Goal: Task Accomplishment & Management: Manage account settings

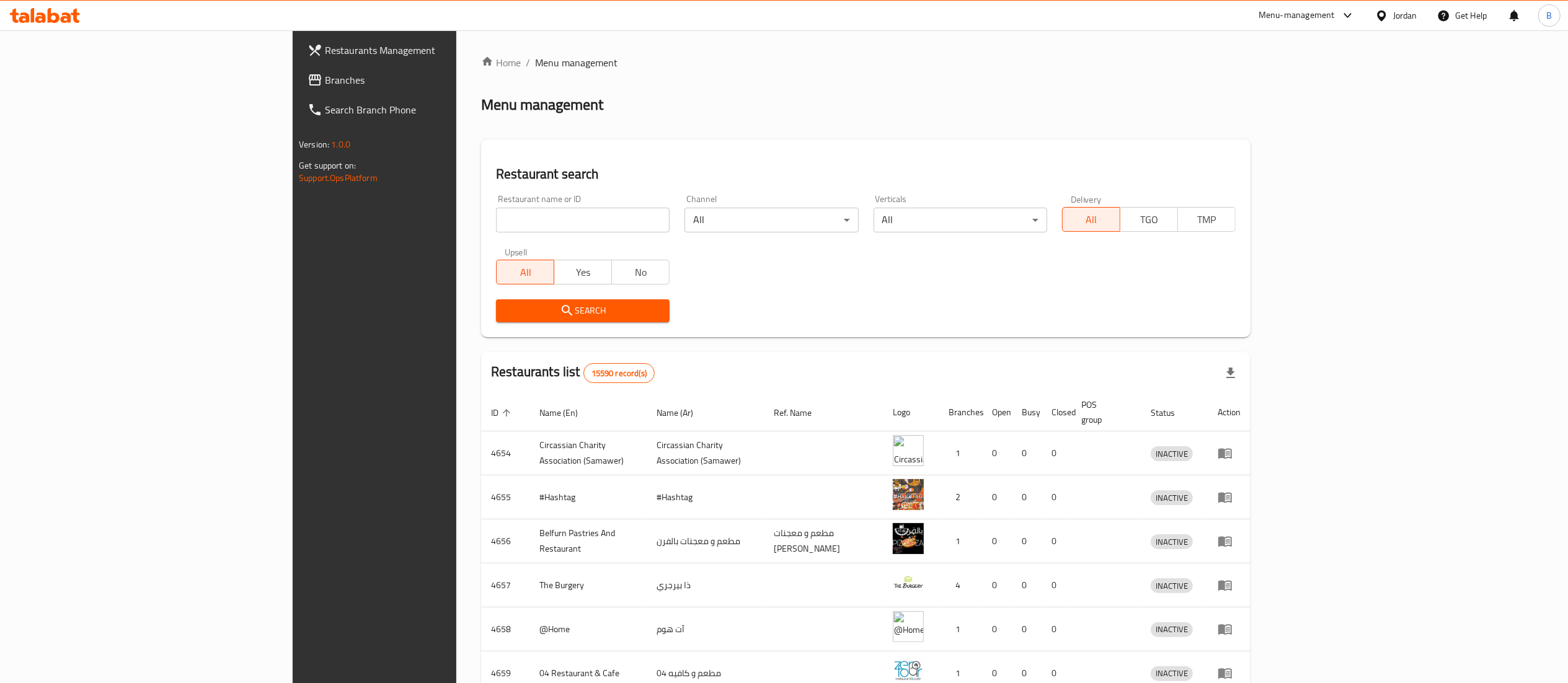
click at [325, 80] on span "Branches" at bounding box center [434, 80] width 219 height 15
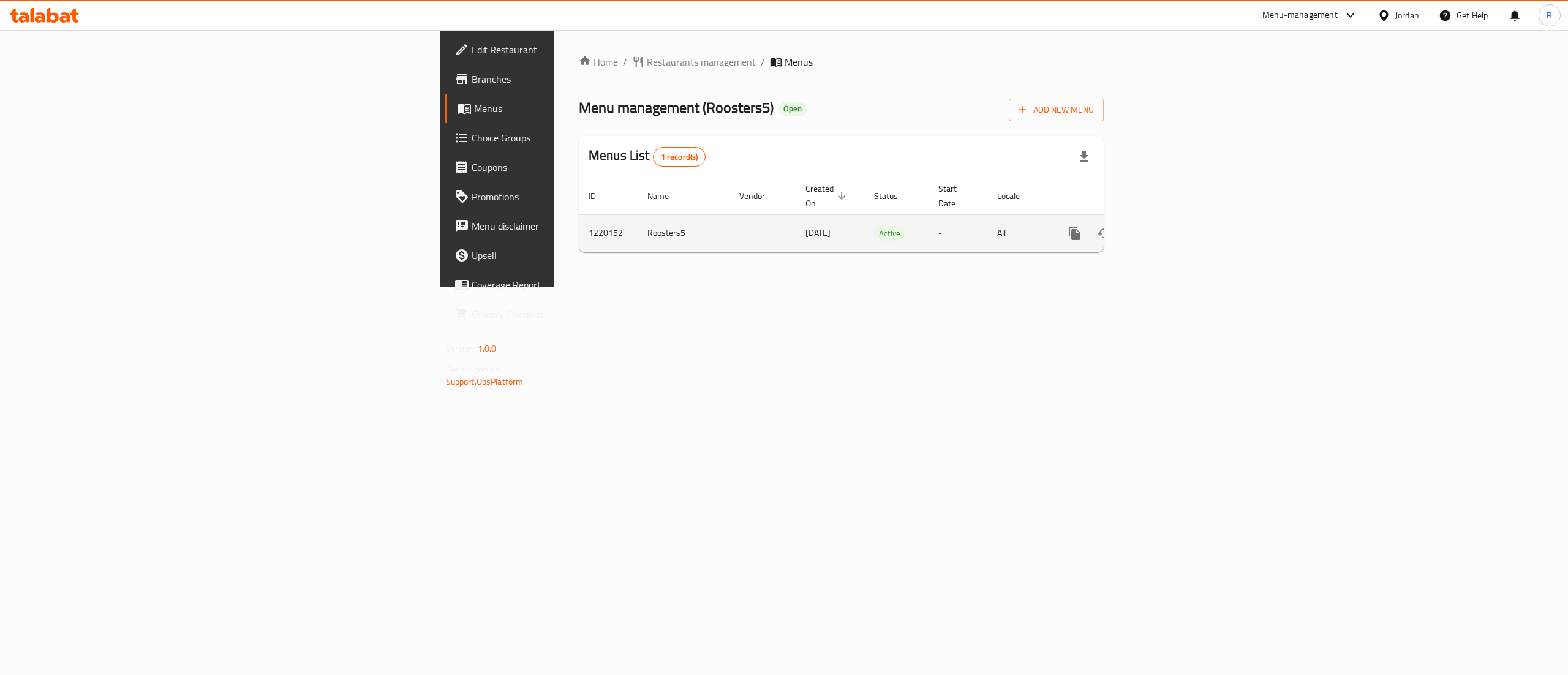
click at [1178, 228] on link "enhanced table" at bounding box center [1163, 233] width 30 height 30
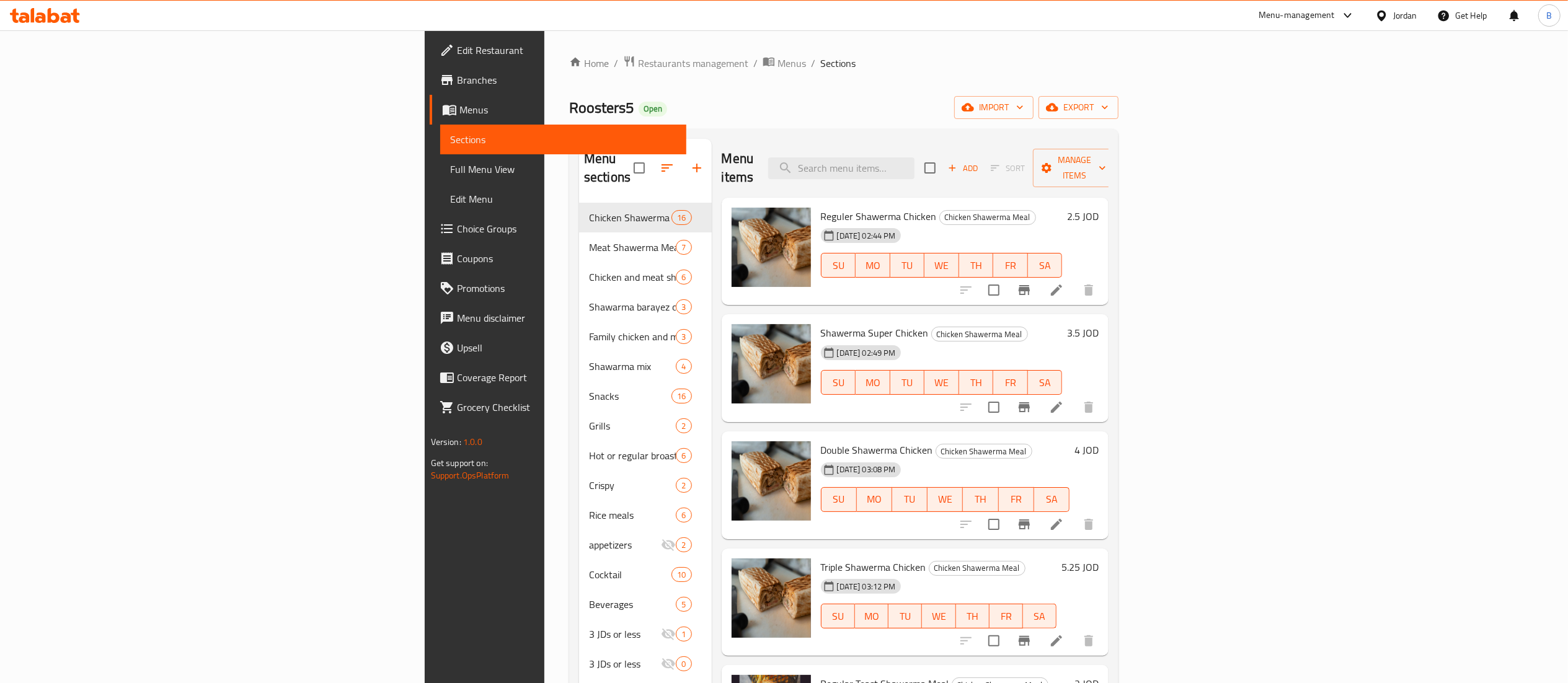
click at [1099, 325] on h6 "3.5 JOD" at bounding box center [1083, 333] width 32 height 17
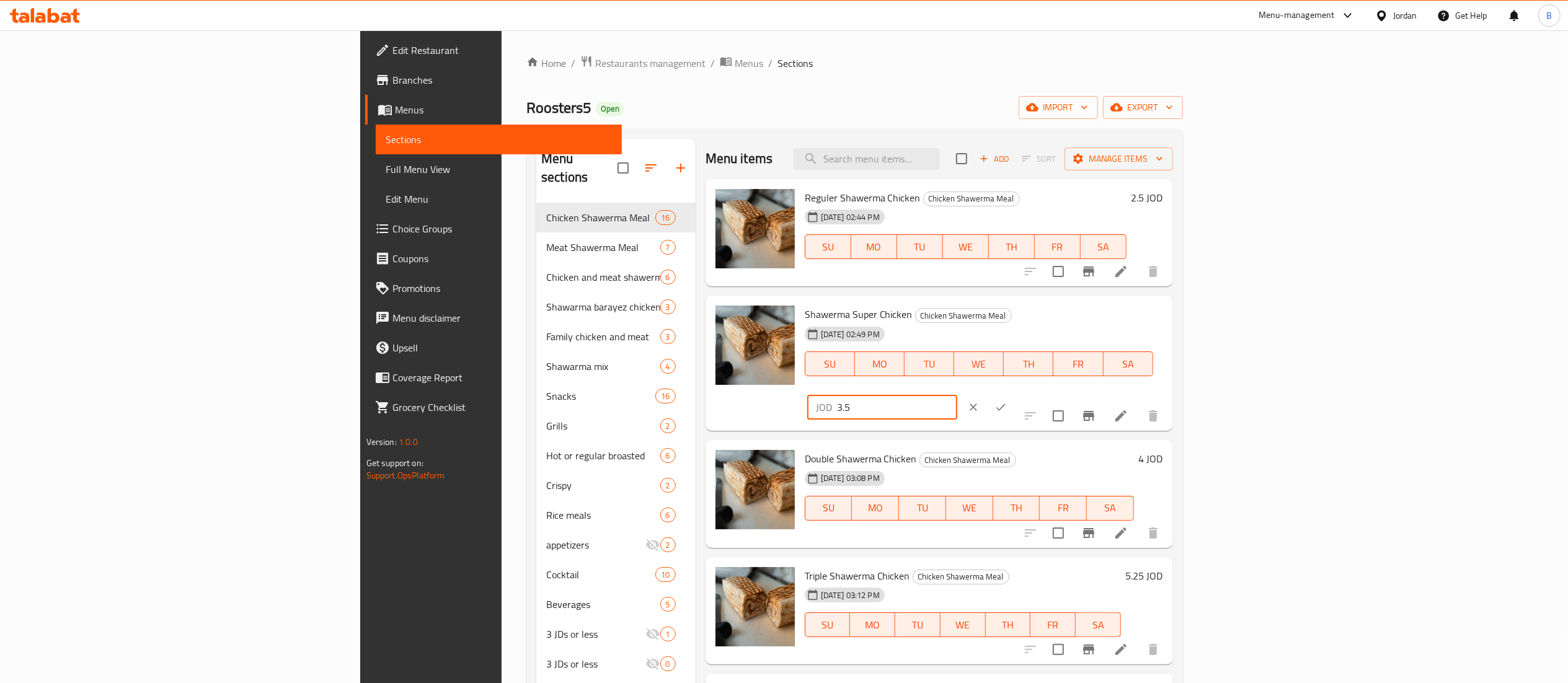
click at [957, 395] on input "3.5" at bounding box center [897, 407] width 121 height 25
type input "3.65"
click at [1007, 401] on icon "ok" at bounding box center [1001, 407] width 12 height 12
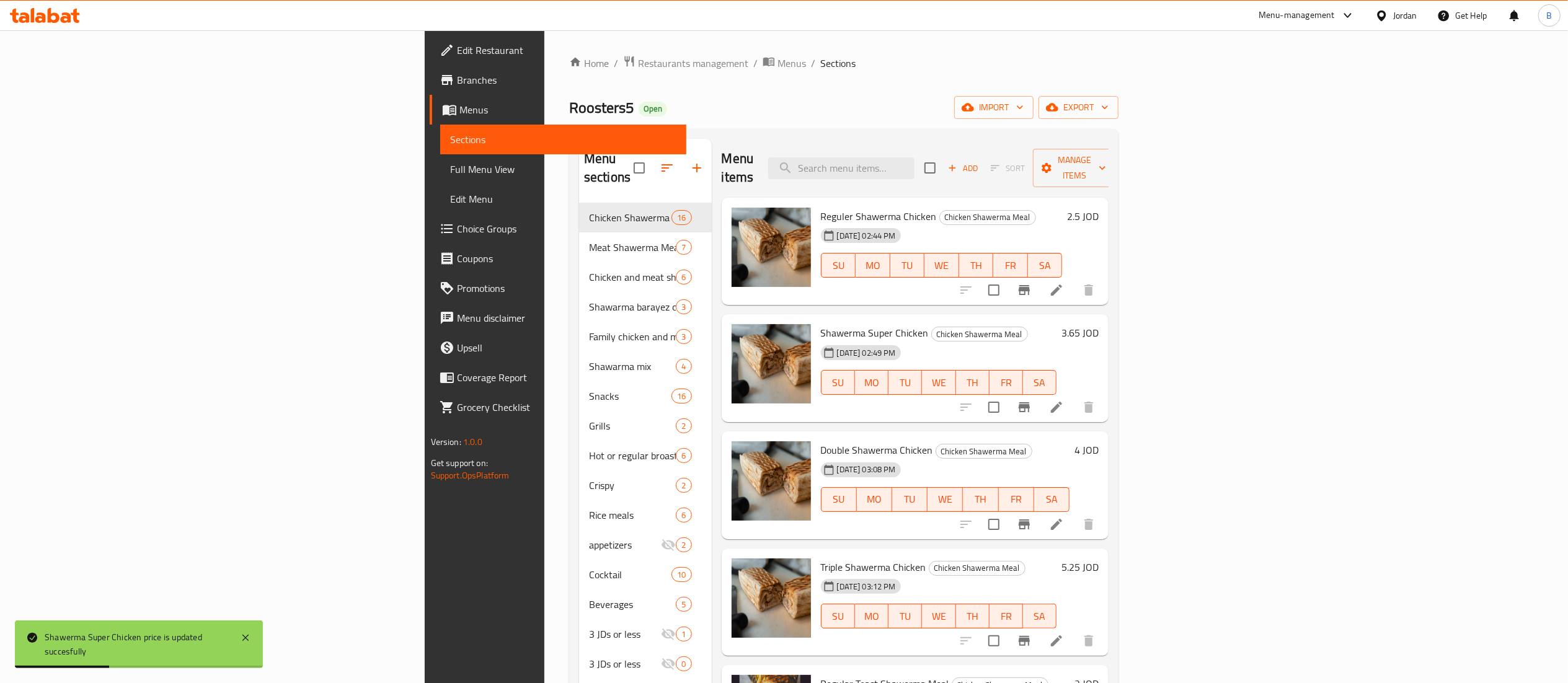
click at [1099, 441] on h6 "4 JOD" at bounding box center [1086, 450] width 24 height 17
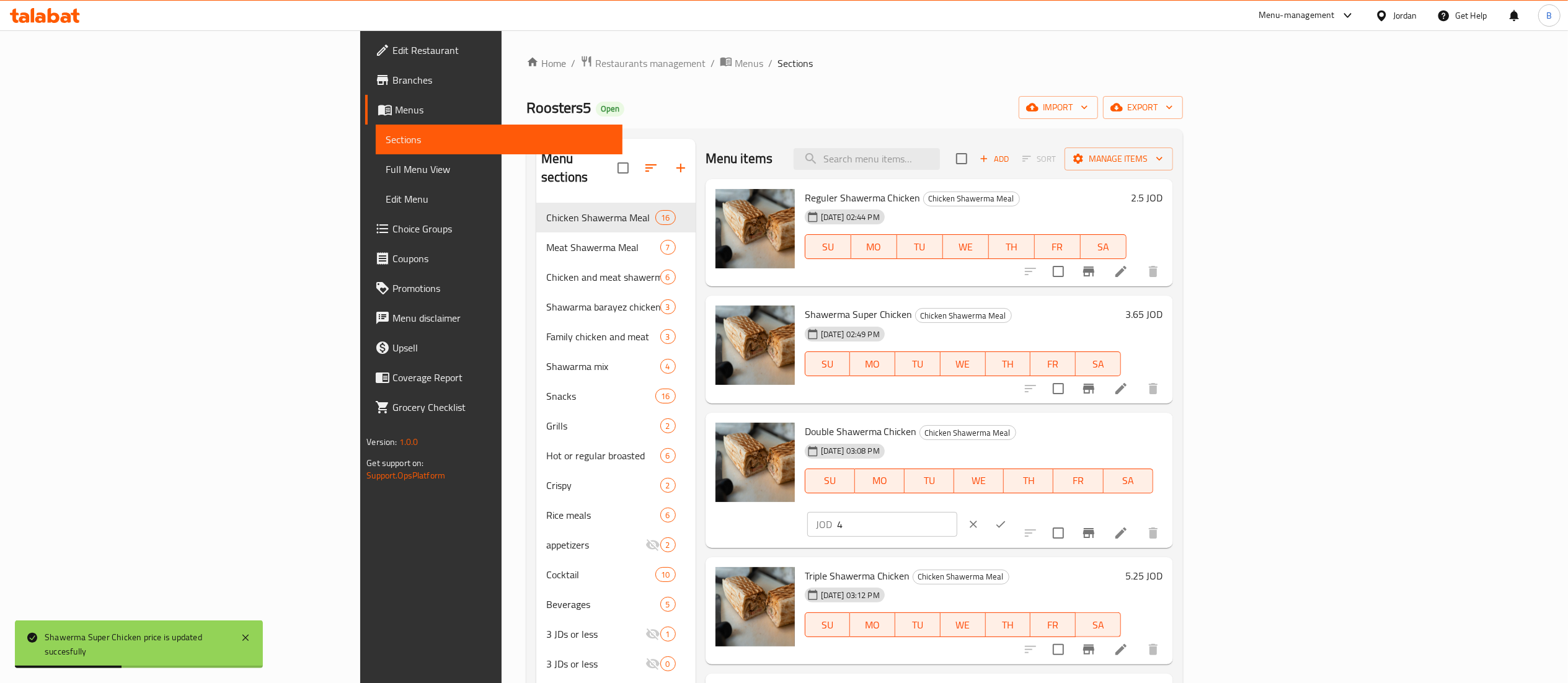
click at [957, 512] on input "4" at bounding box center [897, 525] width 121 height 25
type input "4.50"
click at [1015, 511] on div at bounding box center [987, 524] width 55 height 27
click at [1007, 518] on icon "ok" at bounding box center [1001, 525] width 12 height 12
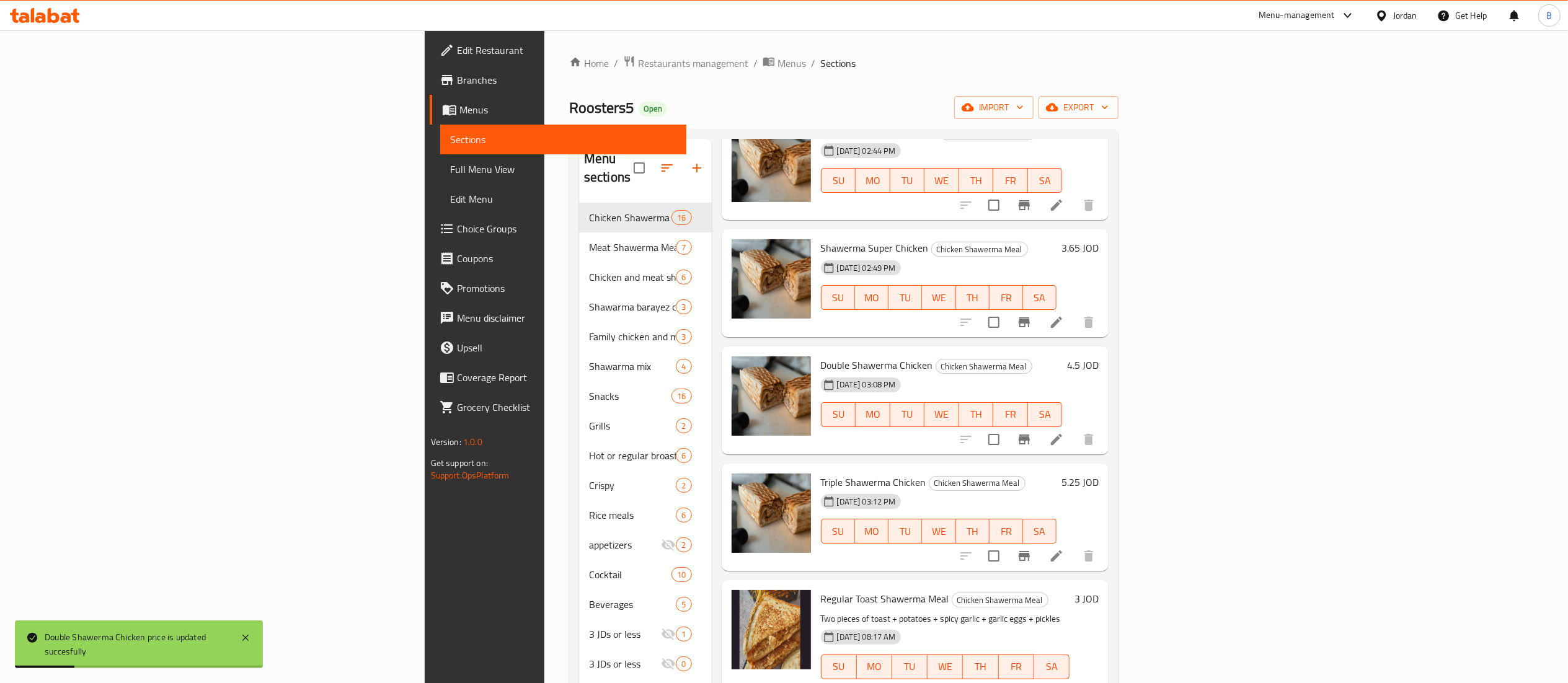
scroll to position [124, 0]
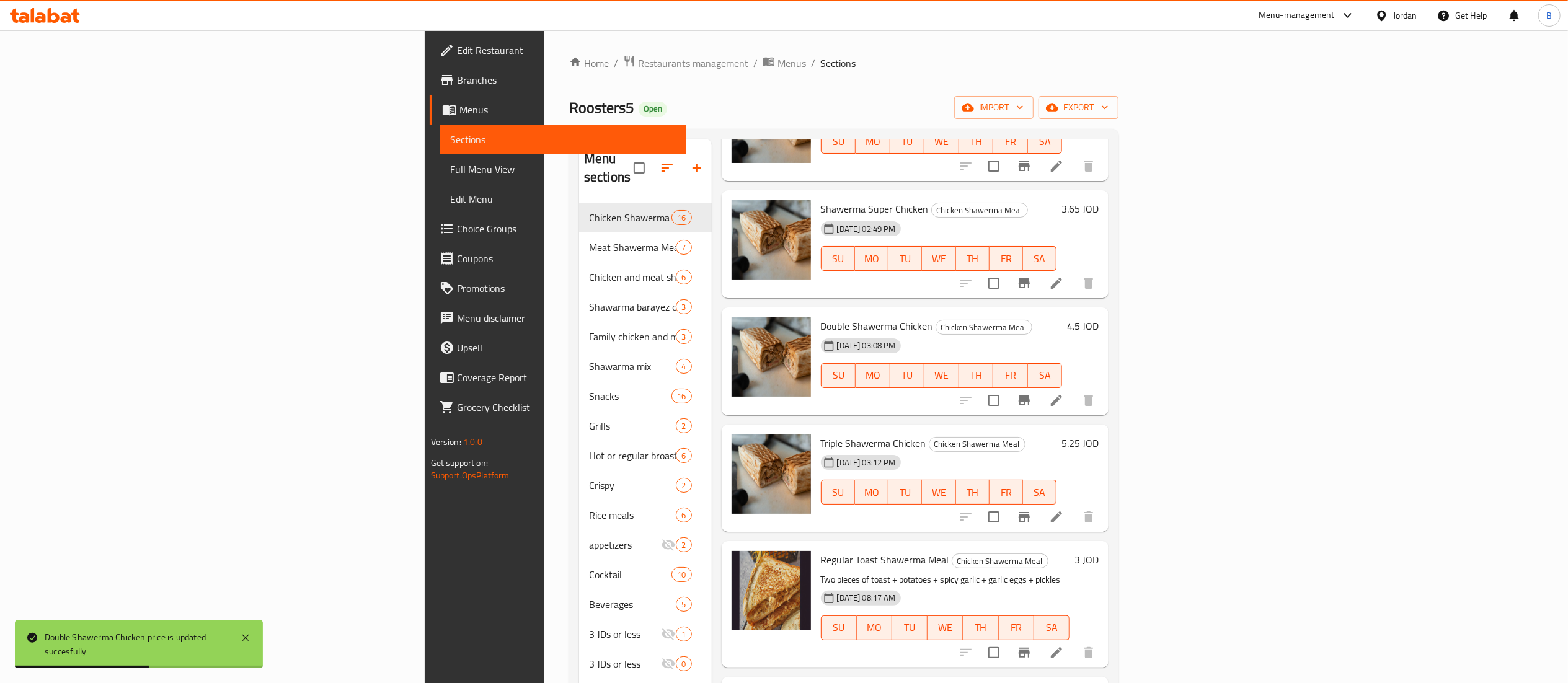
click at [1099, 434] on h6 "5.25 JOD" at bounding box center [1080, 443] width 37 height 17
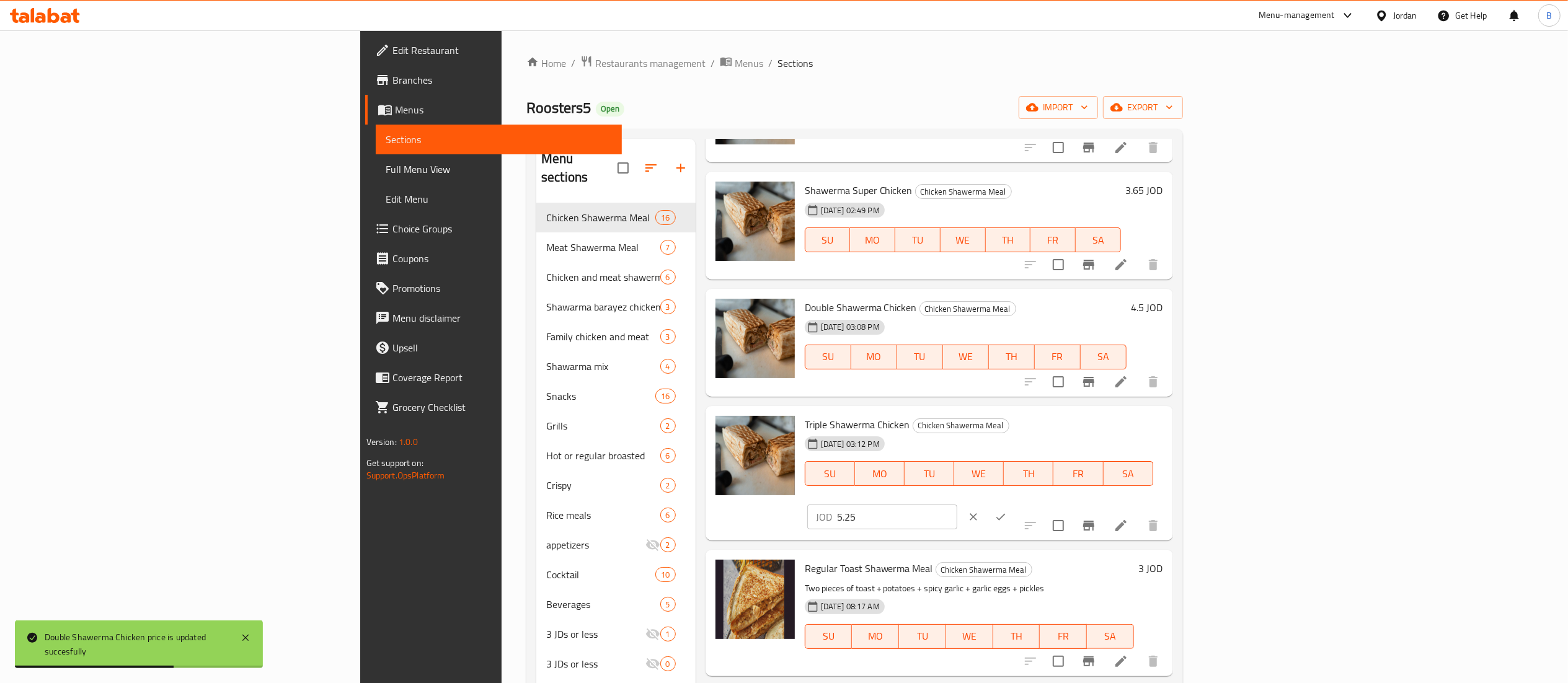
click at [957, 505] on input "5.25" at bounding box center [897, 517] width 121 height 25
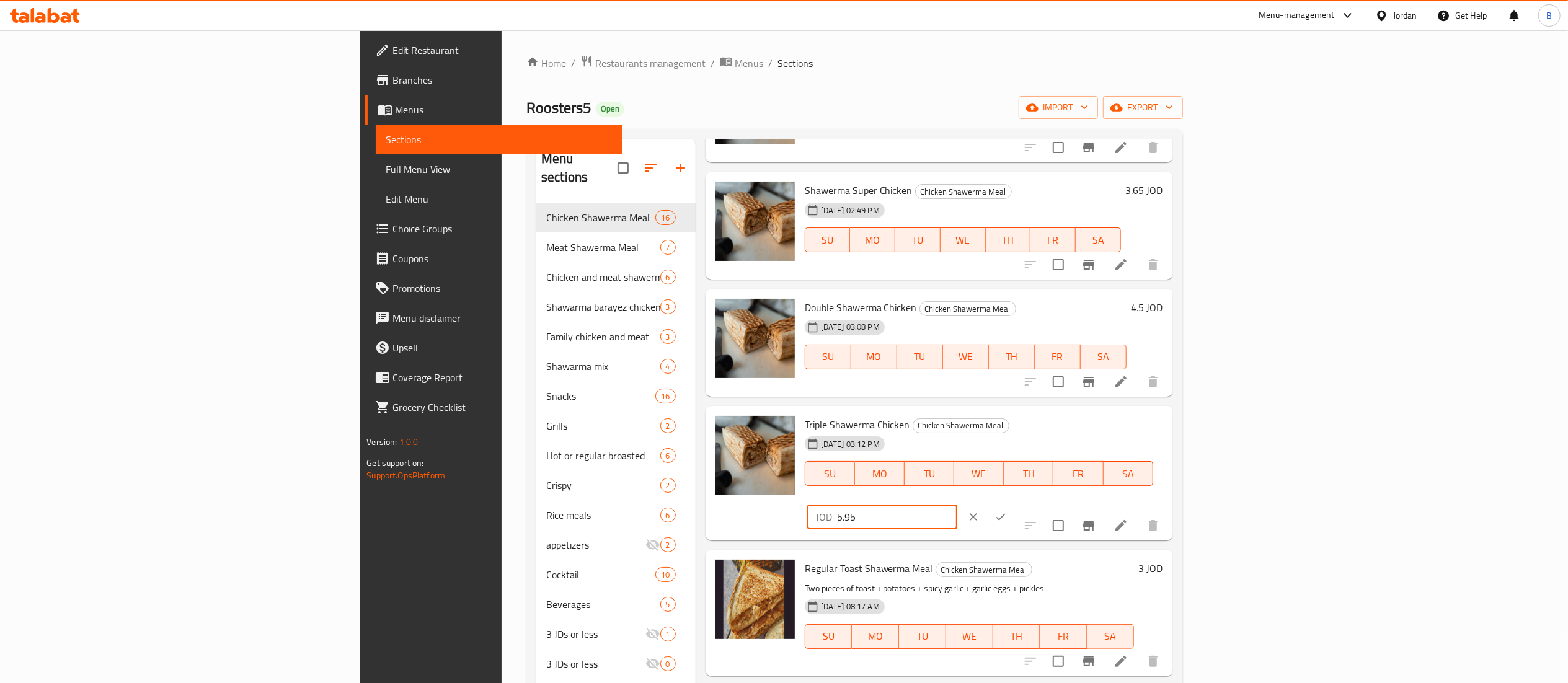
type input "5.95"
click at [1015, 503] on button "ok" at bounding box center [1000, 516] width 27 height 27
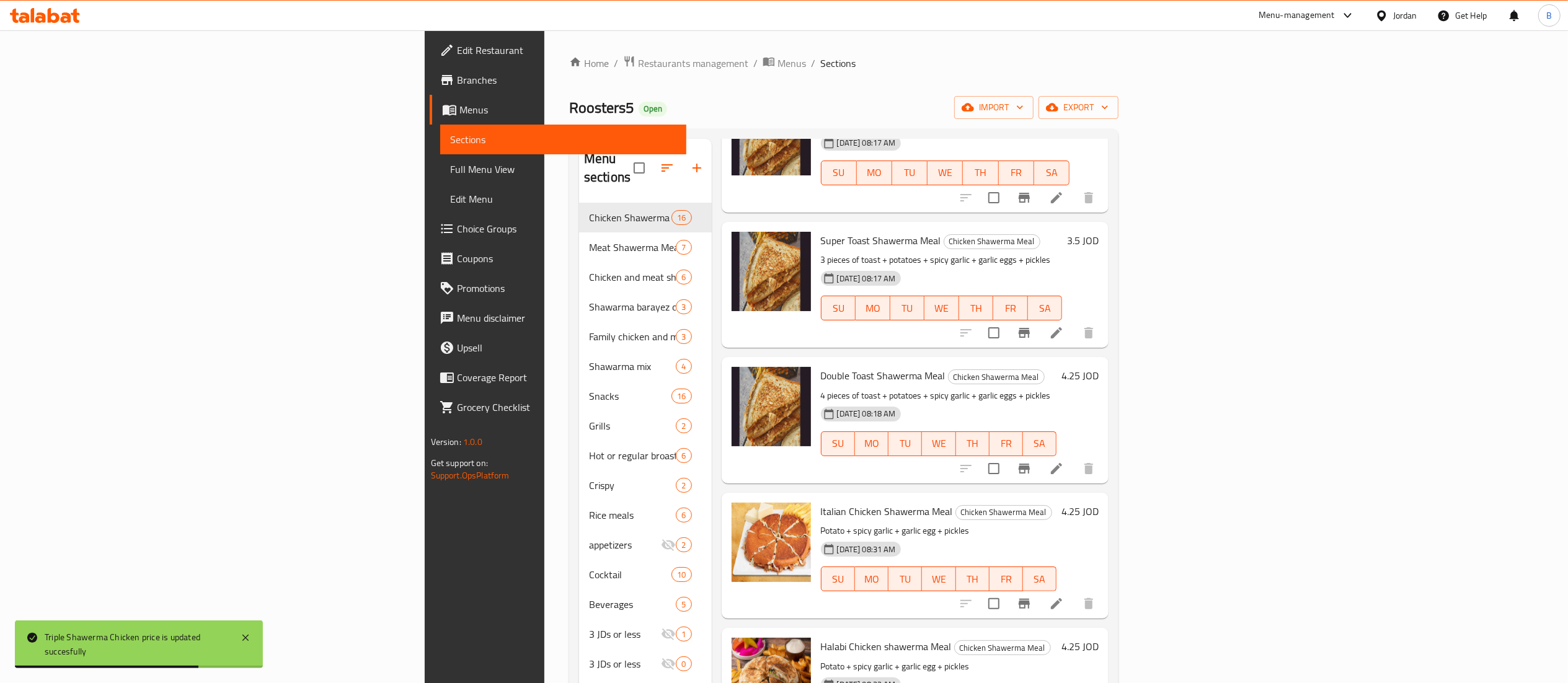
scroll to position [744, 0]
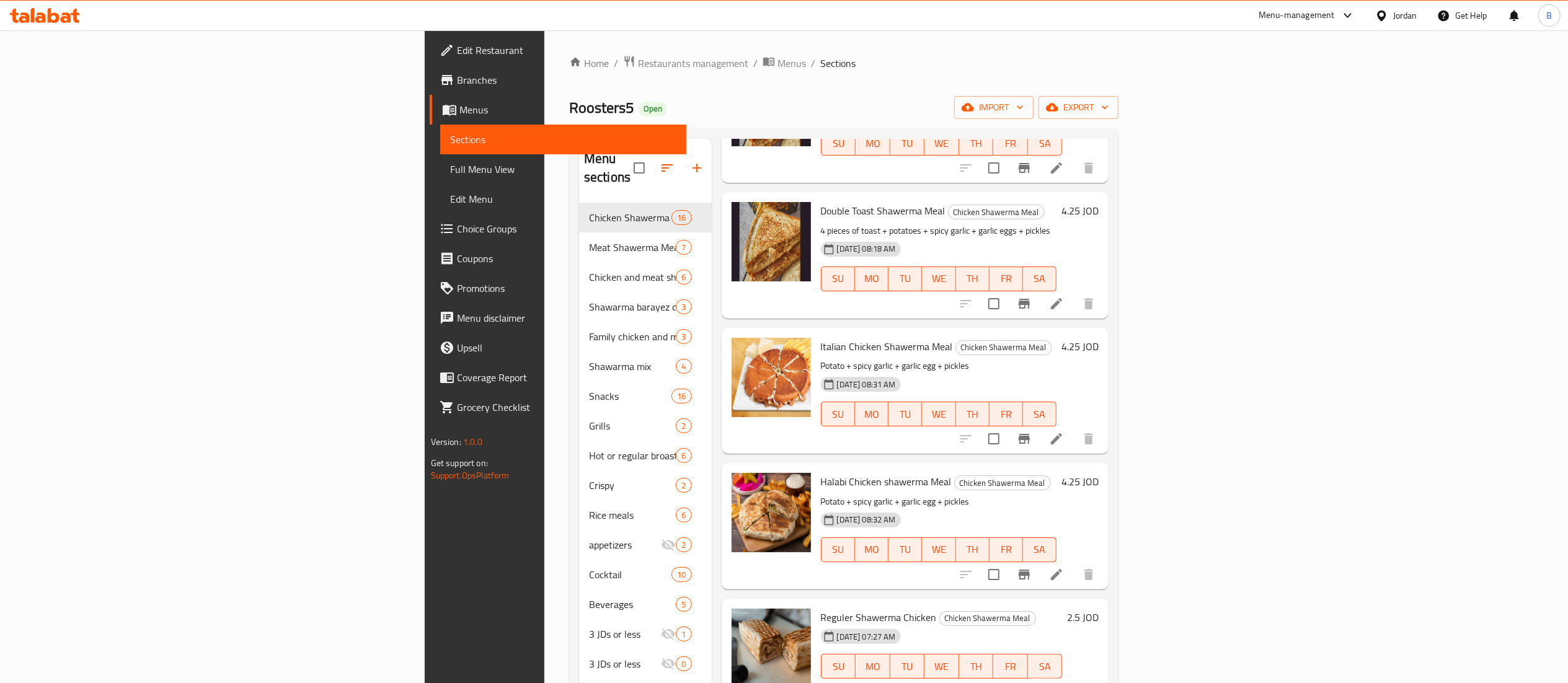
click at [1099, 473] on h6 "4.25 JOD" at bounding box center [1080, 481] width 37 height 17
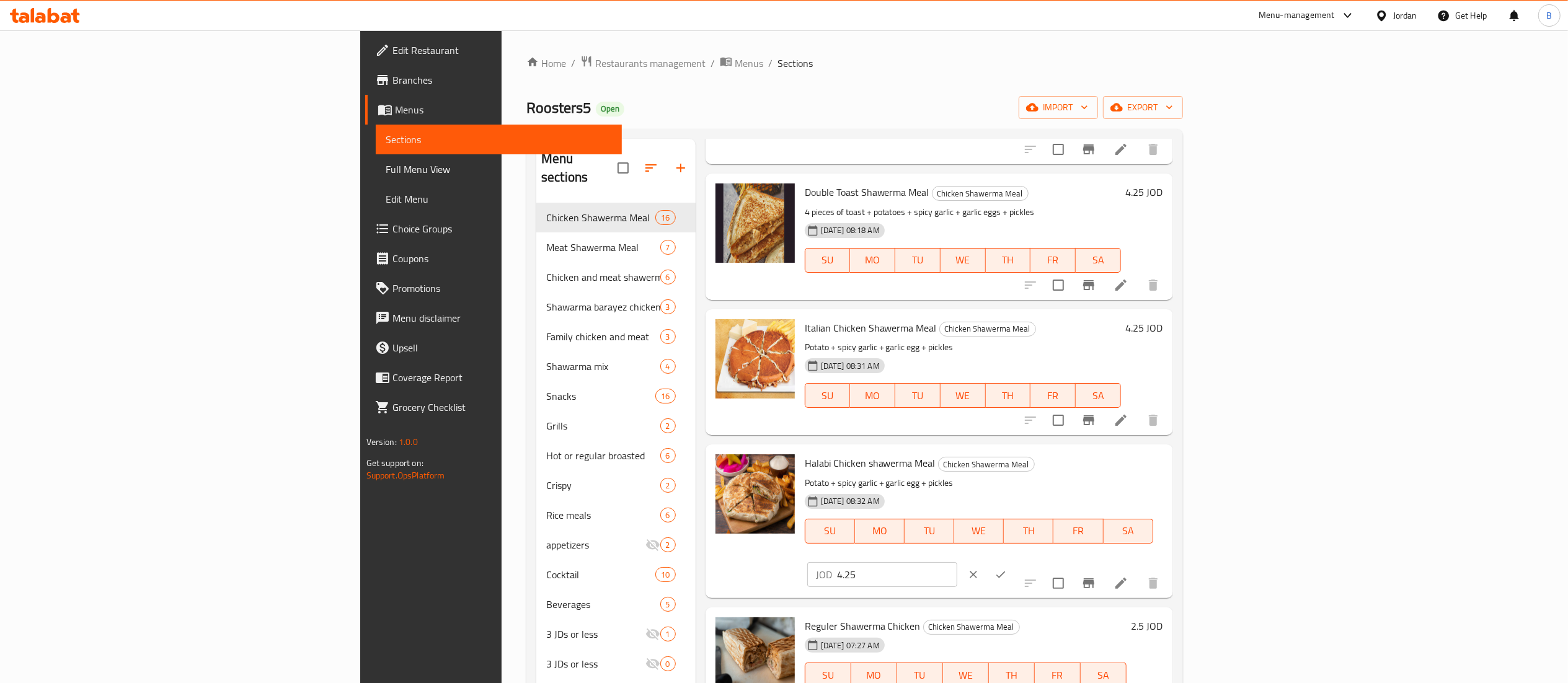
click at [957, 562] on input "4.25" at bounding box center [897, 575] width 121 height 25
type input "4.70"
click at [1005, 571] on icon "ok" at bounding box center [1001, 574] width 9 height 7
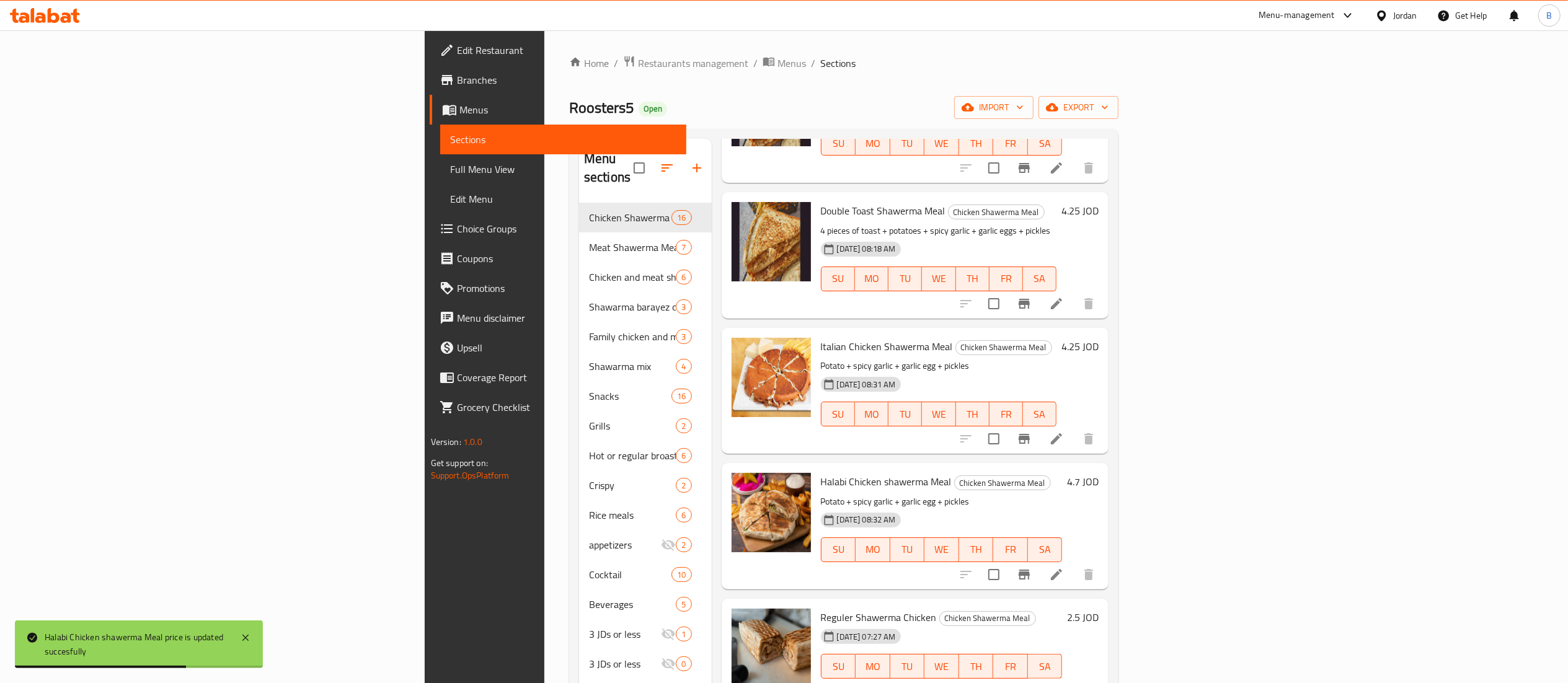
click at [1099, 338] on h6 "4.25 JOD" at bounding box center [1080, 346] width 37 height 17
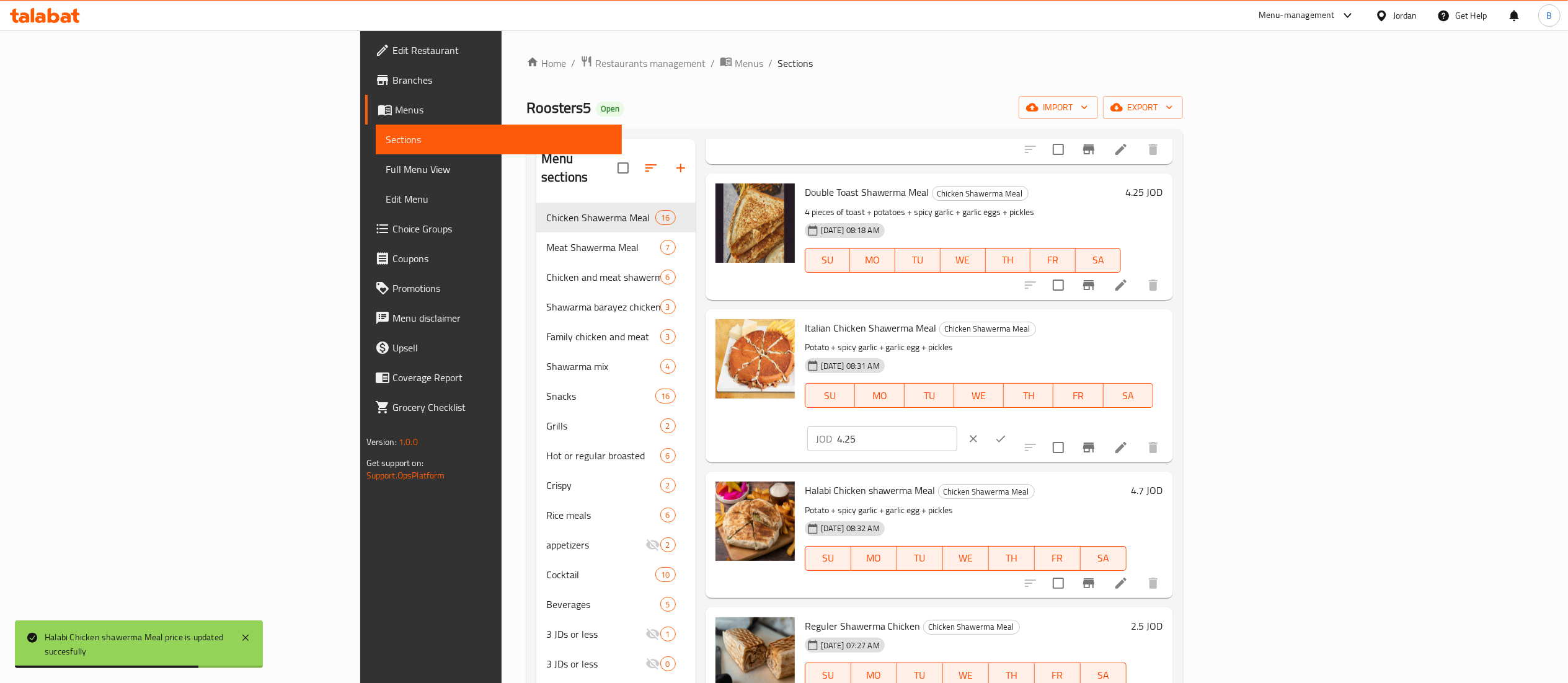
click at [957, 426] on input "4.25" at bounding box center [897, 439] width 121 height 25
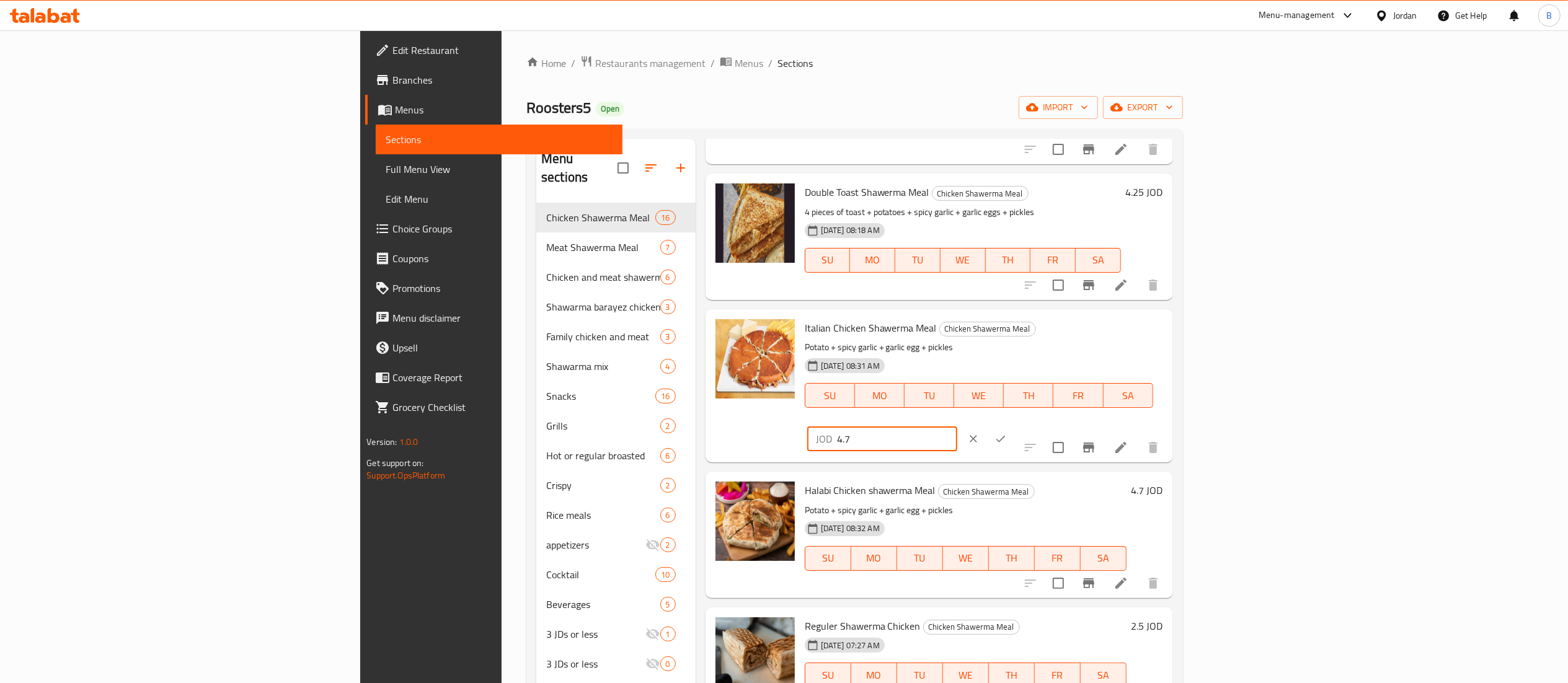
type input "4.7"
click at [1007, 433] on icon "ok" at bounding box center [1001, 439] width 12 height 12
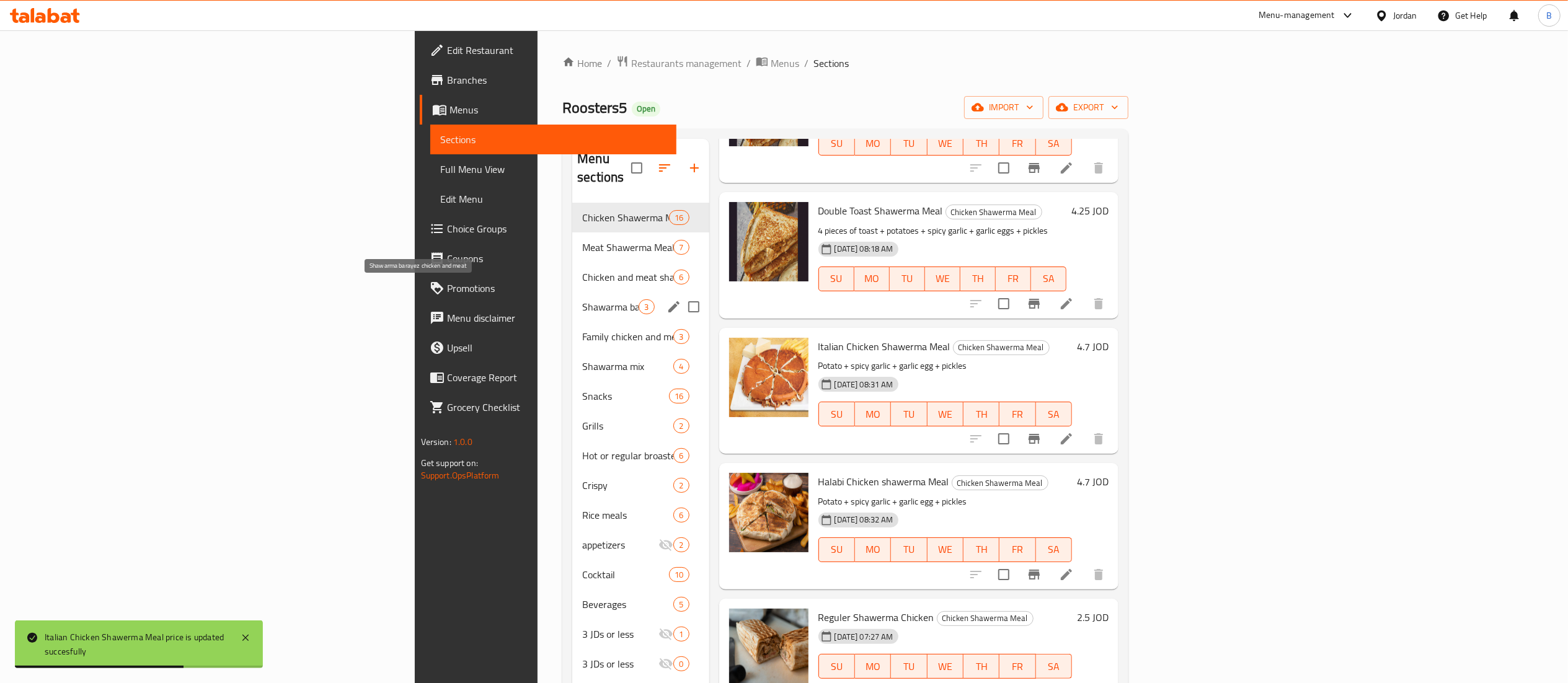
click at [582, 300] on span "Shawarma barayez chicken and meat" at bounding box center [610, 307] width 56 height 15
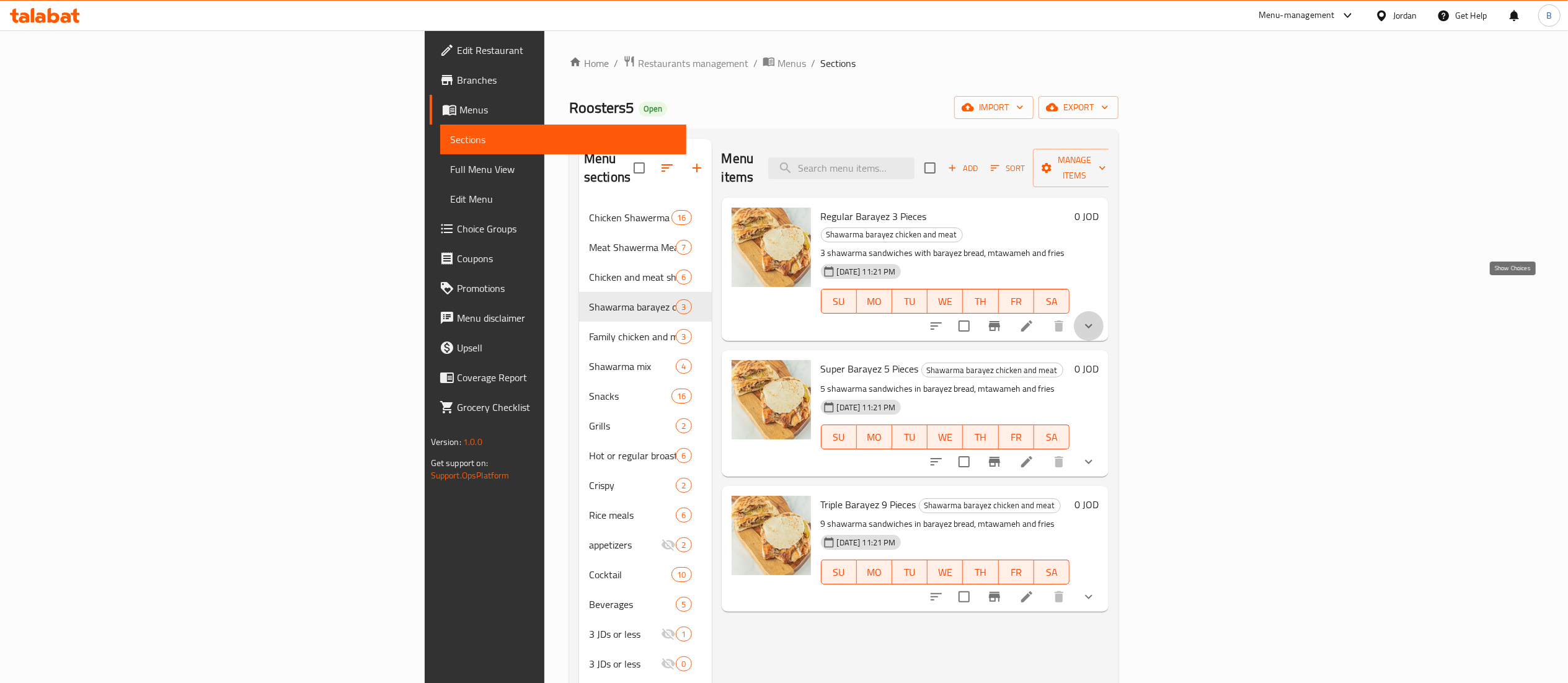
click at [1097, 318] on icon "show more" at bounding box center [1088, 325] width 15 height 15
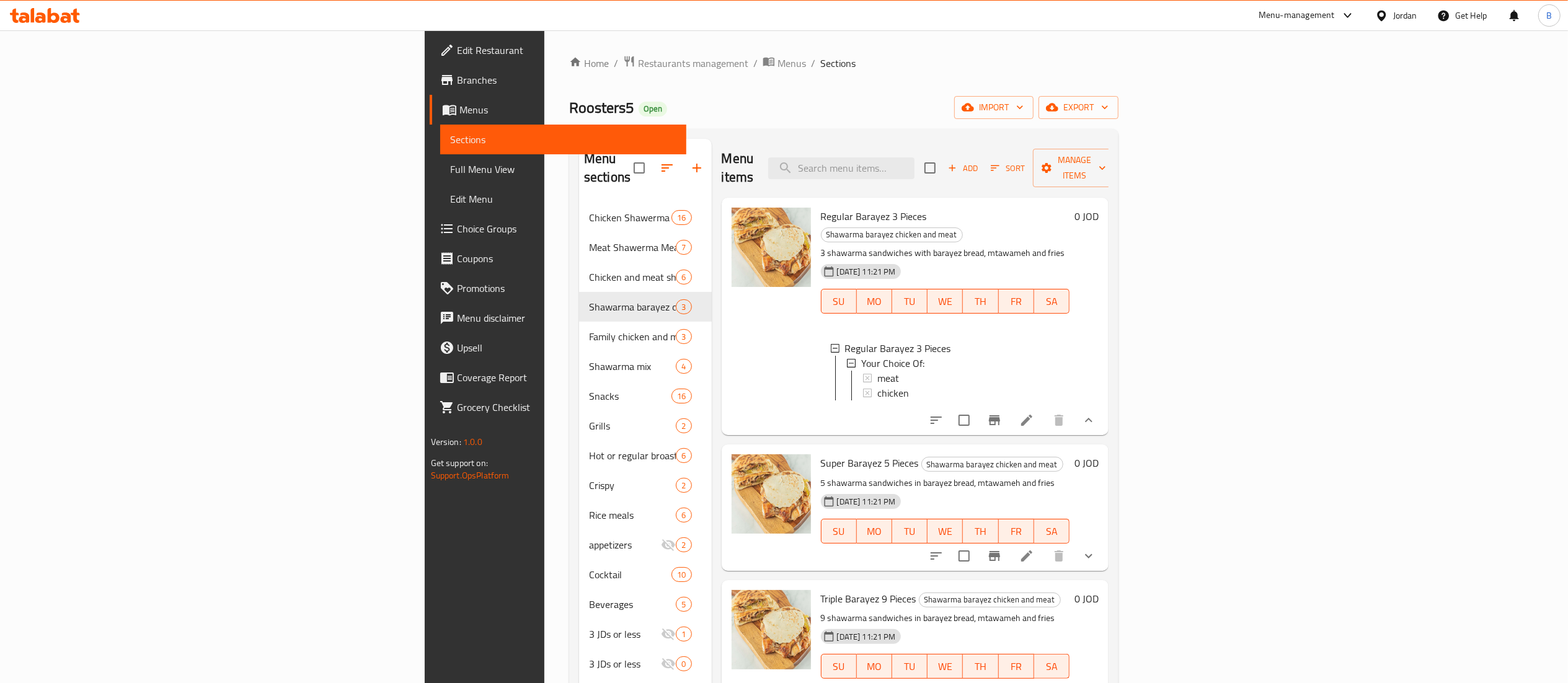
click at [1044, 409] on li at bounding box center [1026, 420] width 35 height 22
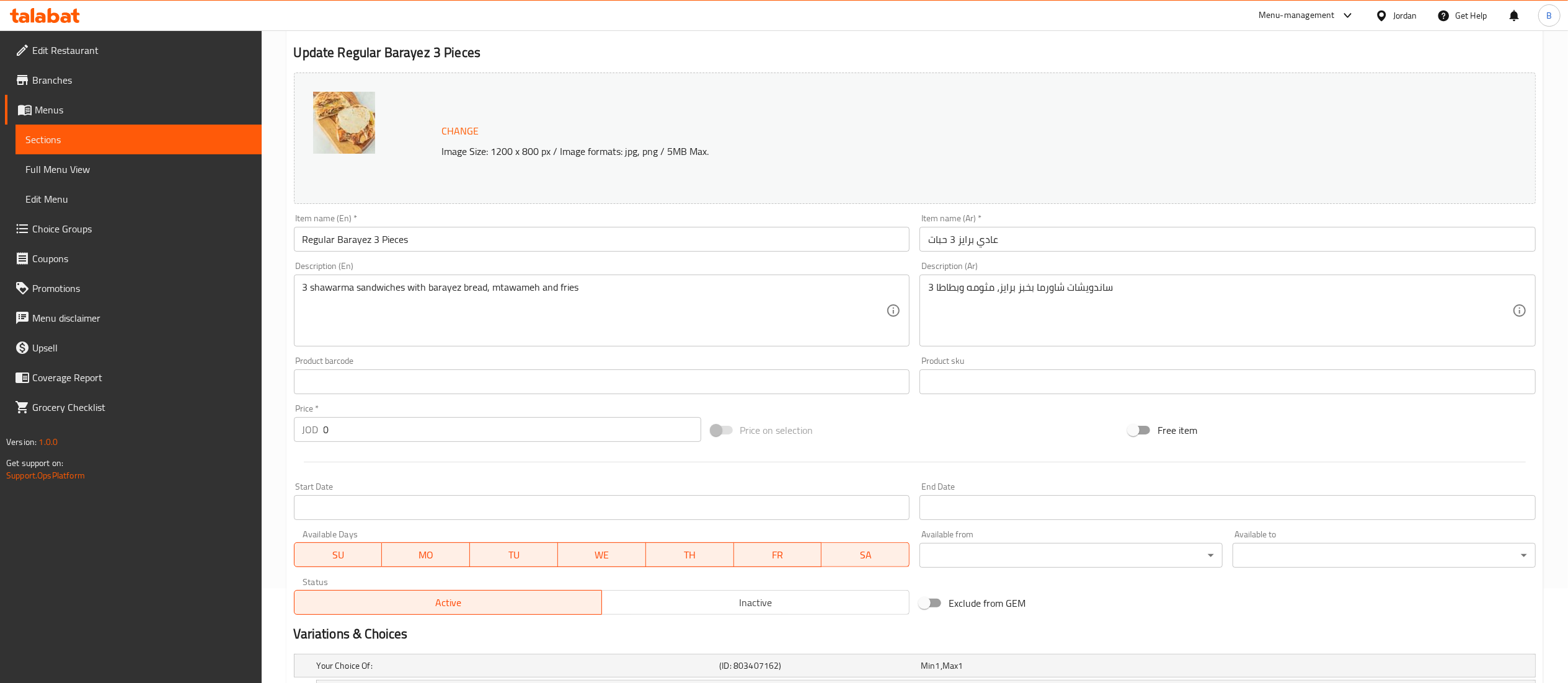
scroll to position [240, 0]
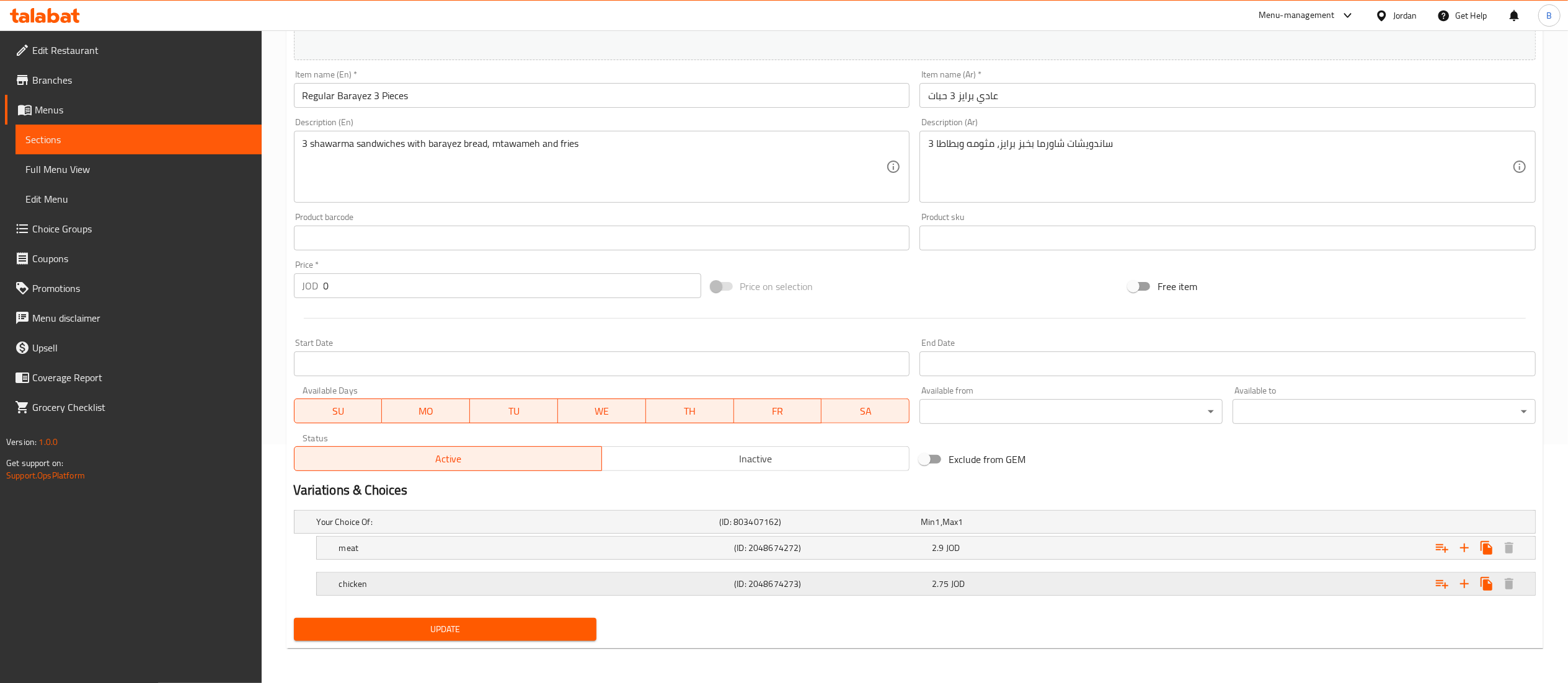
click at [801, 579] on h5 "(ID: 2048674273)" at bounding box center [831, 584] width 193 height 12
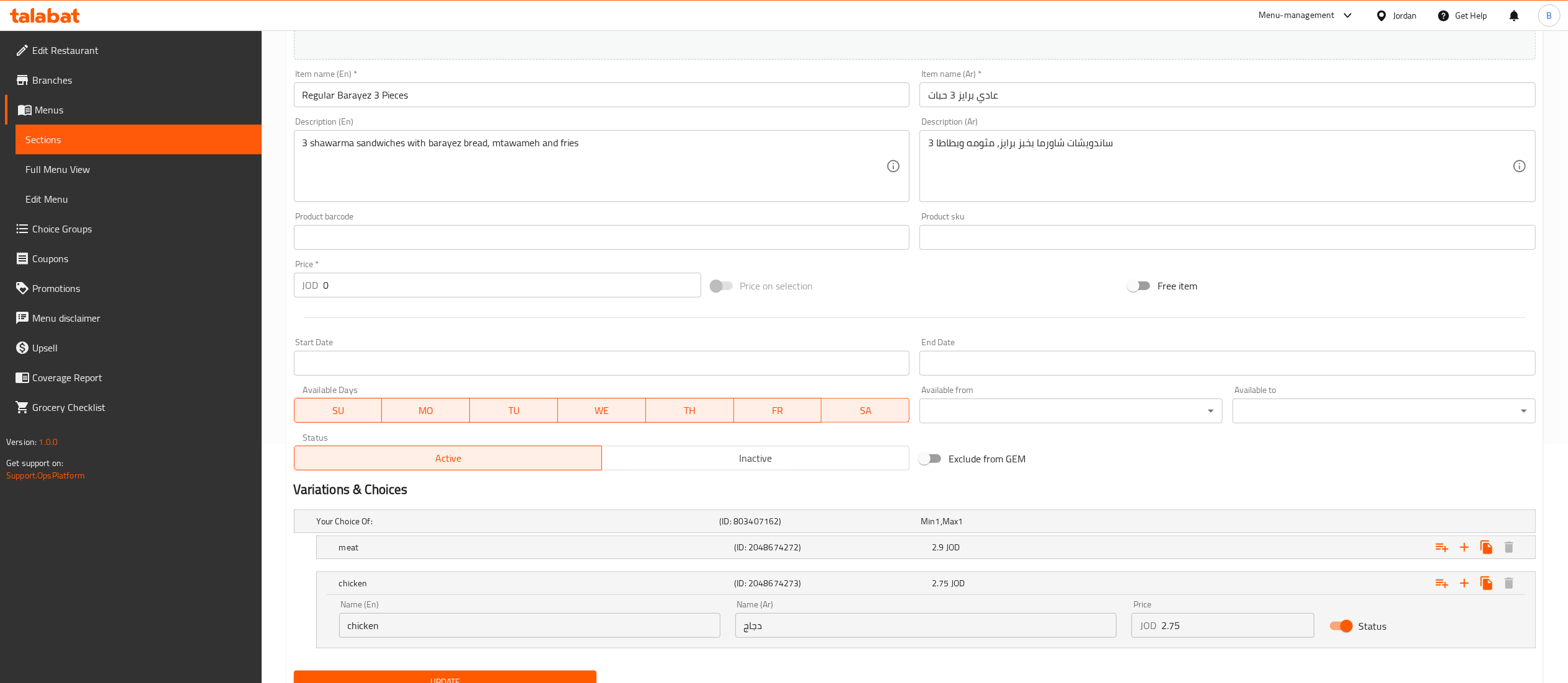
click at [1213, 631] on input "2.75" at bounding box center [1238, 626] width 154 height 25
type input "2.80"
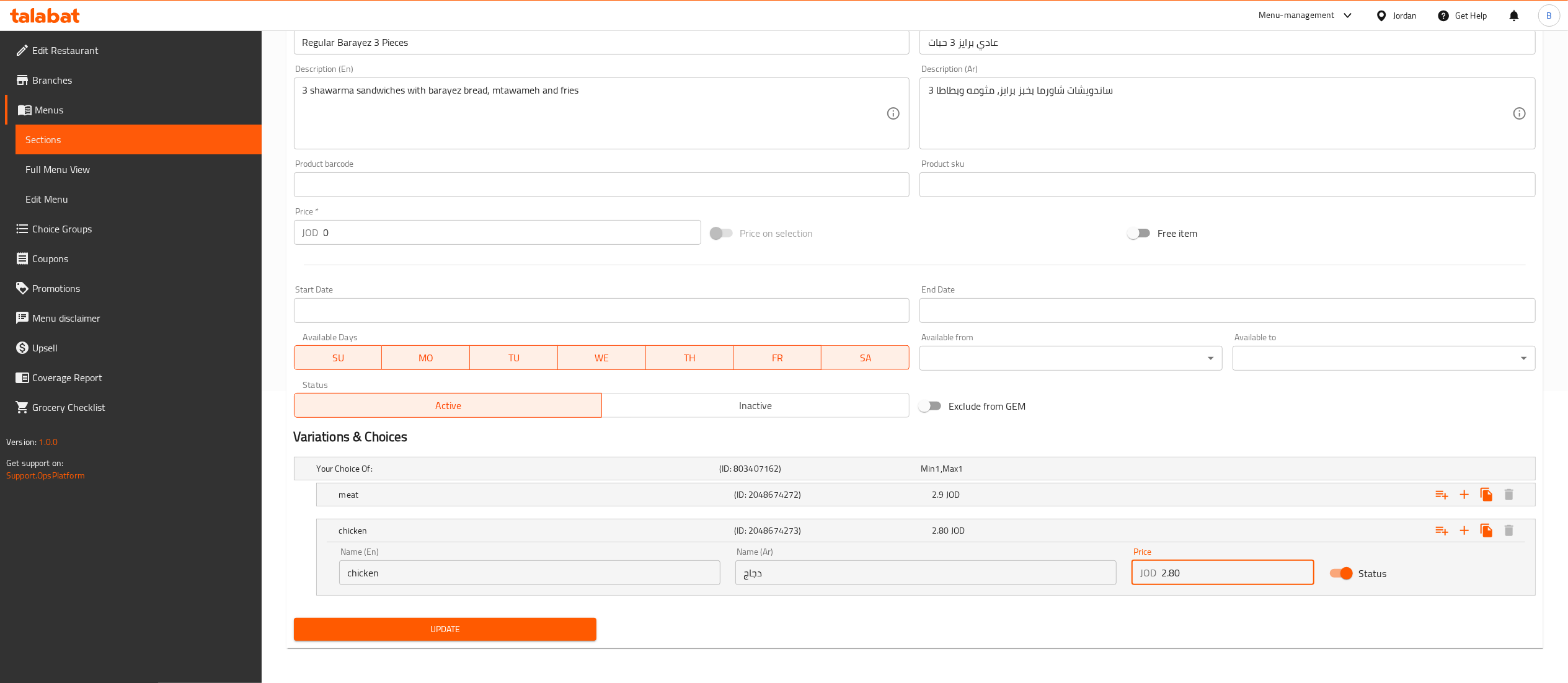
click at [510, 632] on span "Update" at bounding box center [445, 630] width 284 height 15
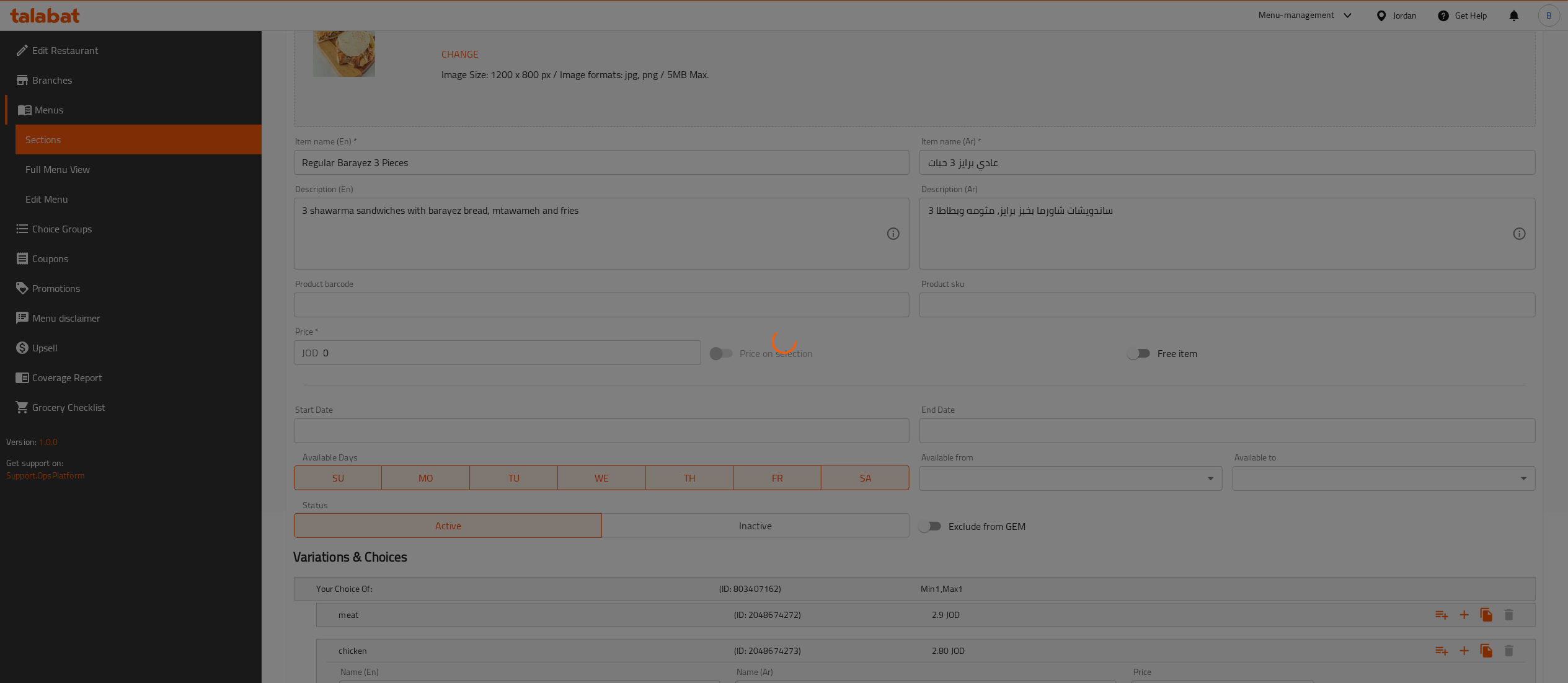
scroll to position [0, 0]
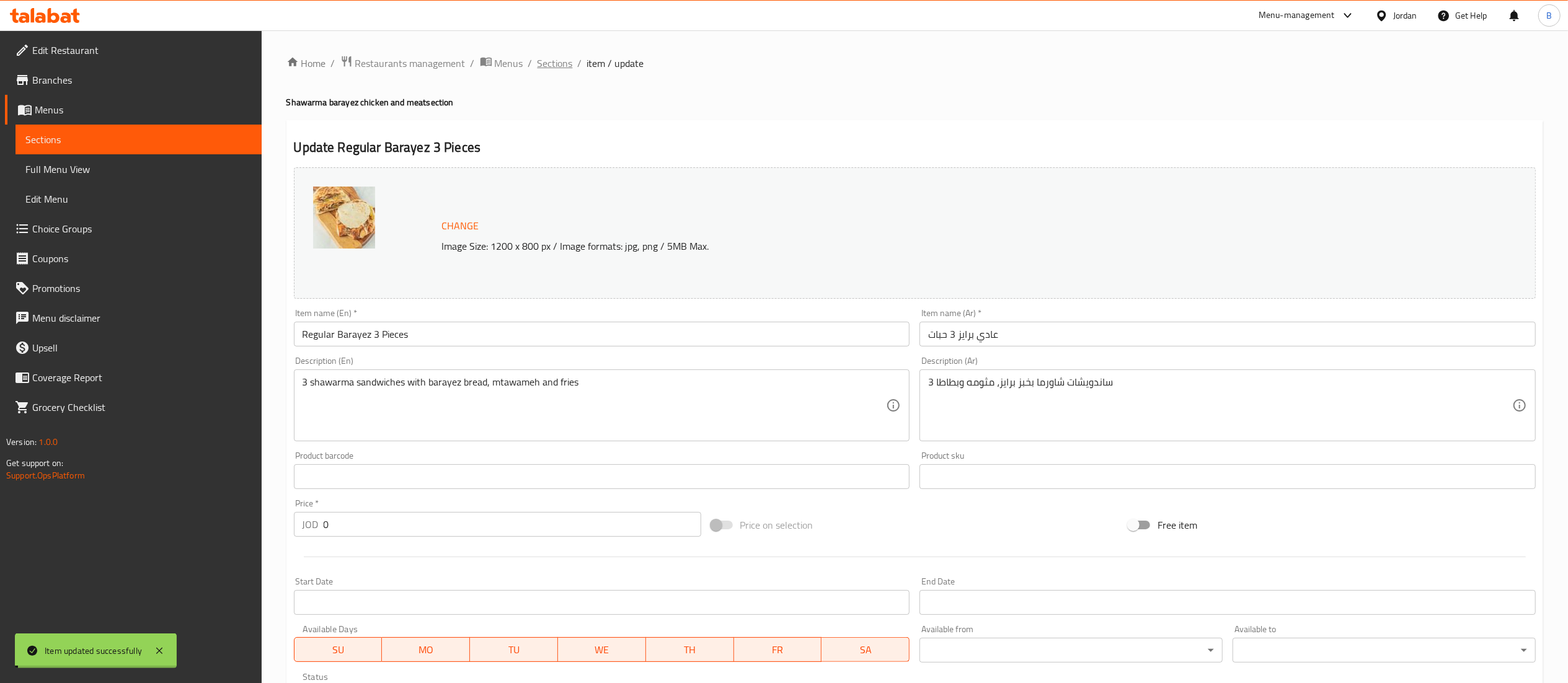
click at [556, 61] on span "Sections" at bounding box center [556, 63] width 36 height 15
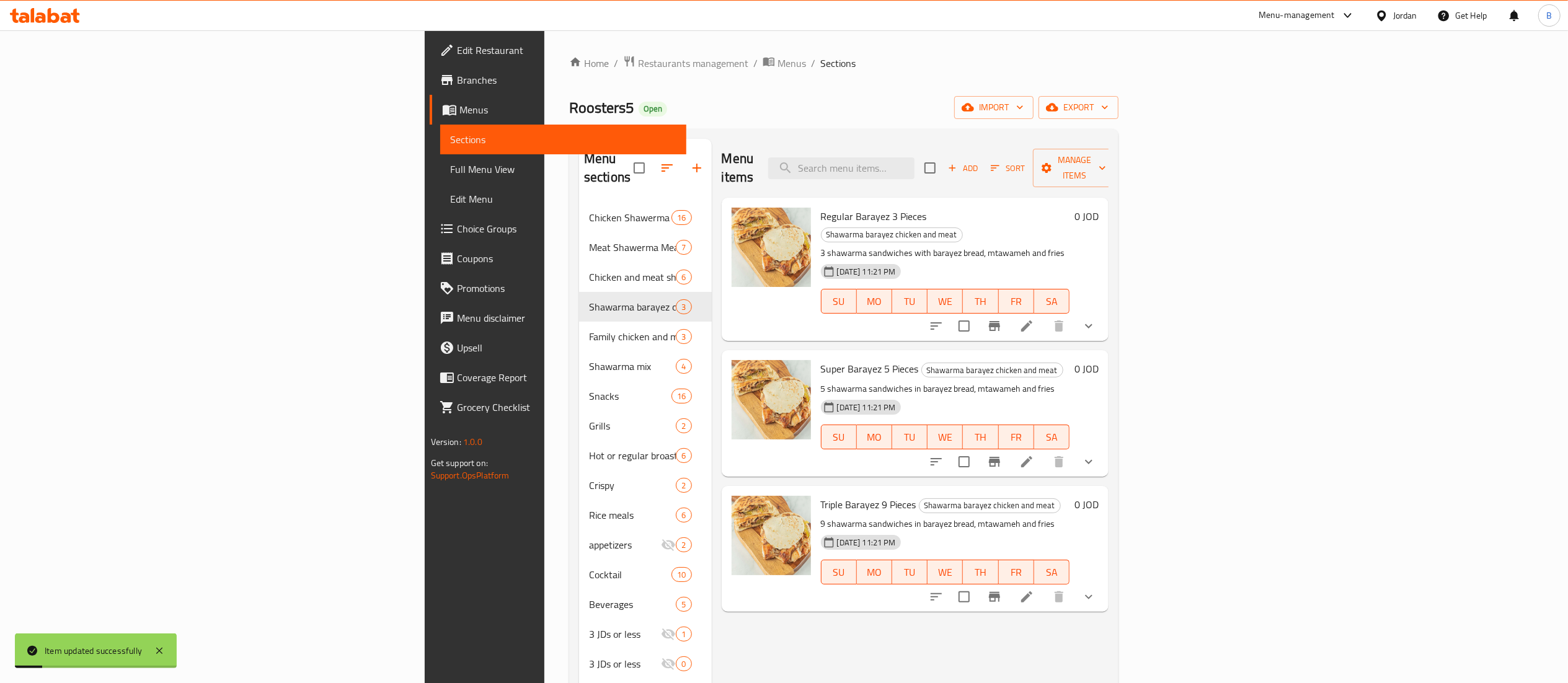
click at [1044, 450] on li at bounding box center [1026, 461] width 35 height 22
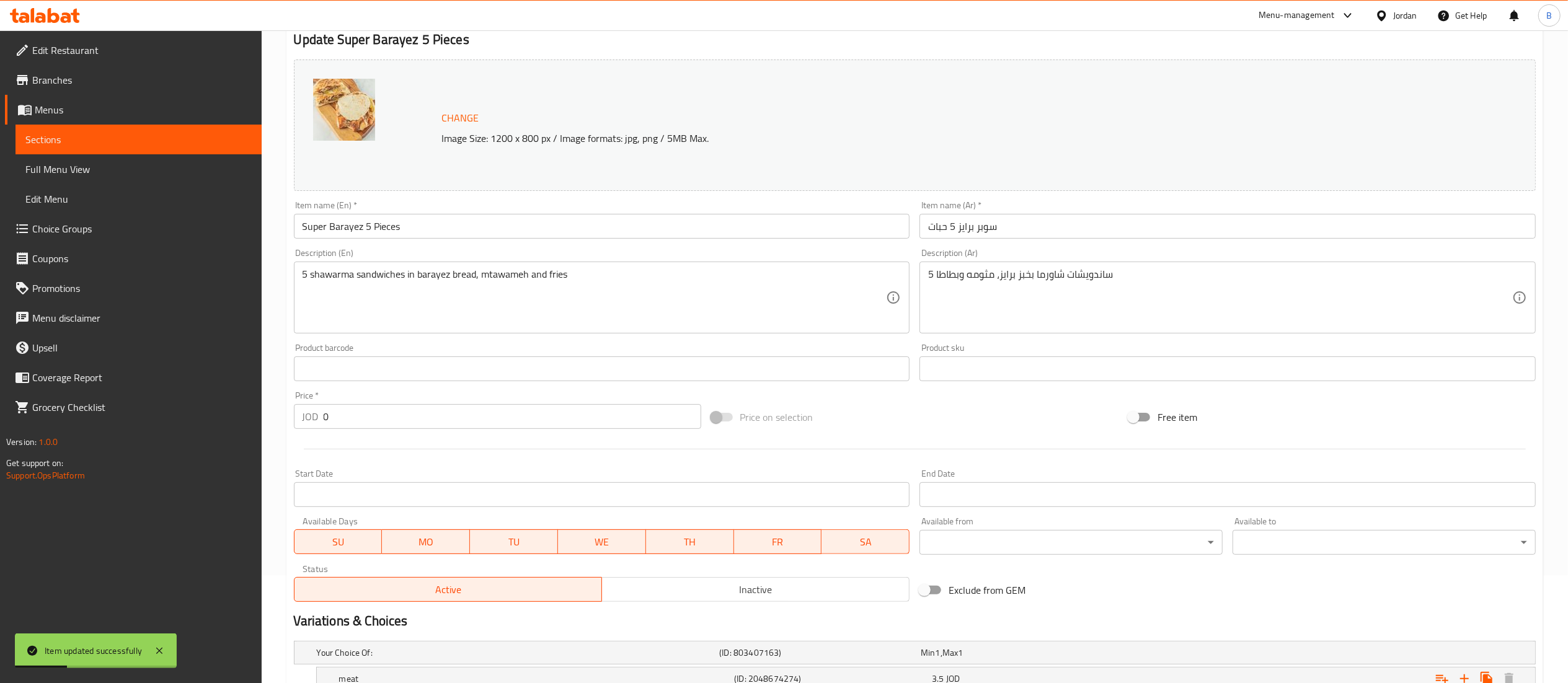
scroll to position [240, 0]
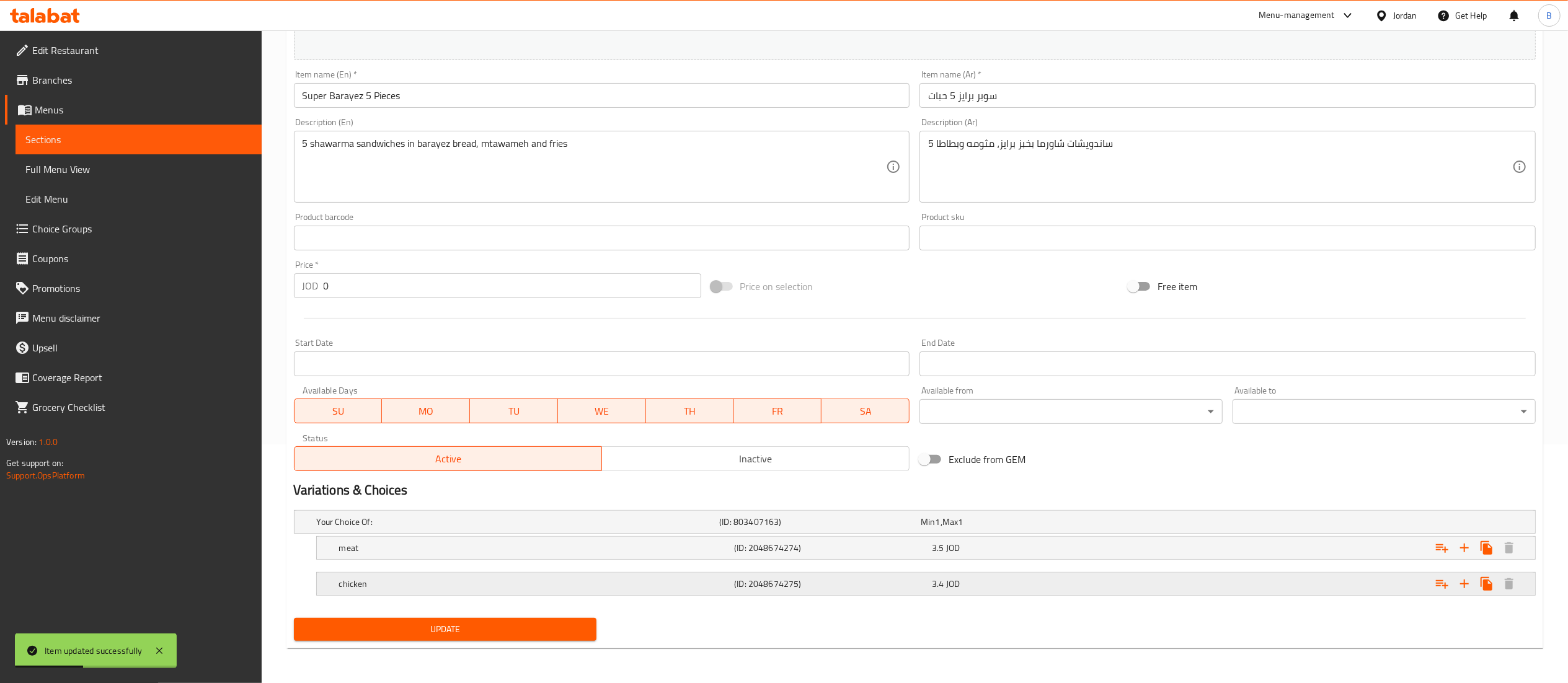
click at [561, 592] on div "chicken" at bounding box center [535, 584] width 396 height 17
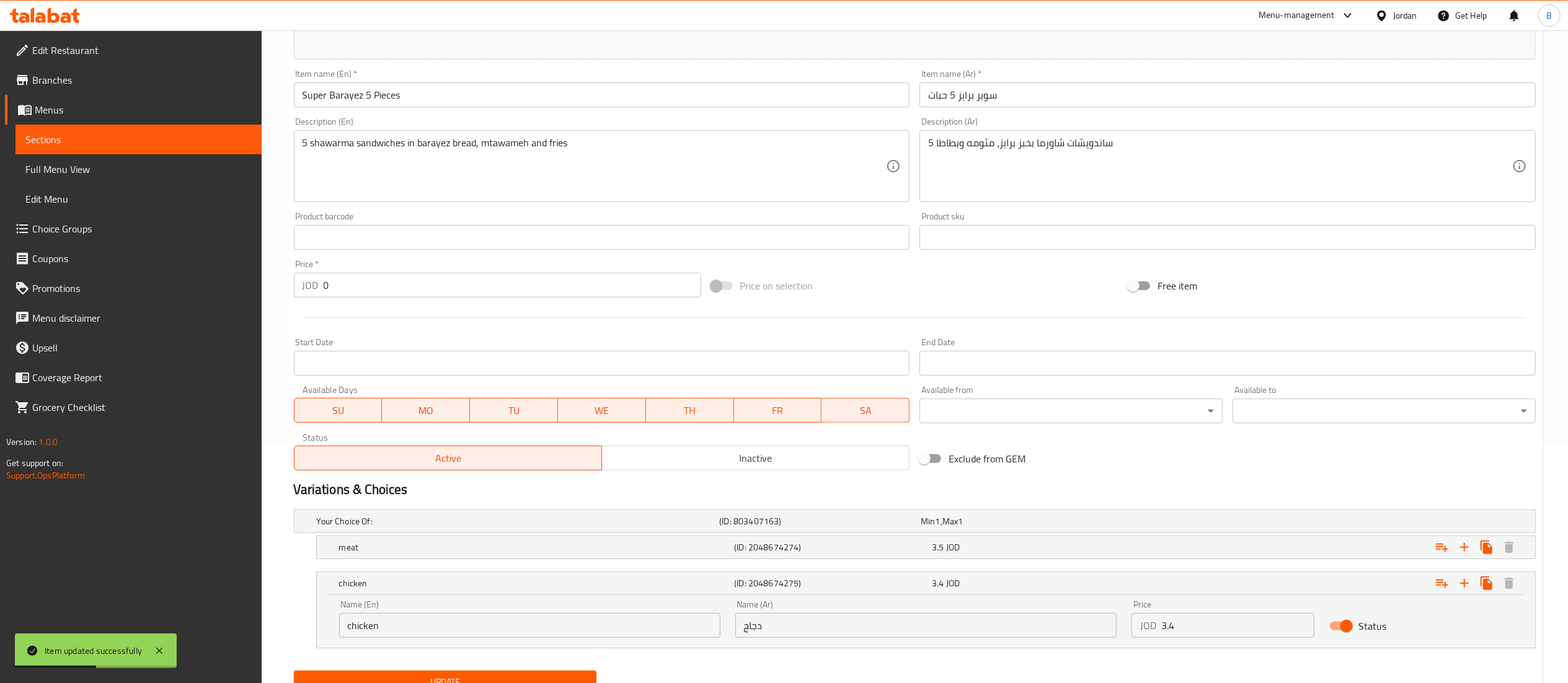
drag, startPoint x: 1214, startPoint y: 632, endPoint x: 1036, endPoint y: 637, distance: 178.1
click at [1040, 637] on div "Name (En) chicken Name (En) Name (Ar) دجاج Name (Ar) Price JOD 3.4 Price Status" at bounding box center [926, 619] width 1189 height 53
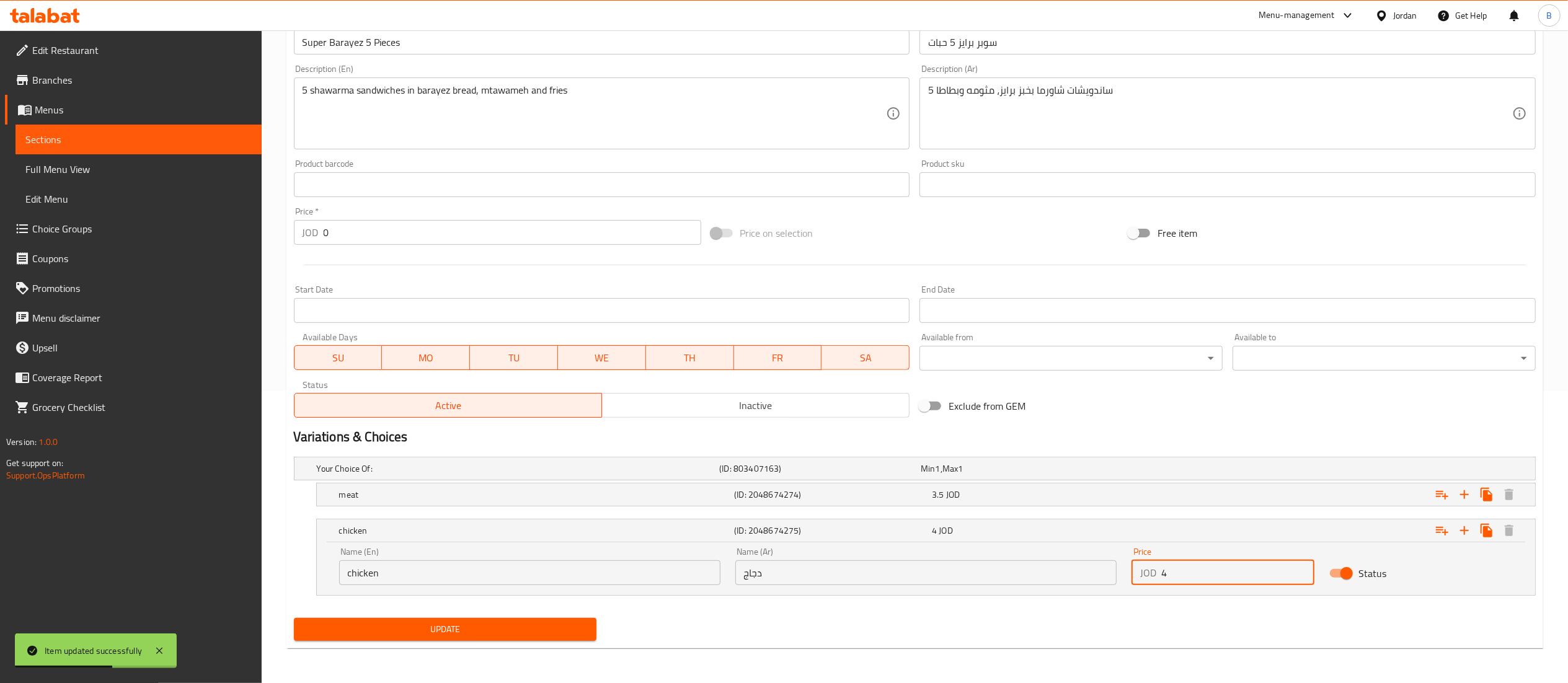
type input "4"
click at [495, 623] on span "Update" at bounding box center [445, 630] width 284 height 15
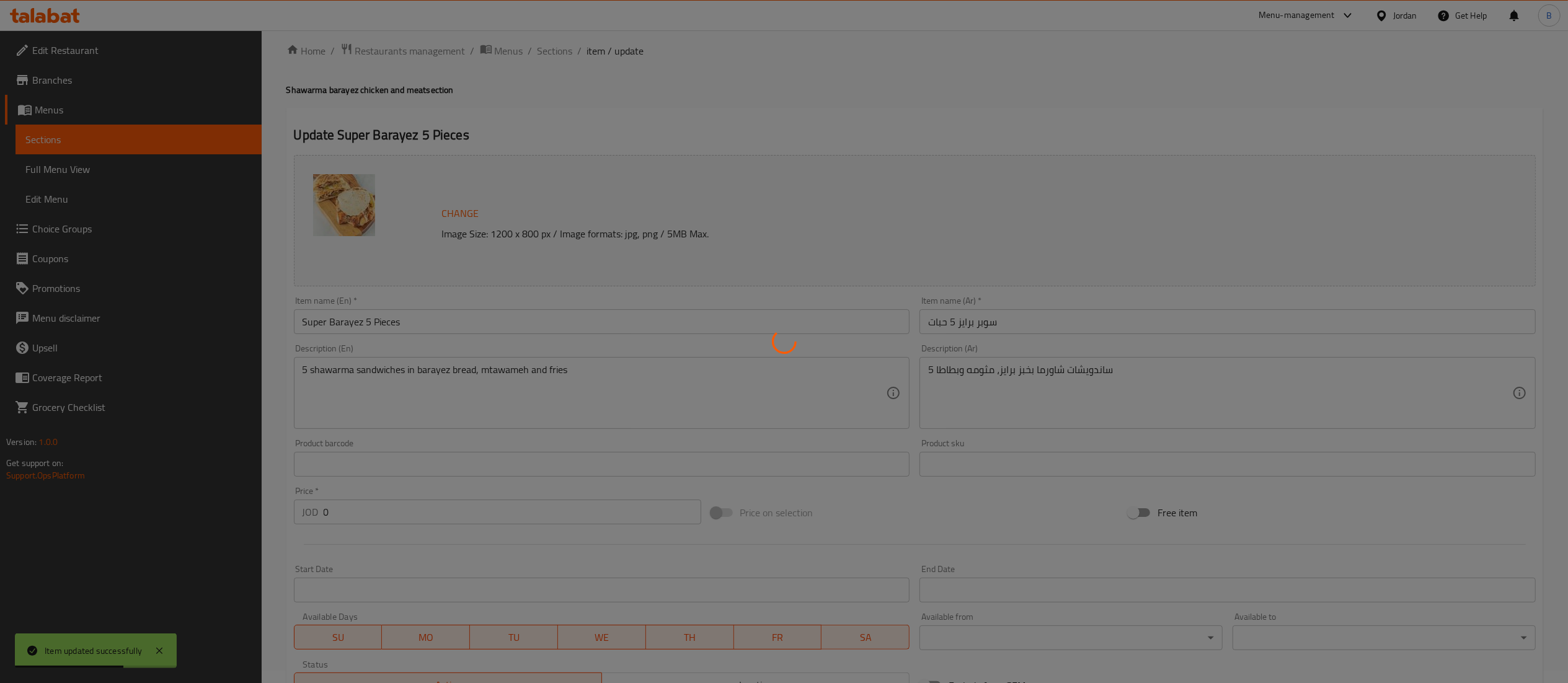
scroll to position [0, 0]
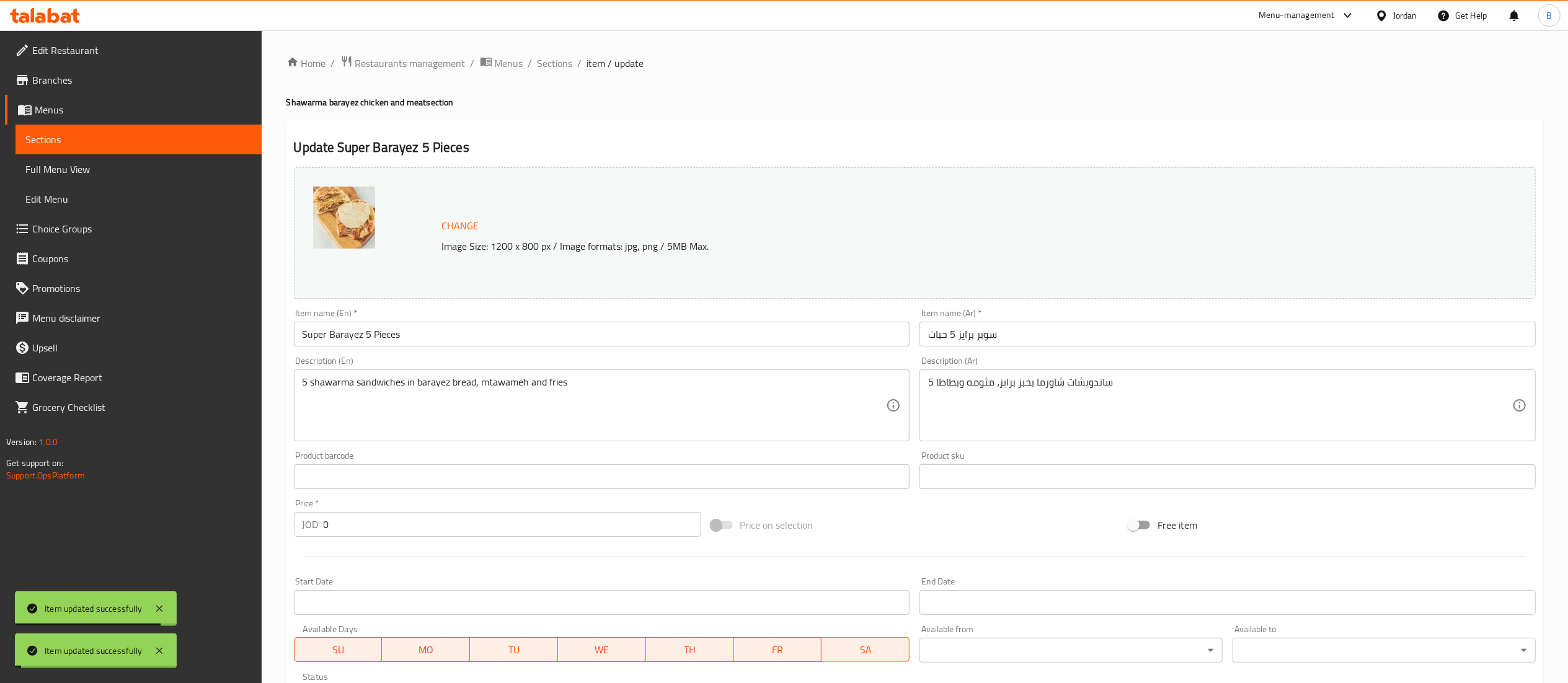
click at [553, 63] on span "Sections" at bounding box center [556, 63] width 36 height 15
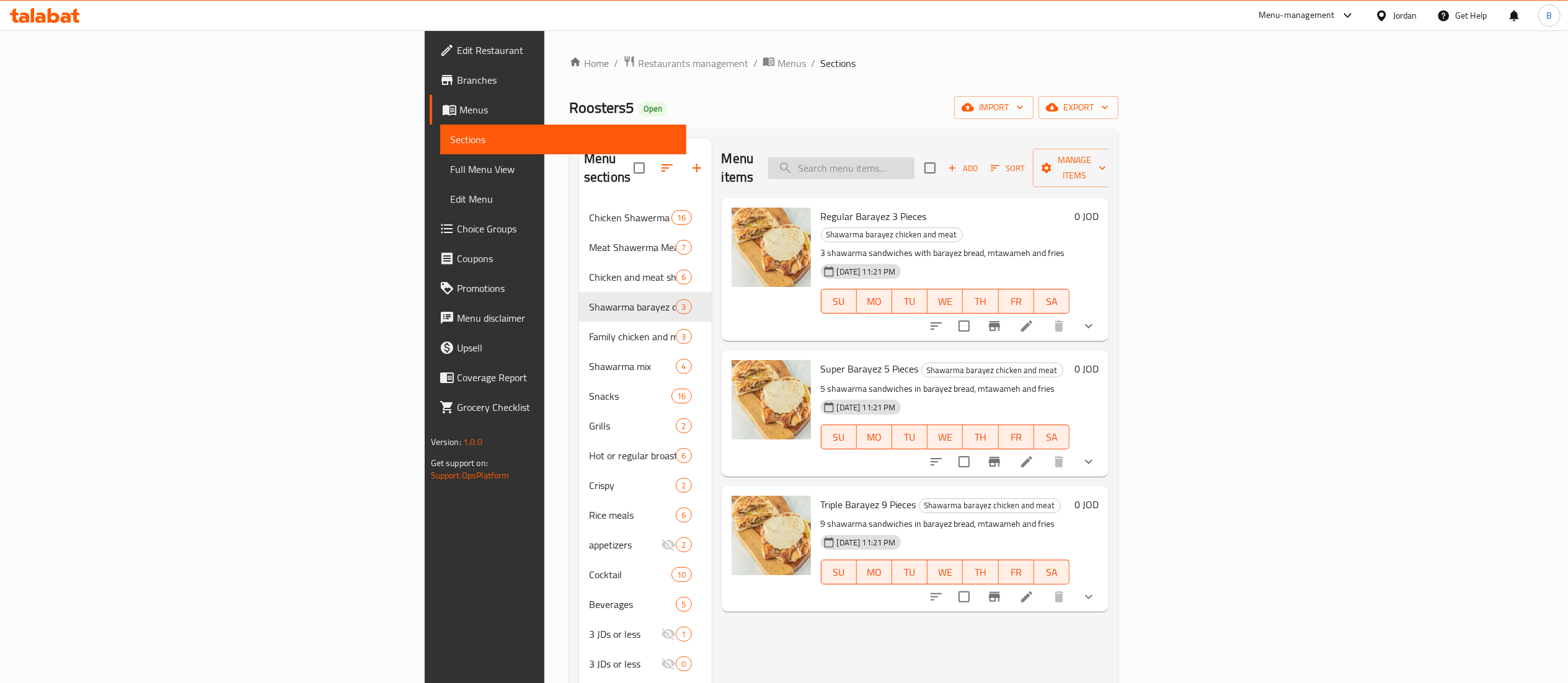
click at [914, 158] on input "search" at bounding box center [841, 168] width 146 height 22
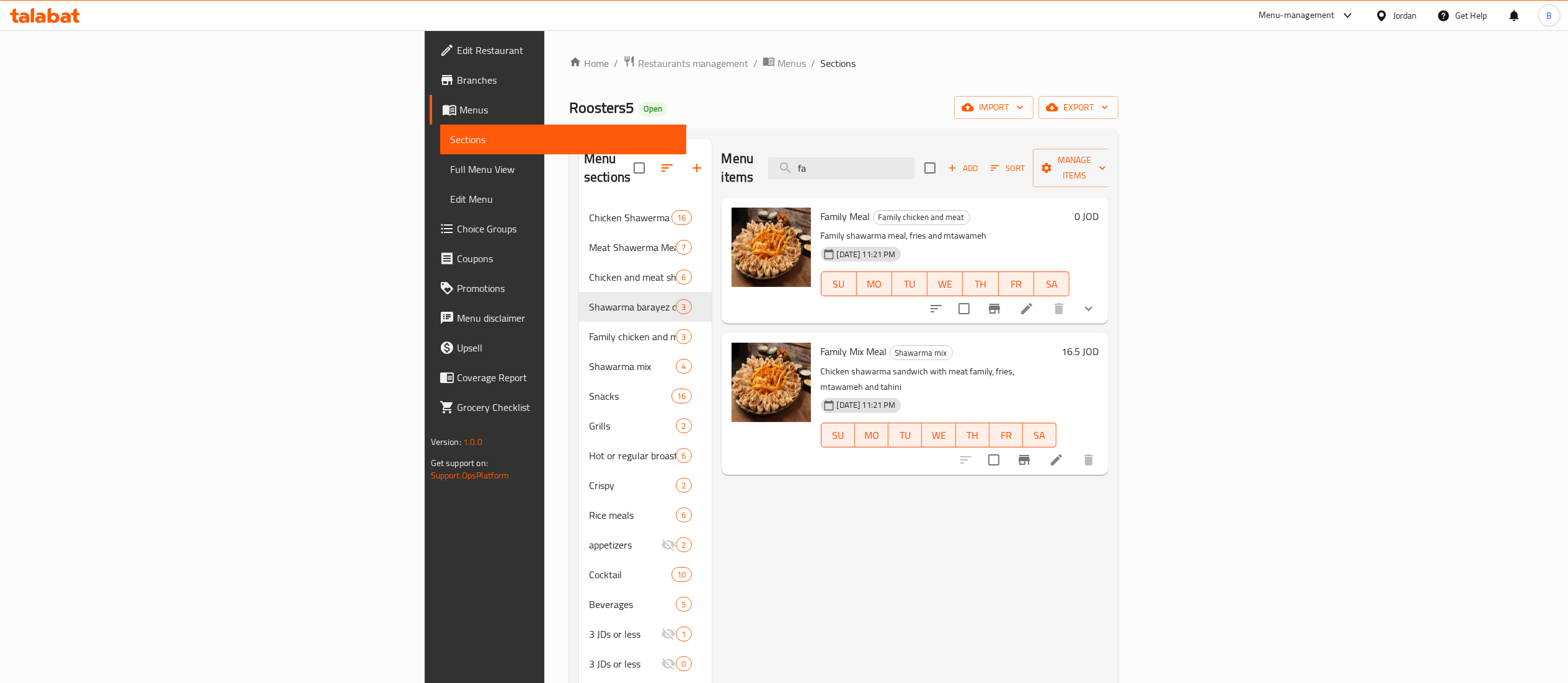
type input "f"
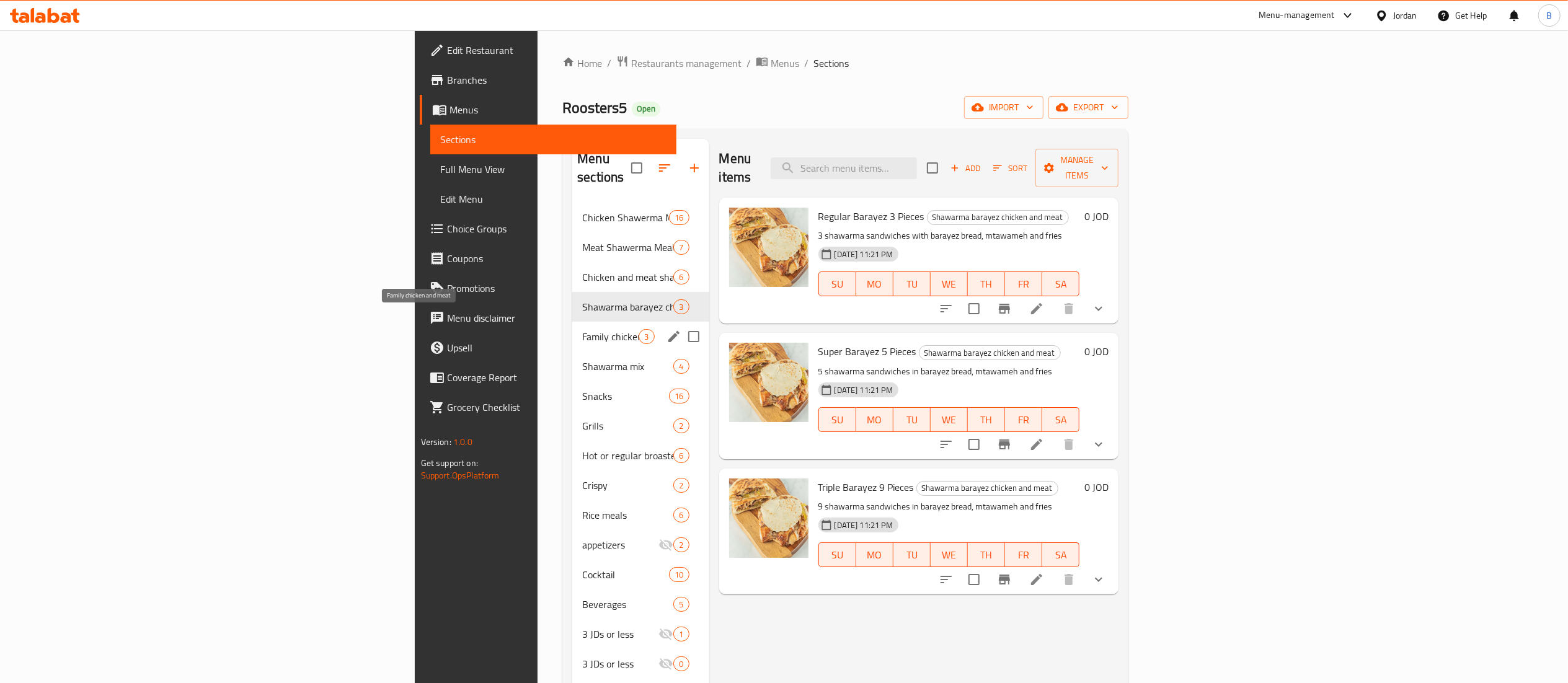
click at [582, 329] on span "Family chicken and meat" at bounding box center [610, 336] width 56 height 15
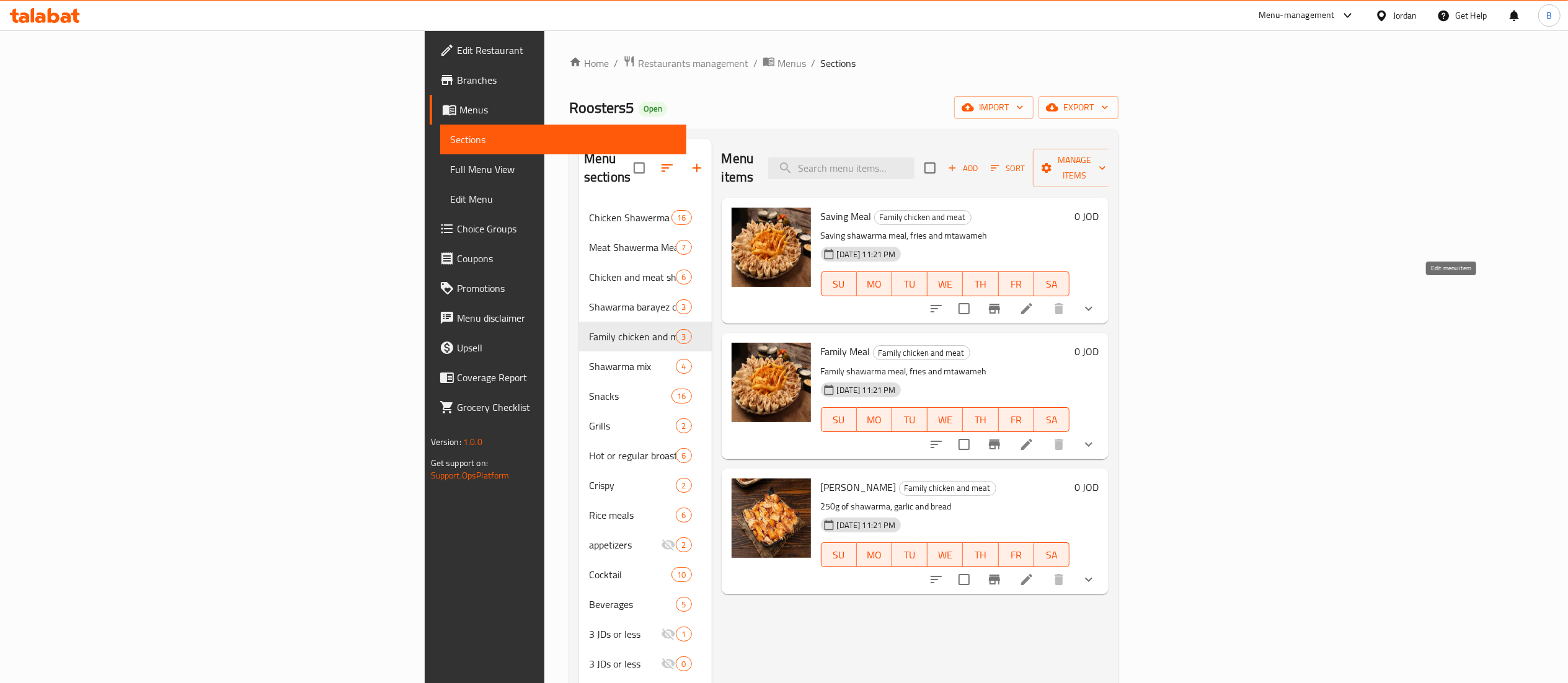
click at [1032, 303] on icon at bounding box center [1026, 308] width 11 height 11
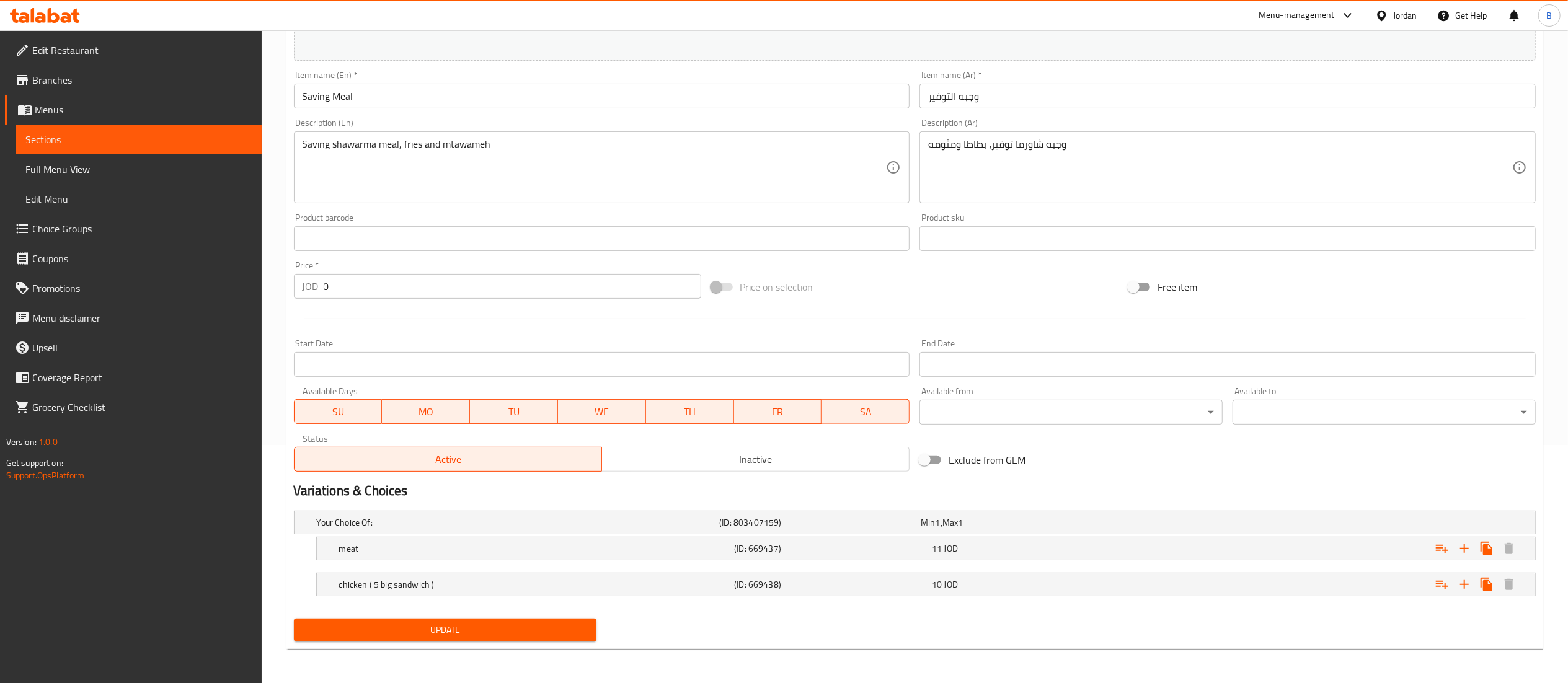
scroll to position [240, 0]
click at [963, 585] on div "10 JOD" at bounding box center [1029, 584] width 193 height 12
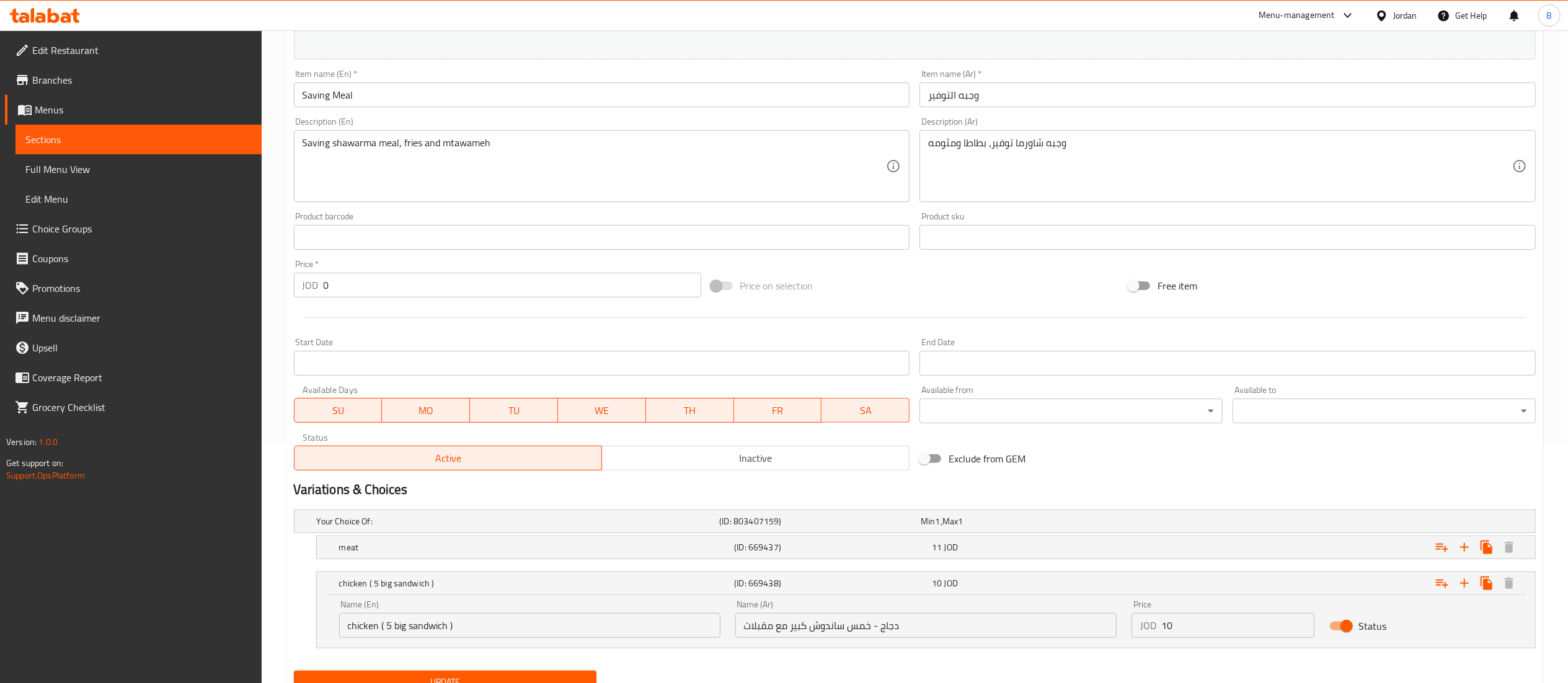
click at [1199, 632] on input "10" at bounding box center [1238, 626] width 154 height 25
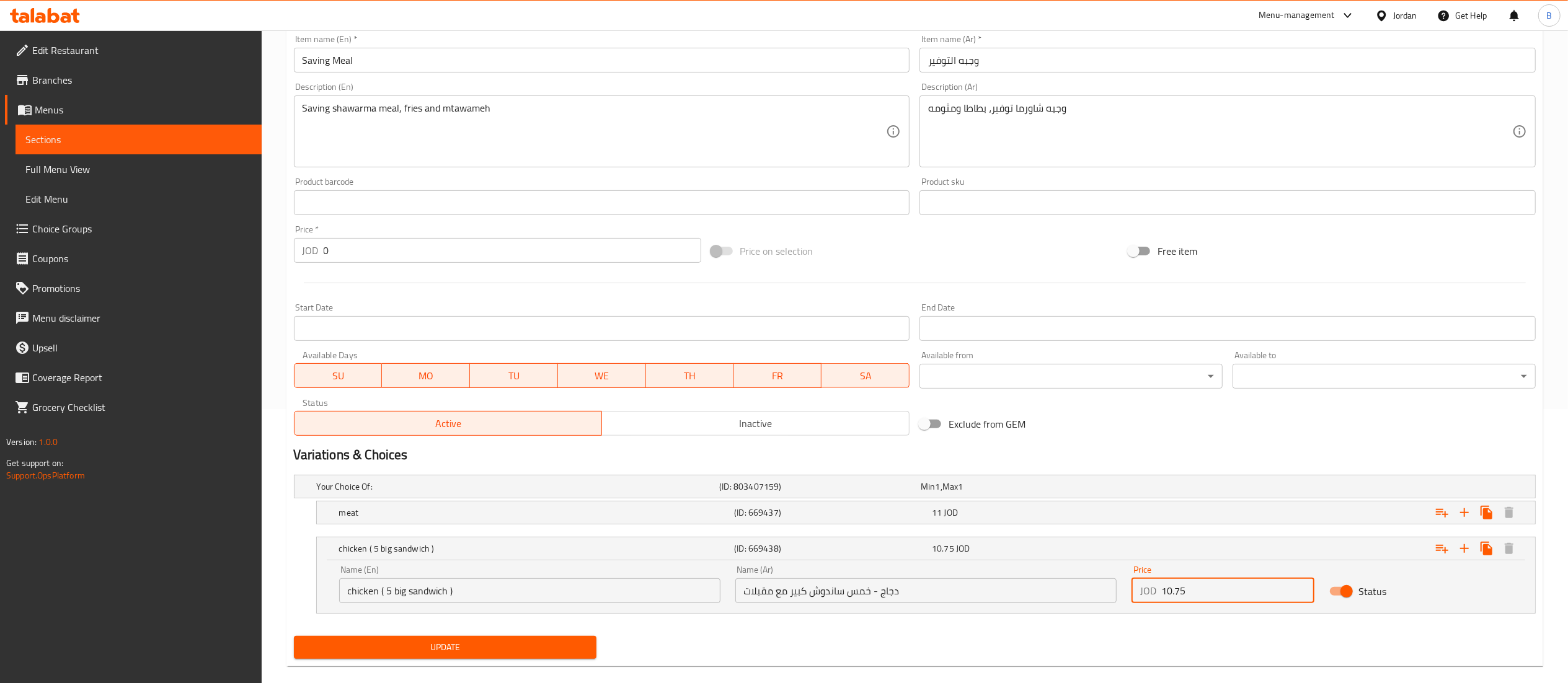
scroll to position [294, 0]
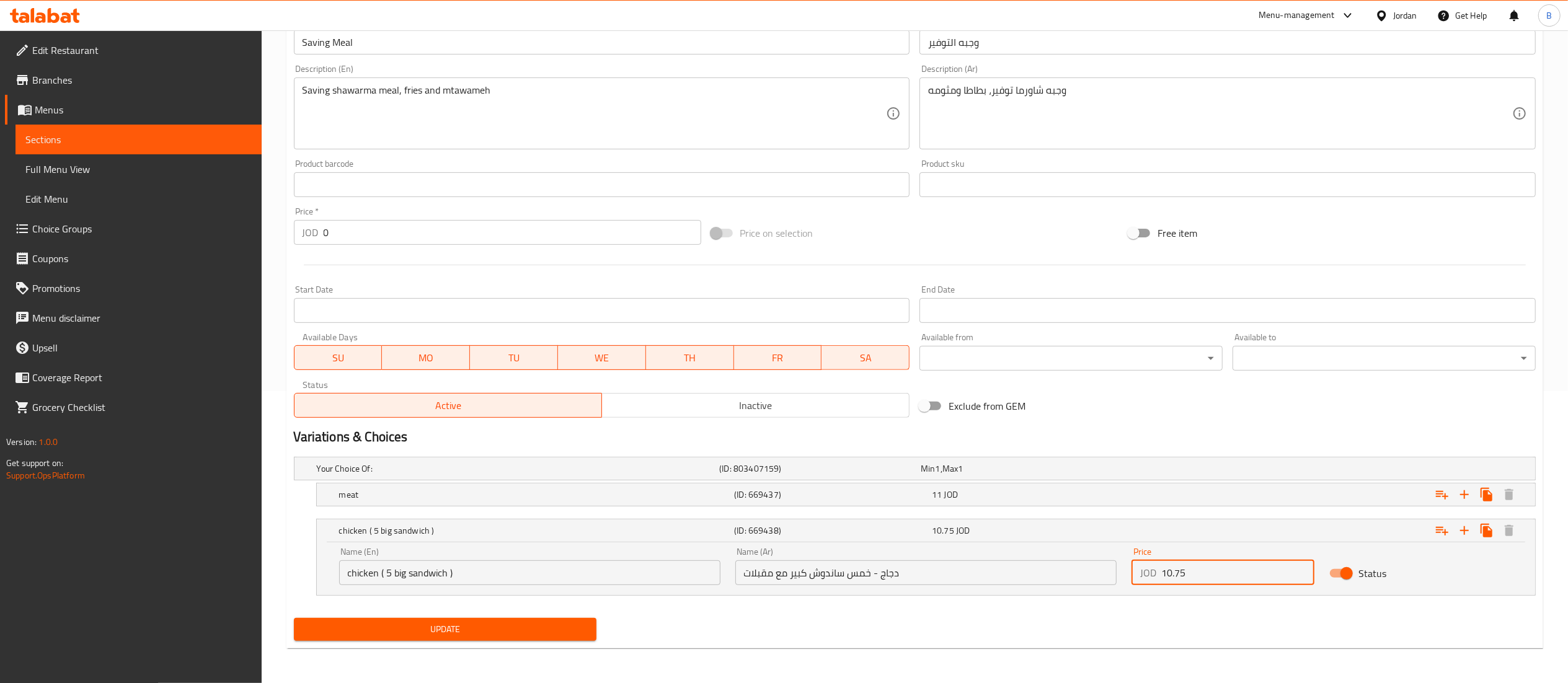
type input "10.75"
click at [469, 635] on span "Update" at bounding box center [445, 630] width 284 height 15
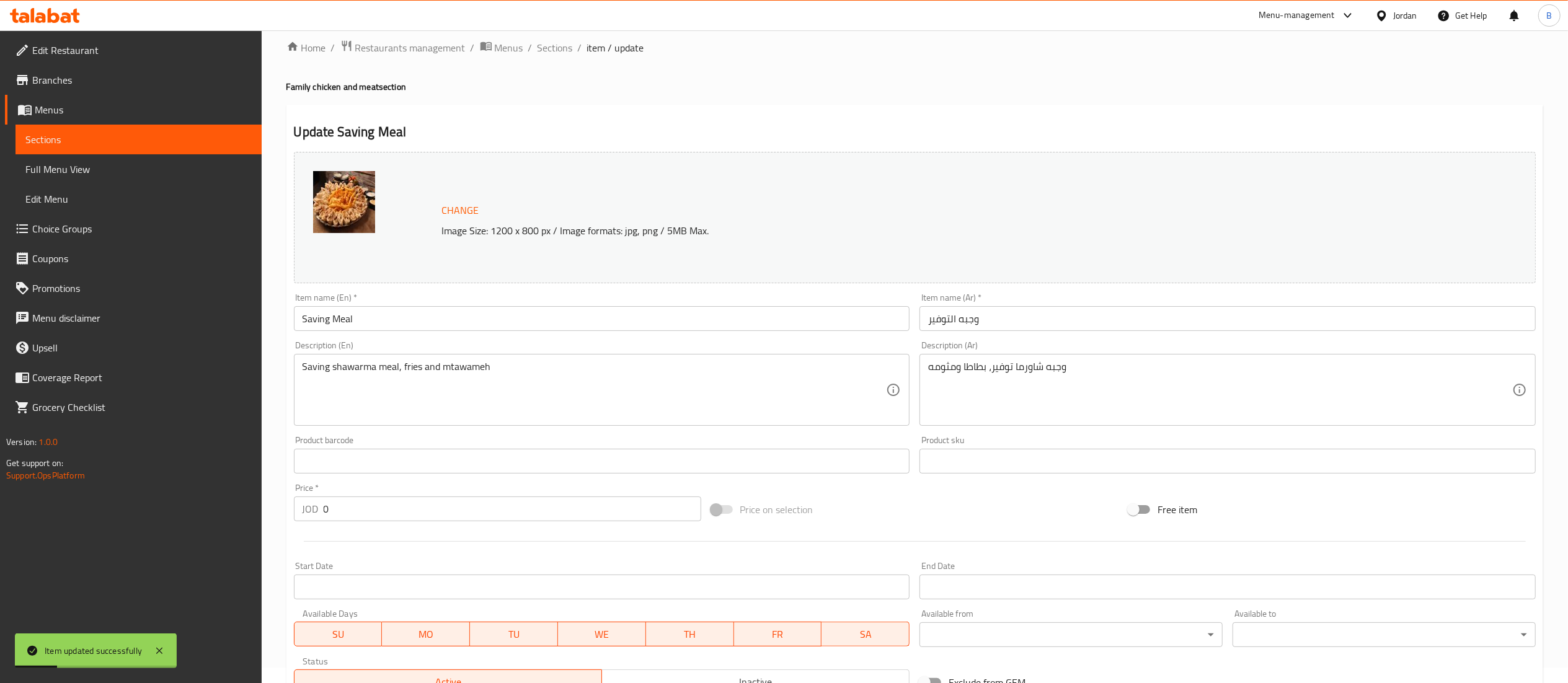
scroll to position [0, 0]
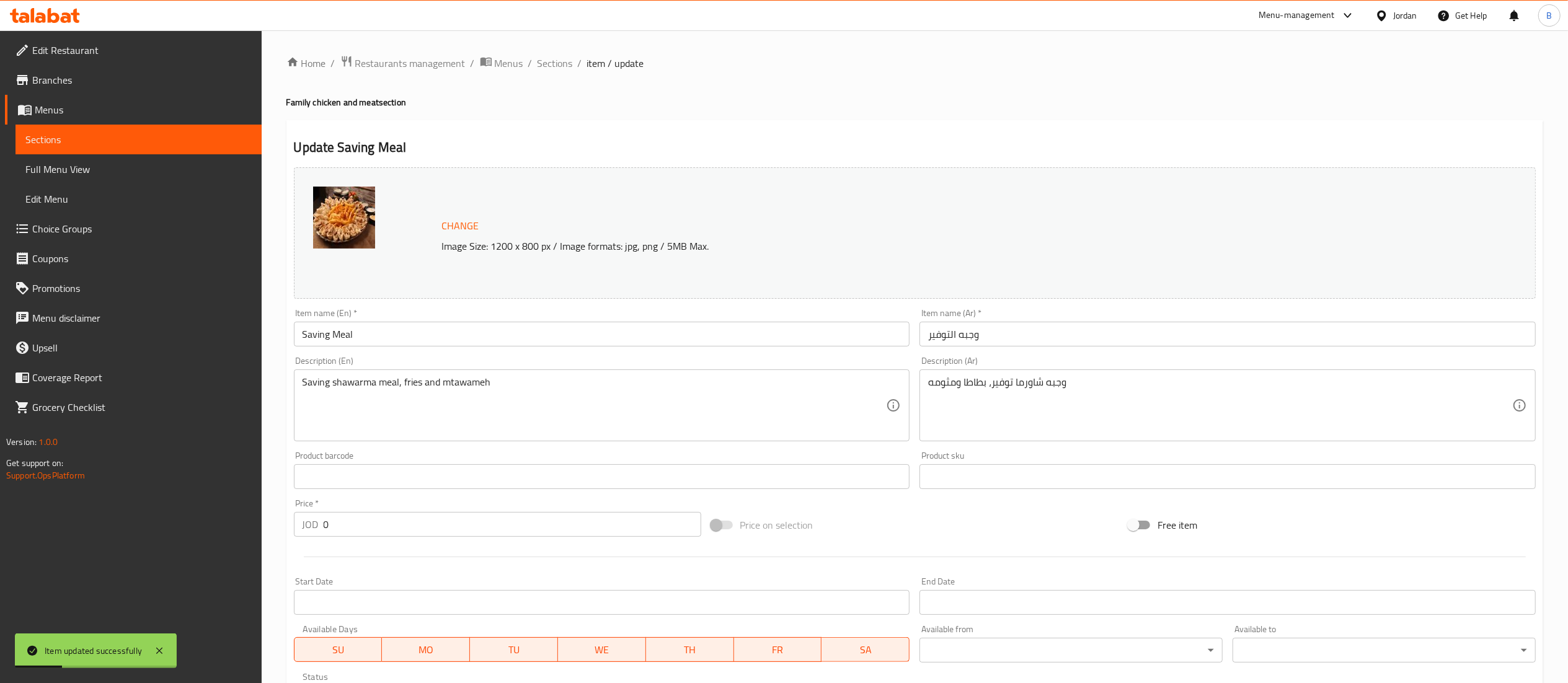
drag, startPoint x: 549, startPoint y: 62, endPoint x: 566, endPoint y: 73, distance: 20.2
click at [549, 62] on span "Sections" at bounding box center [556, 63] width 36 height 15
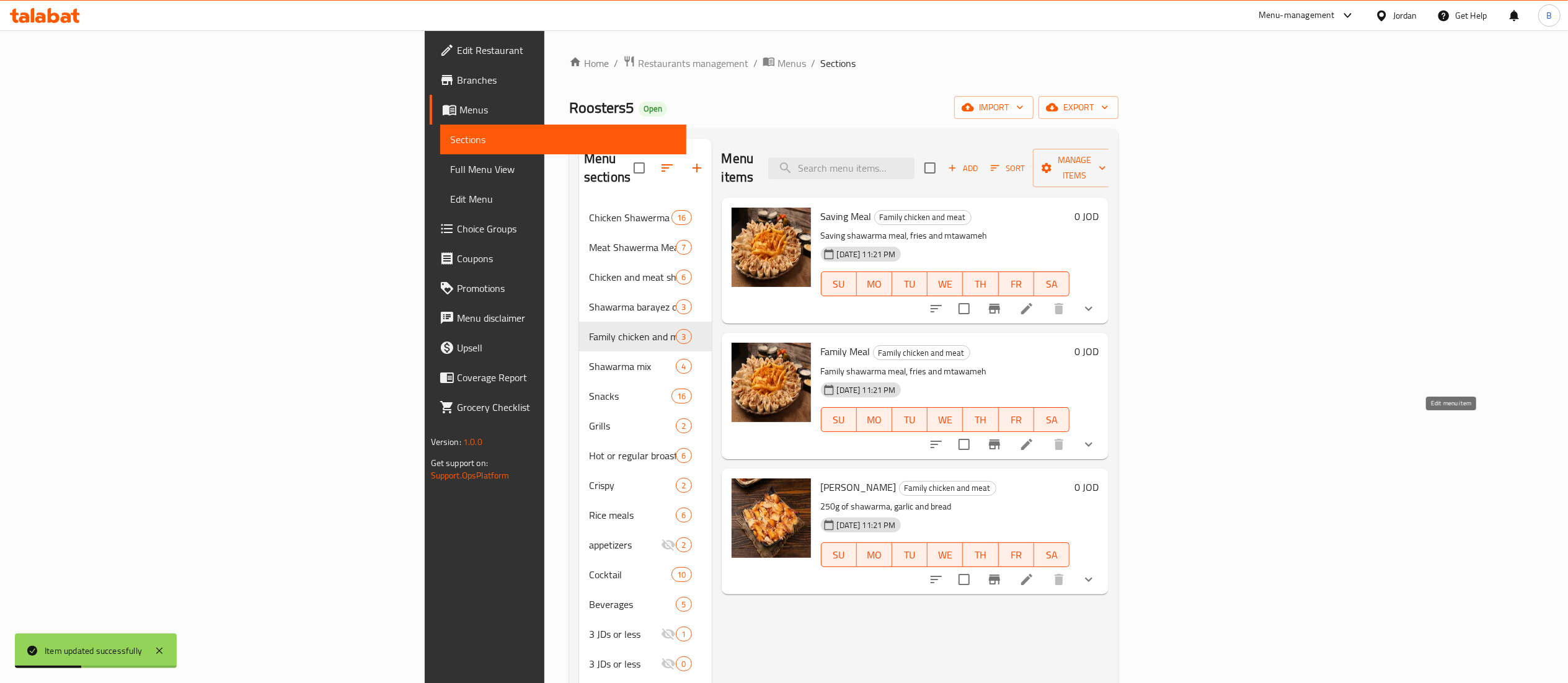
click at [1034, 437] on icon at bounding box center [1026, 444] width 15 height 15
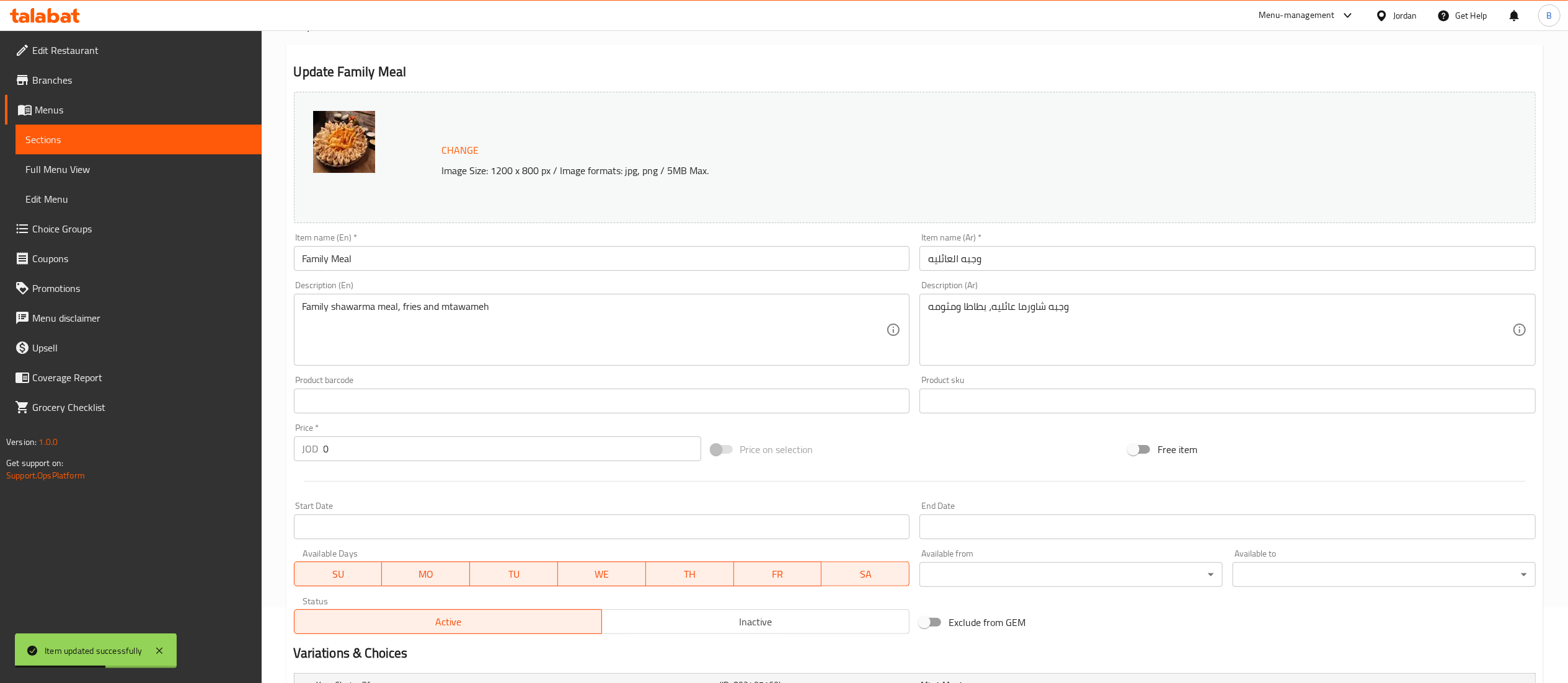
scroll to position [240, 0]
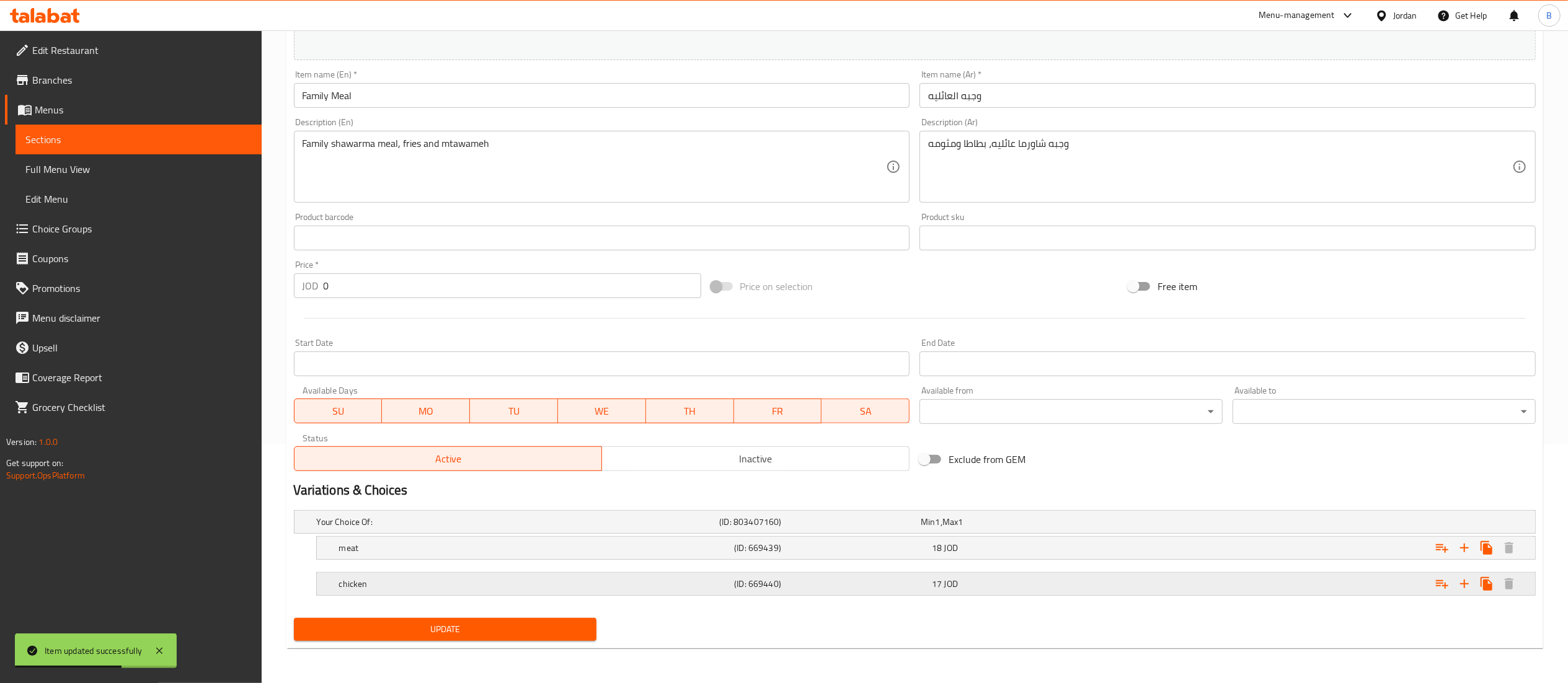
click at [507, 583] on h5 "chicken" at bounding box center [534, 584] width 390 height 12
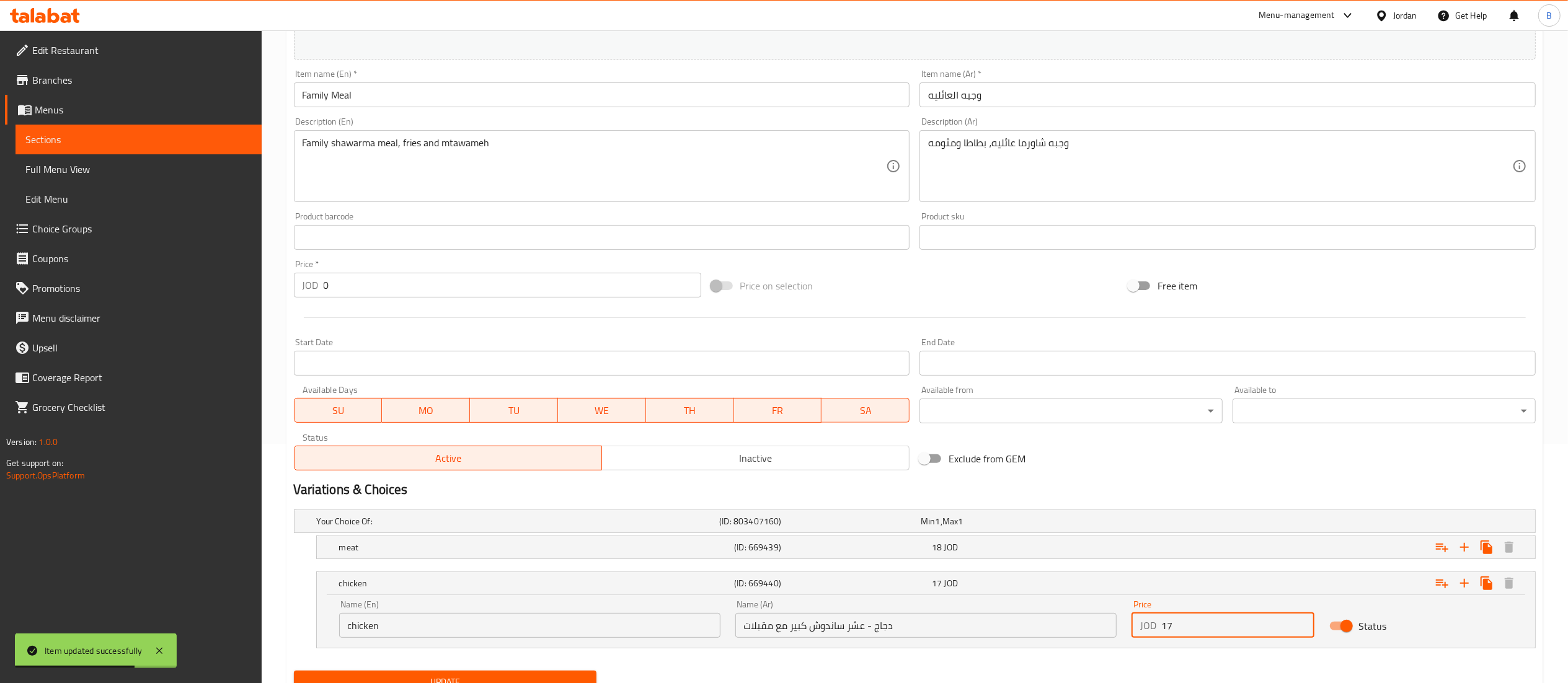
drag, startPoint x: 1185, startPoint y: 631, endPoint x: 991, endPoint y: 630, distance: 194.0
click at [1020, 630] on div "Name (En) chicken Name (En) Name (Ar) دجاج - عشر ساندوش كبير مع مقبلات Name (Ar…" at bounding box center [926, 619] width 1189 height 53
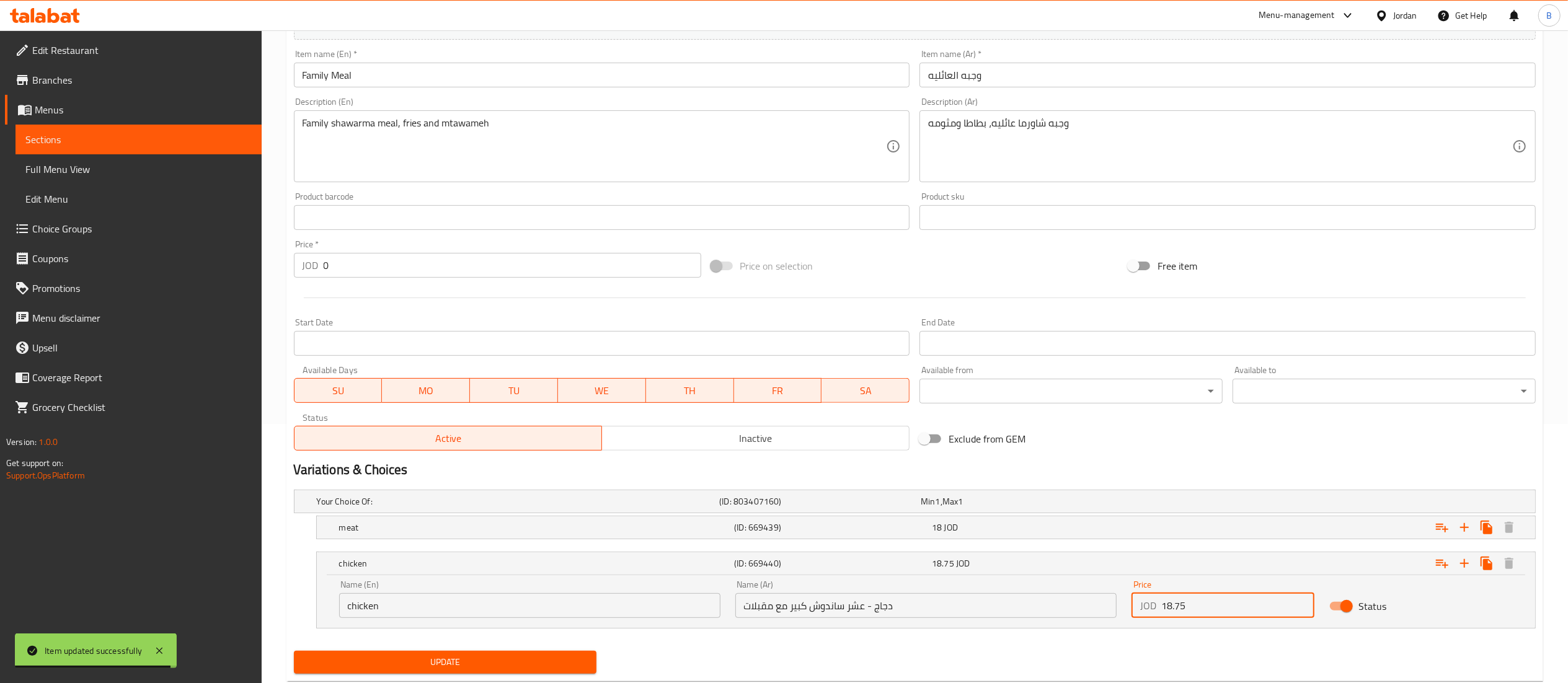
scroll to position [294, 0]
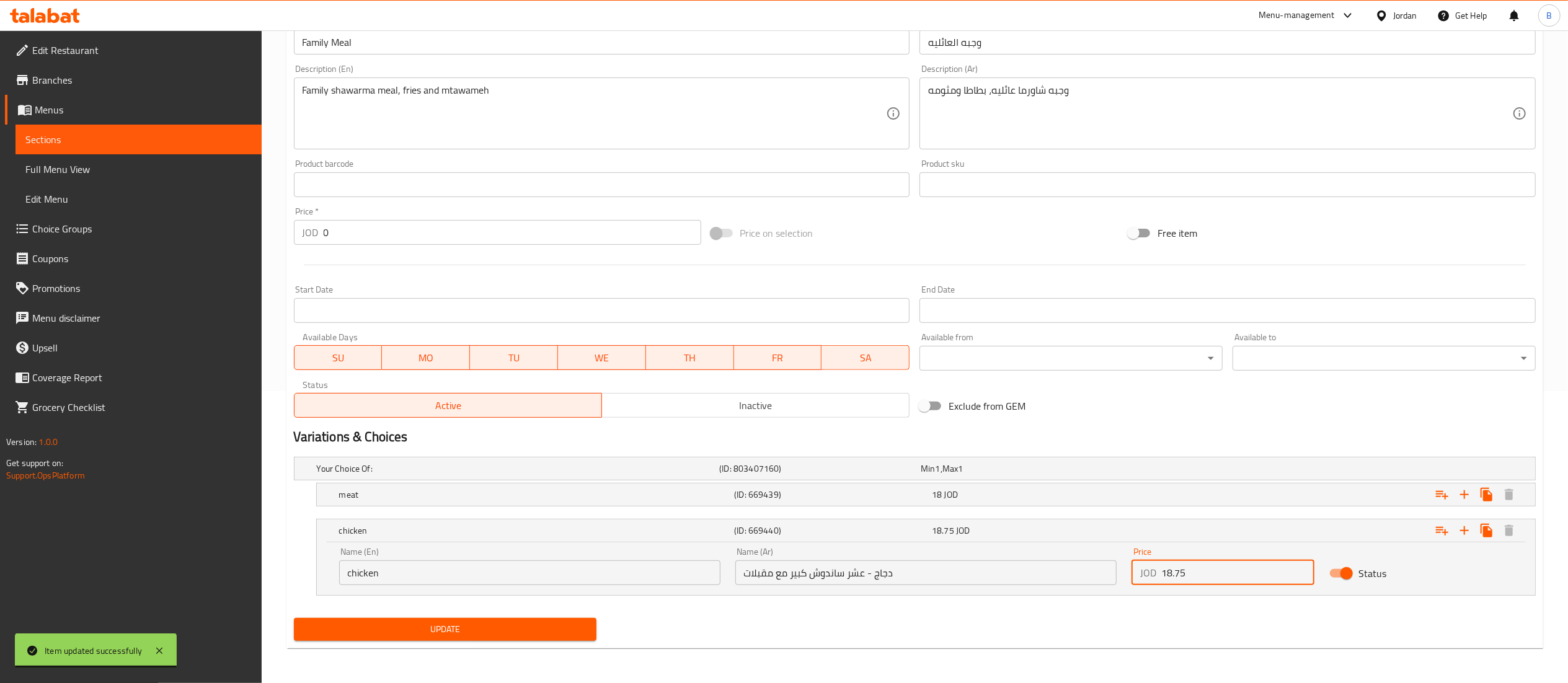
type input "18.75"
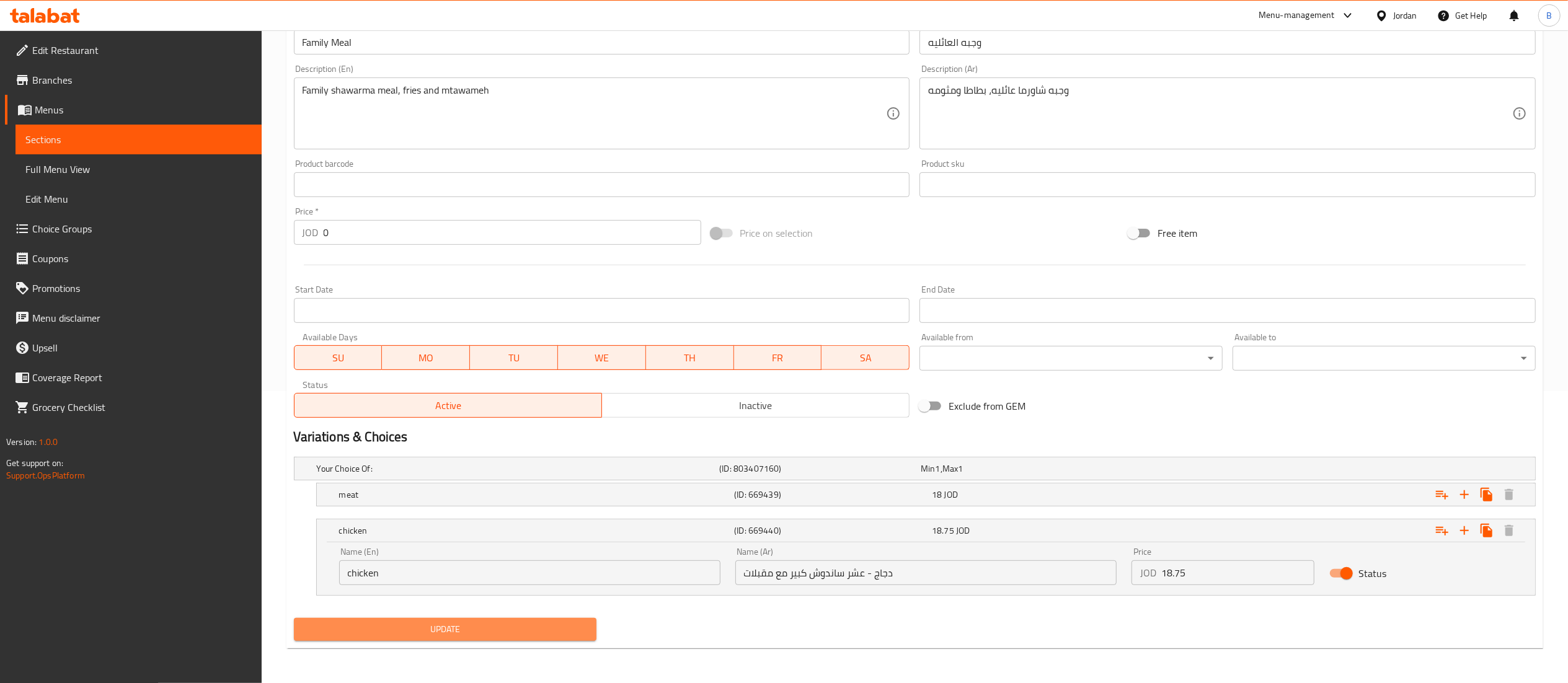
click at [494, 636] on span "Update" at bounding box center [445, 630] width 284 height 15
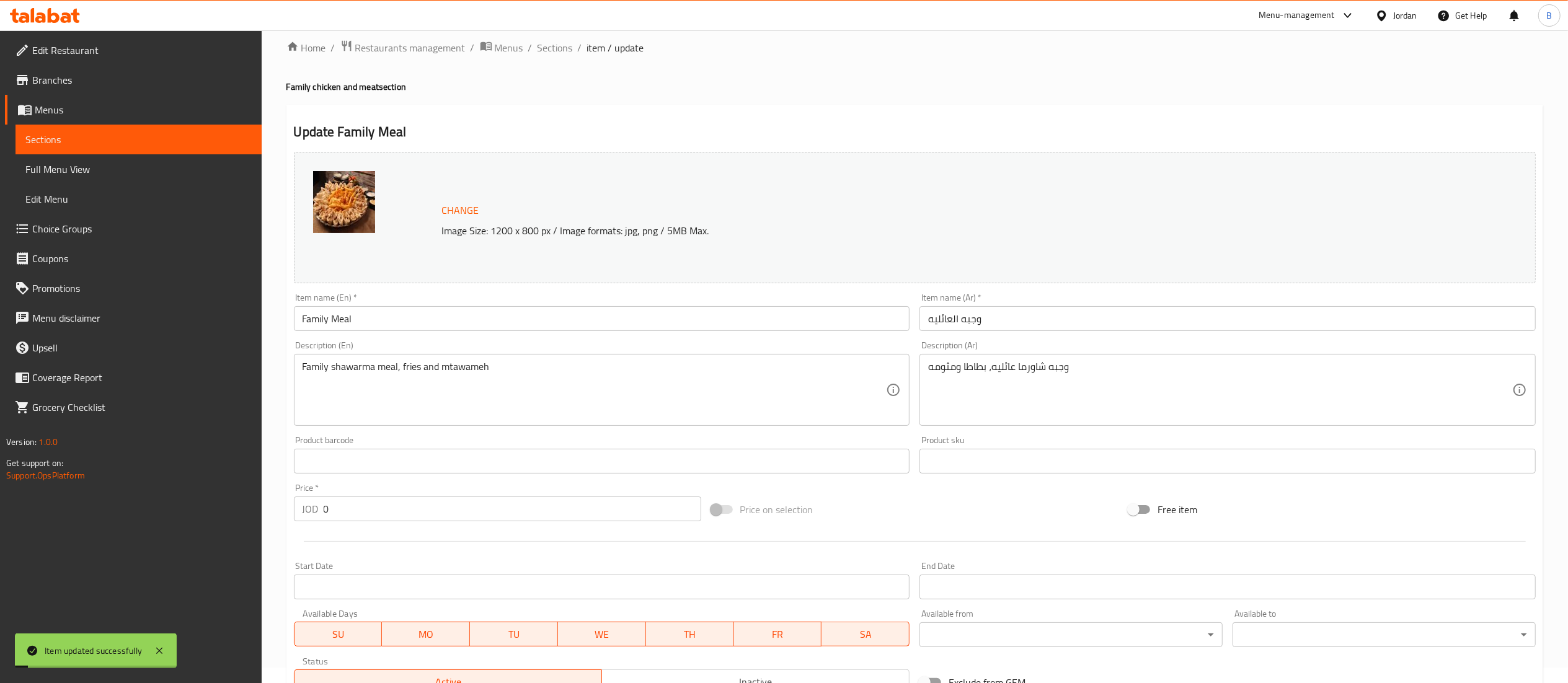
scroll to position [0, 0]
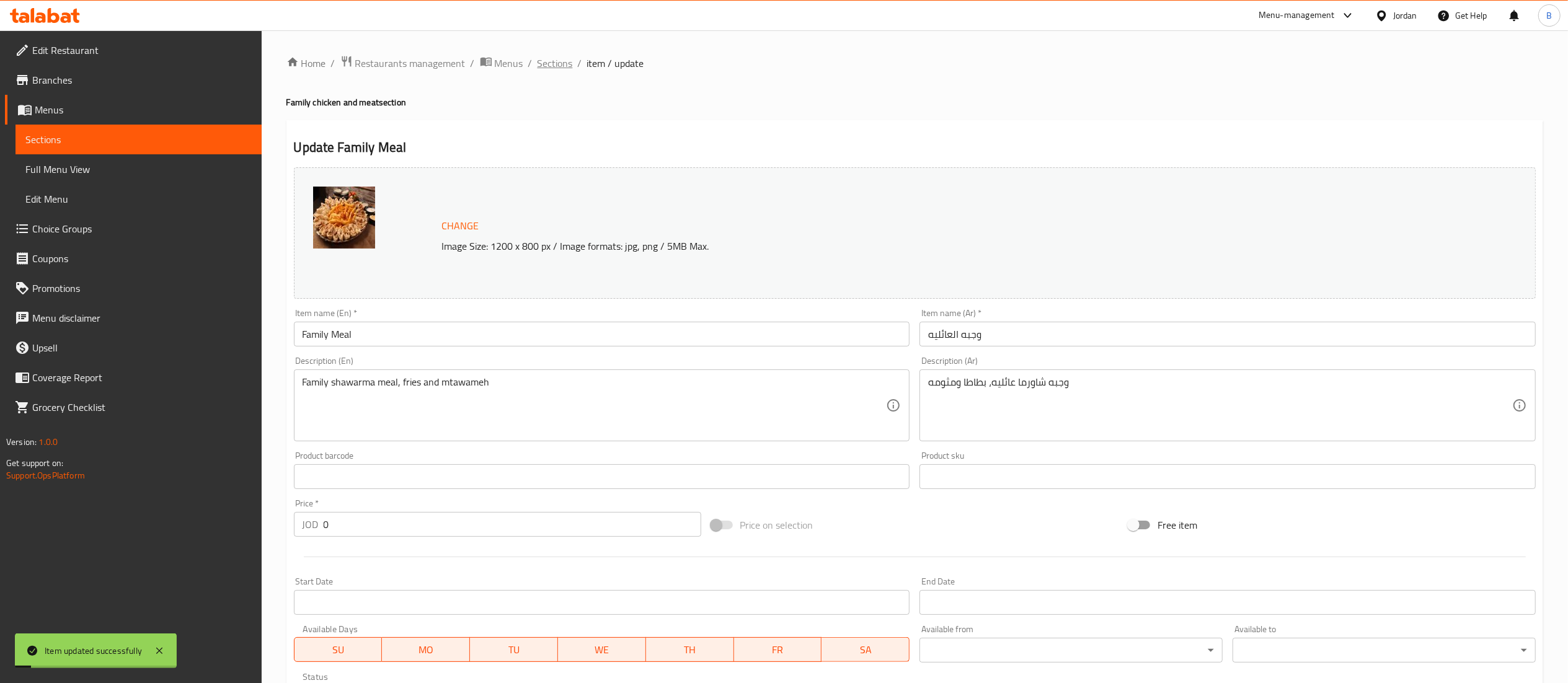
click at [550, 63] on span "Sections" at bounding box center [556, 63] width 36 height 15
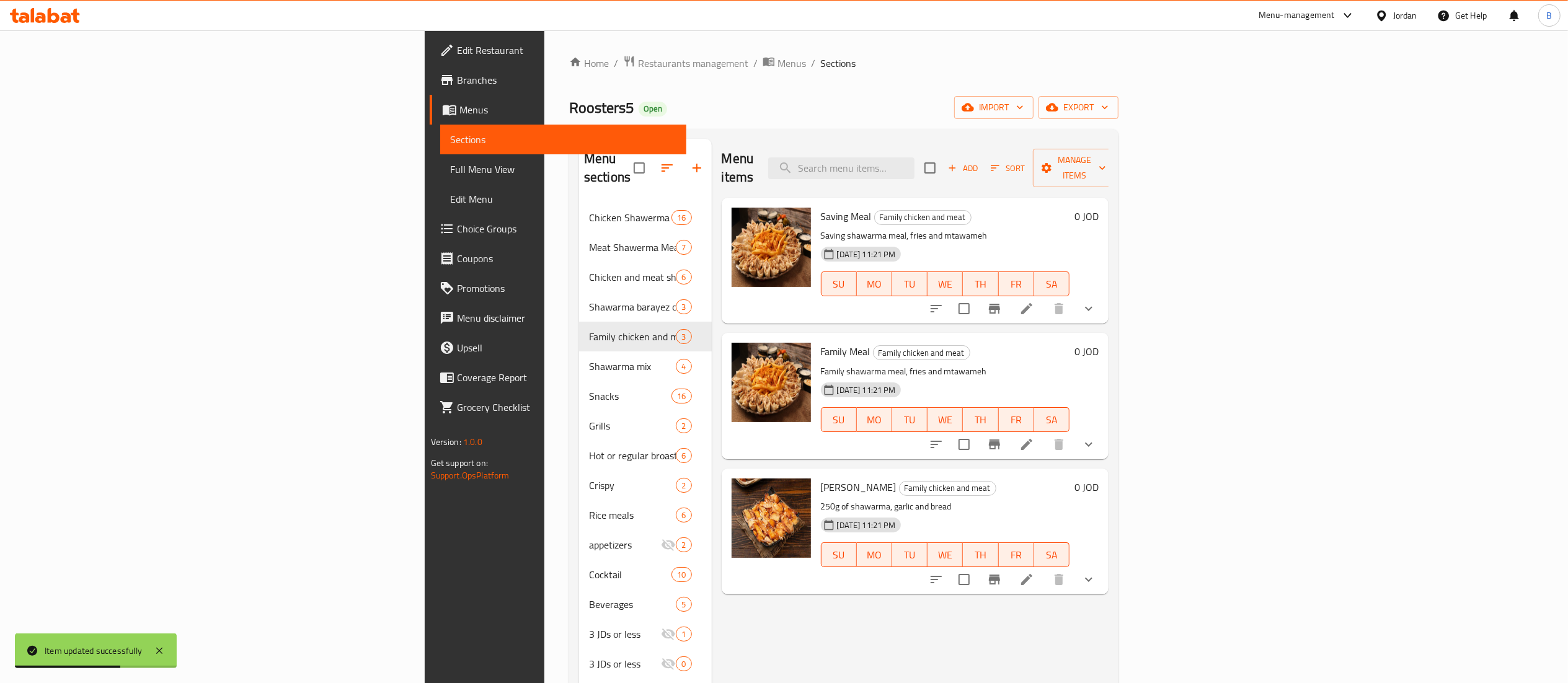
click at [1104, 570] on button "show more" at bounding box center [1089, 579] width 30 height 30
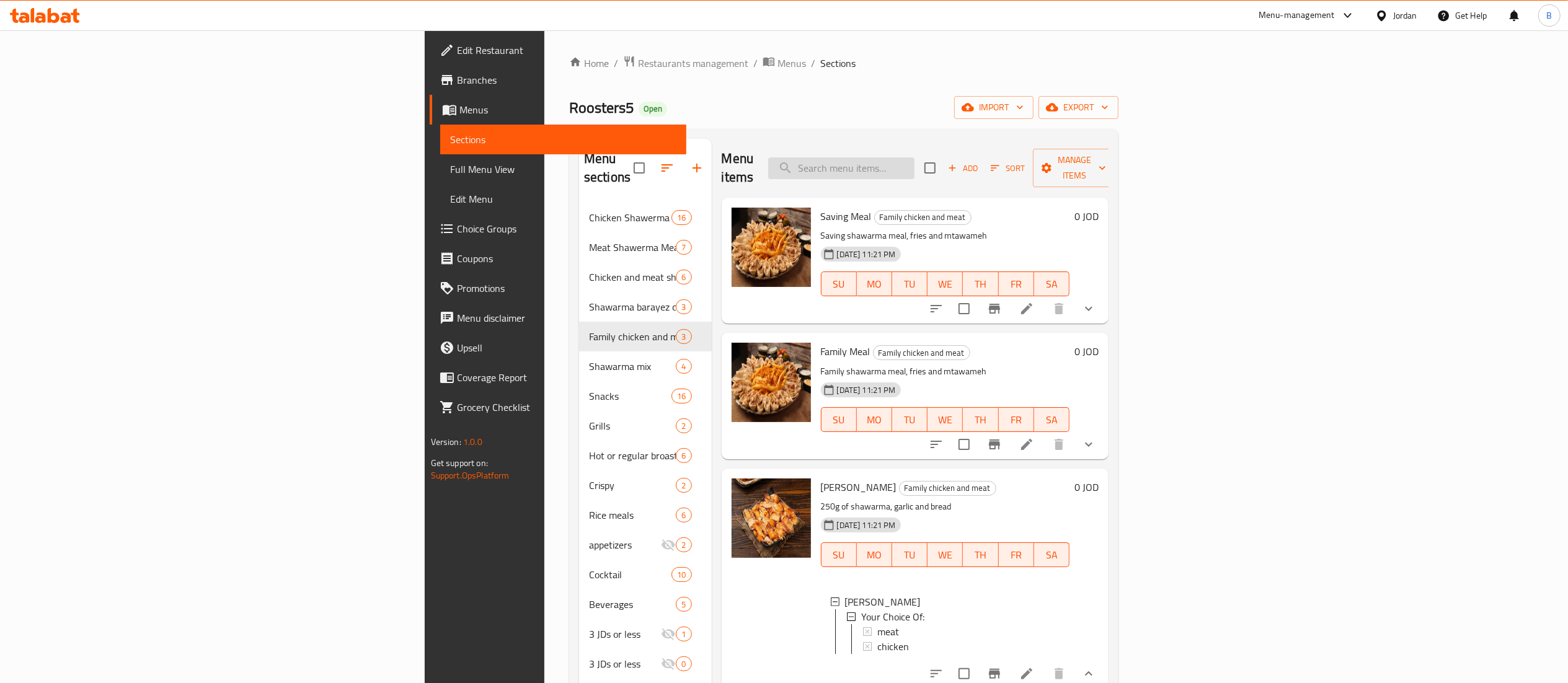
click at [914, 158] on input "search" at bounding box center [841, 168] width 146 height 22
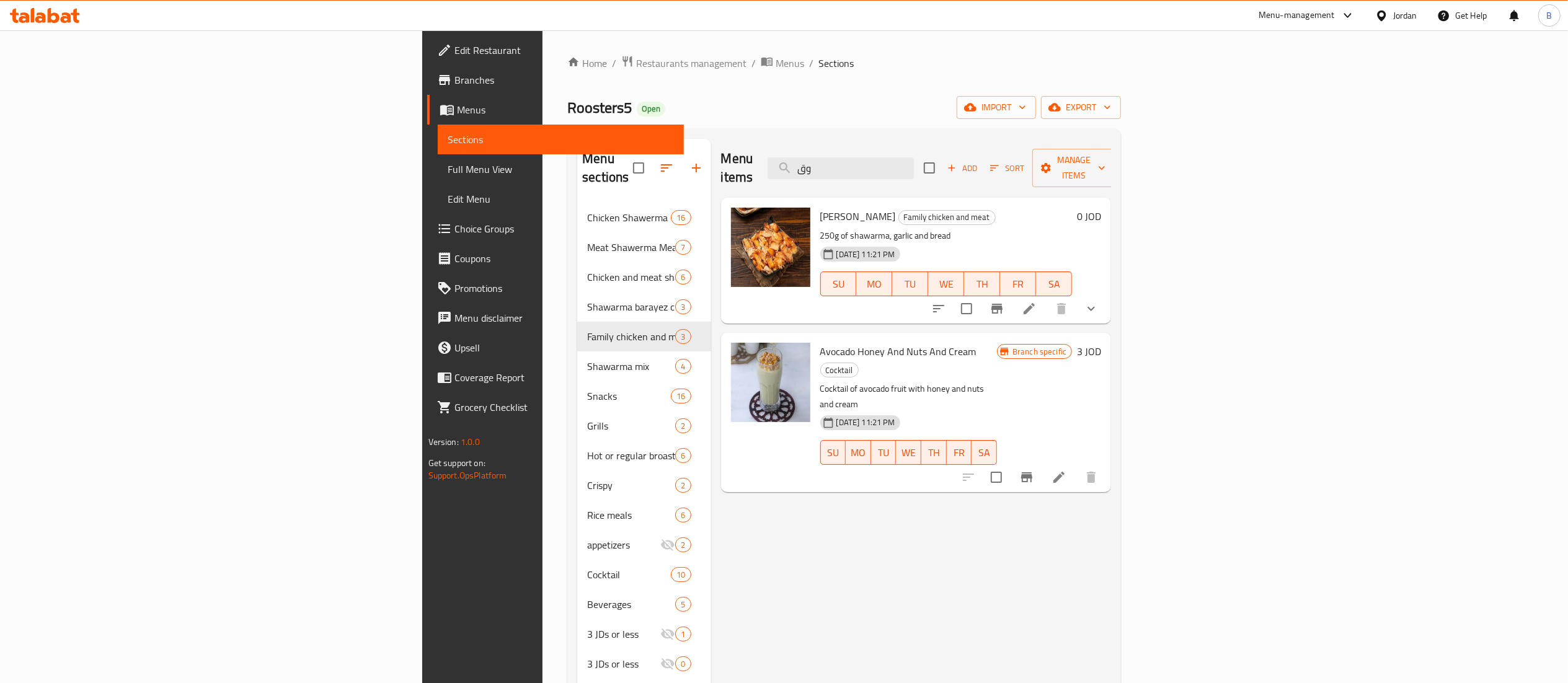
type input "وق"
click at [1035, 303] on icon at bounding box center [1029, 308] width 11 height 11
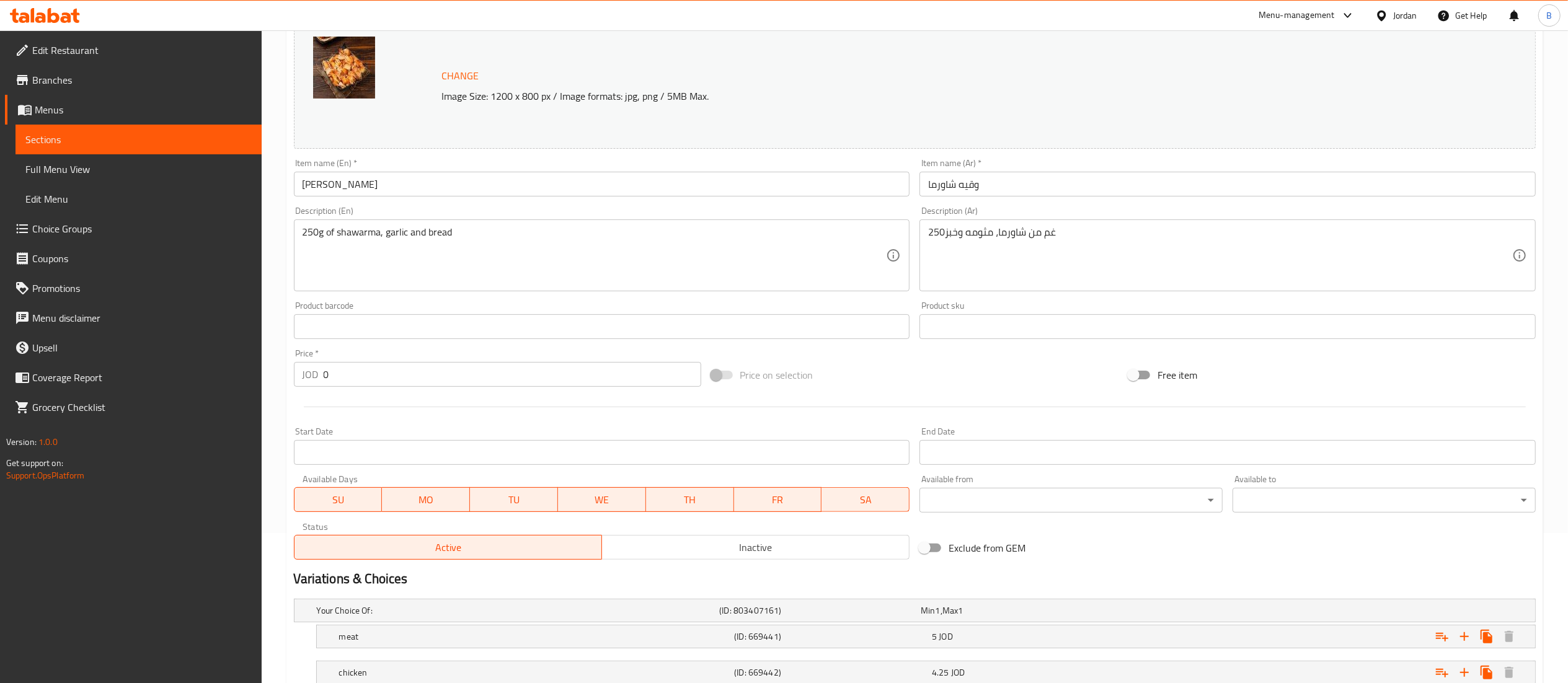
scroll to position [240, 0]
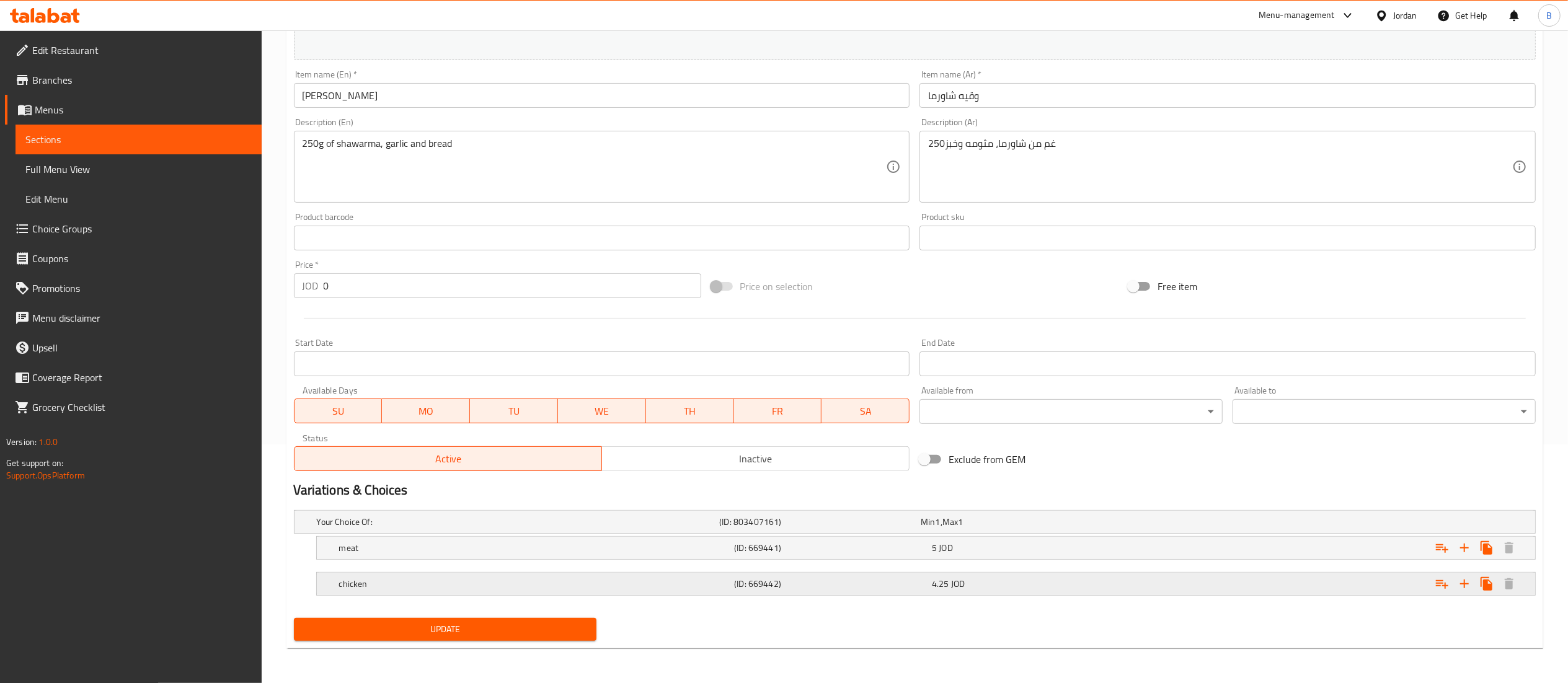
click at [919, 584] on h5 "(ID: 669442)" at bounding box center [831, 584] width 193 height 12
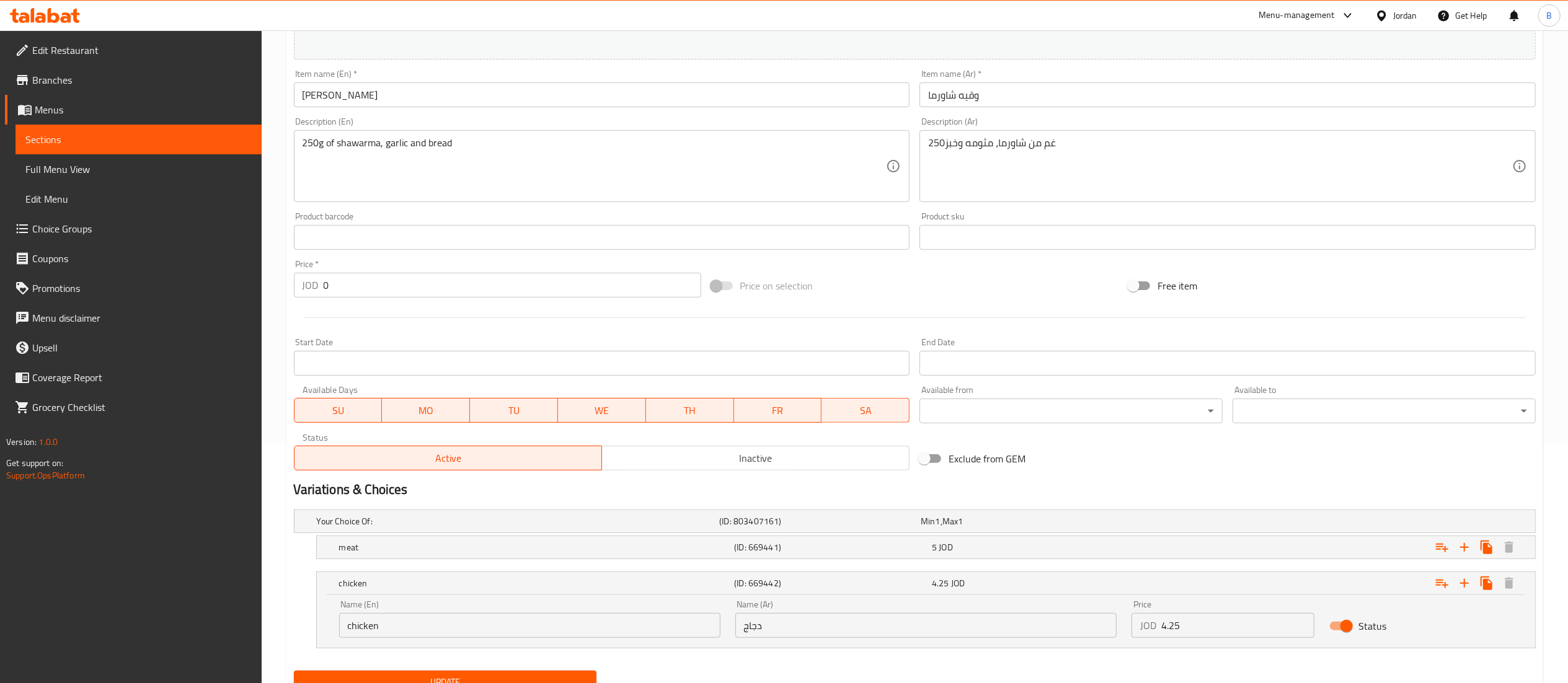
click at [1247, 632] on input "4.25" at bounding box center [1238, 626] width 154 height 25
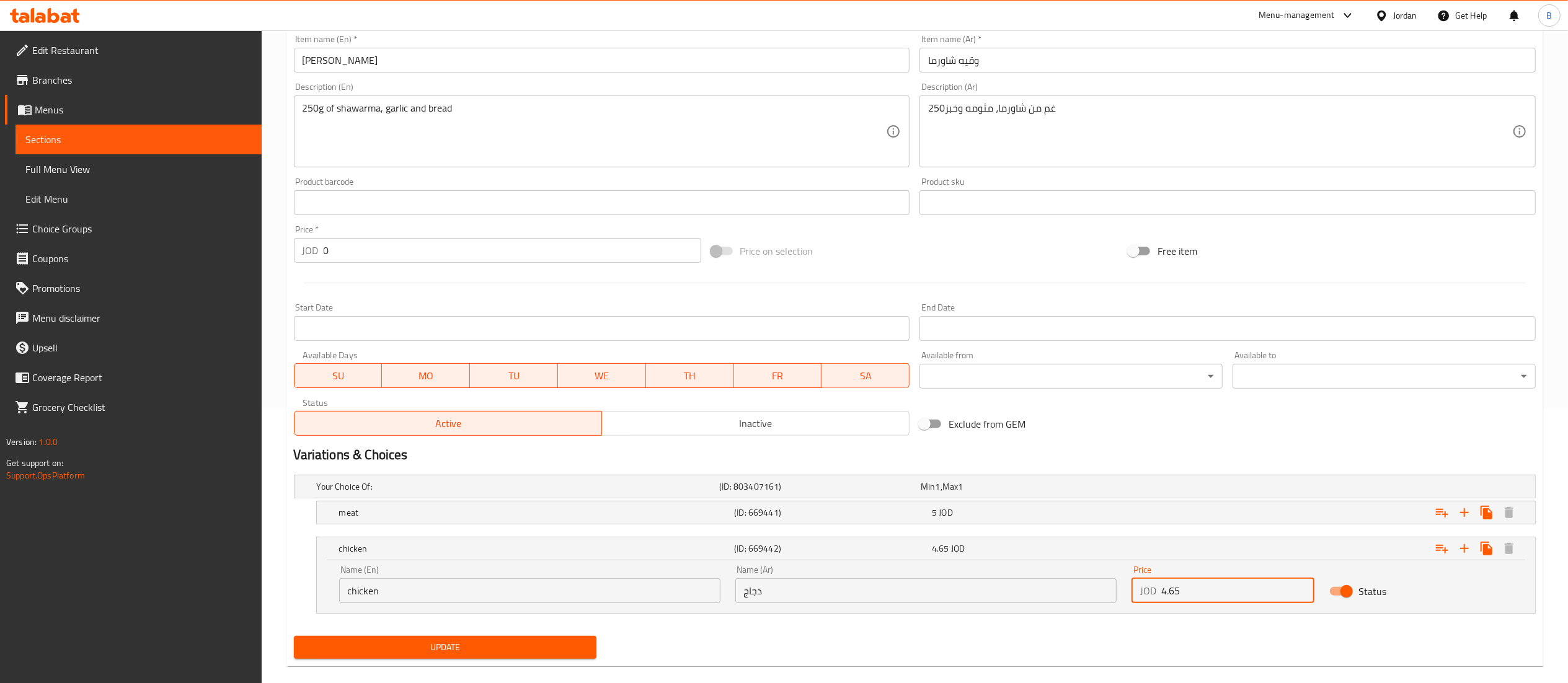
scroll to position [294, 0]
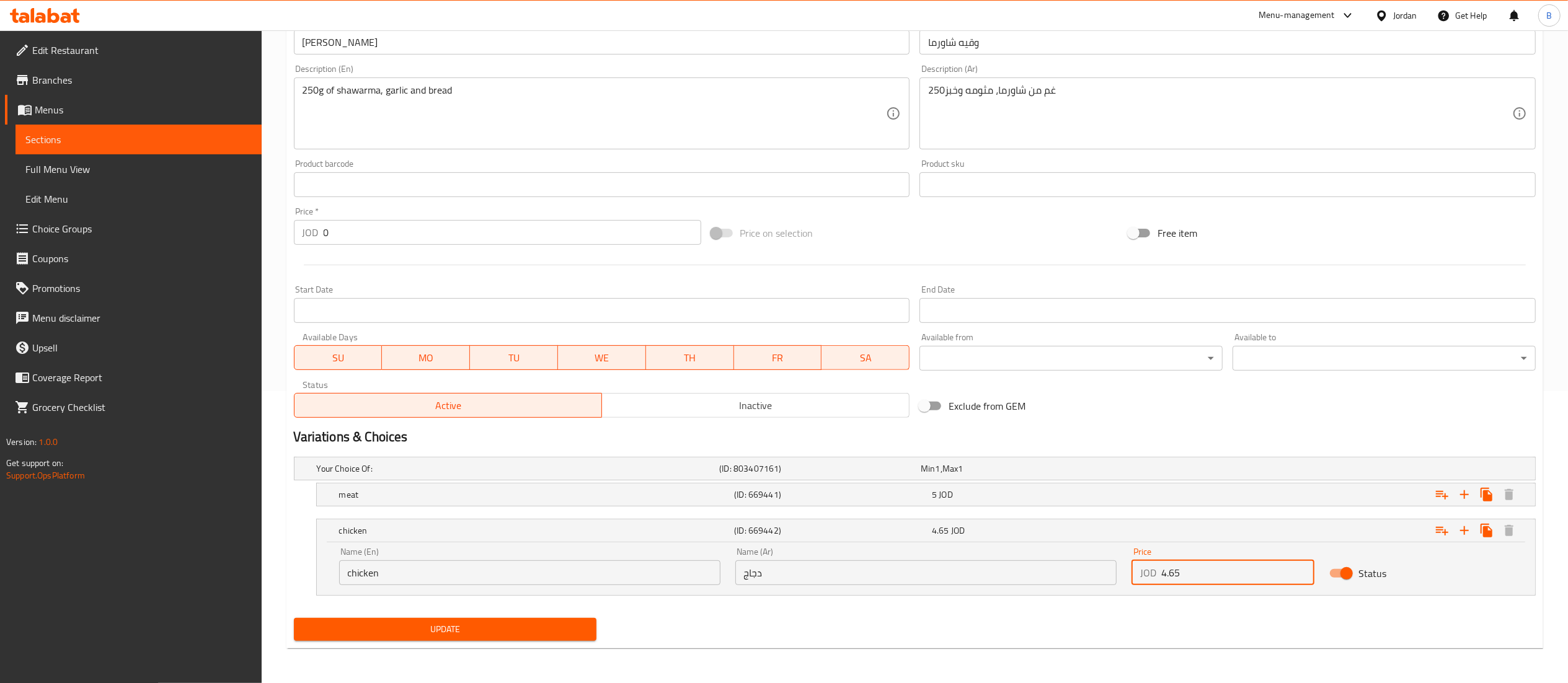
type input "4.65"
click at [447, 641] on div "Update" at bounding box center [445, 630] width 313 height 33
drag, startPoint x: 507, startPoint y: 629, endPoint x: 600, endPoint y: 647, distance: 94.7
click at [507, 629] on span "Update" at bounding box center [445, 630] width 284 height 15
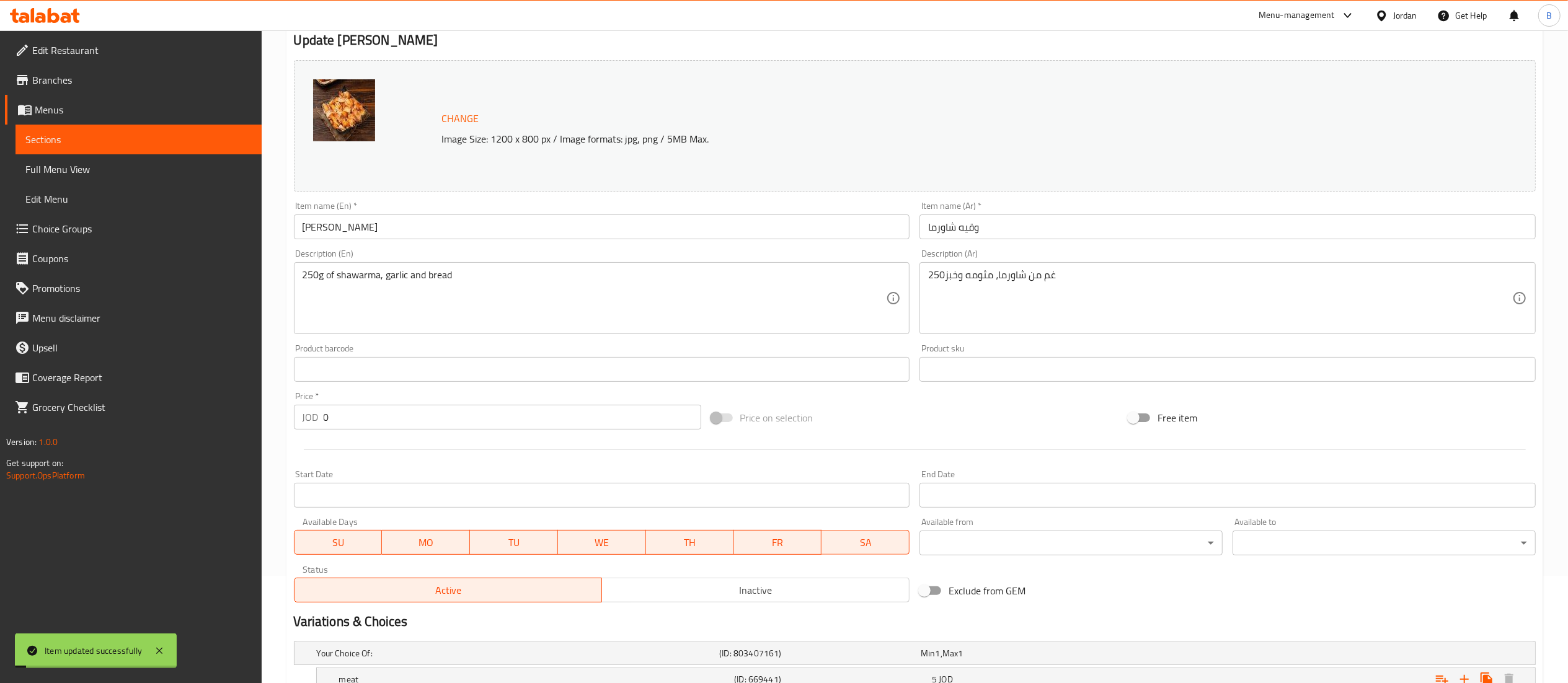
scroll to position [0, 0]
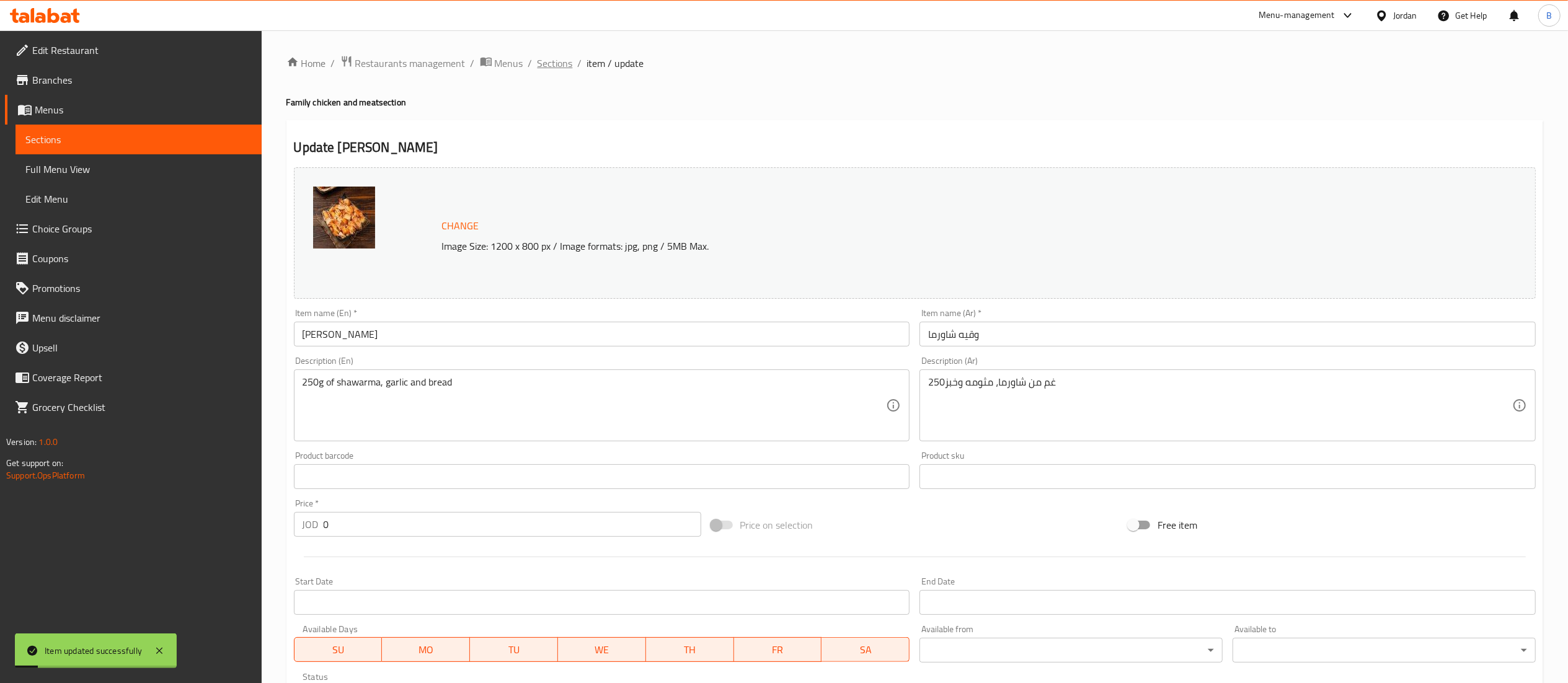
click at [562, 63] on span "Sections" at bounding box center [556, 63] width 36 height 15
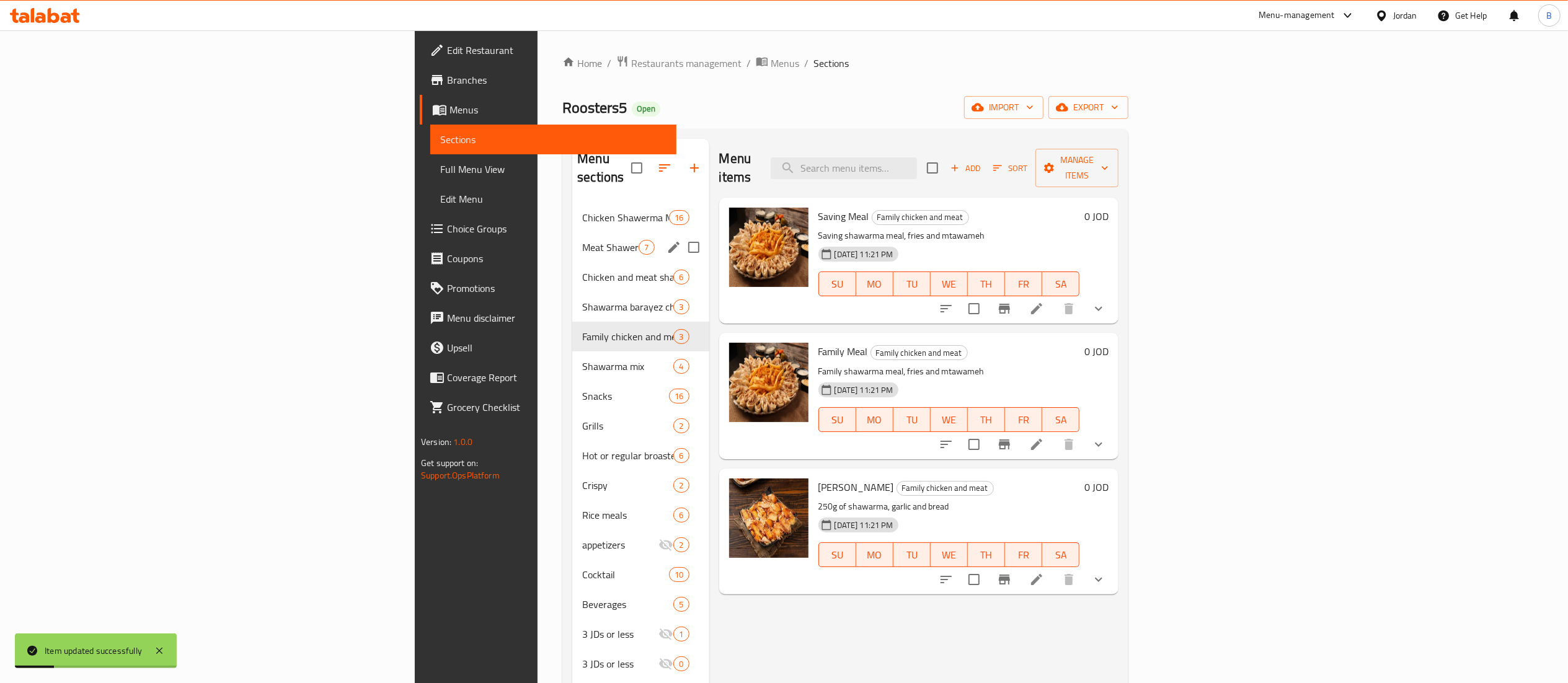
click at [573, 233] on div "Meat Shawerma Meal 7" at bounding box center [641, 247] width 137 height 30
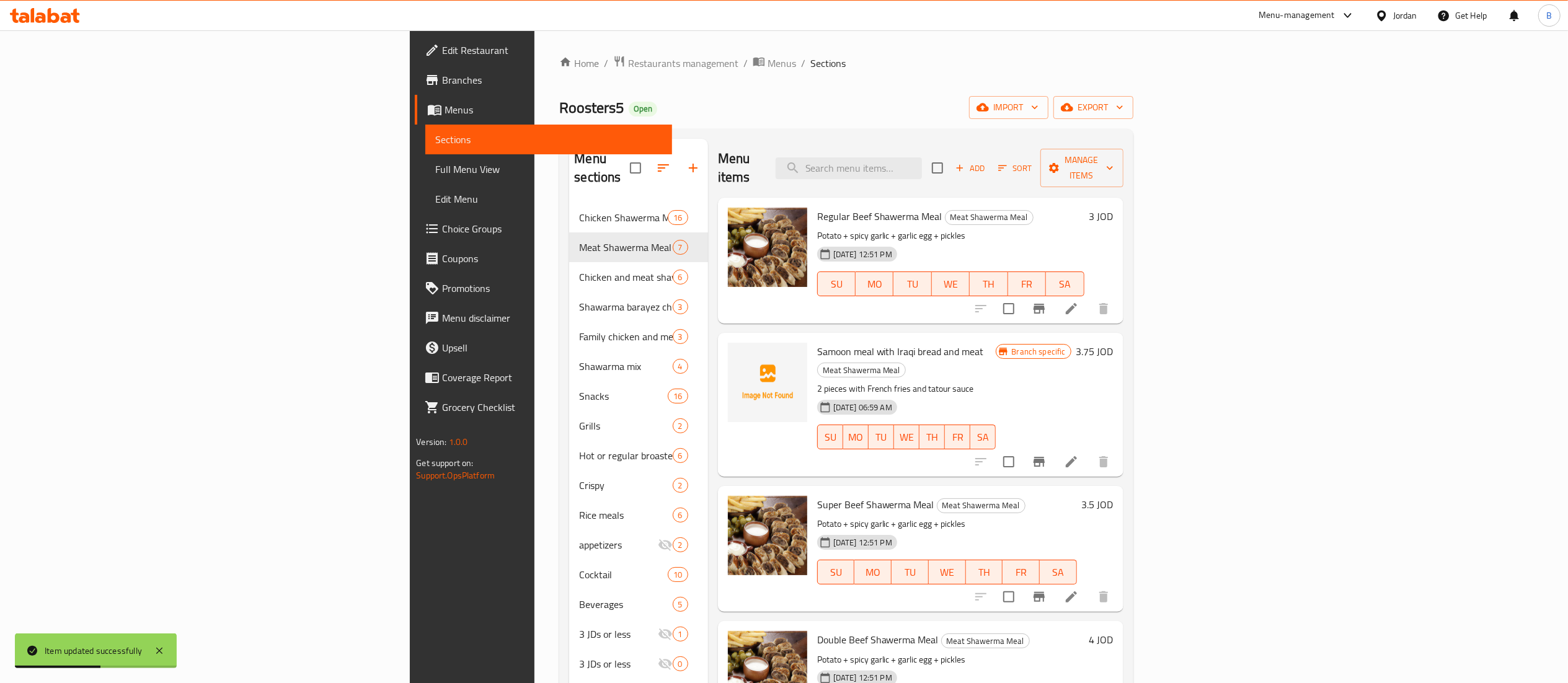
click at [1114, 208] on h6 "3 JOD" at bounding box center [1101, 216] width 24 height 17
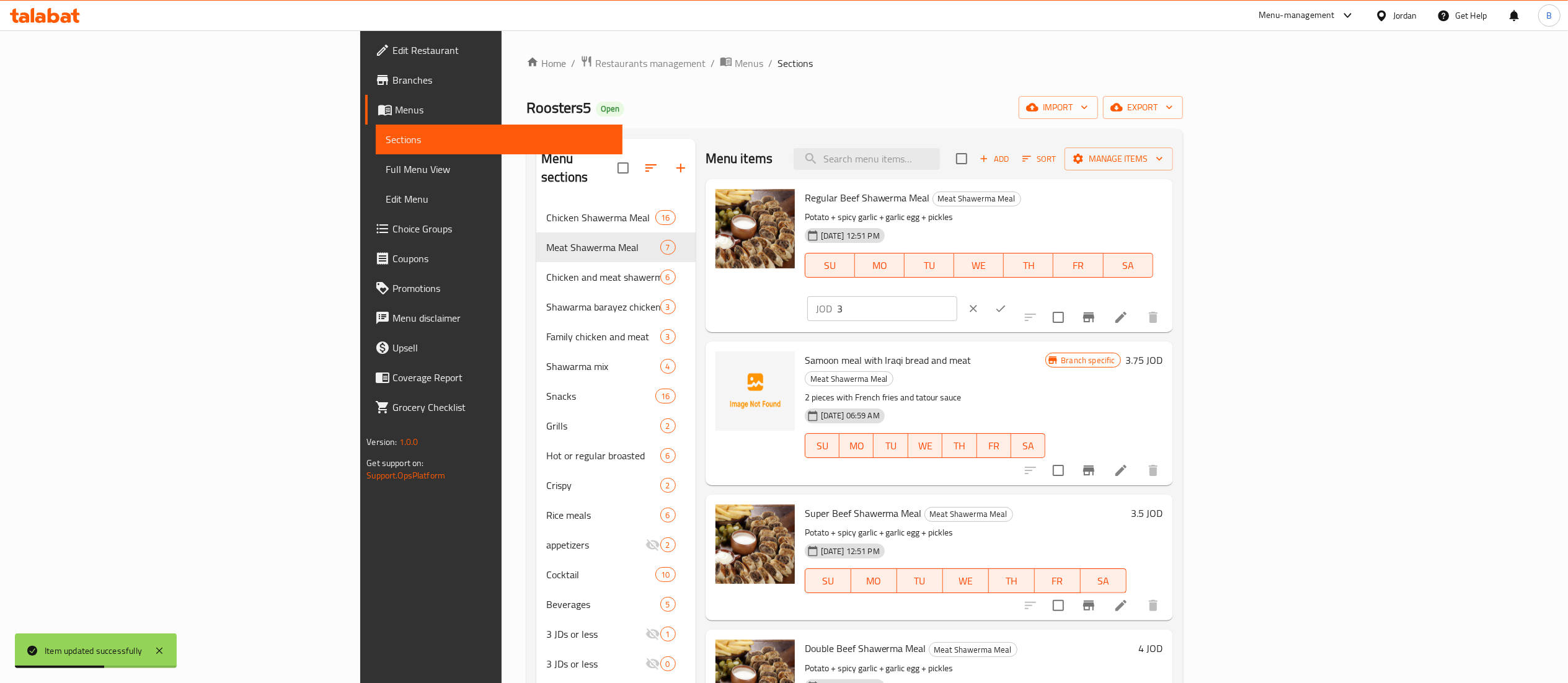
click at [957, 297] on input "3" at bounding box center [897, 309] width 121 height 25
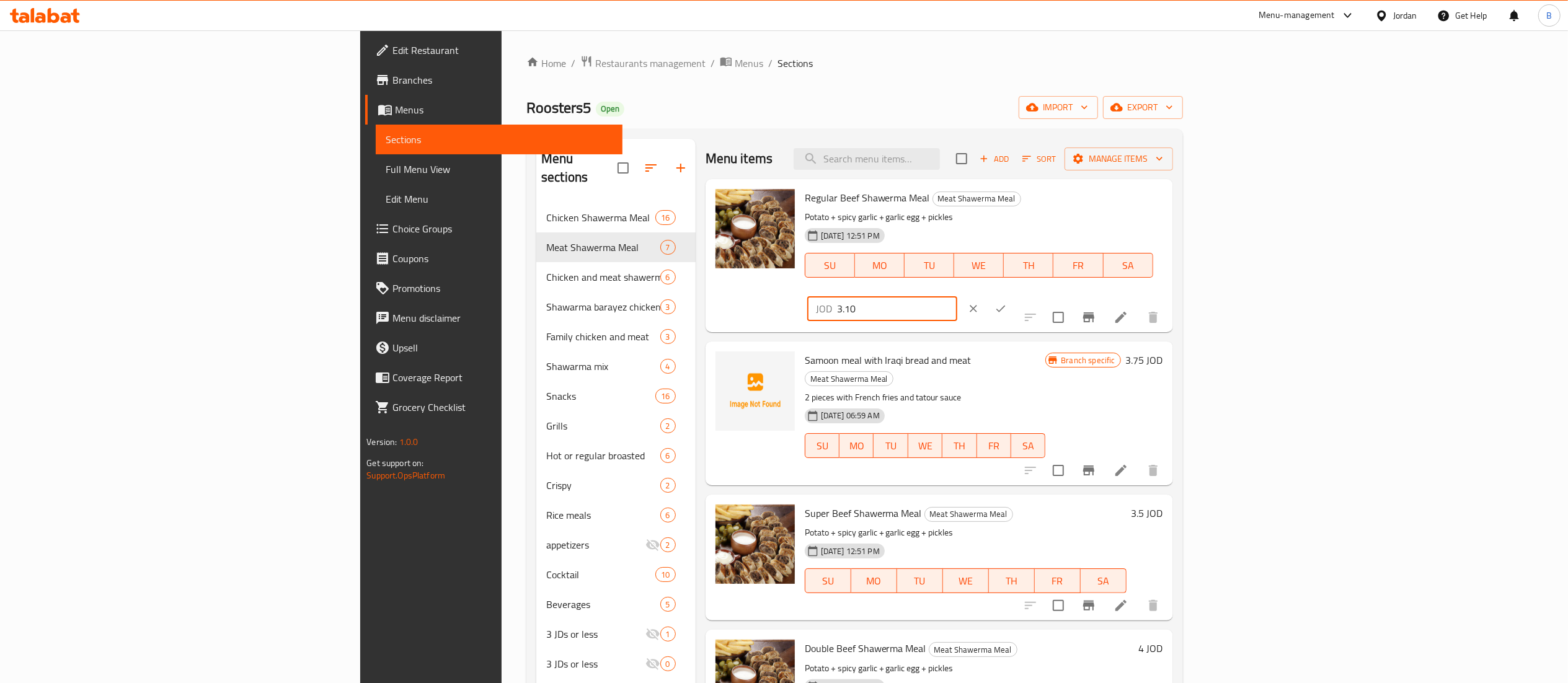
type input "3.10"
click at [1007, 303] on icon "ok" at bounding box center [1001, 309] width 12 height 12
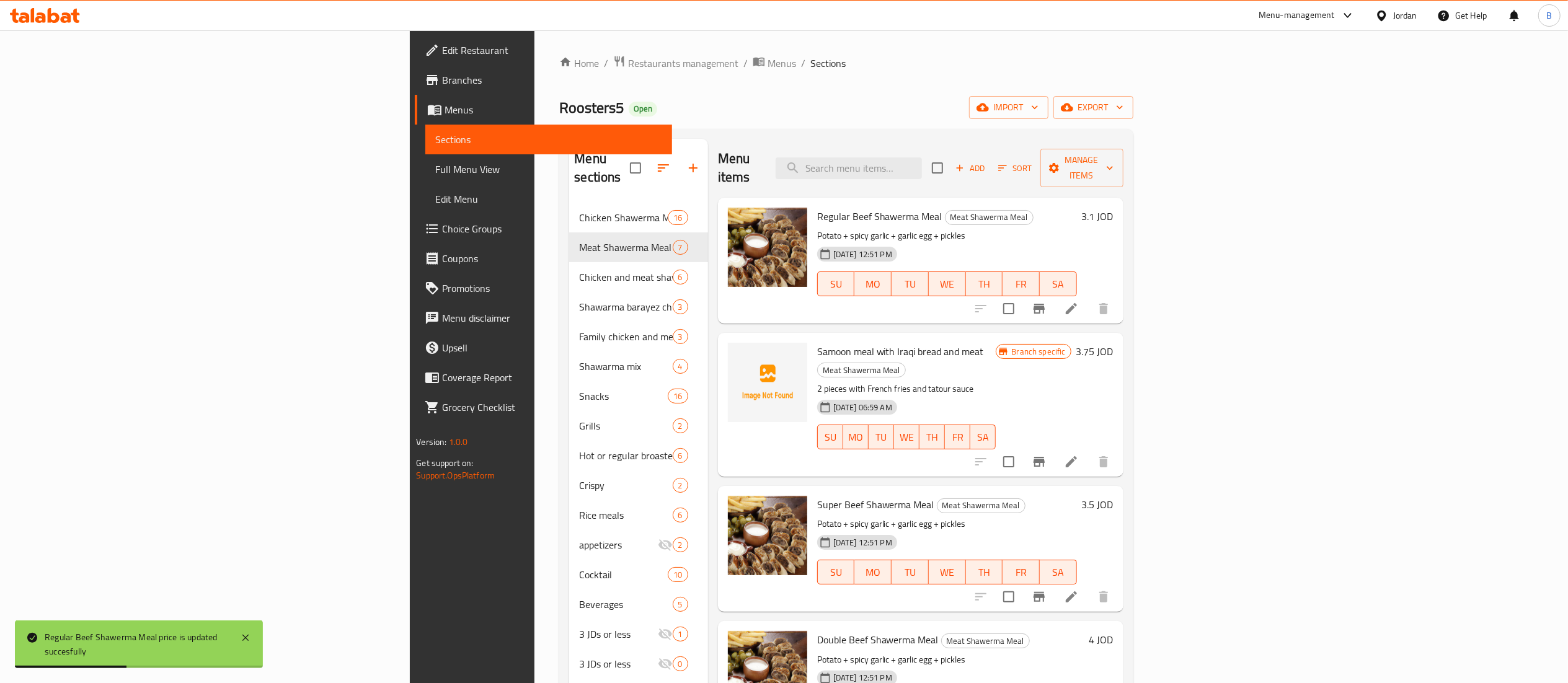
click at [1114, 496] on h6 "3.5 JOD" at bounding box center [1097, 505] width 32 height 17
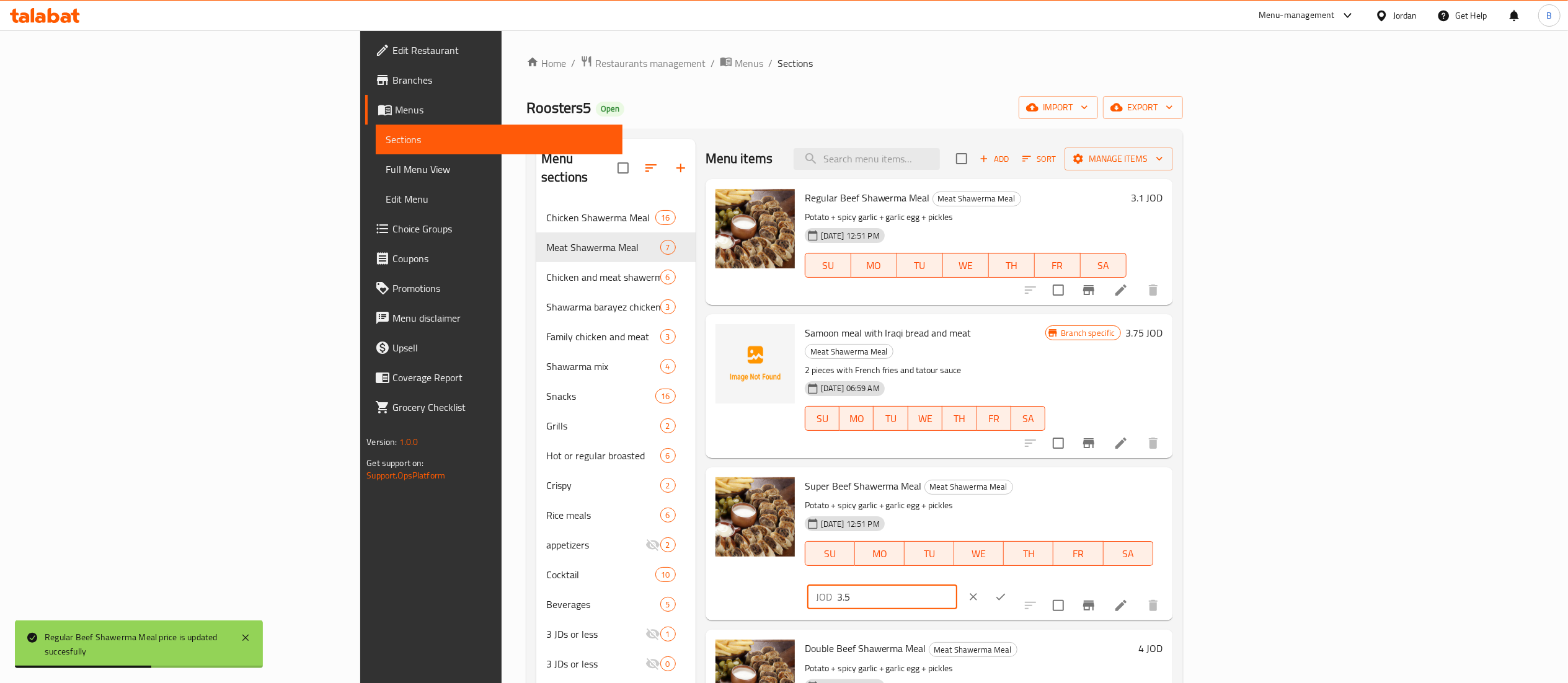
drag, startPoint x: 1357, startPoint y: 466, endPoint x: 1214, endPoint y: 469, distance: 143.0
click at [1168, 472] on div "Super Beef Shawerma Meal Meat Shawerma Meal Potato + spicy garlic + garlic egg …" at bounding box center [984, 543] width 369 height 143
type input "4"
click at [1007, 591] on icon "ok" at bounding box center [1001, 597] width 12 height 12
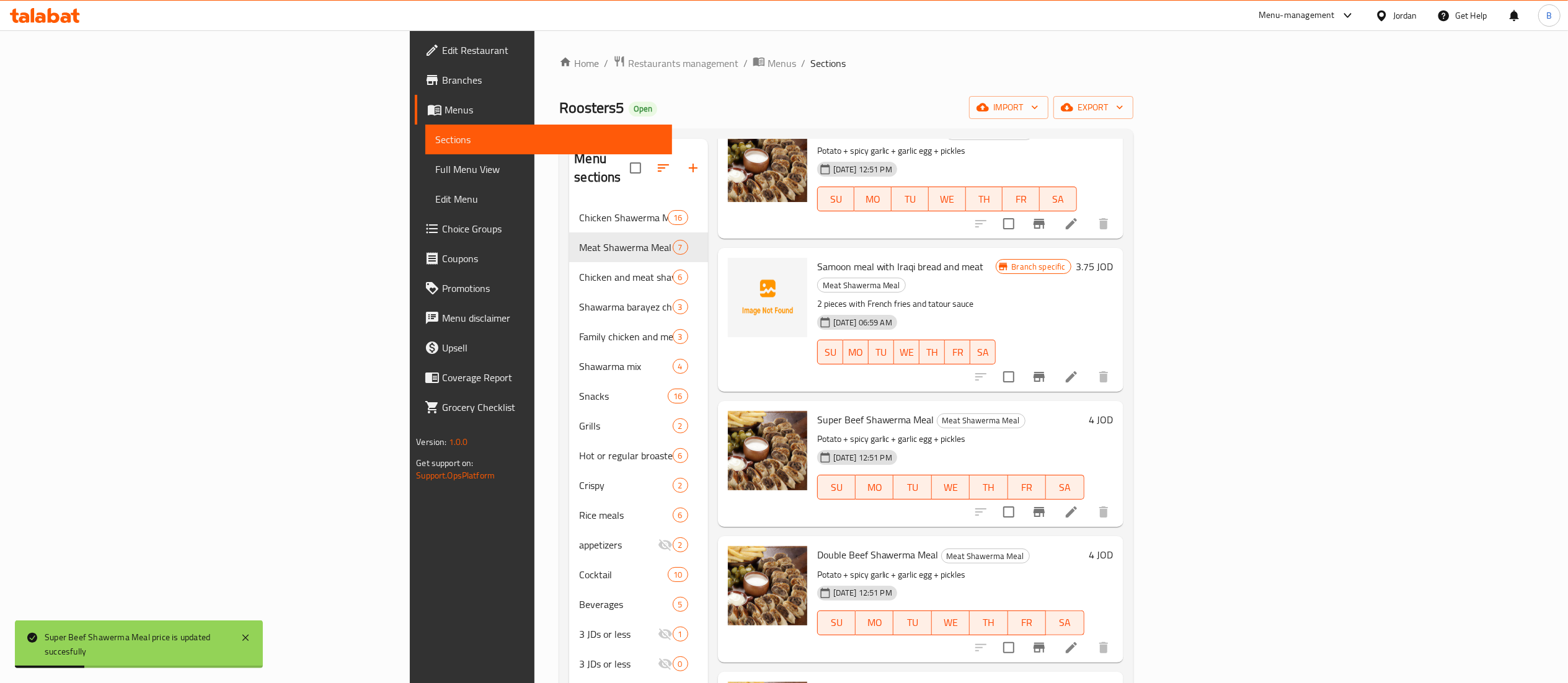
scroll to position [124, 0]
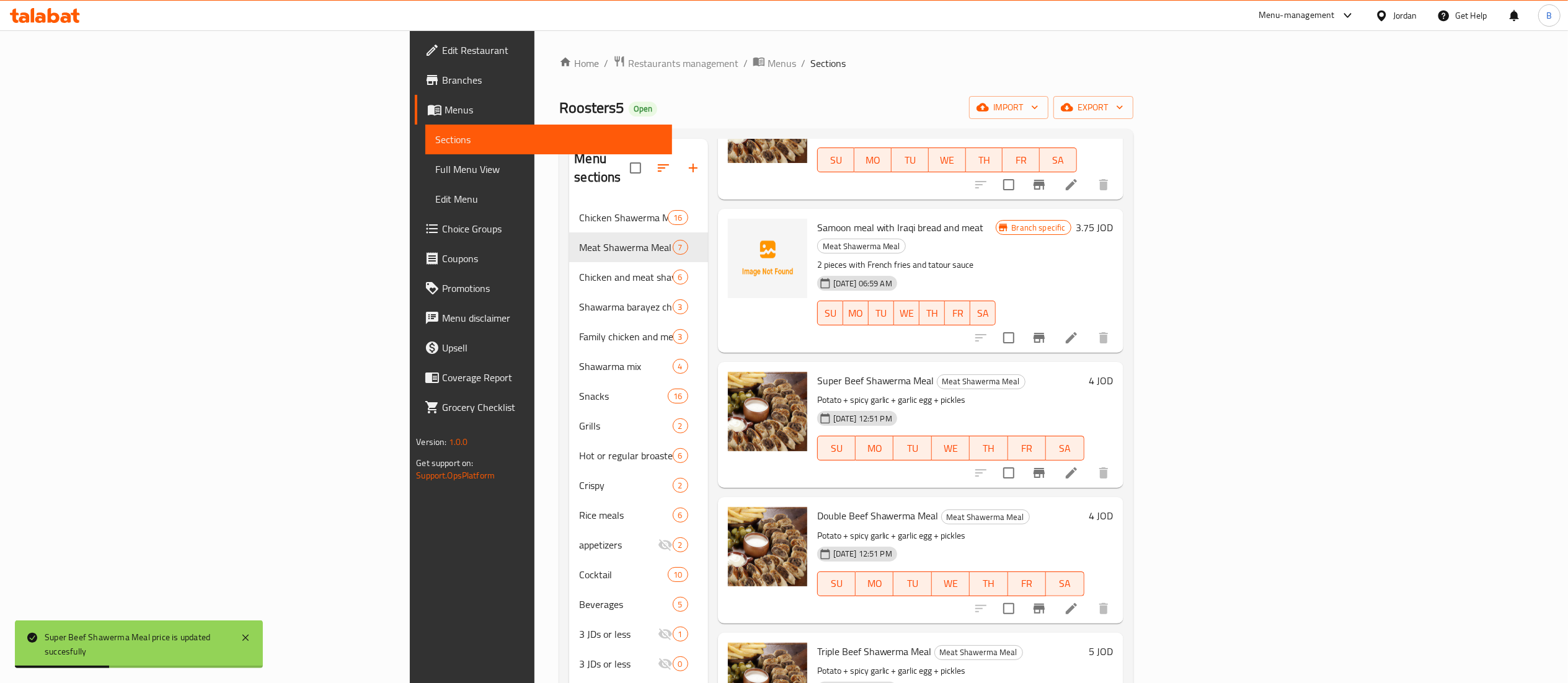
click at [1114, 507] on h6 "4 JOD" at bounding box center [1101, 515] width 24 height 17
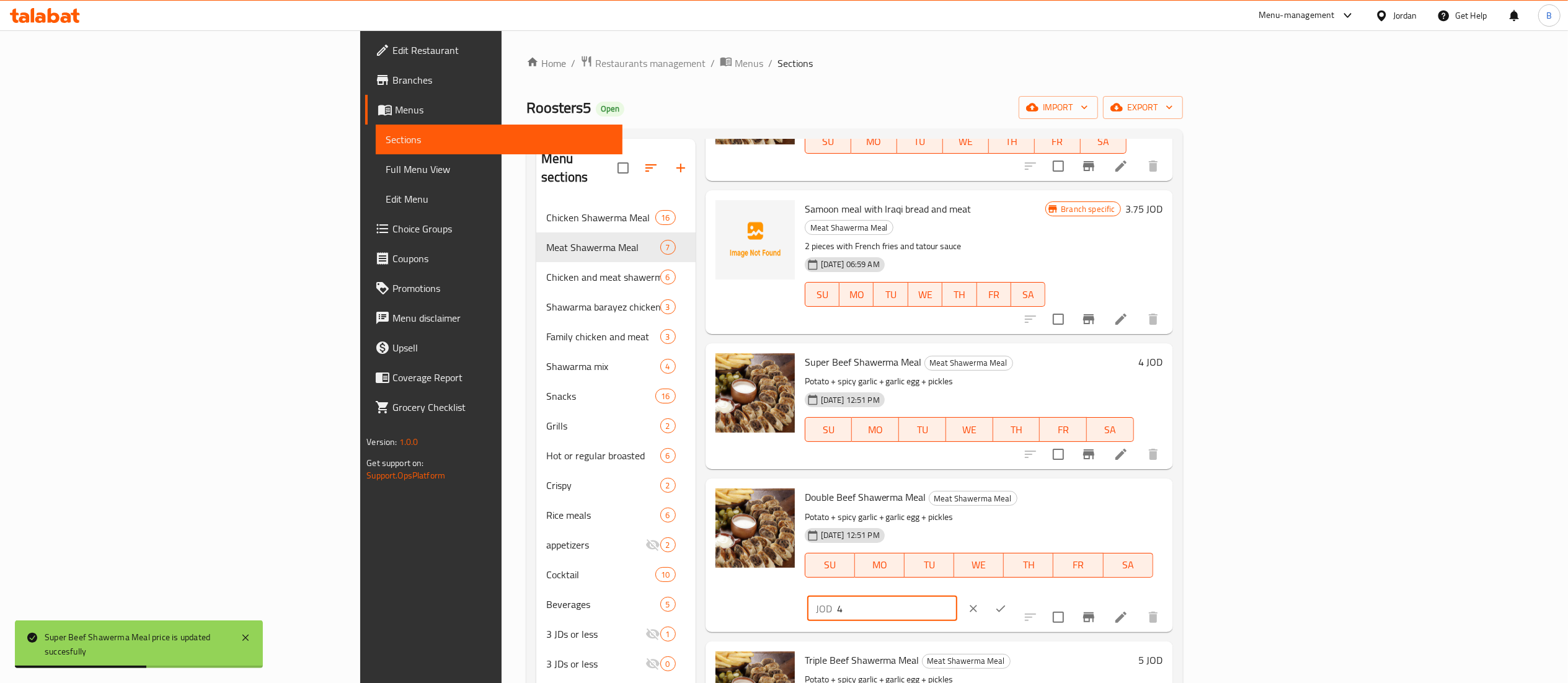
click at [957, 596] on input "4" at bounding box center [897, 609] width 121 height 25
type input "4.65"
click at [1015, 595] on button "ok" at bounding box center [1000, 608] width 27 height 27
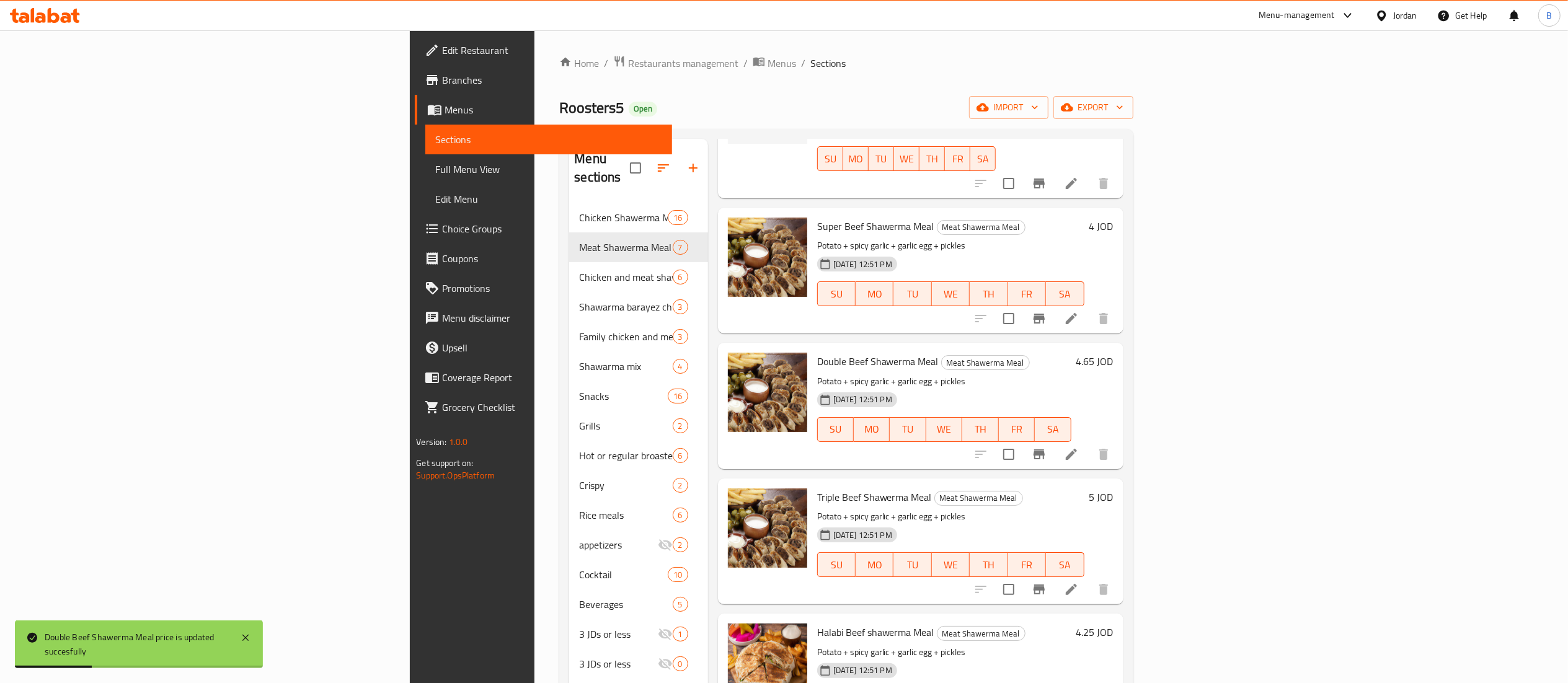
scroll to position [295, 0]
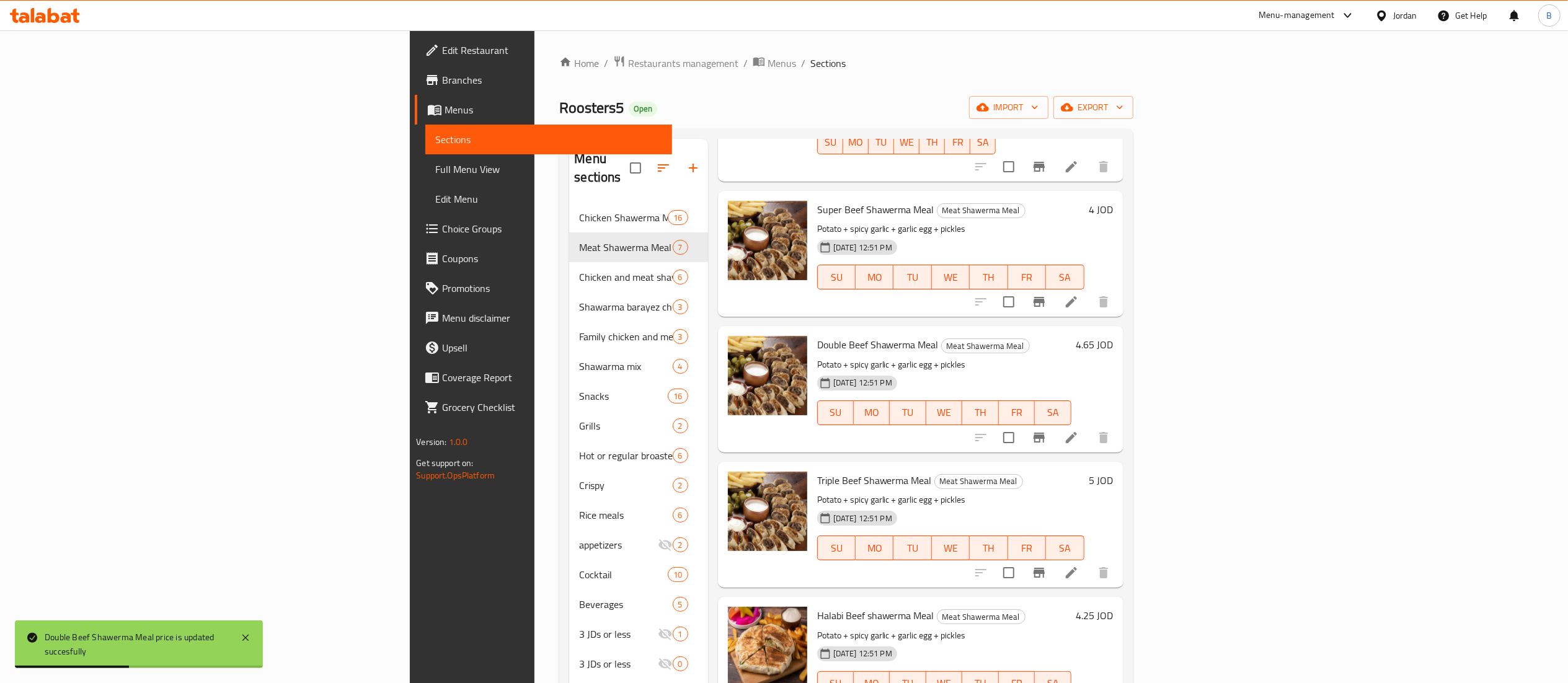
click at [1114, 472] on h6 "5 JOD" at bounding box center [1101, 481] width 24 height 17
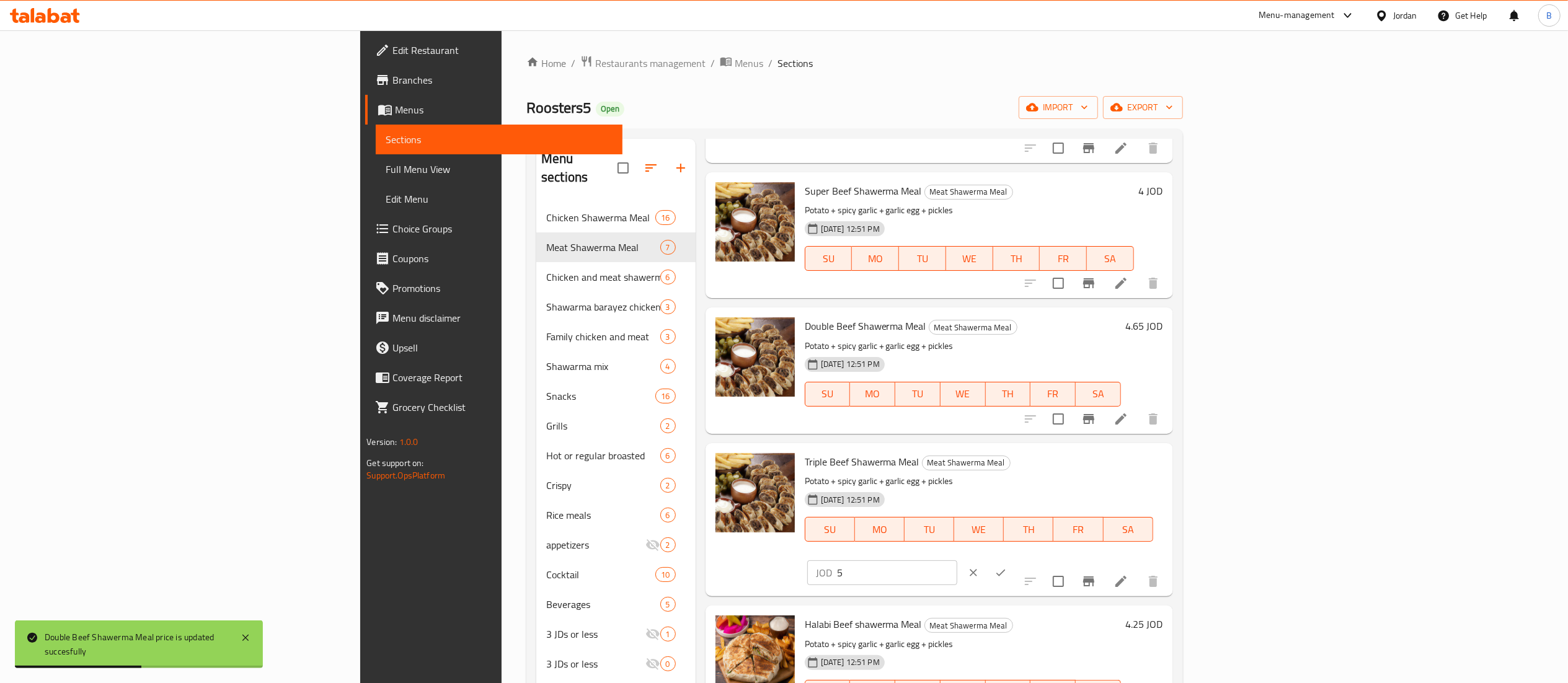
drag, startPoint x: 1483, startPoint y: 445, endPoint x: 1234, endPoint y: 460, distance: 249.5
click at [1168, 456] on div "Triple Beef Shawerma Meal Meat Shawerma Meal Potato + spicy garlic + garlic egg…" at bounding box center [984, 519] width 369 height 143
type input "6.25"
click at [1007, 566] on icon "ok" at bounding box center [1001, 573] width 12 height 12
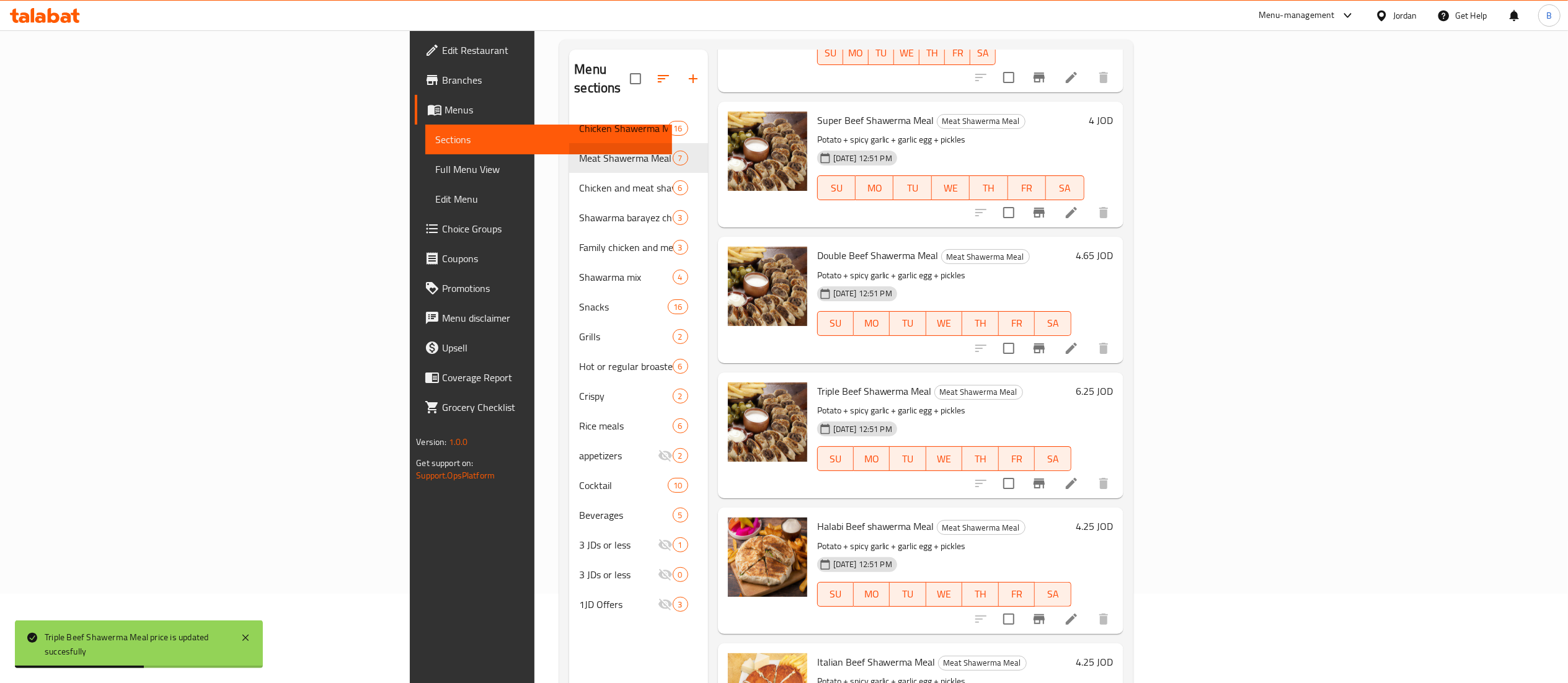
scroll to position [124, 0]
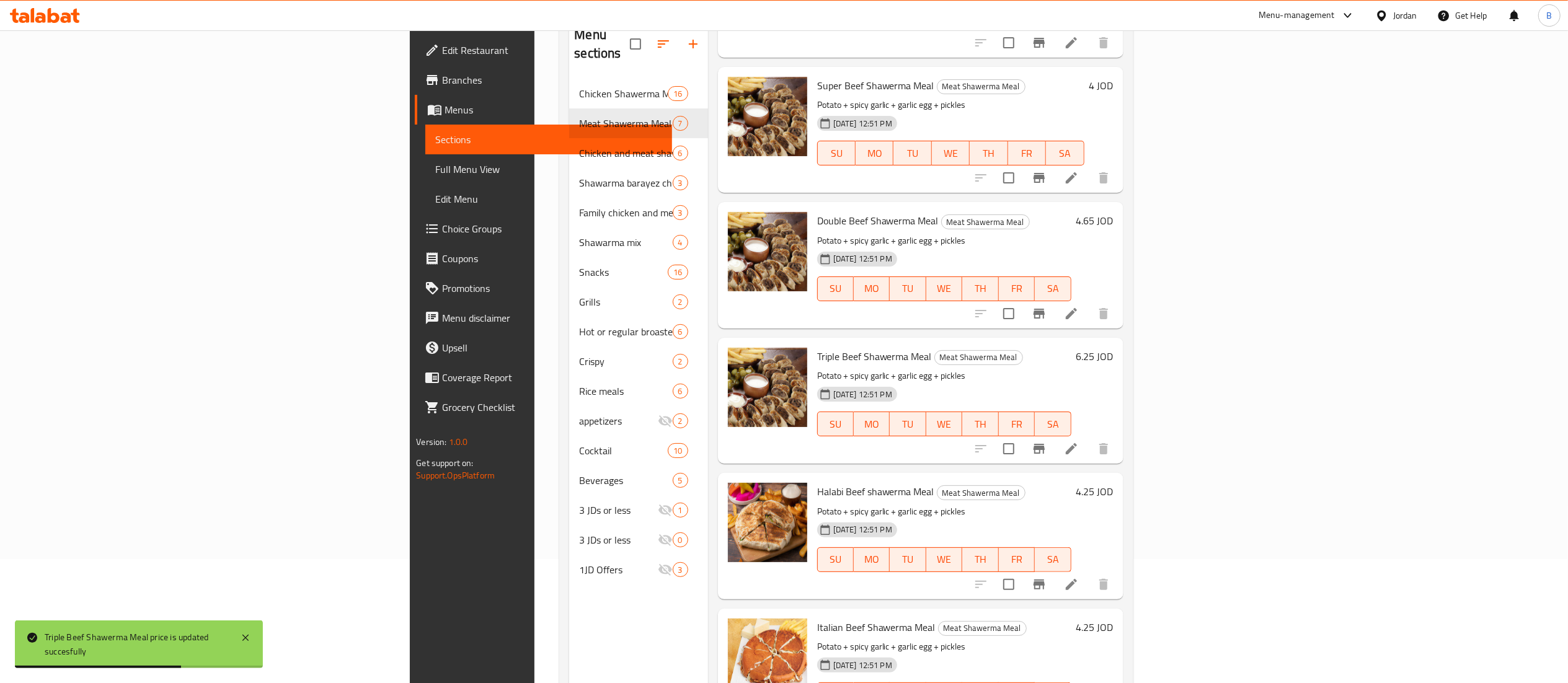
click at [1114, 483] on h6 "4.25 JOD" at bounding box center [1095, 491] width 37 height 17
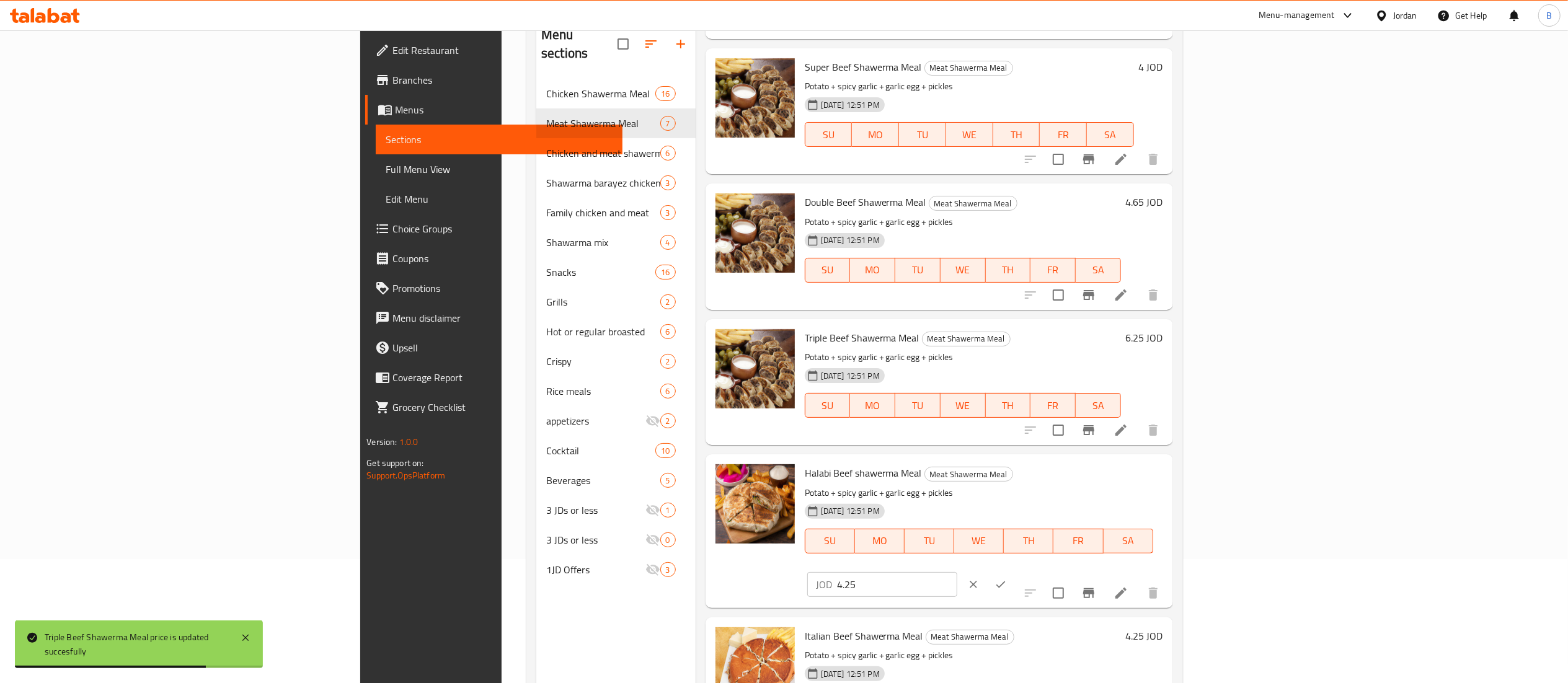
drag, startPoint x: 1385, startPoint y: 457, endPoint x: 1278, endPoint y: 460, distance: 107.0
click at [1168, 460] on div "Halabi Beef shawerma Meal Meat Shawerma Meal Potato + spicy garlic + garlic egg…" at bounding box center [984, 531] width 369 height 143
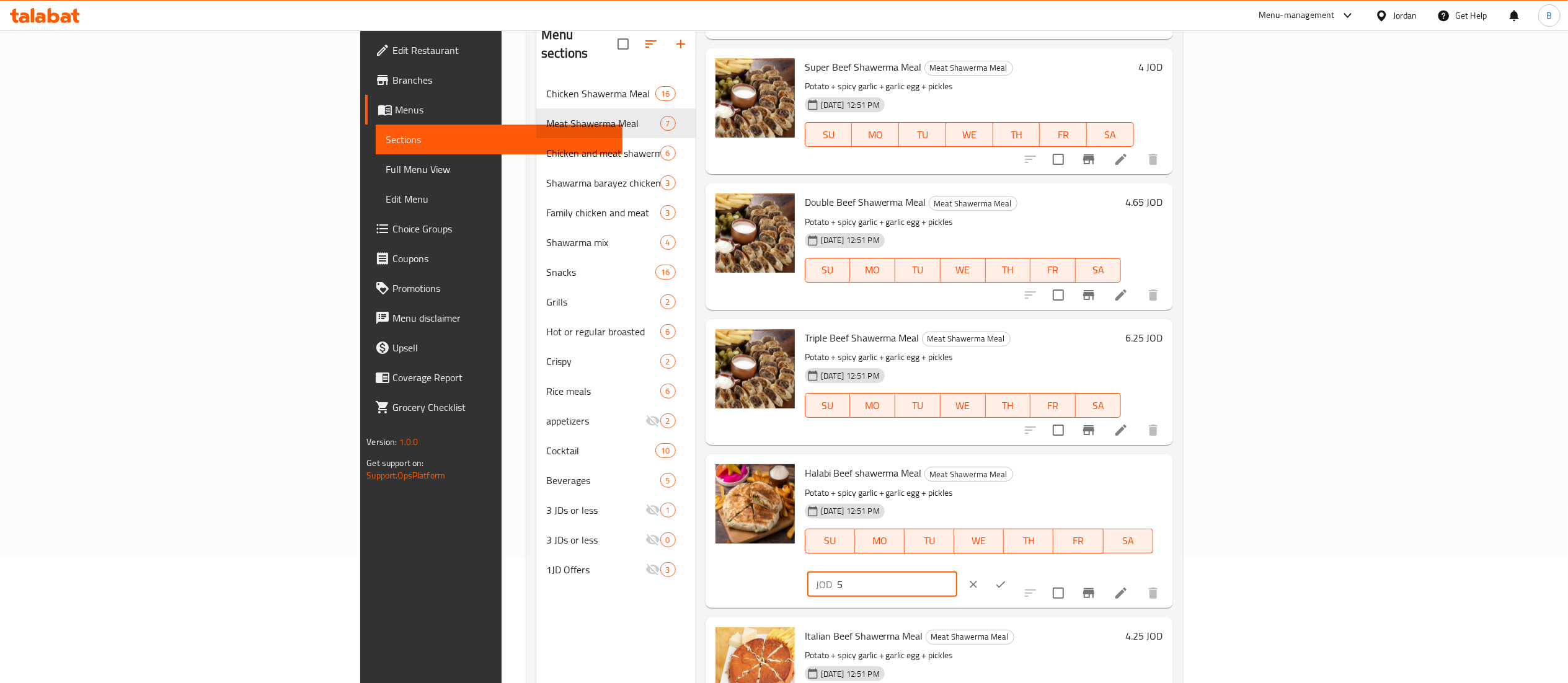
type input "5"
click at [1005, 581] on icon "ok" at bounding box center [1001, 584] width 9 height 7
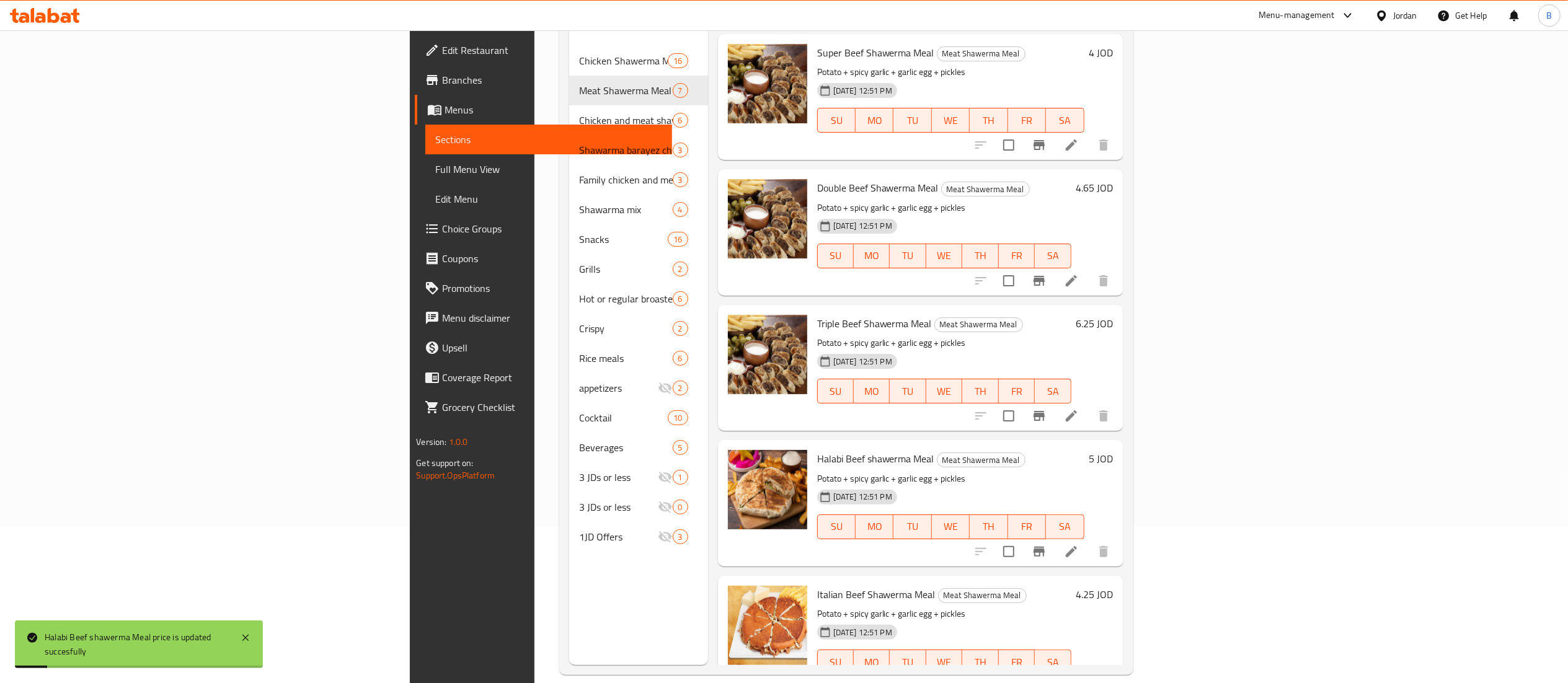
scroll to position [174, 0]
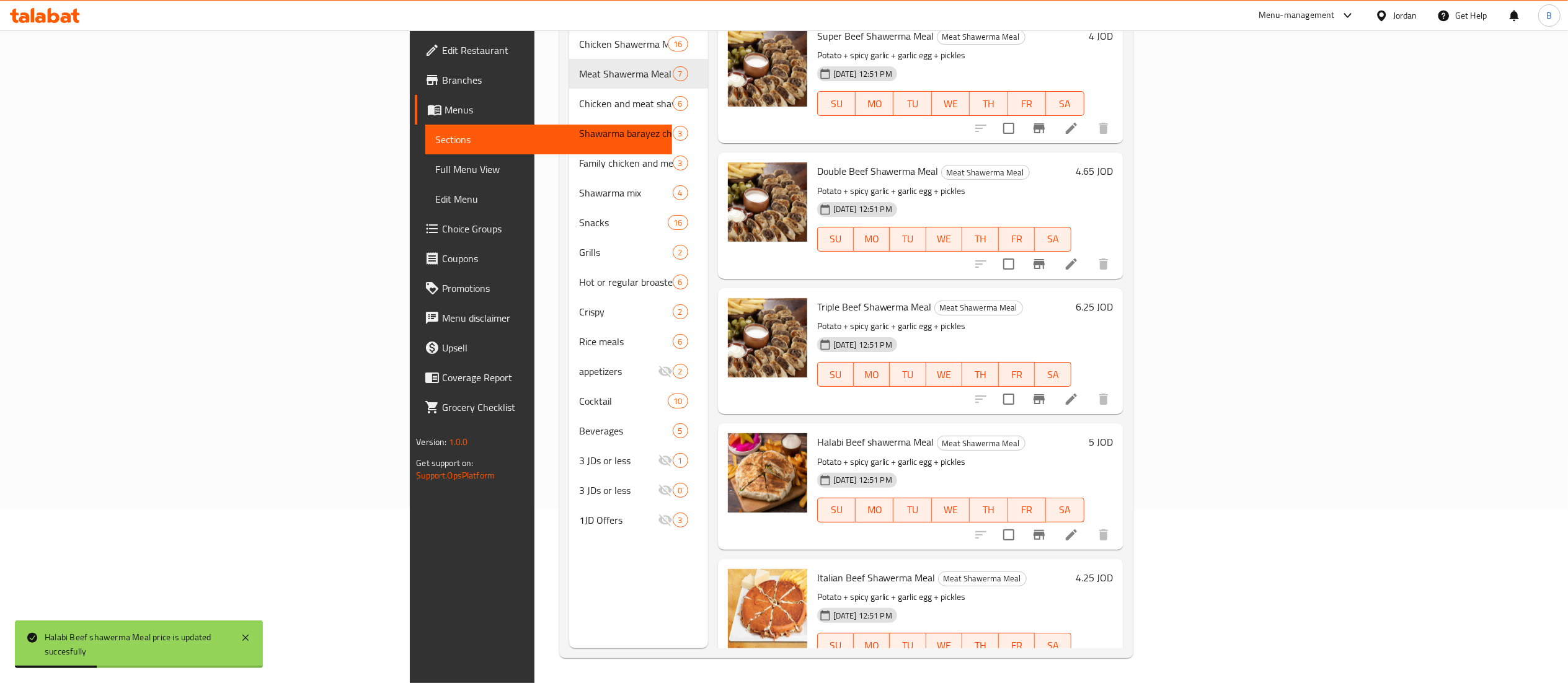
click at [1114, 569] on h6 "4.25 JOD" at bounding box center [1095, 578] width 37 height 17
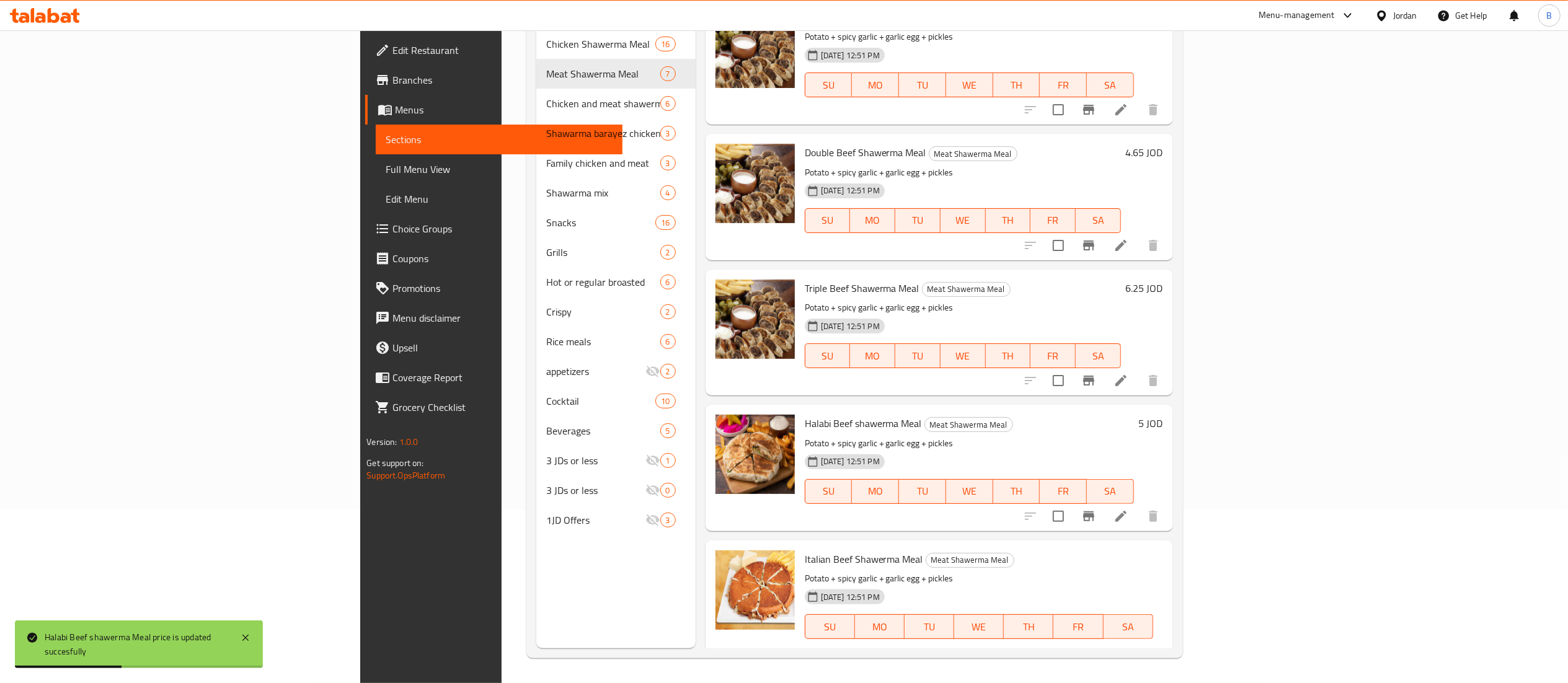
drag, startPoint x: 1366, startPoint y: 535, endPoint x: 1218, endPoint y: 530, distance: 148.1
click at [1168, 545] on div "Italian Beef Shawerma Meal Meat Shawerma Meal Potato + spicy garlic + garlic eg…" at bounding box center [984, 617] width 369 height 143
type input "5"
click at [1007, 664] on icon "ok" at bounding box center [1001, 670] width 12 height 12
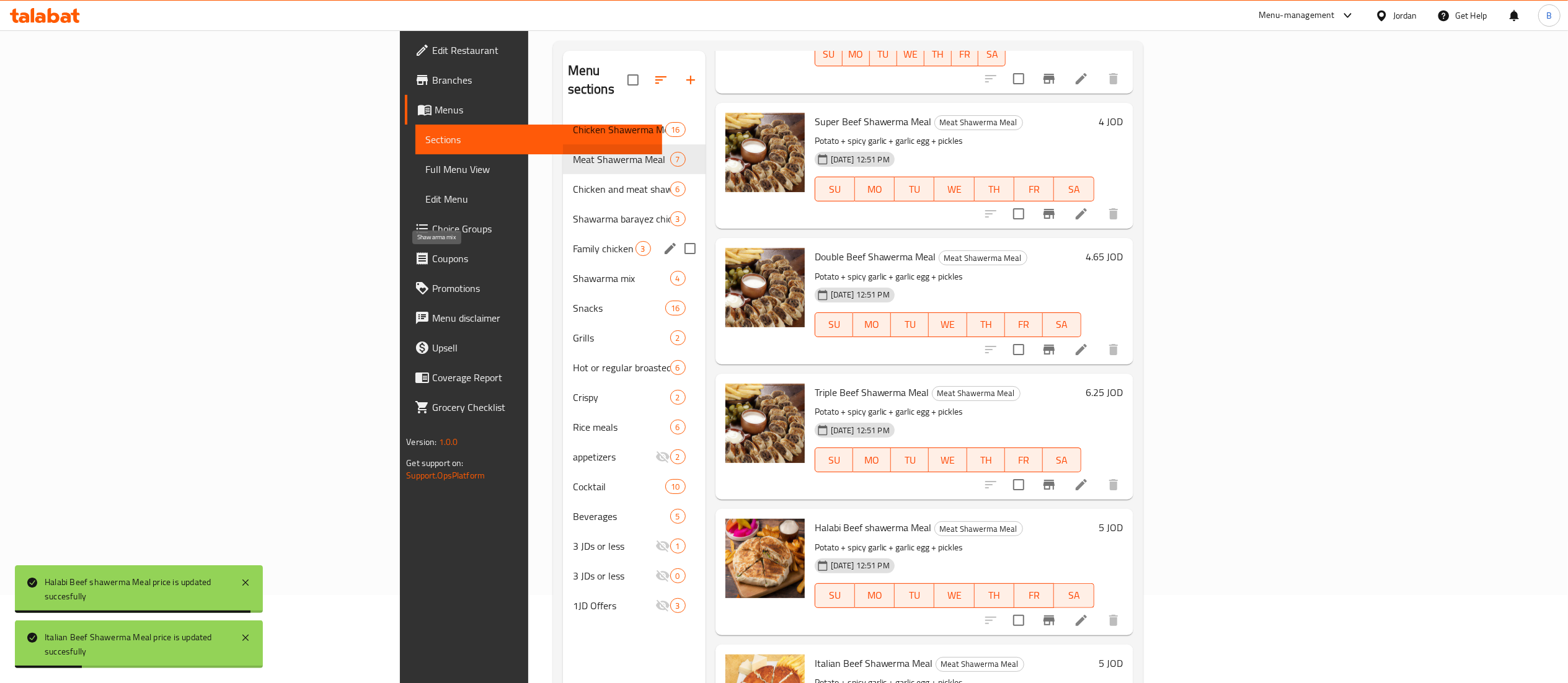
scroll to position [50, 0]
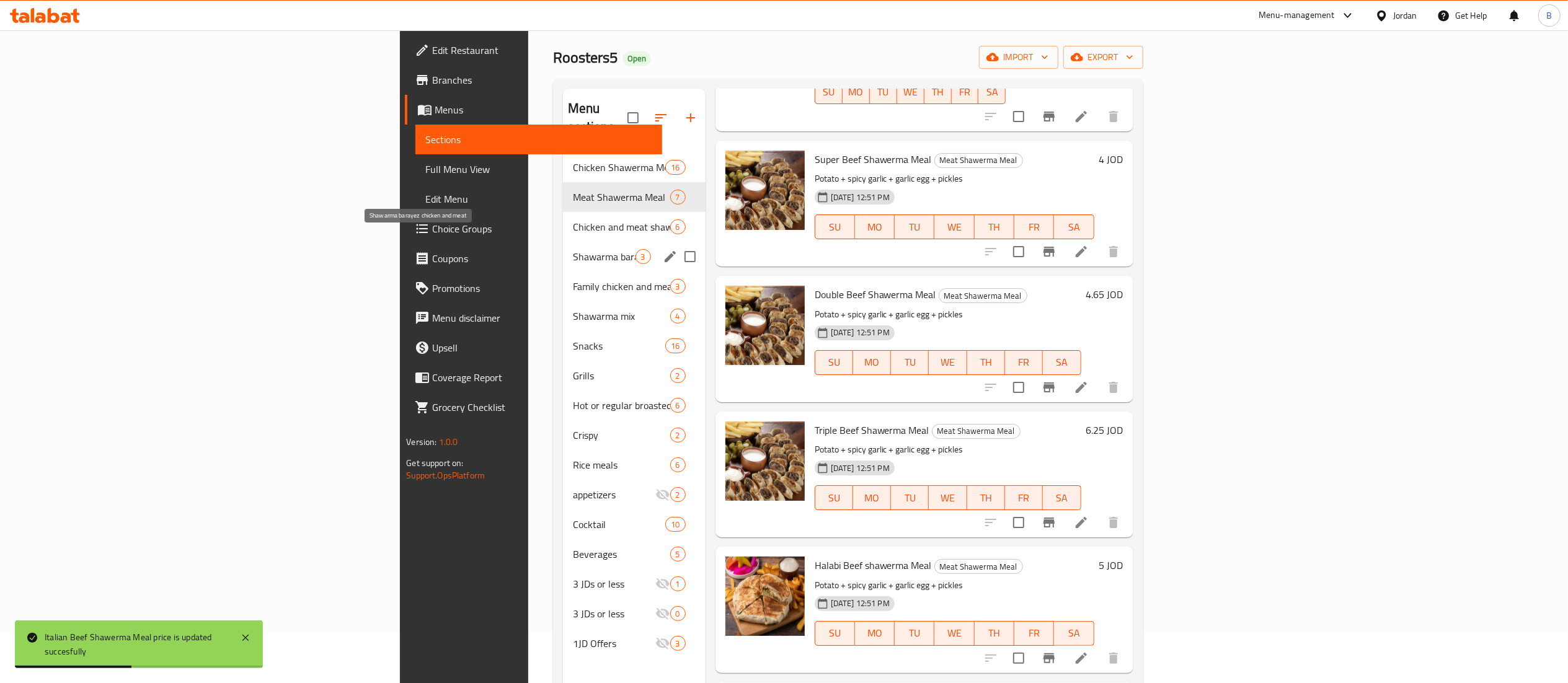
click at [573, 250] on span "Shawarma barayez chicken and meat" at bounding box center [604, 257] width 63 height 15
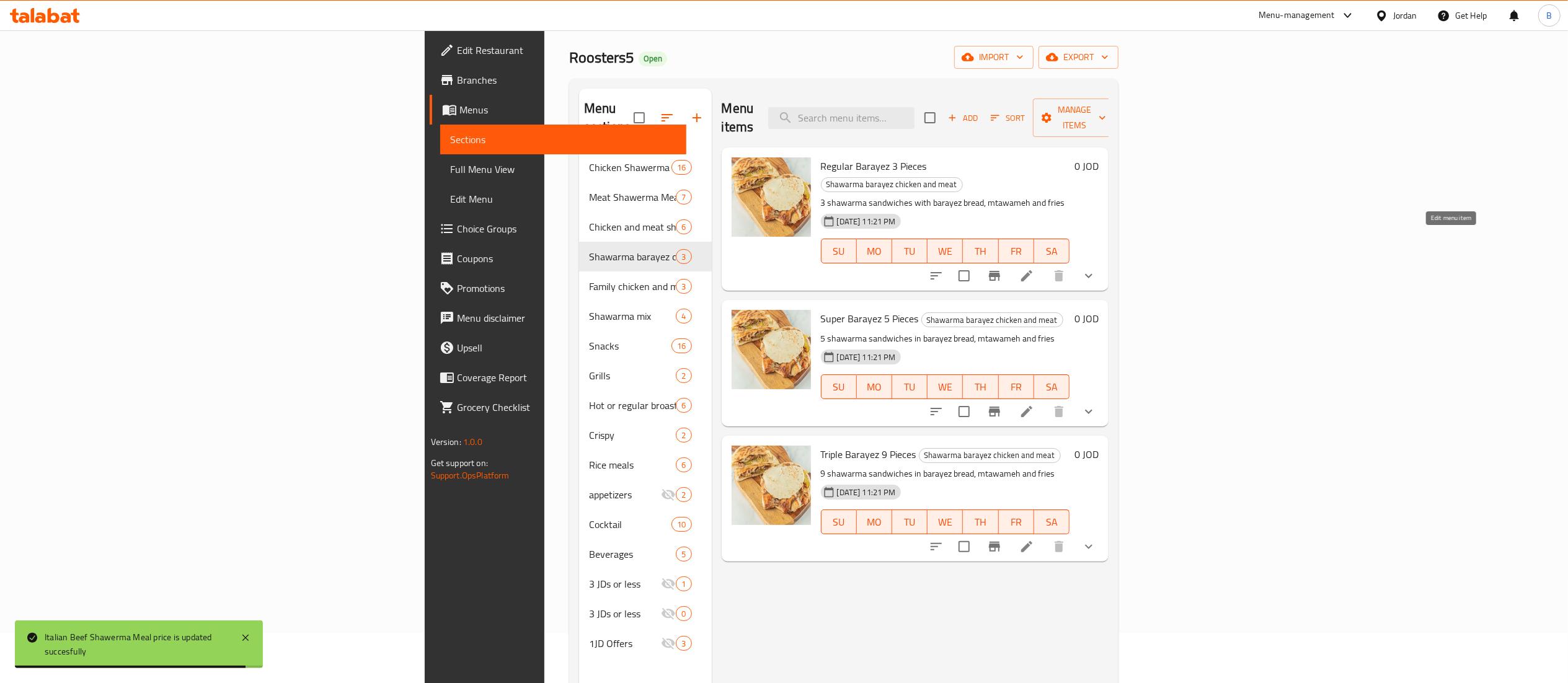
click at [1032, 270] on icon at bounding box center [1026, 276] width 11 height 11
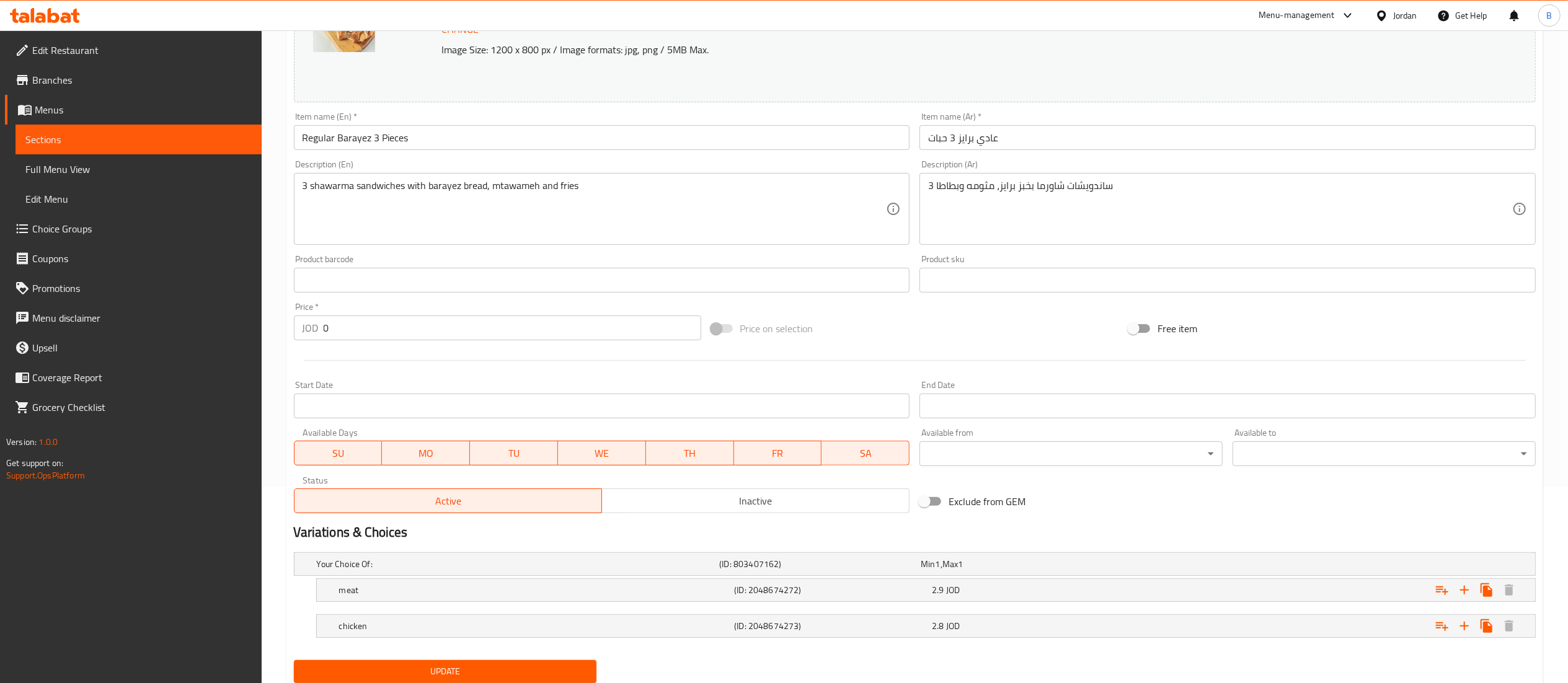
scroll to position [240, 0]
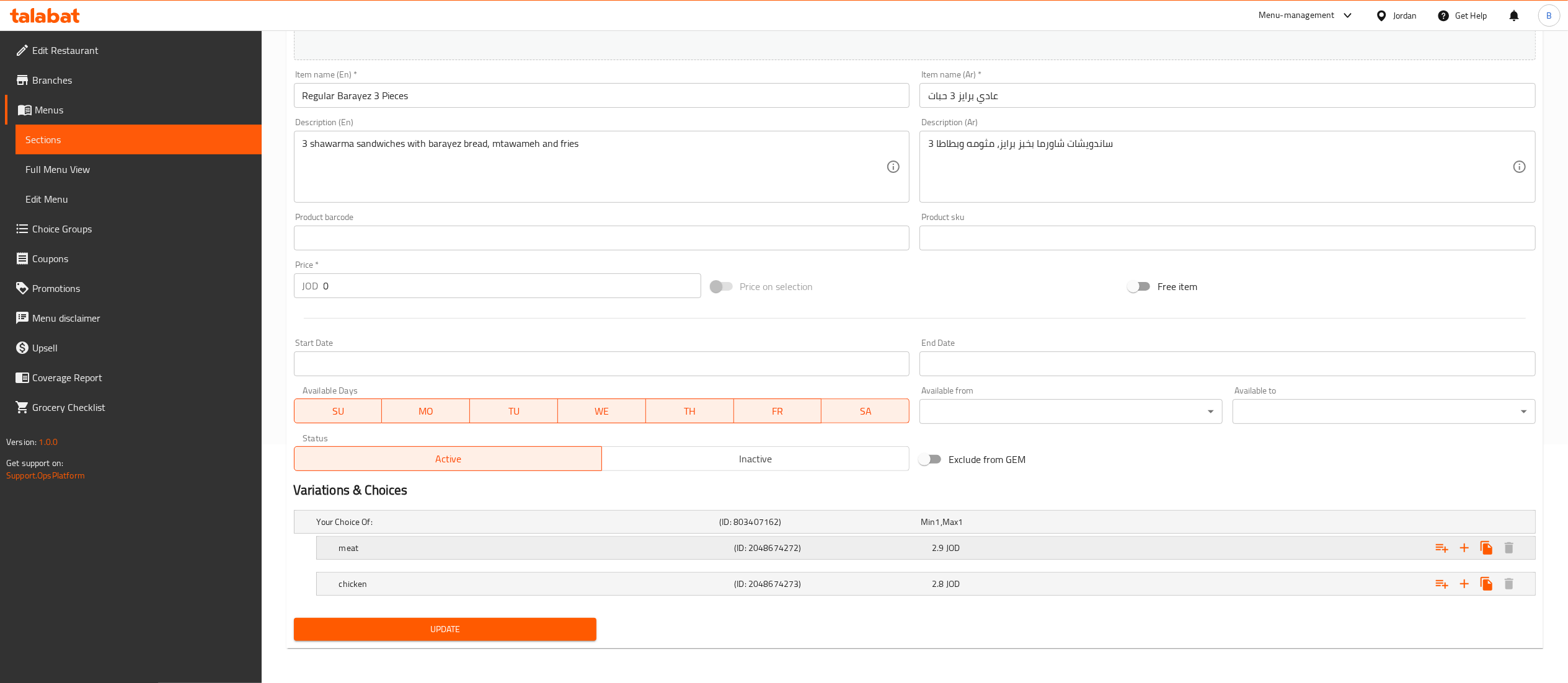
click at [787, 538] on div "meat (ID: 2048674272) 2.9 JOD" at bounding box center [930, 548] width 1186 height 27
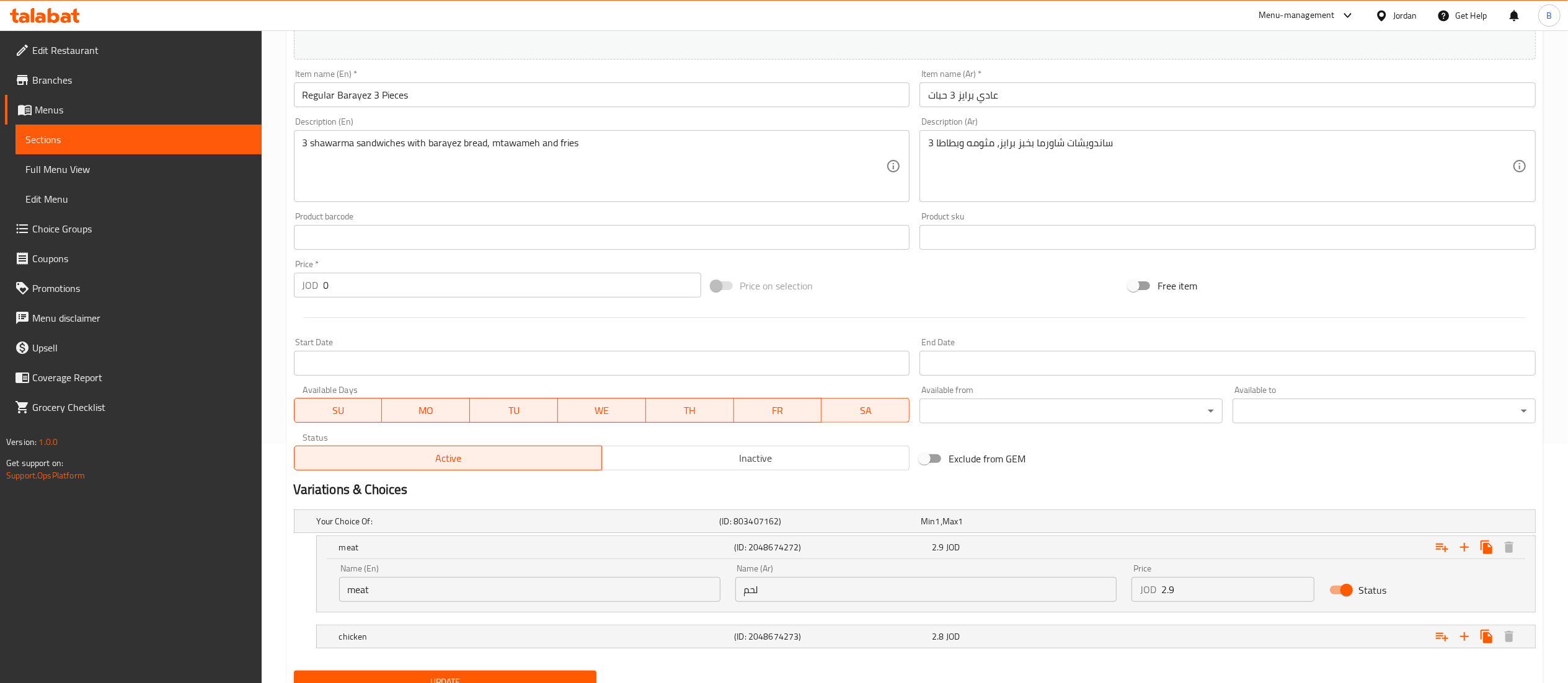
drag, startPoint x: 1189, startPoint y: 595, endPoint x: 1037, endPoint y: 596, distance: 152.0
click at [1042, 596] on div "Name (En) meat Name (En) Name (Ar) لحم Name (Ar) Price JOD 2.9 Price Status" at bounding box center [926, 583] width 1189 height 53
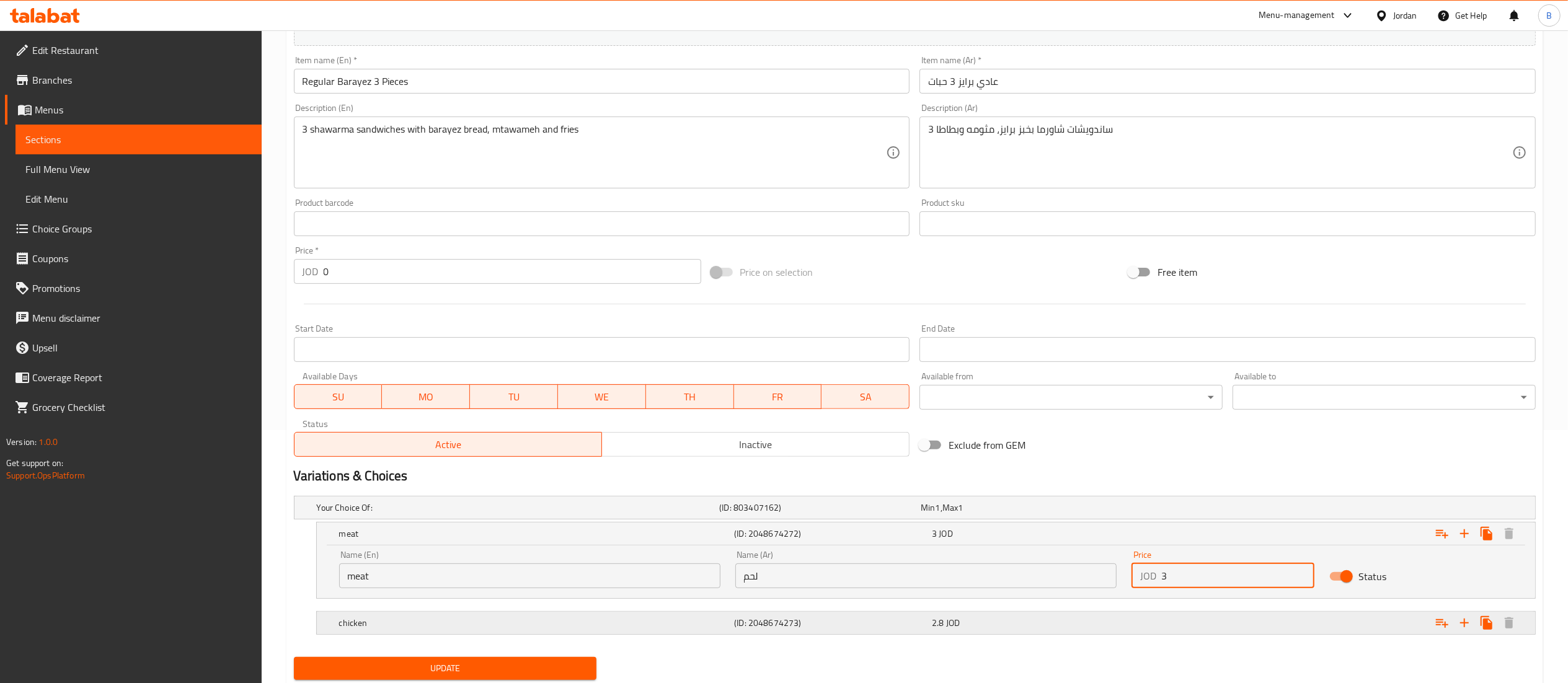
scroll to position [294, 0]
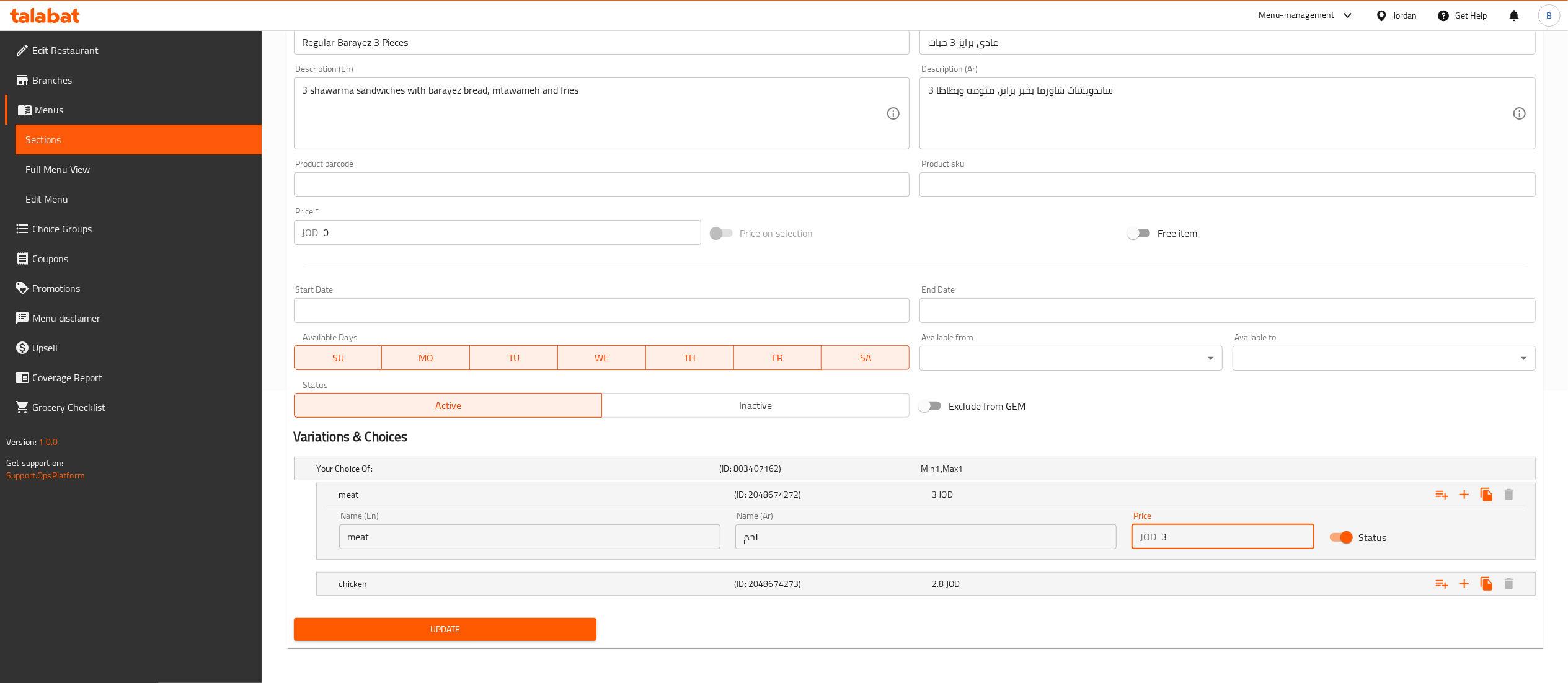
type input "3"
click at [464, 626] on span "Update" at bounding box center [445, 630] width 284 height 15
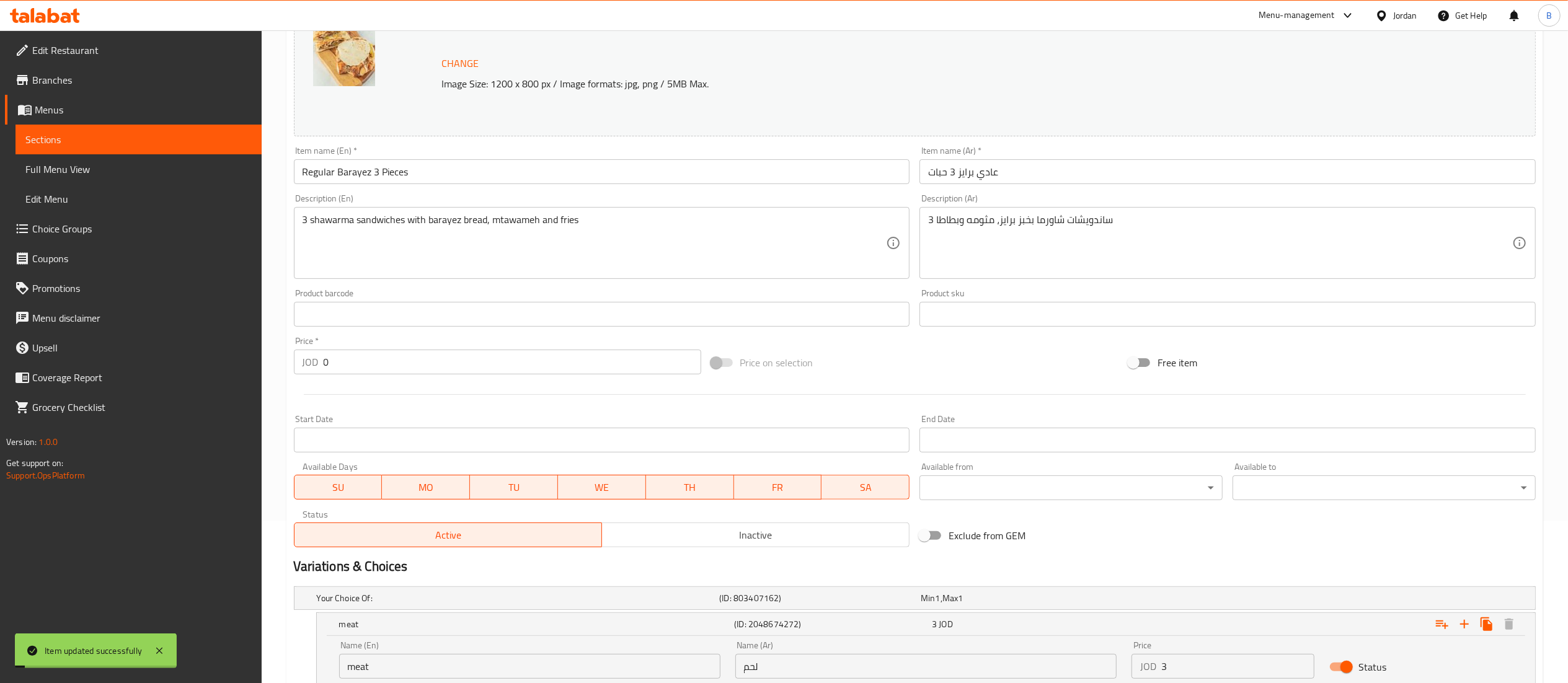
scroll to position [0, 0]
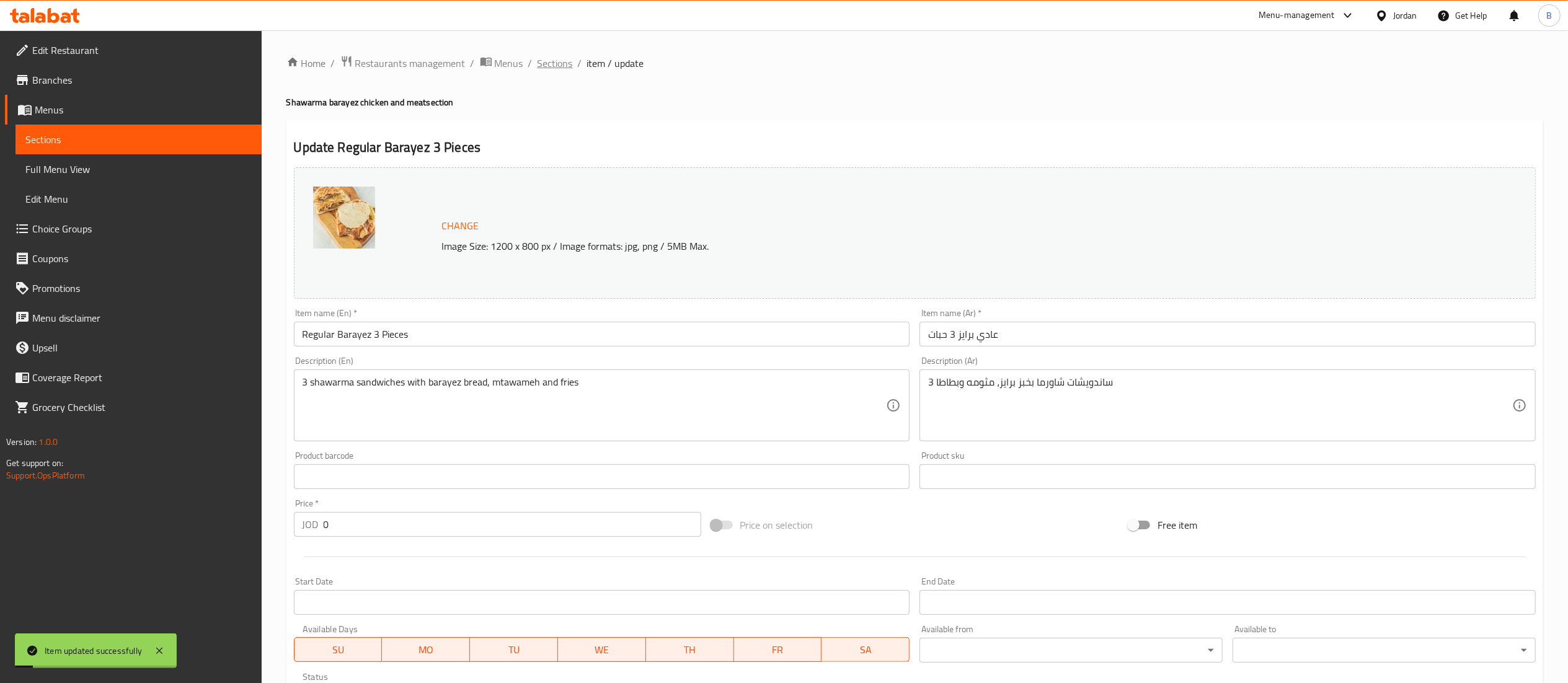
click at [556, 70] on span "Sections" at bounding box center [556, 63] width 36 height 15
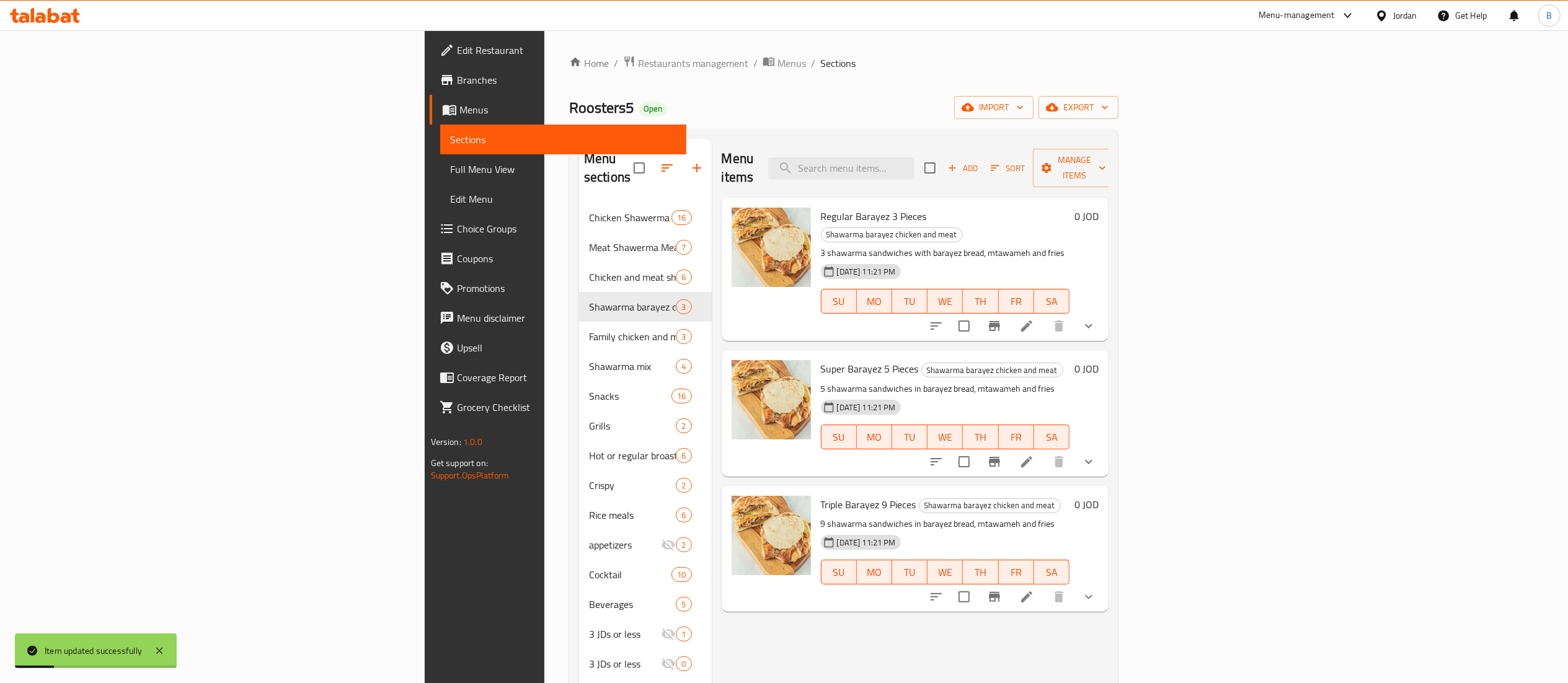
click at [1044, 450] on li at bounding box center [1026, 461] width 35 height 22
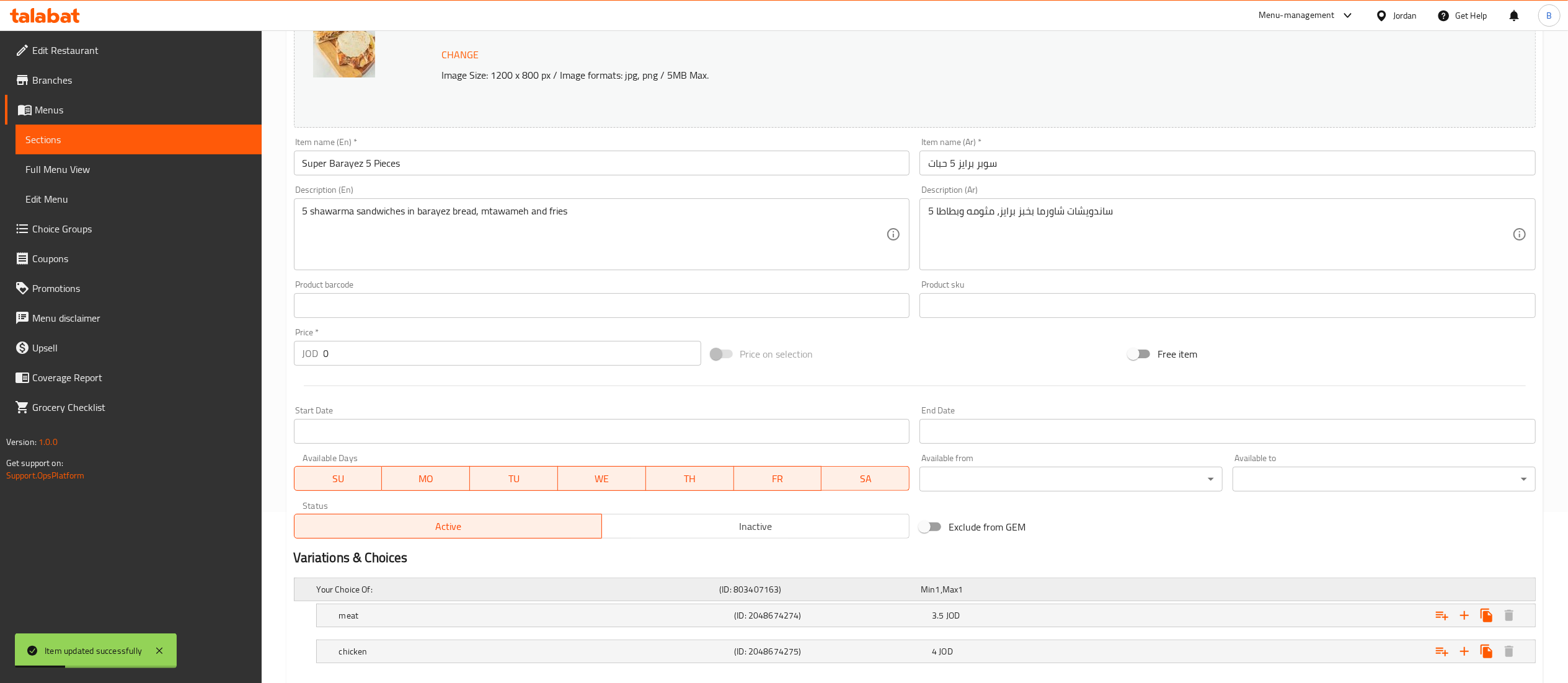
scroll to position [240, 0]
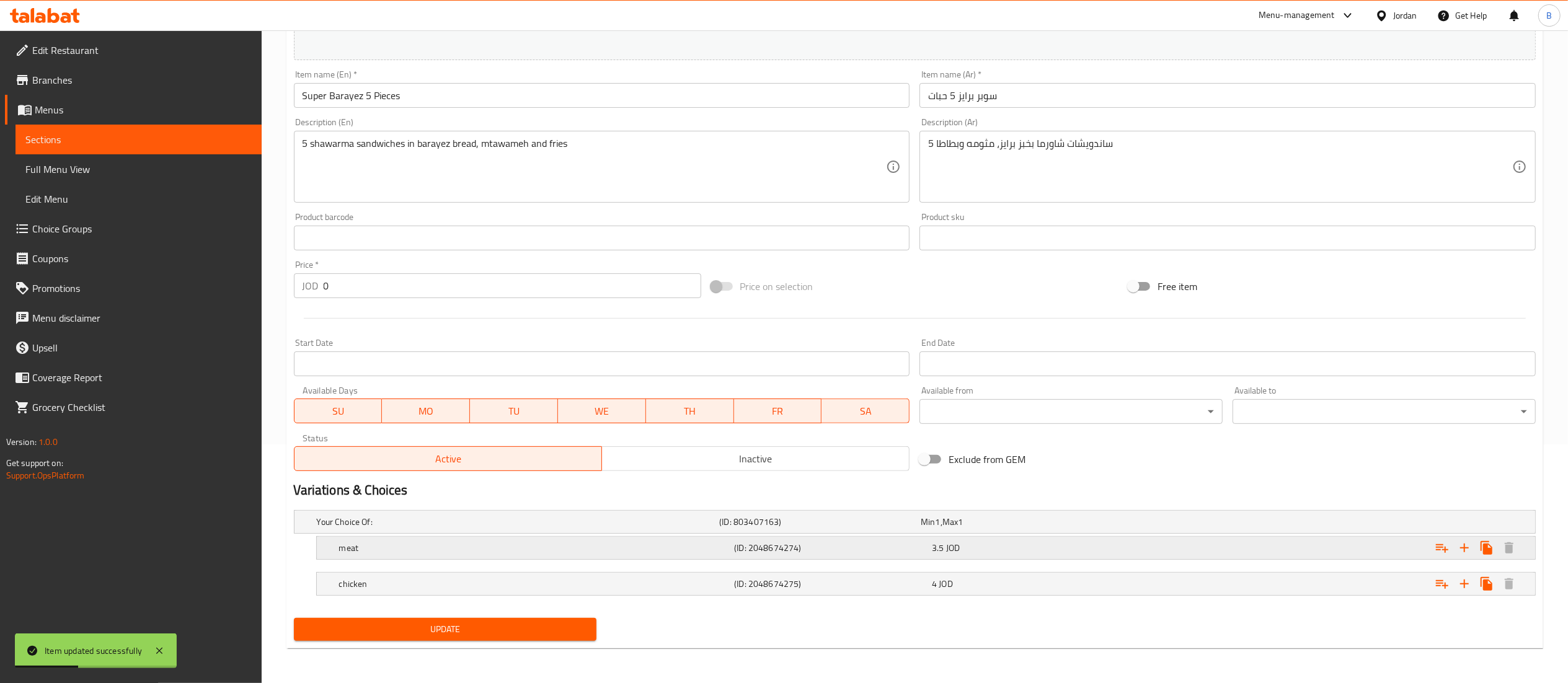
click at [641, 547] on h5 "meat" at bounding box center [534, 548] width 390 height 12
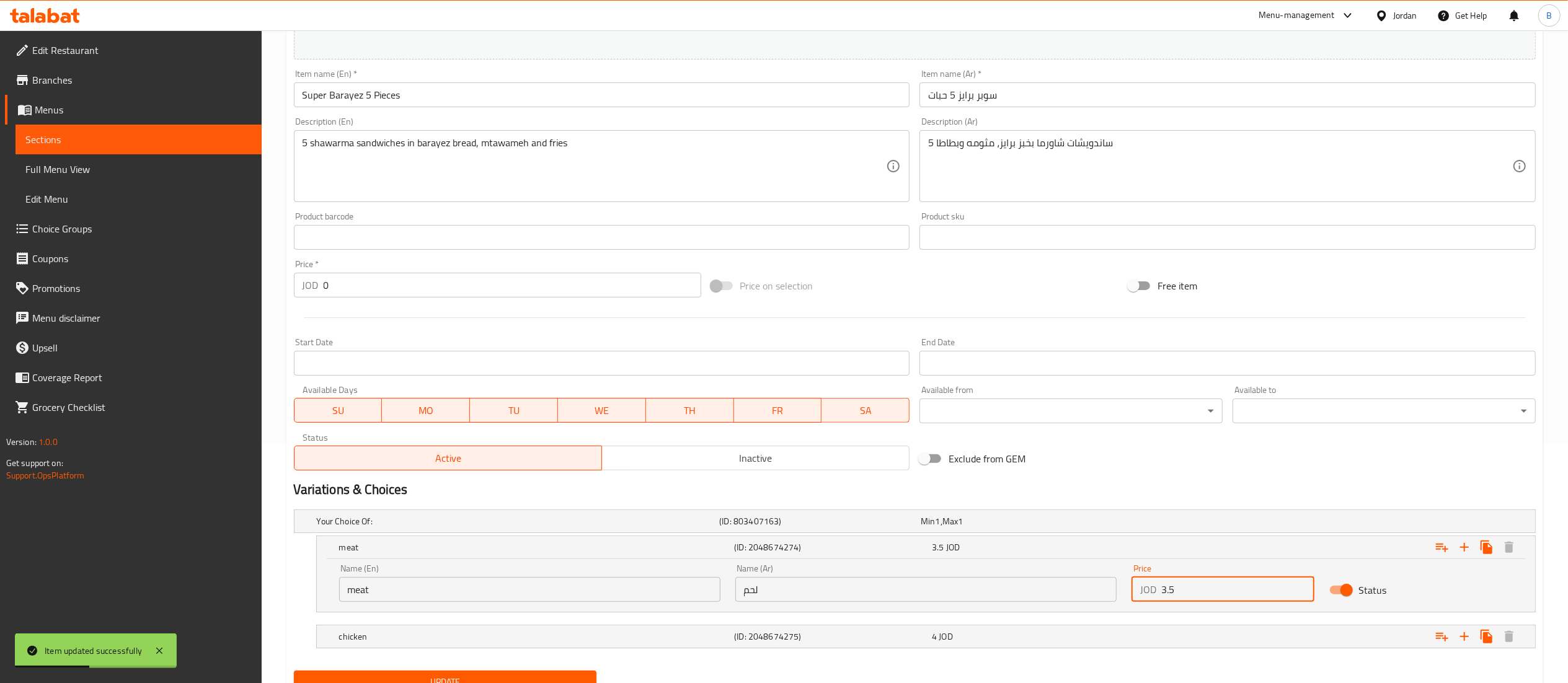
drag, startPoint x: 1229, startPoint y: 587, endPoint x: 764, endPoint y: 590, distance: 465.0
click at [826, 587] on div "Name (En) meat Name (En) Name (Ar) لحم Name (Ar) Price JOD 3.5 Price Status" at bounding box center [926, 583] width 1189 height 53
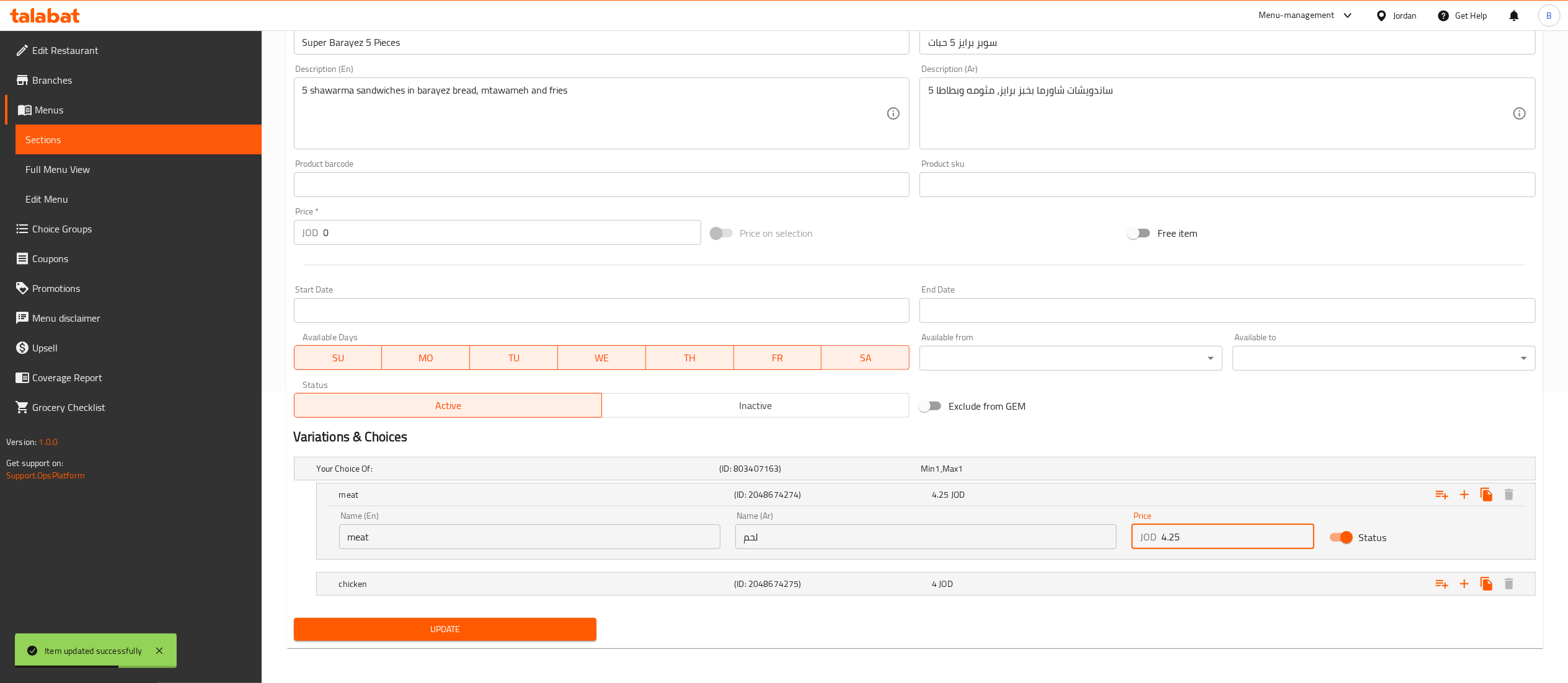
type input "4.25"
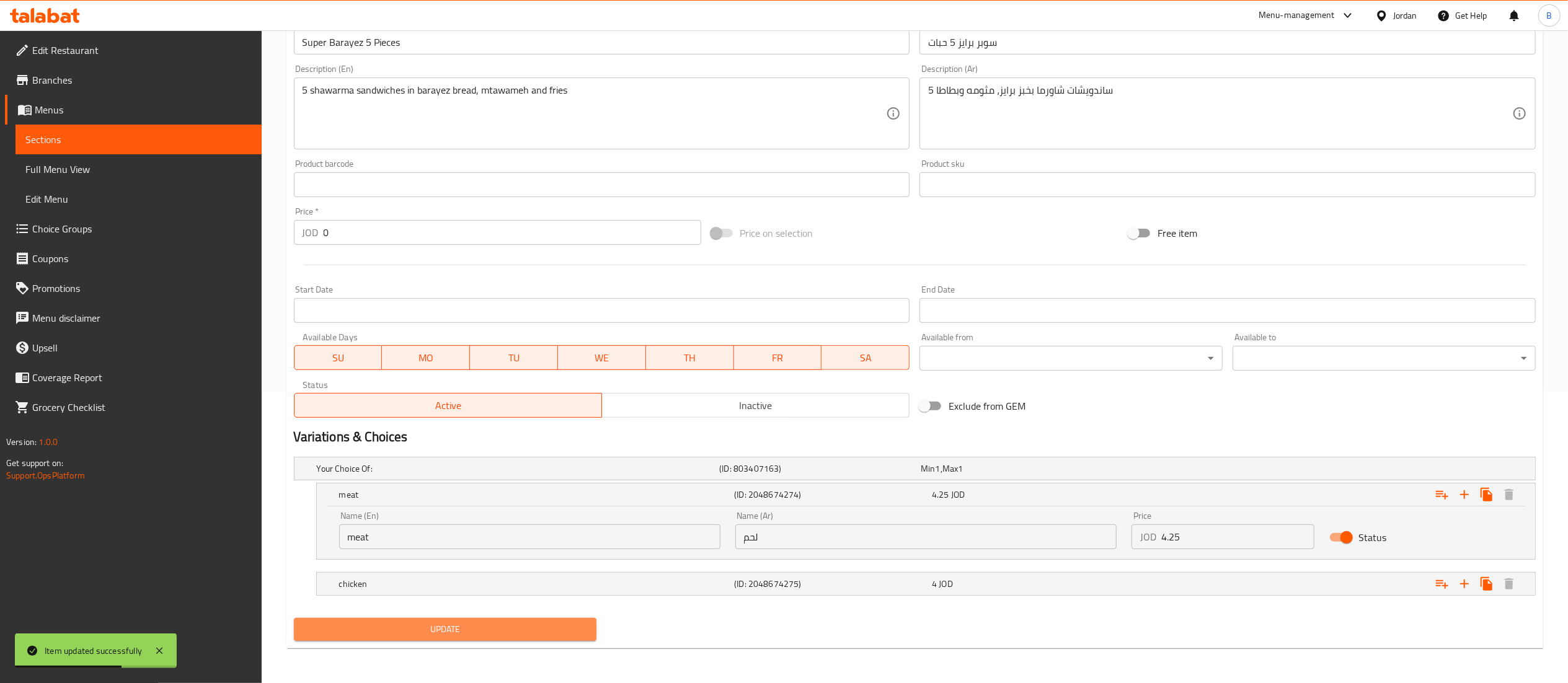
click at [505, 629] on span "Update" at bounding box center [445, 630] width 284 height 15
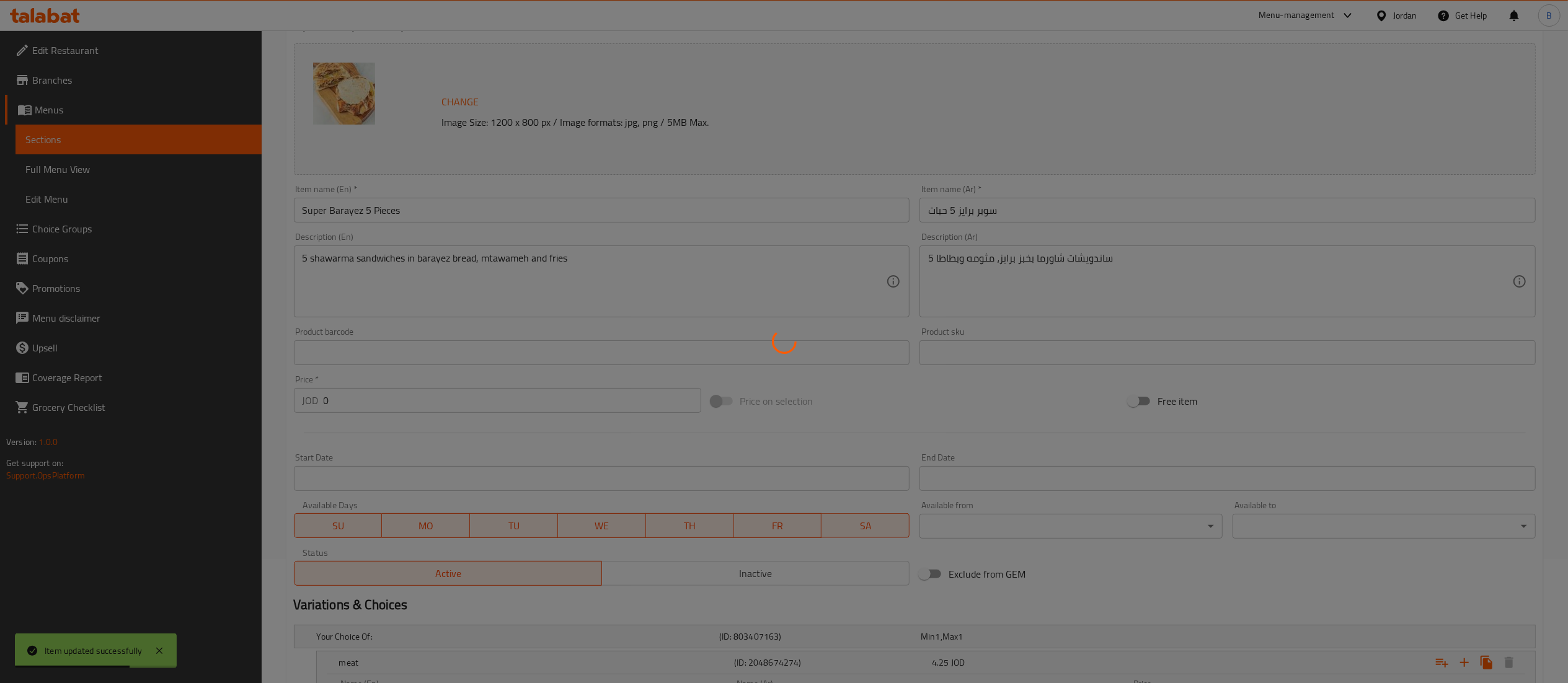
scroll to position [0, 0]
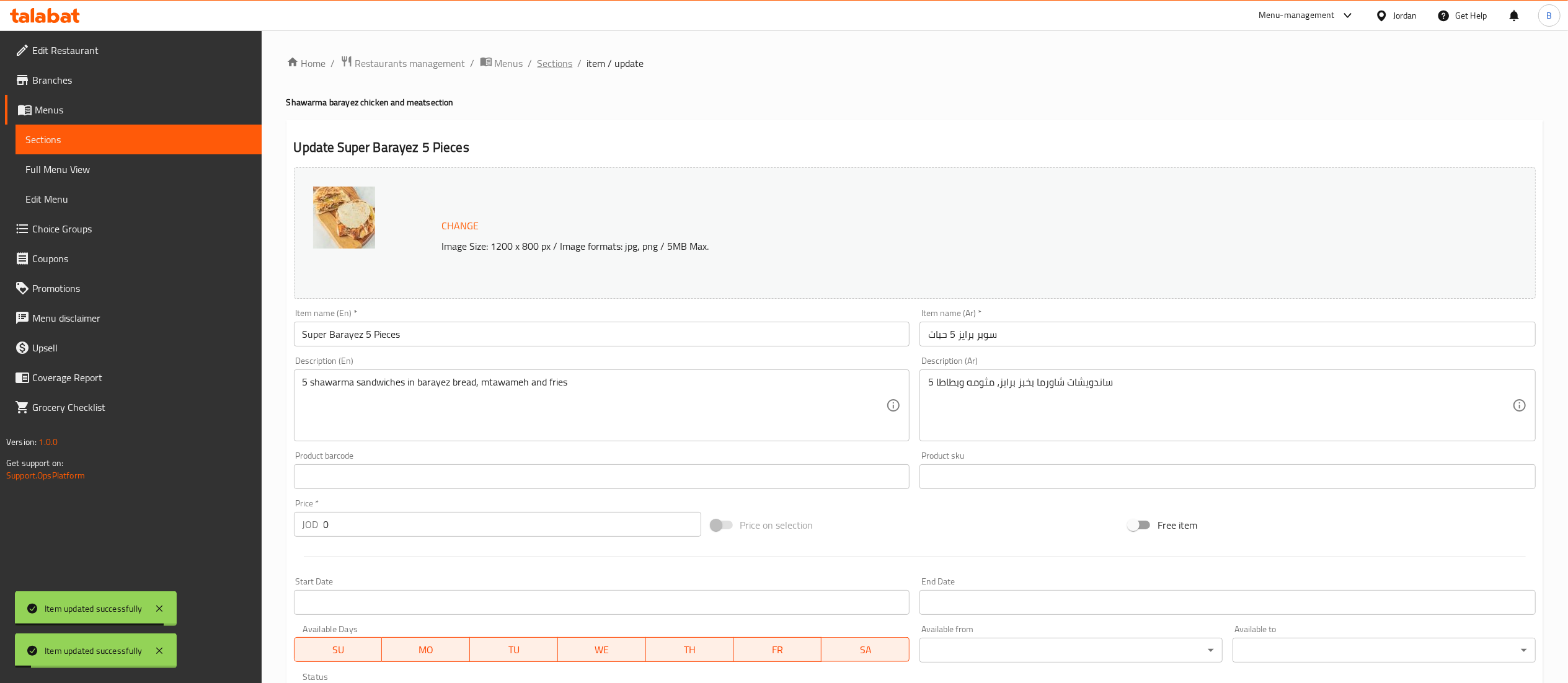
click at [548, 56] on span "Sections" at bounding box center [556, 63] width 36 height 15
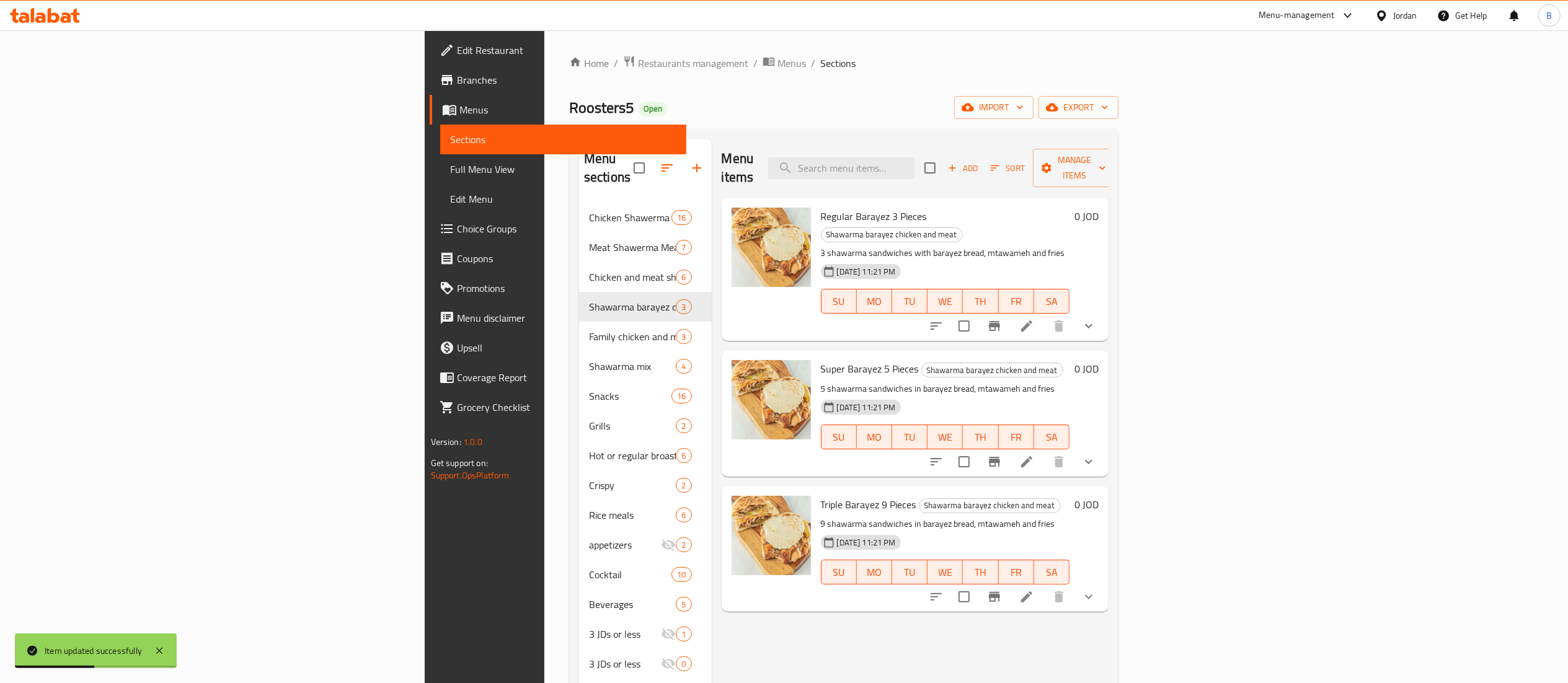
click at [1032, 591] on icon at bounding box center [1026, 596] width 11 height 11
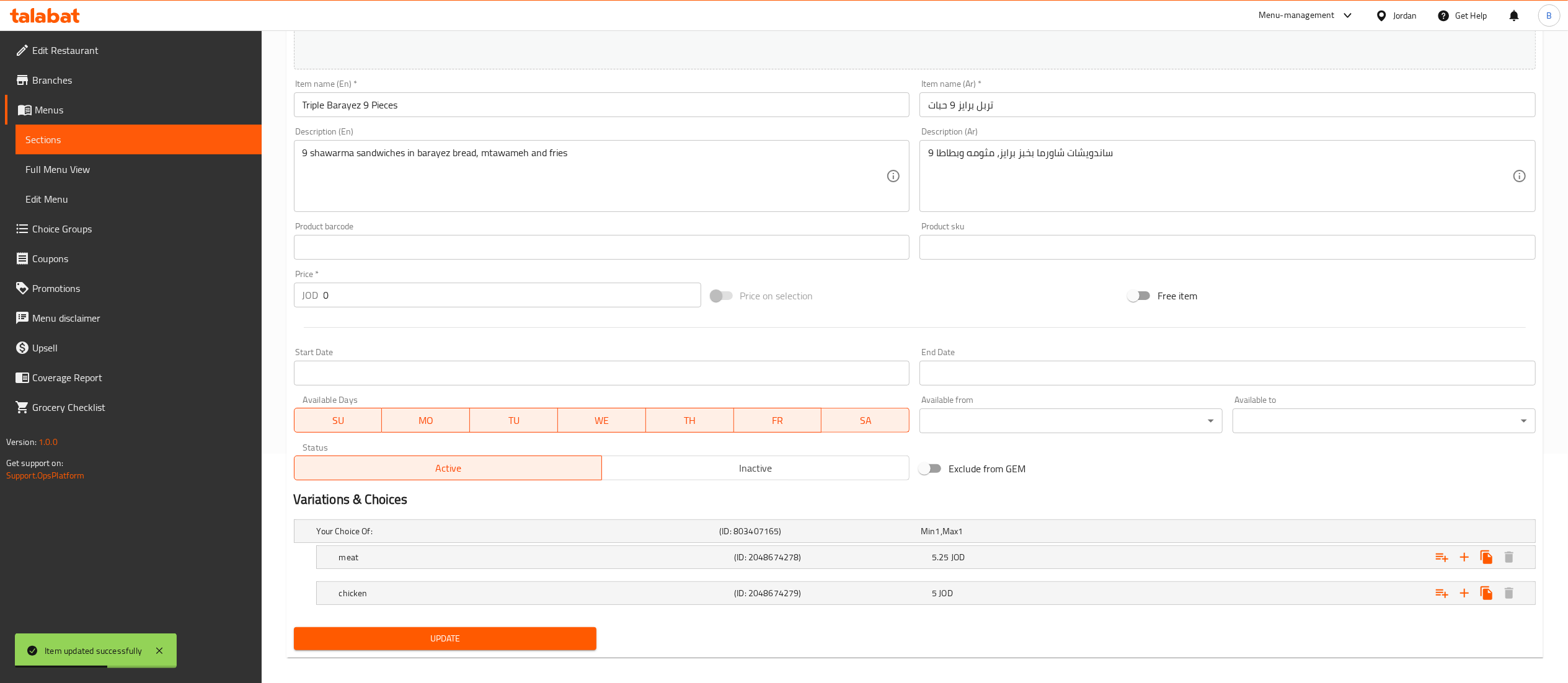
scroll to position [240, 0]
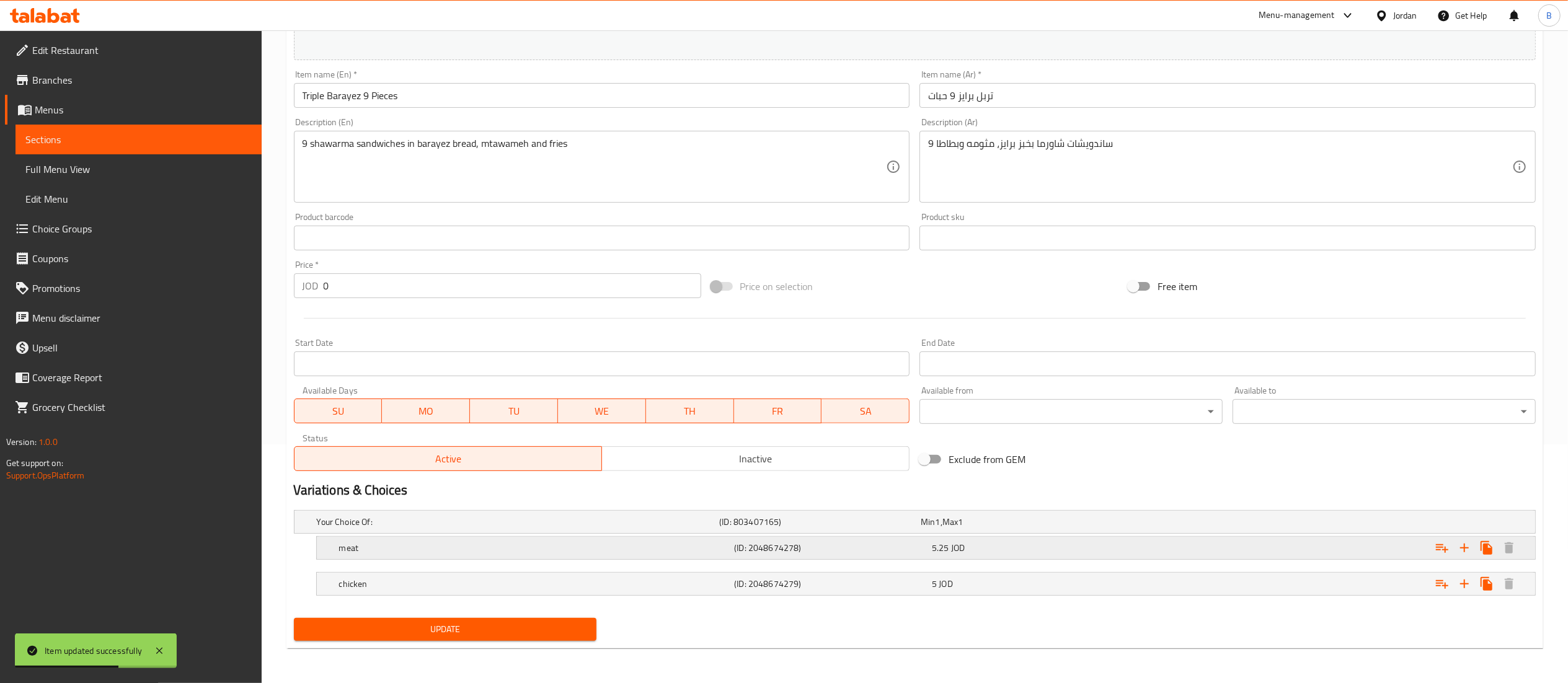
click at [814, 543] on h5 "(ID: 2048674278)" at bounding box center [831, 548] width 193 height 12
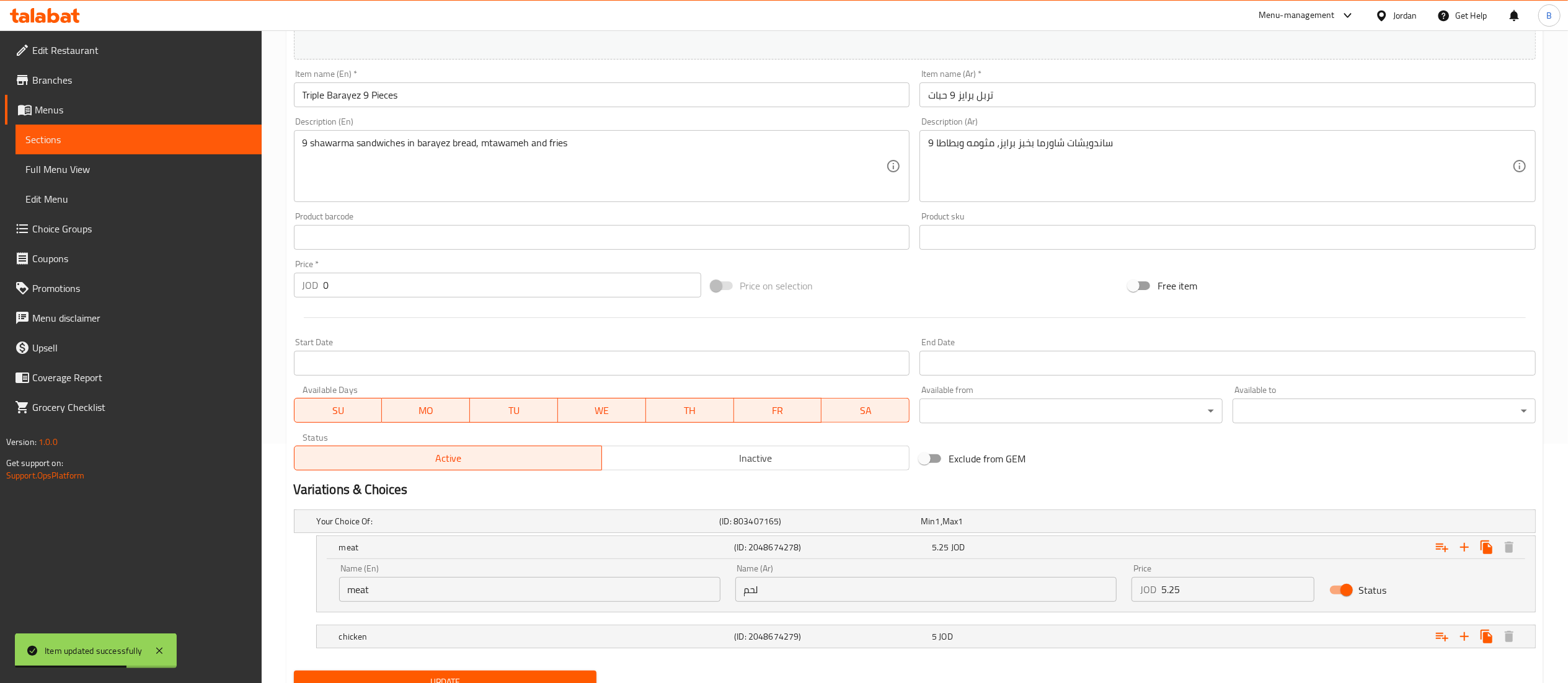
drag, startPoint x: 1240, startPoint y: 587, endPoint x: 940, endPoint y: 587, distance: 300.0
click at [968, 587] on div "Name (En) meat Name (En) Name (Ar) لحم Name (Ar) Price JOD 5.25 Price Status" at bounding box center [926, 583] width 1189 height 53
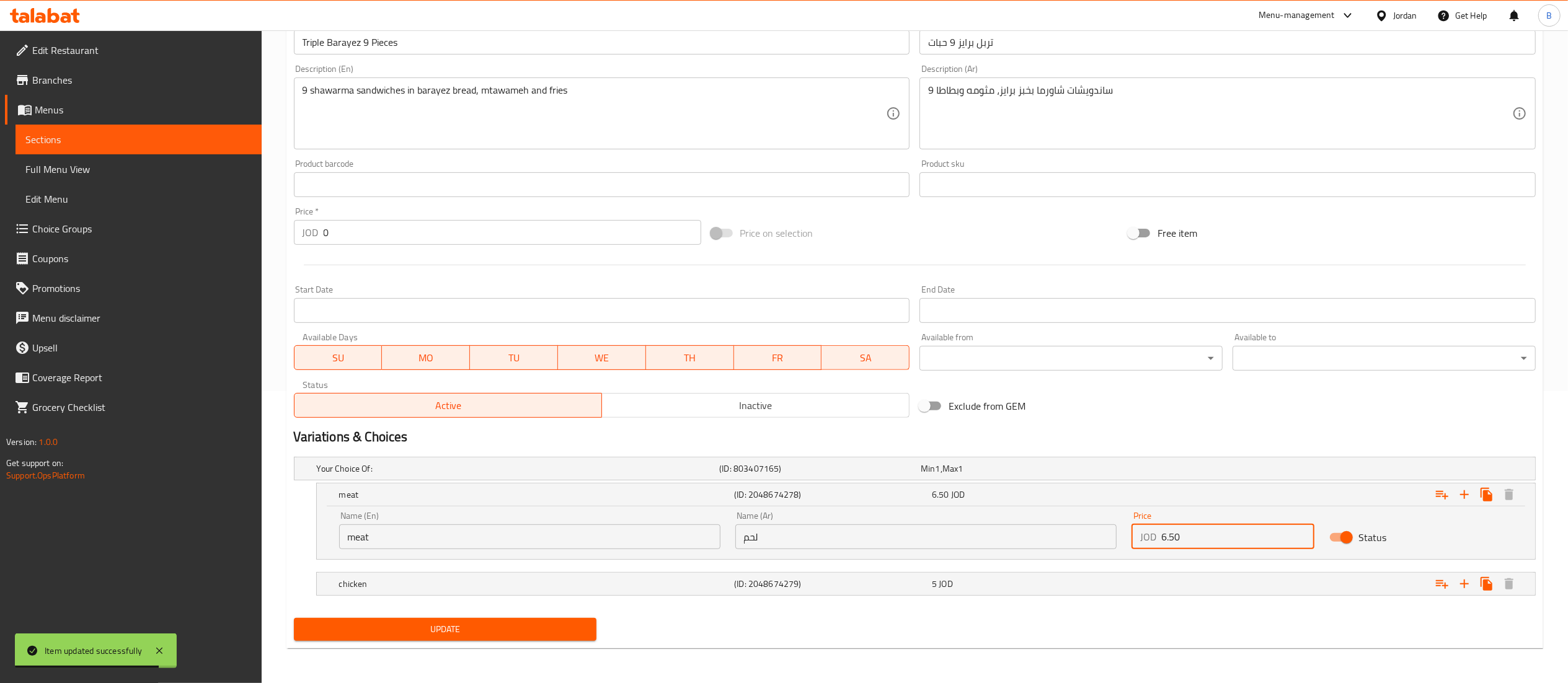
type input "6.50"
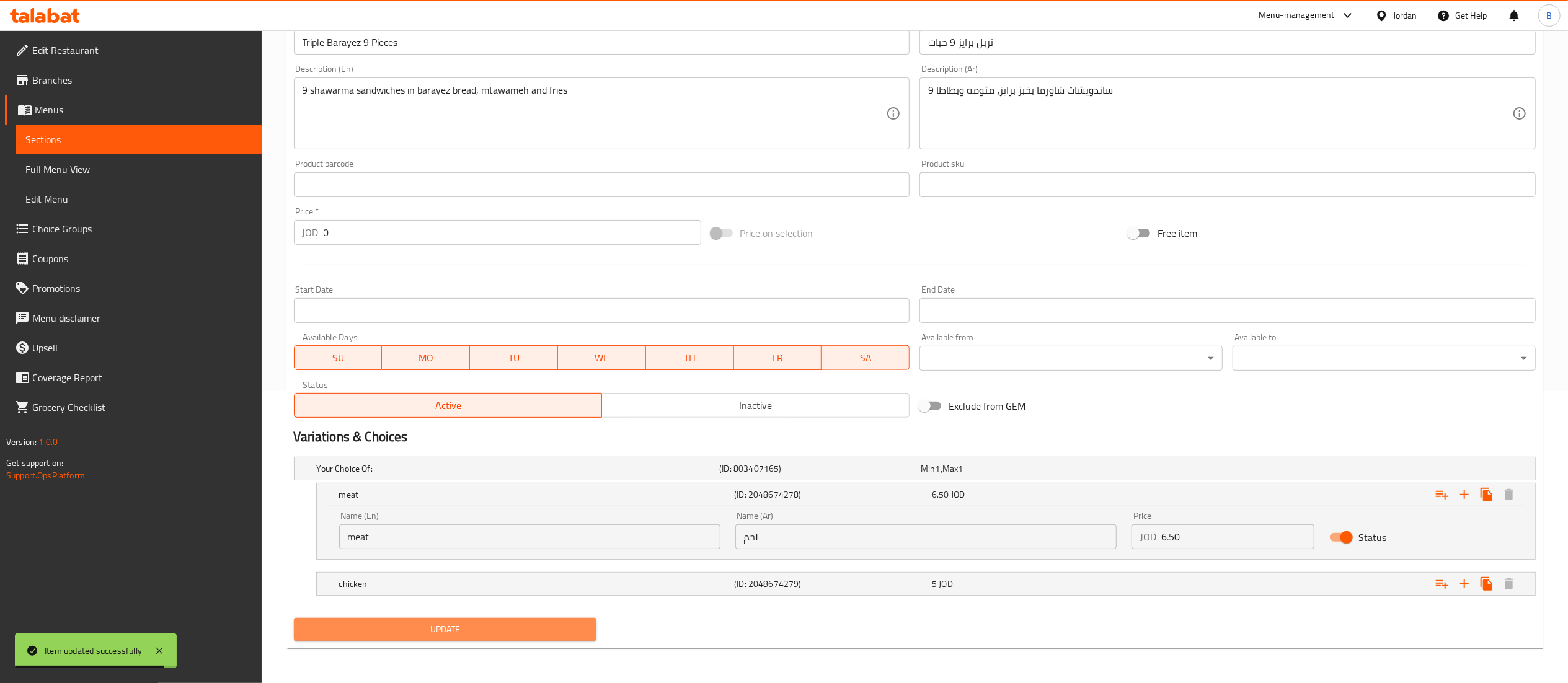
click at [485, 625] on span "Update" at bounding box center [445, 630] width 284 height 15
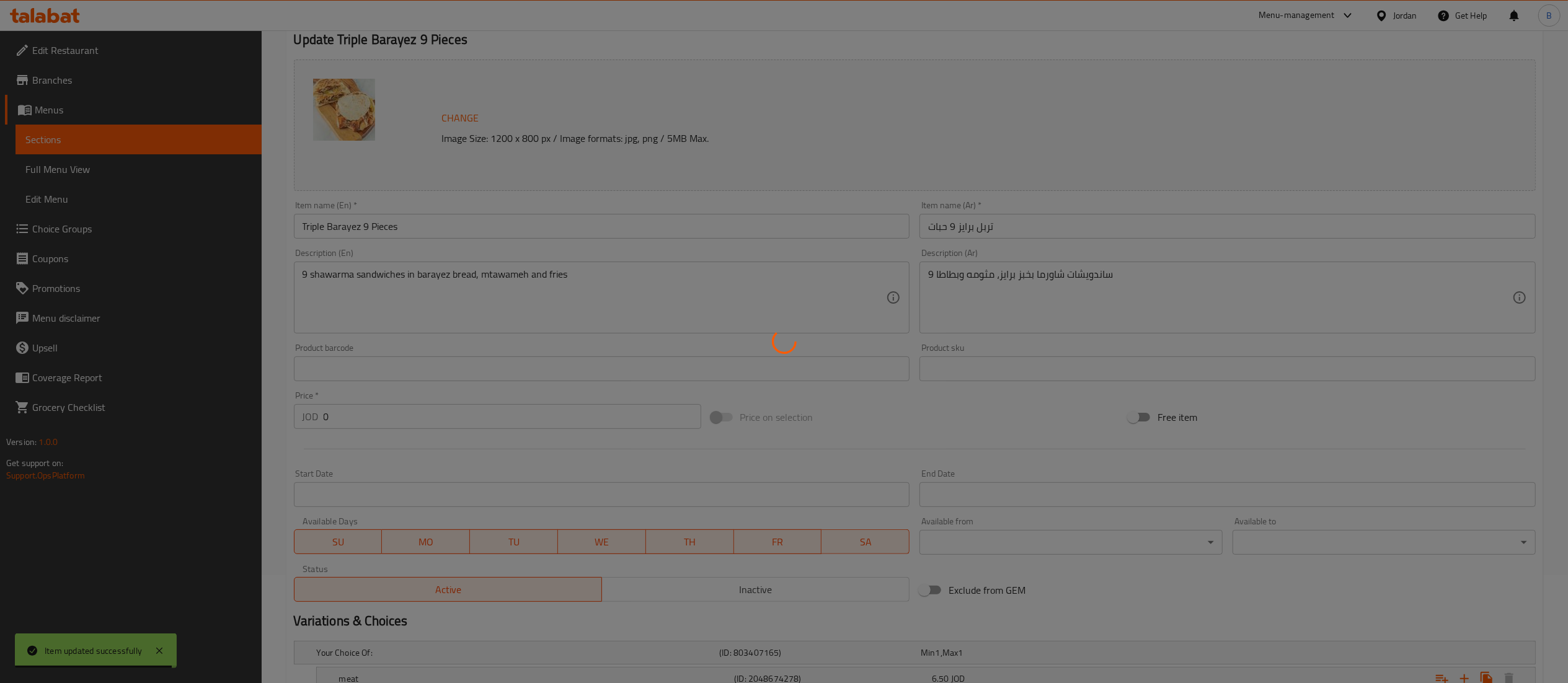
scroll to position [0, 0]
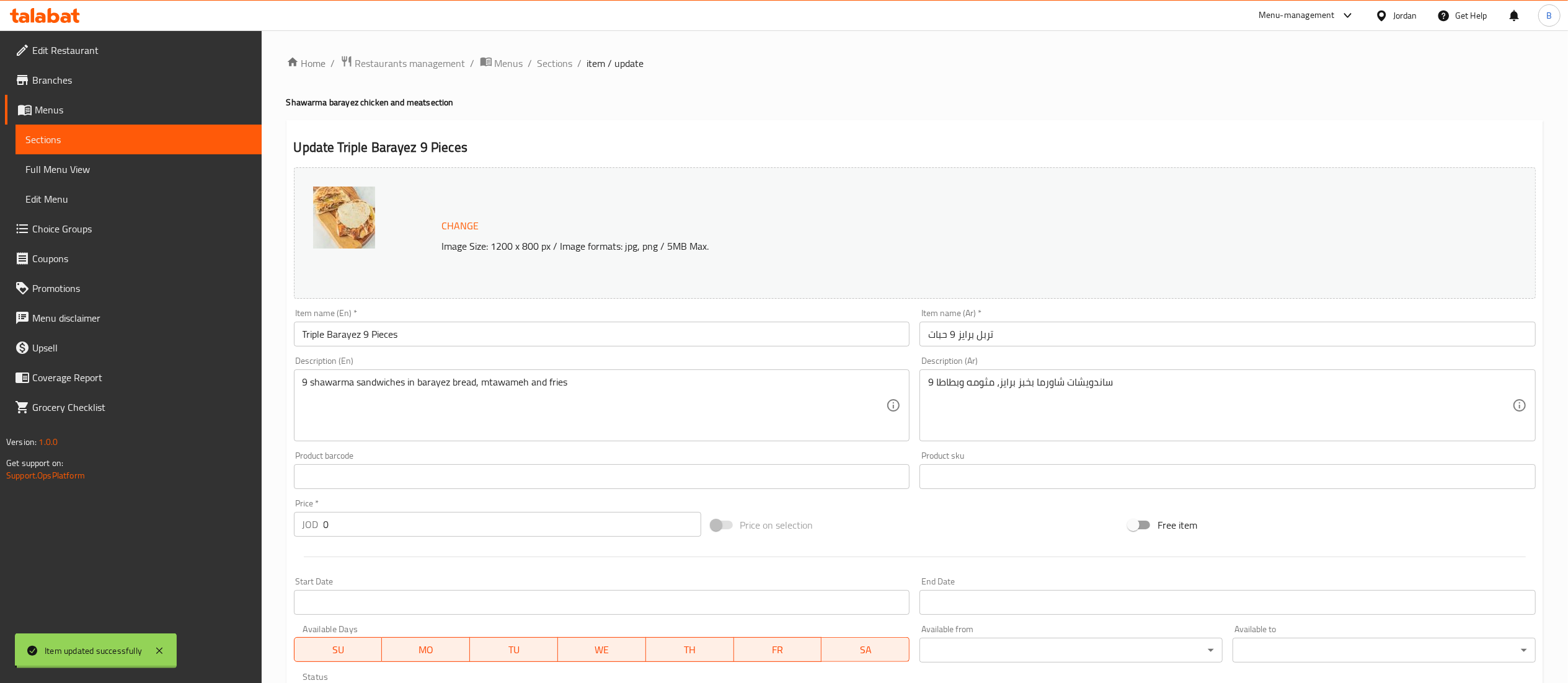
click at [559, 63] on span "Sections" at bounding box center [556, 63] width 36 height 15
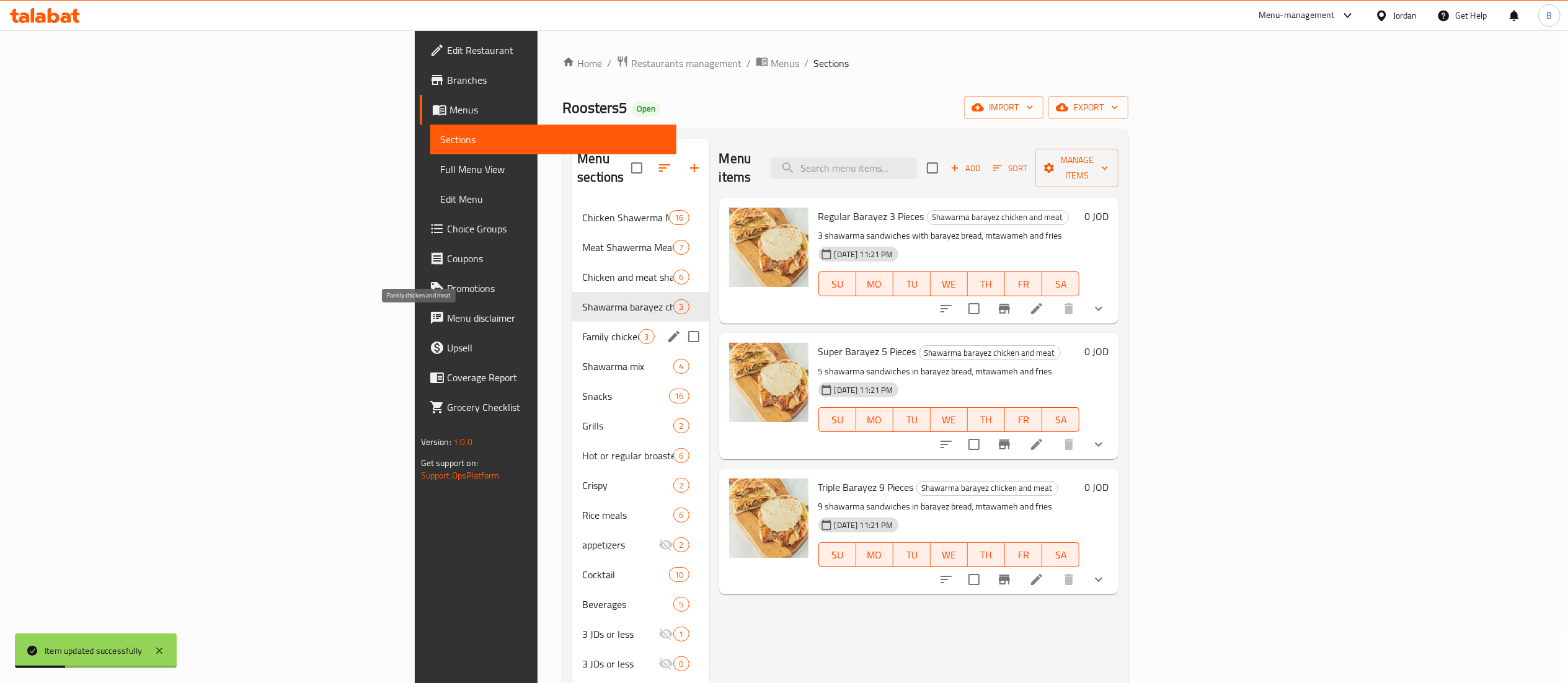
click at [582, 329] on span "Family chicken and meat" at bounding box center [610, 336] width 56 height 15
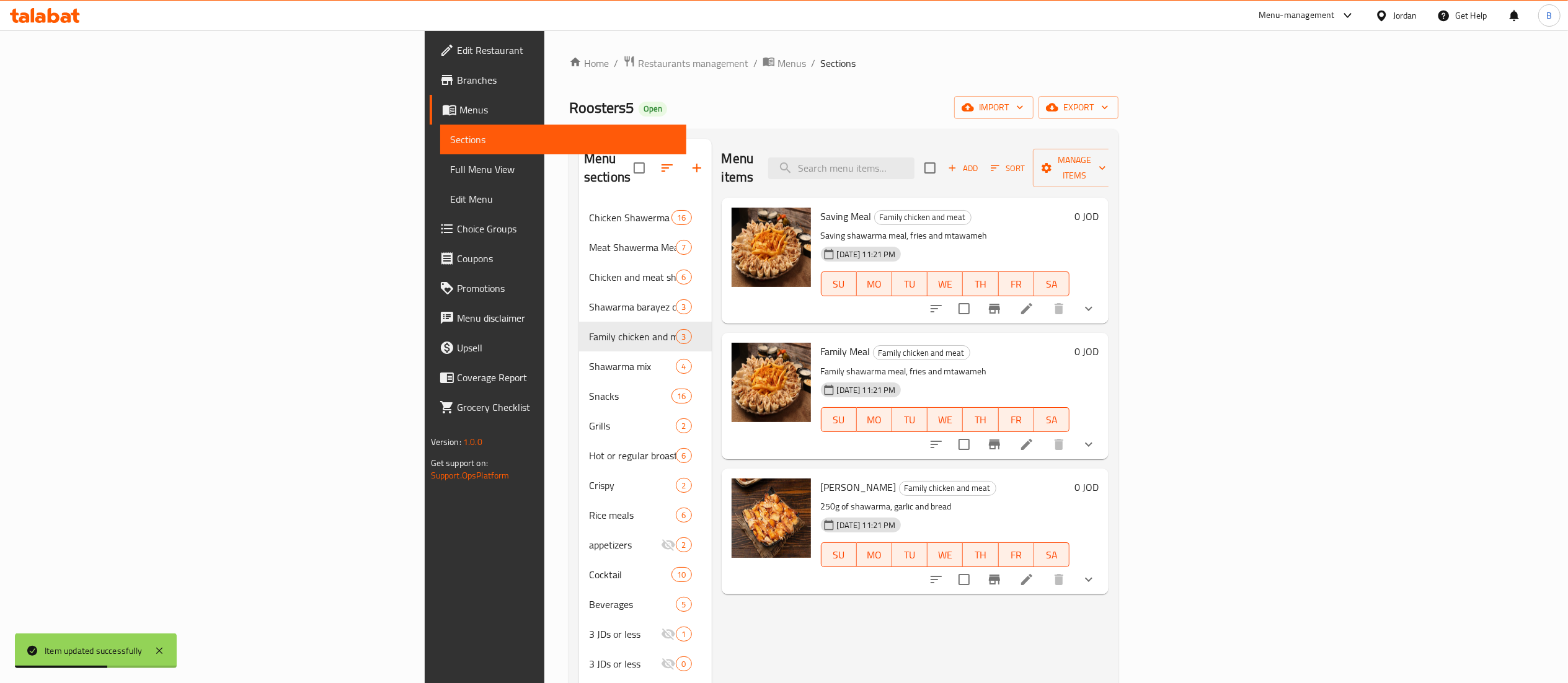
click at [1032, 303] on icon at bounding box center [1026, 308] width 11 height 11
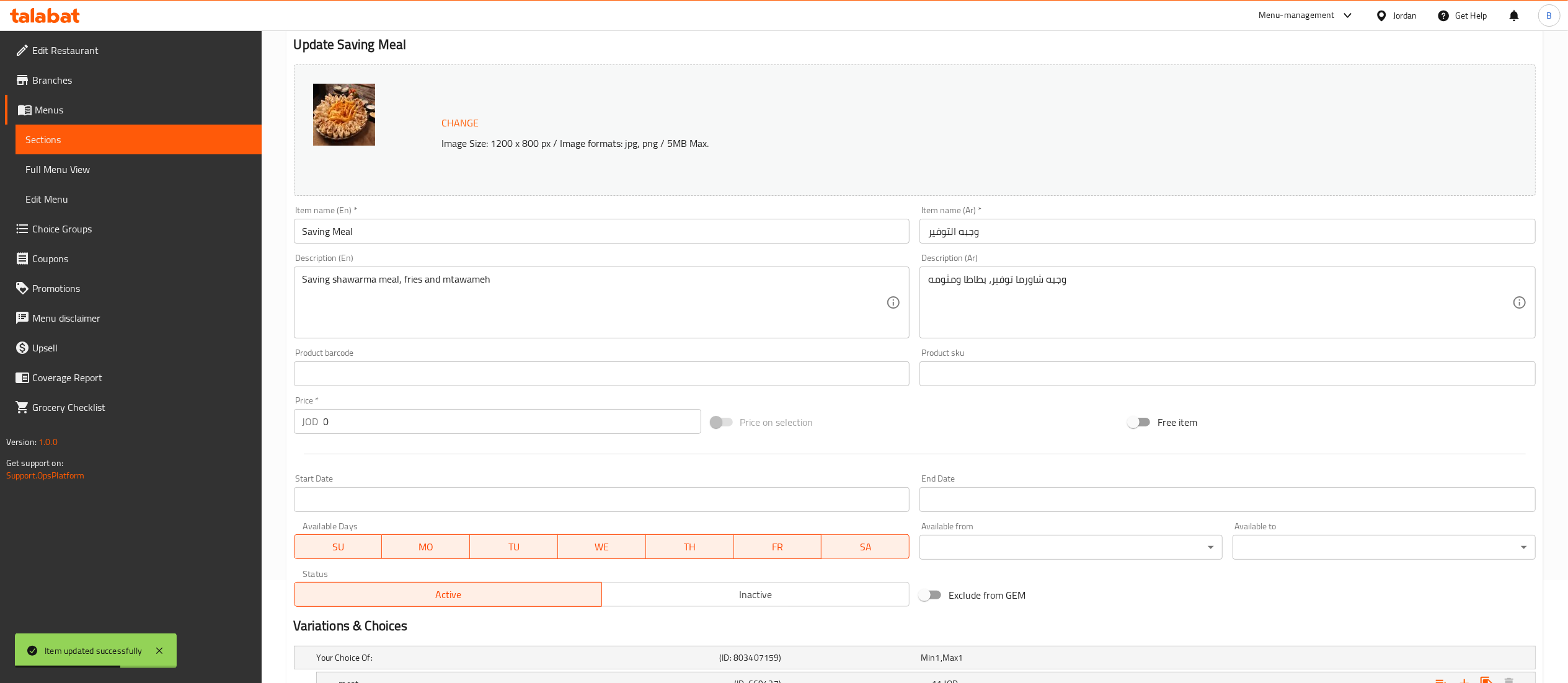
scroll to position [240, 0]
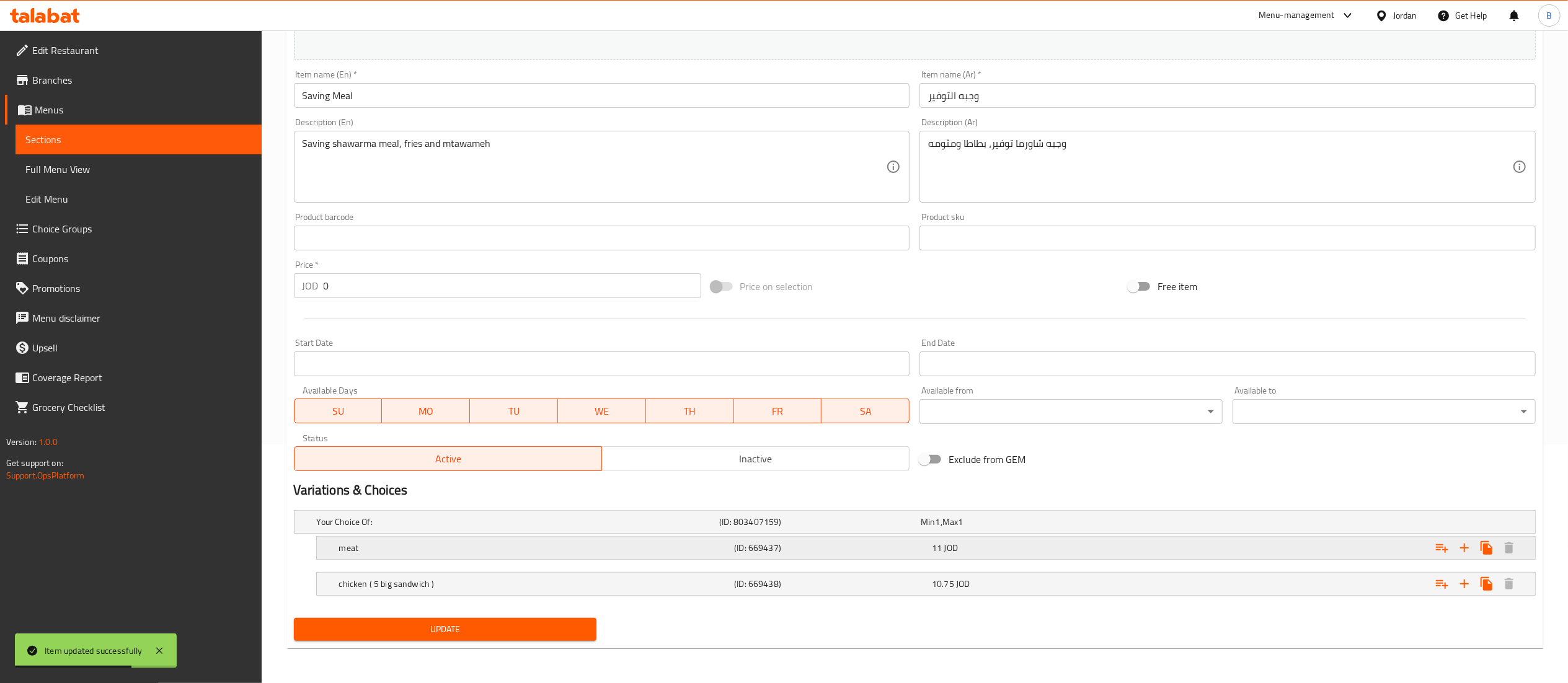
click at [512, 545] on h5 "meat" at bounding box center [534, 548] width 390 height 12
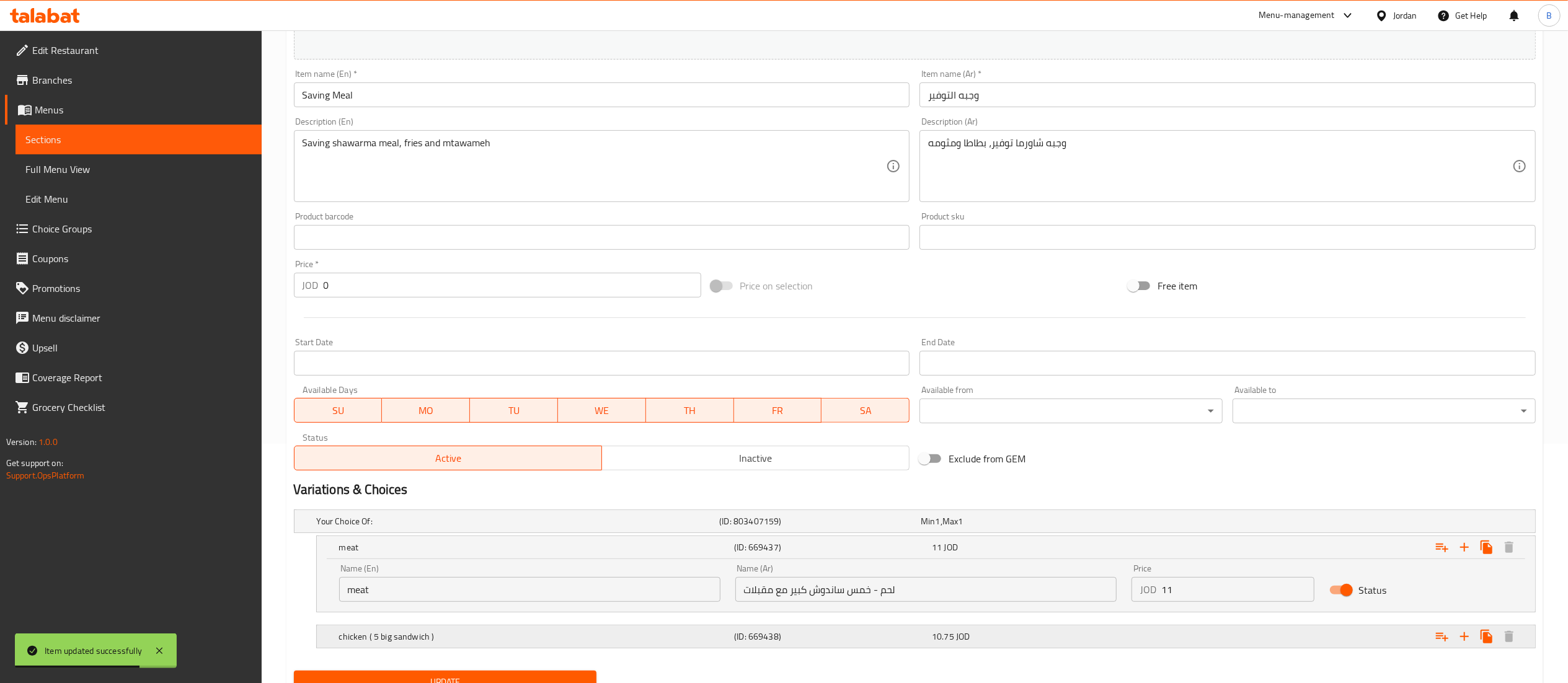
drag, startPoint x: 1179, startPoint y: 593, endPoint x: 953, endPoint y: 626, distance: 228.4
click at [985, 613] on div "Your Choice Of: (ID: 803407159) Min 1 , Max 1 Name (En) Your Choice Of: Name (E…" at bounding box center [915, 585] width 1252 height 161
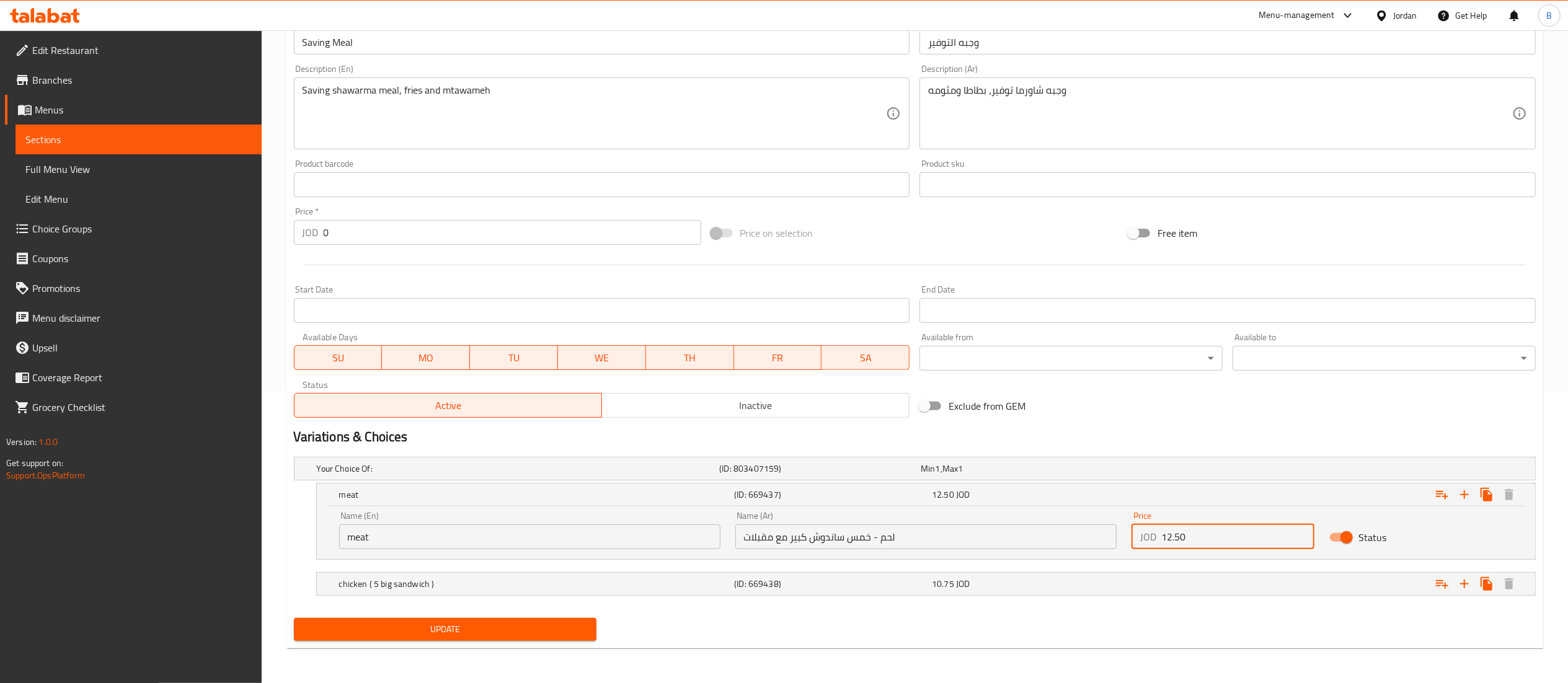
scroll to position [294, 0]
type input "12.50"
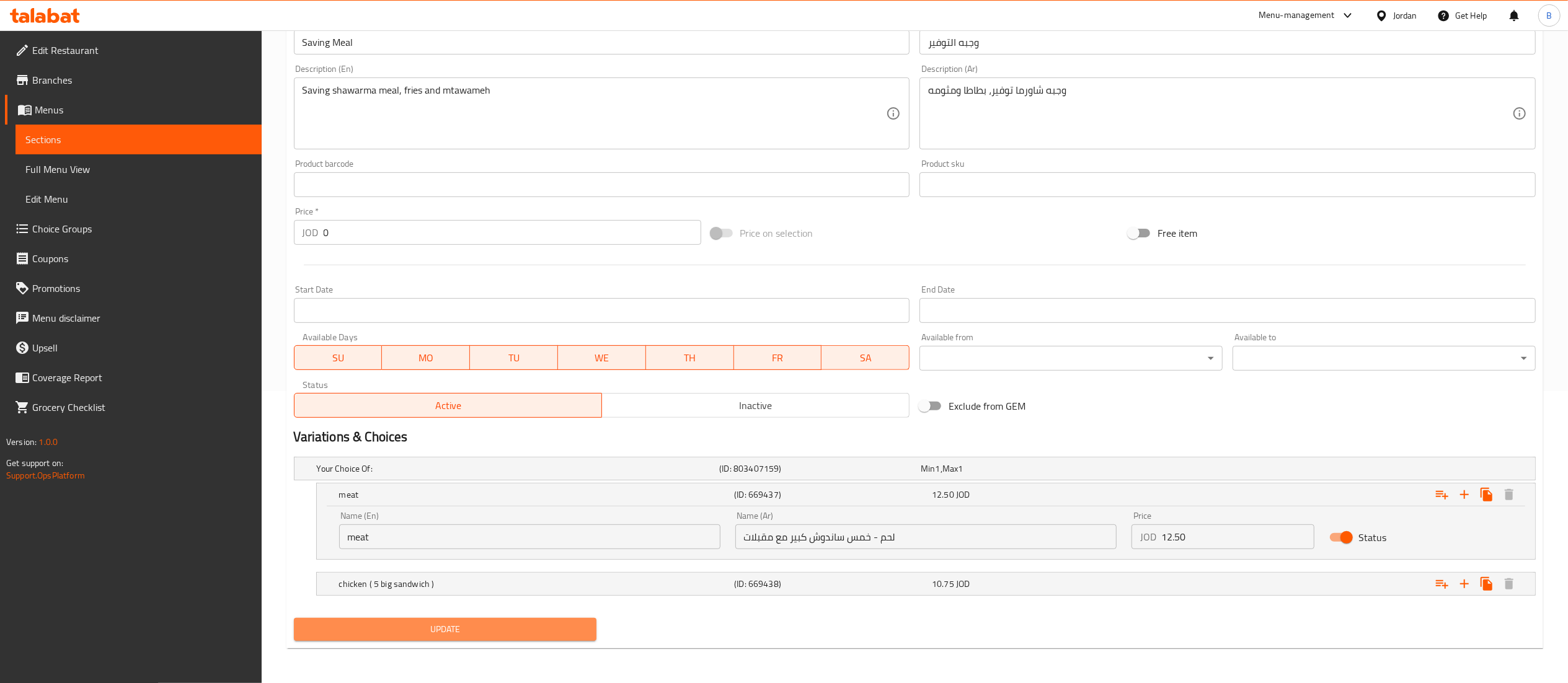
click at [467, 631] on span "Update" at bounding box center [445, 630] width 284 height 15
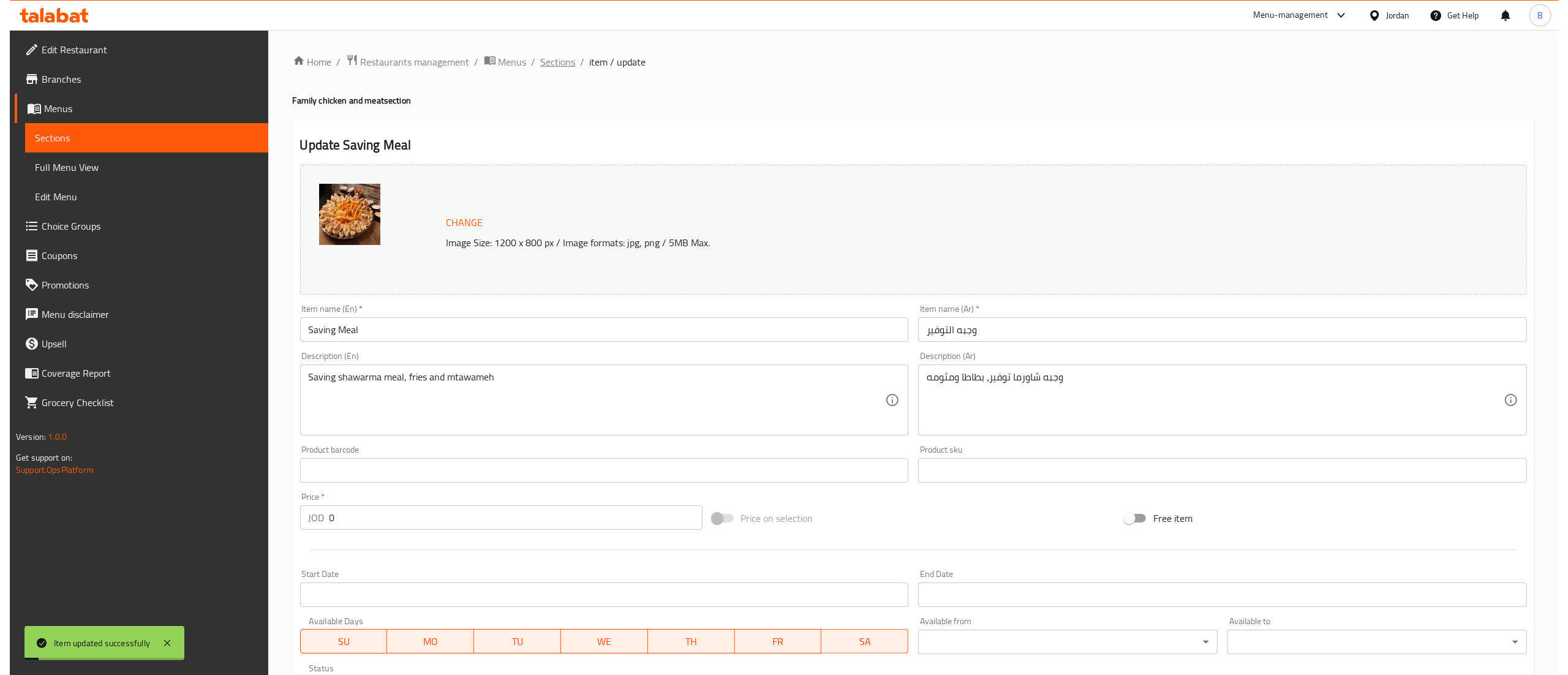
scroll to position [0, 0]
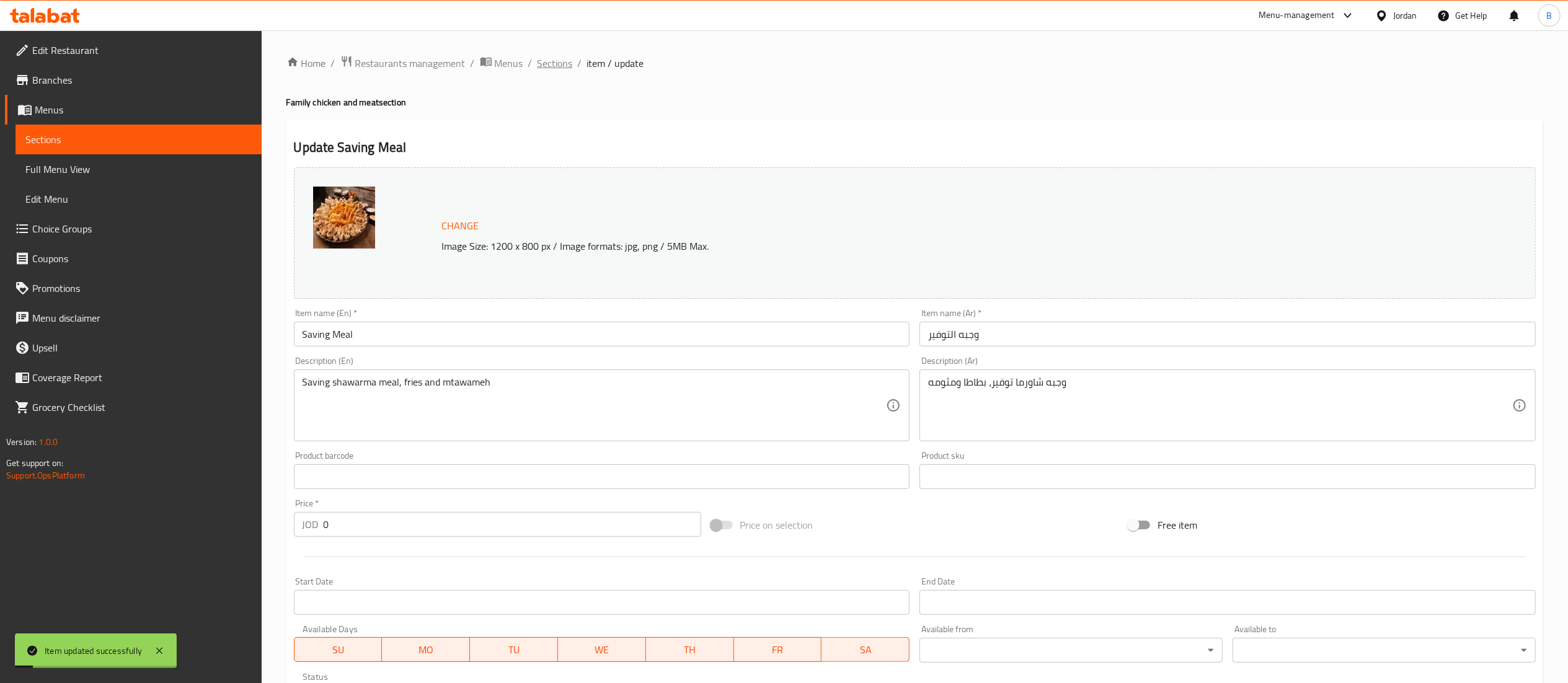
click at [538, 59] on span "Sections" at bounding box center [556, 63] width 36 height 15
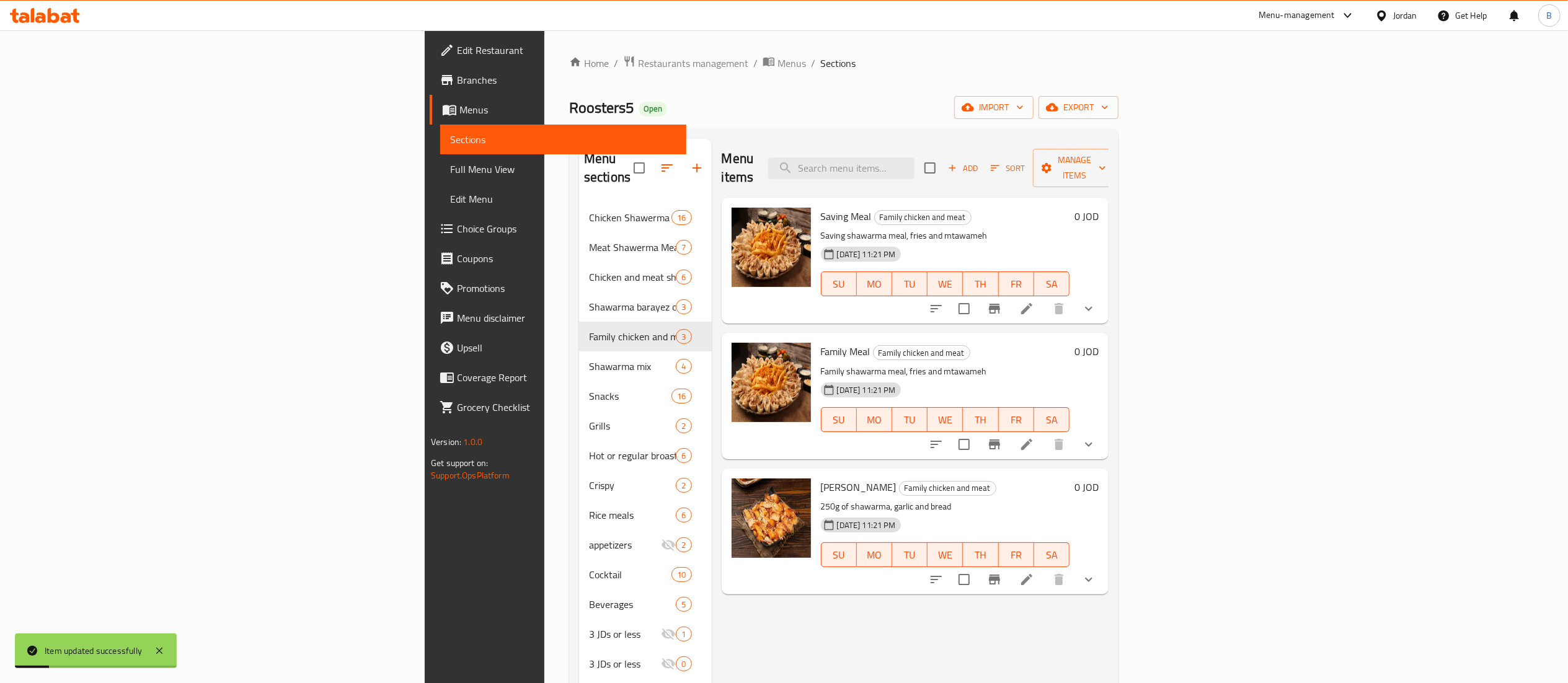
click at [1044, 434] on li at bounding box center [1026, 444] width 35 height 22
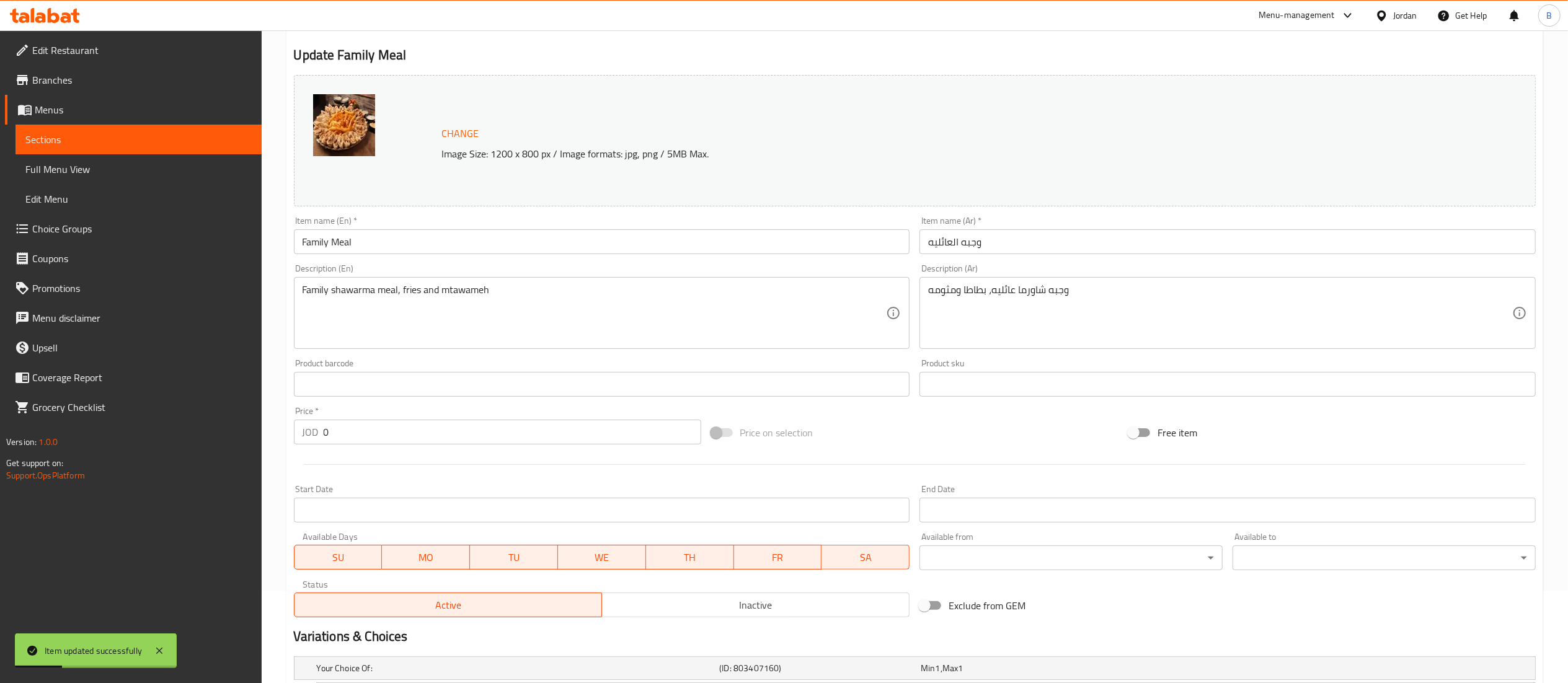
scroll to position [240, 0]
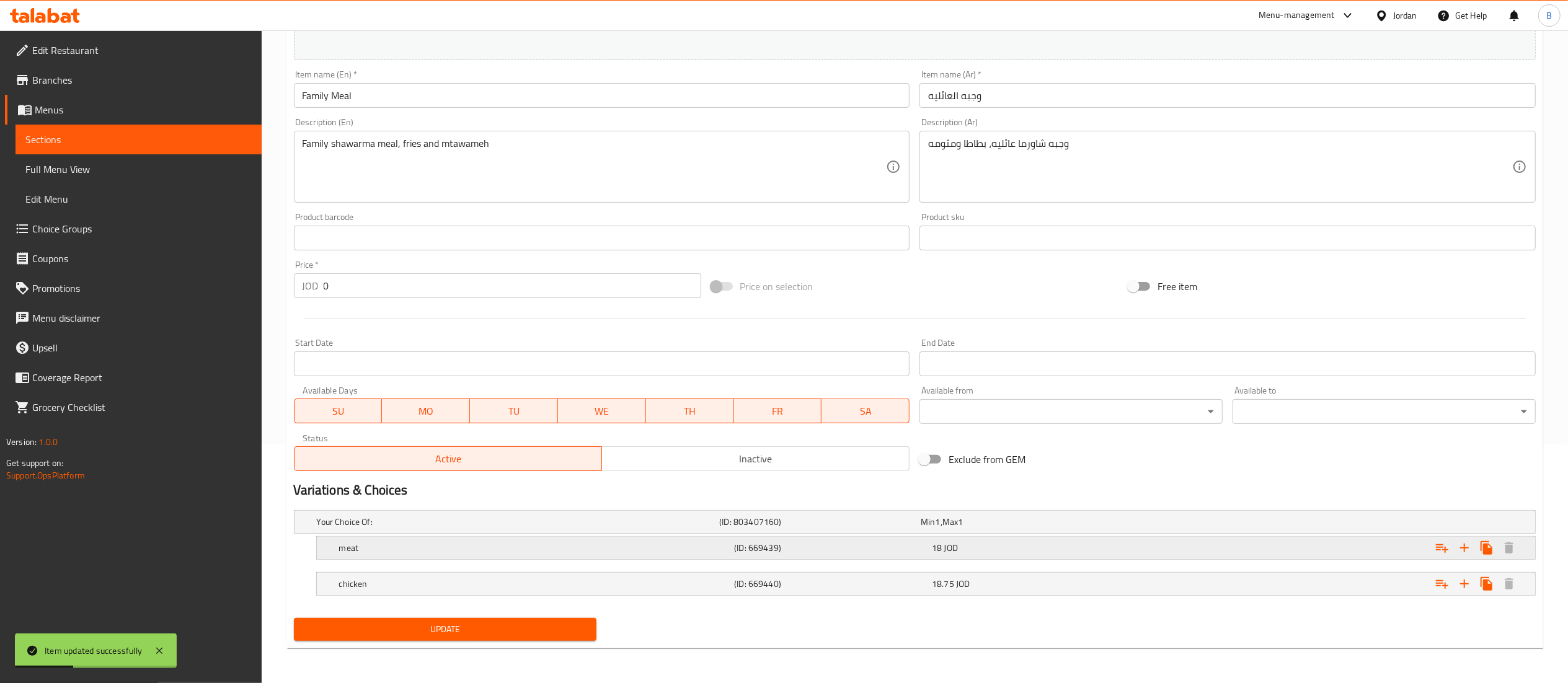
click at [597, 552] on h5 "meat" at bounding box center [534, 548] width 390 height 12
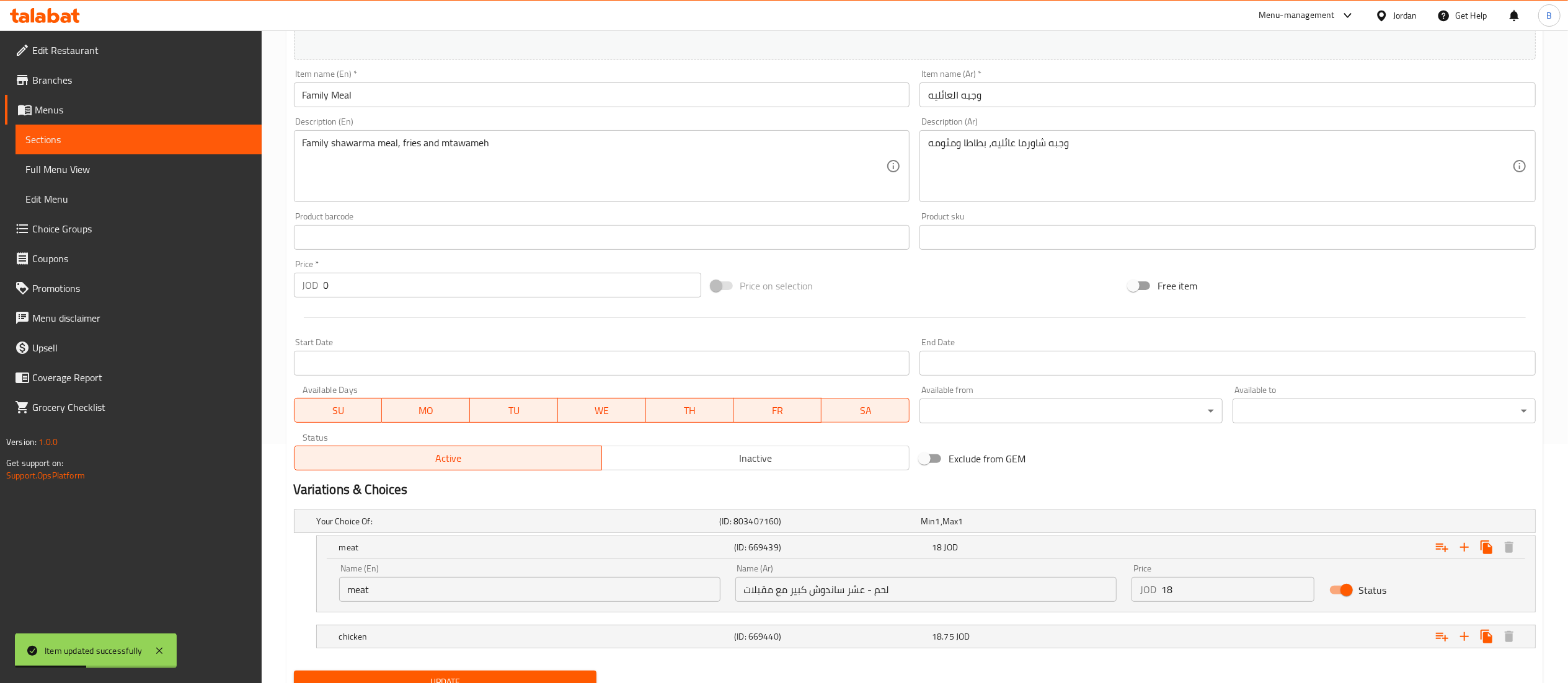
drag, startPoint x: 1179, startPoint y: 594, endPoint x: 988, endPoint y: 594, distance: 191.0
click at [992, 594] on div "Name (En) meat Name (En) Name (Ar) لحم - عشر ساندوش كبير مع مقبلات Name (Ar) Pr…" at bounding box center [926, 583] width 1189 height 53
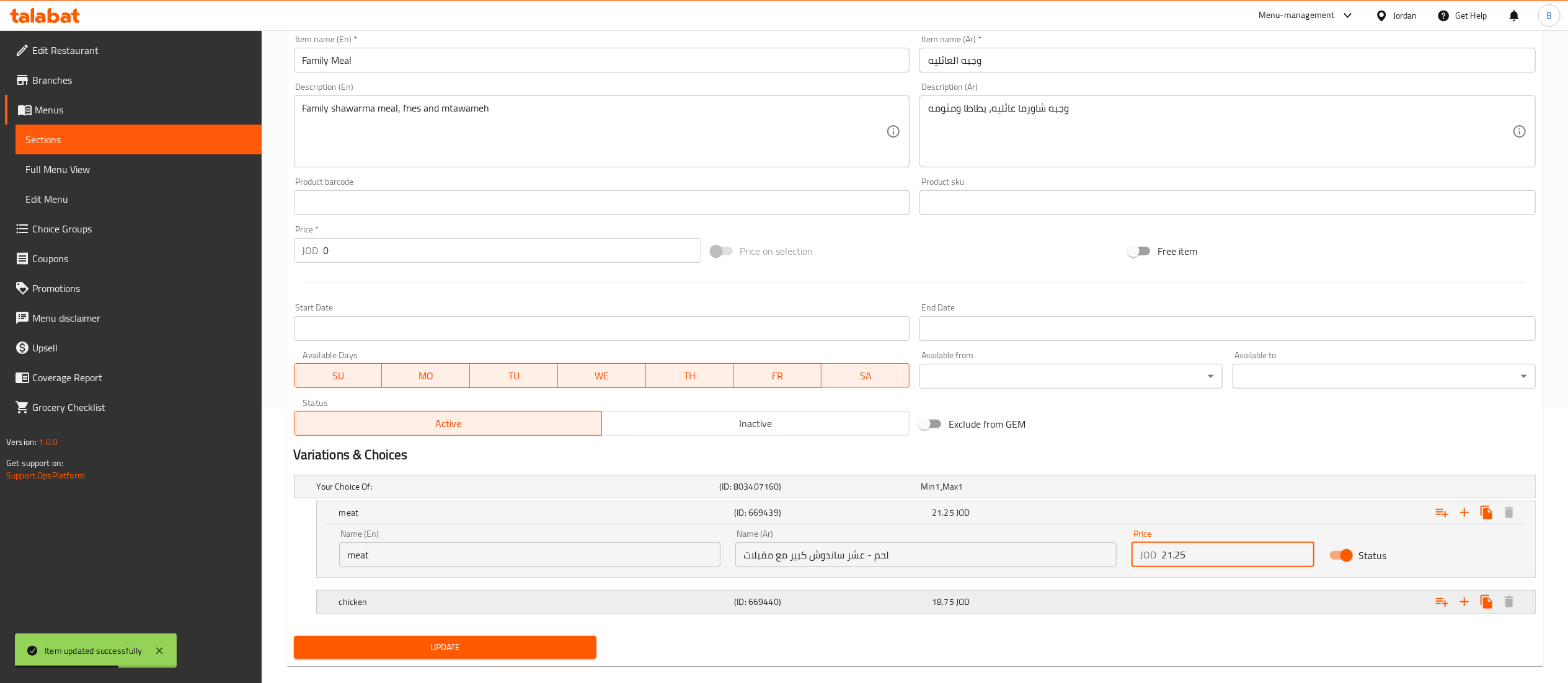
scroll to position [294, 0]
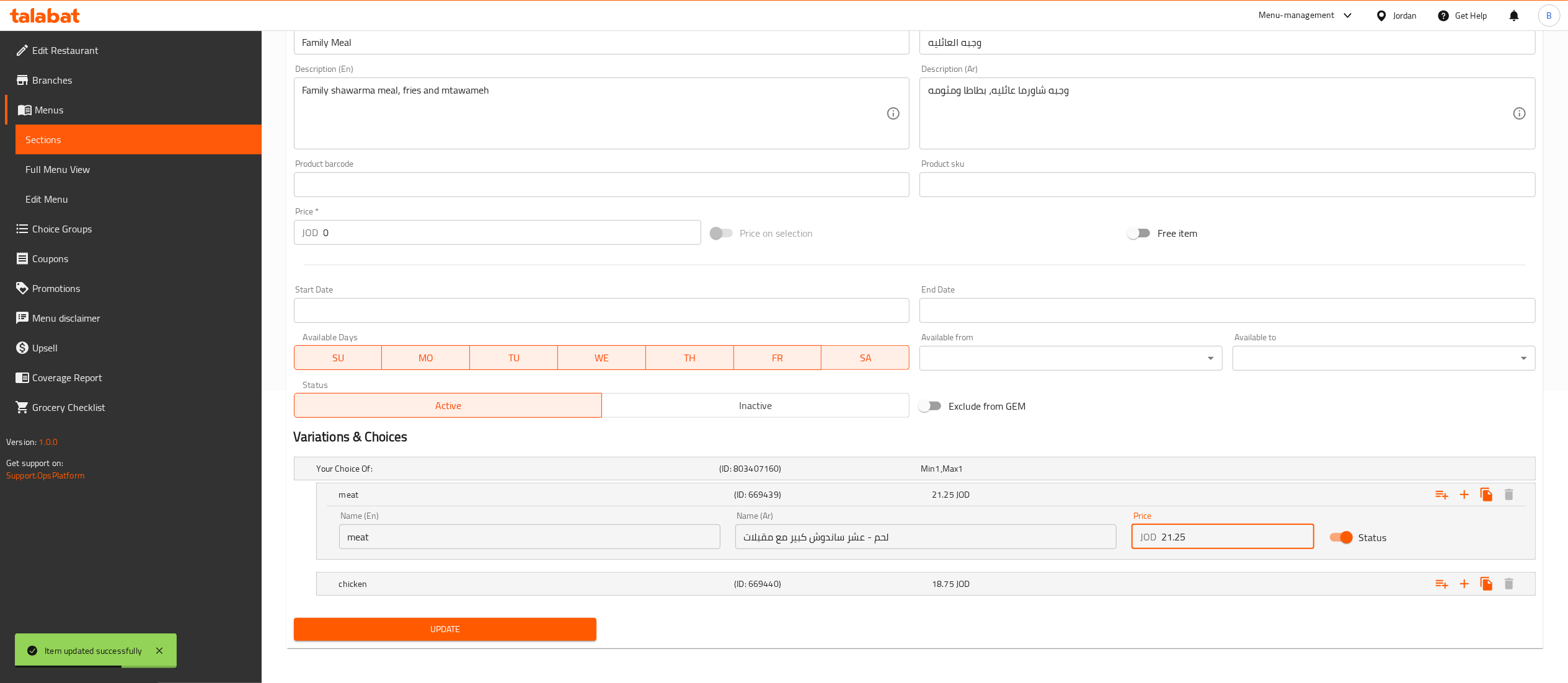
type input "21.25"
click at [541, 620] on button "Update" at bounding box center [445, 630] width 303 height 23
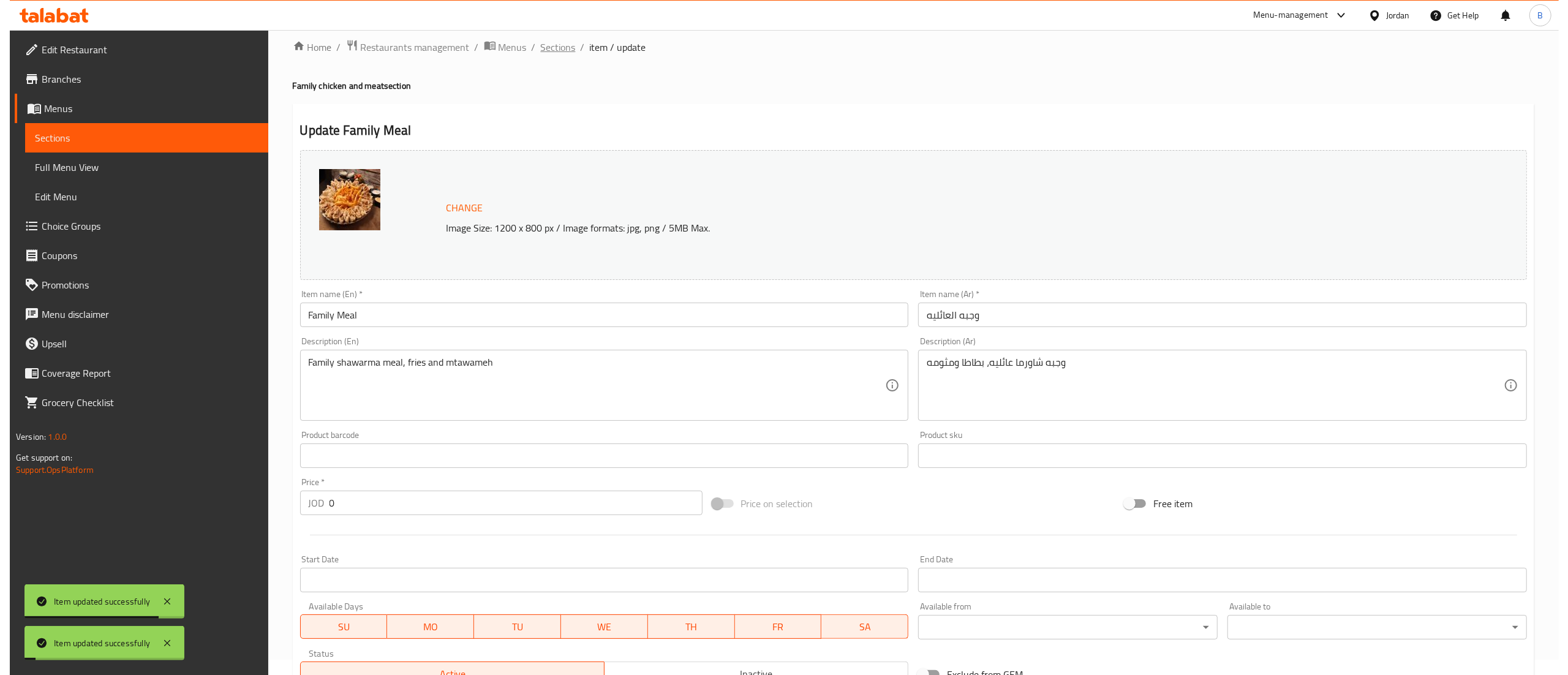
scroll to position [0, 0]
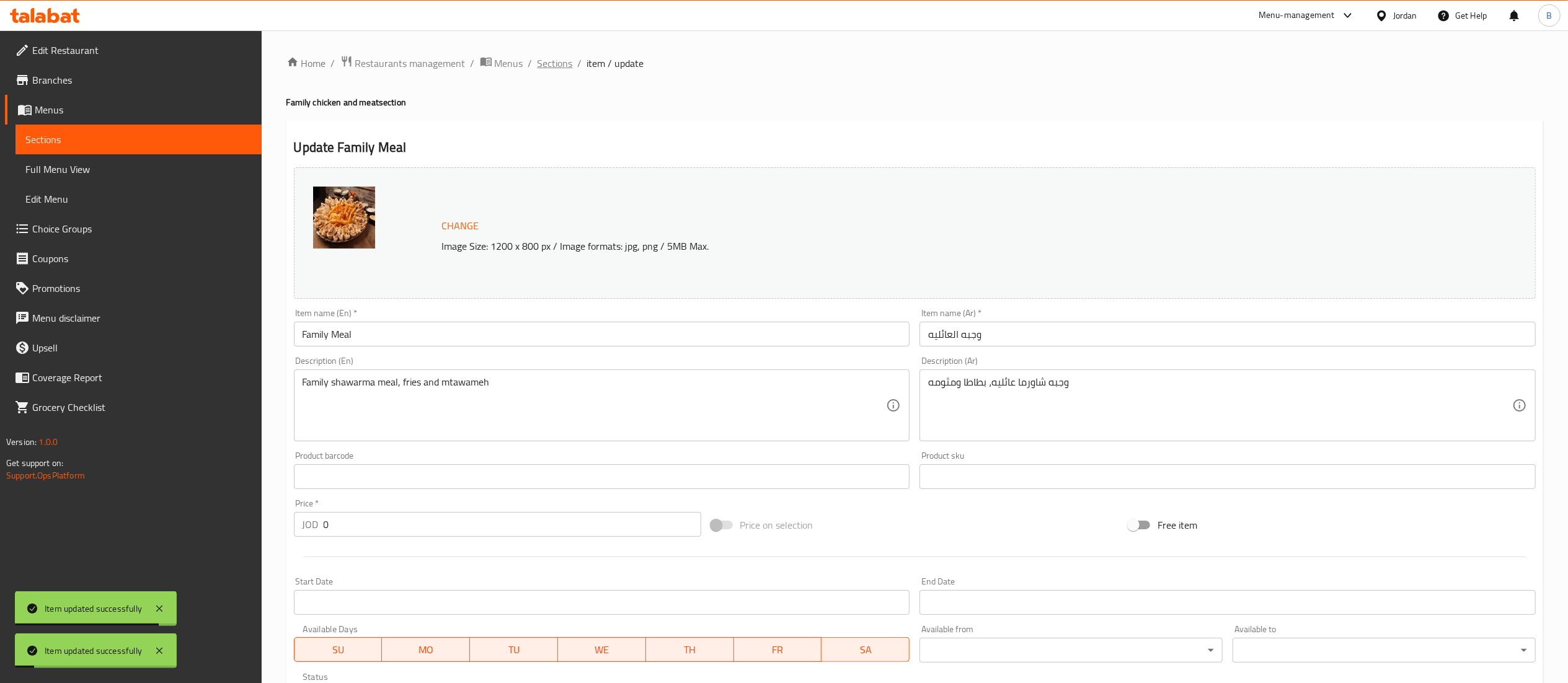
click at [563, 63] on span "Sections" at bounding box center [556, 63] width 36 height 15
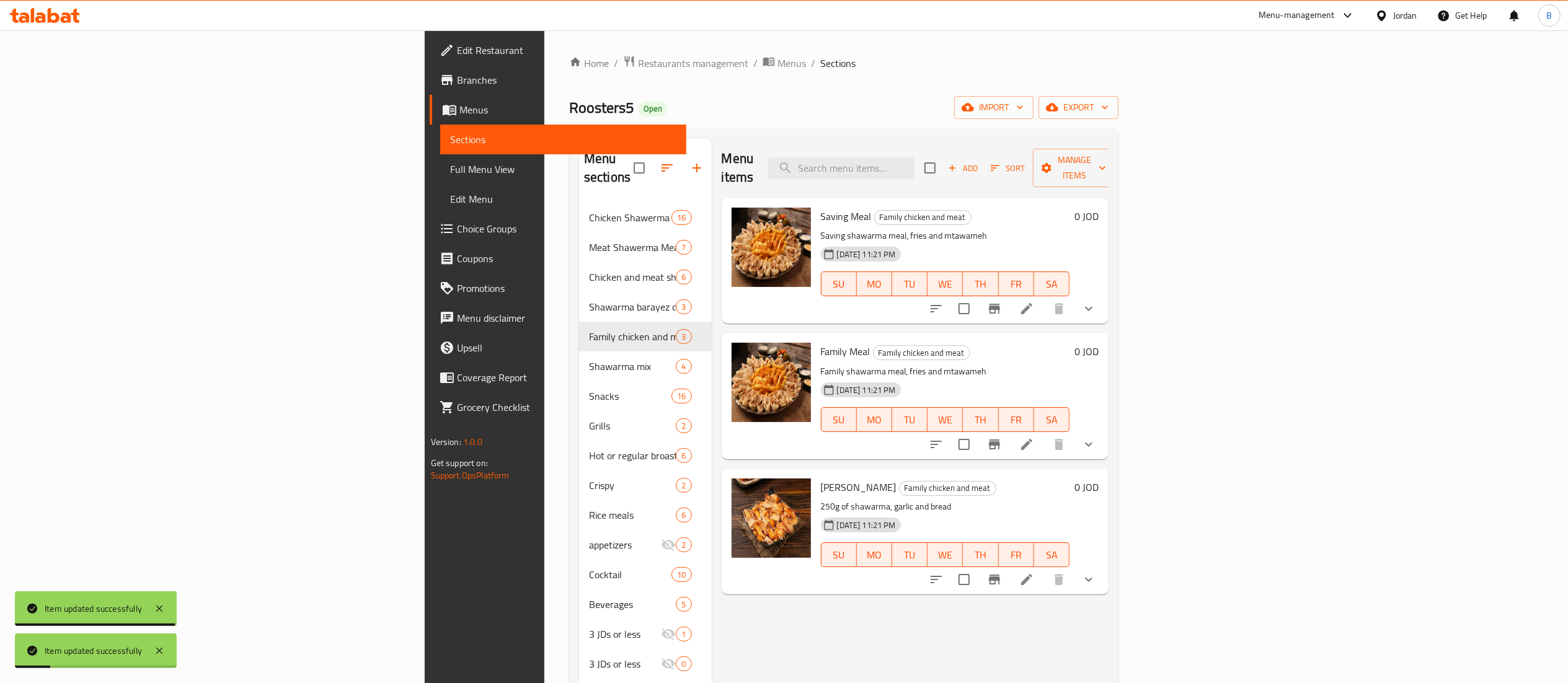
click at [1032, 574] on icon at bounding box center [1026, 579] width 11 height 11
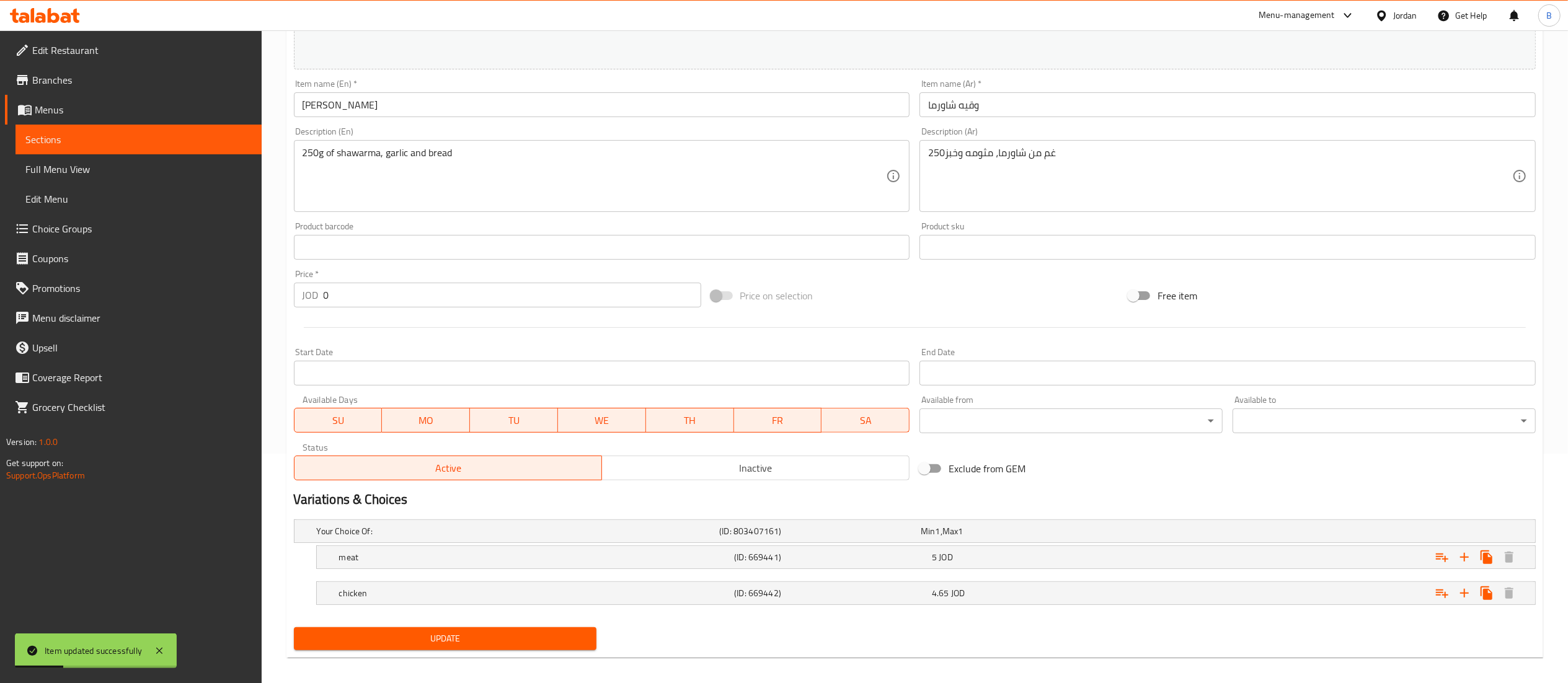
scroll to position [240, 0]
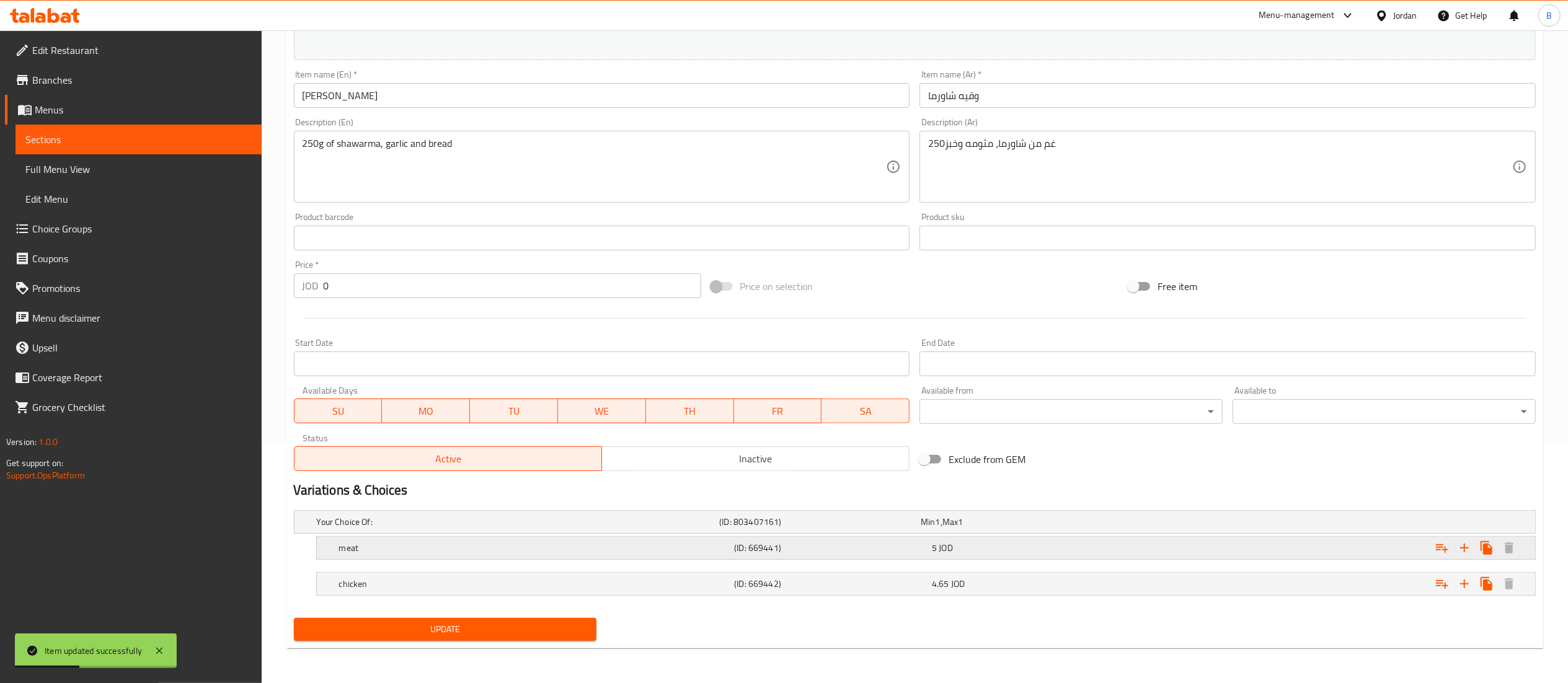
click at [930, 549] on div "5 JOD" at bounding box center [1029, 548] width 198 height 17
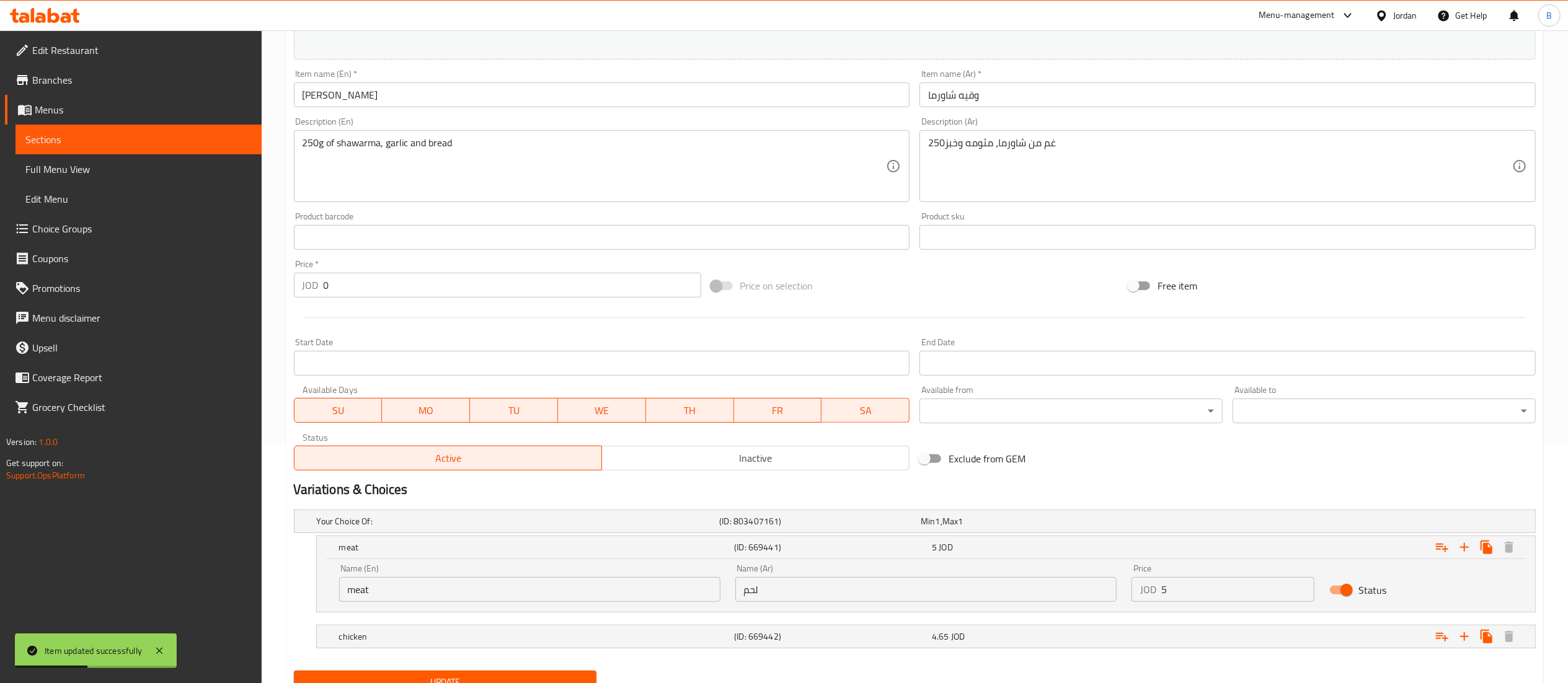
click at [1216, 590] on input "5" at bounding box center [1238, 590] width 154 height 25
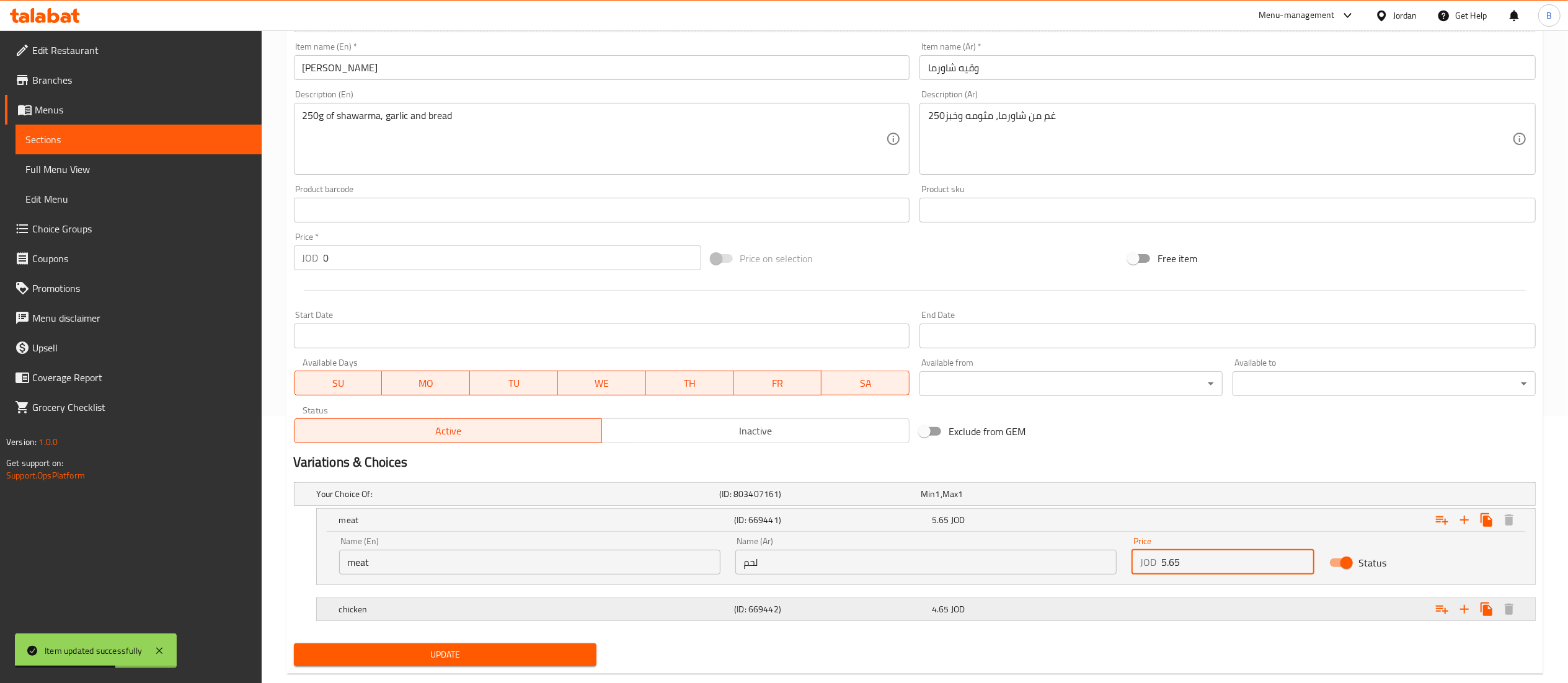
scroll to position [294, 0]
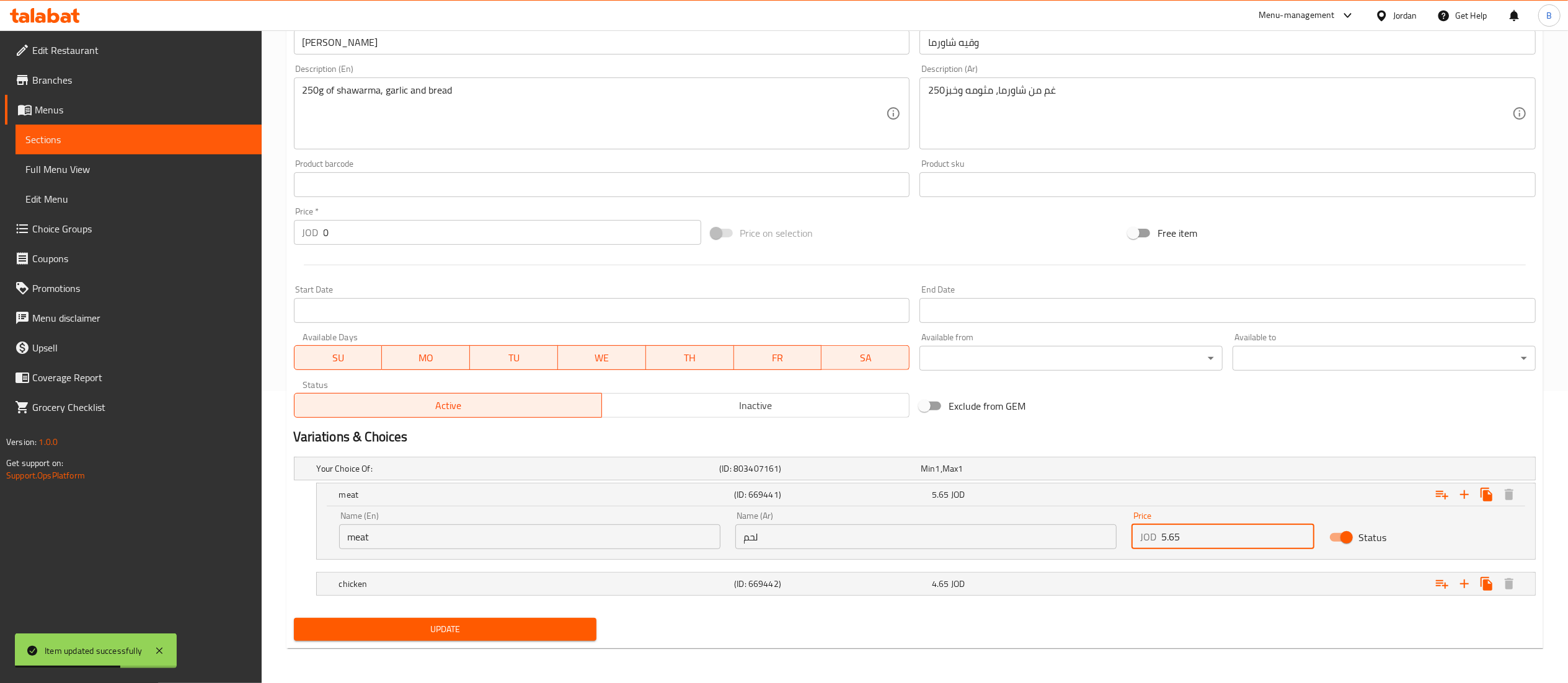
type input "5.65"
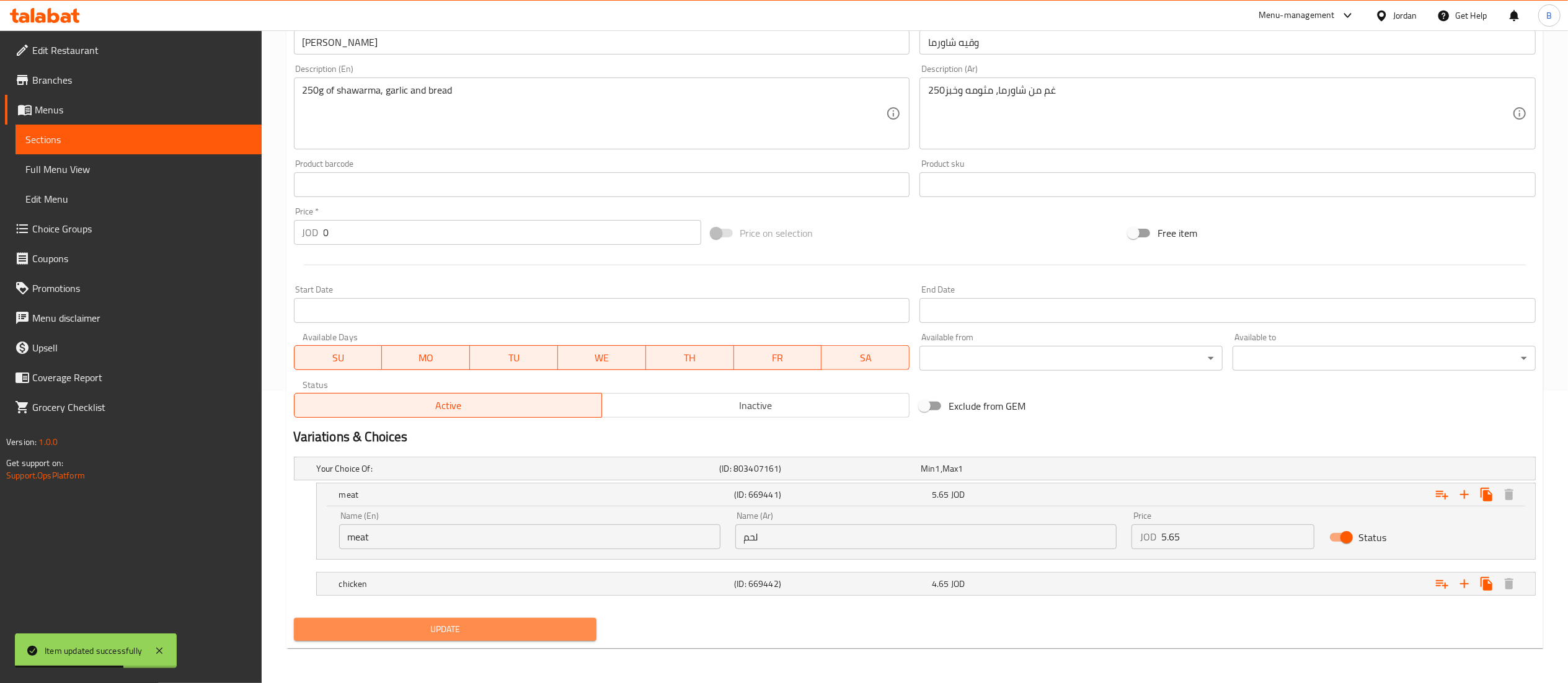
click at [501, 636] on span "Update" at bounding box center [445, 630] width 284 height 15
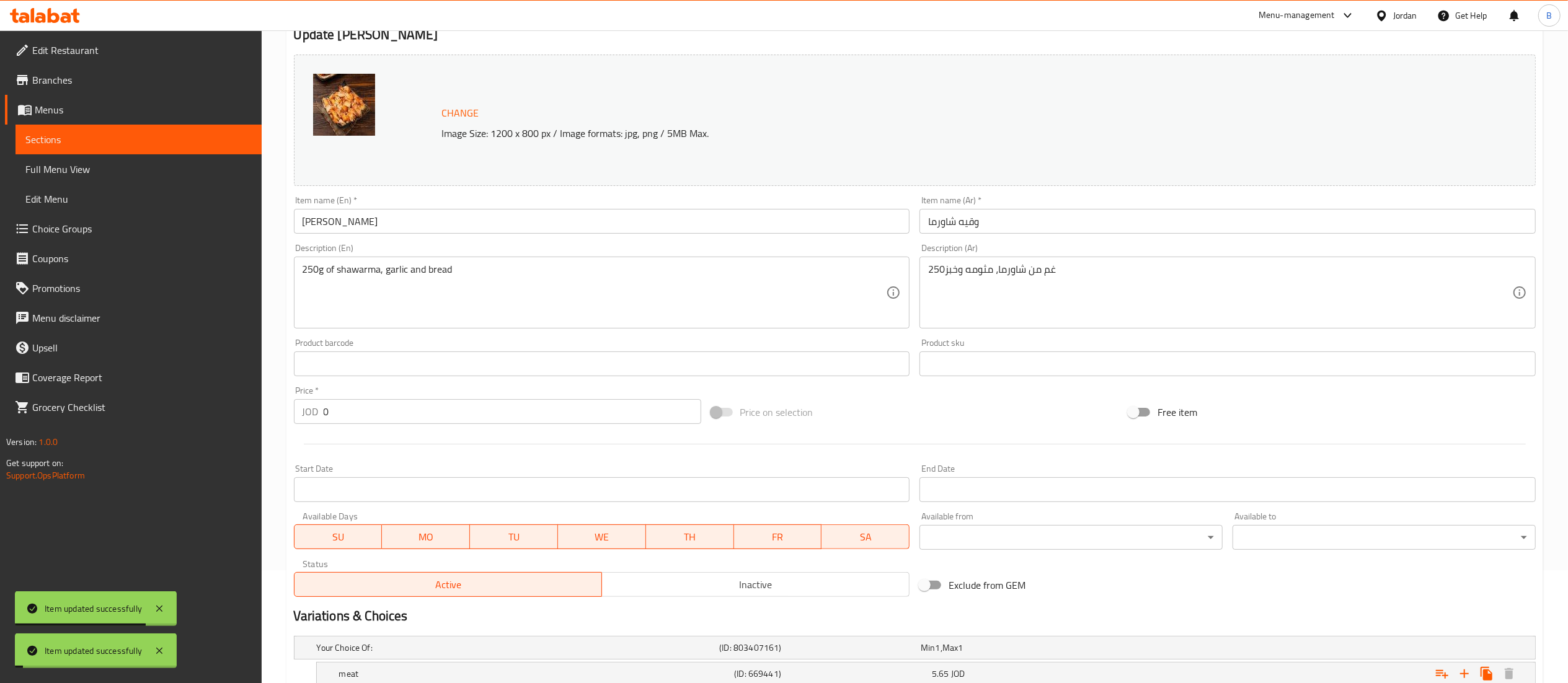
scroll to position [0, 0]
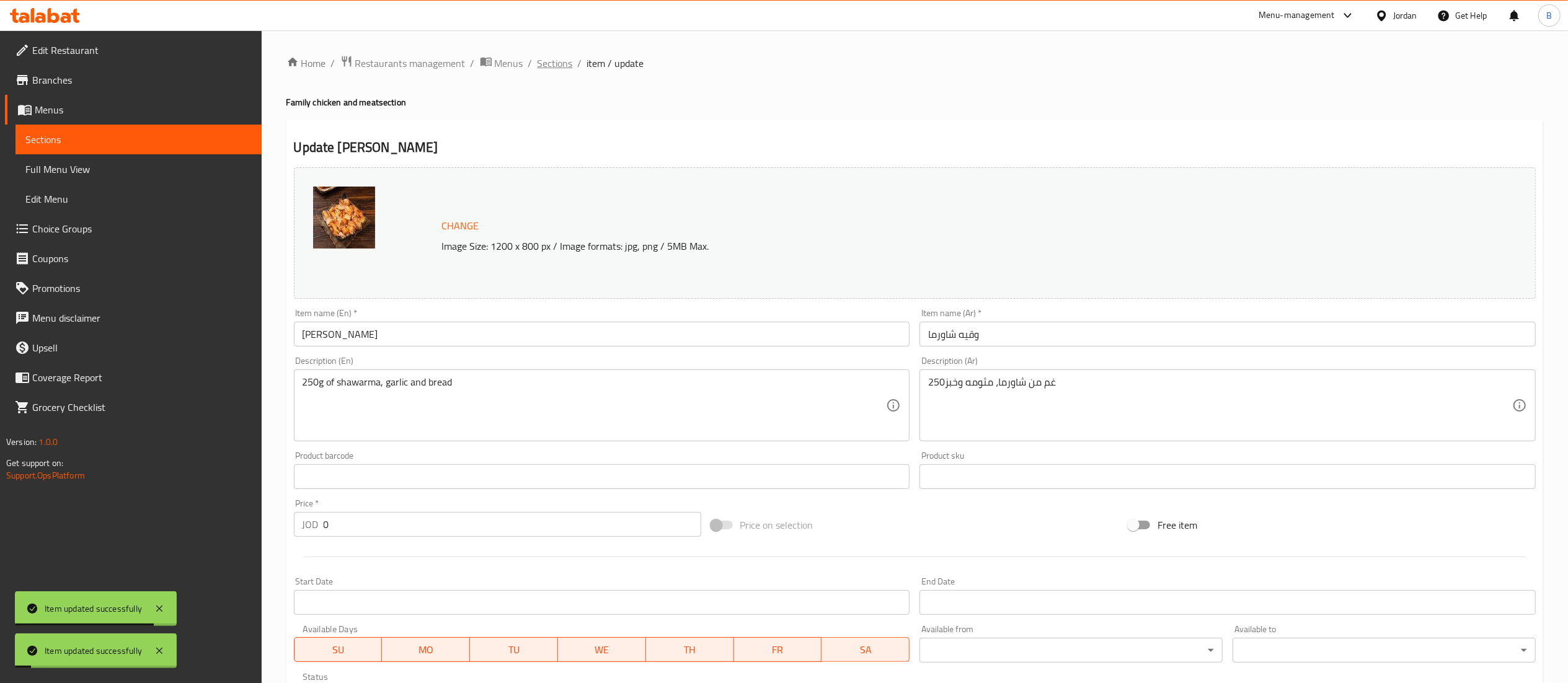
click at [538, 56] on span "Sections" at bounding box center [556, 63] width 36 height 15
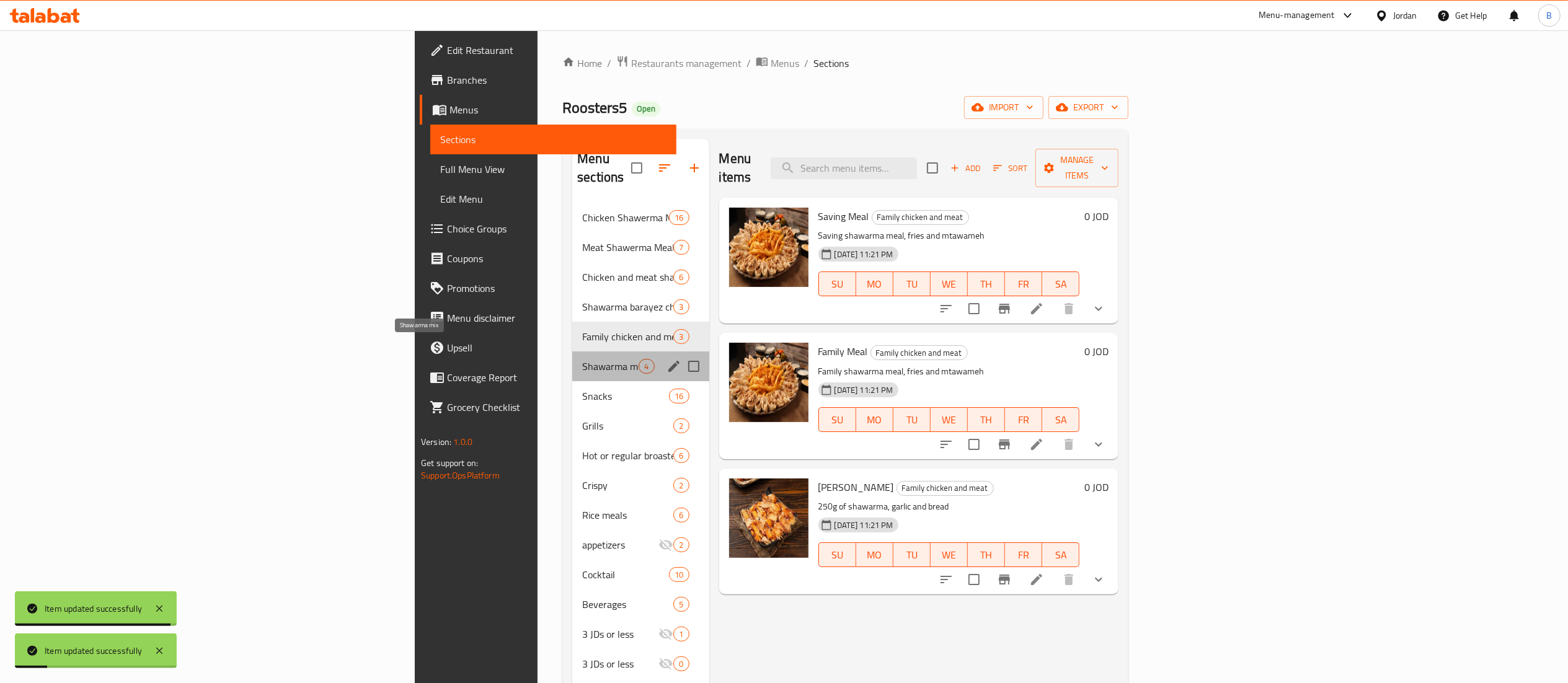
click at [582, 359] on span "Shawarma mix" at bounding box center [610, 366] width 56 height 15
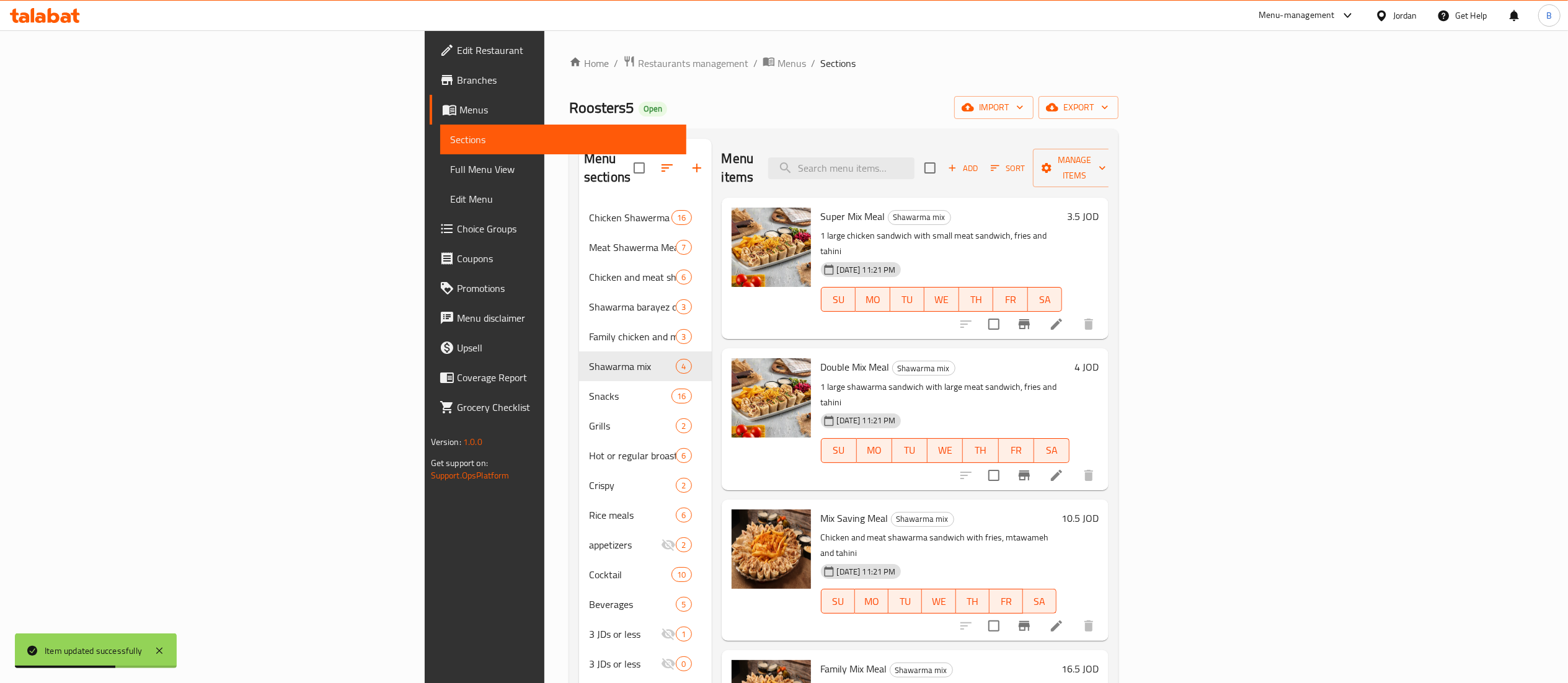
click at [1099, 208] on h6 "3.5 JOD" at bounding box center [1083, 216] width 32 height 17
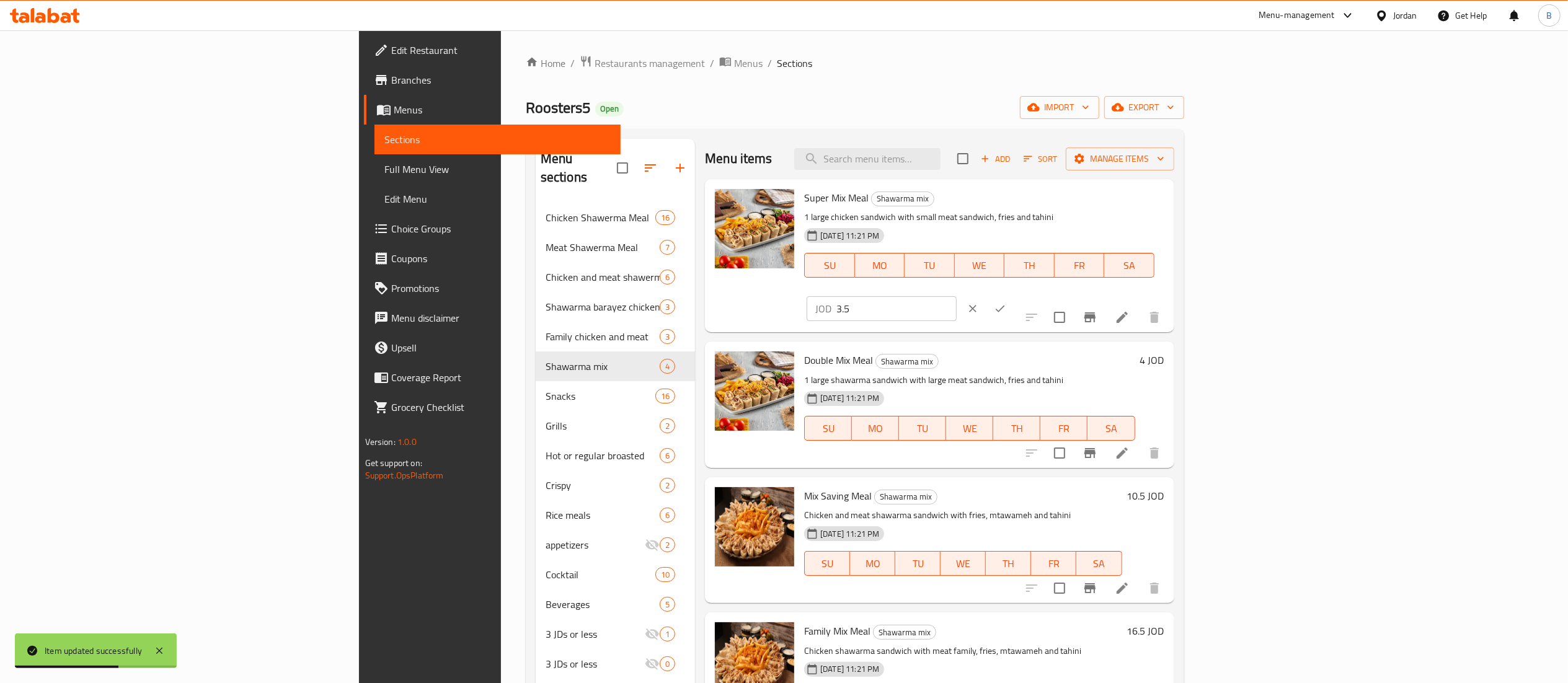
click at [957, 297] on input "3.5" at bounding box center [896, 309] width 121 height 25
type input "3.75"
click at [1014, 295] on button "ok" at bounding box center [1000, 308] width 27 height 27
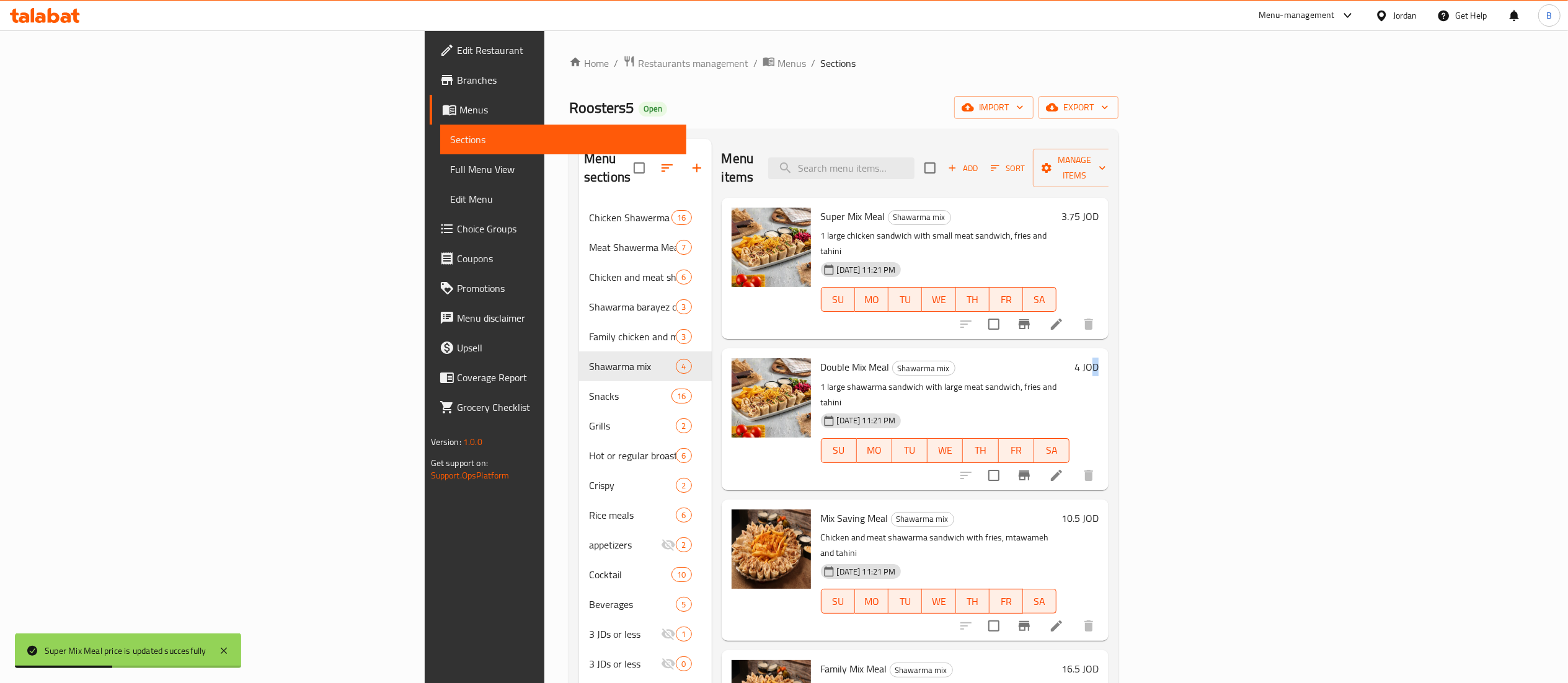
click at [1099, 358] on h6 "4 JOD" at bounding box center [1086, 367] width 24 height 17
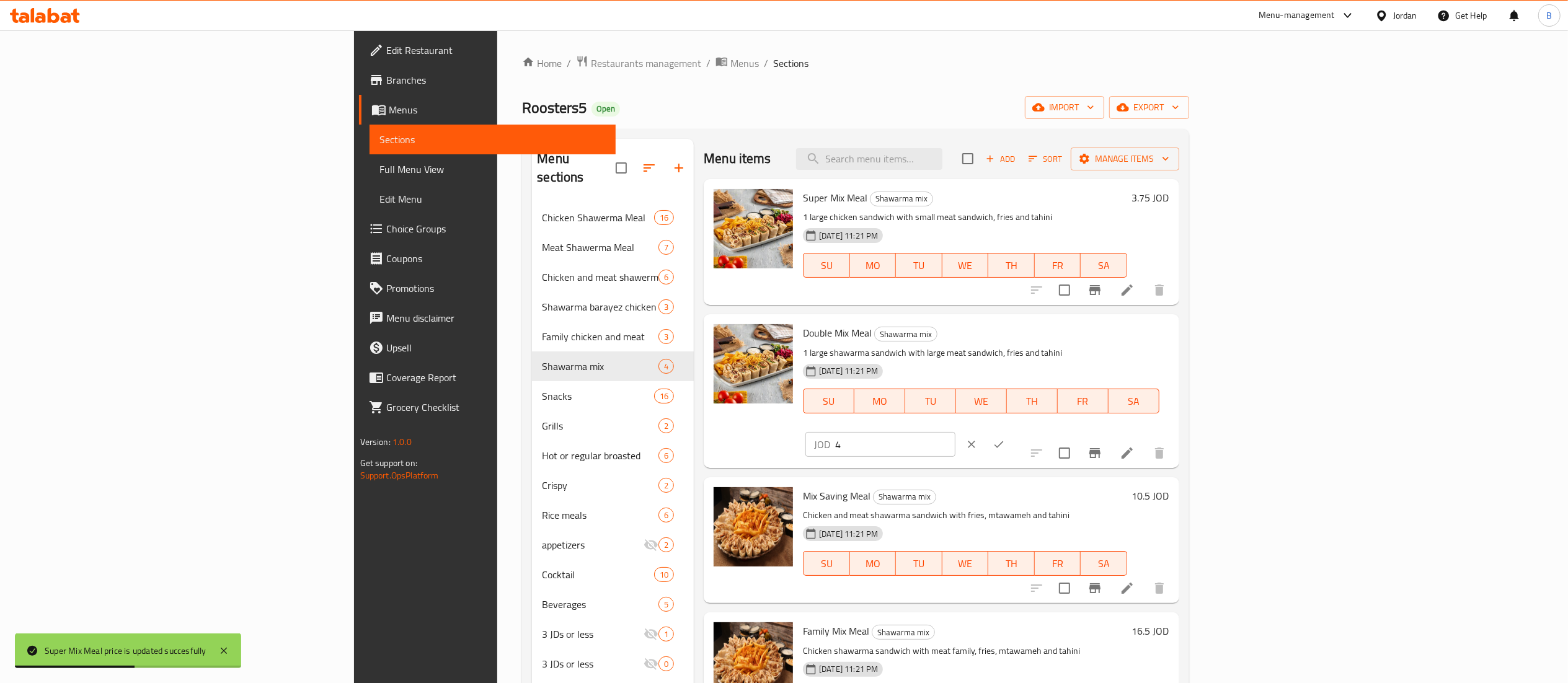
click at [955, 432] on input "4" at bounding box center [896, 444] width 121 height 25
type input "4.50"
click at [1012, 431] on button "ok" at bounding box center [998, 444] width 27 height 27
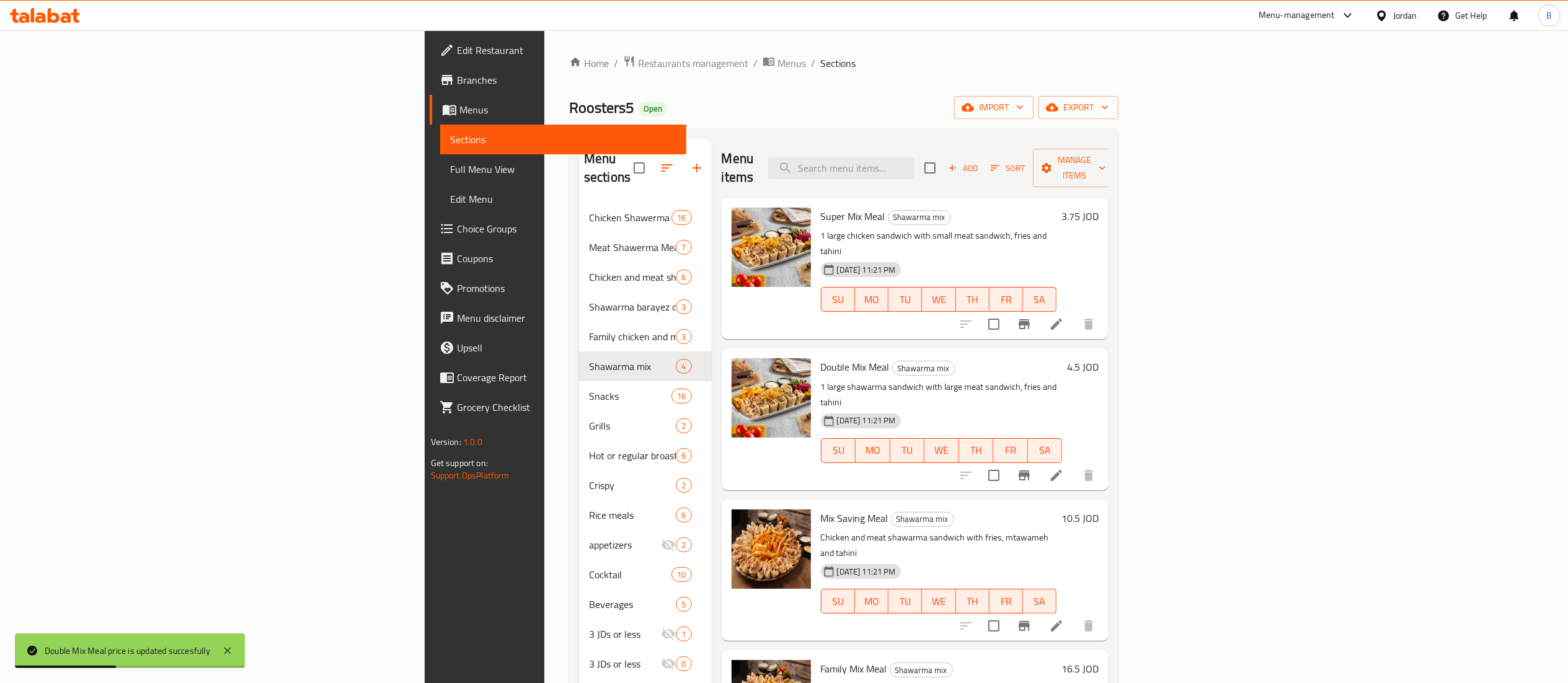
click at [1099, 510] on h6 "10.5 JOD" at bounding box center [1080, 518] width 37 height 17
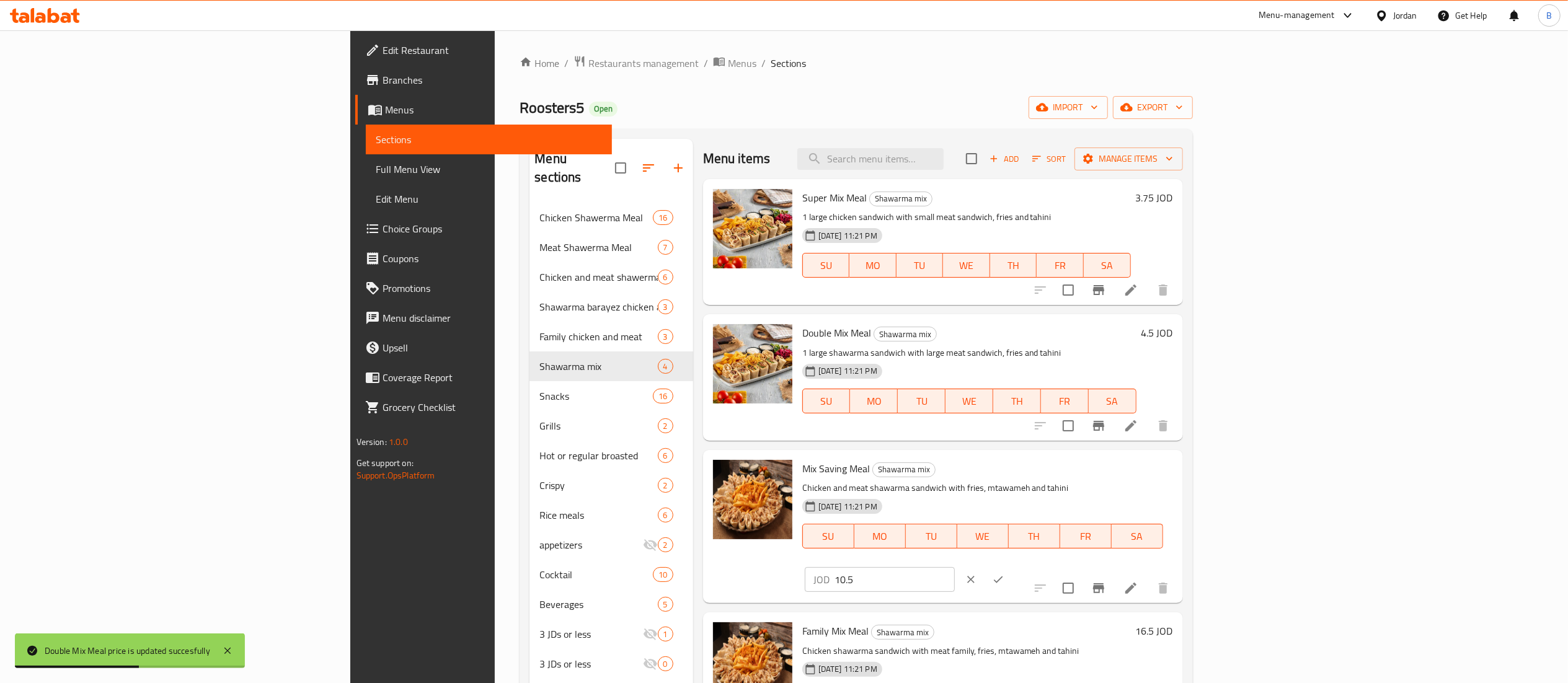
drag, startPoint x: 1396, startPoint y: 481, endPoint x: 1144, endPoint y: 475, distance: 252.1
click at [1151, 475] on div "Mix Saving Meal Shawarma mix Chicken and meat shawarma sandwich with fries, mta…" at bounding box center [988, 526] width 381 height 143
type input "12.50"
click at [1005, 573] on icon "ok" at bounding box center [998, 579] width 12 height 12
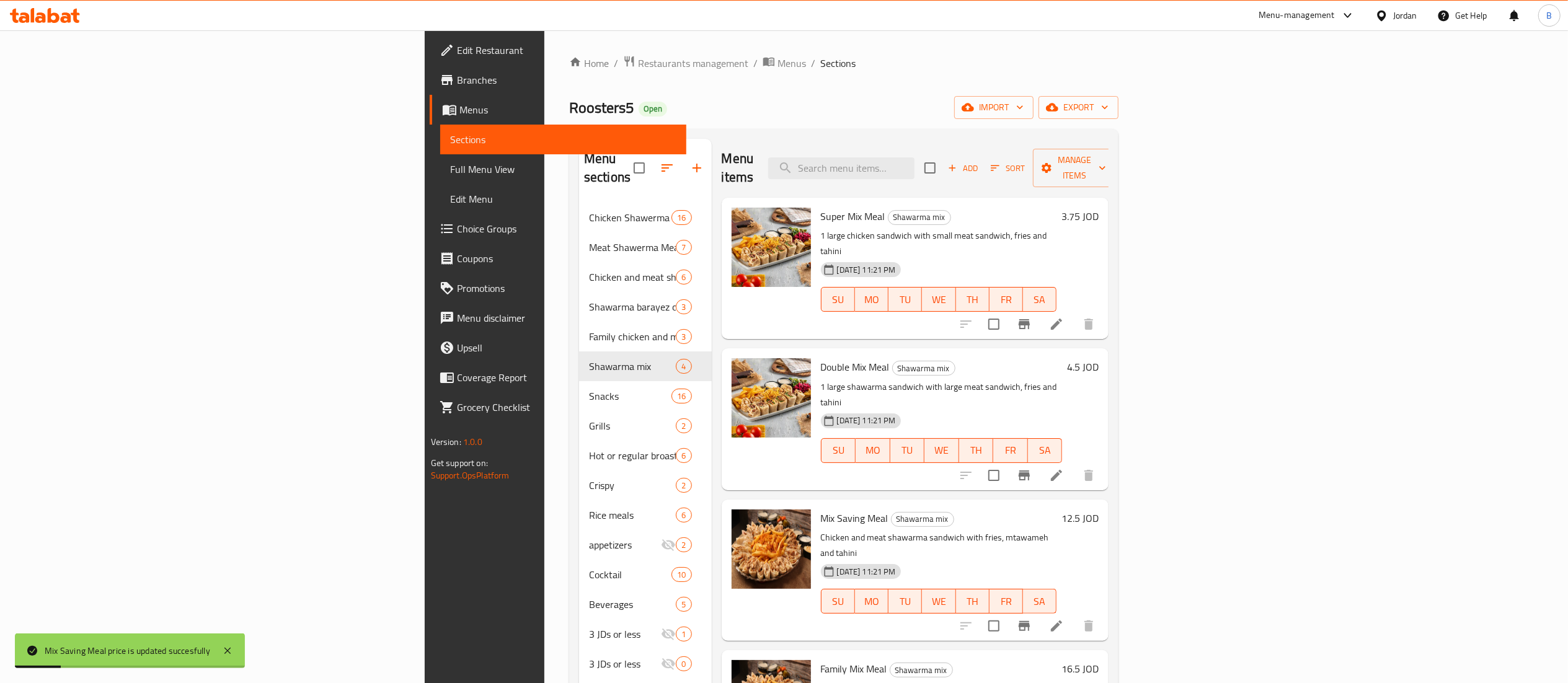
scroll to position [124, 0]
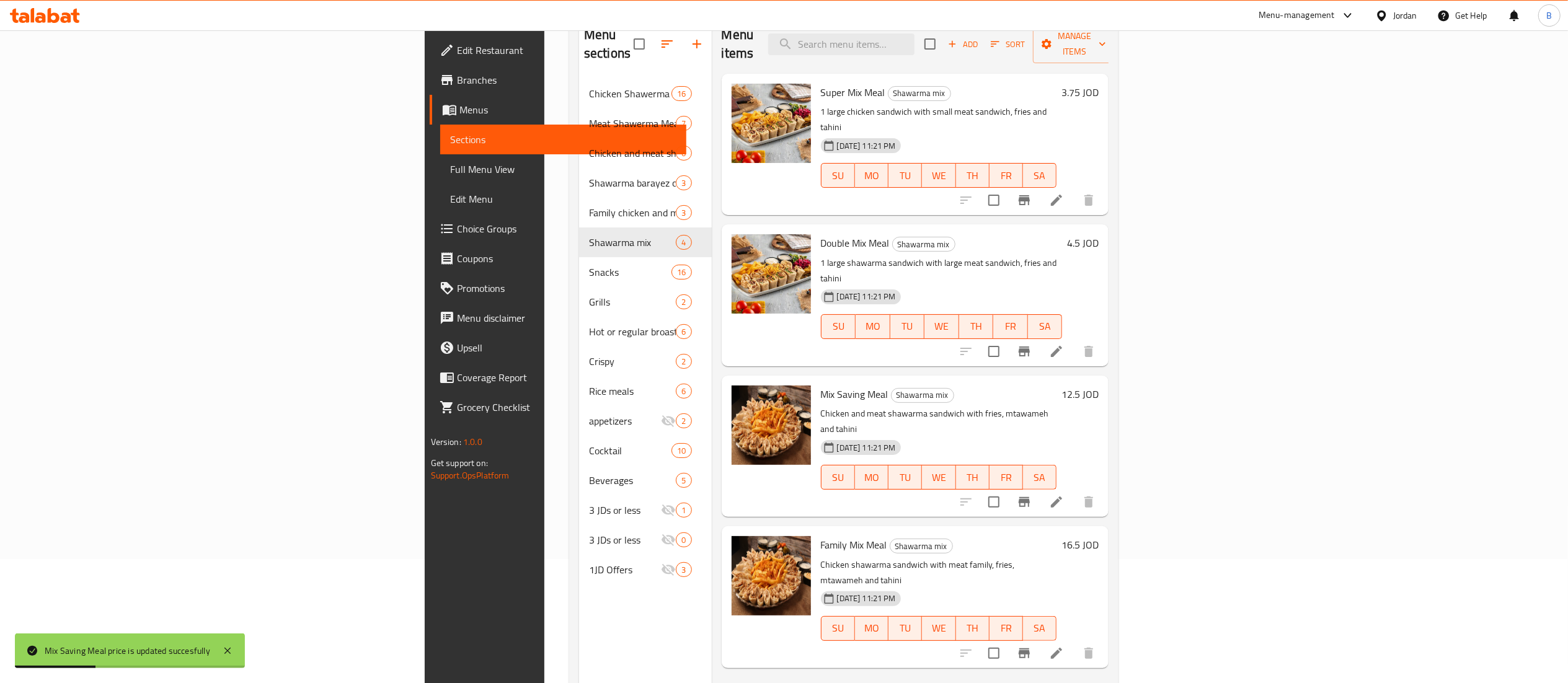
click at [1099, 536] on h6 "16.5 JOD" at bounding box center [1080, 545] width 37 height 17
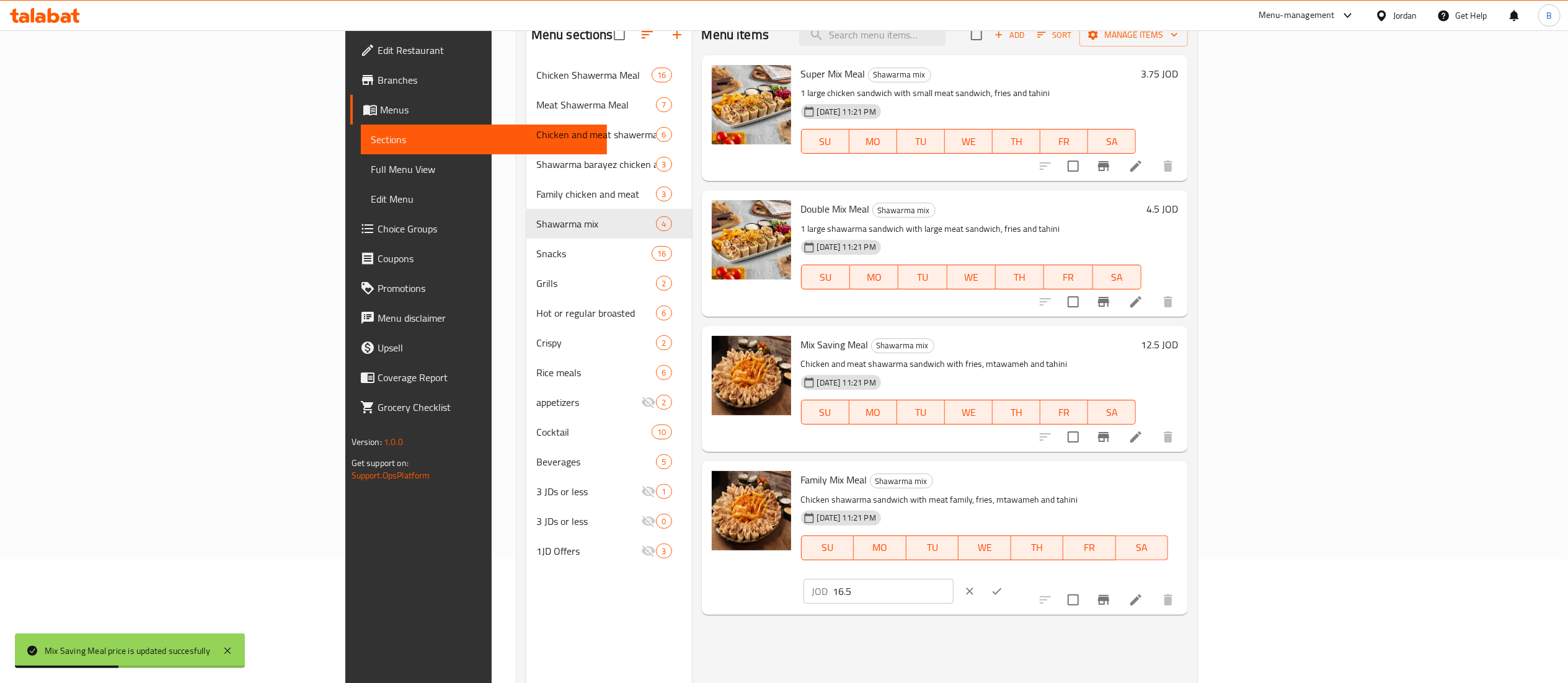
drag, startPoint x: 1389, startPoint y: 483, endPoint x: 1229, endPoint y: 483, distance: 160.0
click at [1183, 483] on div "Family Mix Meal Shawarma mix Chicken shawarma sandwich with meat family, fries,…" at bounding box center [989, 537] width 387 height 143
type input "20"
click at [1003, 585] on icon "ok" at bounding box center [997, 591] width 12 height 12
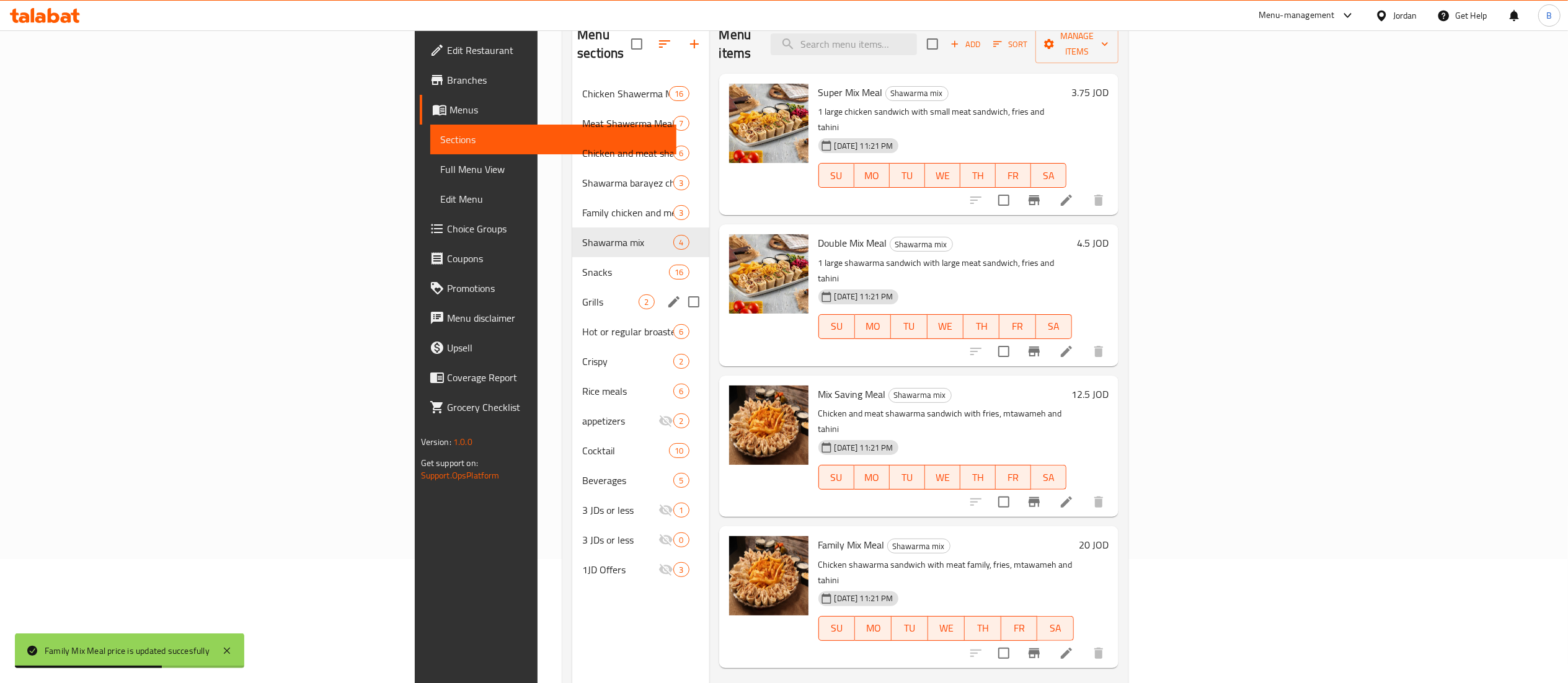
scroll to position [0, 0]
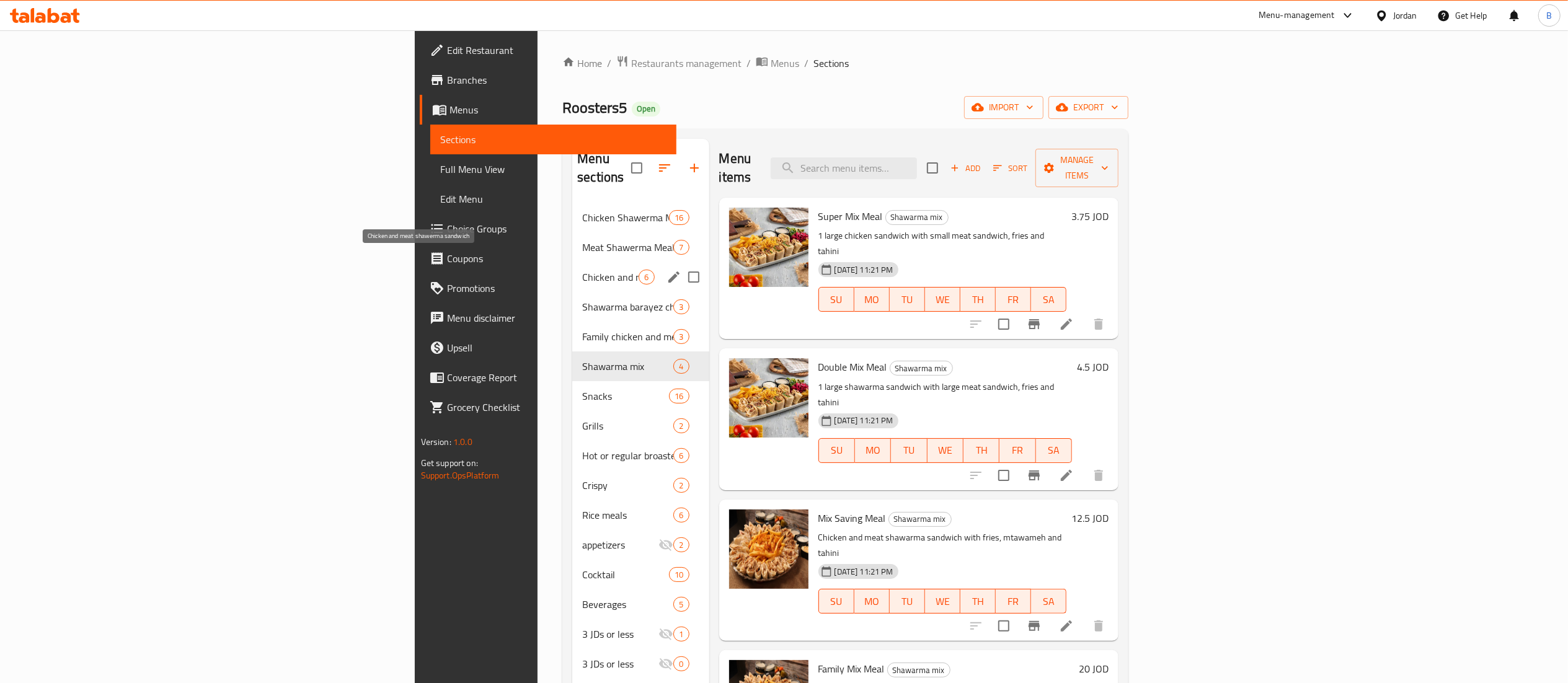
click at [582, 270] on span "Chicken and meat shawerma sandwich" at bounding box center [610, 277] width 56 height 15
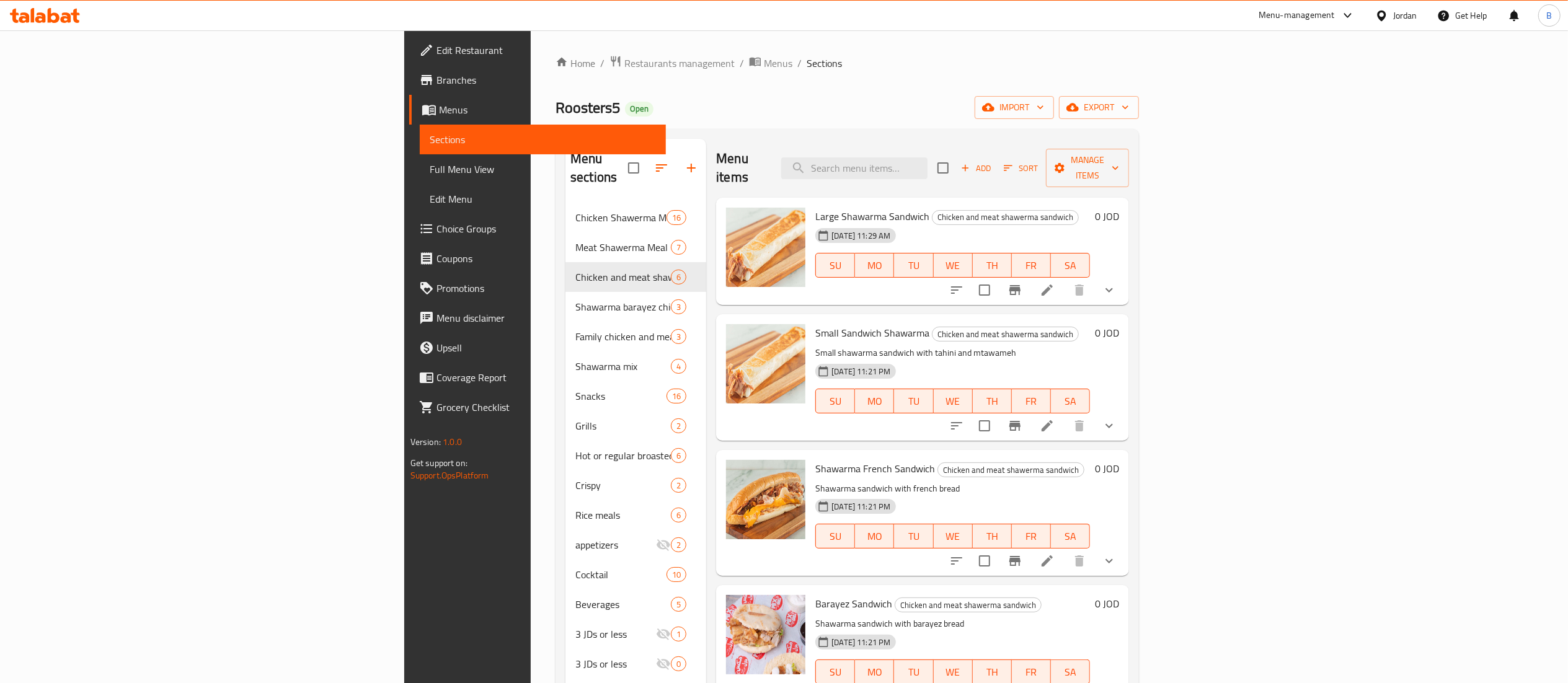
click at [1055, 419] on icon at bounding box center [1047, 426] width 15 height 15
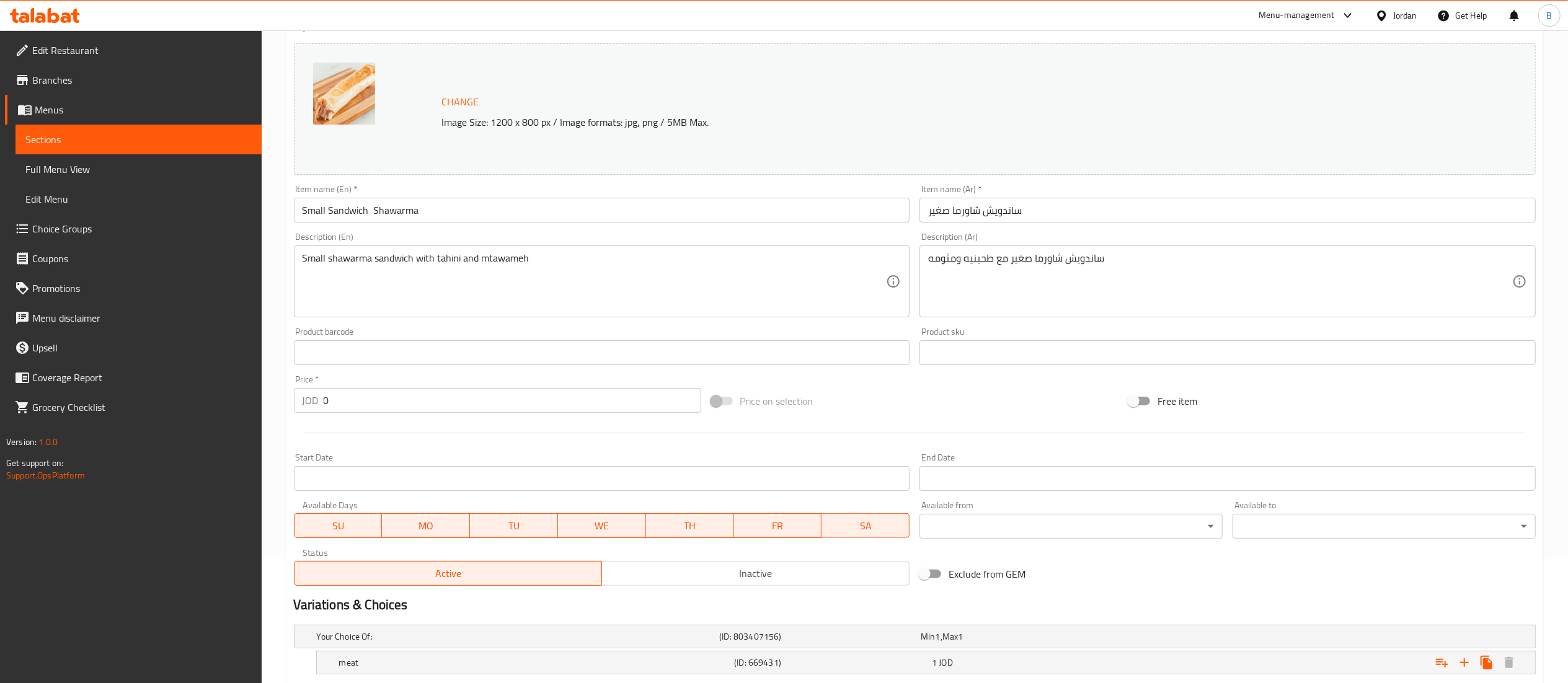
scroll to position [240, 0]
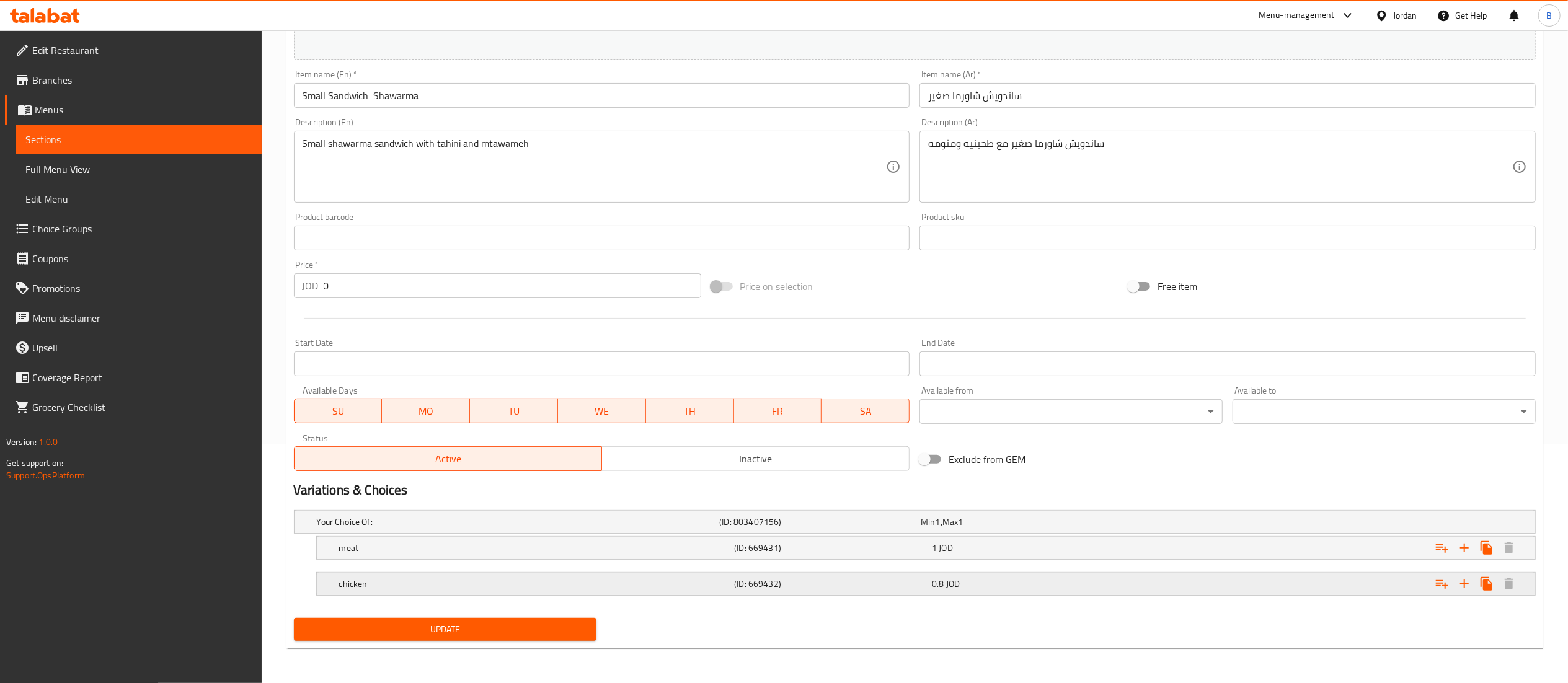
click at [943, 579] on span "0.8" at bounding box center [937, 583] width 12 height 16
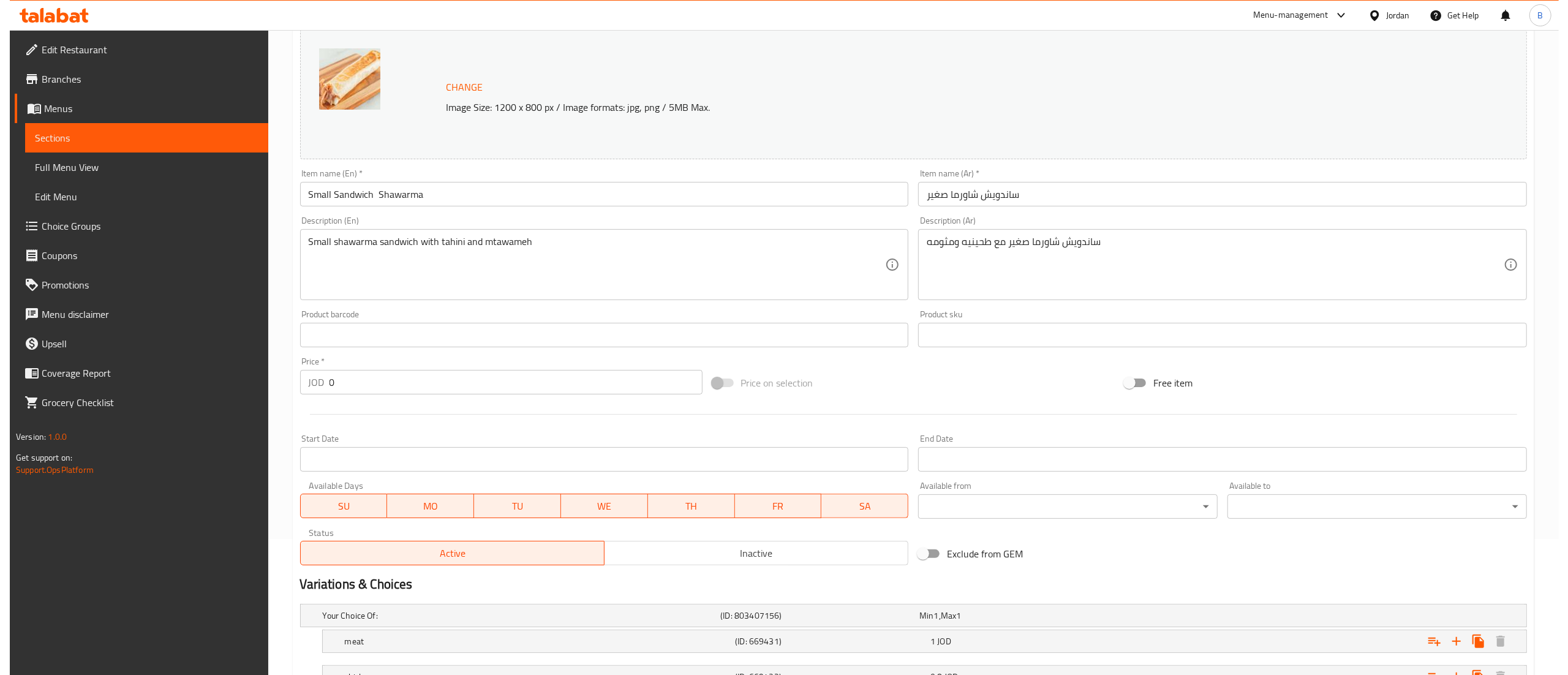
scroll to position [0, 0]
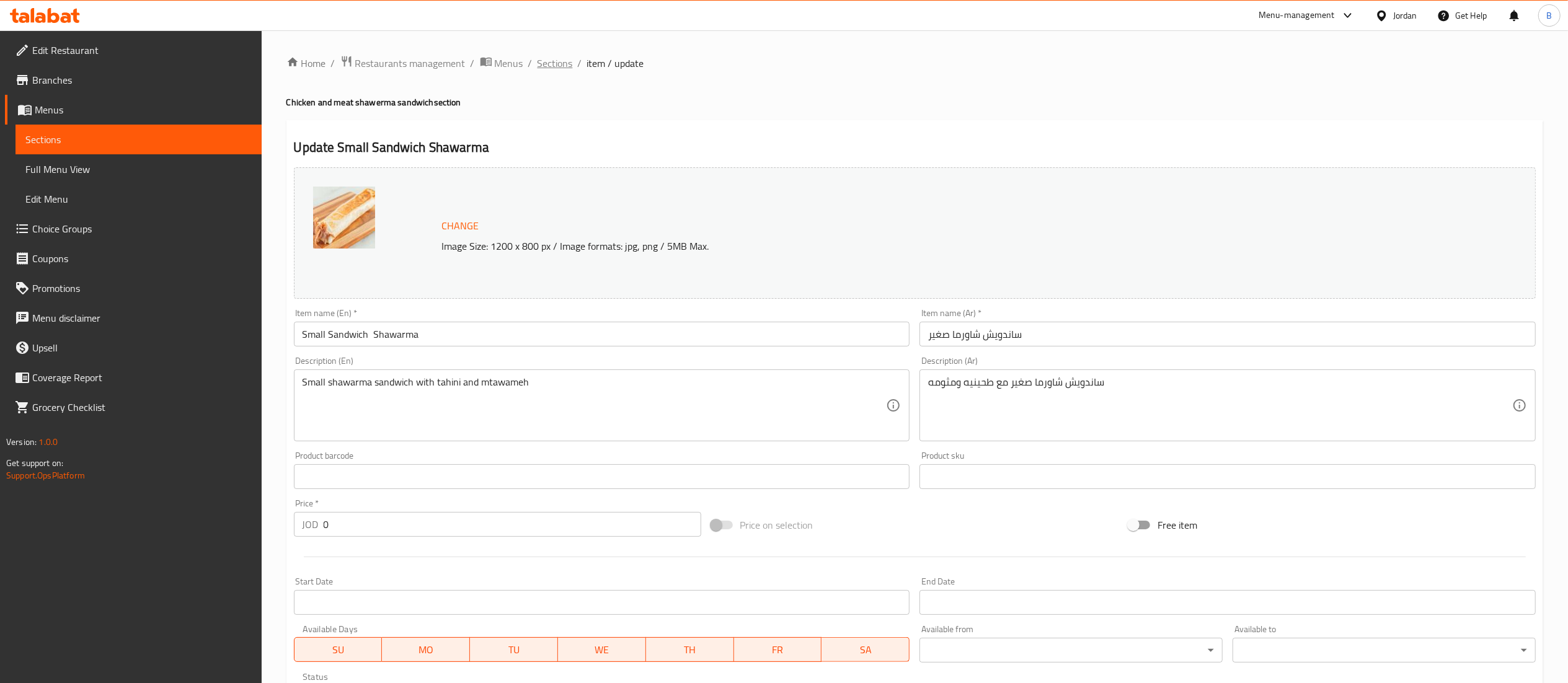
click at [547, 56] on span "Sections" at bounding box center [556, 63] width 36 height 15
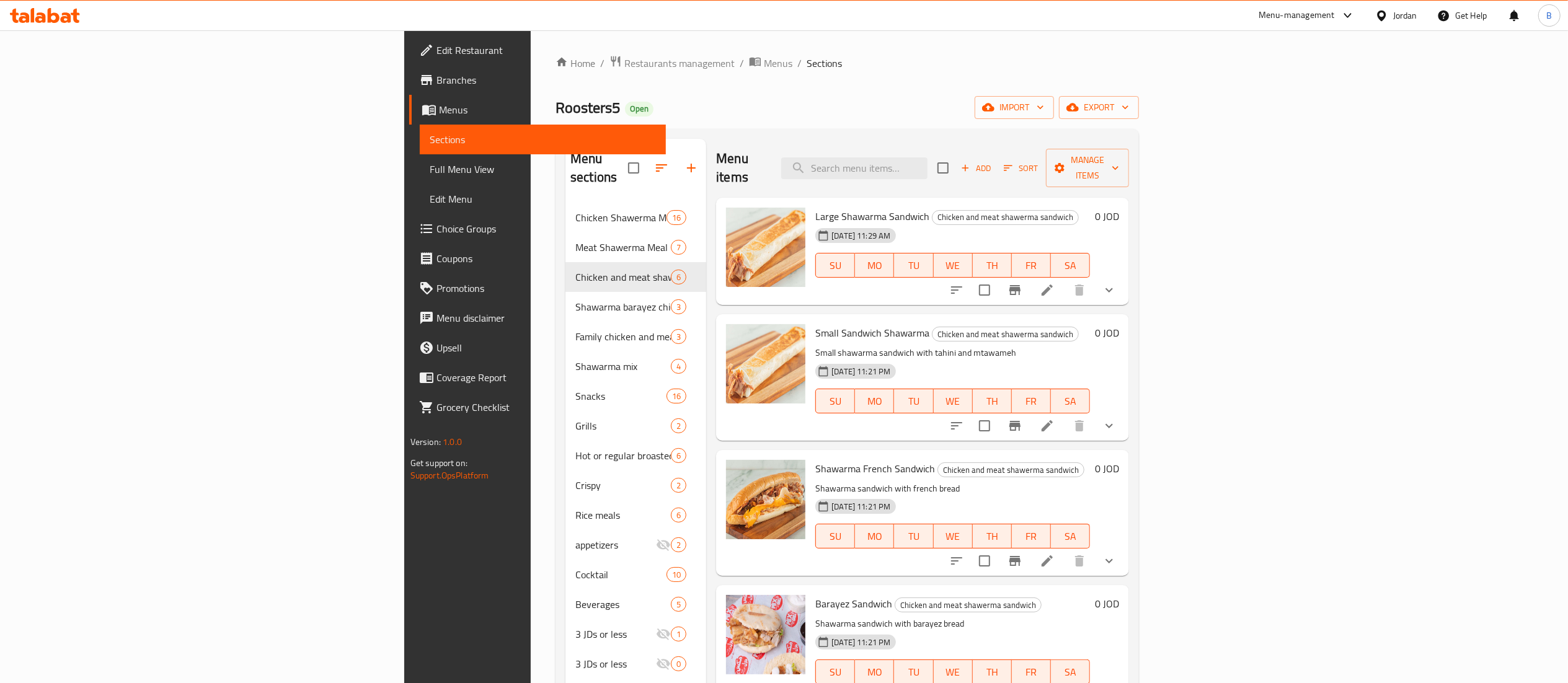
click at [1065, 279] on li at bounding box center [1047, 290] width 35 height 22
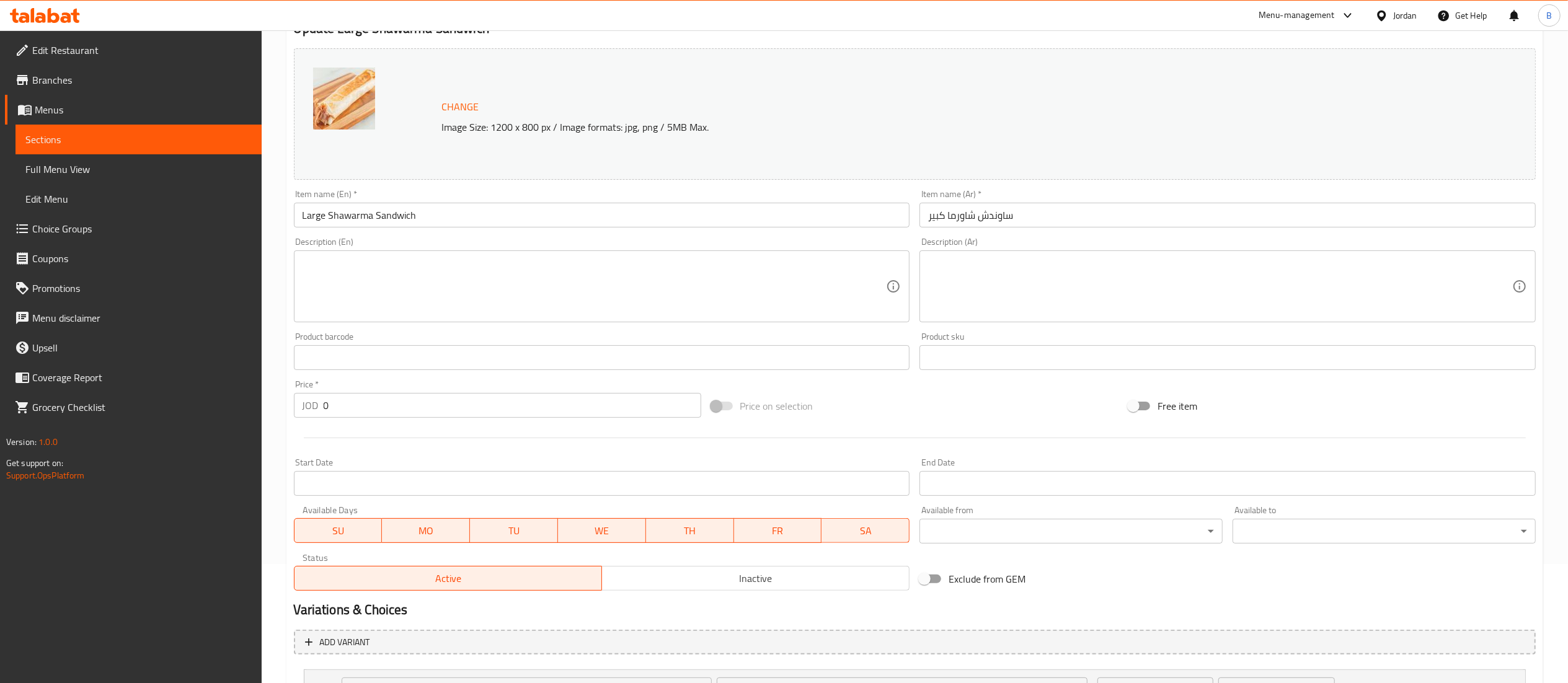
scroll to position [231, 0]
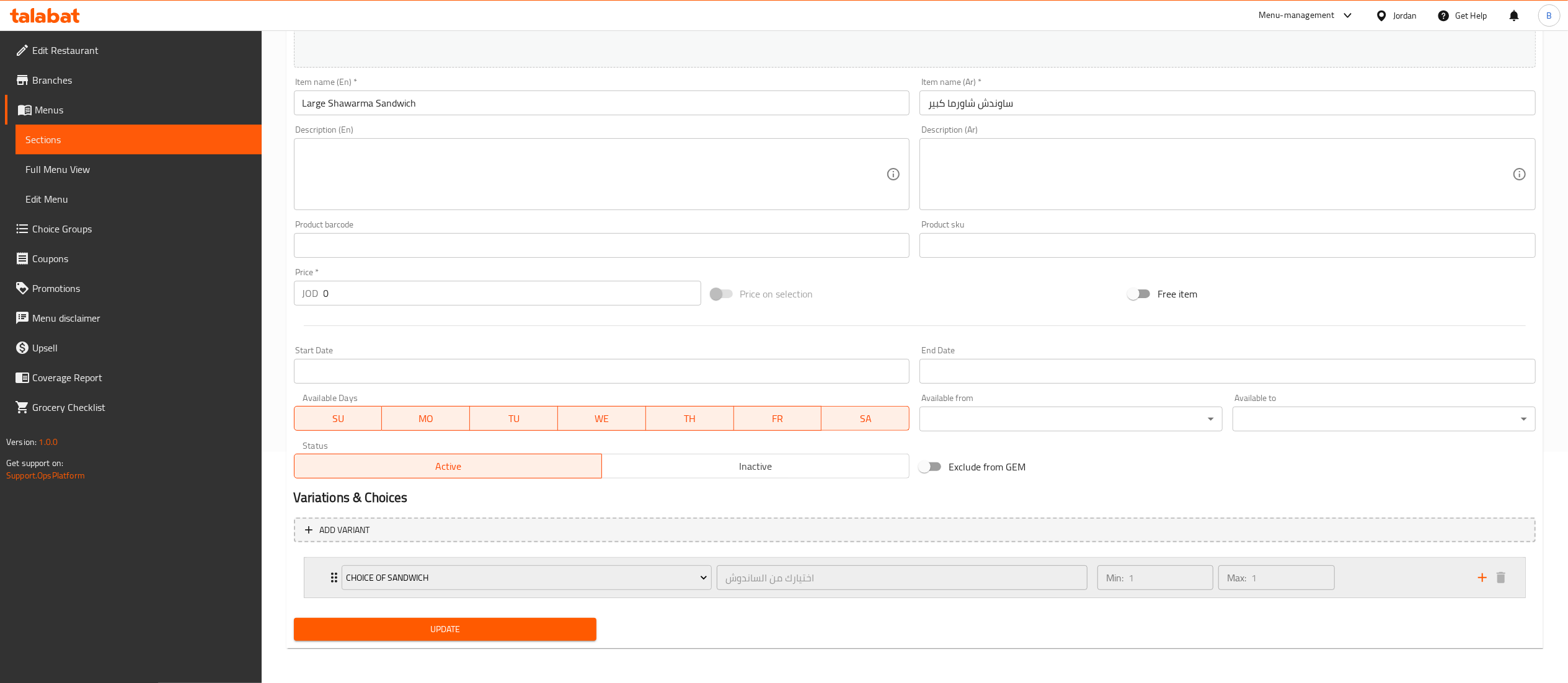
click at [1389, 575] on div "Min: 1 ​ Max: 1 ​" at bounding box center [1281, 577] width 381 height 39
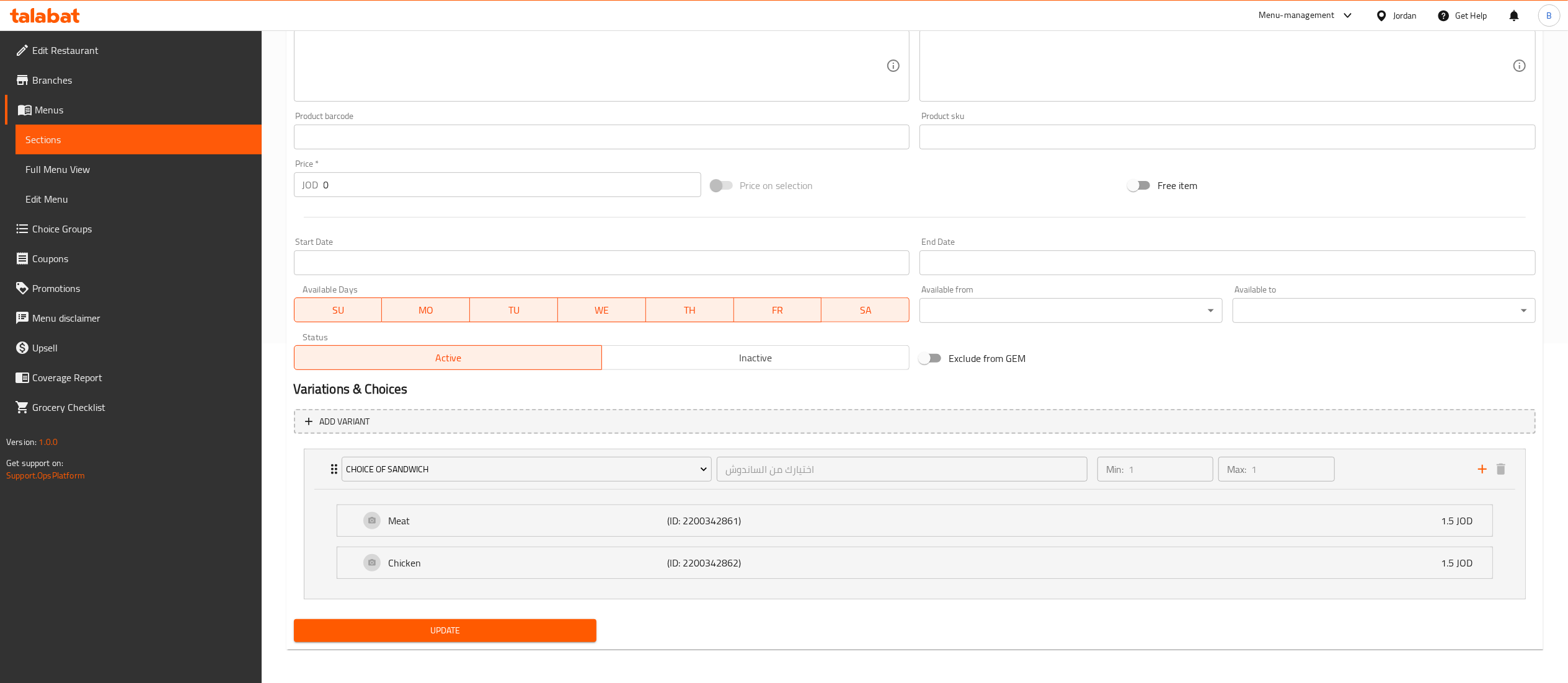
scroll to position [340, 0]
click at [72, 225] on span "Choice Groups" at bounding box center [142, 228] width 219 height 15
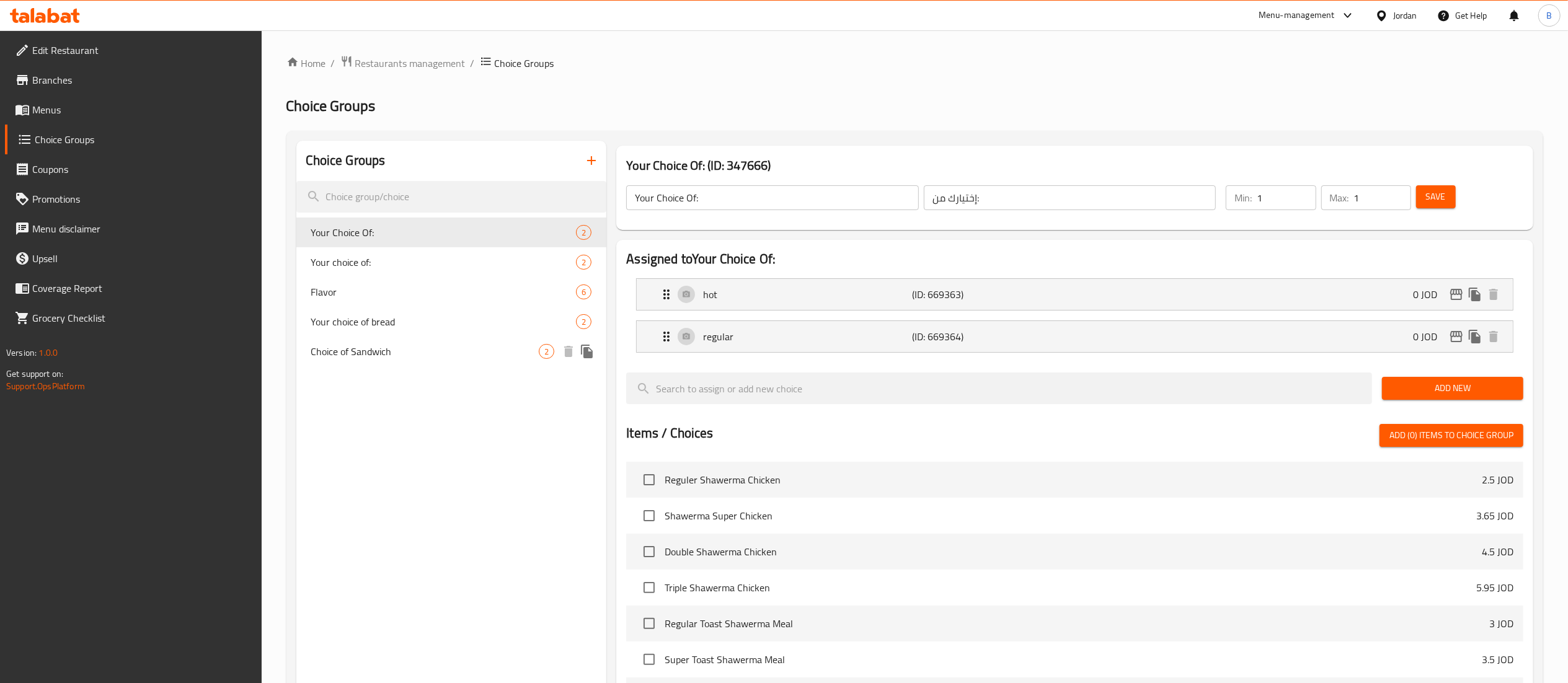
click at [408, 354] on span "Choice of Sandwich" at bounding box center [425, 351] width 228 height 15
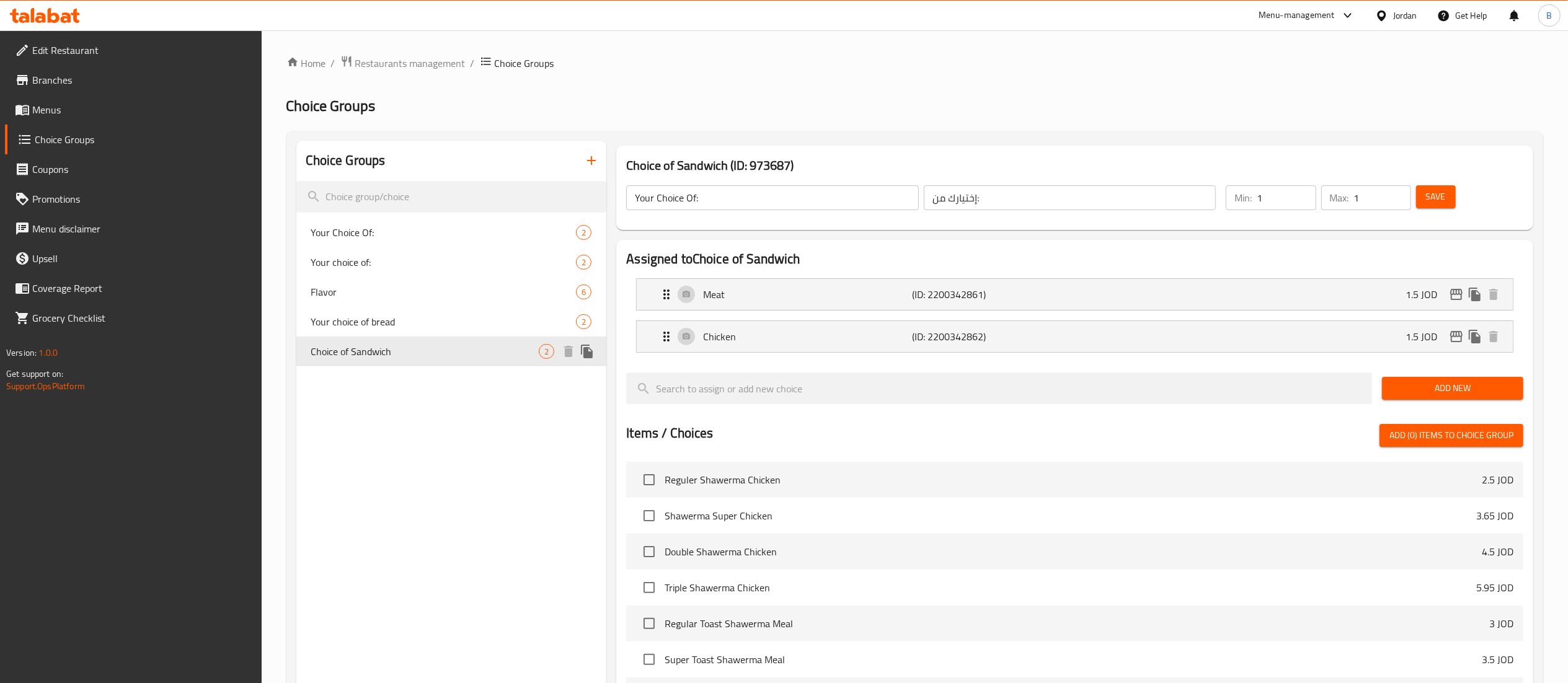
type input "Choice of Sandwich"
type input "اختيارك من الساندوش"
click at [1015, 347] on div "Chicken (ID: 2200342862) 1.5 JOD" at bounding box center [1079, 337] width 839 height 31
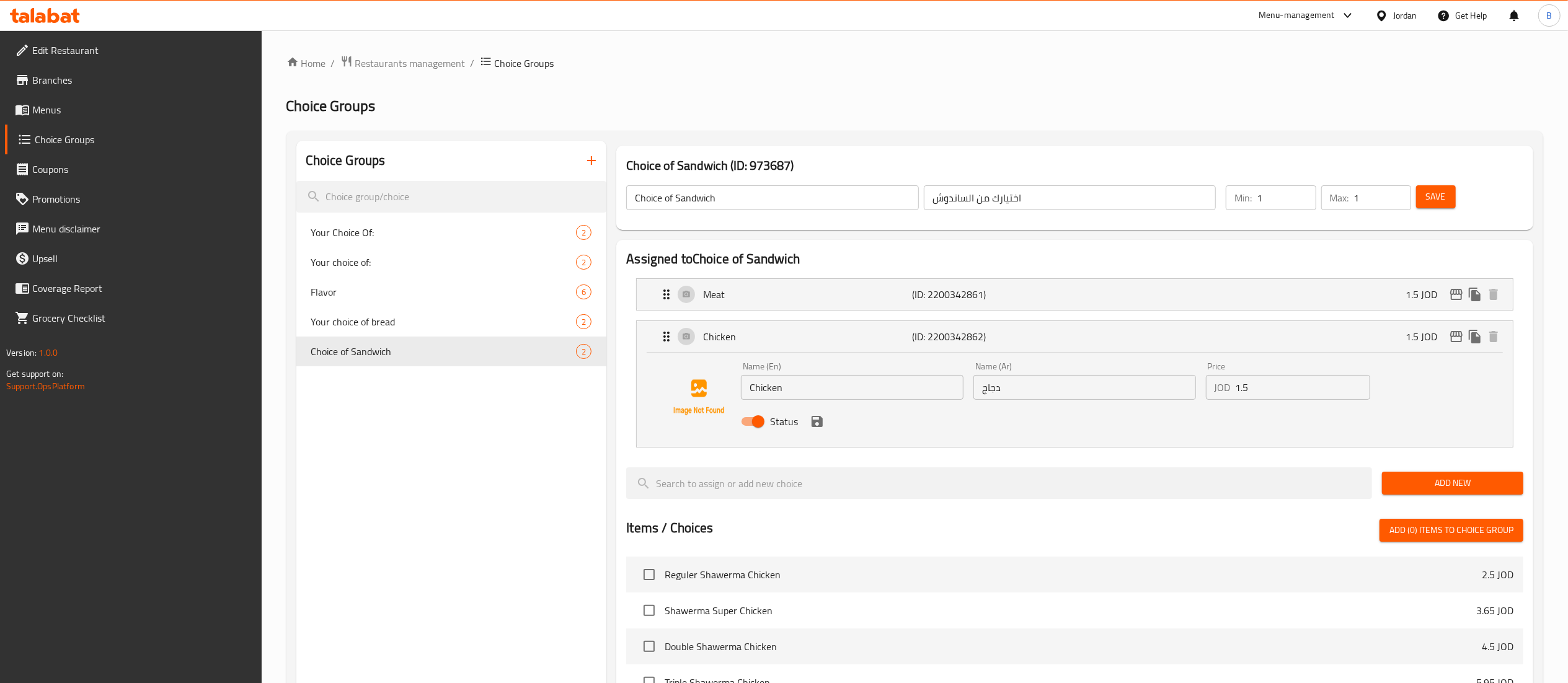
click at [1297, 401] on div "Price JOD 1.5 Price" at bounding box center [1287, 381] width 174 height 48
click at [1297, 393] on input "1.5" at bounding box center [1303, 387] width 134 height 25
drag, startPoint x: 1293, startPoint y: 391, endPoint x: 1147, endPoint y: 386, distance: 146.1
click at [1147, 386] on div "Name (En) Chicken Name (En) Name (Ar) دجاج Name (Ar) Price JOD 1.45 Price Status" at bounding box center [1084, 397] width 697 height 81
click at [814, 420] on icon "save" at bounding box center [817, 421] width 15 height 15
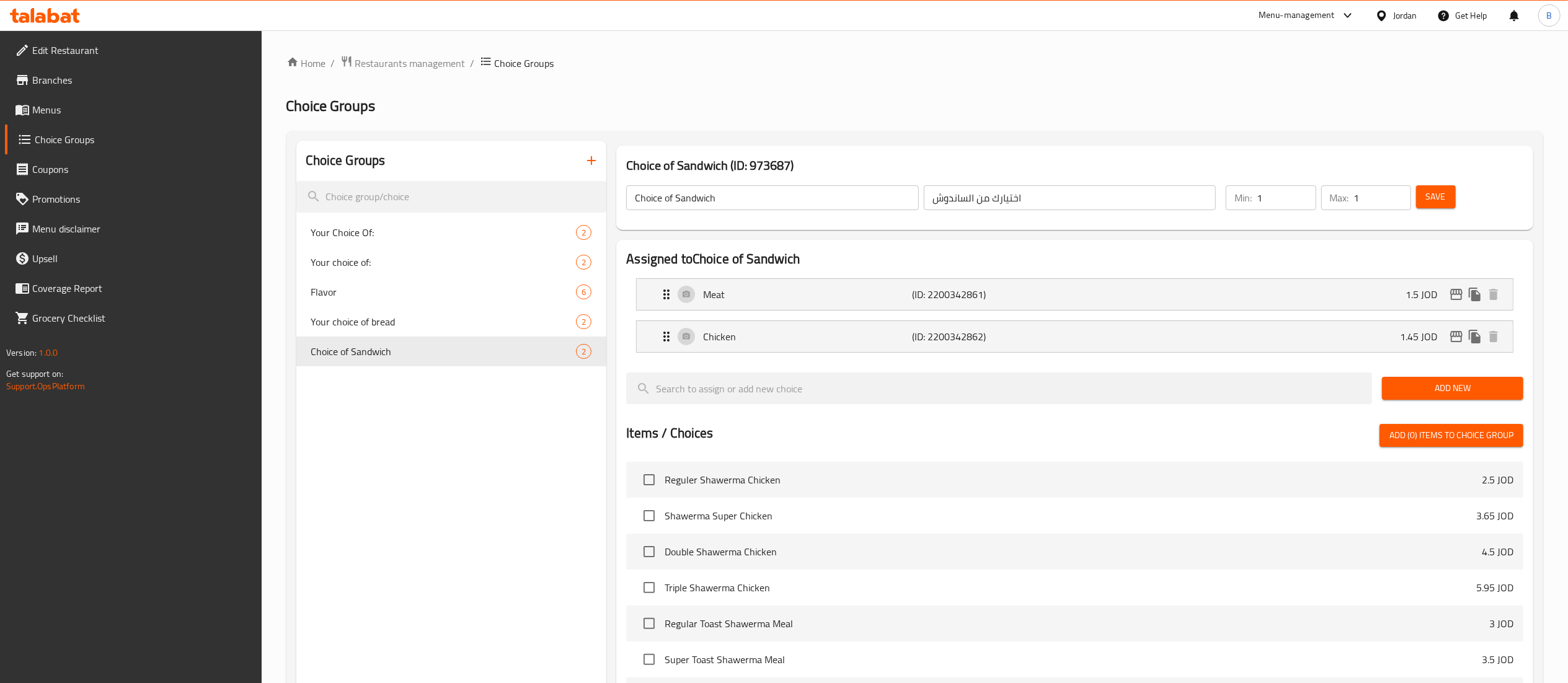
type input "1.45"
click at [1435, 207] on button "Save" at bounding box center [1436, 197] width 39 height 23
click at [1454, 334] on icon "edit" at bounding box center [1457, 336] width 12 height 11
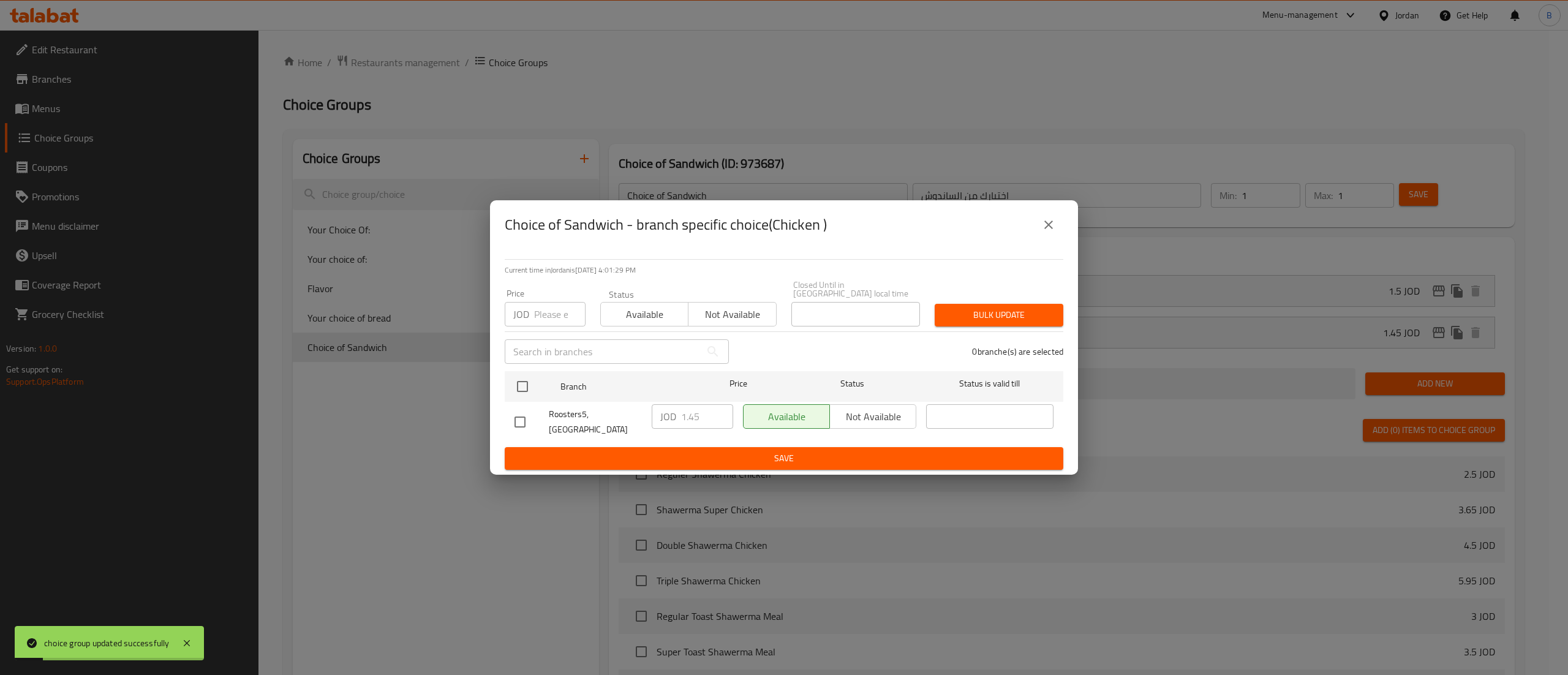
click at [1027, 225] on div "Choice of Sandwich - branch specific choice(Chicken )" at bounding box center [784, 224] width 559 height 30
click at [1042, 231] on icon "close" at bounding box center [1048, 224] width 15 height 15
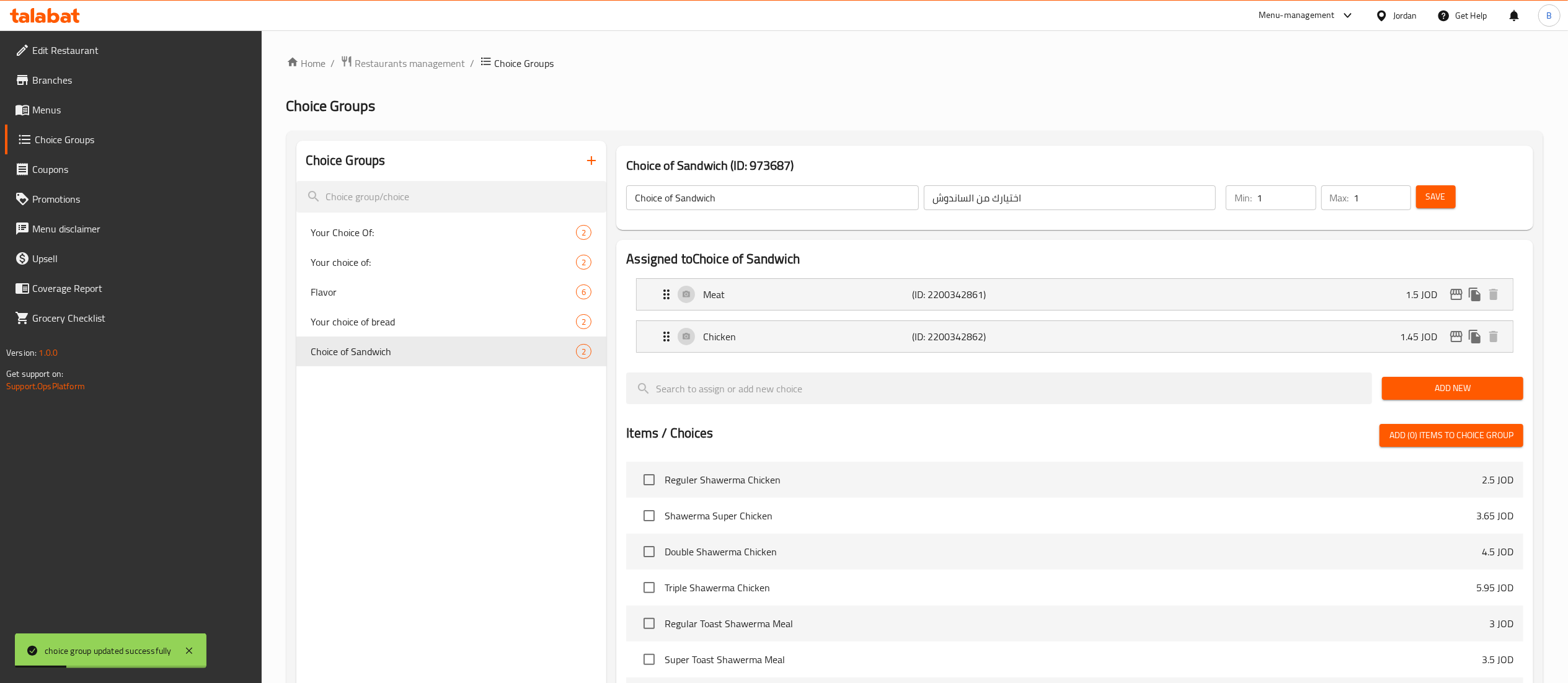
drag, startPoint x: 43, startPoint y: 117, endPoint x: 67, endPoint y: 123, distance: 24.7
click at [43, 117] on span "Menus" at bounding box center [142, 109] width 219 height 15
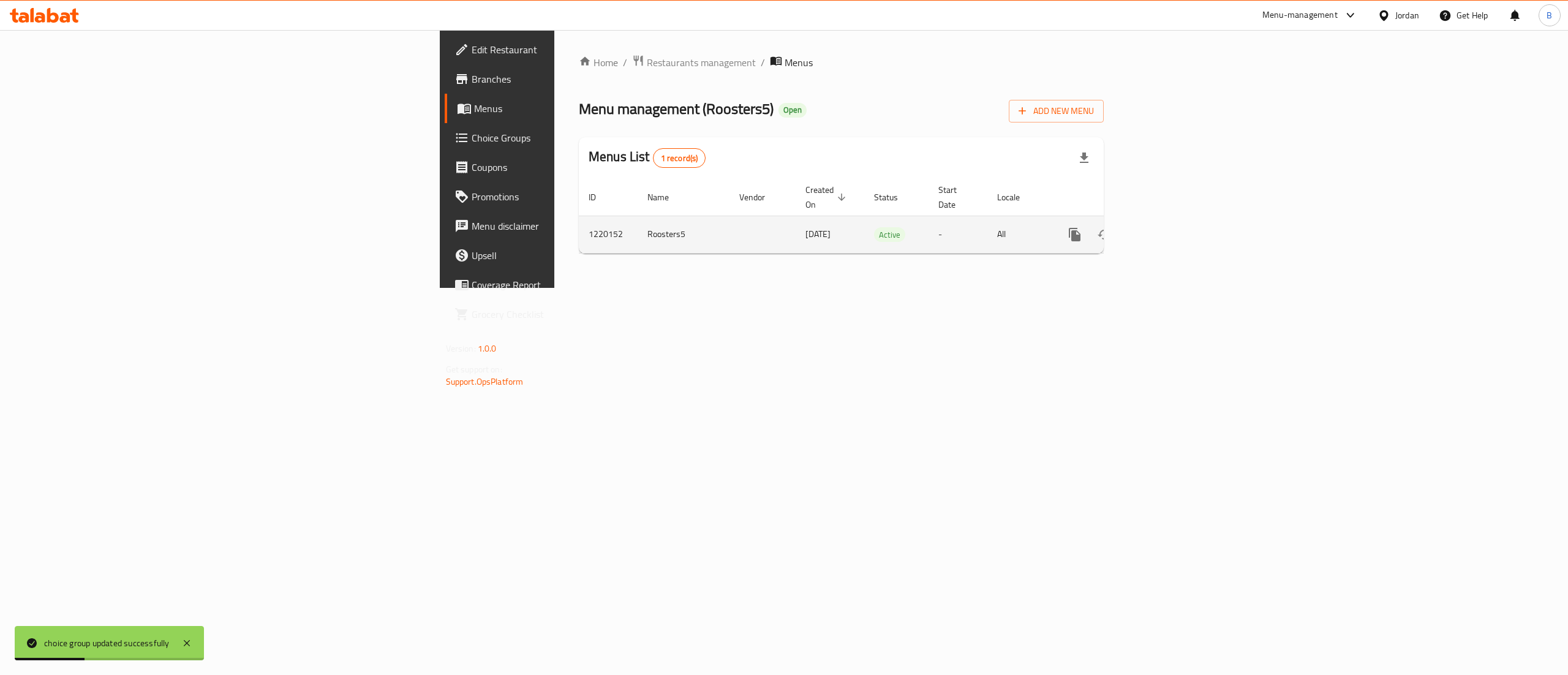
click at [1169, 229] on icon "enhanced table" at bounding box center [1163, 234] width 11 height 11
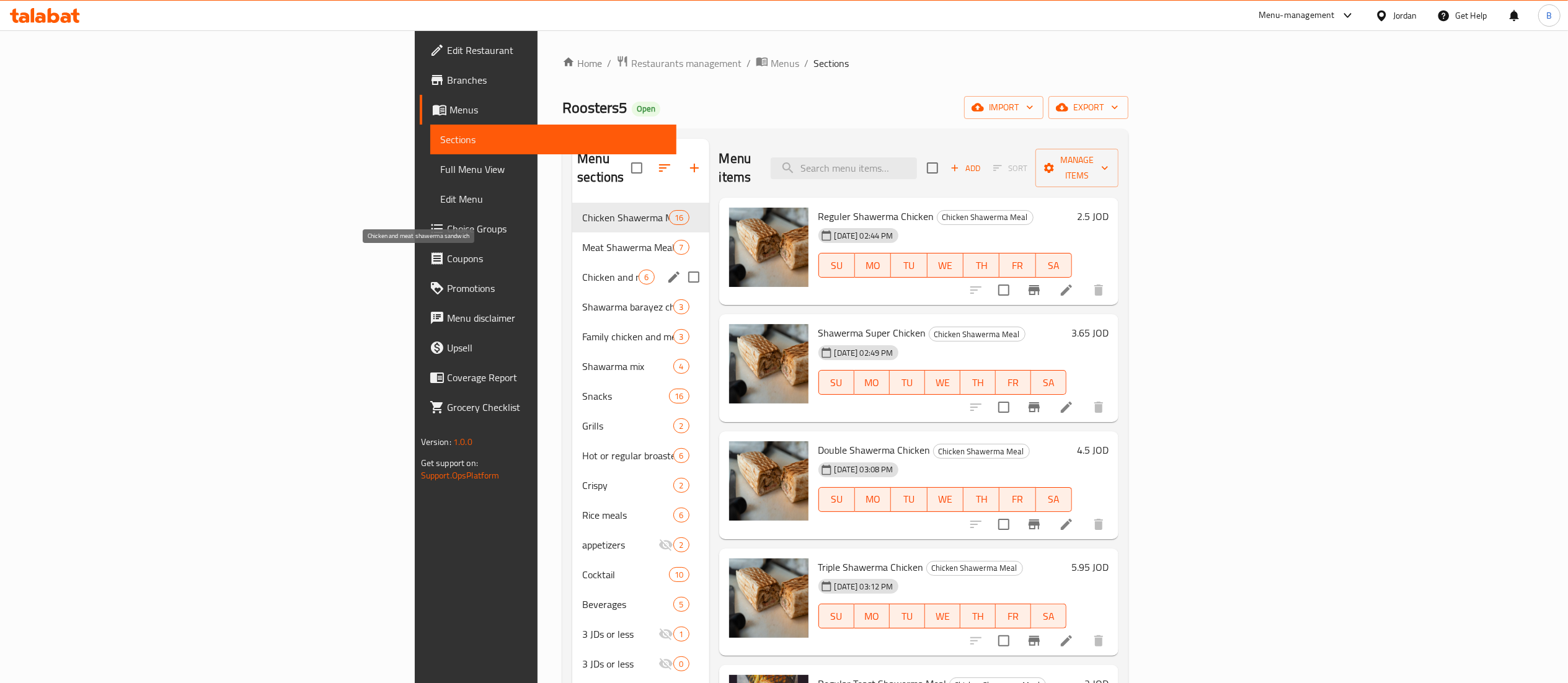
click at [582, 270] on span "Chicken and meat shawerma sandwich" at bounding box center [610, 277] width 56 height 15
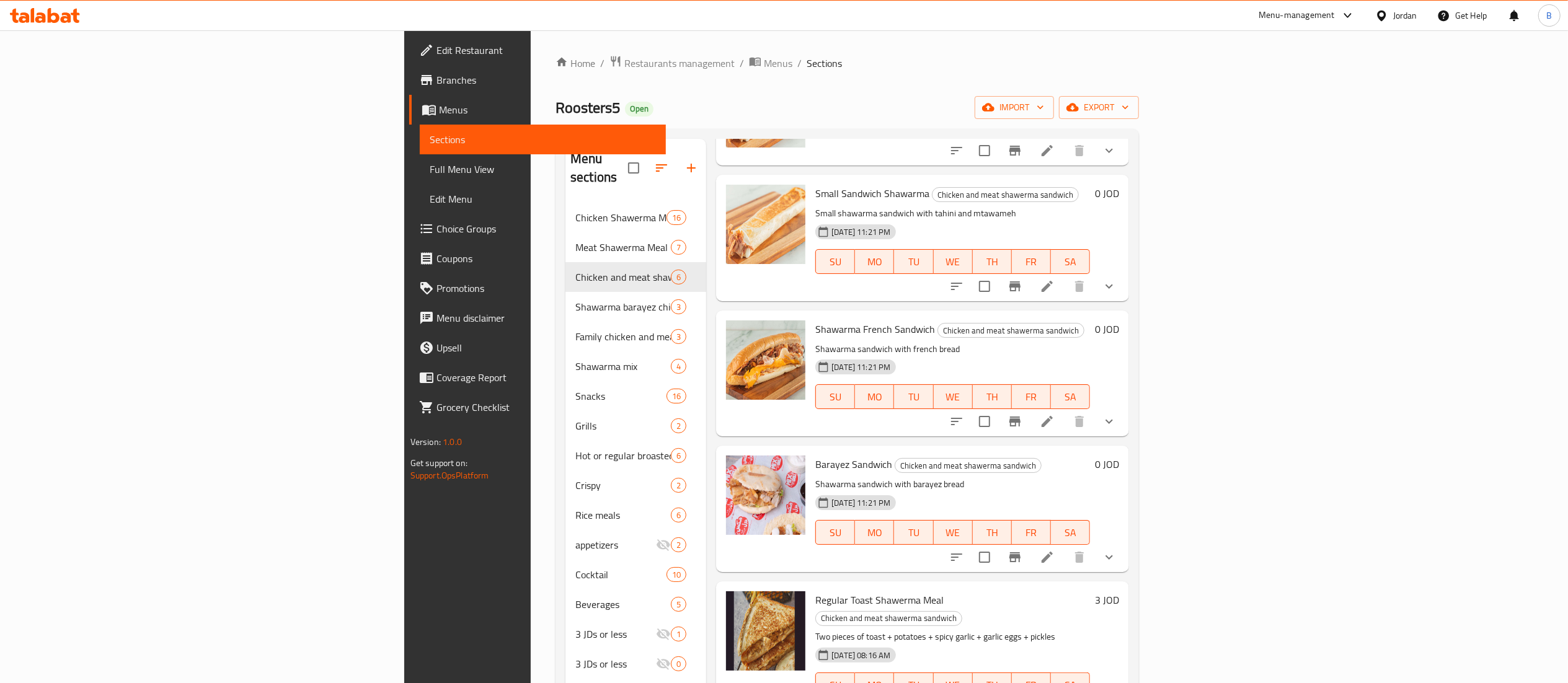
scroll to position [141, 0]
click at [1065, 409] on li at bounding box center [1047, 420] width 35 height 22
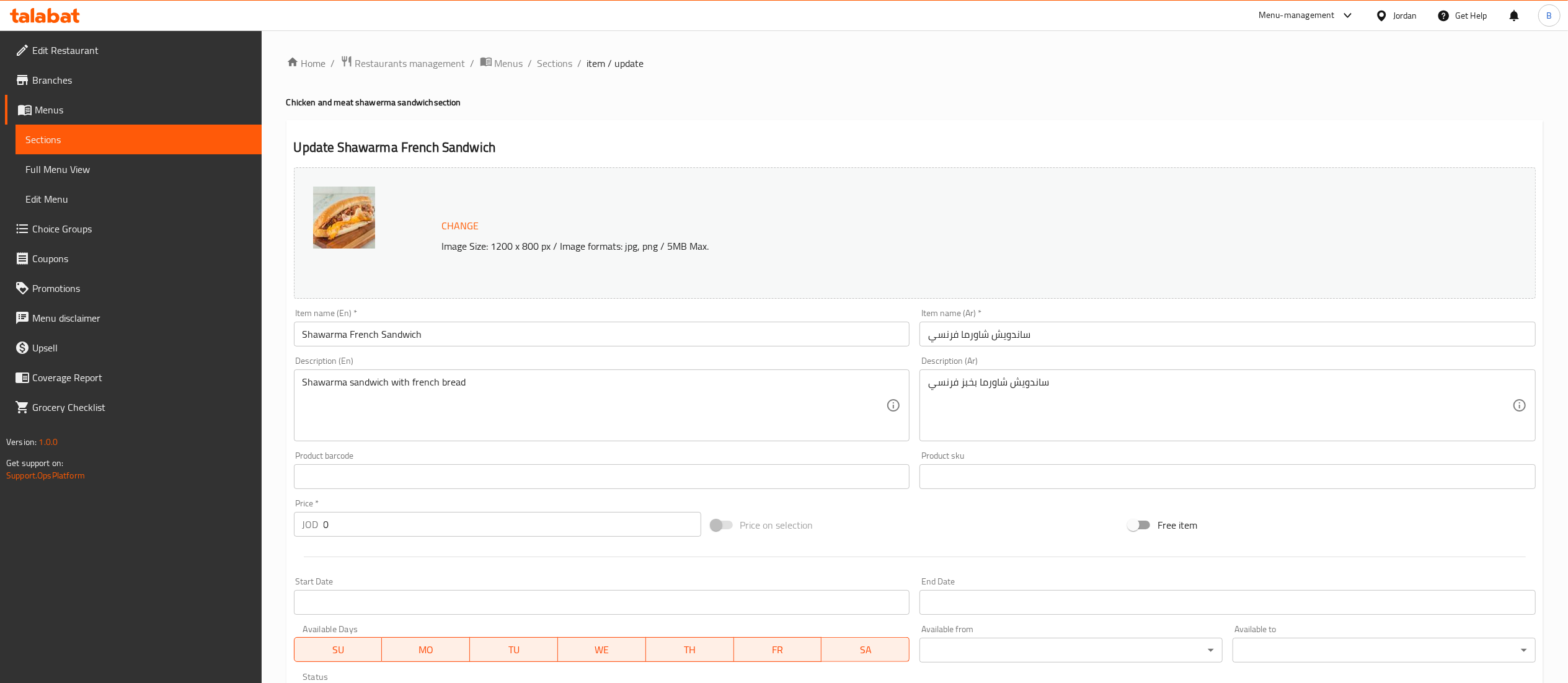
scroll to position [240, 0]
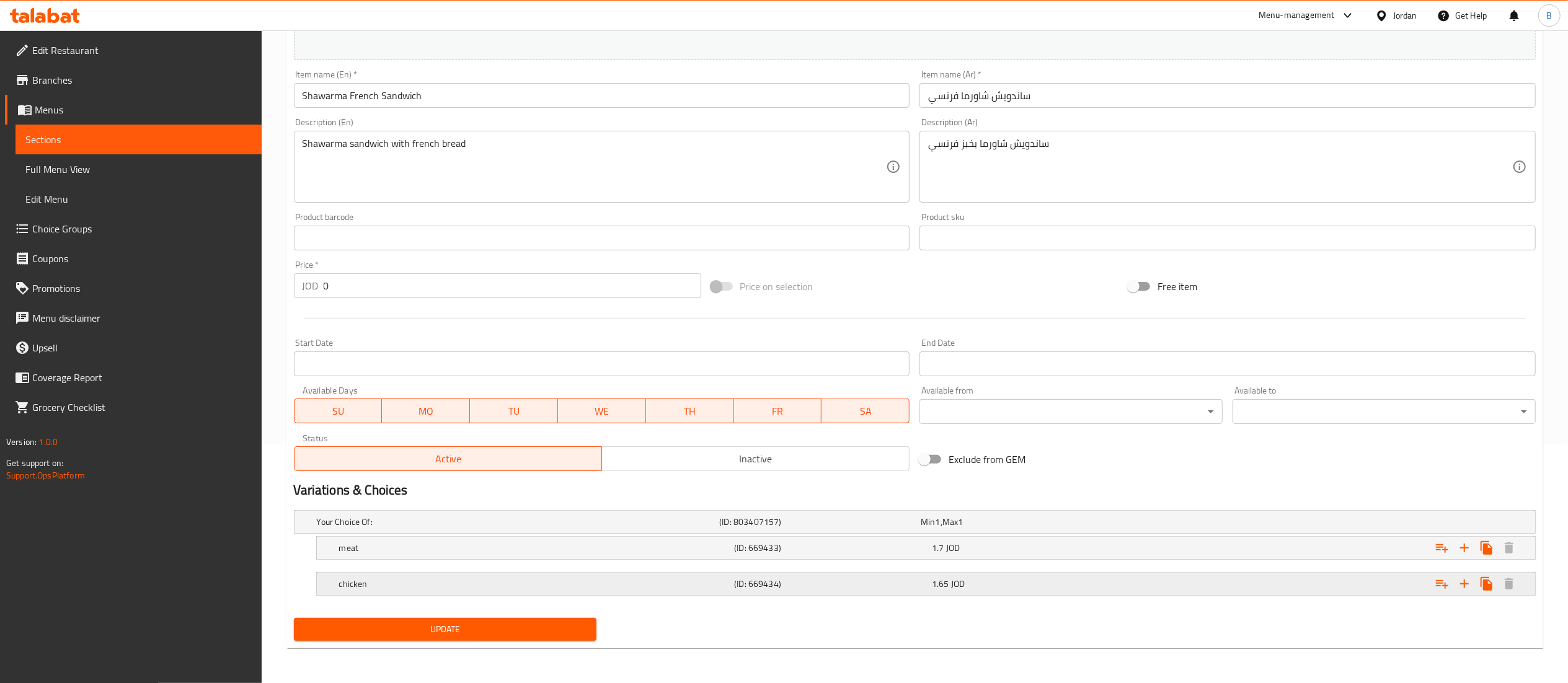
click at [1012, 587] on div "1.65 JOD" at bounding box center [1029, 584] width 193 height 12
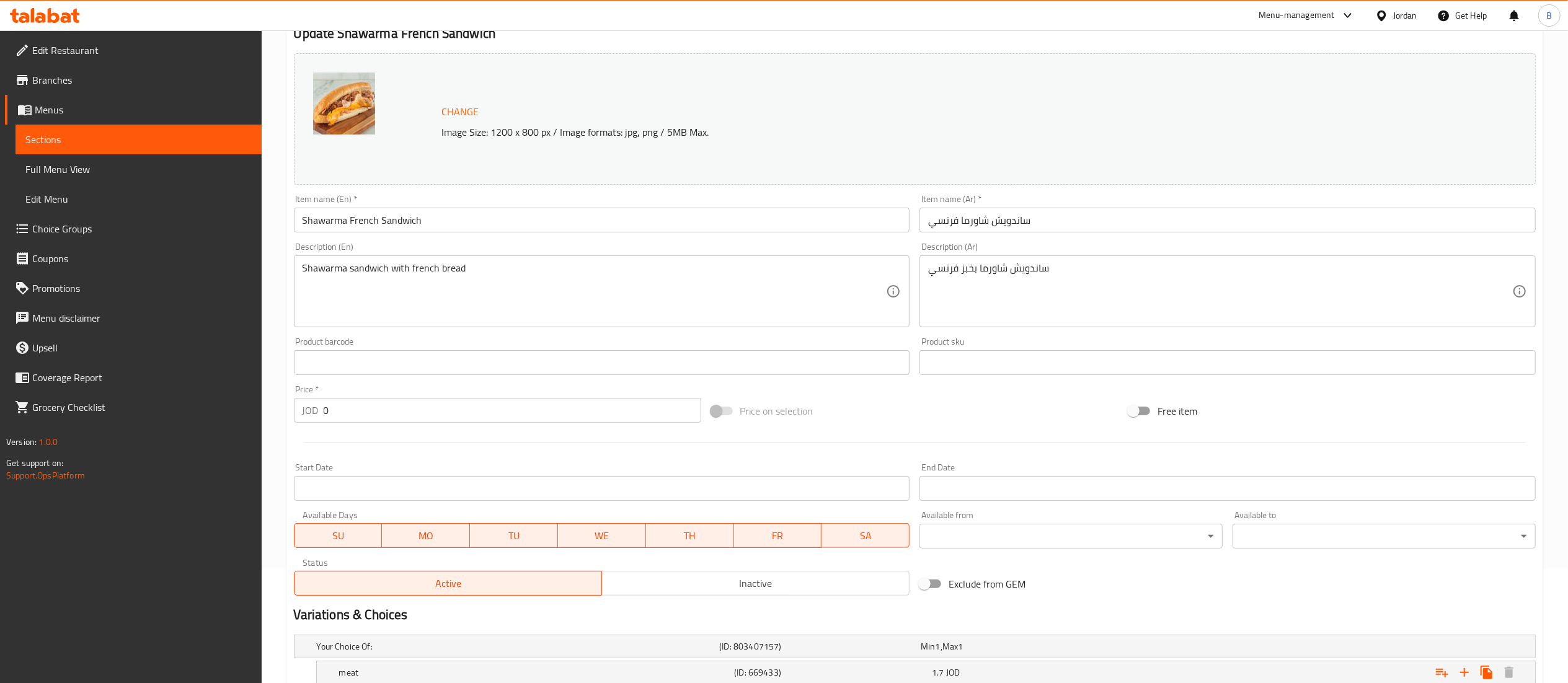
scroll to position [0, 0]
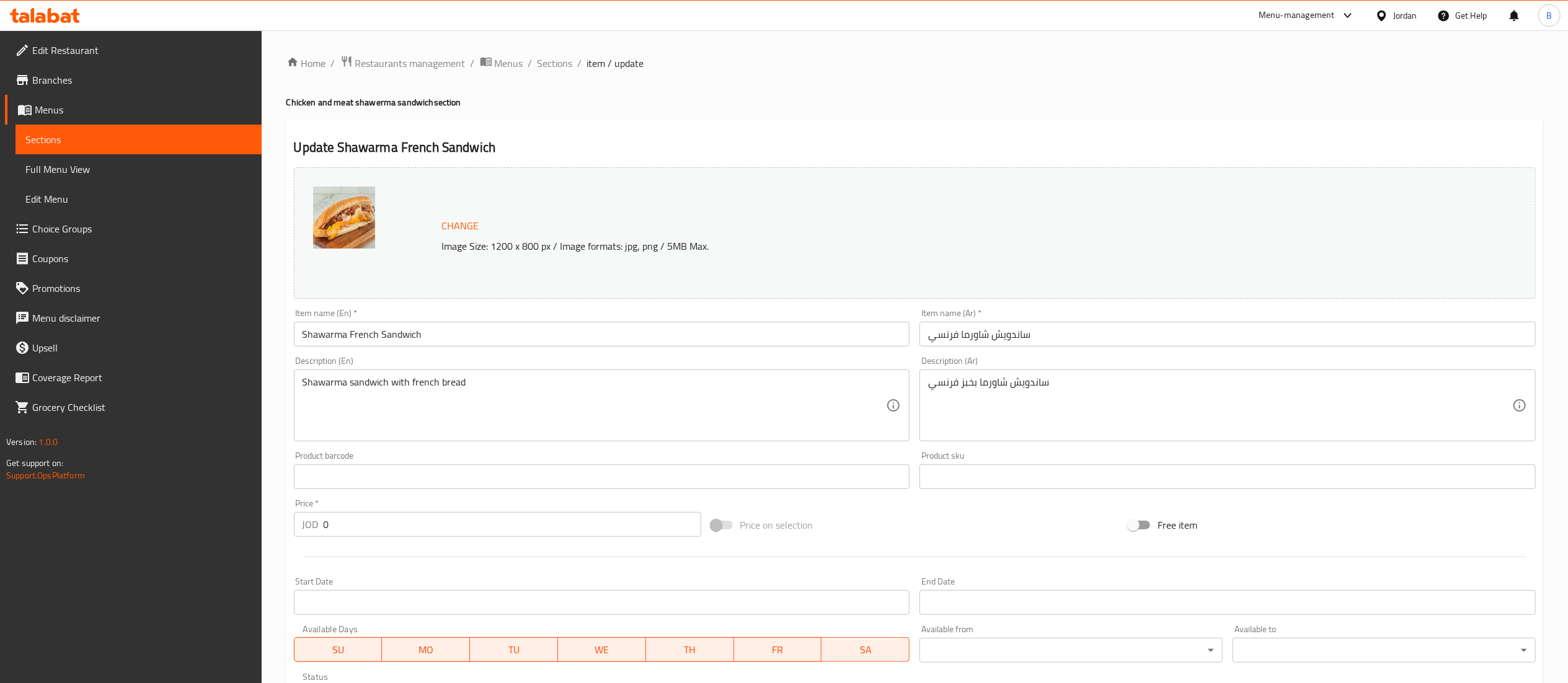
drag, startPoint x: 558, startPoint y: 59, endPoint x: 589, endPoint y: 81, distance: 38.0
click at [558, 59] on span "Sections" at bounding box center [556, 63] width 36 height 15
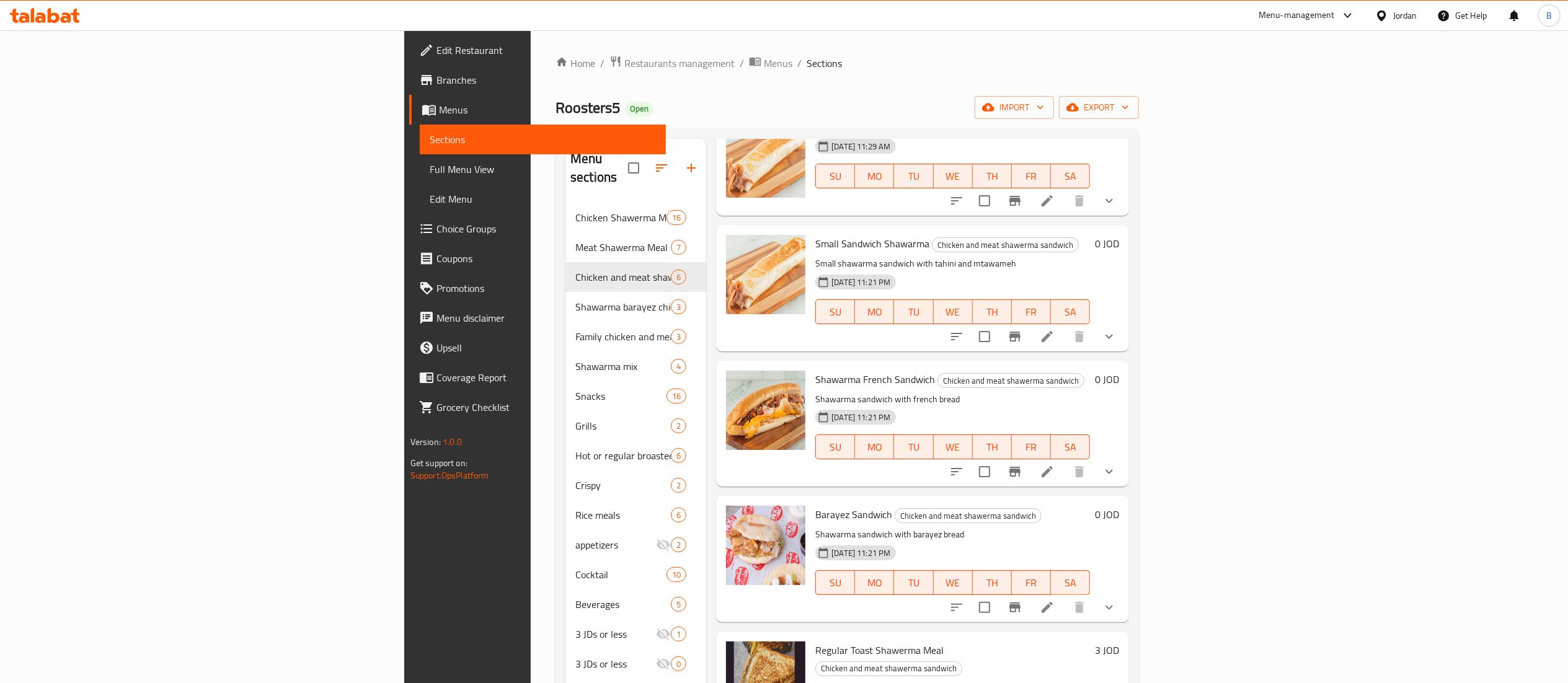
scroll to position [141, 0]
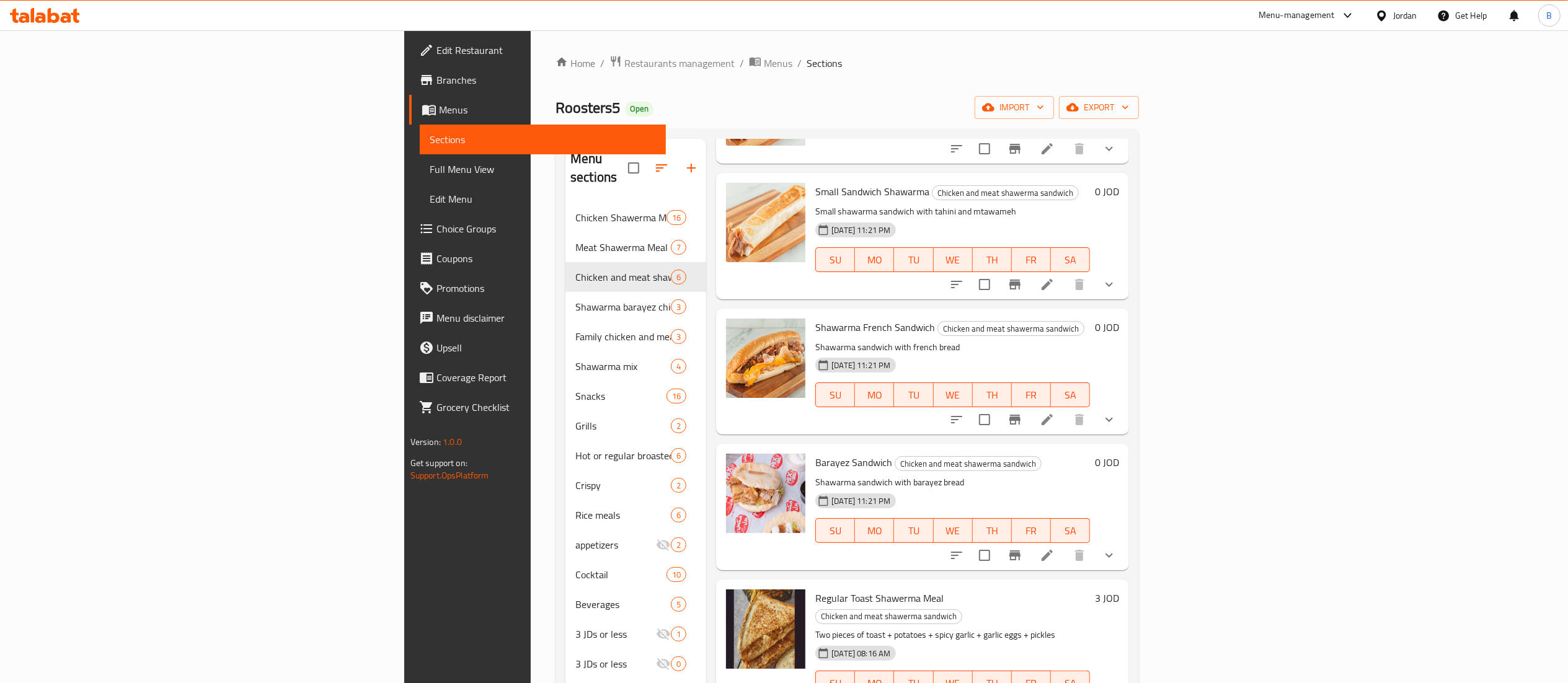
click at [1065, 544] on li at bounding box center [1047, 555] width 35 height 22
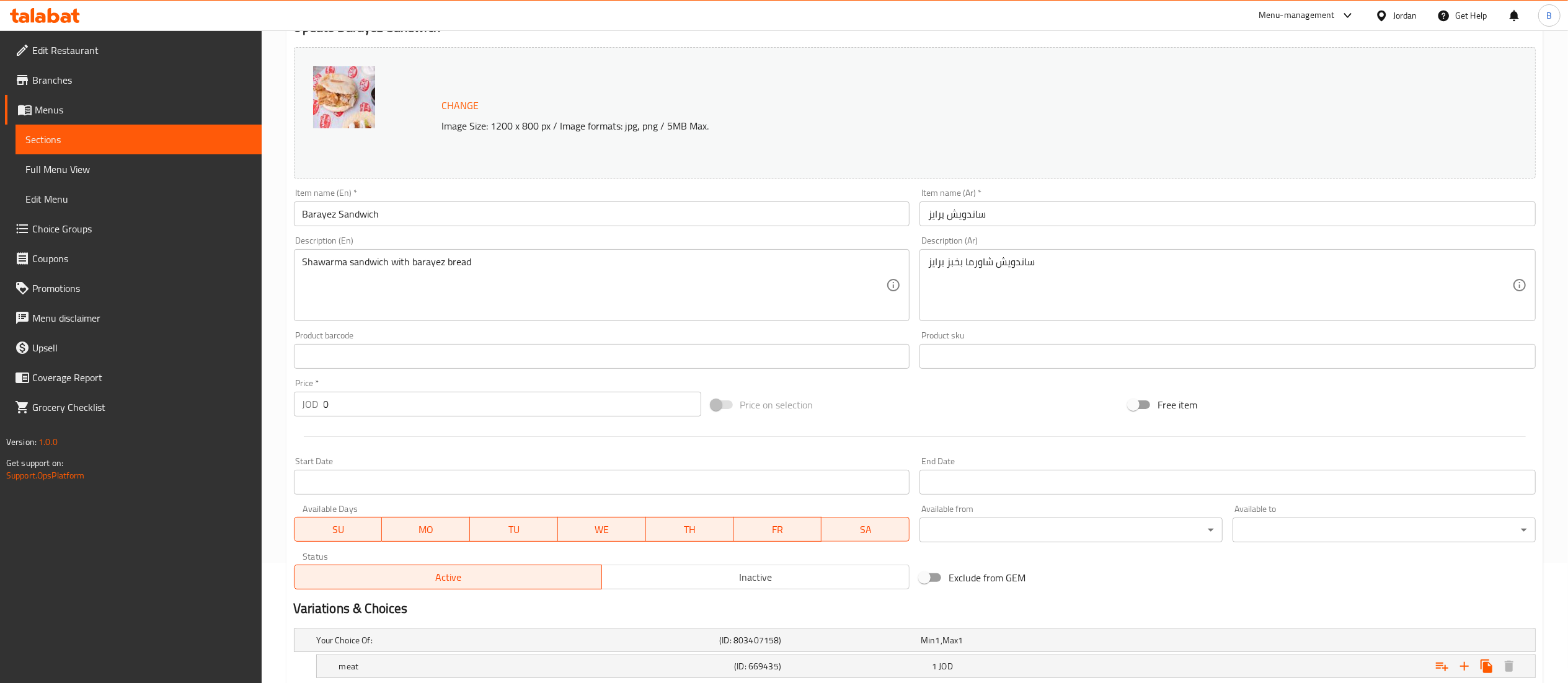
scroll to position [240, 0]
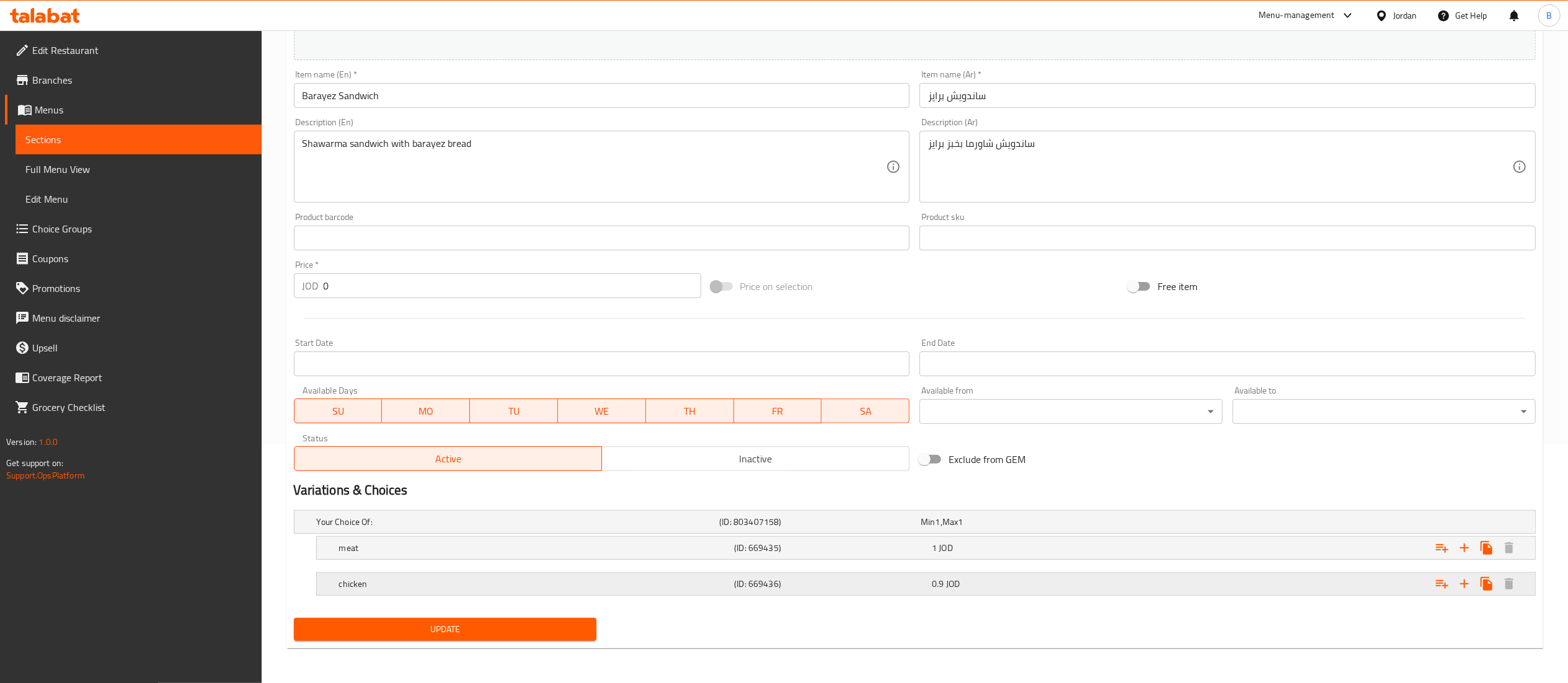
click at [1077, 590] on div "0.9 JOD" at bounding box center [1029, 584] width 193 height 12
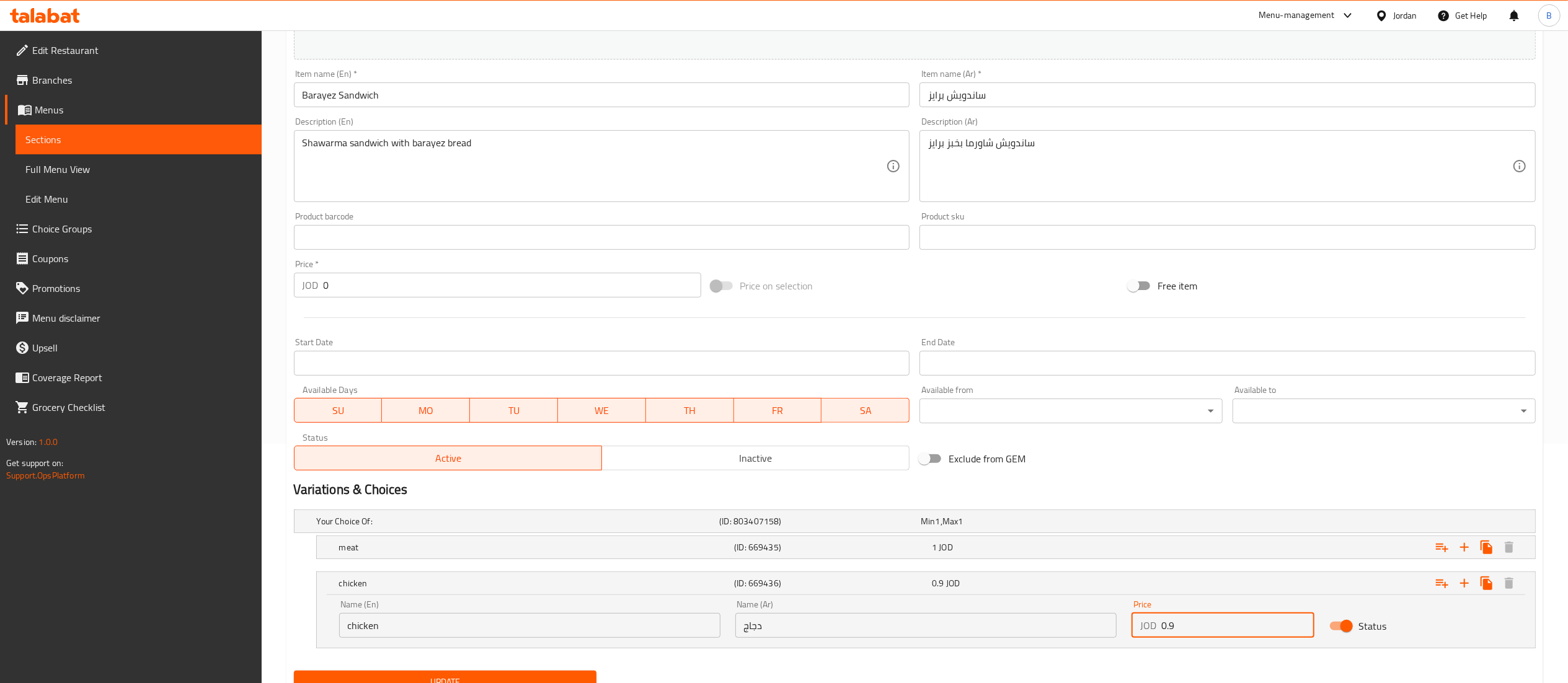
click at [1204, 621] on input "0.9" at bounding box center [1238, 626] width 154 height 25
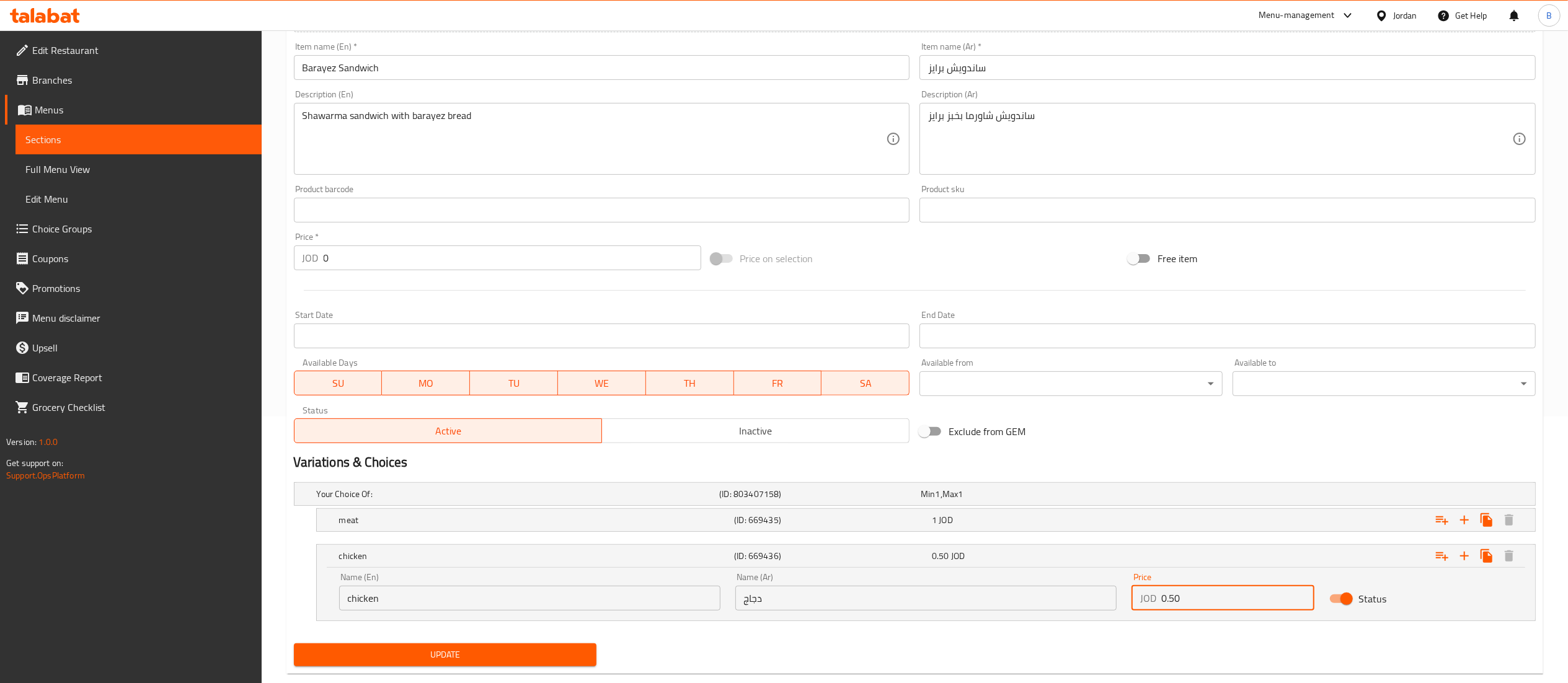
scroll to position [294, 0]
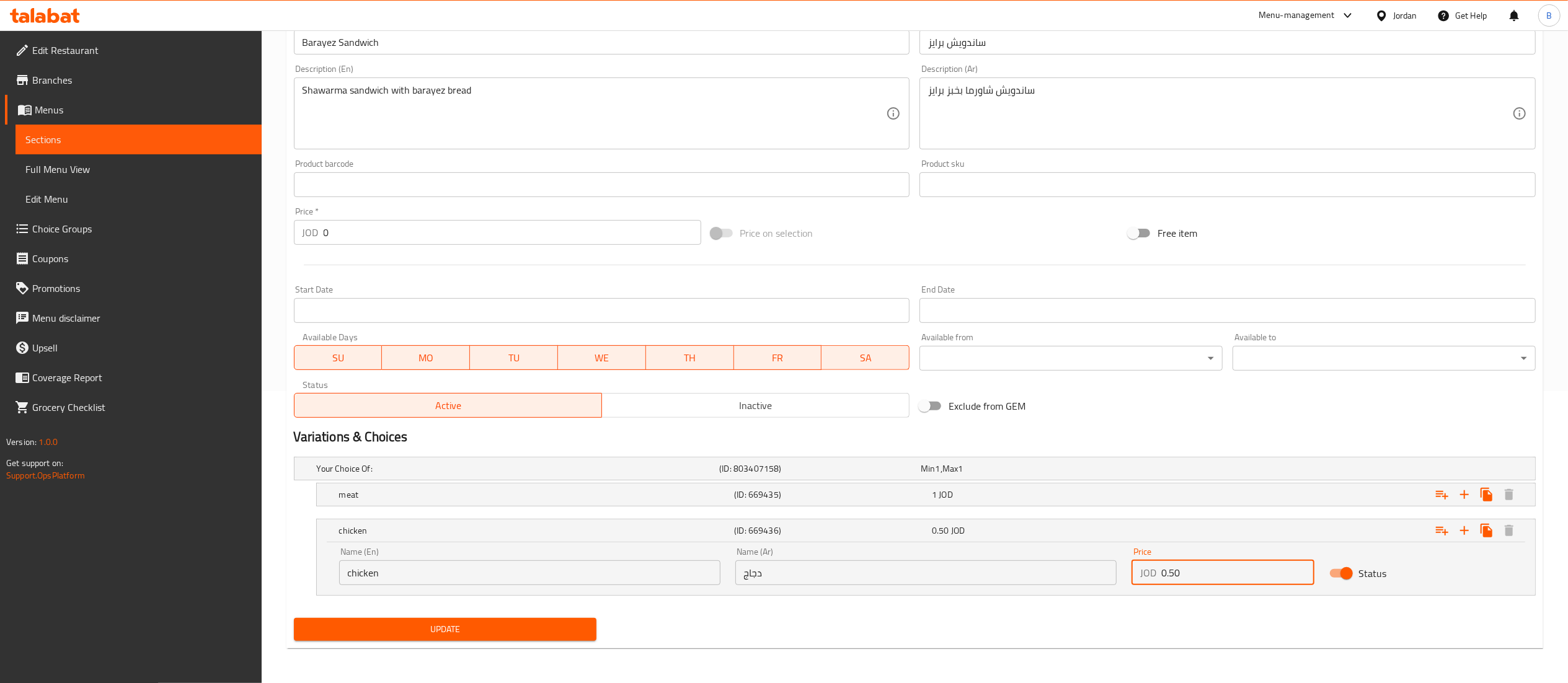
type input "0.50"
click at [556, 631] on span "Update" at bounding box center [445, 630] width 284 height 15
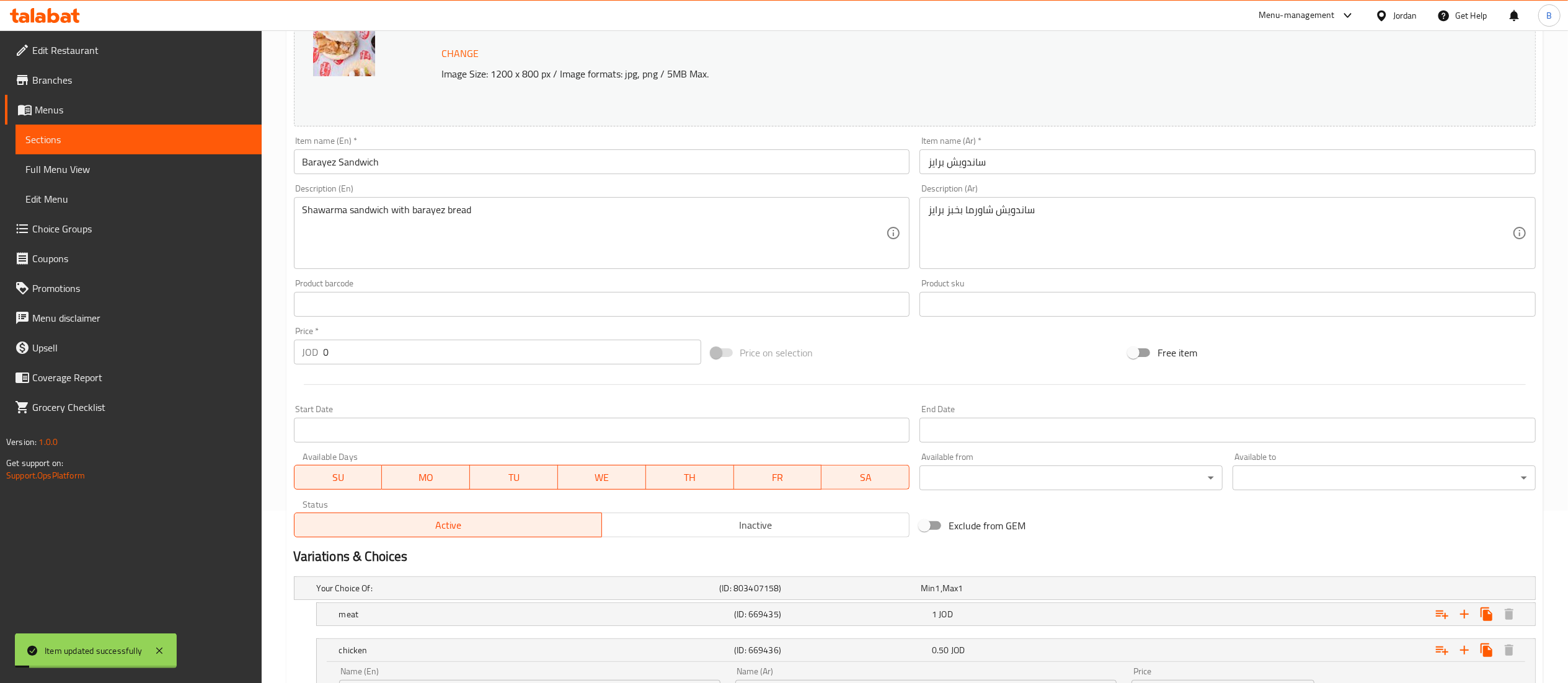
scroll to position [0, 0]
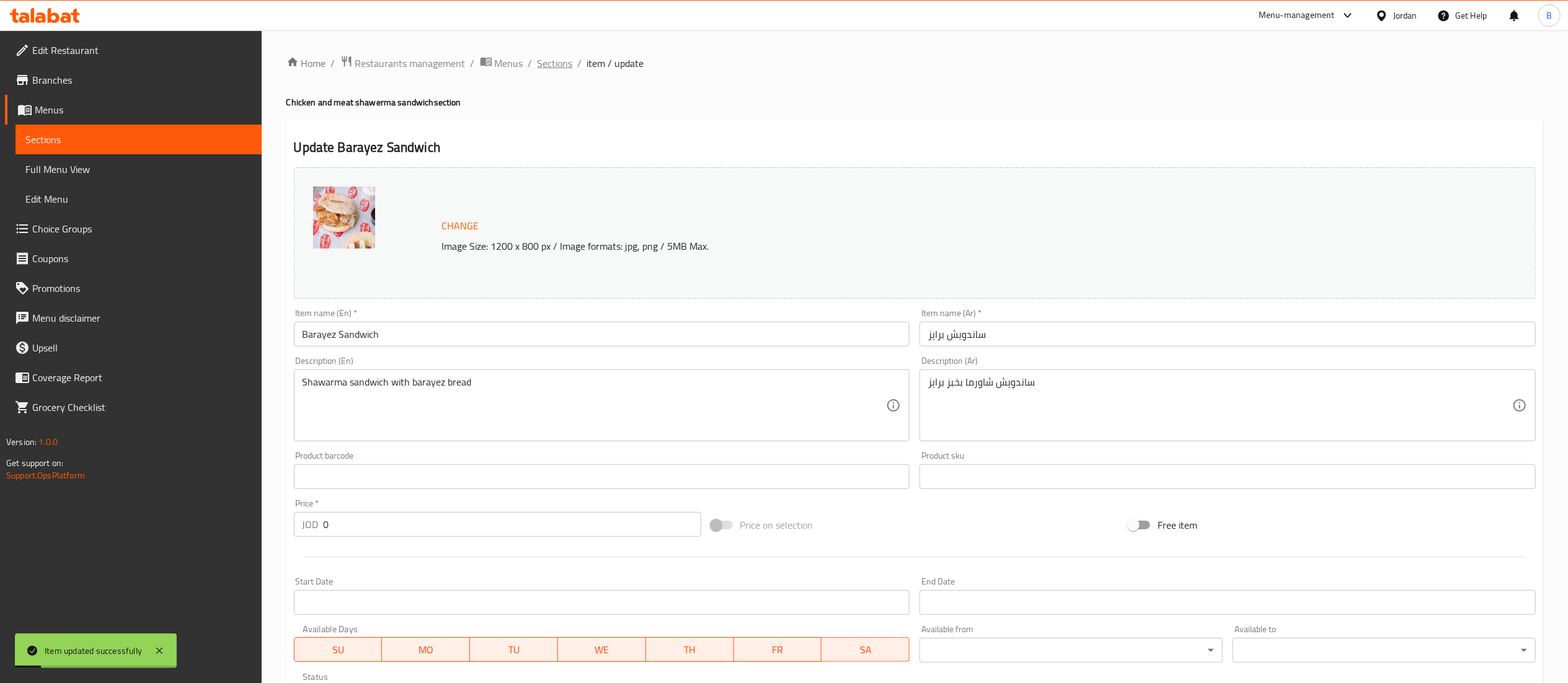
click at [562, 64] on span "Sections" at bounding box center [556, 63] width 36 height 15
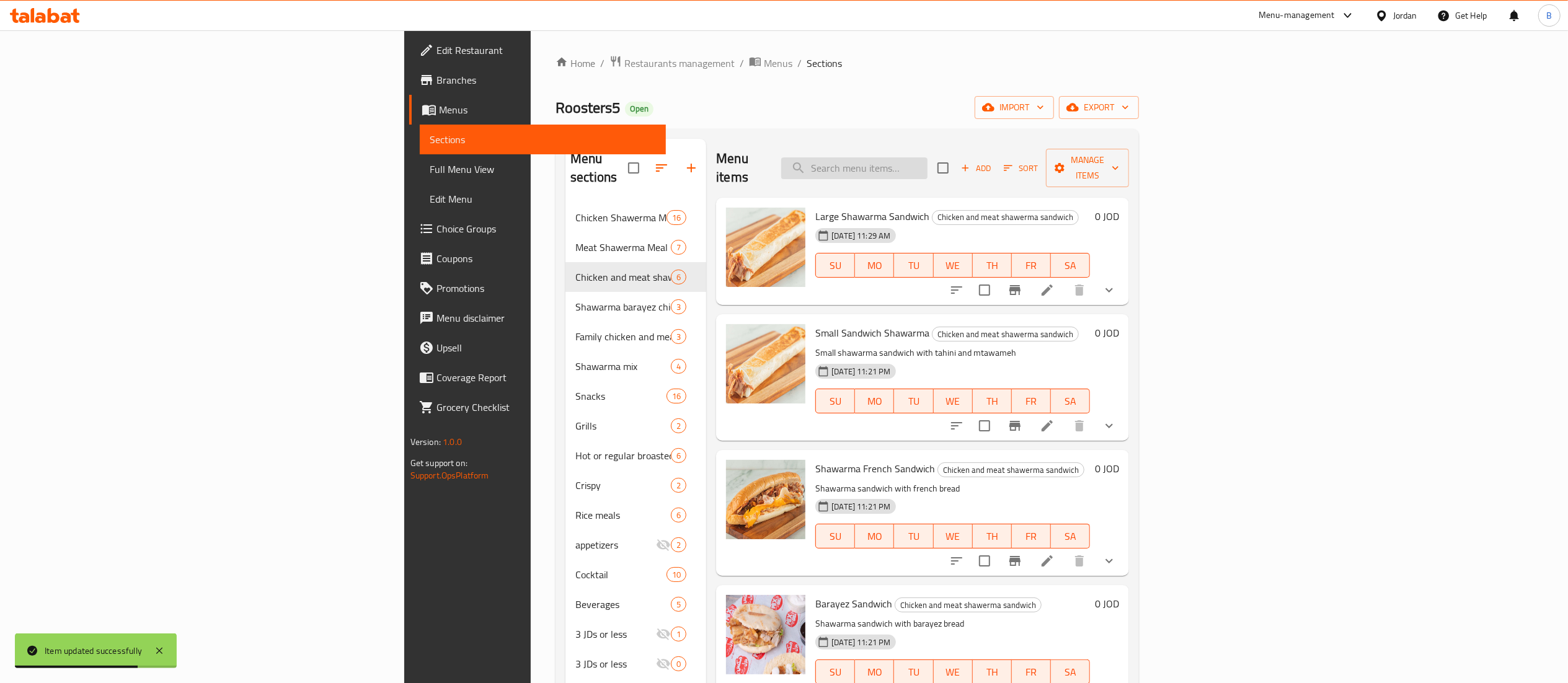
click at [927, 160] on input "search" at bounding box center [854, 168] width 146 height 22
type input "م"
click at [927, 158] on input "search" at bounding box center [854, 168] width 146 height 22
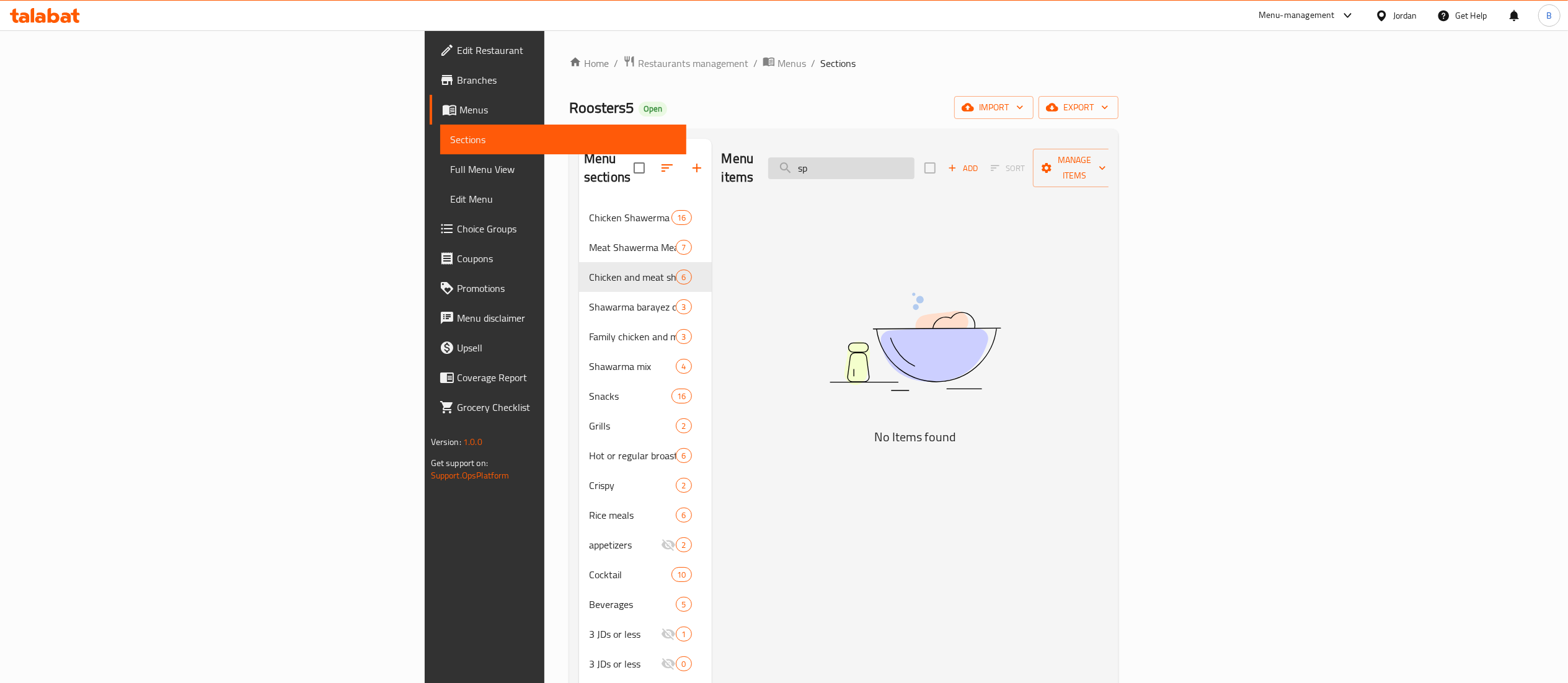
type input "s"
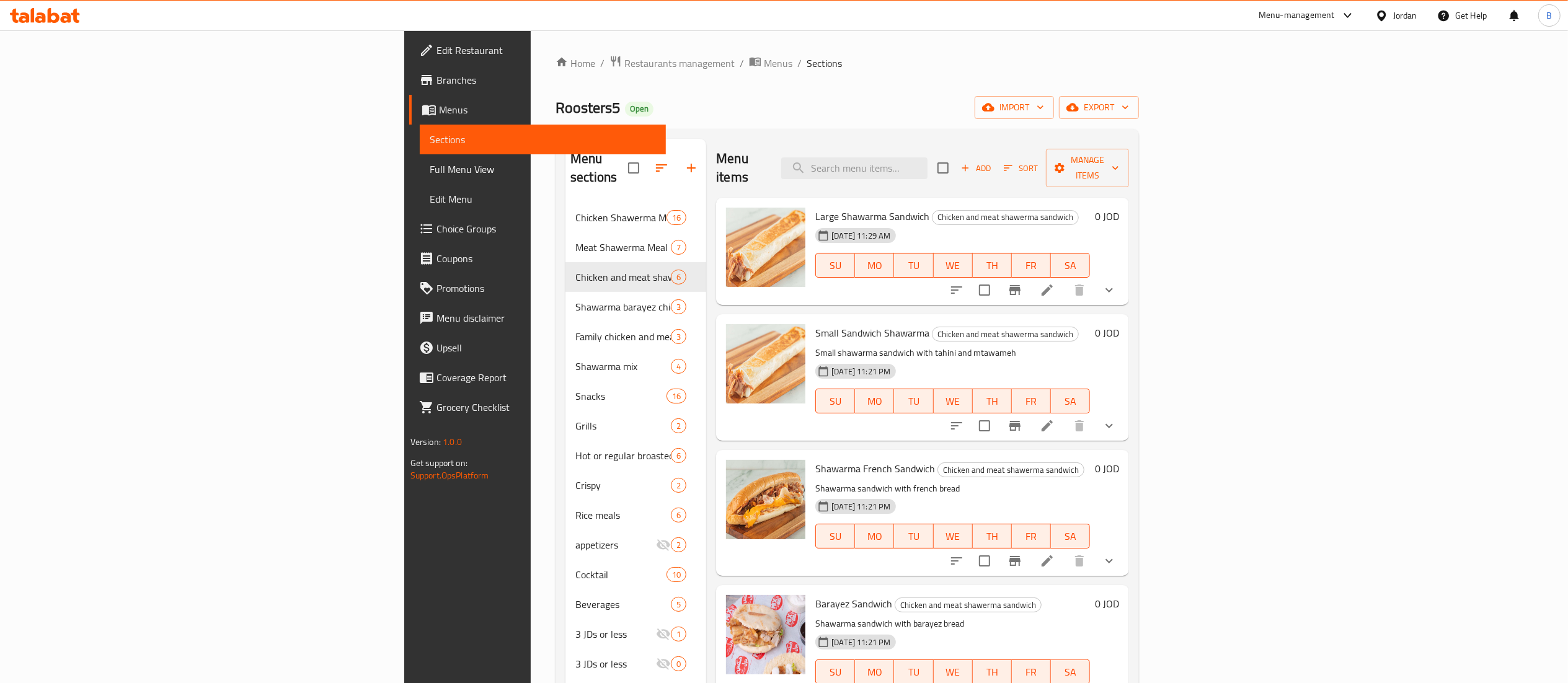
click at [1065, 416] on li at bounding box center [1047, 426] width 35 height 22
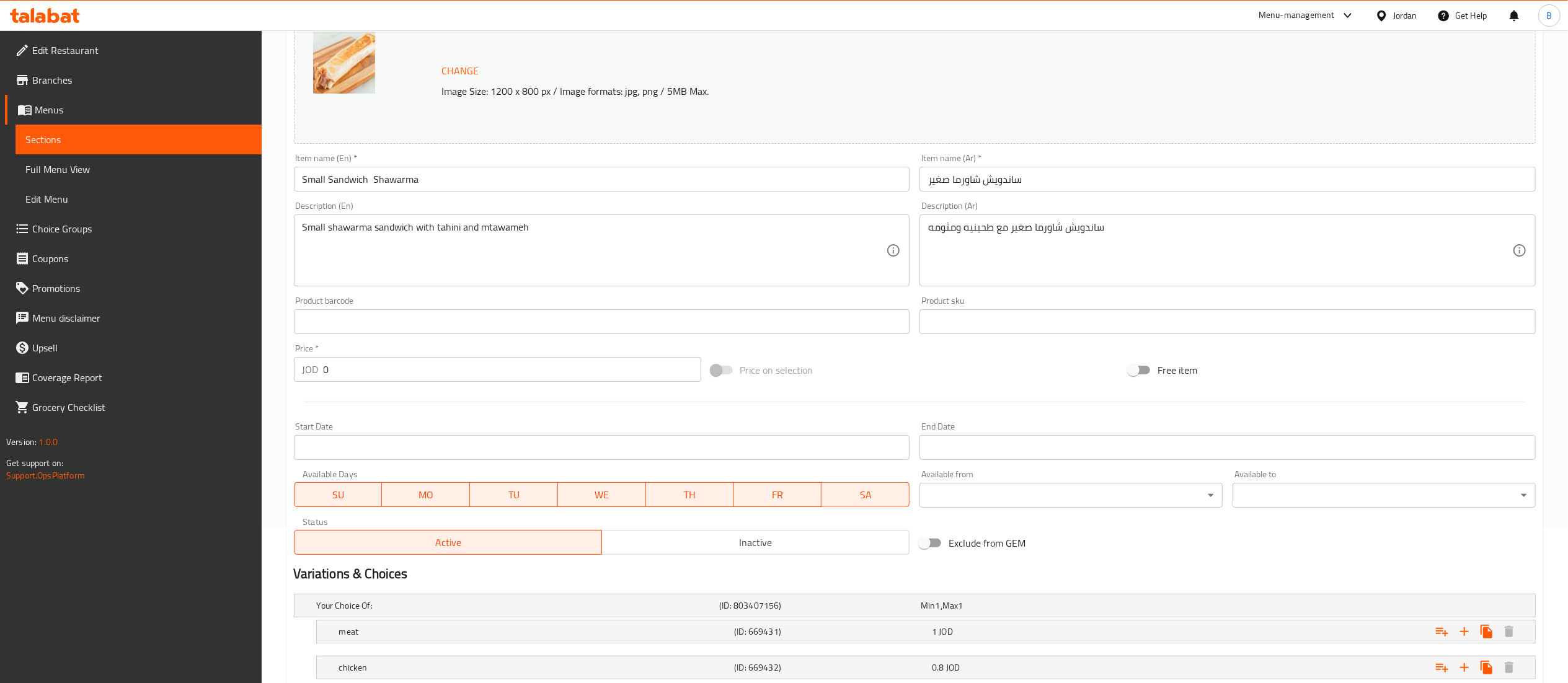
scroll to position [240, 0]
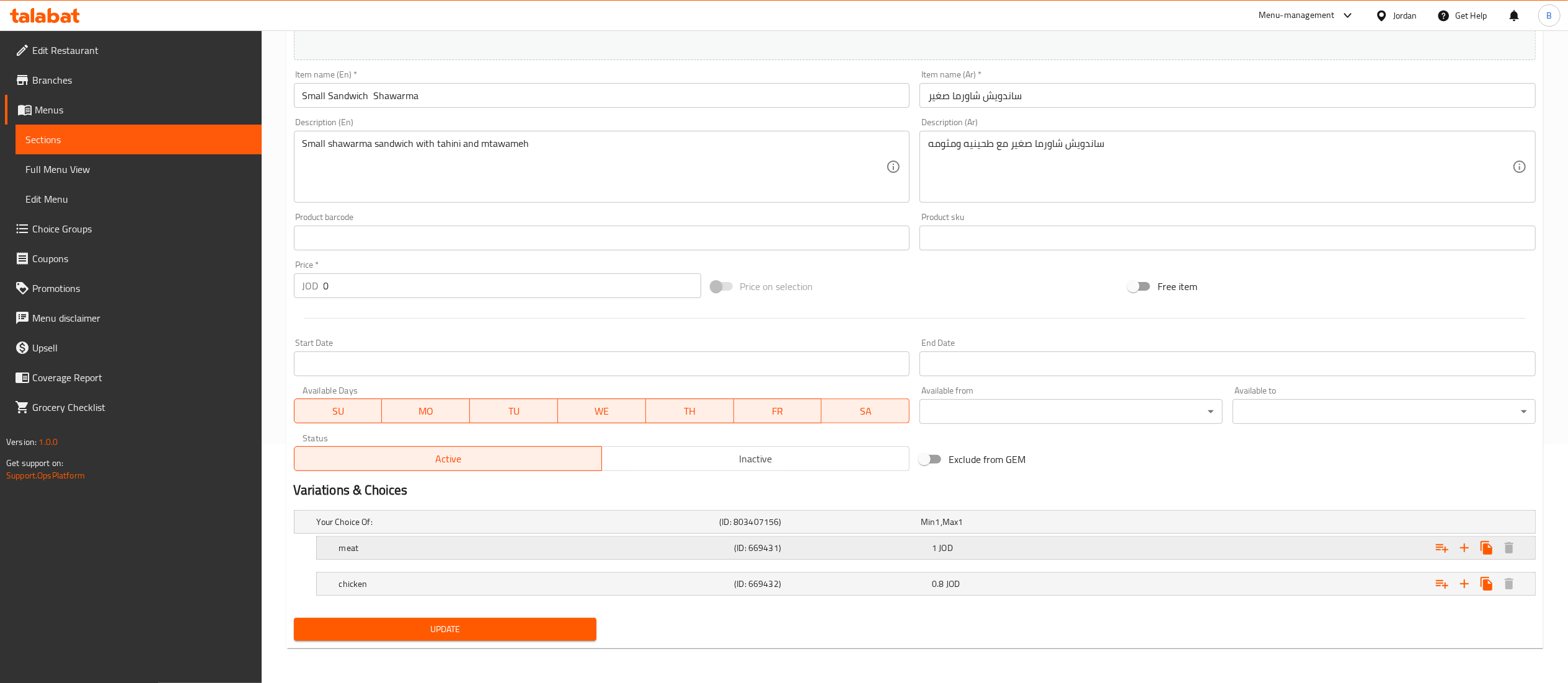
click at [934, 559] on div "meat (ID: 669431) 1 JOD" at bounding box center [930, 548] width 1186 height 27
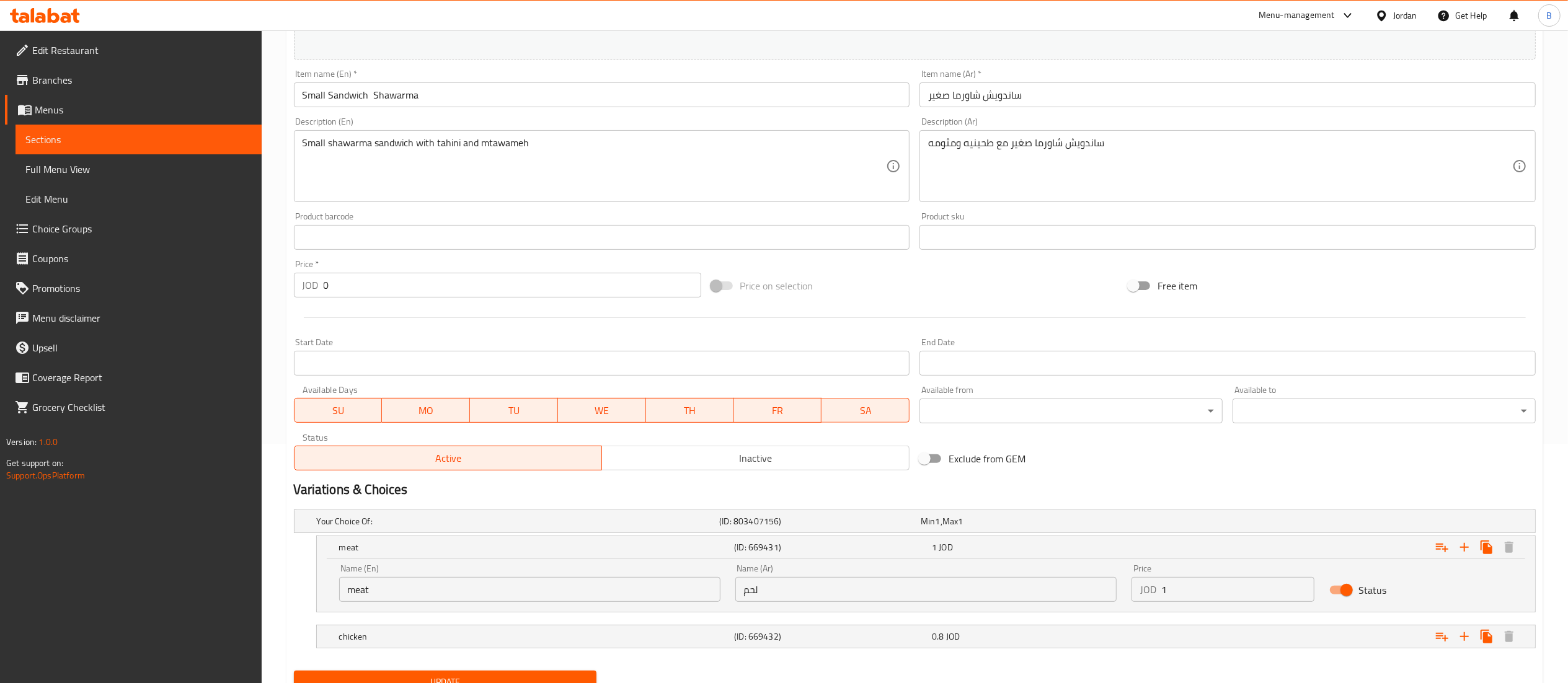
click at [1223, 588] on input "1" at bounding box center [1238, 590] width 154 height 25
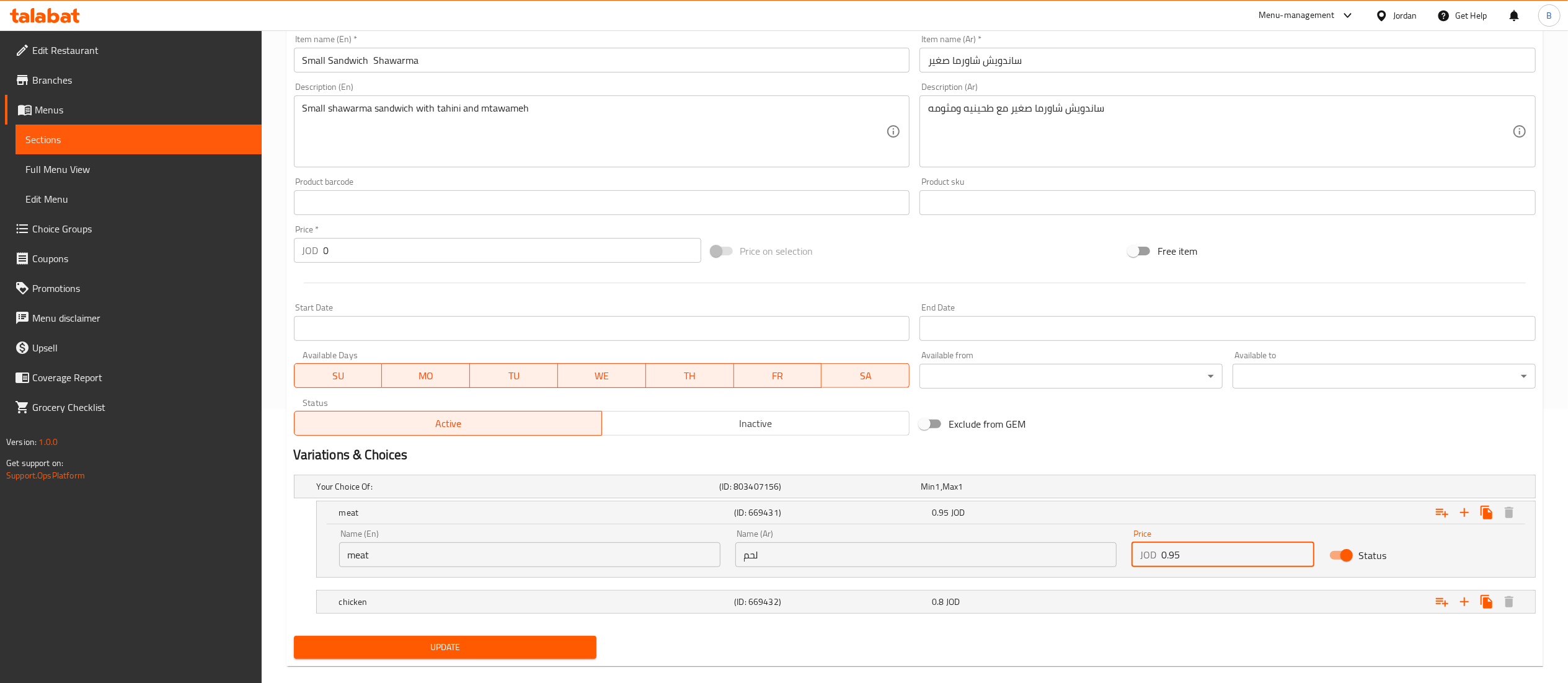
scroll to position [294, 0]
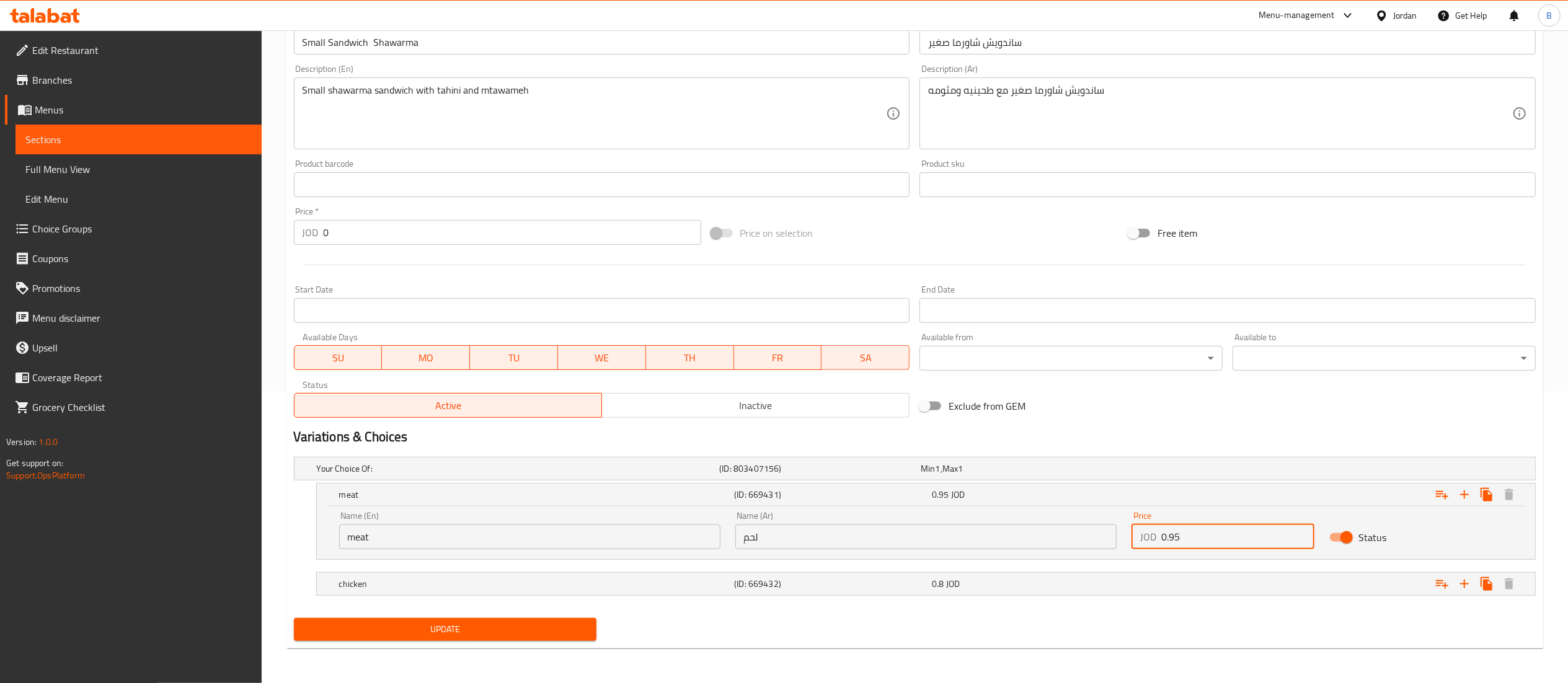
type input "0.95"
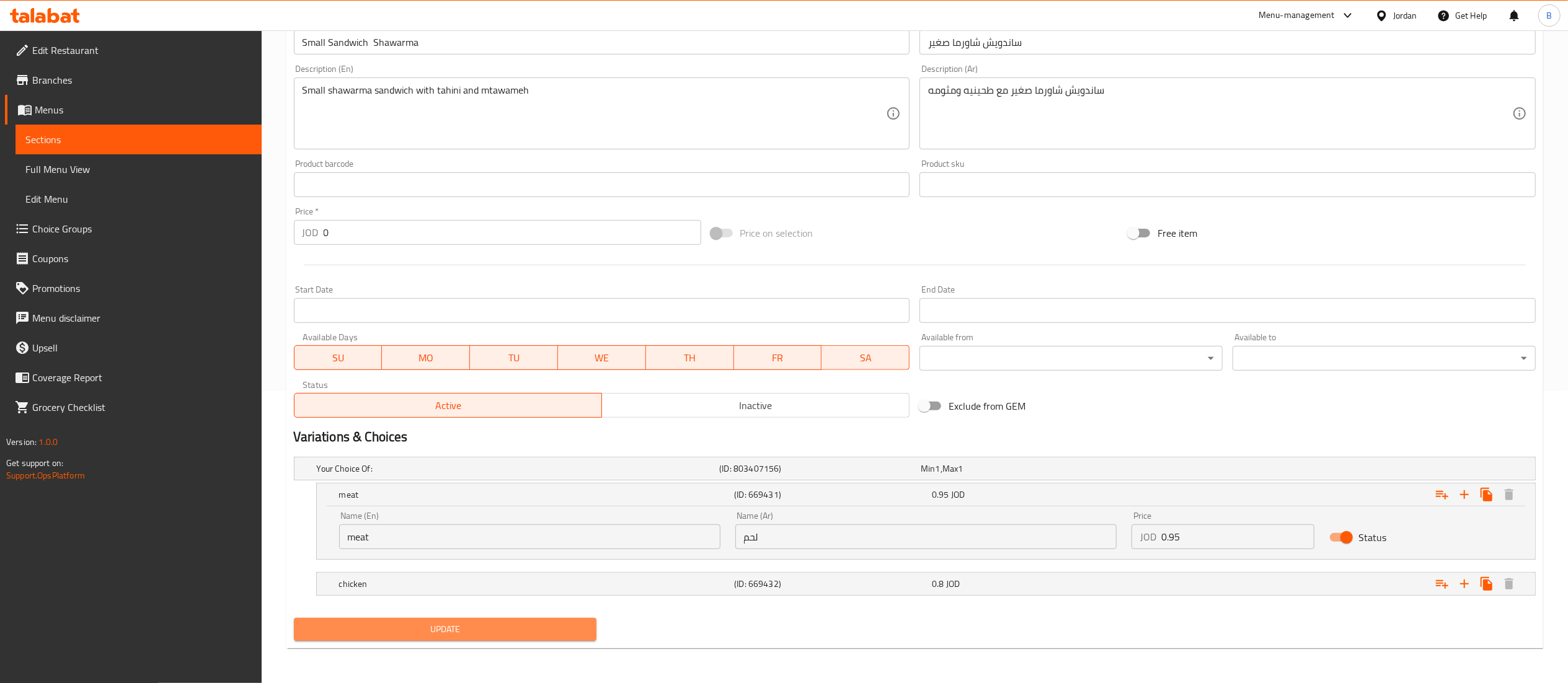
click at [423, 630] on span "Update" at bounding box center [445, 630] width 284 height 15
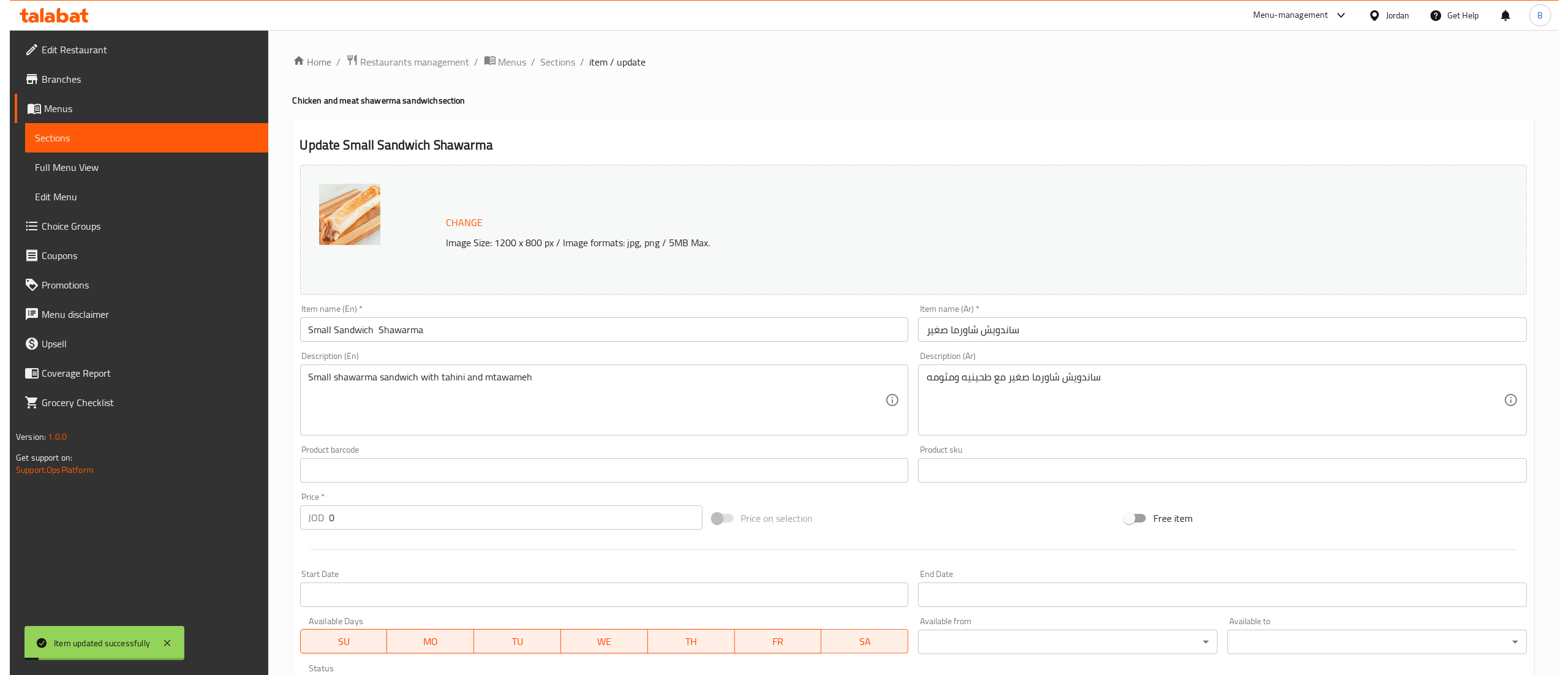
scroll to position [0, 0]
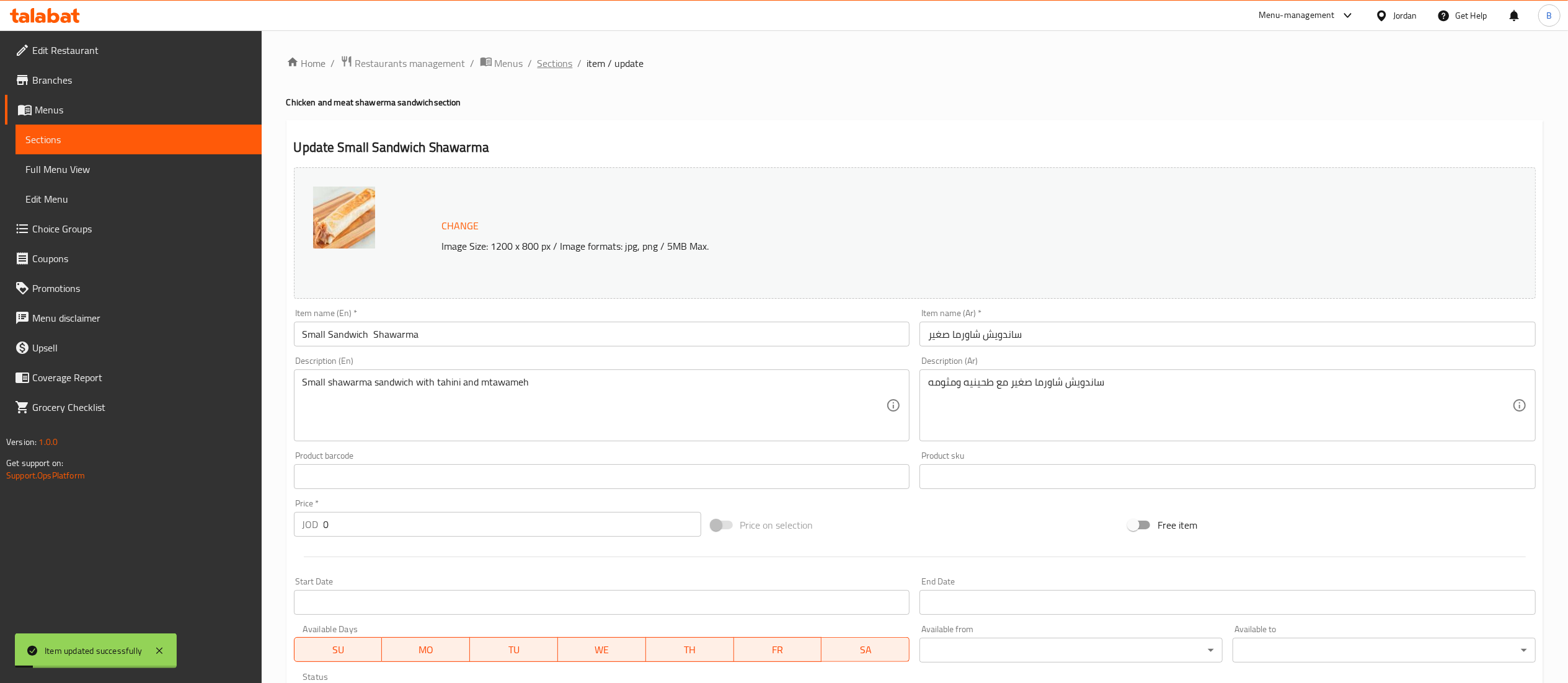
click at [539, 63] on span "Sections" at bounding box center [556, 63] width 36 height 15
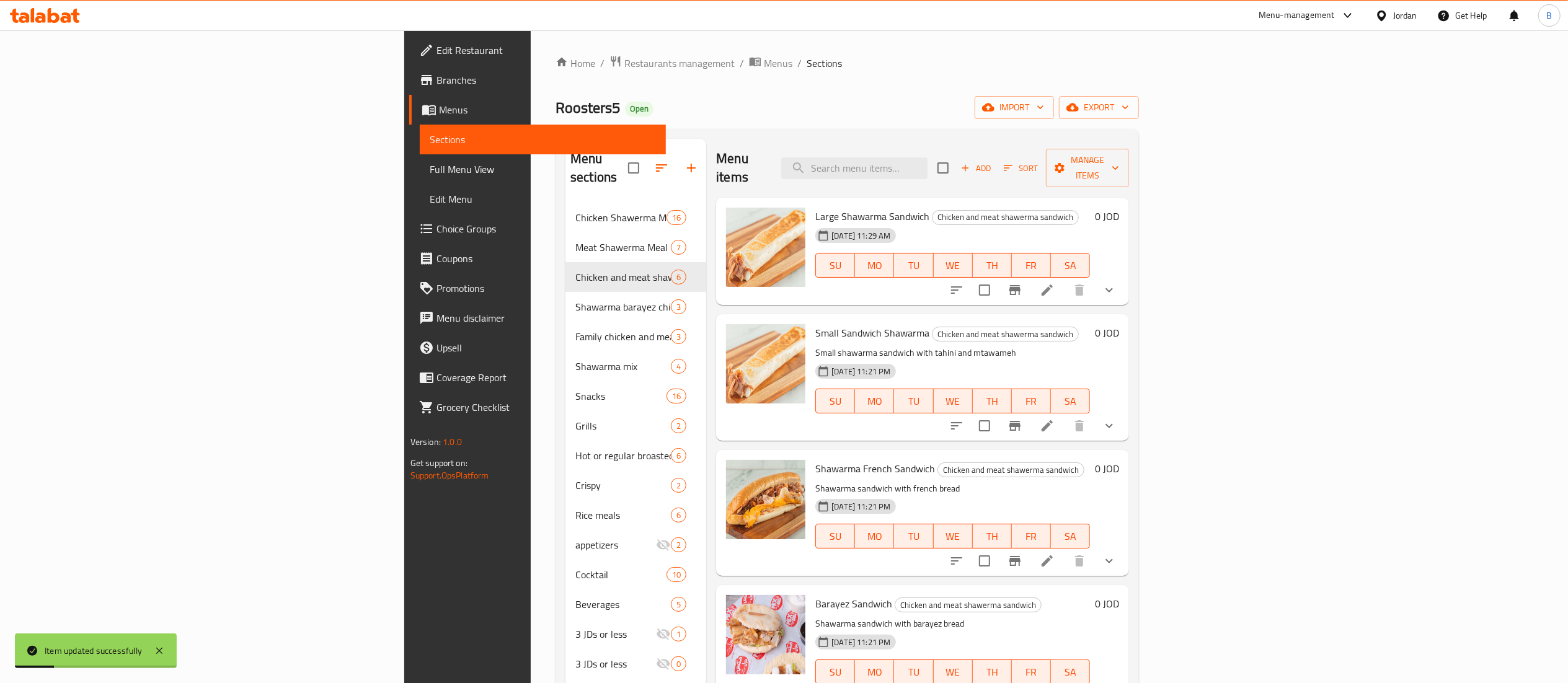
click at [1055, 283] on icon at bounding box center [1047, 290] width 15 height 15
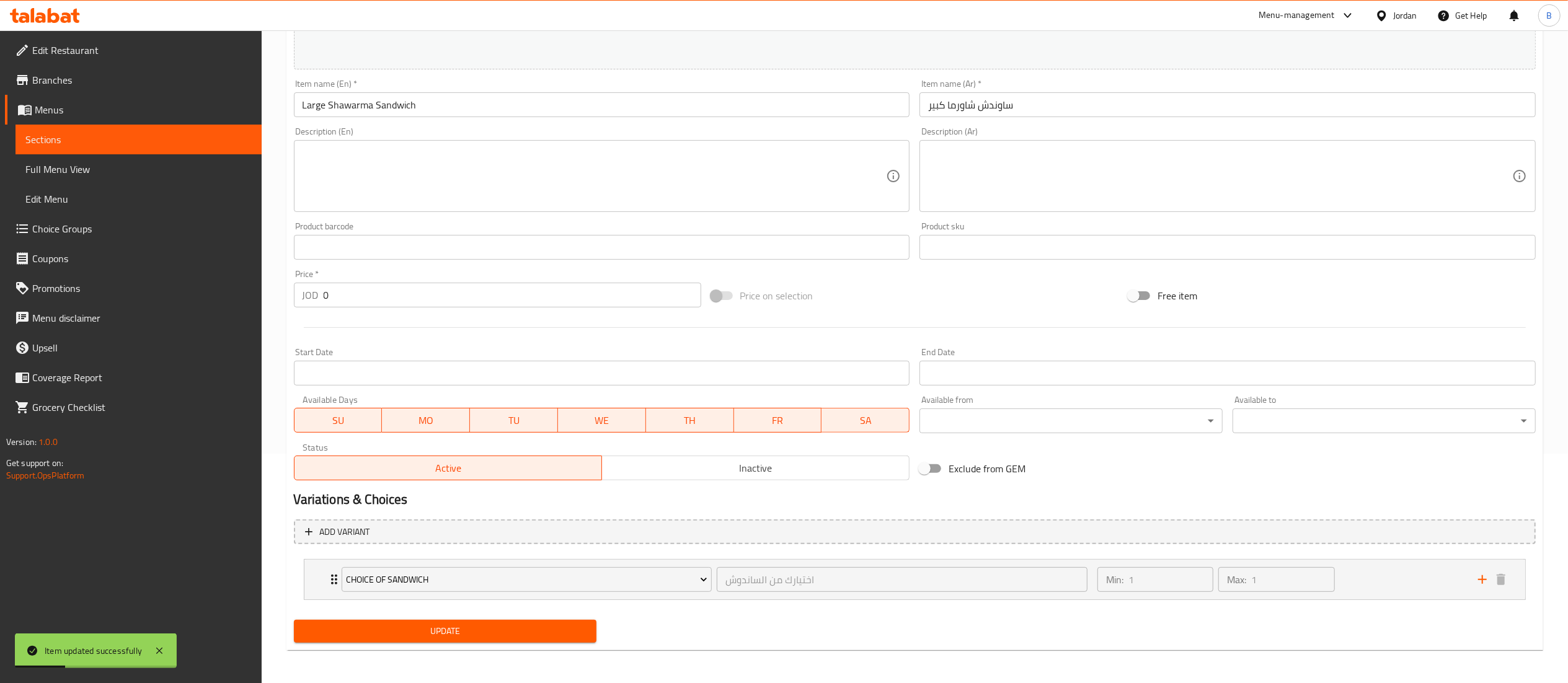
scroll to position [231, 0]
click at [1383, 593] on div "Min: 1 ​ Max: 1 ​" at bounding box center [1281, 577] width 381 height 39
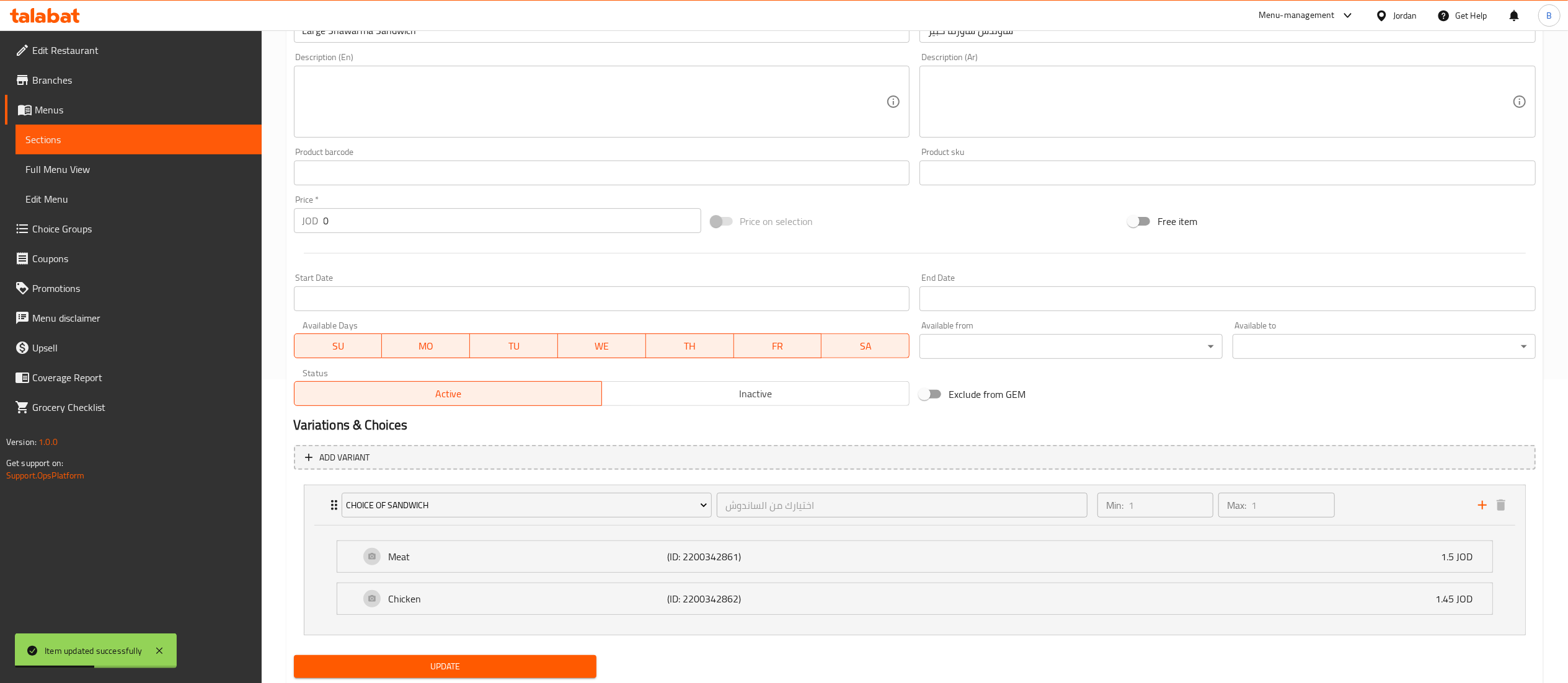
scroll to position [342, 0]
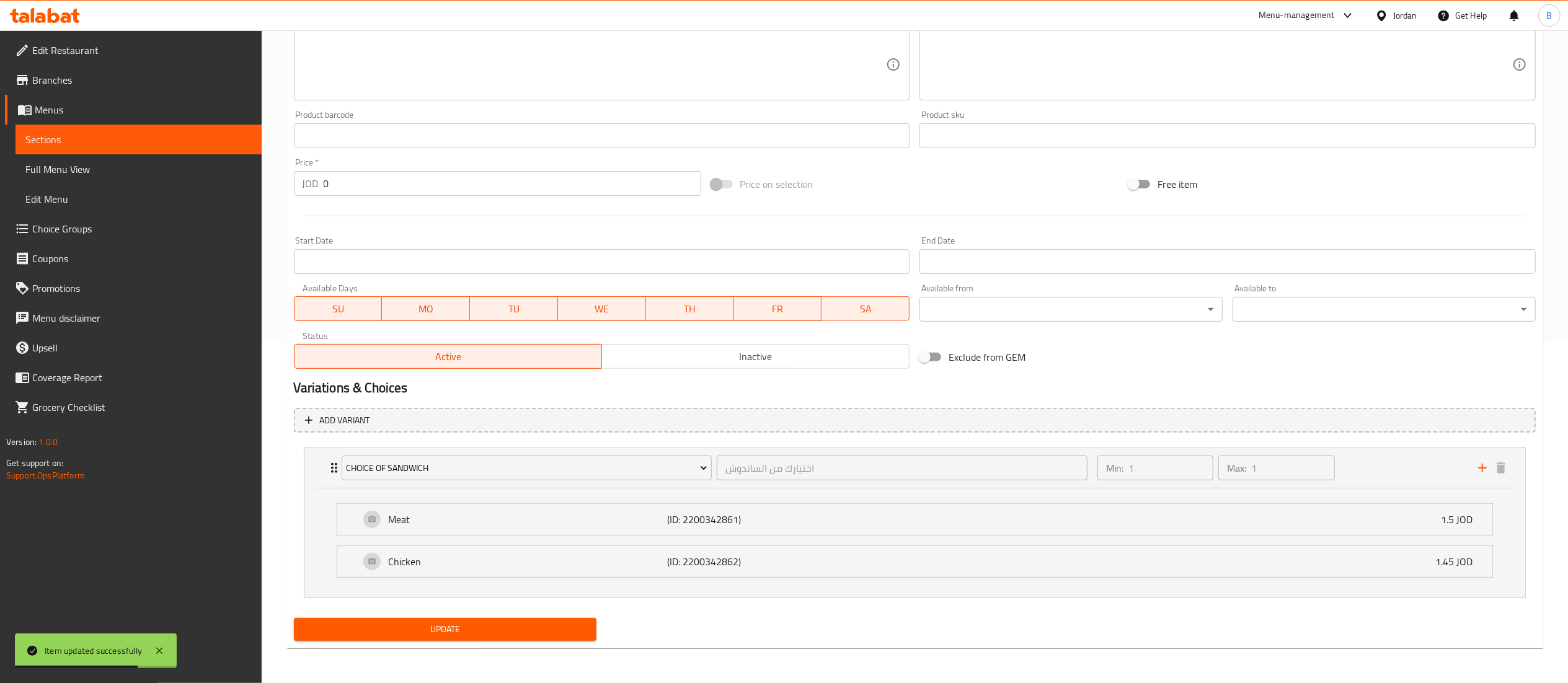
click at [83, 227] on span "Choice Groups" at bounding box center [142, 228] width 219 height 15
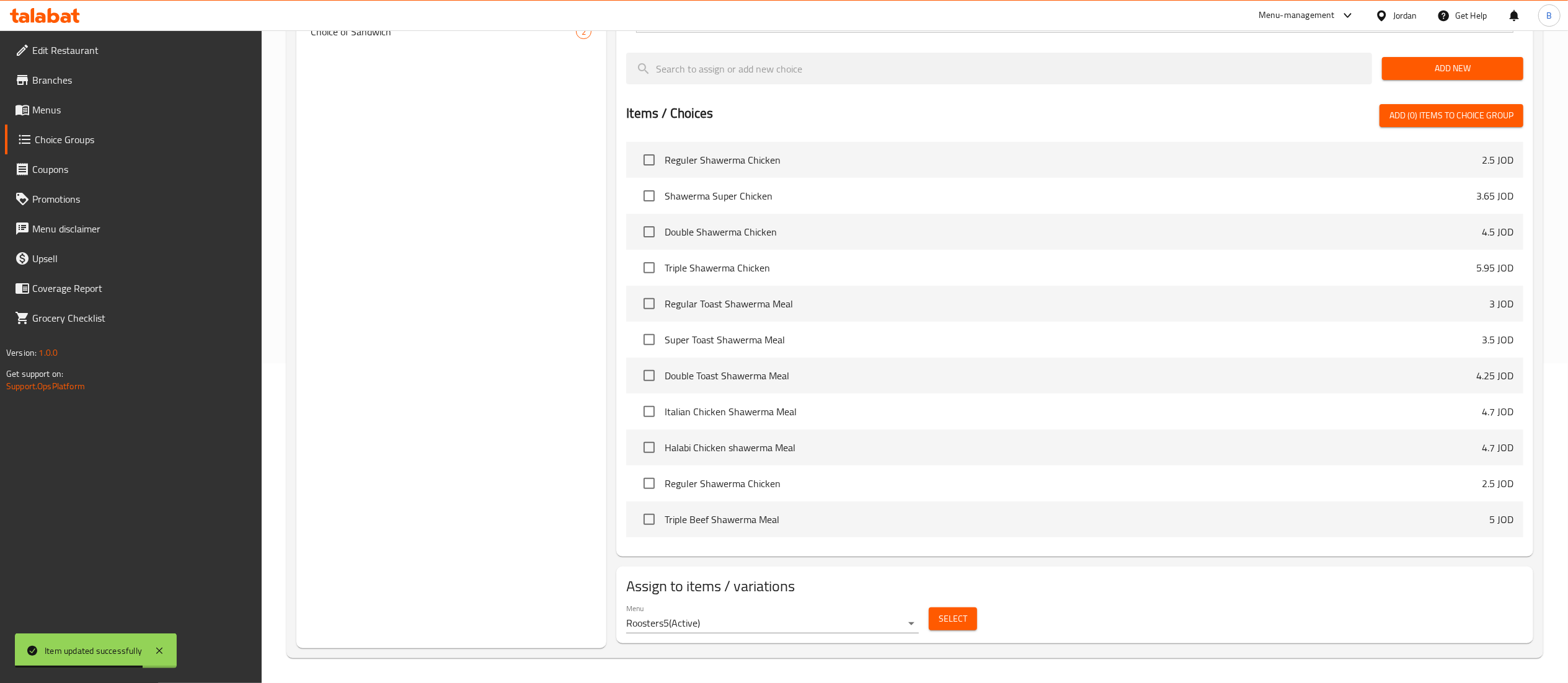
scroll to position [176, 0]
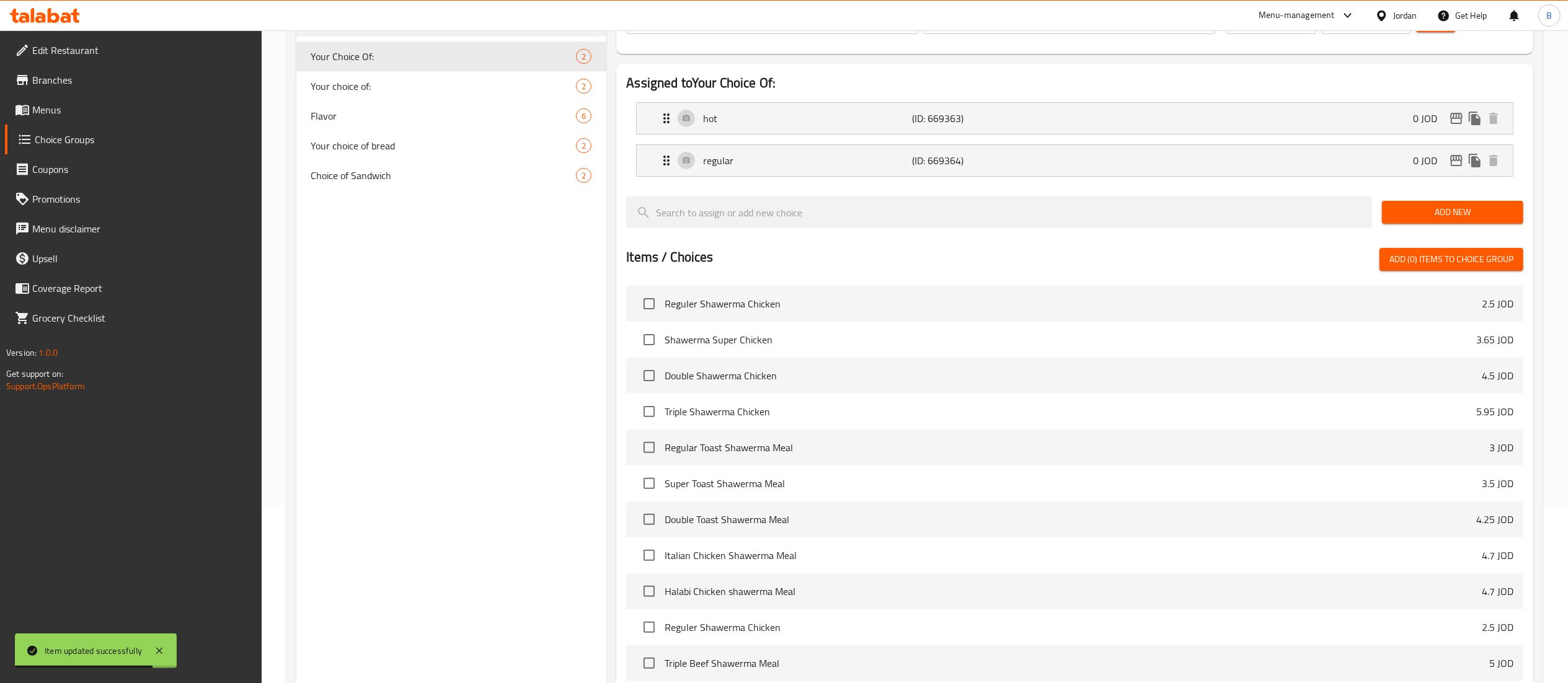
click at [385, 191] on nav "Your Choice Of: 2 Your choice of: 2 Flavor 6 Your choice of bread 2 Choice of S…" at bounding box center [452, 115] width 311 height 158
click at [393, 185] on div "Choice of Sandwich 2" at bounding box center [452, 175] width 311 height 30
type input "Choice of Sandwich"
type input "اختيارك من الساندوش"
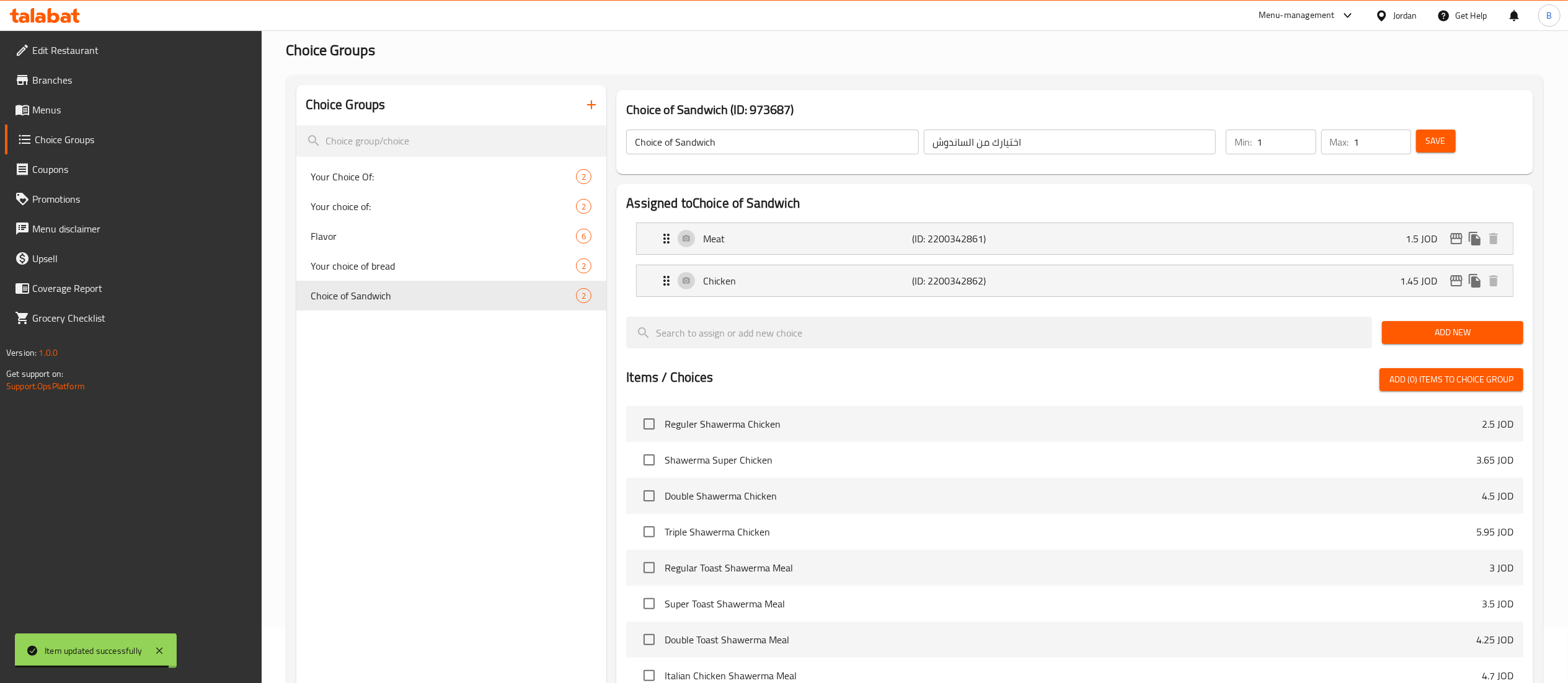
scroll to position [52, 0]
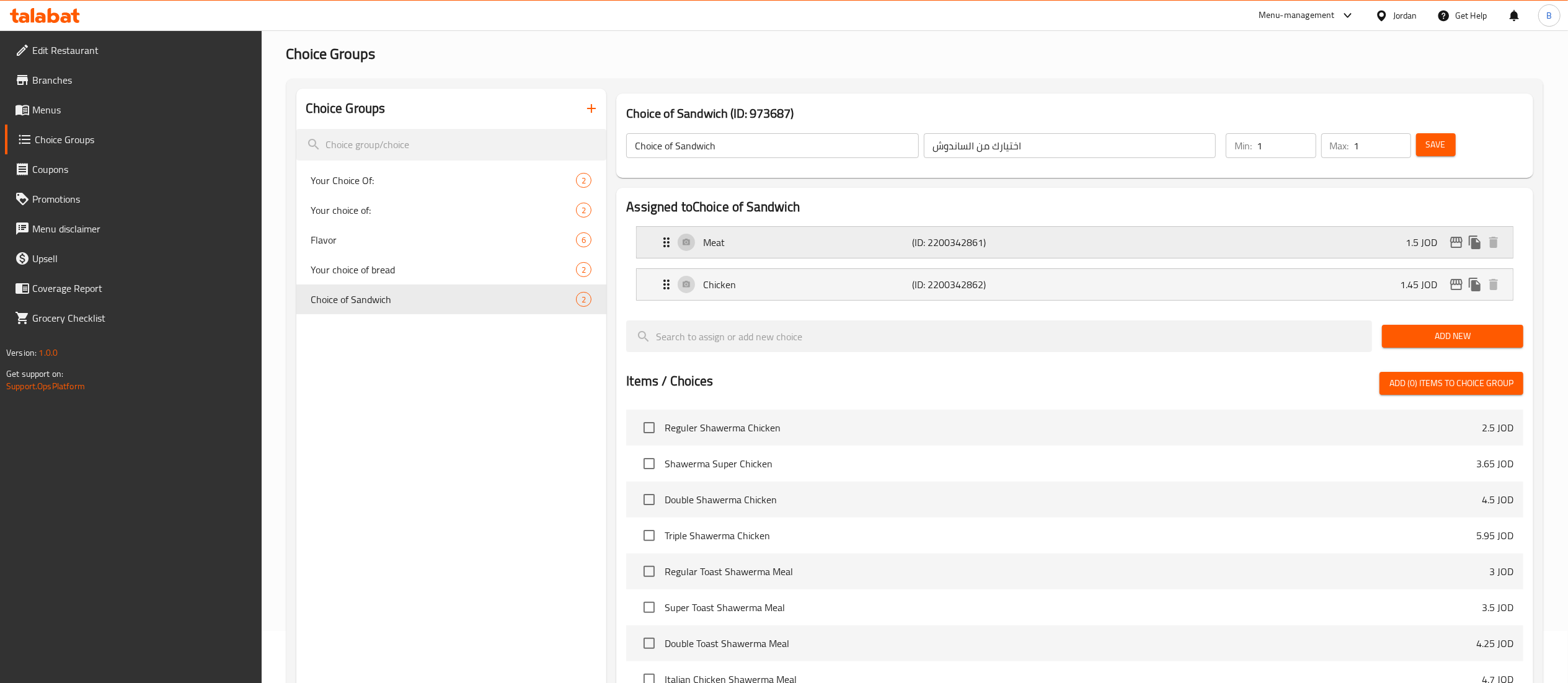
click at [1198, 230] on div "Meat (ID: 2200342861) 1.5 JOD" at bounding box center [1079, 243] width 839 height 31
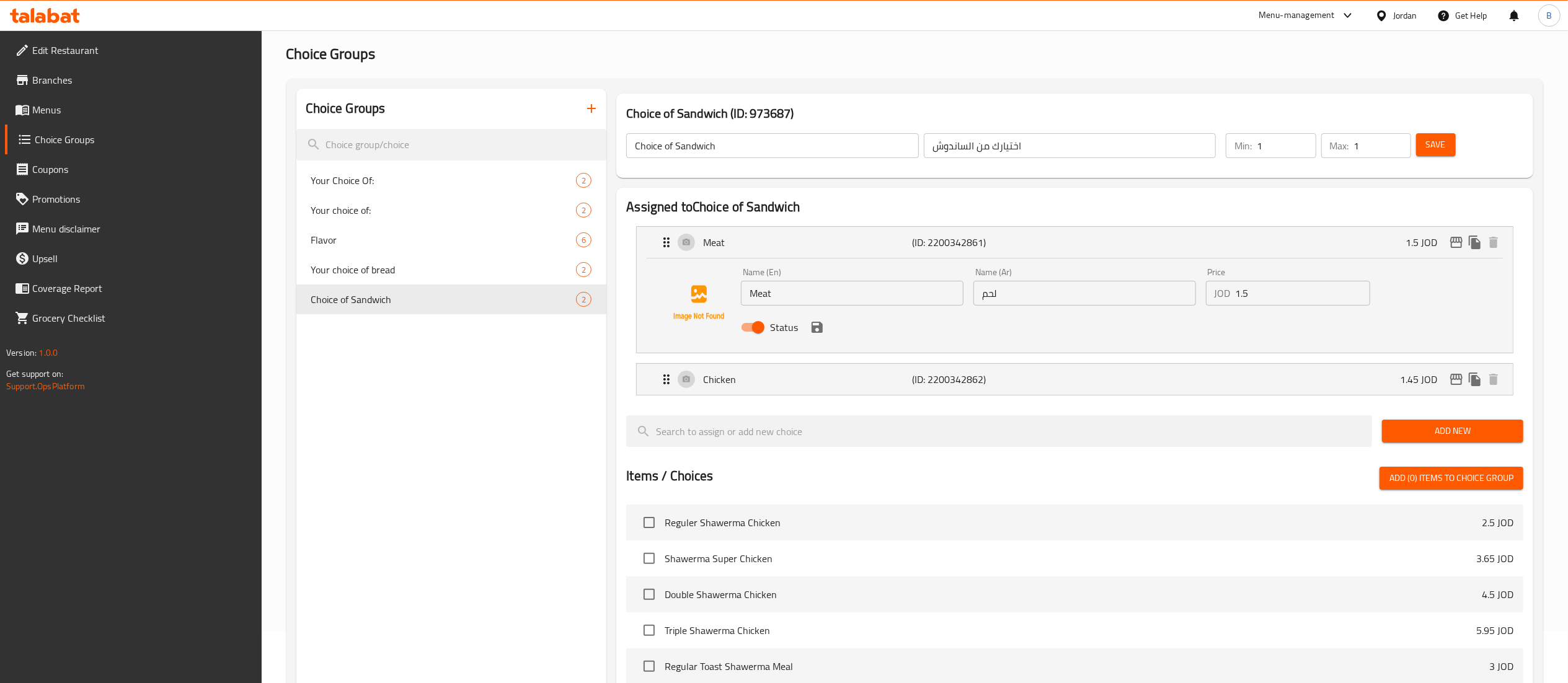
click at [1295, 290] on input "1.5" at bounding box center [1303, 293] width 134 height 25
drag, startPoint x: 1266, startPoint y: 294, endPoint x: 1142, endPoint y: 292, distance: 124.0
click at [1144, 294] on div "Name (En) Meat Name (En) Name (Ar) لحم Name (Ar) Price JOD 1.55 Price Status" at bounding box center [1084, 303] width 697 height 81
click at [821, 328] on icon "save" at bounding box center [817, 327] width 11 height 11
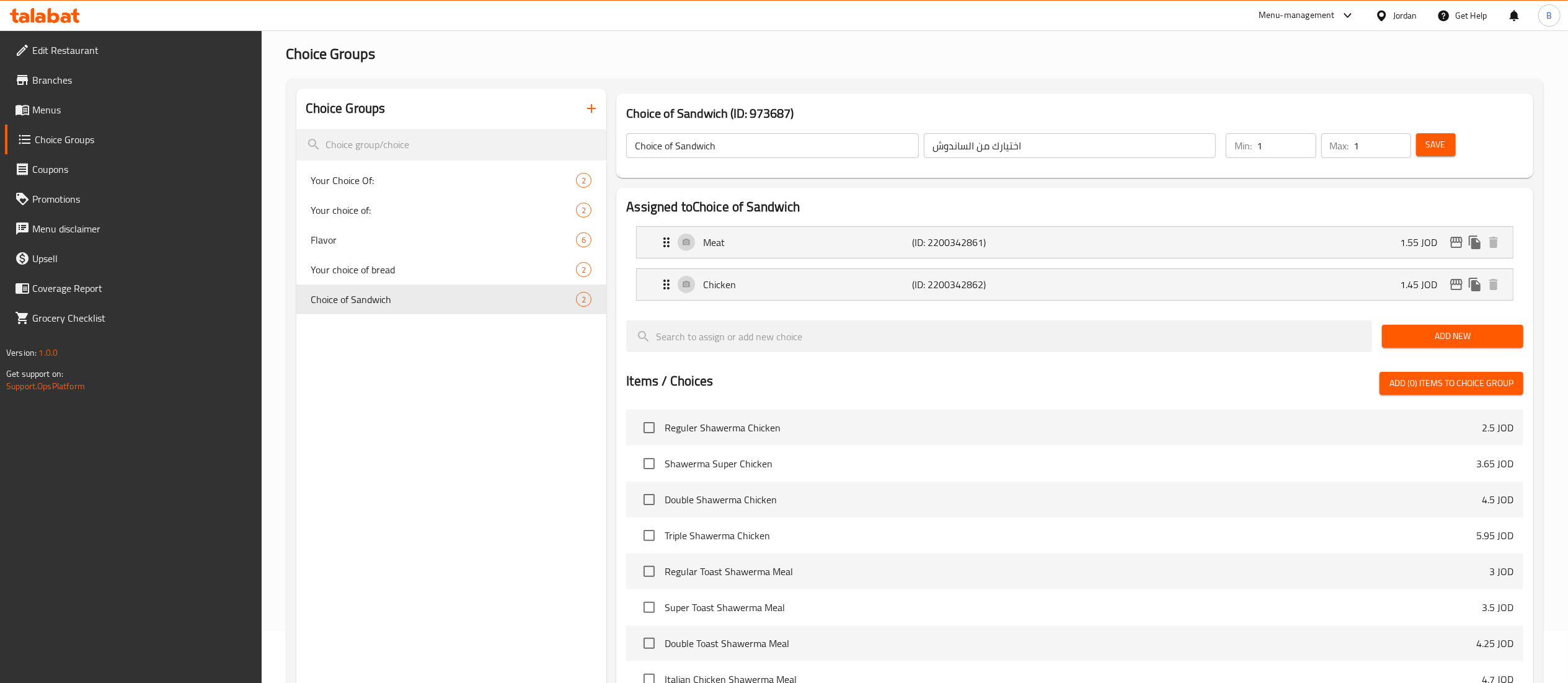
type input "1.55"
click at [1439, 146] on span "Save" at bounding box center [1436, 144] width 20 height 15
click at [1456, 243] on icon "edit" at bounding box center [1457, 242] width 12 height 11
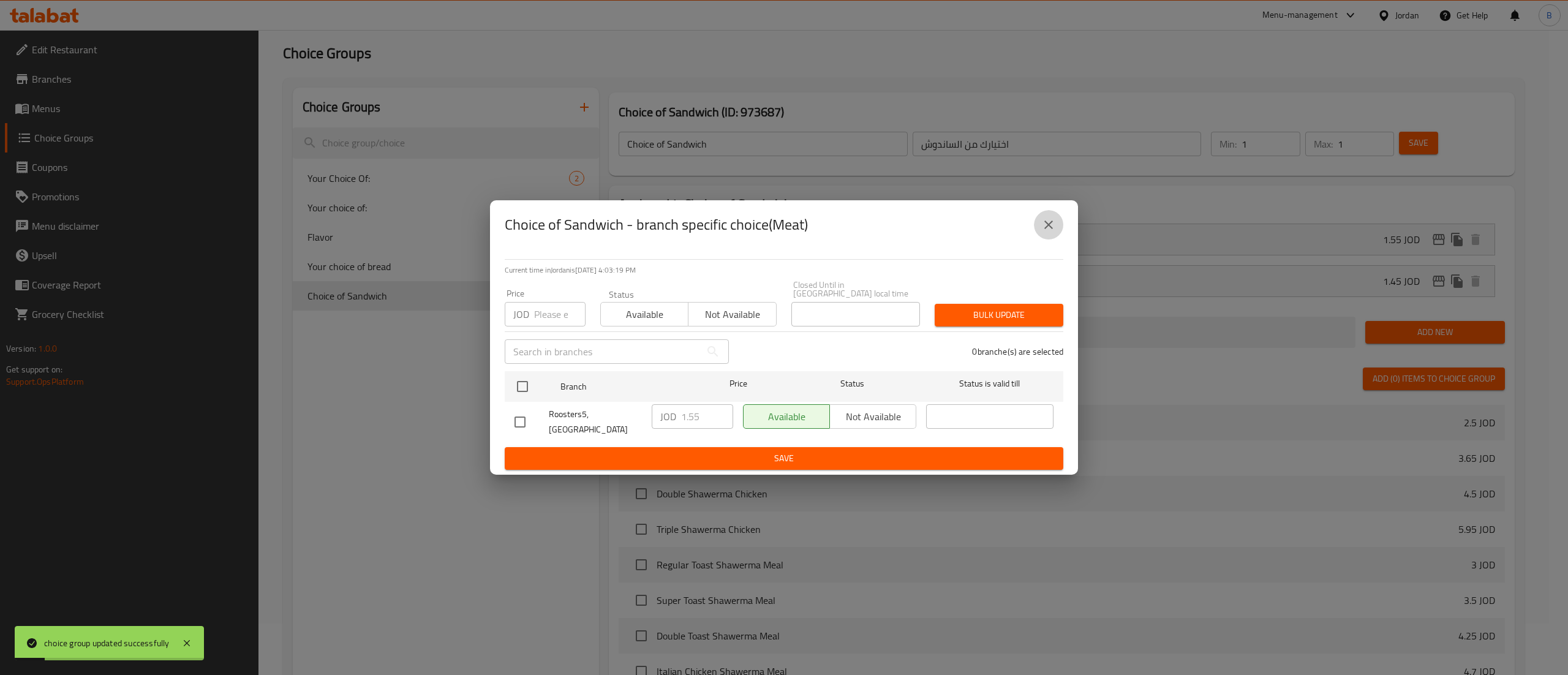
click at [1059, 237] on button "close" at bounding box center [1048, 224] width 30 height 30
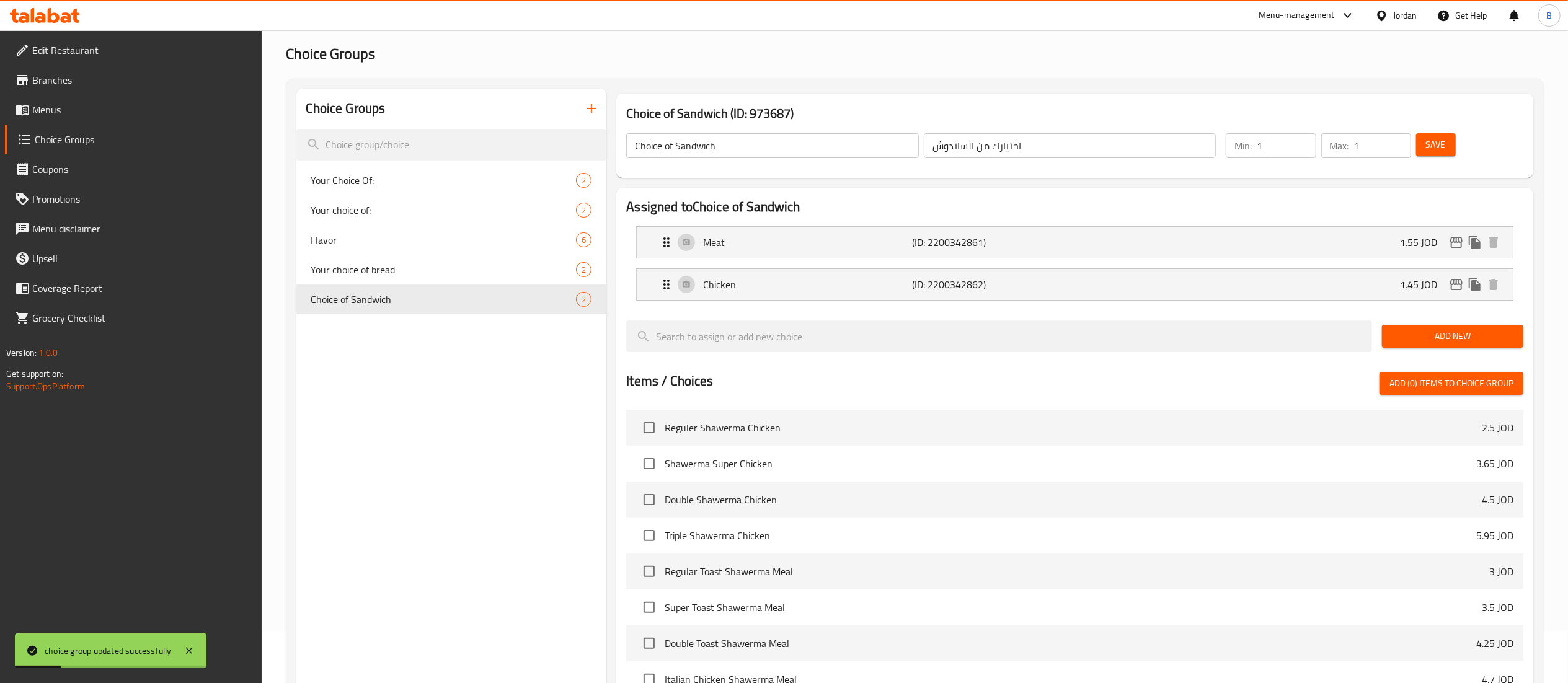
click at [80, 108] on span "Menus" at bounding box center [142, 109] width 219 height 15
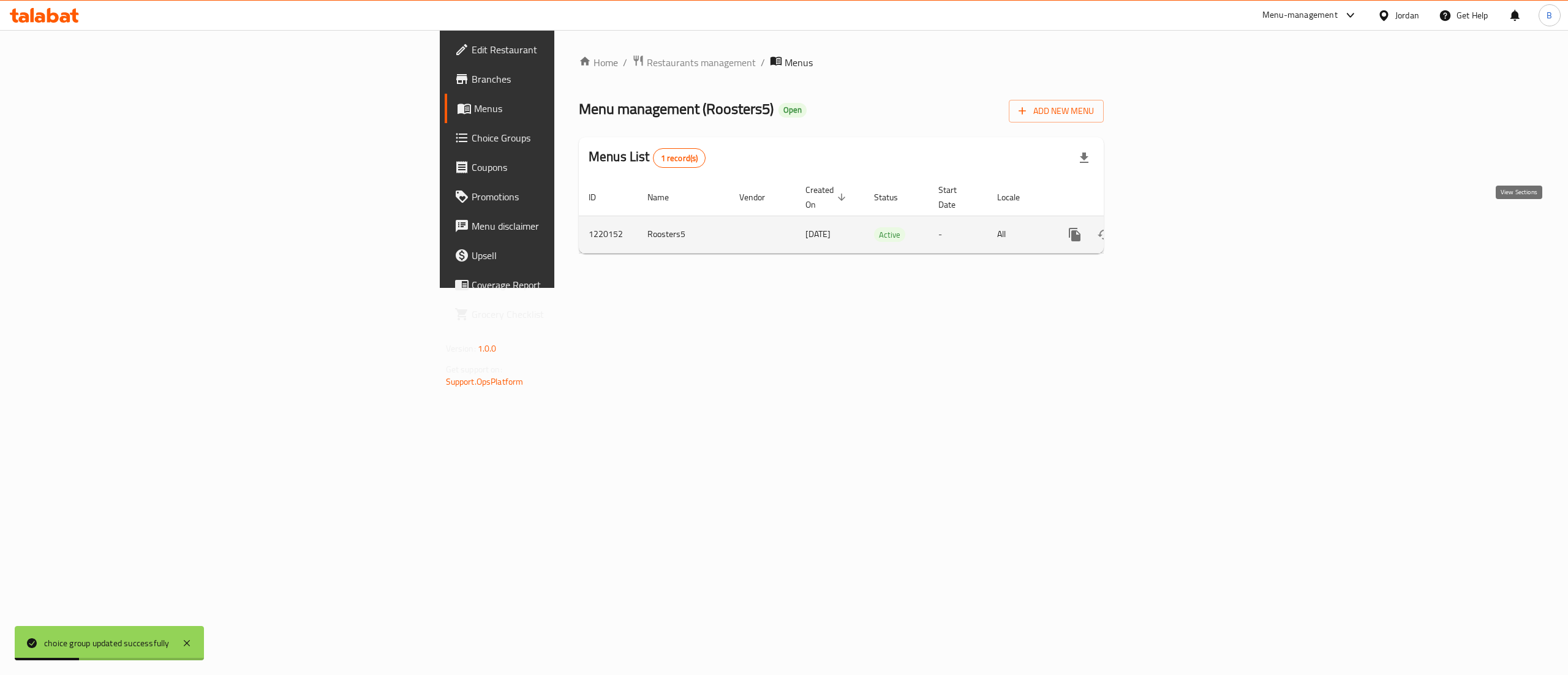
click at [1170, 228] on icon "enhanced table" at bounding box center [1163, 234] width 15 height 15
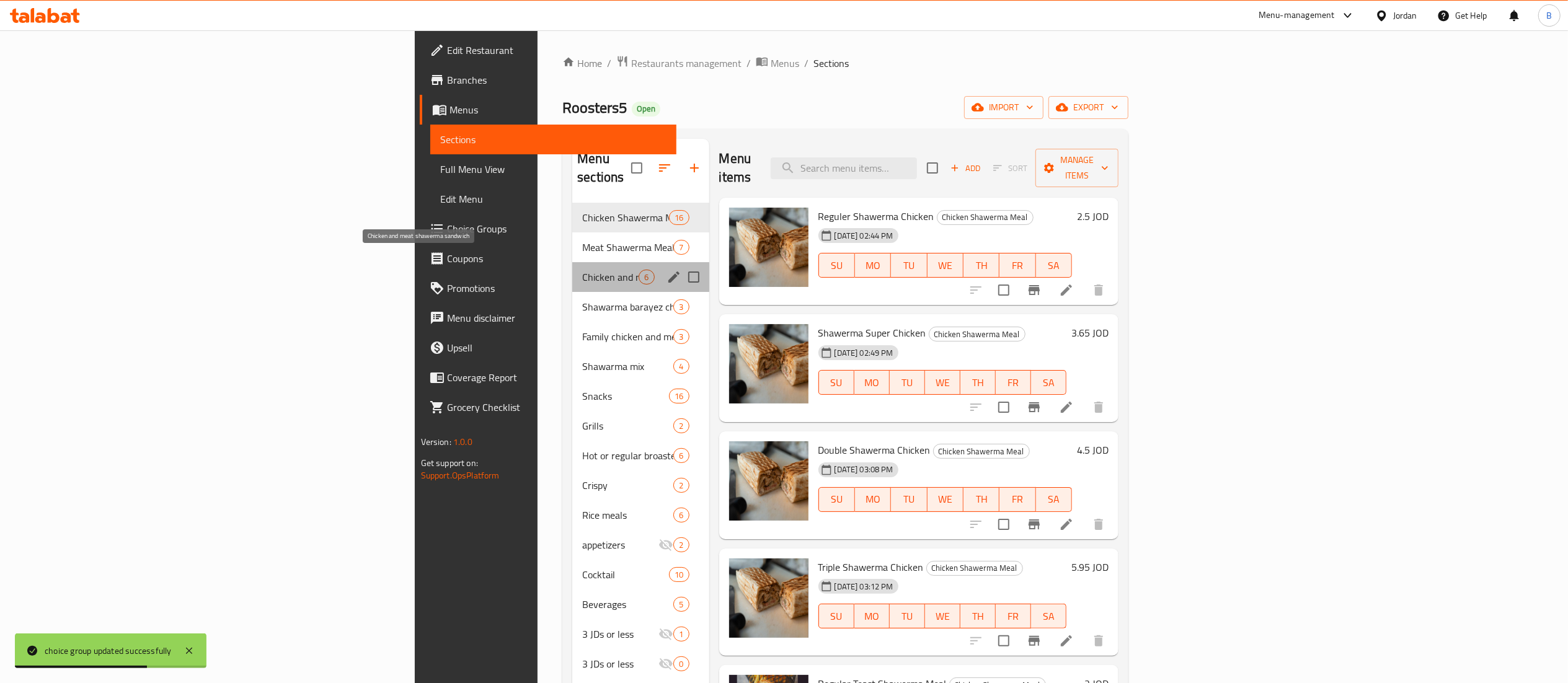
click at [582, 270] on span "Chicken and meat shawerma sandwich" at bounding box center [610, 277] width 56 height 15
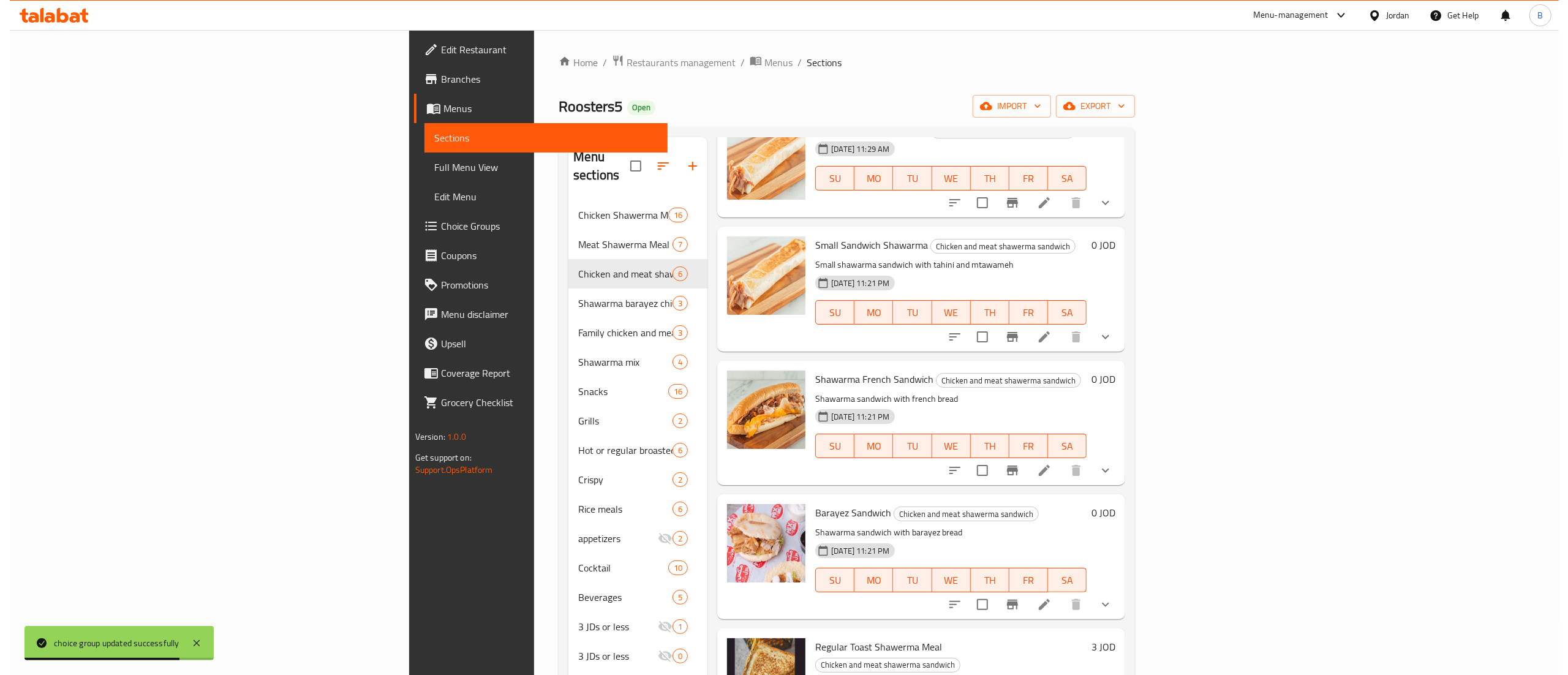
scroll to position [122, 0]
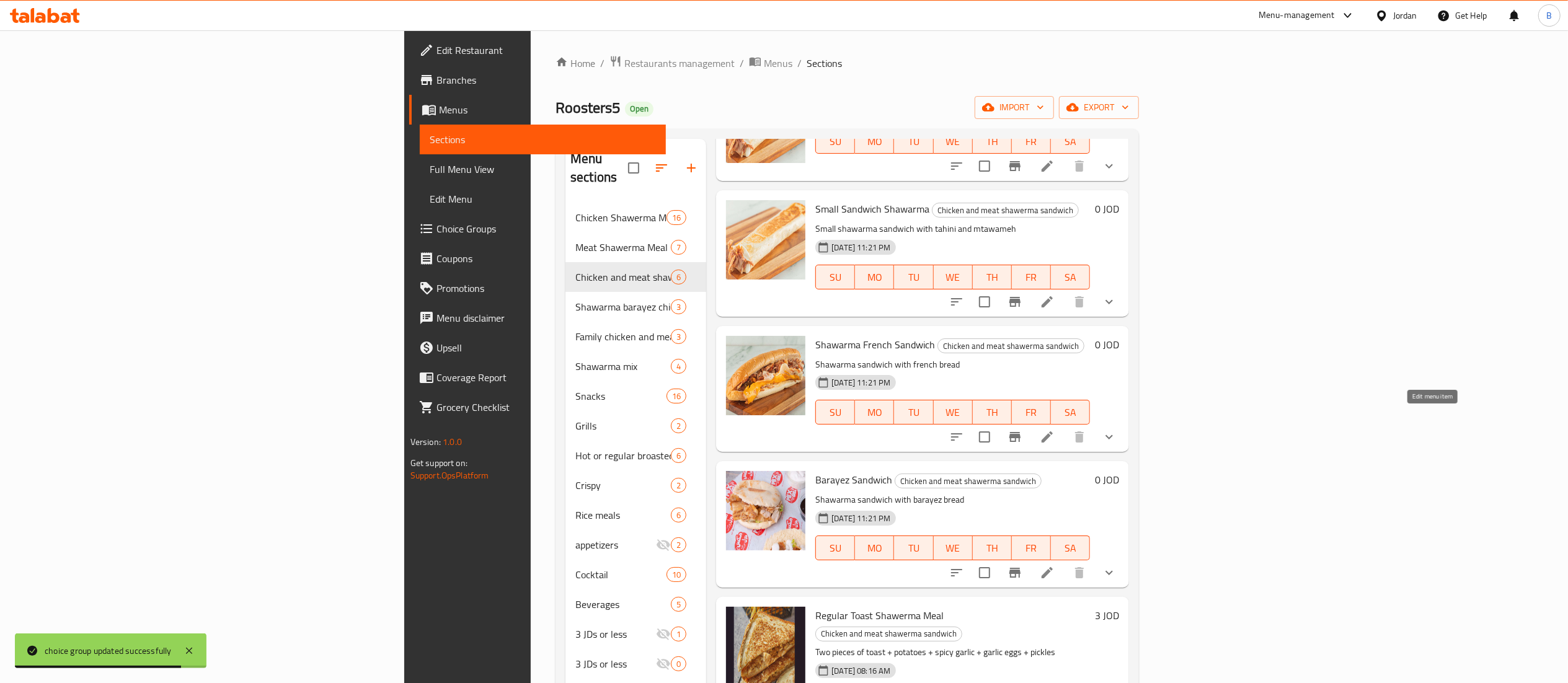
click at [1055, 430] on icon at bounding box center [1047, 437] width 15 height 15
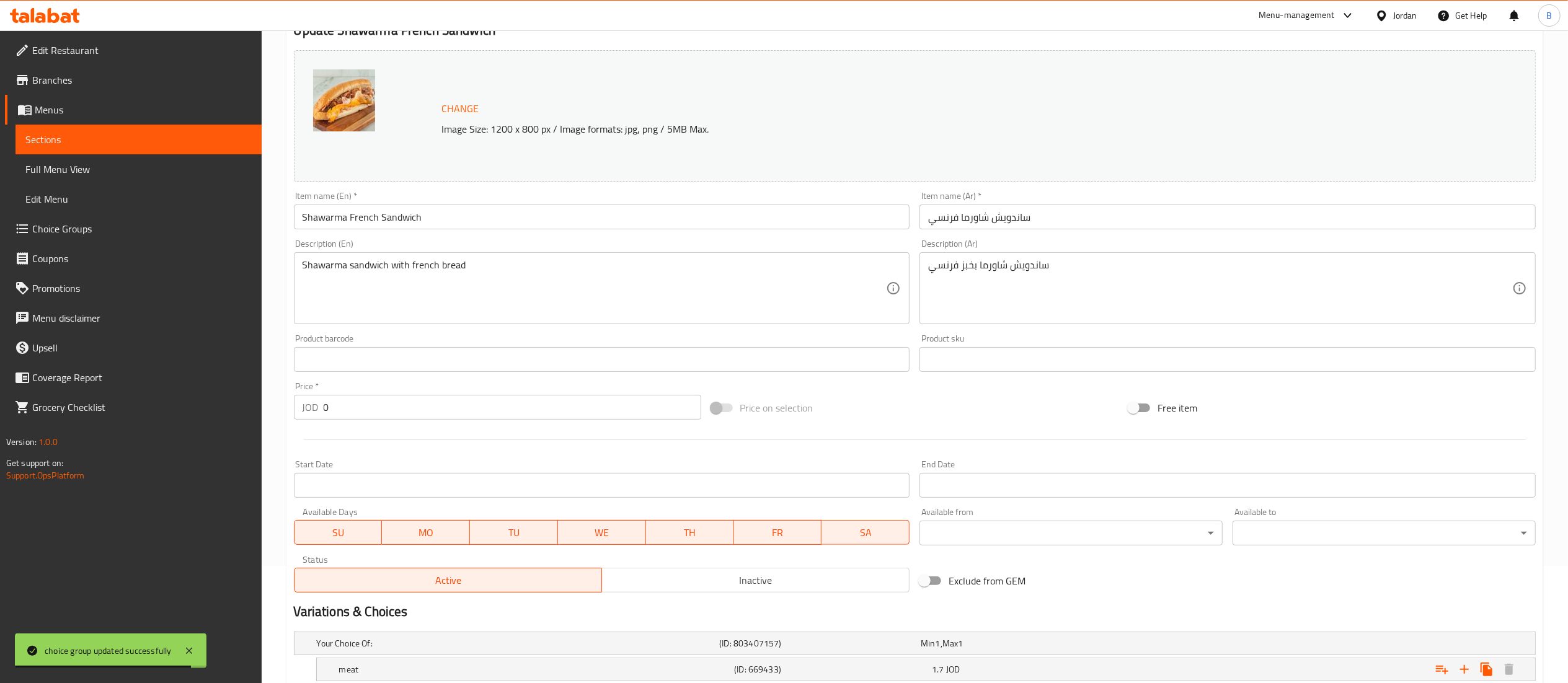
scroll to position [240, 0]
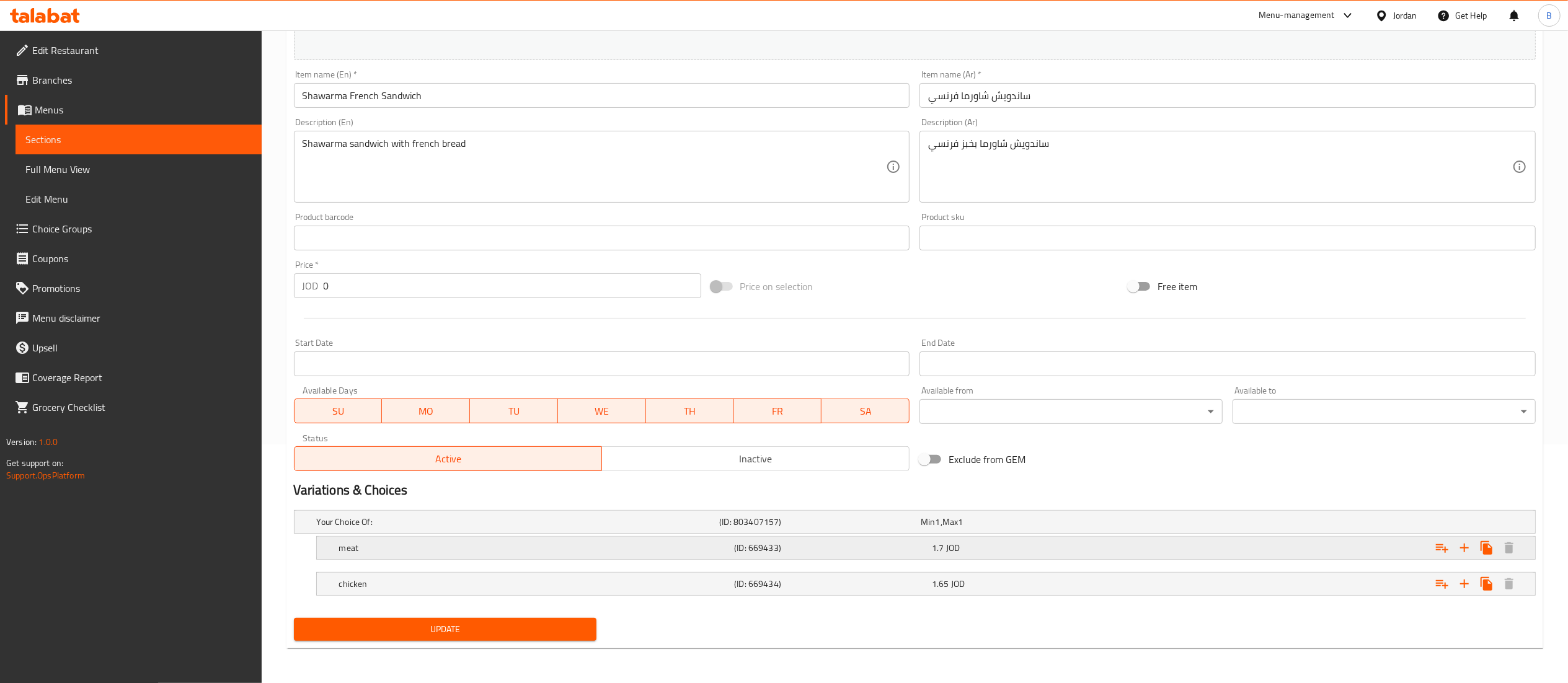
click at [856, 542] on h5 "(ID: 669433)" at bounding box center [831, 548] width 193 height 12
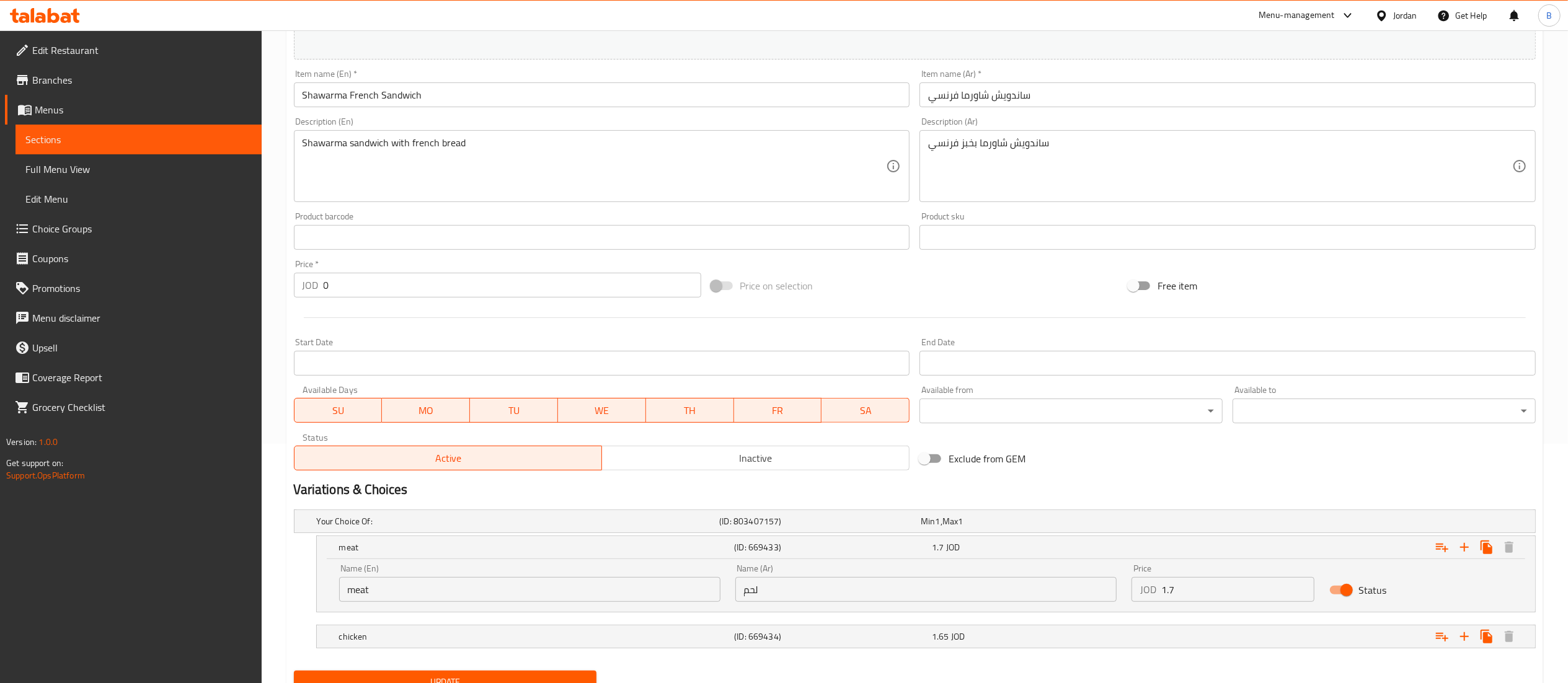
click at [1235, 584] on input "1.7" at bounding box center [1238, 590] width 154 height 25
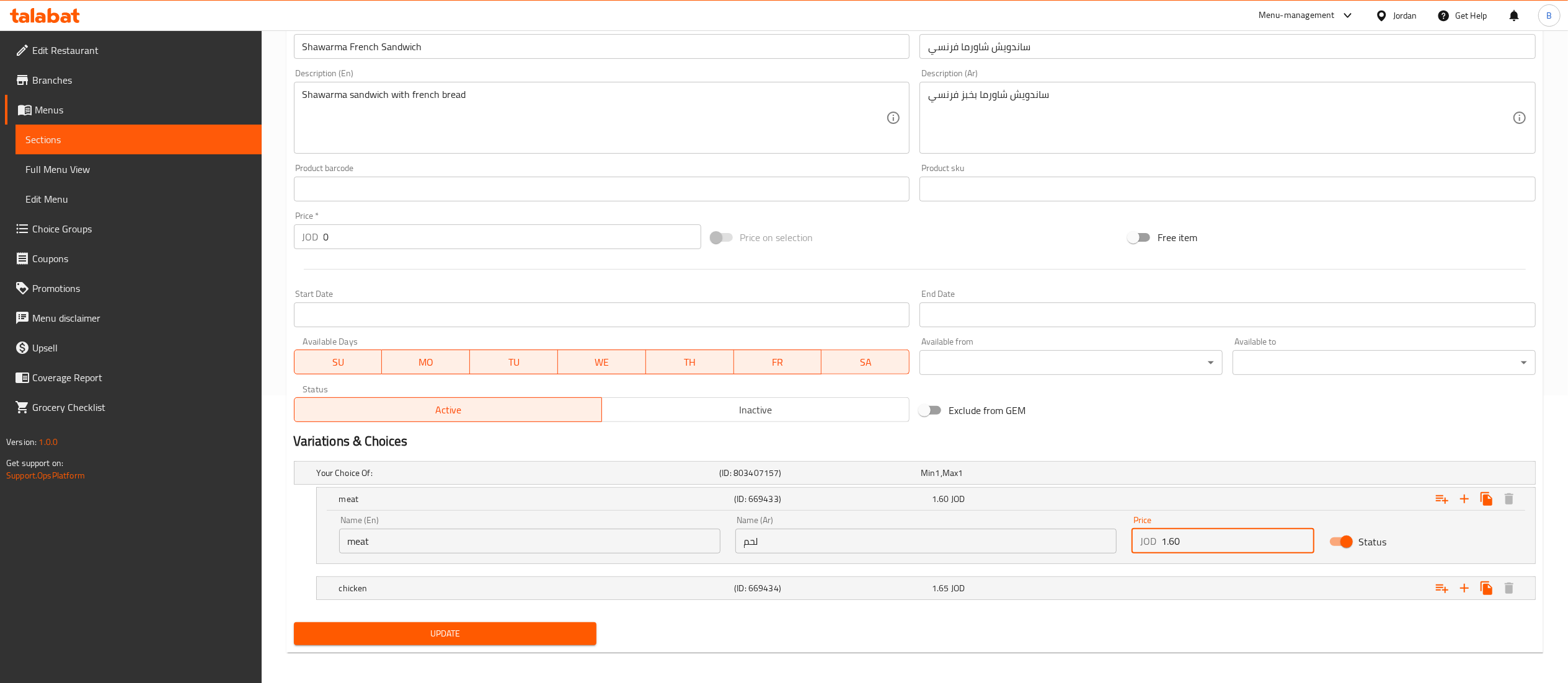
scroll to position [294, 0]
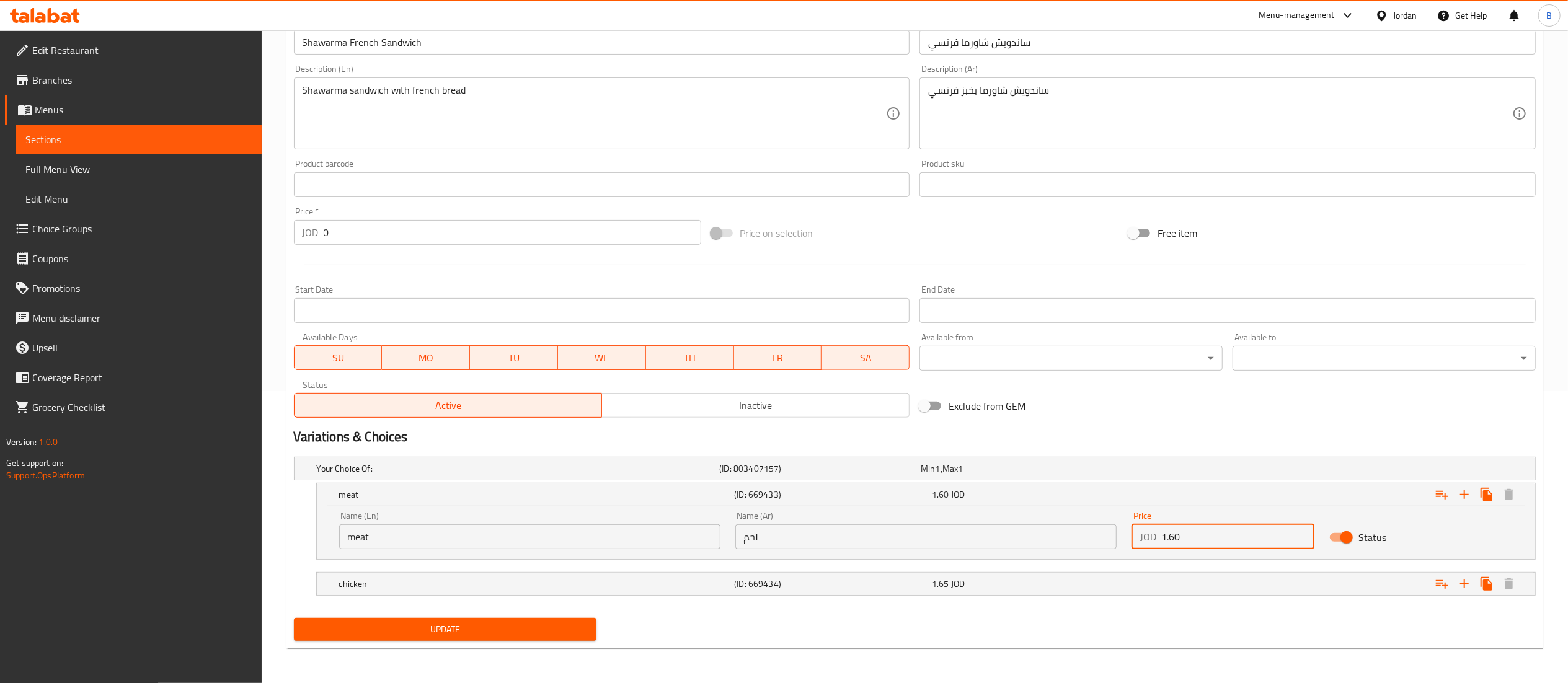
type input "1.60"
click at [461, 622] on span "Update" at bounding box center [445, 630] width 284 height 15
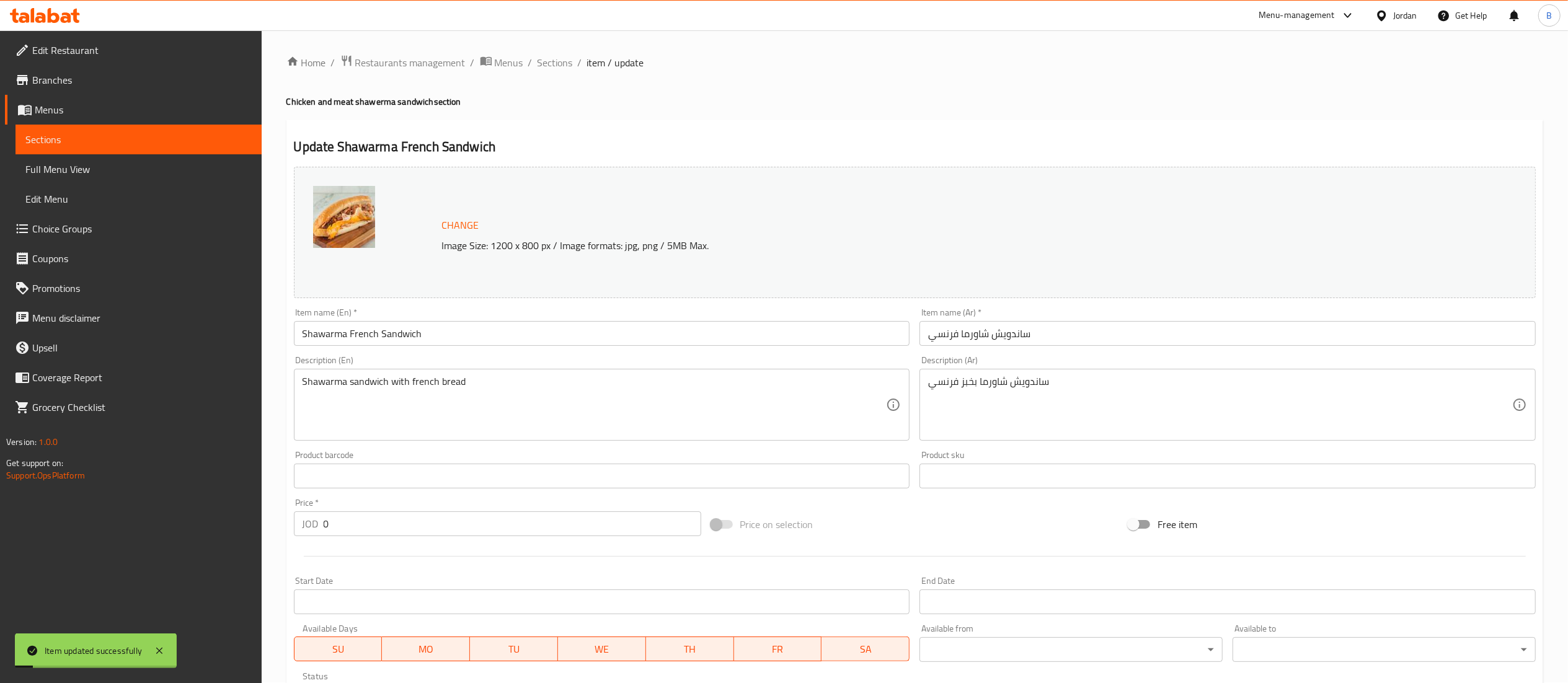
scroll to position [0, 0]
click at [550, 67] on span "Sections" at bounding box center [556, 63] width 36 height 15
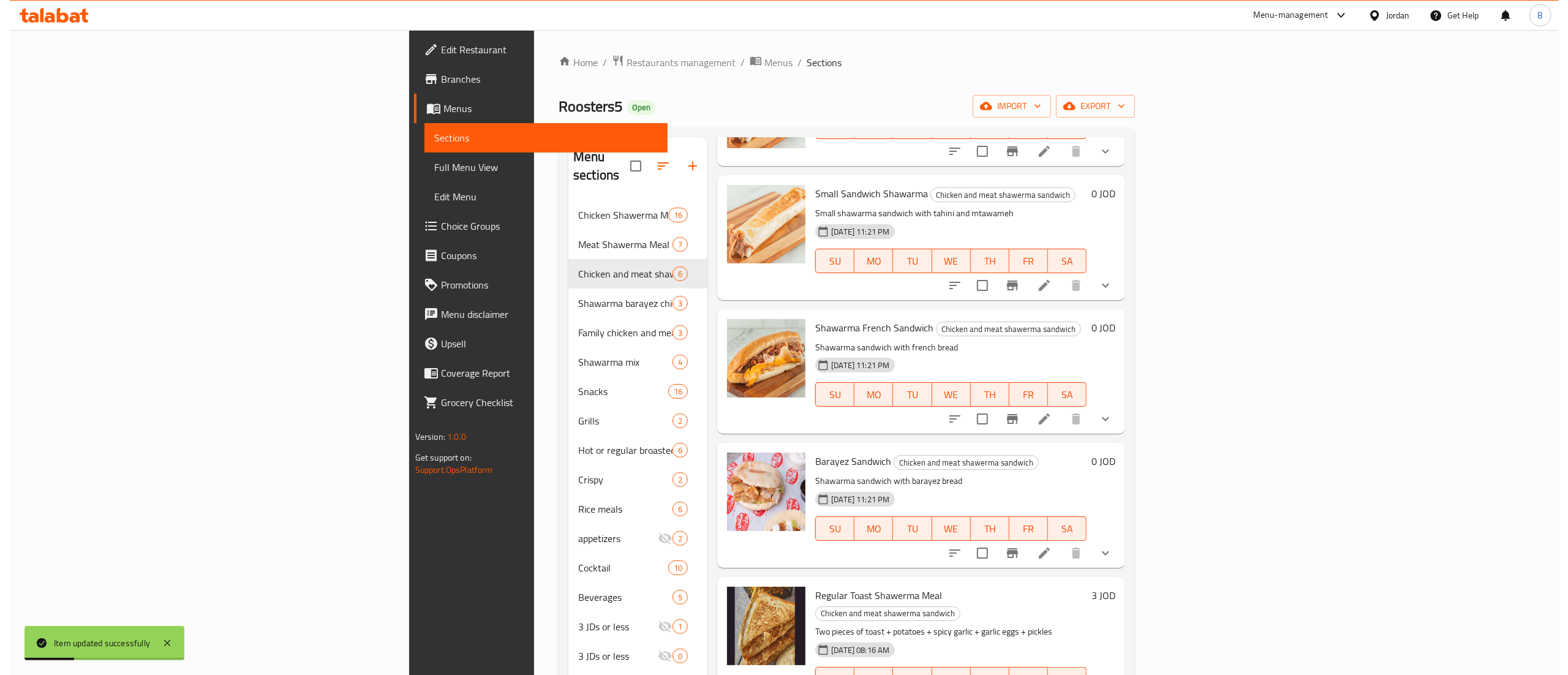
scroll to position [140, 0]
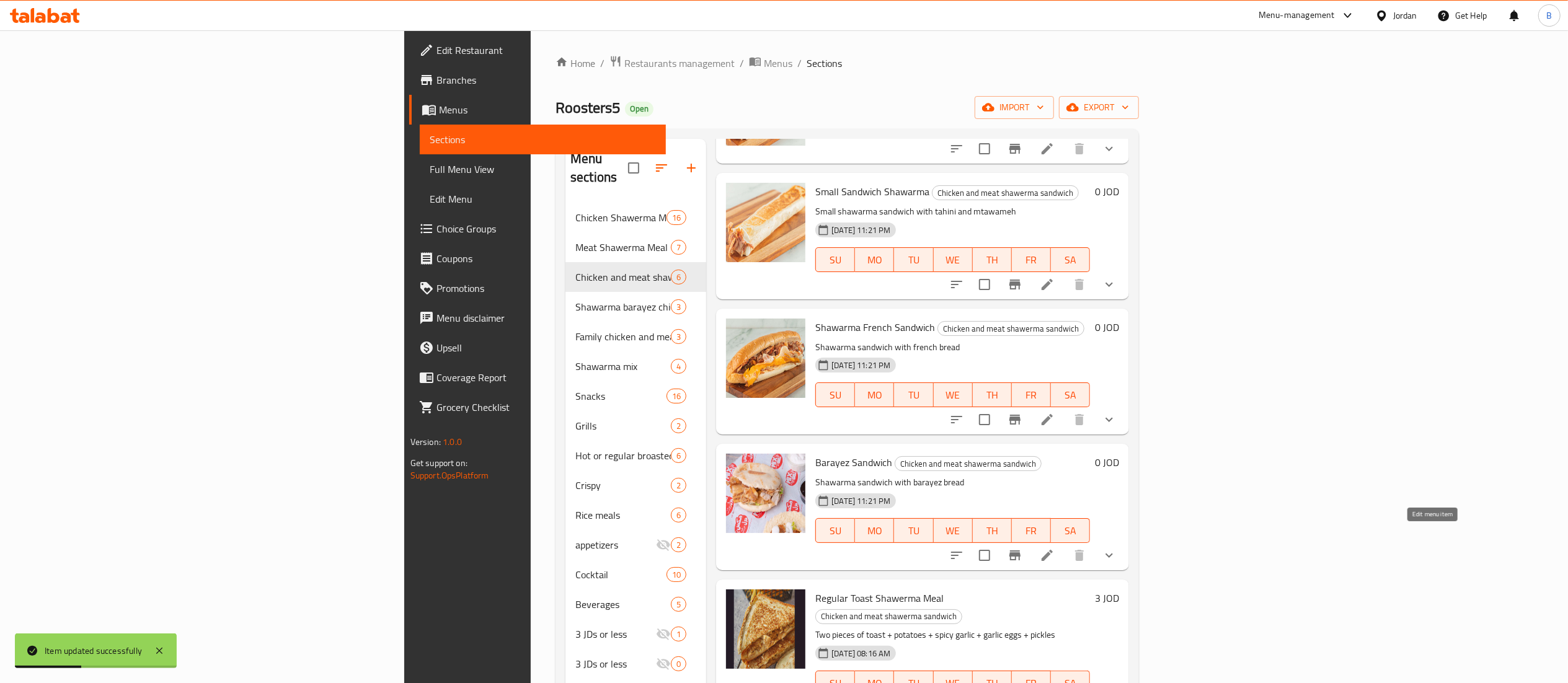
click at [1055, 548] on icon at bounding box center [1047, 555] width 15 height 15
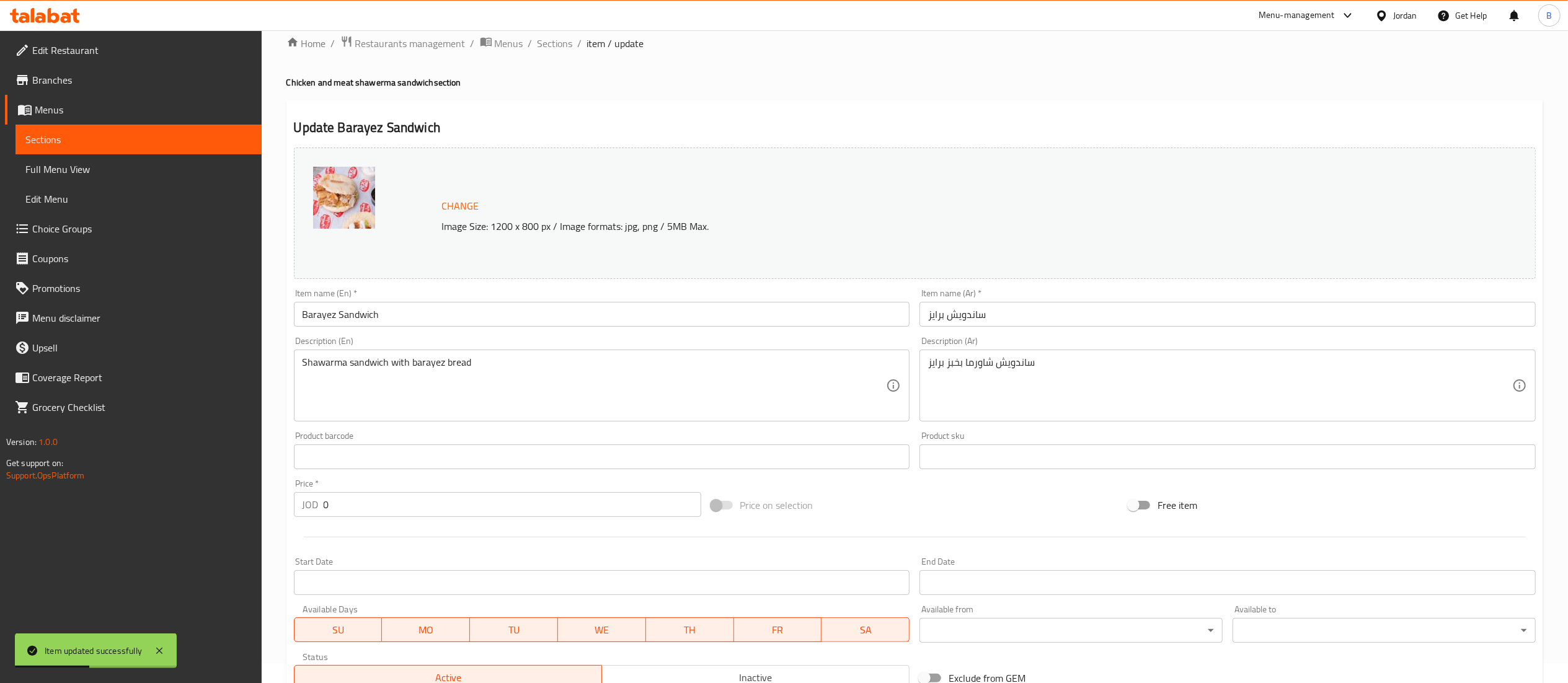
scroll to position [240, 0]
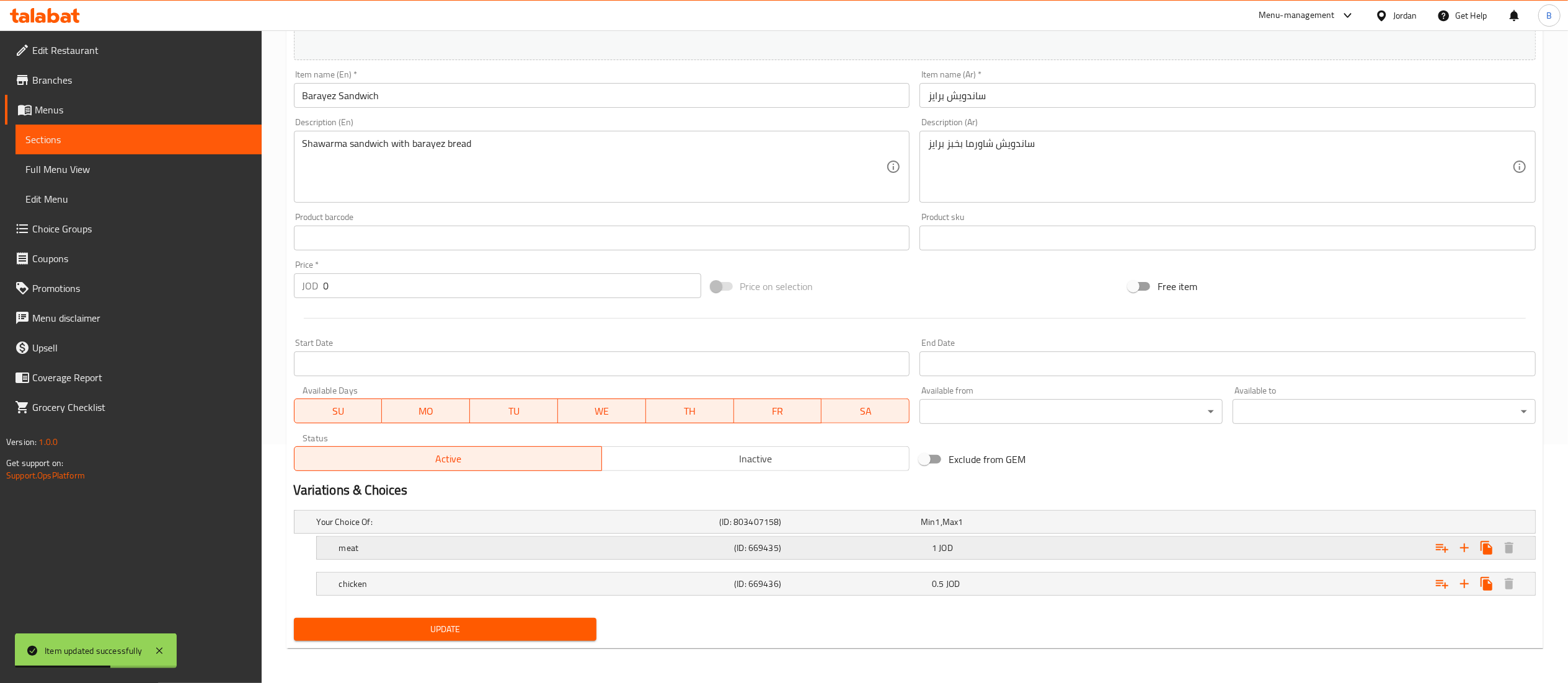
click at [798, 545] on h5 "(ID: 669435)" at bounding box center [831, 548] width 193 height 12
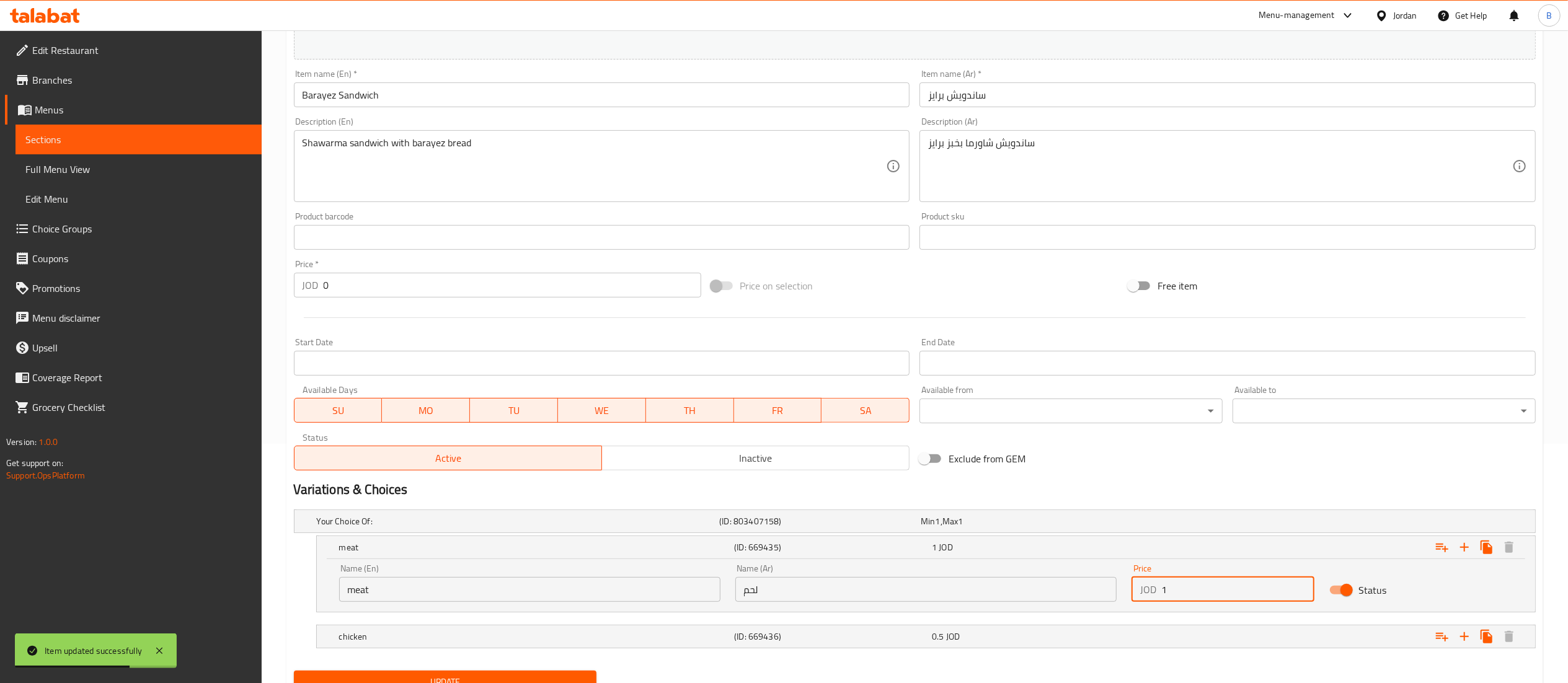
click at [1228, 587] on input "1" at bounding box center [1238, 590] width 154 height 25
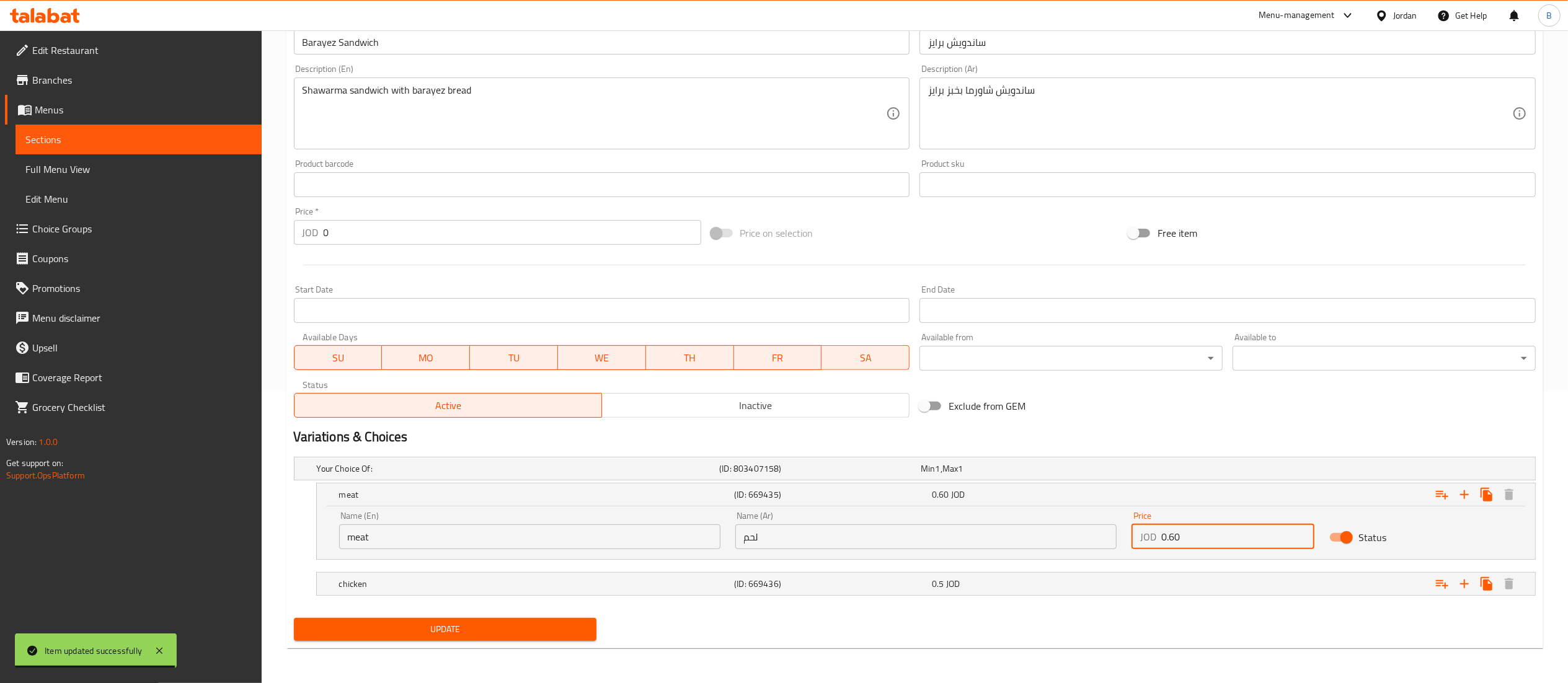
type input "0.60"
click at [533, 641] on button "Update" at bounding box center [445, 630] width 303 height 23
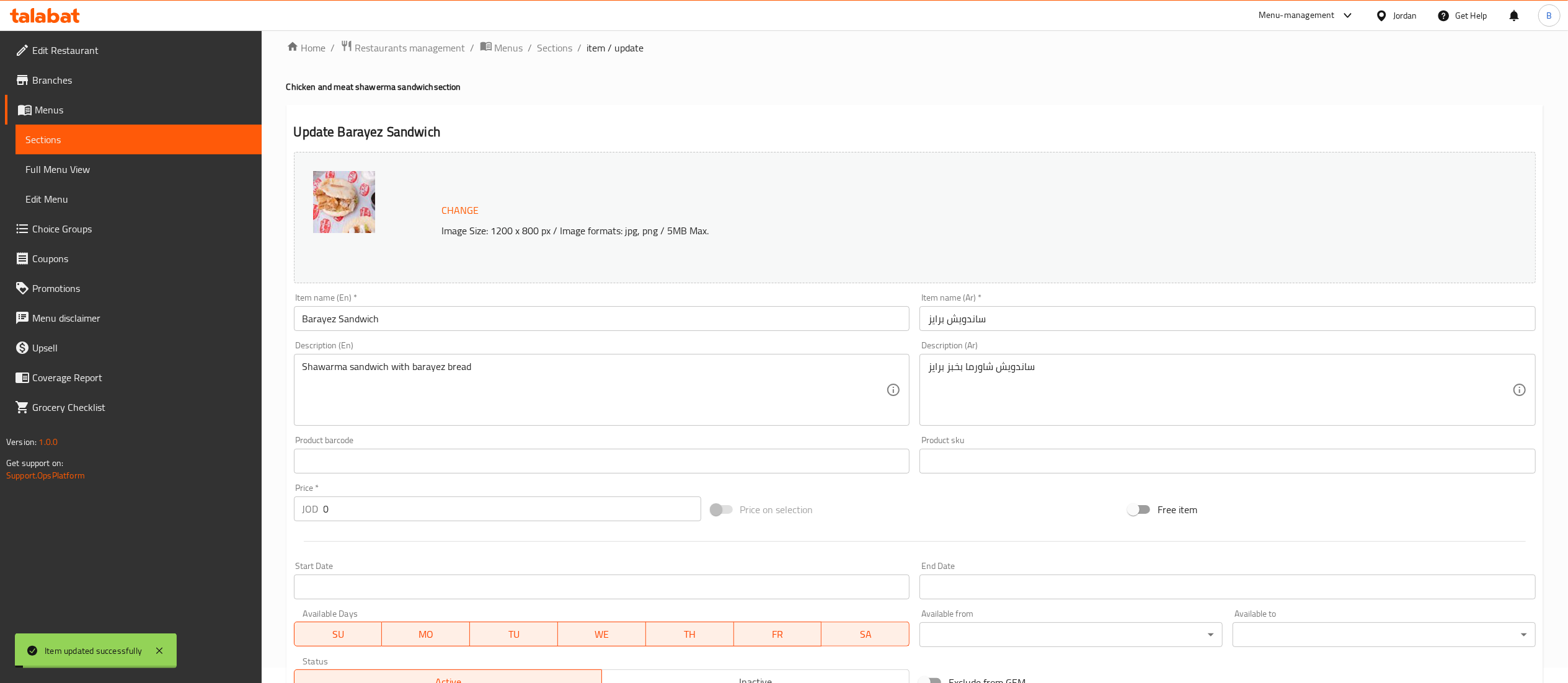
scroll to position [0, 0]
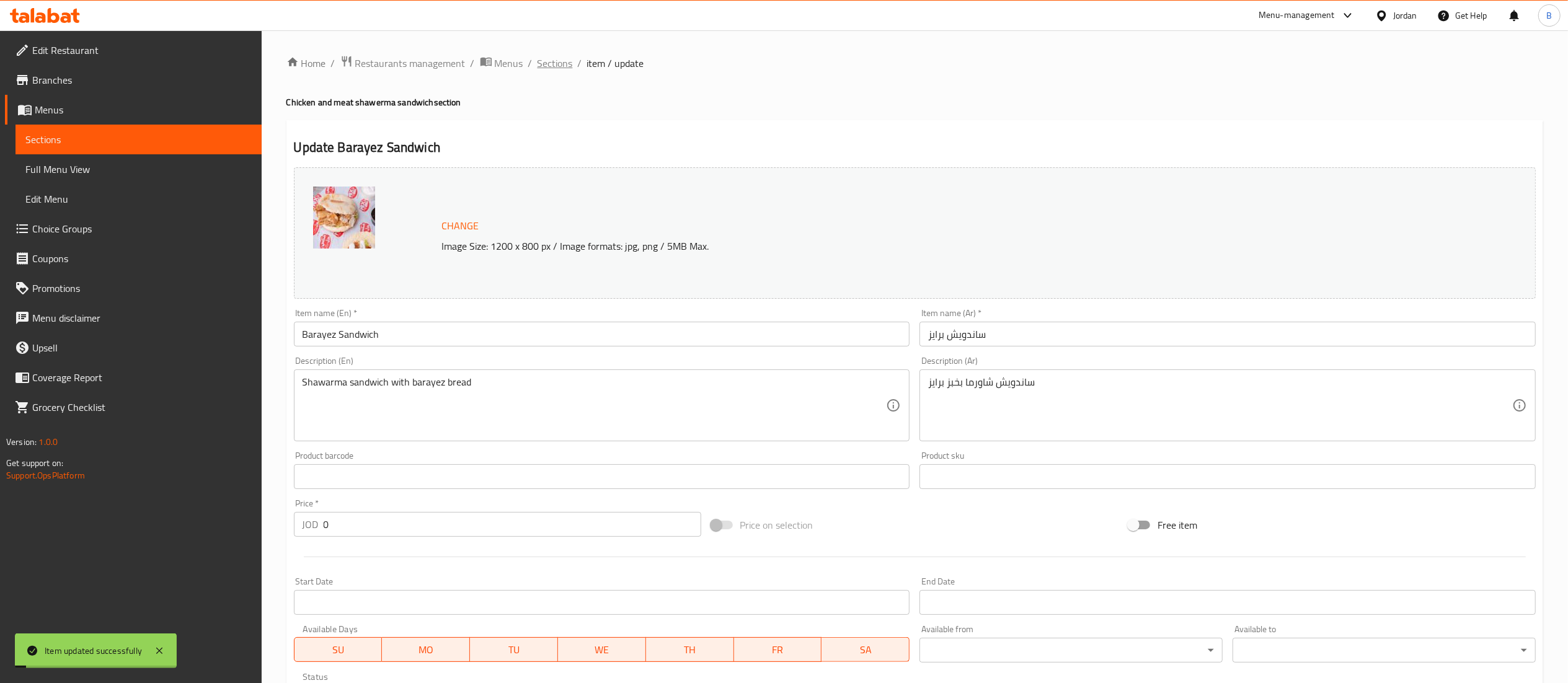
click at [562, 58] on span "Sections" at bounding box center [556, 63] width 36 height 15
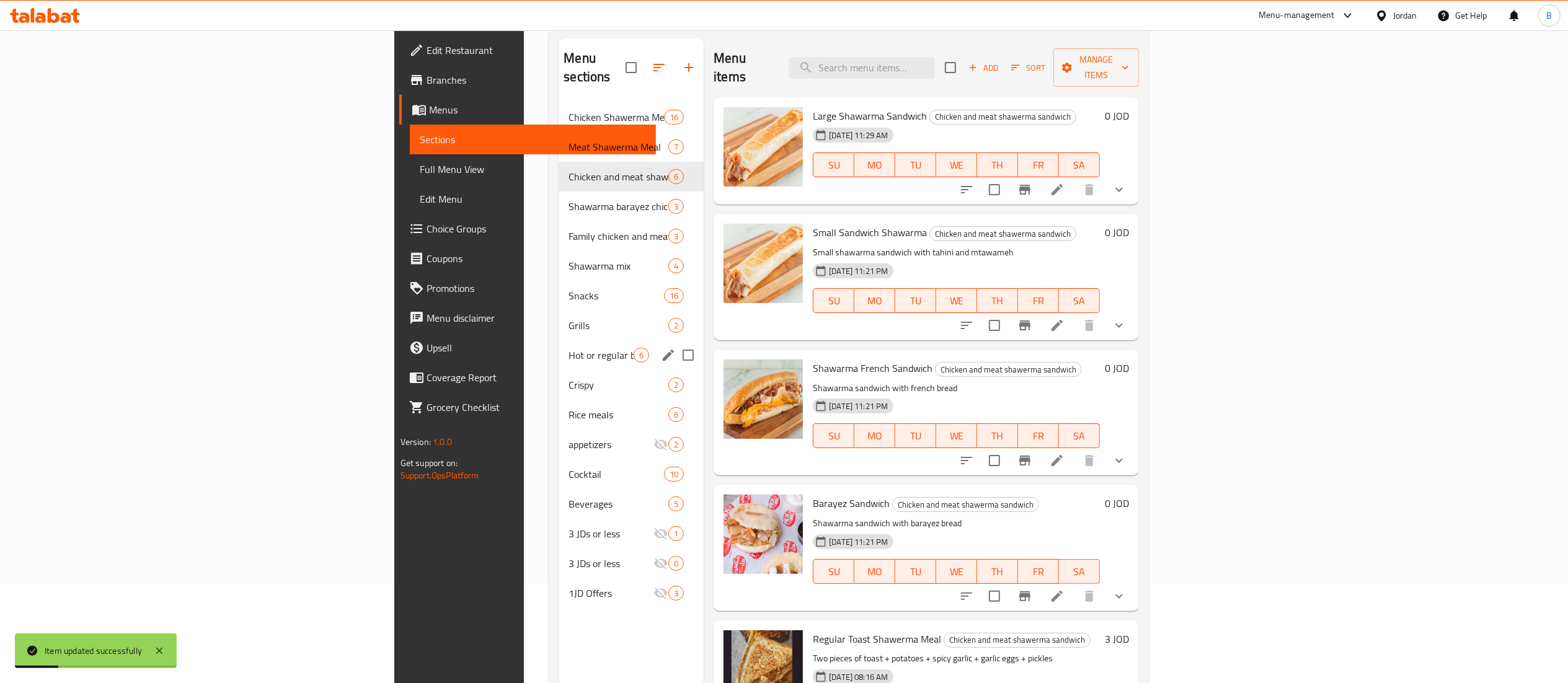
scroll to position [124, 0]
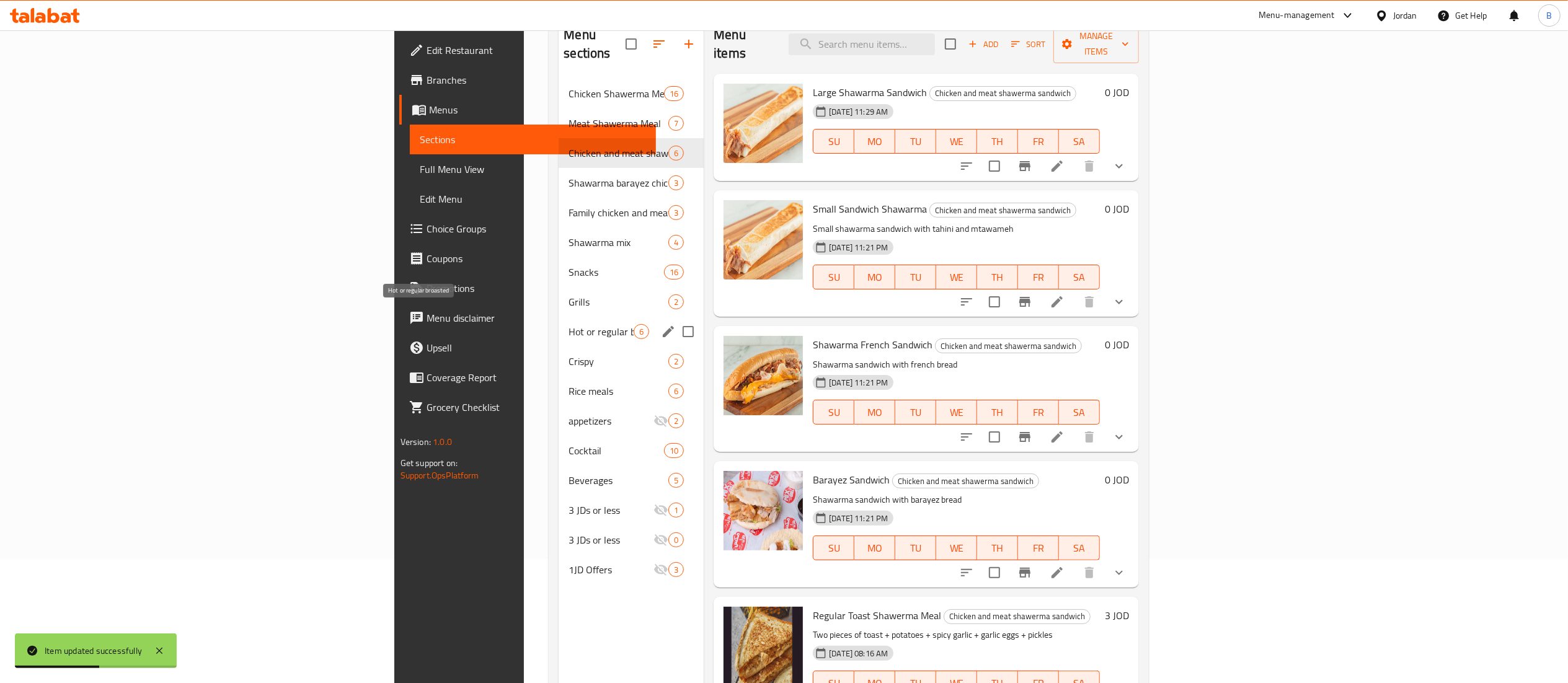
click at [569, 325] on span "Hot or regular broasted" at bounding box center [601, 331] width 65 height 15
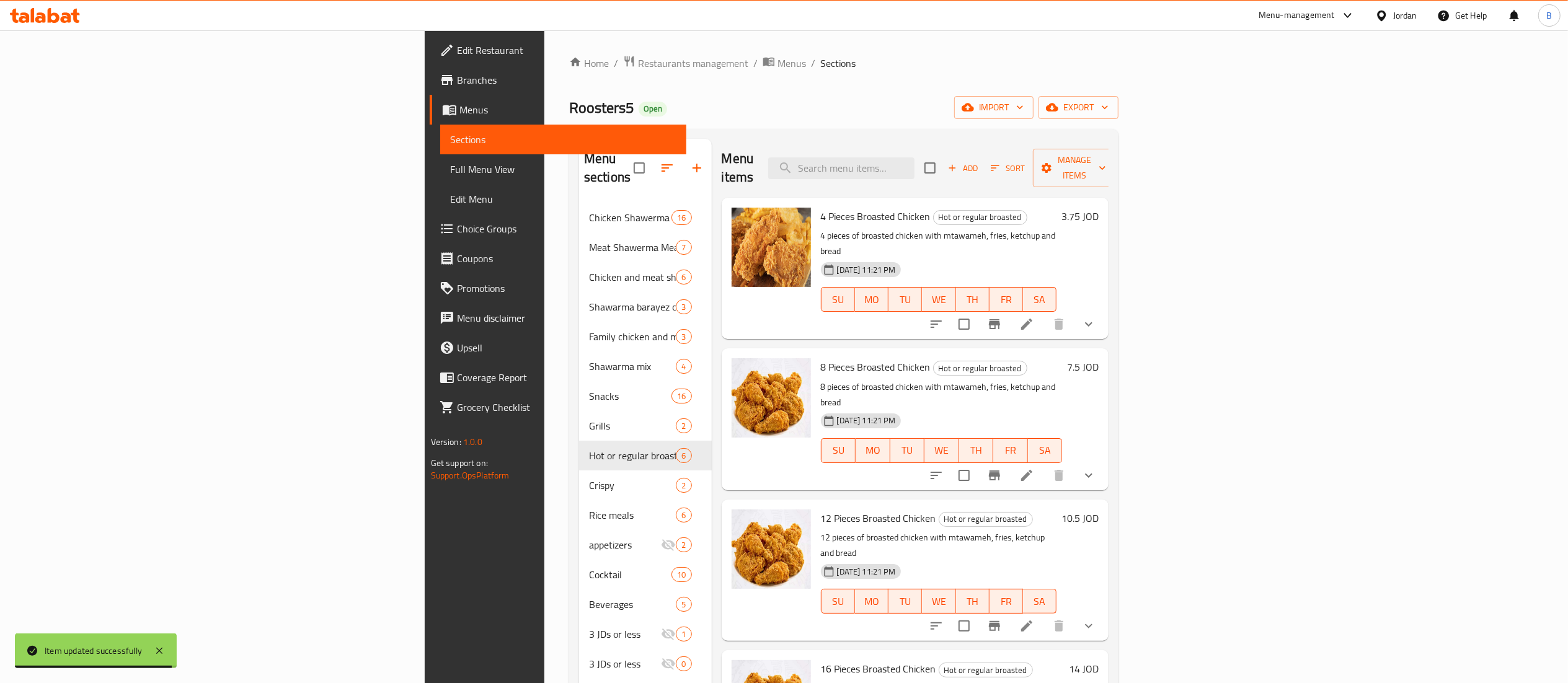
click at [1099, 208] on h6 "3.75 JOD" at bounding box center [1080, 216] width 37 height 17
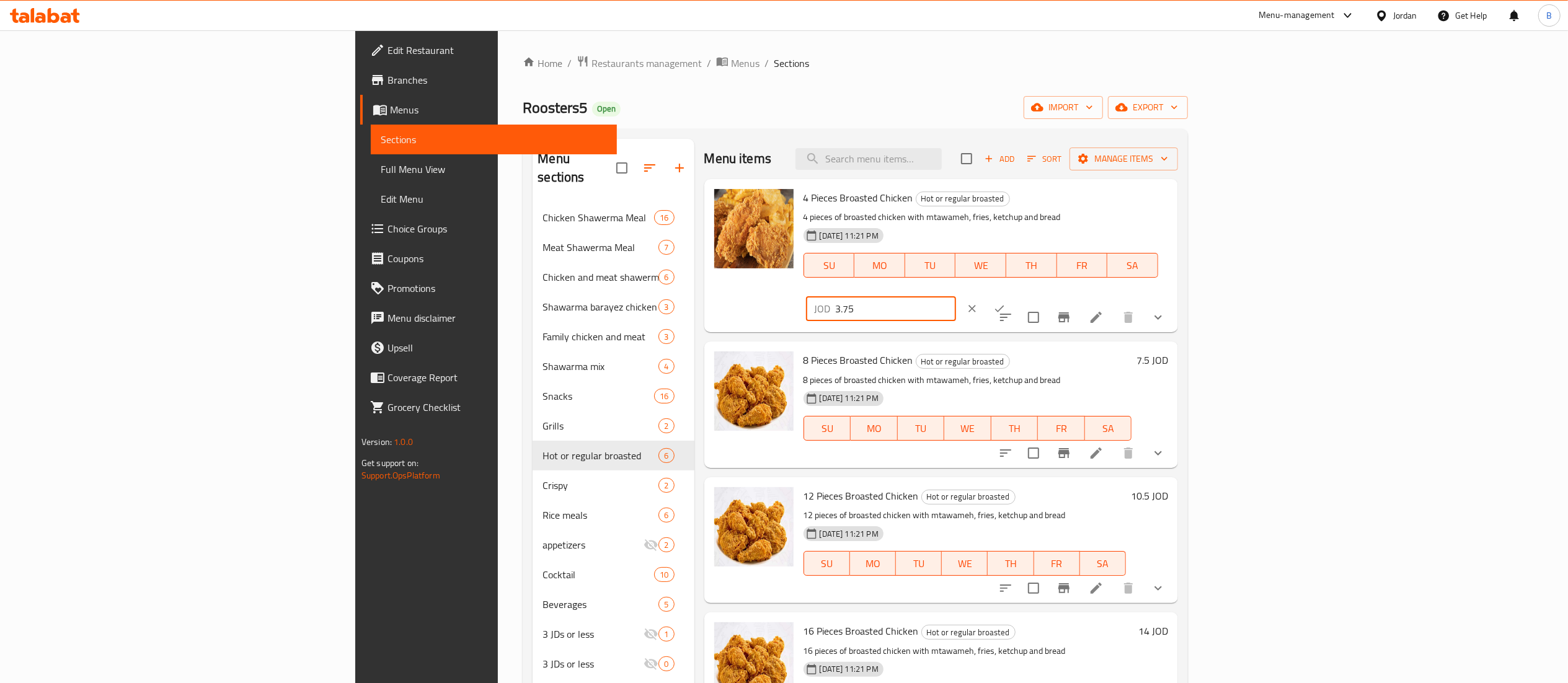
drag, startPoint x: 1394, startPoint y: 201, endPoint x: 1137, endPoint y: 201, distance: 257.0
click at [1173, 201] on div "4 Pieces Broasted Chicken Hot or regular broasted 4 pieces of broasted chicken …" at bounding box center [985, 255] width 375 height 143
type input "4"
type input "4.05"
click at [1013, 295] on div at bounding box center [985, 308] width 55 height 27
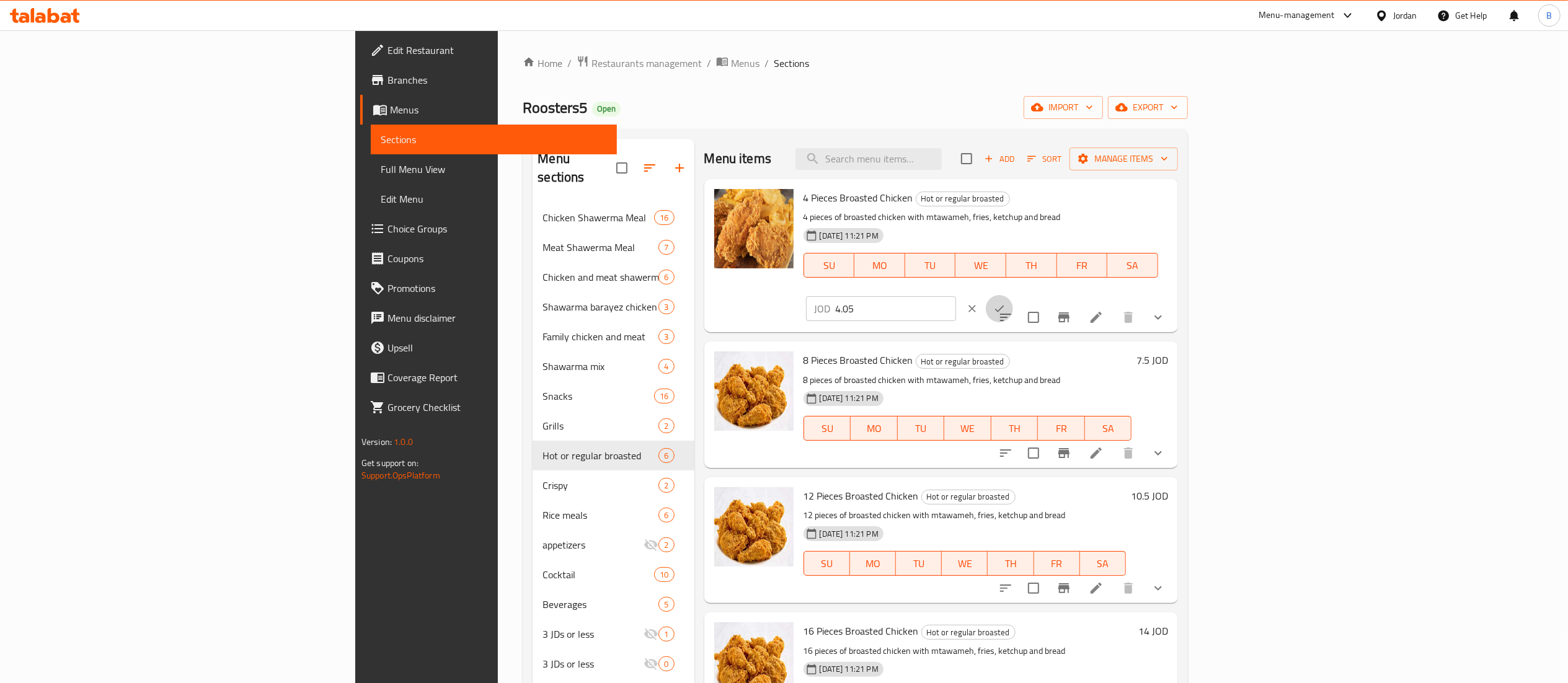
click at [1013, 295] on button "ok" at bounding box center [999, 308] width 27 height 27
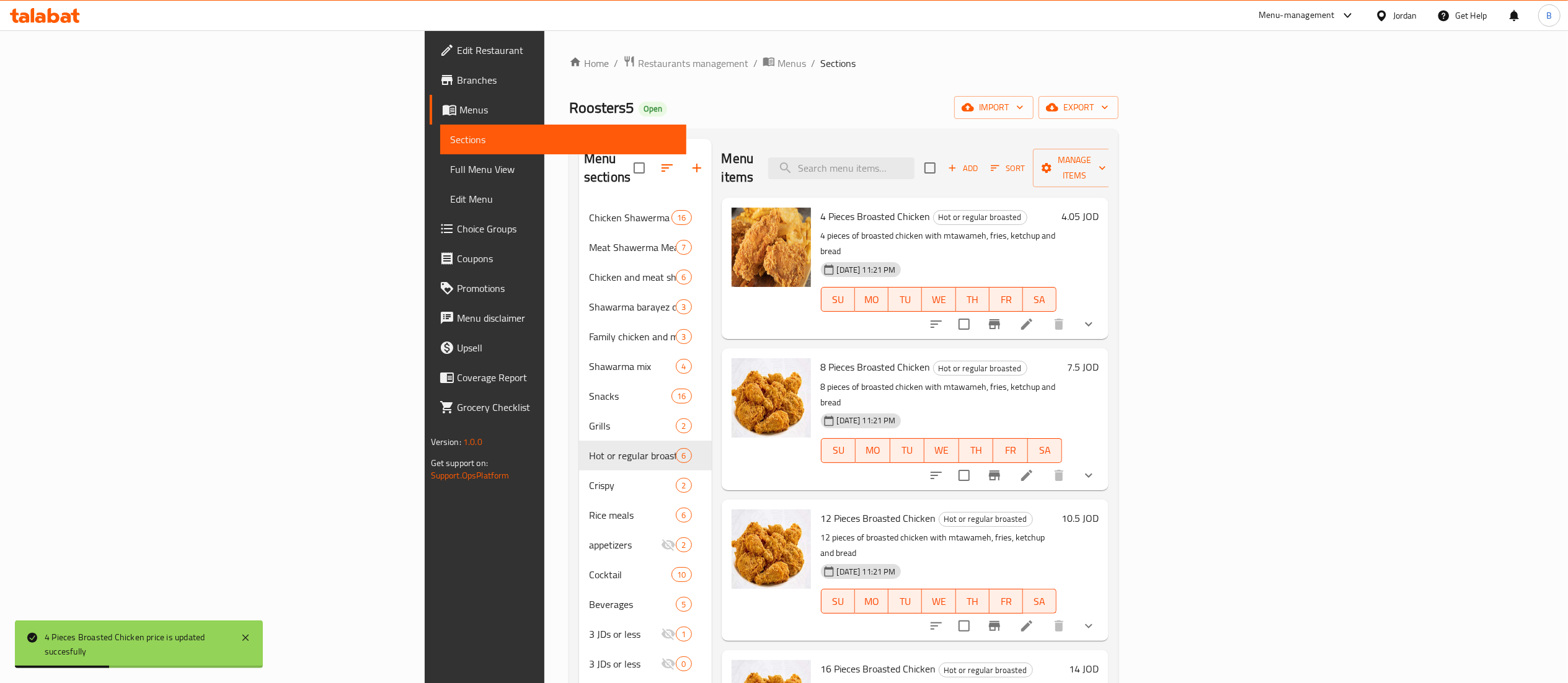
click at [1099, 358] on h6 "7.5 JOD" at bounding box center [1083, 367] width 32 height 17
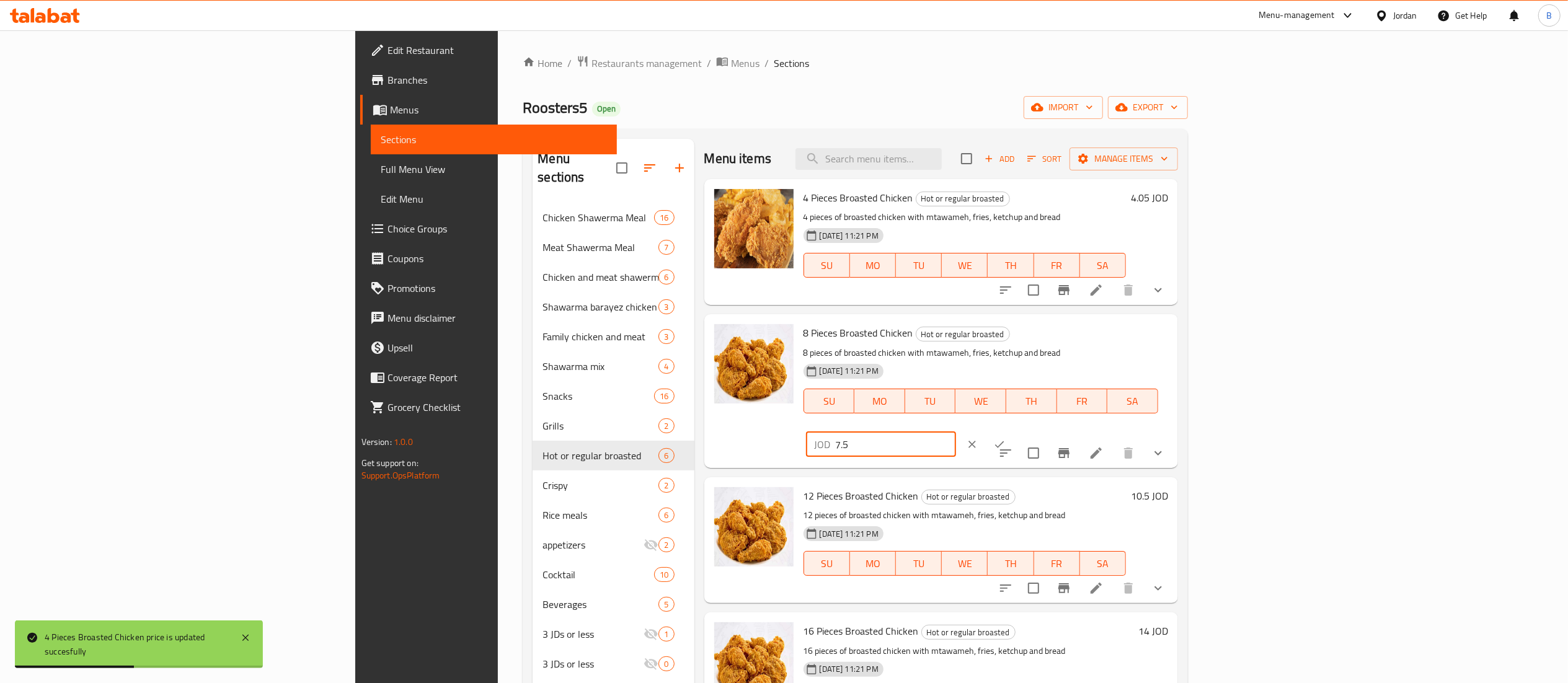
drag, startPoint x: 1382, startPoint y: 339, endPoint x: 1251, endPoint y: 339, distance: 131.0
click at [1173, 339] on div "8 Pieces Broasted Chicken Hot or regular broasted 8 pieces of broasted chicken …" at bounding box center [985, 390] width 375 height 143
type input "8"
click at [1005, 438] on icon "ok" at bounding box center [999, 444] width 12 height 12
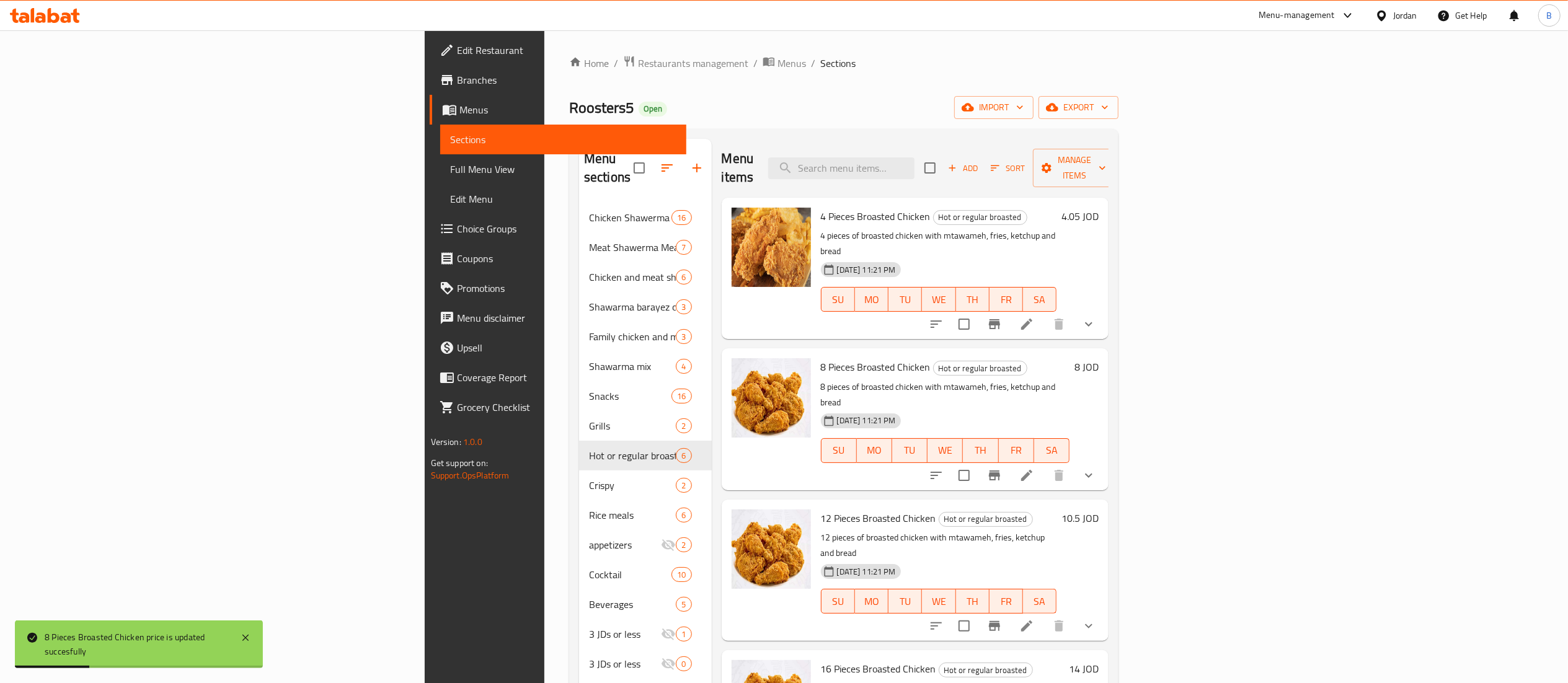
click at [1099, 510] on h6 "10.5 JOD" at bounding box center [1080, 518] width 37 height 17
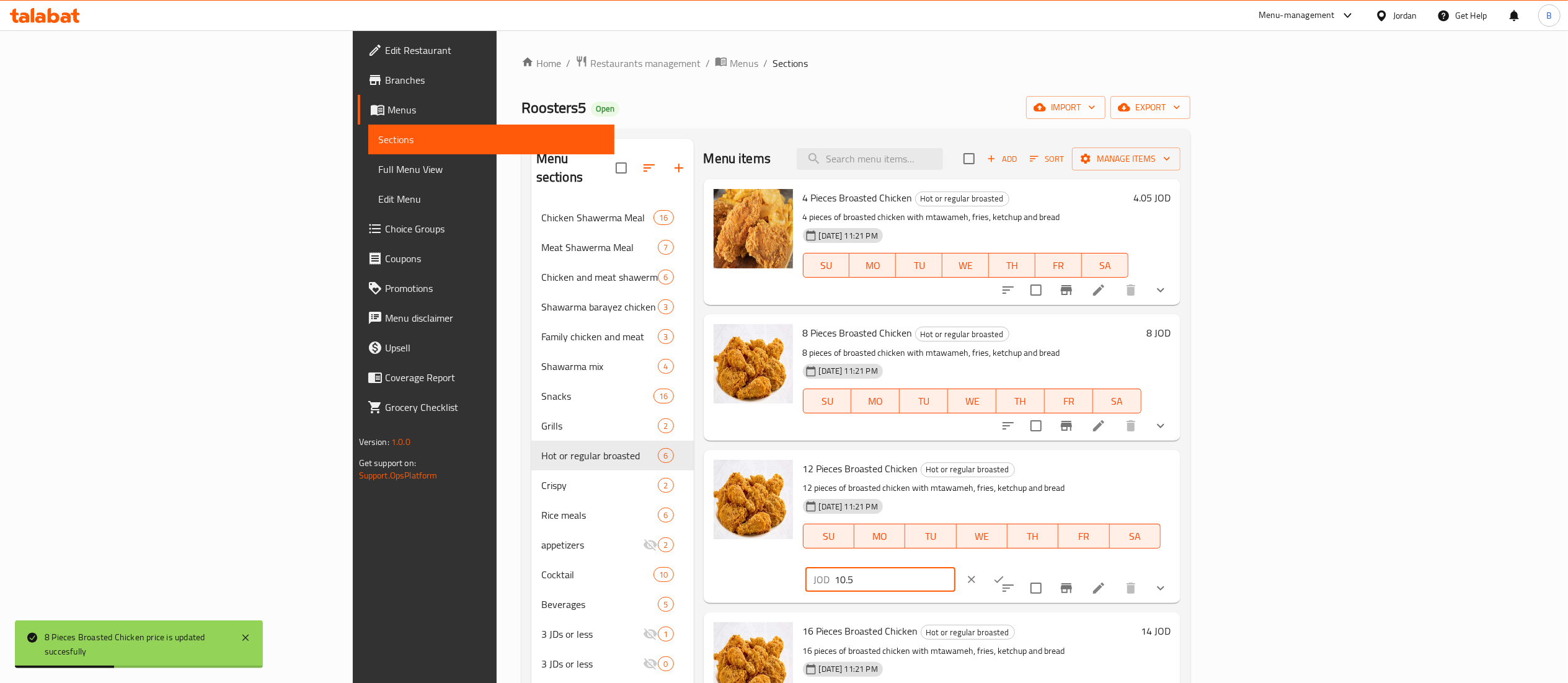
drag, startPoint x: 1369, startPoint y: 477, endPoint x: 1109, endPoint y: 508, distance: 261.8
click at [1134, 488] on div "12 Pieces Broasted Chicken Hot or regular broasted 12 pieces of broasted chicke…" at bounding box center [987, 526] width 378 height 143
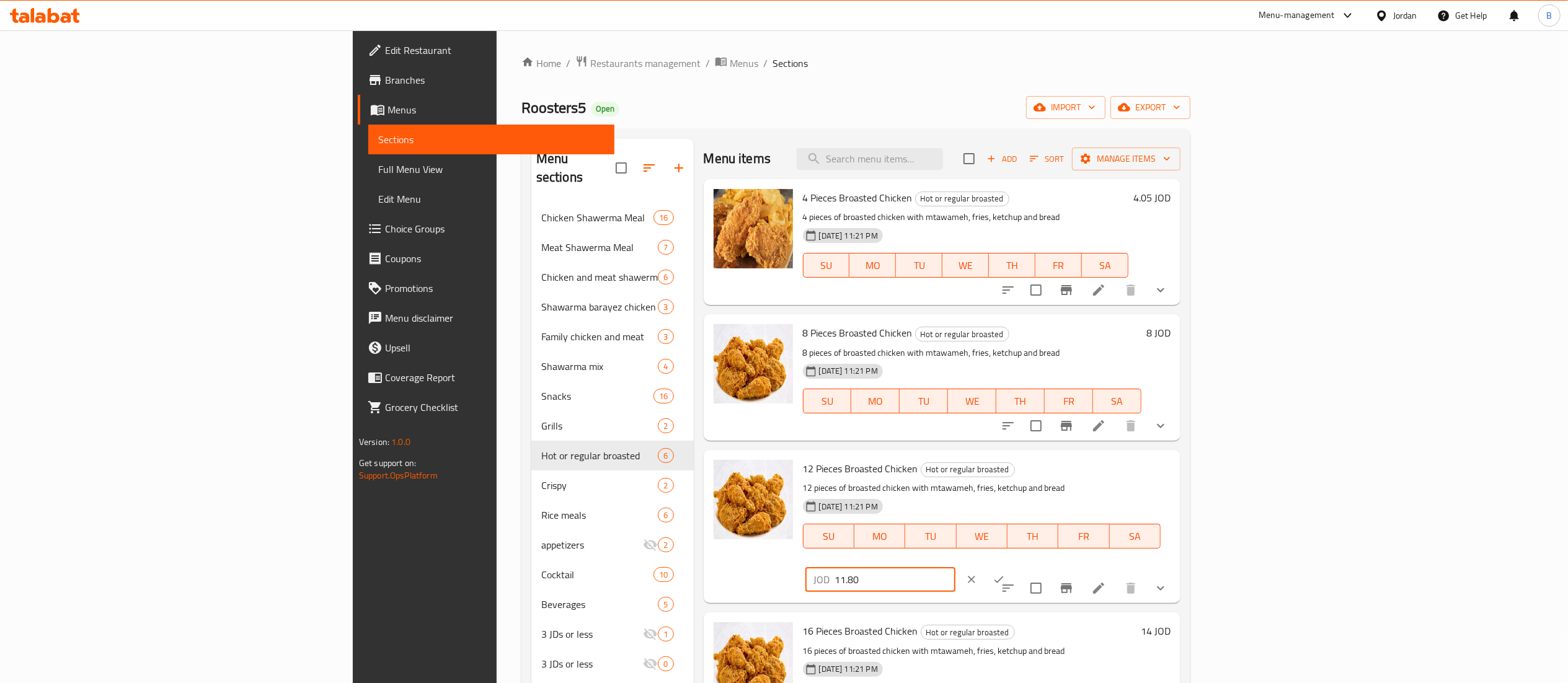
type input "11.80"
click at [1005, 573] on icon "ok" at bounding box center [999, 579] width 12 height 12
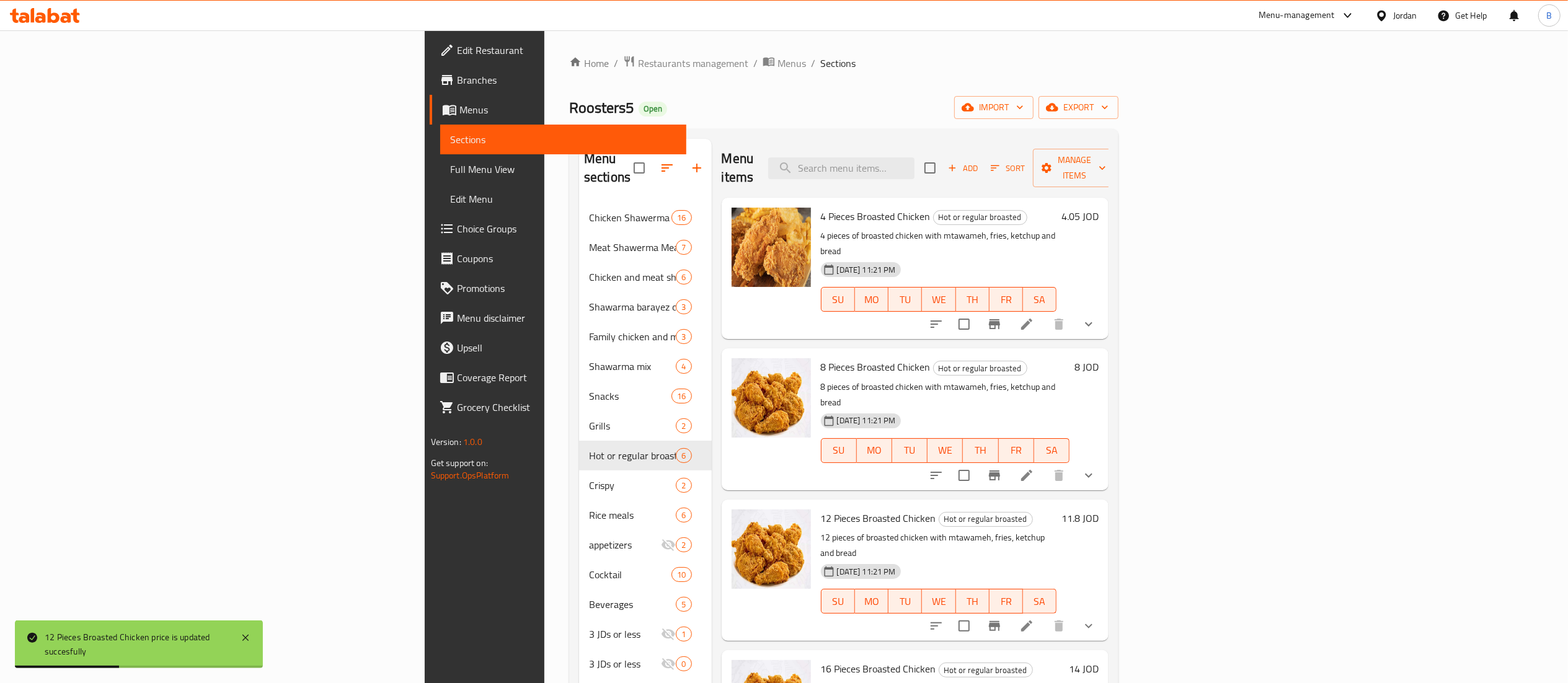
scroll to position [124, 0]
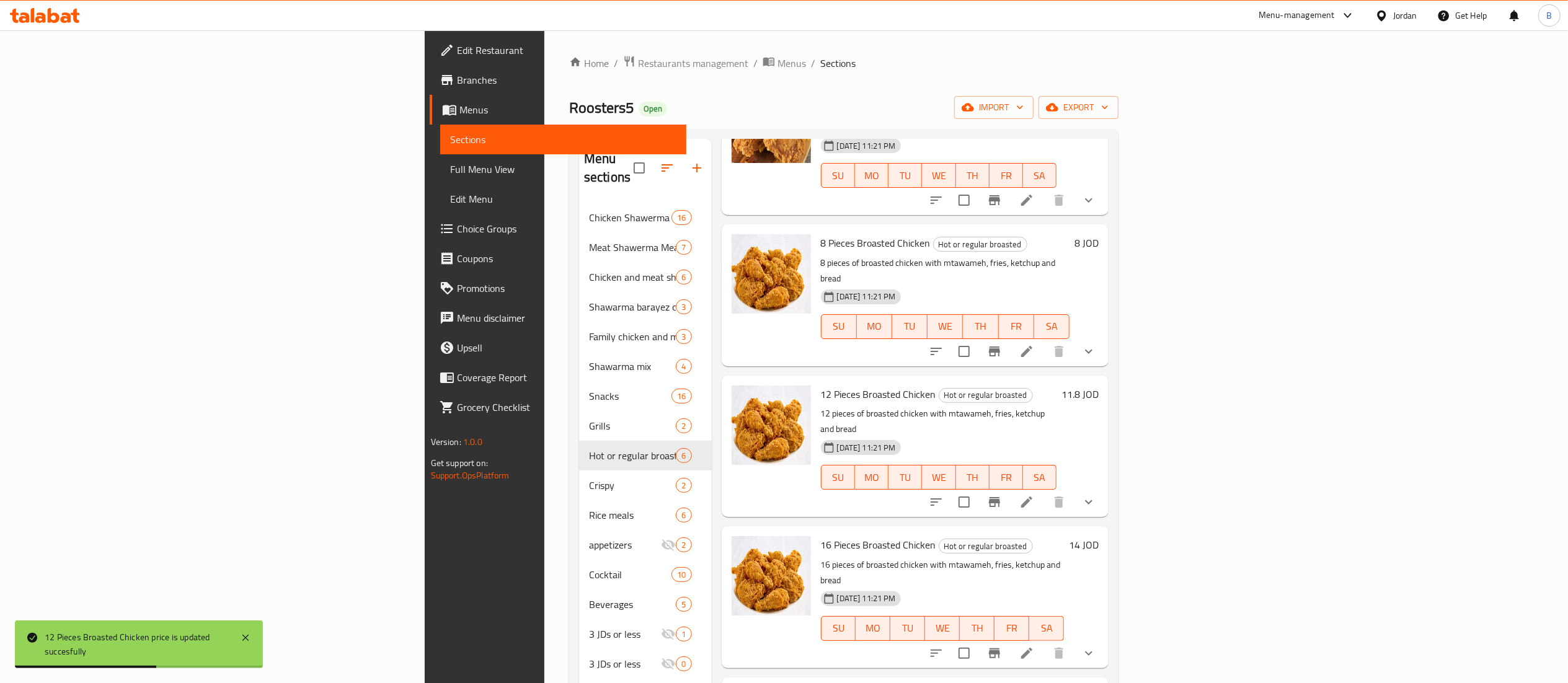
click at [1099, 536] on h6 "14 JOD" at bounding box center [1083, 545] width 30 height 17
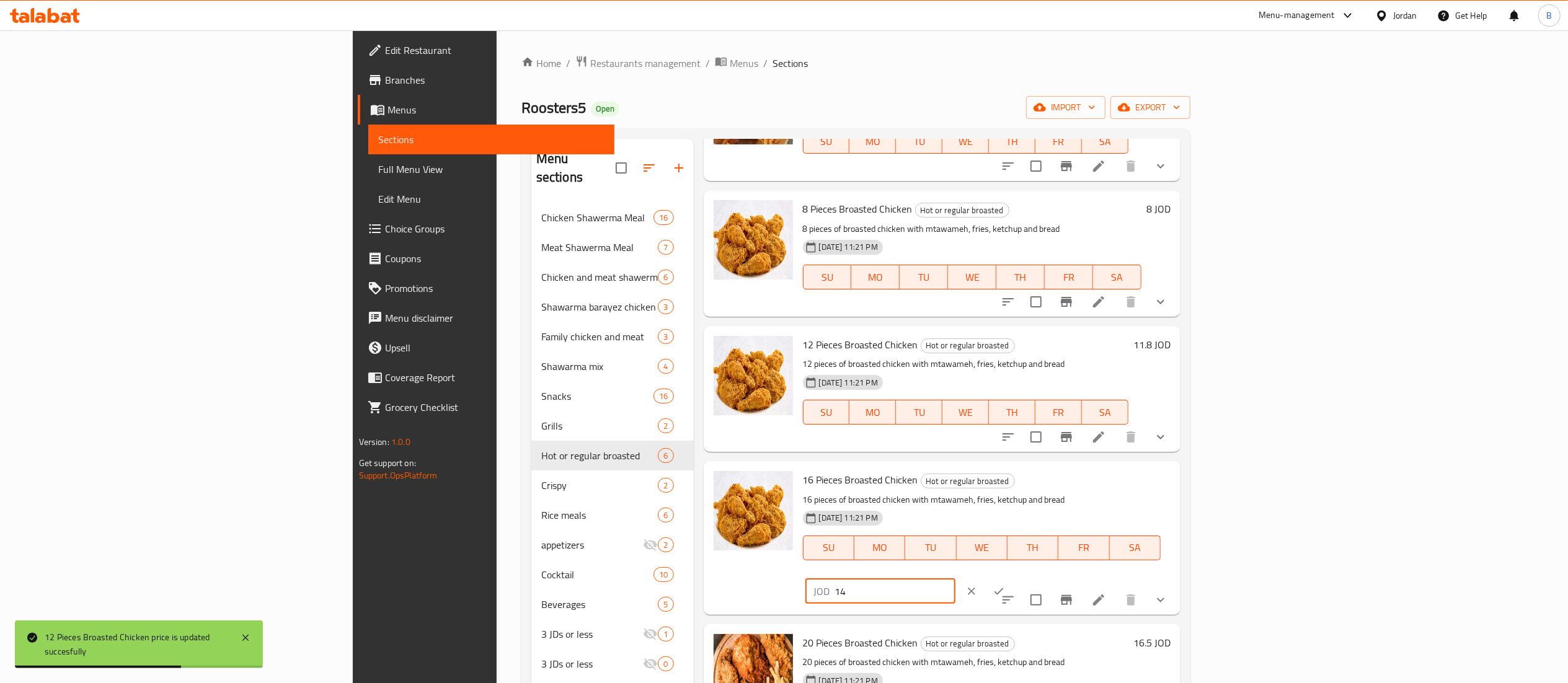
drag, startPoint x: 1406, startPoint y: 490, endPoint x: 1246, endPoint y: 478, distance: 160.4
click at [1175, 478] on div "16 Pieces Broasted Chicken Hot or regular broasted 16 pieces of broasted chicke…" at bounding box center [987, 537] width 378 height 143
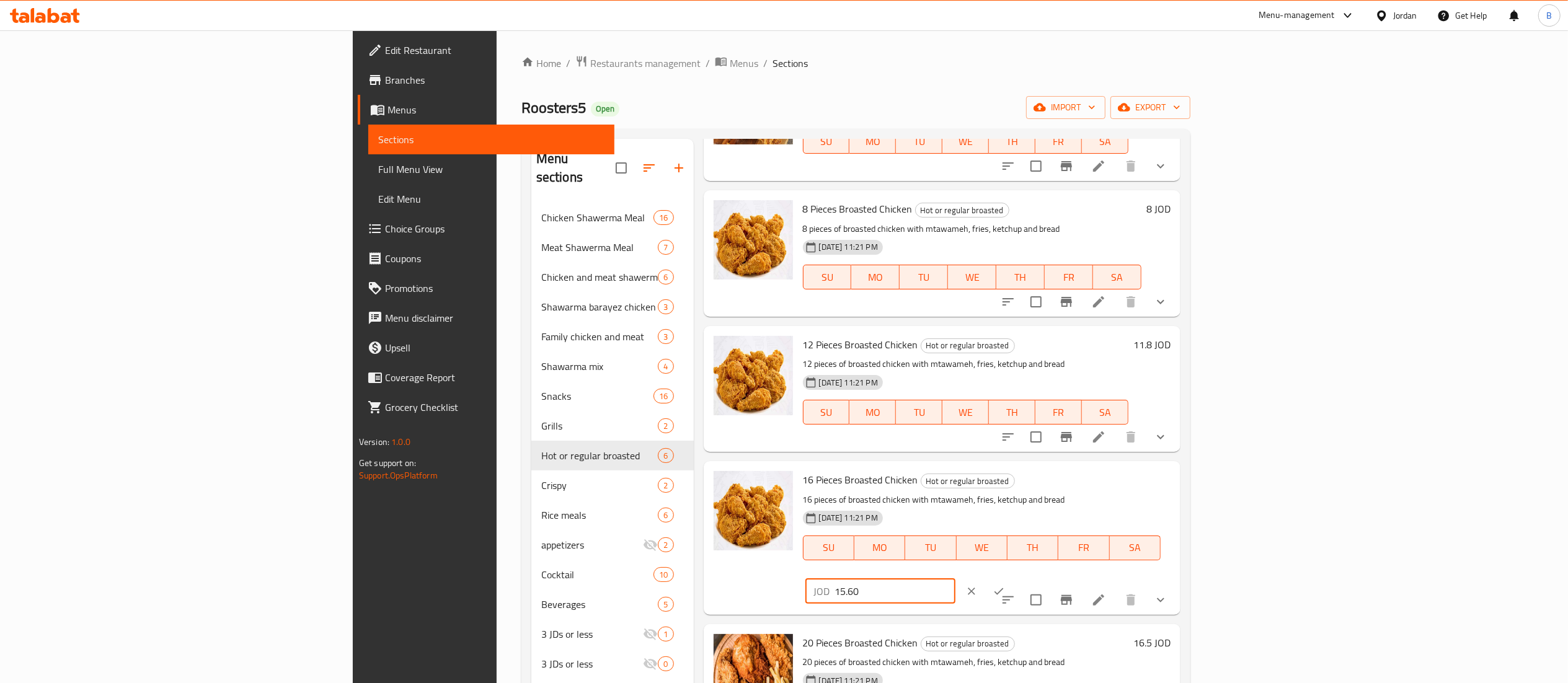
type input "15.60"
click at [1012, 578] on button "ok" at bounding box center [998, 591] width 27 height 27
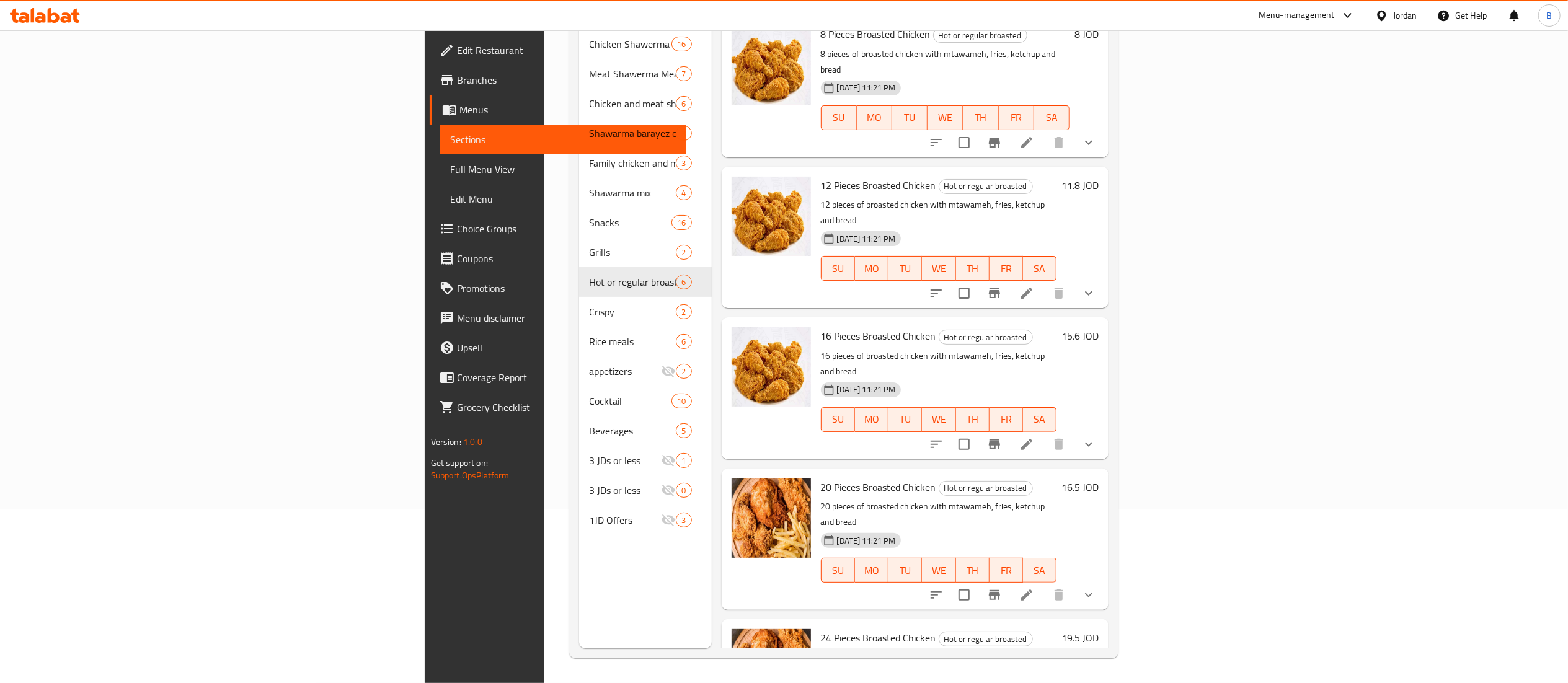
scroll to position [174, 0]
click at [1099, 478] on h6 "16.5 JOD" at bounding box center [1080, 487] width 37 height 17
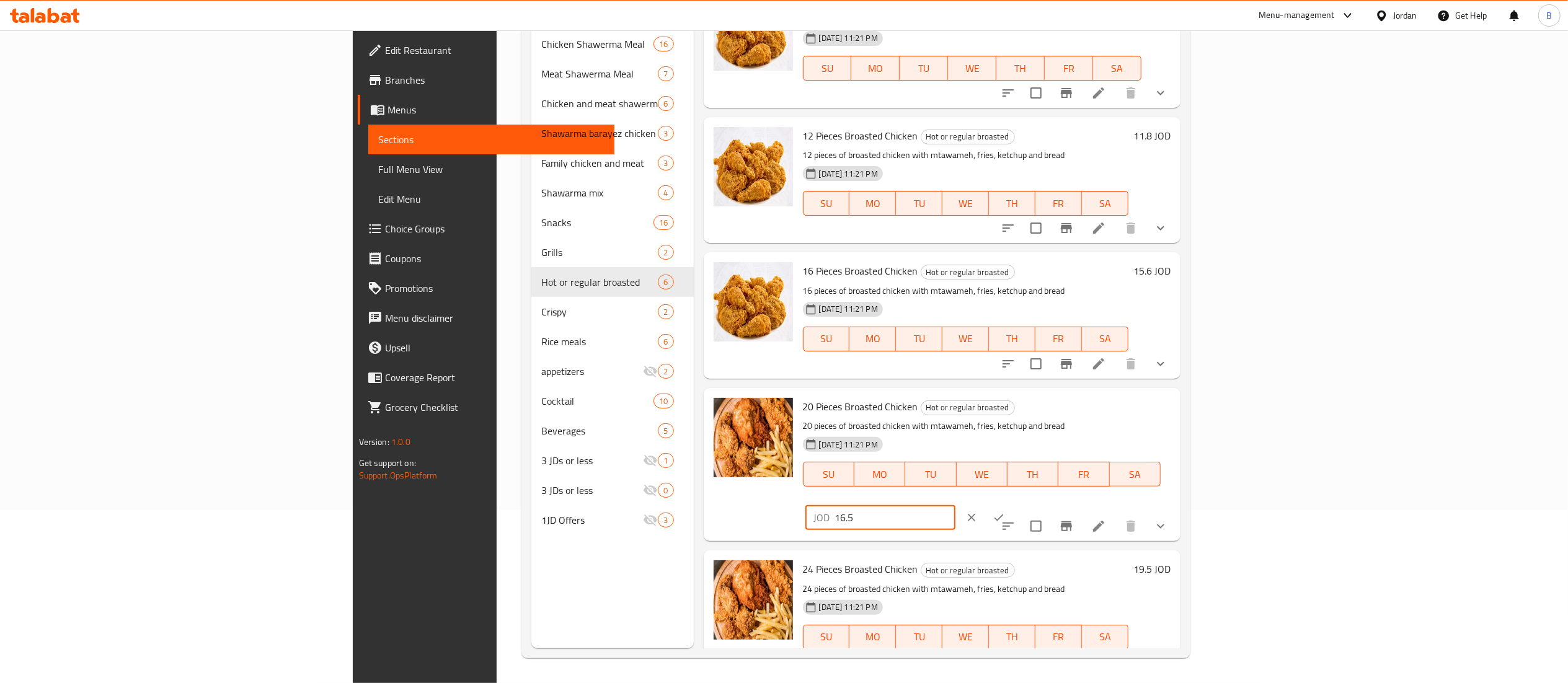
drag, startPoint x: 1391, startPoint y: 403, endPoint x: 1074, endPoint y: 403, distance: 317.0
click at [1161, 403] on div "20 Pieces Broasted Chicken Hot or regular broasted 20 pieces of broasted chicke…" at bounding box center [987, 464] width 378 height 143
type input "18.75"
click at [1012, 504] on button "ok" at bounding box center [998, 517] width 27 height 27
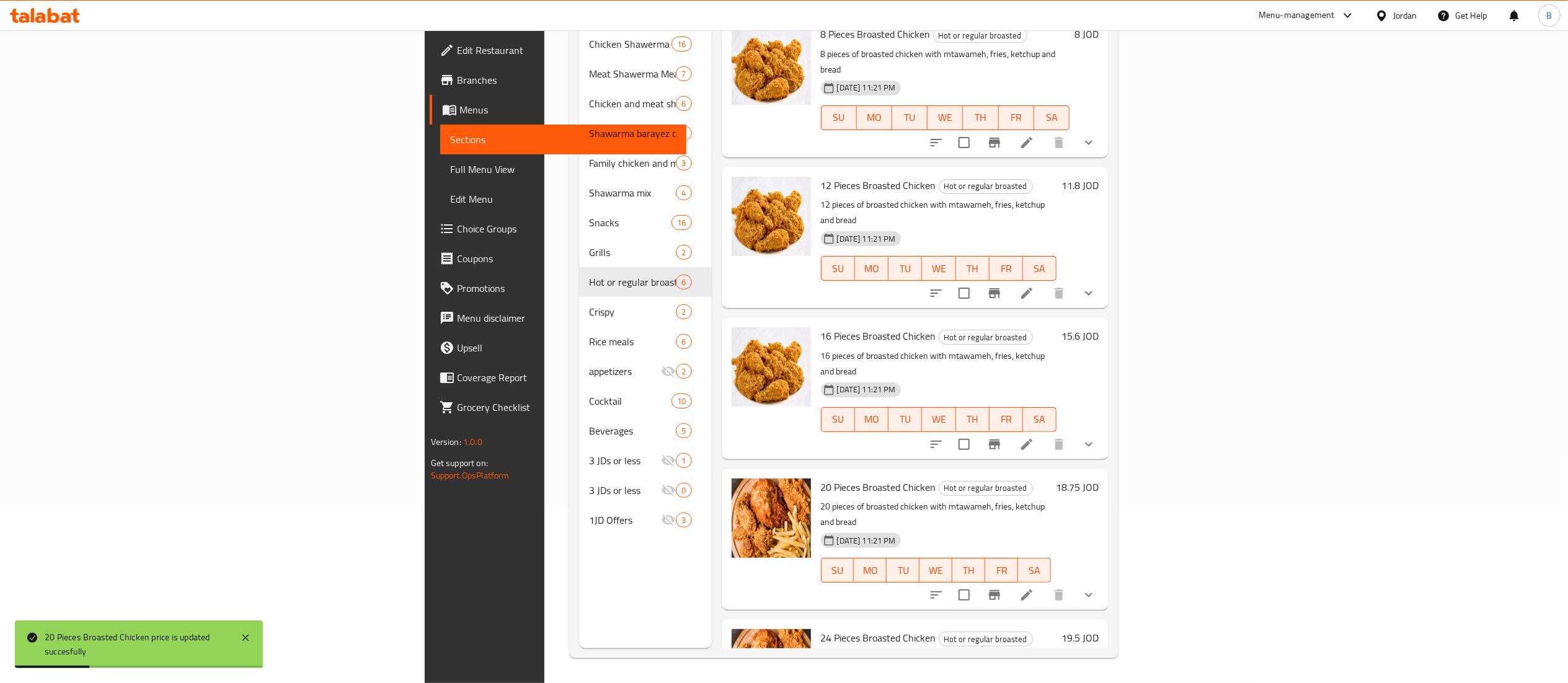
click at [1099, 629] on div "19.5 JOD" at bounding box center [1077, 689] width 43 height 121
click at [1099, 629] on h6 "19.5 JOD" at bounding box center [1080, 637] width 37 height 17
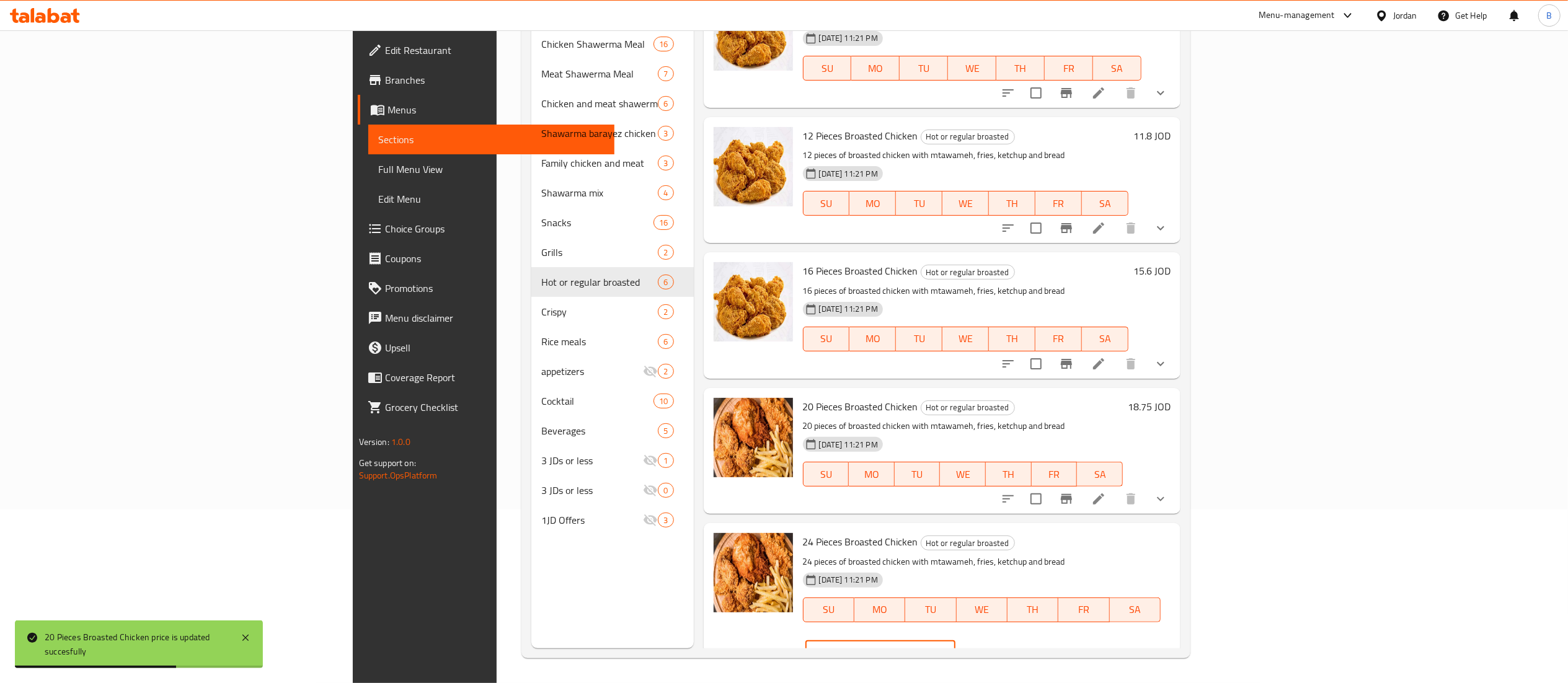
drag, startPoint x: 1337, startPoint y: 544, endPoint x: 1345, endPoint y: 545, distance: 8.1
click at [955, 641] on input "19.5" at bounding box center [896, 654] width 121 height 25
type input "22.5"
click at [1005, 647] on icon "ok" at bounding box center [999, 654] width 12 height 12
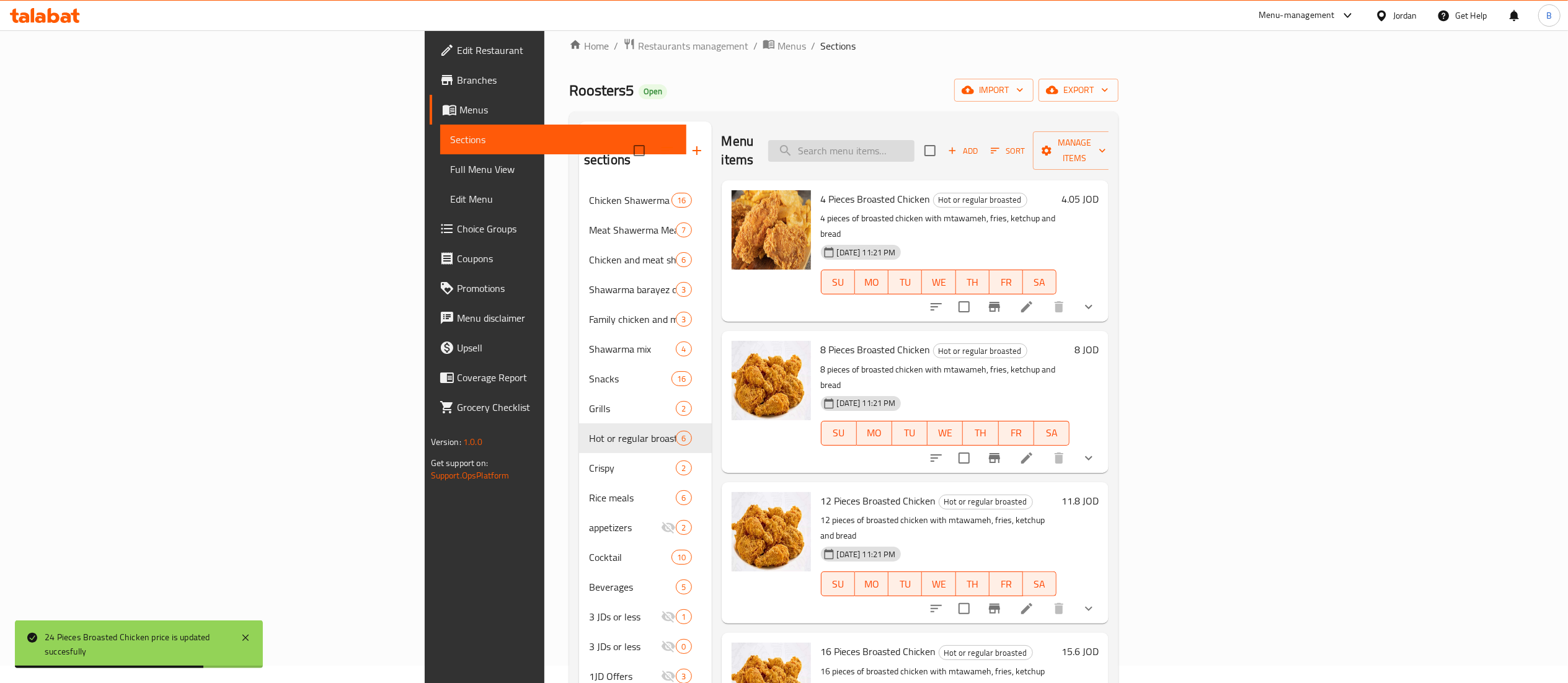
scroll to position [0, 0]
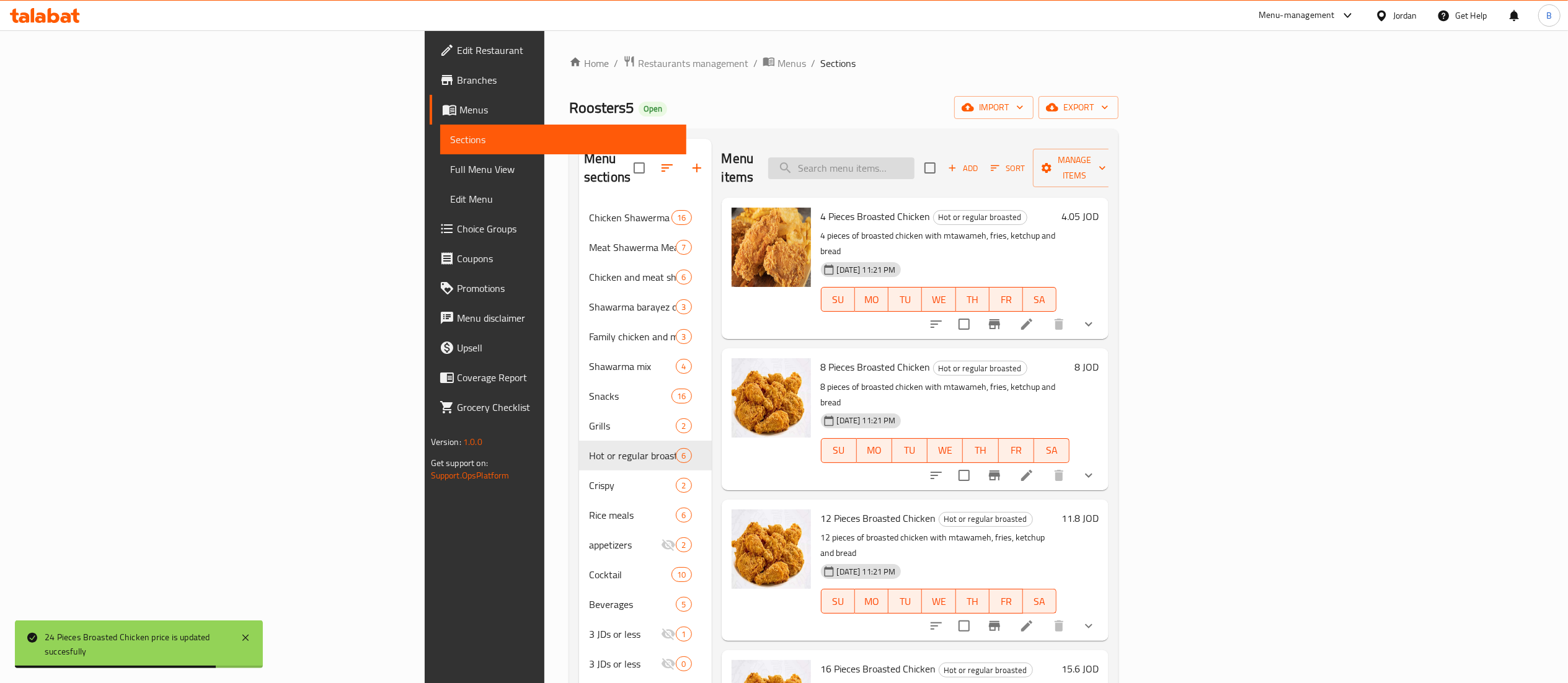
click at [914, 158] on input "search" at bounding box center [841, 168] width 146 height 22
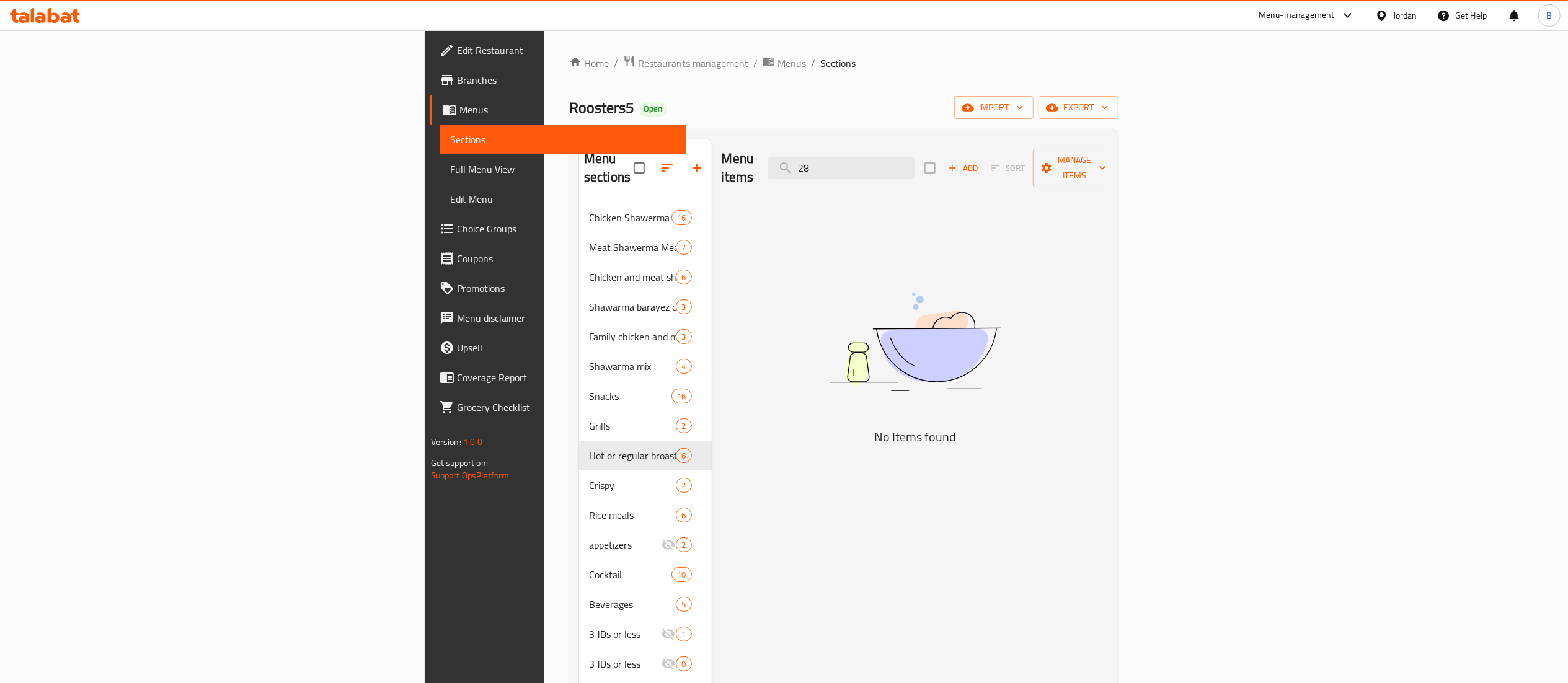
drag, startPoint x: 995, startPoint y: 158, endPoint x: 835, endPoint y: 160, distance: 160.0
click at [886, 158] on div "Menu items 28 Add Sort Manage items" at bounding box center [915, 168] width 387 height 59
type input "32"
drag, startPoint x: 987, startPoint y: 156, endPoint x: 722, endPoint y: 150, distance: 265.1
click at [740, 150] on div "Menu items 32 Add Sort Manage items" at bounding box center [915, 168] width 387 height 59
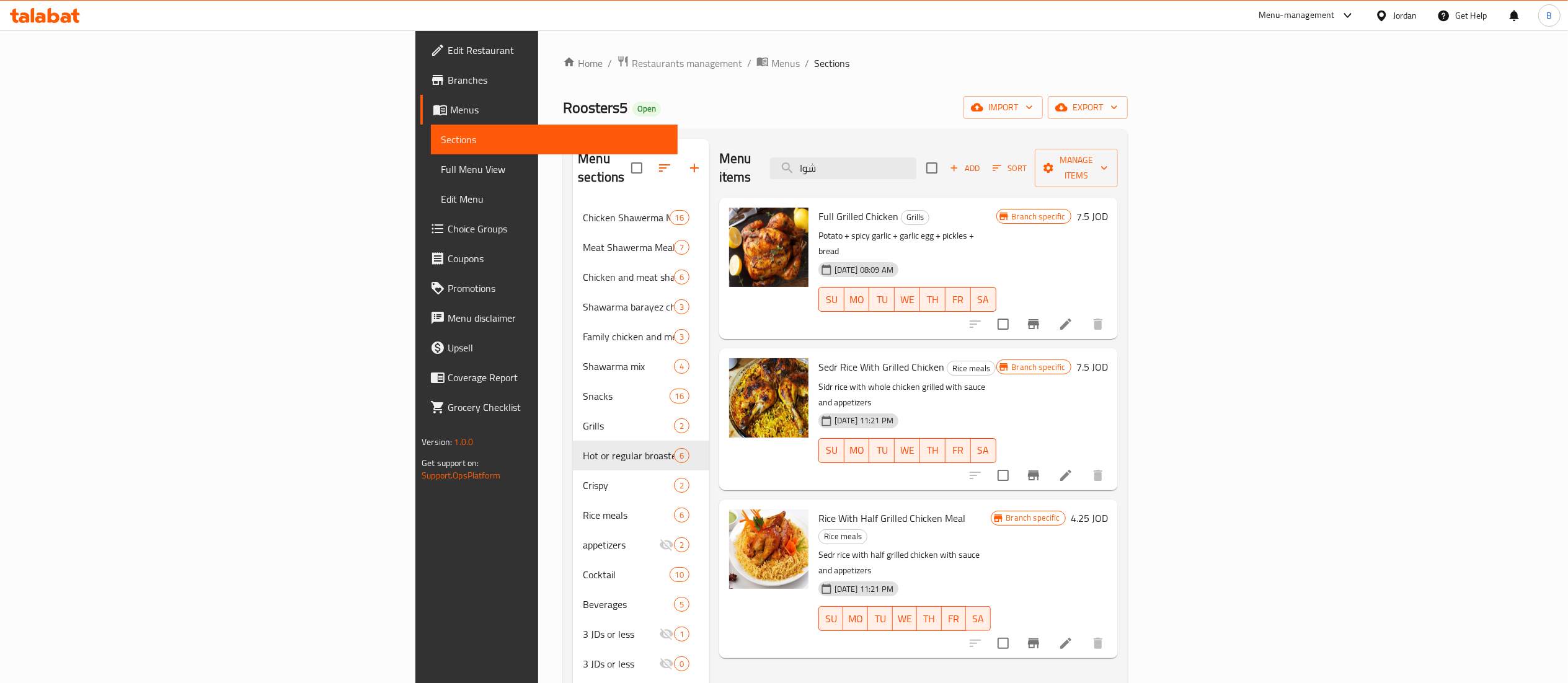
type input "شوا"
click at [1108, 208] on h6 "7.5 JOD" at bounding box center [1092, 216] width 32 height 17
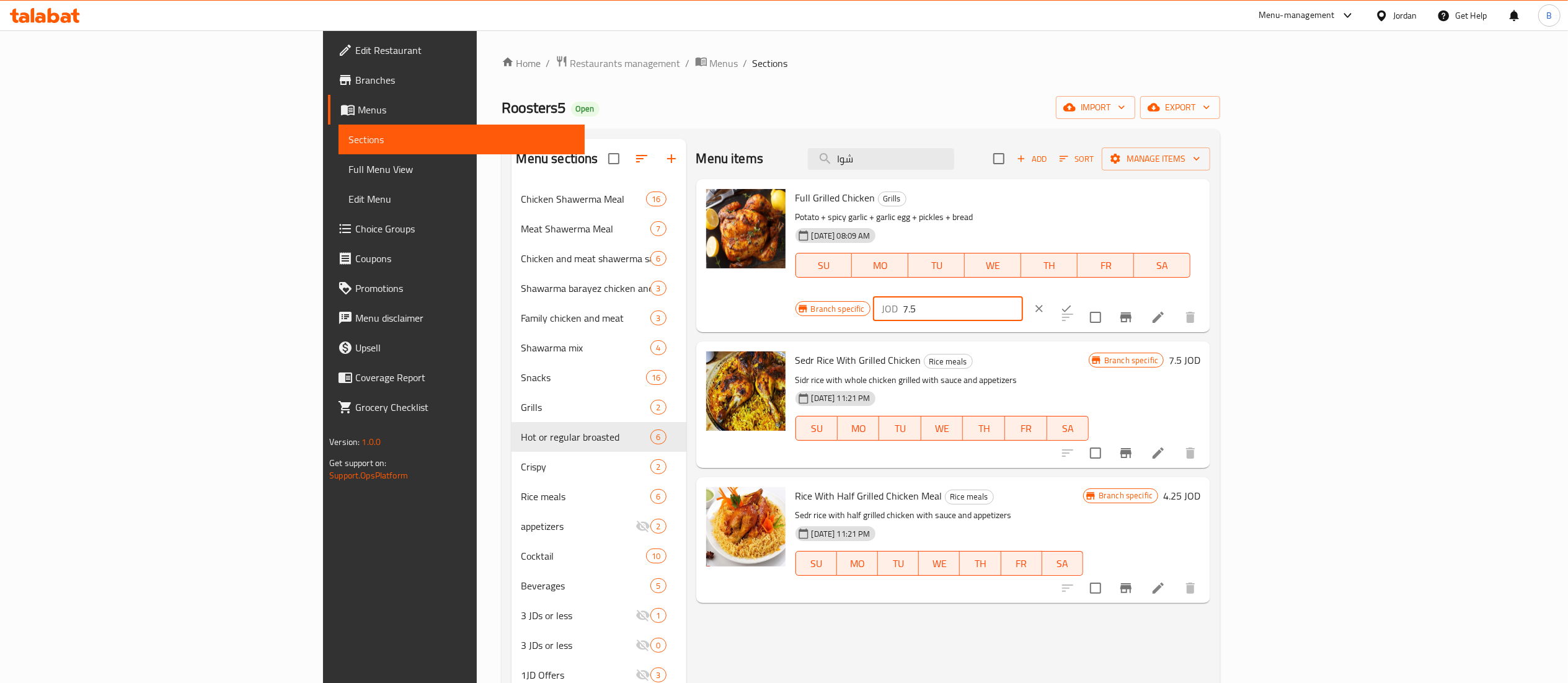
drag, startPoint x: 1376, startPoint y: 202, endPoint x: 1220, endPoint y: 209, distance: 156.2
click at [1206, 209] on div "Full Grilled Chicken Grills Potato + spicy garlic + garlic egg + pickles + brea…" at bounding box center [998, 255] width 416 height 143
type input "7"
drag, startPoint x: 1194, startPoint y: 218, endPoint x: 1137, endPoint y: 223, distance: 57.2
click at [1138, 223] on div "Full Grilled Chicken Grills Potato + spicy garlic + garlic egg + pickles + brea…" at bounding box center [998, 255] width 416 height 143
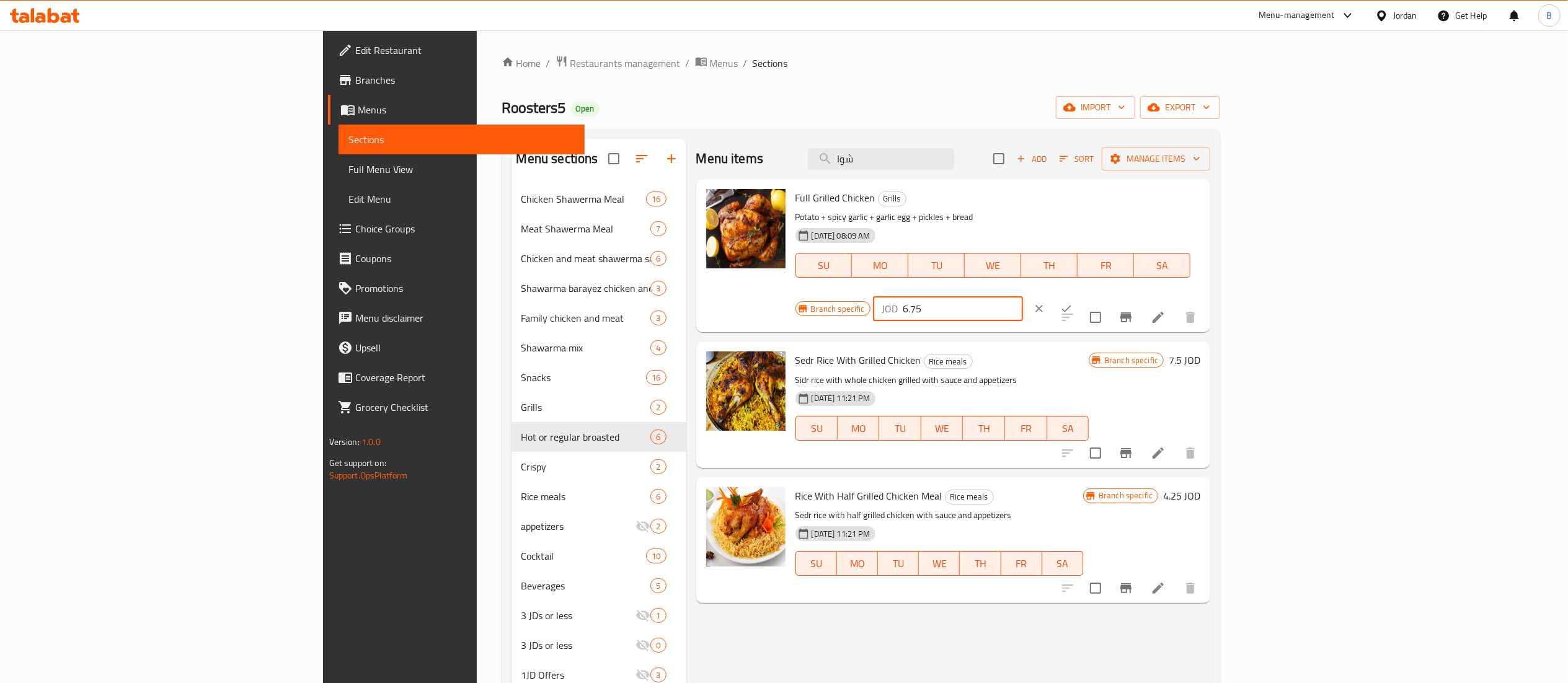
type input "6.75"
click at [1073, 303] on icon "ok" at bounding box center [1066, 309] width 12 height 12
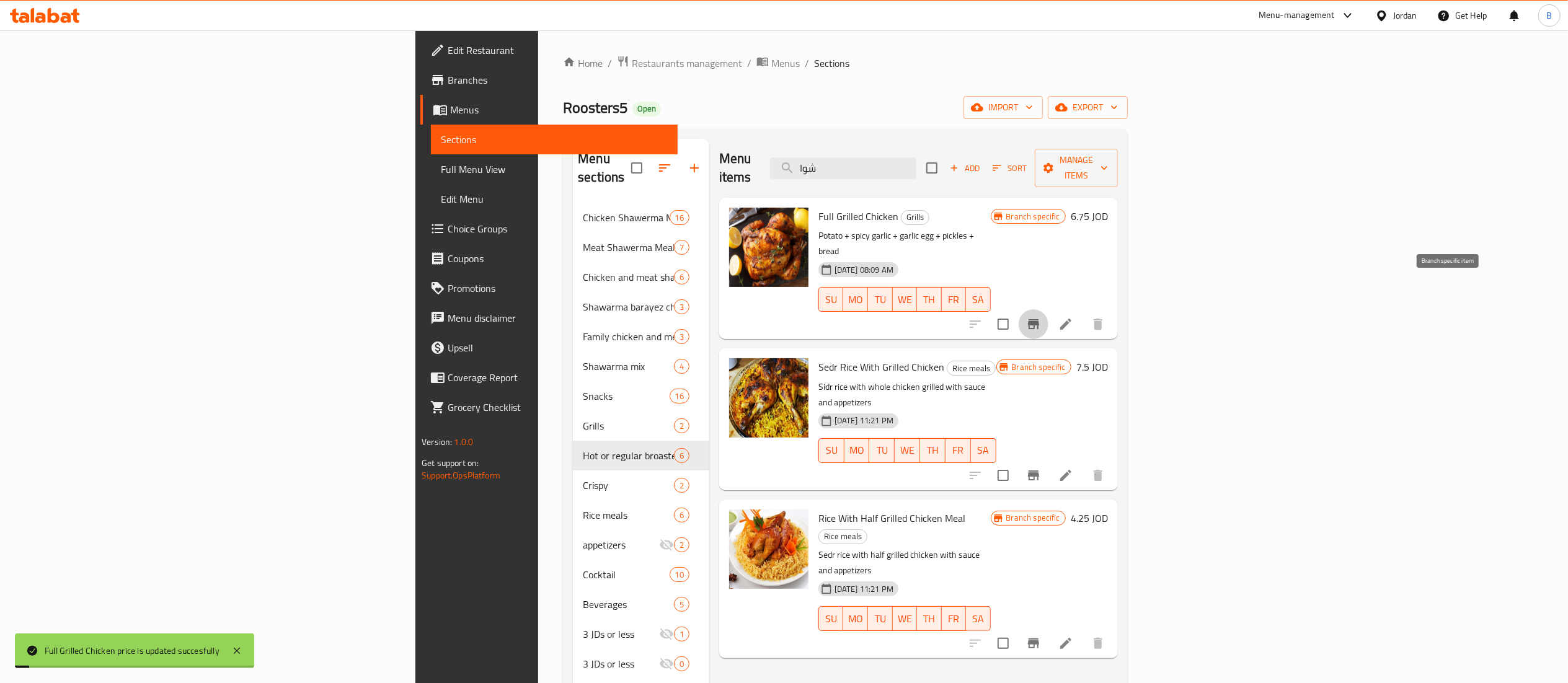
click at [1039, 319] on icon "Branch-specific-item" at bounding box center [1033, 324] width 11 height 10
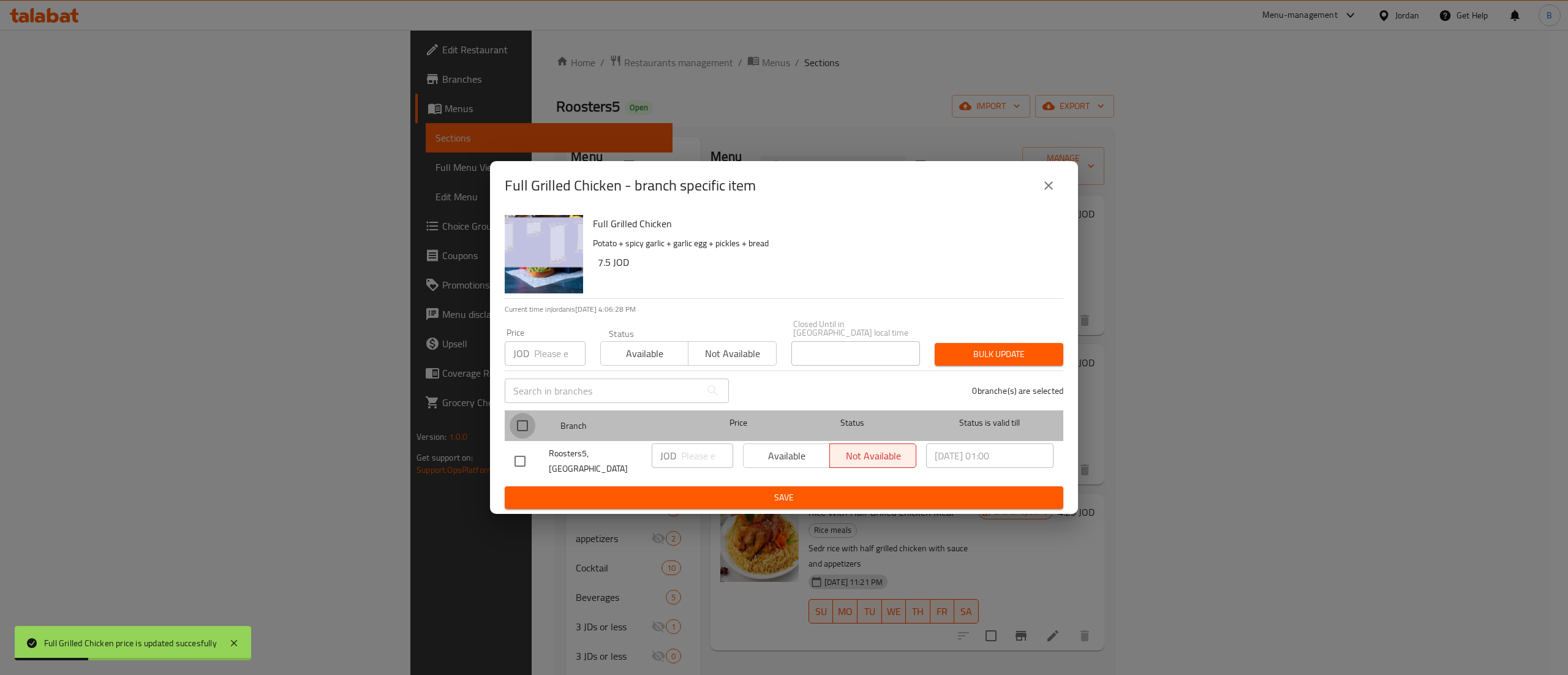
click at [525, 417] on input "checkbox" at bounding box center [523, 426] width 26 height 26
checkbox input "true"
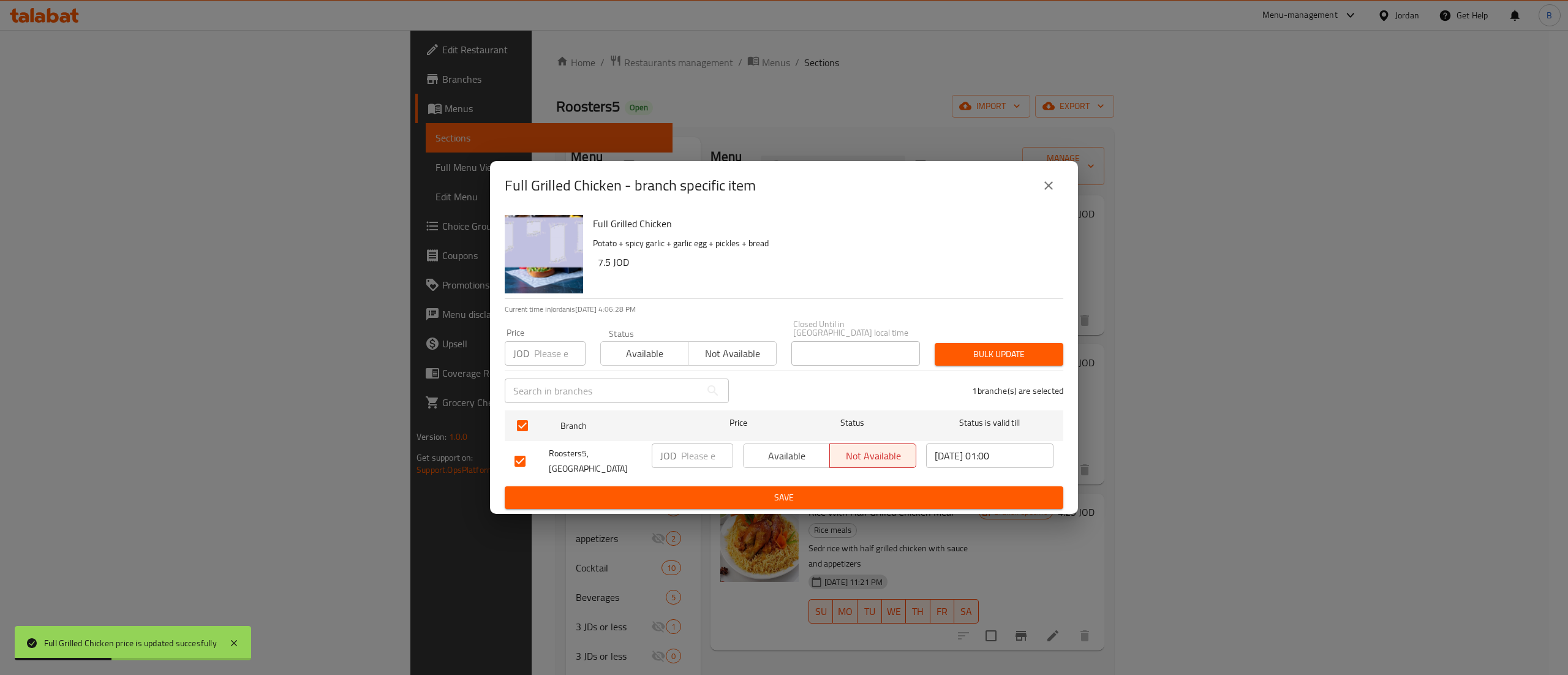
click at [685, 454] on input "number" at bounding box center [707, 456] width 52 height 24
paste input "6.75"
type input "6.75"
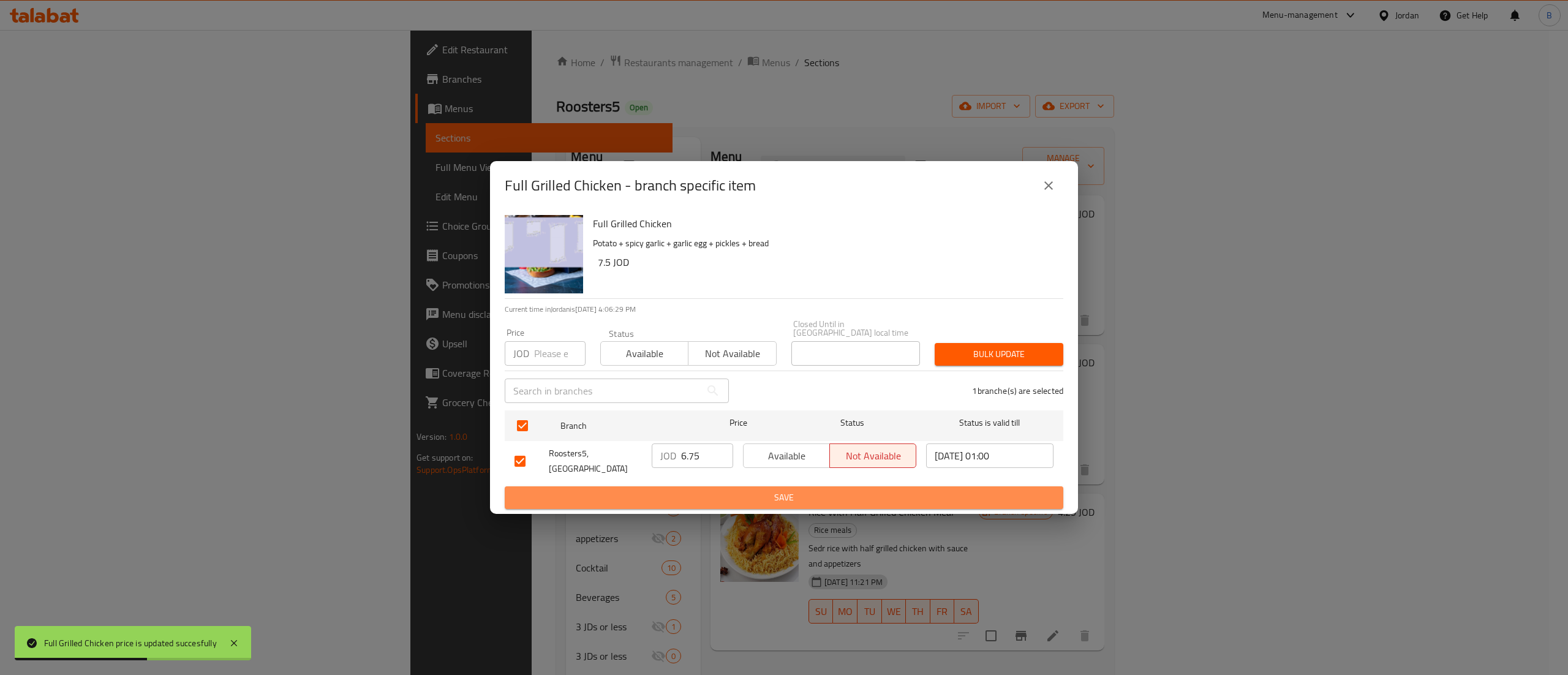
click at [757, 490] on span "Save" at bounding box center [784, 498] width 539 height 15
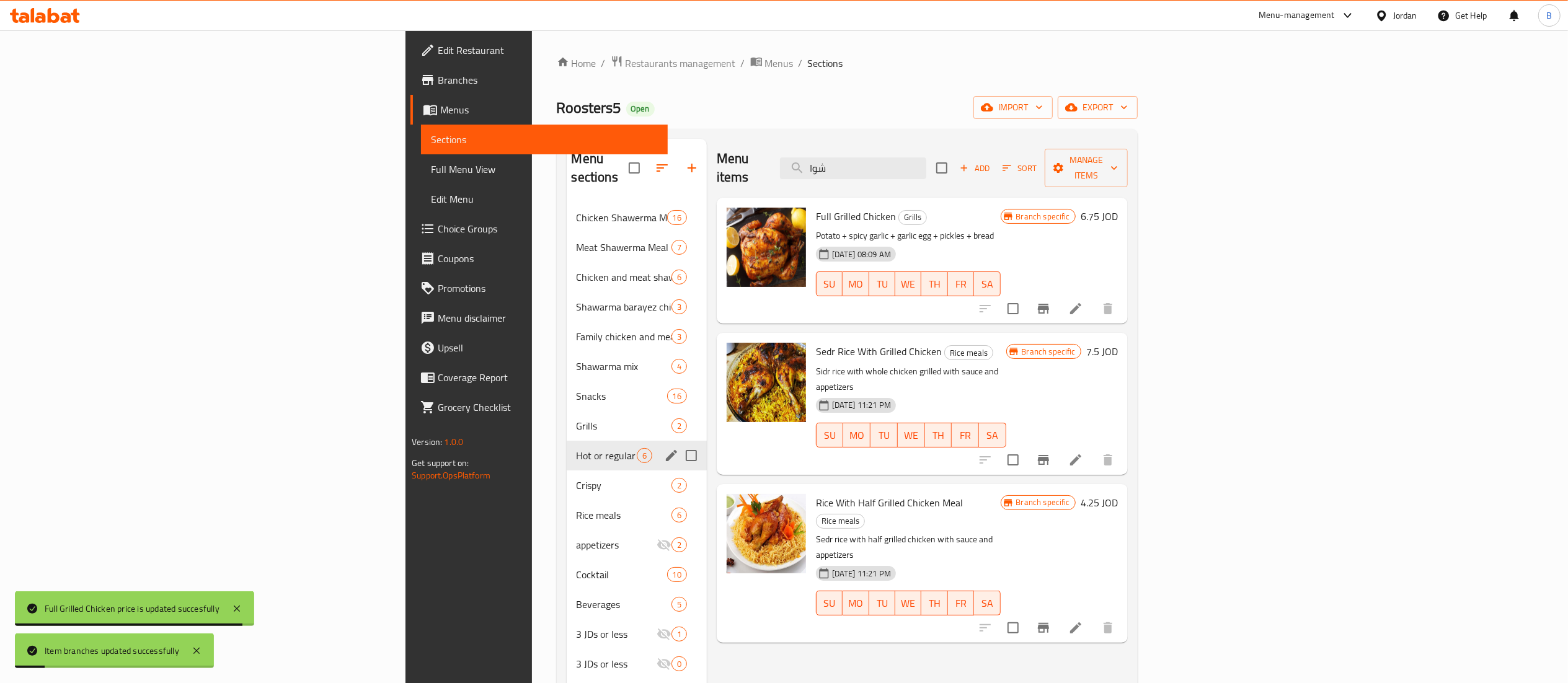
click at [577, 478] on span "Crispy" at bounding box center [624, 485] width 95 height 15
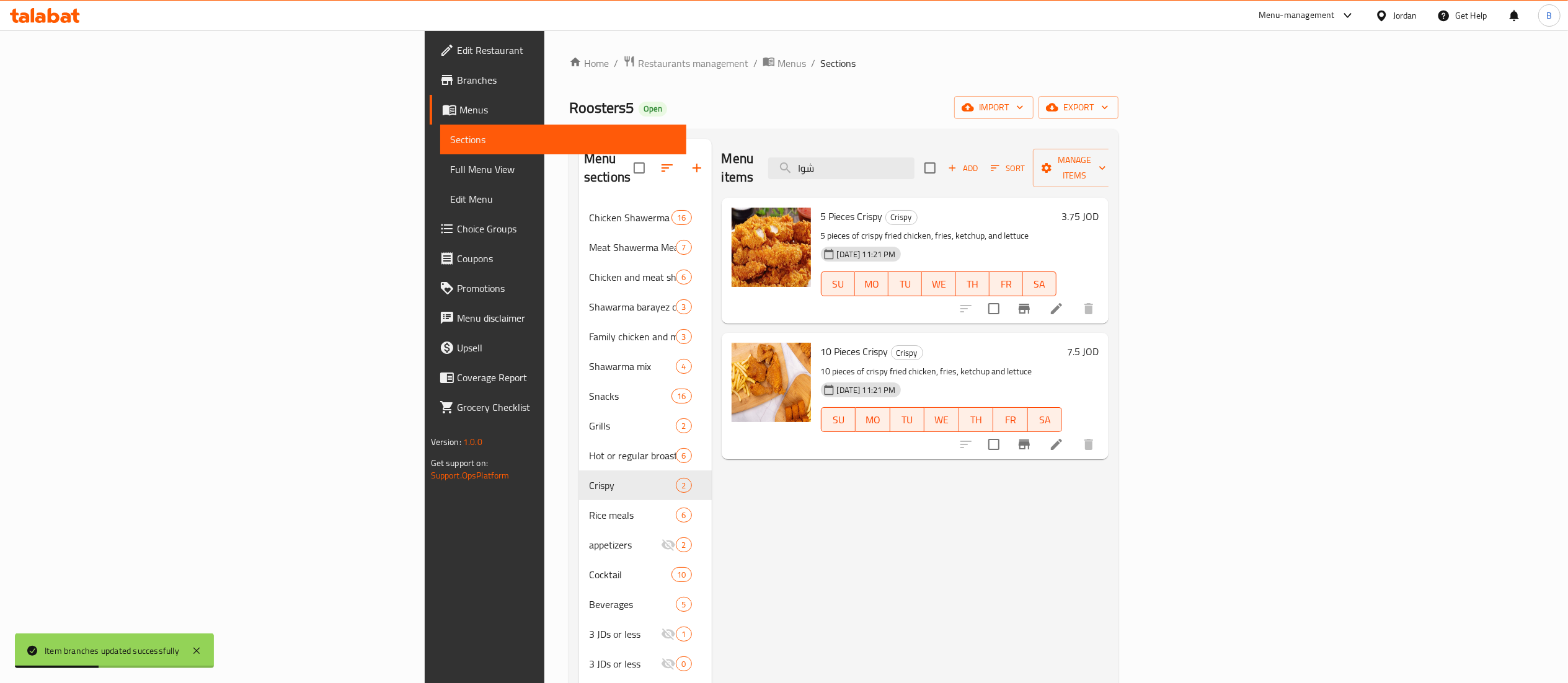
click at [1099, 208] on h6 "3.75 JOD" at bounding box center [1080, 216] width 37 height 17
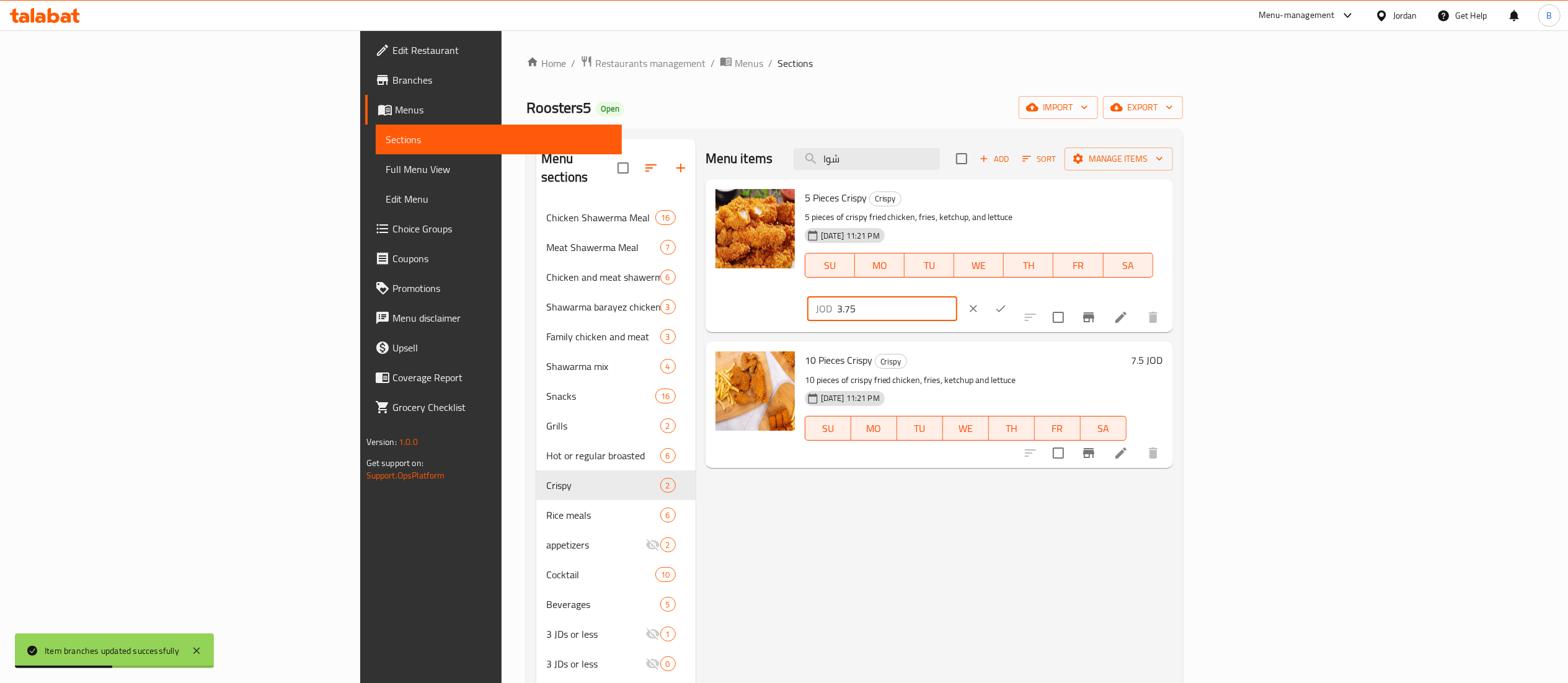
drag, startPoint x: 1243, startPoint y: 210, endPoint x: 1228, endPoint y: 209, distance: 15.0
click at [1168, 209] on div "5 Pieces Crispy Crispy 5 pieces of crispy fried chicken, fries, ketchup, and le…" at bounding box center [984, 255] width 369 height 143
type input "4"
click at [1015, 295] on button "ok" at bounding box center [1000, 308] width 27 height 27
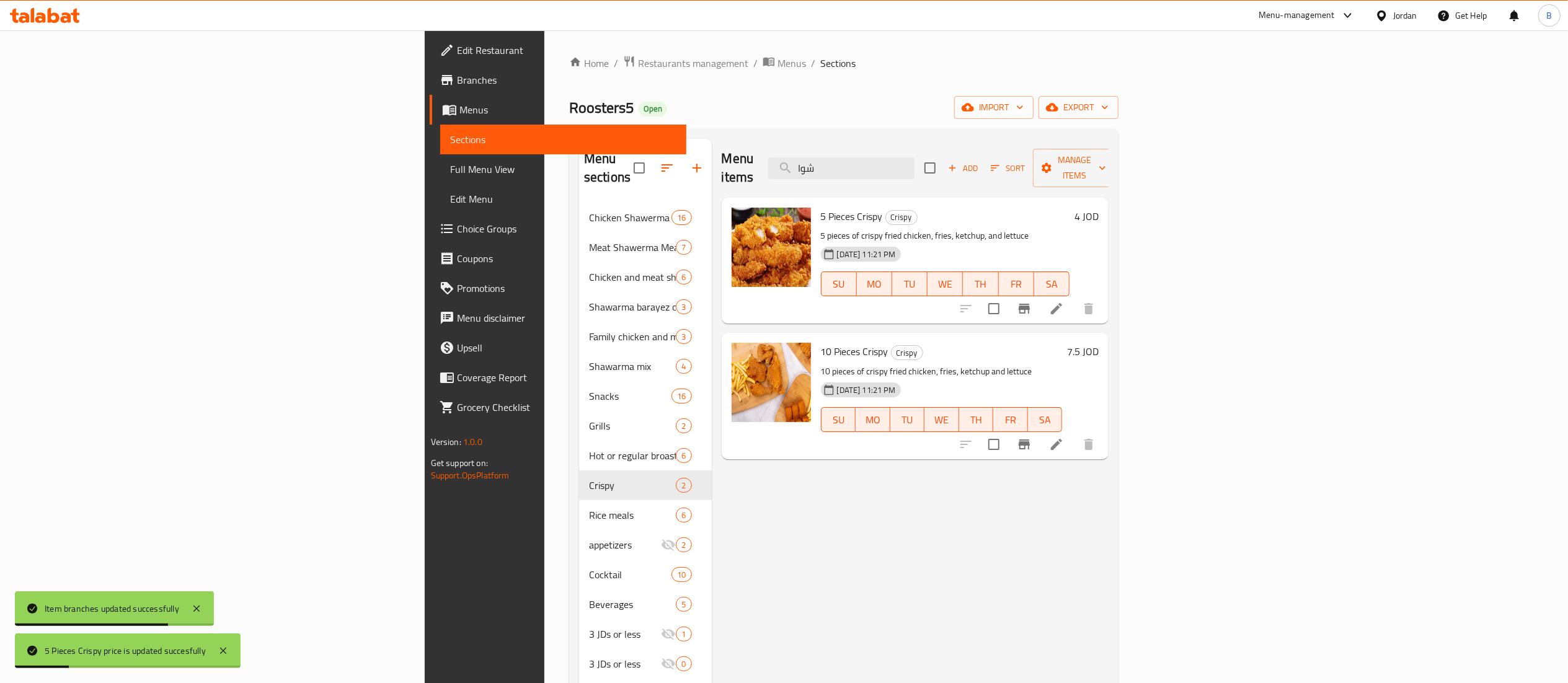
click at [1099, 343] on h6 "7.5 JOD" at bounding box center [1083, 352] width 32 height 17
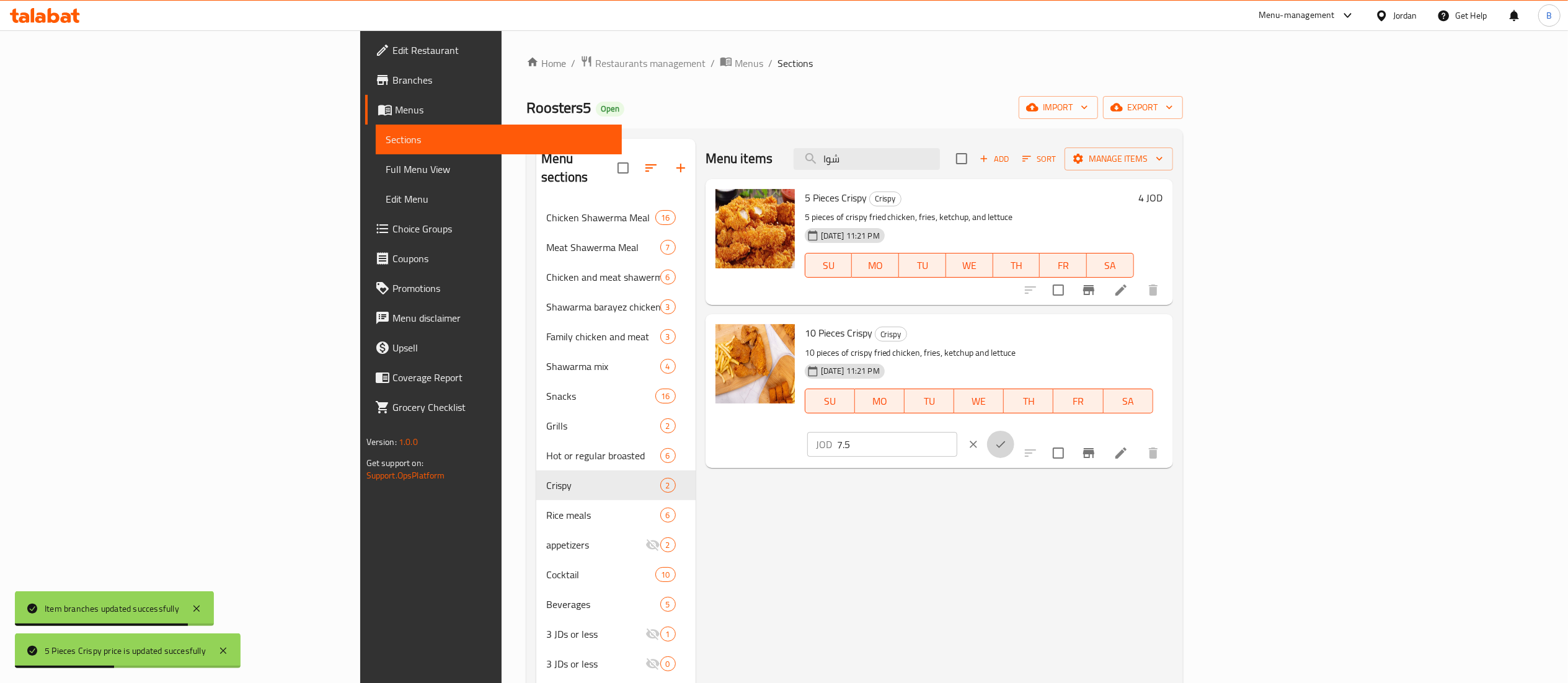
drag, startPoint x: 1501, startPoint y: 344, endPoint x: 1370, endPoint y: 507, distance: 209.1
click at [1015, 431] on button "ok" at bounding box center [1000, 444] width 27 height 27
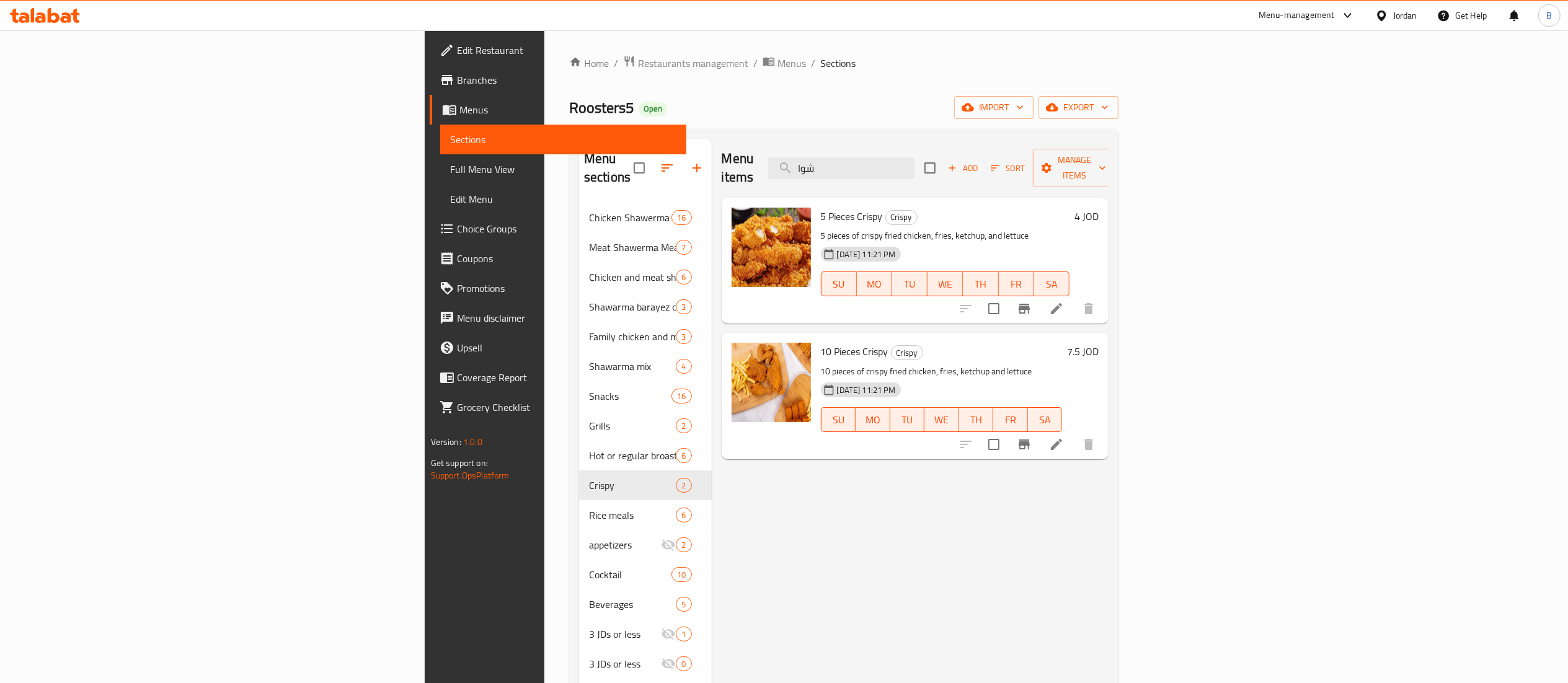
drag, startPoint x: 1032, startPoint y: 163, endPoint x: 405, endPoint y: 156, distance: 627.0
click at [579, 161] on div "Menu sections Chicken Shawerma Meal 16 Meat Shawerma Meal 7 Chicken and meat sh…" at bounding box center [843, 481] width 529 height 683
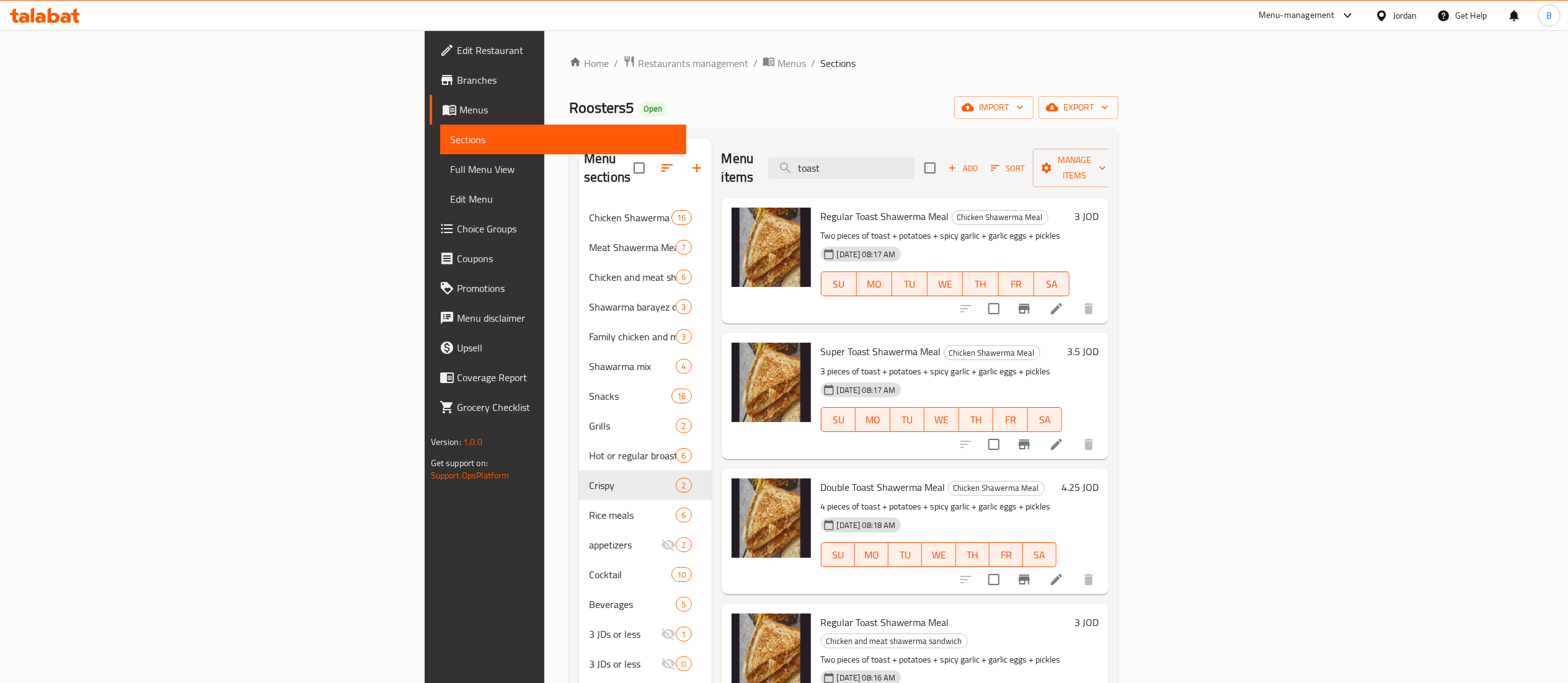
type input "toast"
click at [1075, 202] on div "Regular Toast Shawerma Meal Chicken Shawerma Meal Two pieces of toast + potatoe…" at bounding box center [945, 260] width 259 height 116
click at [1099, 208] on h6 "3 JOD" at bounding box center [1086, 216] width 24 height 17
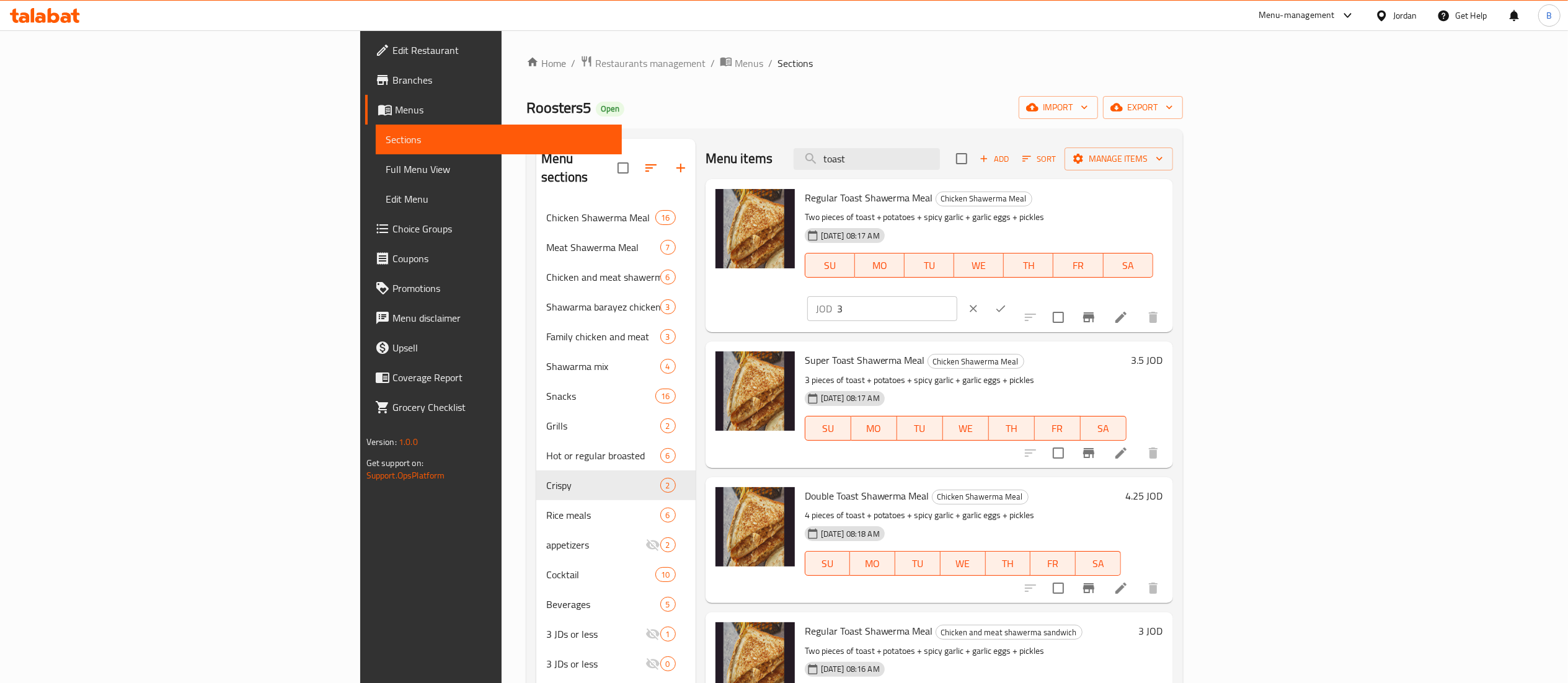
click at [957, 297] on input "3" at bounding box center [897, 309] width 121 height 25
type input "3.10"
click at [1032, 295] on div "JOD 3.10 ​" at bounding box center [920, 308] width 225 height 27
click at [1015, 295] on button "ok" at bounding box center [1000, 308] width 27 height 27
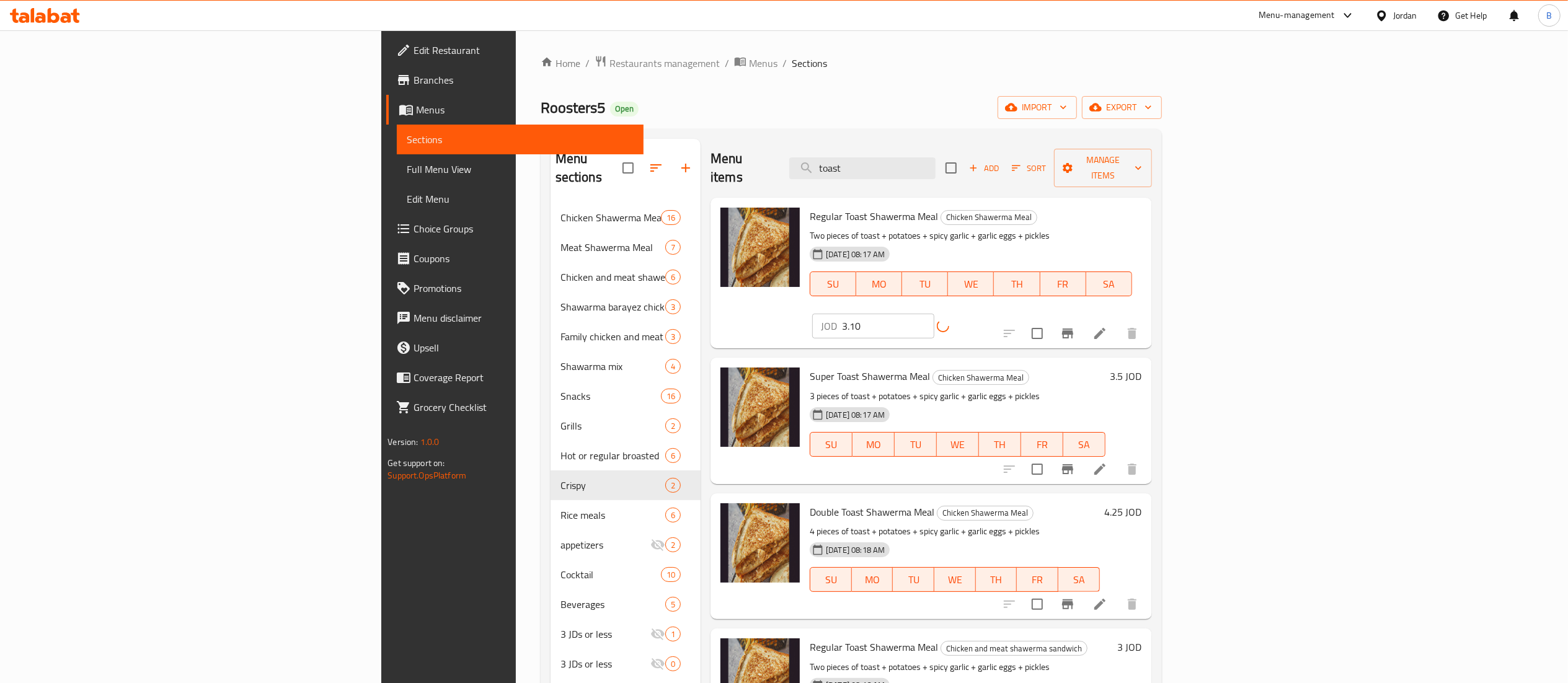
click at [995, 314] on div "JOD 3.10 ​" at bounding box center [903, 326] width 183 height 25
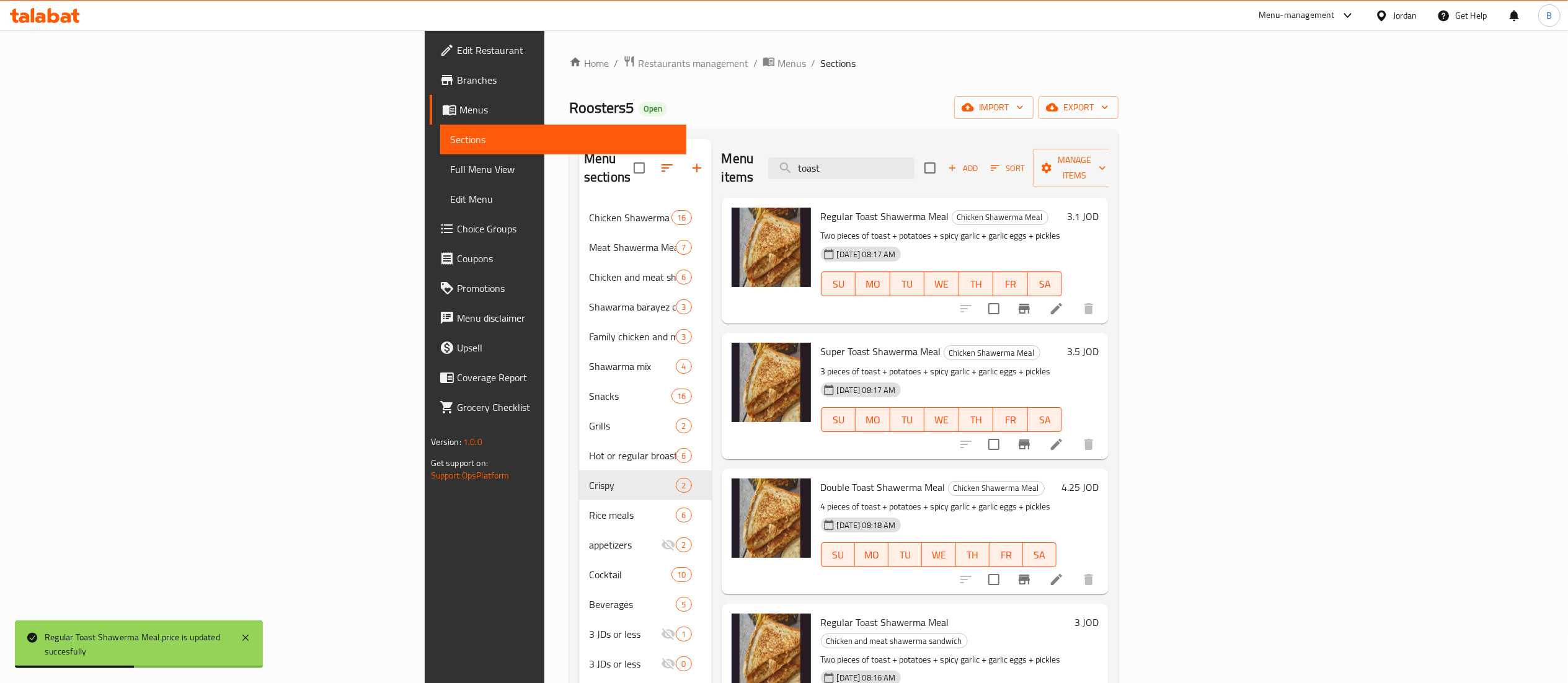
click at [1099, 343] on h6 "3.5 JOD" at bounding box center [1083, 352] width 32 height 17
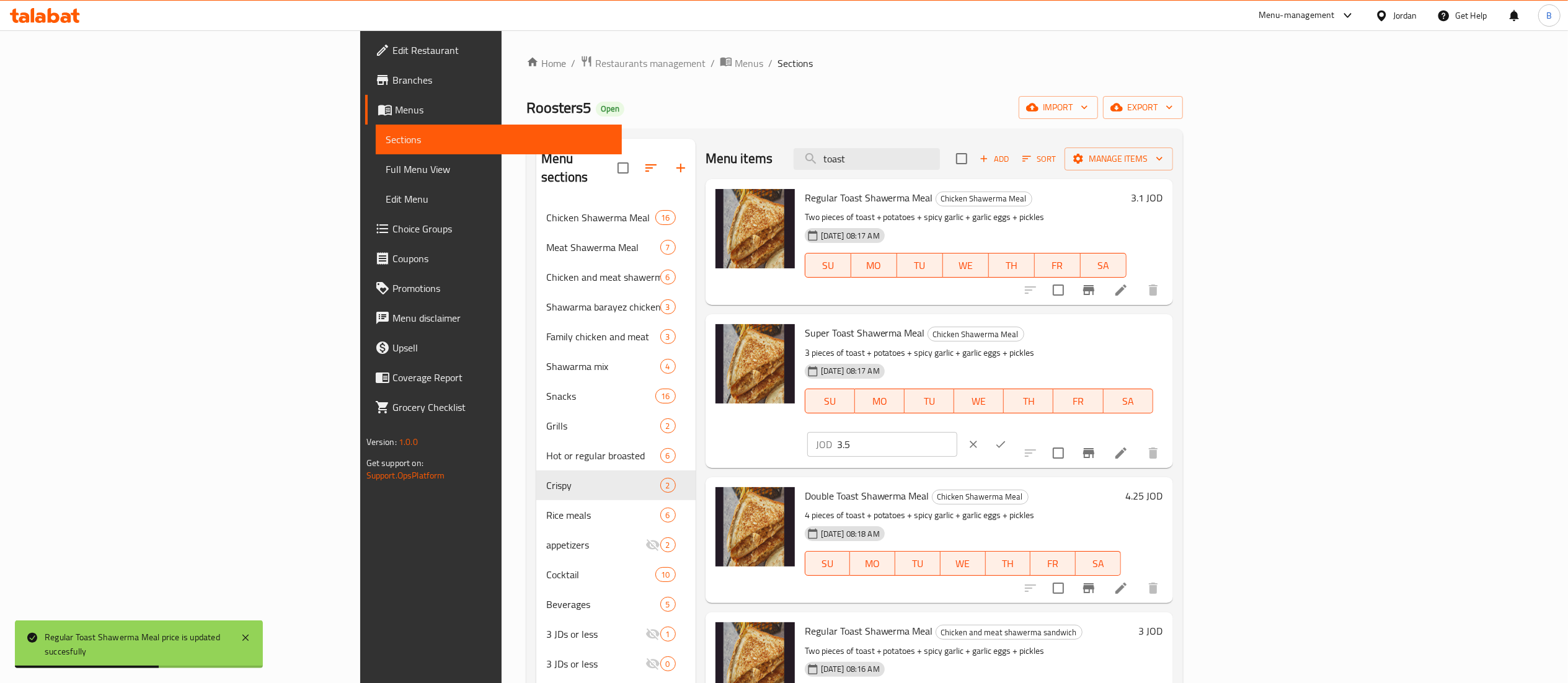
drag, startPoint x: 1423, startPoint y: 338, endPoint x: 1167, endPoint y: 337, distance: 256.0
click at [1168, 338] on div "Super Toast Shawerma Meal Chicken Shawerma Meal 3 pieces of toast + potatoes + …" at bounding box center [984, 390] width 369 height 143
type input "4"
click at [1015, 431] on button "ok" at bounding box center [1000, 444] width 27 height 27
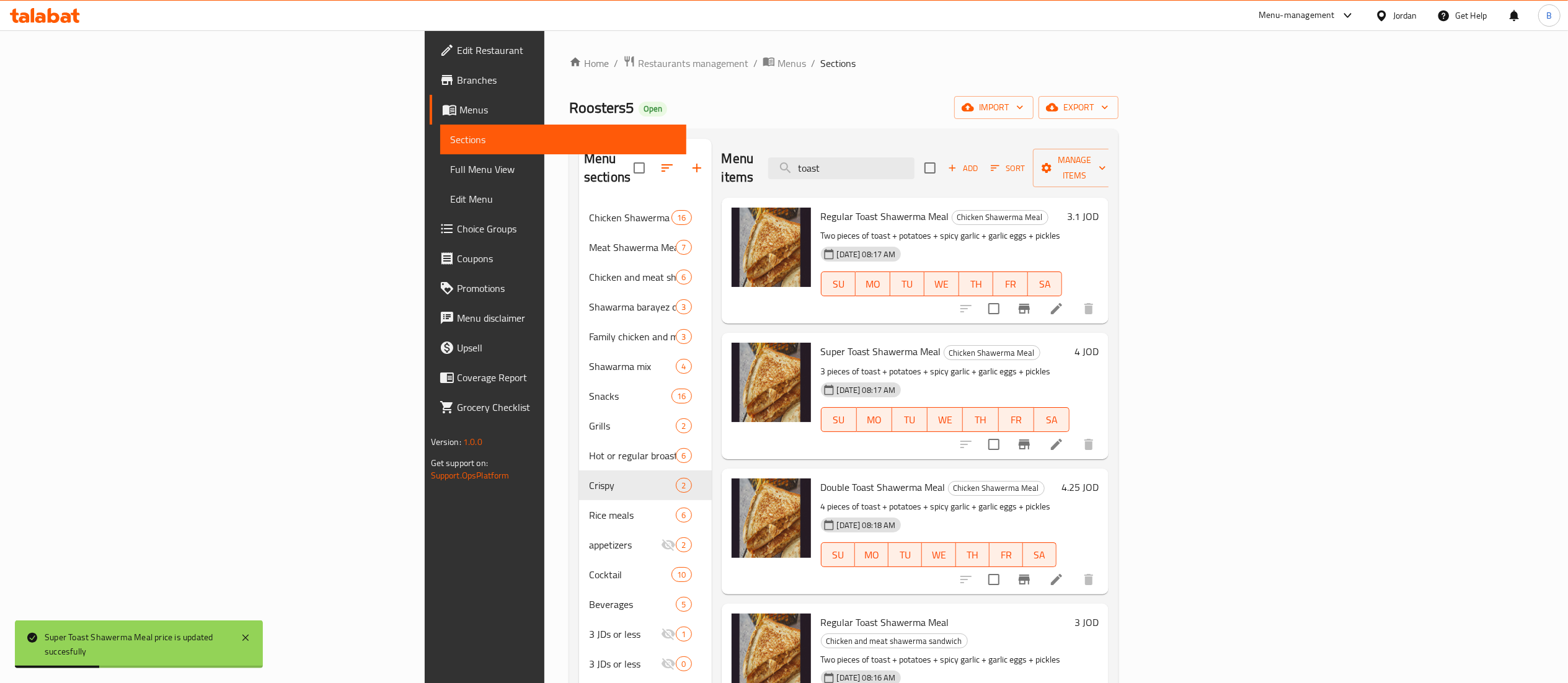
click at [1099, 478] on h6 "4.25 JOD" at bounding box center [1080, 487] width 37 height 17
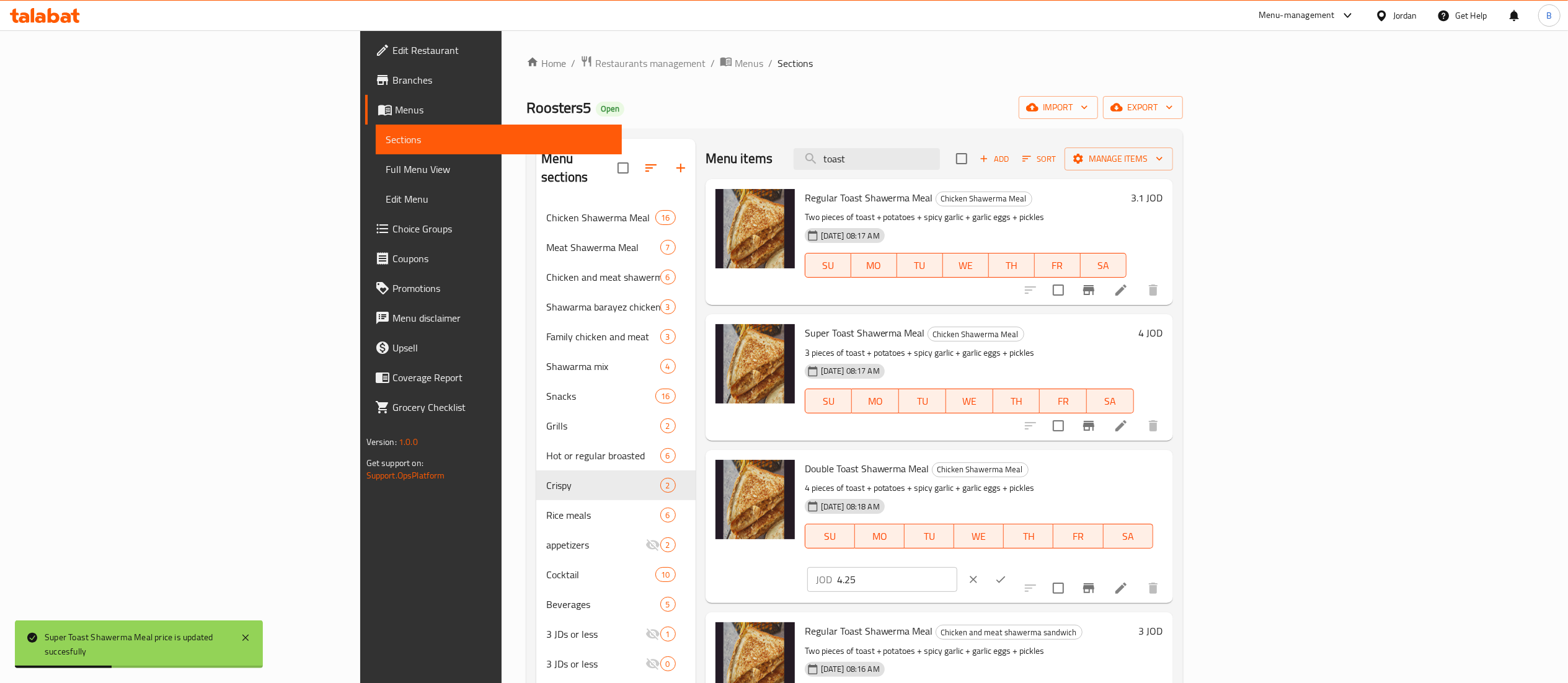
click at [957, 567] on input "4.25" at bounding box center [897, 579] width 121 height 25
type input "4.75"
click at [1007, 573] on icon "ok" at bounding box center [1001, 579] width 12 height 12
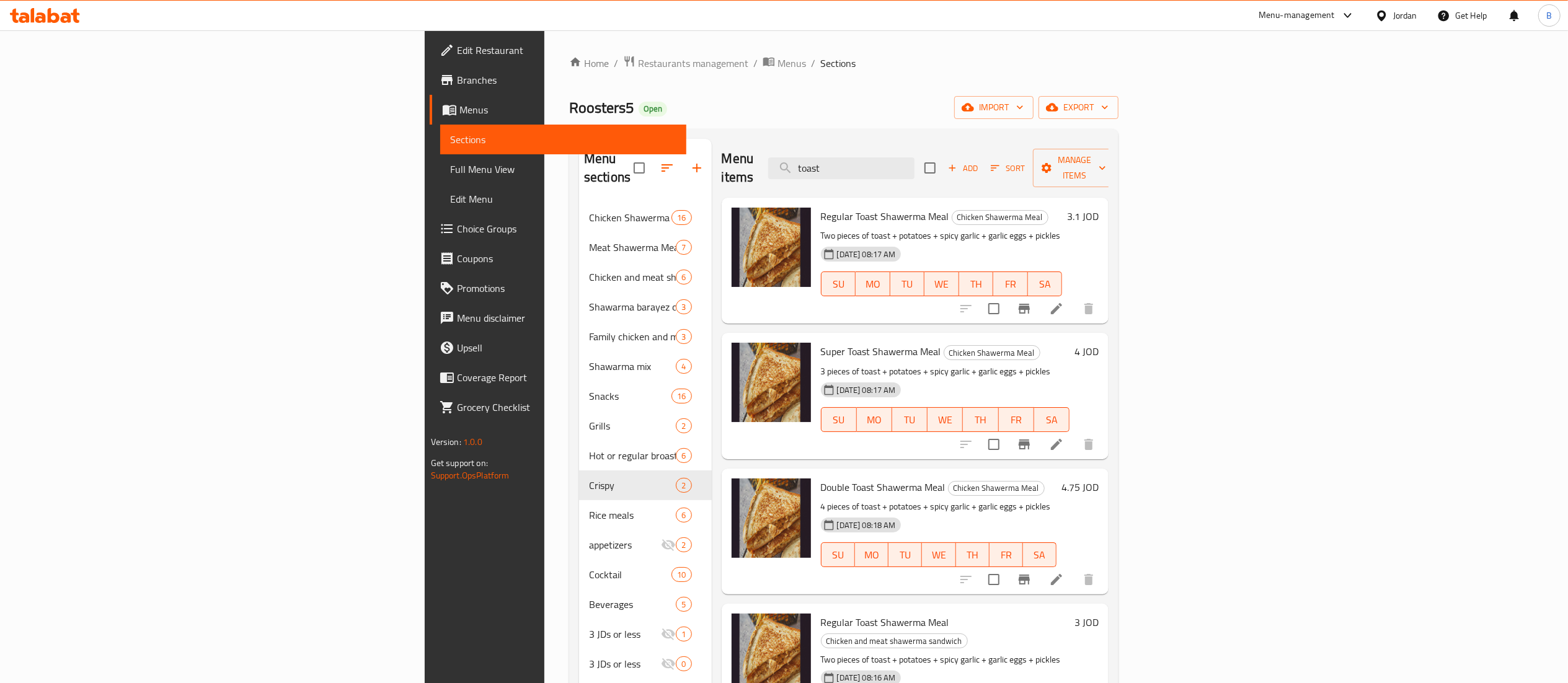
drag, startPoint x: 1025, startPoint y: 158, endPoint x: 827, endPoint y: 155, distance: 198.0
click at [828, 155] on div "Menu items toast Add Sort Manage items" at bounding box center [915, 168] width 387 height 59
type input "toast"
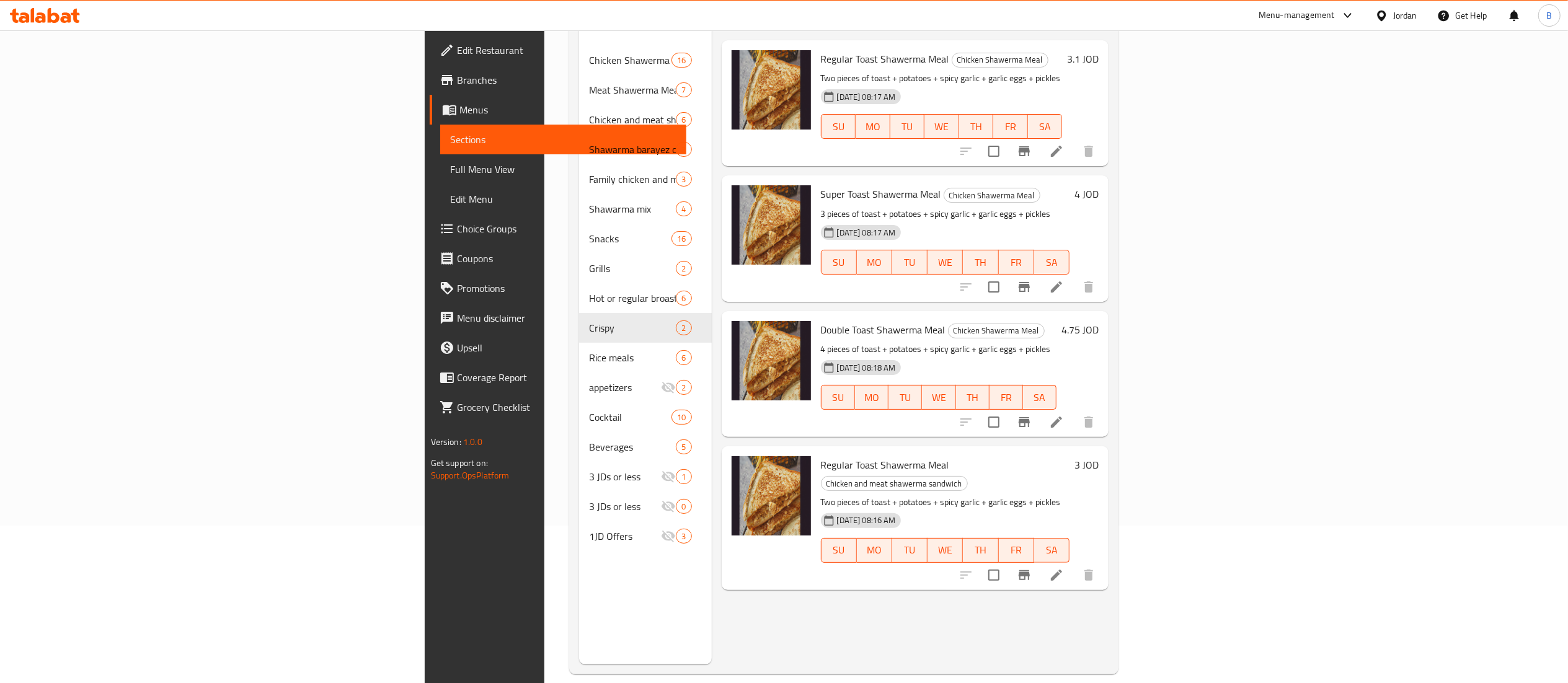
scroll to position [174, 0]
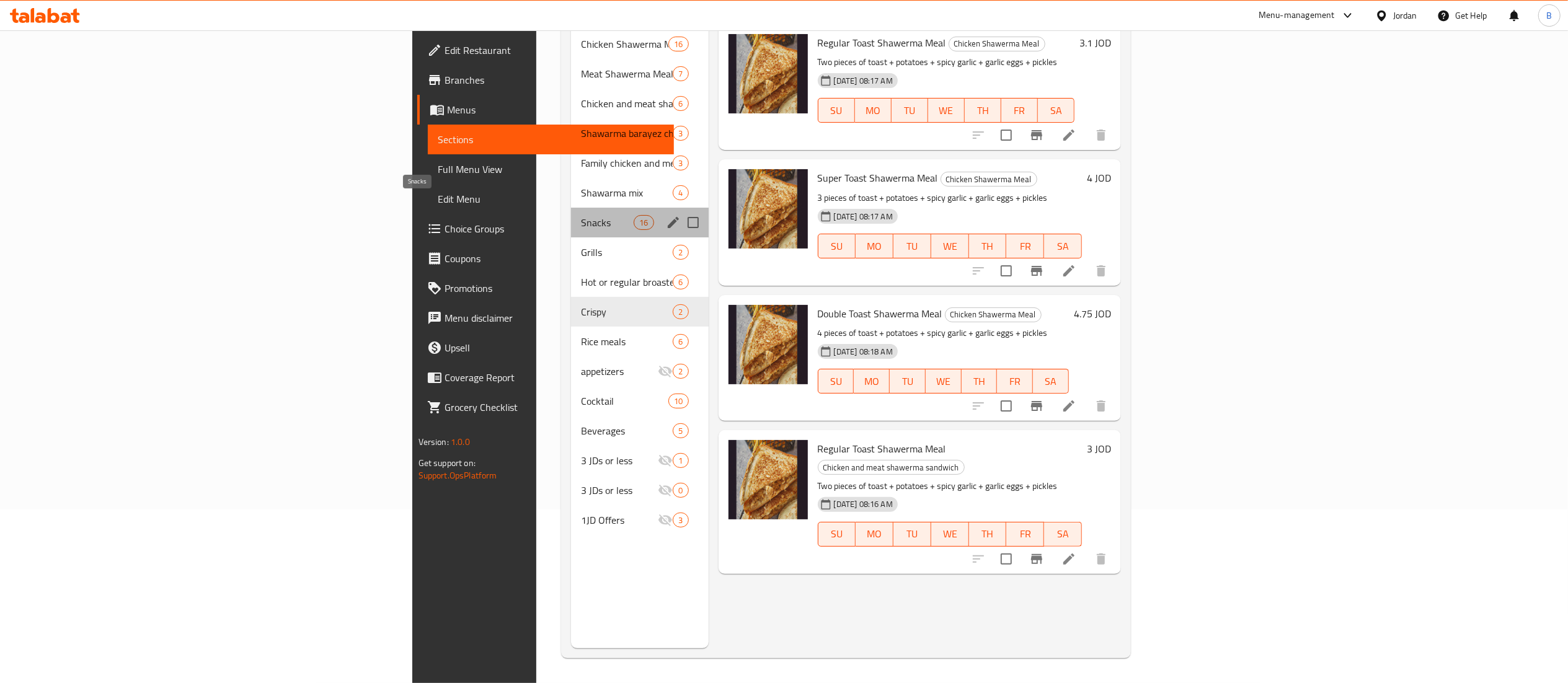
click at [581, 215] on span "Snacks" at bounding box center [607, 222] width 53 height 15
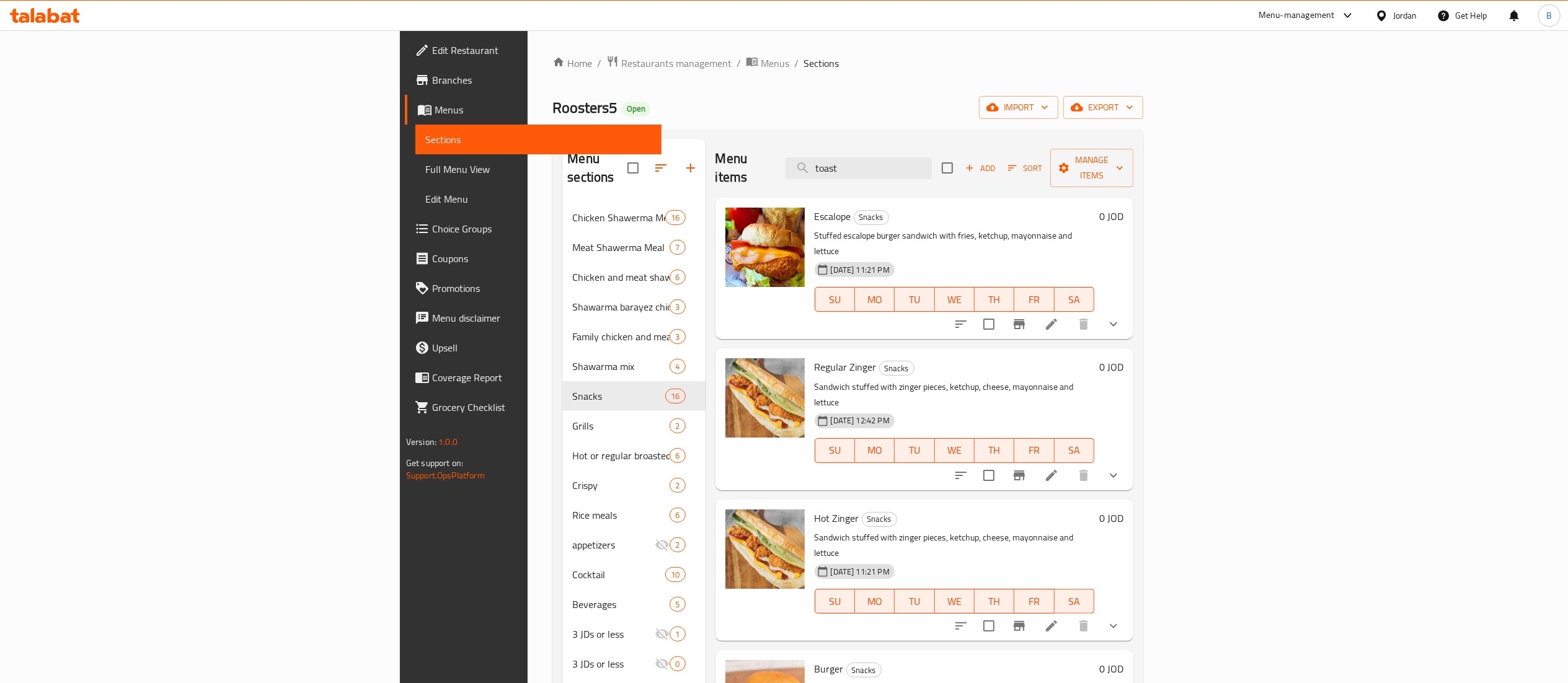
click at [1057, 318] on icon at bounding box center [1052, 324] width 11 height 11
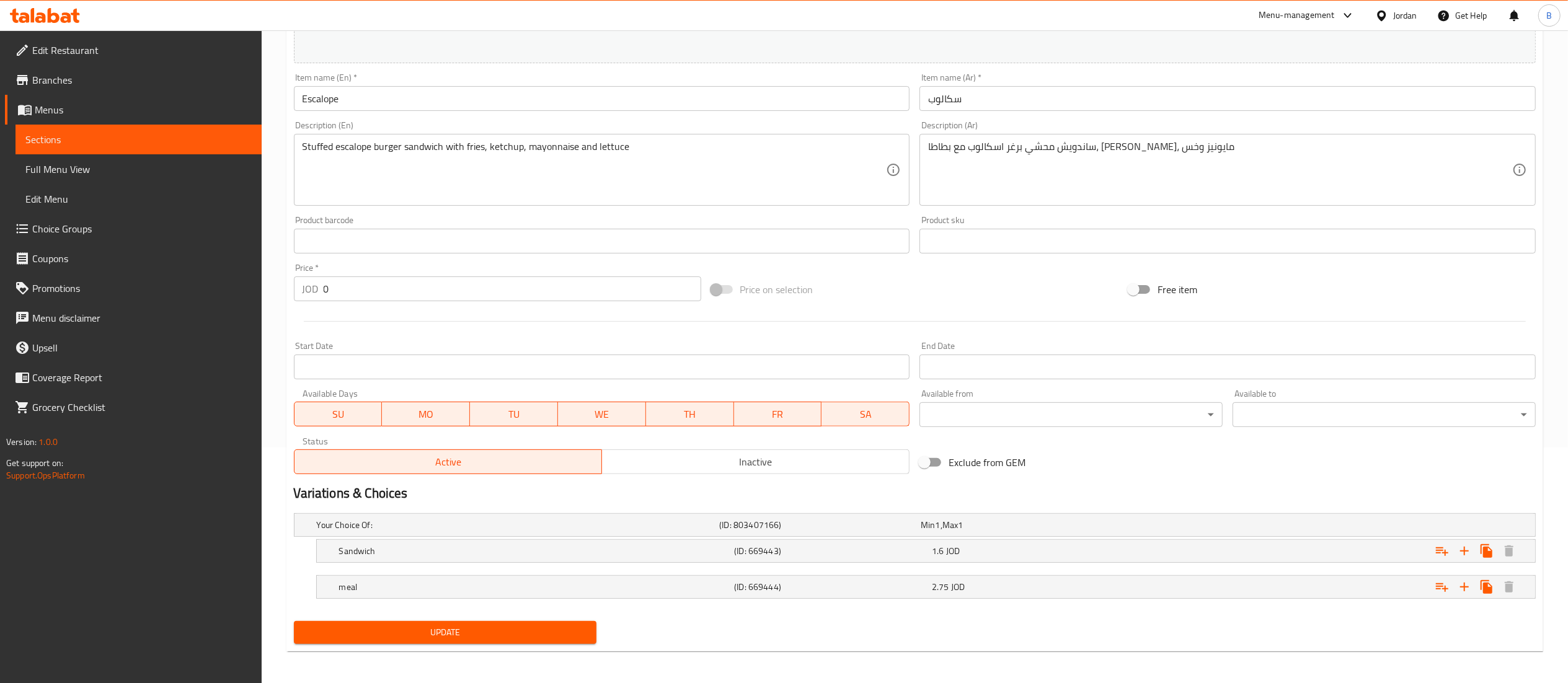
scroll to position [240, 0]
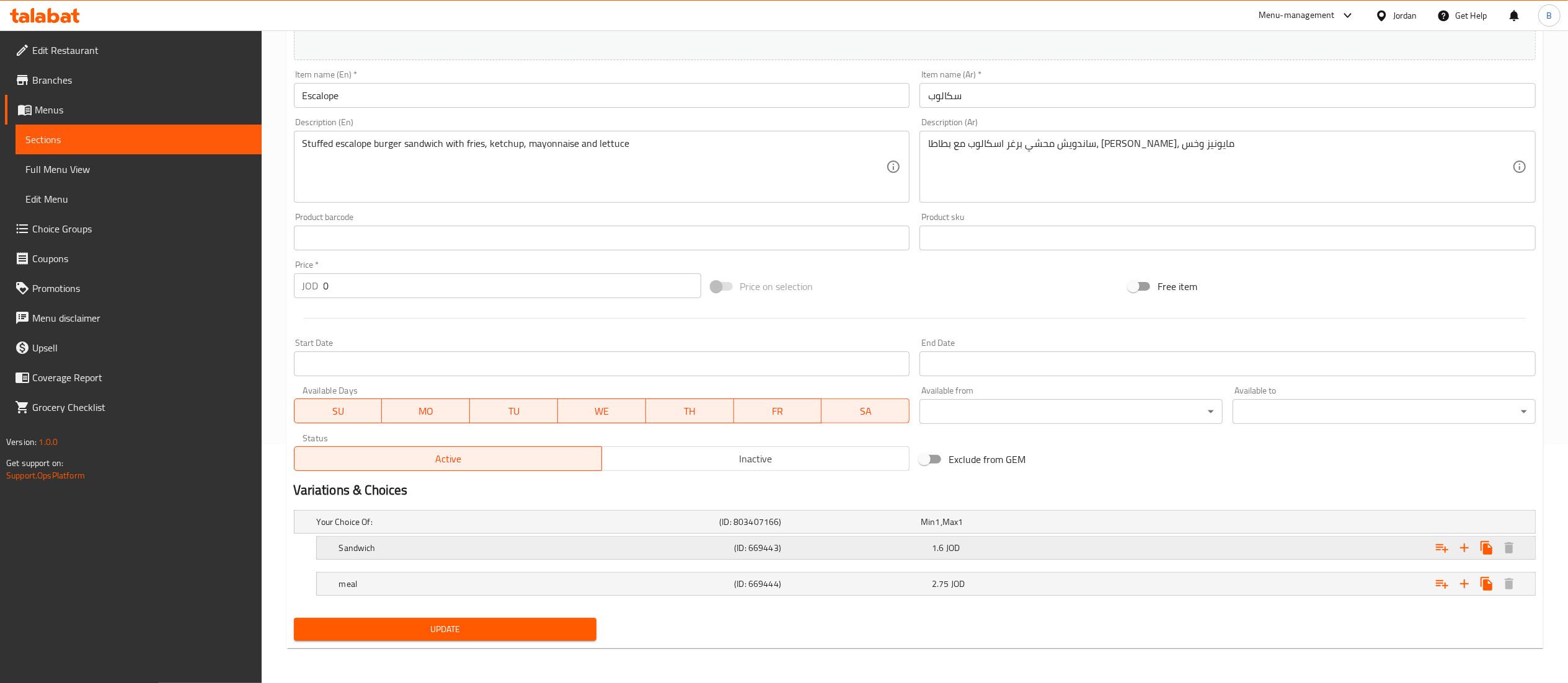
click at [970, 552] on div "1.6 JOD" at bounding box center [1029, 548] width 193 height 12
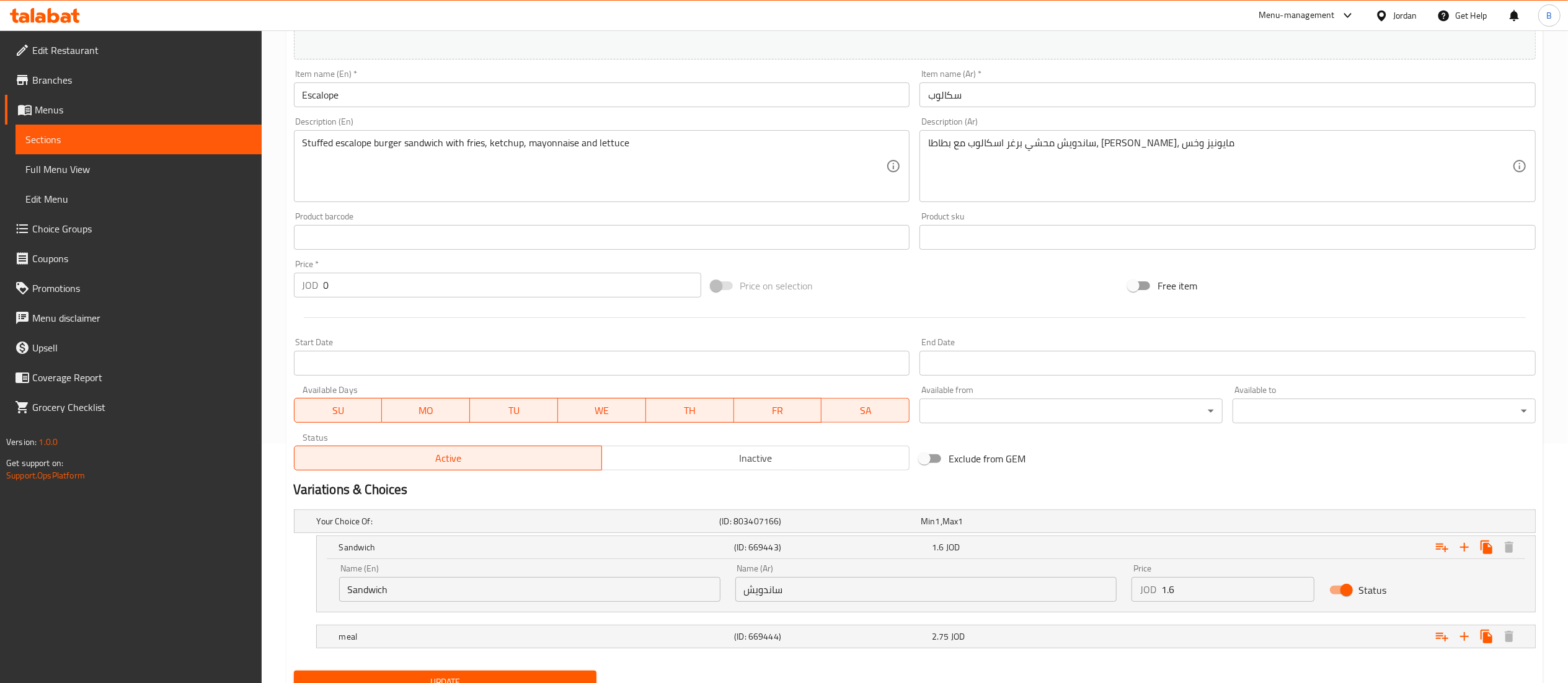
click at [1233, 586] on input "1.6" at bounding box center [1238, 590] width 154 height 25
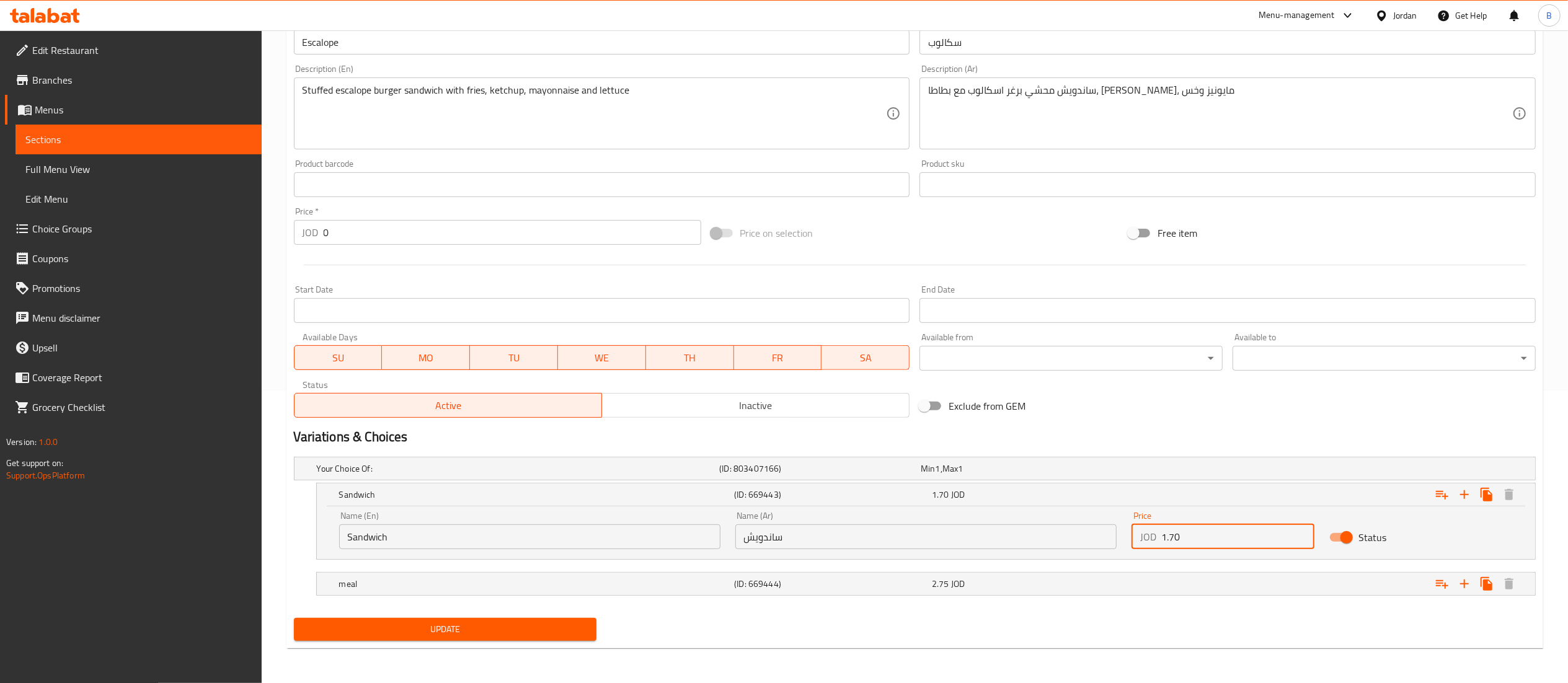
type input "1.70"
click at [544, 640] on button "Update" at bounding box center [445, 630] width 303 height 23
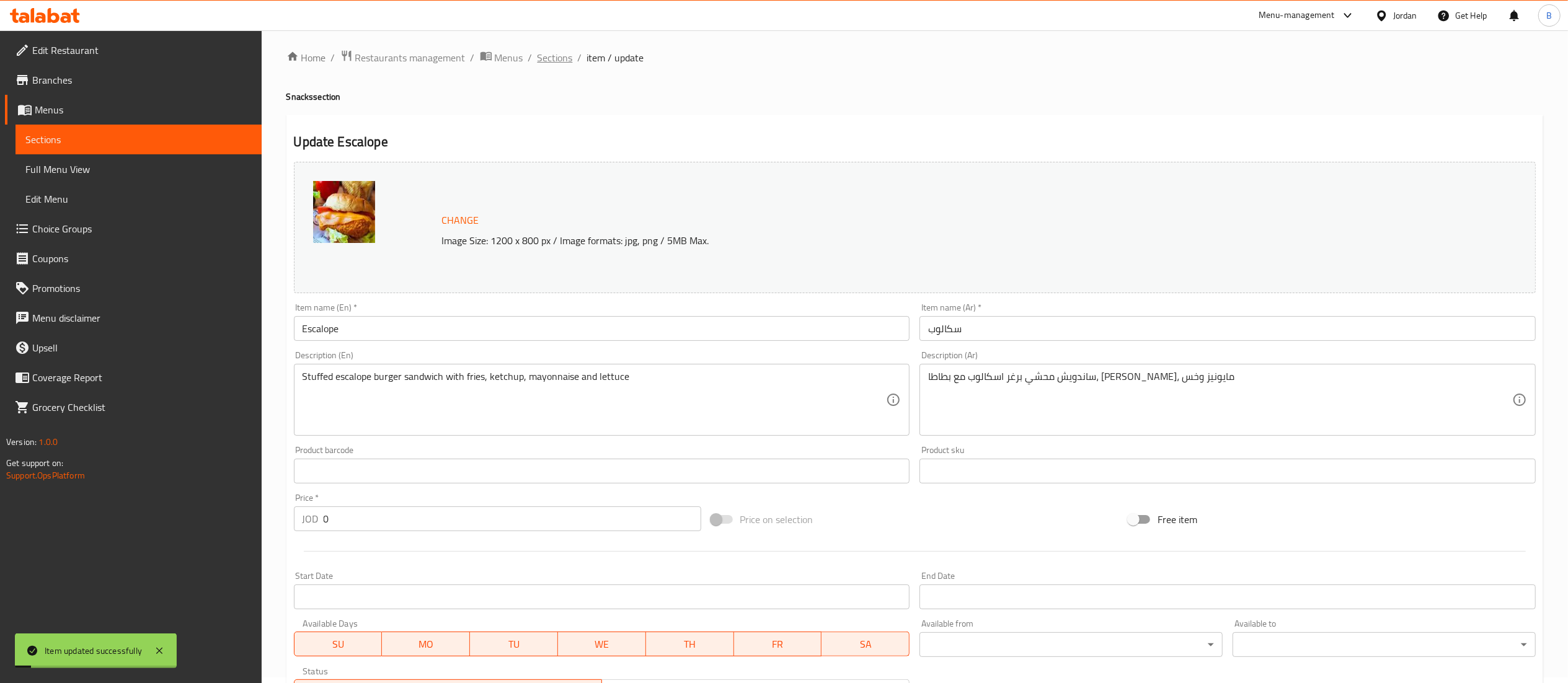
scroll to position [0, 0]
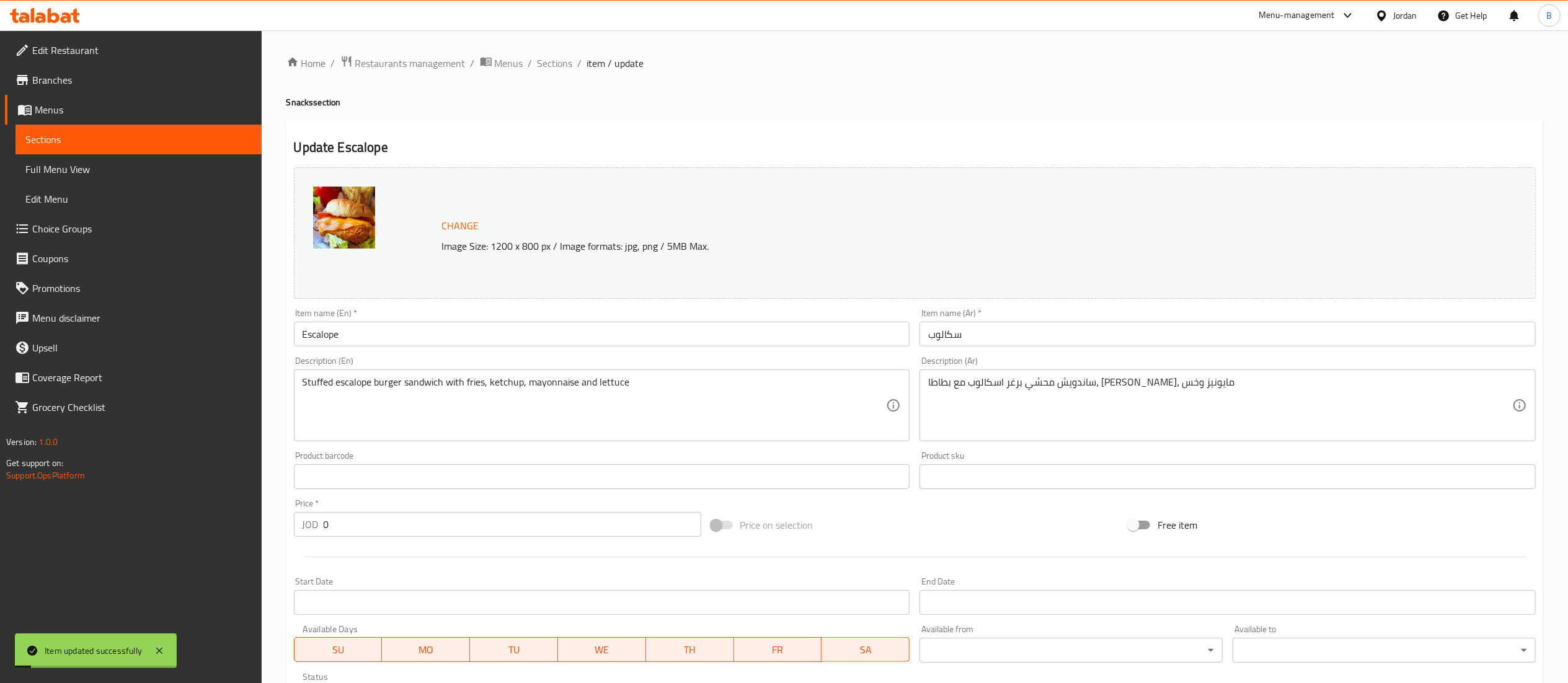
click at [548, 61] on span "Sections" at bounding box center [556, 63] width 36 height 15
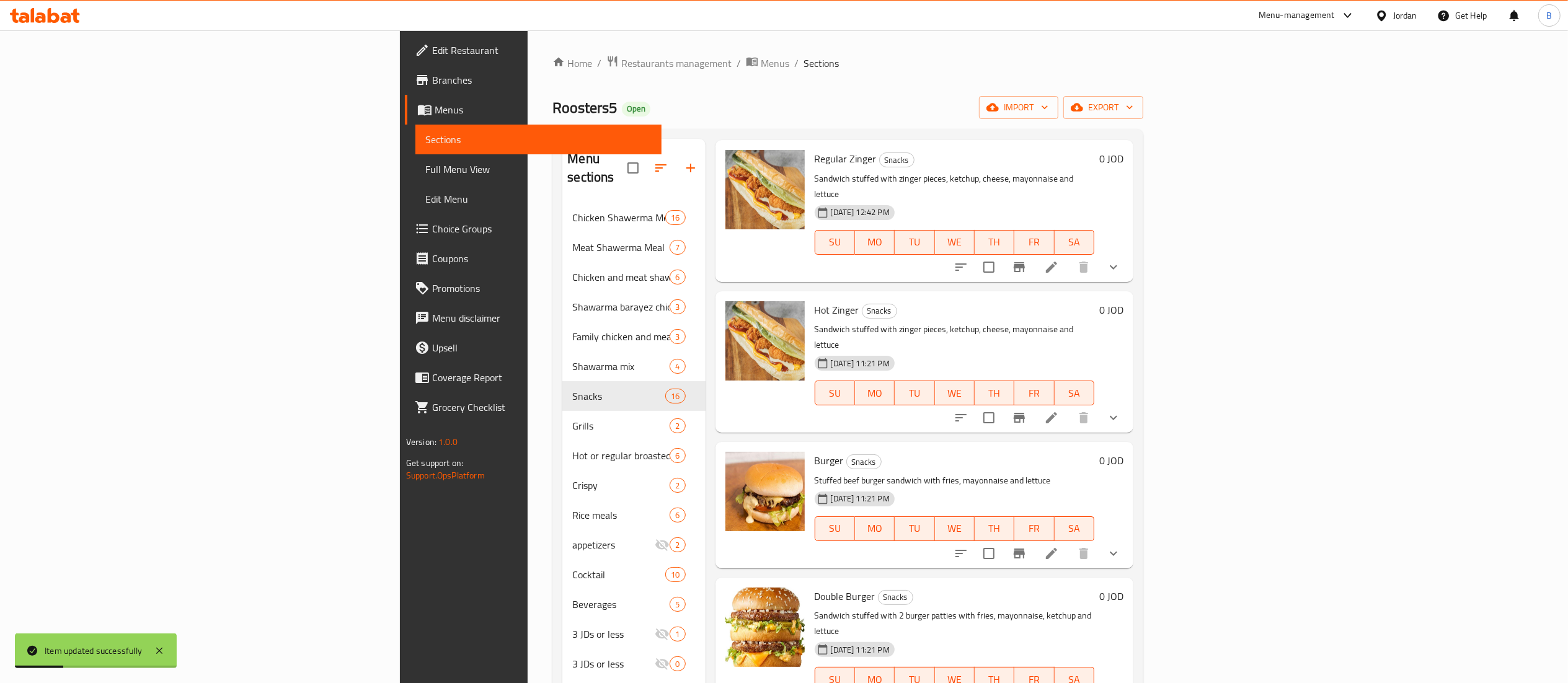
scroll to position [248, 0]
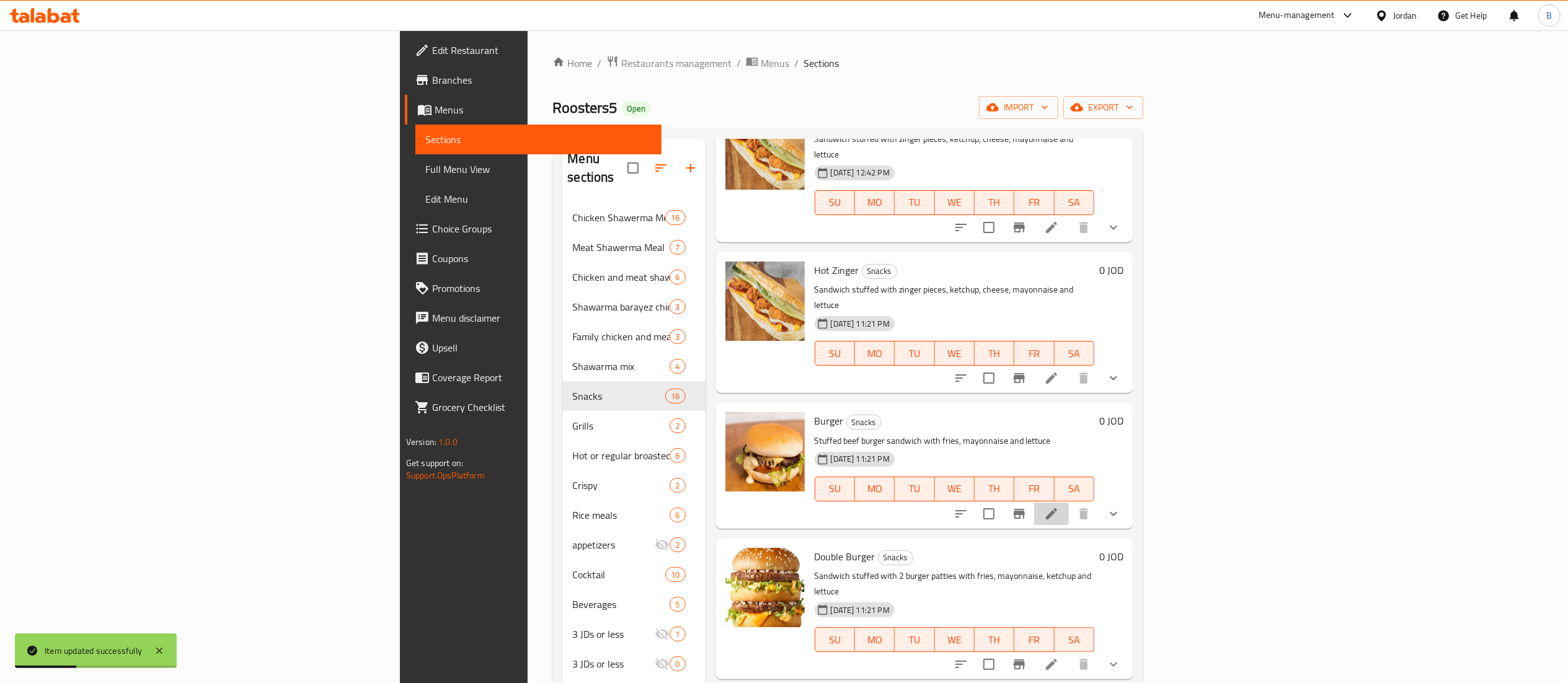
click at [1069, 503] on li at bounding box center [1051, 514] width 35 height 22
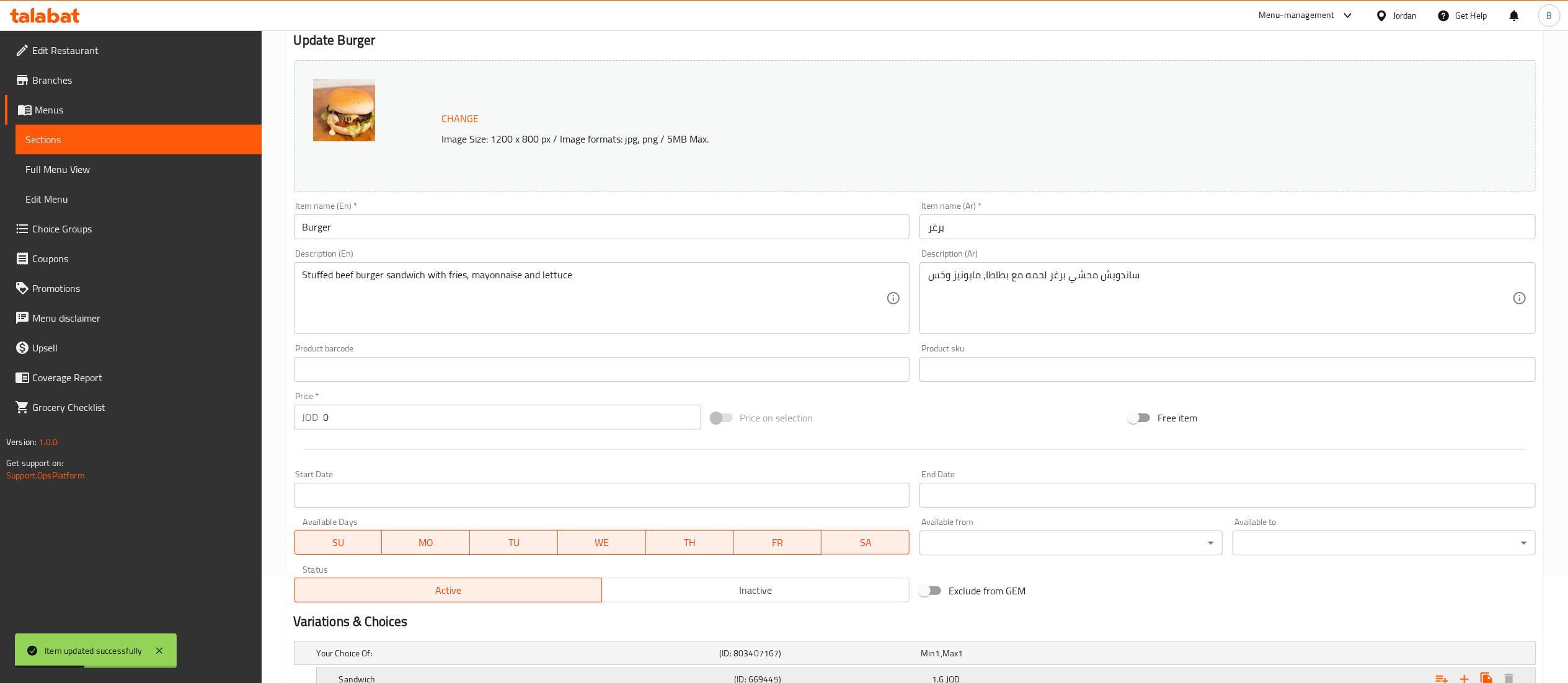
scroll to position [240, 0]
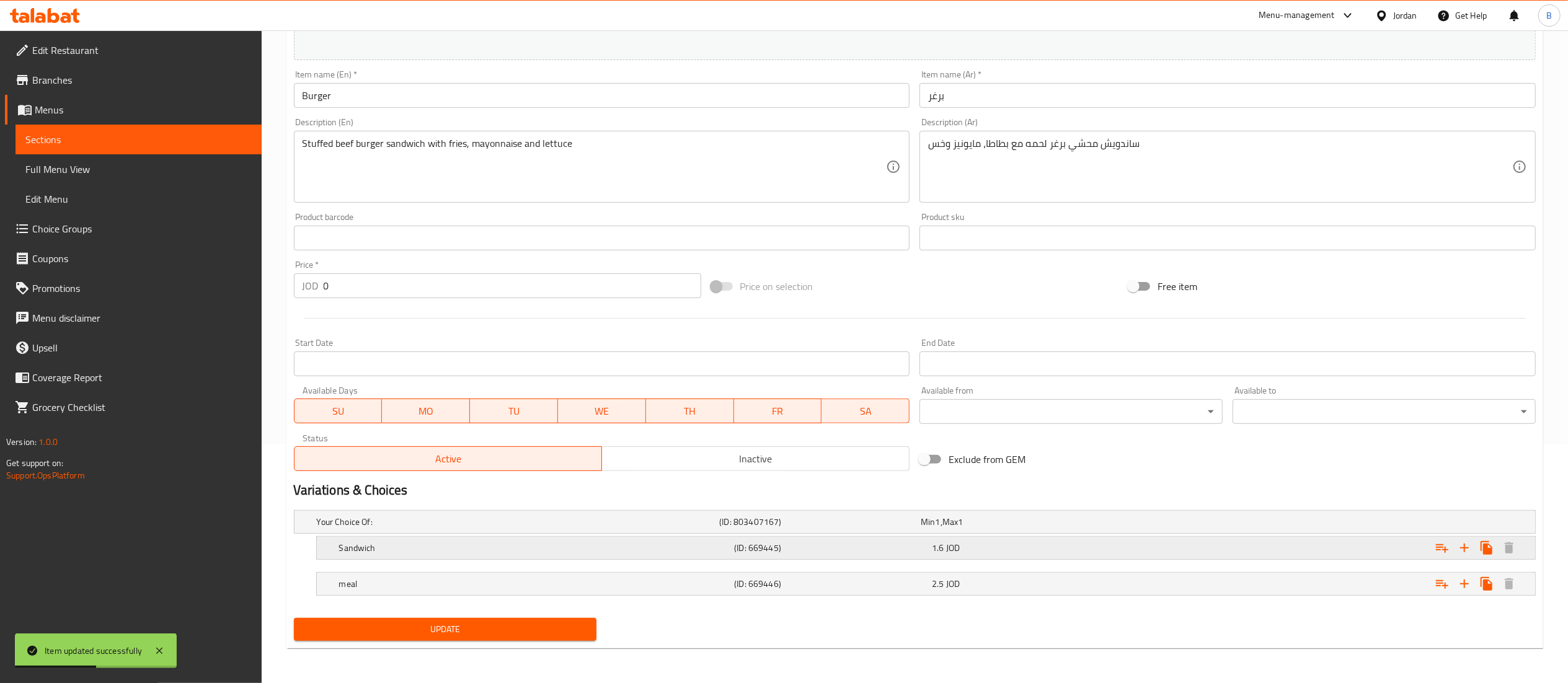
click at [617, 542] on h5 "Sandwich" at bounding box center [534, 548] width 390 height 12
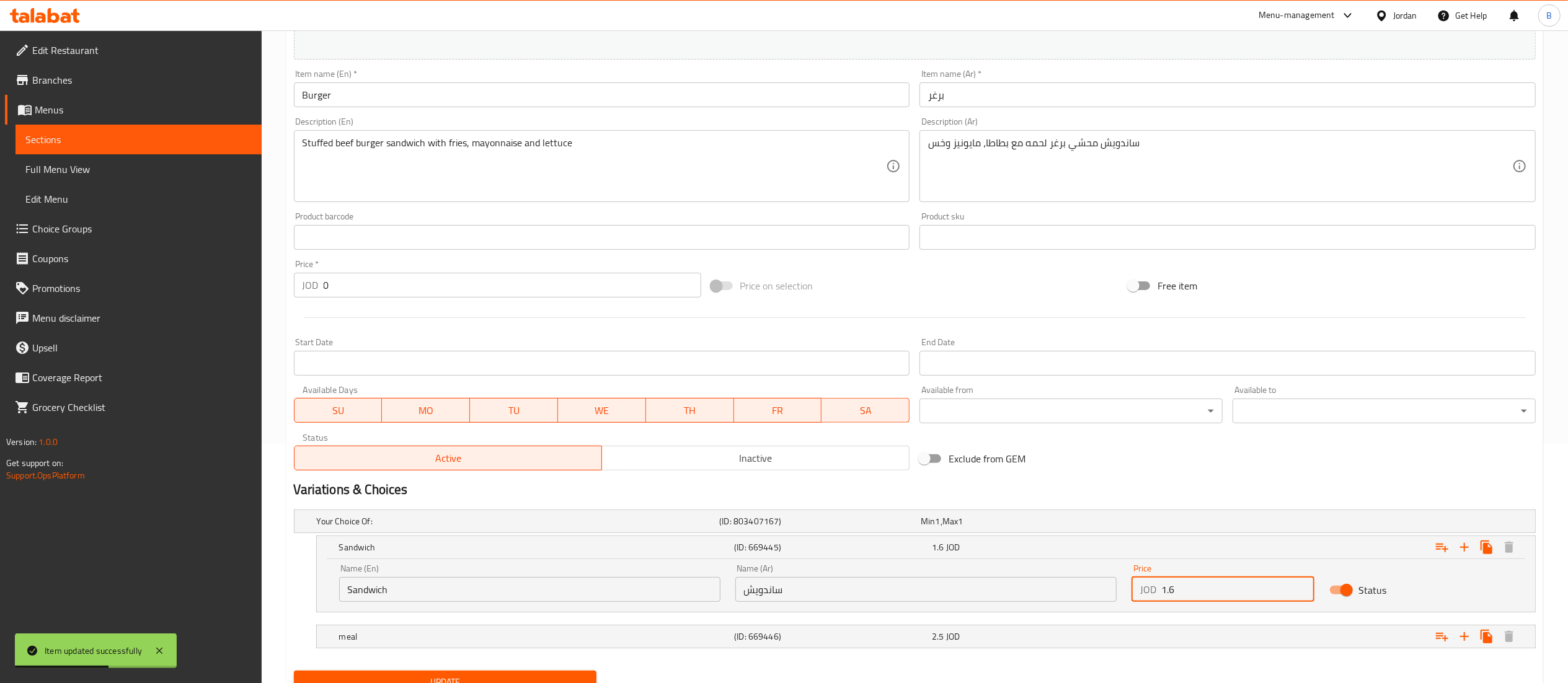
click at [1212, 590] on input "1.6" at bounding box center [1238, 590] width 154 height 25
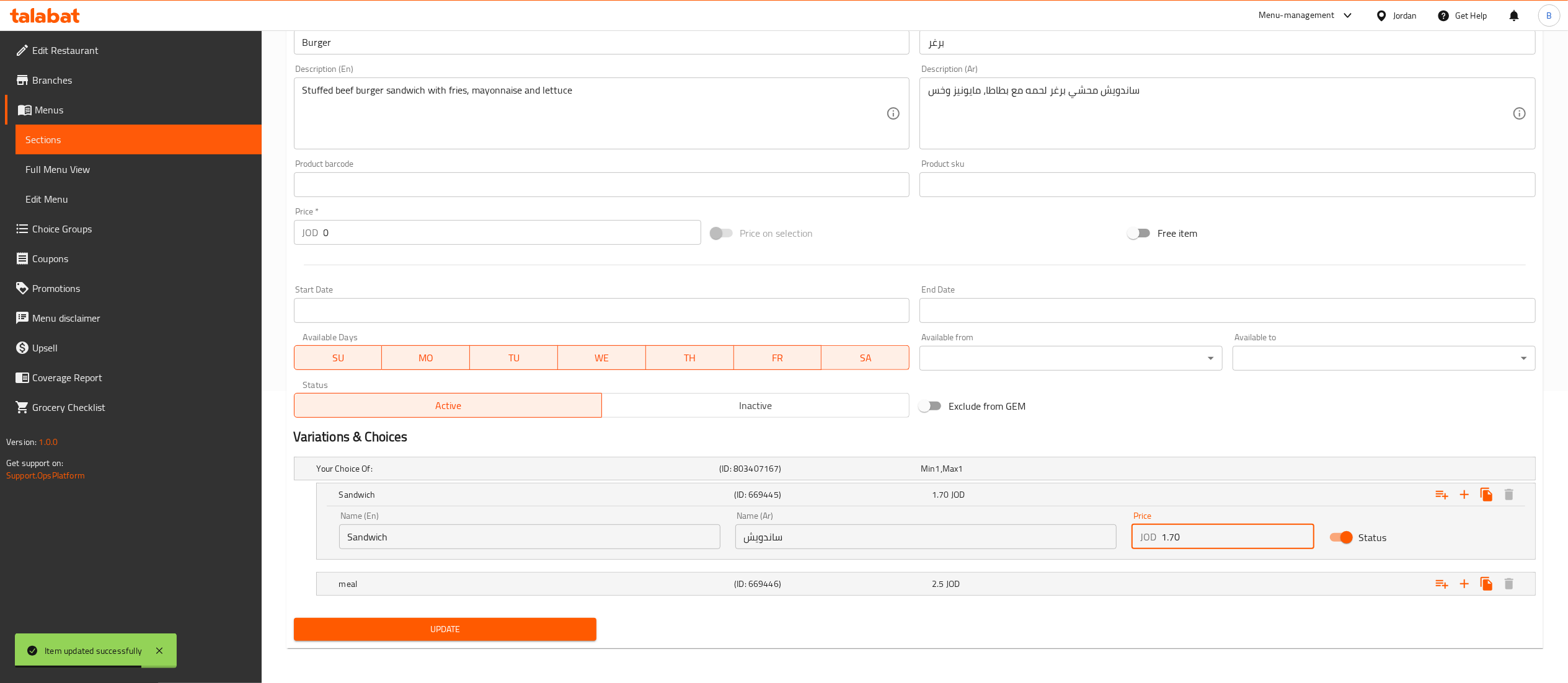
type input "1.70"
click at [389, 621] on button "Update" at bounding box center [445, 630] width 303 height 23
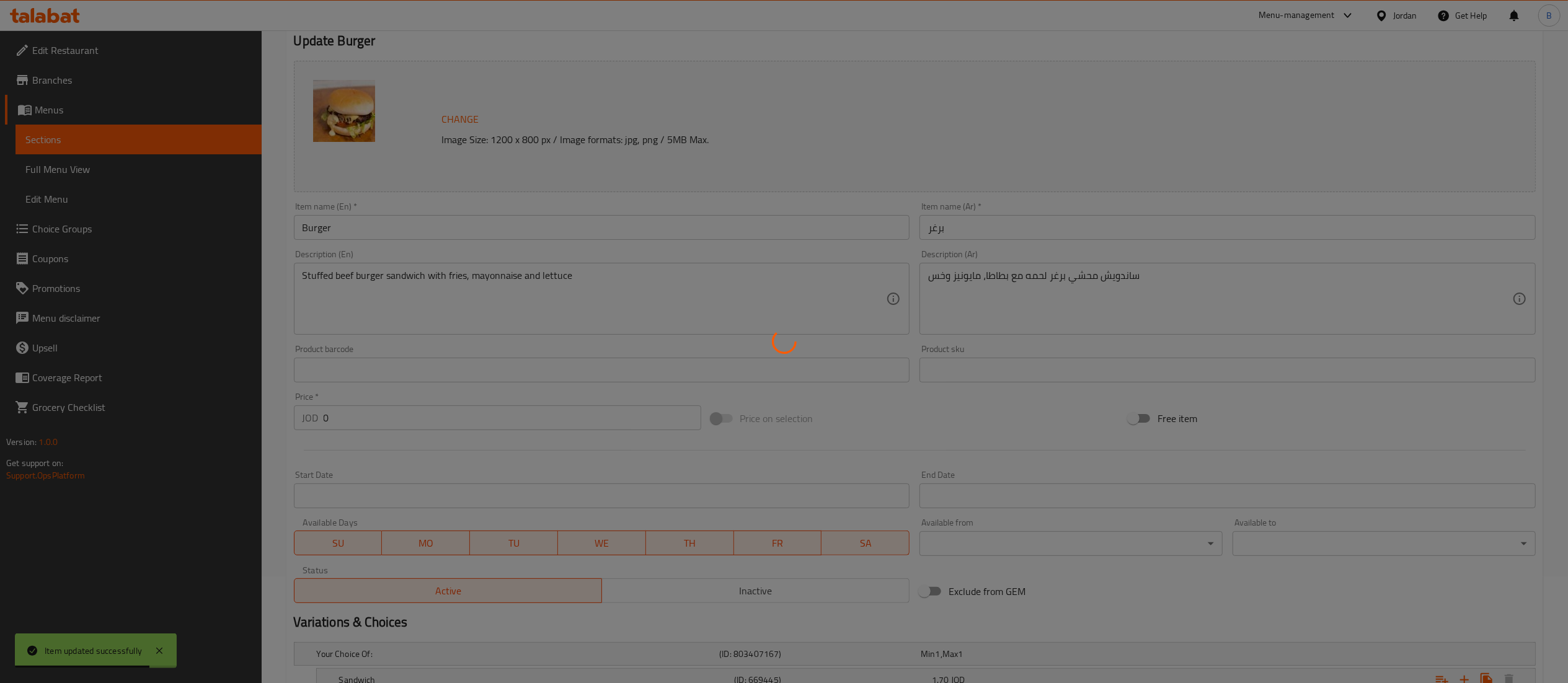
scroll to position [0, 0]
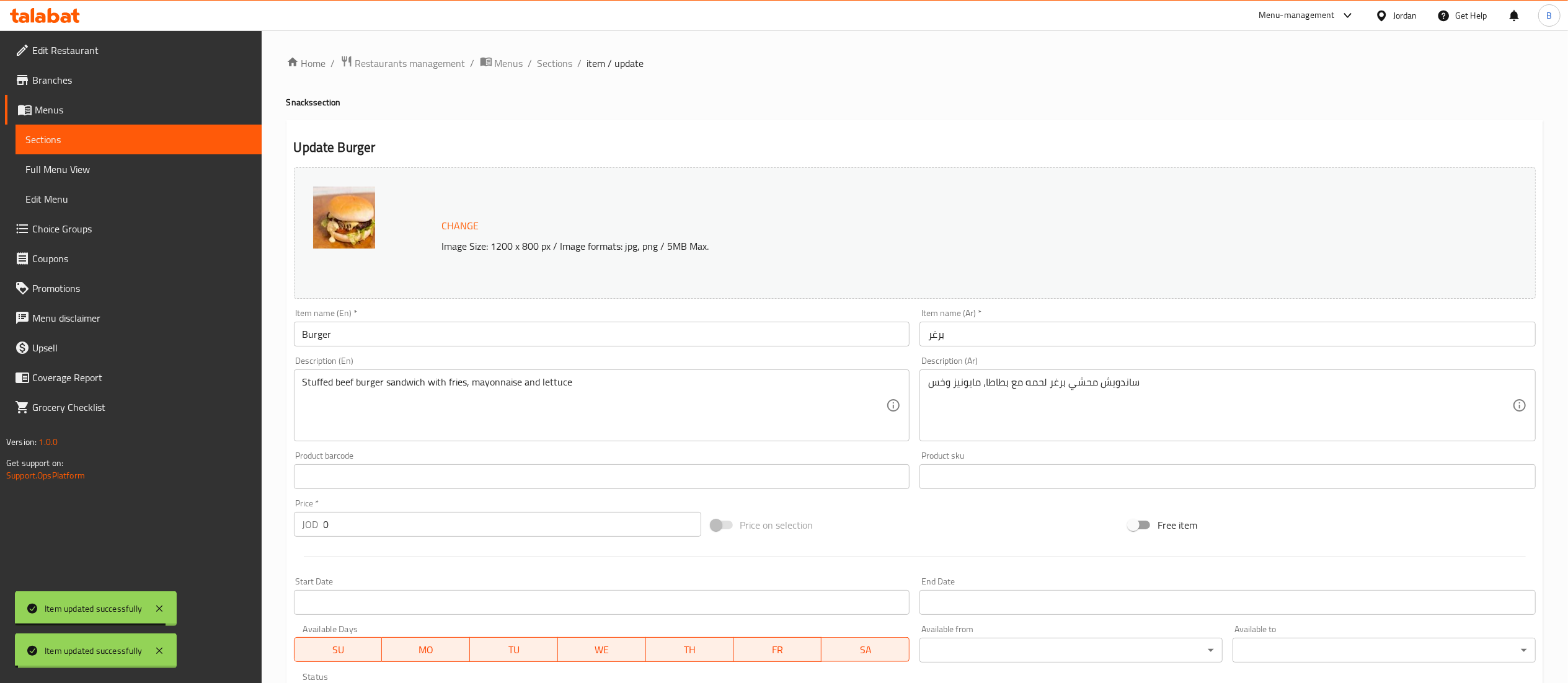
click at [546, 64] on span "Sections" at bounding box center [556, 63] width 36 height 15
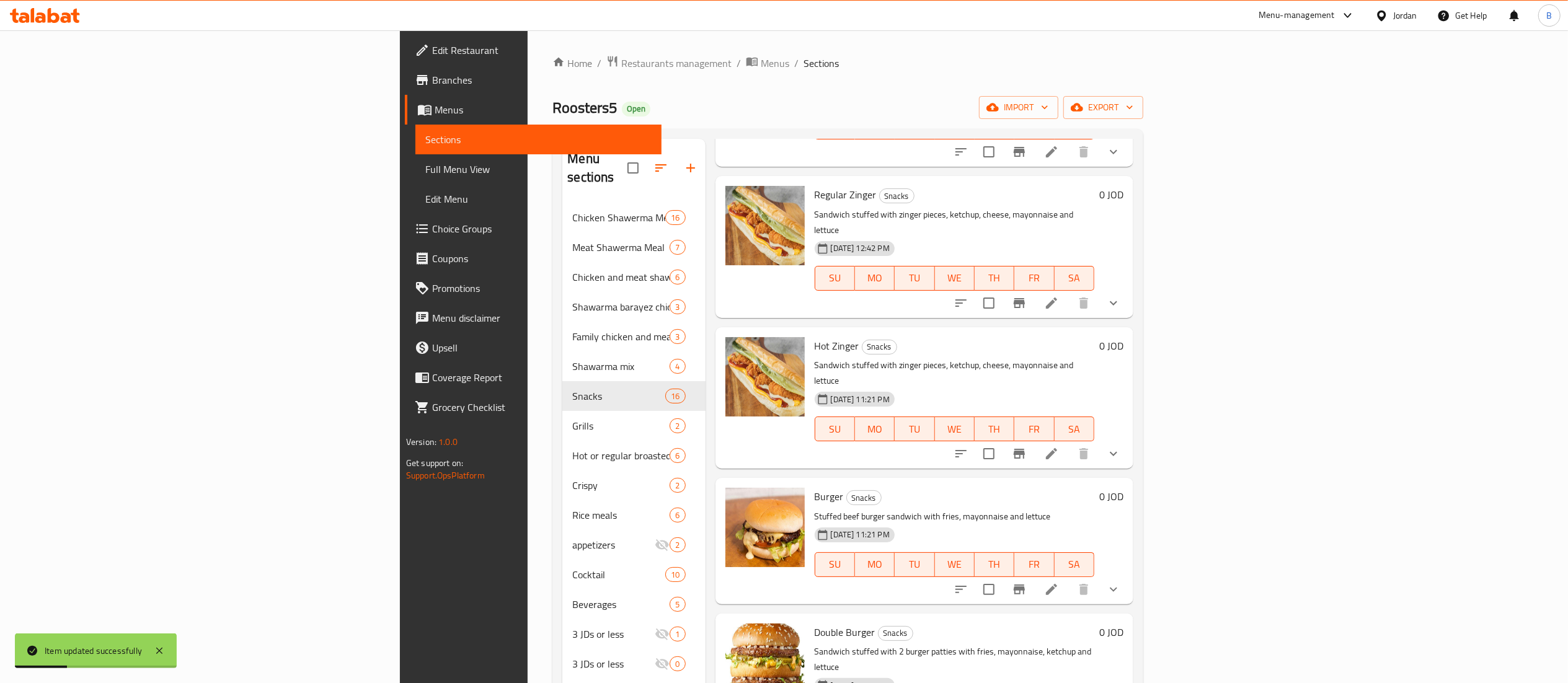
scroll to position [248, 0]
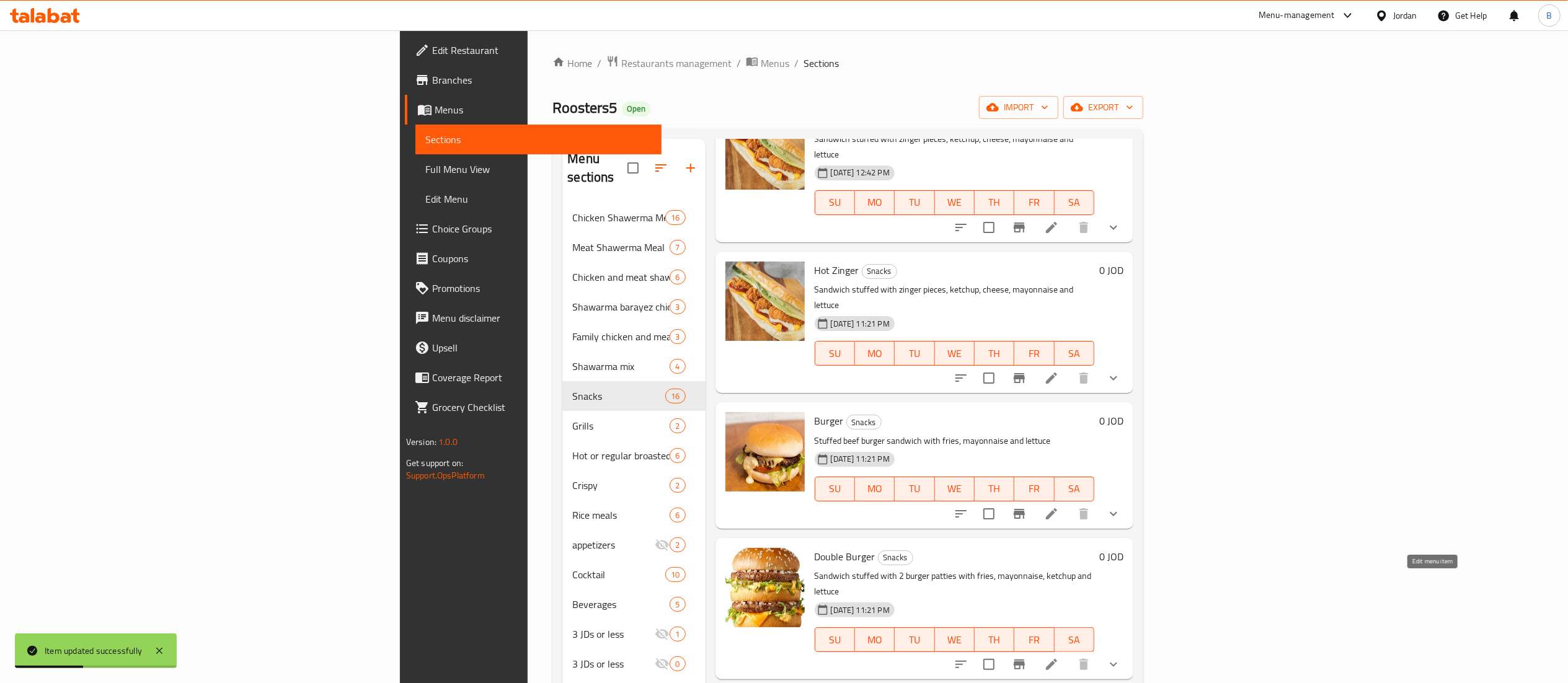
click at [1059, 657] on icon at bounding box center [1051, 664] width 15 height 15
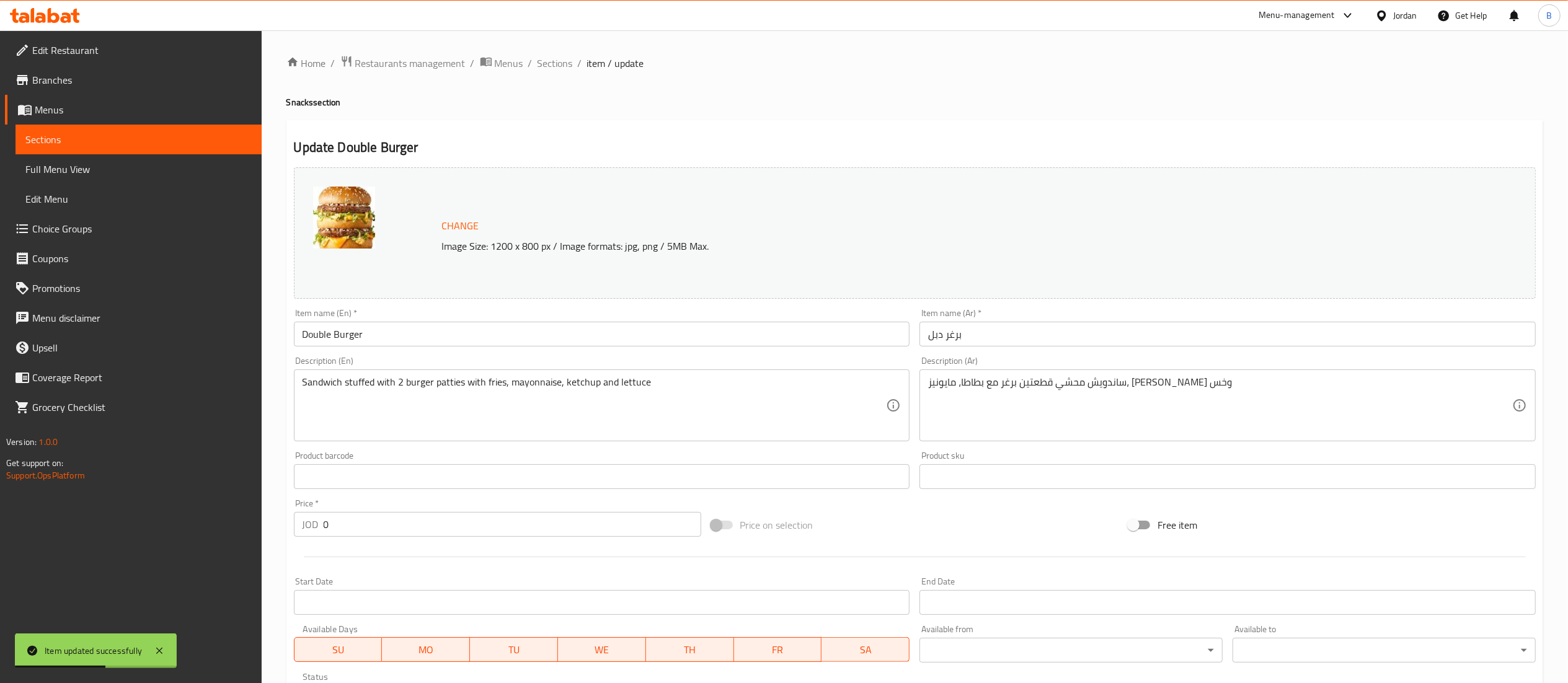
scroll to position [240, 0]
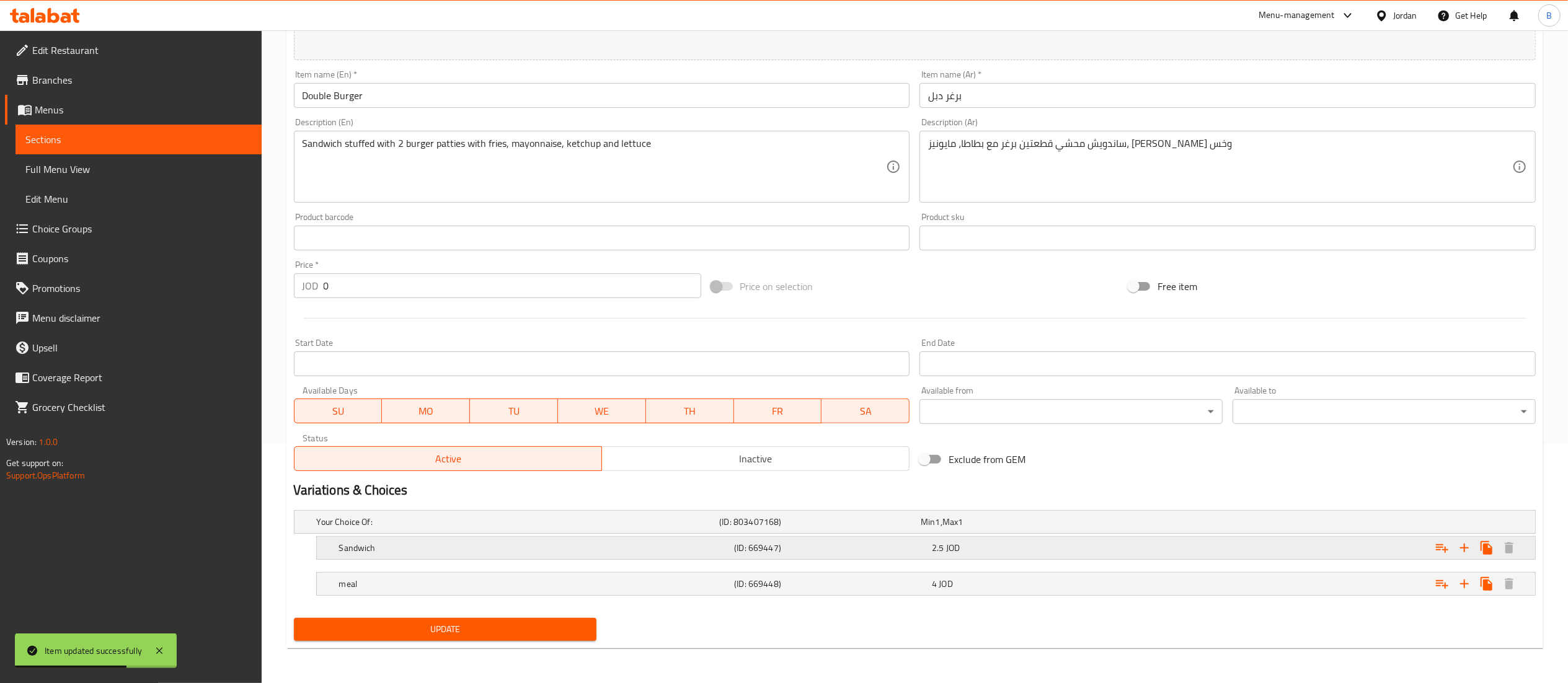
click at [760, 547] on h5 "(ID: 669447)" at bounding box center [831, 548] width 193 height 12
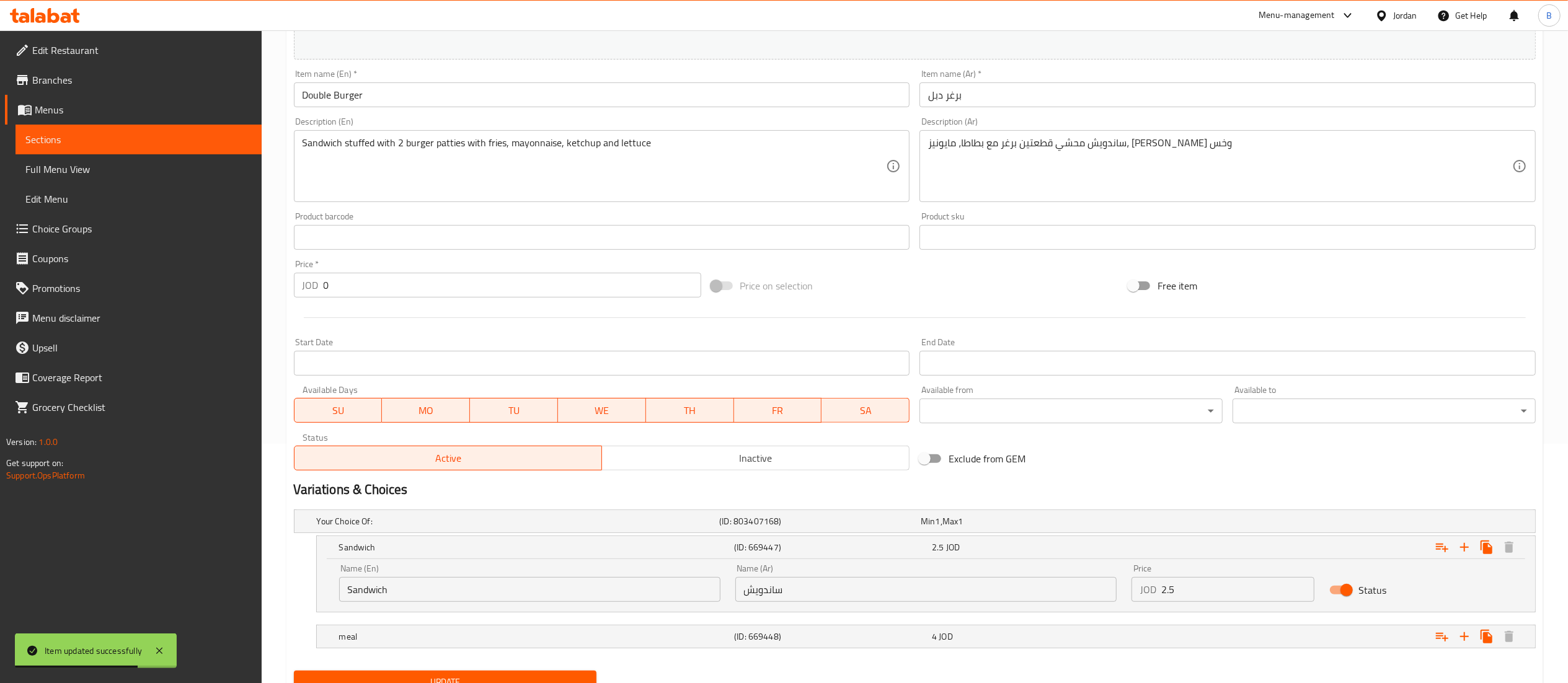
click at [1196, 585] on input "2.5" at bounding box center [1238, 590] width 154 height 25
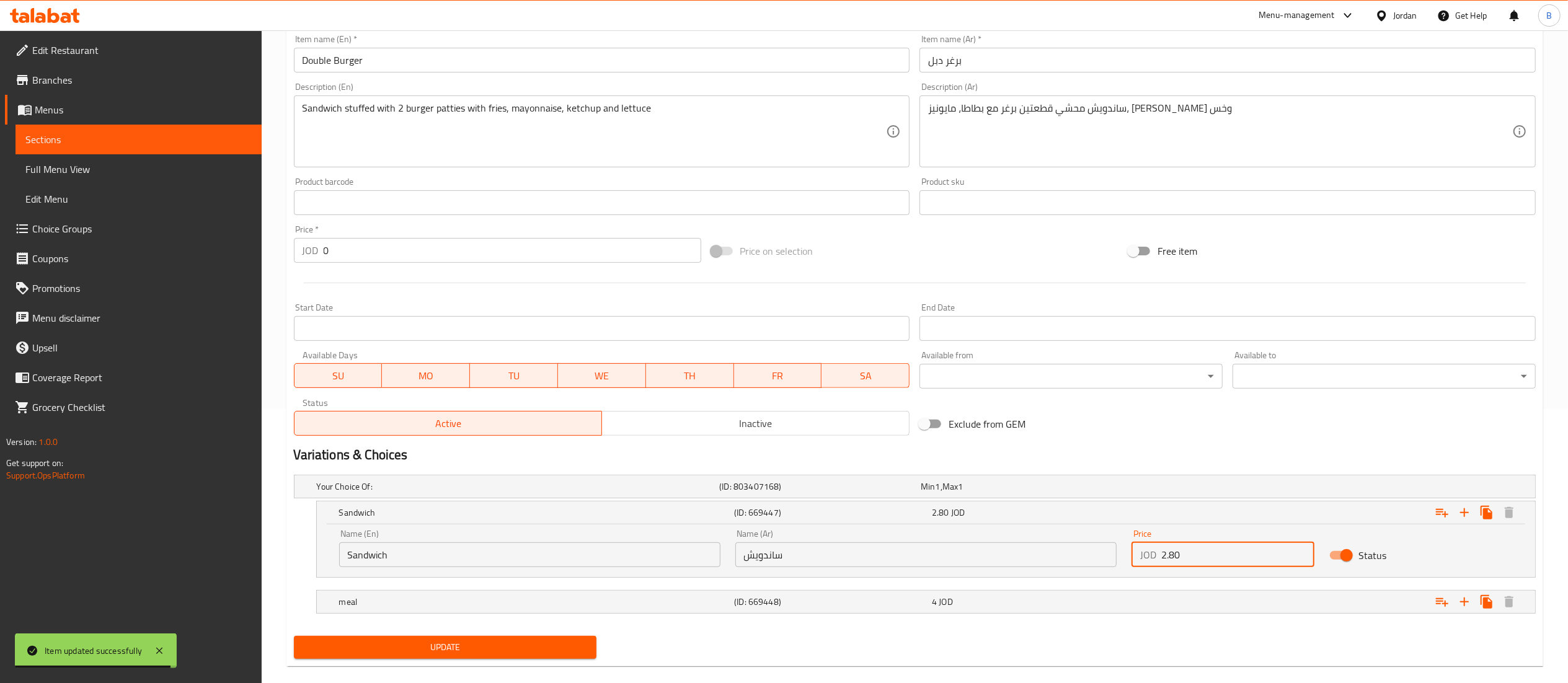
scroll to position [294, 0]
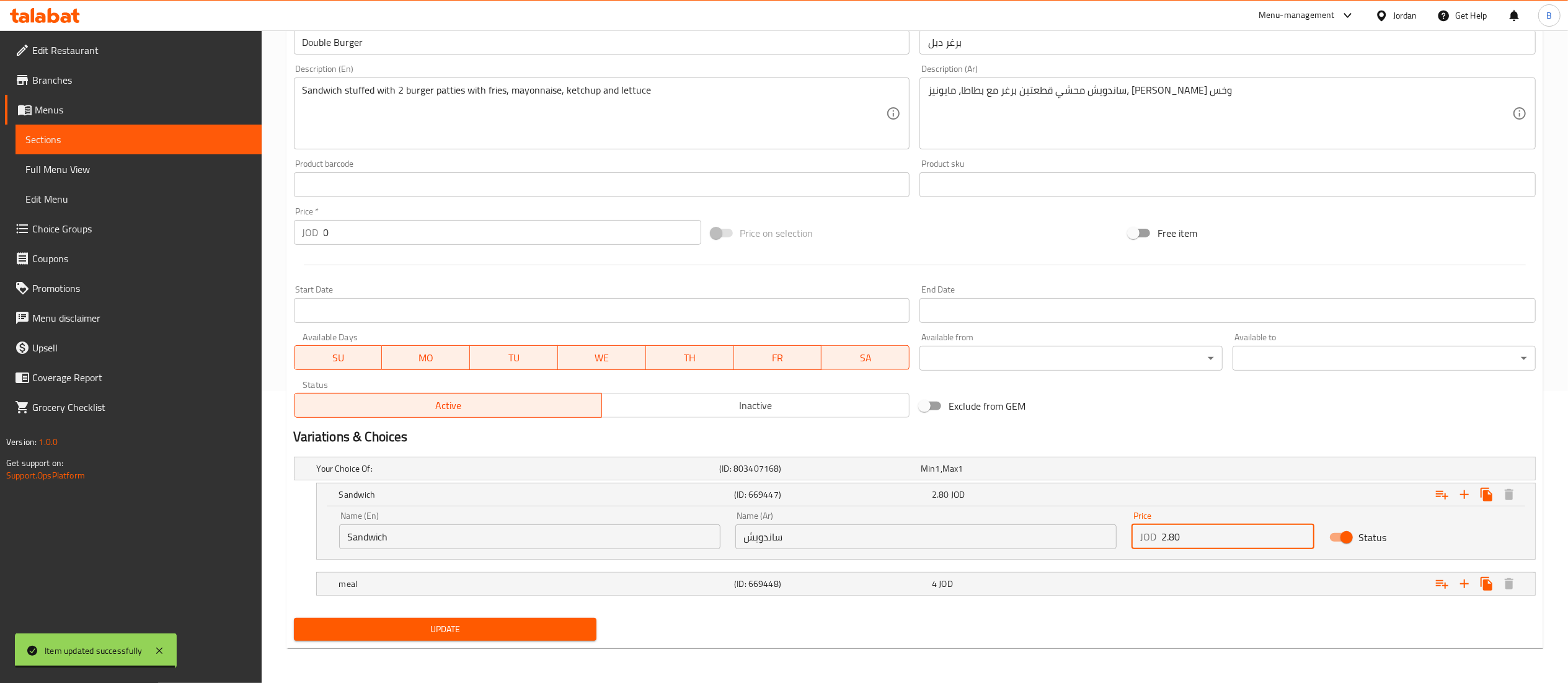
type input "2.80"
click at [525, 635] on span "Update" at bounding box center [445, 630] width 284 height 15
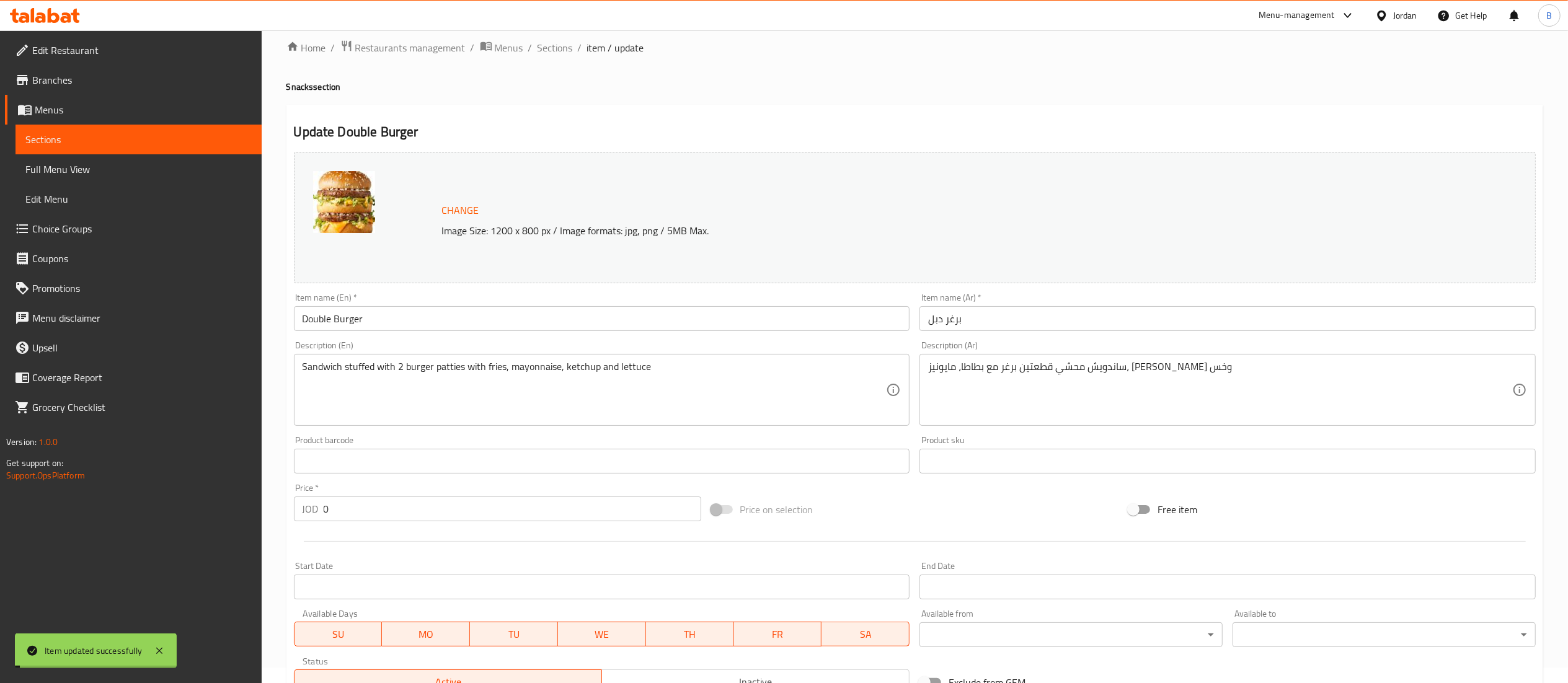
scroll to position [0, 0]
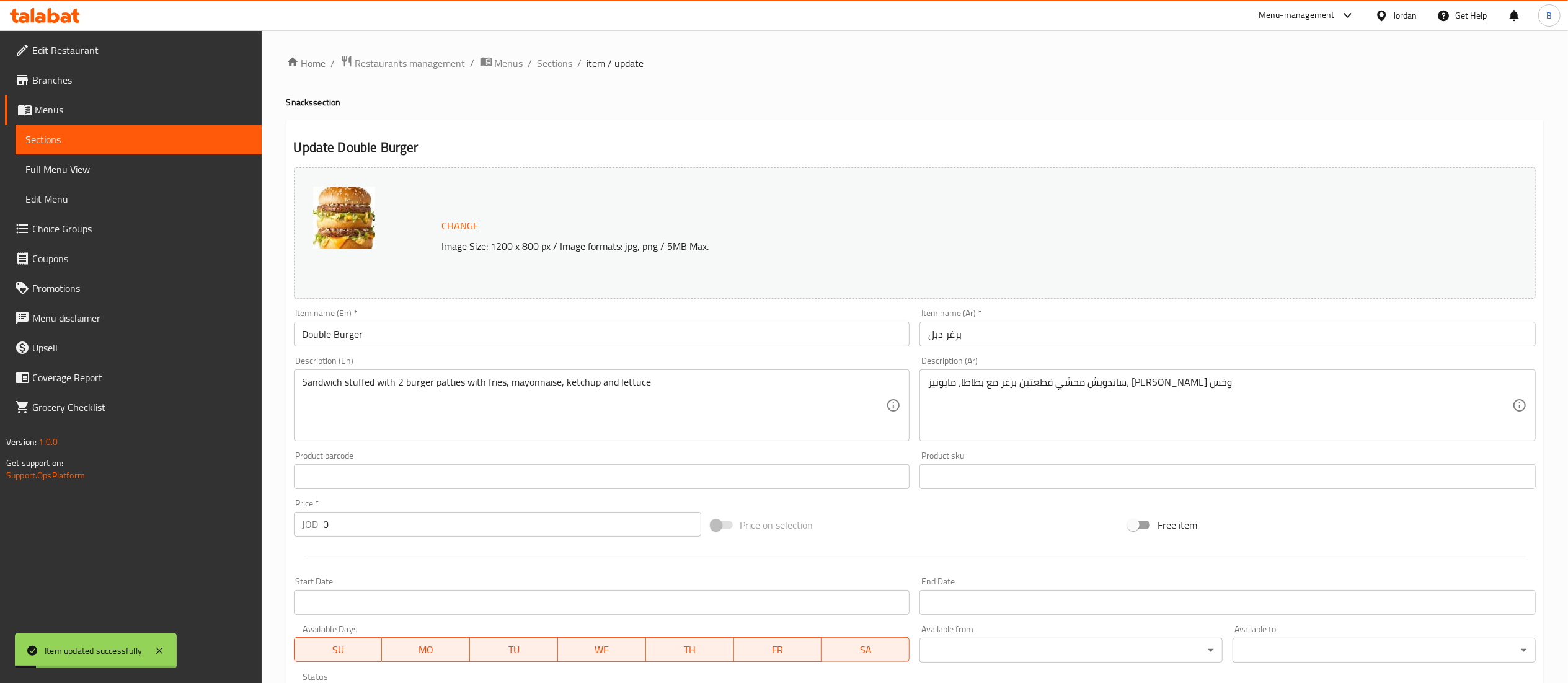
drag, startPoint x: 544, startPoint y: 69, endPoint x: 569, endPoint y: 84, distance: 29.2
click at [544, 69] on span "Sections" at bounding box center [556, 63] width 36 height 15
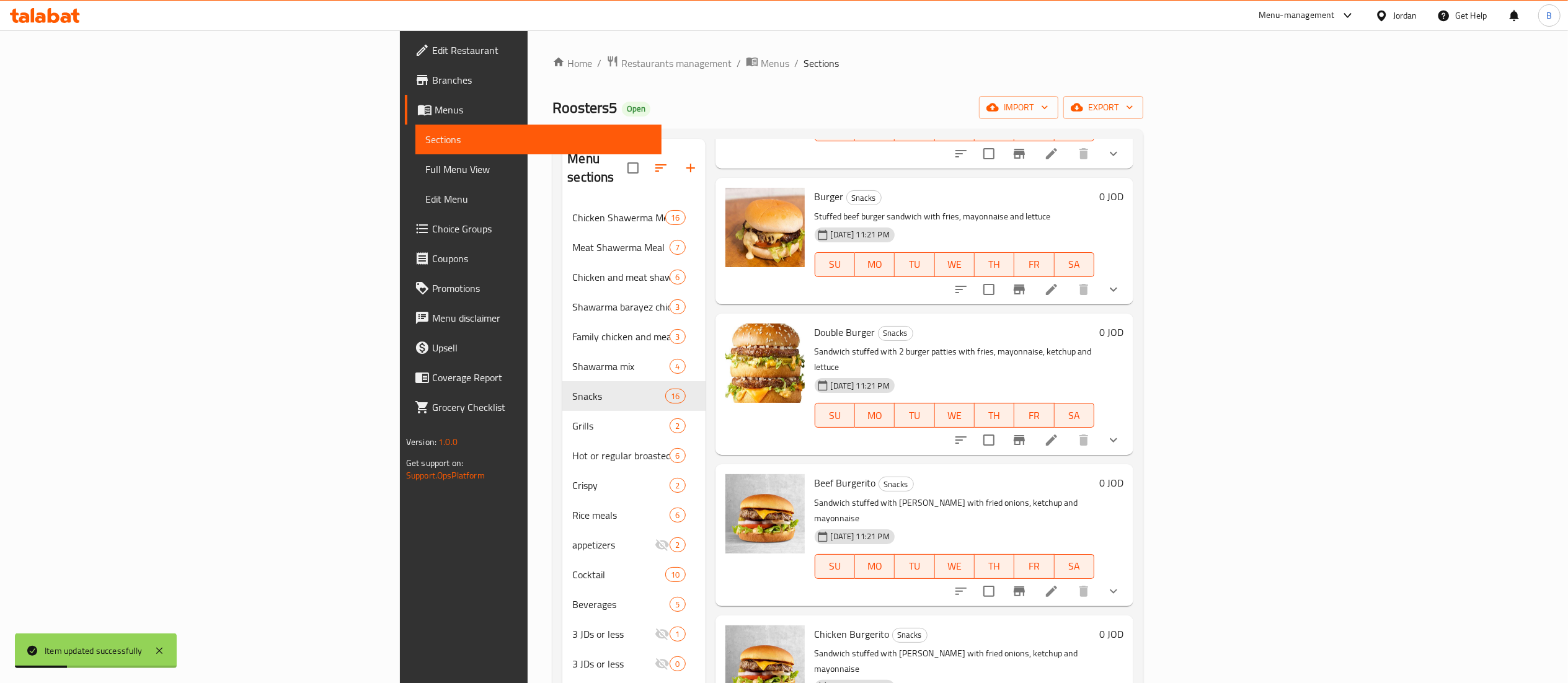
scroll to position [496, 0]
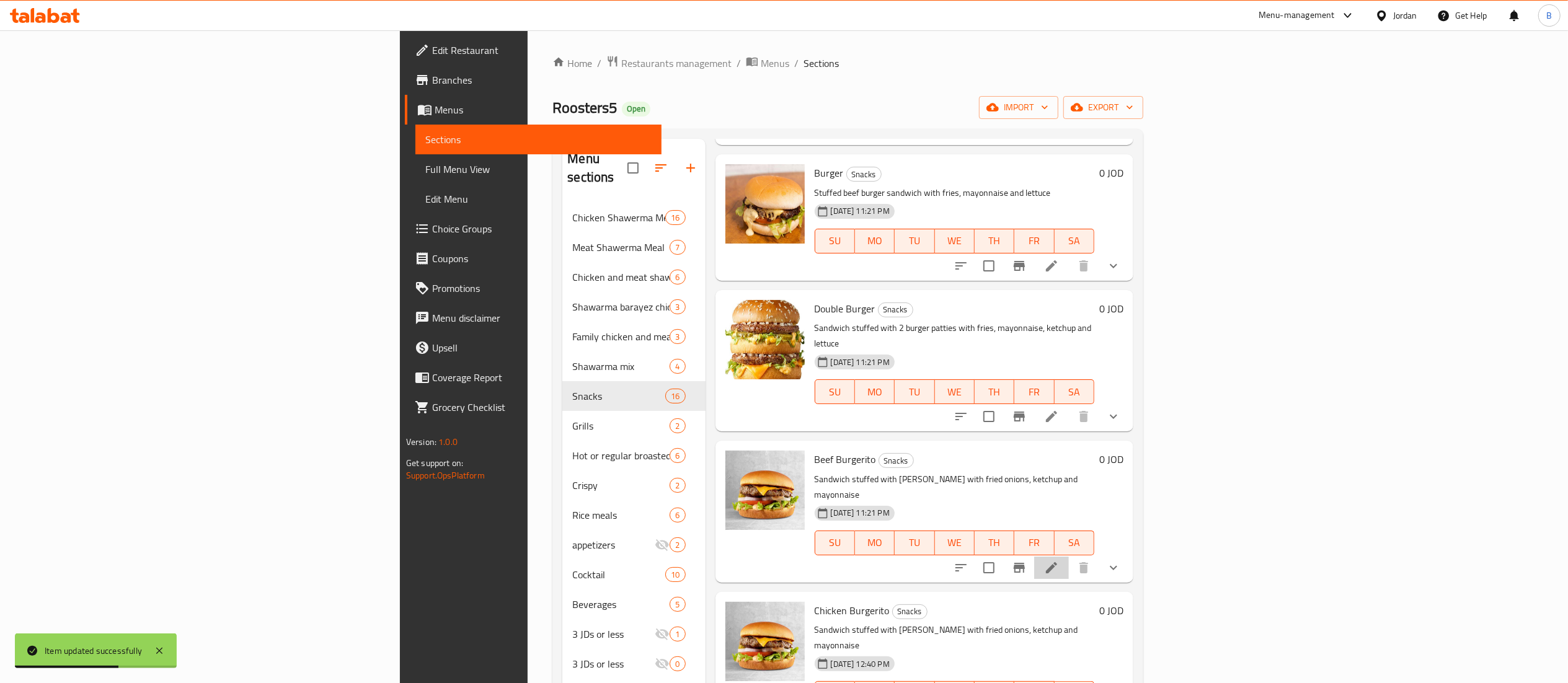
click at [1069, 556] on li at bounding box center [1051, 567] width 35 height 22
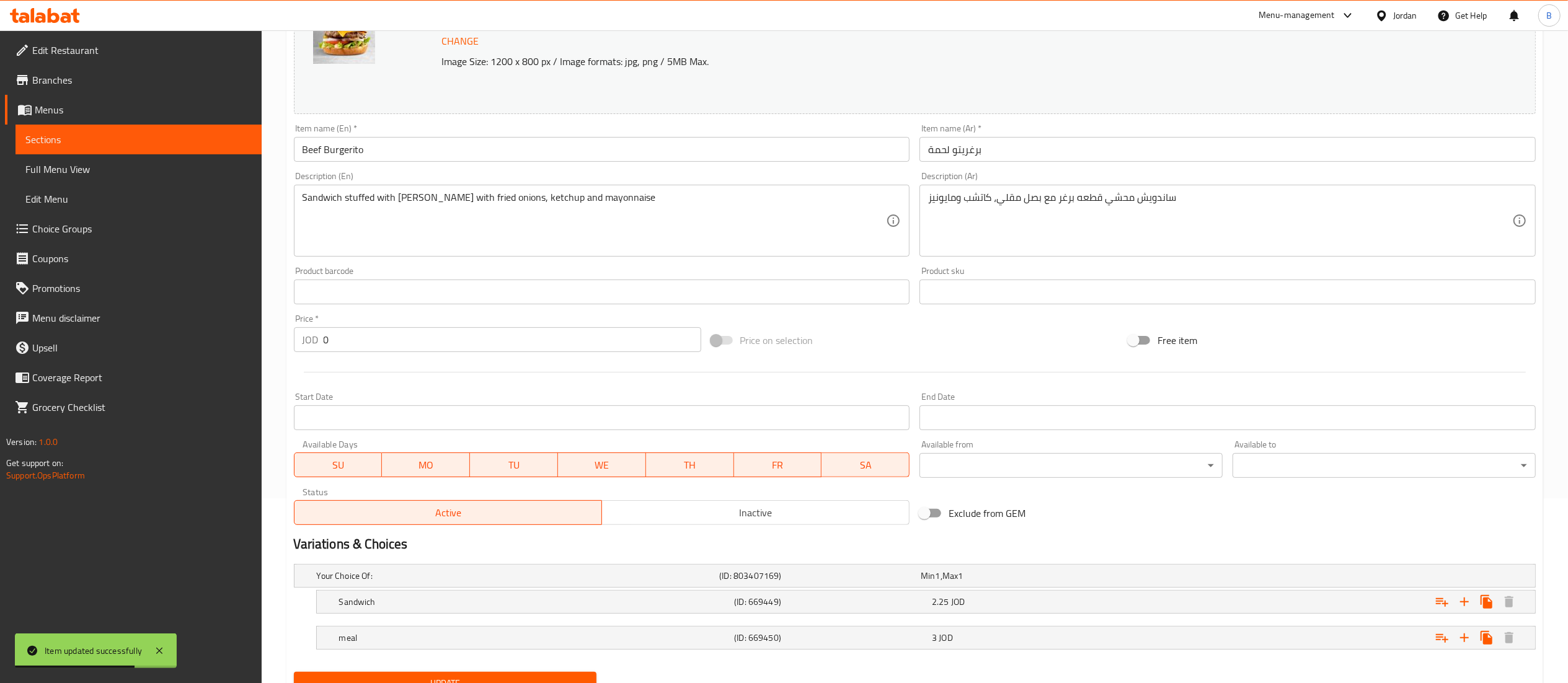
scroll to position [240, 0]
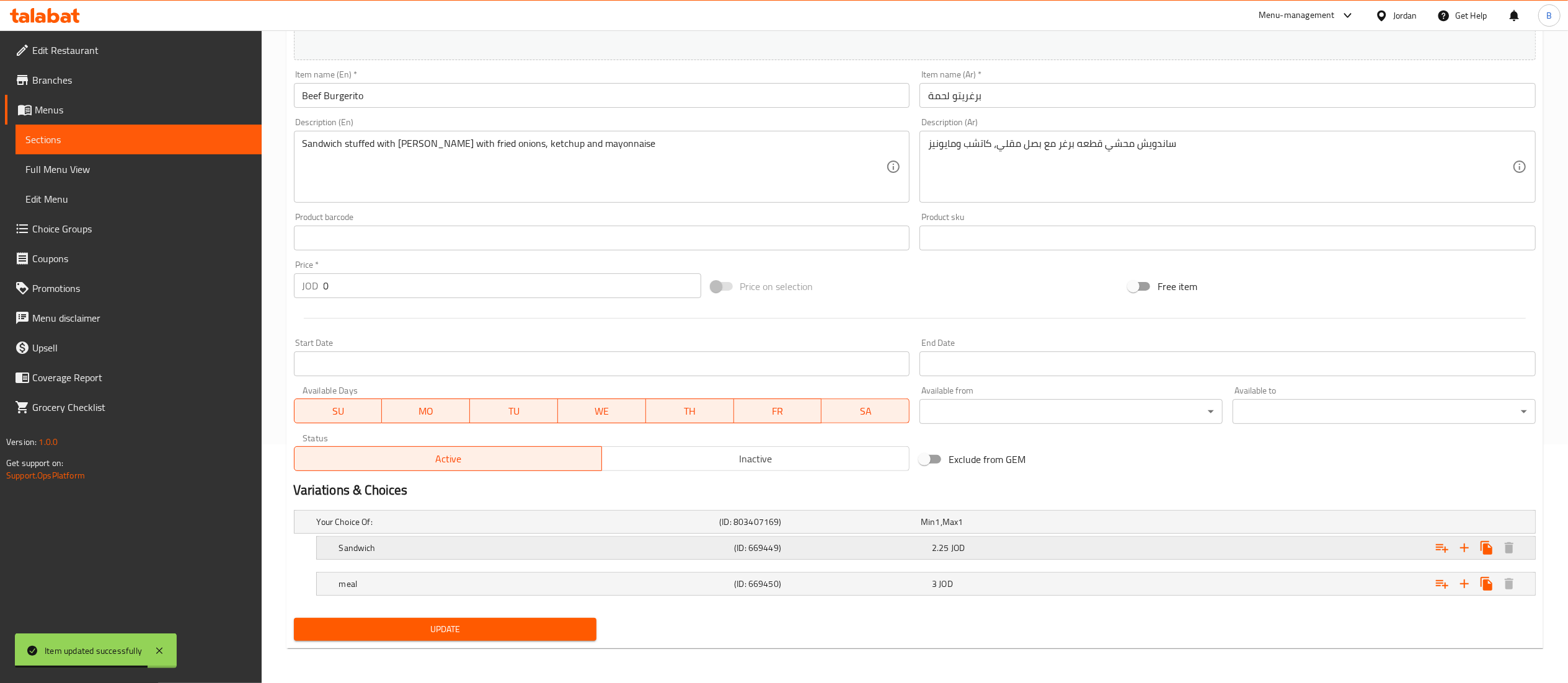
click at [775, 542] on h5 "(ID: 669449)" at bounding box center [831, 548] width 193 height 12
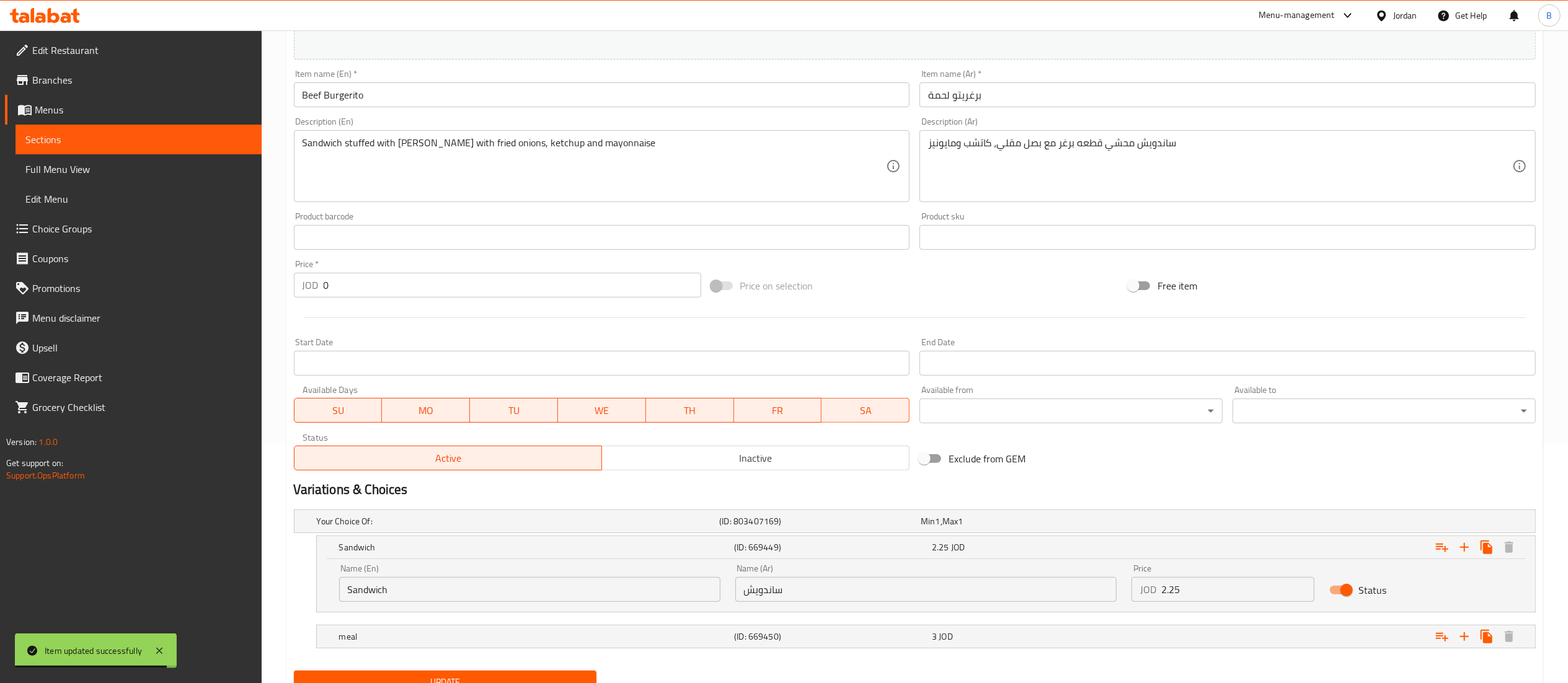
click at [1238, 590] on input "2.25" at bounding box center [1238, 590] width 154 height 25
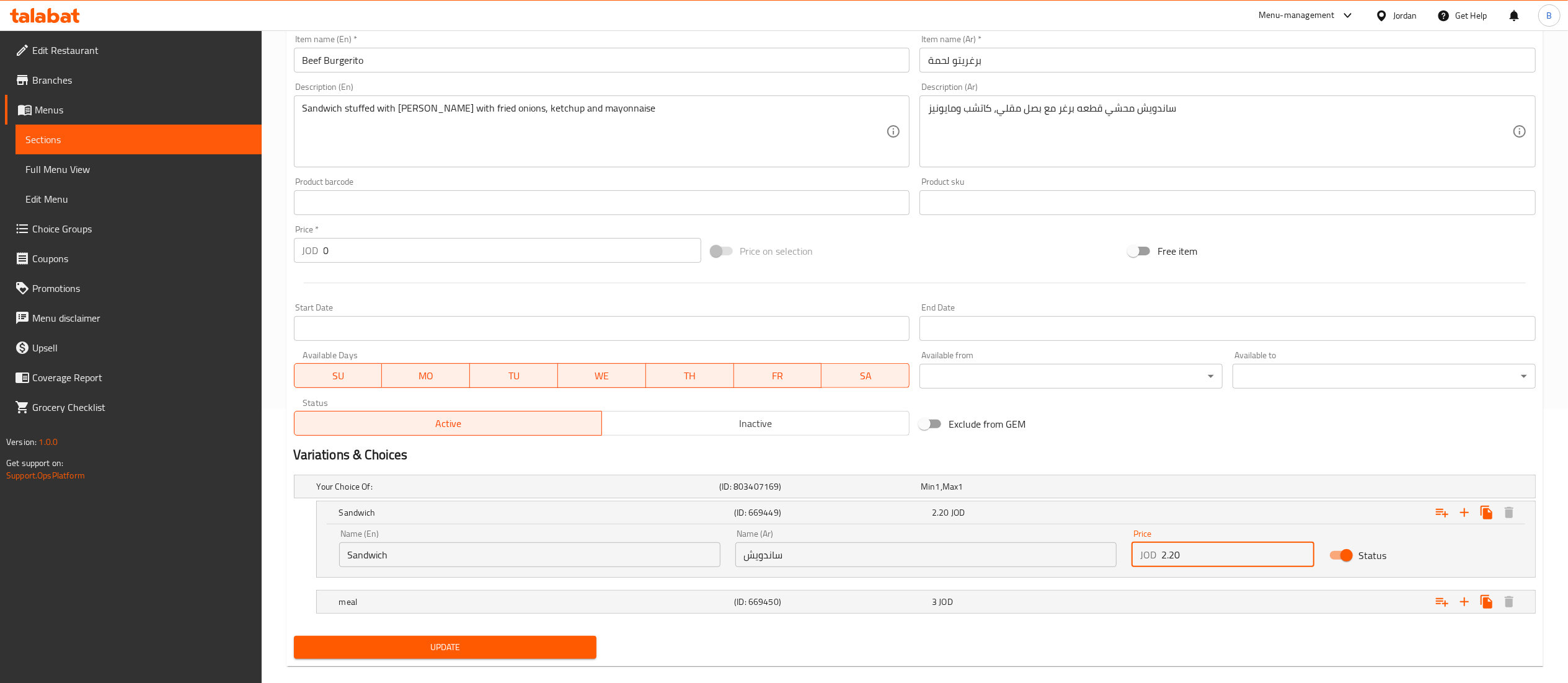
scroll to position [294, 0]
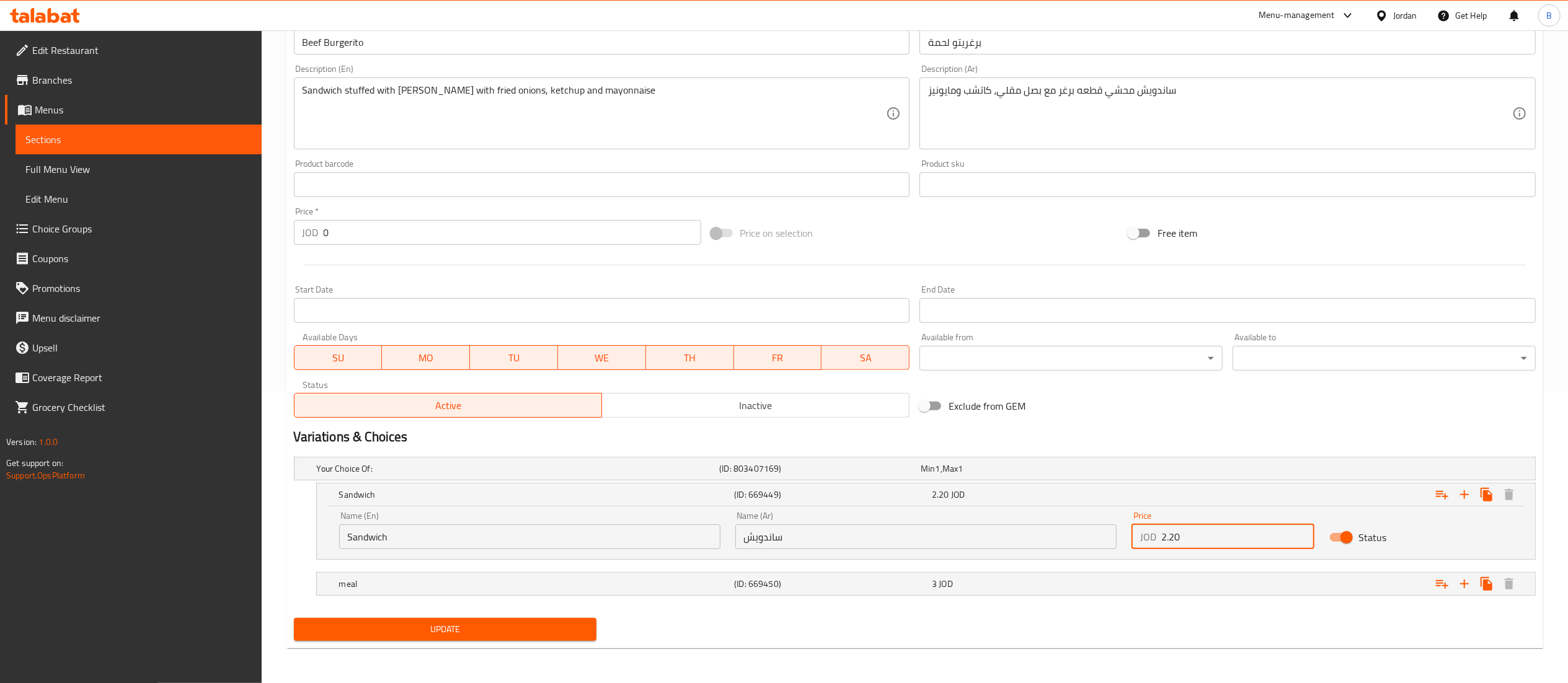
type input "2.20"
click at [423, 638] on button "Update" at bounding box center [445, 630] width 303 height 23
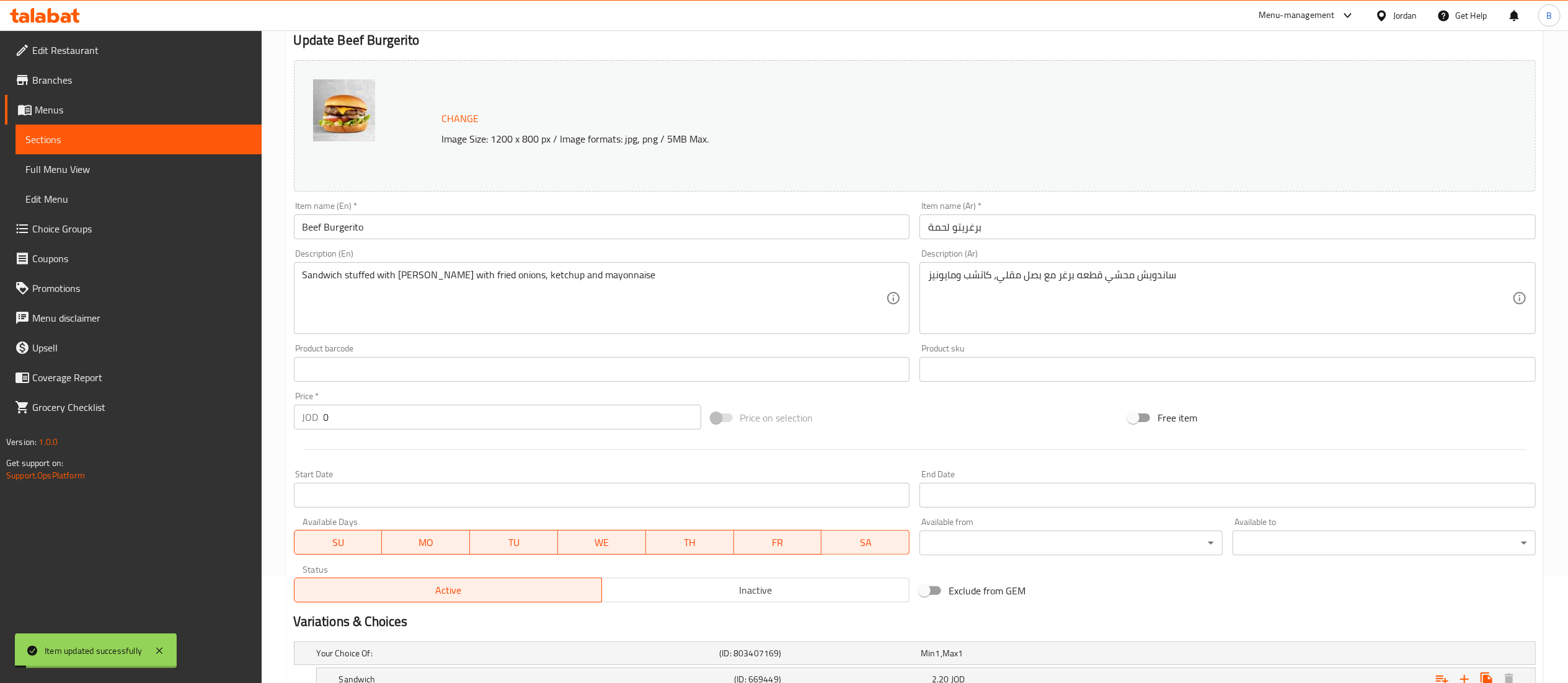
scroll to position [0, 0]
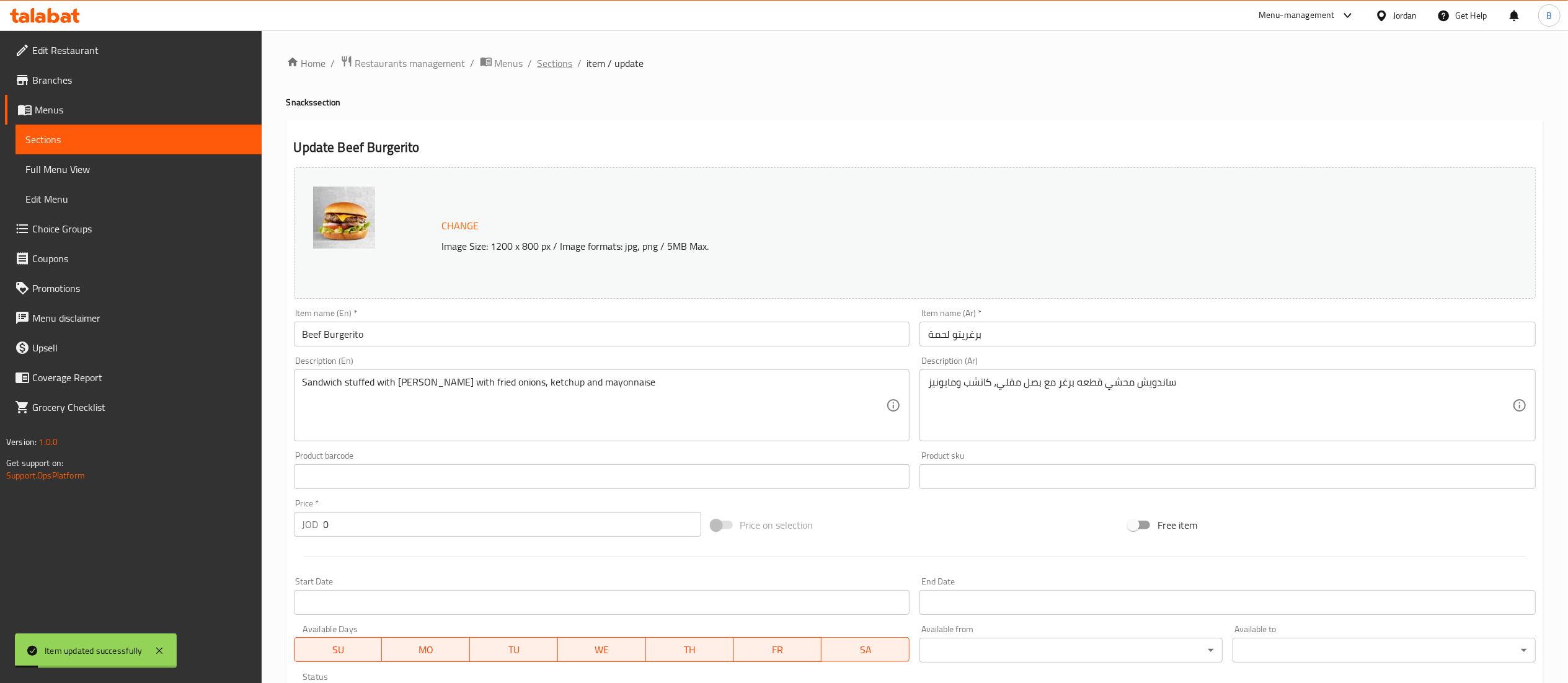
click at [566, 66] on span "Sections" at bounding box center [556, 63] width 36 height 15
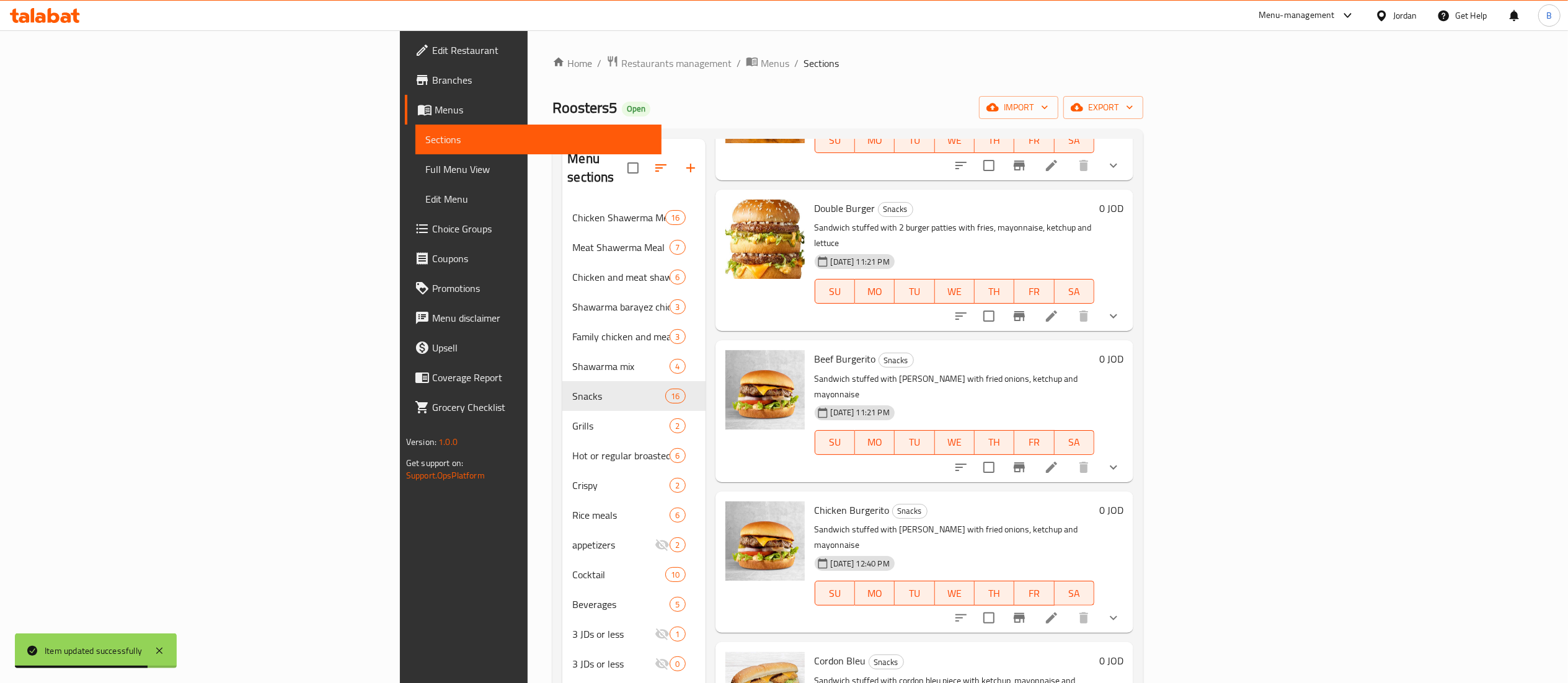
scroll to position [620, 0]
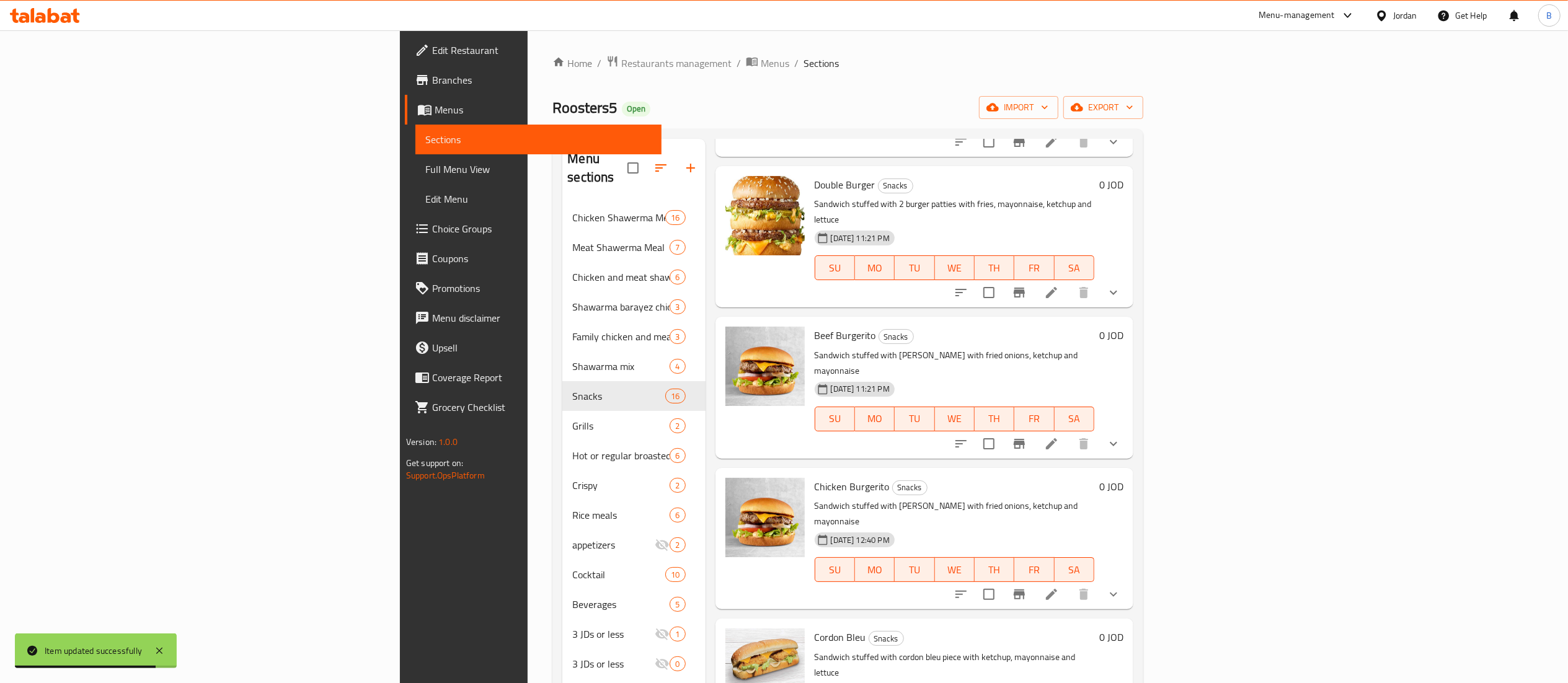
click at [1069, 583] on li at bounding box center [1051, 594] width 35 height 22
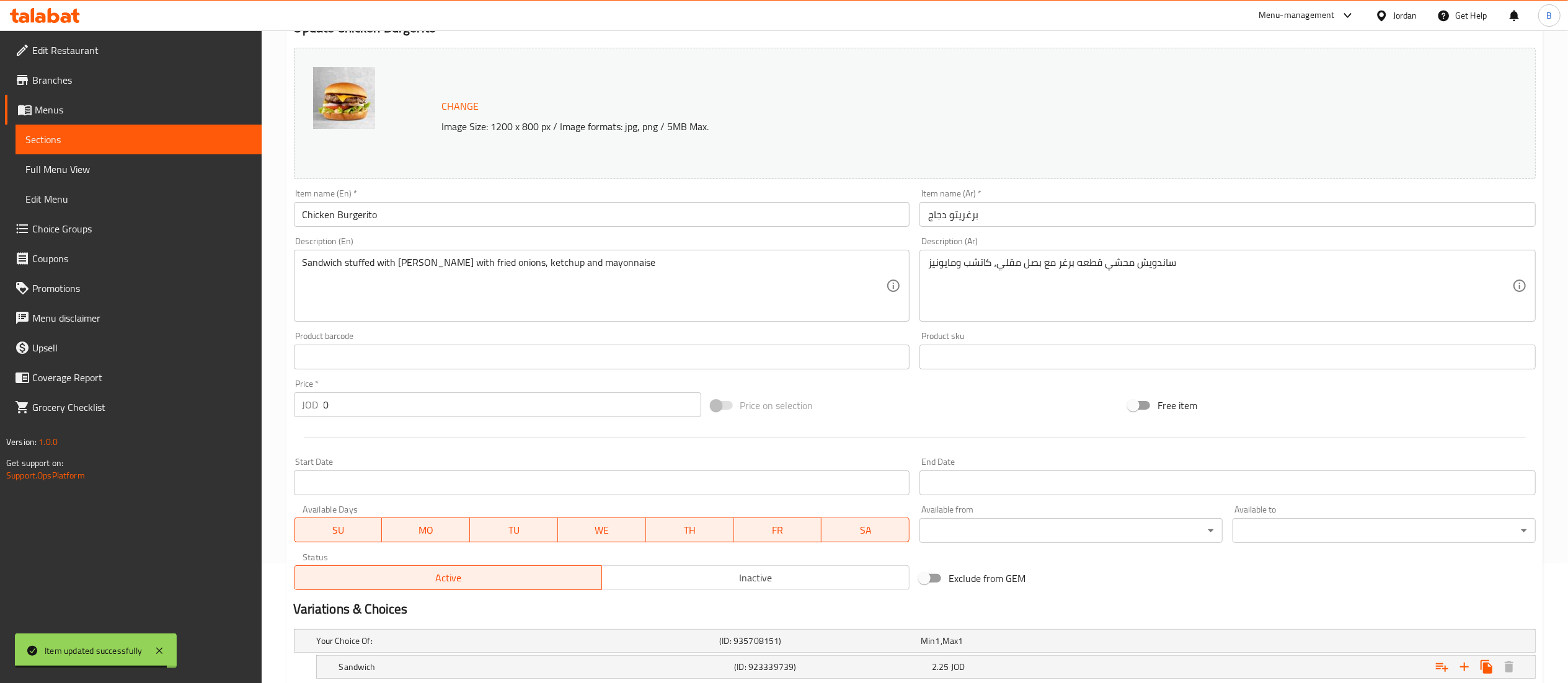
scroll to position [240, 0]
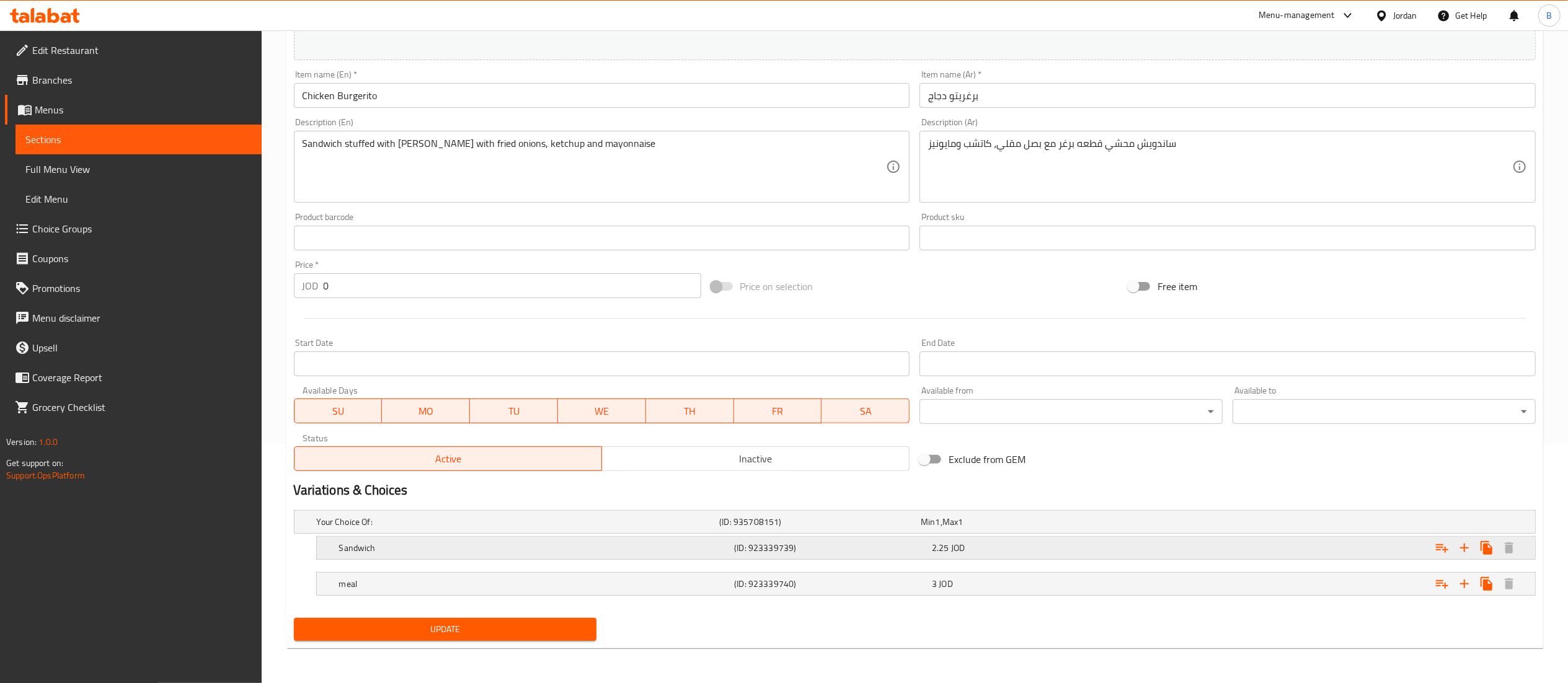
click at [919, 550] on h5 "(ID: 923339739)" at bounding box center [831, 548] width 193 height 12
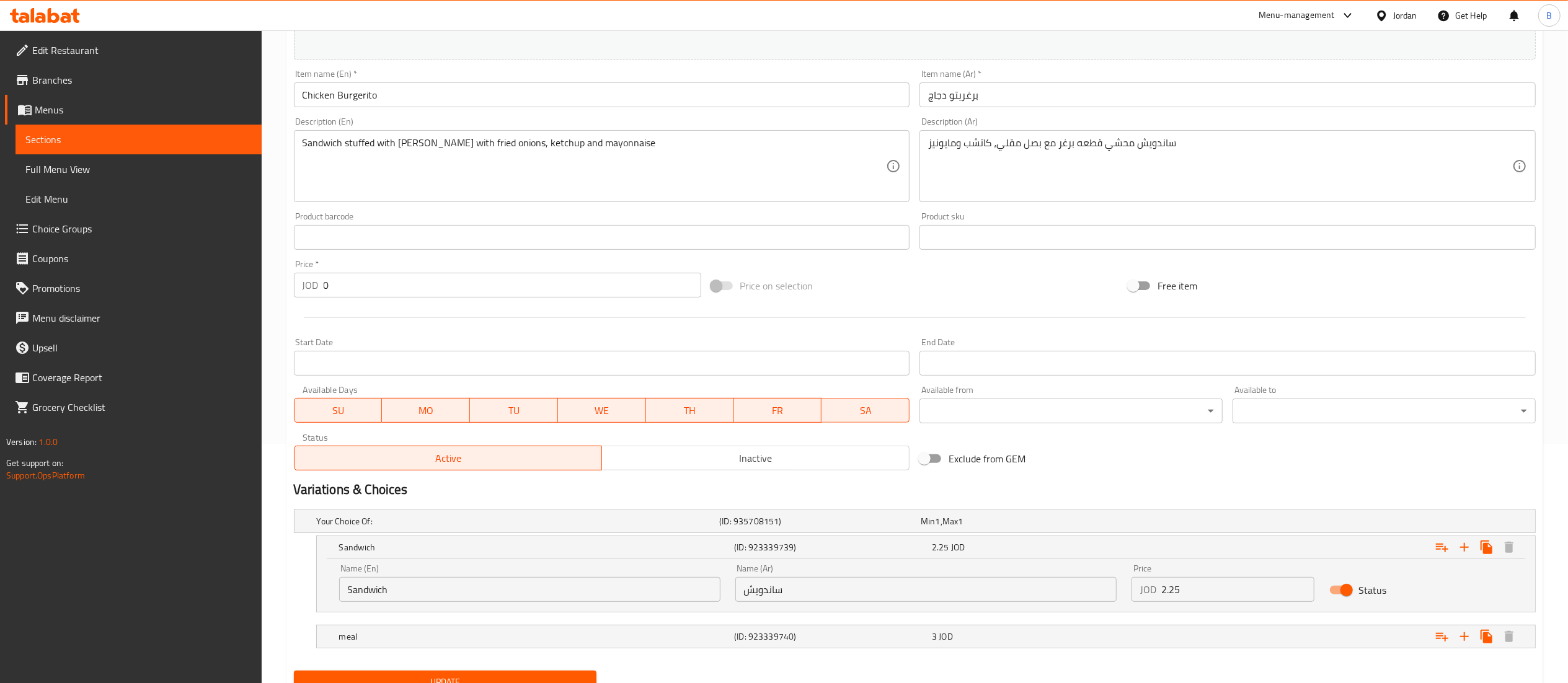
click at [1265, 590] on input "2.25" at bounding box center [1238, 590] width 154 height 25
type input "2.2"
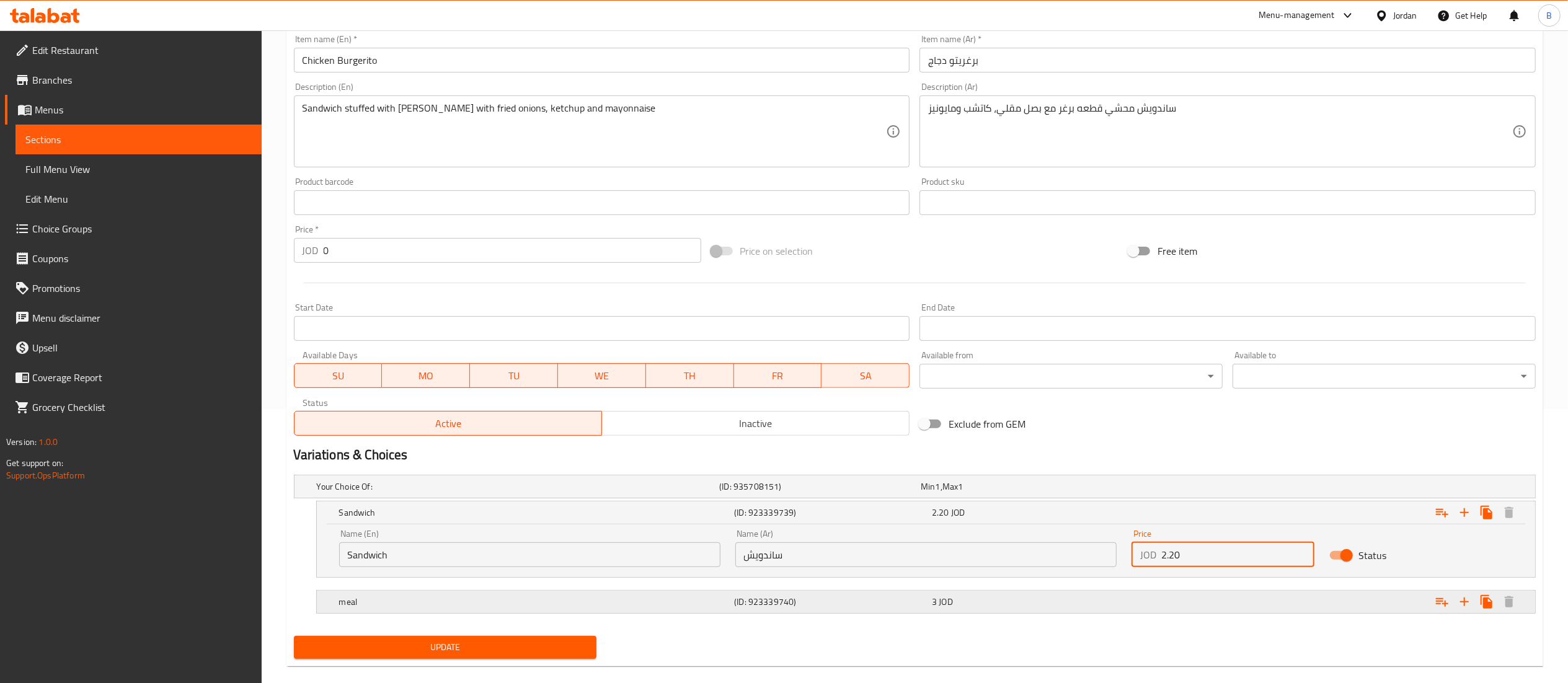
scroll to position [294, 0]
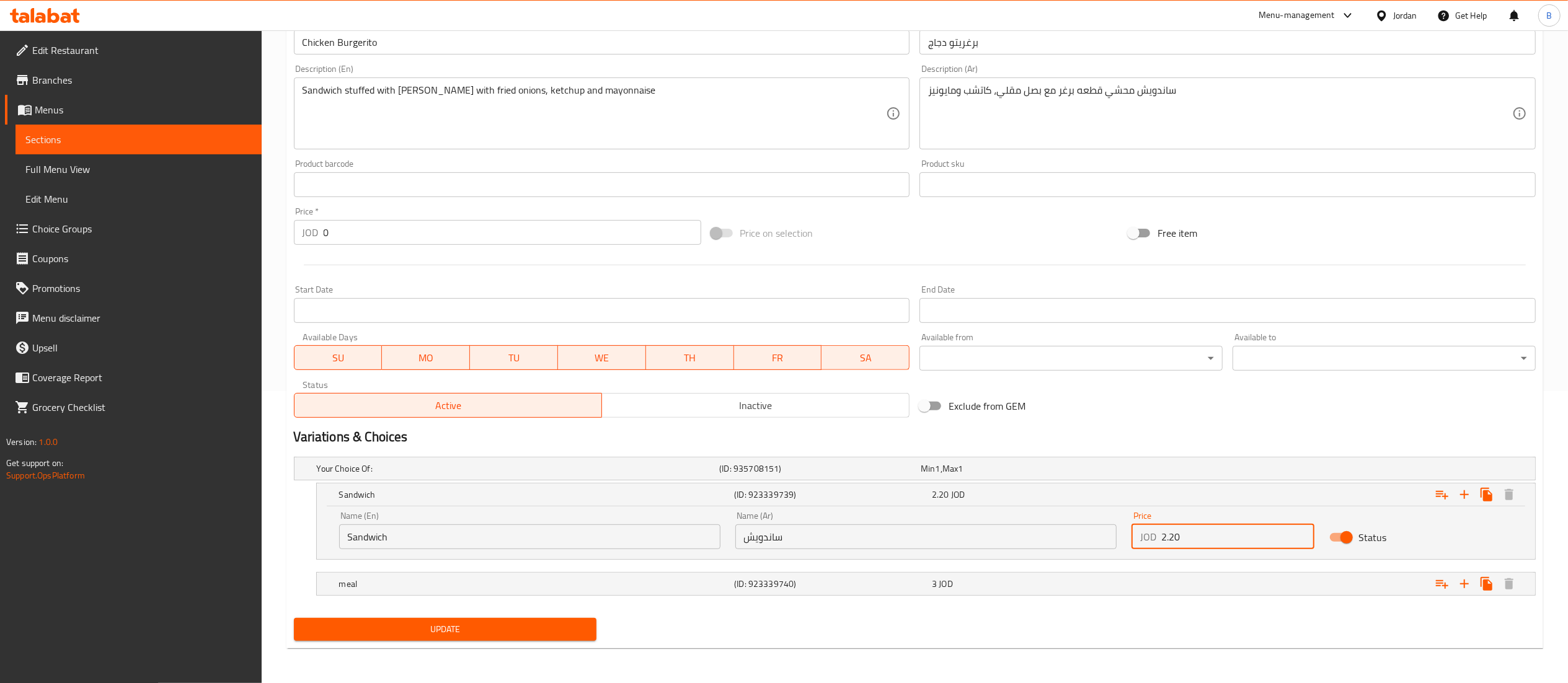
type input "2.20"
drag, startPoint x: 488, startPoint y: 615, endPoint x: 487, endPoint y: 636, distance: 21.0
click at [488, 621] on div "Update" at bounding box center [445, 630] width 313 height 33
click at [486, 636] on span "Update" at bounding box center [445, 630] width 284 height 15
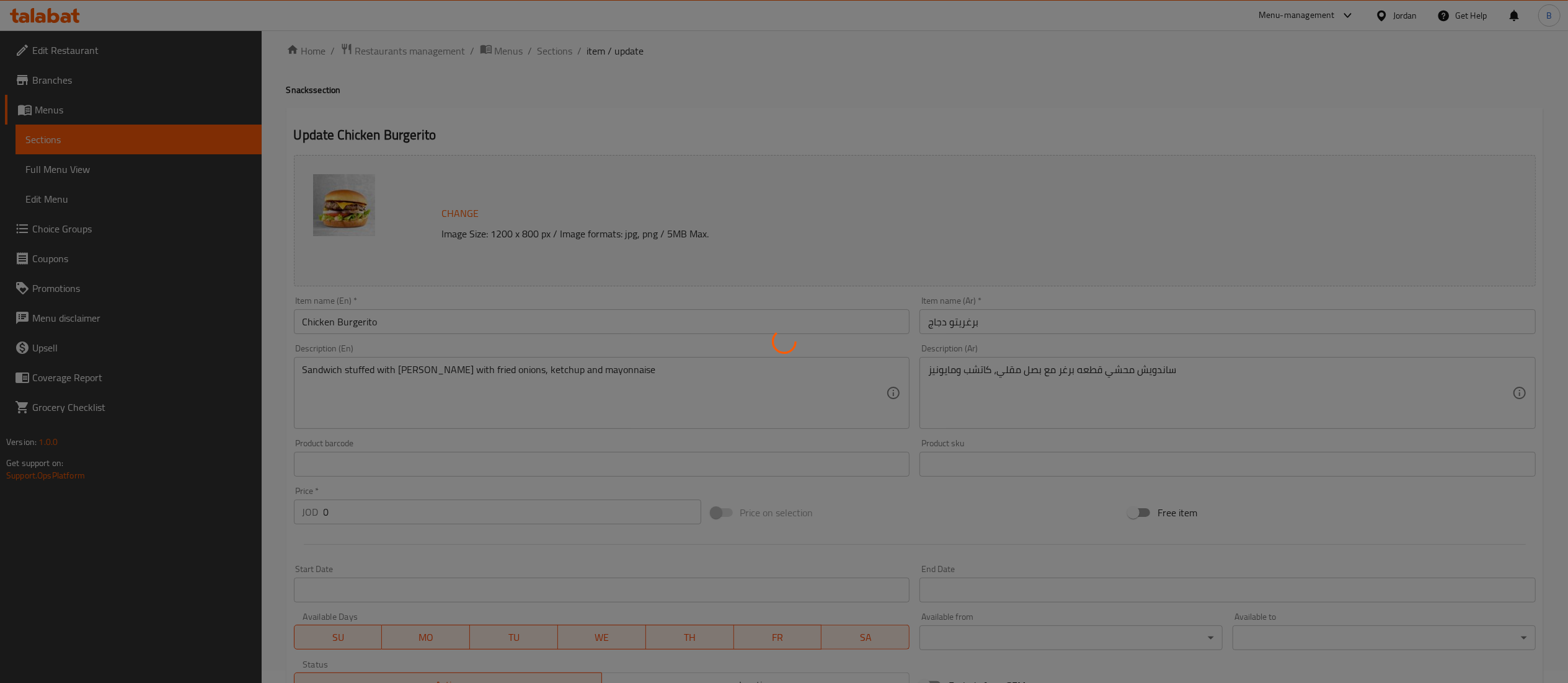
scroll to position [0, 0]
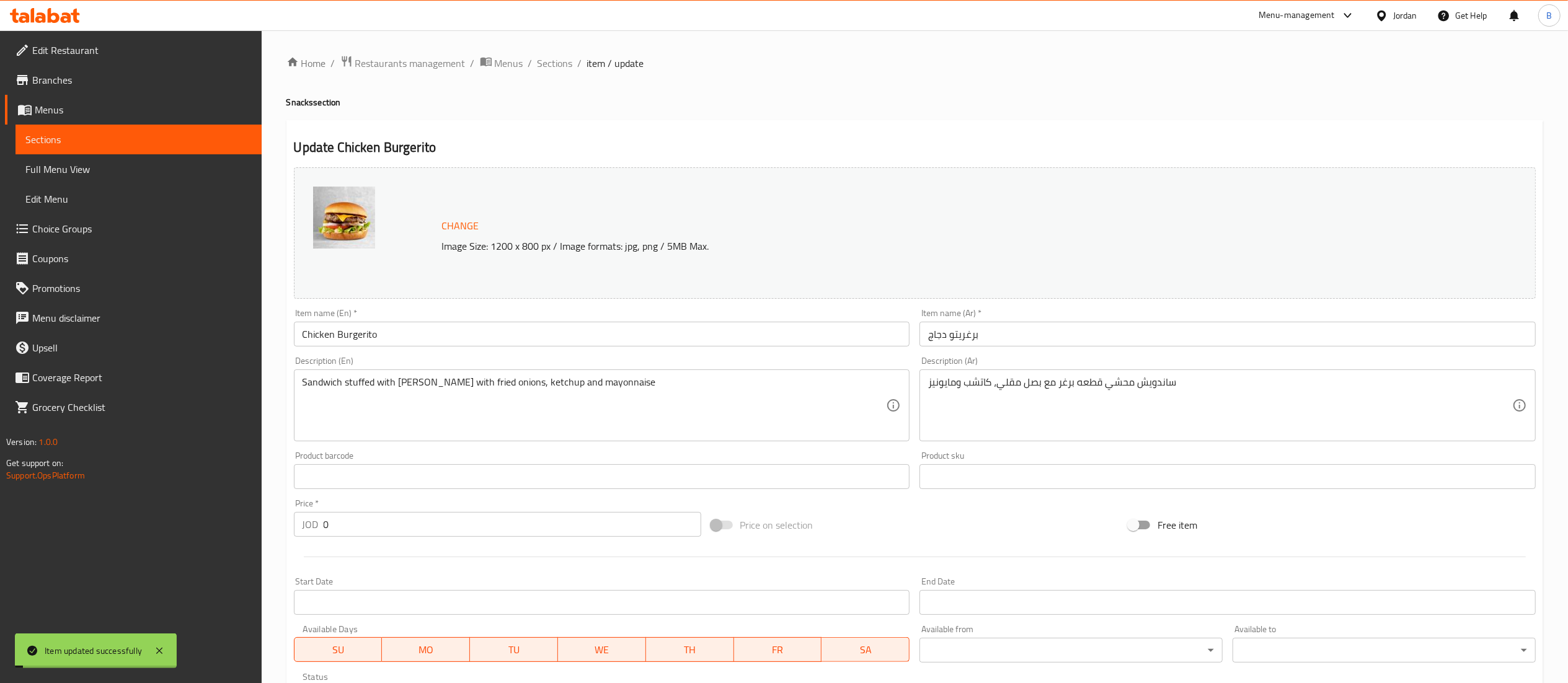
drag, startPoint x: 553, startPoint y: 66, endPoint x: 576, endPoint y: 94, distance: 36.2
click at [553, 66] on span "Sections" at bounding box center [556, 63] width 36 height 15
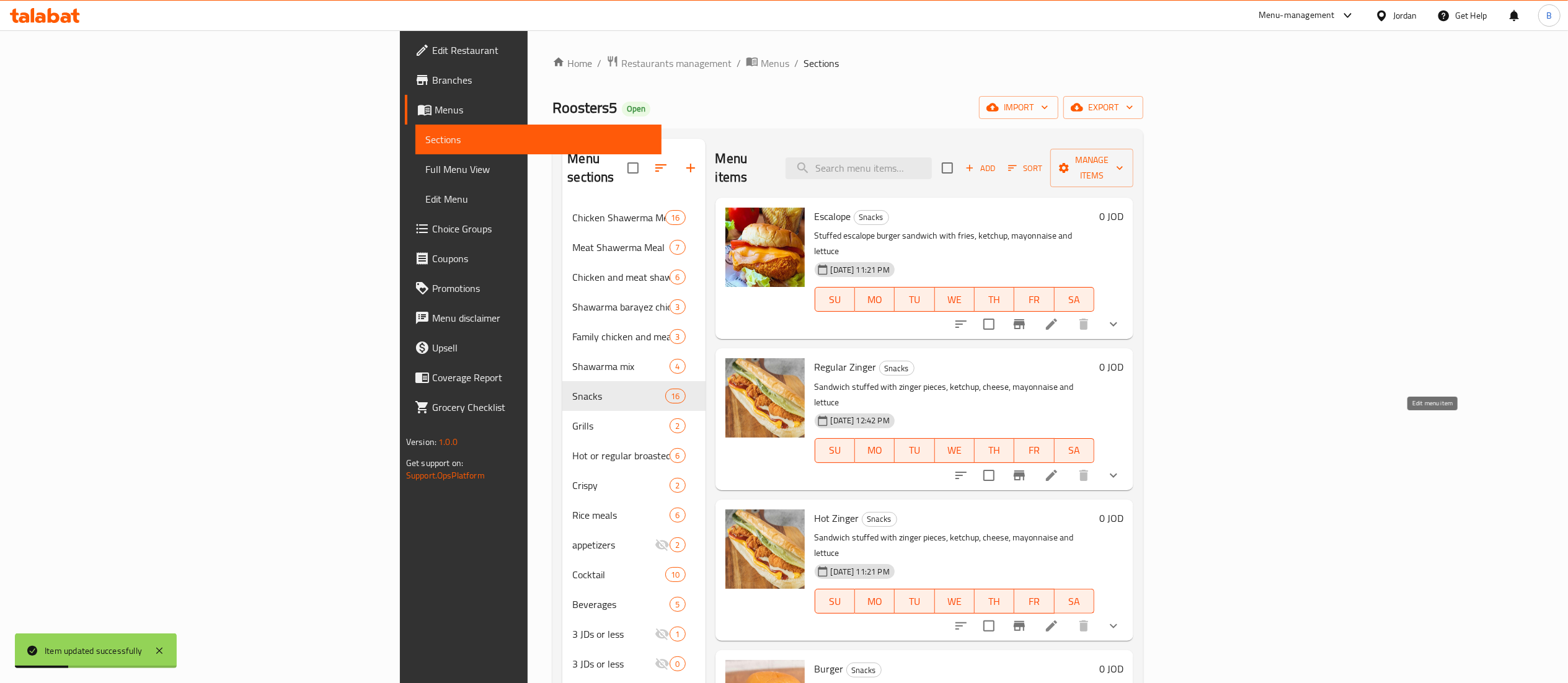
click at [1059, 468] on icon at bounding box center [1051, 475] width 15 height 15
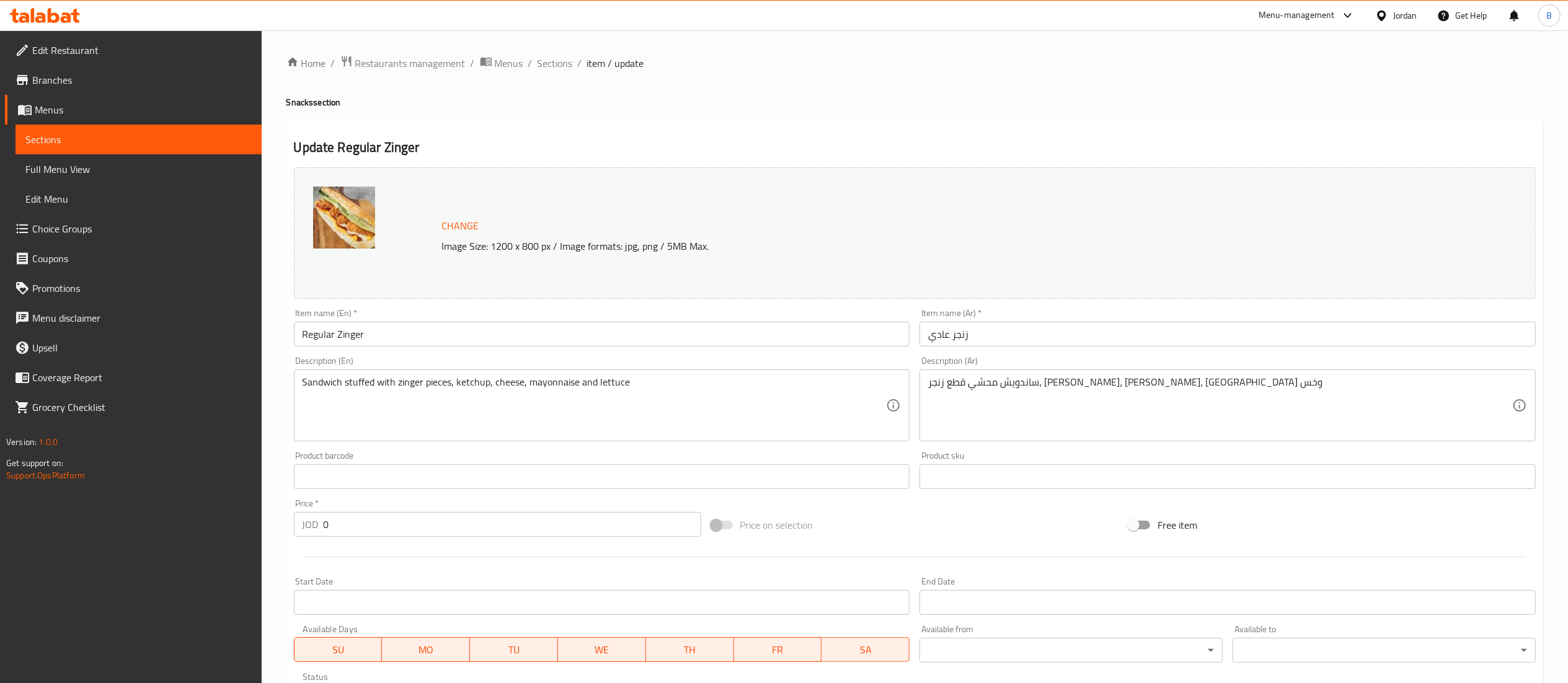
scroll to position [343, 0]
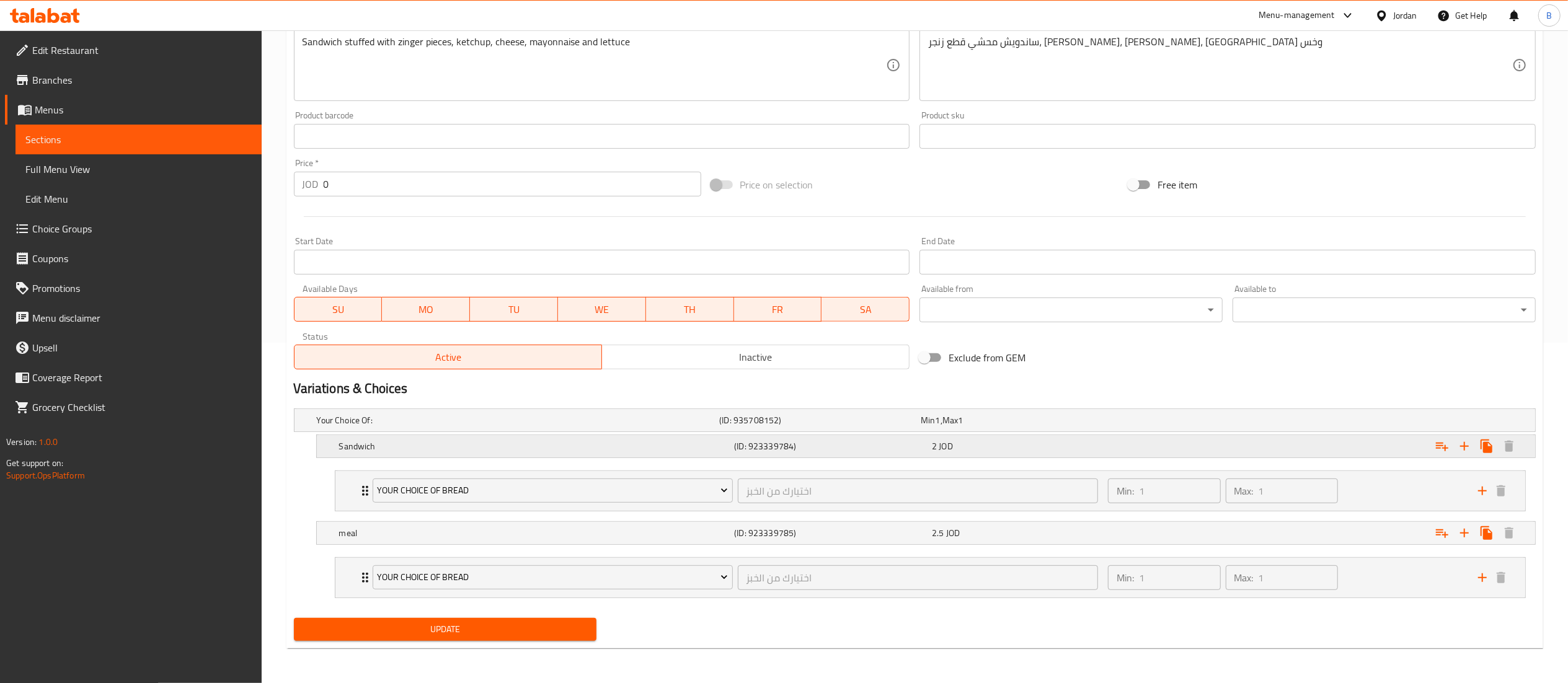
click at [899, 449] on h5 "(ID: 923339784)" at bounding box center [831, 447] width 193 height 12
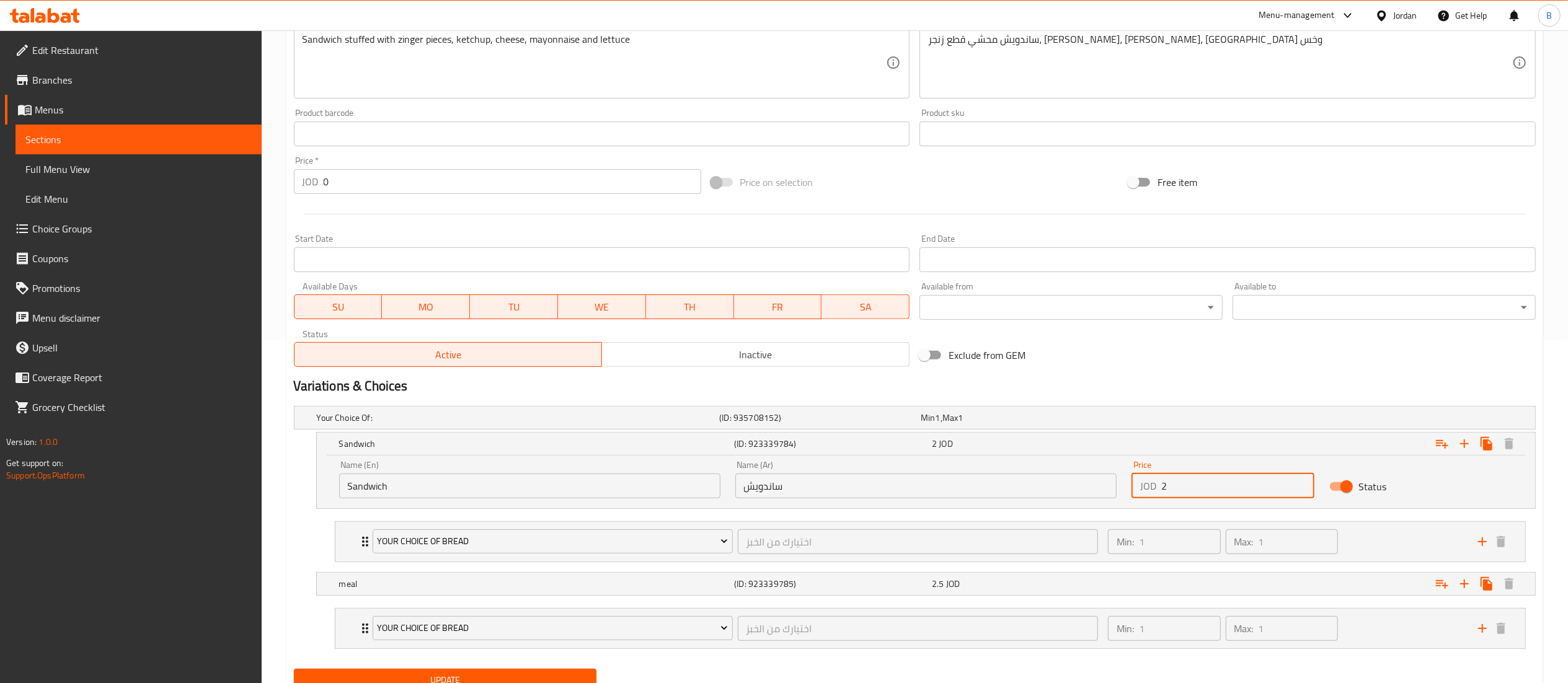
click at [1199, 491] on input "2" at bounding box center [1238, 486] width 154 height 25
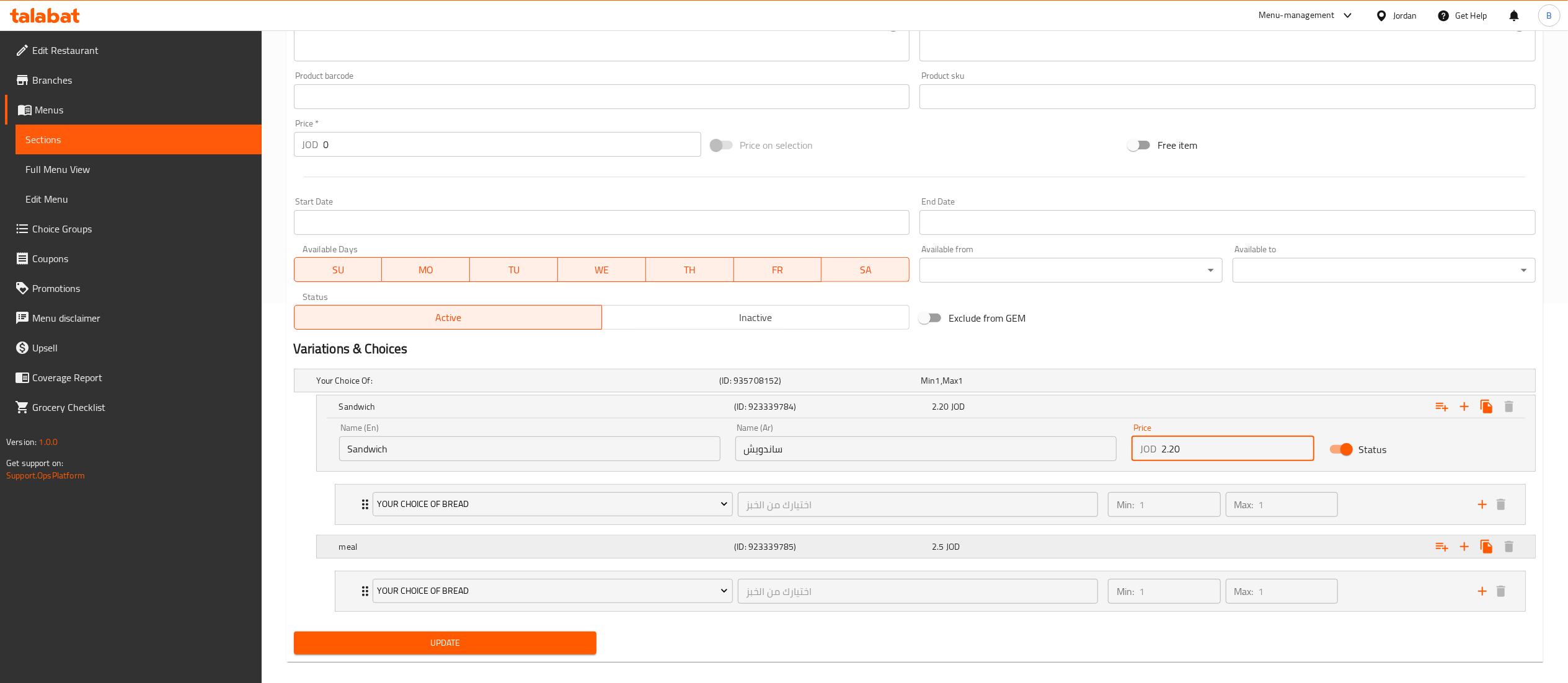
scroll to position [396, 0]
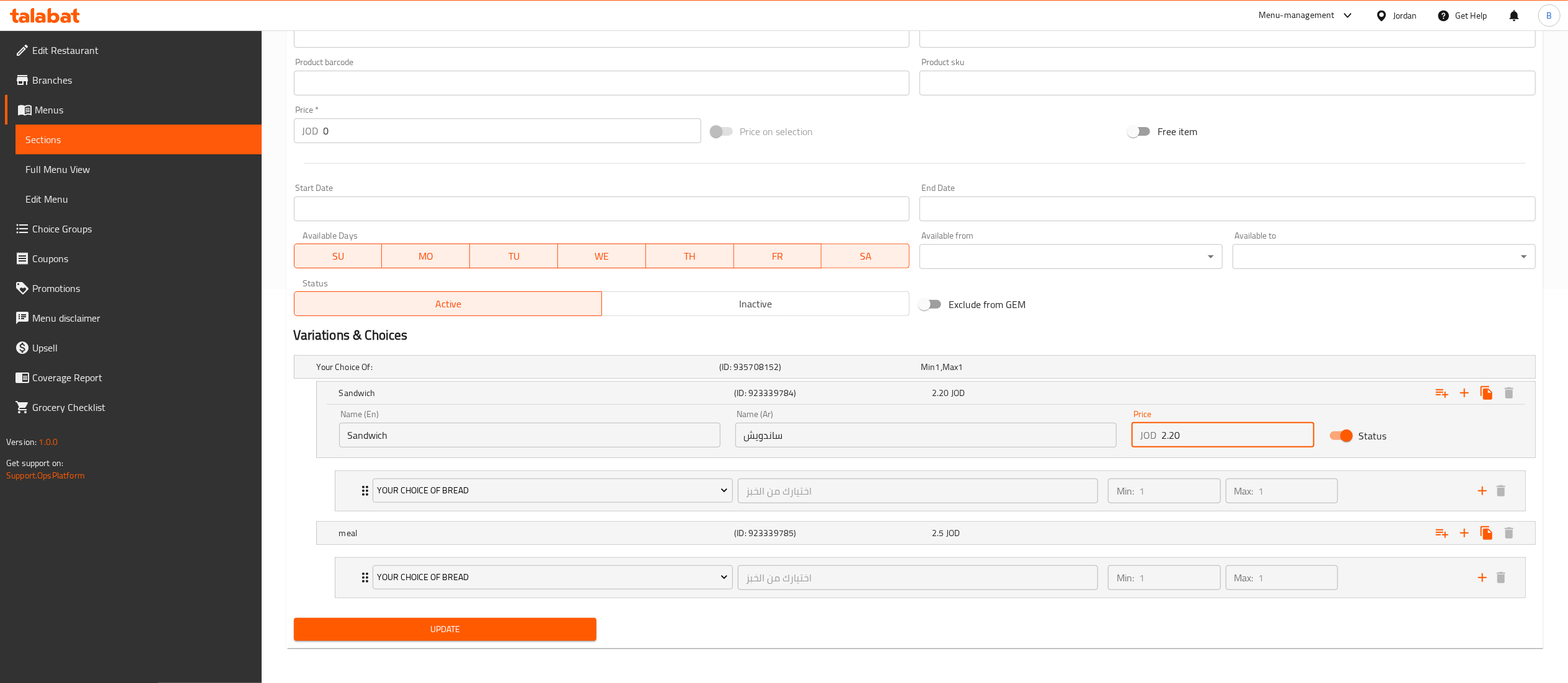
type input "2.20"
click at [513, 613] on div "Update" at bounding box center [445, 630] width 313 height 33
click at [508, 630] on span "Update" at bounding box center [445, 630] width 284 height 15
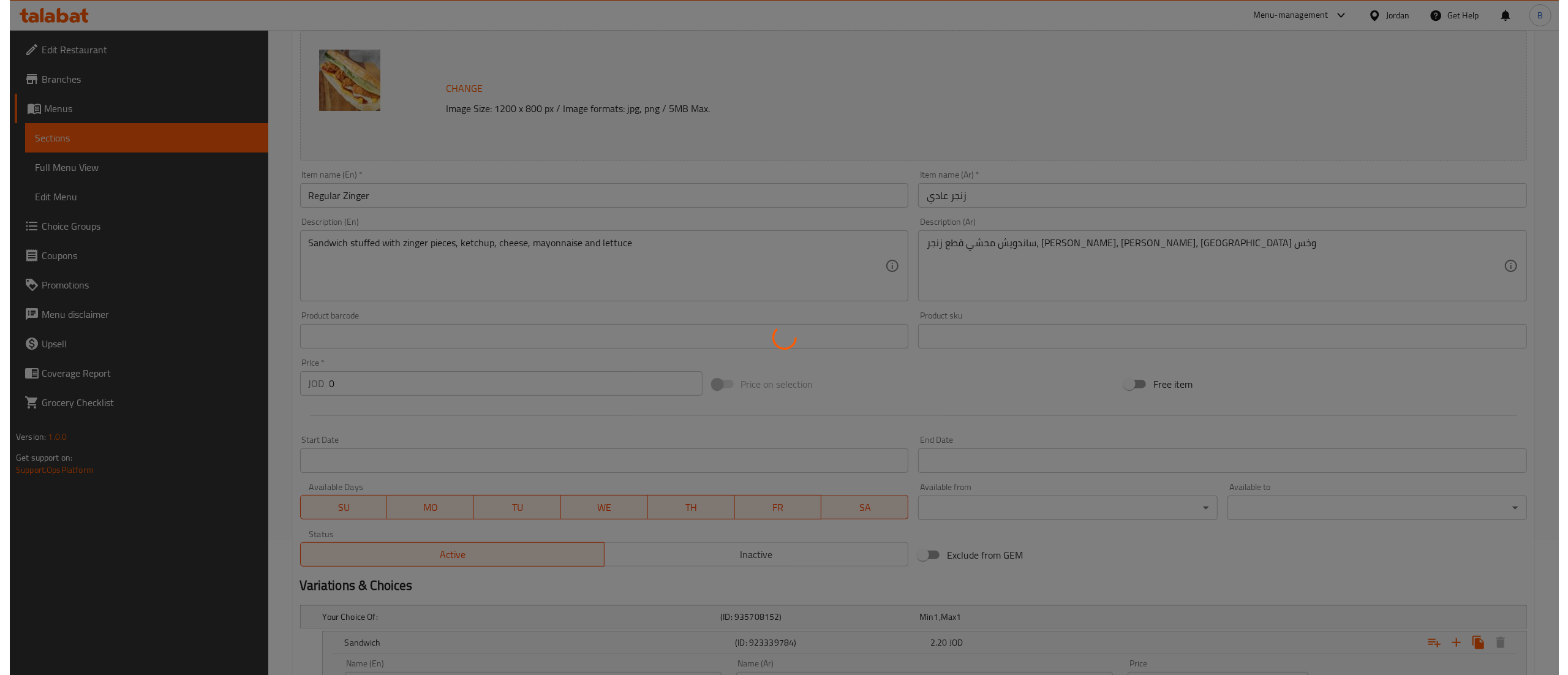
scroll to position [0, 0]
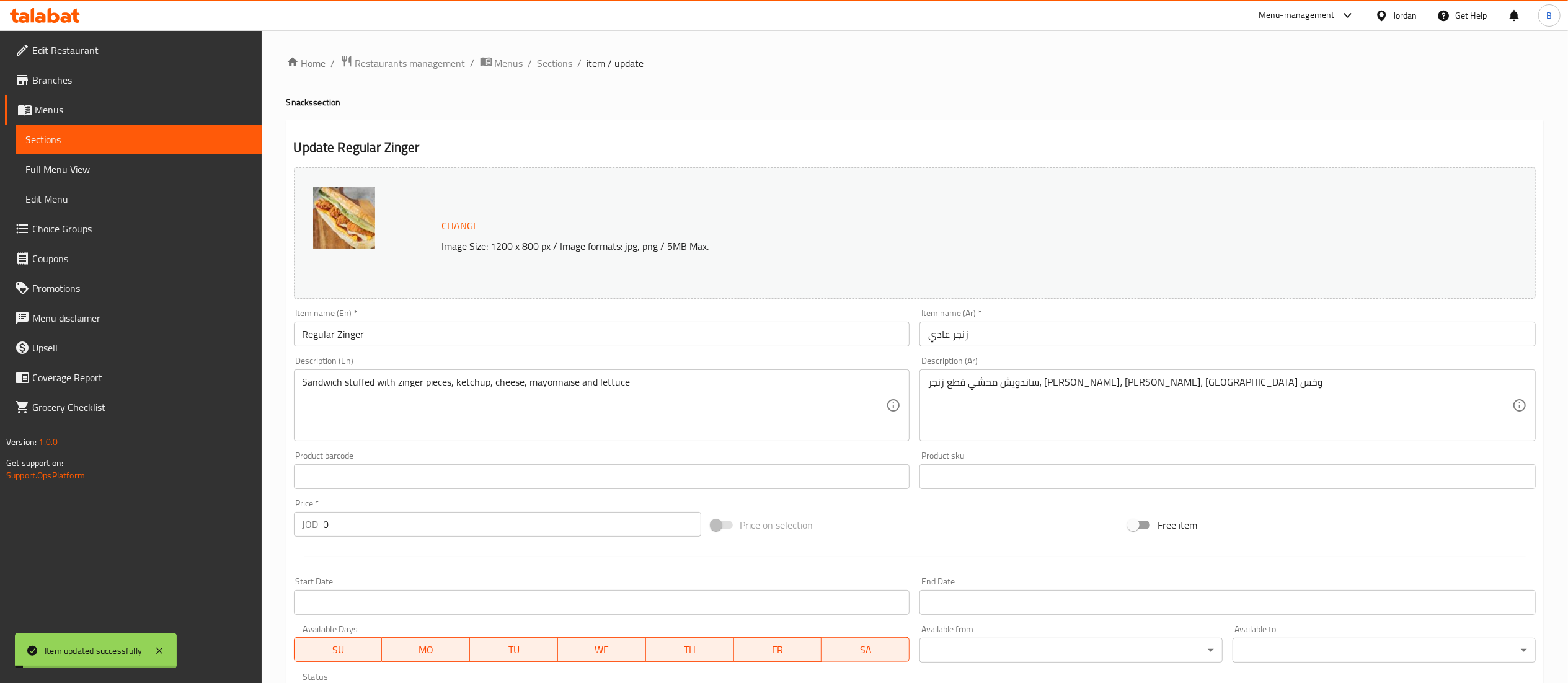
drag, startPoint x: 560, startPoint y: 61, endPoint x: 626, endPoint y: 73, distance: 67.1
click at [560, 61] on span "Sections" at bounding box center [556, 63] width 36 height 15
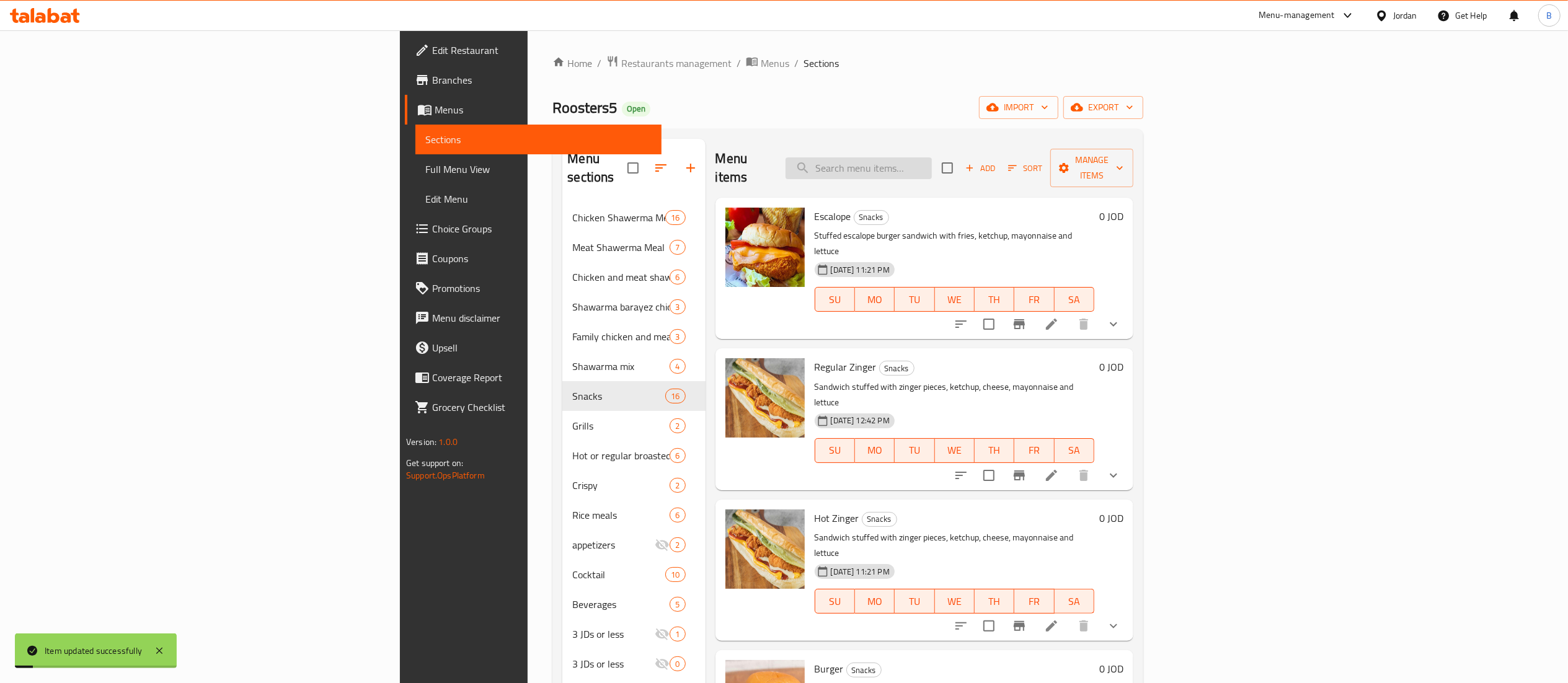
click at [932, 161] on input "search" at bounding box center [859, 168] width 146 height 22
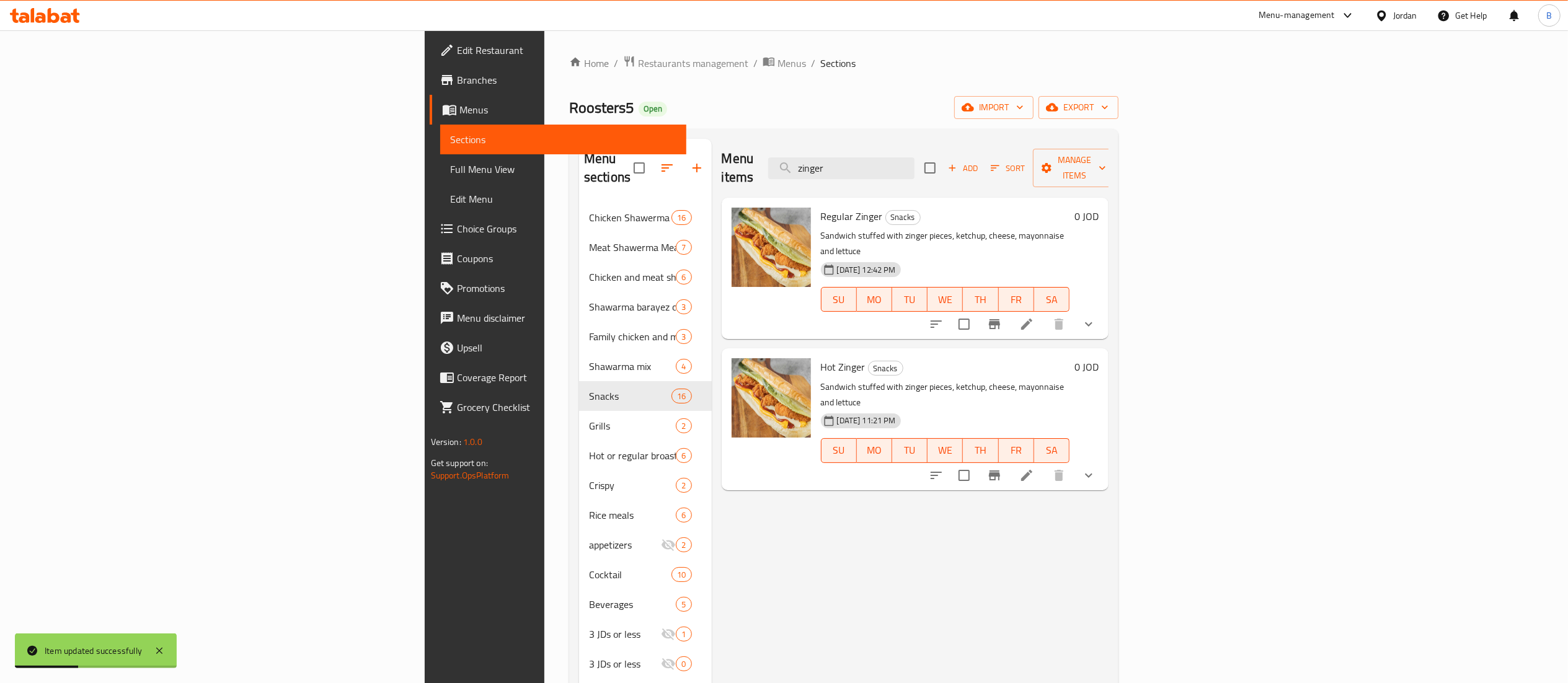
type input "zinger"
click at [1044, 464] on li at bounding box center [1026, 475] width 35 height 22
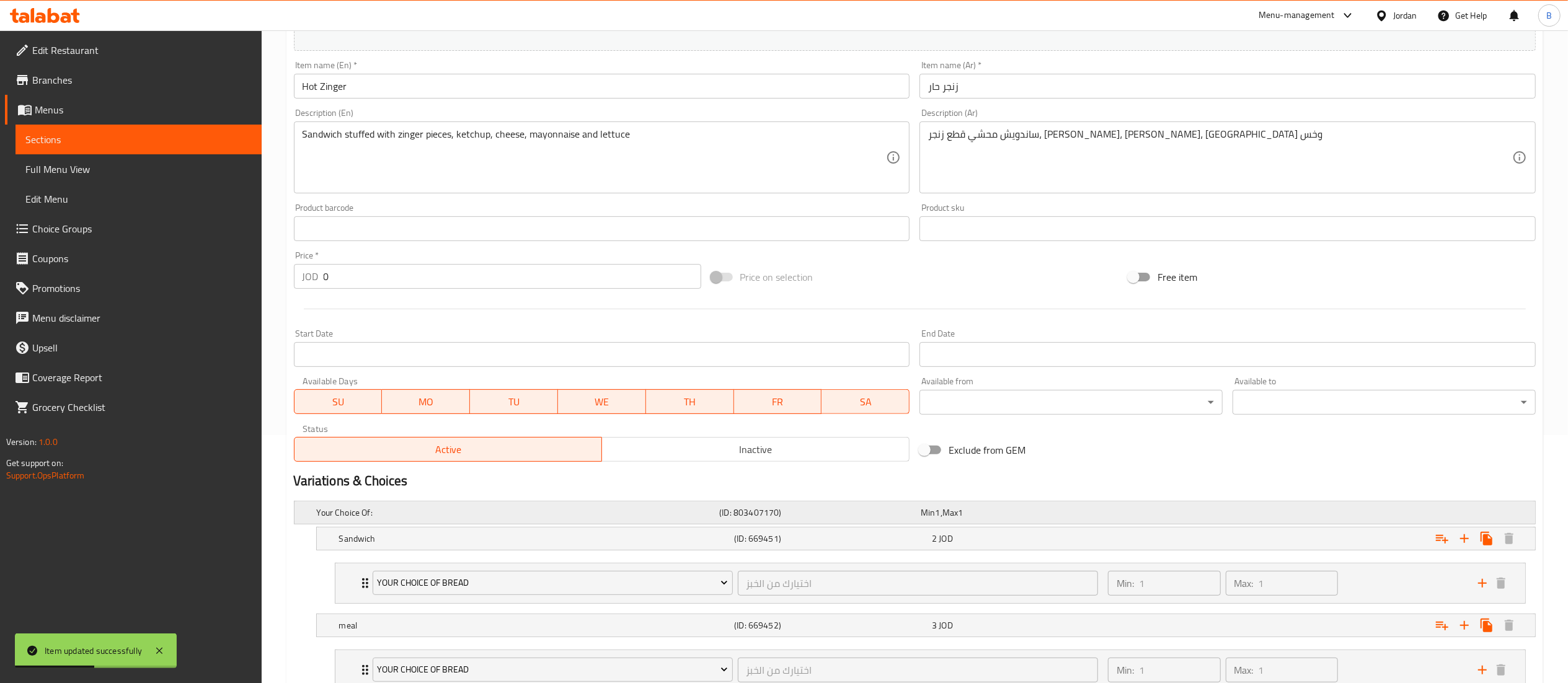
scroll to position [343, 0]
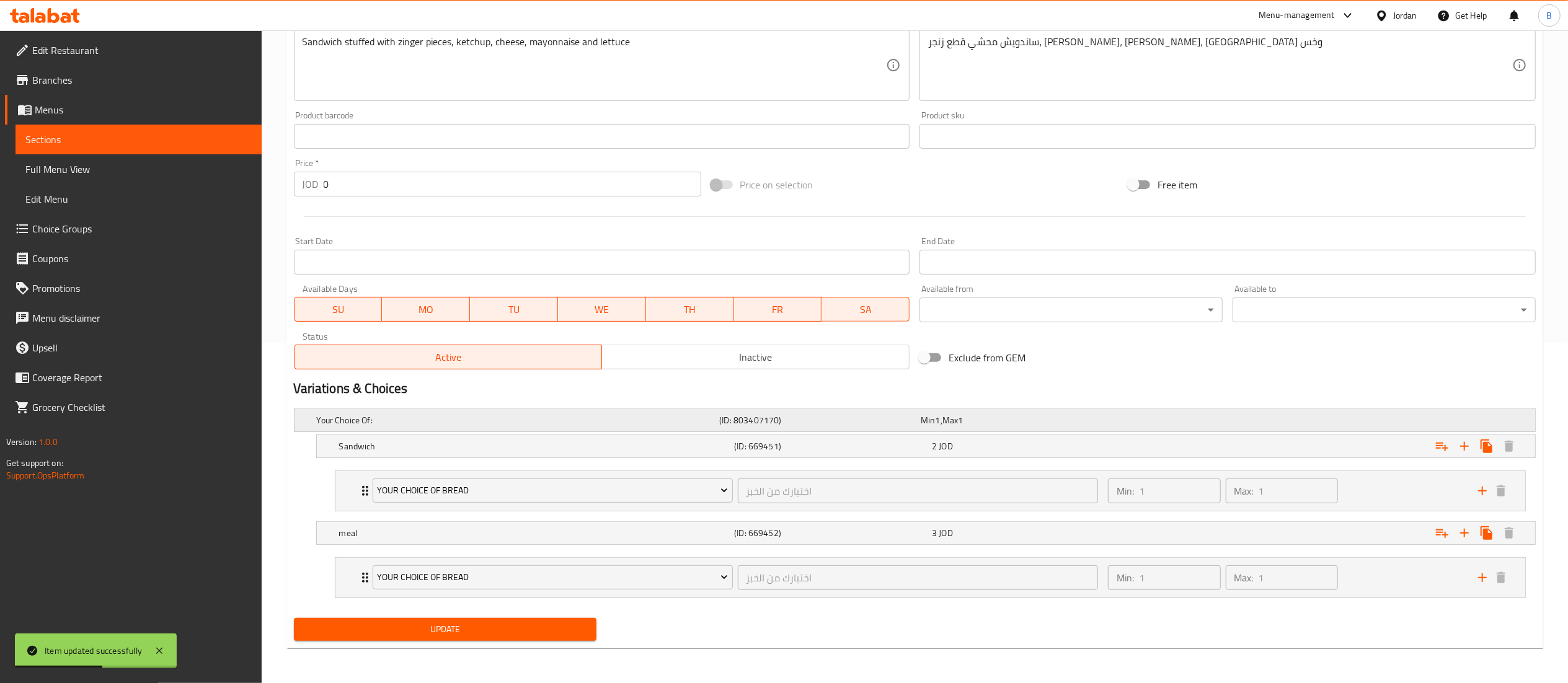
click at [843, 428] on div "Your Choice Of: (ID: 803407170) Min 1 , Max 1" at bounding box center [919, 420] width 1209 height 27
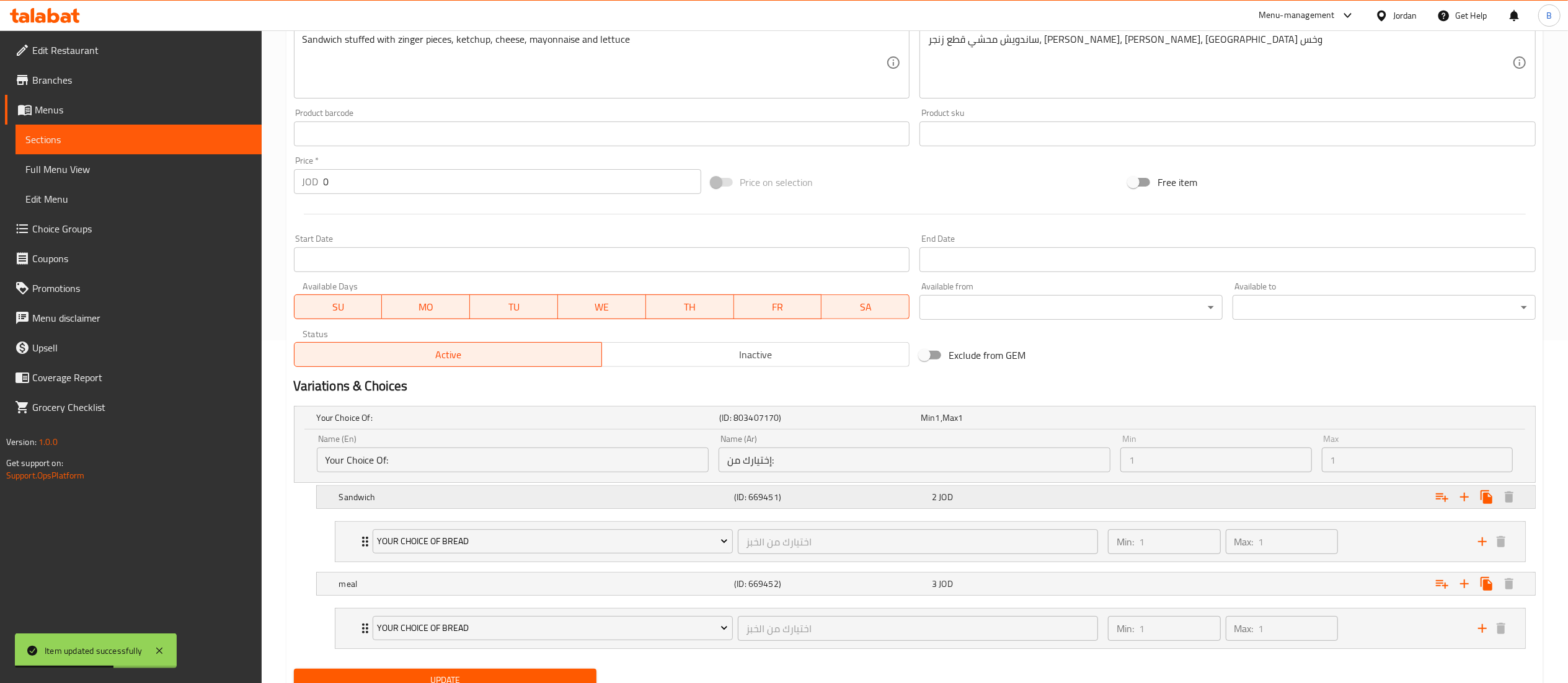
click at [974, 498] on div "2 JOD" at bounding box center [1029, 497] width 193 height 12
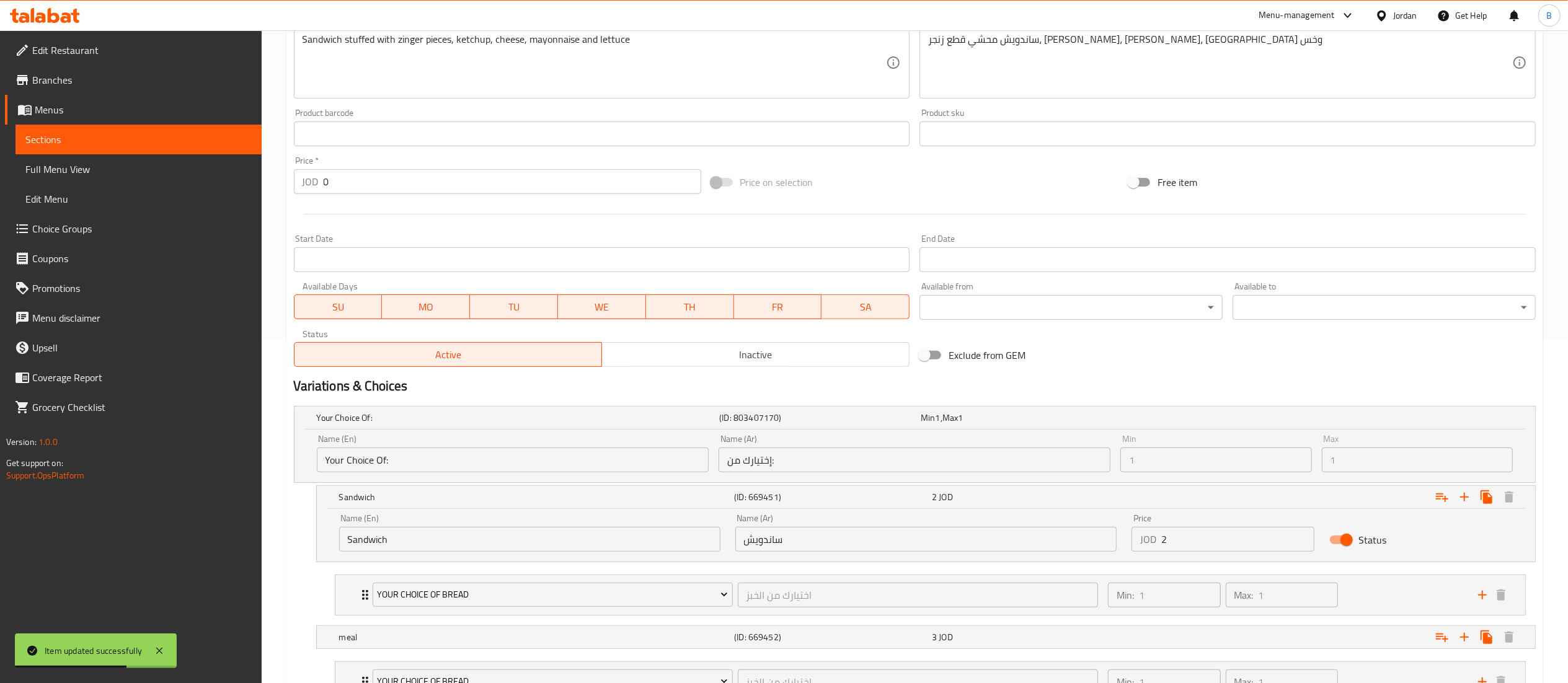
click at [1236, 547] on input "2" at bounding box center [1238, 539] width 154 height 25
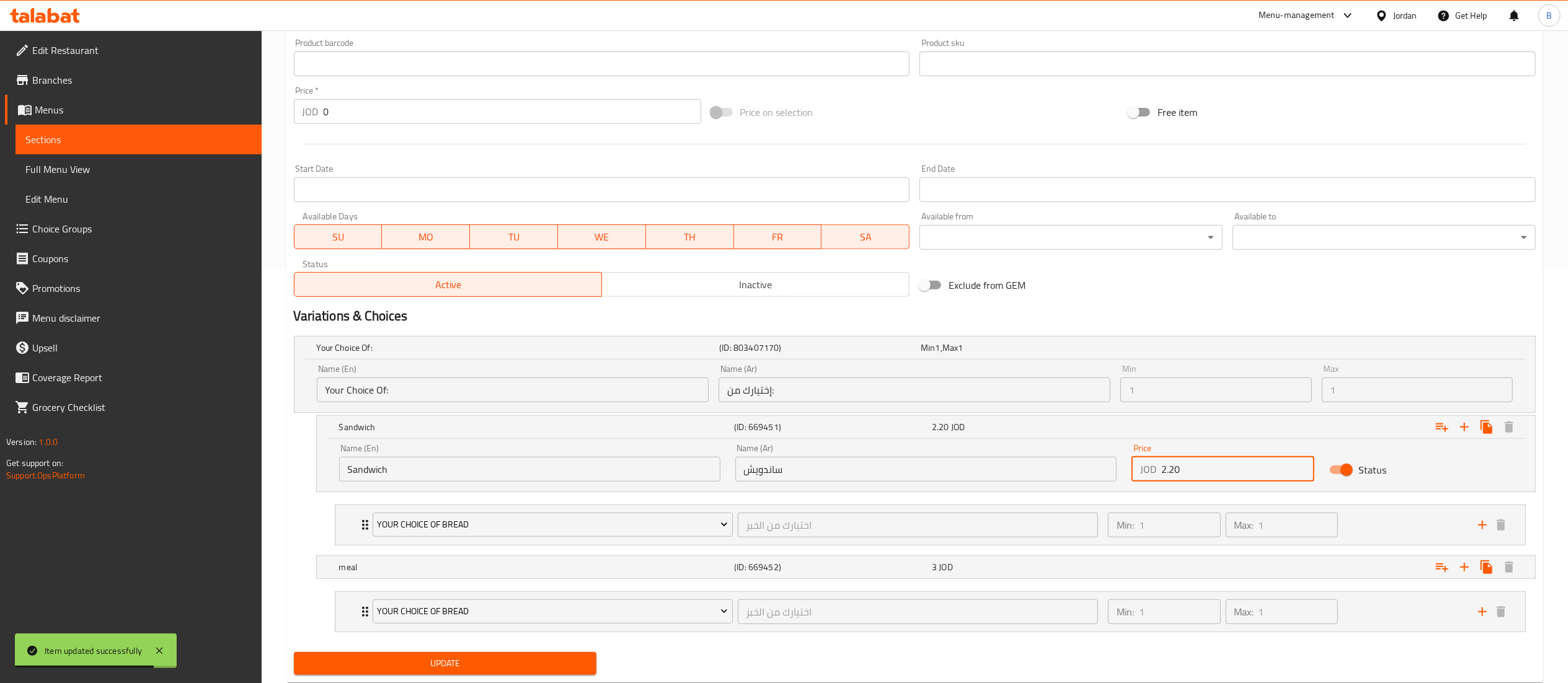
scroll to position [450, 0]
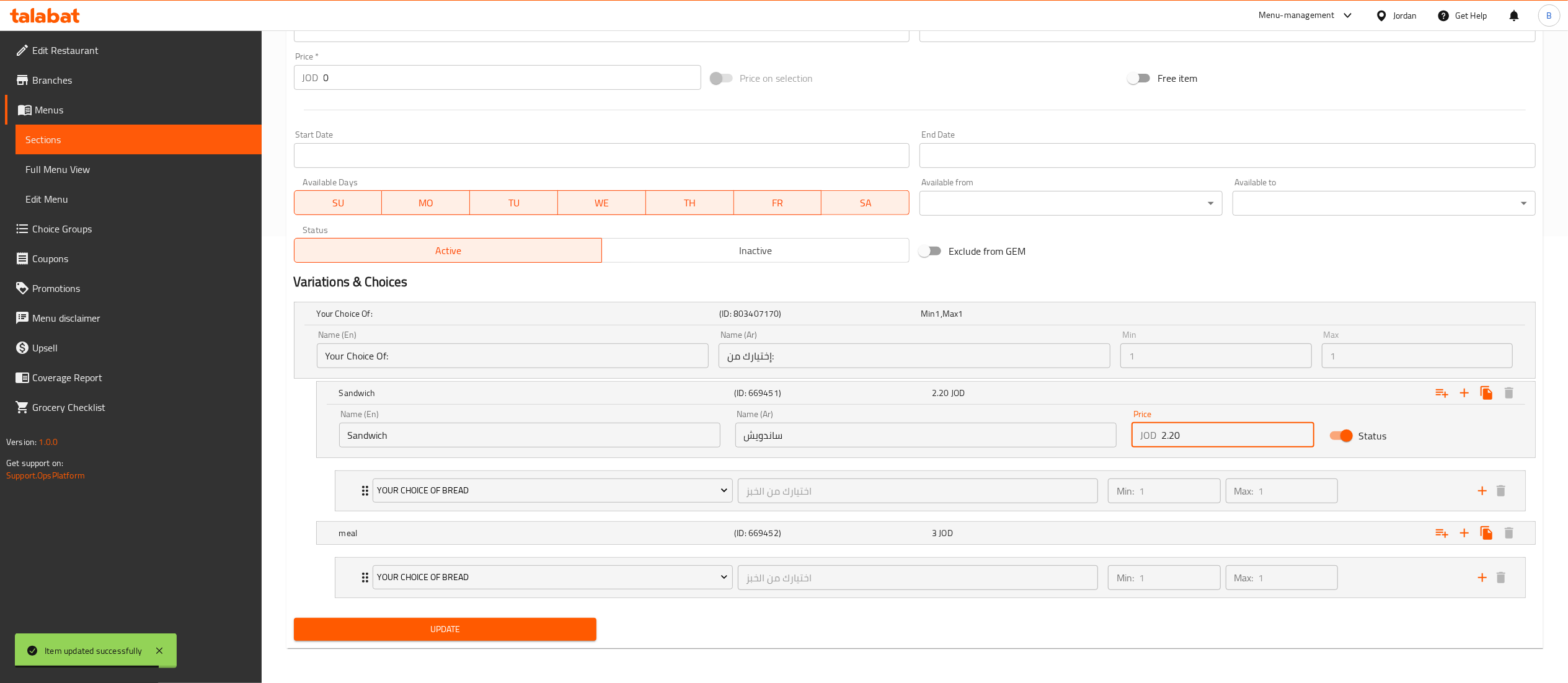
type input "2.20"
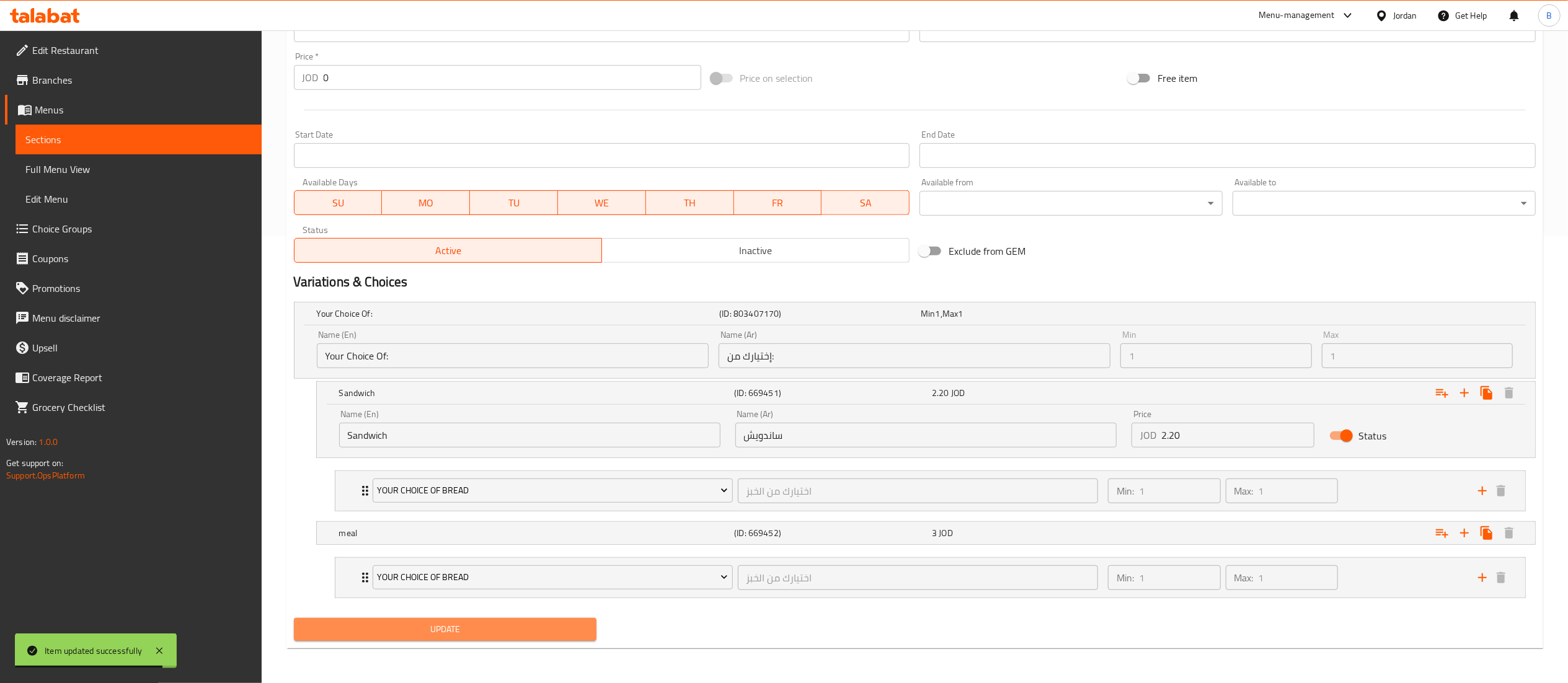
click at [486, 640] on button "Update" at bounding box center [445, 630] width 303 height 23
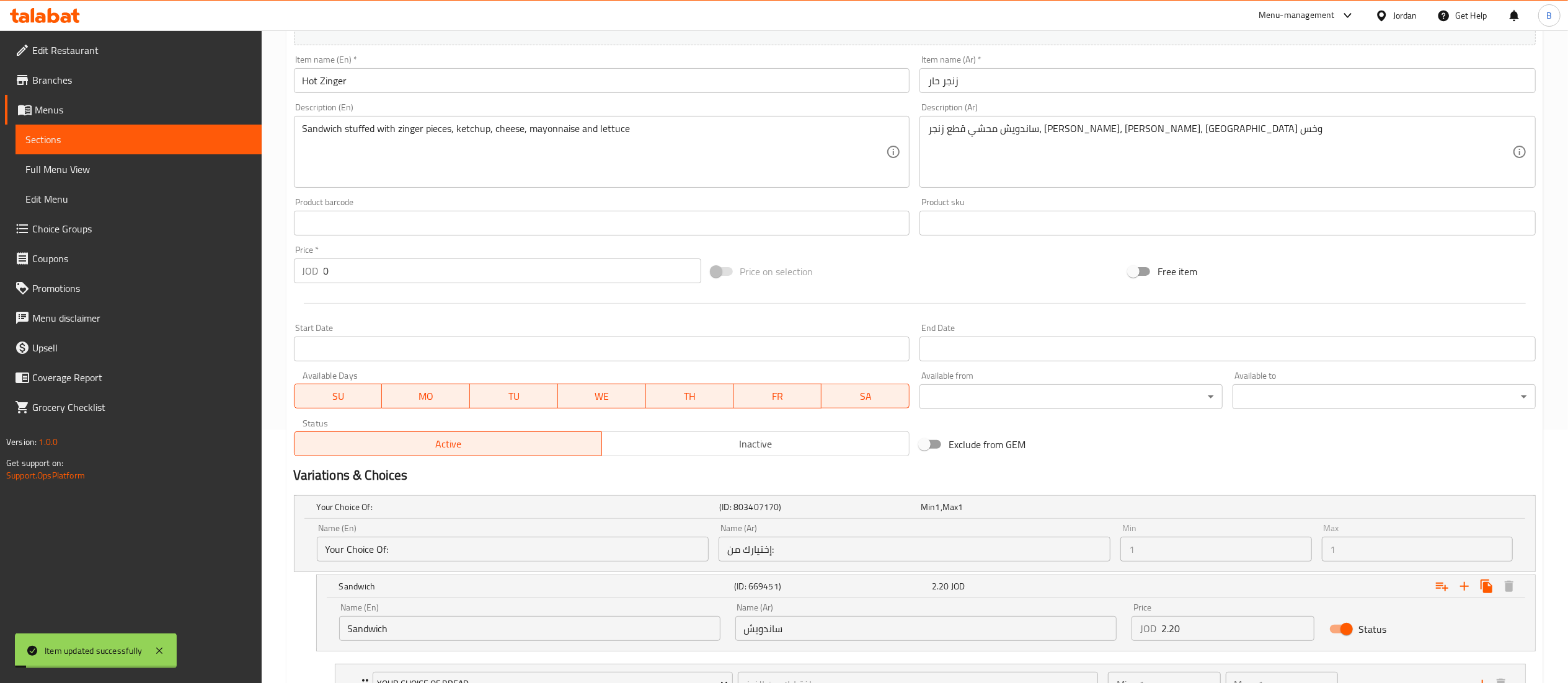
scroll to position [0, 0]
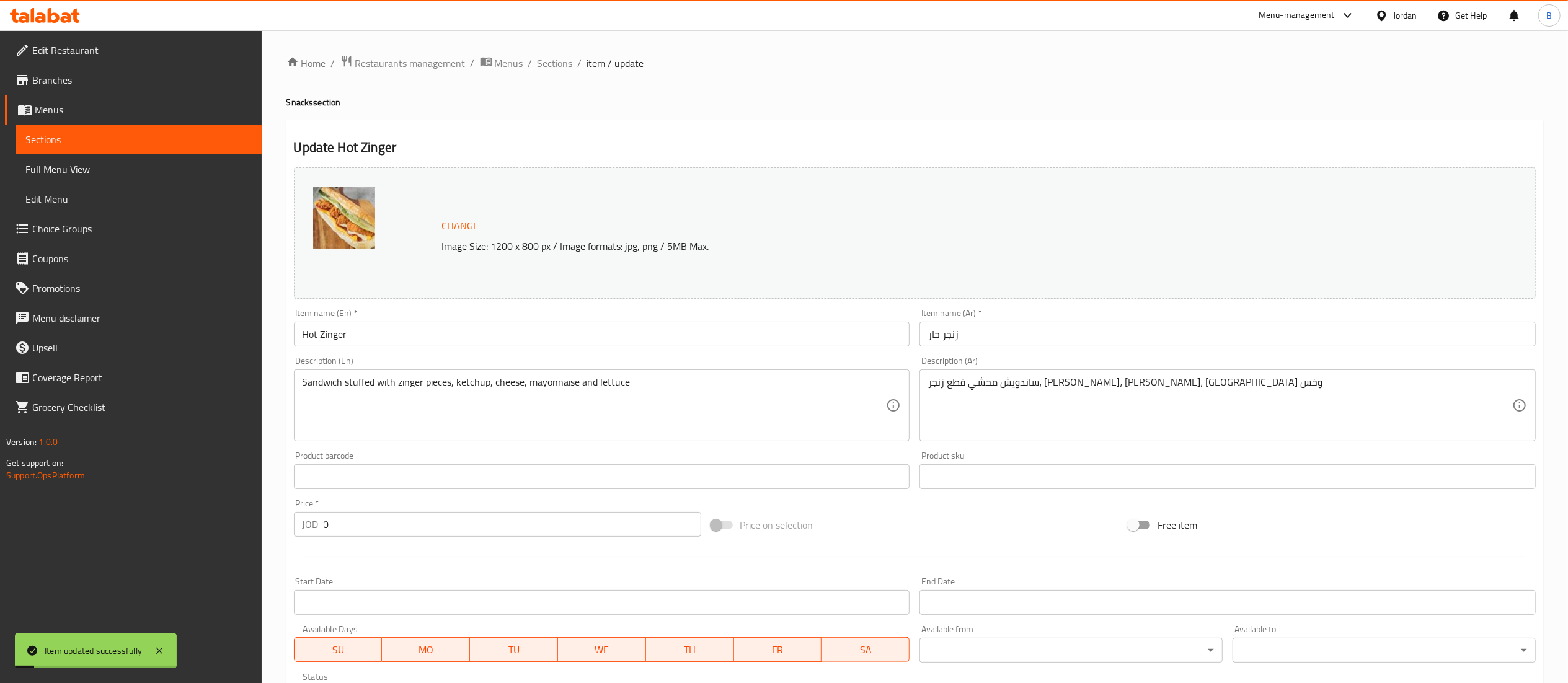
click at [566, 64] on span "Sections" at bounding box center [556, 63] width 36 height 15
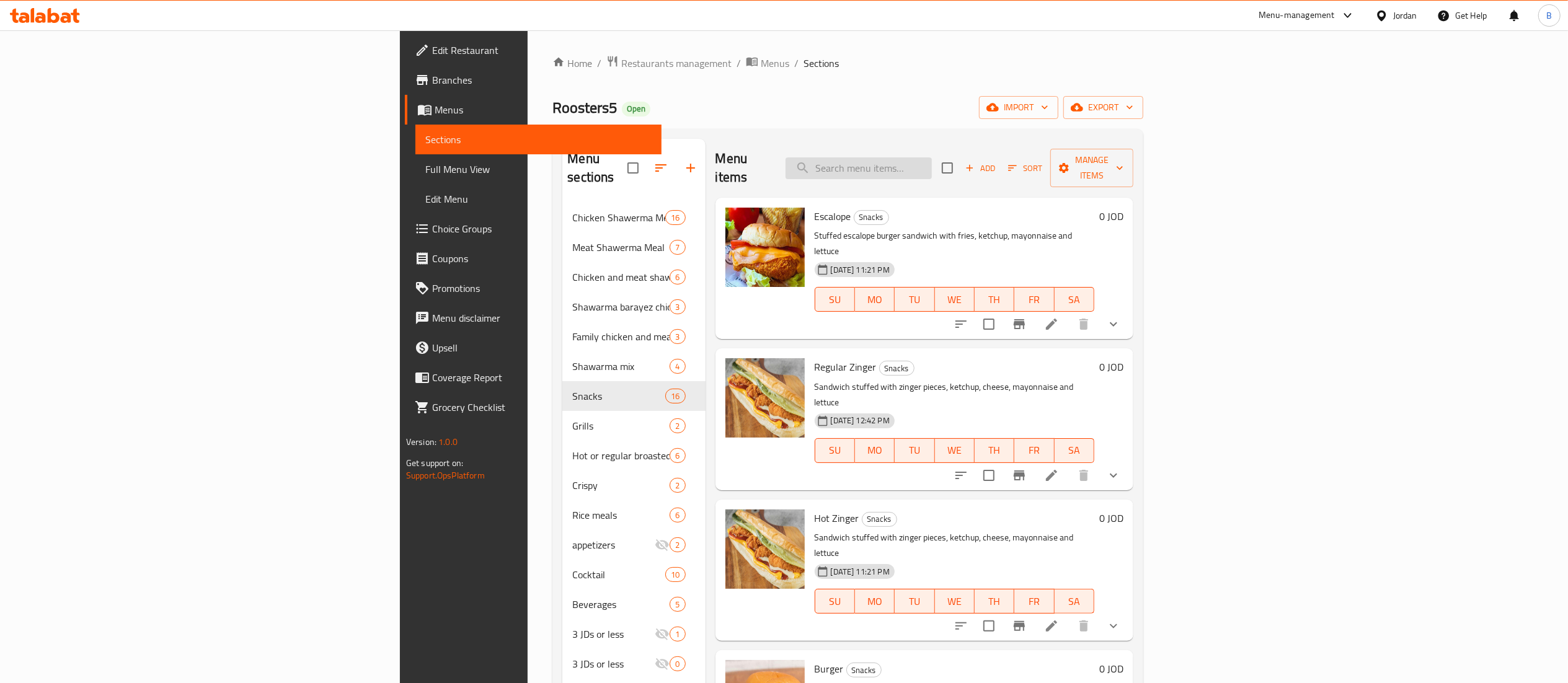
click at [932, 158] on input "search" at bounding box center [859, 168] width 146 height 22
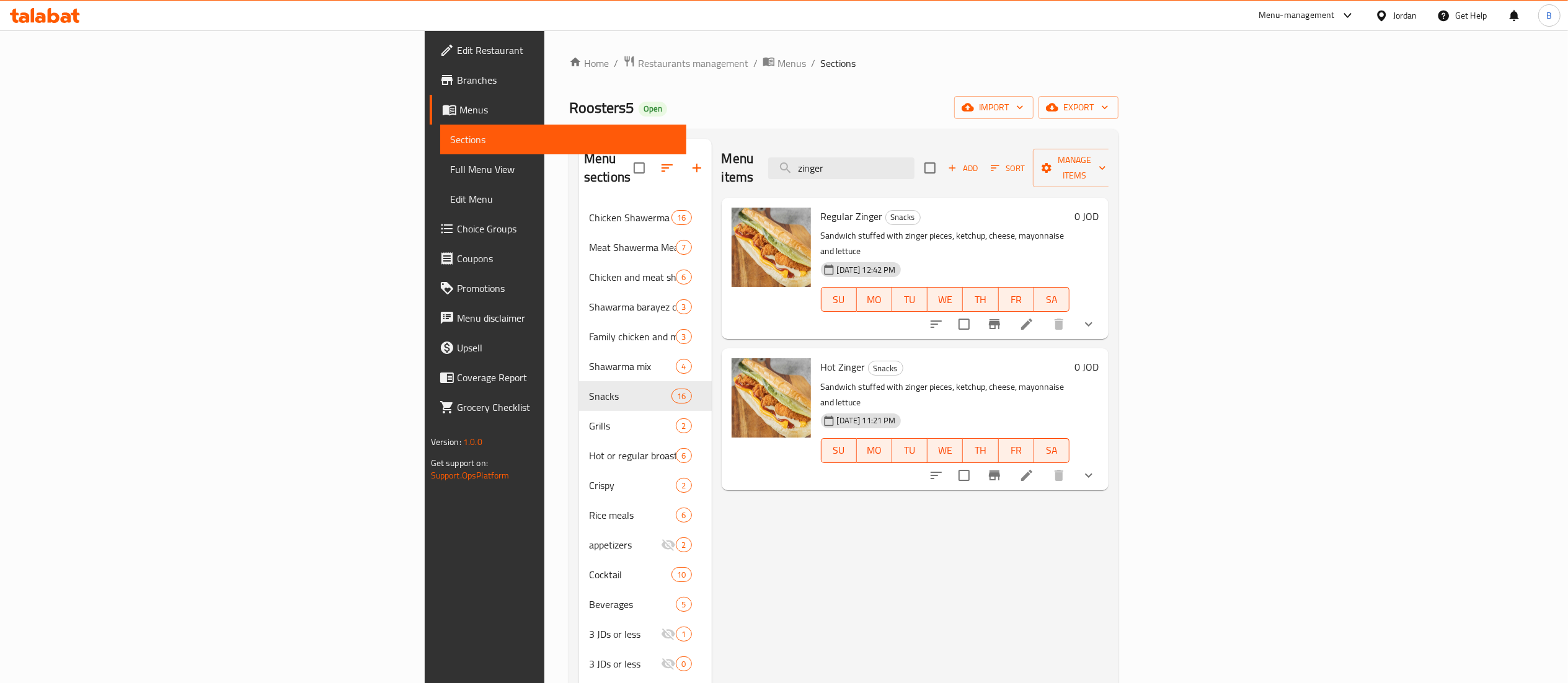
drag, startPoint x: 1001, startPoint y: 155, endPoint x: 508, endPoint y: 80, distance: 498.7
click at [679, 127] on div "Home / Restaurants management / Menus / Sections Roosters5 Open import export M…" at bounding box center [844, 443] width 549 height 776
type input "cord"
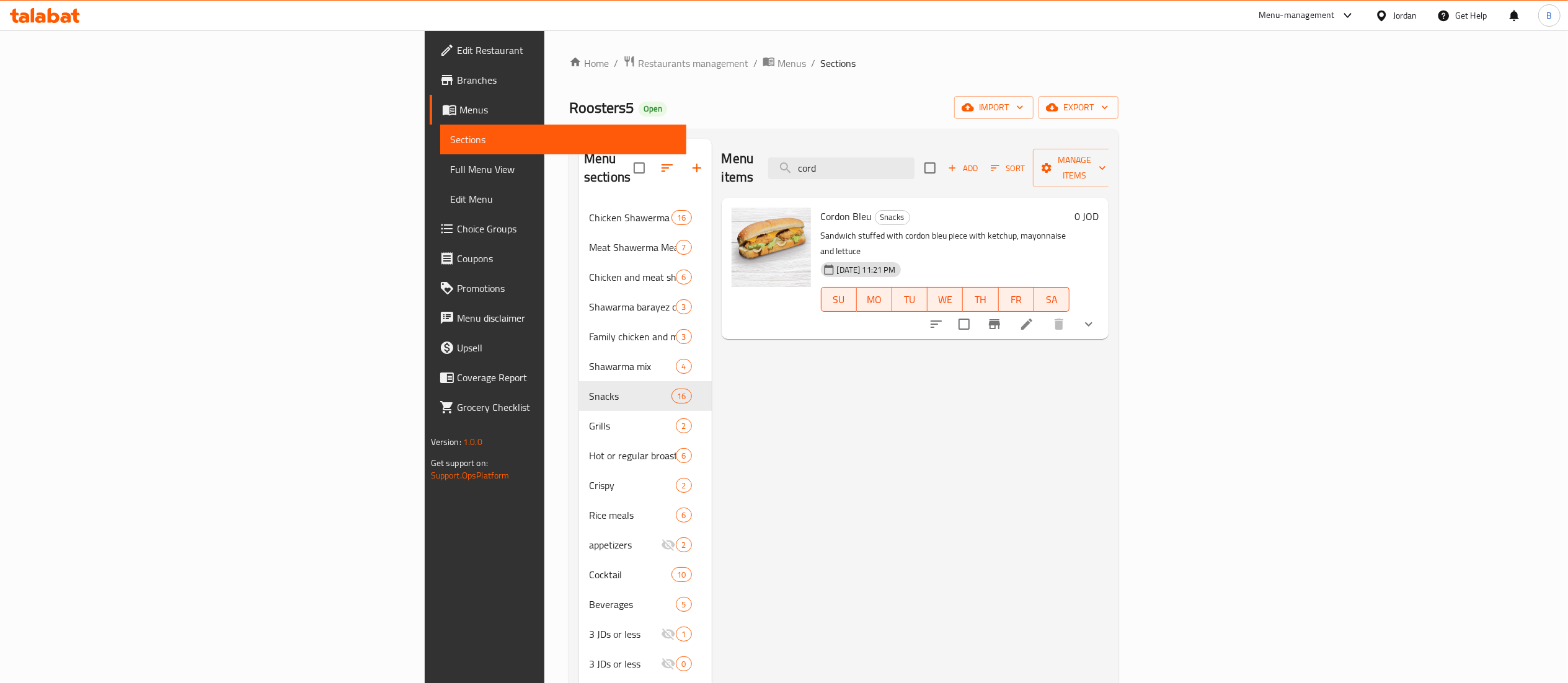
type input "cord"
click at [1034, 317] on icon at bounding box center [1026, 324] width 15 height 15
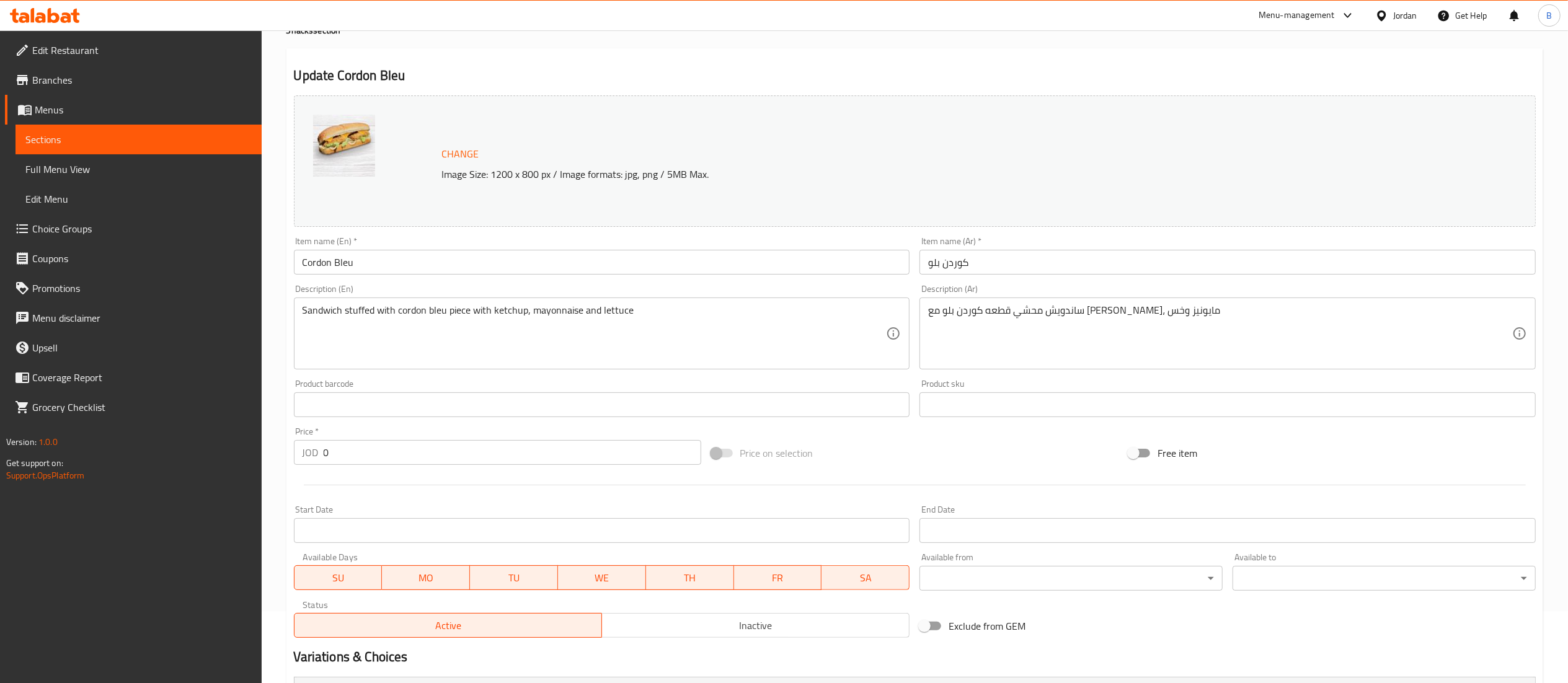
scroll to position [240, 0]
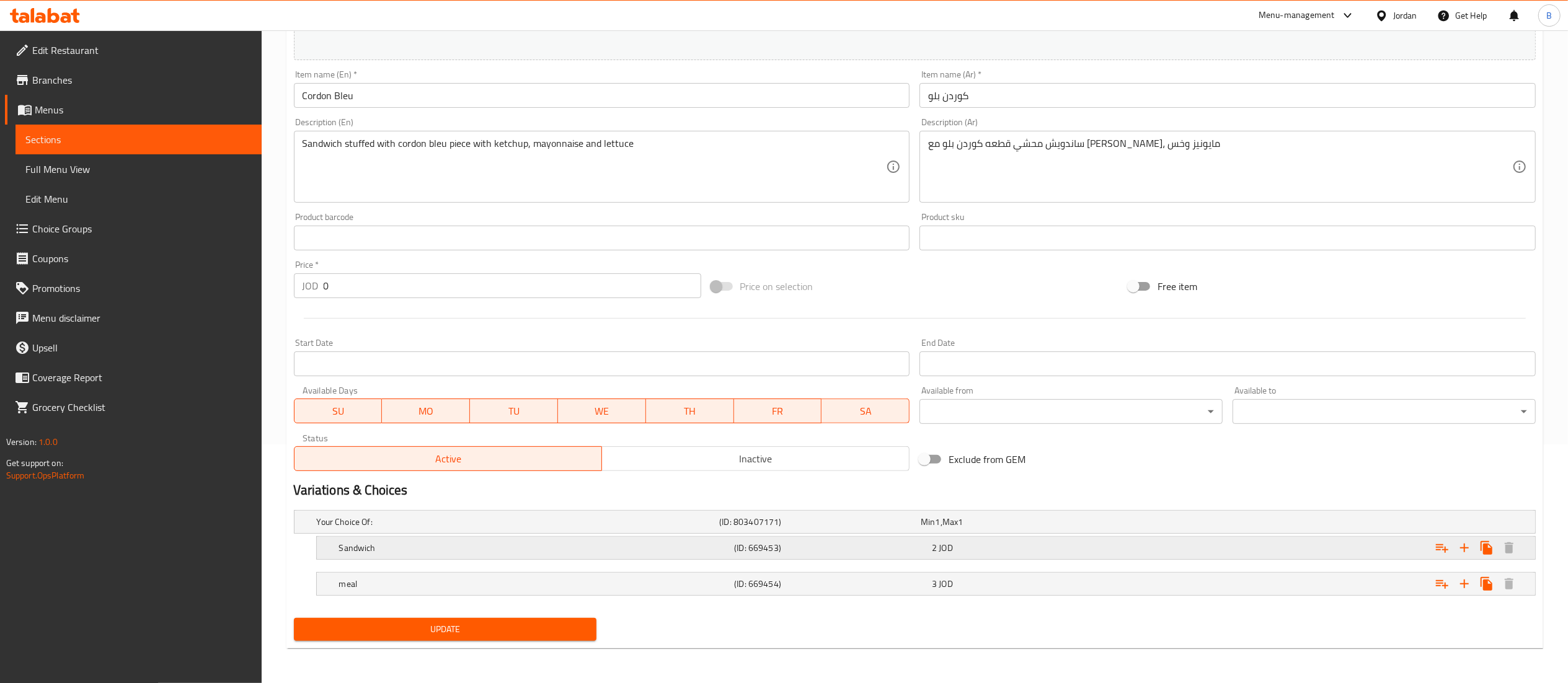
click at [948, 556] on span "JOD" at bounding box center [947, 548] width 14 height 16
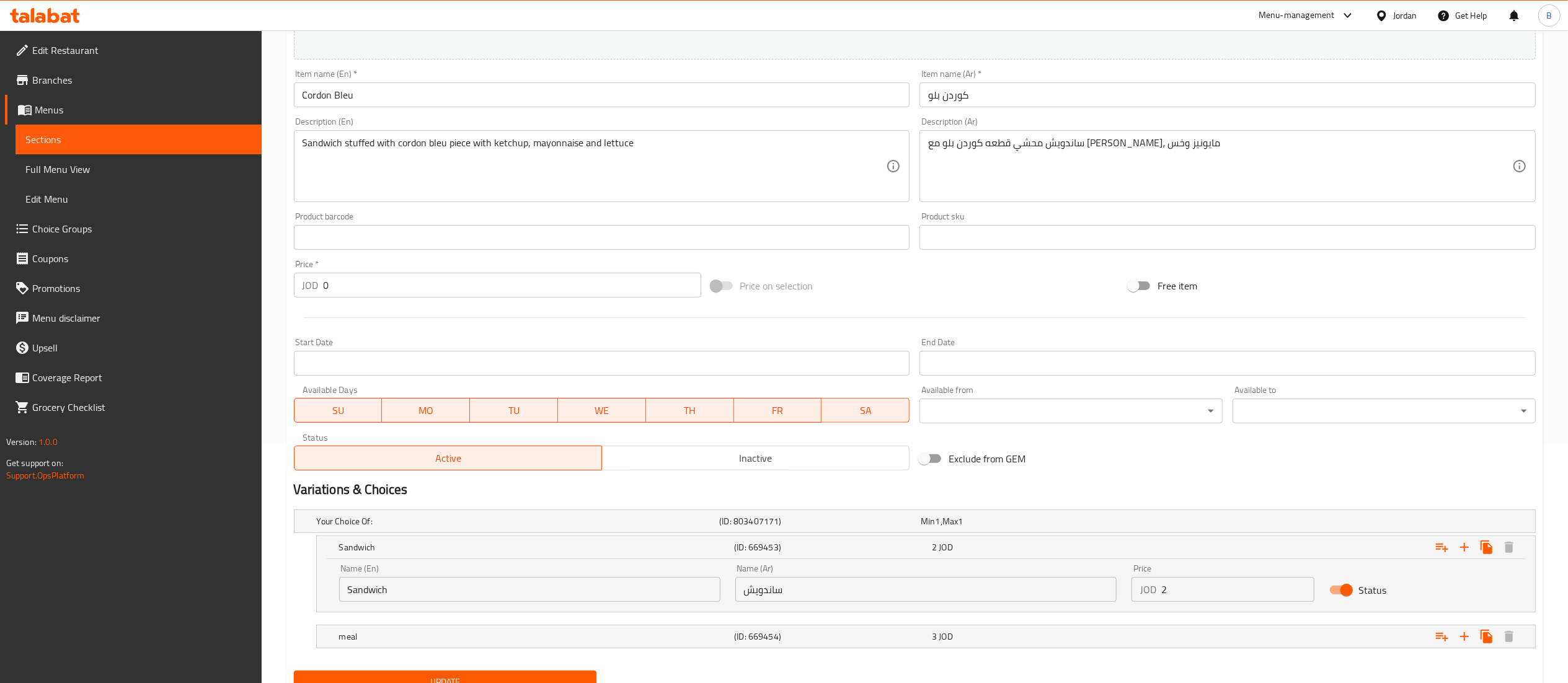
click at [1219, 600] on input "2" at bounding box center [1238, 590] width 154 height 25
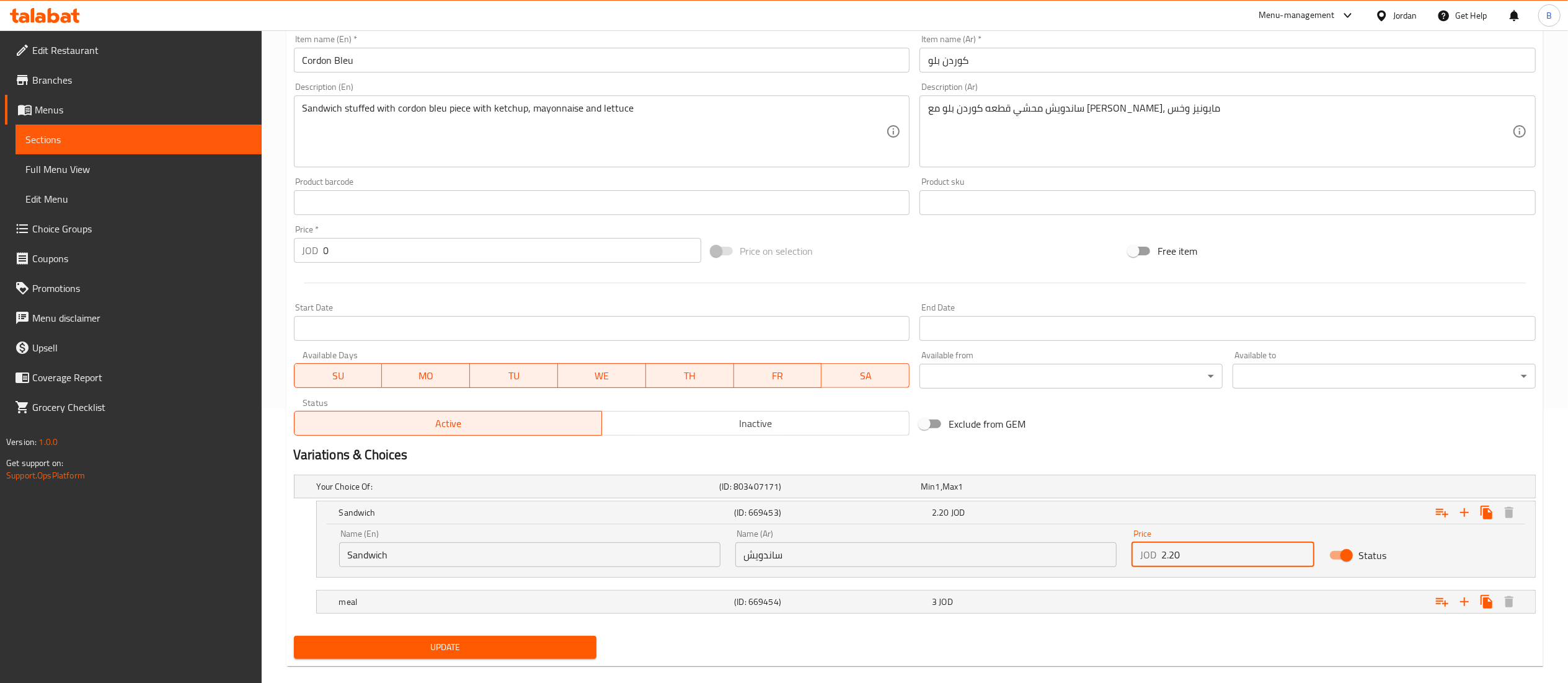
scroll to position [294, 0]
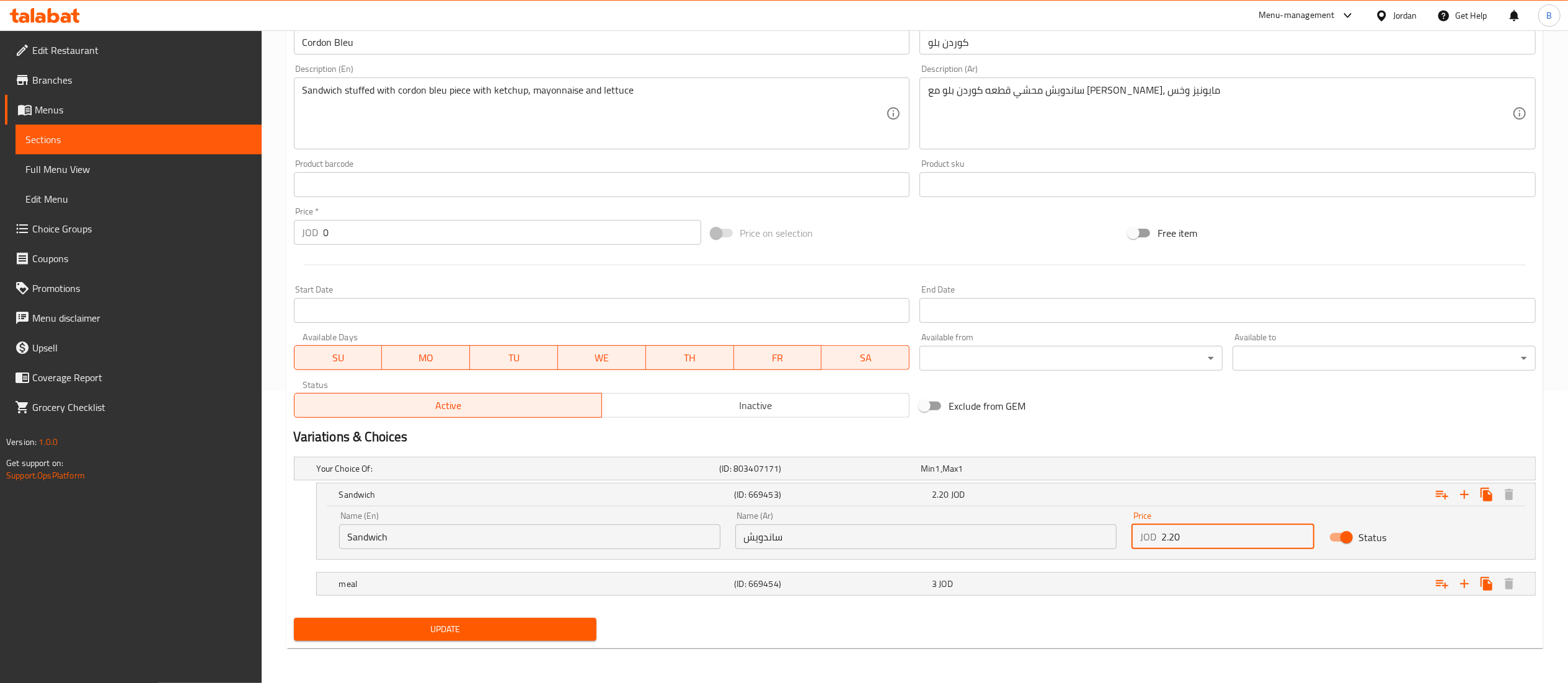
type input "2.20"
click at [422, 641] on button "Update" at bounding box center [445, 630] width 303 height 23
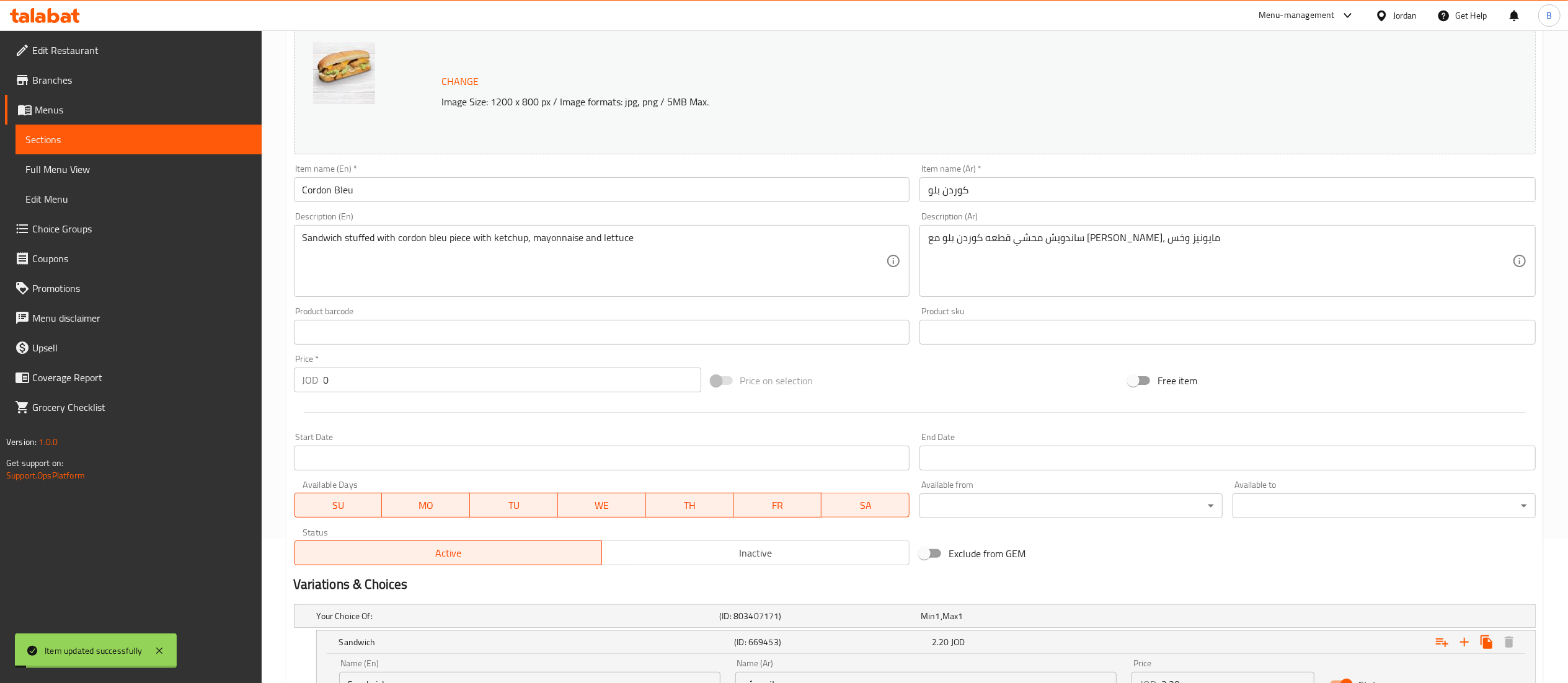
scroll to position [0, 0]
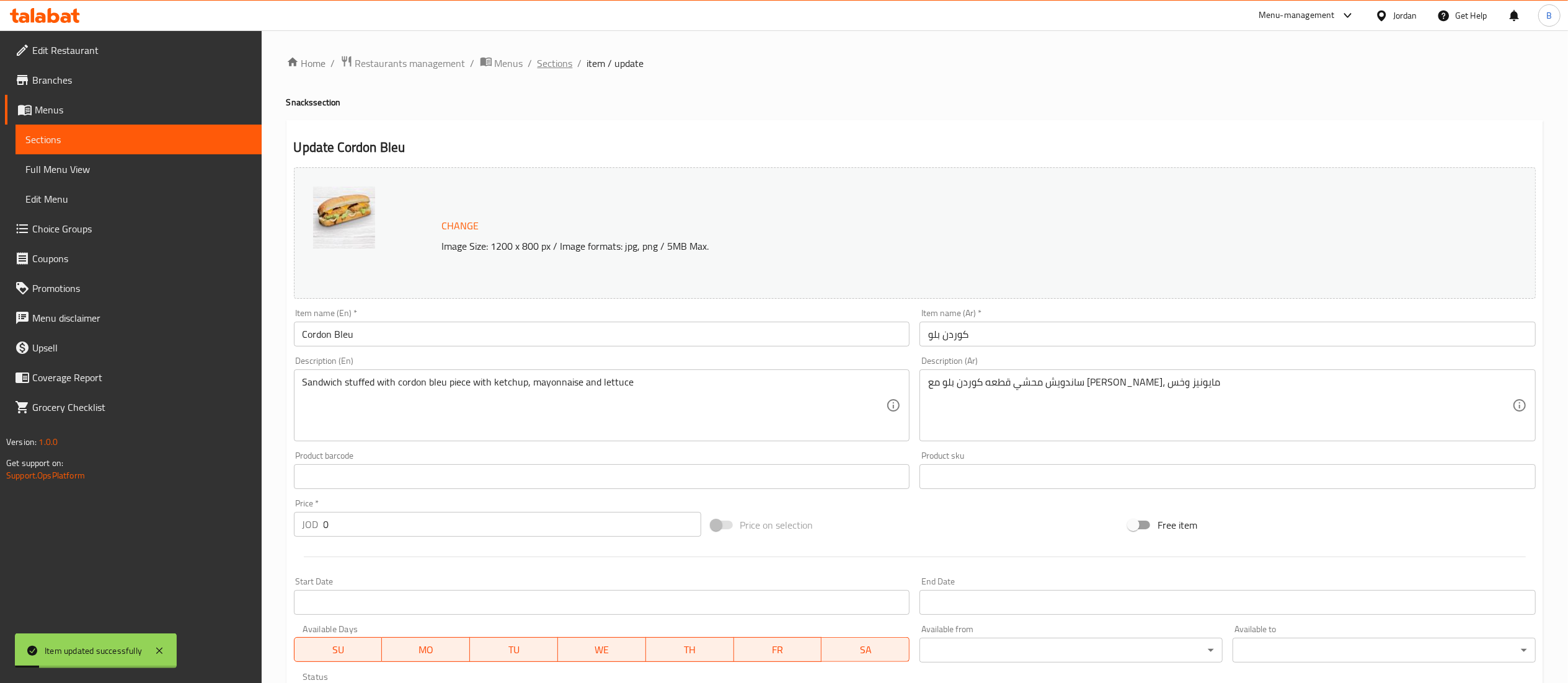
click at [562, 64] on span "Sections" at bounding box center [556, 63] width 36 height 15
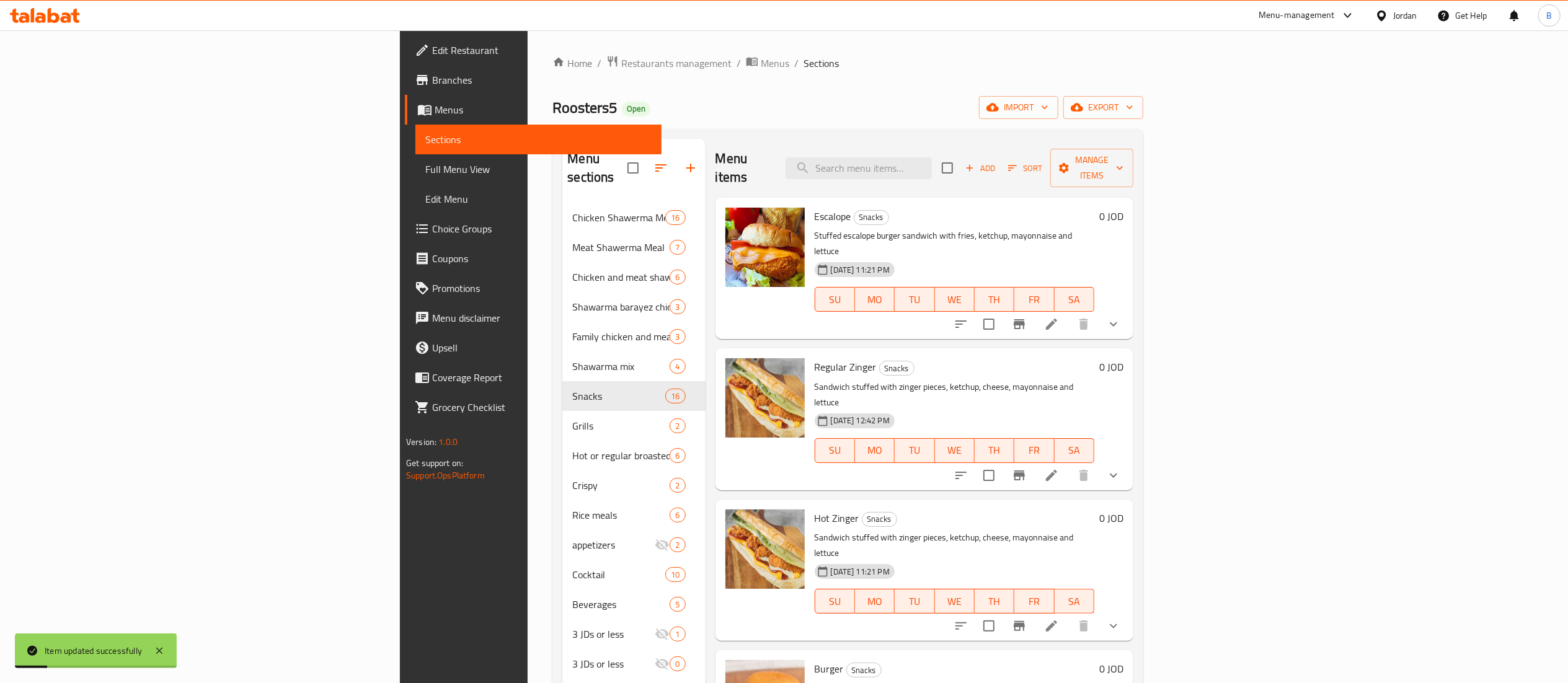
click at [1037, 173] on div "Menu items Add Sort Manage items" at bounding box center [924, 168] width 418 height 59
click at [932, 160] on input "search" at bounding box center [859, 168] width 146 height 22
type input "faji"
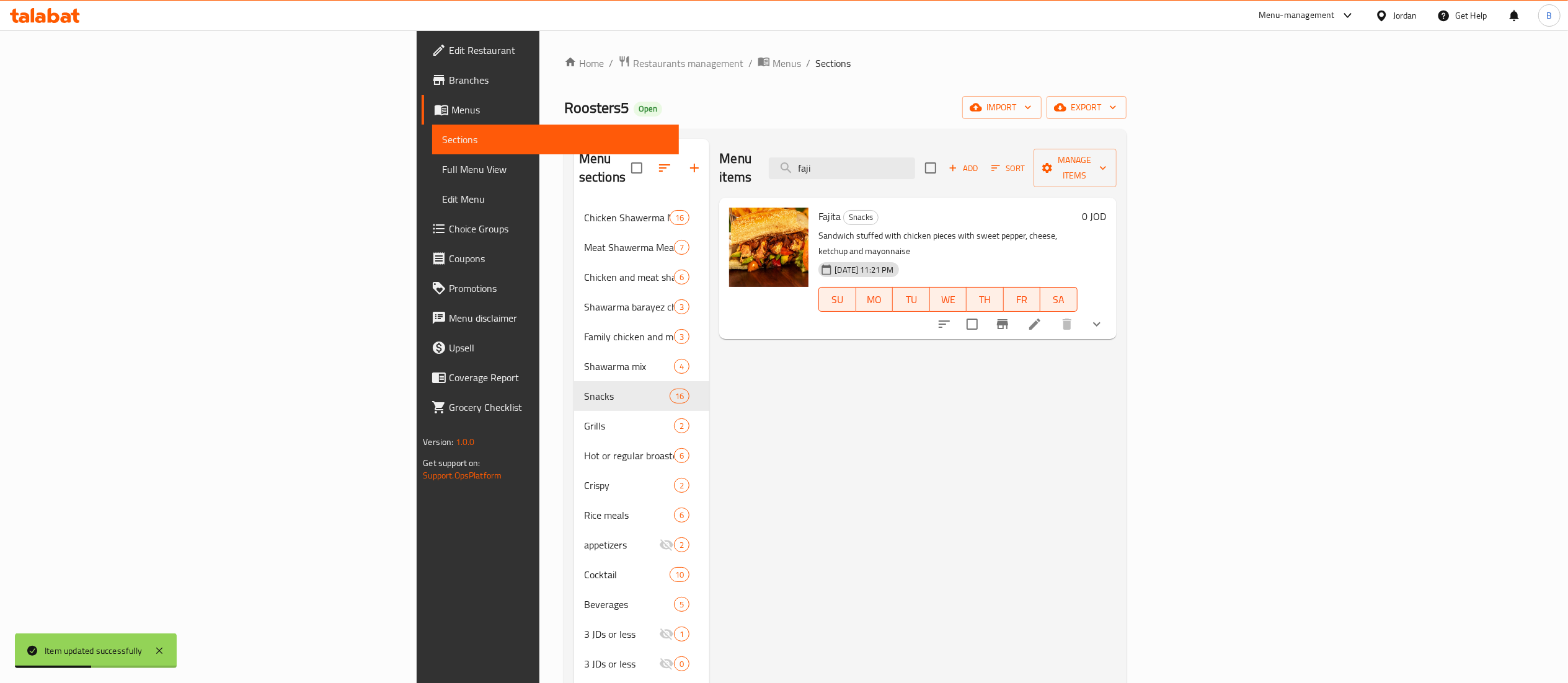
click at [1053, 313] on li at bounding box center [1035, 324] width 35 height 22
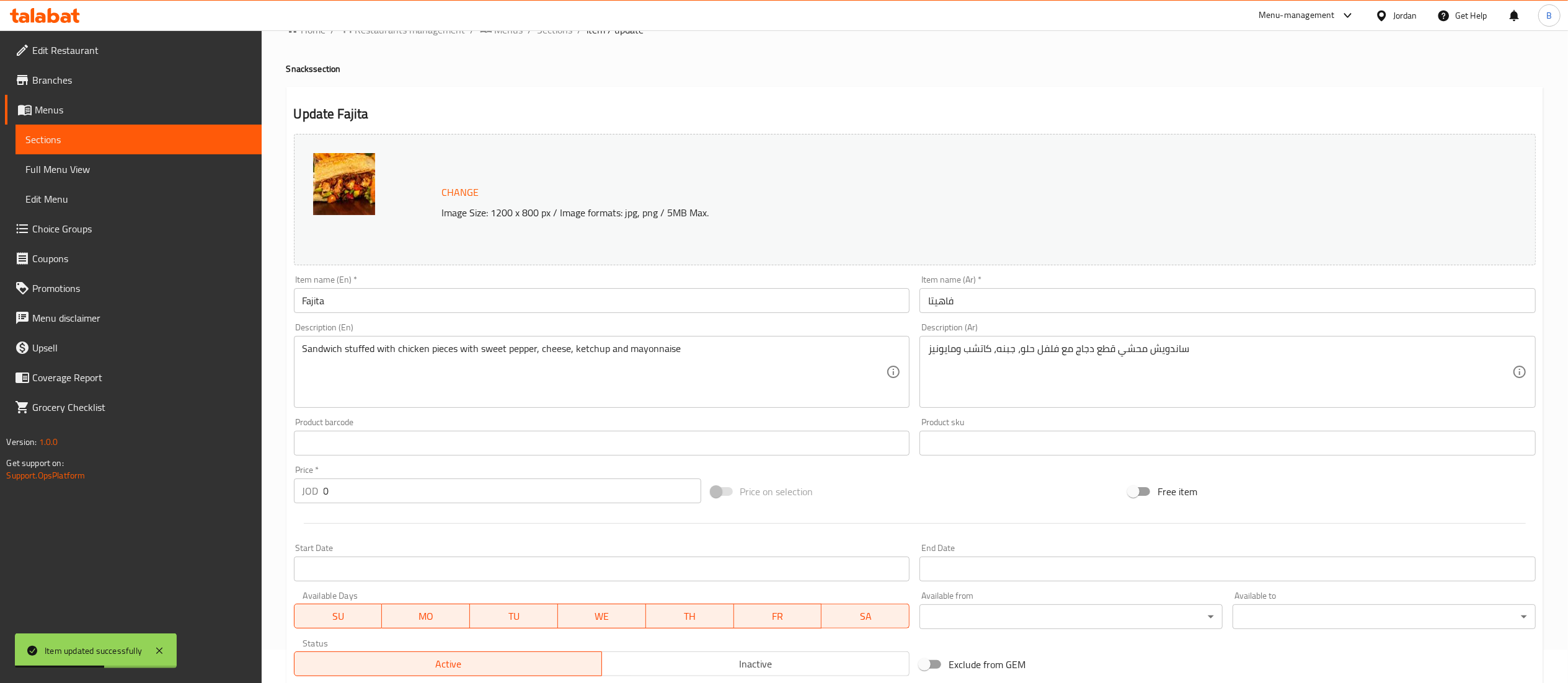
scroll to position [240, 0]
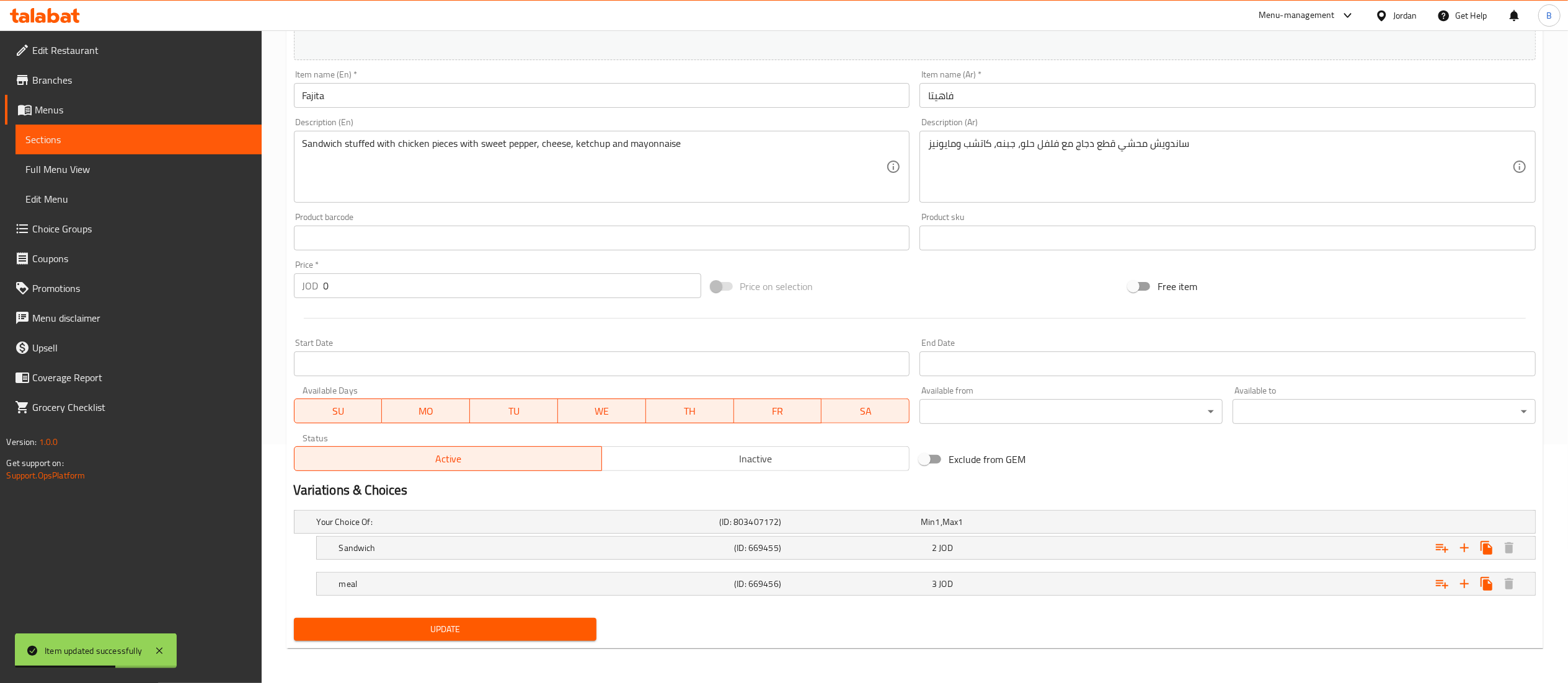
click at [987, 552] on div "2 JOD" at bounding box center [1029, 548] width 193 height 12
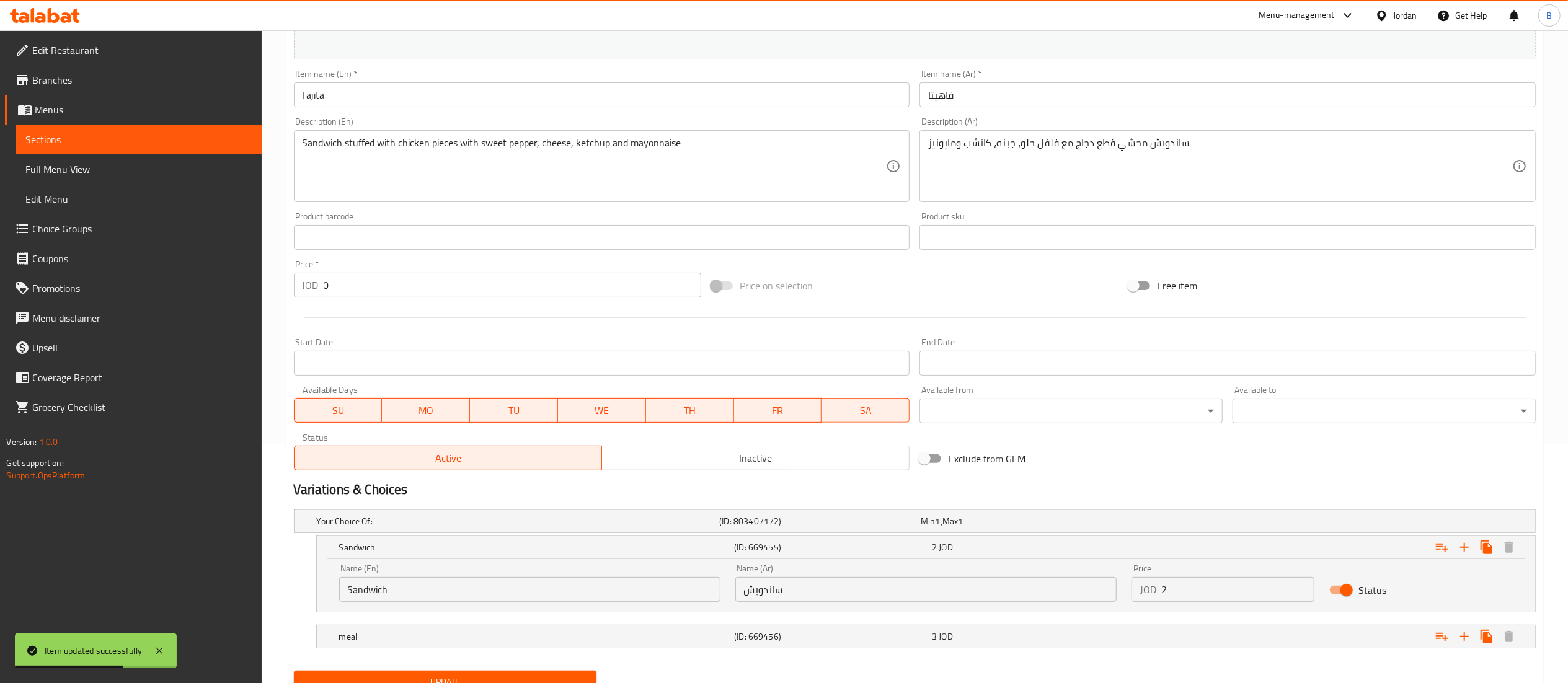
click at [1263, 594] on input "2" at bounding box center [1238, 590] width 154 height 25
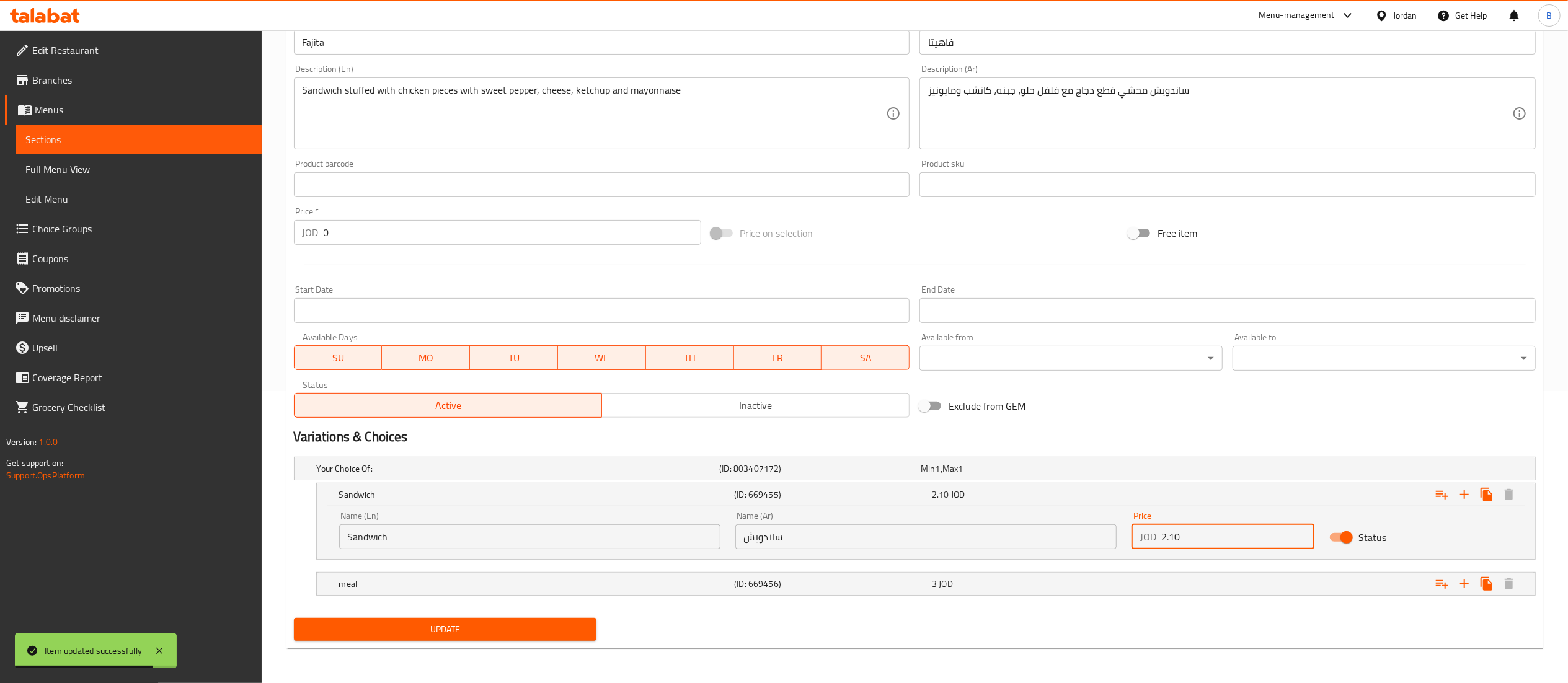
scroll to position [294, 0]
type input "2.10"
click at [508, 627] on span "Update" at bounding box center [445, 630] width 284 height 15
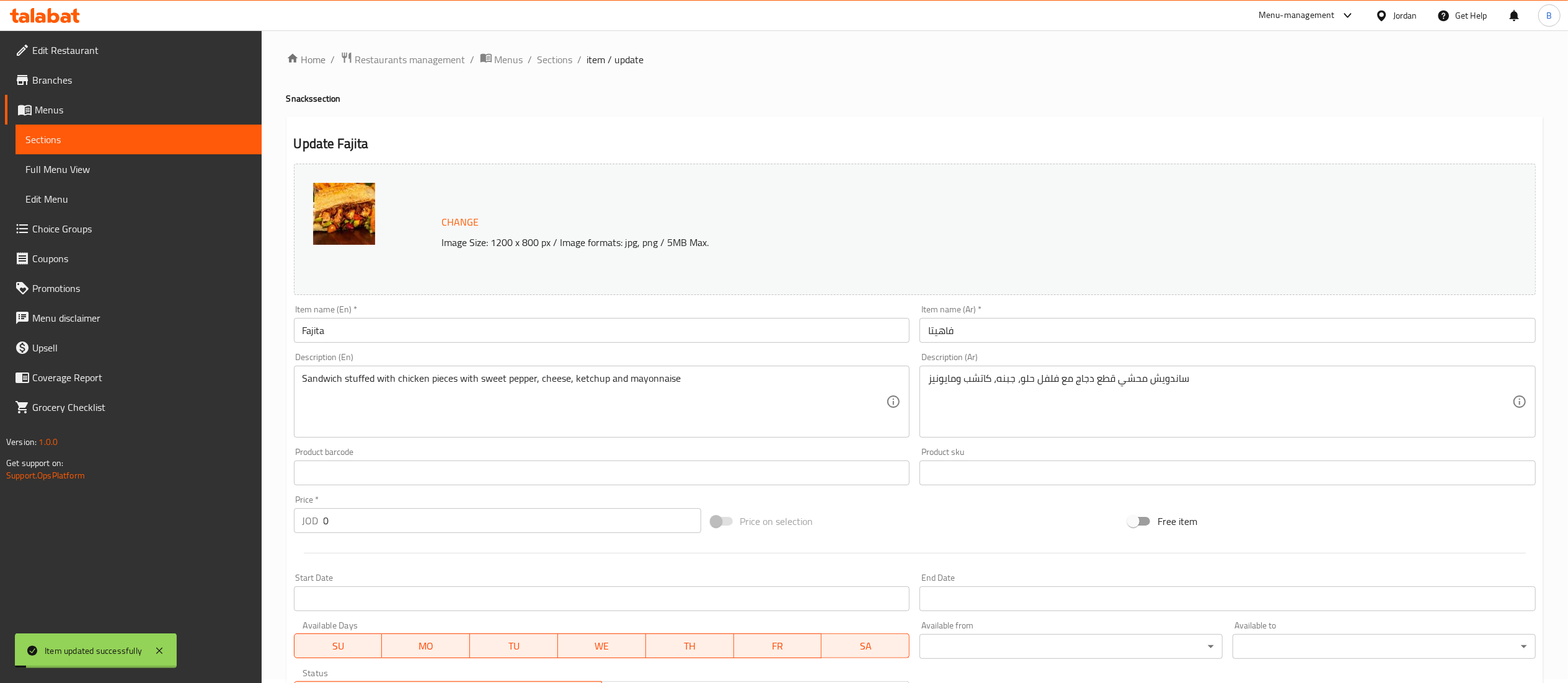
scroll to position [0, 0]
click at [556, 64] on span "Sections" at bounding box center [556, 63] width 36 height 15
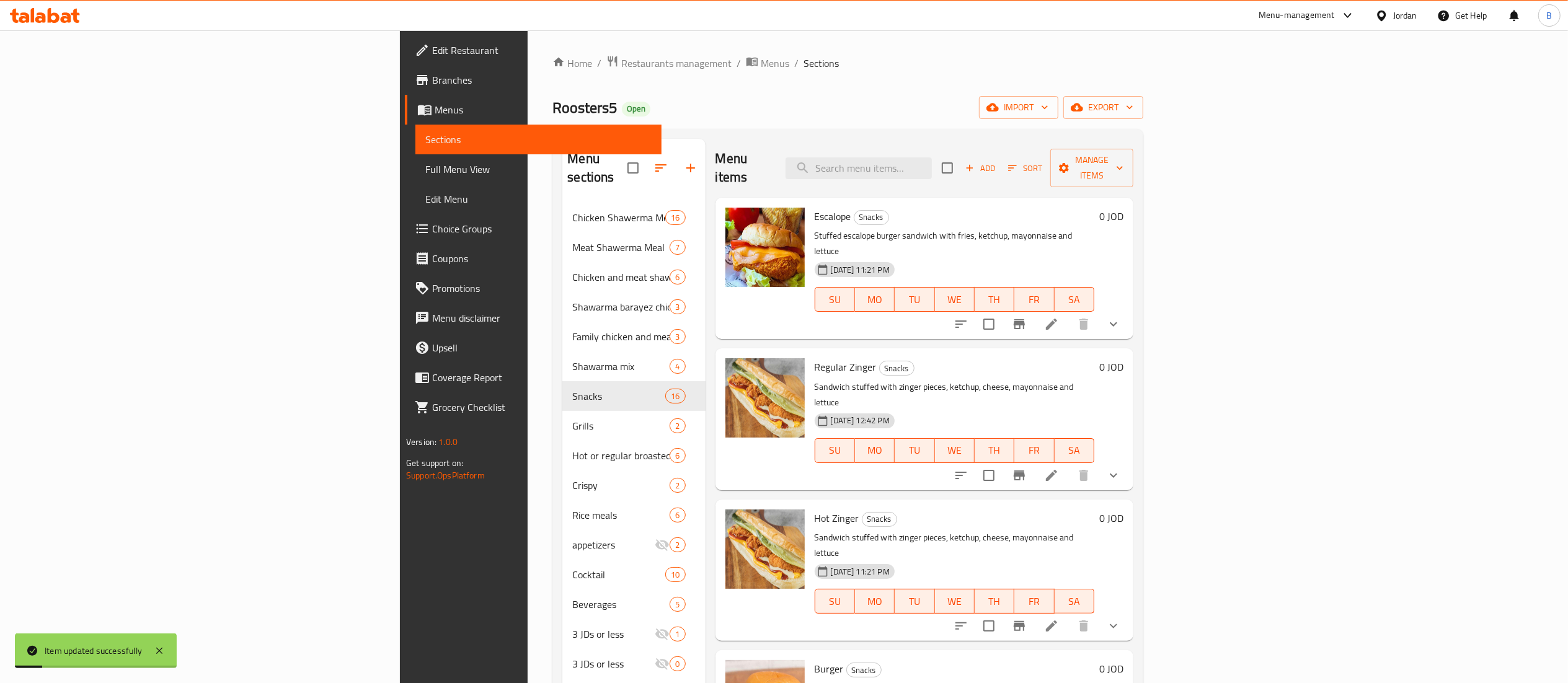
click at [1019, 198] on div "Escalope Snacks Stuffed escalope burger sandwich with fries, ketchup, mayonnais…" at bounding box center [924, 268] width 418 height 141
click at [932, 168] on input "search" at bounding box center [859, 168] width 146 height 22
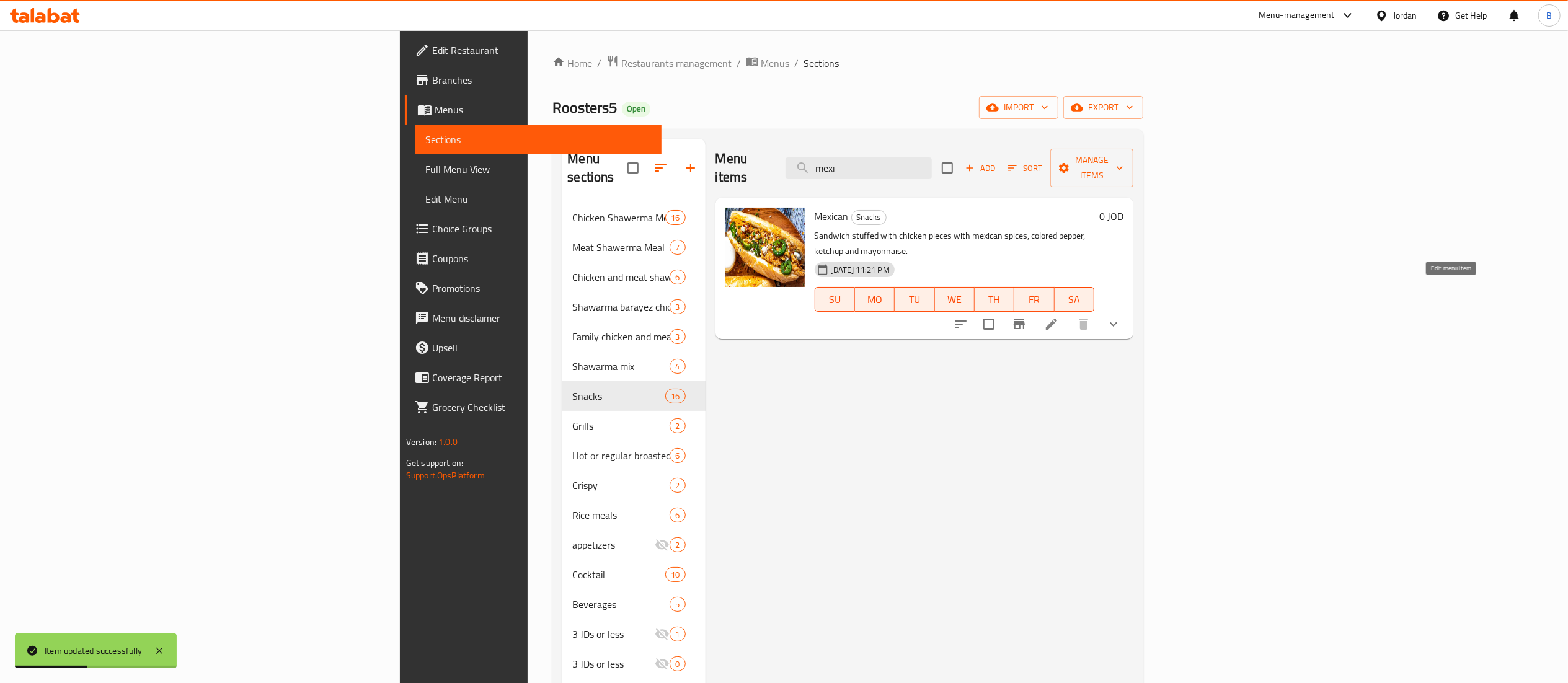
type input "mexi"
click at [1059, 317] on icon at bounding box center [1051, 324] width 15 height 15
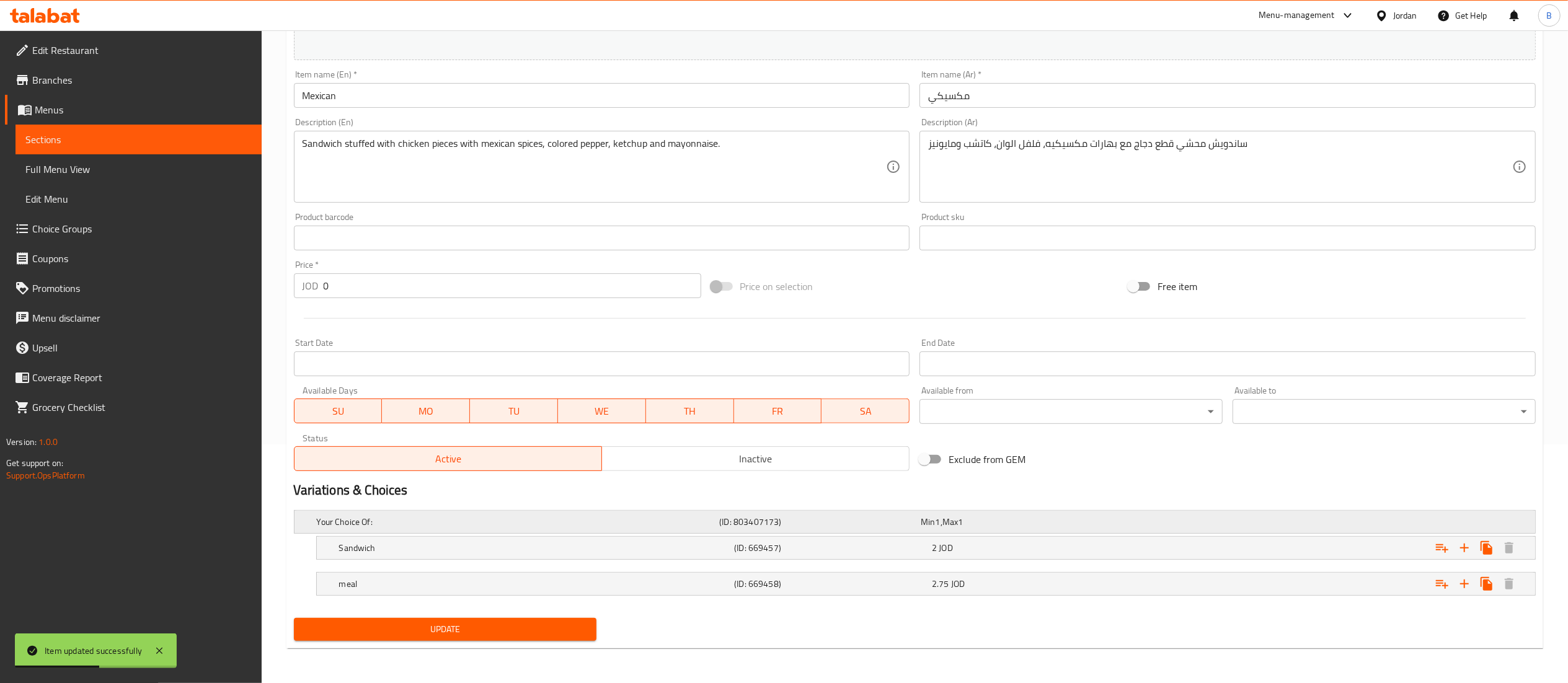
scroll to position [240, 0]
click at [619, 549] on h5 "Sandwich" at bounding box center [534, 548] width 390 height 12
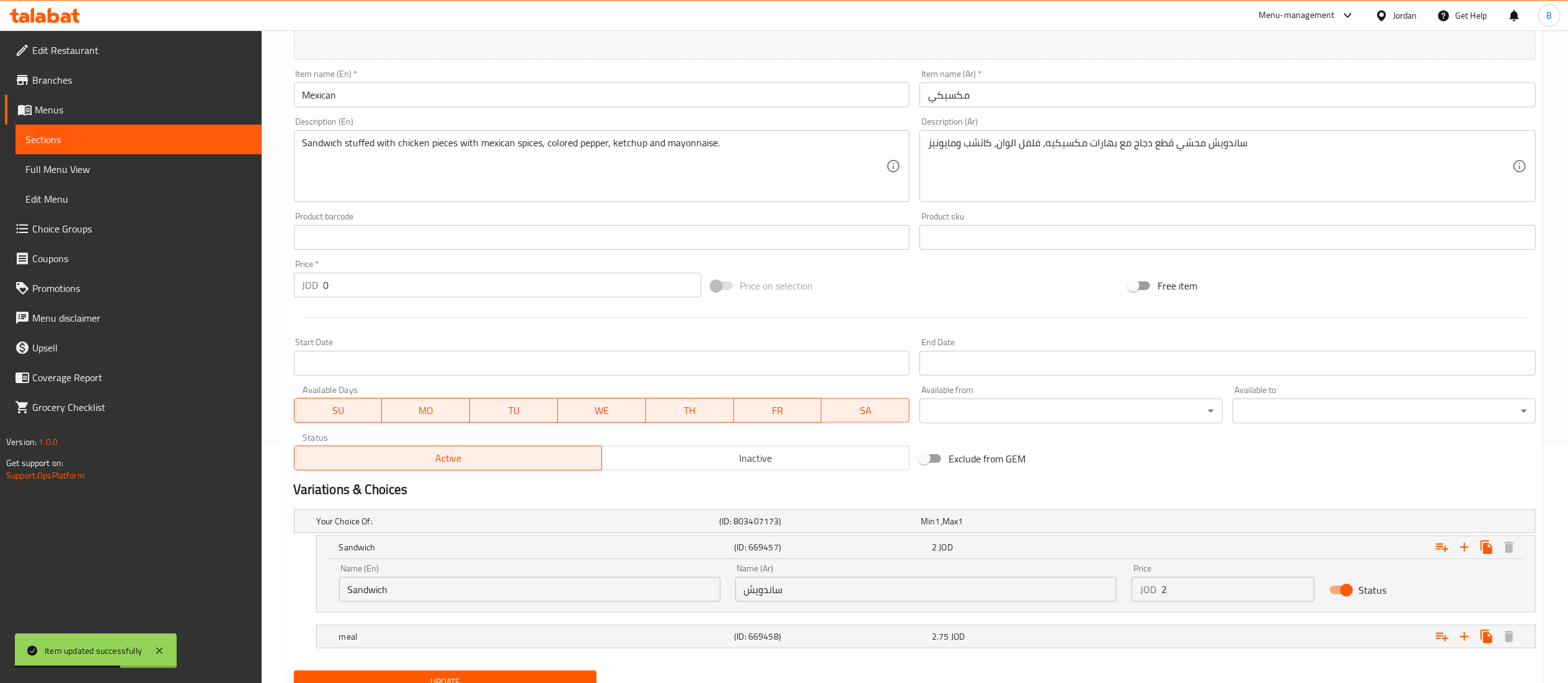
click at [1222, 586] on input "2" at bounding box center [1238, 590] width 154 height 25
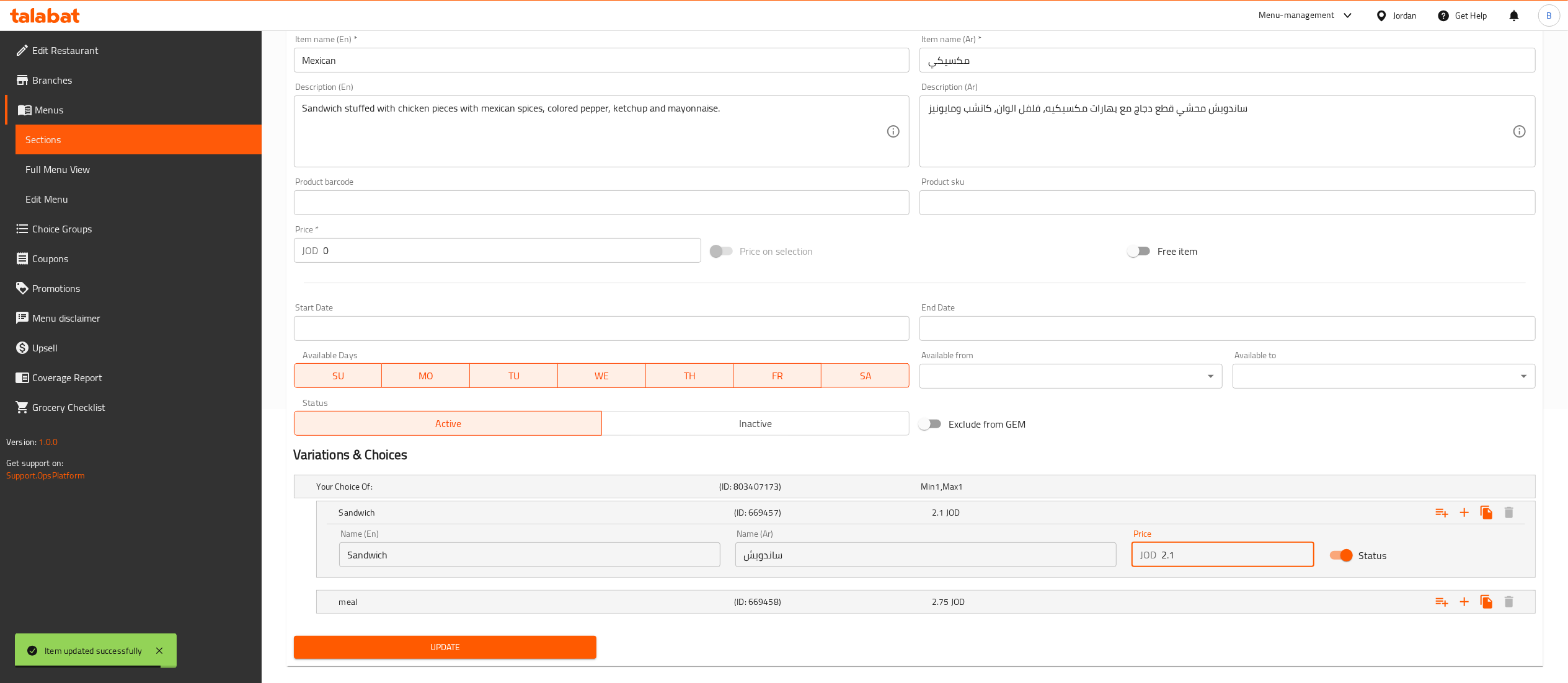
scroll to position [294, 0]
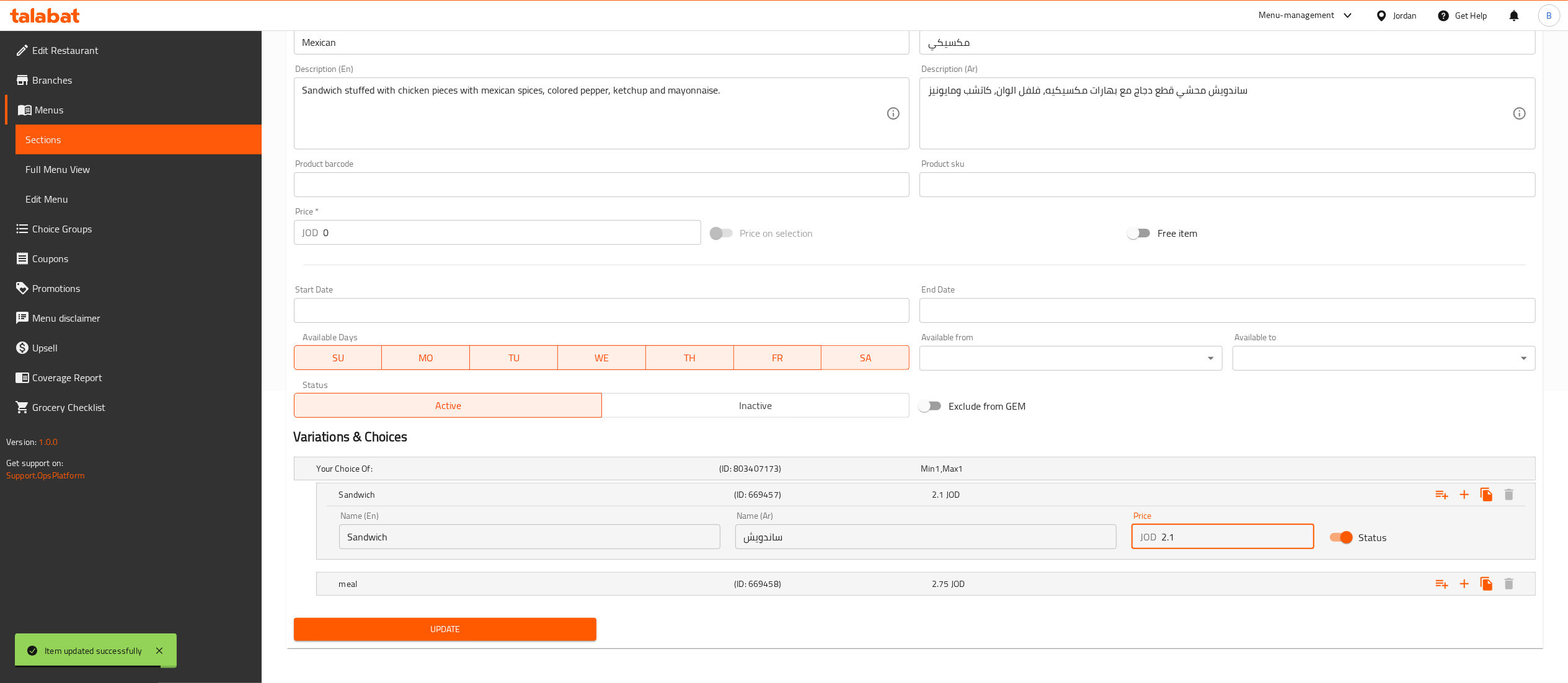
type input "2.1"
click at [529, 612] on div "Your Choice Of: (ID: 803407173) Min 1 , Max 1 Name (En) Your Choice Of: Name (E…" at bounding box center [915, 532] width 1252 height 161
click at [529, 629] on span "Update" at bounding box center [445, 630] width 284 height 15
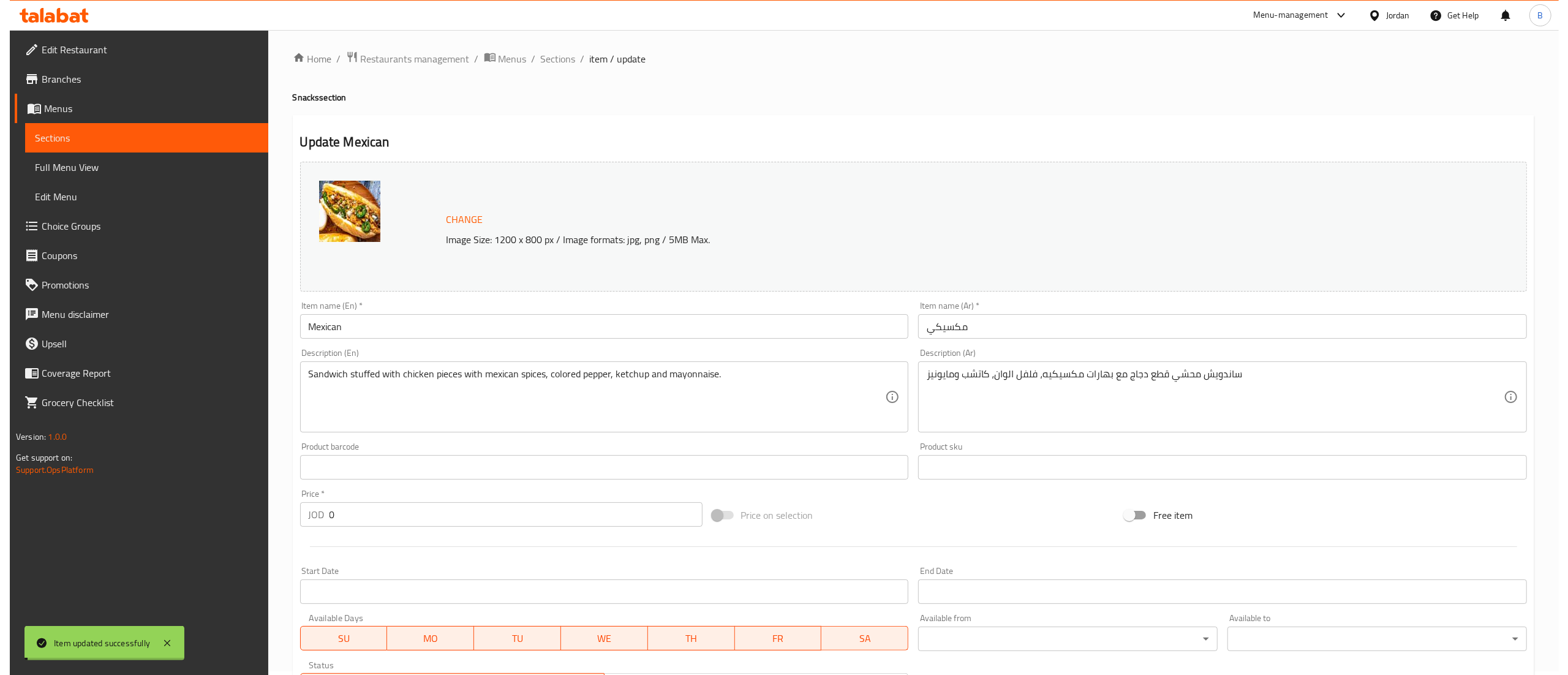
scroll to position [0, 0]
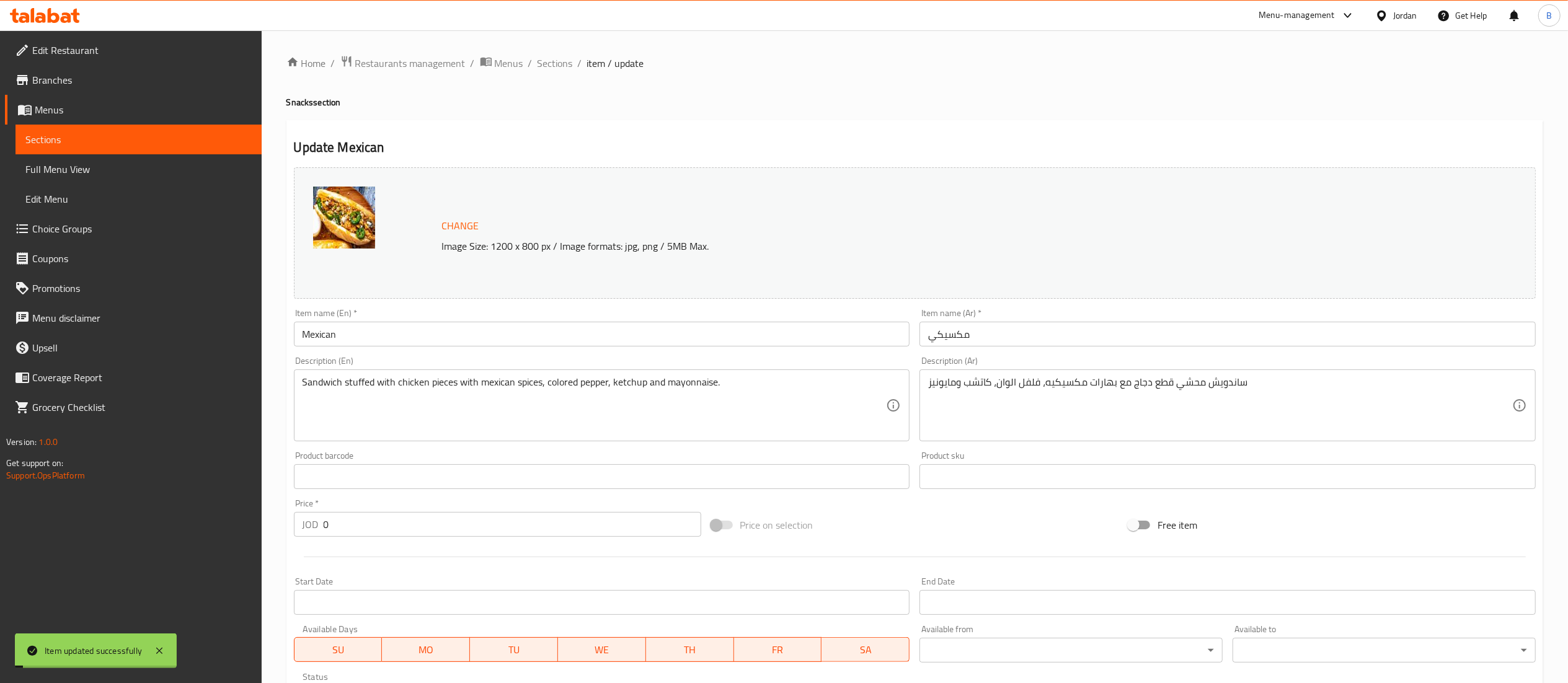
drag, startPoint x: 560, startPoint y: 64, endPoint x: 607, endPoint y: 87, distance: 52.3
click at [560, 64] on span "Sections" at bounding box center [556, 63] width 36 height 15
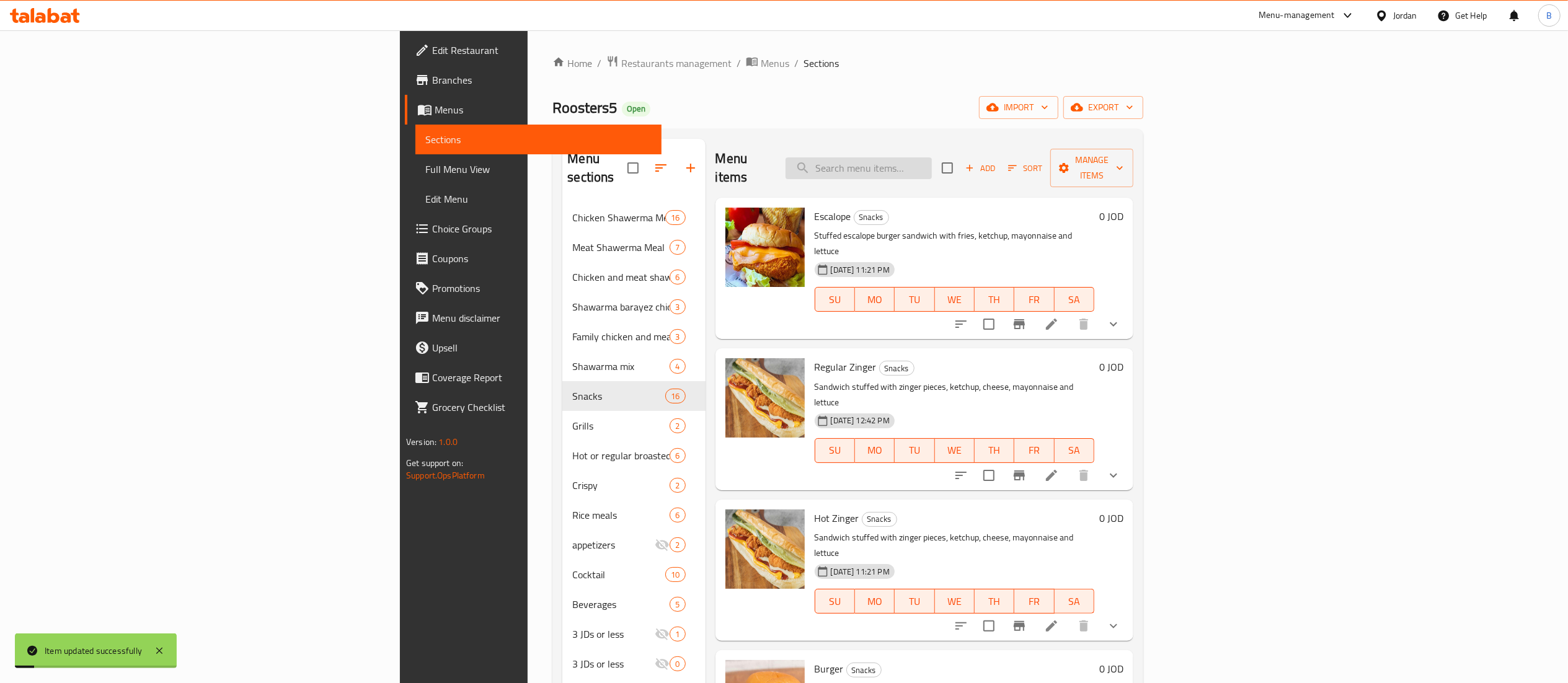
click at [932, 170] on input "search" at bounding box center [859, 168] width 146 height 22
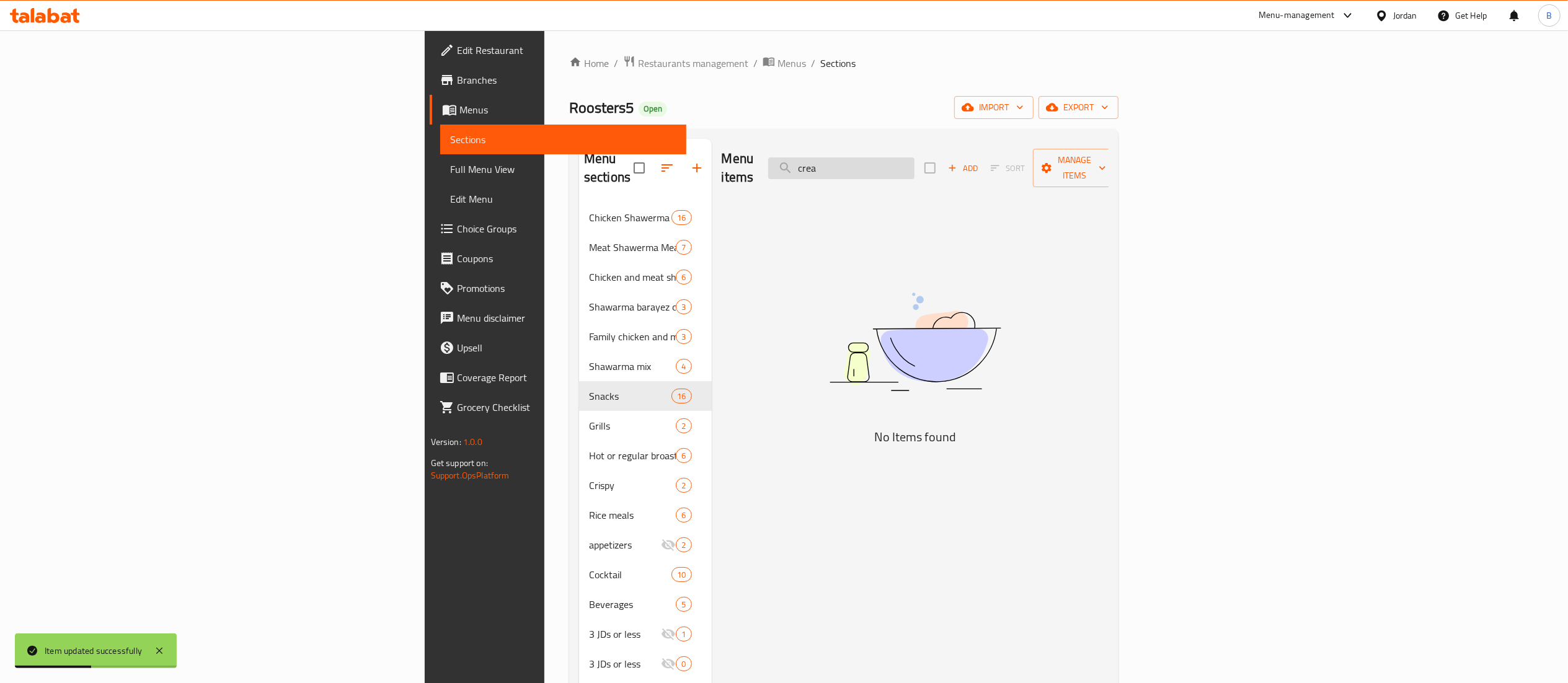
type input "cream"
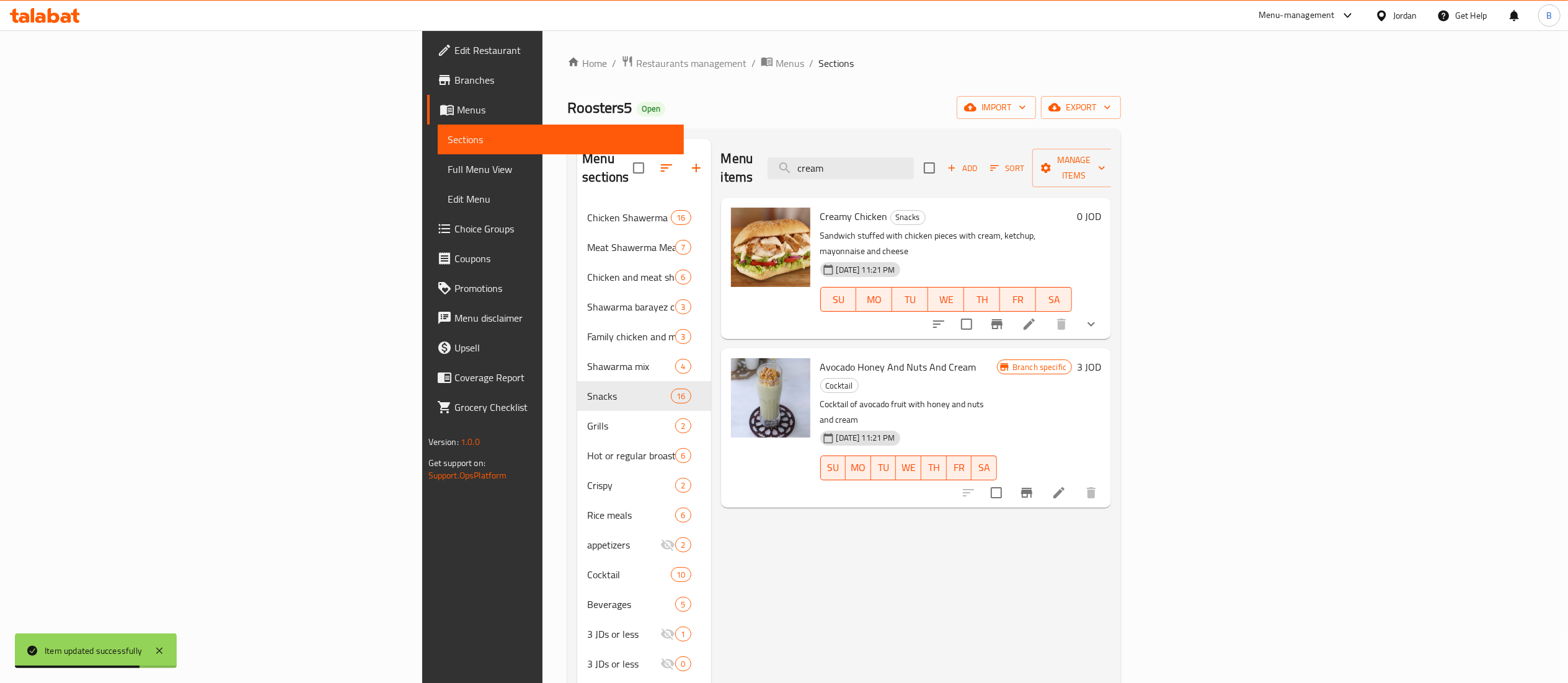
click at [1037, 317] on icon at bounding box center [1029, 324] width 15 height 15
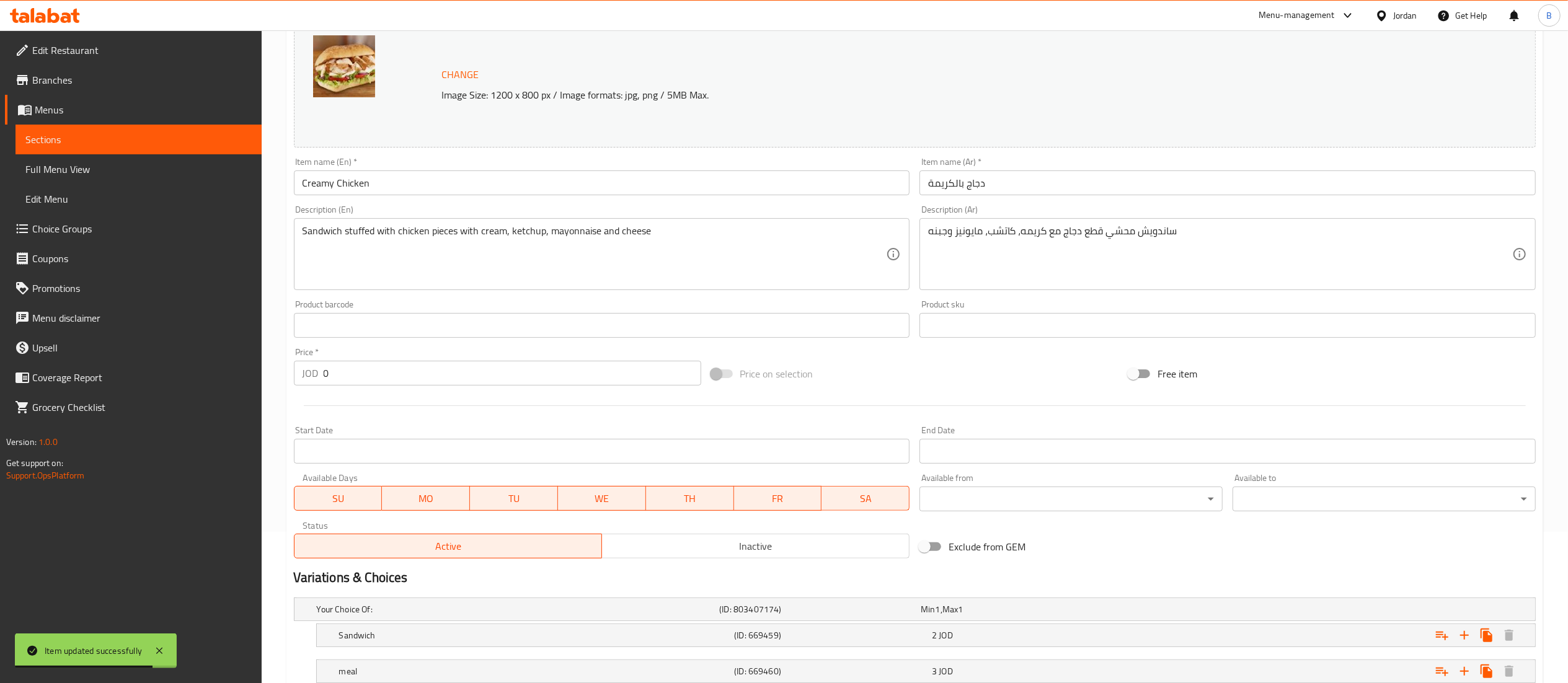
scroll to position [240, 0]
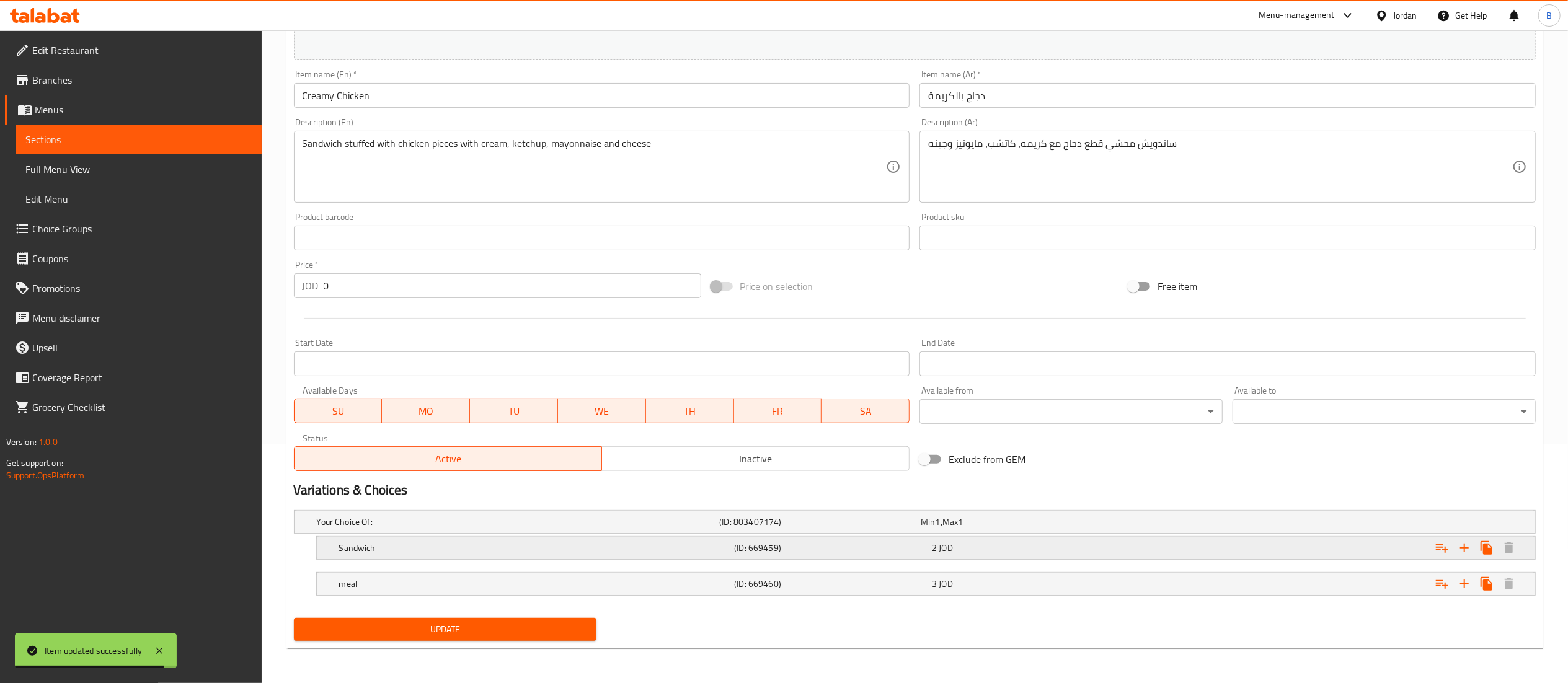
click at [739, 557] on div "Sandwich (ID: 669459) 2 JOD" at bounding box center [930, 548] width 1186 height 27
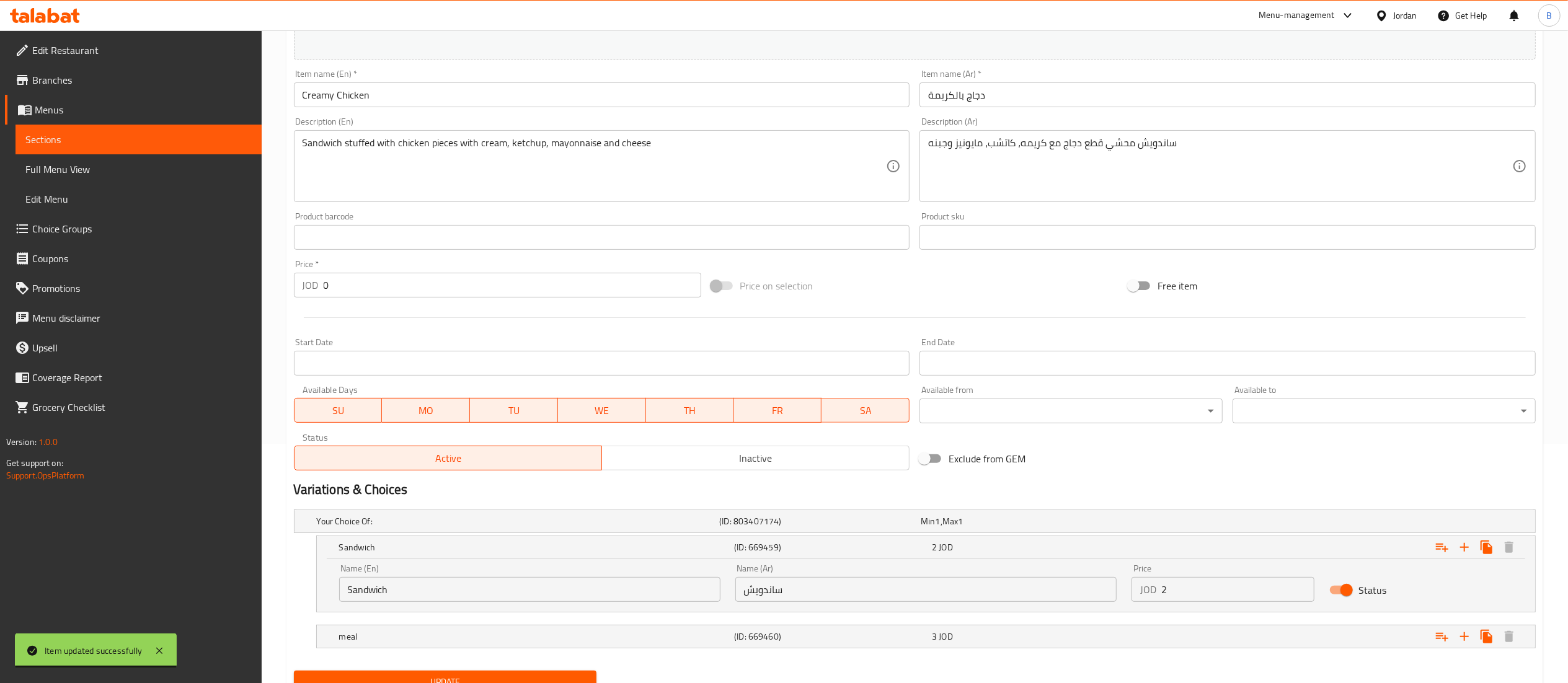
click at [1216, 600] on input "2" at bounding box center [1238, 590] width 154 height 25
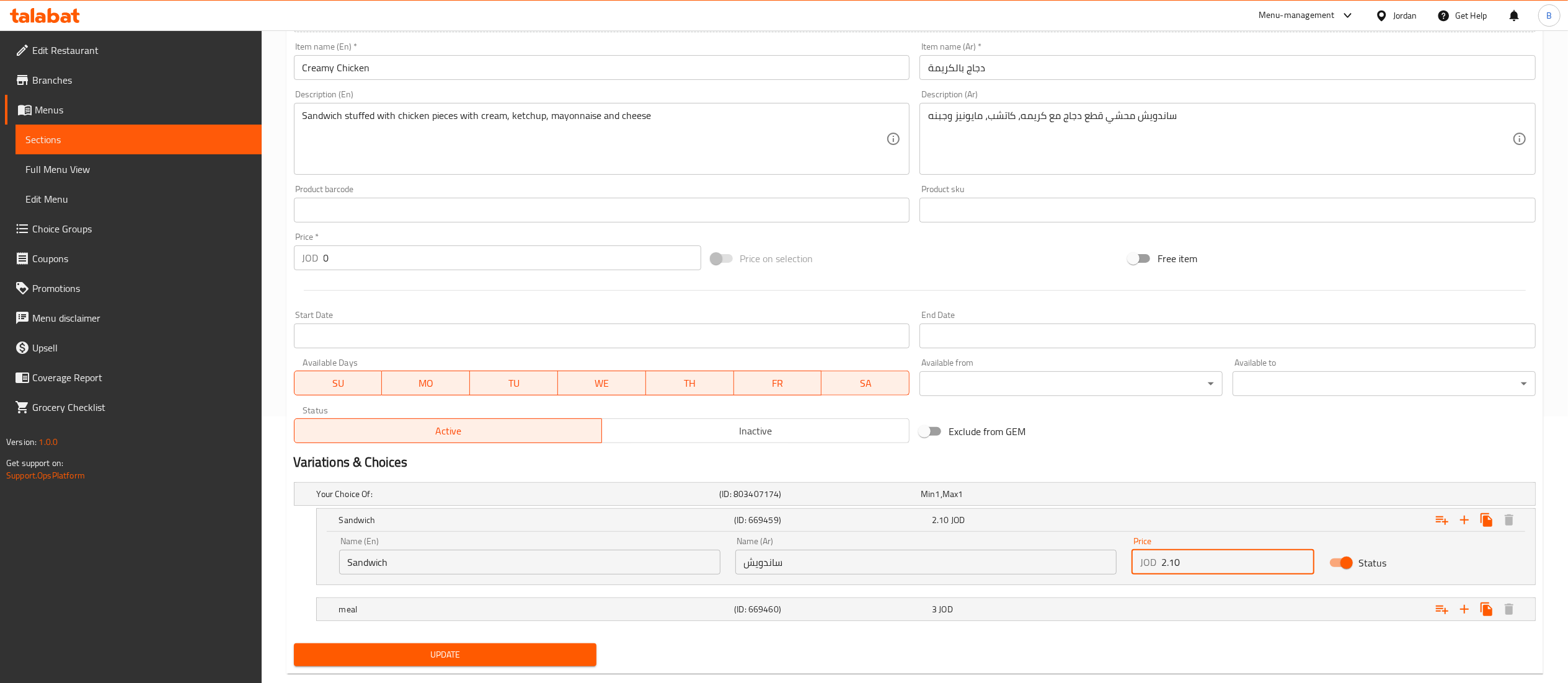
scroll to position [294, 0]
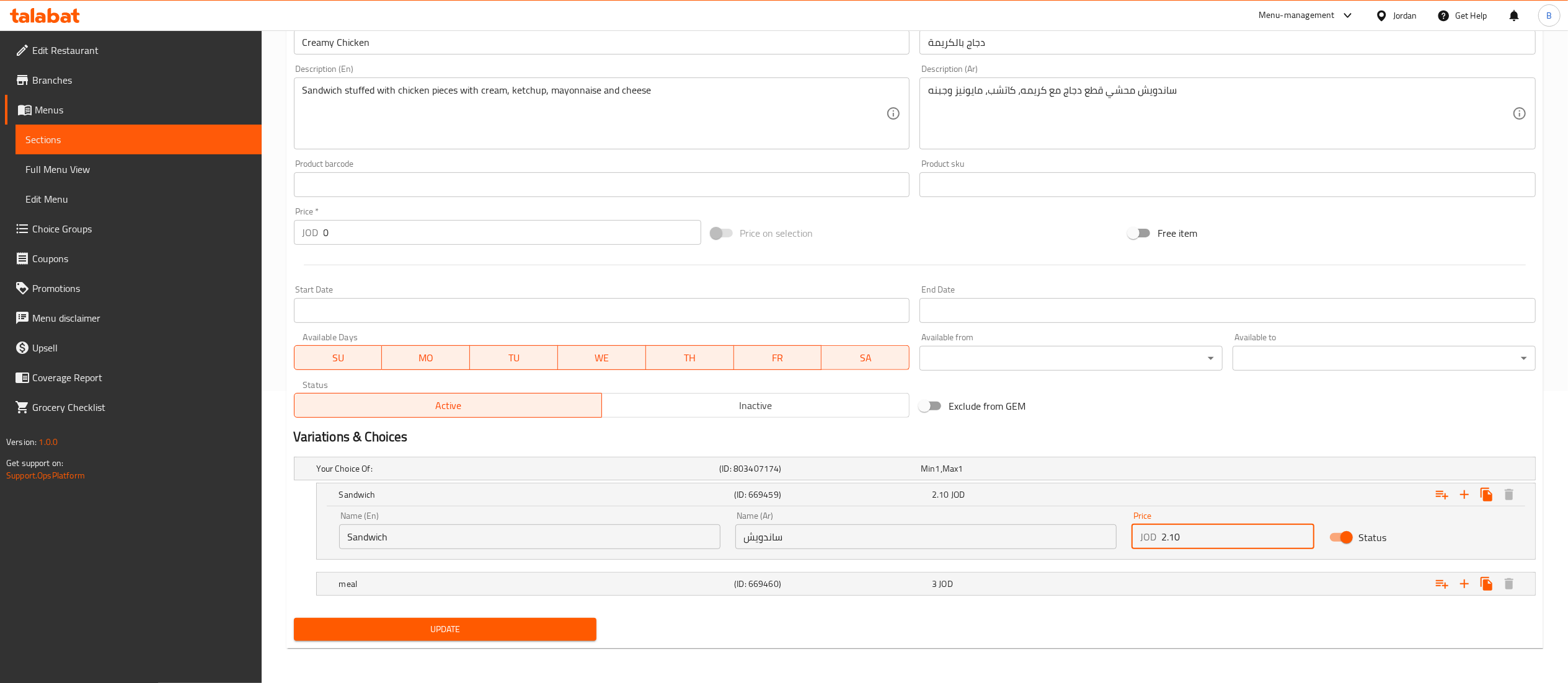
type input "2.10"
click at [424, 637] on span "Update" at bounding box center [445, 630] width 284 height 15
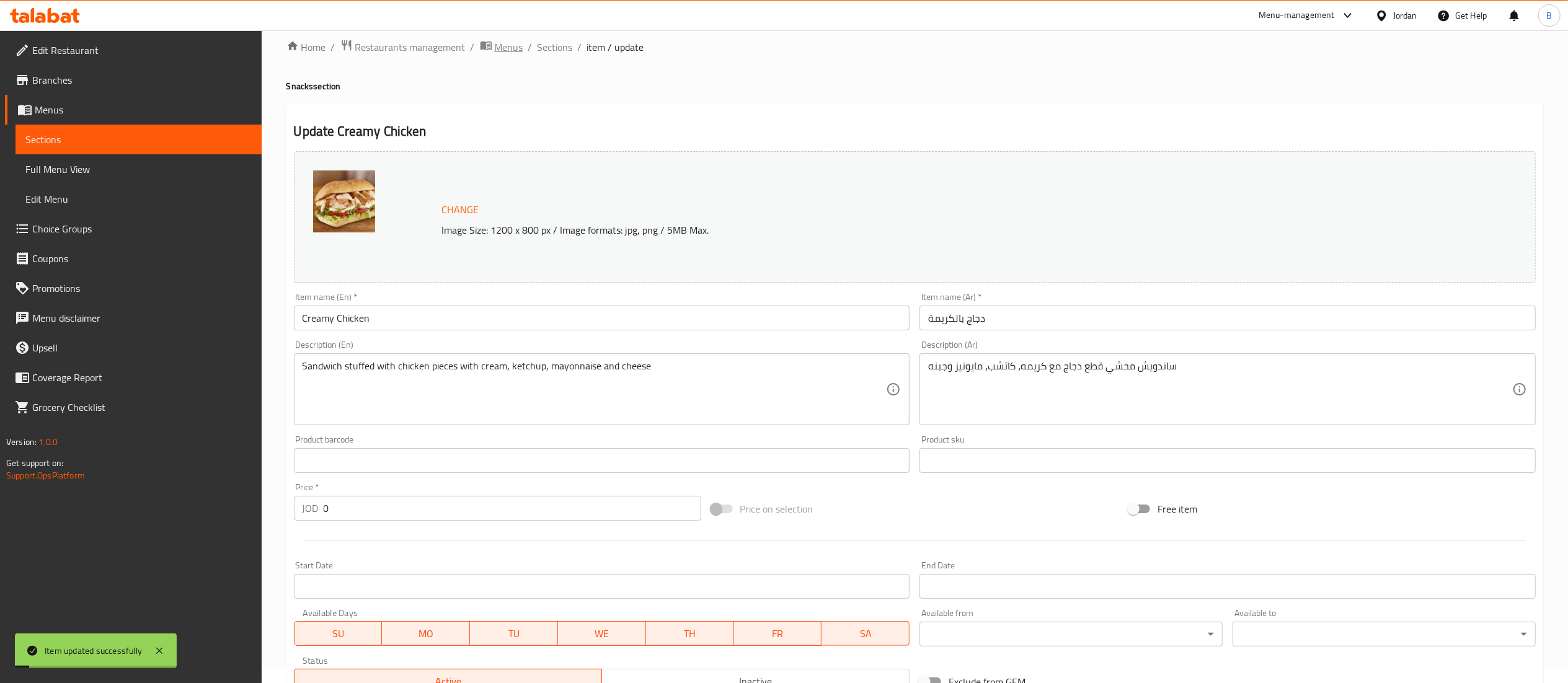
scroll to position [0, 0]
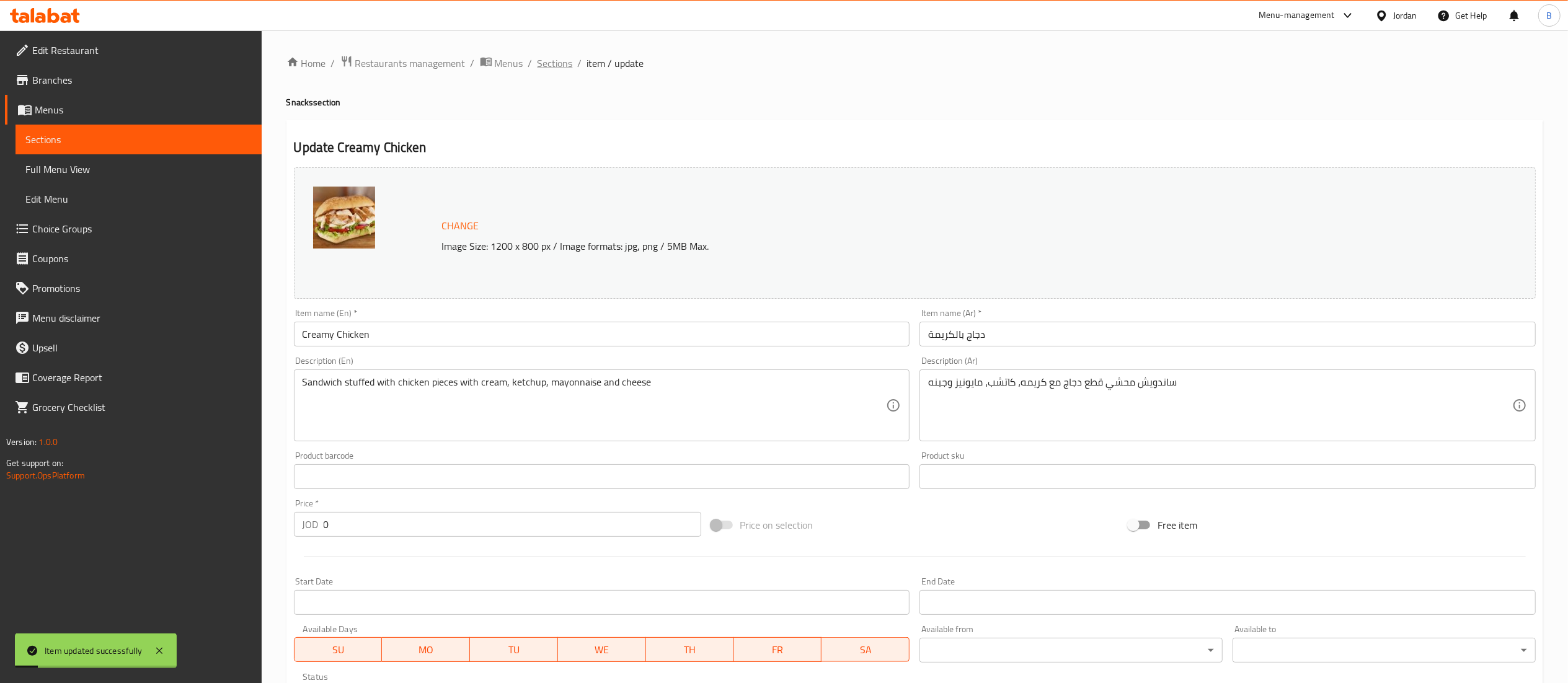
click at [551, 63] on span "Sections" at bounding box center [556, 63] width 36 height 15
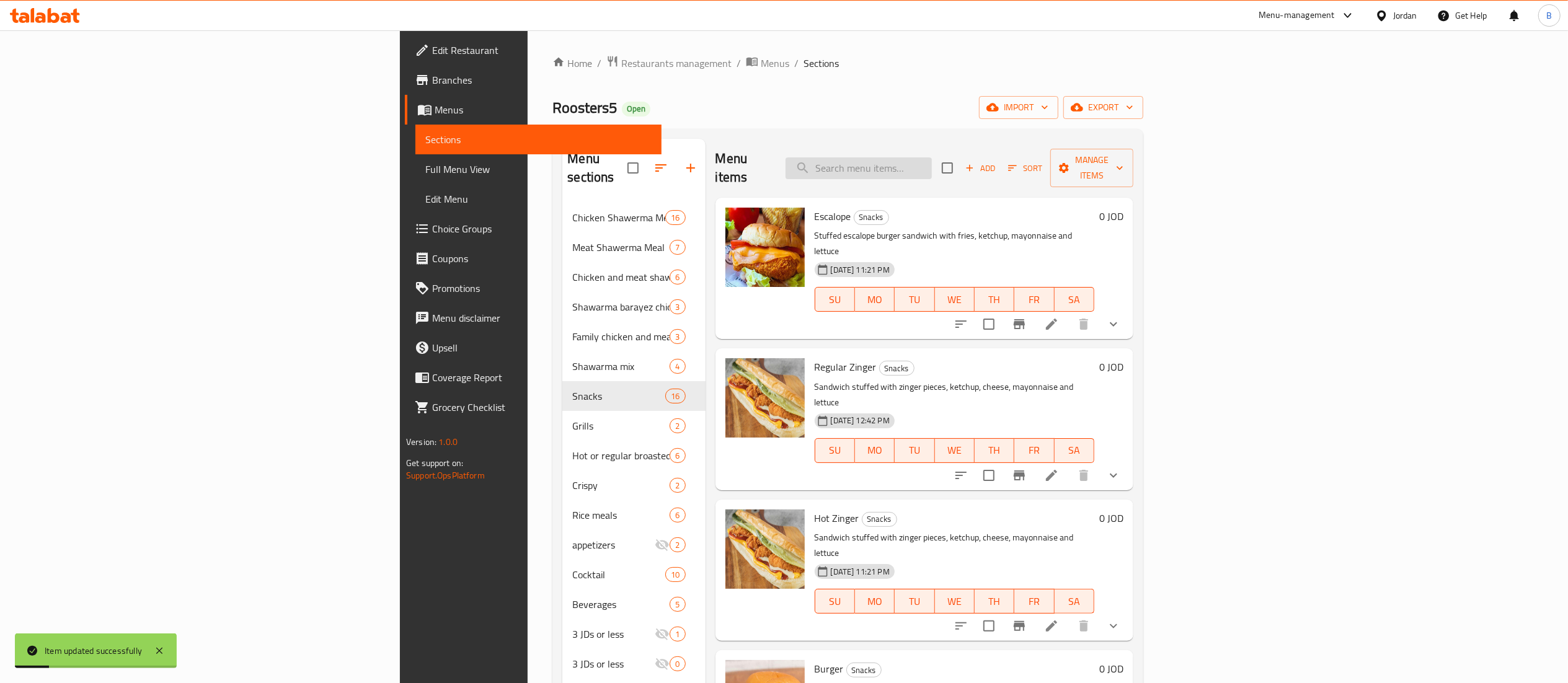
click at [932, 158] on input "search" at bounding box center [859, 168] width 146 height 22
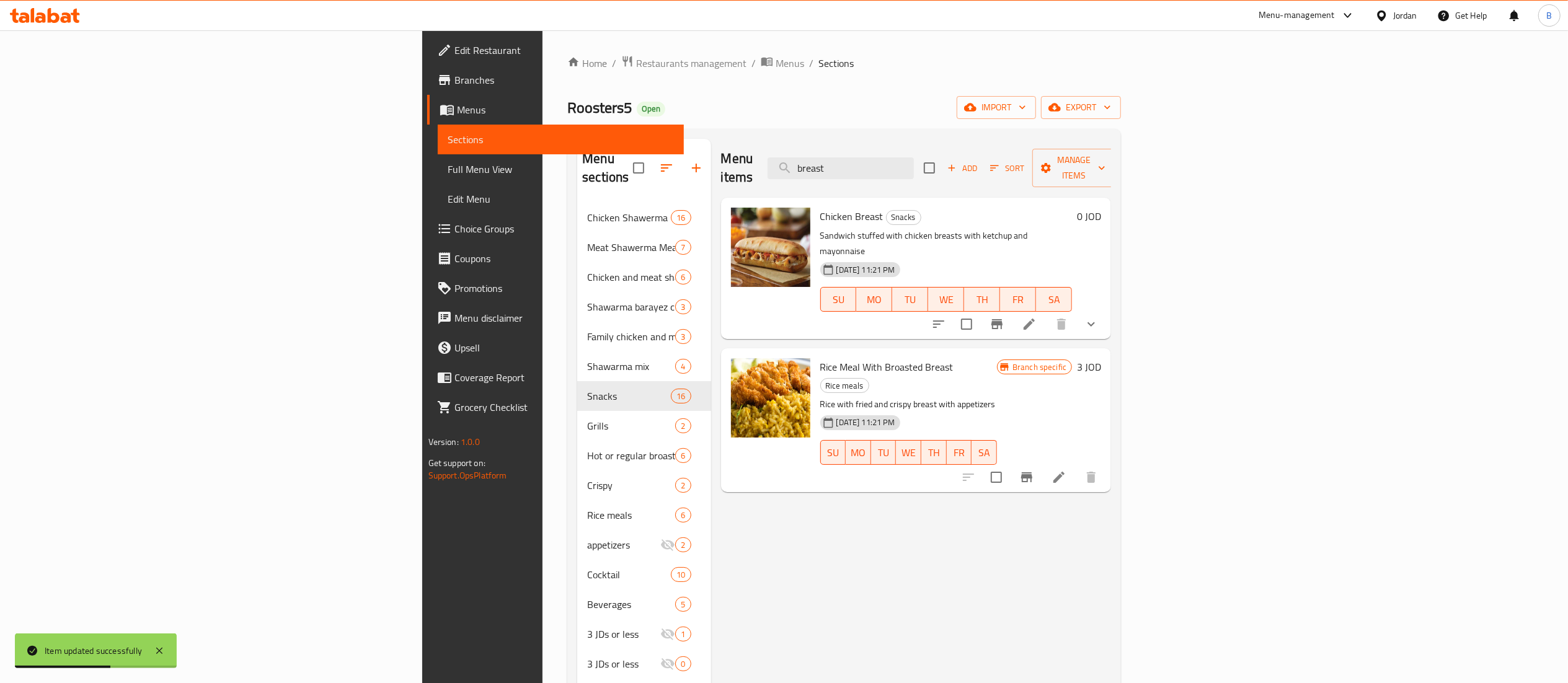
type input "breast"
click at [1037, 317] on icon at bounding box center [1029, 324] width 15 height 15
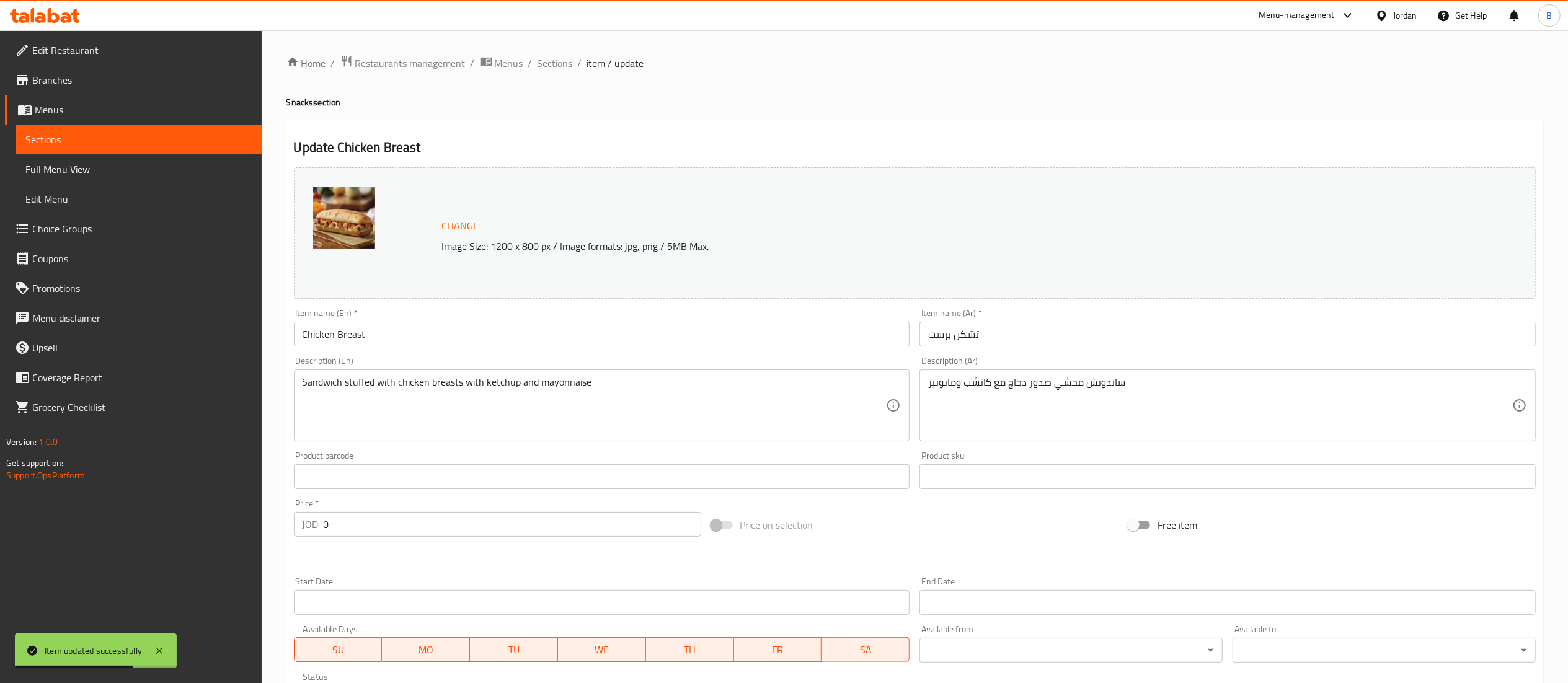
scroll to position [240, 0]
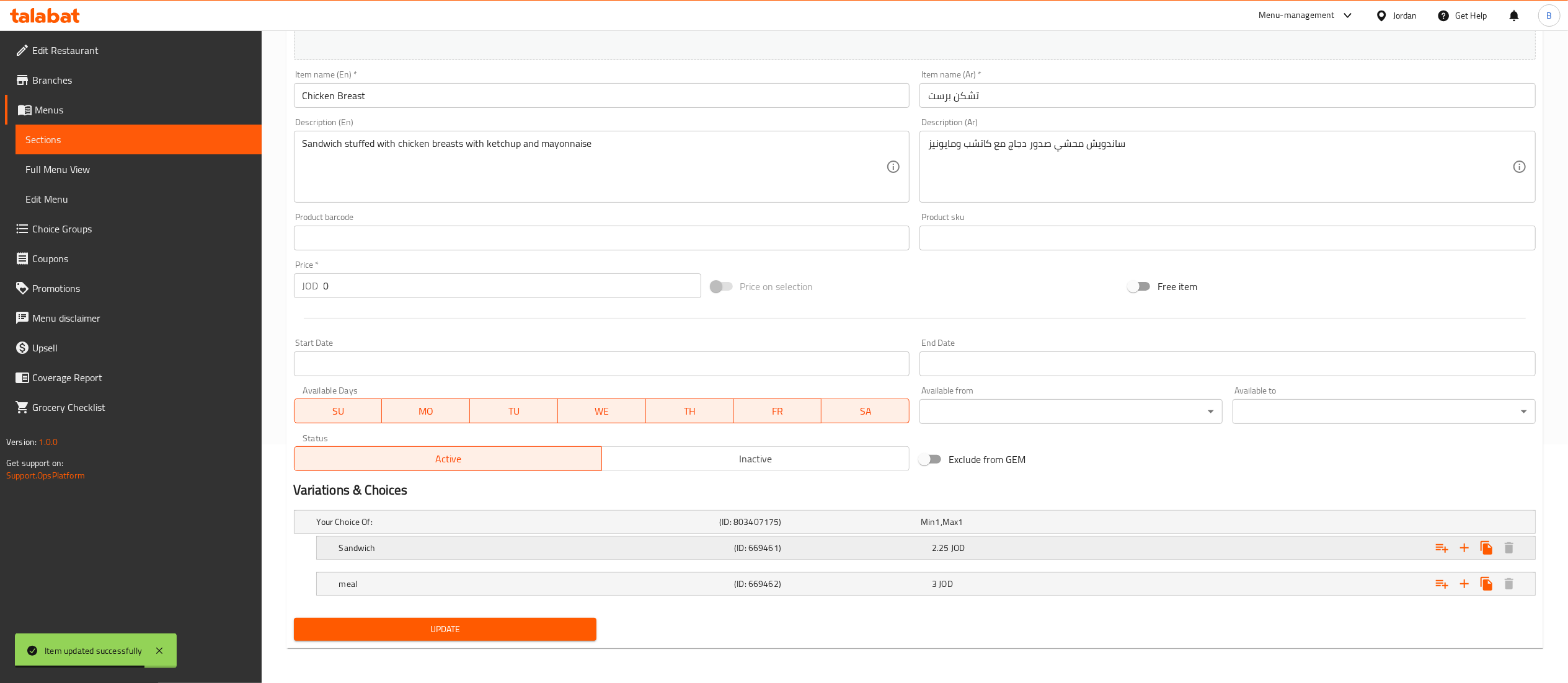
click at [658, 539] on div "Sandwich" at bounding box center [535, 548] width 396 height 17
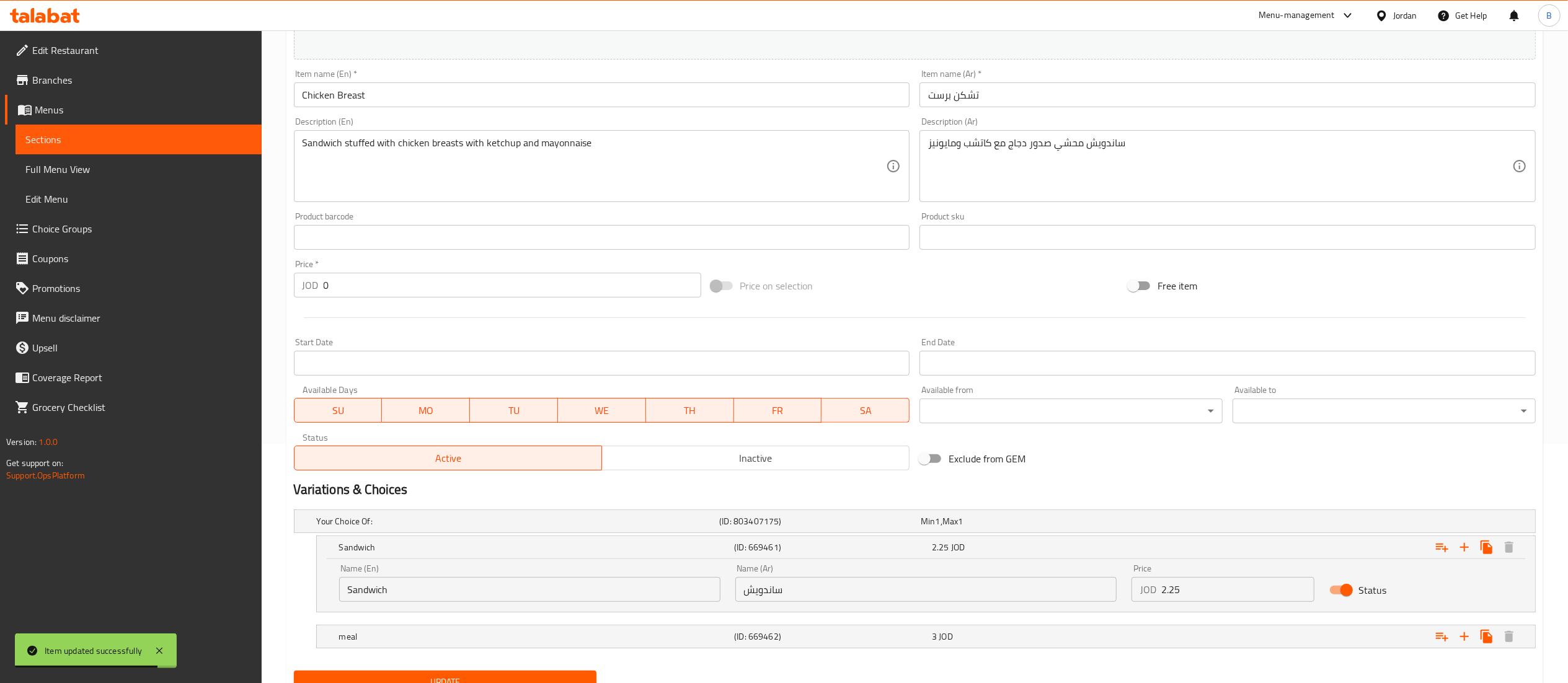
click at [1260, 586] on input "2.25" at bounding box center [1238, 590] width 154 height 25
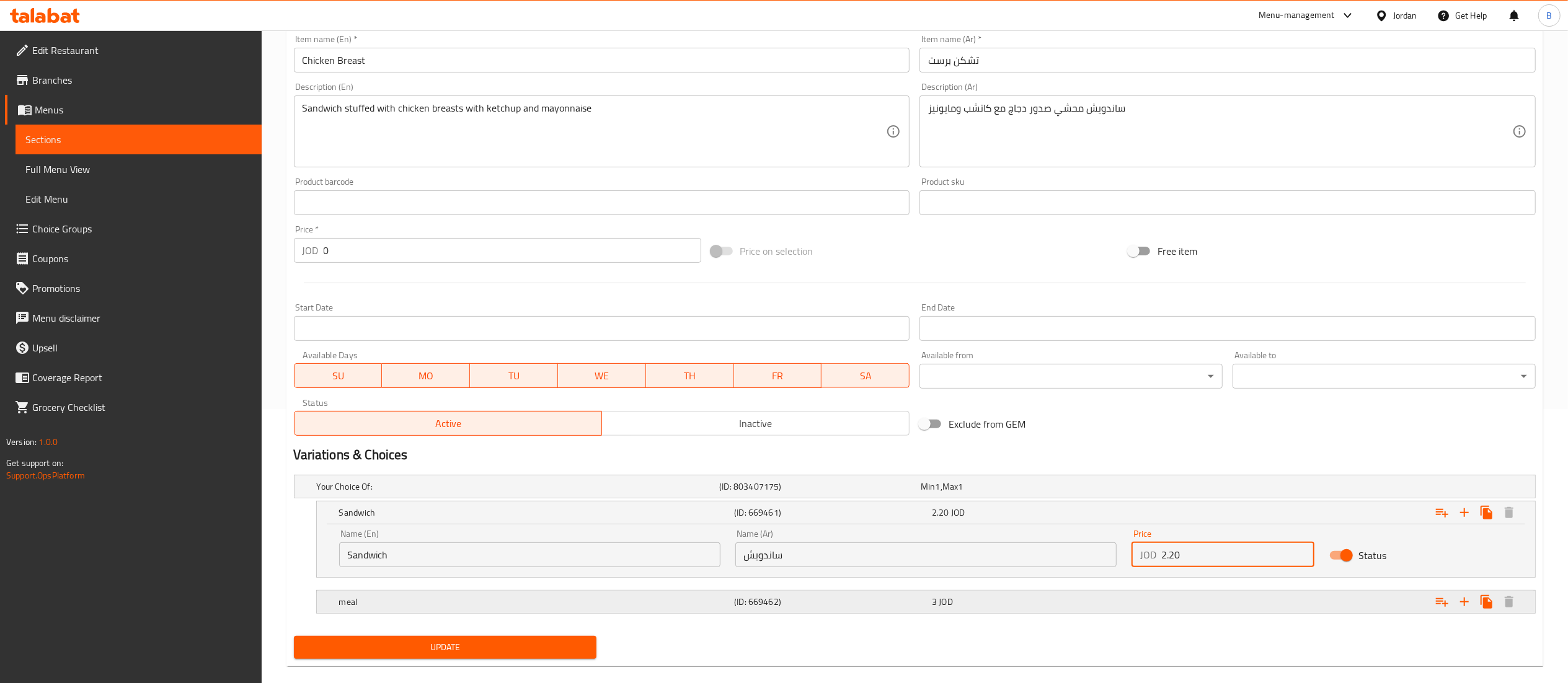
scroll to position [294, 0]
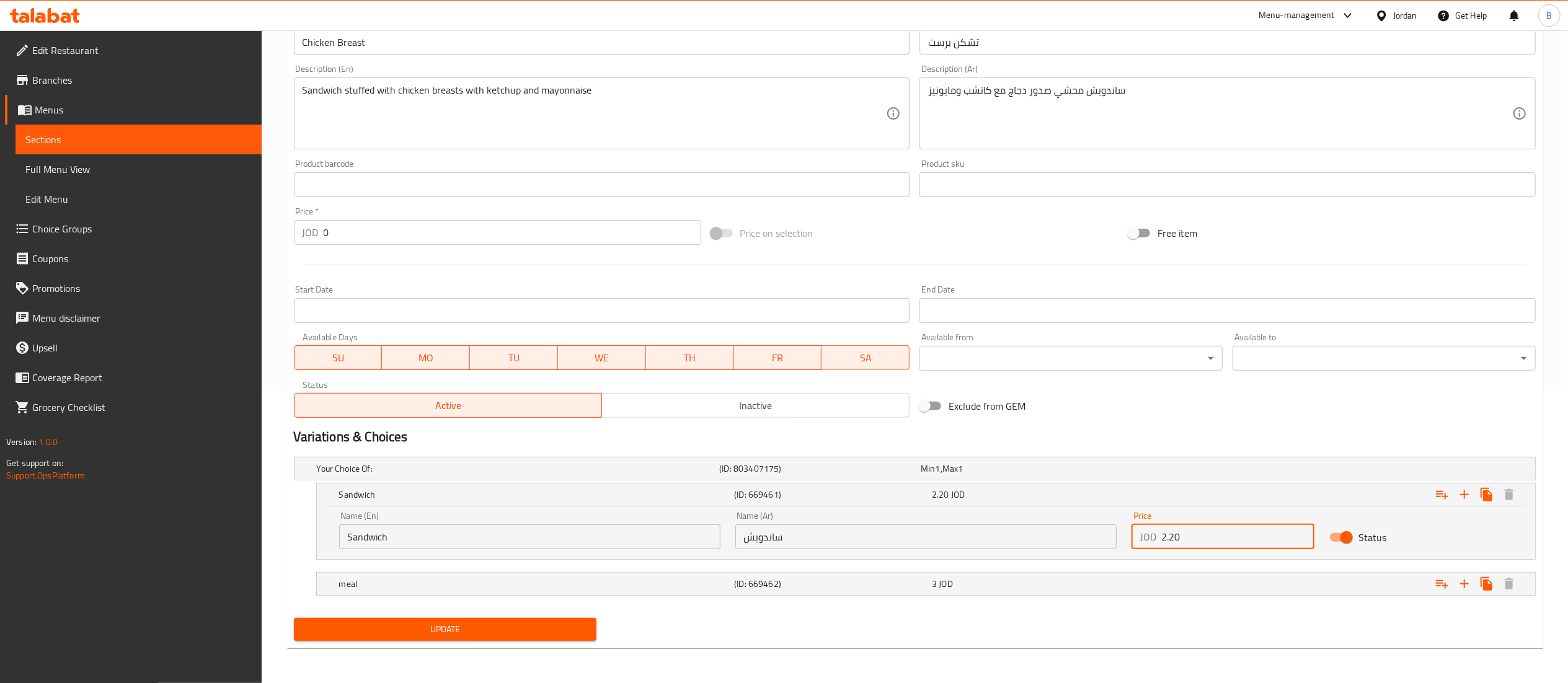
type input "2.20"
click at [497, 627] on span "Update" at bounding box center [445, 630] width 284 height 15
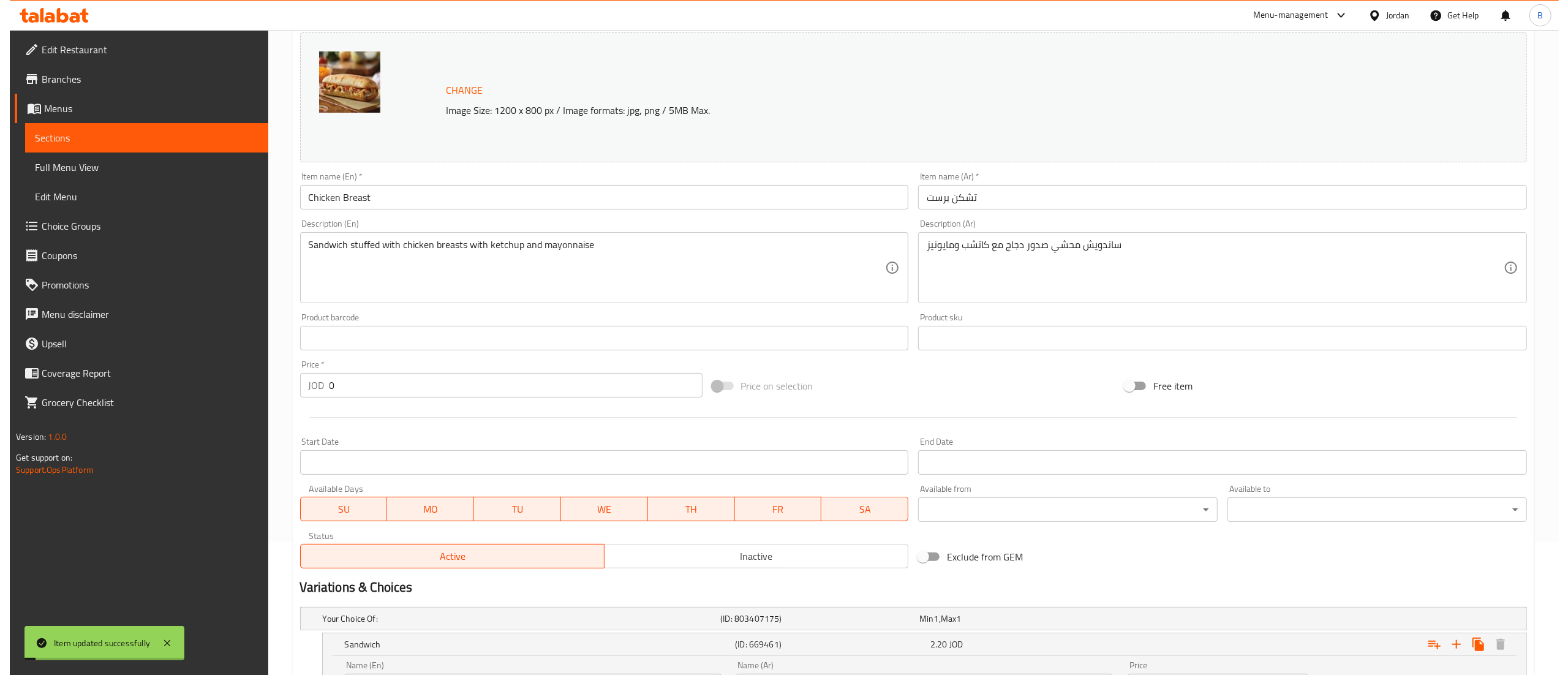
scroll to position [0, 0]
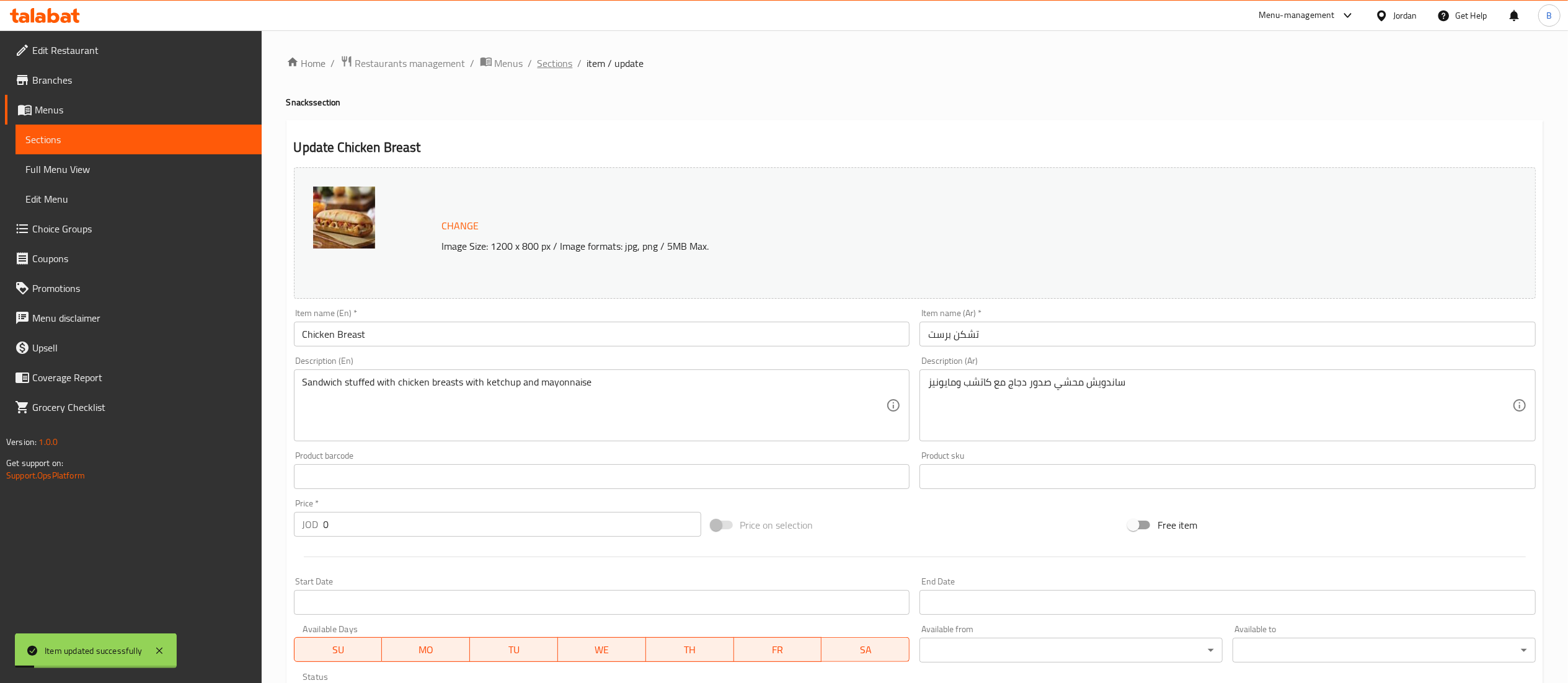
click at [546, 61] on span "Sections" at bounding box center [556, 63] width 36 height 15
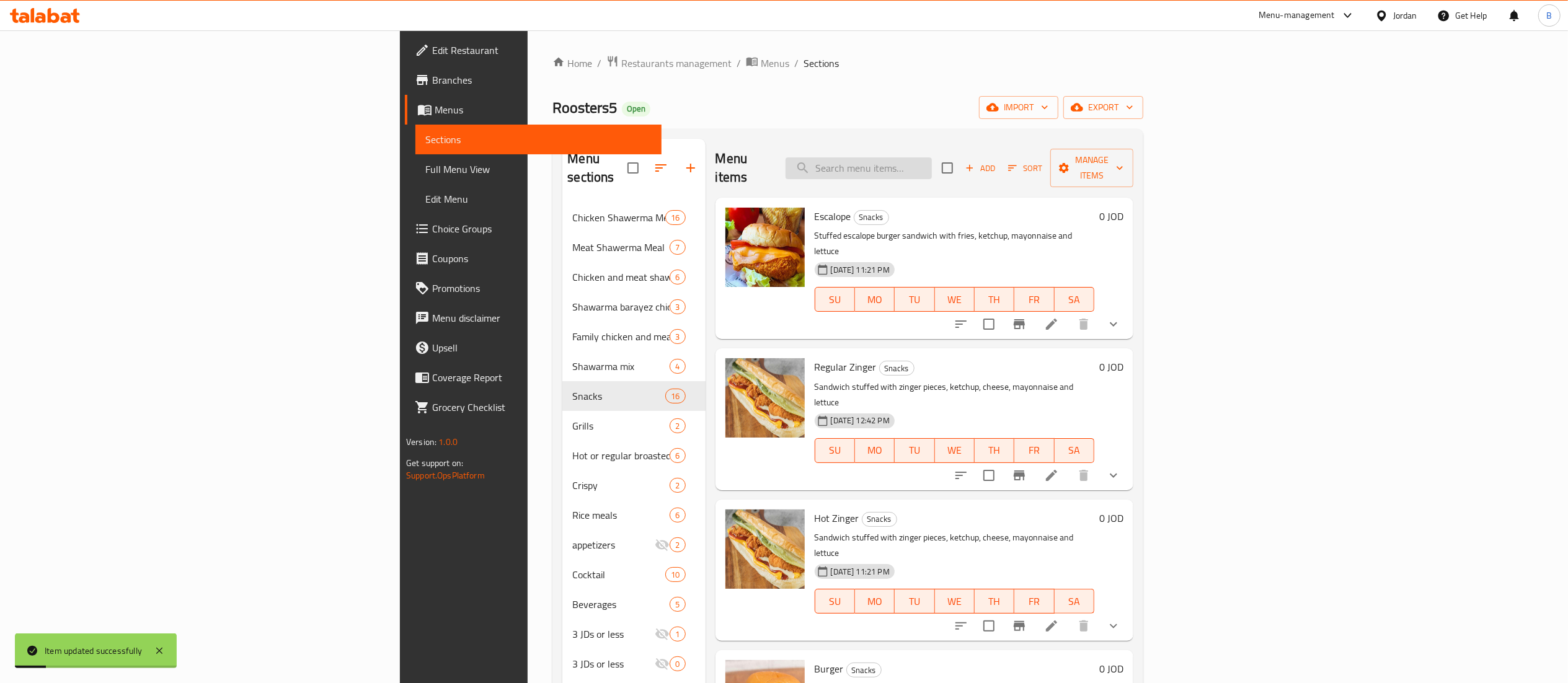
click at [932, 158] on input "search" at bounding box center [859, 168] width 146 height 22
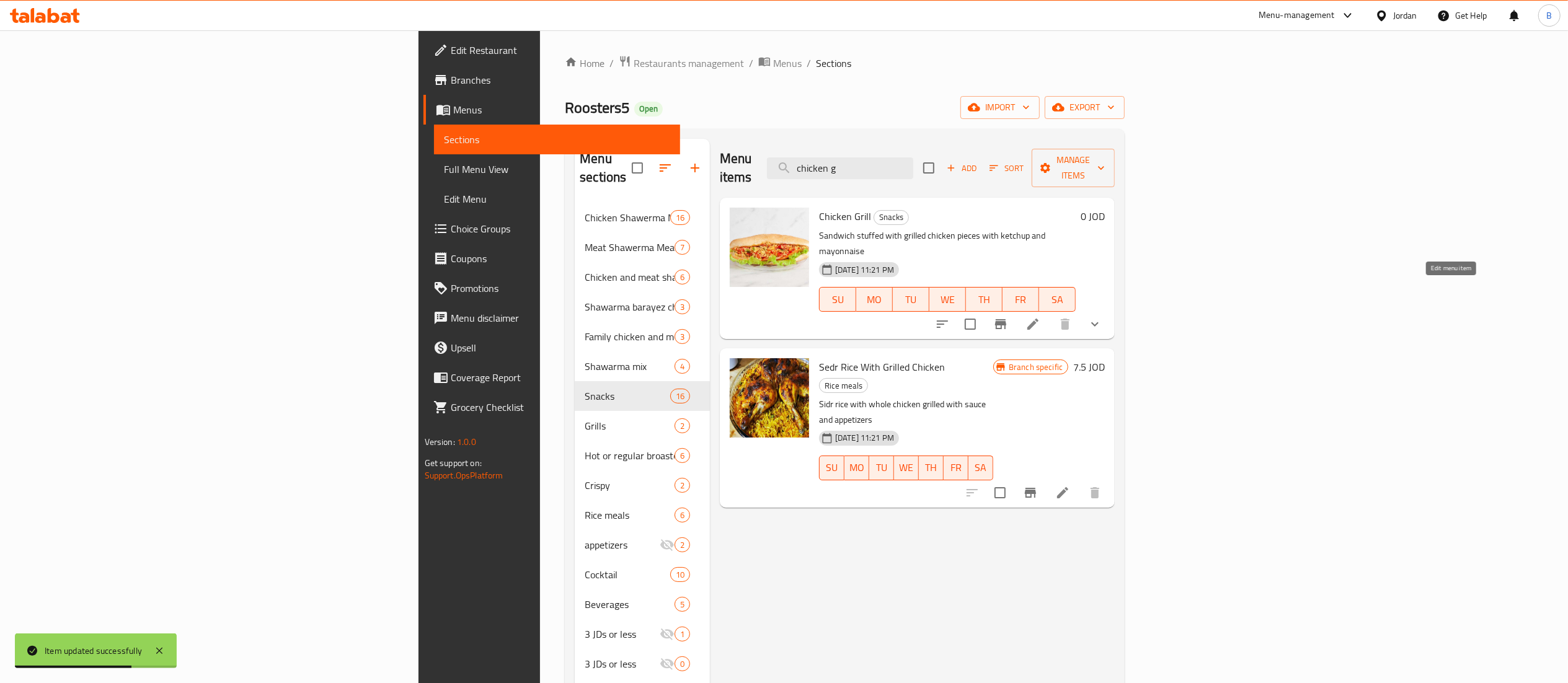
type input "chicken g"
click at [1039, 318] on icon at bounding box center [1032, 324] width 11 height 11
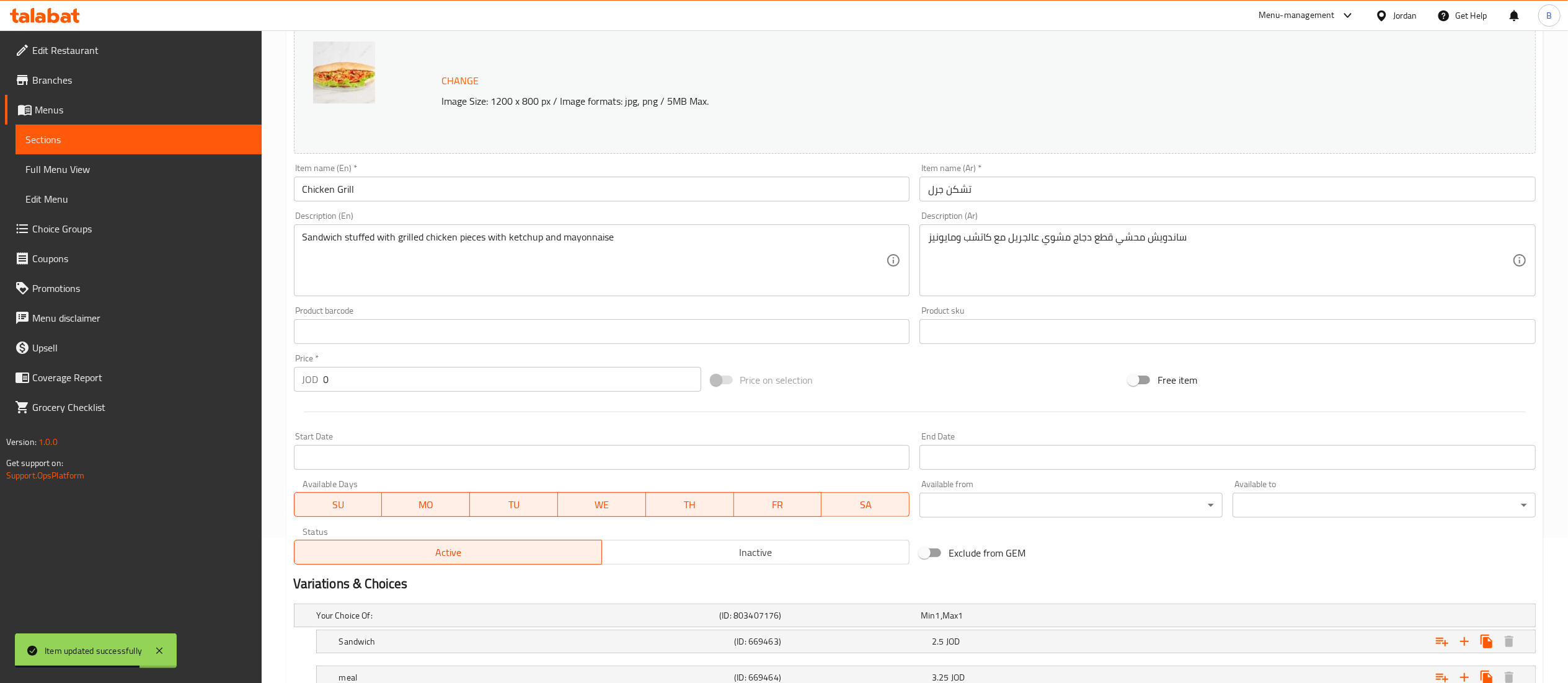
scroll to position [240, 0]
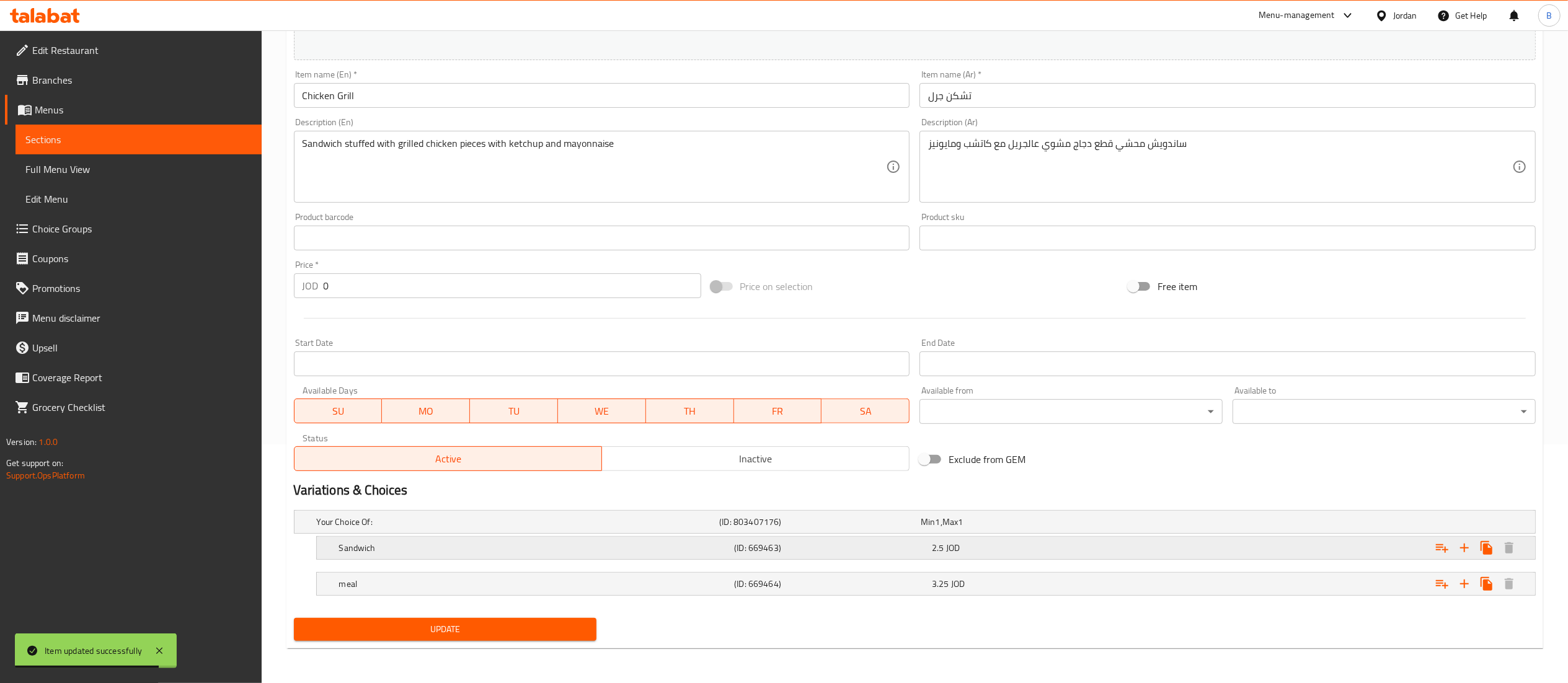
click at [818, 538] on div "Sandwich (ID: 669463) 2.5 JOD" at bounding box center [930, 548] width 1186 height 27
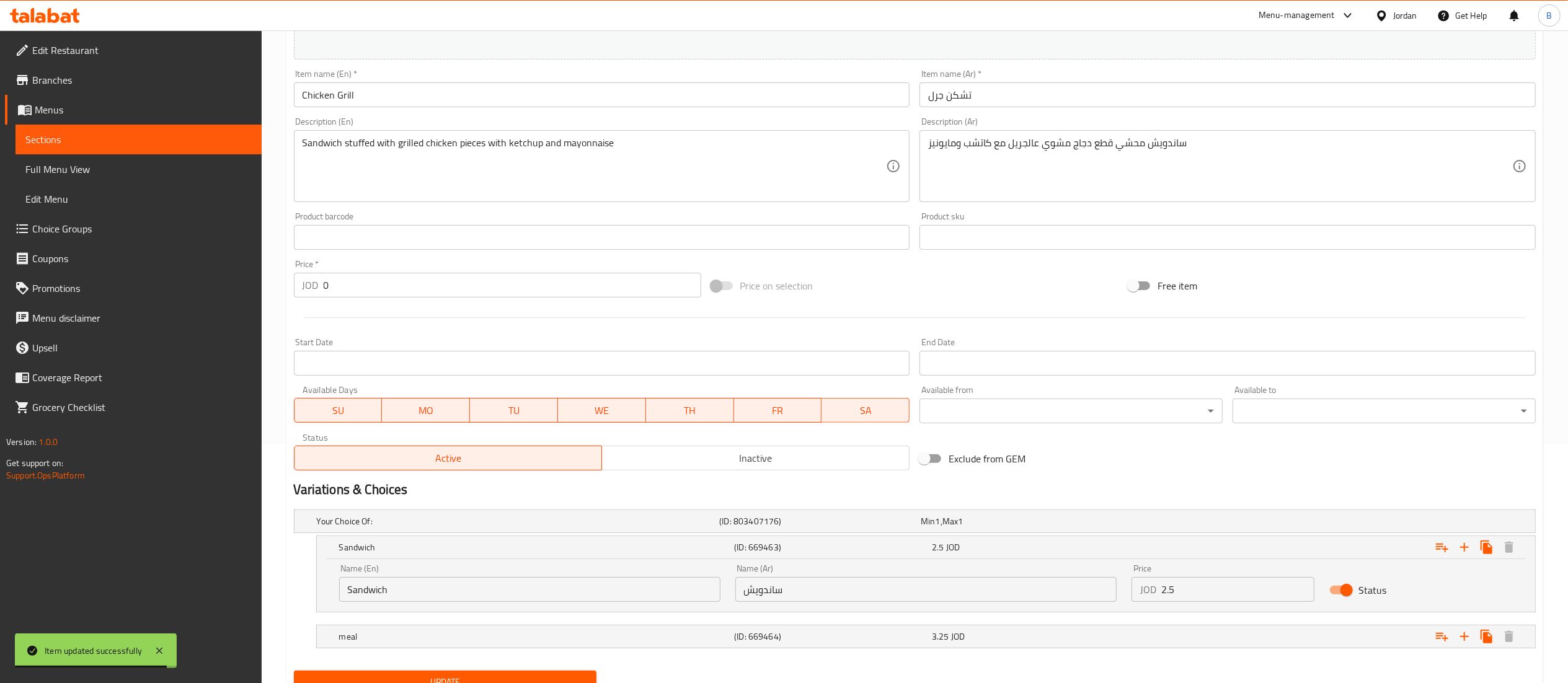
click at [1249, 590] on input "2.5" at bounding box center [1238, 590] width 154 height 25
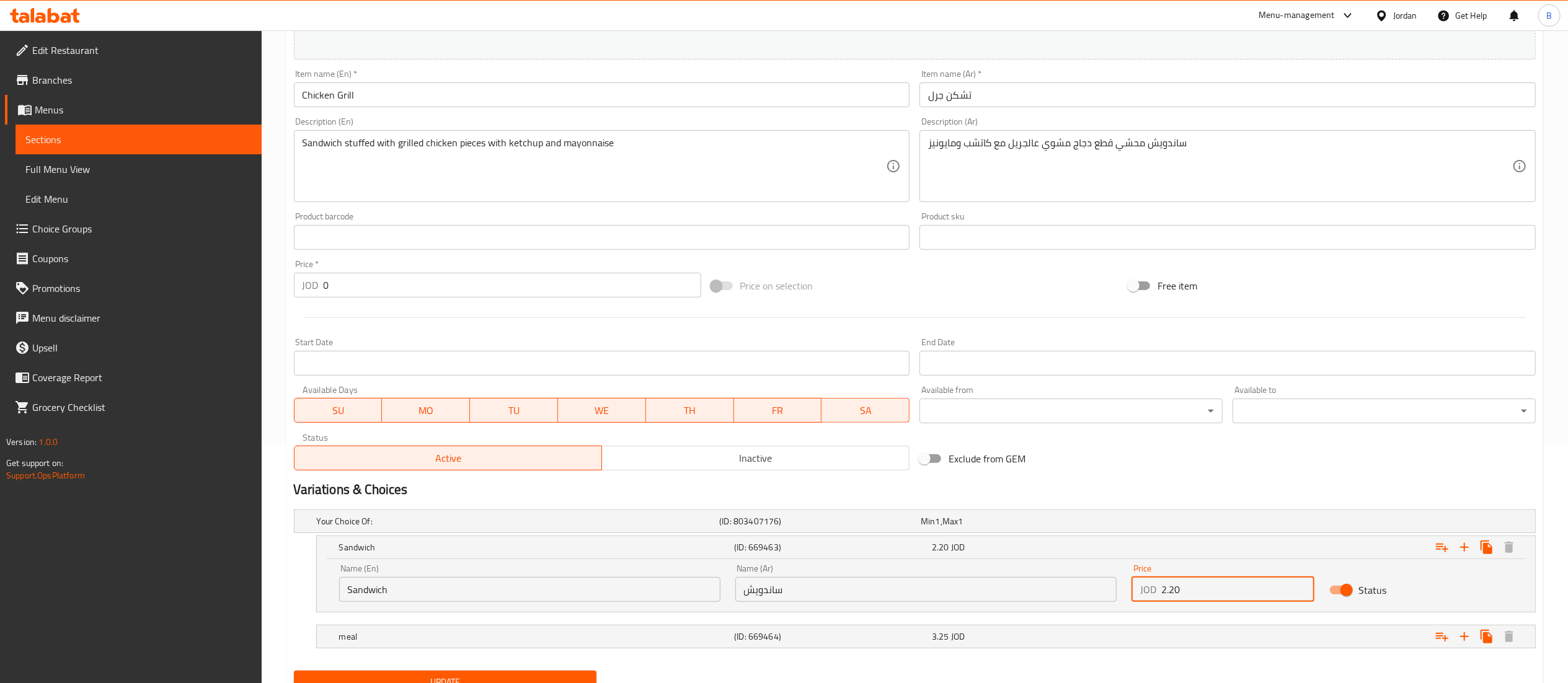
type input "2.20"
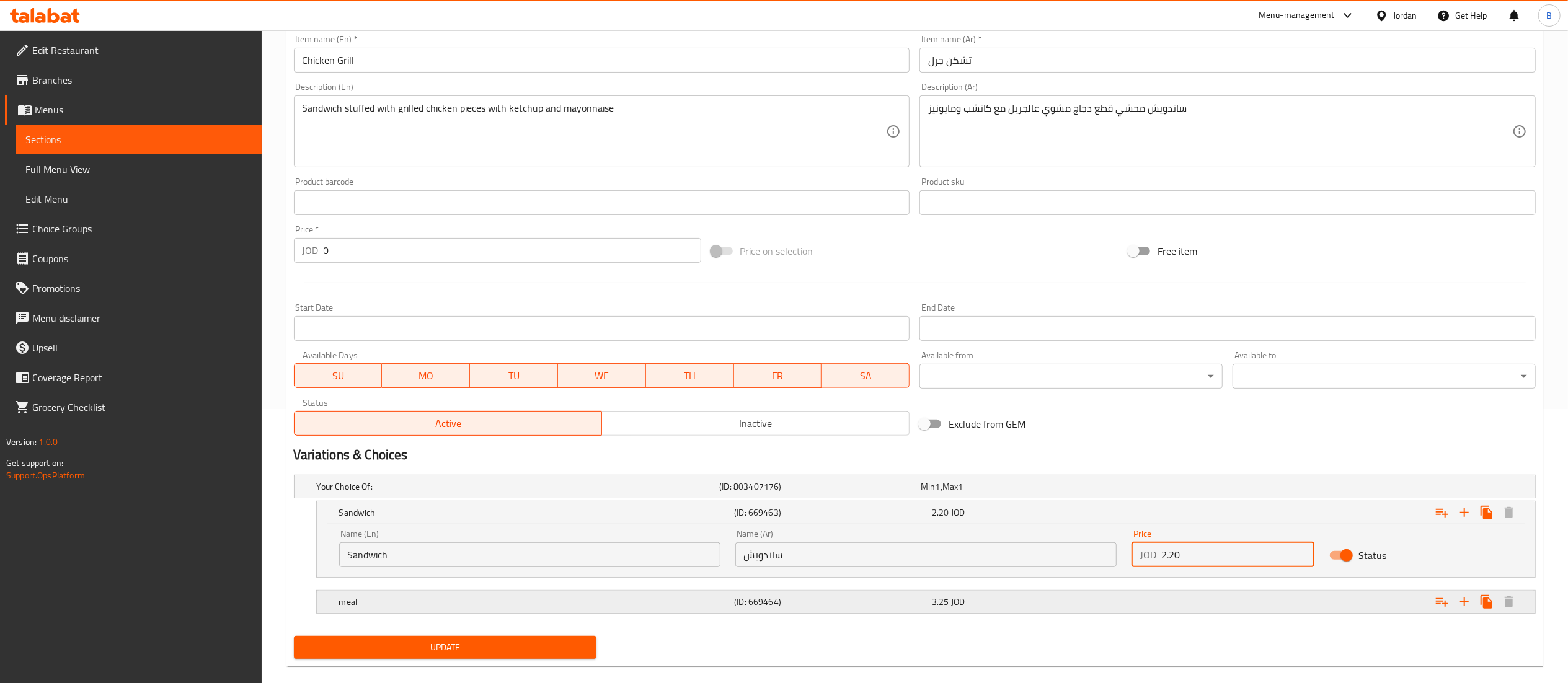
scroll to position [294, 0]
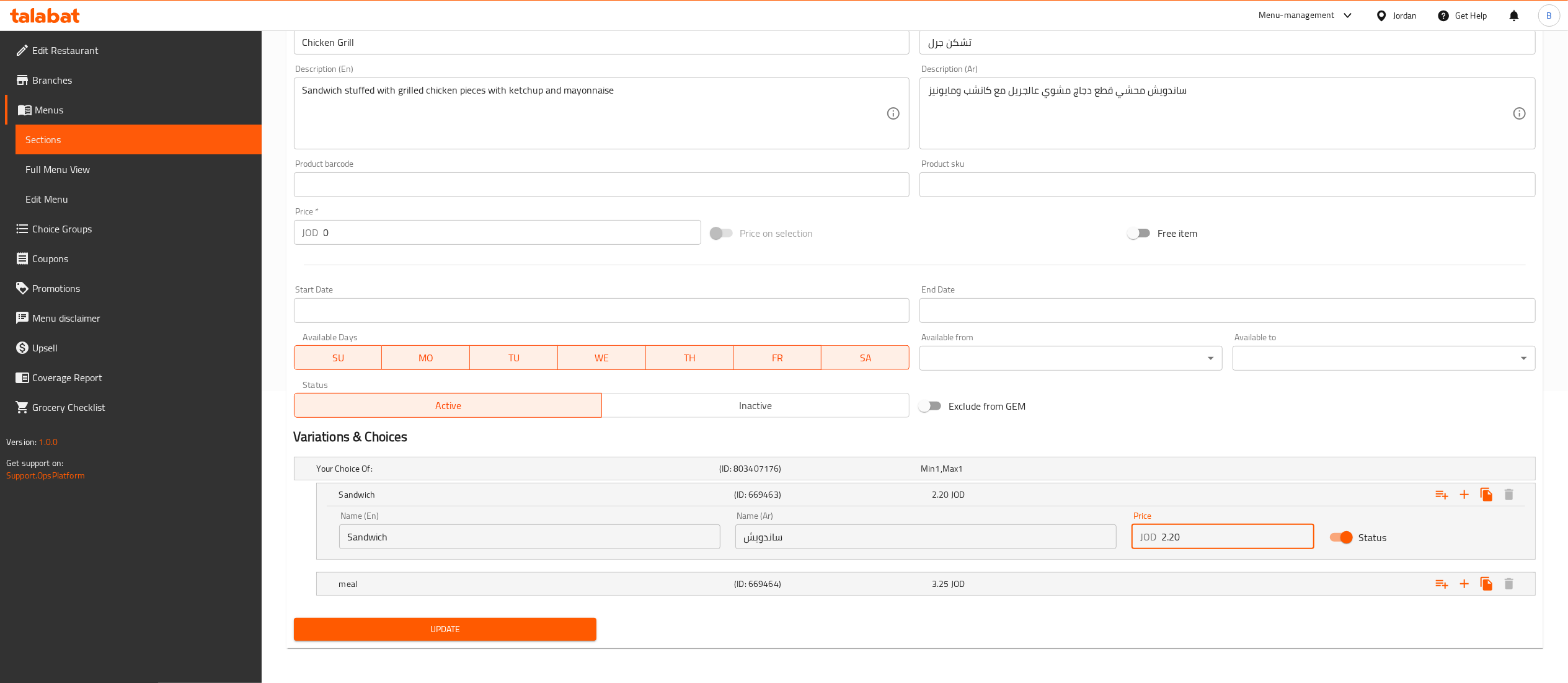
click at [542, 629] on span "Update" at bounding box center [445, 630] width 284 height 15
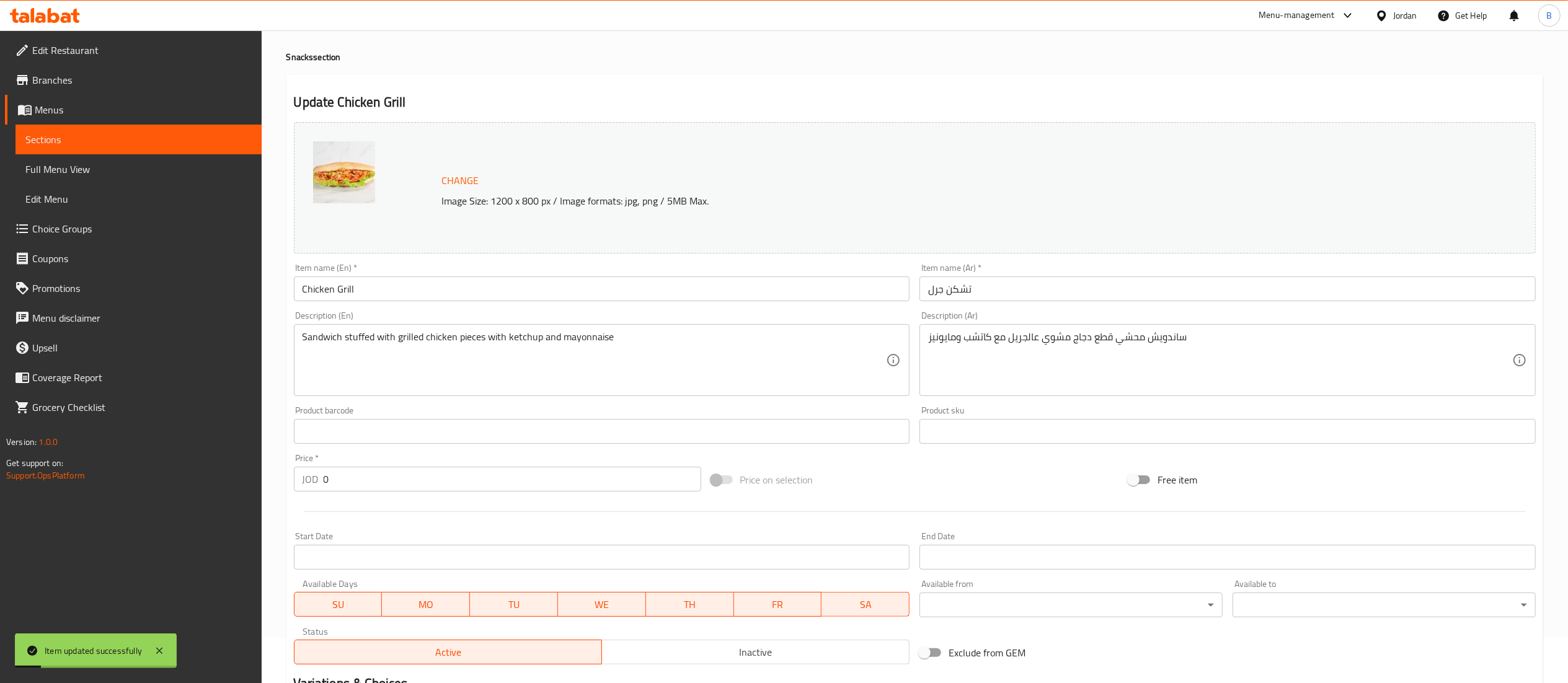
scroll to position [0, 0]
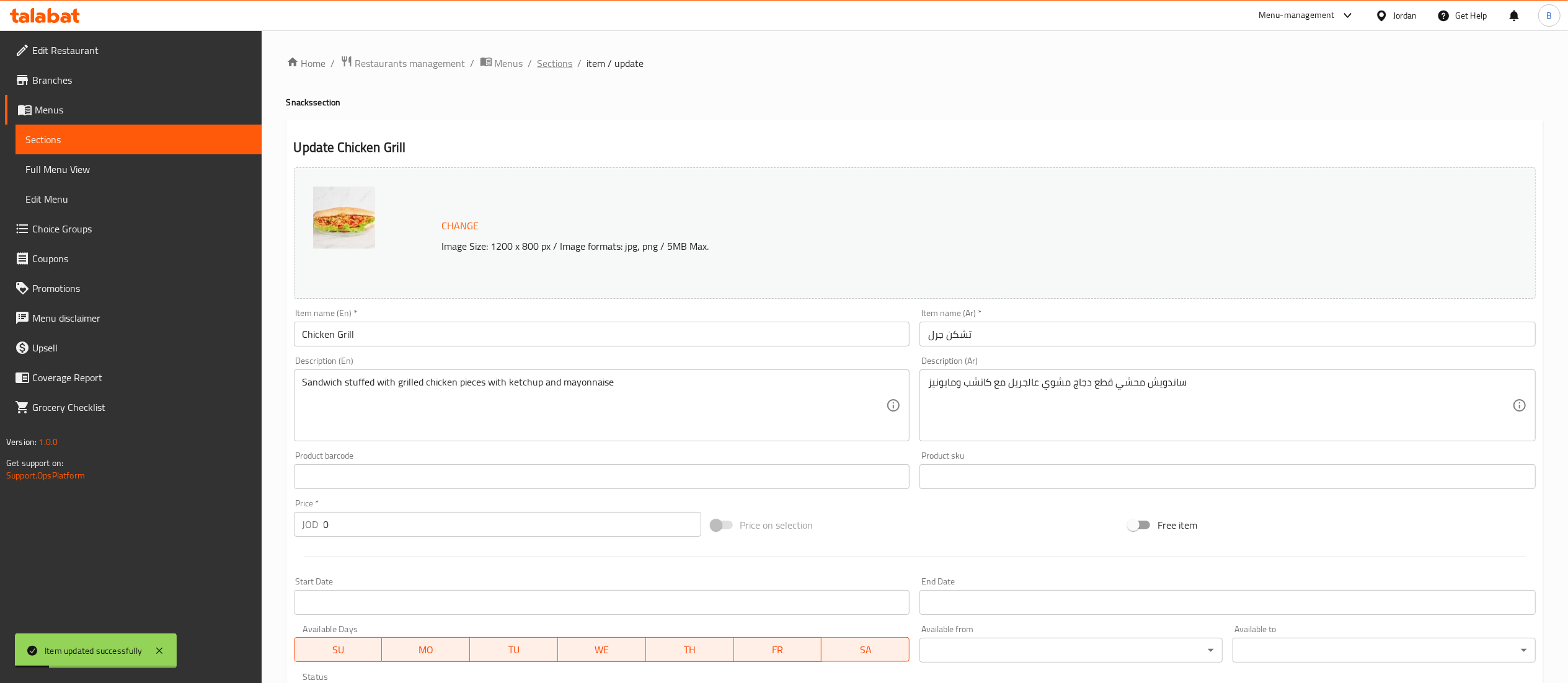
click at [558, 57] on span "Sections" at bounding box center [556, 63] width 36 height 15
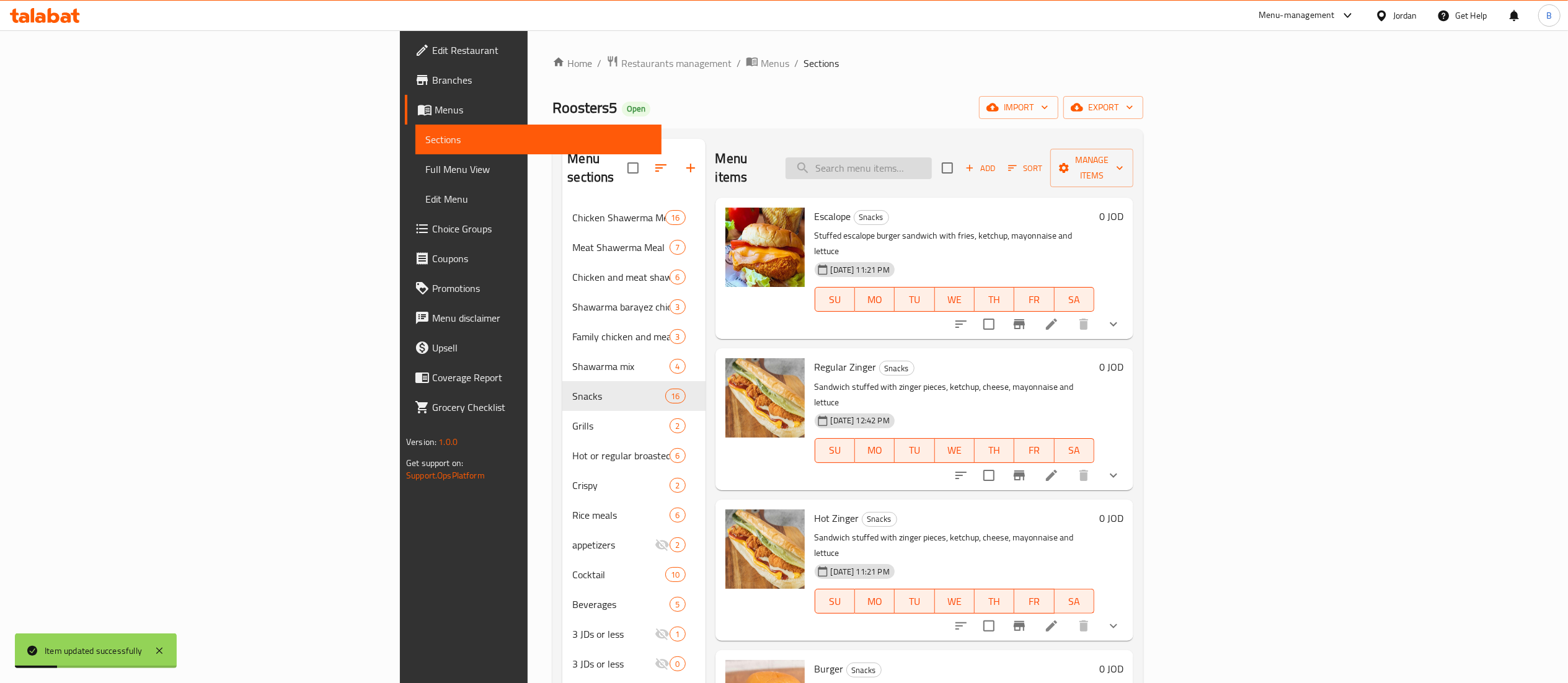
click at [932, 164] on input "search" at bounding box center [859, 168] width 146 height 22
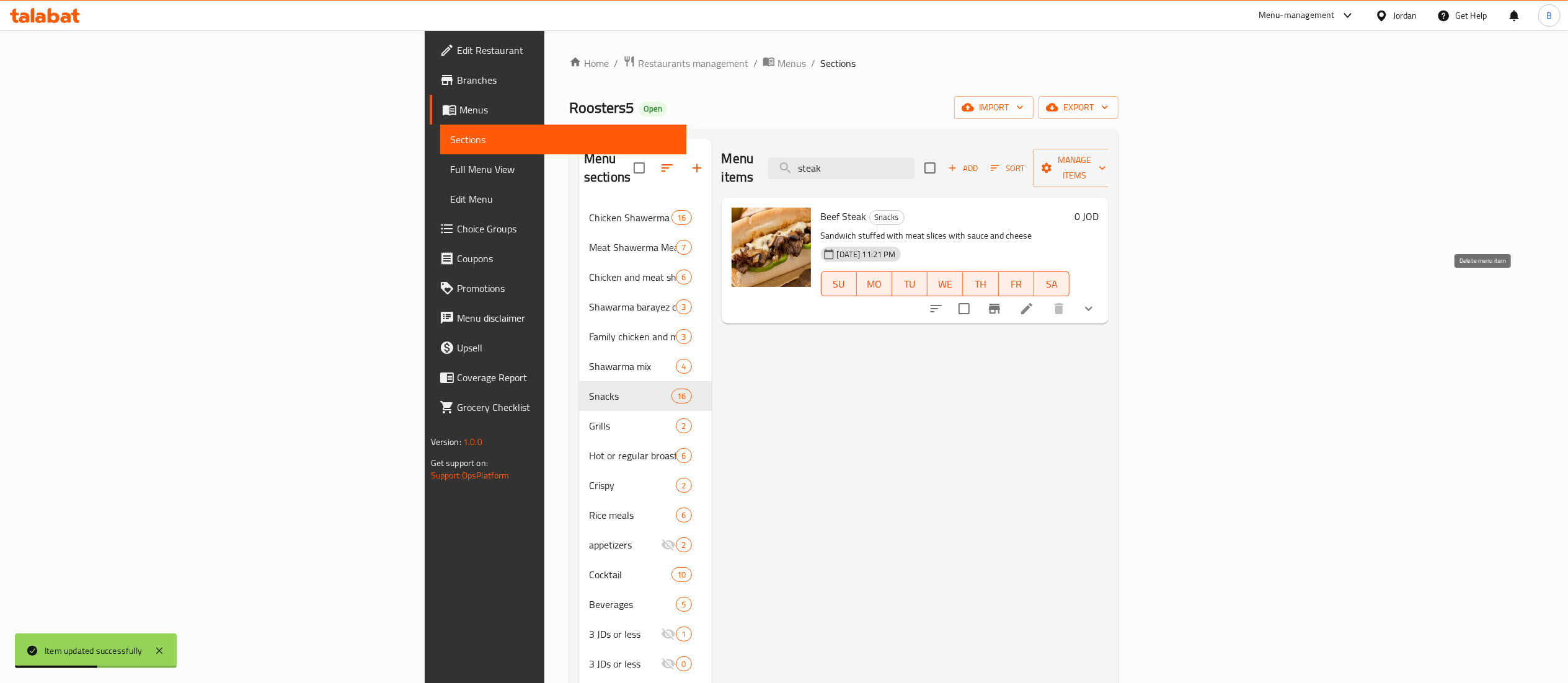
type input "steak"
click at [1044, 297] on li at bounding box center [1026, 308] width 35 height 22
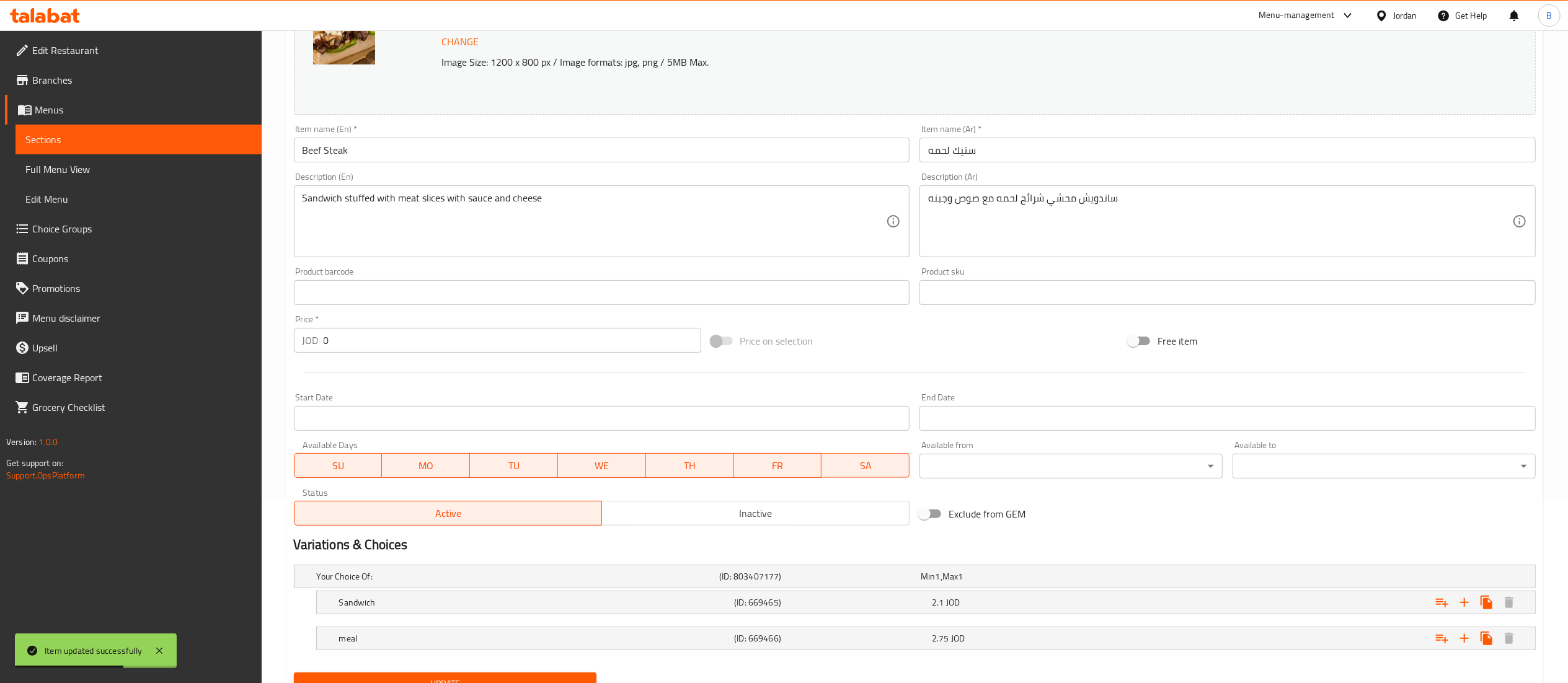
scroll to position [240, 0]
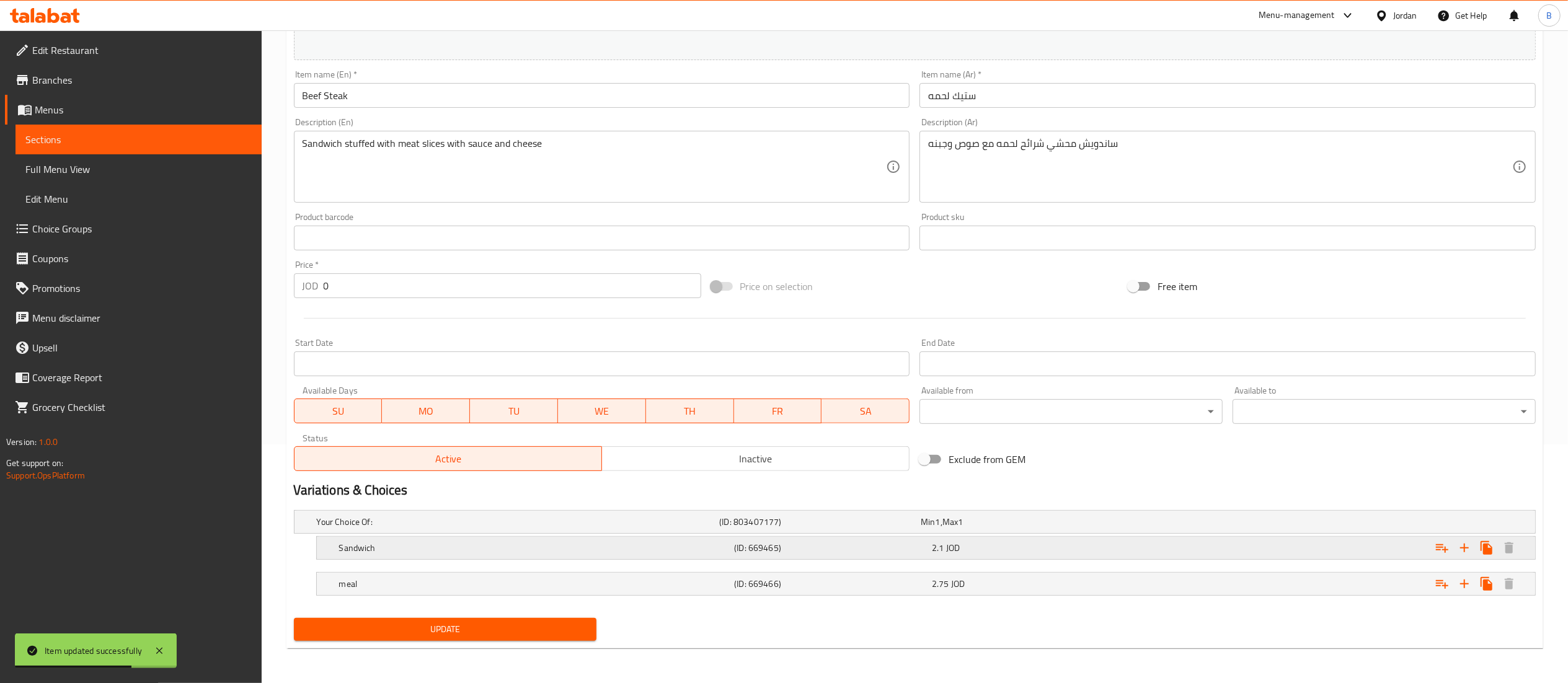
click at [730, 556] on div "Sandwich" at bounding box center [535, 548] width 396 height 17
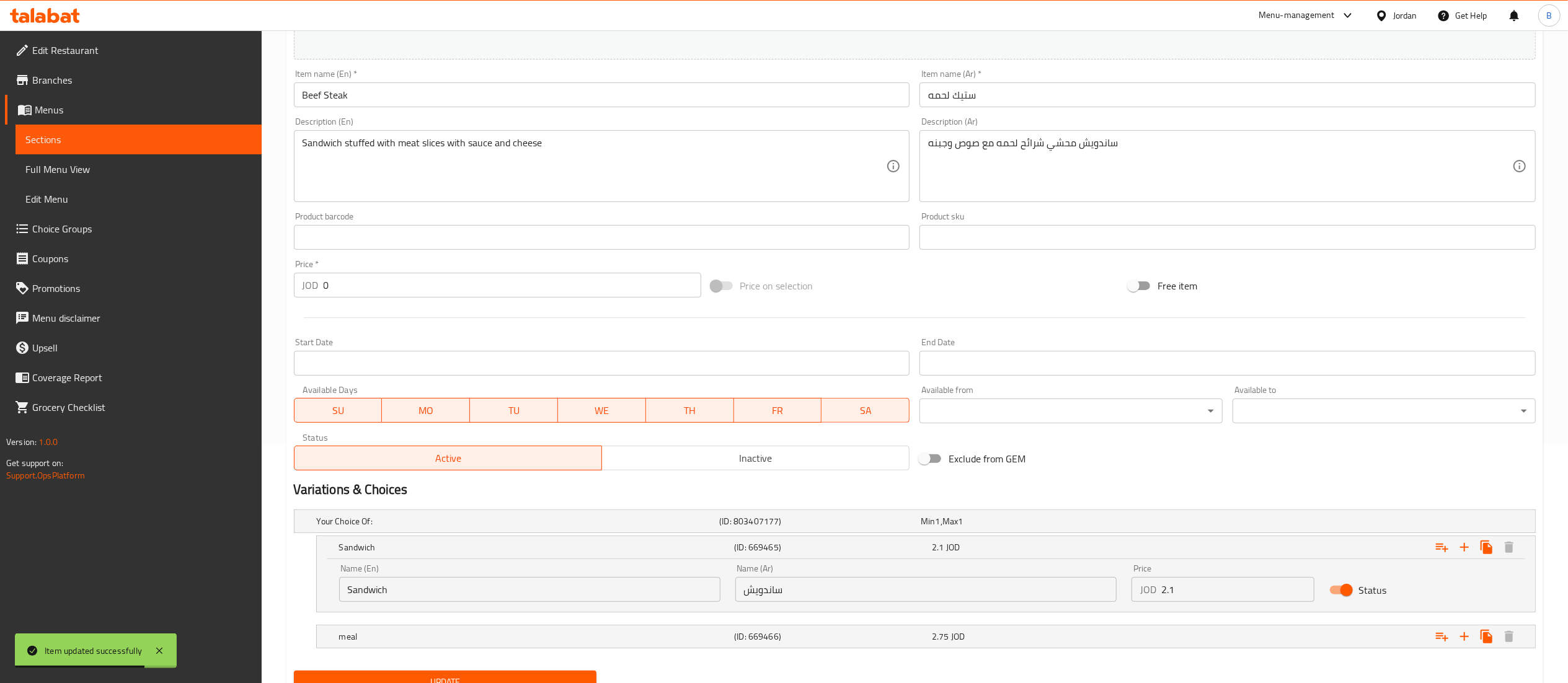
drag, startPoint x: 1257, startPoint y: 583, endPoint x: 1250, endPoint y: 583, distance: 7.0
click at [1257, 583] on input "2.1" at bounding box center [1238, 590] width 154 height 25
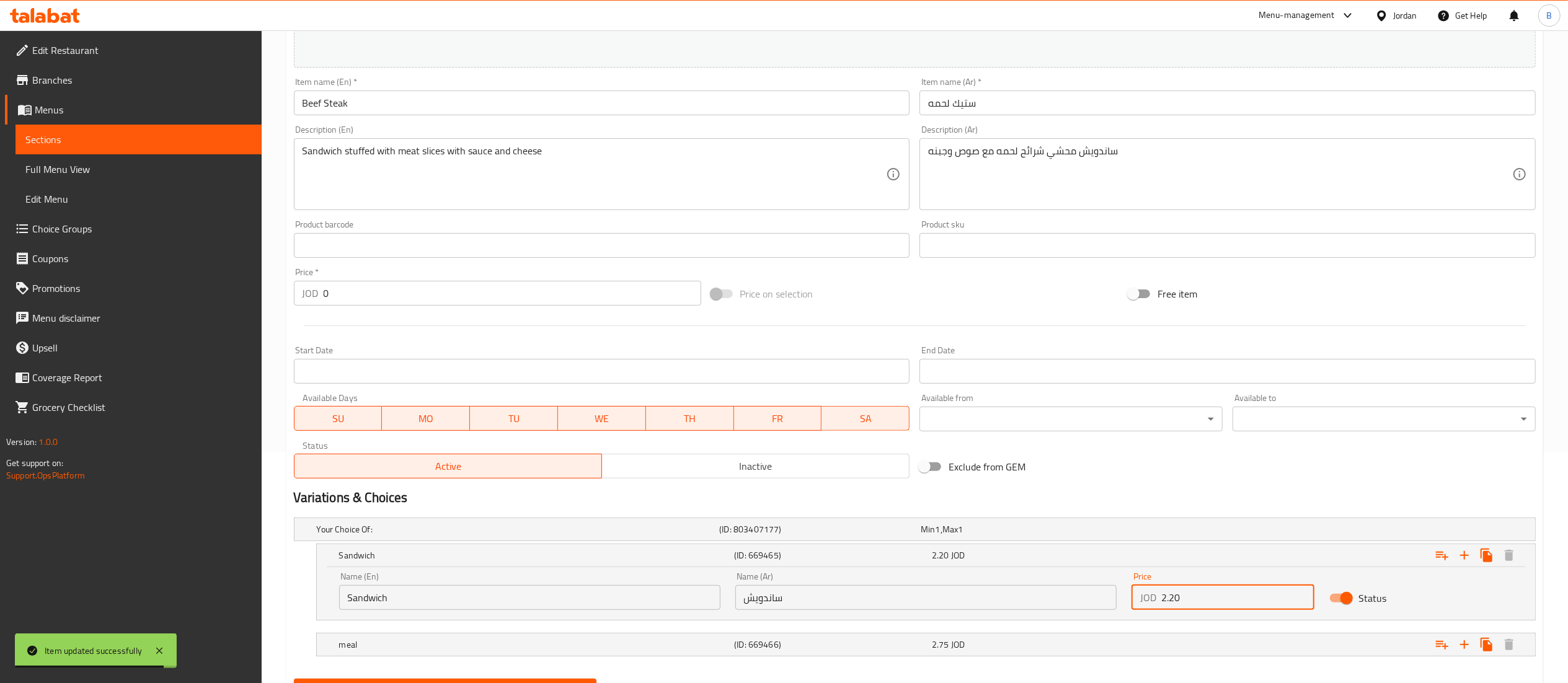
scroll to position [294, 0]
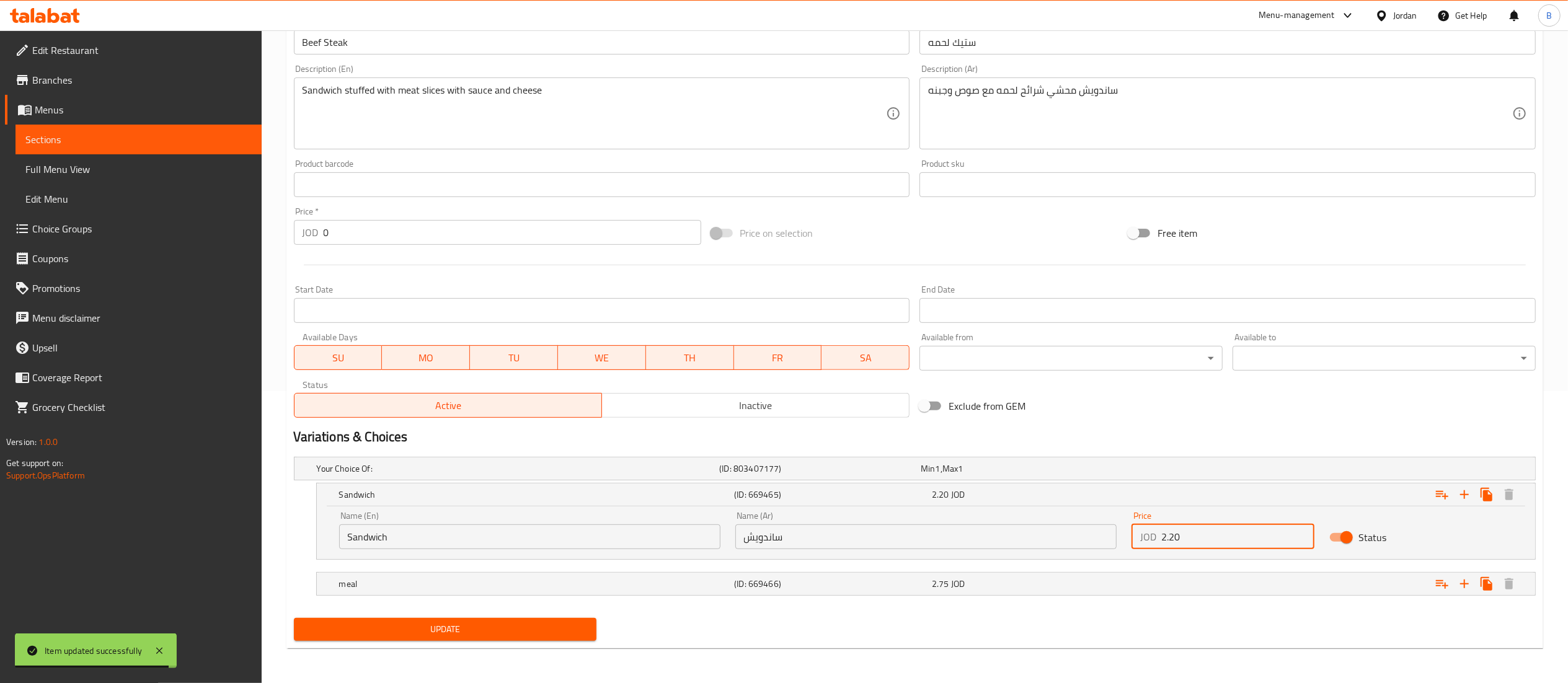
type input "2.20"
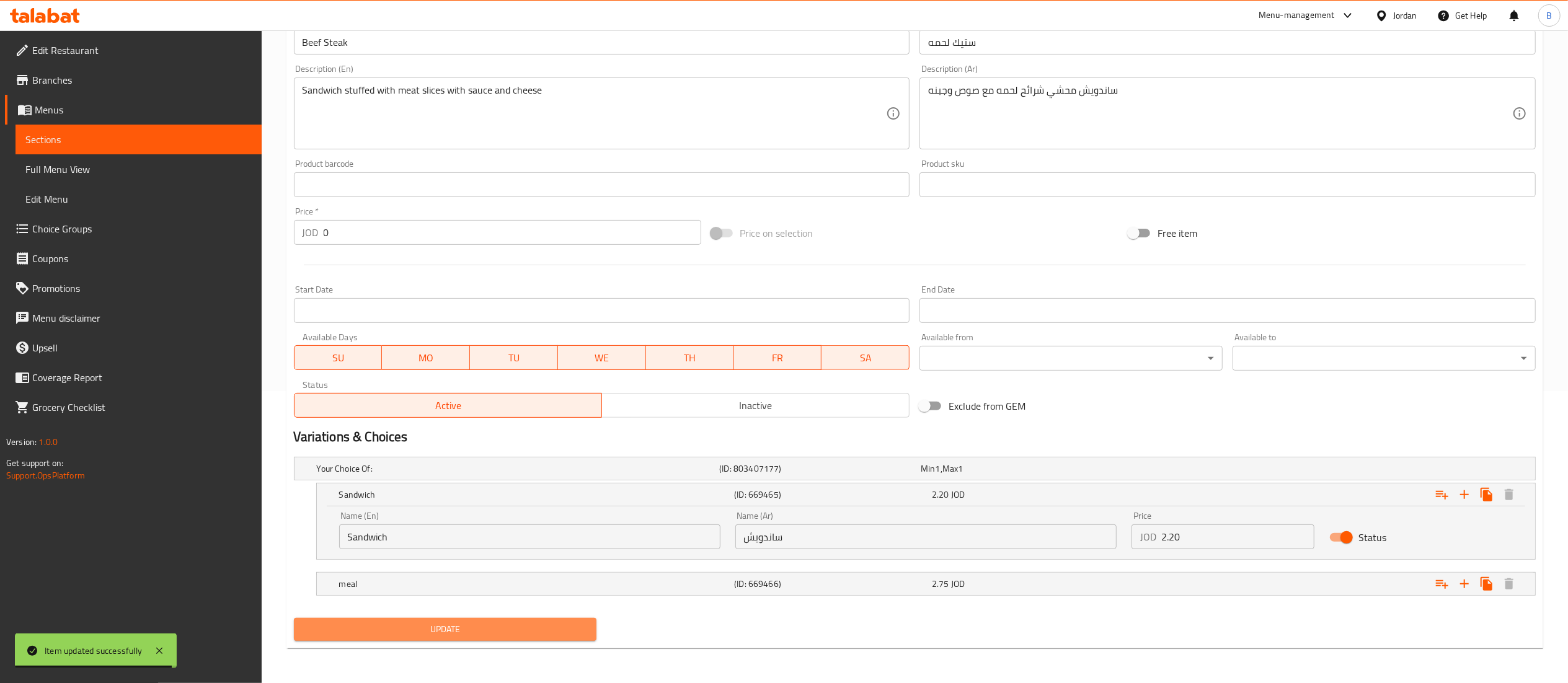
drag, startPoint x: 497, startPoint y: 625, endPoint x: 525, endPoint y: 636, distance: 30.1
click at [497, 626] on span "Update" at bounding box center [445, 630] width 284 height 15
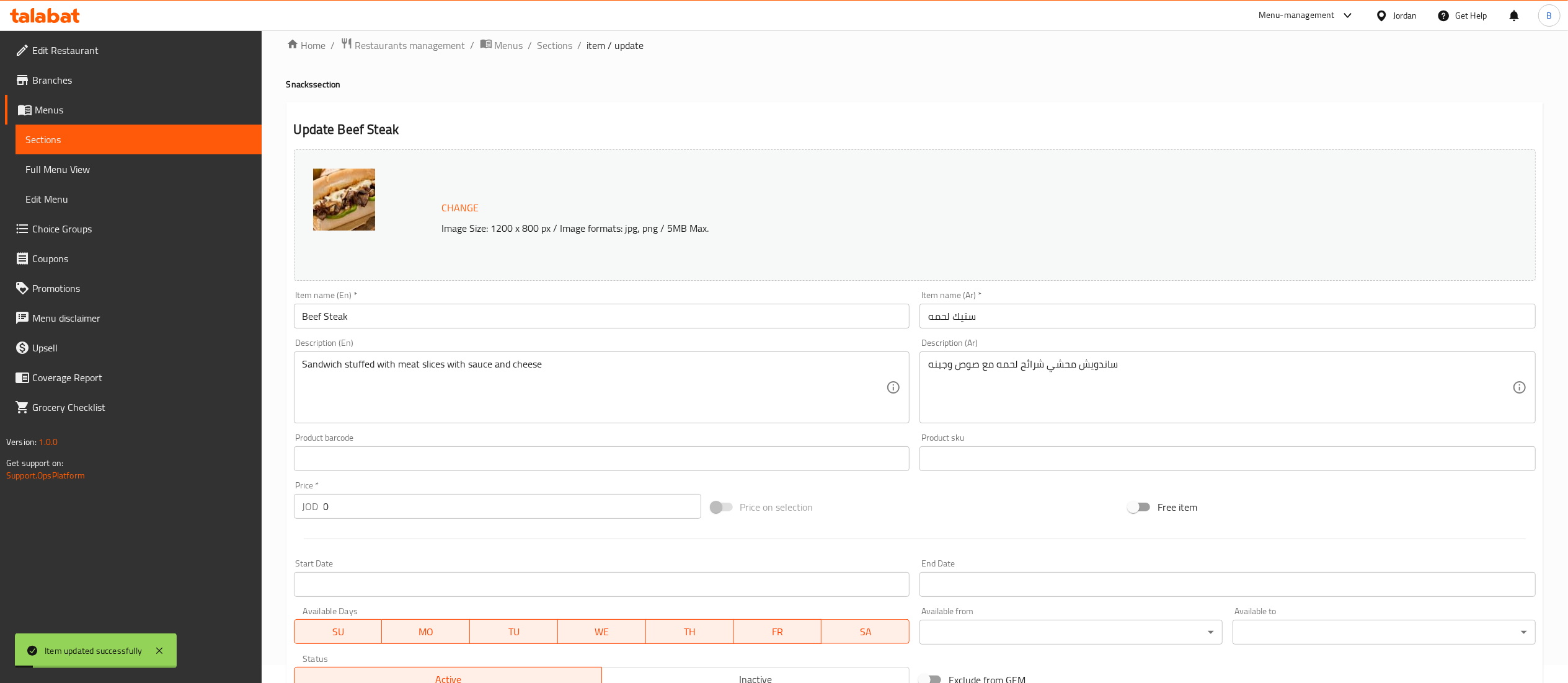
scroll to position [0, 0]
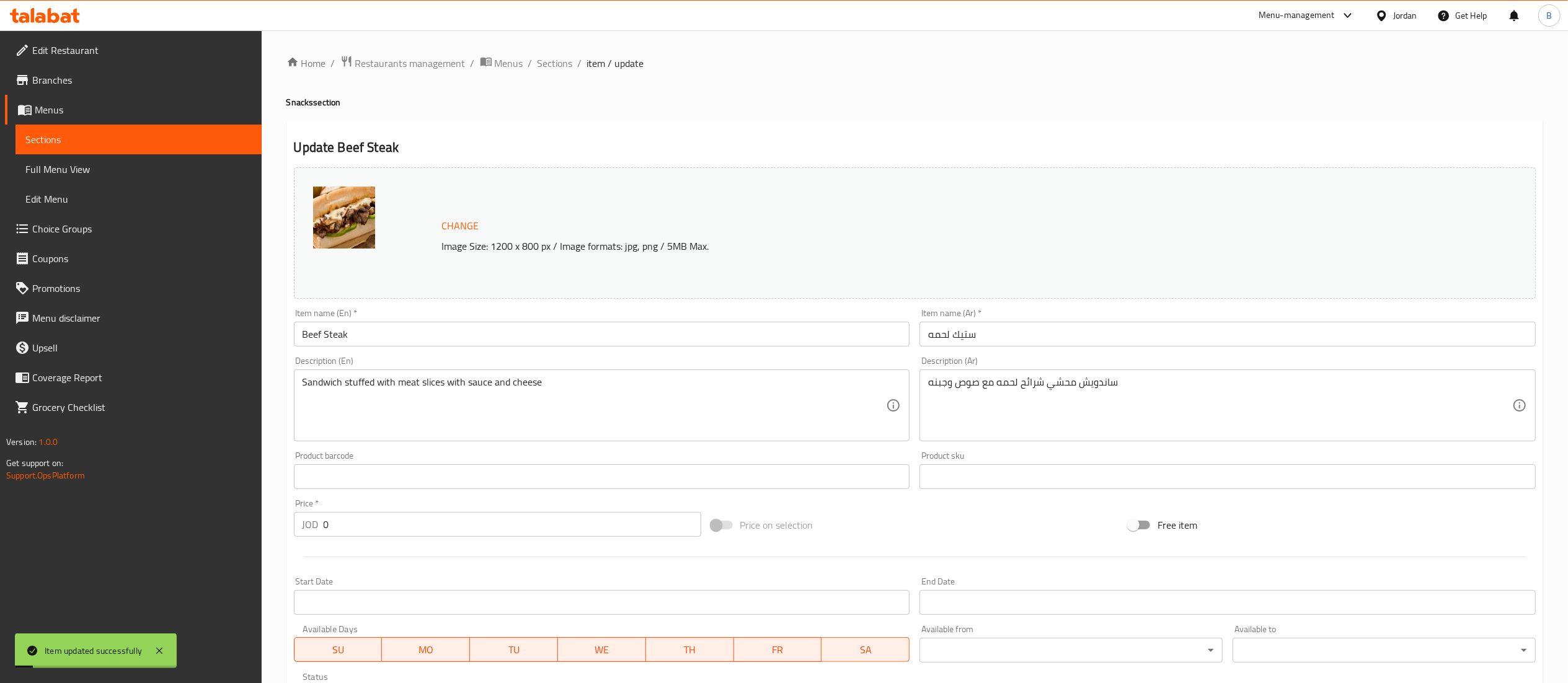
click at [564, 44] on div "Home / Restaurants management / Menus / Sections / item / update Snacks section…" at bounding box center [915, 502] width 1307 height 945
click at [560, 70] on span "Sections" at bounding box center [556, 63] width 36 height 15
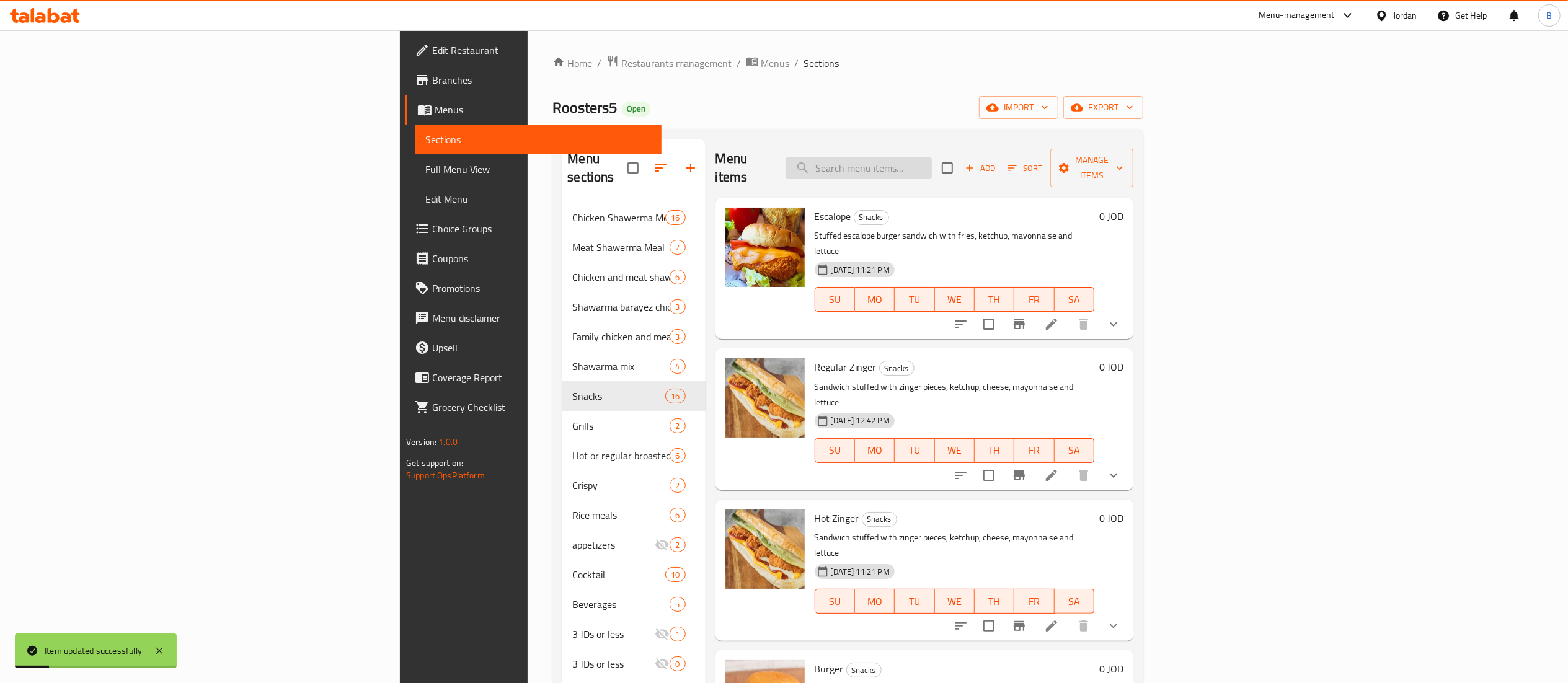
drag, startPoint x: 1008, startPoint y: 168, endPoint x: 978, endPoint y: 168, distance: 30.0
click at [932, 168] on input "search" at bounding box center [859, 168] width 146 height 22
click at [932, 168] on input "s" at bounding box center [859, 168] width 146 height 22
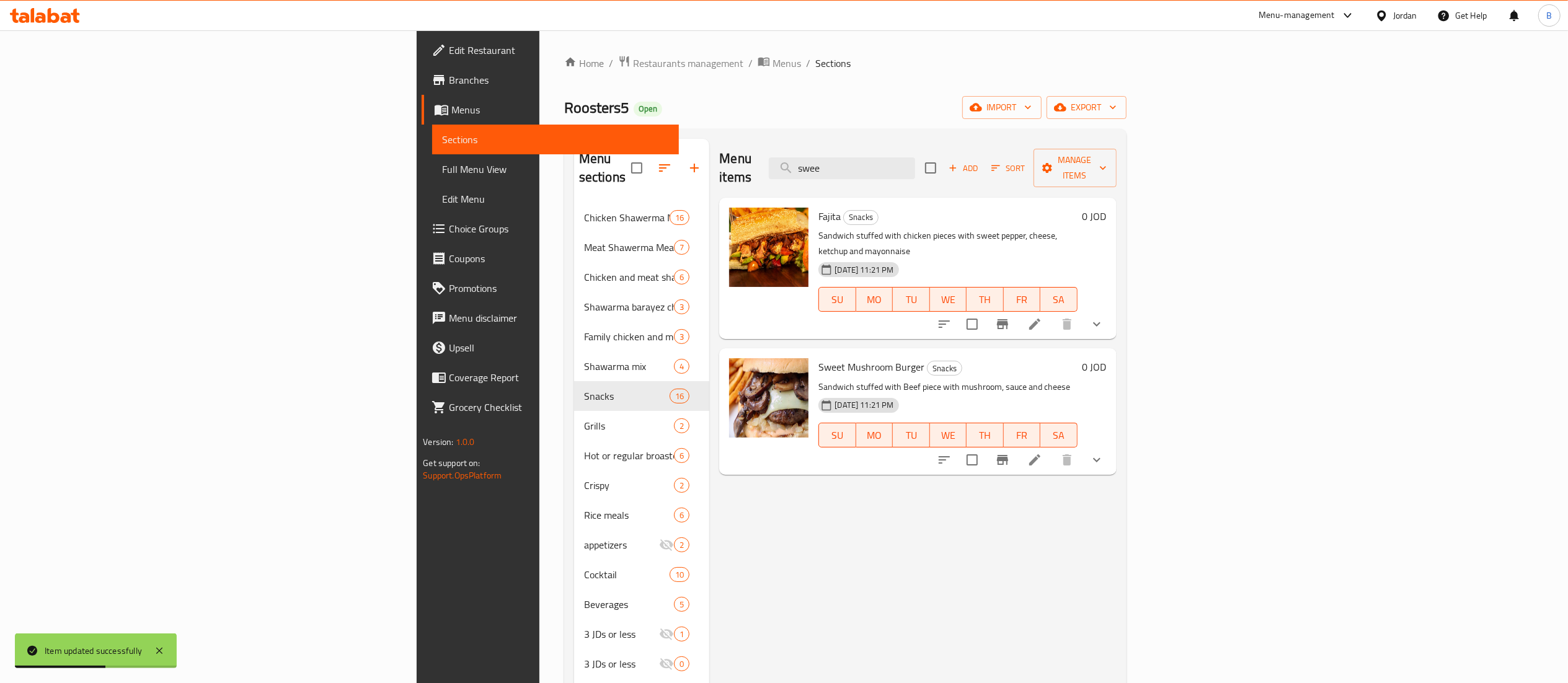
type input "swee"
click at [1042, 453] on icon at bounding box center [1034, 460] width 15 height 15
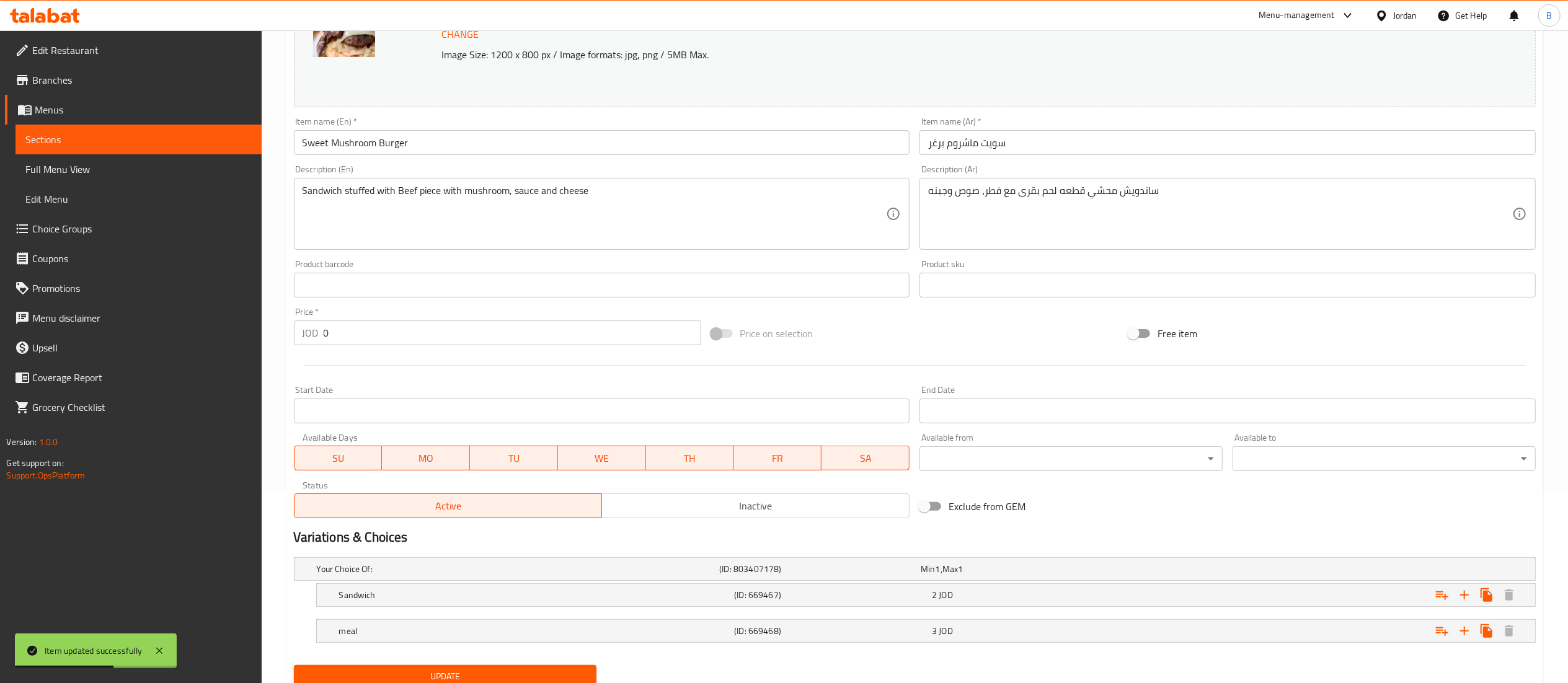
scroll to position [240, 0]
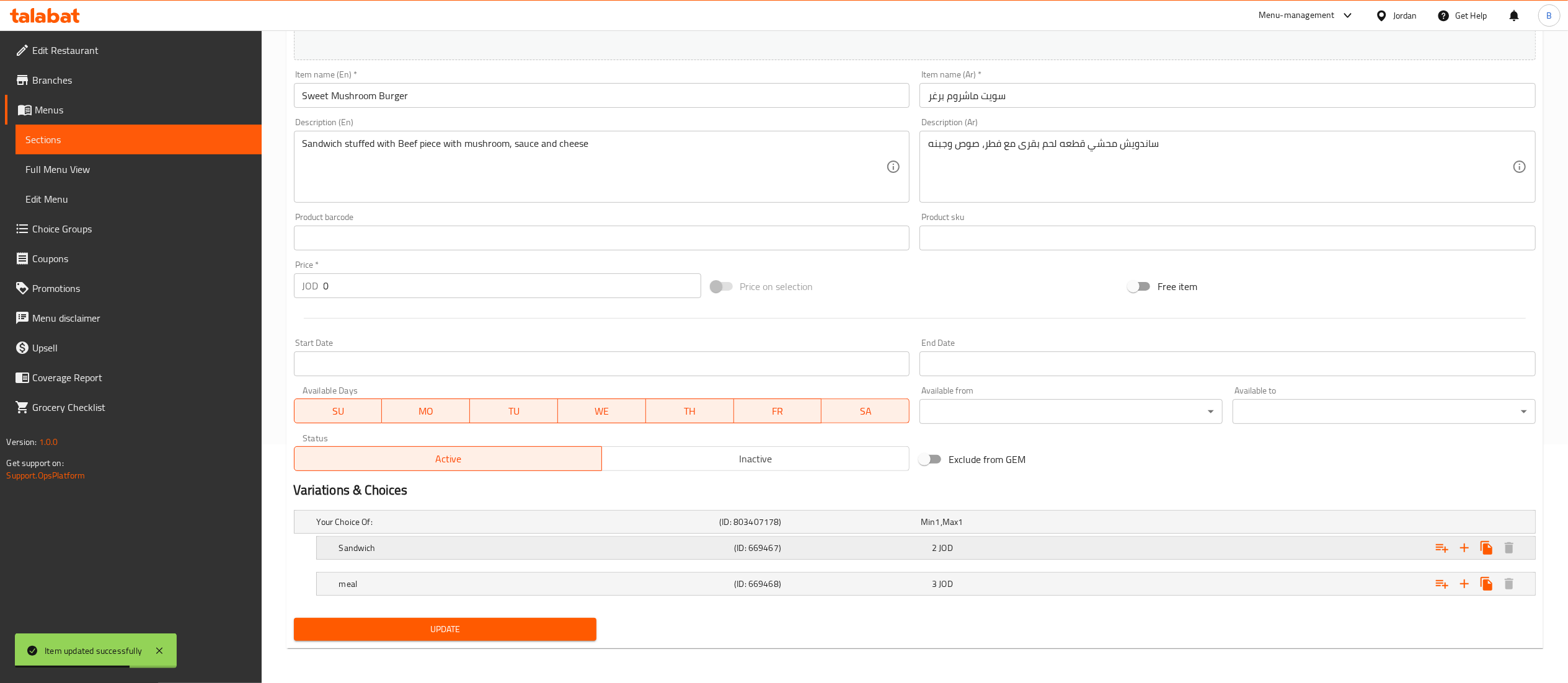
click at [817, 549] on h5 "(ID: 669467)" at bounding box center [831, 548] width 193 height 12
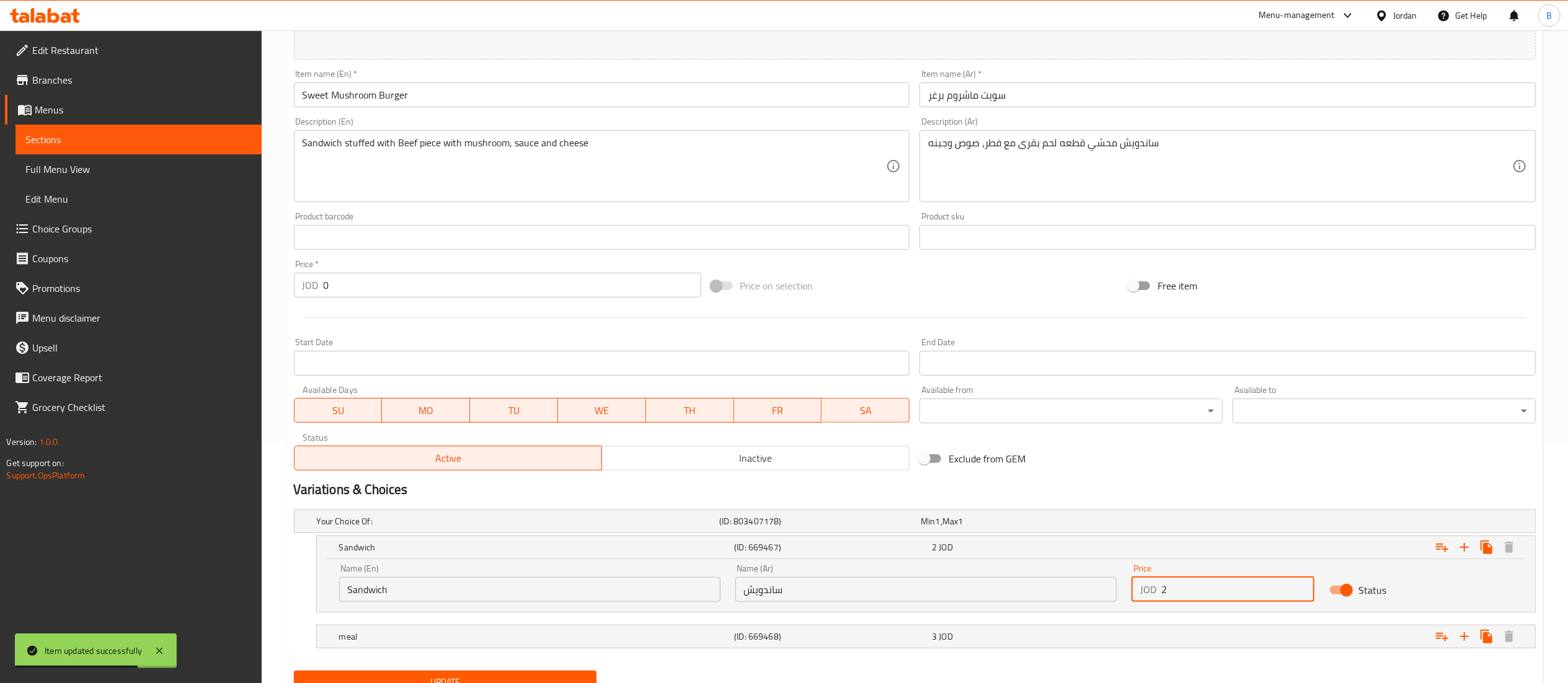
click at [1228, 592] on input "2" at bounding box center [1238, 590] width 154 height 25
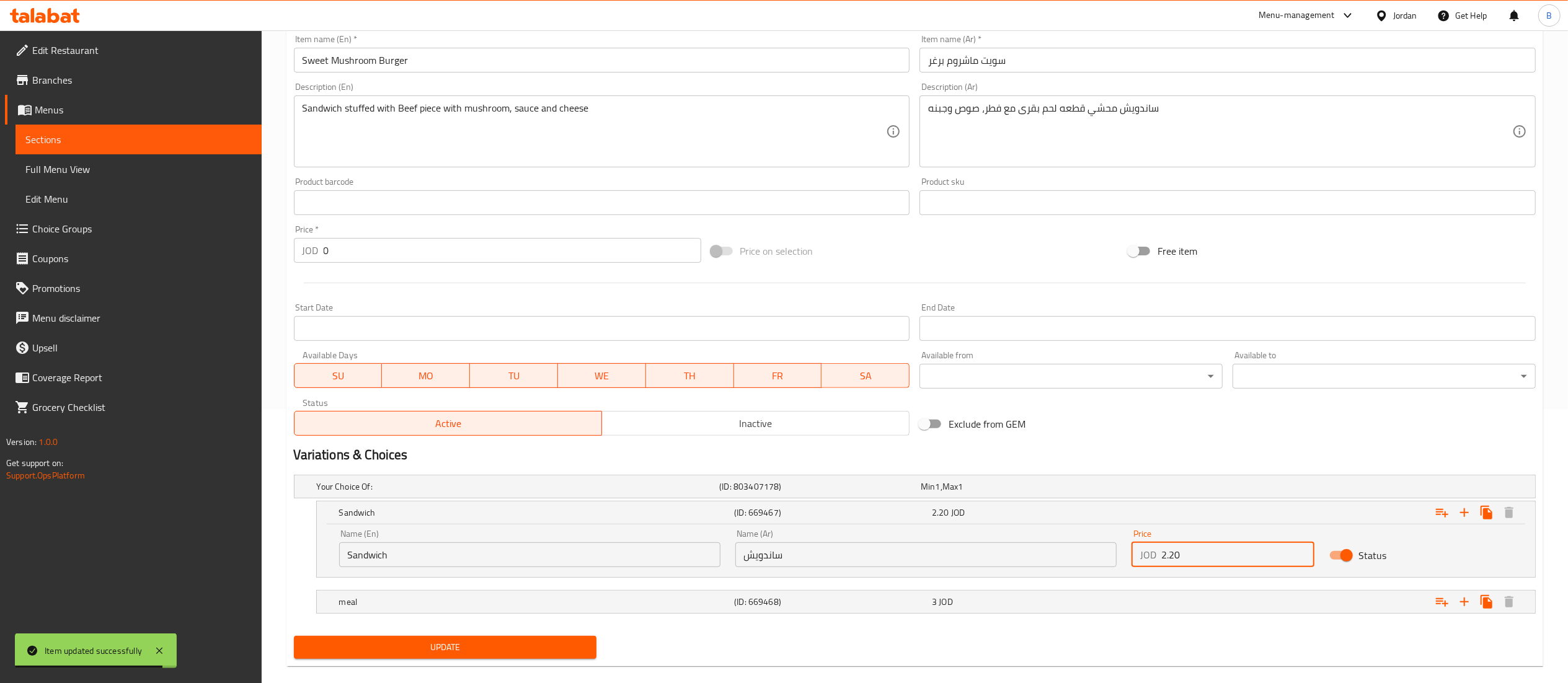
scroll to position [294, 0]
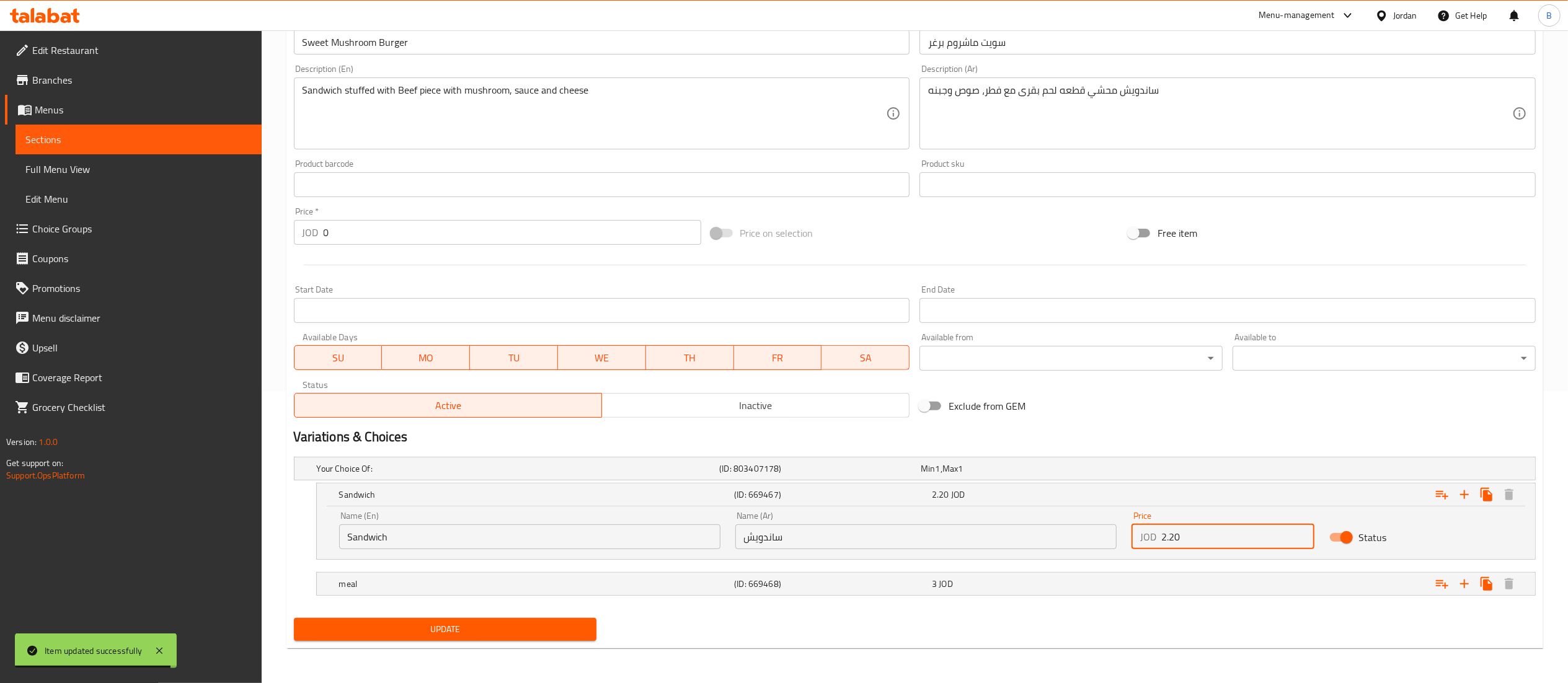
type input "2.20"
click at [469, 642] on div "Update" at bounding box center [445, 630] width 313 height 33
click at [502, 629] on span "Update" at bounding box center [445, 630] width 284 height 15
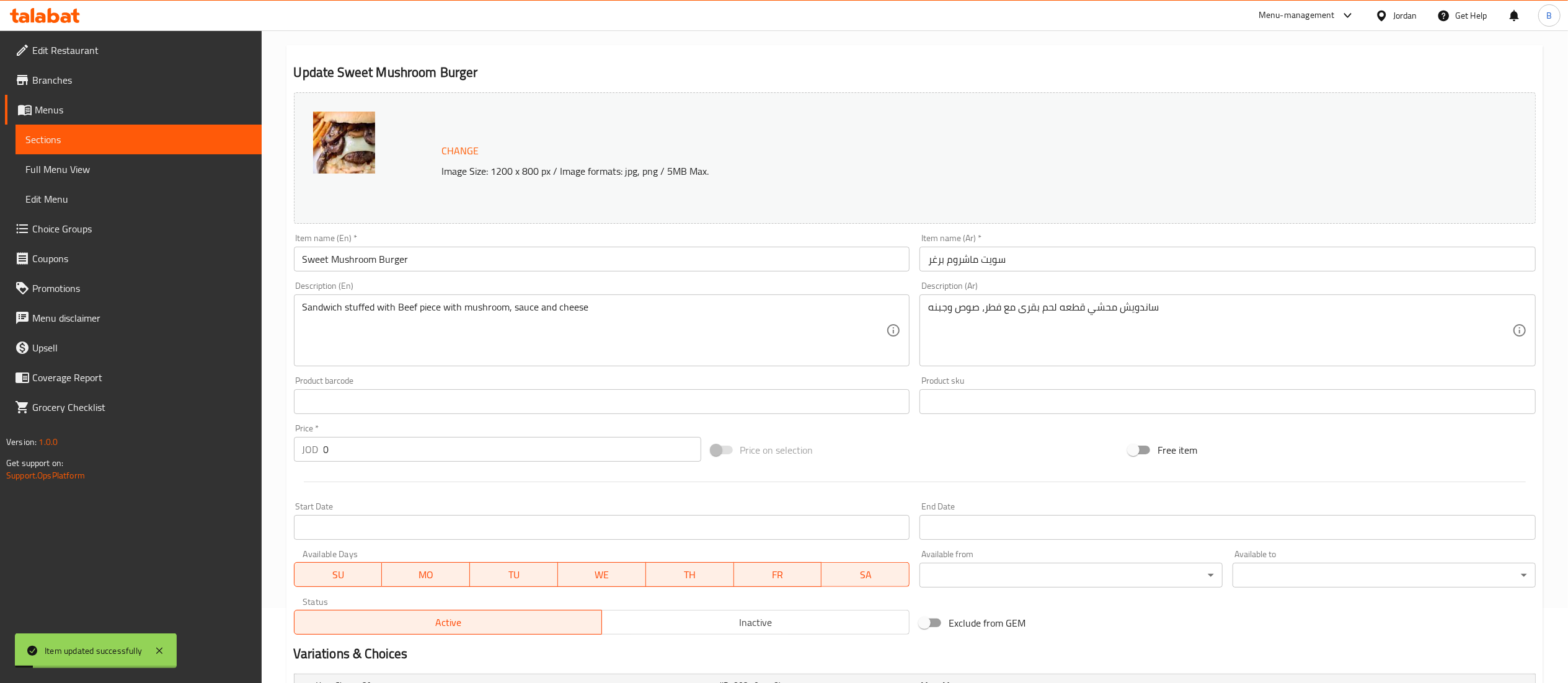
scroll to position [0, 0]
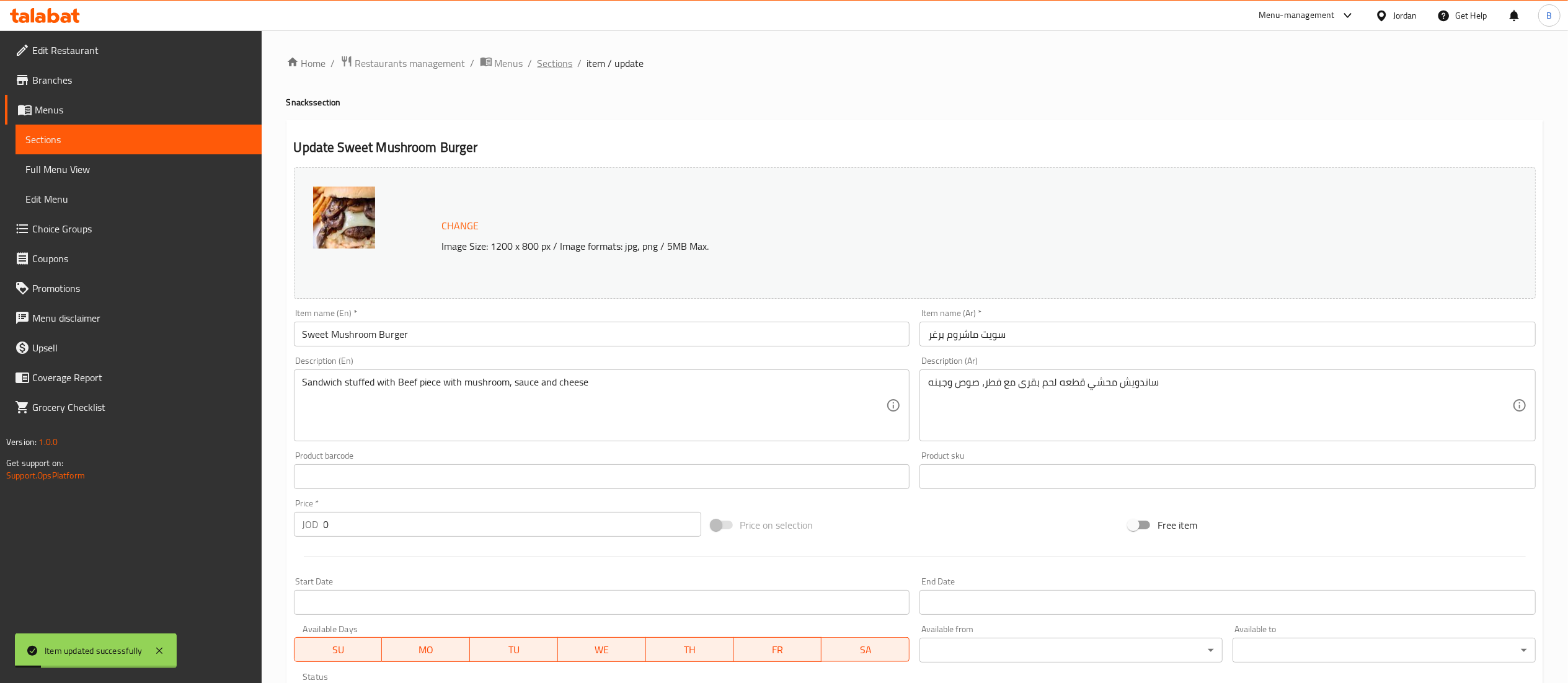
click at [553, 61] on span "Sections" at bounding box center [556, 63] width 36 height 15
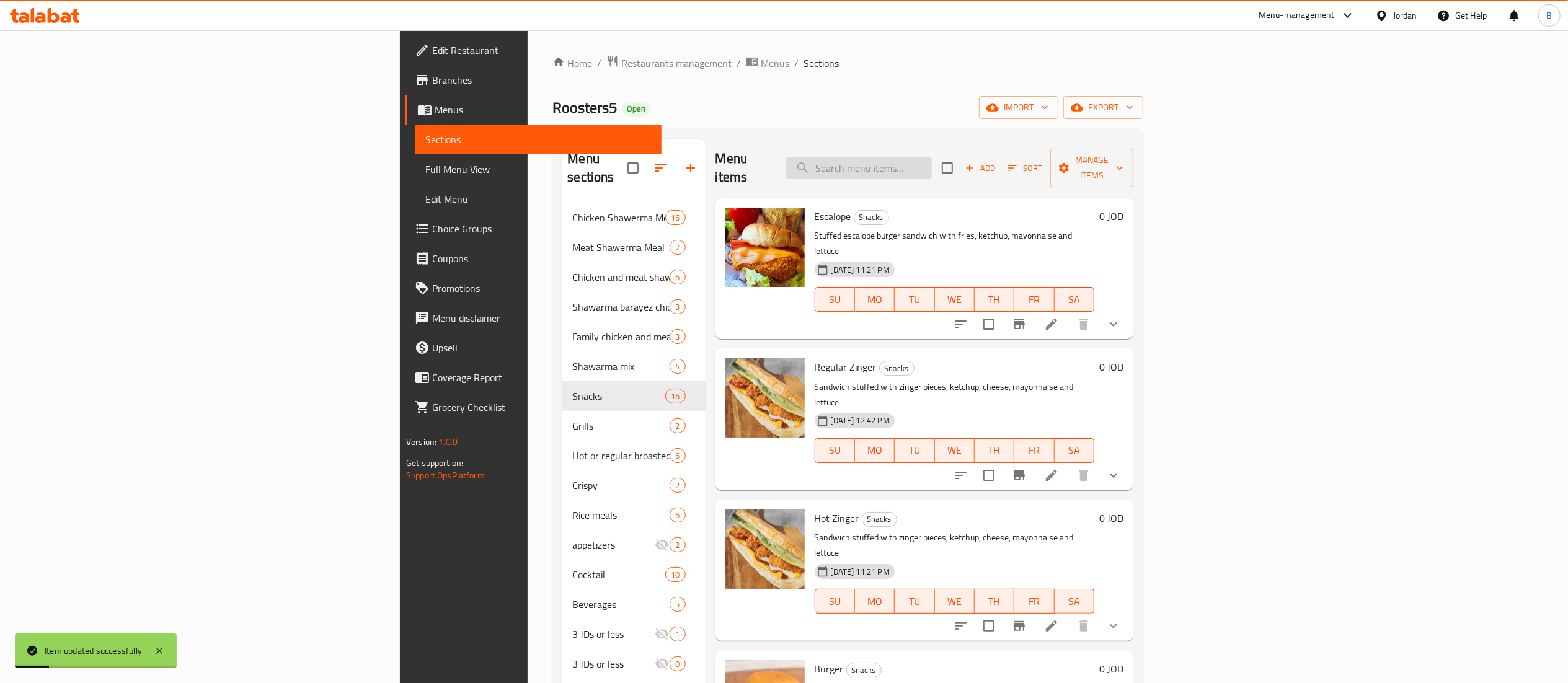
click at [932, 158] on input "search" at bounding box center [859, 168] width 146 height 22
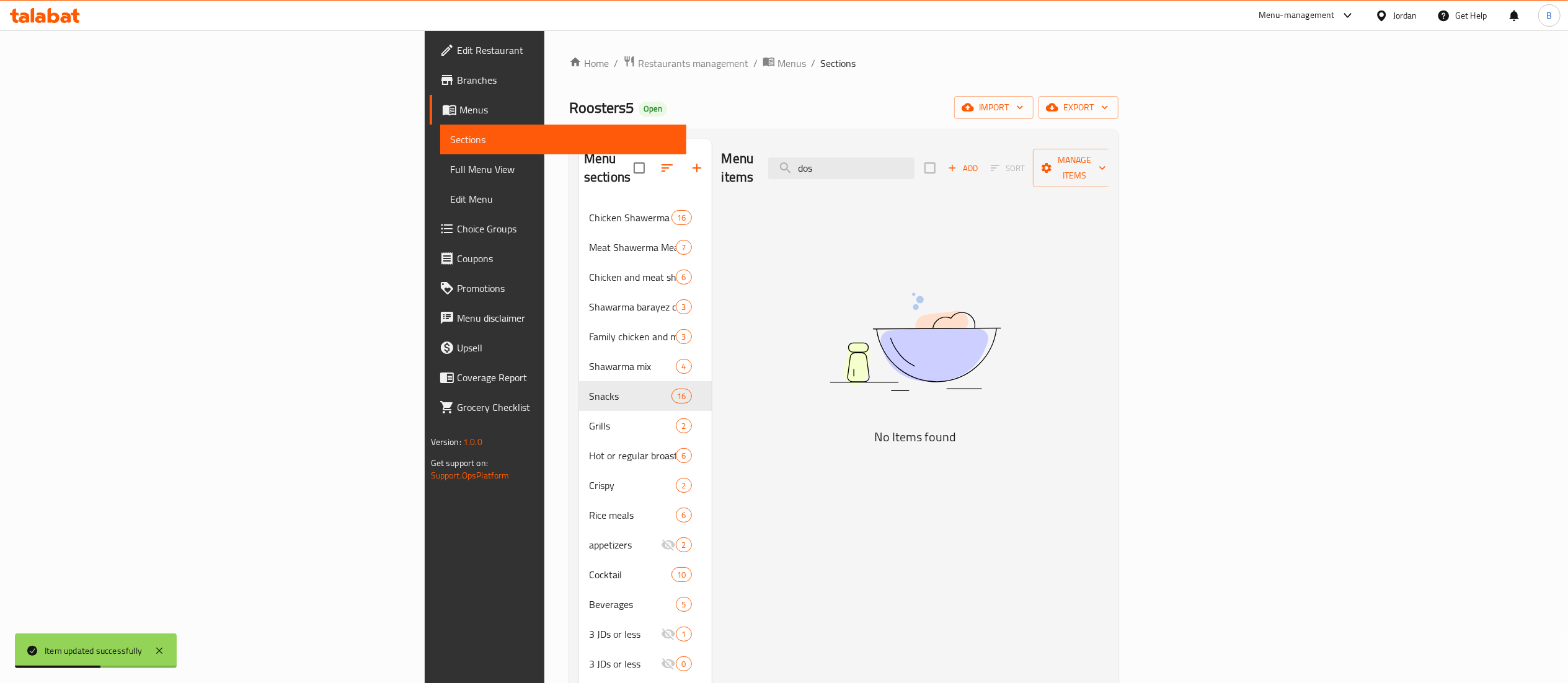
drag, startPoint x: 1029, startPoint y: 161, endPoint x: 730, endPoint y: 152, distance: 299.1
click at [730, 152] on div "Menu items dos Add Sort Manage items" at bounding box center [915, 168] width 387 height 59
type input "د"
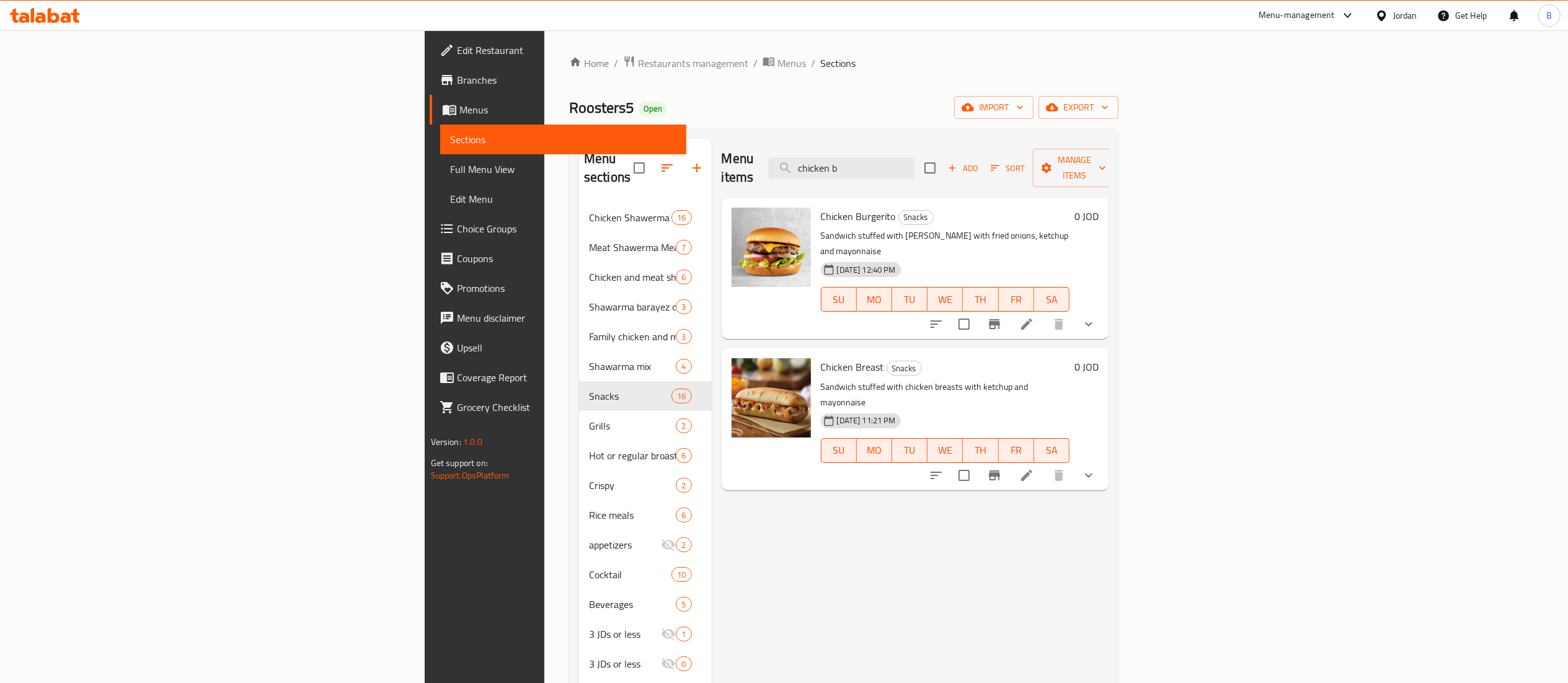
drag, startPoint x: 1049, startPoint y: 156, endPoint x: 62, endPoint y: 165, distance: 987.0
click at [579, 150] on div "Menu sections Chicken Shawerma Meal 16 Meat Shawerma Meal 7 Chicken and meat sh…" at bounding box center [843, 481] width 529 height 683
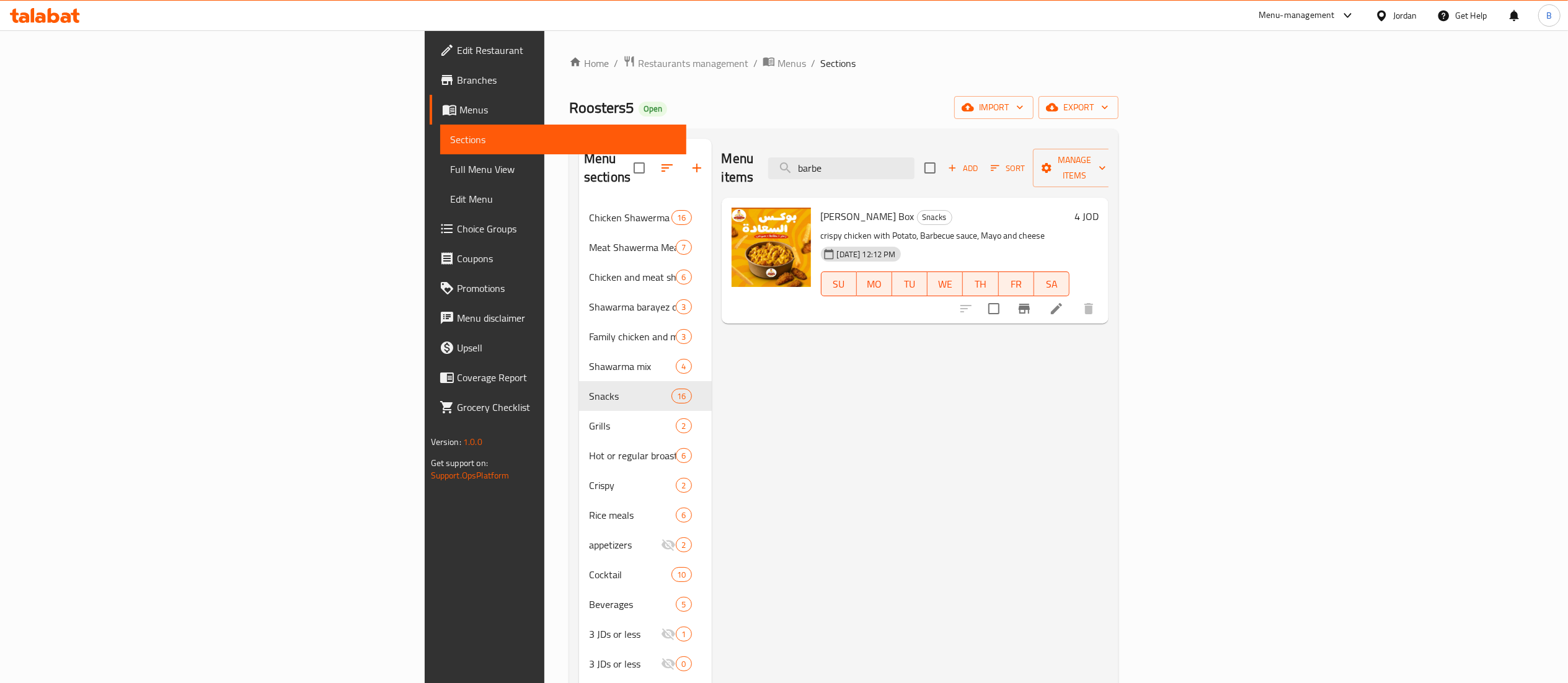
drag, startPoint x: 1022, startPoint y: 156, endPoint x: 23, endPoint y: 125, distance: 999.5
click at [570, 129] on div "Menu sections Chicken Shawerma Meal 16 Meat Shawerma Meal 7 Chicken and meat sh…" at bounding box center [844, 481] width 549 height 703
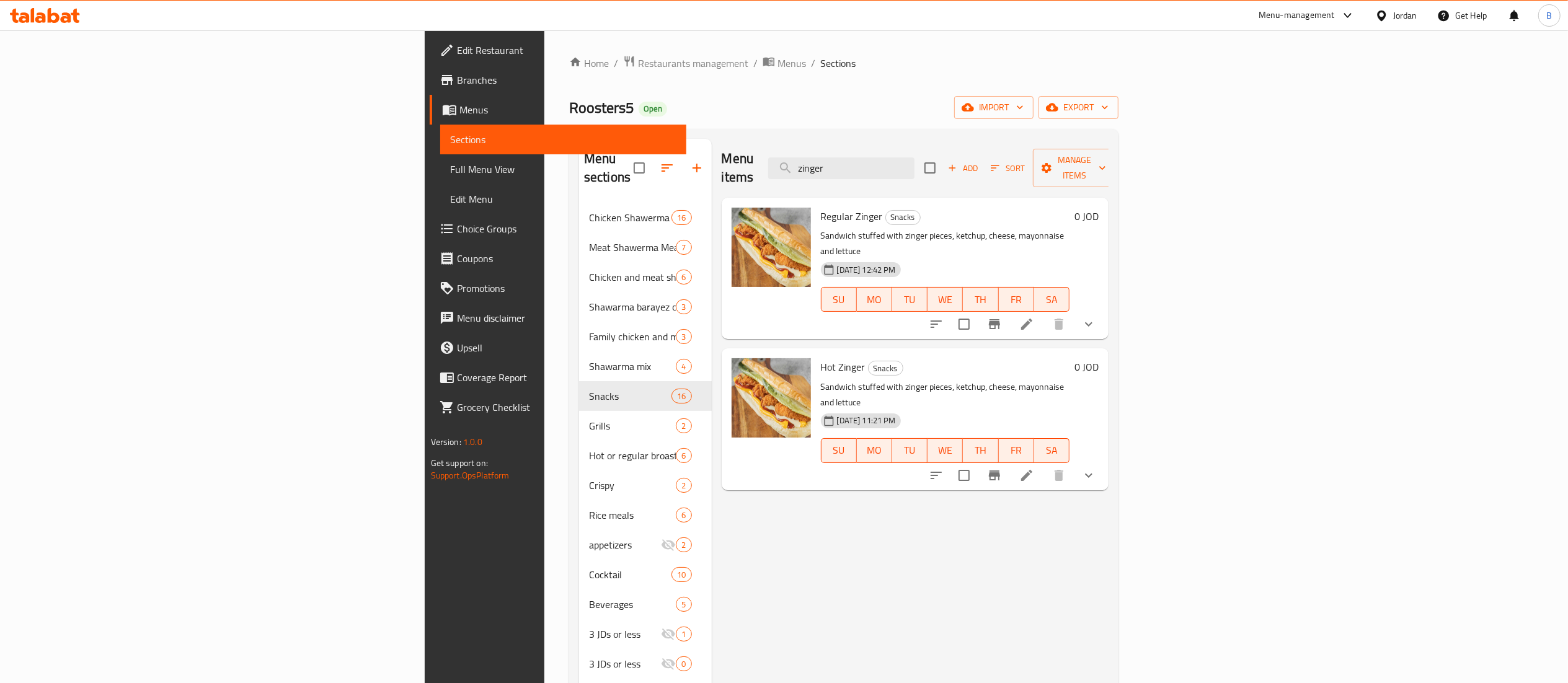
type input "zinger"
click at [1104, 309] on button "show more" at bounding box center [1089, 324] width 30 height 30
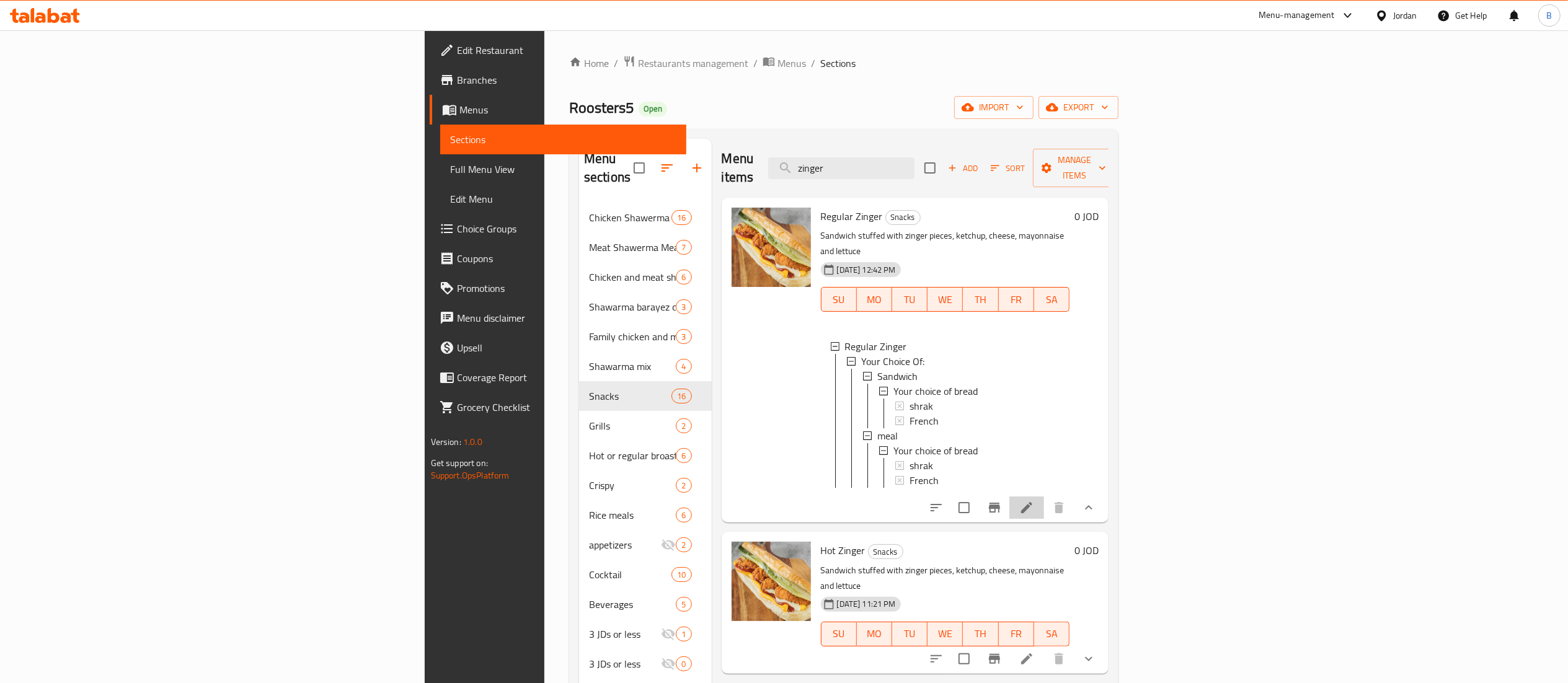
click at [1044, 497] on li at bounding box center [1026, 508] width 35 height 22
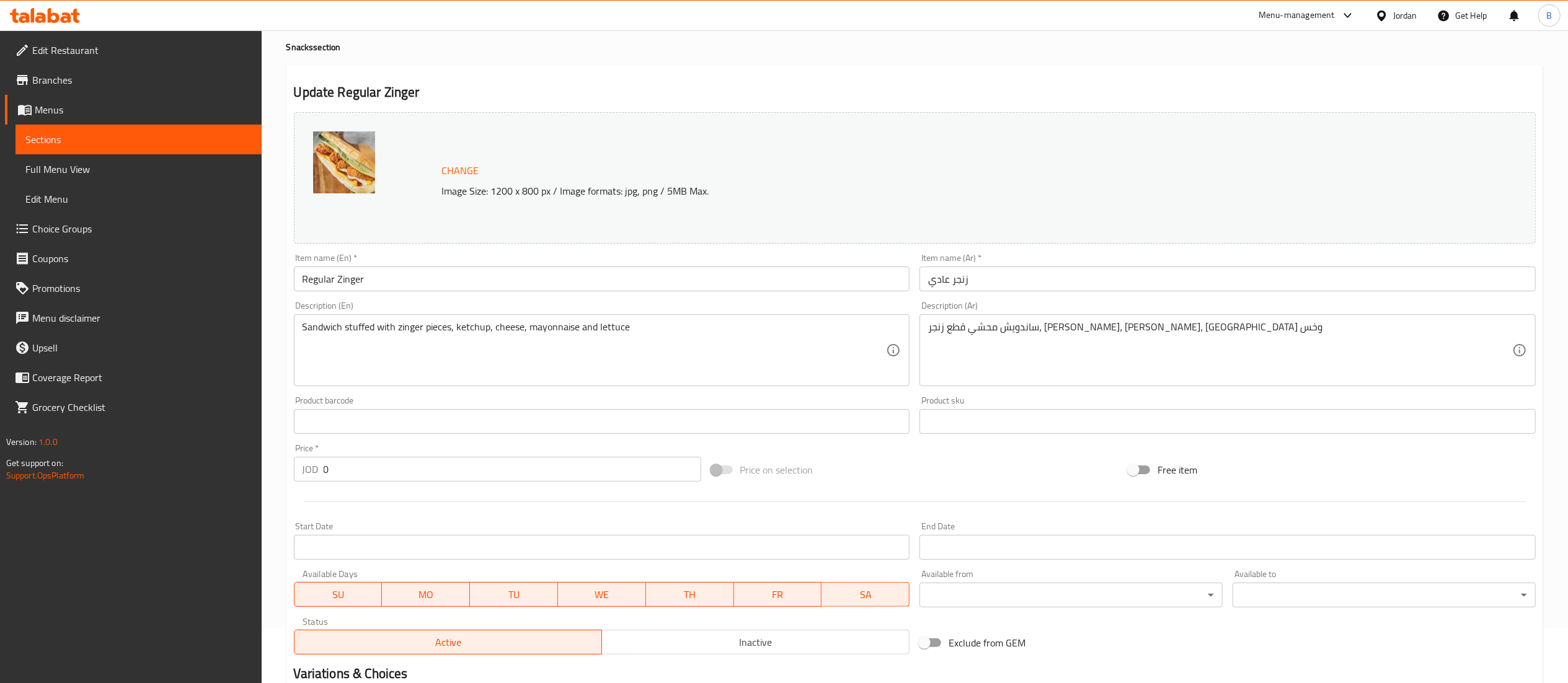
scroll to position [343, 0]
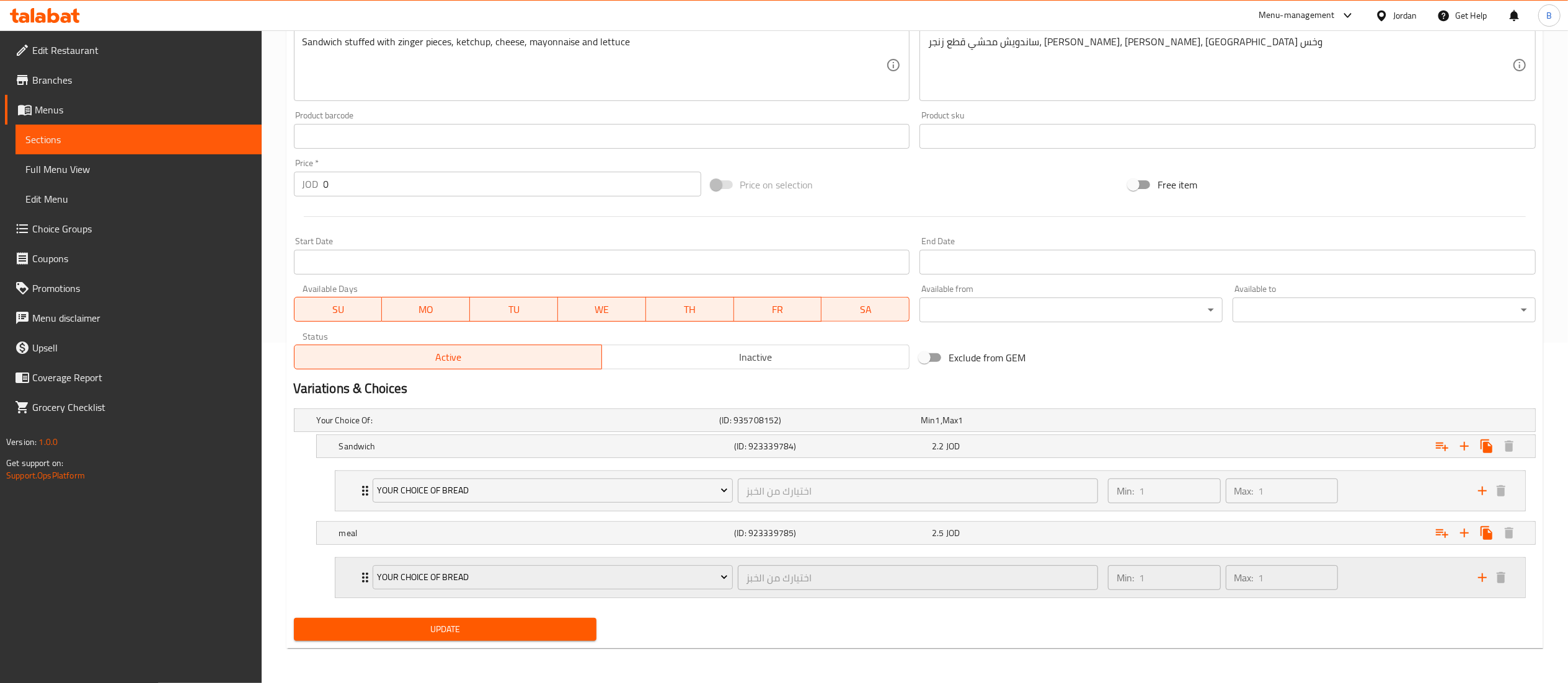
click at [1383, 576] on div "Min: 1 ​ Max: 1 ​" at bounding box center [1285, 577] width 370 height 39
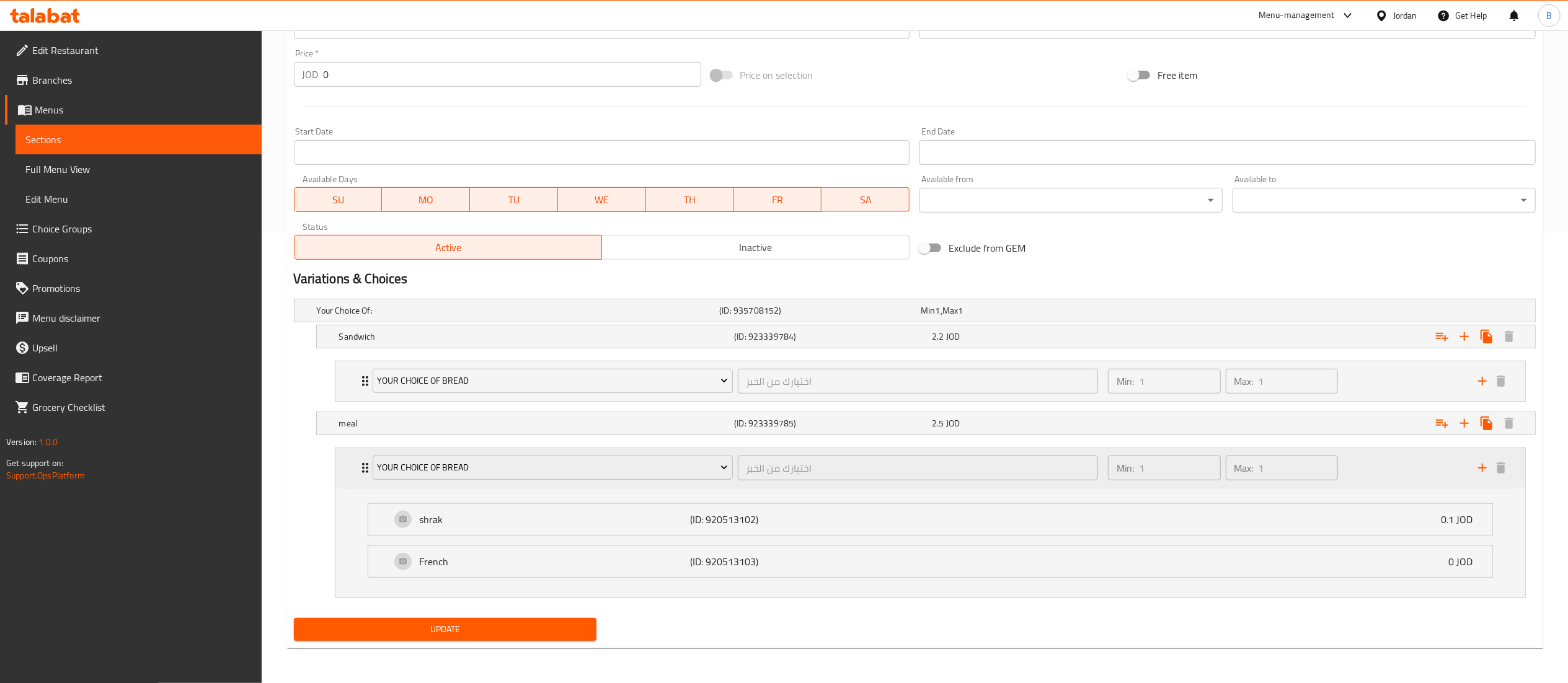
scroll to position [454, 0]
click at [1372, 381] on div "Min: 1 ​ Max: 1 ​" at bounding box center [1285, 381] width 370 height 39
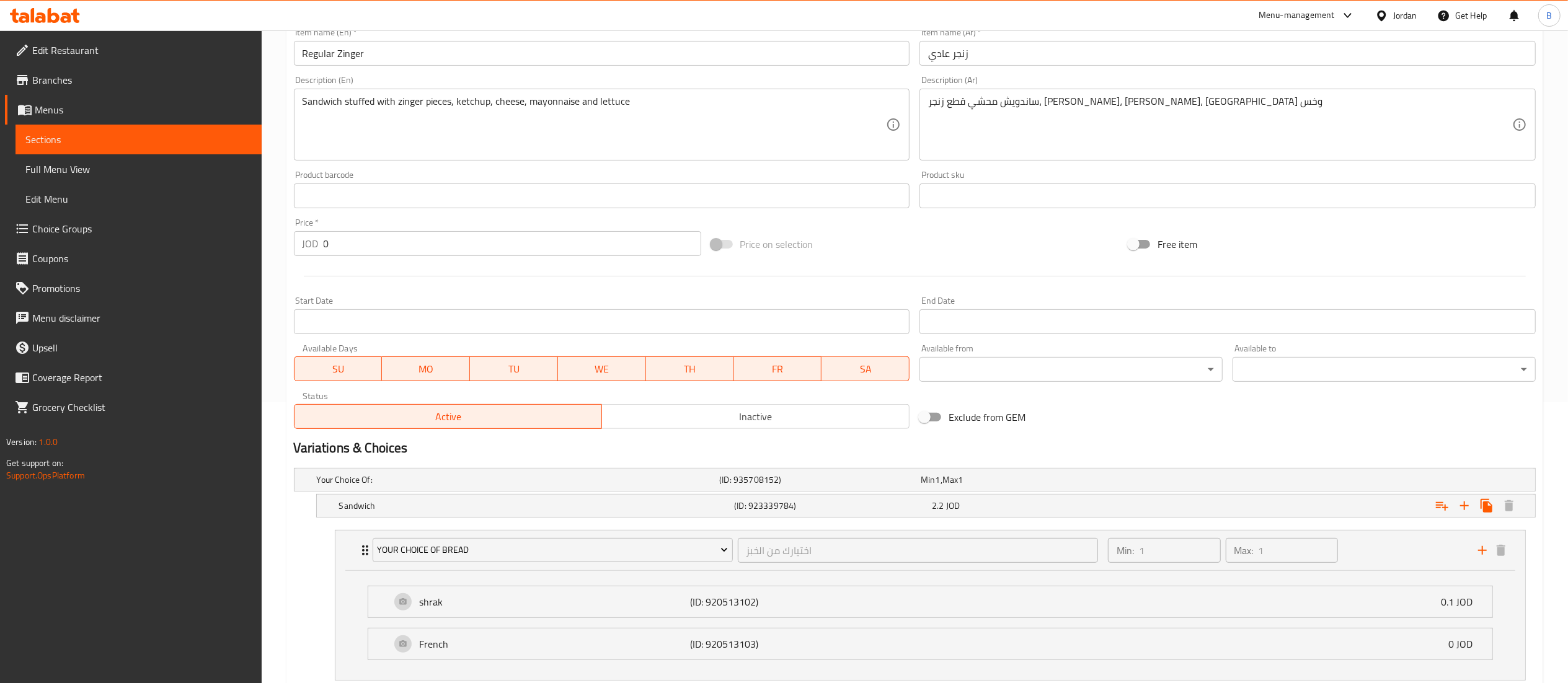
scroll to position [0, 0]
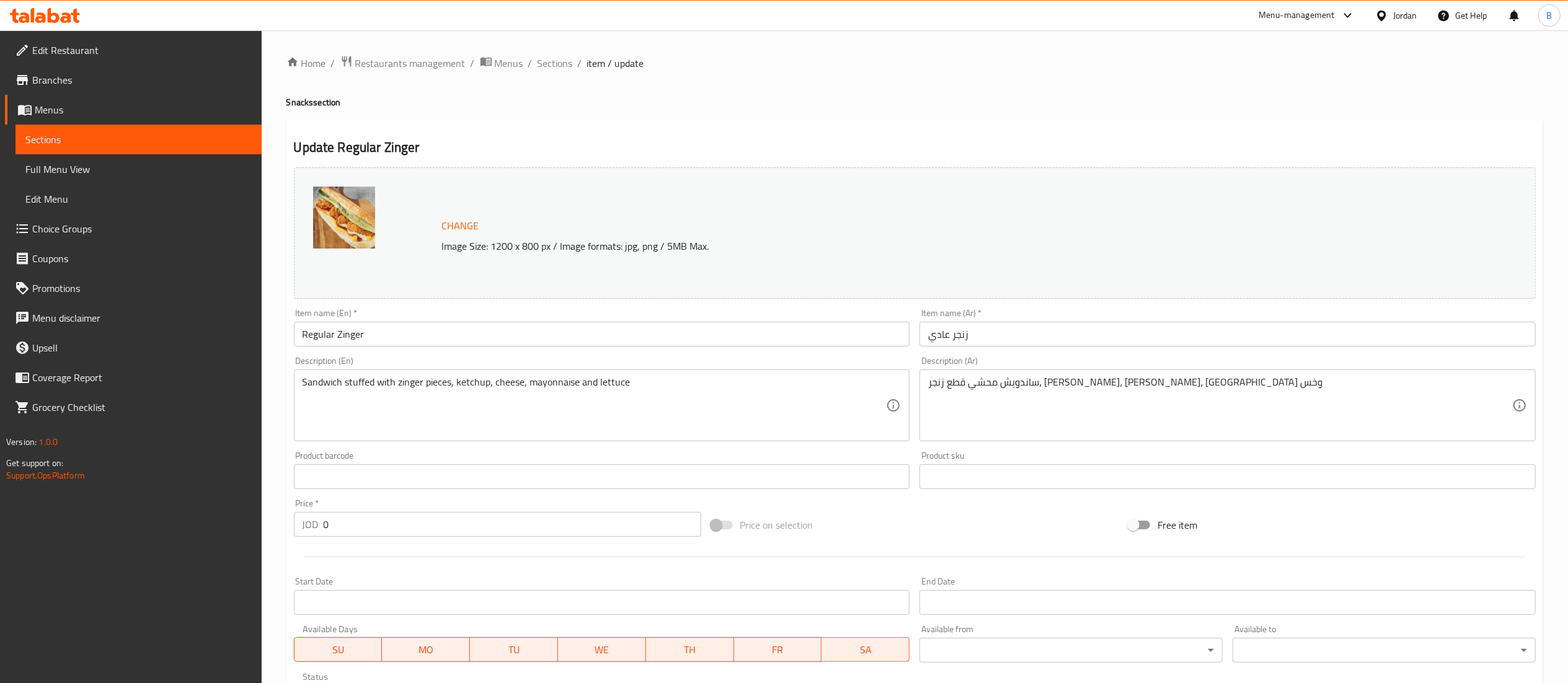
drag, startPoint x: 564, startPoint y: 59, endPoint x: 698, endPoint y: 121, distance: 147.6
click at [564, 59] on span "Sections" at bounding box center [556, 63] width 36 height 15
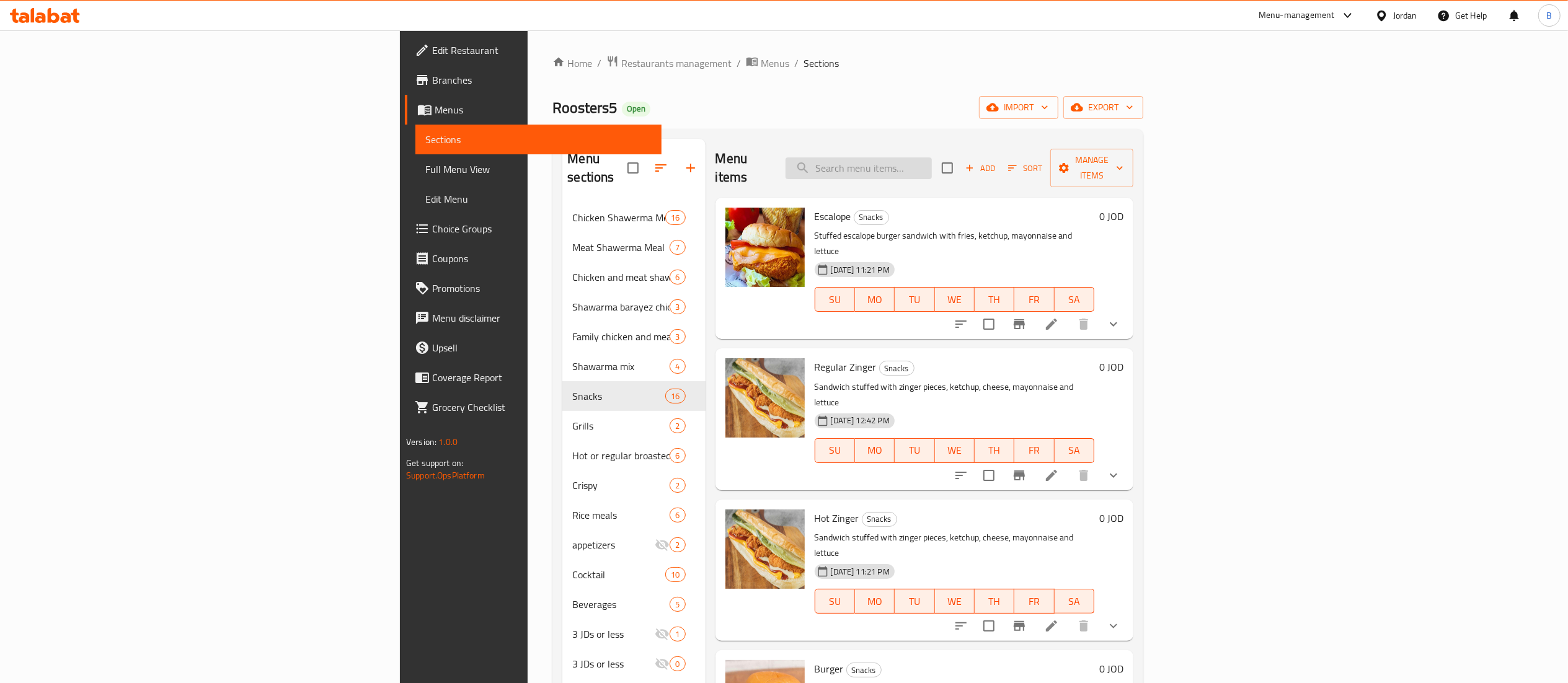
click at [932, 168] on input "search" at bounding box center [859, 168] width 146 height 22
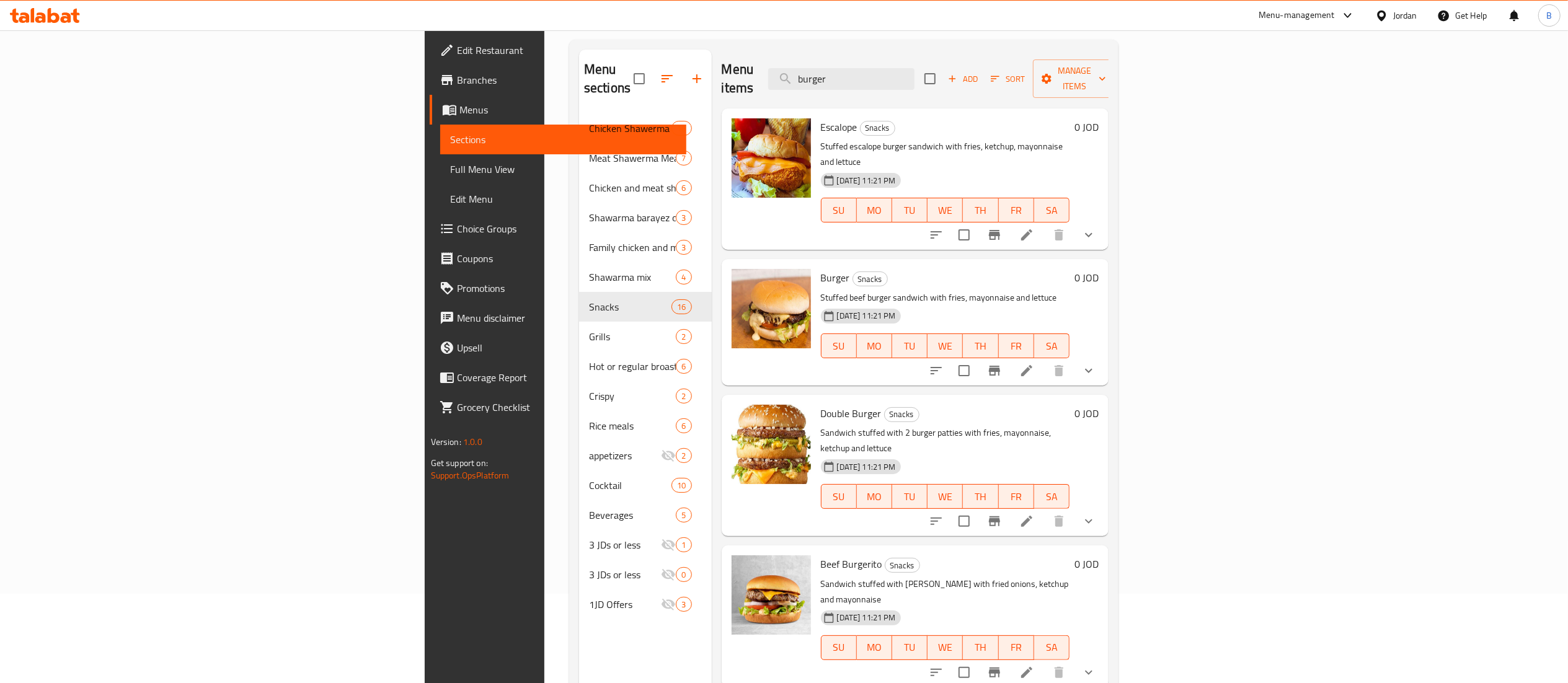
scroll to position [50, 0]
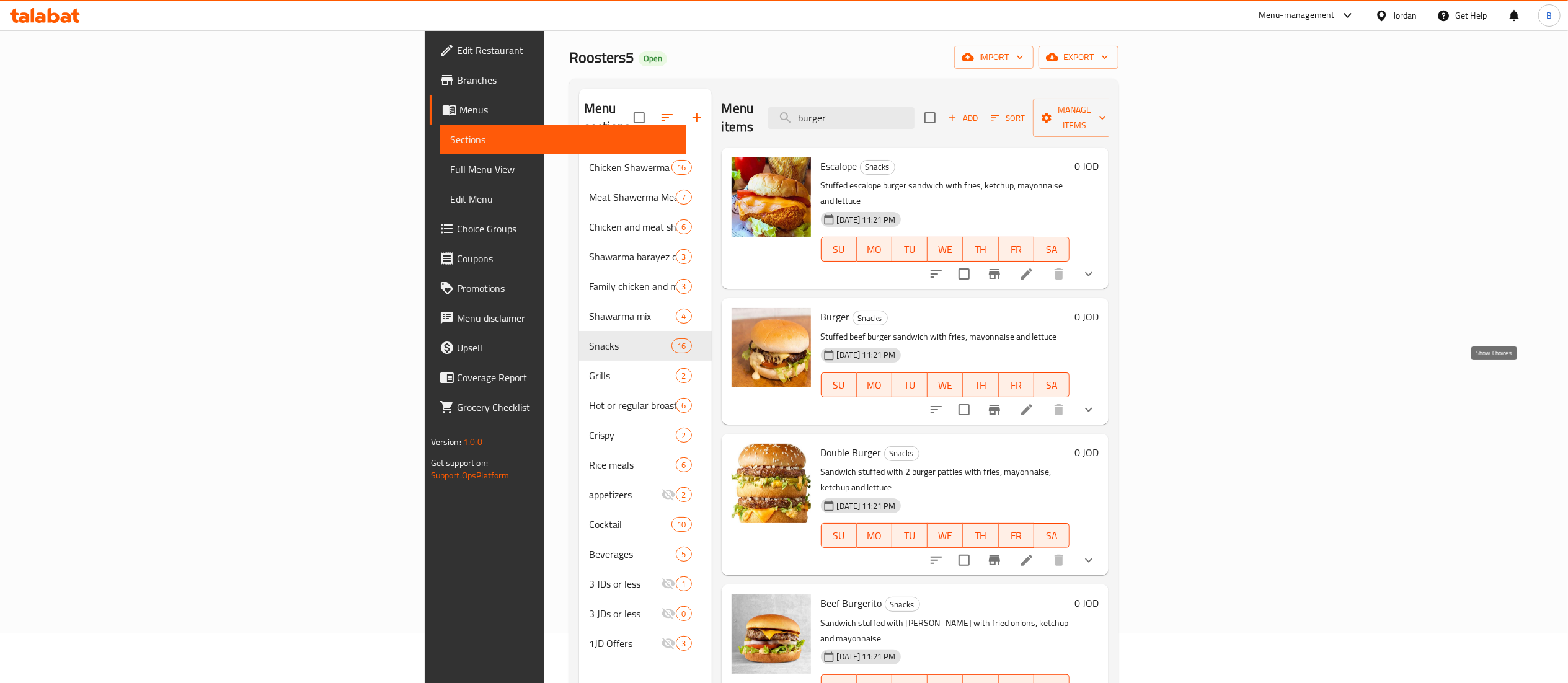
click at [1097, 403] on icon "show more" at bounding box center [1088, 409] width 15 height 15
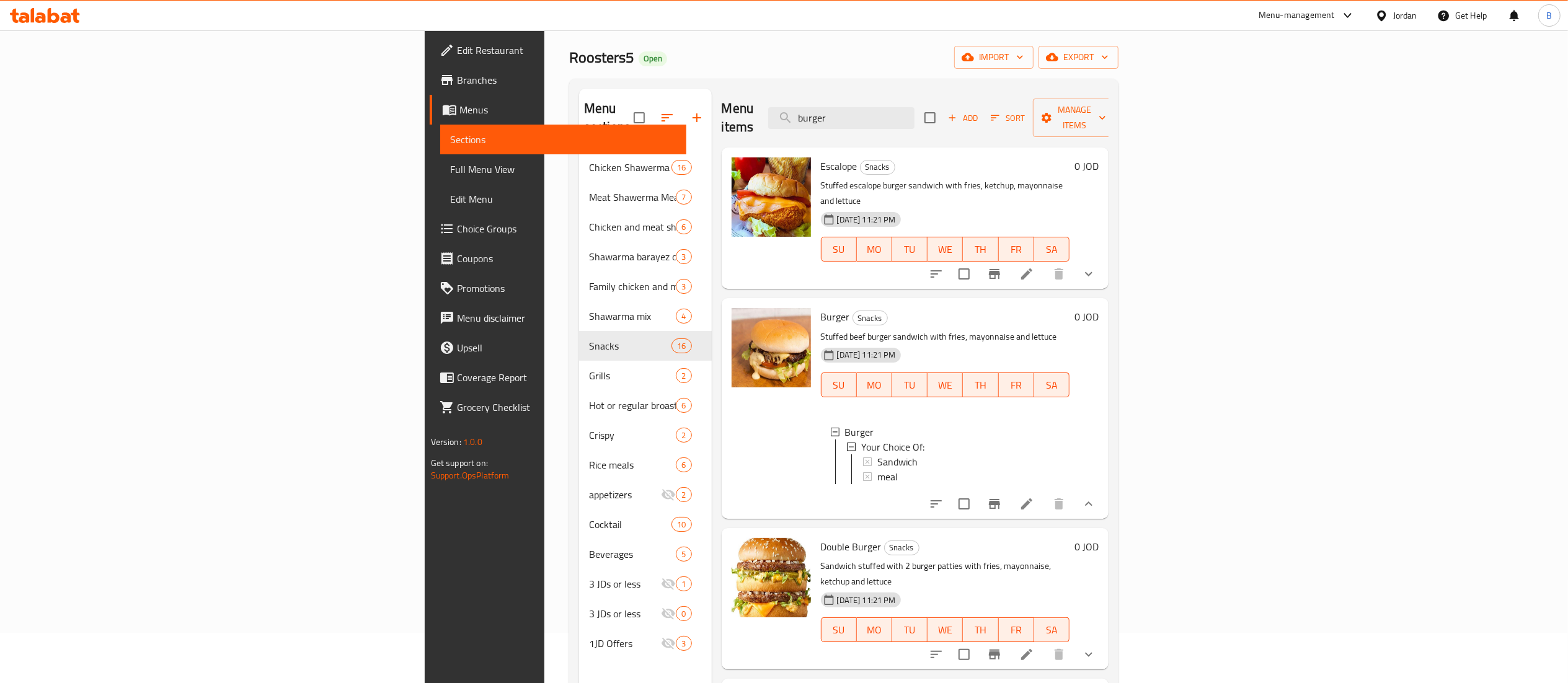
scroll to position [124, 0]
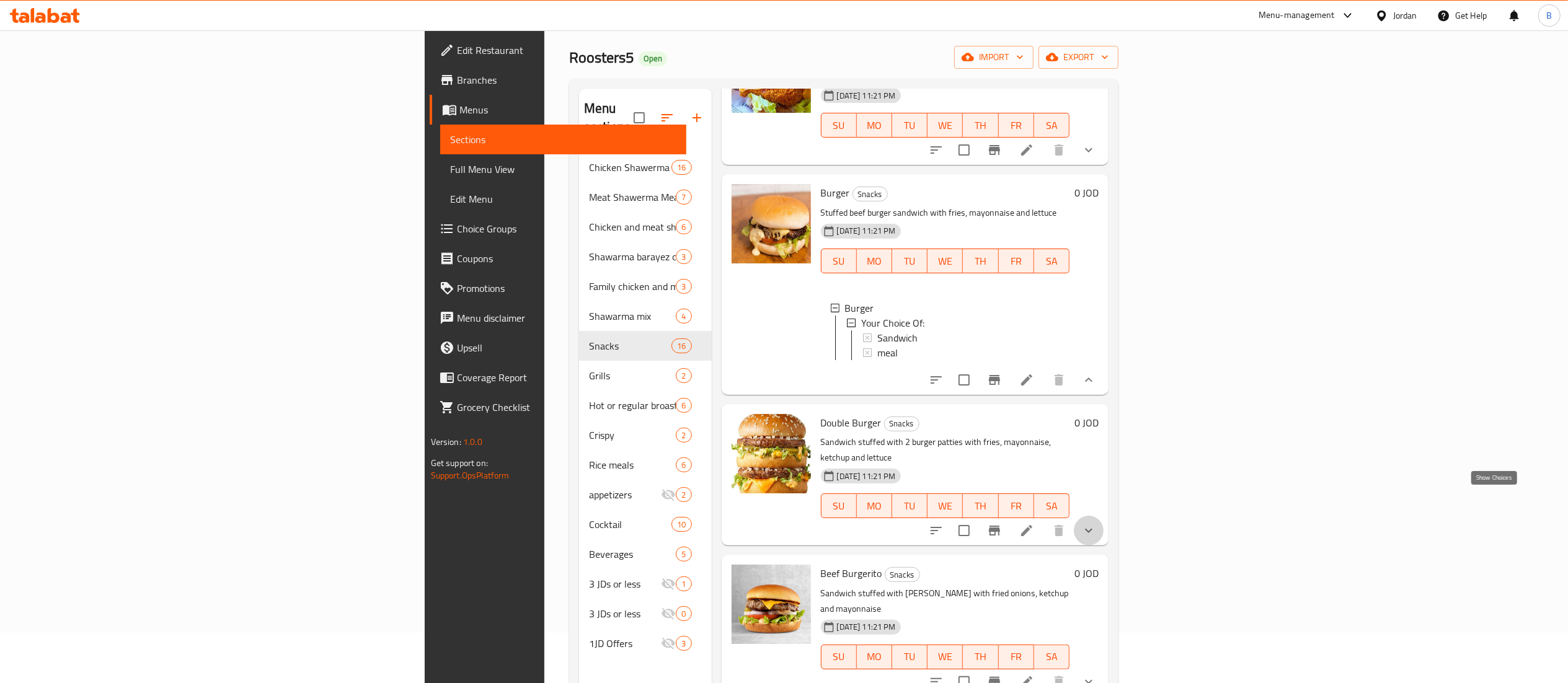
click at [1097, 523] on icon "show more" at bounding box center [1088, 530] width 15 height 15
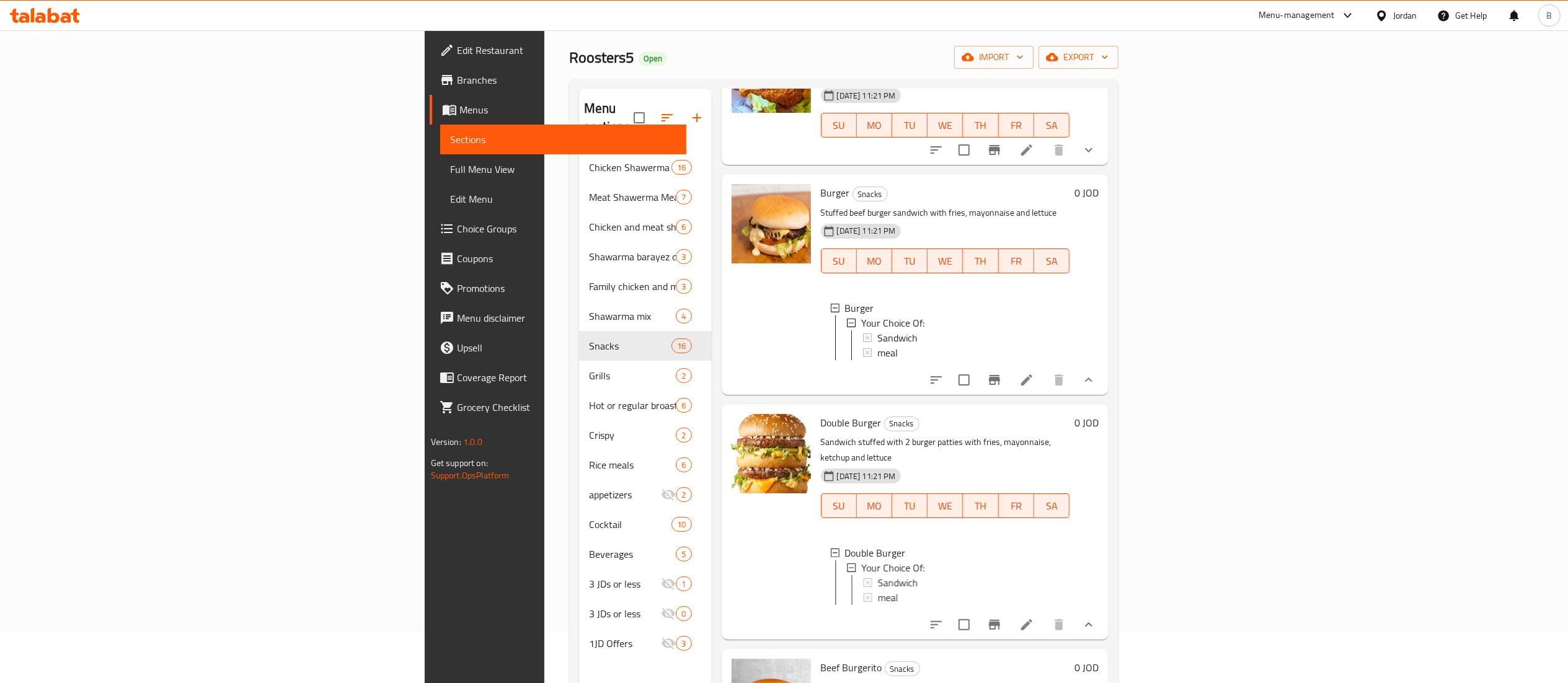
scroll to position [251, 0]
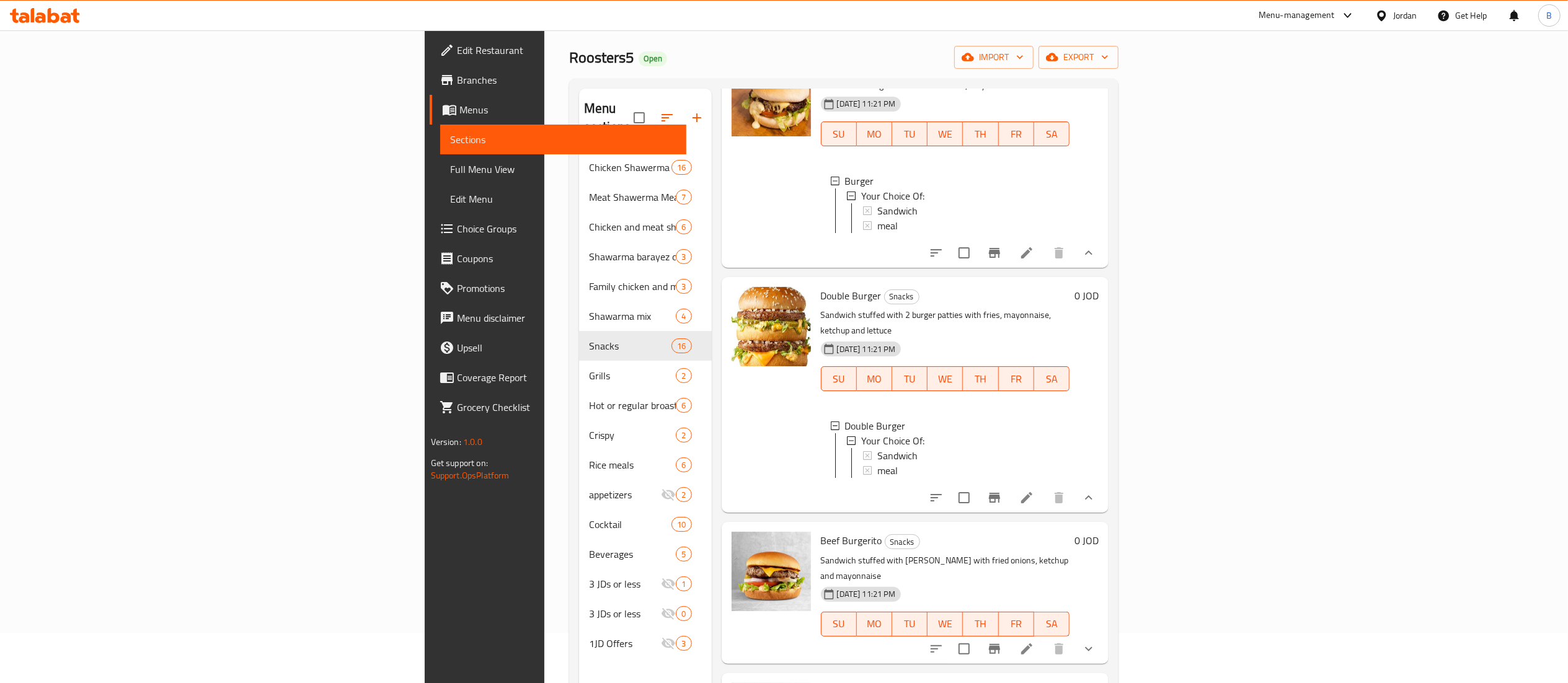
click at [1097, 641] on icon "show more" at bounding box center [1088, 648] width 15 height 15
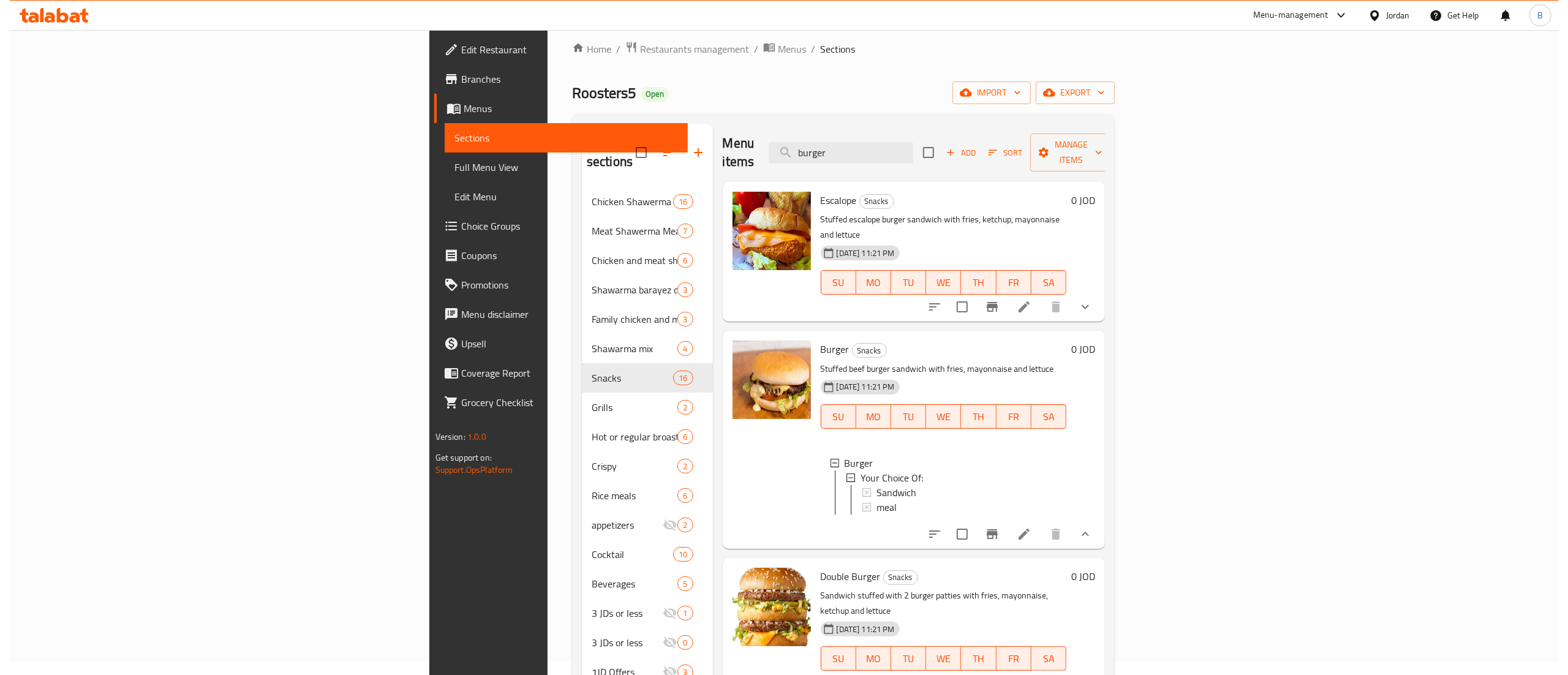
scroll to position [0, 0]
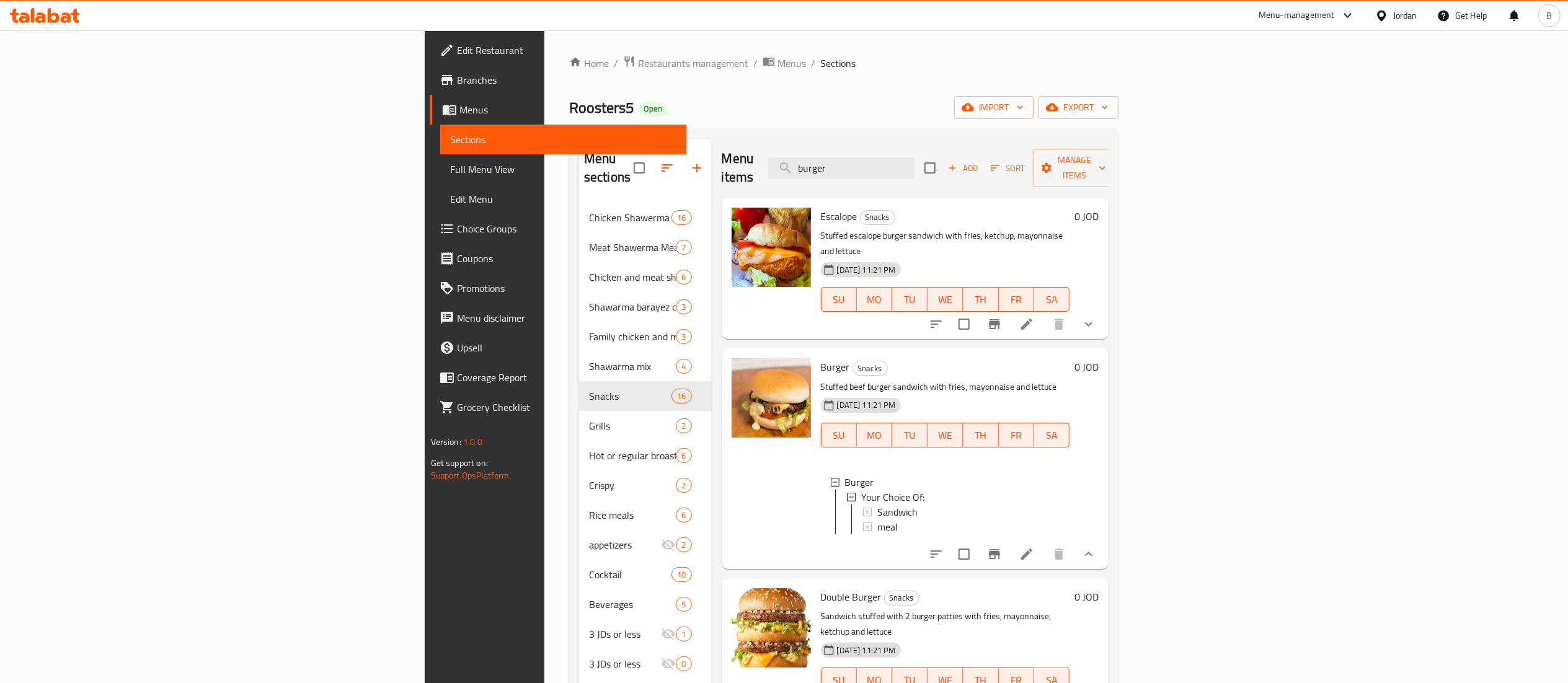
drag, startPoint x: 1039, startPoint y: 163, endPoint x: 278, endPoint y: 216, distance: 762.8
click at [579, 178] on div "Menu sections Chicken Shawerma Meal 16 Meat Shawerma Meal 7 Chicken and meat sh…" at bounding box center [843, 481] width 529 height 683
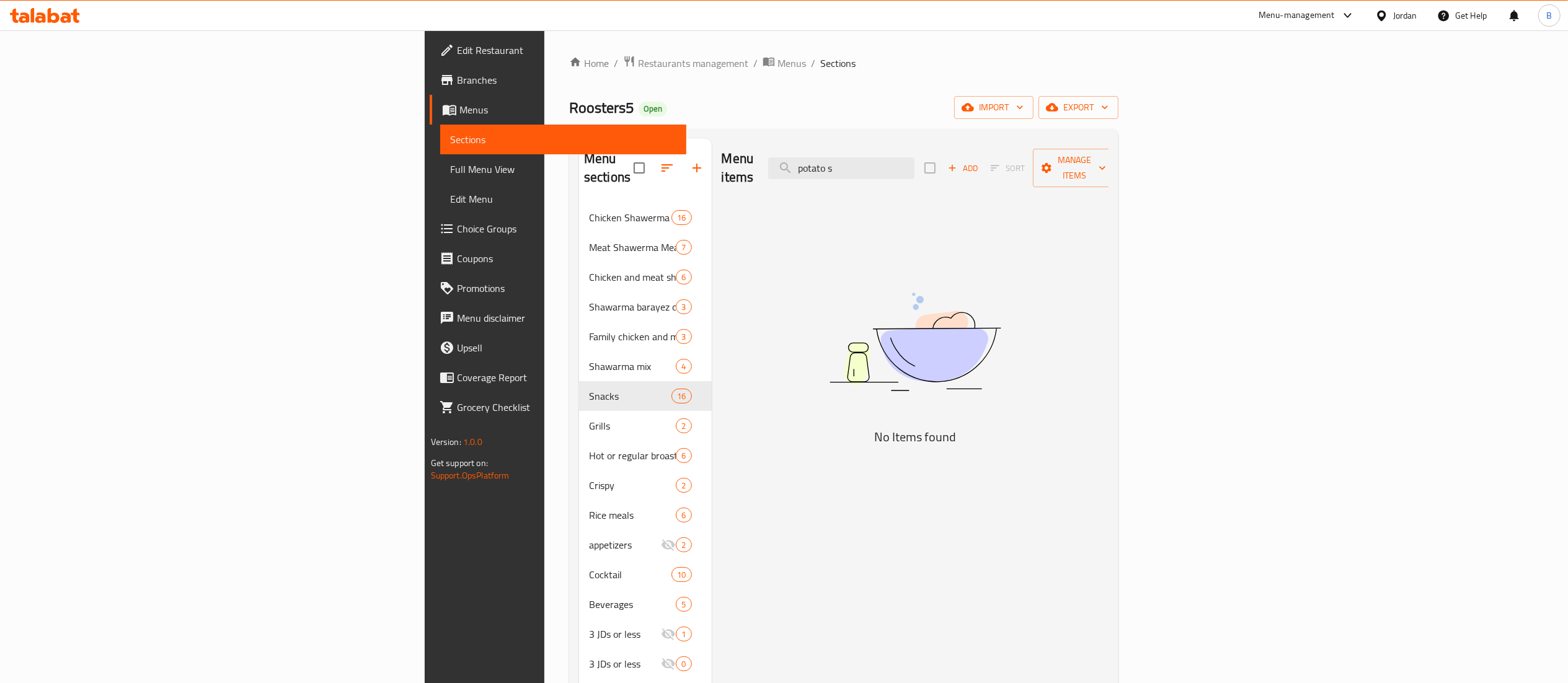
drag, startPoint x: 1036, startPoint y: 165, endPoint x: 463, endPoint y: 185, distance: 573.3
click at [579, 168] on div "Menu sections Chicken Shawerma Meal 16 Meat Shawerma Meal 7 Chicken and meat sh…" at bounding box center [843, 481] width 529 height 683
type input "بطاطا"
drag, startPoint x: 1030, startPoint y: 158, endPoint x: 730, endPoint y: 158, distance: 300.0
click at [735, 158] on div "Menu items بطاطا Add Sort Manage items" at bounding box center [915, 168] width 387 height 59
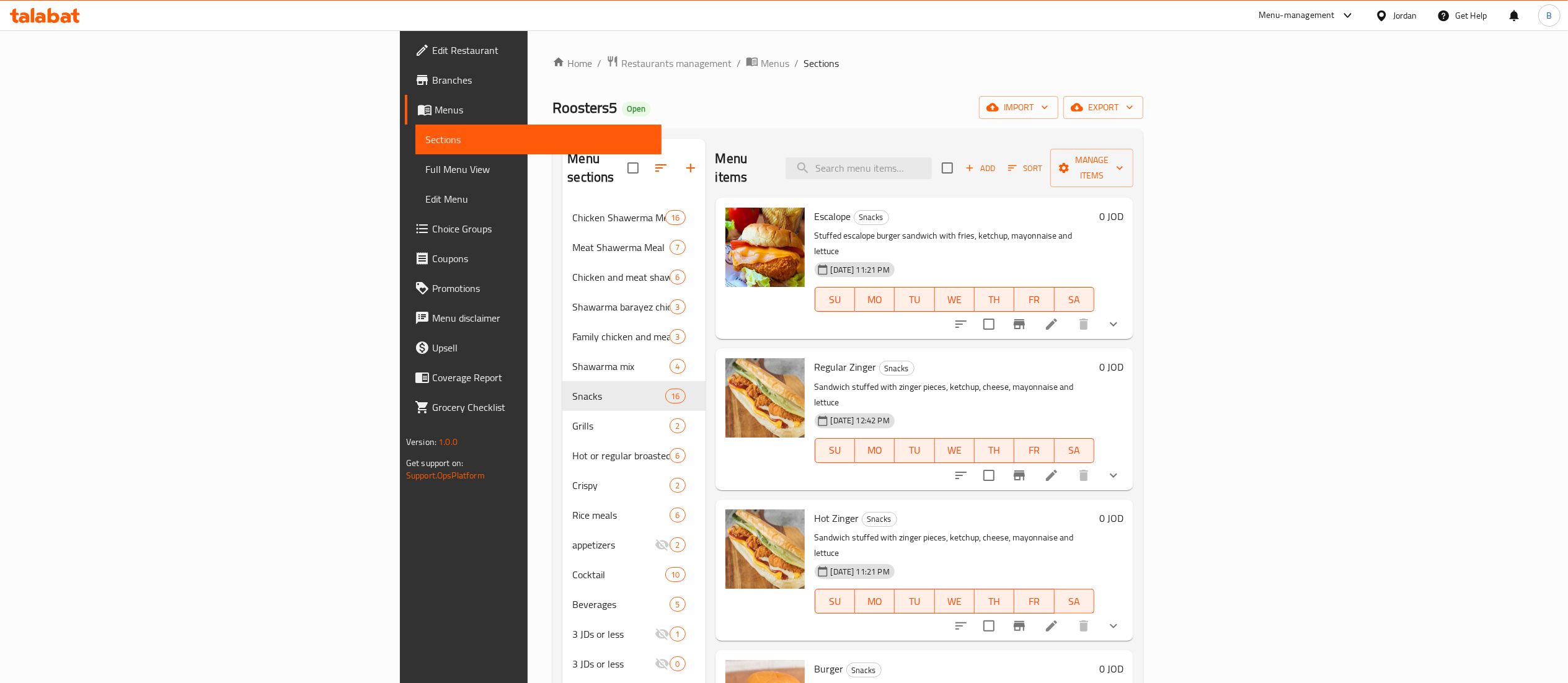
click at [1121, 317] on icon "show more" at bounding box center [1113, 324] width 15 height 15
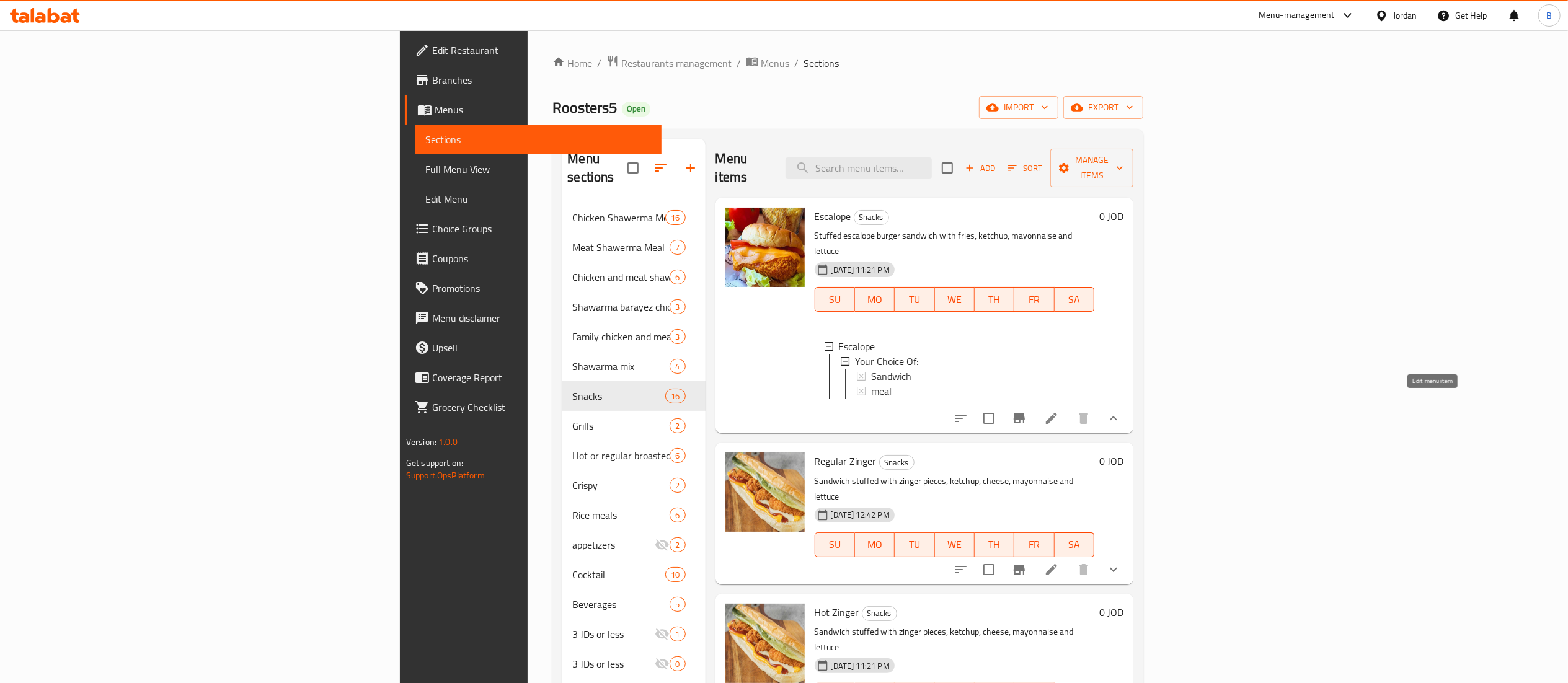
click at [1059, 411] on icon at bounding box center [1051, 418] width 15 height 15
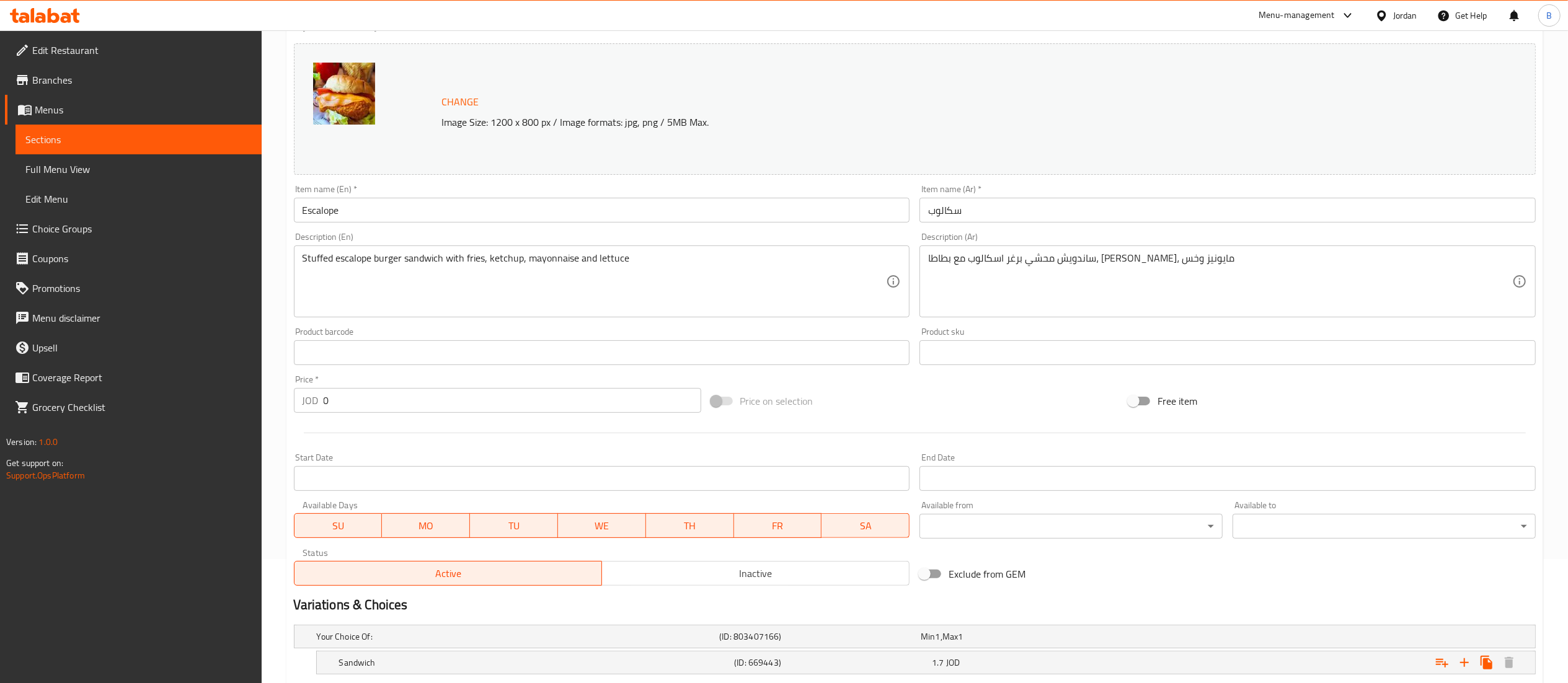
scroll to position [240, 0]
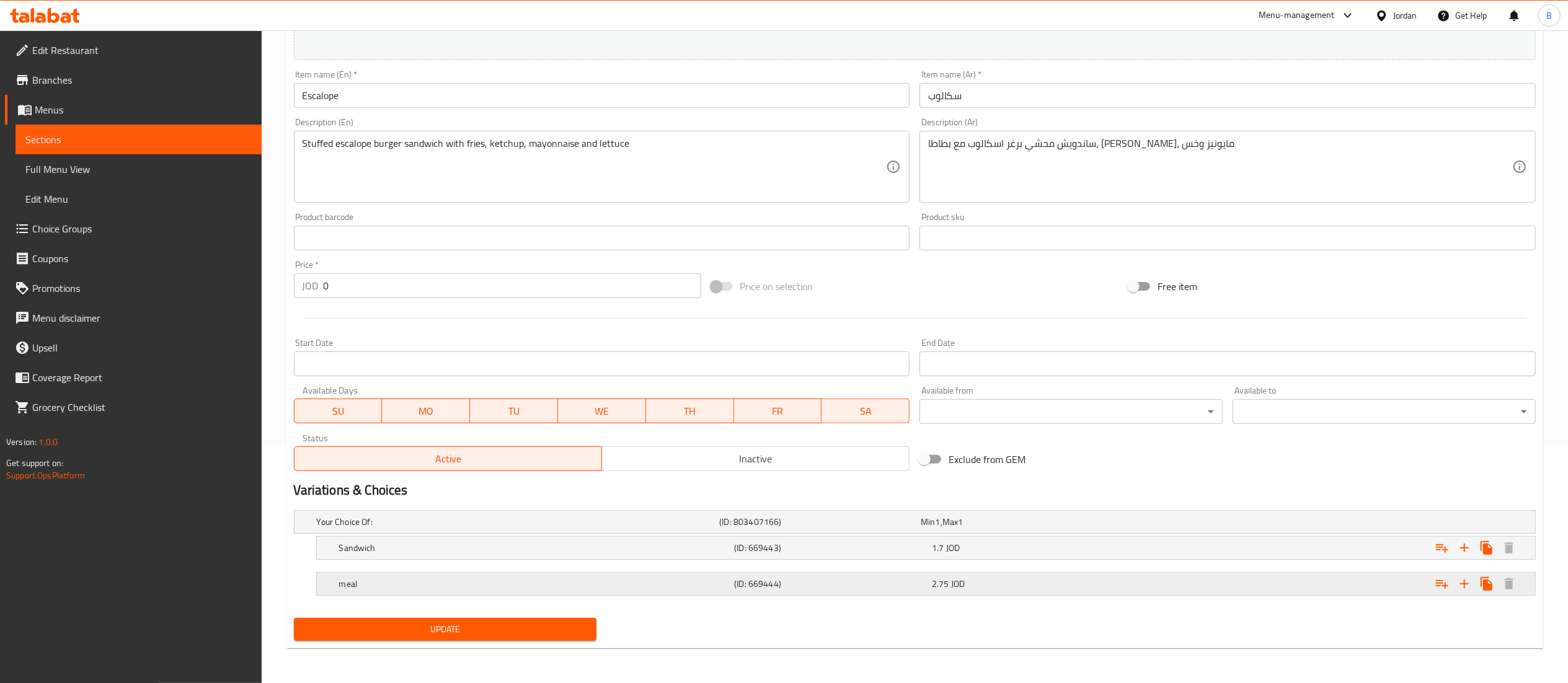
click at [563, 590] on h5 "meal" at bounding box center [534, 584] width 390 height 12
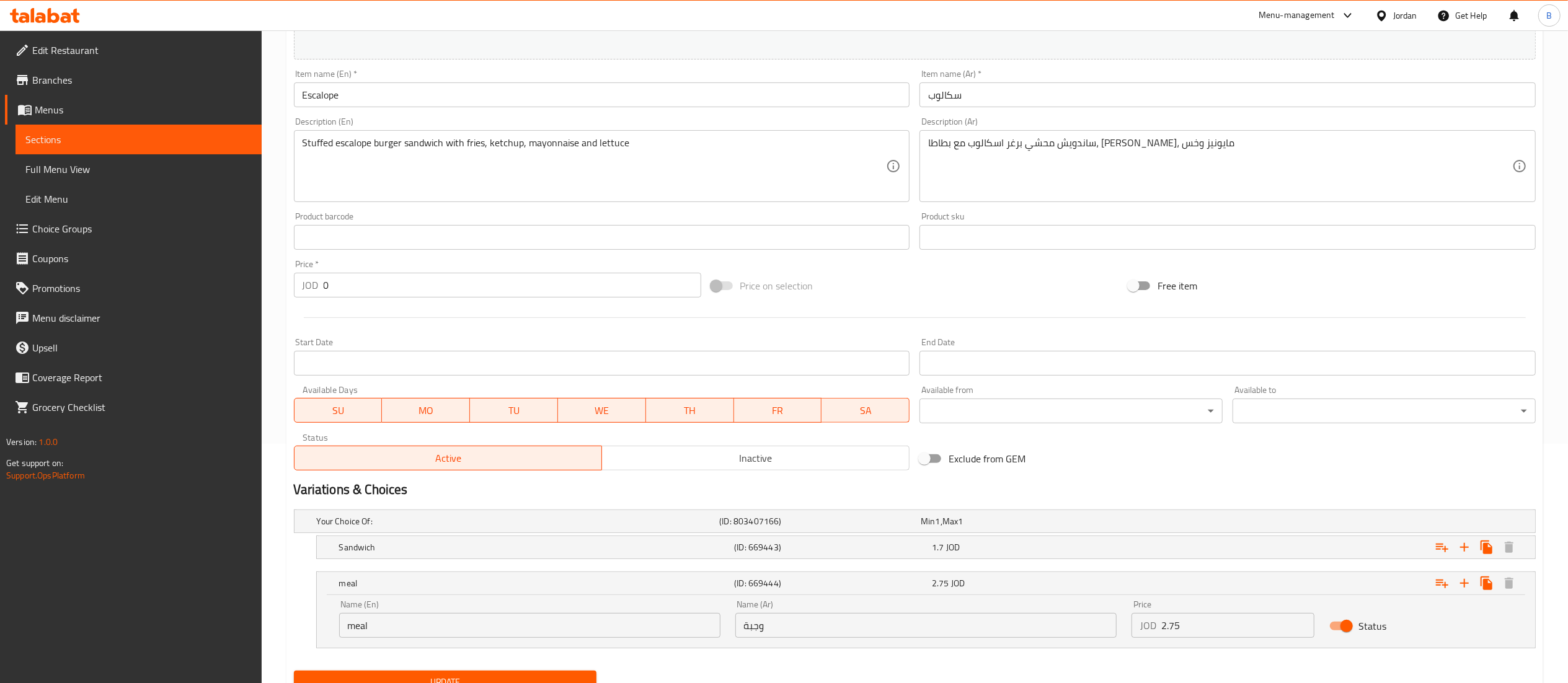
drag, startPoint x: 1196, startPoint y: 623, endPoint x: 978, endPoint y: 623, distance: 218.0
click at [1027, 623] on div "Name (En) meal Name (En) Name (Ar) وجبة Name (Ar) Price JOD 2.75 Price Status" at bounding box center [926, 619] width 1189 height 53
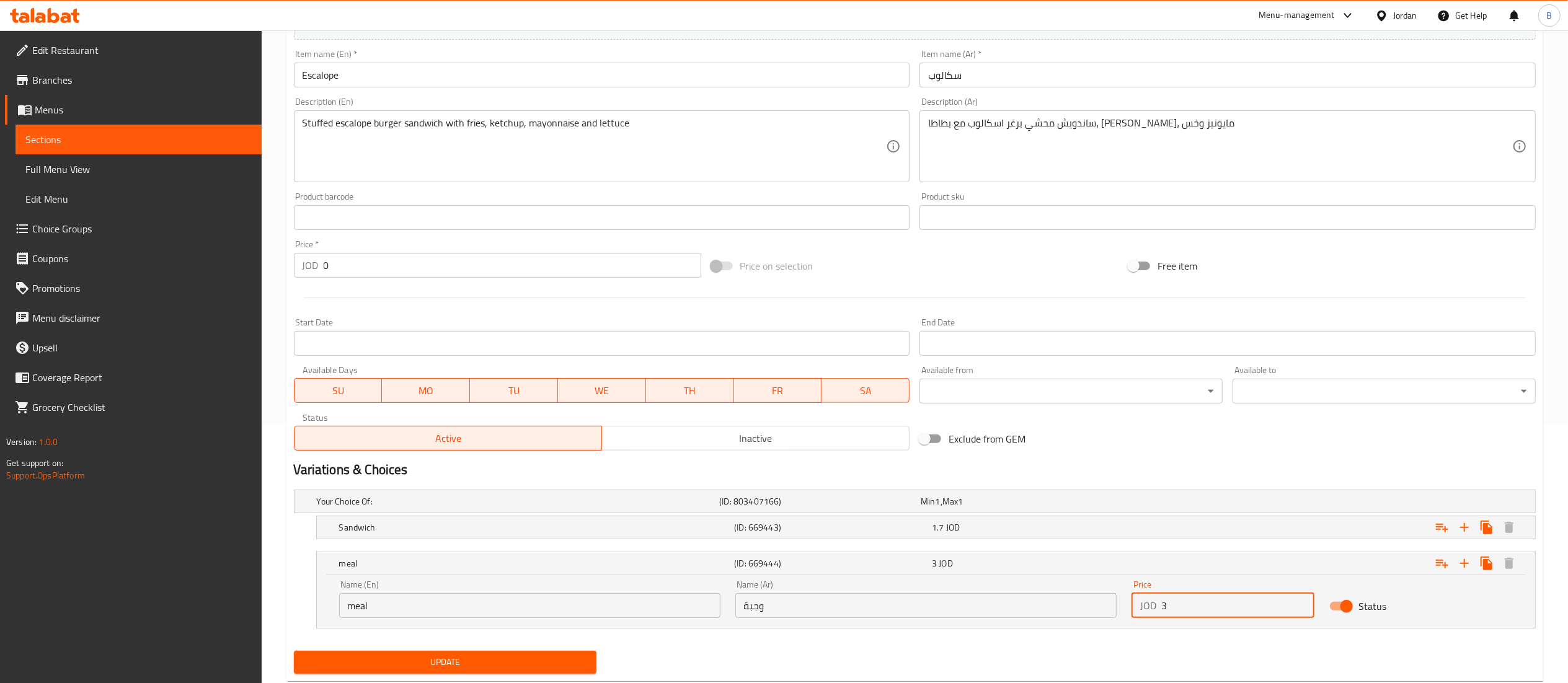
scroll to position [294, 0]
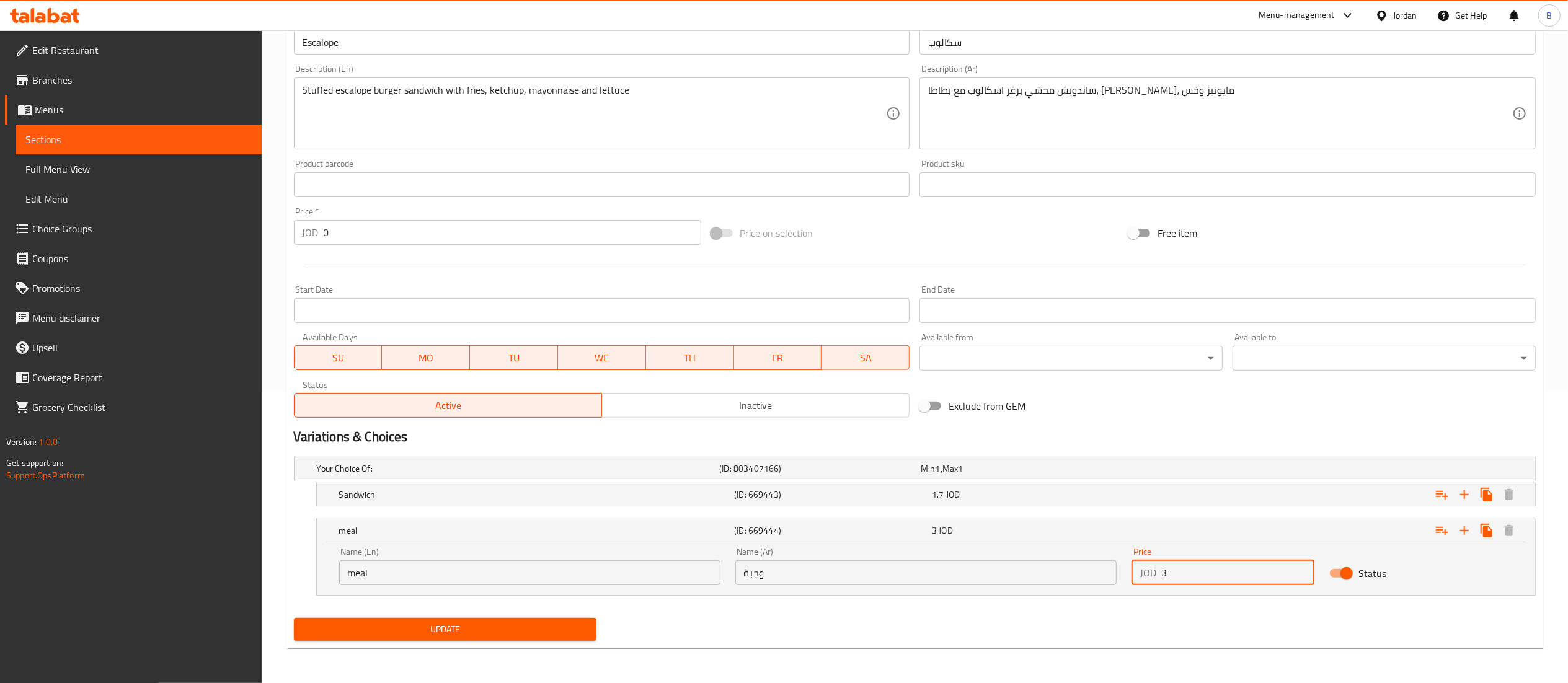
type input "3"
click at [496, 632] on span "Update" at bounding box center [445, 630] width 284 height 15
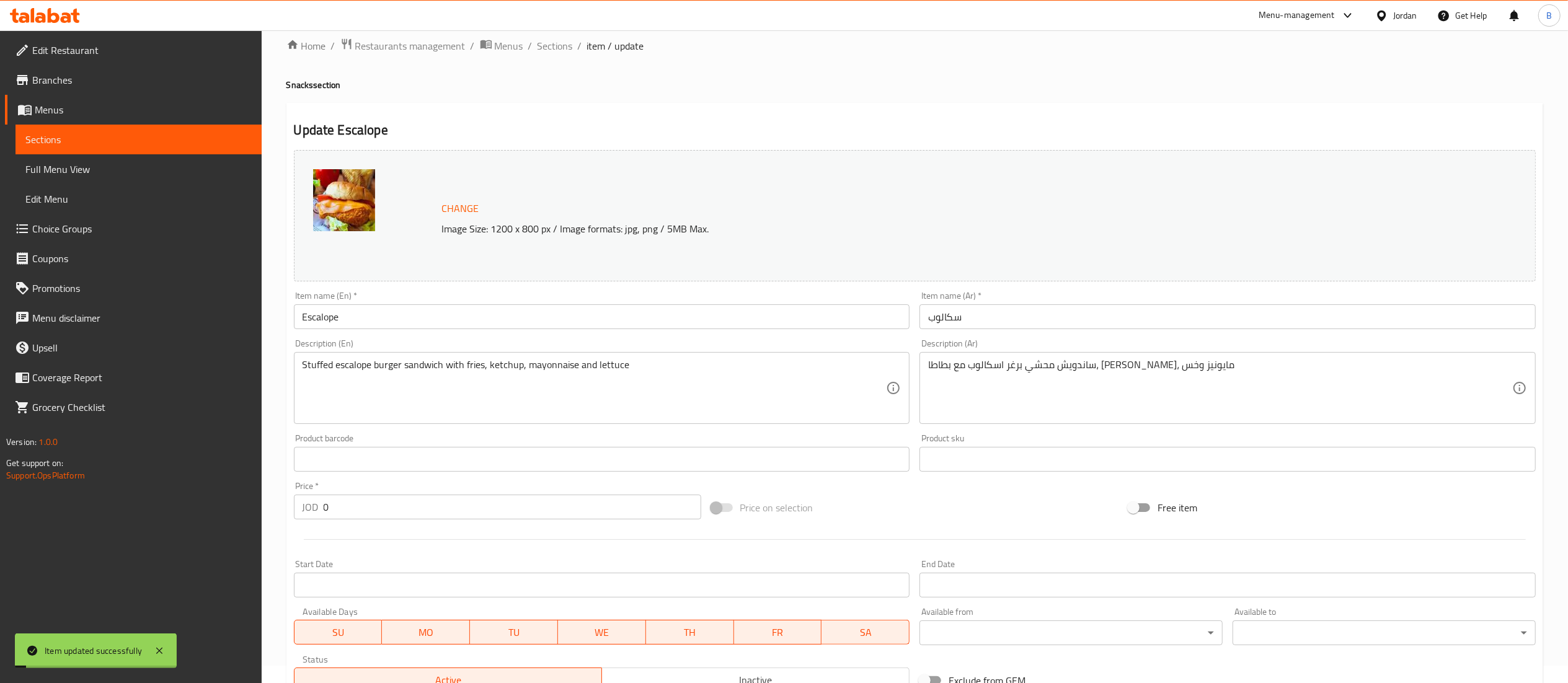
scroll to position [0, 0]
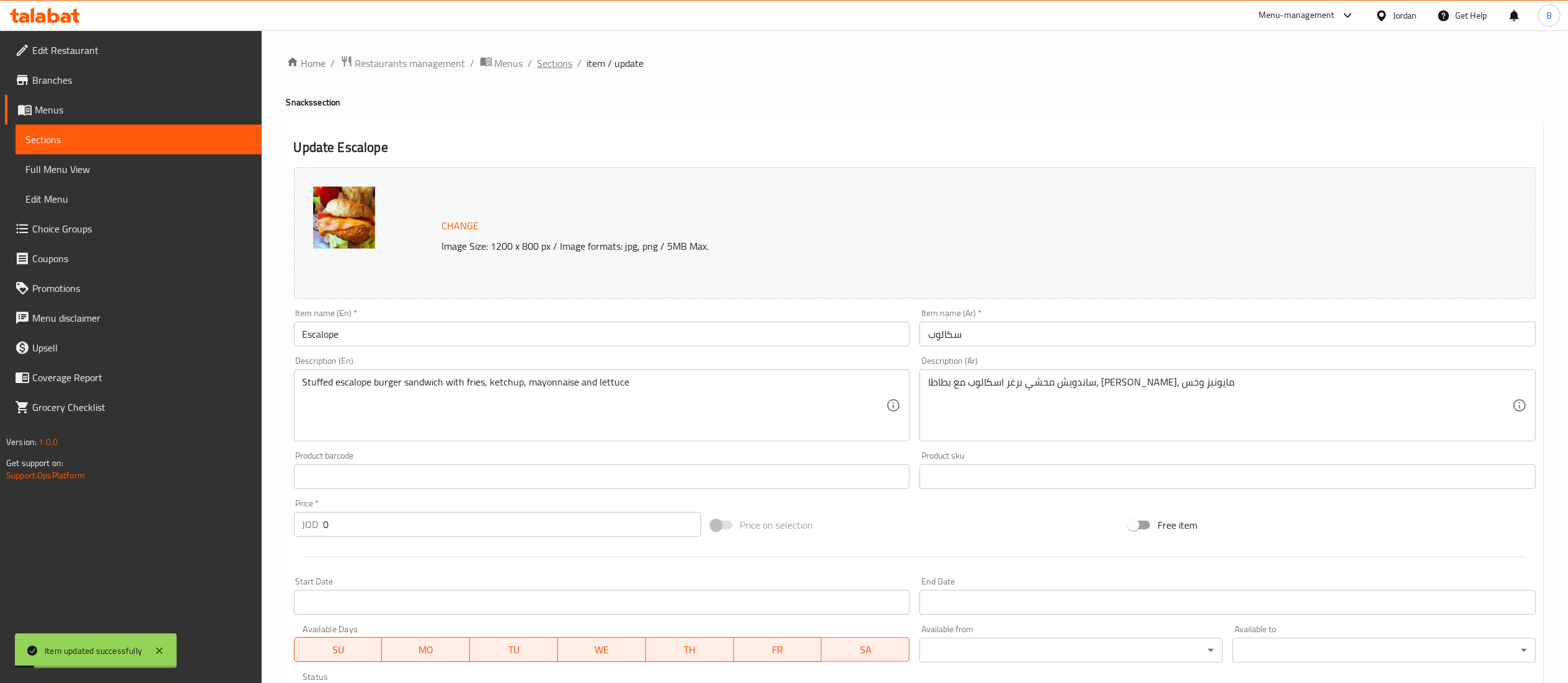
click at [538, 66] on span "Sections" at bounding box center [556, 63] width 36 height 15
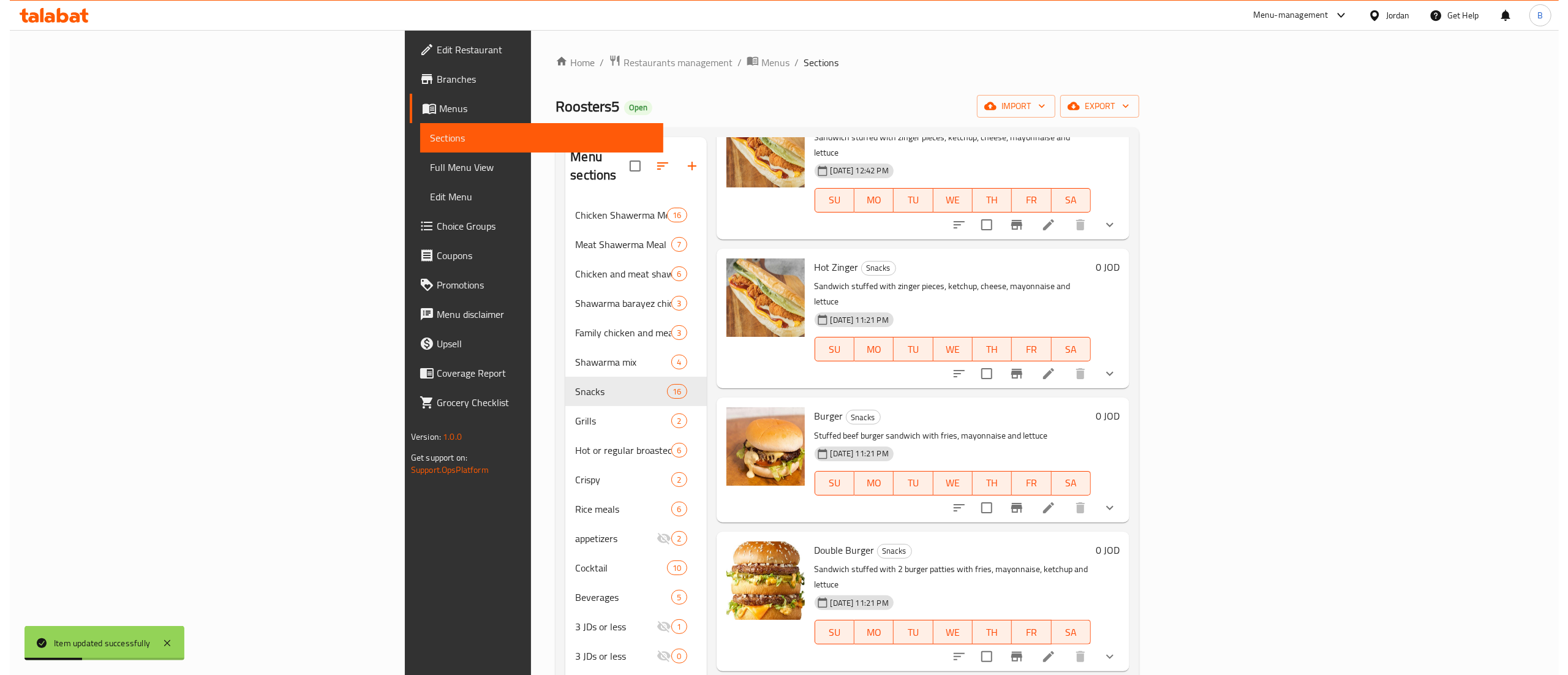
scroll to position [367, 0]
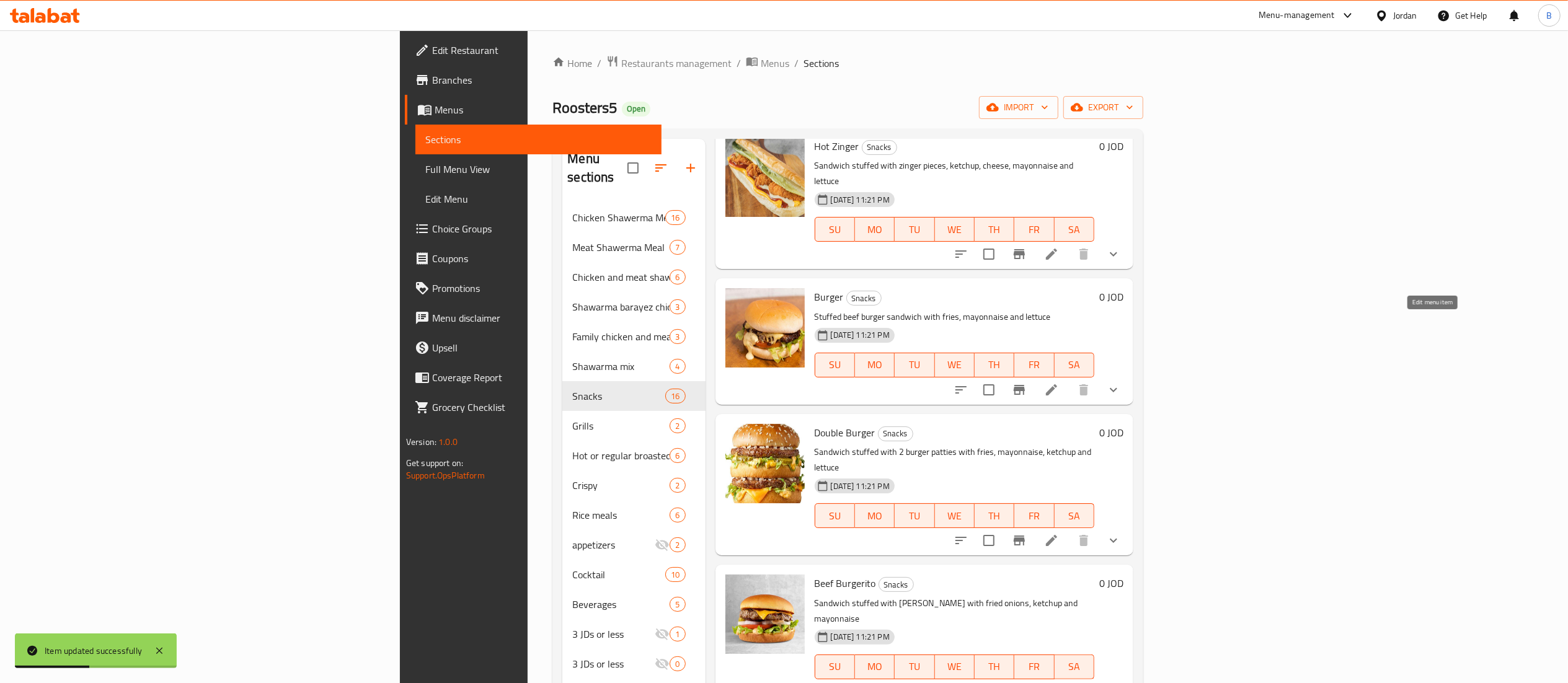
click at [1069, 379] on li at bounding box center [1051, 389] width 35 height 22
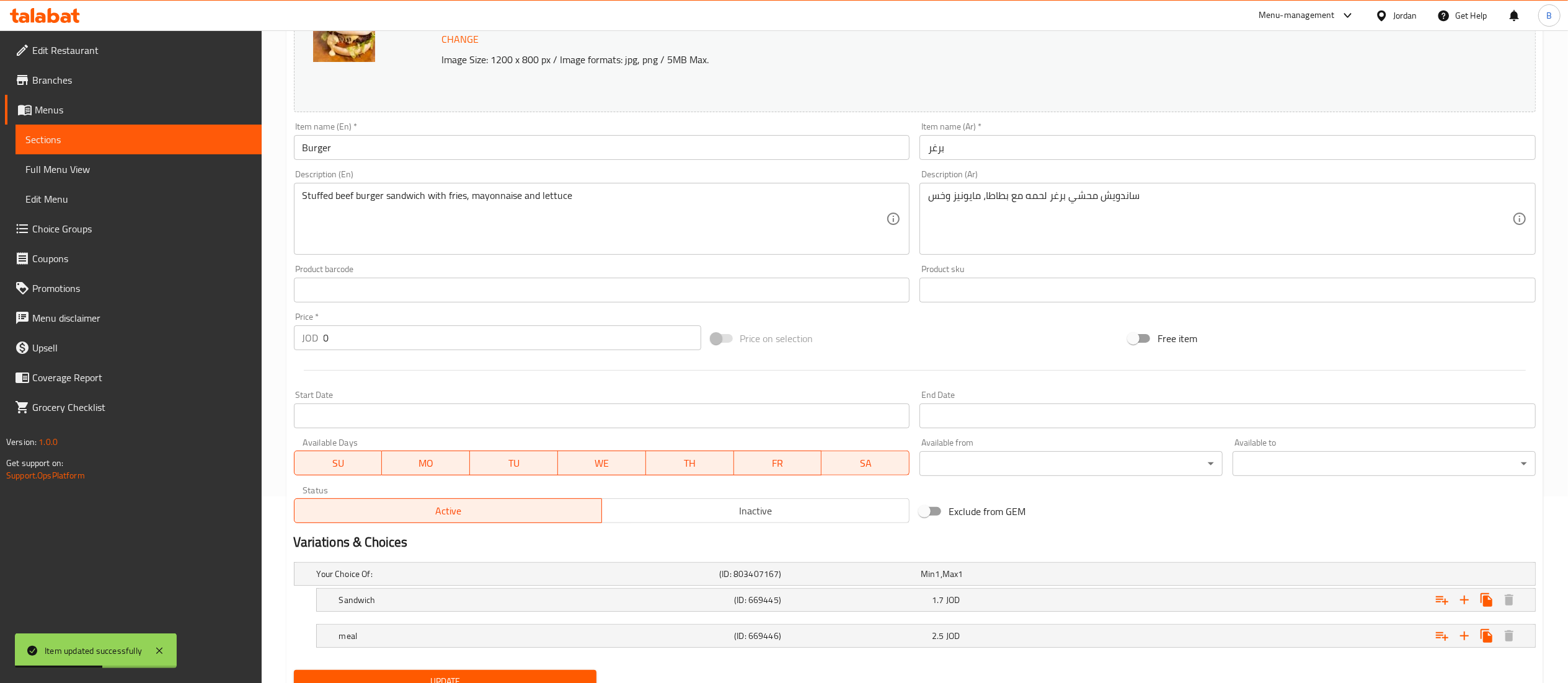
scroll to position [240, 0]
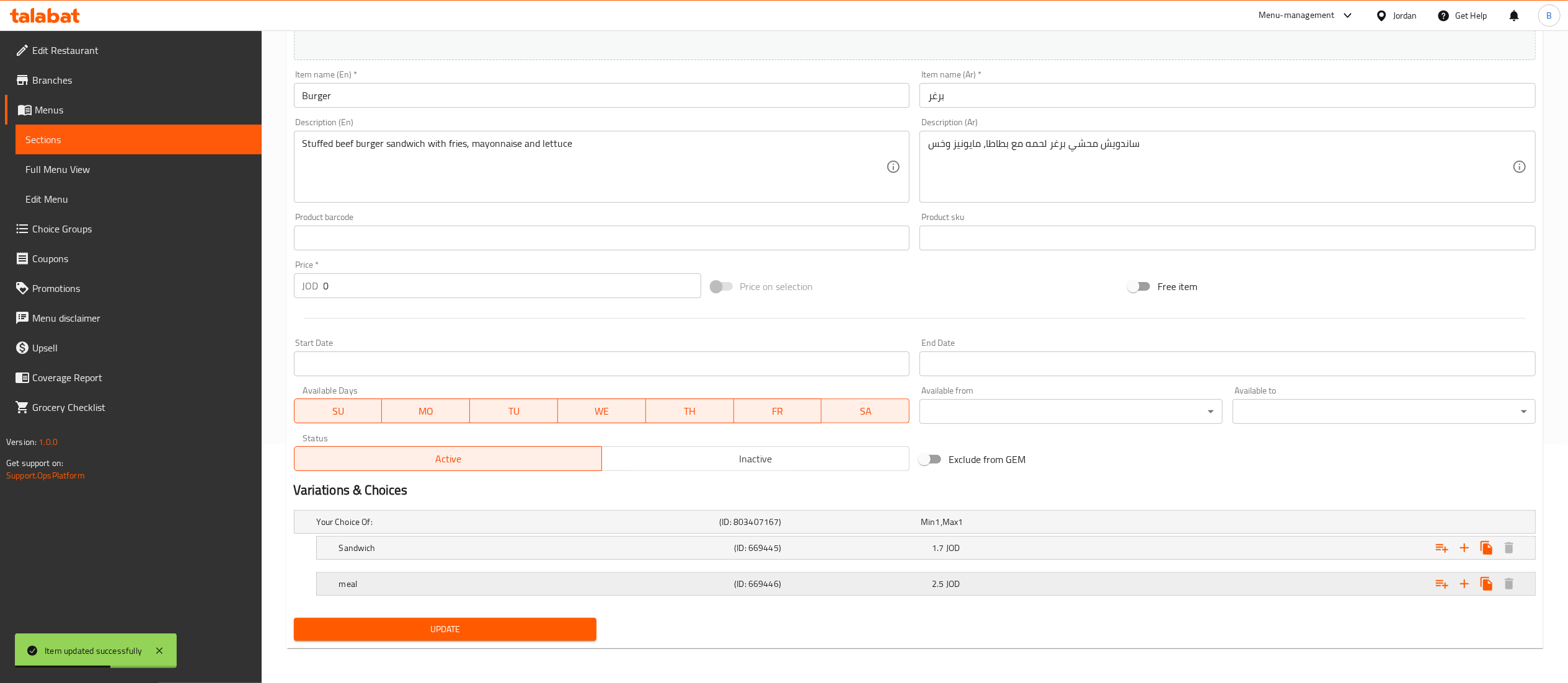
click at [537, 582] on h5 "meal" at bounding box center [534, 584] width 390 height 12
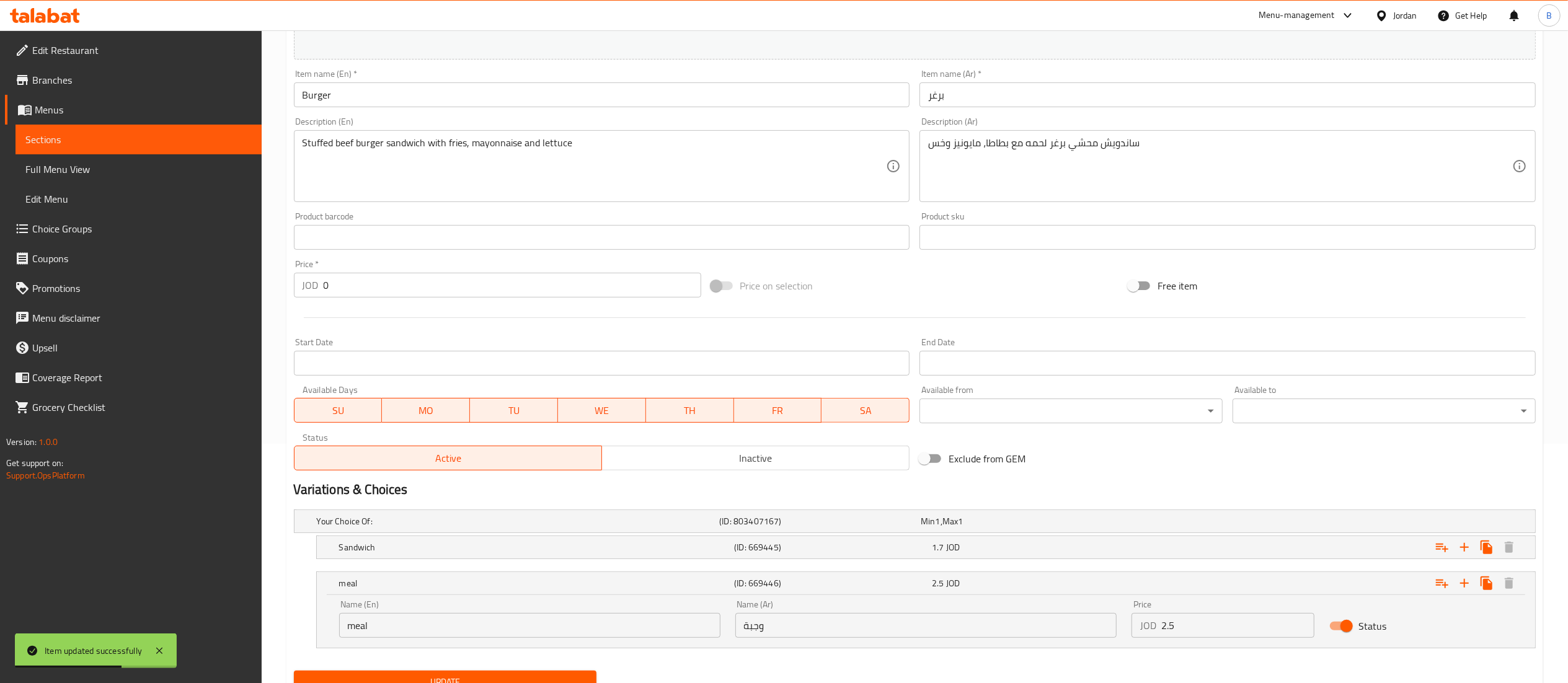
drag, startPoint x: 1185, startPoint y: 621, endPoint x: 1017, endPoint y: 620, distance: 168.0
click at [1091, 620] on div "Name (En) meal Name (En) Name (Ar) وجبة Name (Ar) Price JOD 2.5 Price Status" at bounding box center [926, 619] width 1189 height 53
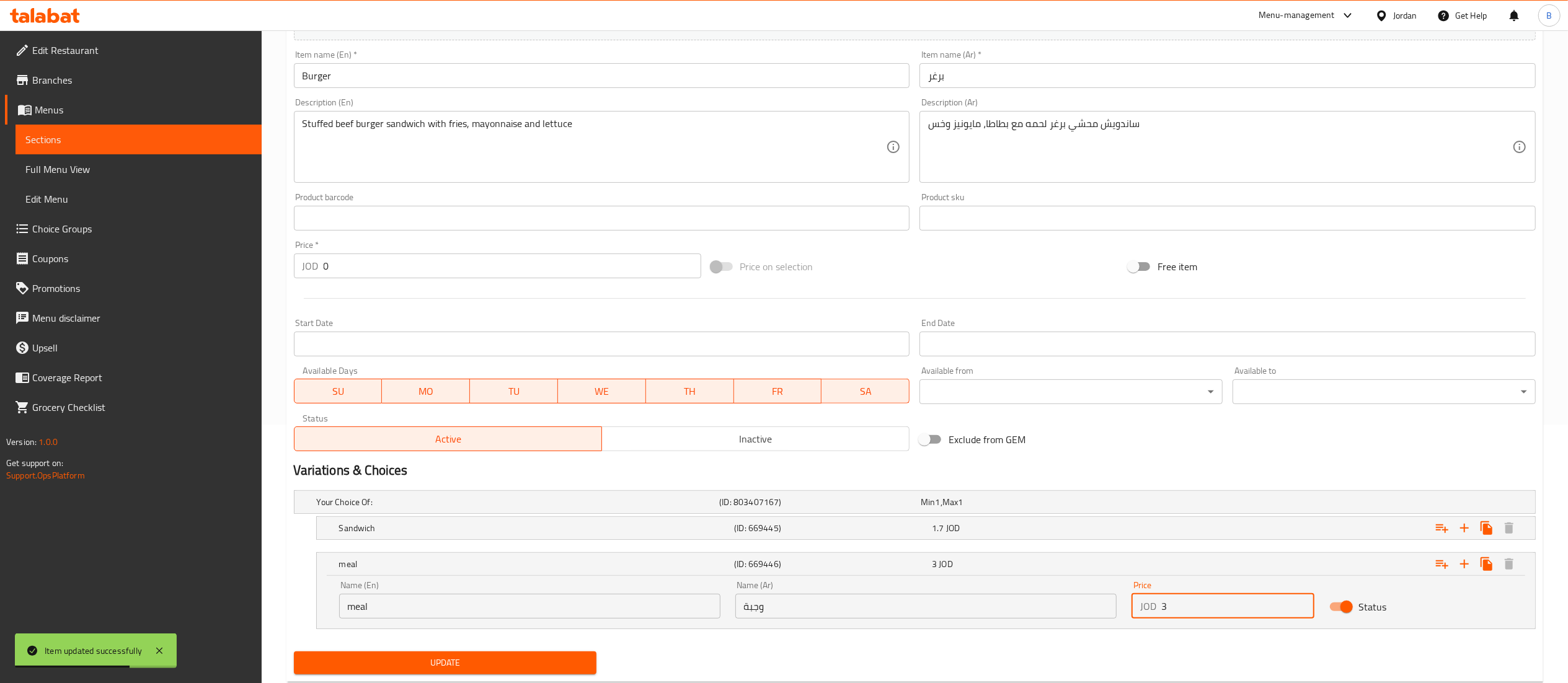
scroll to position [294, 0]
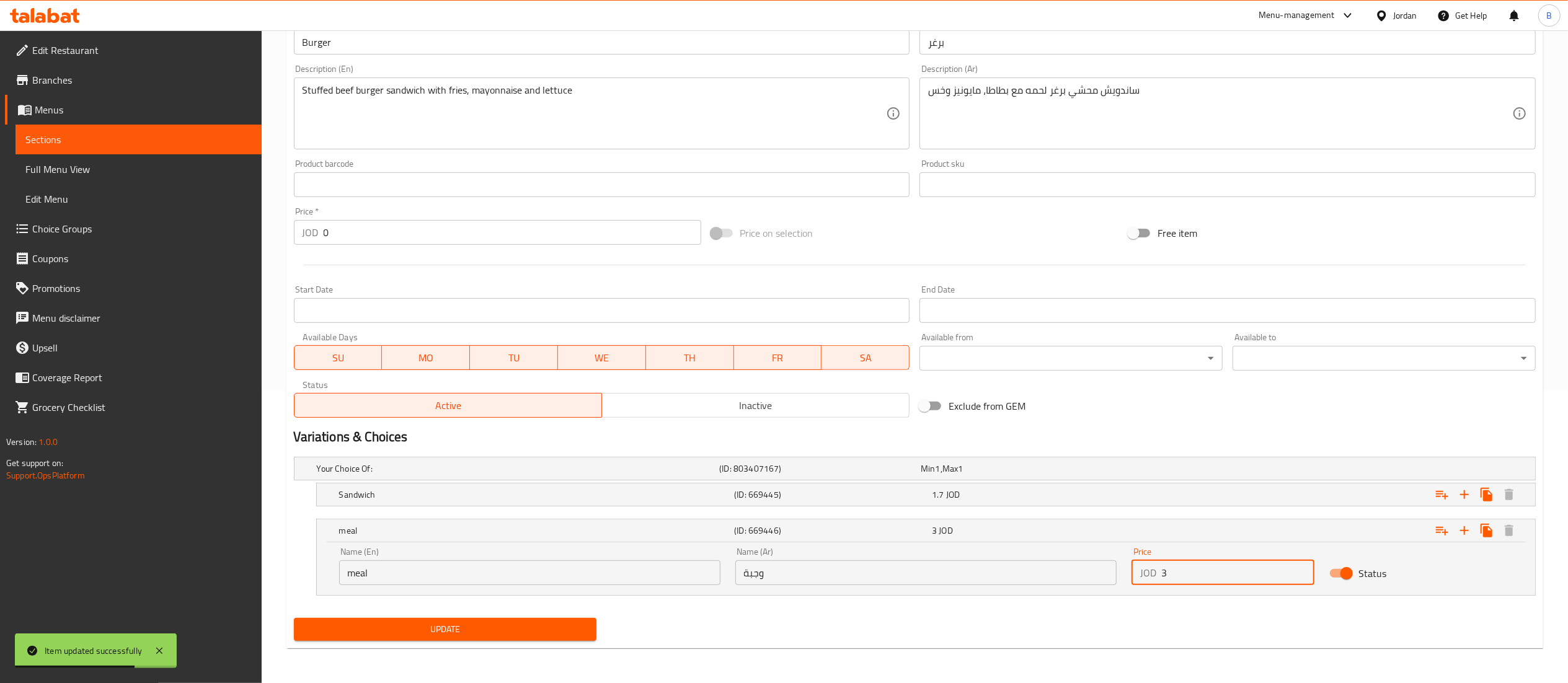
type input "3"
click at [536, 630] on span "Update" at bounding box center [445, 630] width 284 height 15
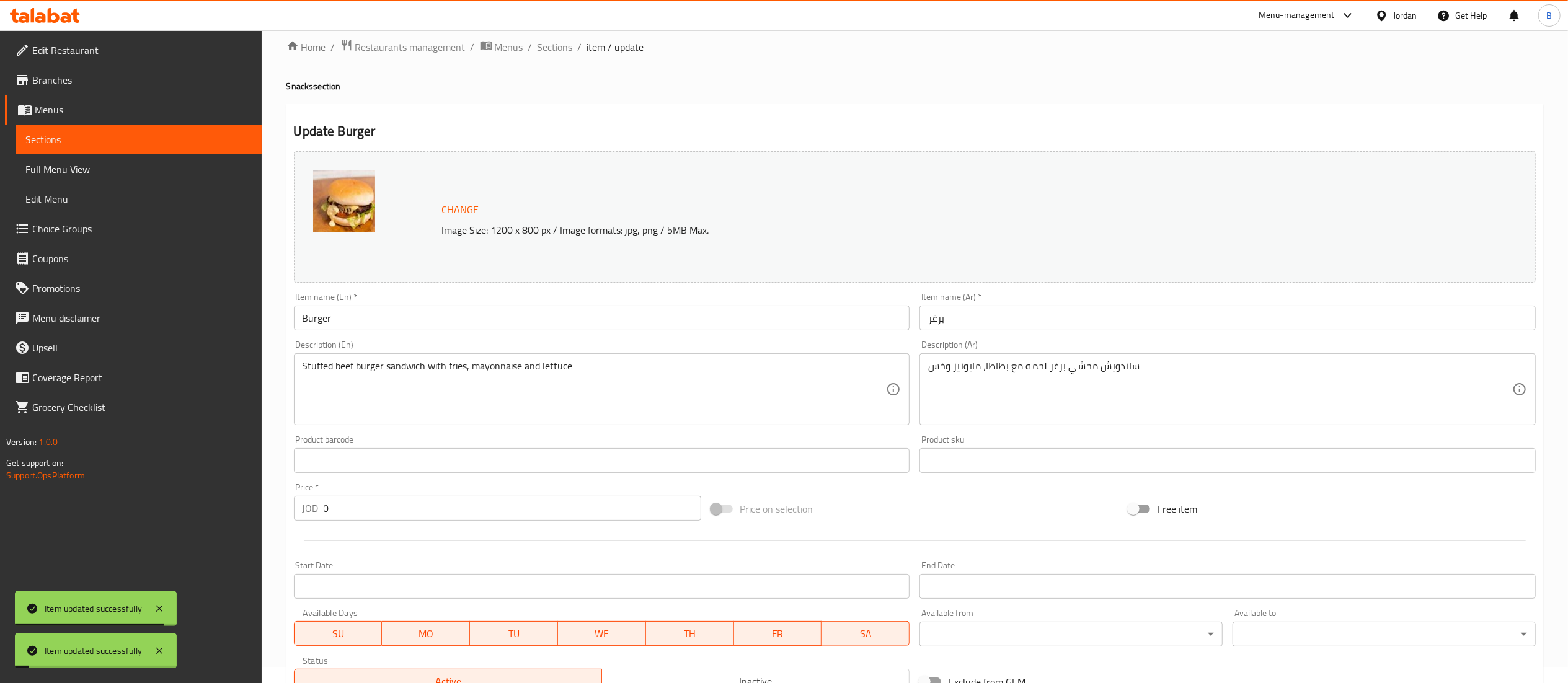
scroll to position [0, 0]
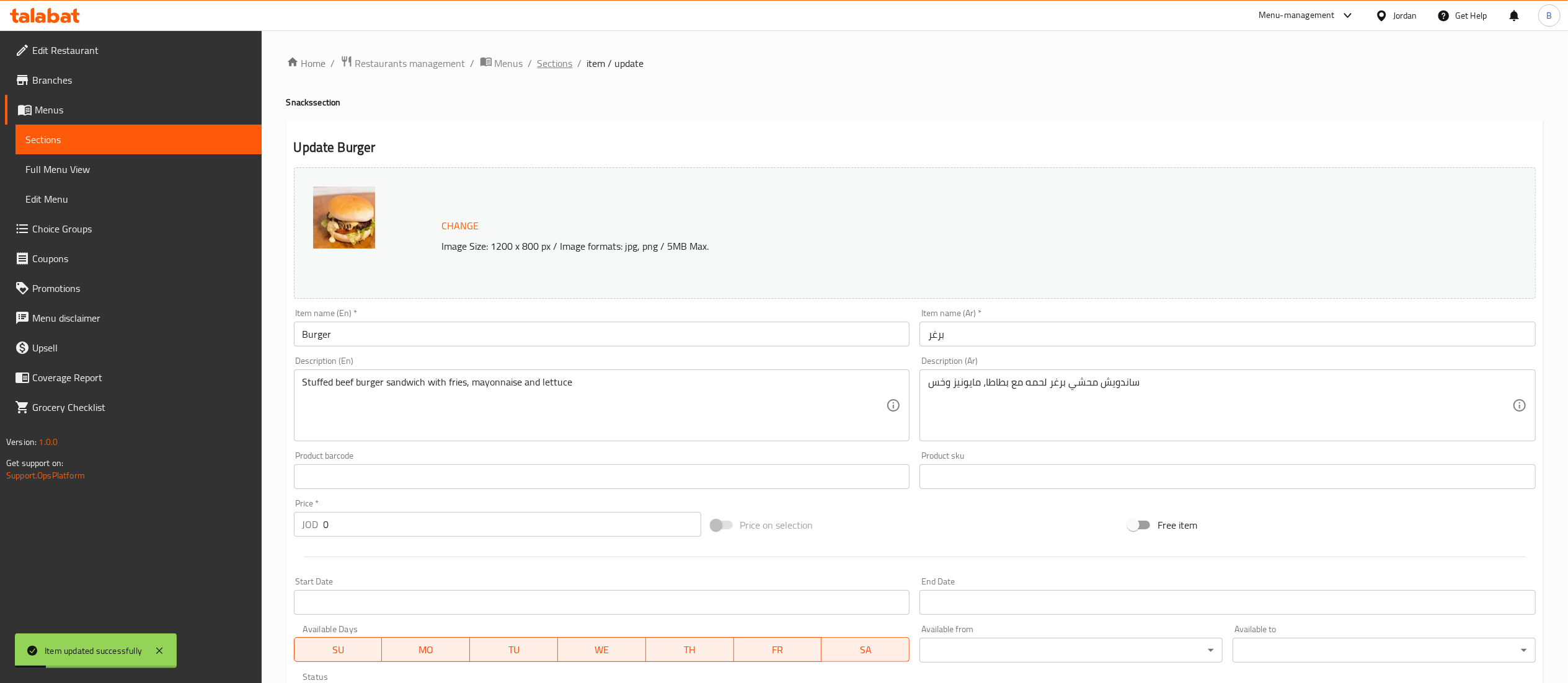
click at [553, 56] on span "Sections" at bounding box center [556, 63] width 36 height 15
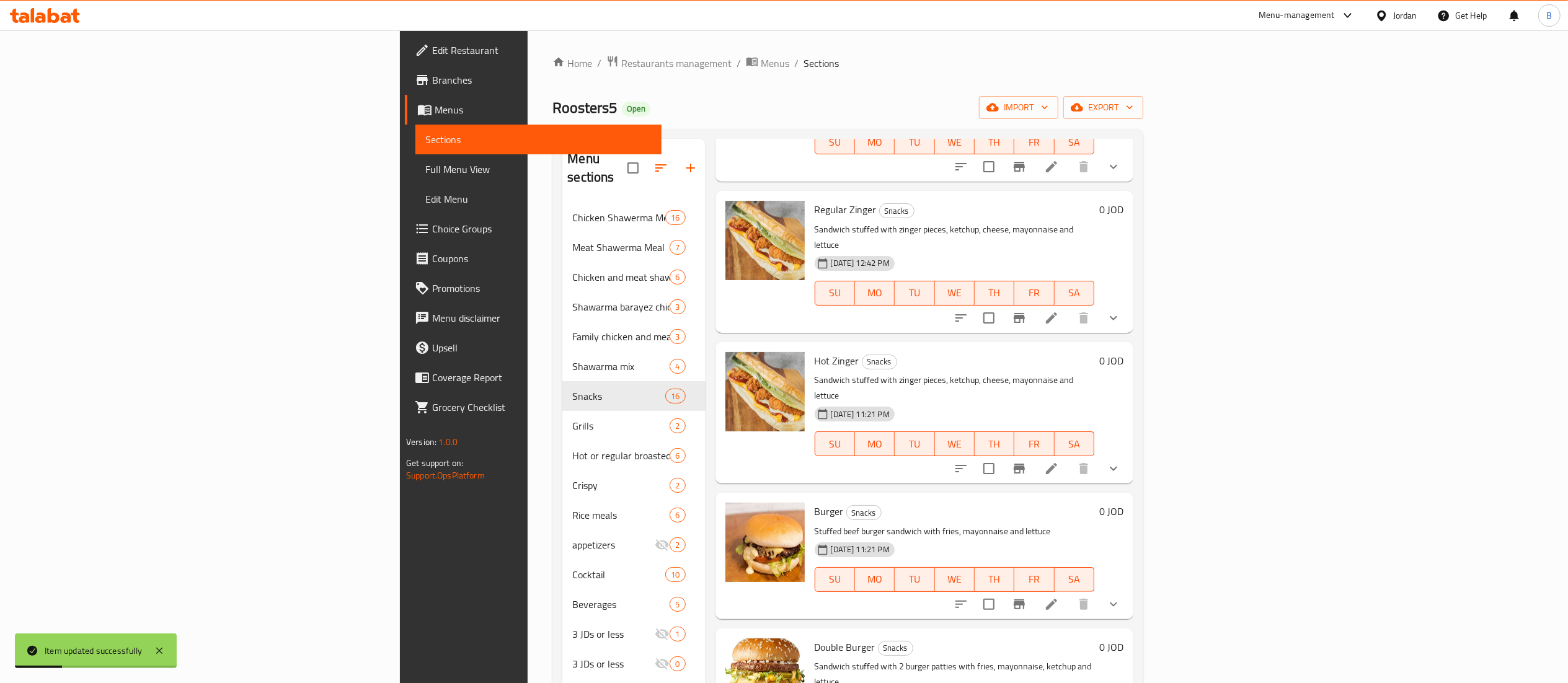
scroll to position [248, 0]
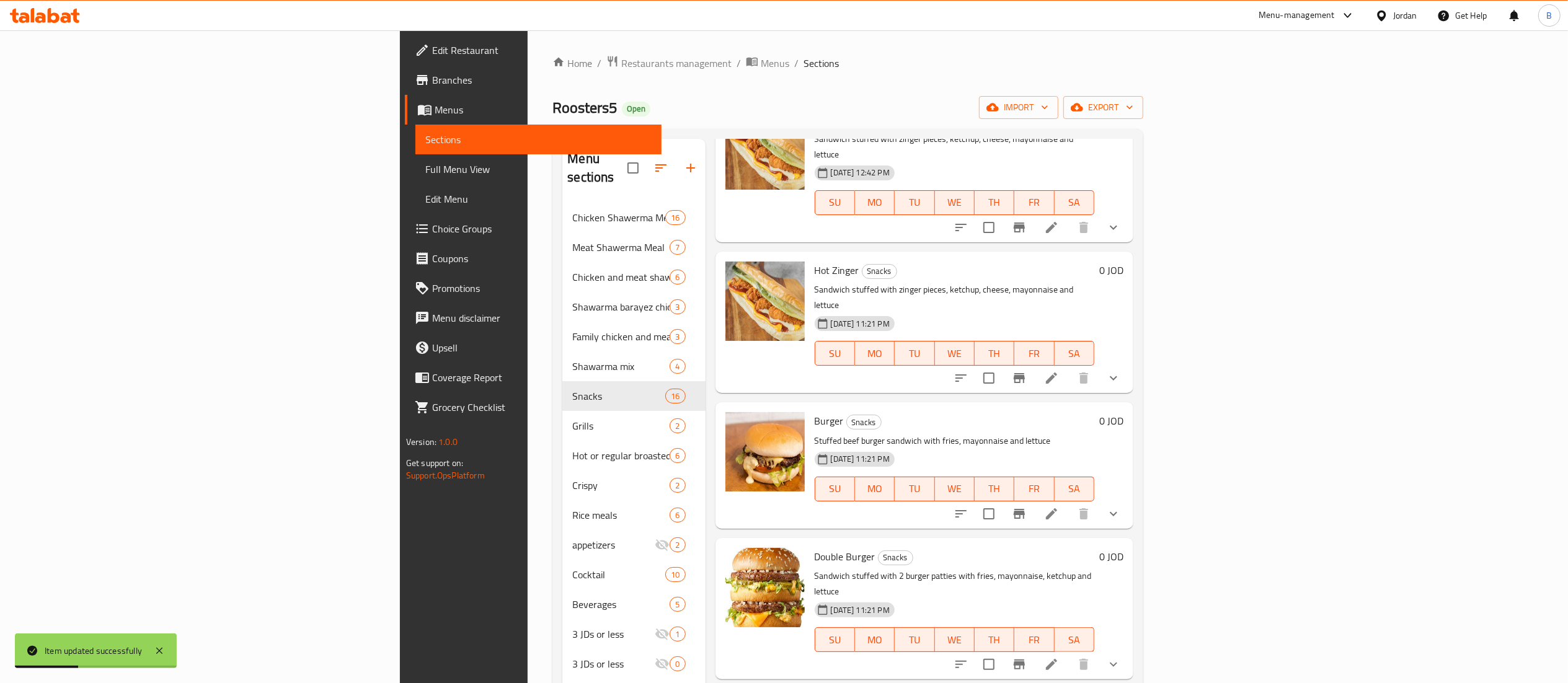
click at [1059, 657] on icon at bounding box center [1051, 664] width 15 height 15
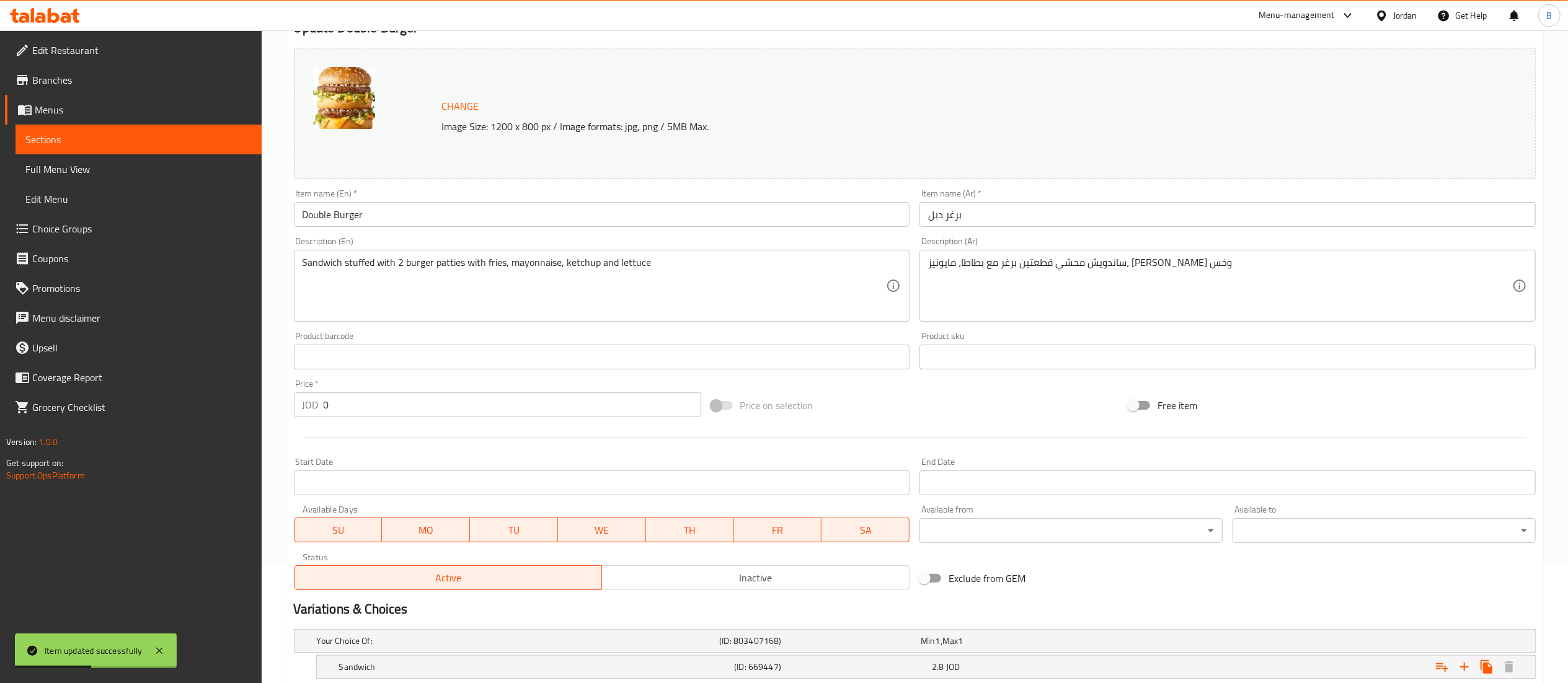
scroll to position [240, 0]
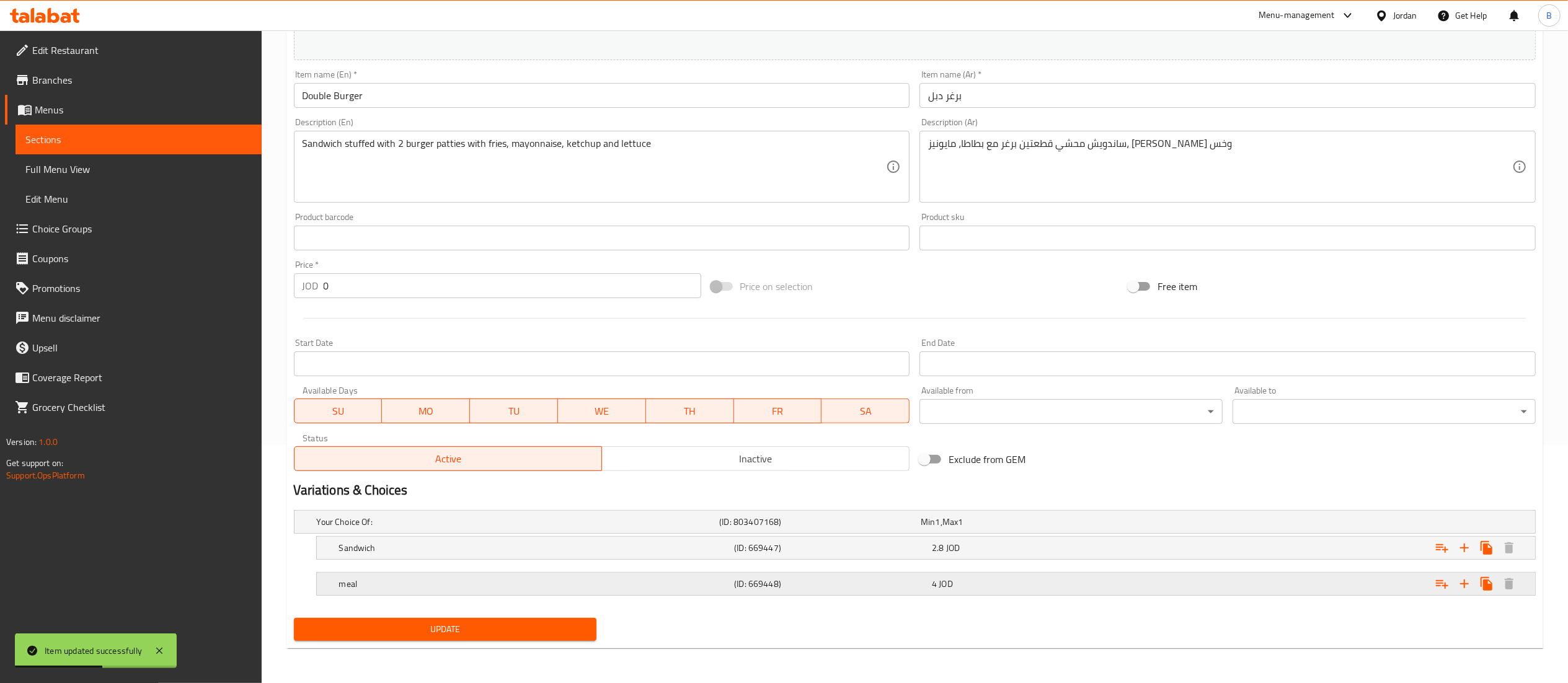
click at [596, 585] on h5 "meal" at bounding box center [534, 584] width 390 height 12
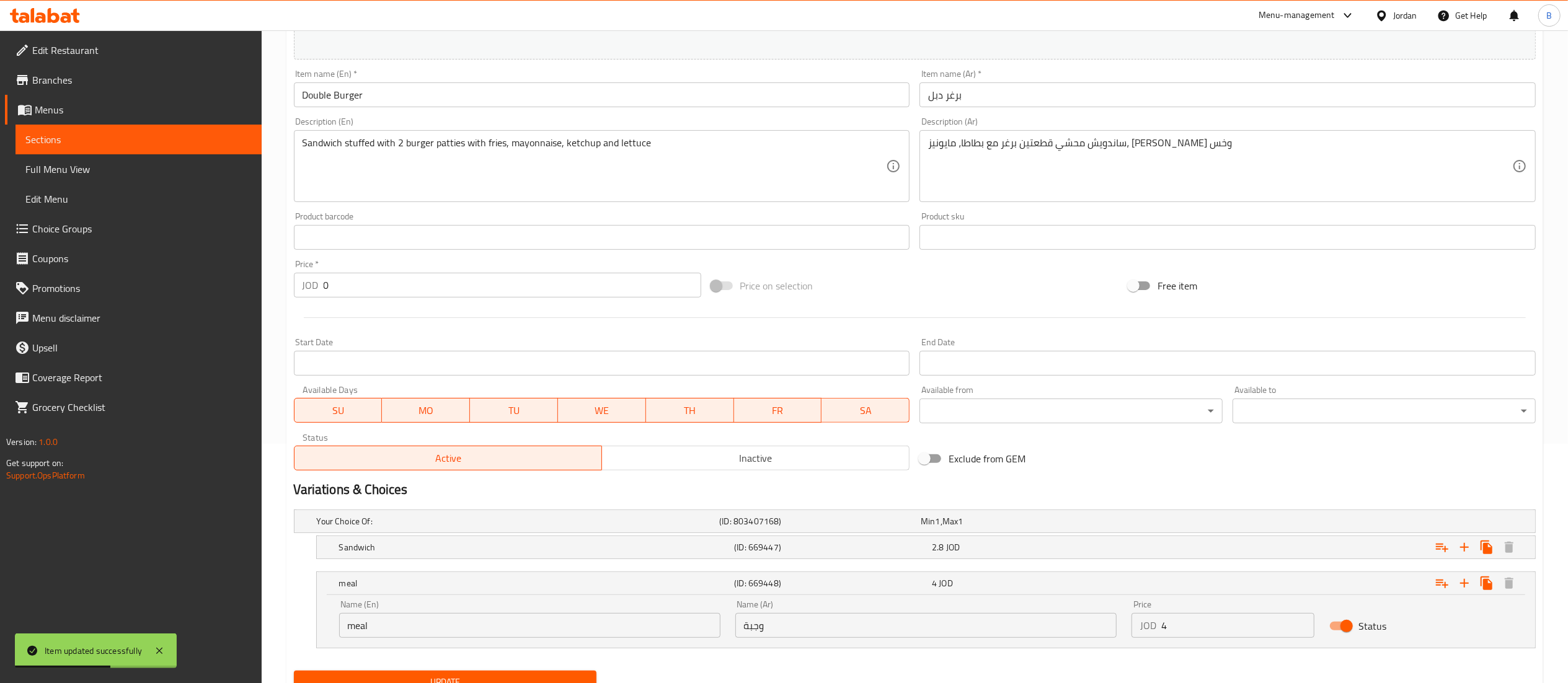
click at [1221, 627] on input "4" at bounding box center [1238, 626] width 154 height 25
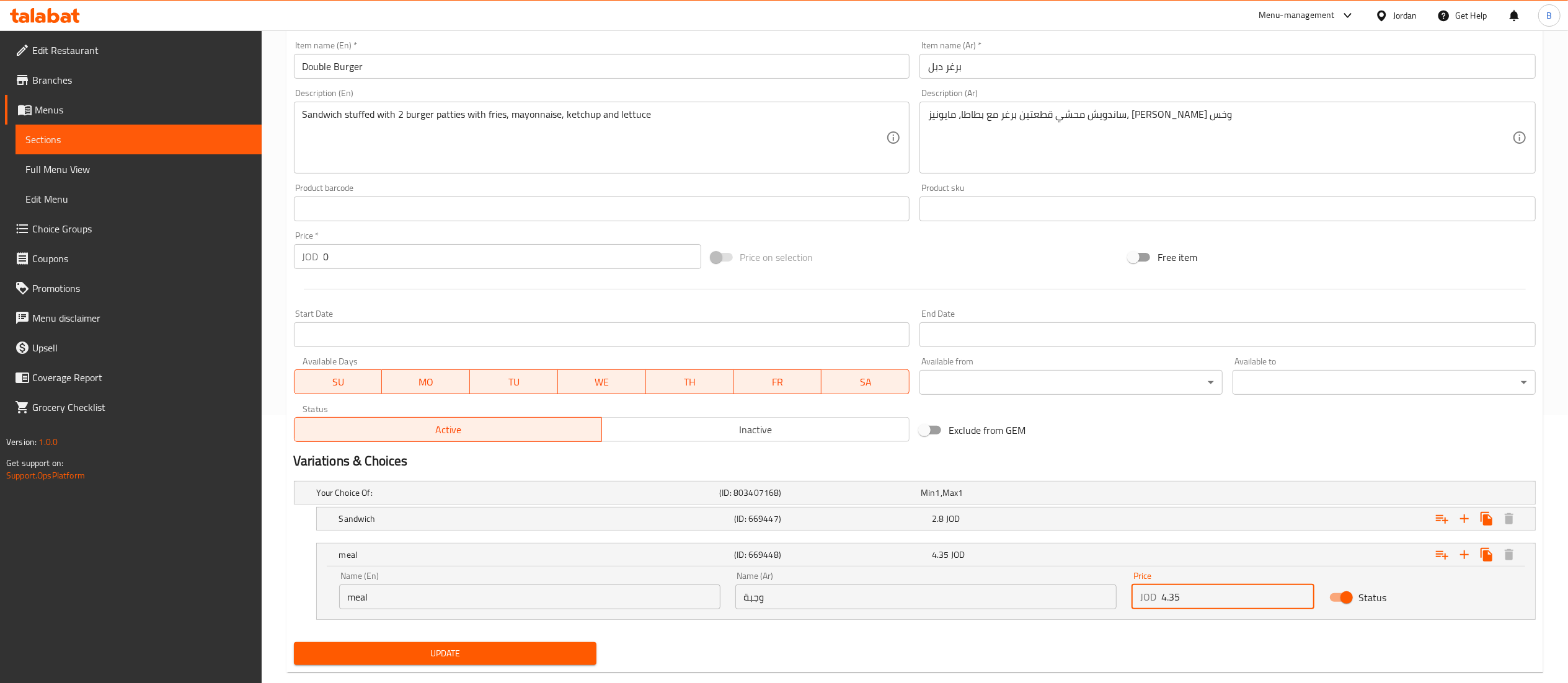
scroll to position [294, 0]
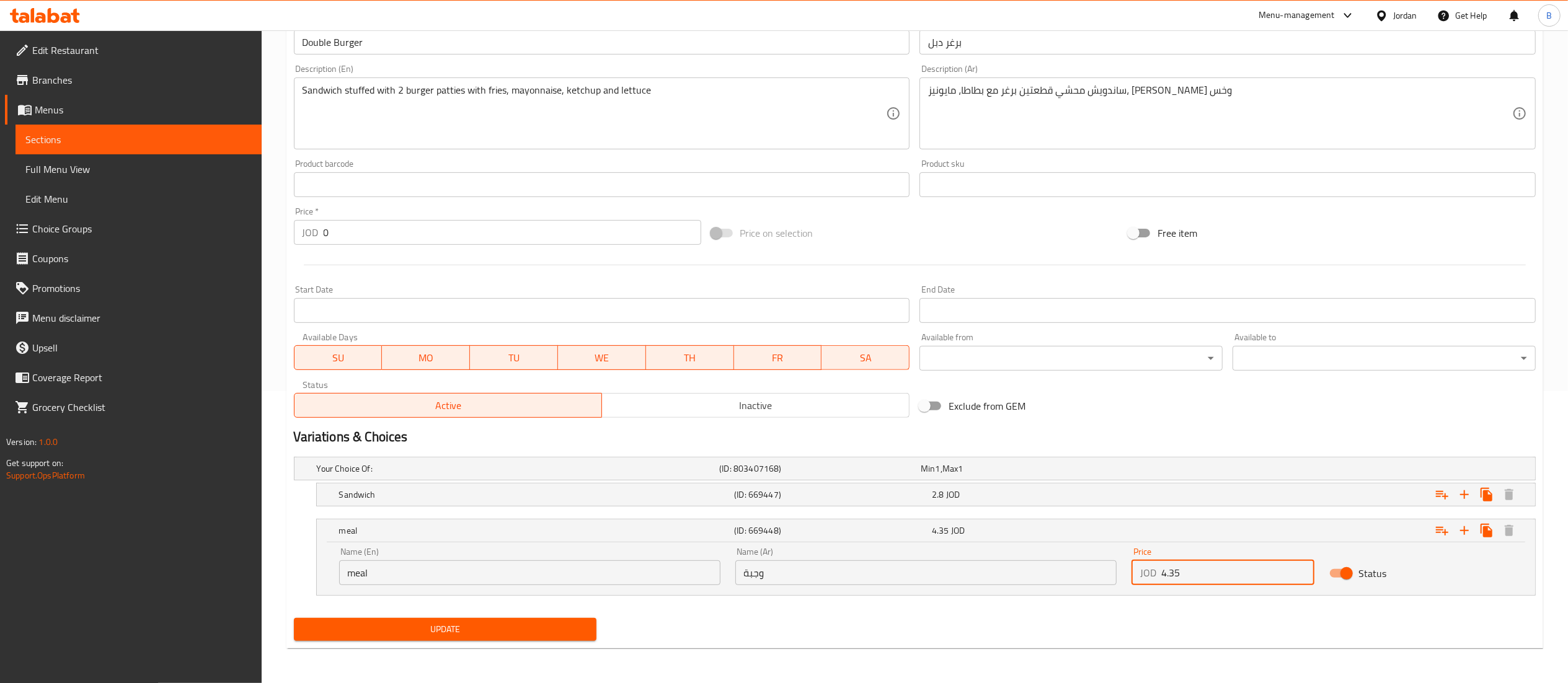
type input "4.35"
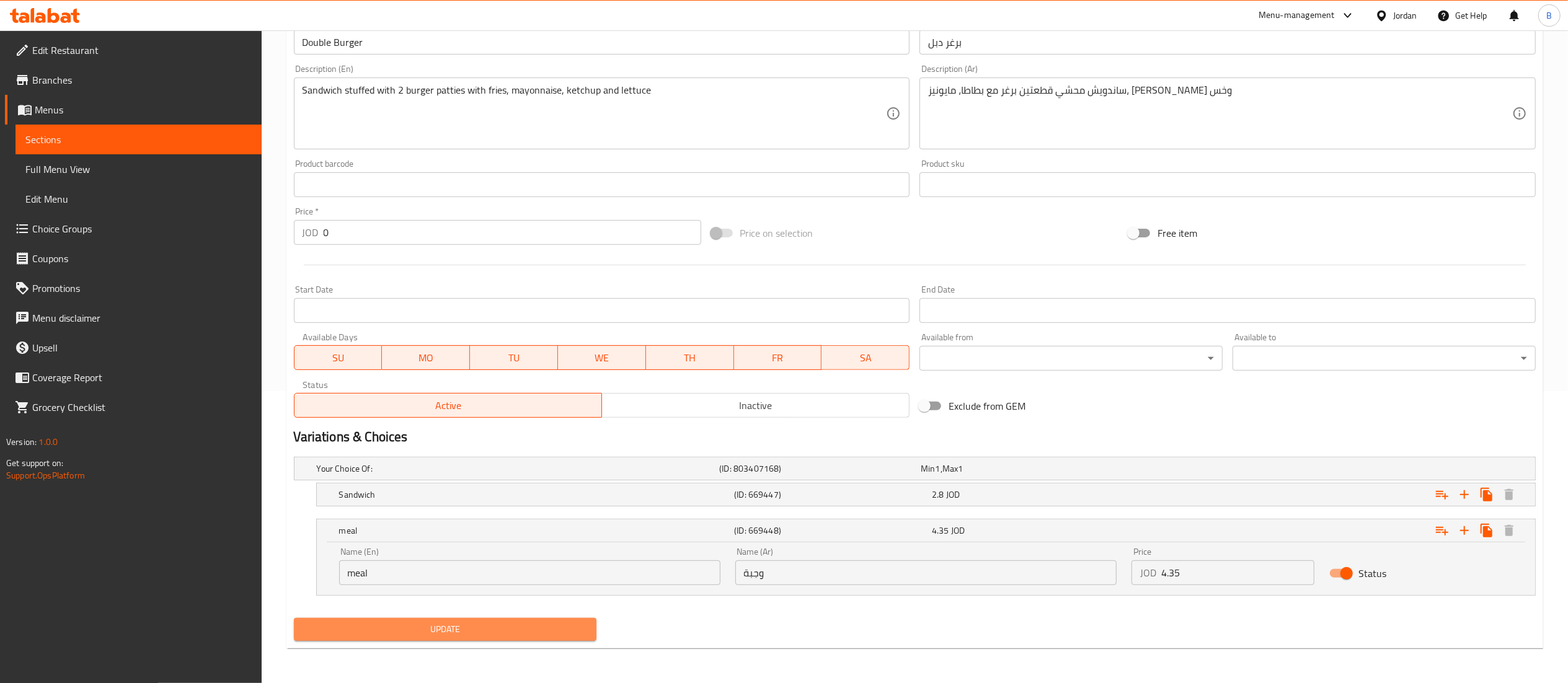
click at [460, 620] on button "Update" at bounding box center [445, 630] width 303 height 23
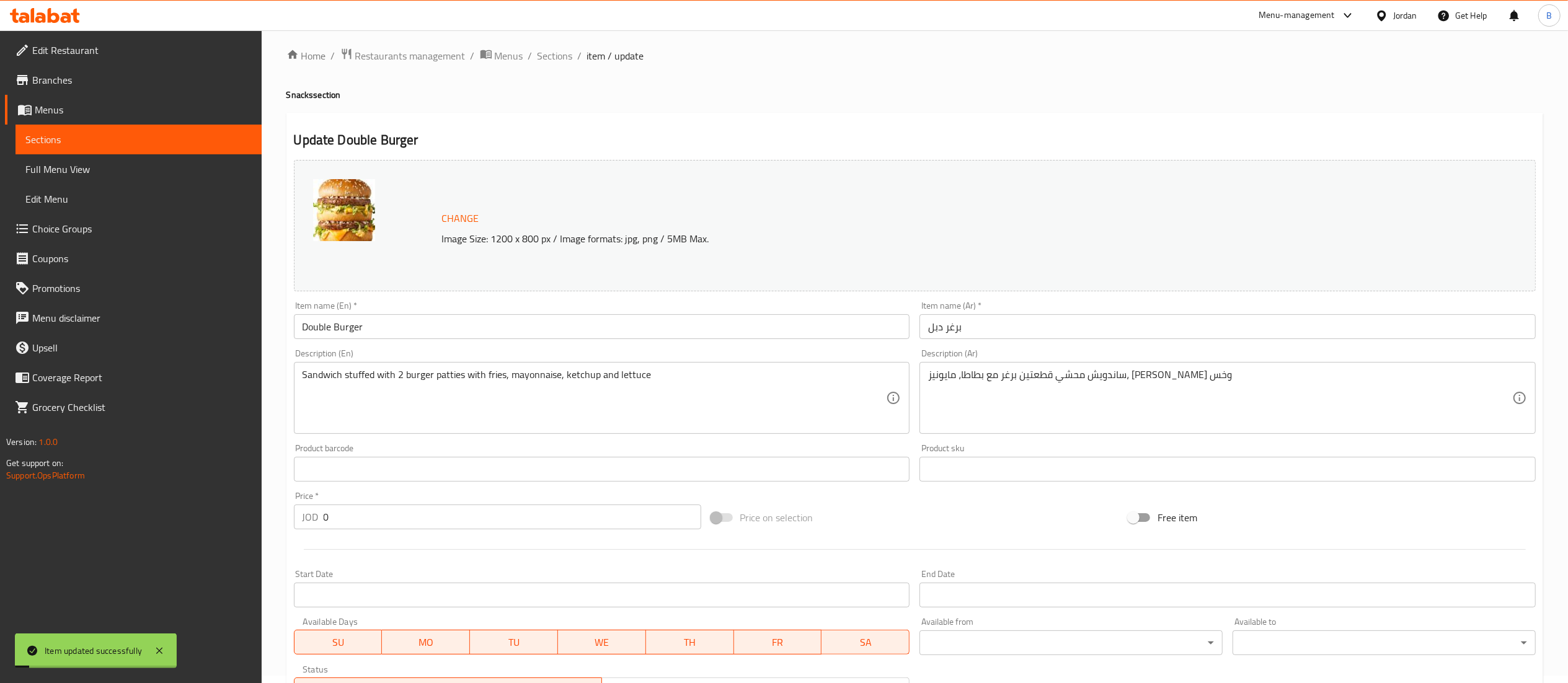
scroll to position [0, 0]
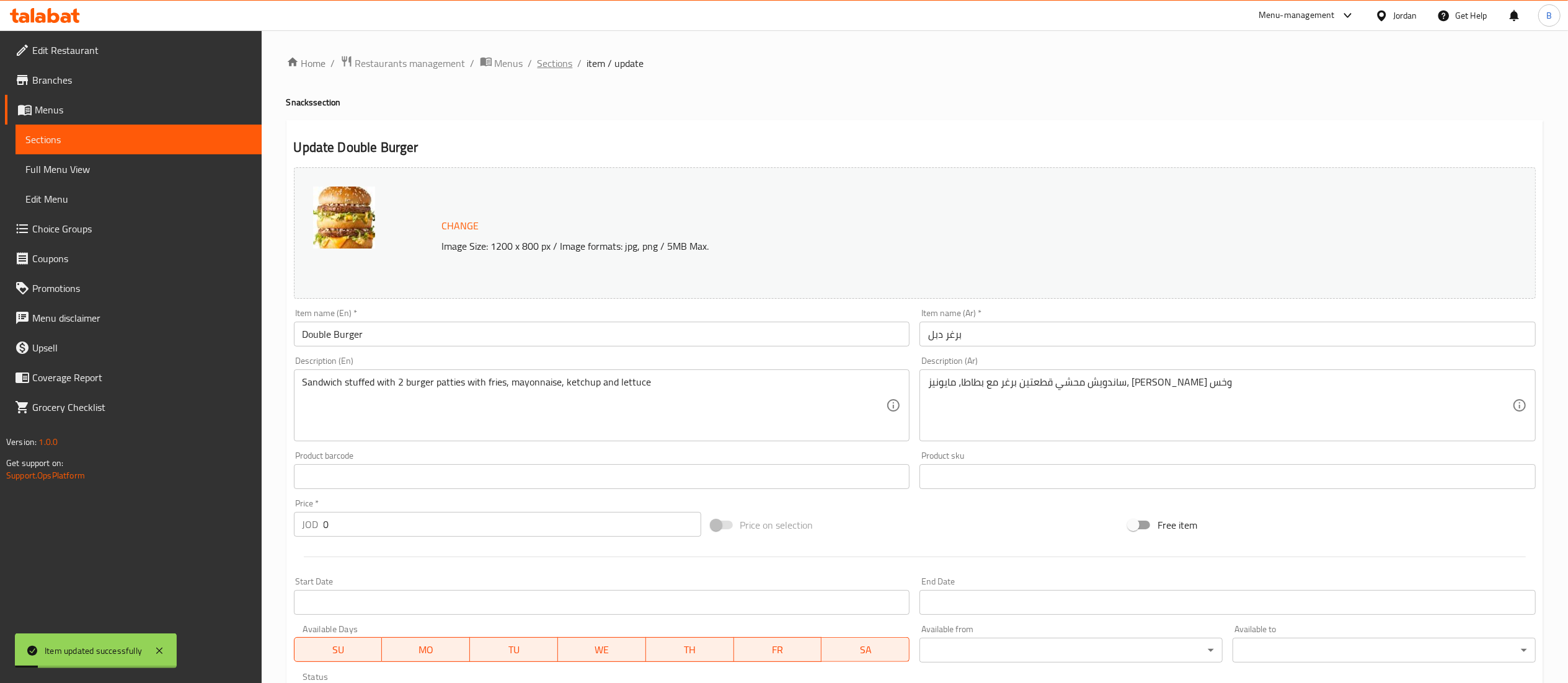
click at [556, 66] on span "Sections" at bounding box center [556, 63] width 36 height 15
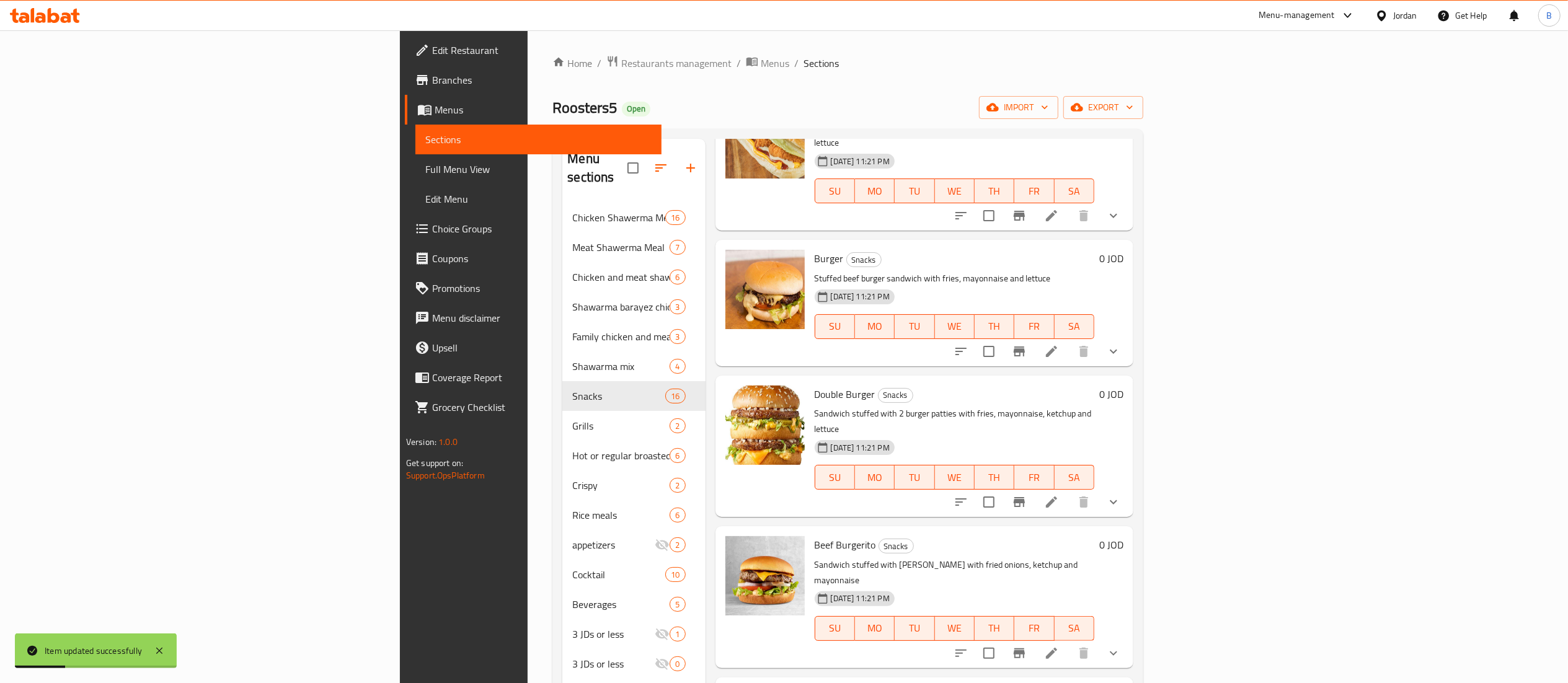
scroll to position [496, 0]
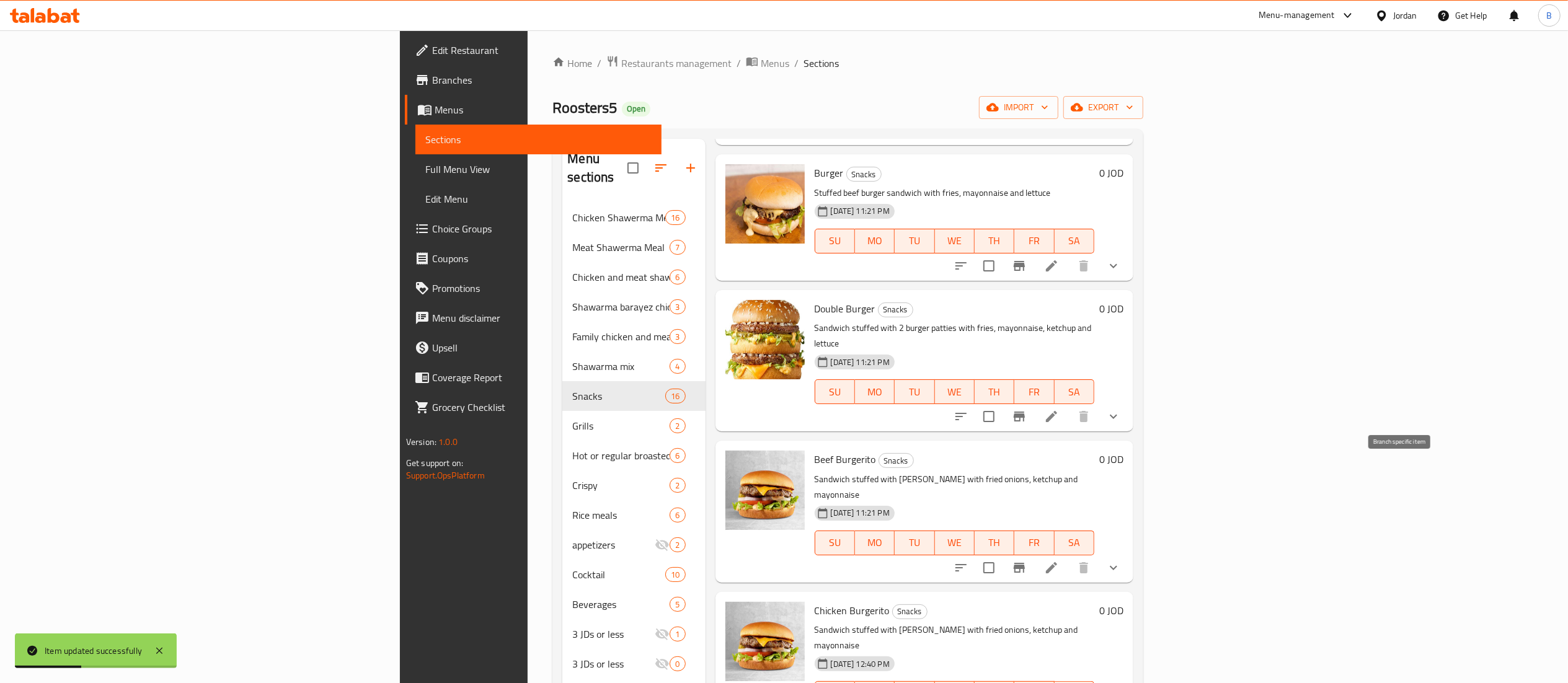
click at [1059, 560] on icon at bounding box center [1051, 567] width 15 height 15
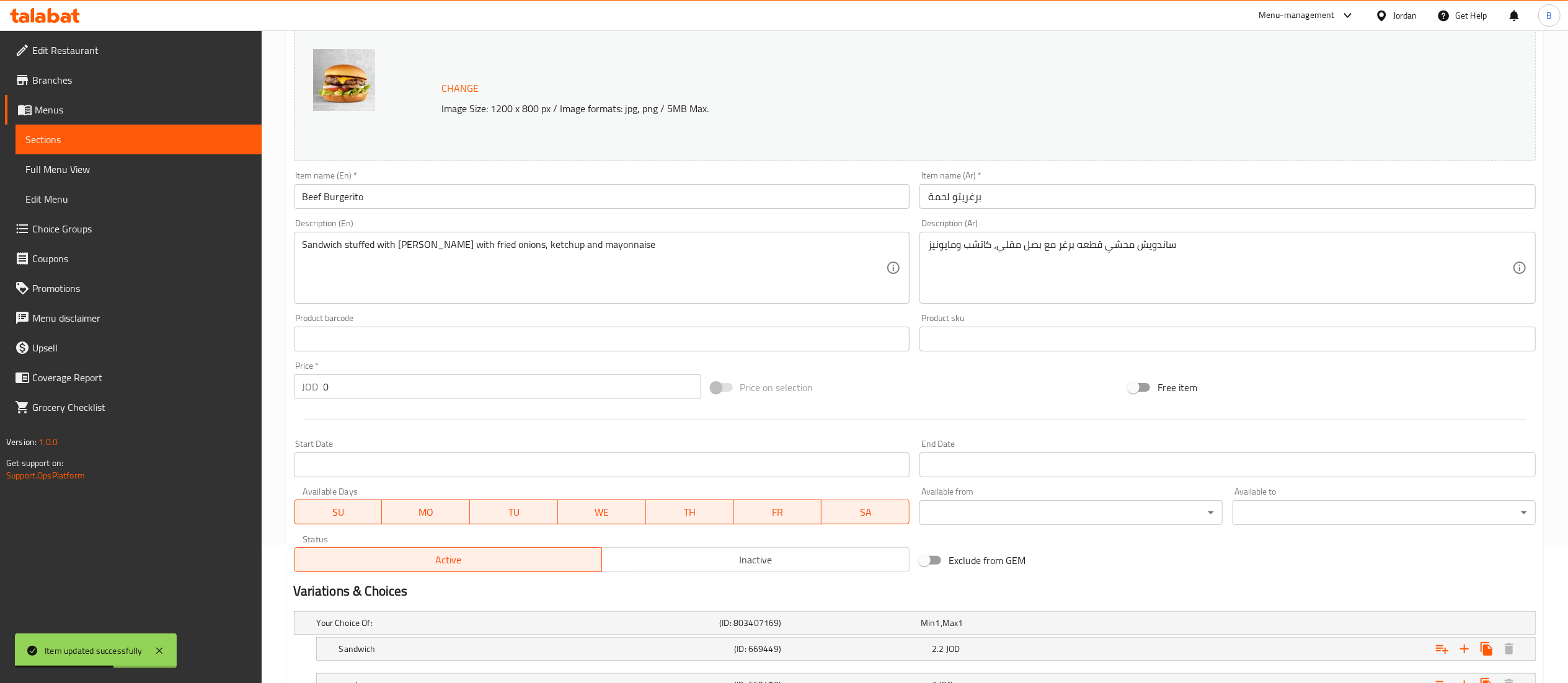
scroll to position [240, 0]
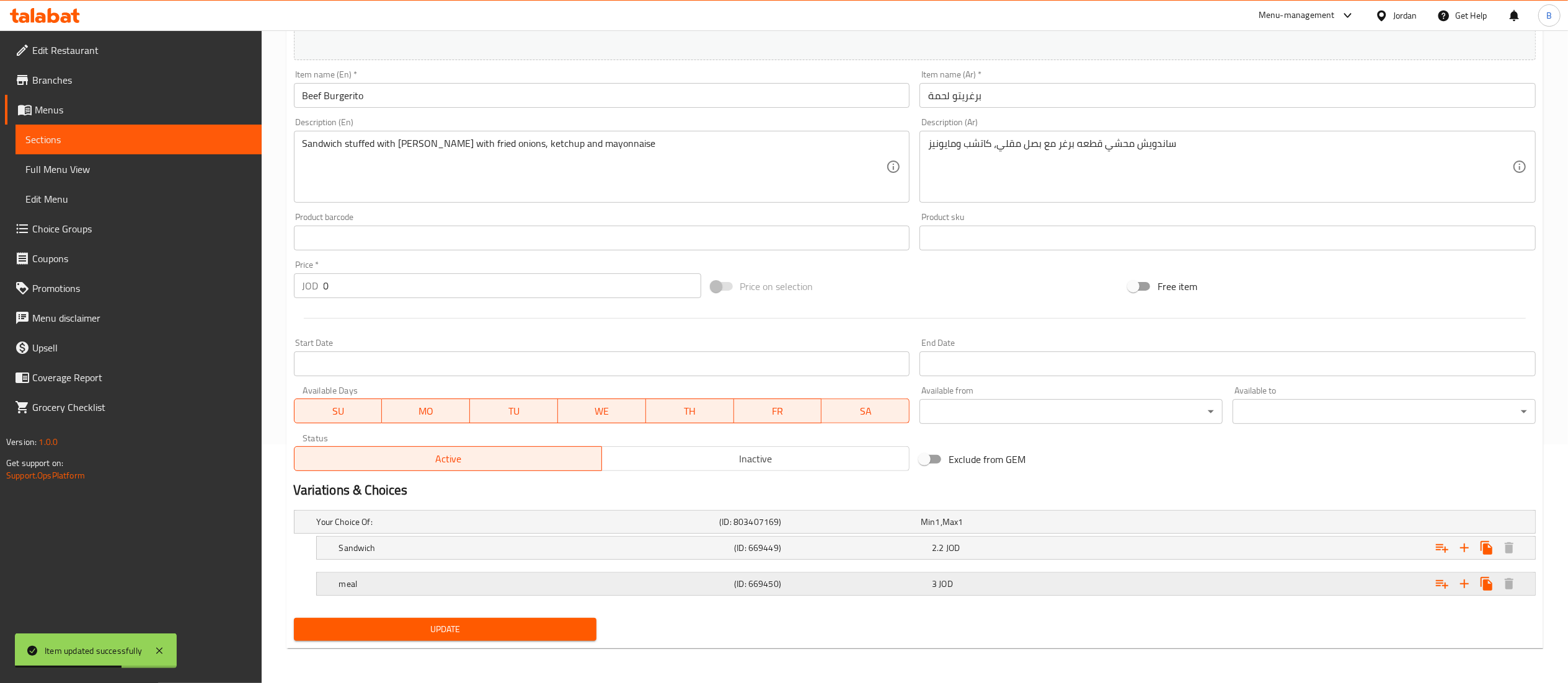
click at [605, 578] on h5 "meal" at bounding box center [534, 584] width 390 height 12
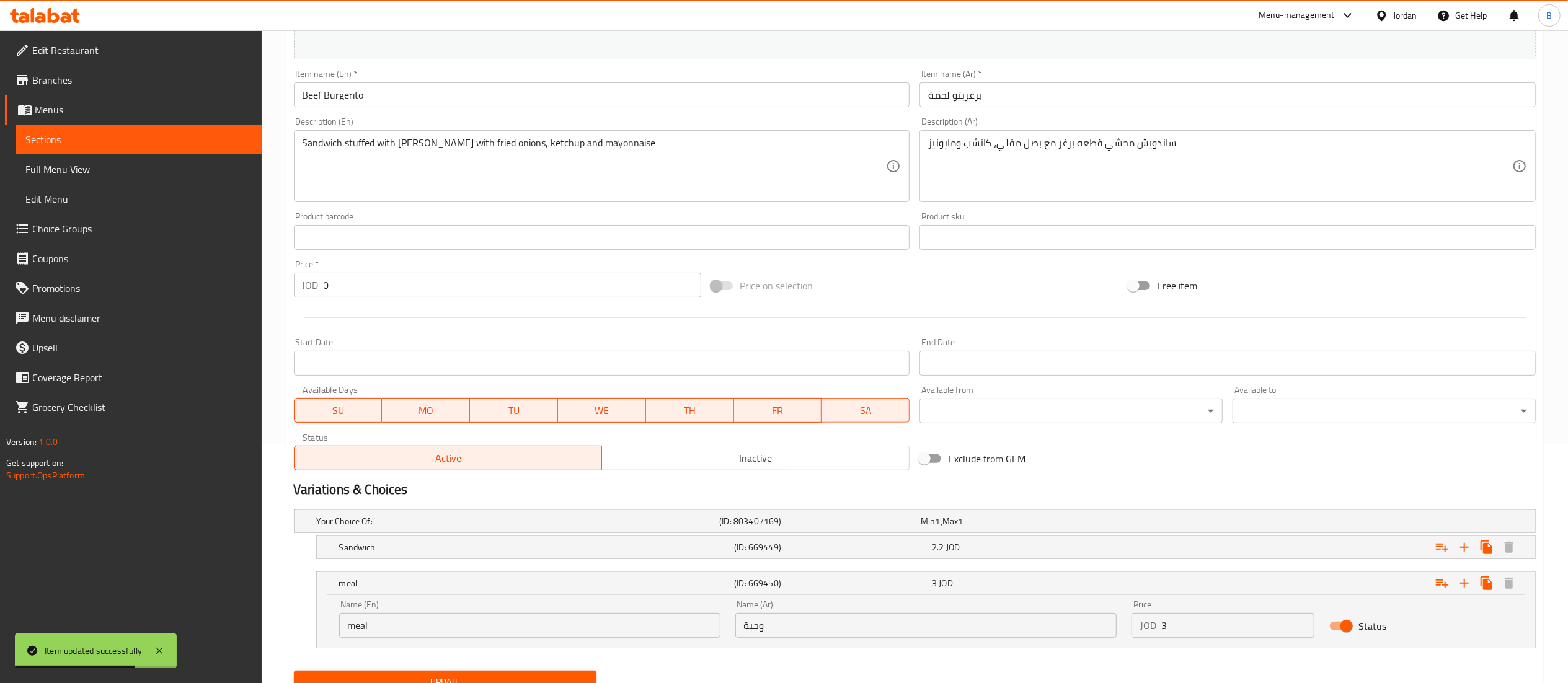
click at [1216, 629] on input "3" at bounding box center [1238, 626] width 154 height 25
drag, startPoint x: 1216, startPoint y: 627, endPoint x: 1018, endPoint y: 664, distance: 201.4
click at [1018, 664] on div "Your Choice Of: (ID: 803407169) Min 1 , Max 1 Name (En) Your Choice Of: Name (E…" at bounding box center [915, 585] width 1252 height 161
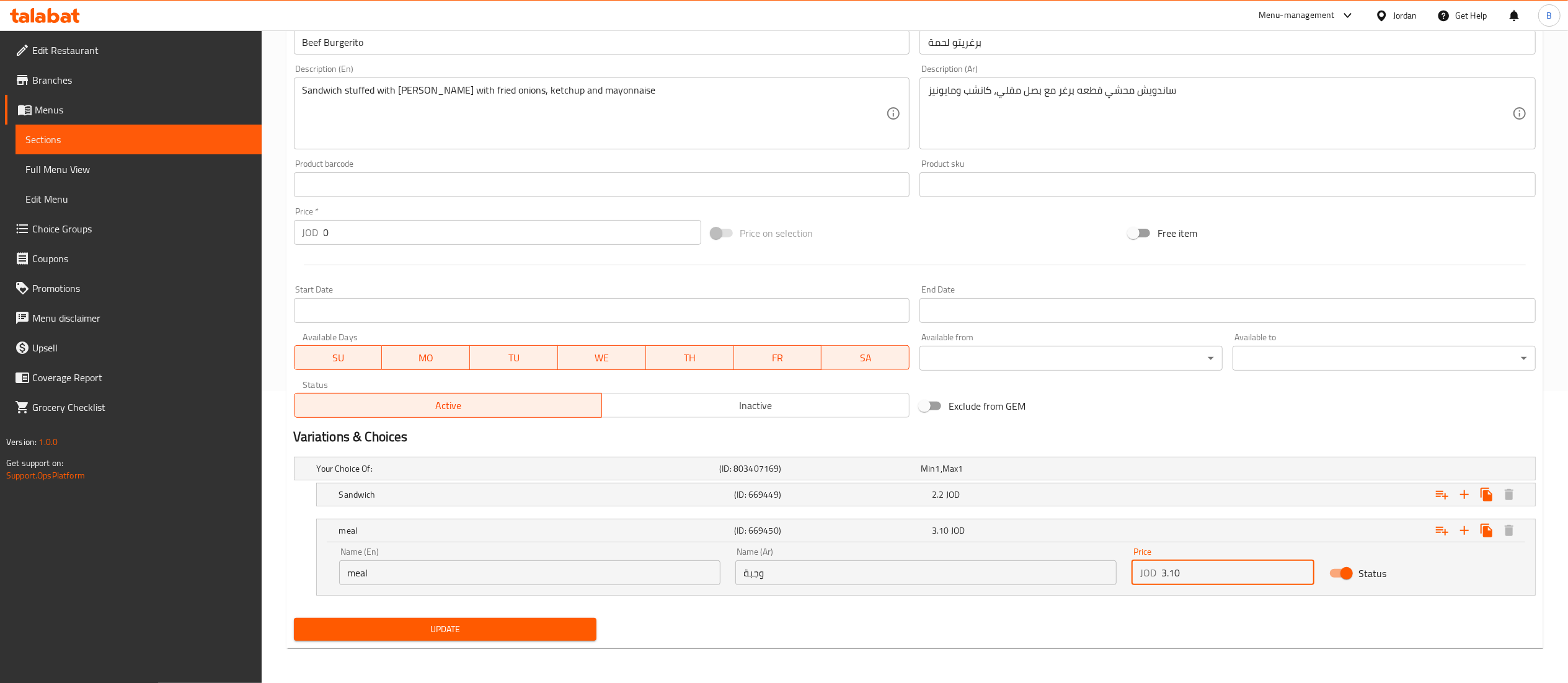
type input "3.10"
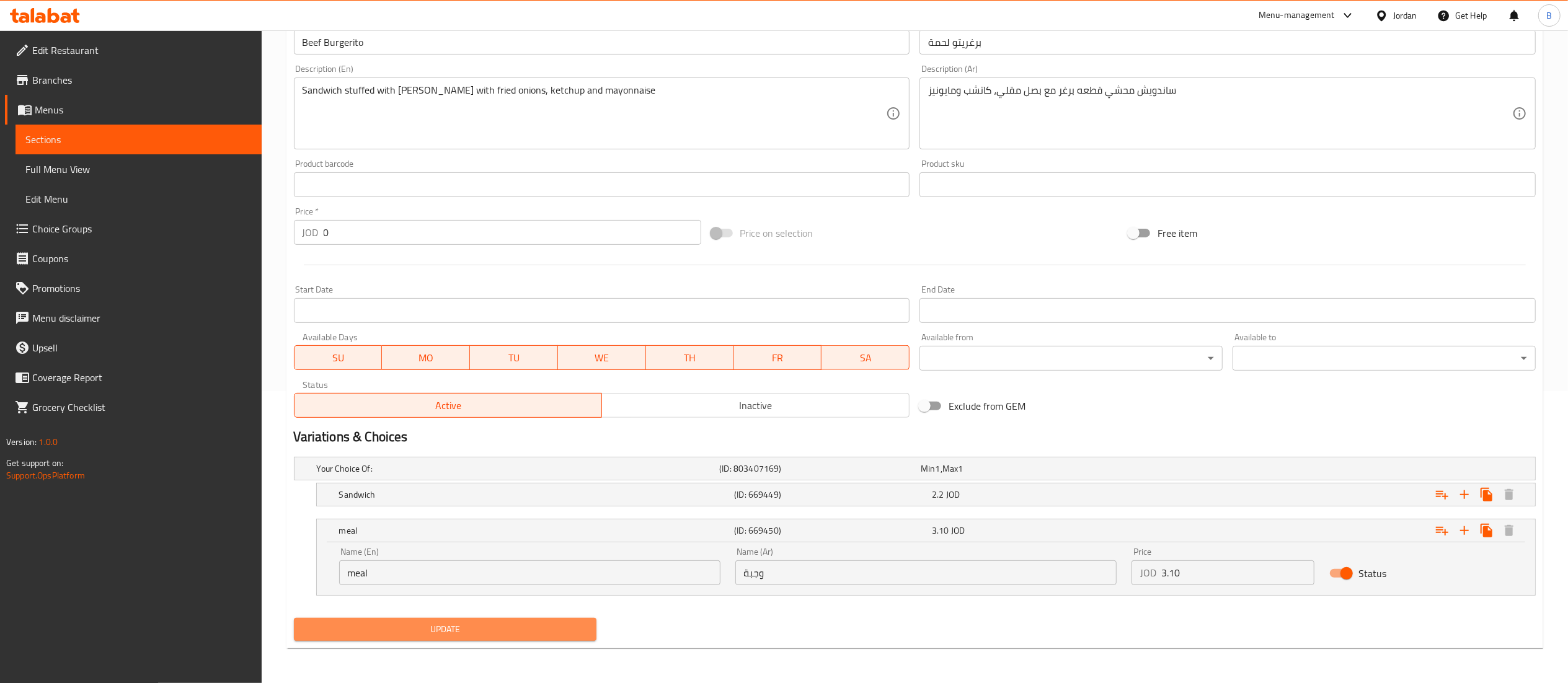
click at [529, 620] on button "Update" at bounding box center [445, 630] width 303 height 23
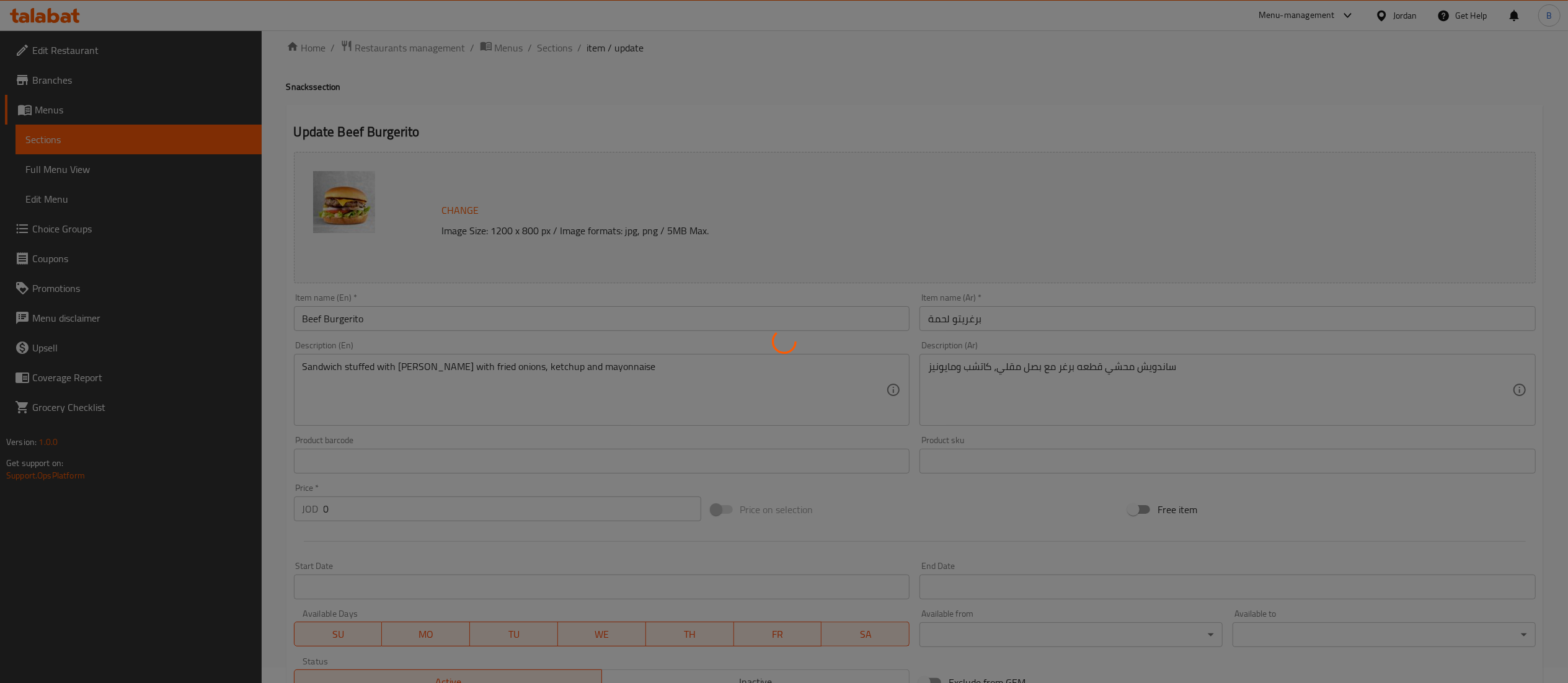
scroll to position [0, 0]
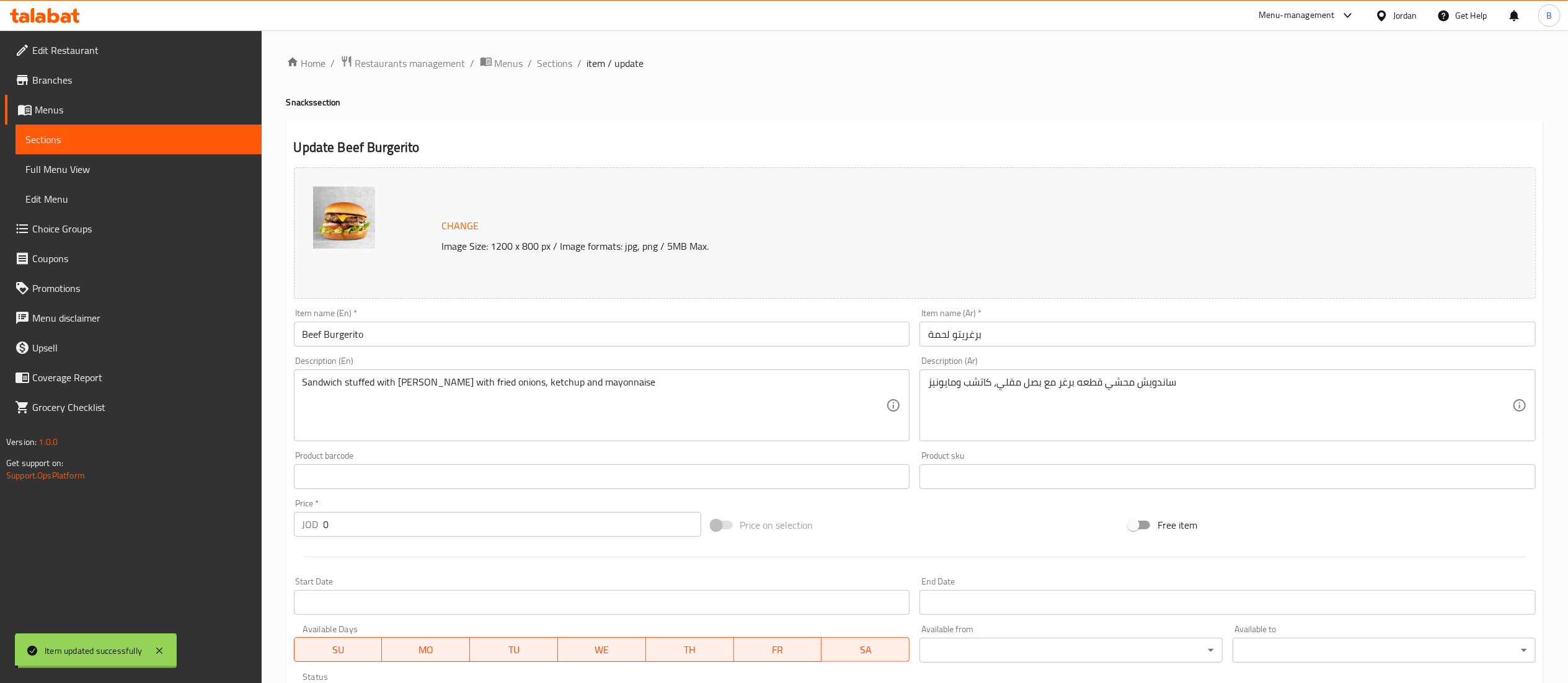
click at [548, 64] on span "Sections" at bounding box center [556, 63] width 36 height 15
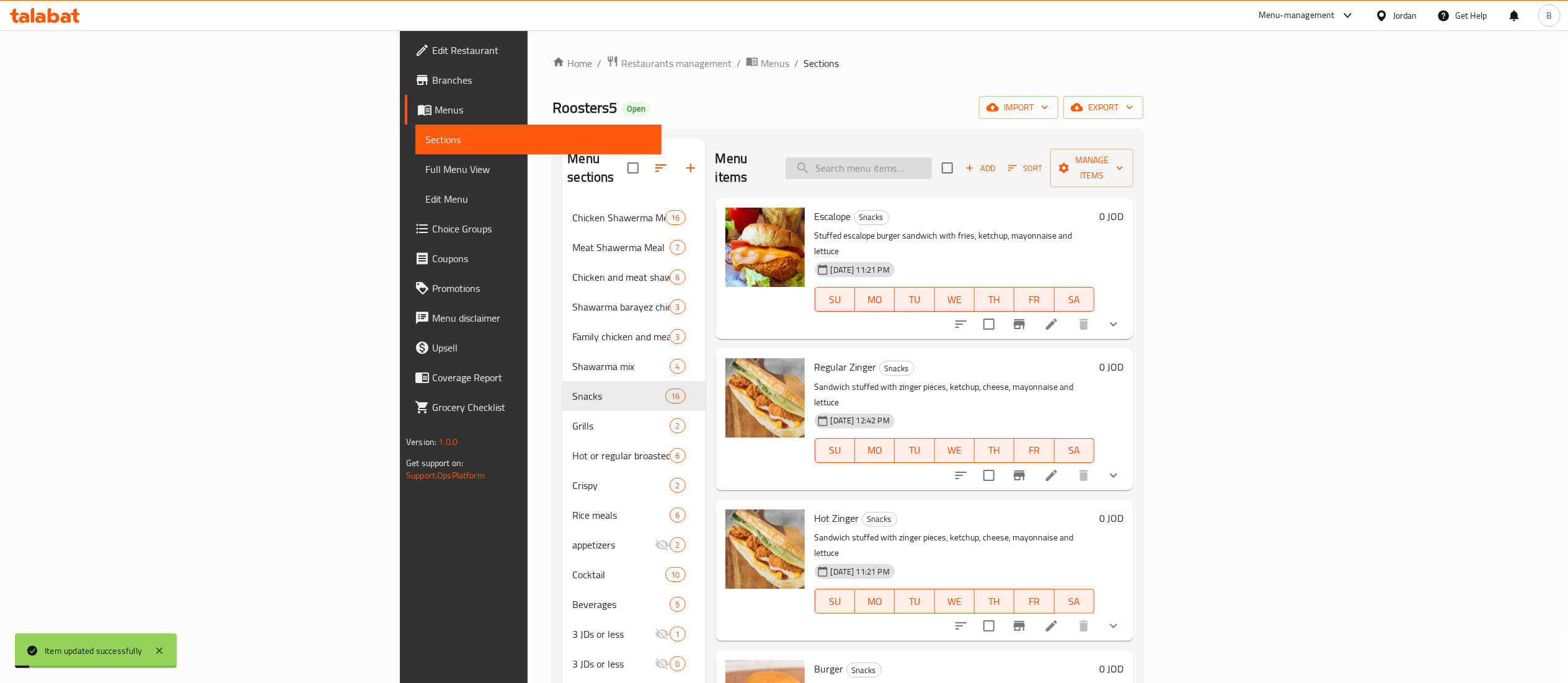
click at [932, 158] on input "search" at bounding box center [859, 168] width 146 height 22
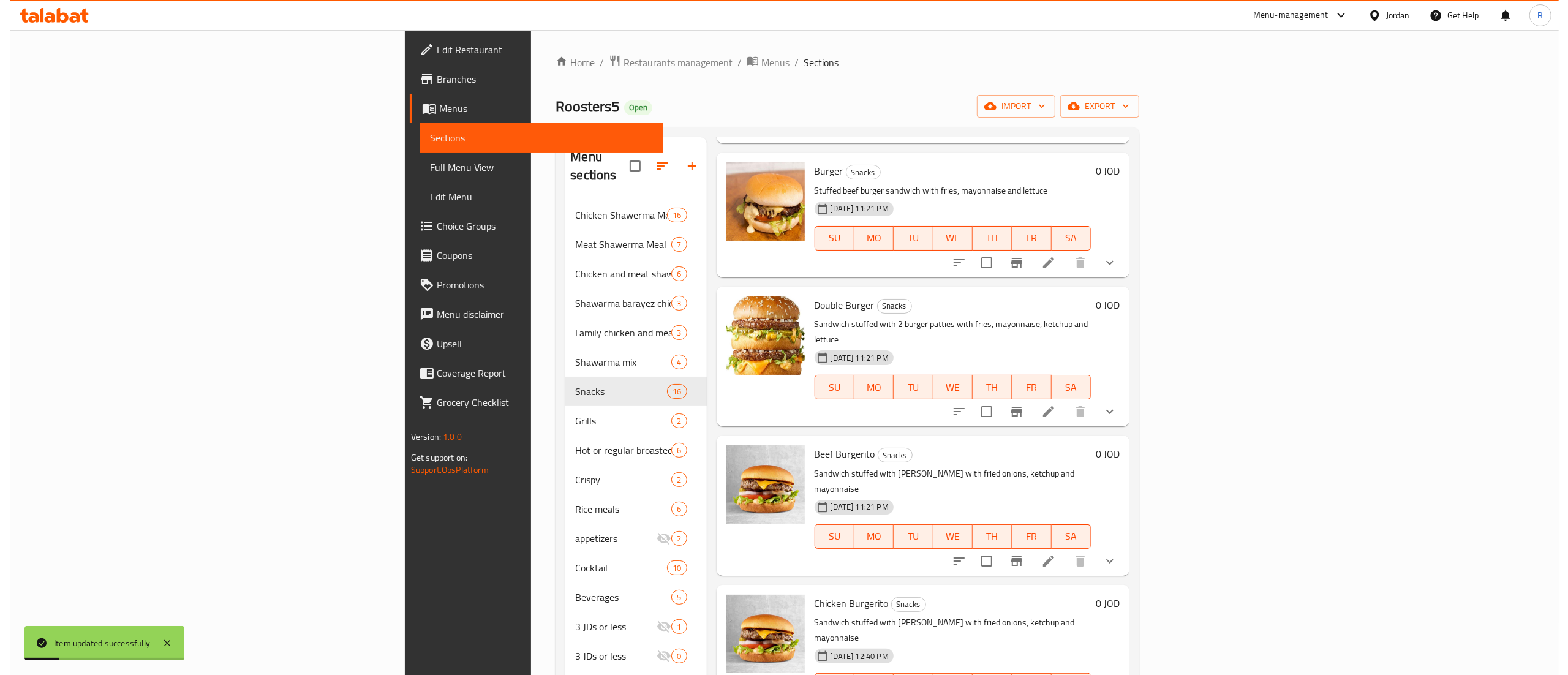
scroll to position [735, 0]
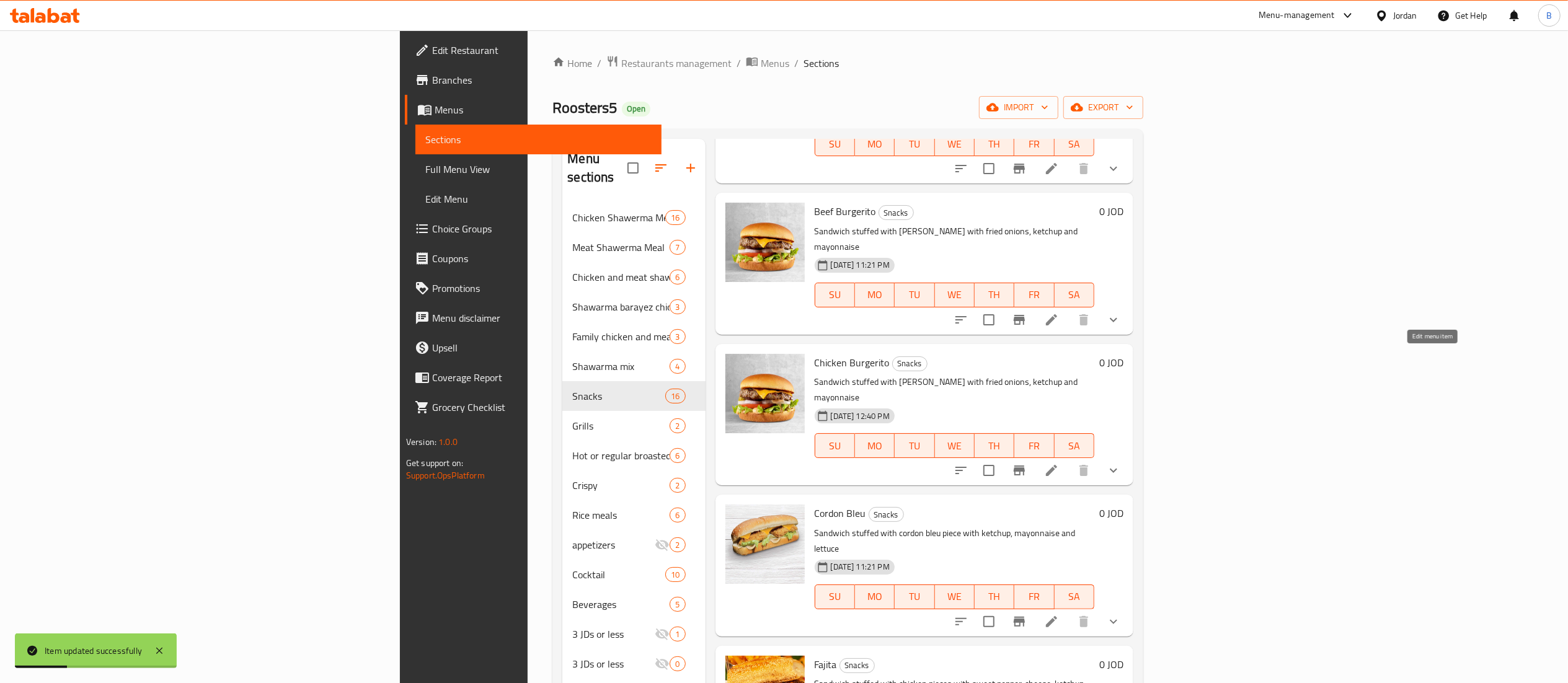
click at [1059, 463] on icon at bounding box center [1051, 470] width 15 height 15
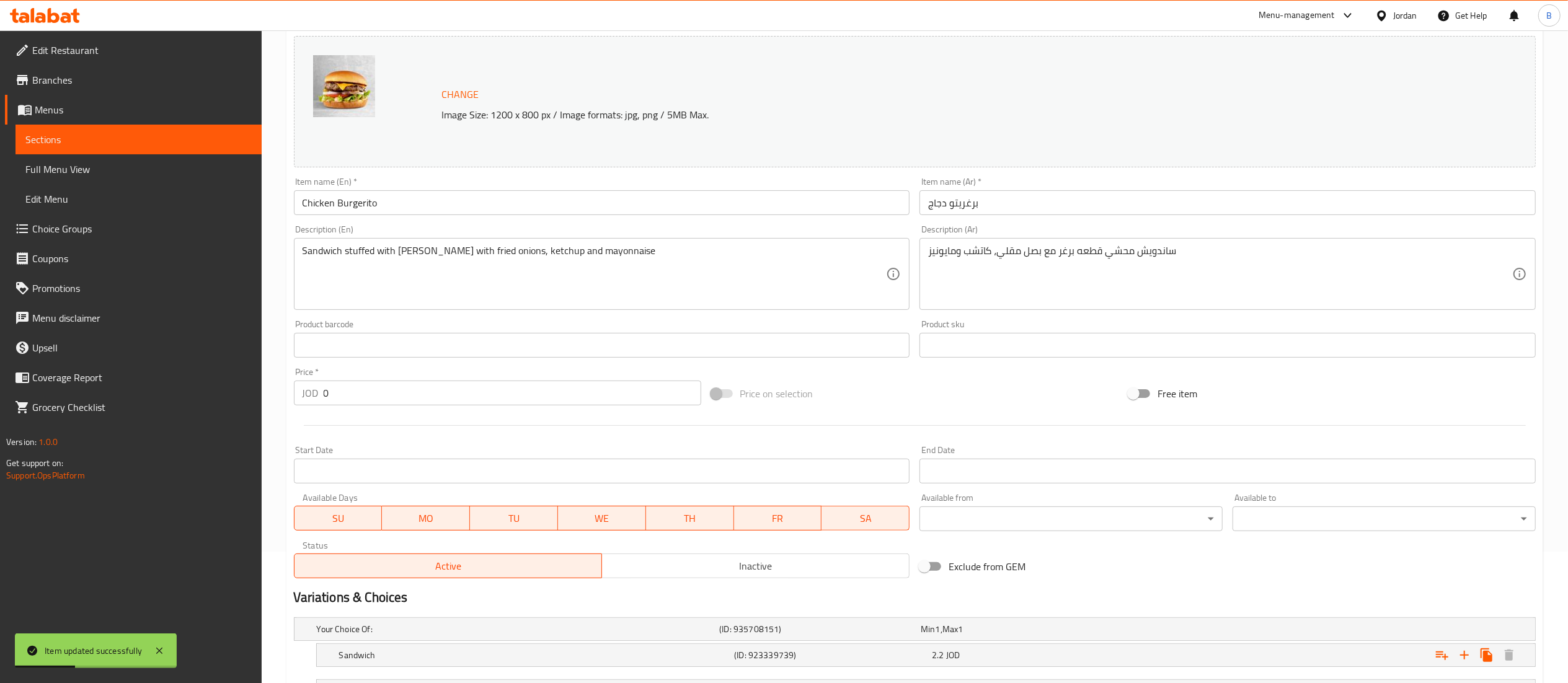
scroll to position [240, 0]
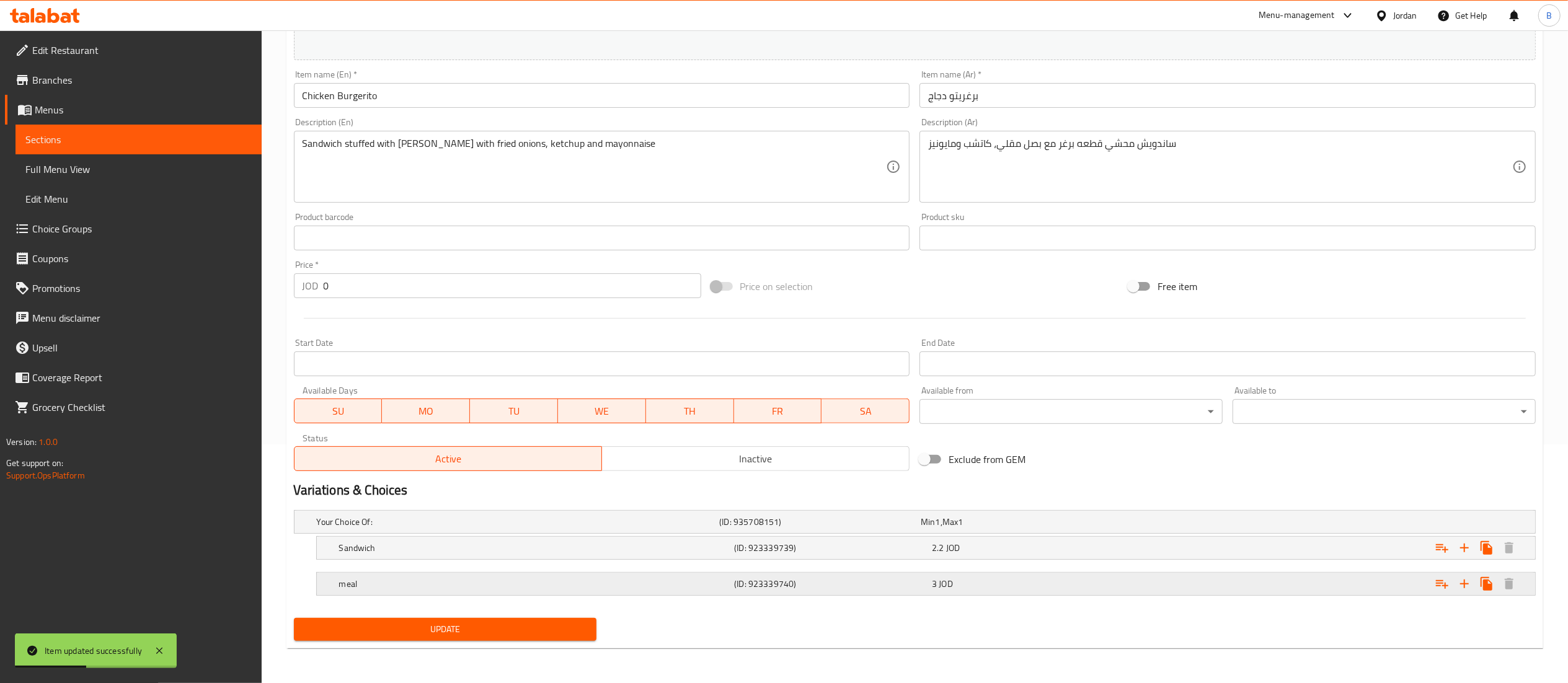
click at [730, 582] on h5 "meal" at bounding box center [534, 584] width 390 height 12
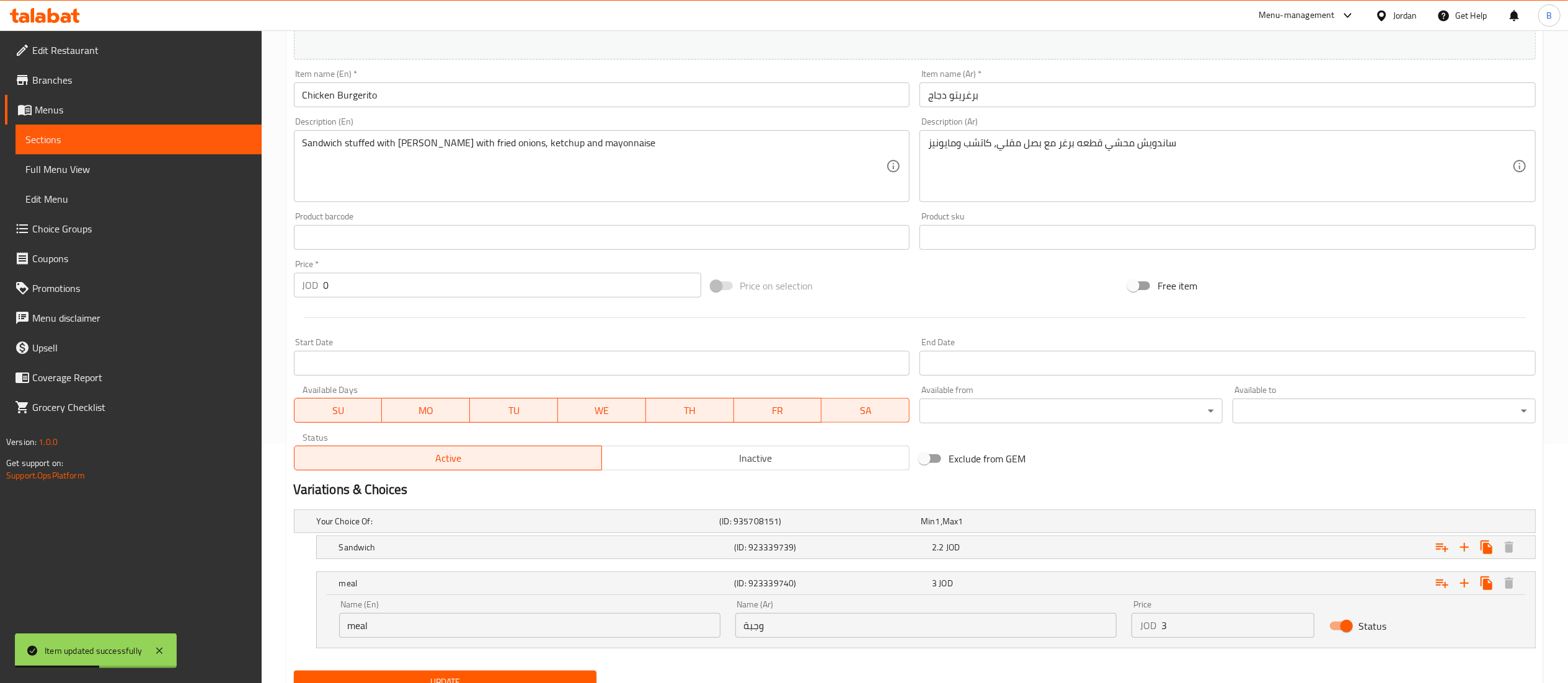
drag, startPoint x: 1179, startPoint y: 621, endPoint x: 954, endPoint y: 627, distance: 225.1
click at [1045, 621] on div "Name (En) meal Name (En) Name (Ar) وجبة Name (Ar) Price JOD 3 Price Status" at bounding box center [926, 619] width 1189 height 53
paste input ".10"
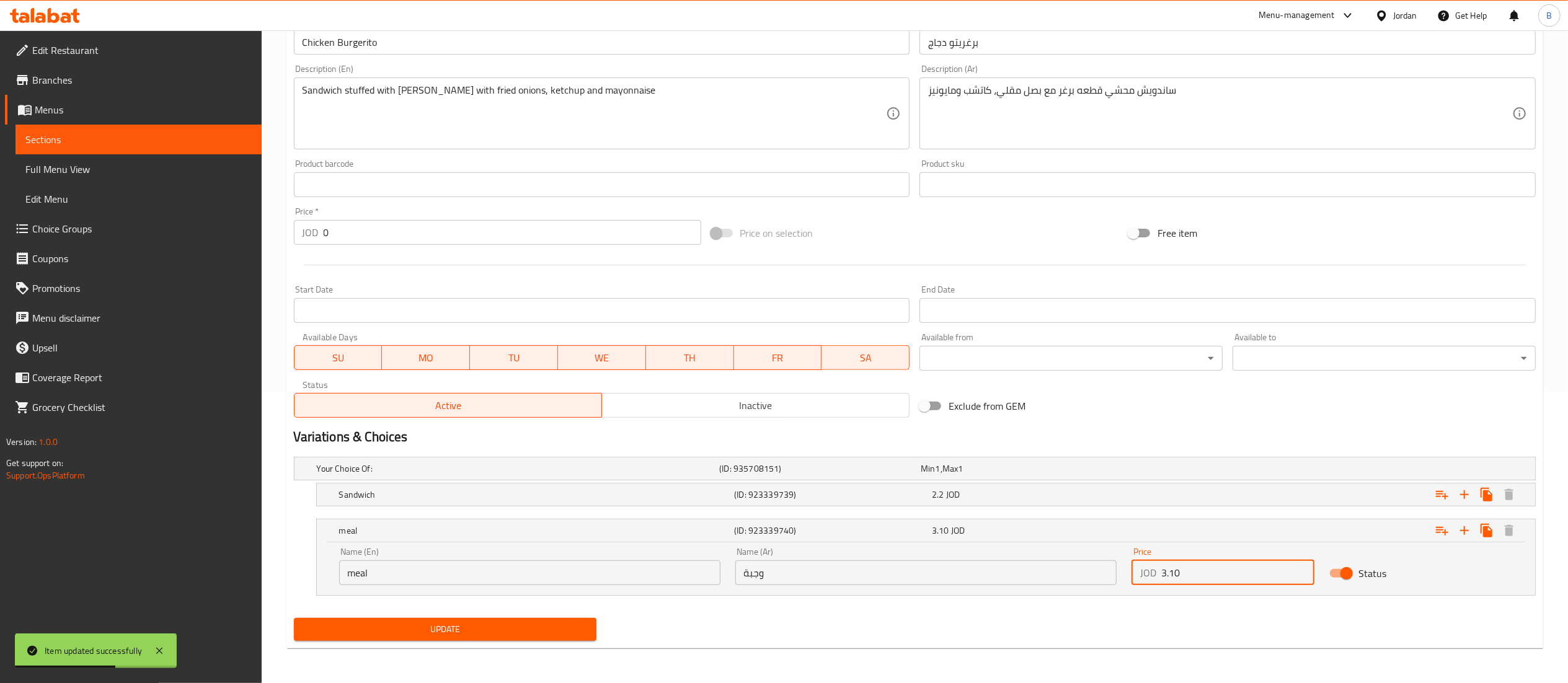
type input "3.10"
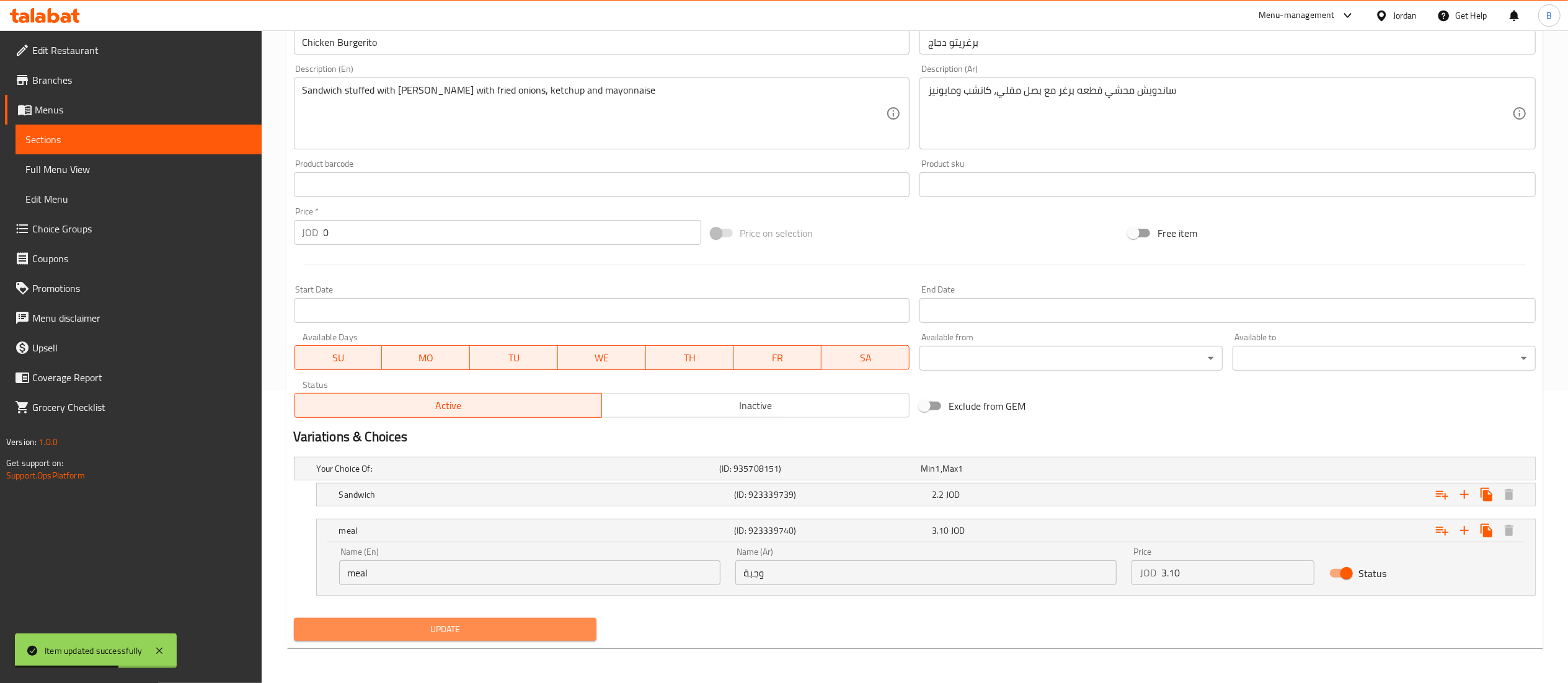
click at [536, 627] on span "Update" at bounding box center [445, 630] width 284 height 15
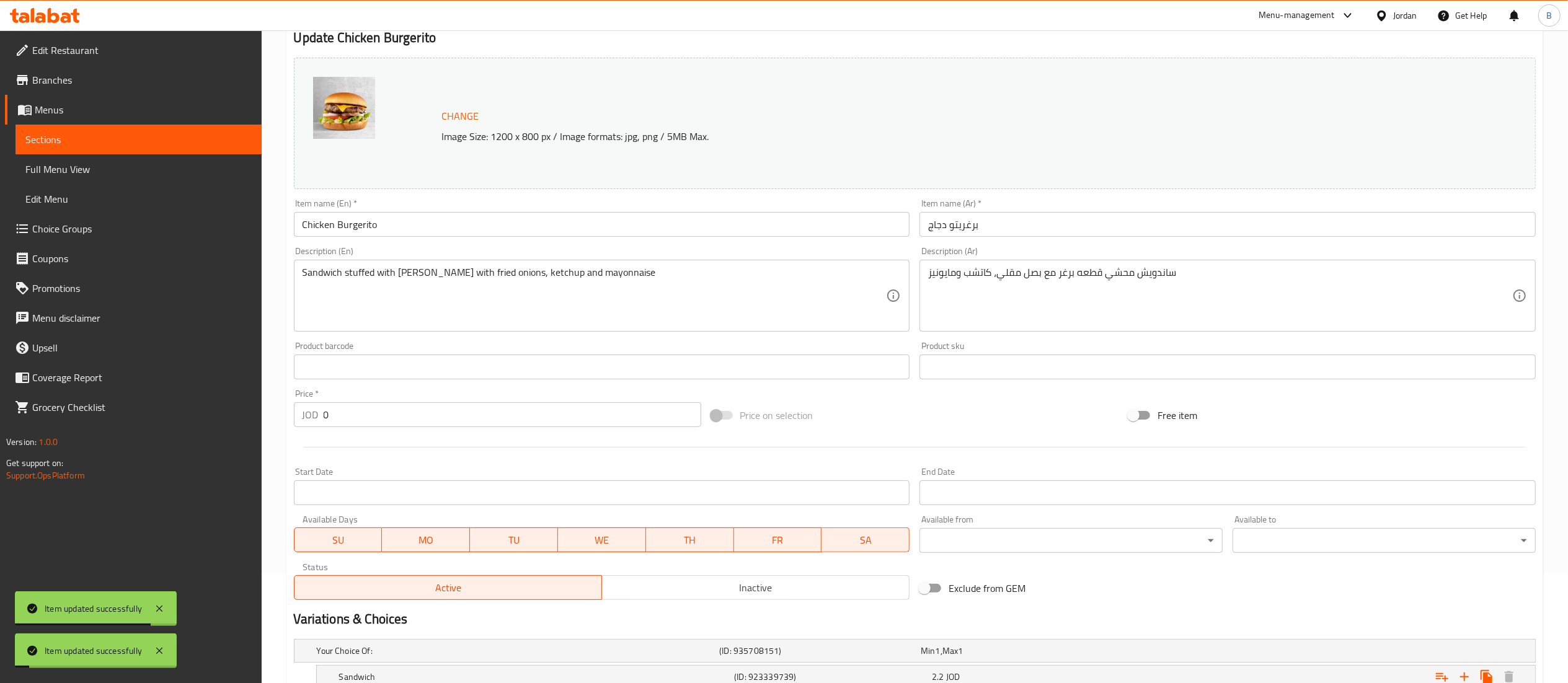
scroll to position [0, 0]
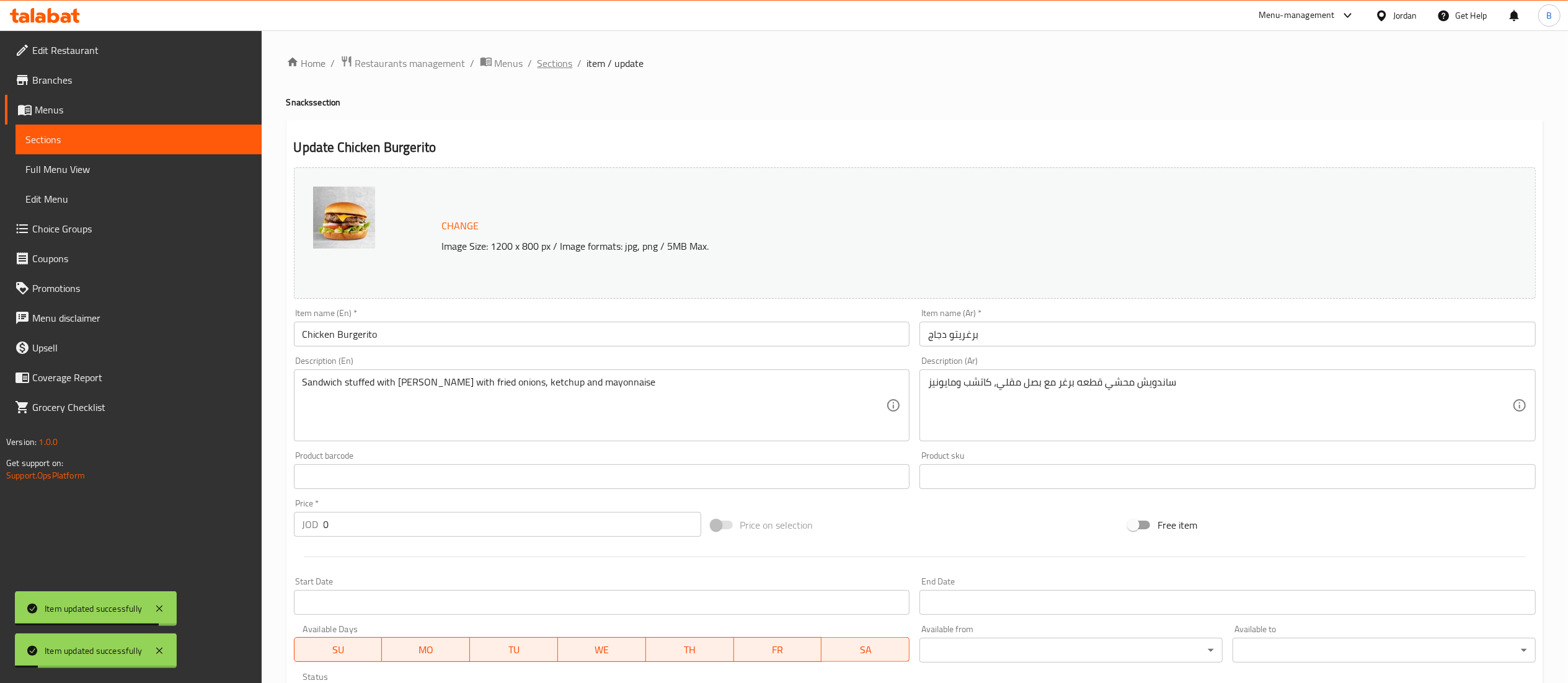
click at [549, 61] on span "Sections" at bounding box center [556, 63] width 36 height 15
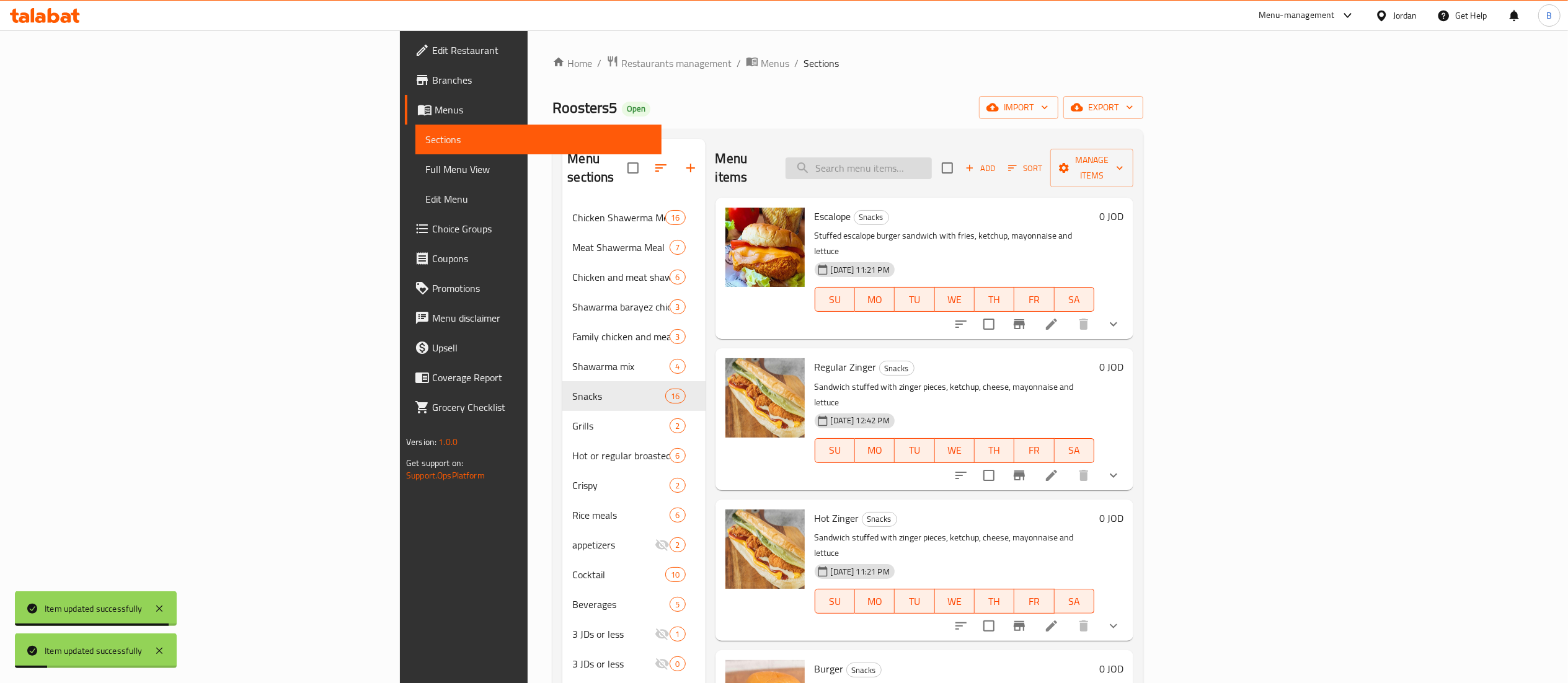
click at [932, 165] on input "search" at bounding box center [859, 168] width 146 height 22
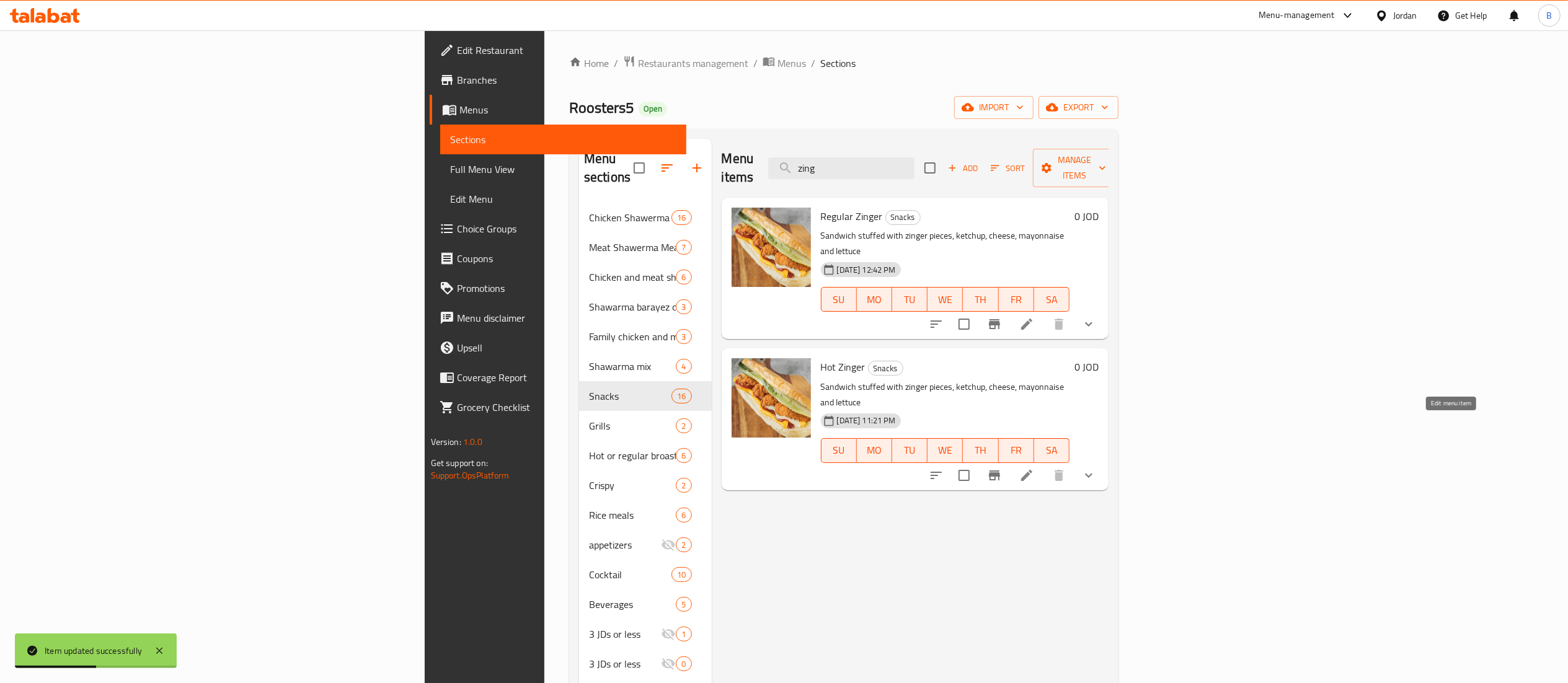
type input "zing"
click at [1032, 470] on icon at bounding box center [1026, 475] width 11 height 11
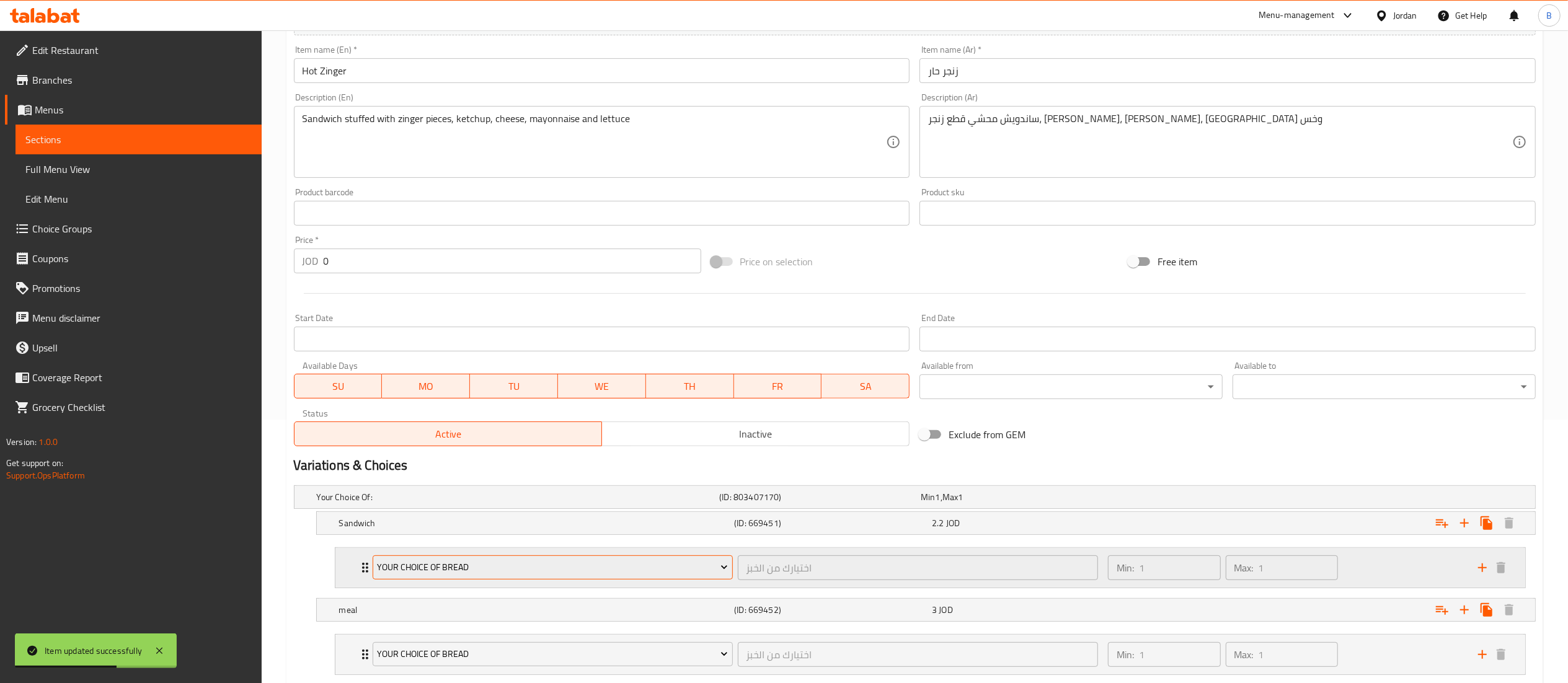
scroll to position [343, 0]
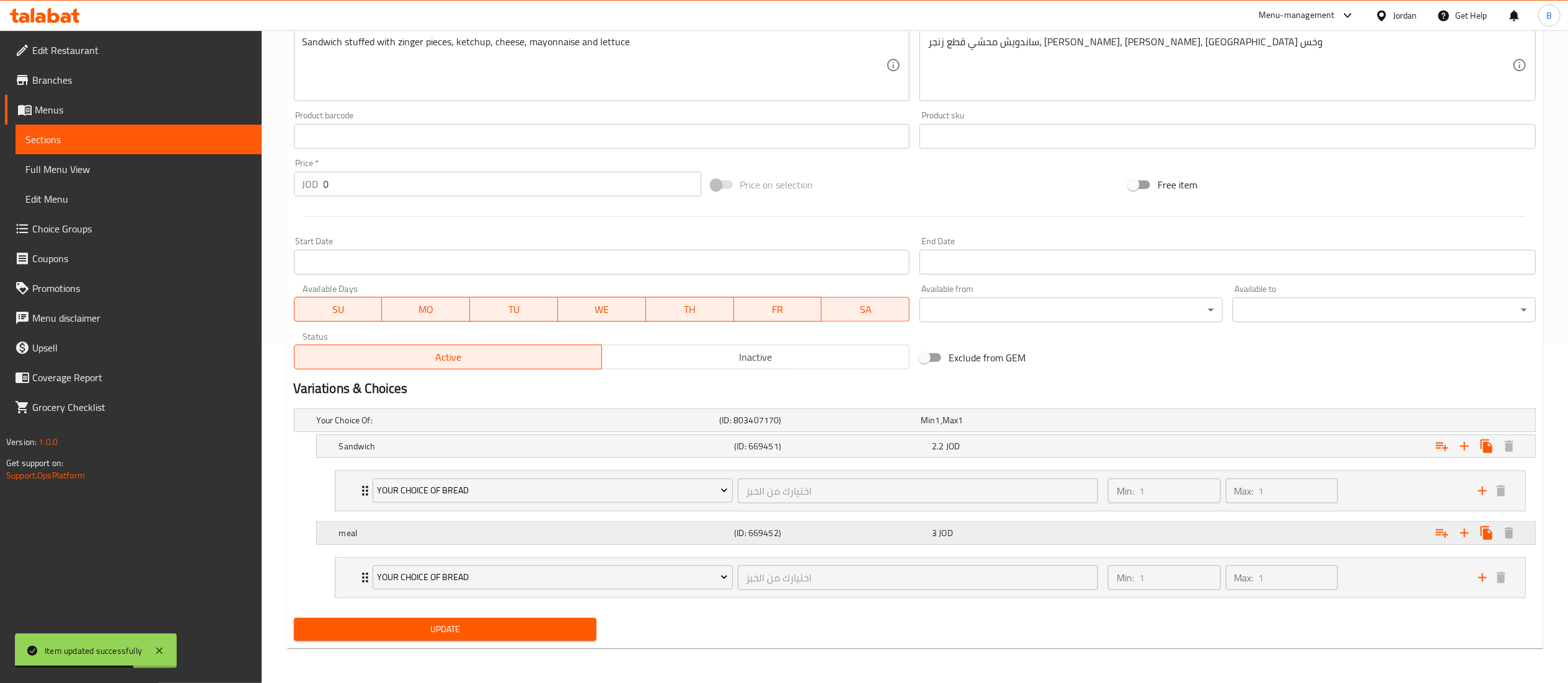
click at [680, 533] on h5 "meal" at bounding box center [534, 533] width 390 height 12
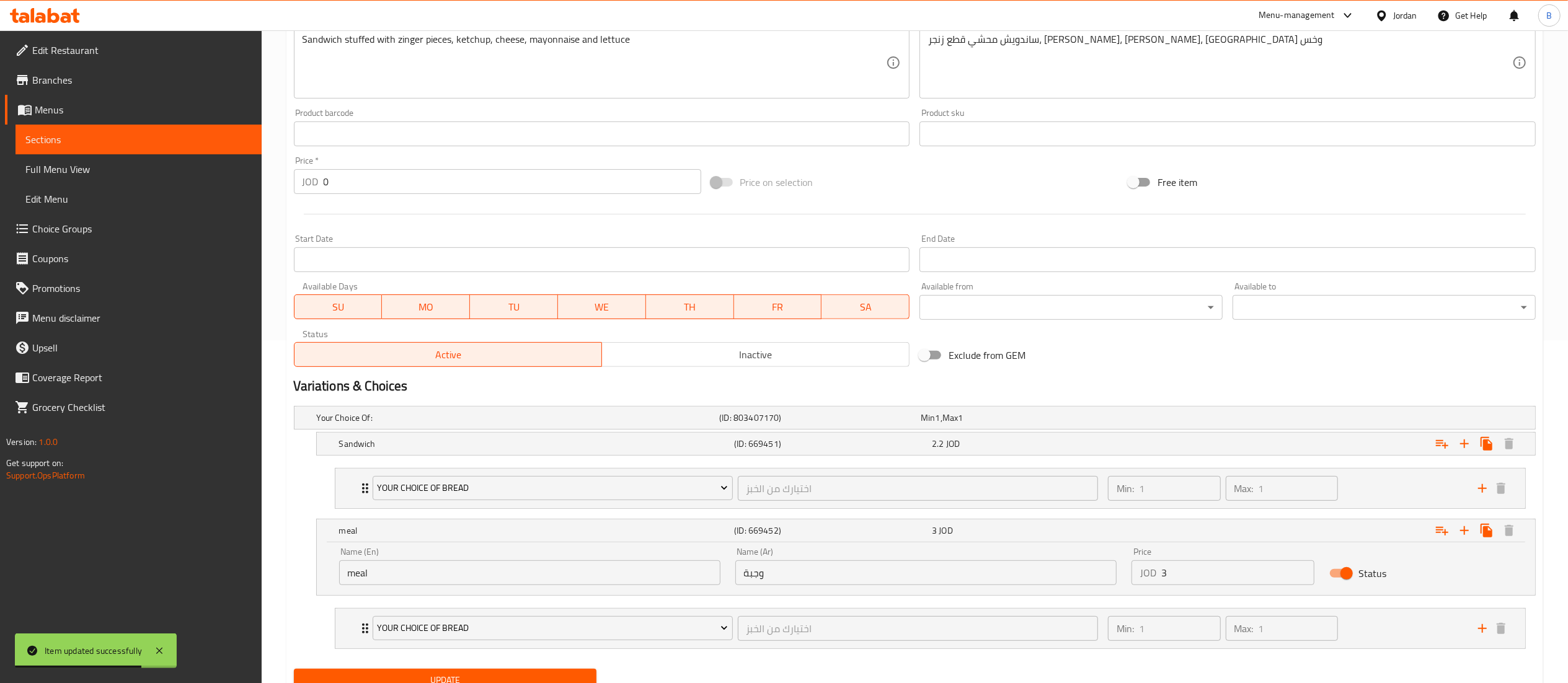
click at [1267, 576] on input "3" at bounding box center [1238, 573] width 154 height 25
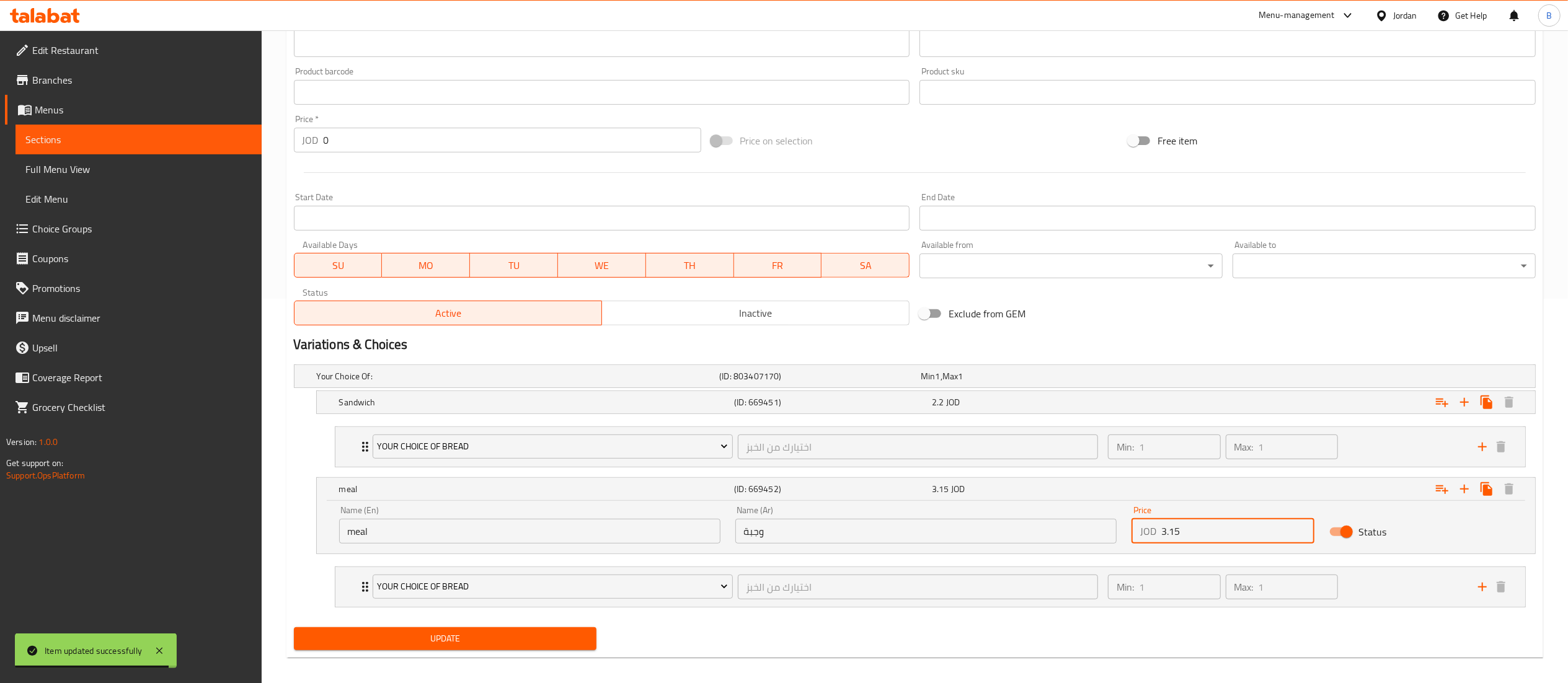
scroll to position [396, 0]
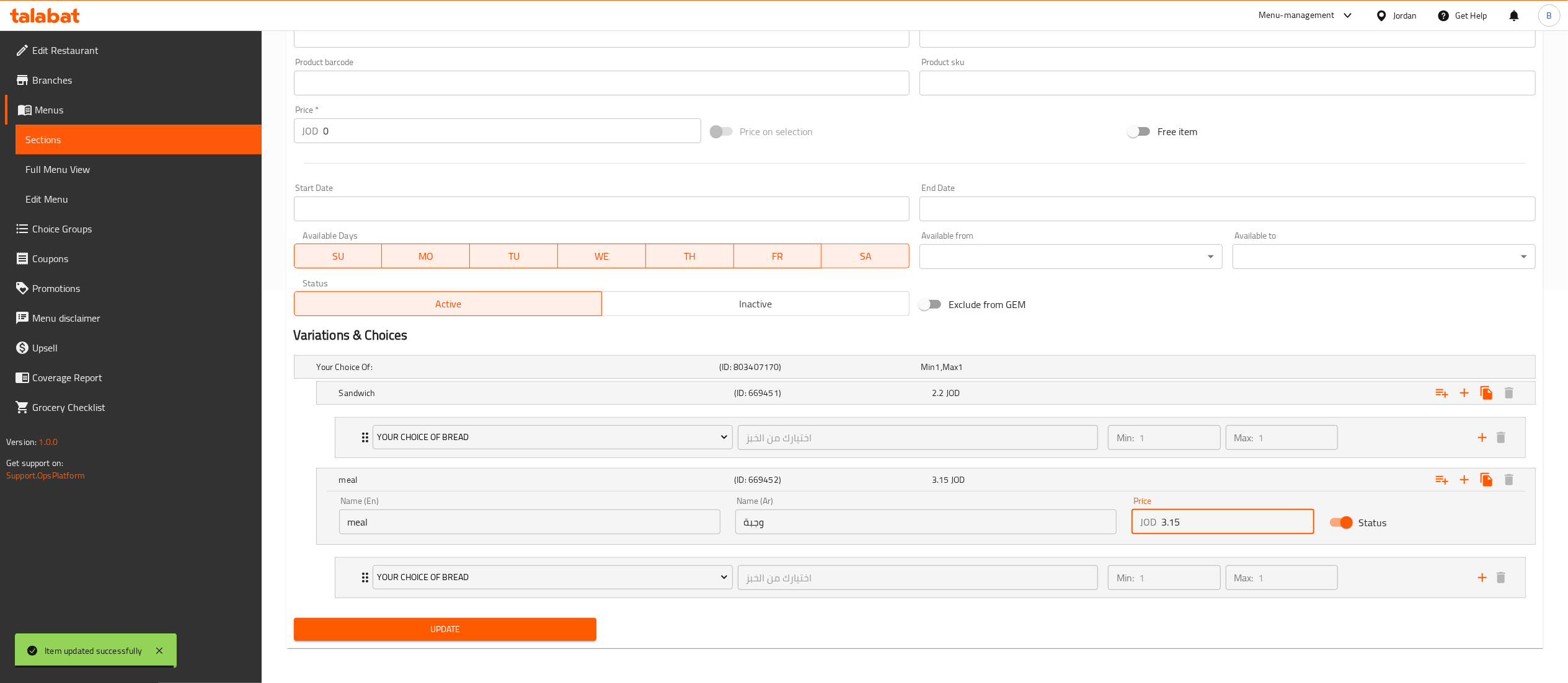
type input "3.15"
click at [507, 644] on div "Update" at bounding box center [445, 630] width 313 height 33
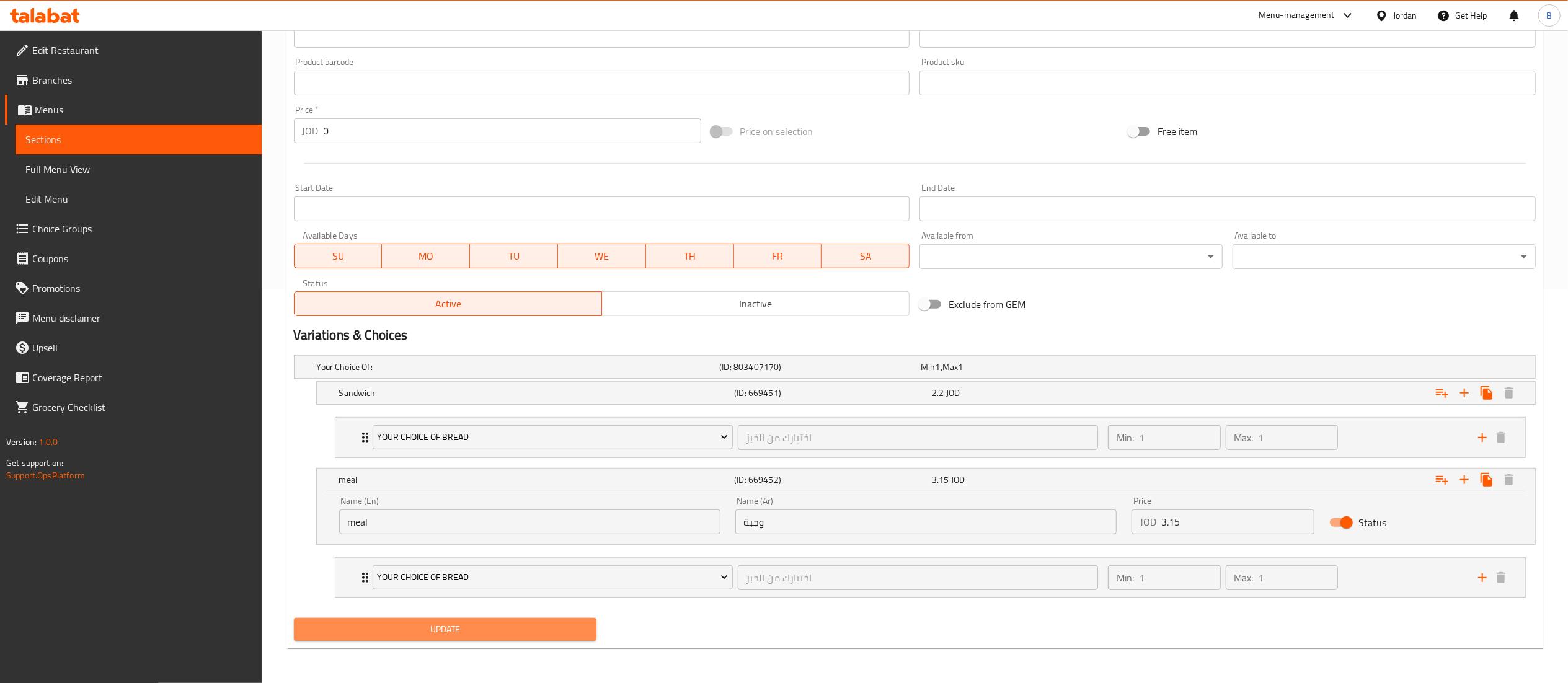
click at [550, 640] on button "Update" at bounding box center [445, 630] width 303 height 23
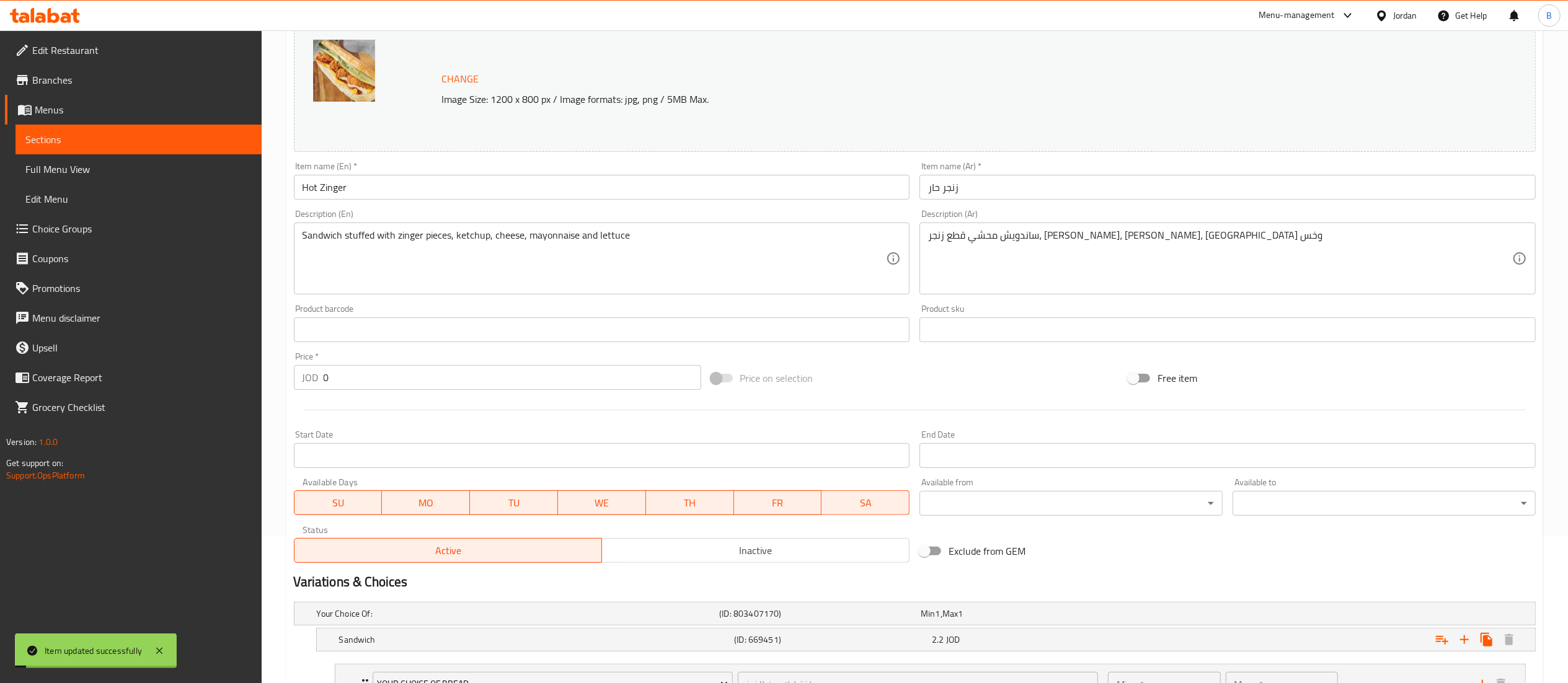
scroll to position [25, 0]
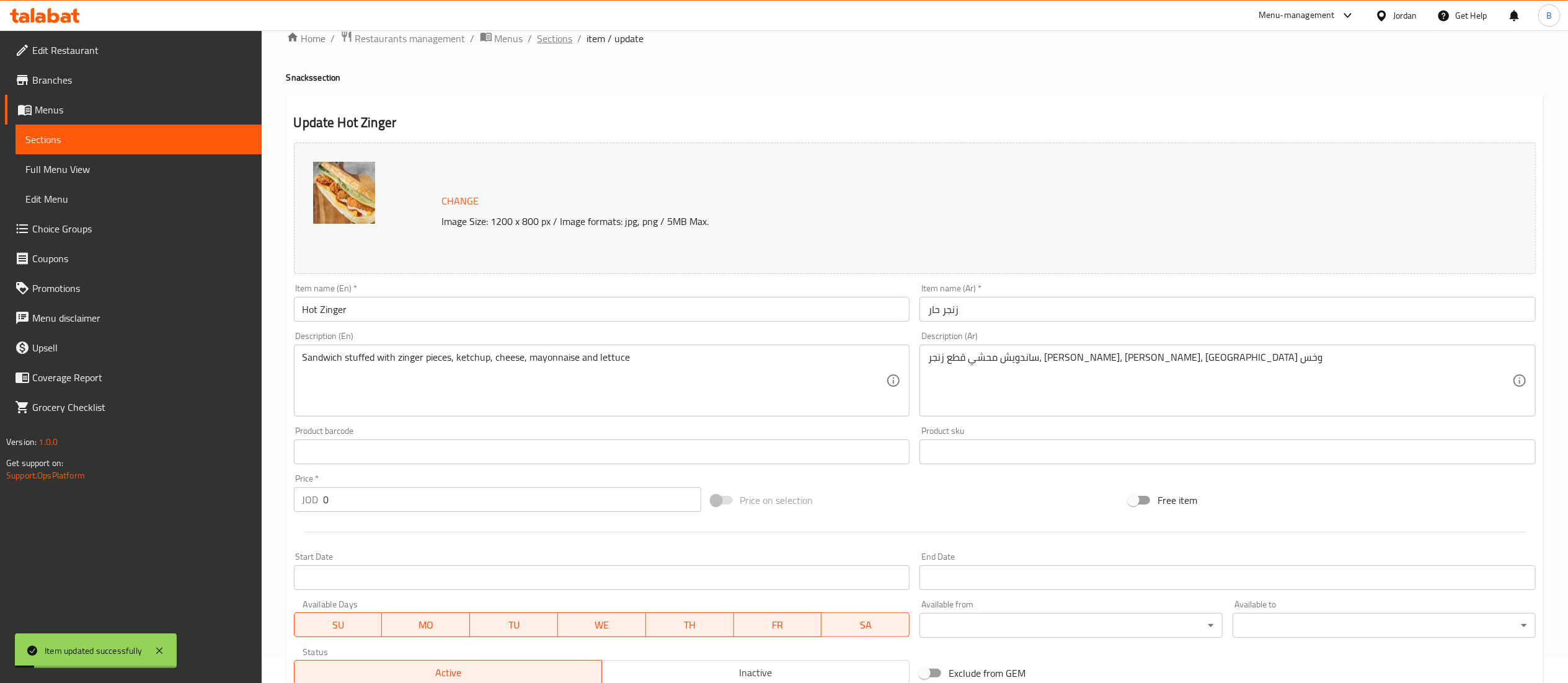
click at [541, 44] on span "Sections" at bounding box center [556, 38] width 36 height 15
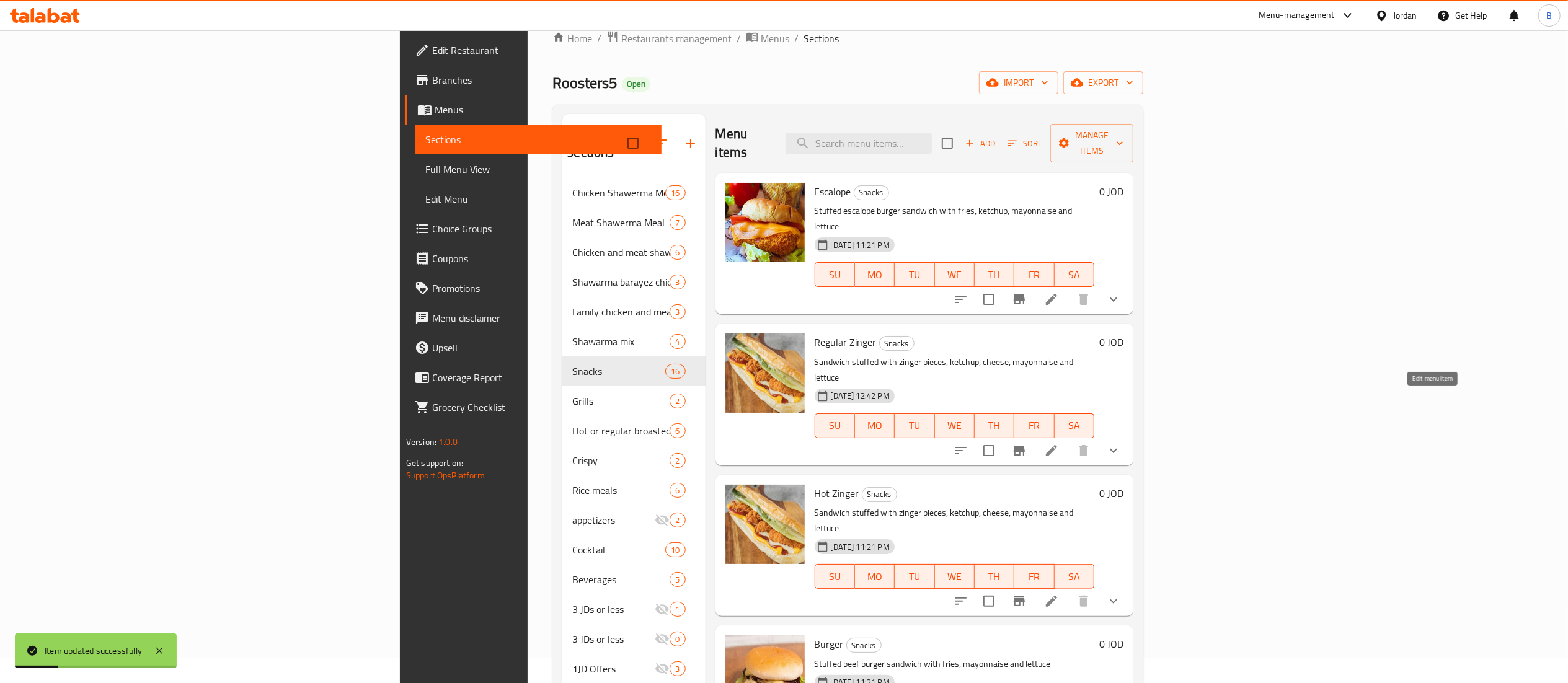
click at [1059, 443] on icon at bounding box center [1051, 450] width 15 height 15
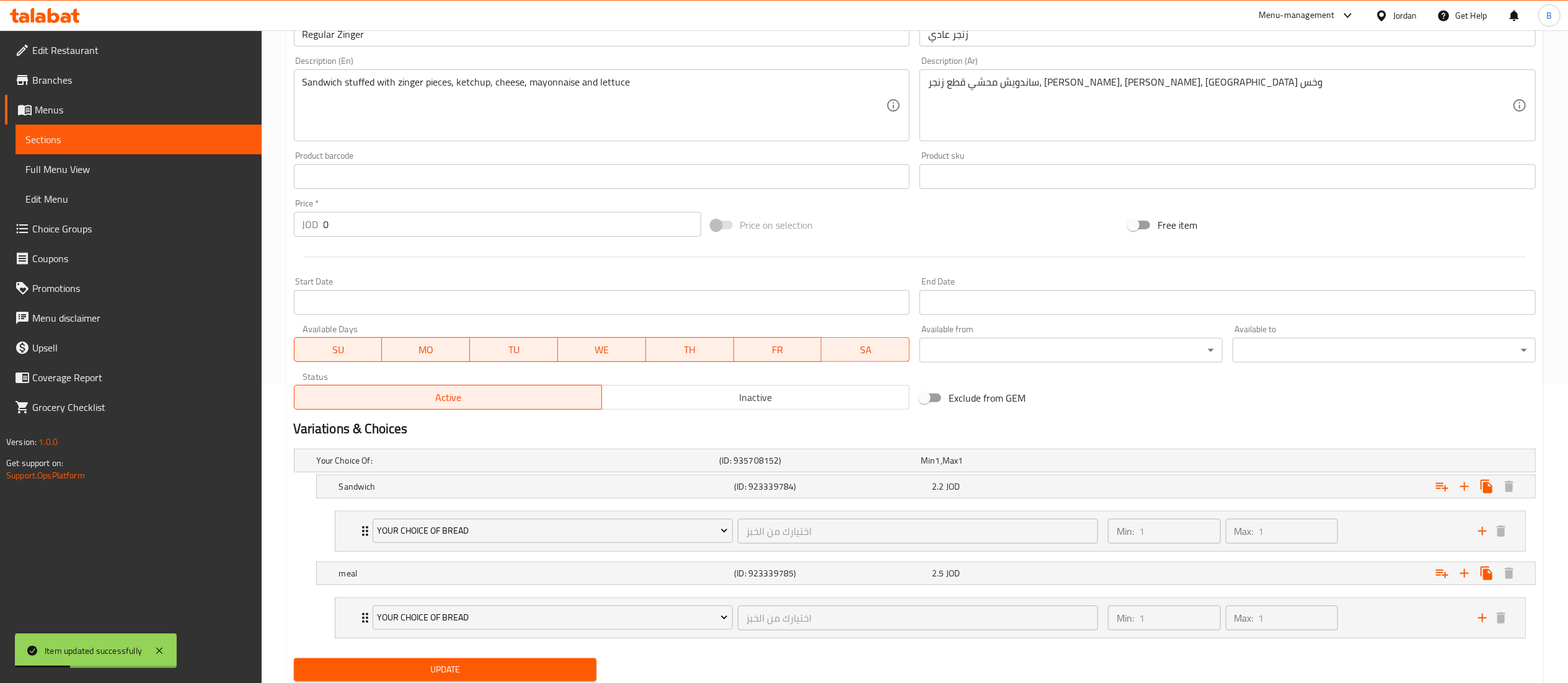
scroll to position [343, 0]
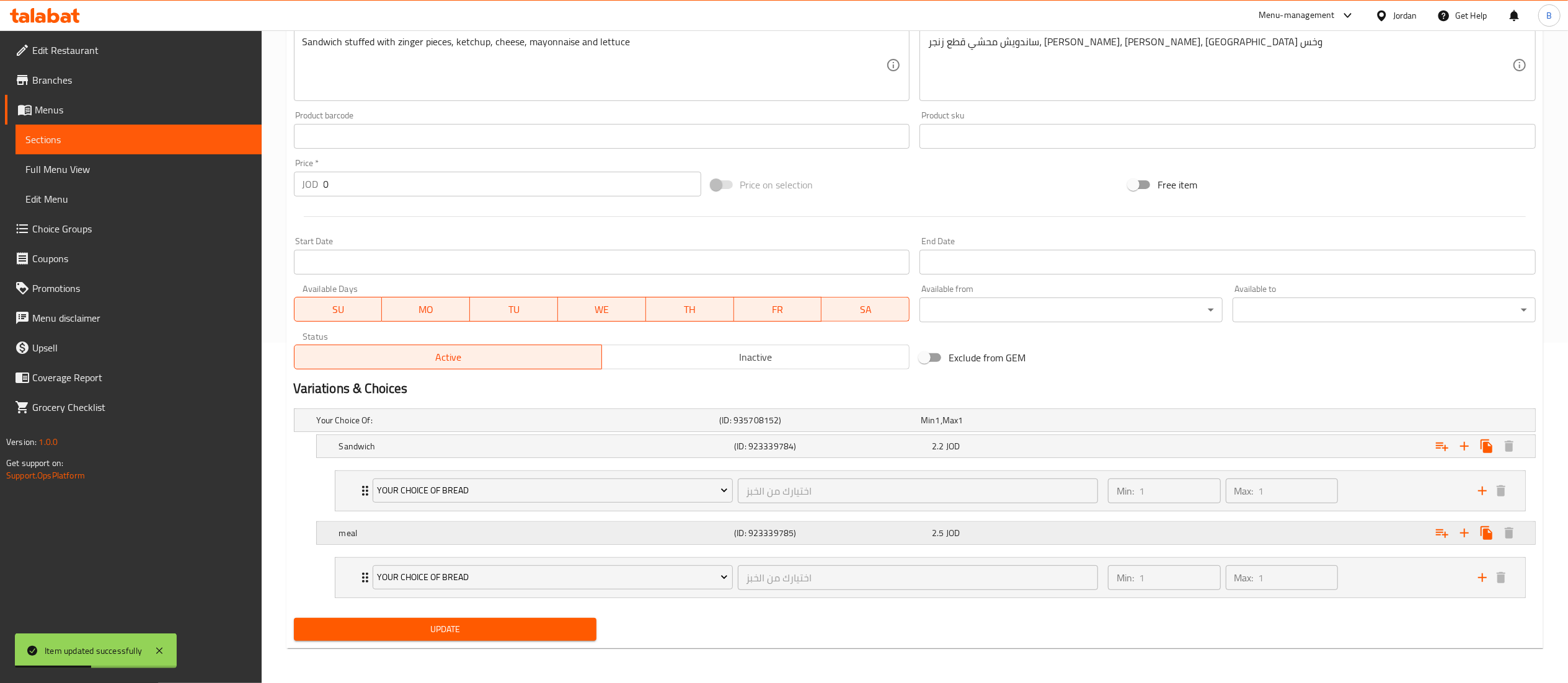
click at [908, 529] on h5 "(ID: 923339785)" at bounding box center [831, 533] width 193 height 12
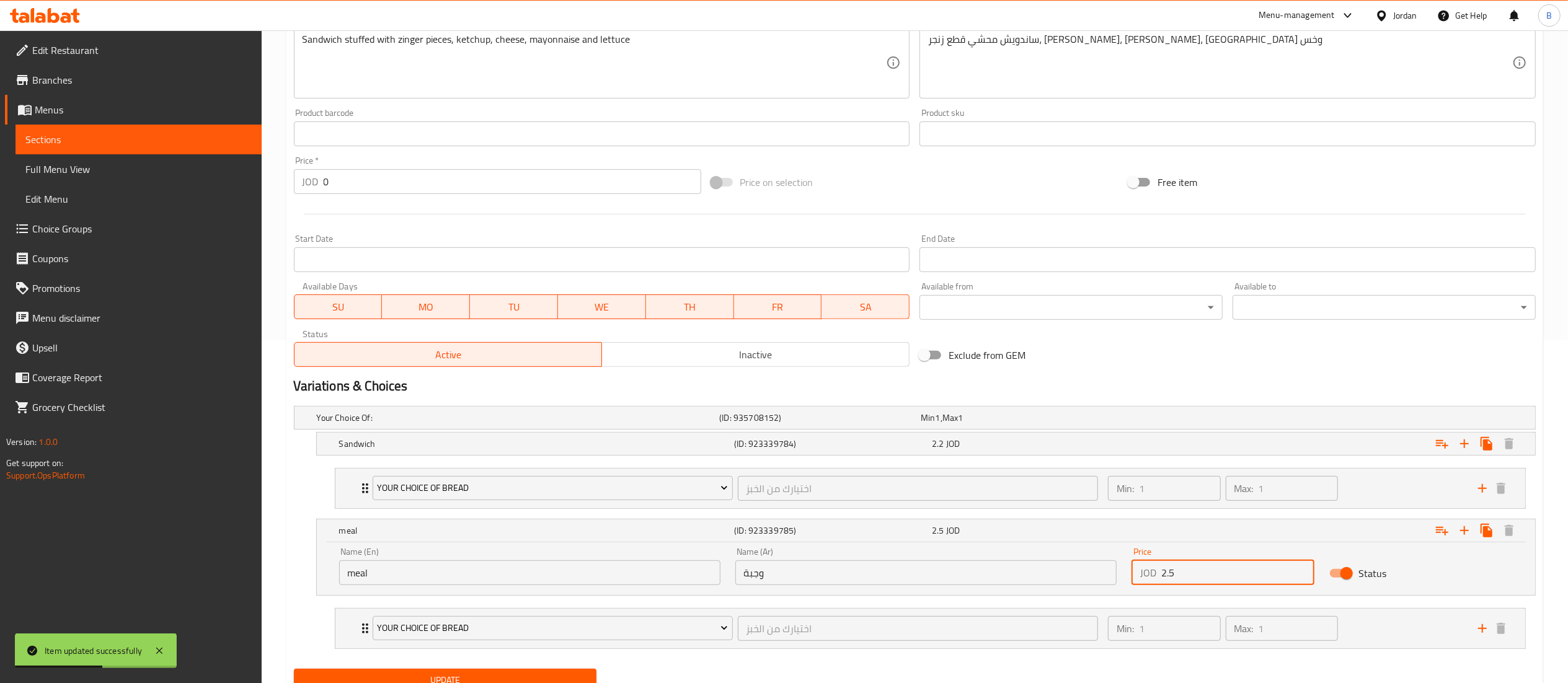
drag, startPoint x: 1190, startPoint y: 577, endPoint x: 988, endPoint y: 577, distance: 202.0
click at [1040, 576] on div "Name (En) meal Name (En) Name (Ar) وجبة Name (Ar) Price JOD 2.5 Price Status" at bounding box center [926, 566] width 1189 height 53
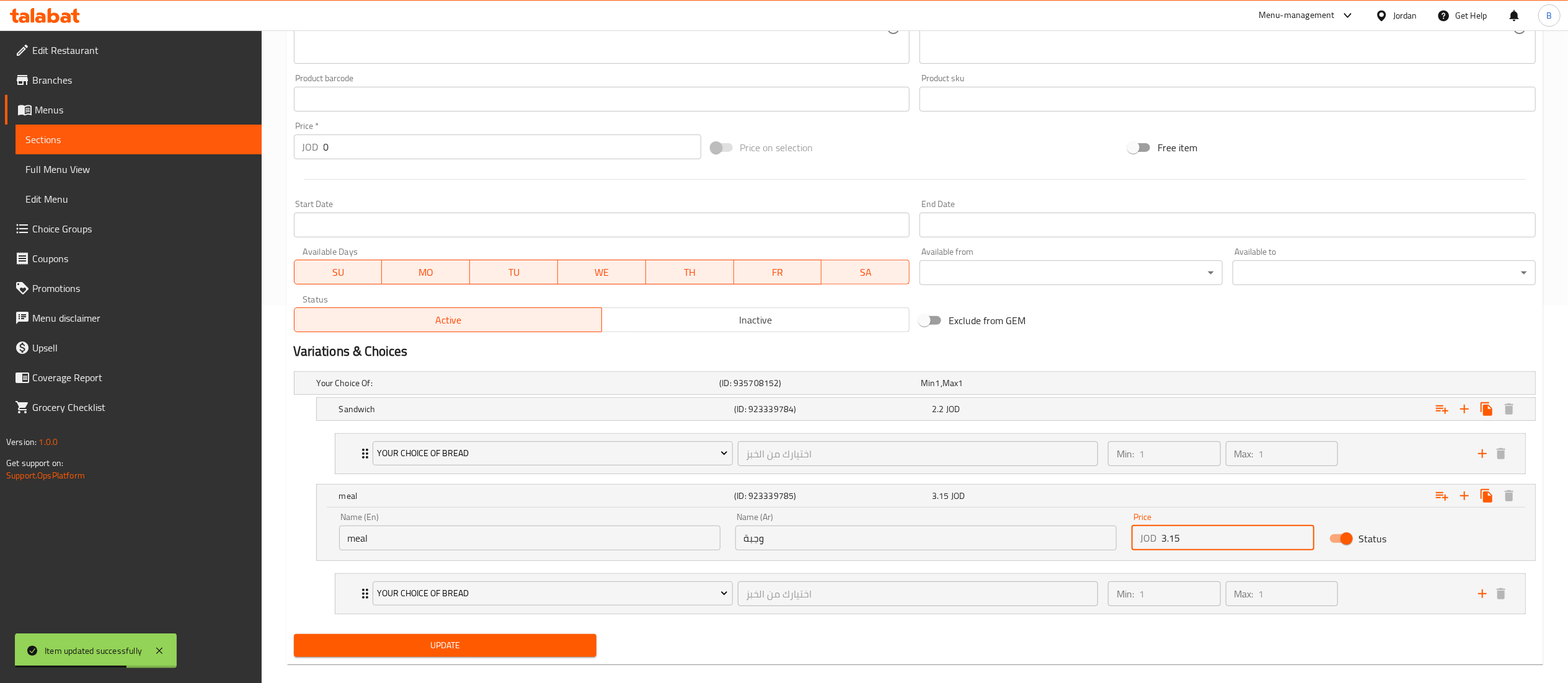
scroll to position [396, 0]
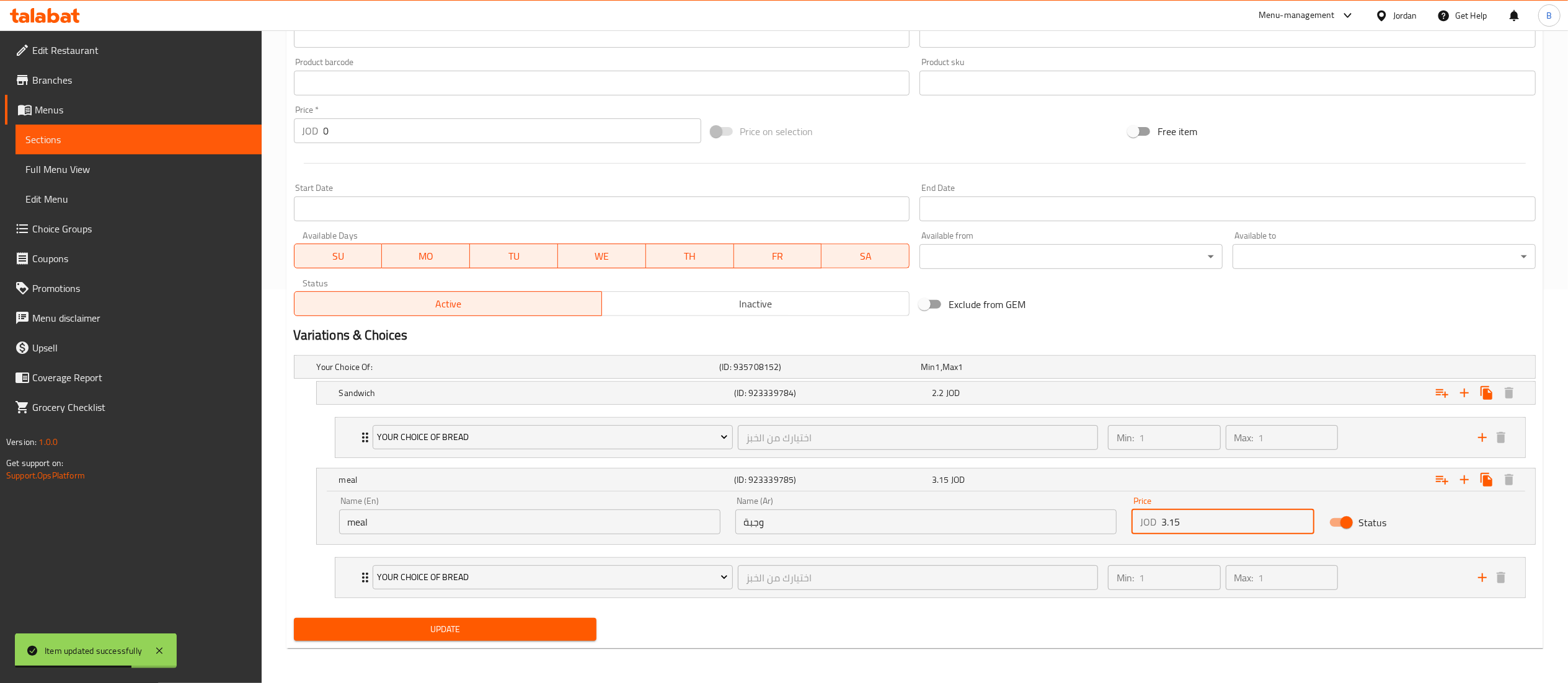
type input "3.15"
click at [532, 634] on span "Update" at bounding box center [445, 630] width 284 height 15
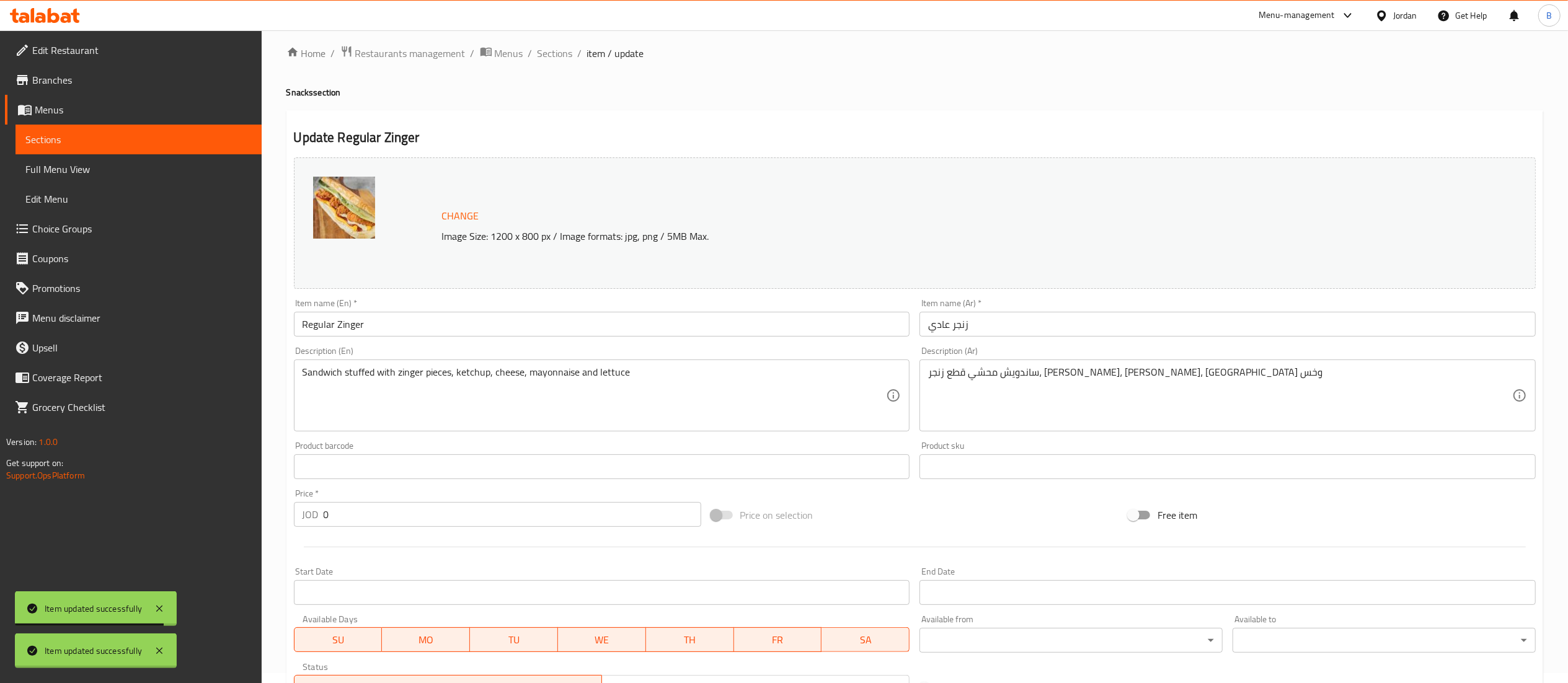
scroll to position [0, 0]
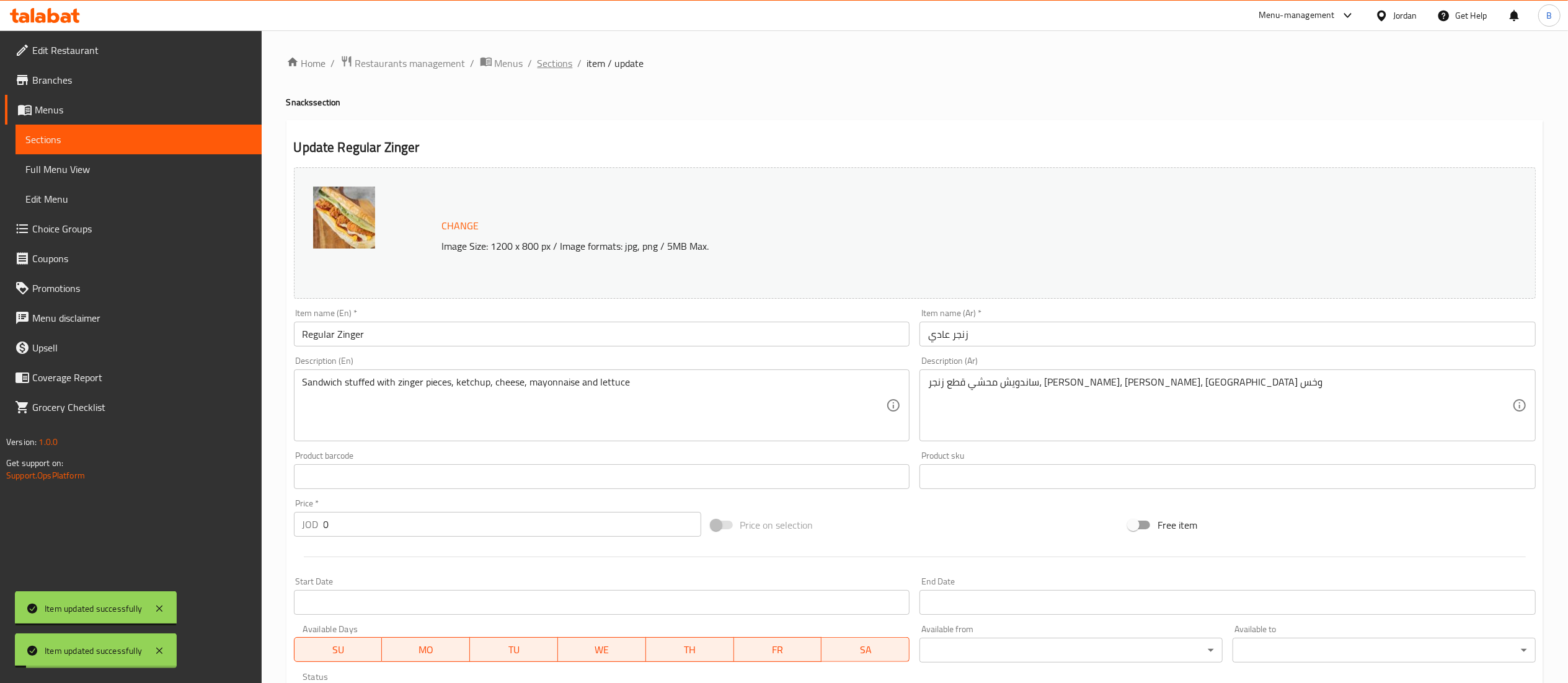
click at [551, 59] on span "Sections" at bounding box center [556, 63] width 36 height 15
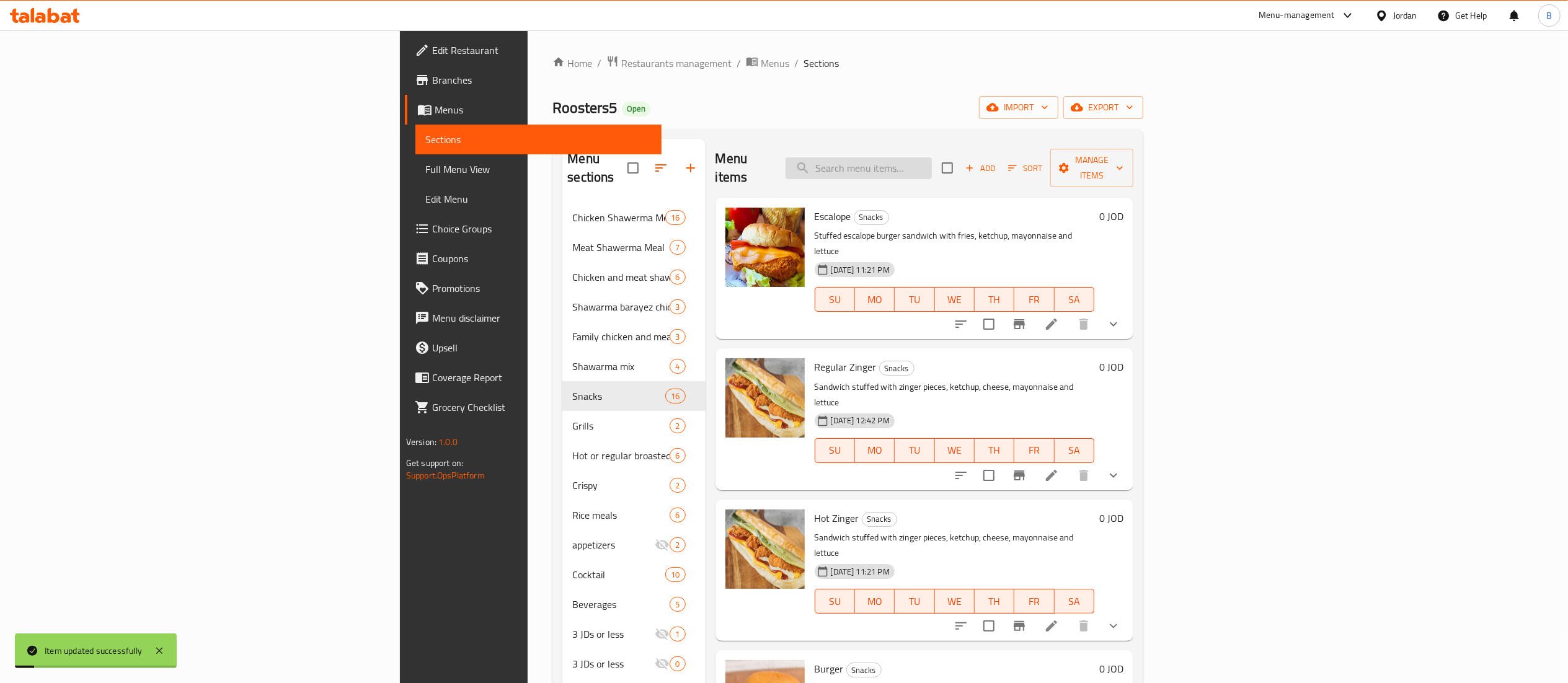
click at [932, 168] on input "search" at bounding box center [859, 168] width 146 height 22
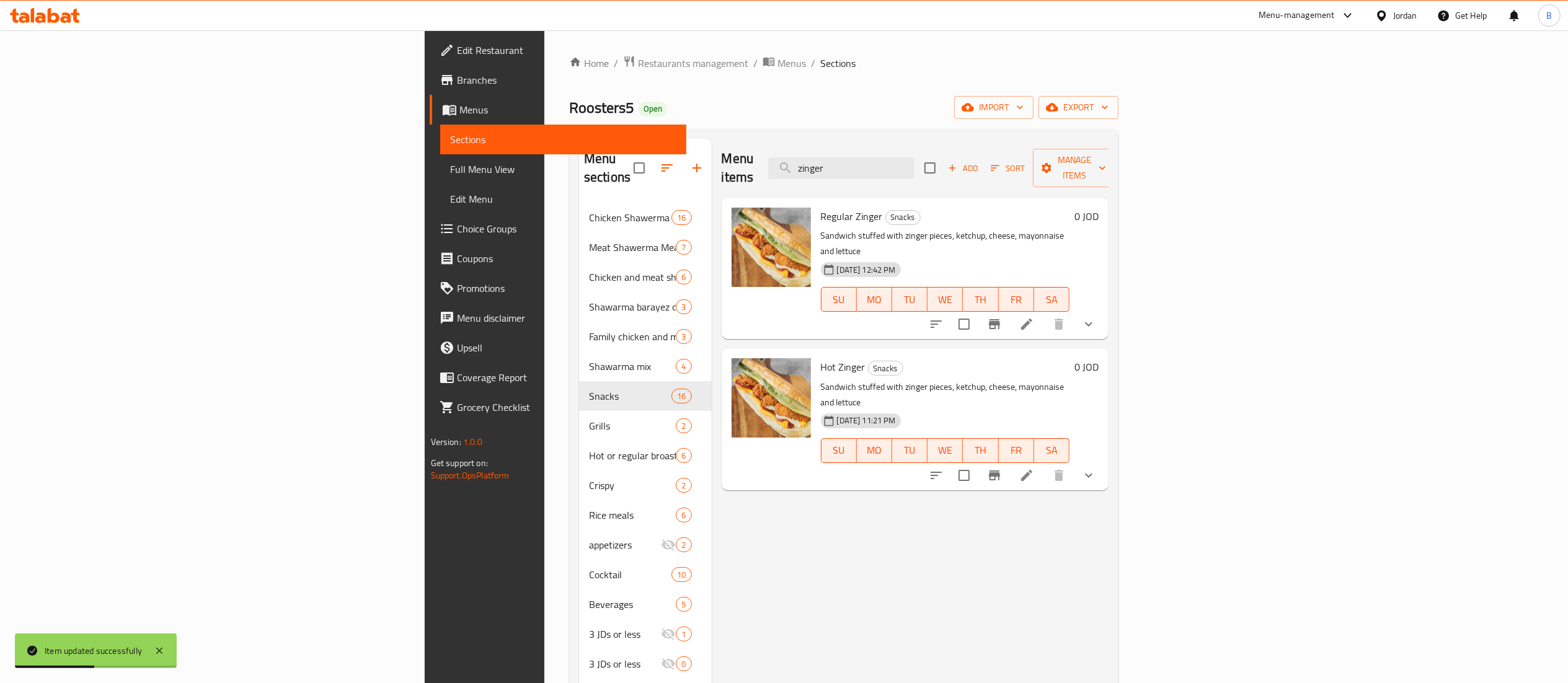
drag, startPoint x: 1011, startPoint y: 161, endPoint x: 355, endPoint y: 118, distance: 657.4
click at [570, 121] on div "Home / Restaurants management / Menus / Sections Roosters5 Open import export M…" at bounding box center [844, 443] width 549 height 776
type input "v"
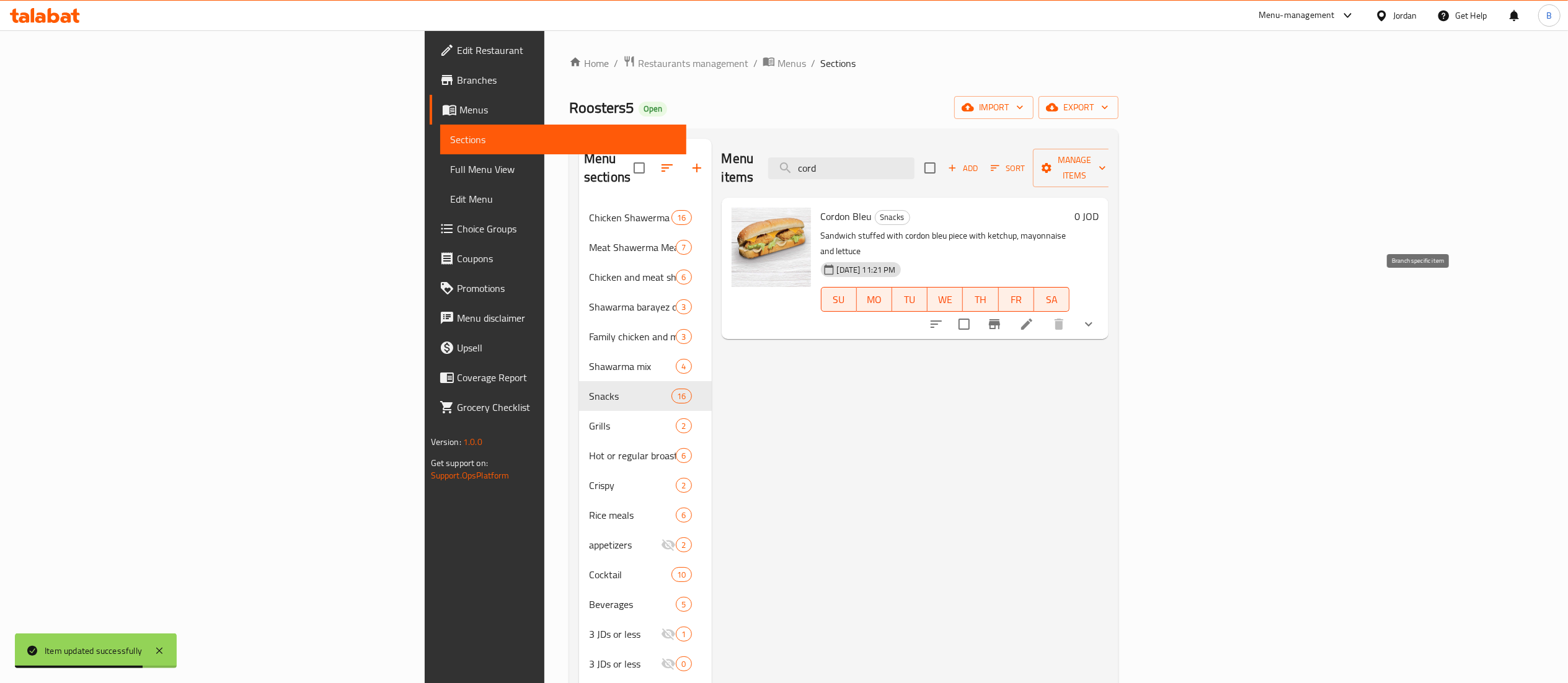
type input "cord"
click at [1009, 309] on button "Branch-specific-item" at bounding box center [995, 324] width 30 height 30
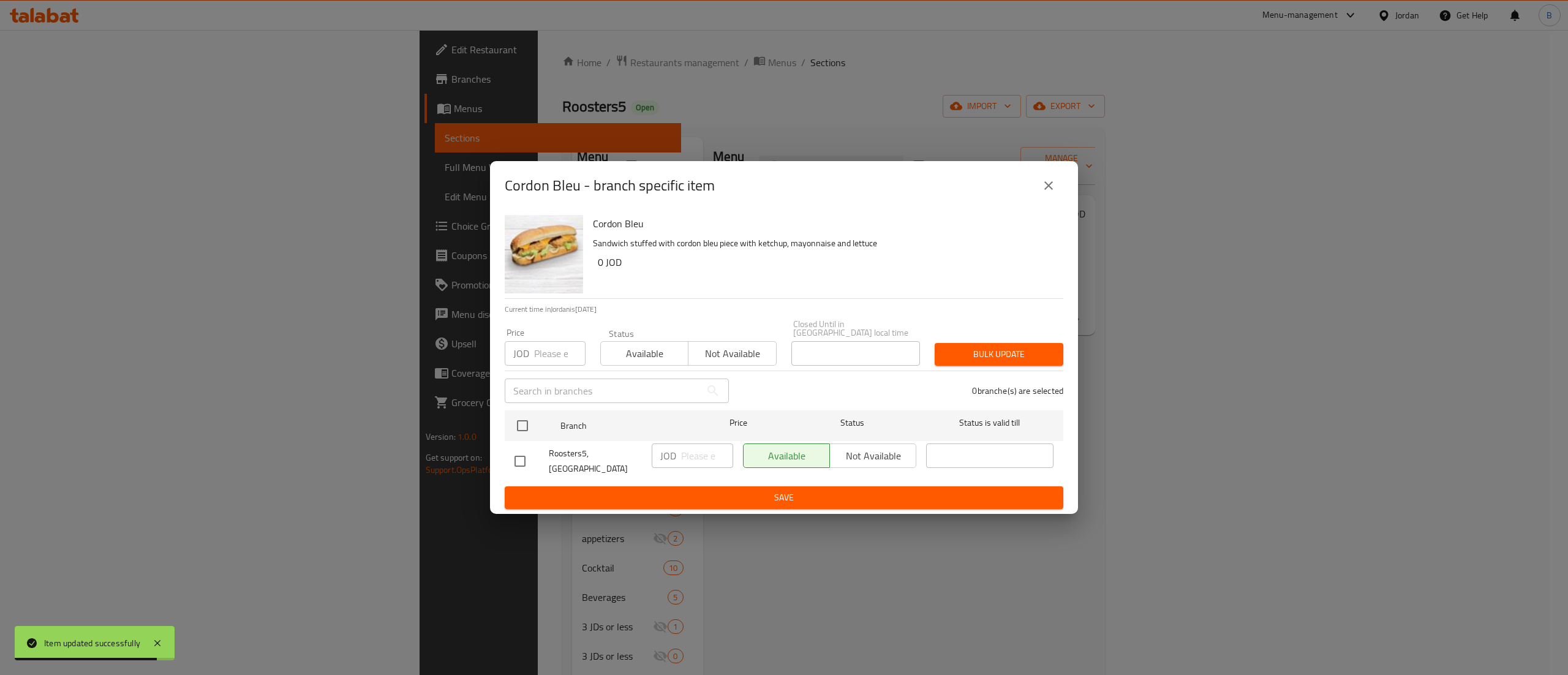
click at [1056, 186] on button "close" at bounding box center [1048, 186] width 30 height 30
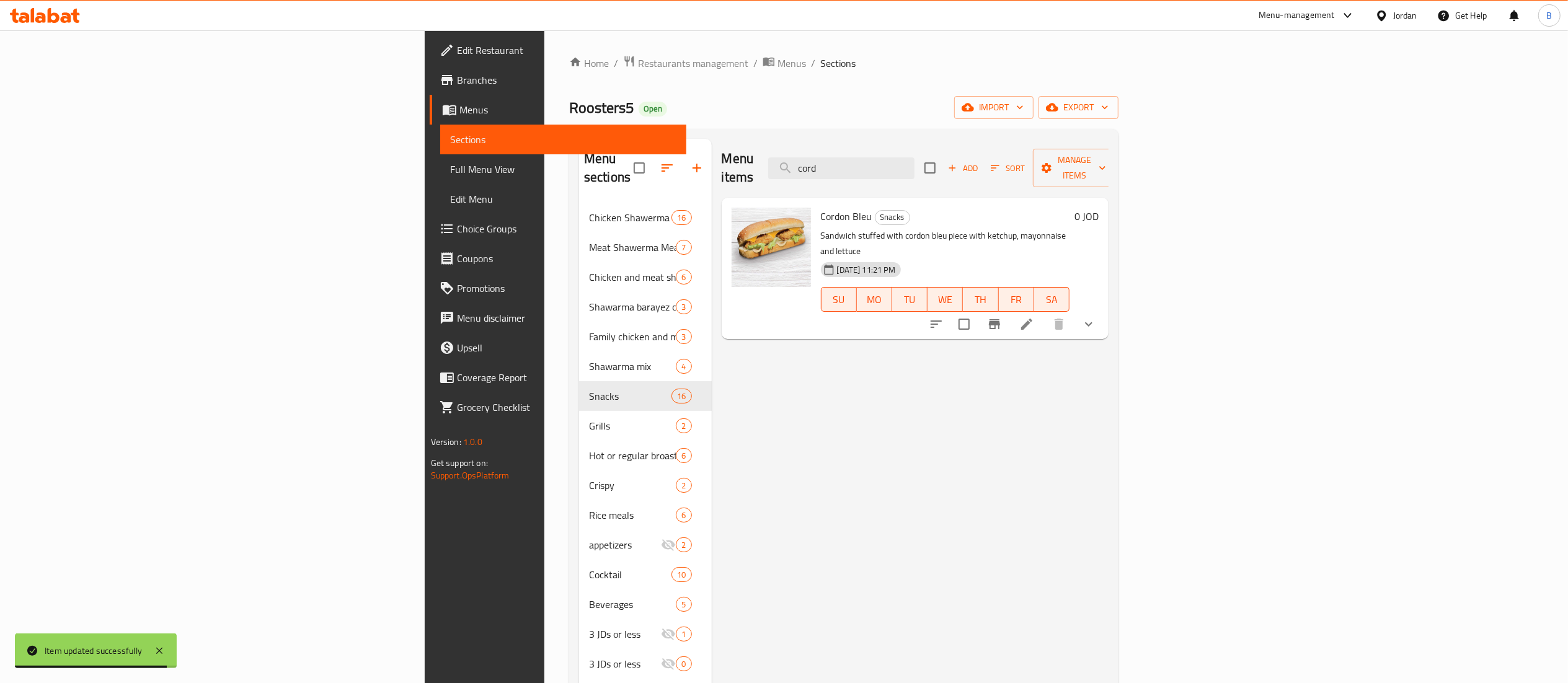
click at [1044, 313] on li at bounding box center [1026, 324] width 35 height 22
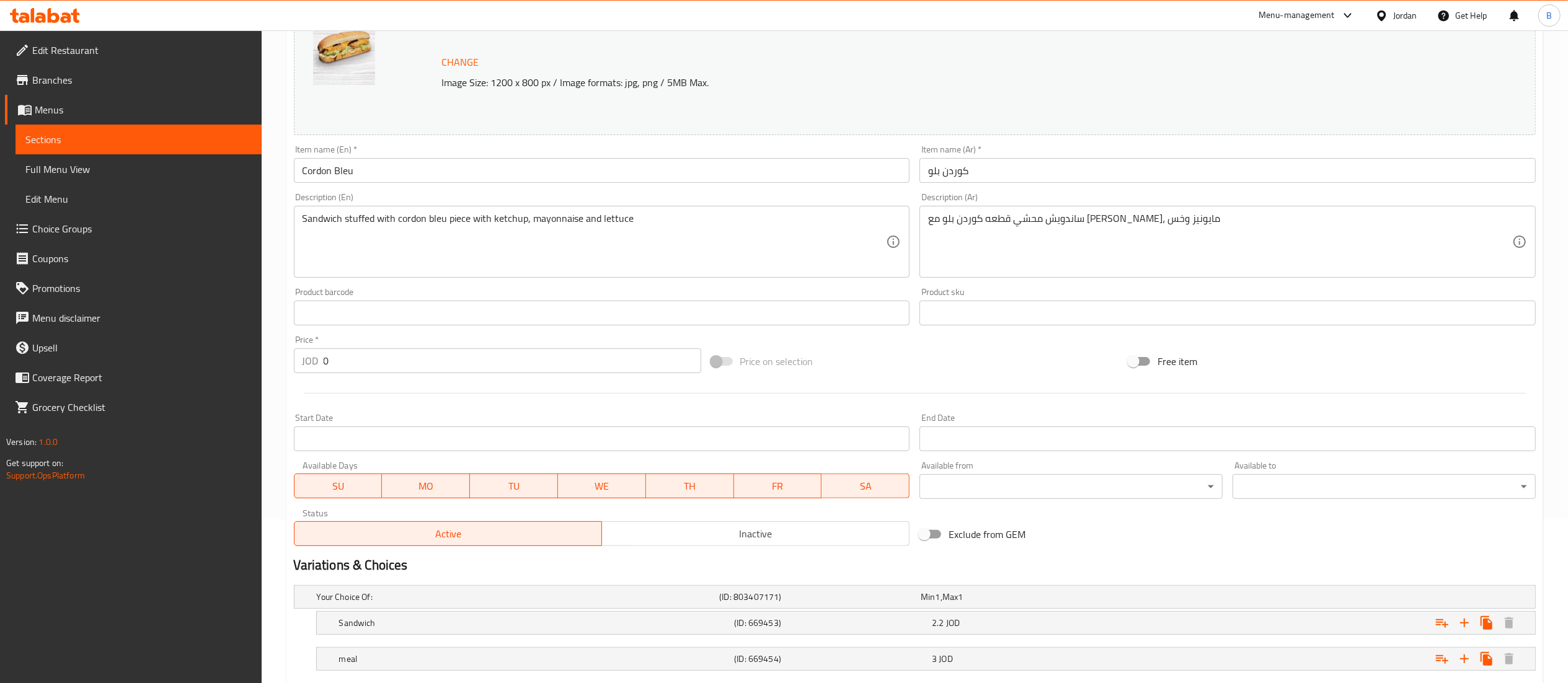
scroll to position [240, 0]
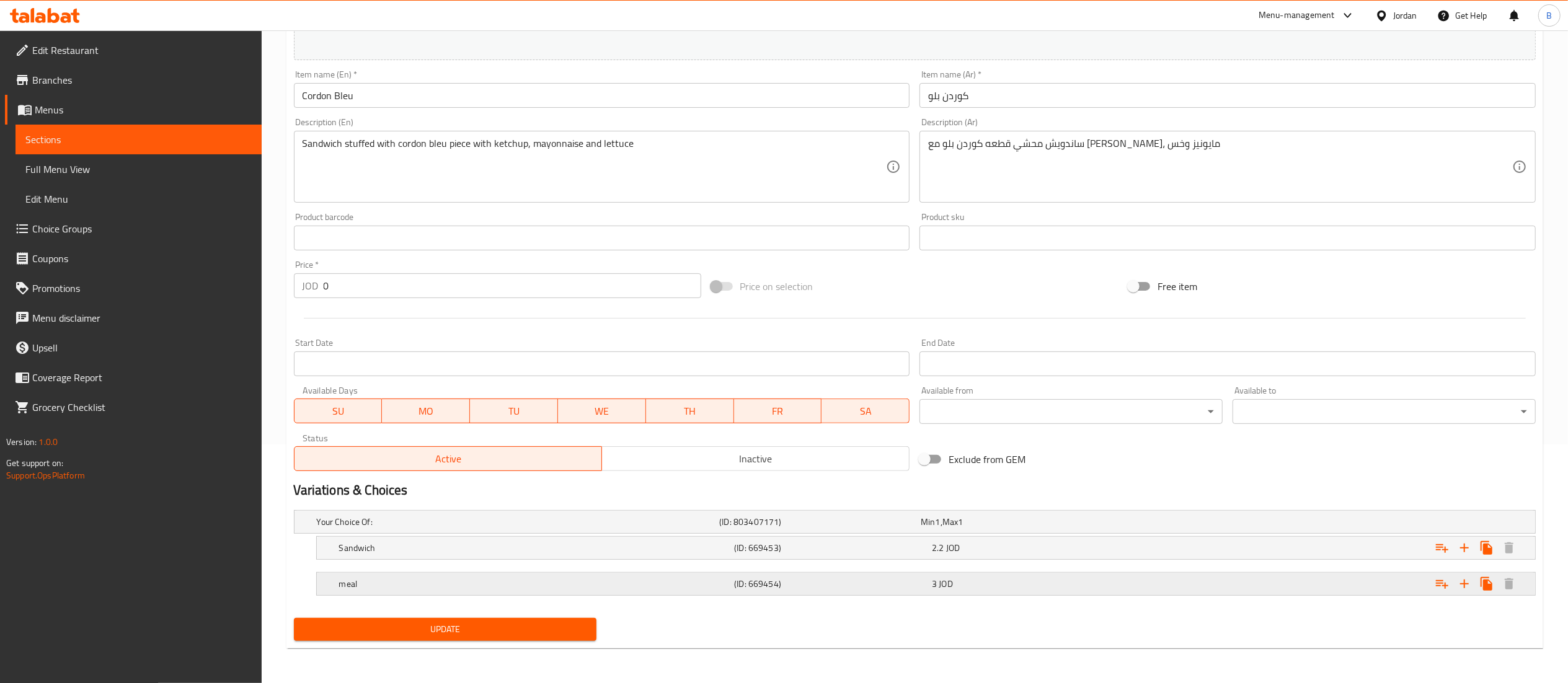
click at [904, 596] on div "meal (ID: 669454) 3 JOD" at bounding box center [930, 583] width 1186 height 27
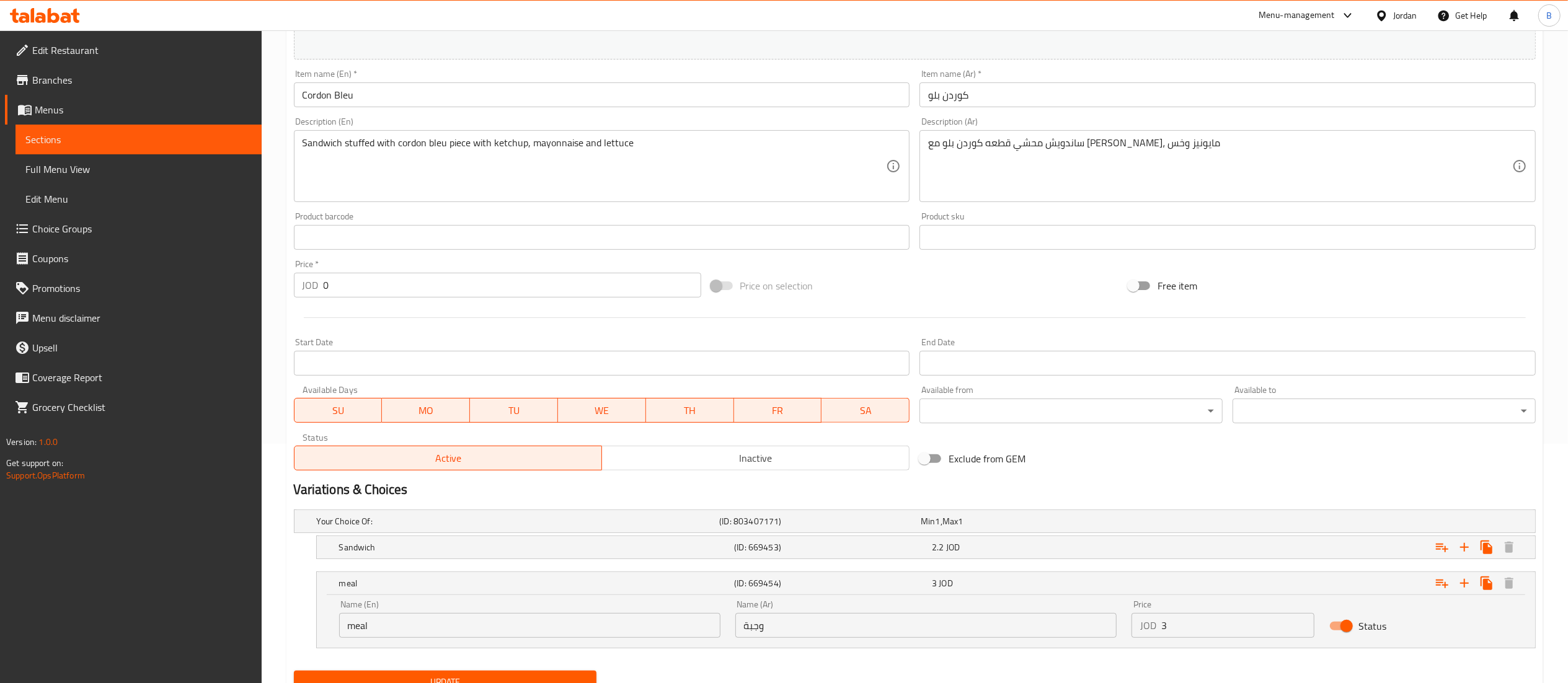
click at [1189, 625] on input "3" at bounding box center [1238, 626] width 154 height 25
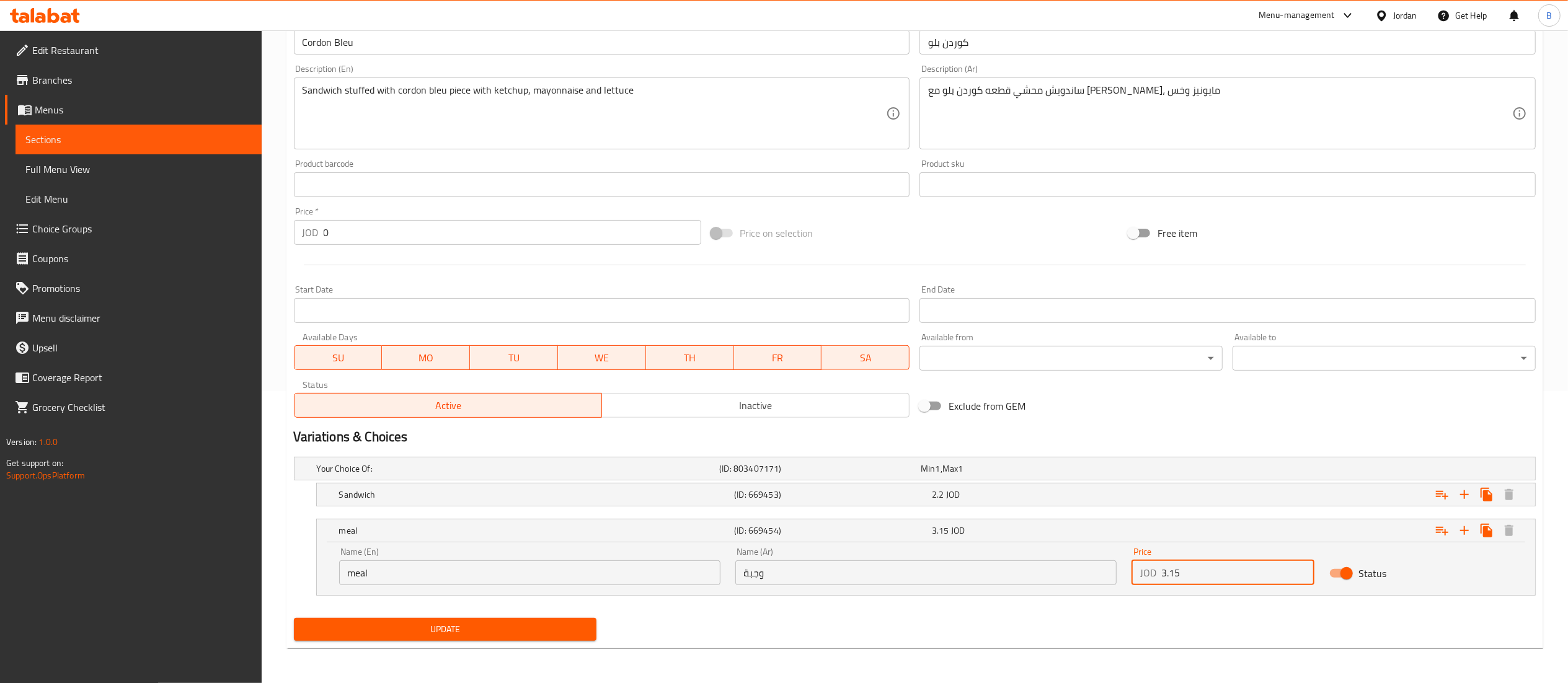
type input "3.15"
click at [496, 632] on span "Update" at bounding box center [445, 630] width 284 height 15
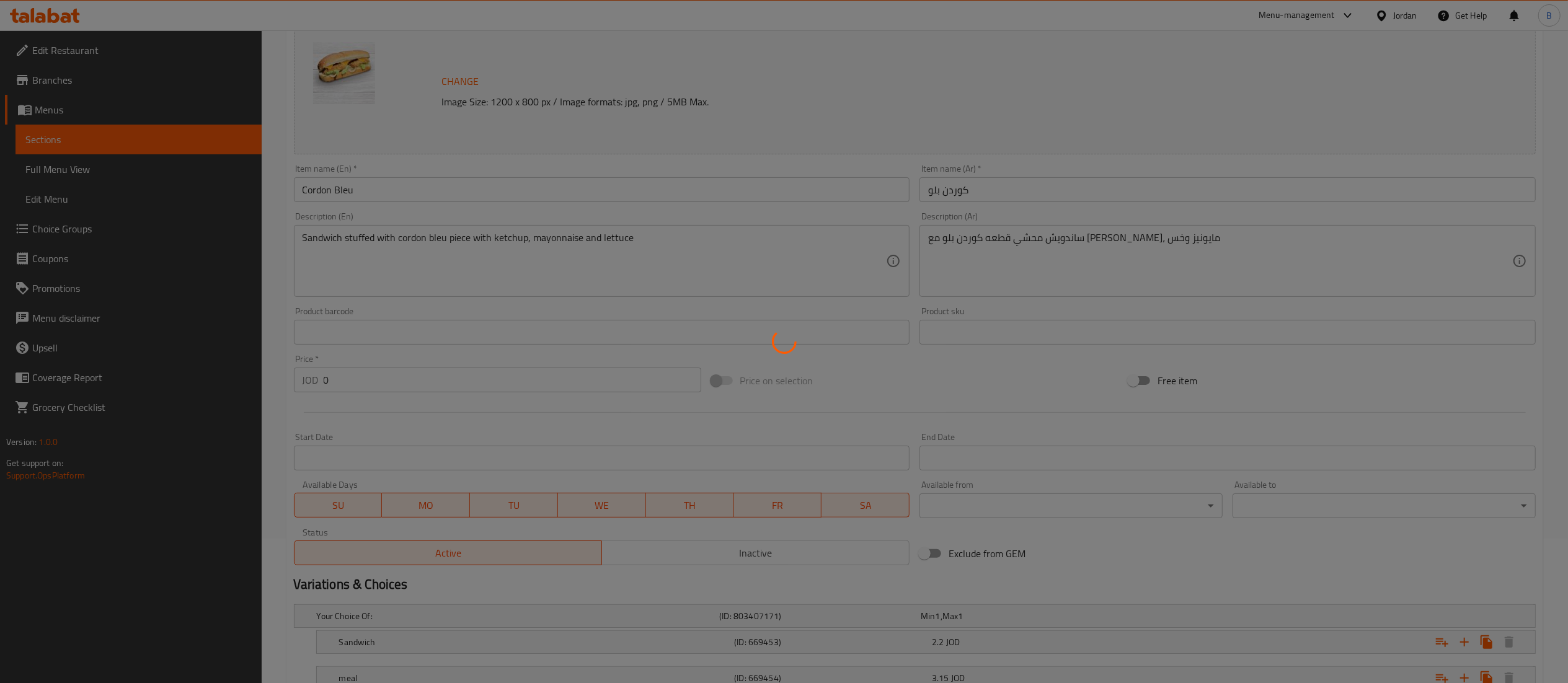
scroll to position [0, 0]
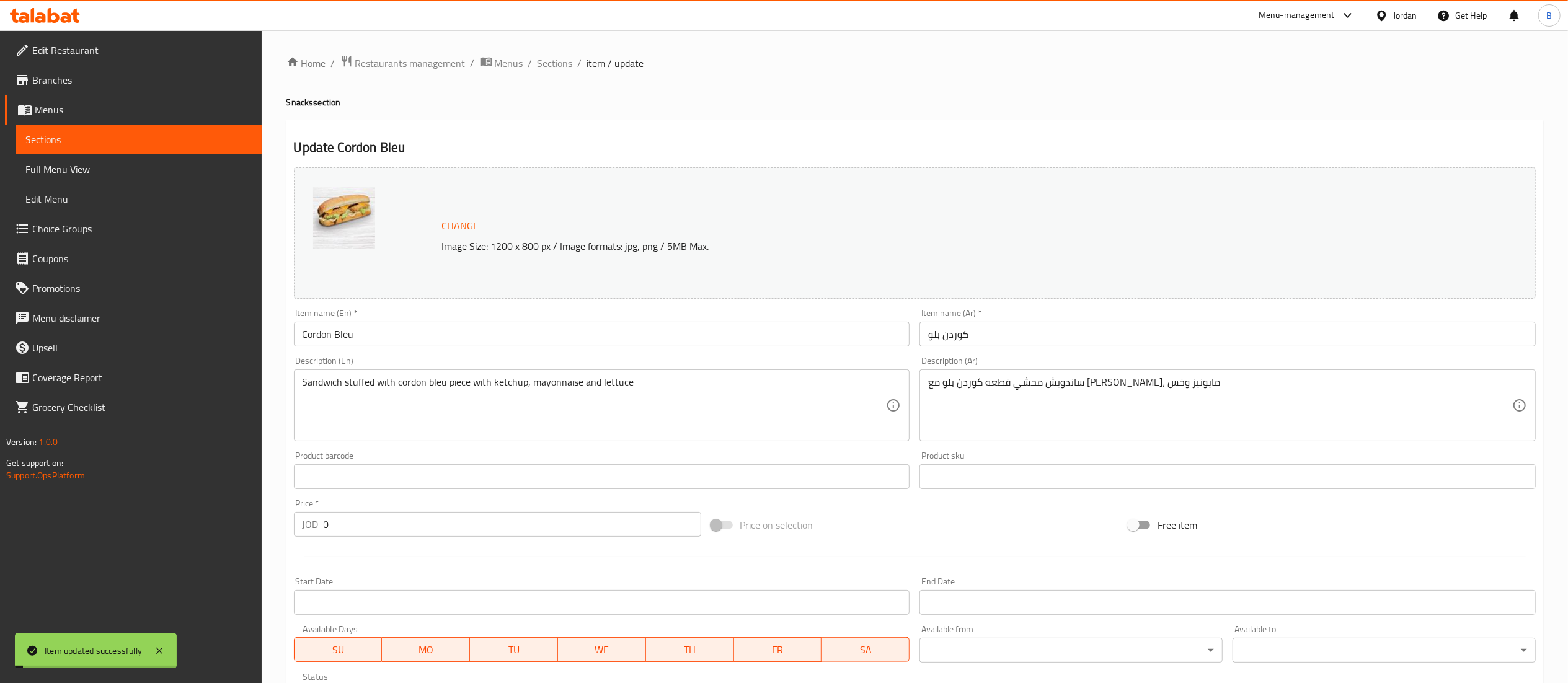
click at [553, 64] on span "Sections" at bounding box center [556, 63] width 36 height 15
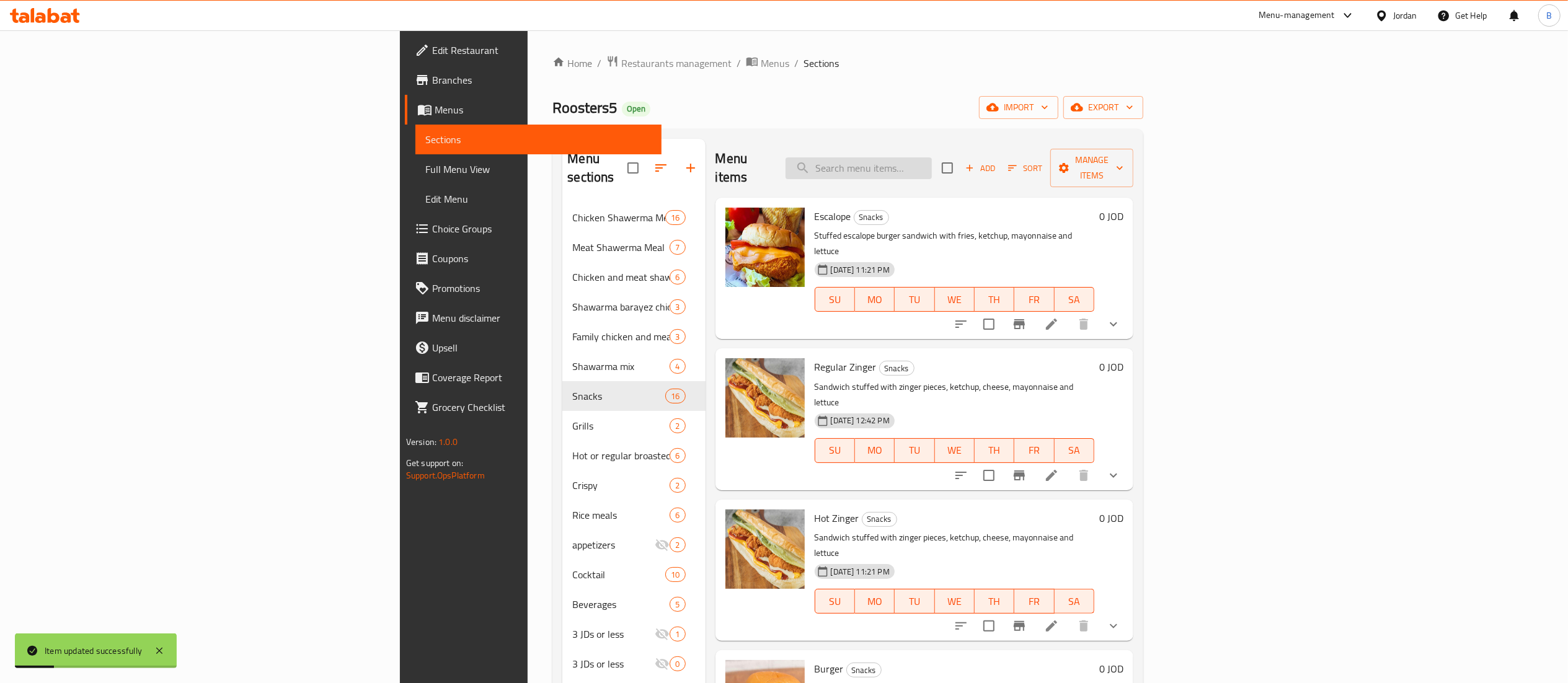
click at [932, 165] on input "search" at bounding box center [859, 168] width 146 height 22
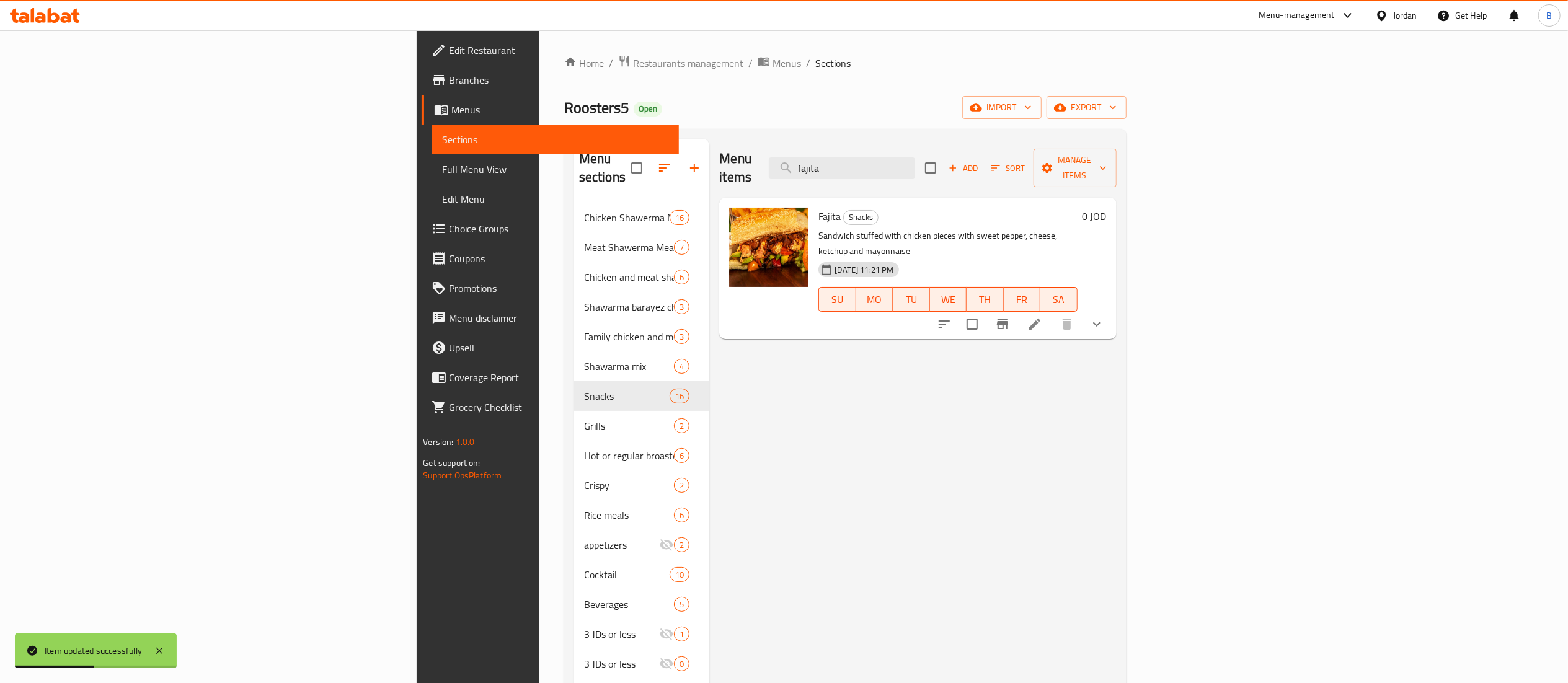
type input "fajita"
click at [1053, 313] on li at bounding box center [1035, 324] width 35 height 22
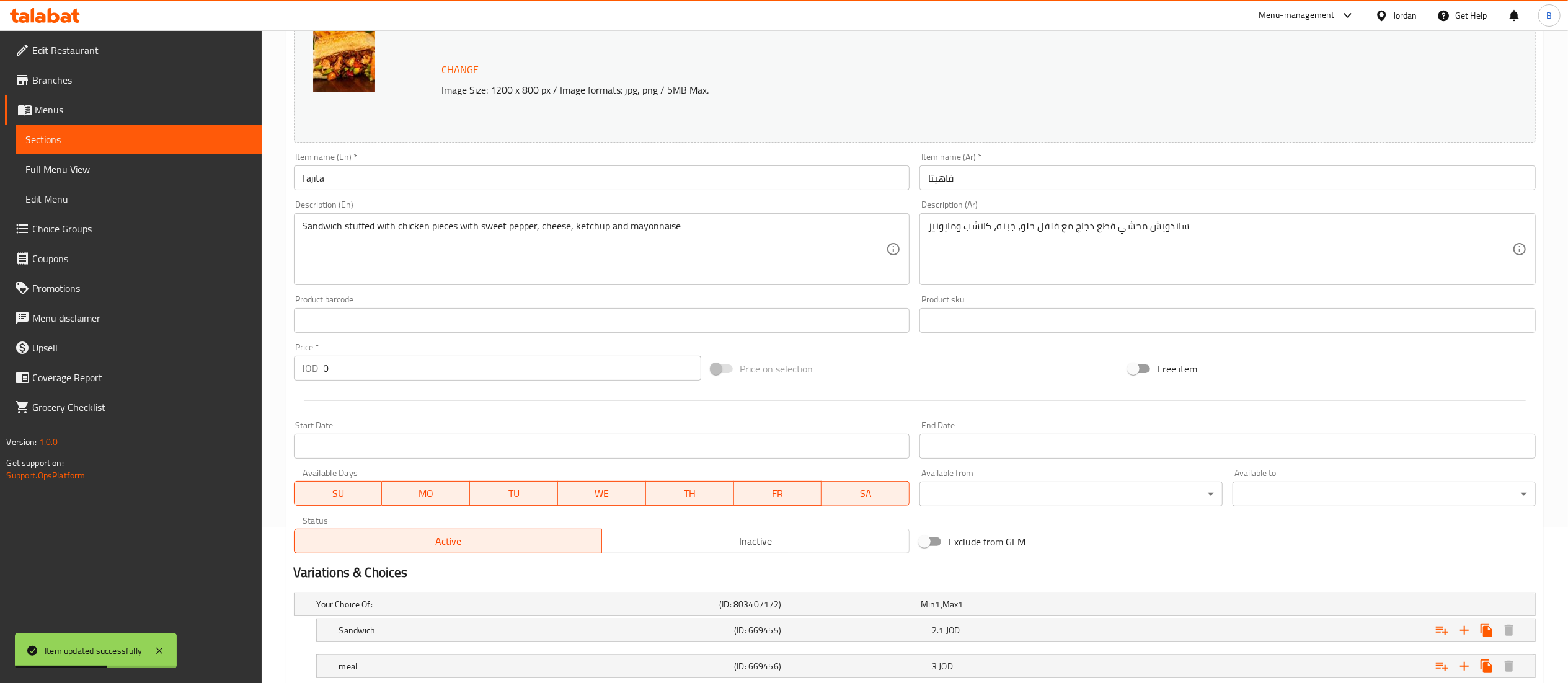
scroll to position [240, 0]
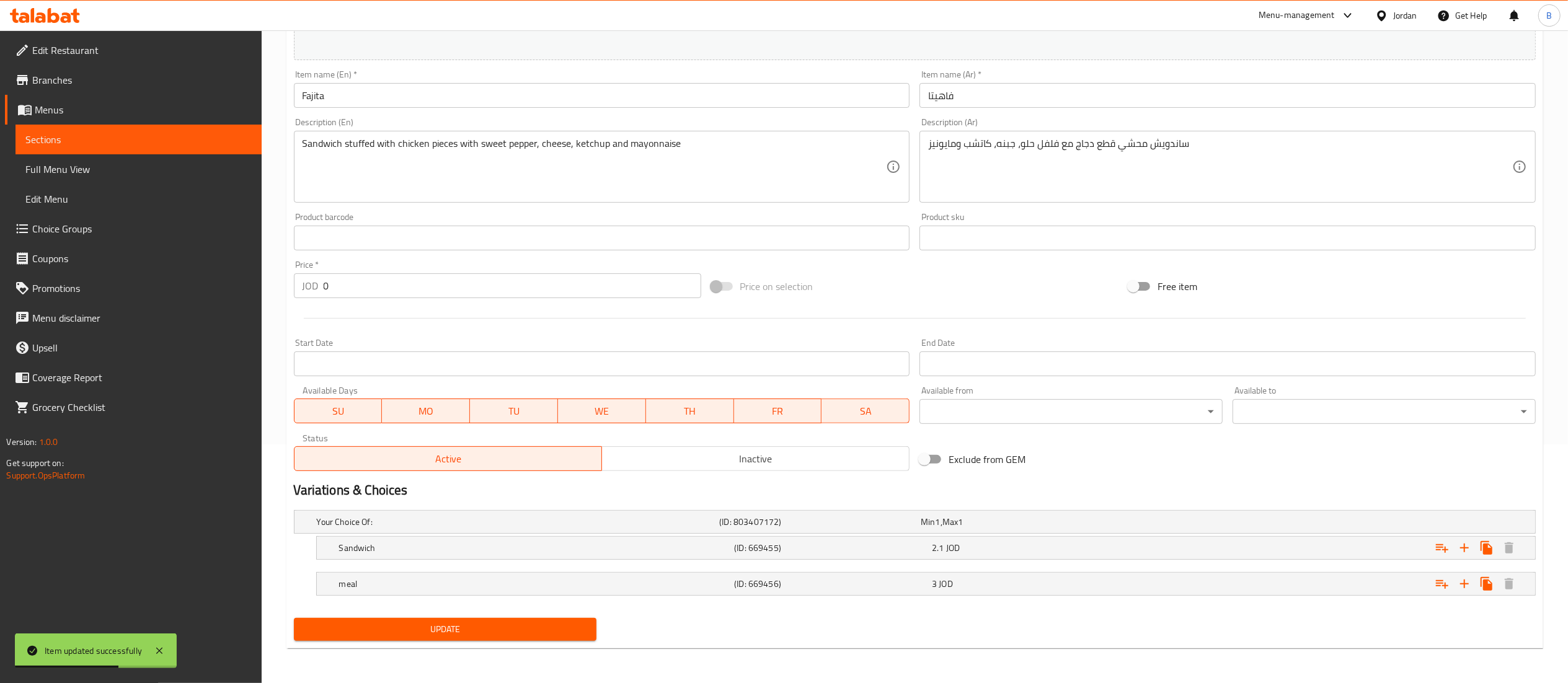
click at [747, 566] on nav at bounding box center [914, 567] width 1242 height 10
click at [1144, 588] on div "Expand" at bounding box center [1325, 583] width 396 height 27
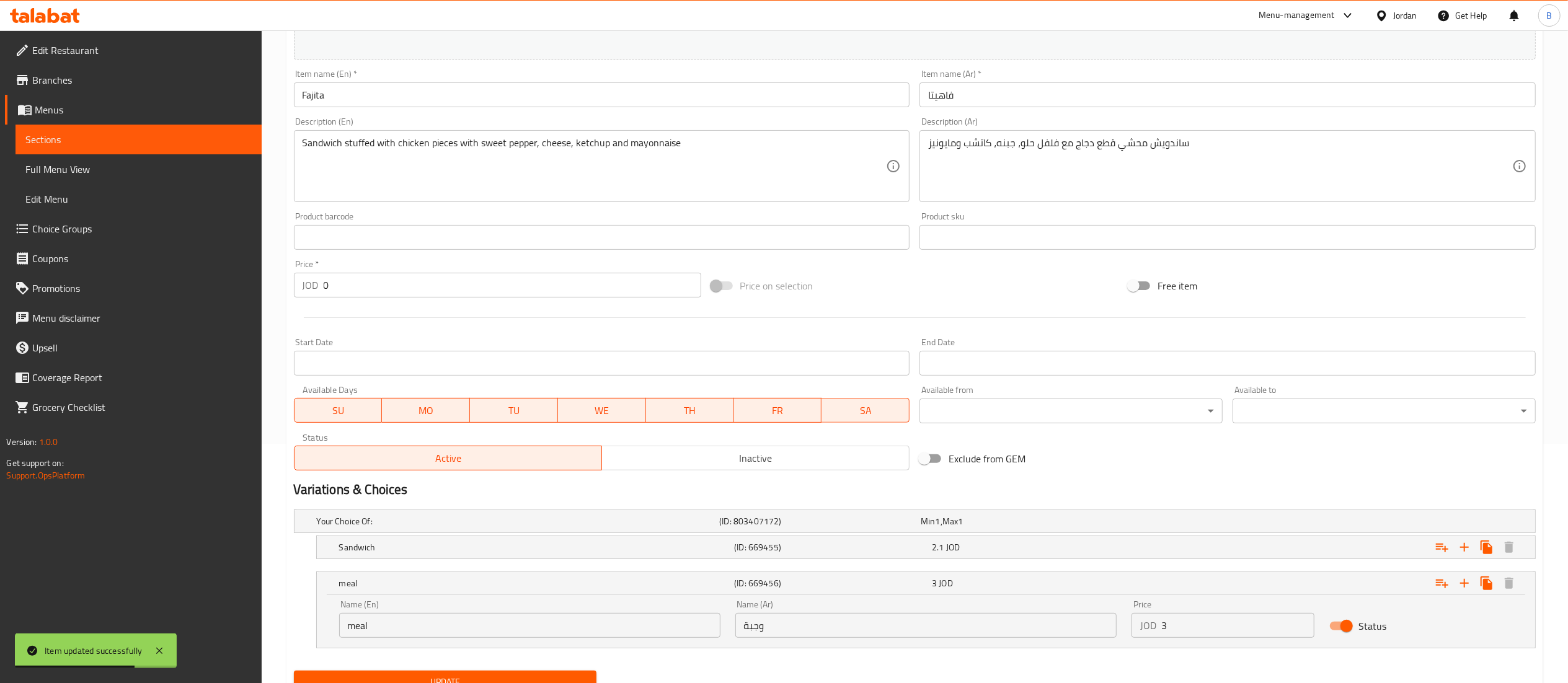
click at [1243, 627] on input "3" at bounding box center [1238, 626] width 154 height 25
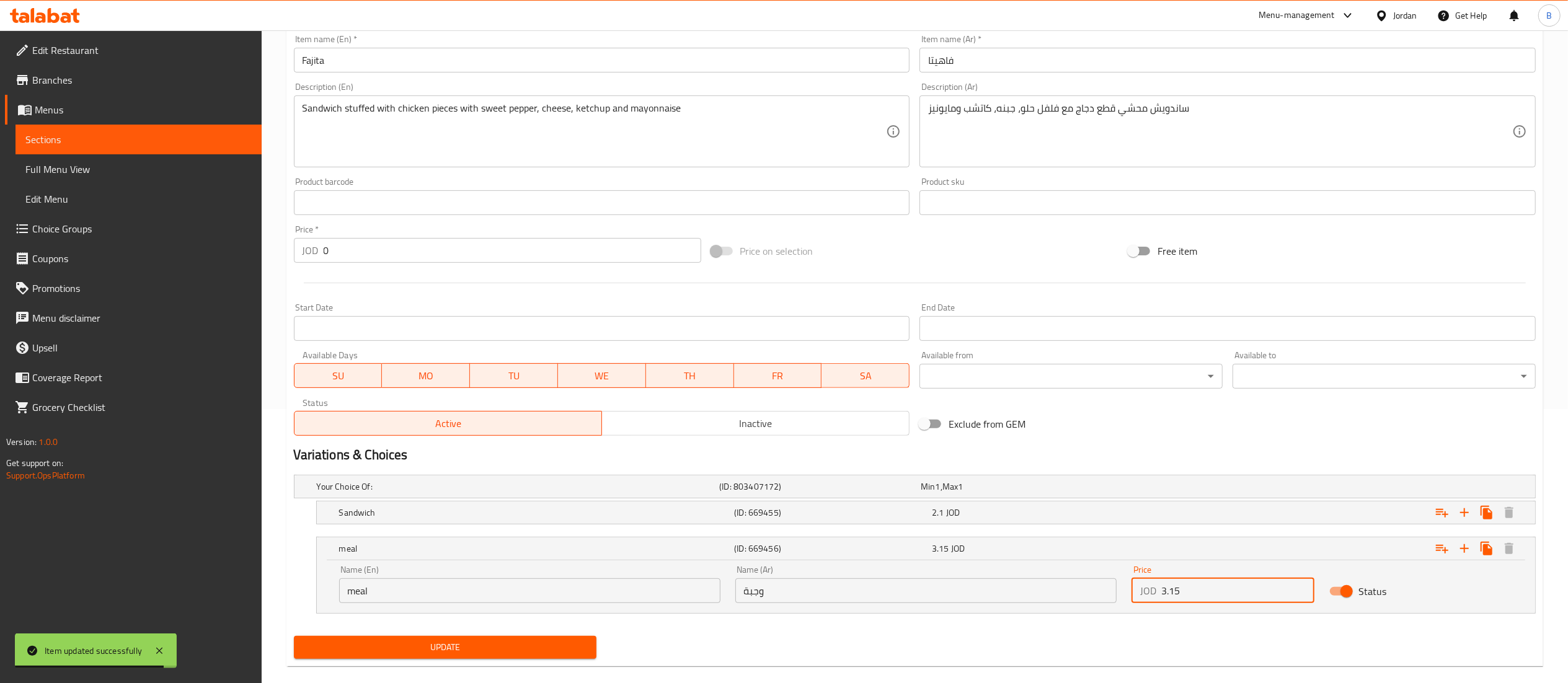
scroll to position [294, 0]
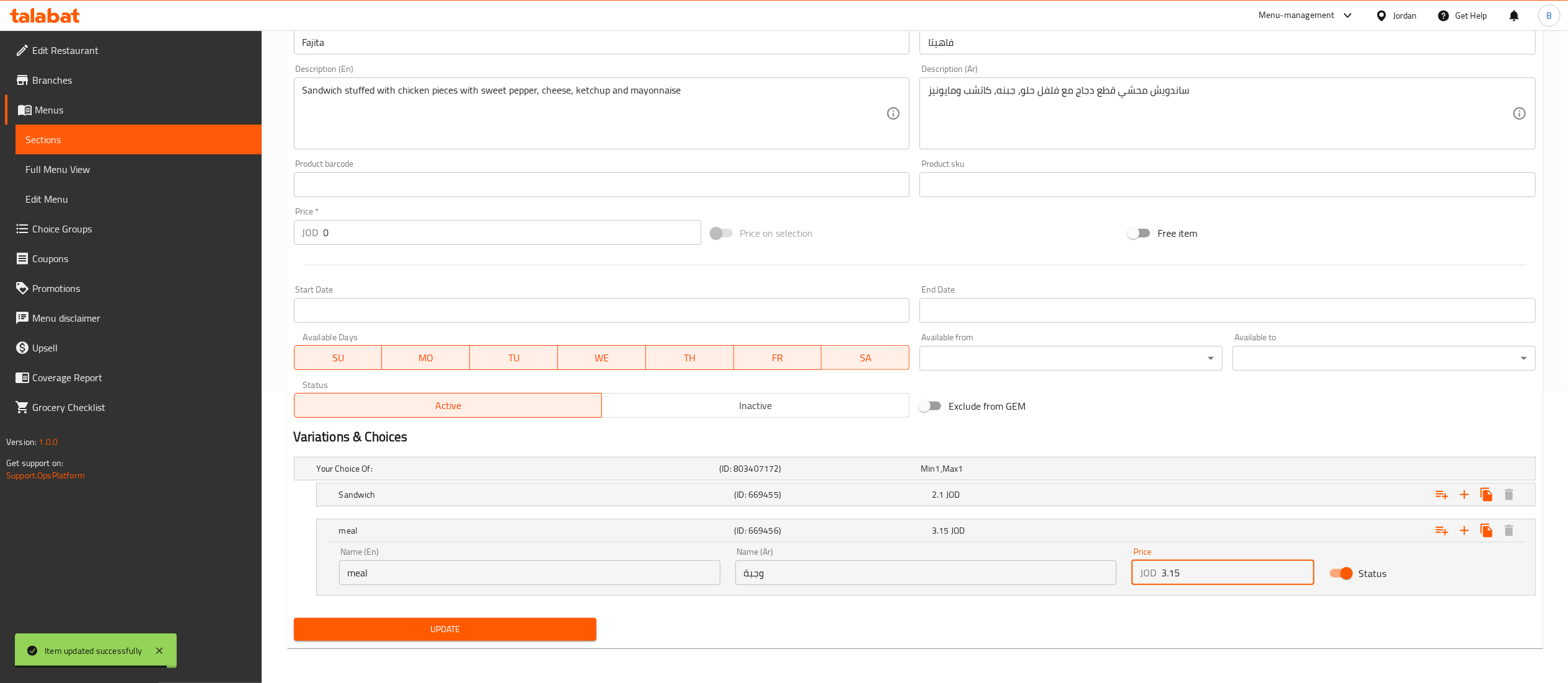
type input "3.15"
click at [462, 642] on div "Update" at bounding box center [445, 630] width 313 height 33
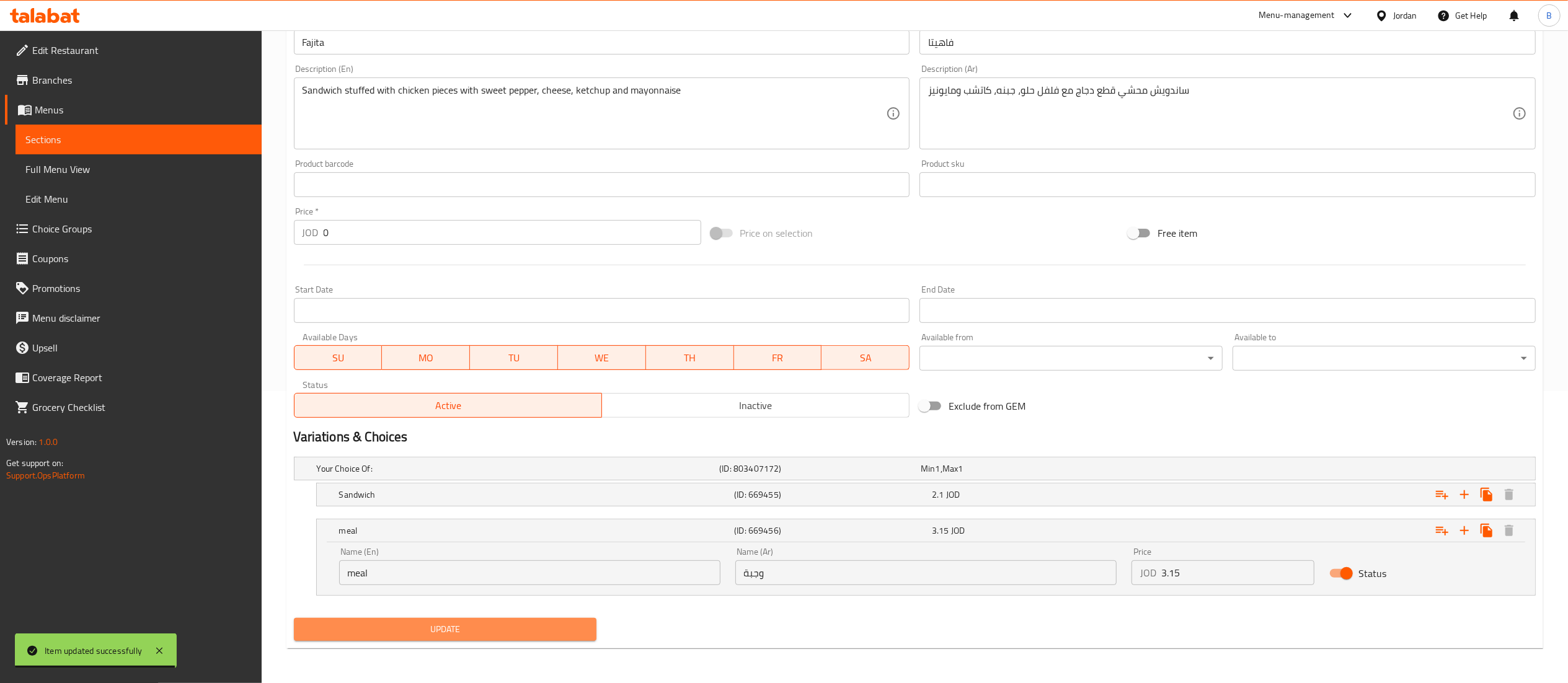
click at [462, 637] on button "Update" at bounding box center [445, 630] width 303 height 23
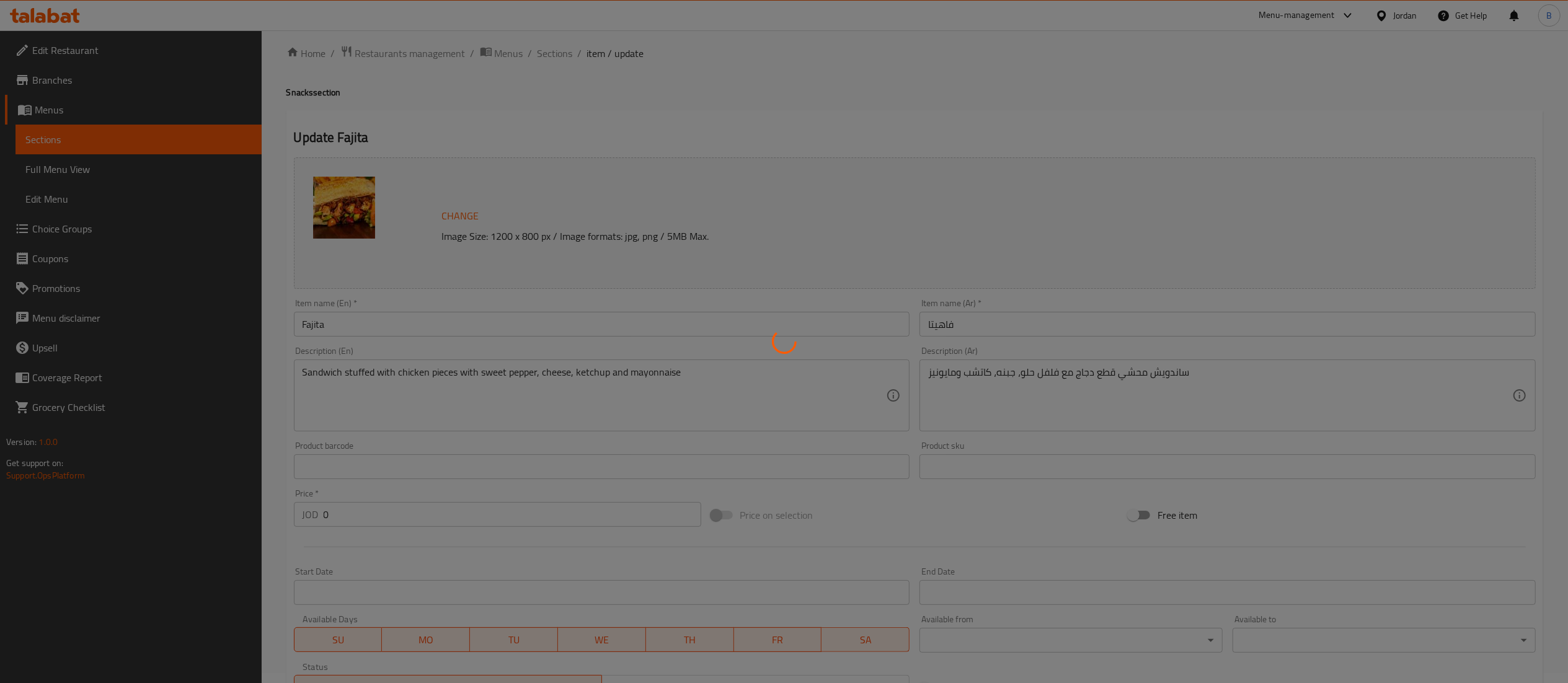
scroll to position [0, 0]
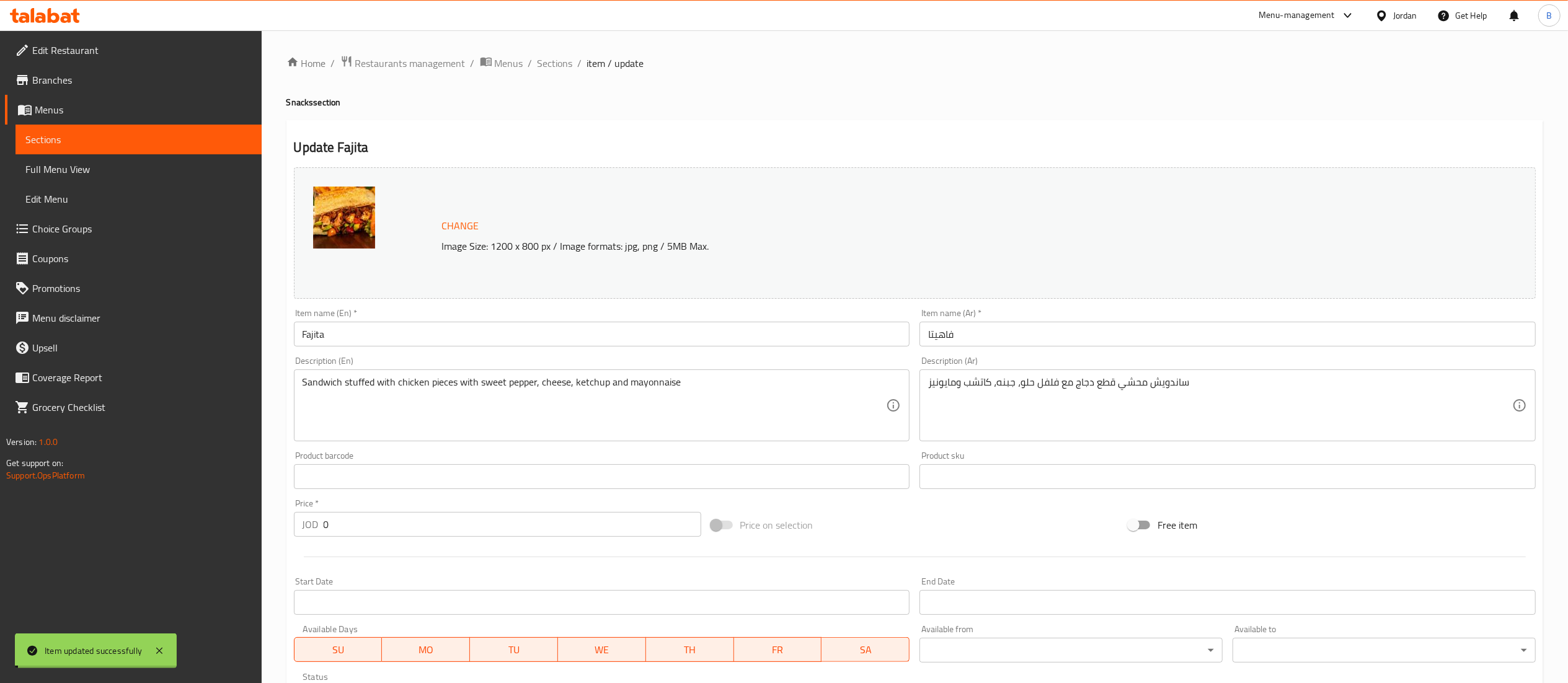
drag, startPoint x: 552, startPoint y: 62, endPoint x: 610, endPoint y: 92, distance: 65.3
click at [552, 62] on span "Sections" at bounding box center [556, 63] width 36 height 15
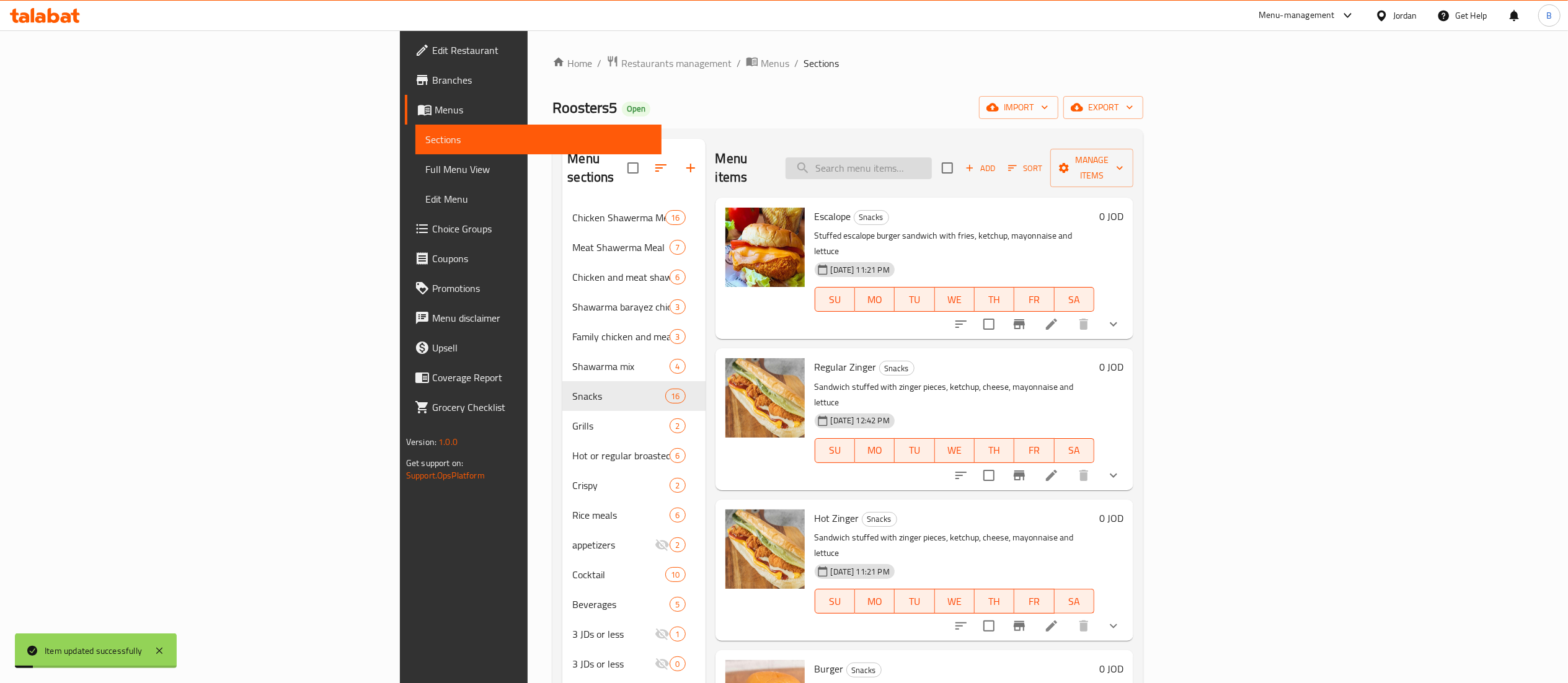
click at [932, 164] on input "search" at bounding box center [859, 168] width 146 height 22
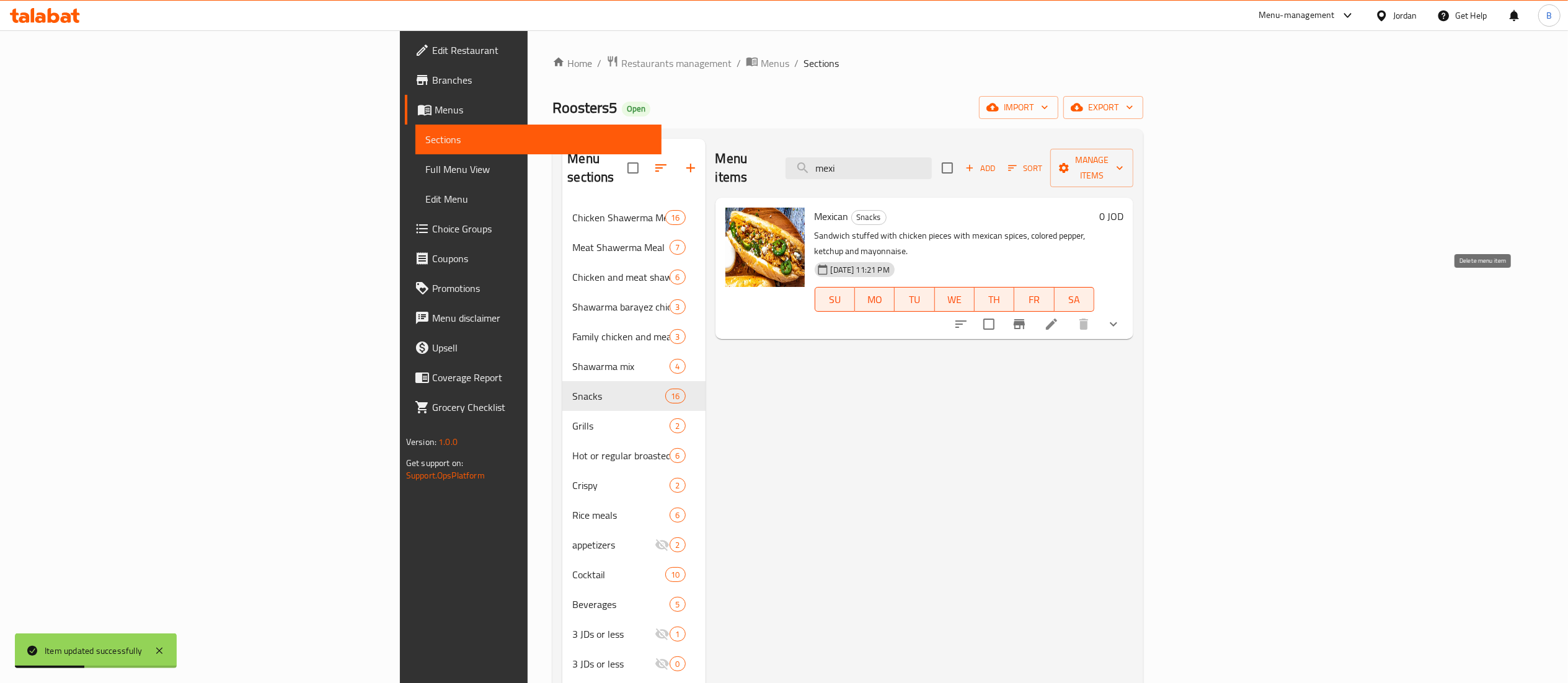
type input "mexi"
click at [1069, 313] on li at bounding box center [1051, 324] width 35 height 22
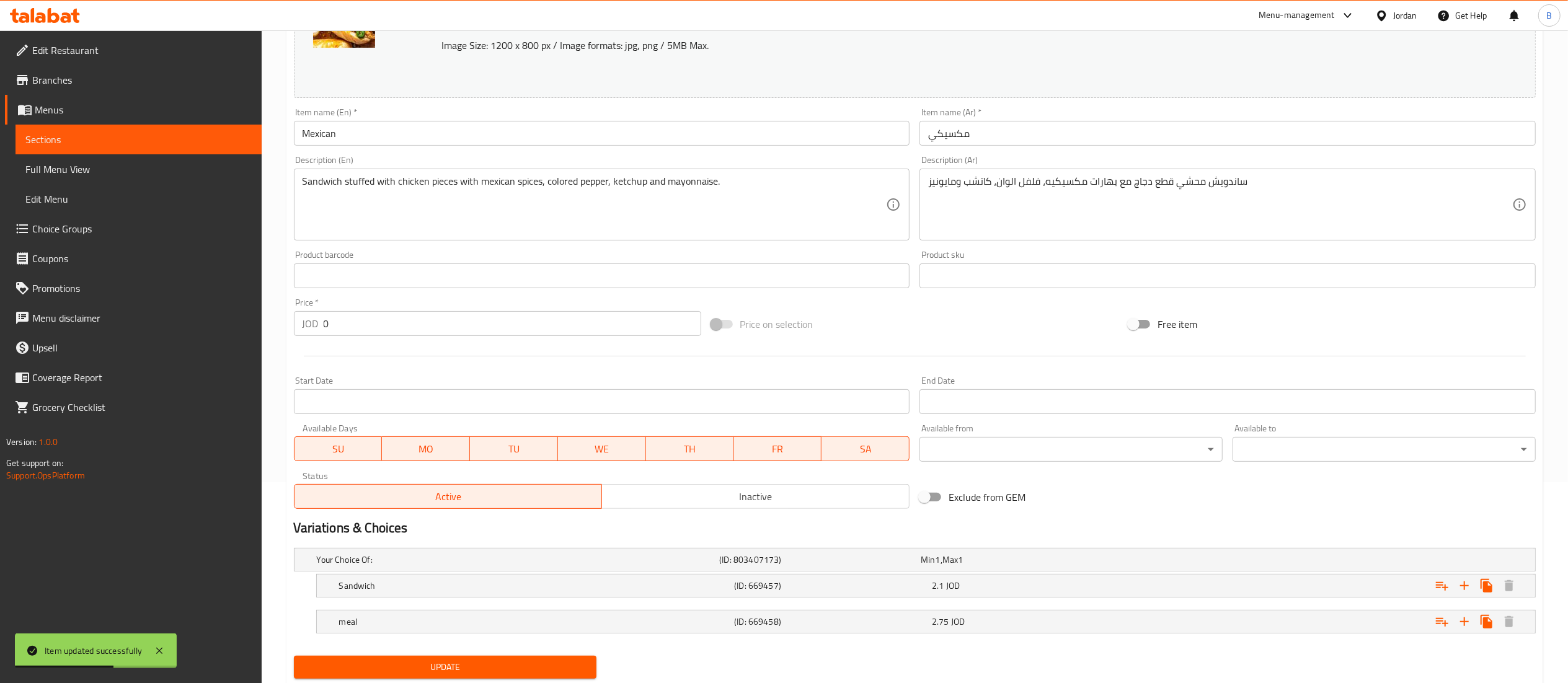
scroll to position [240, 0]
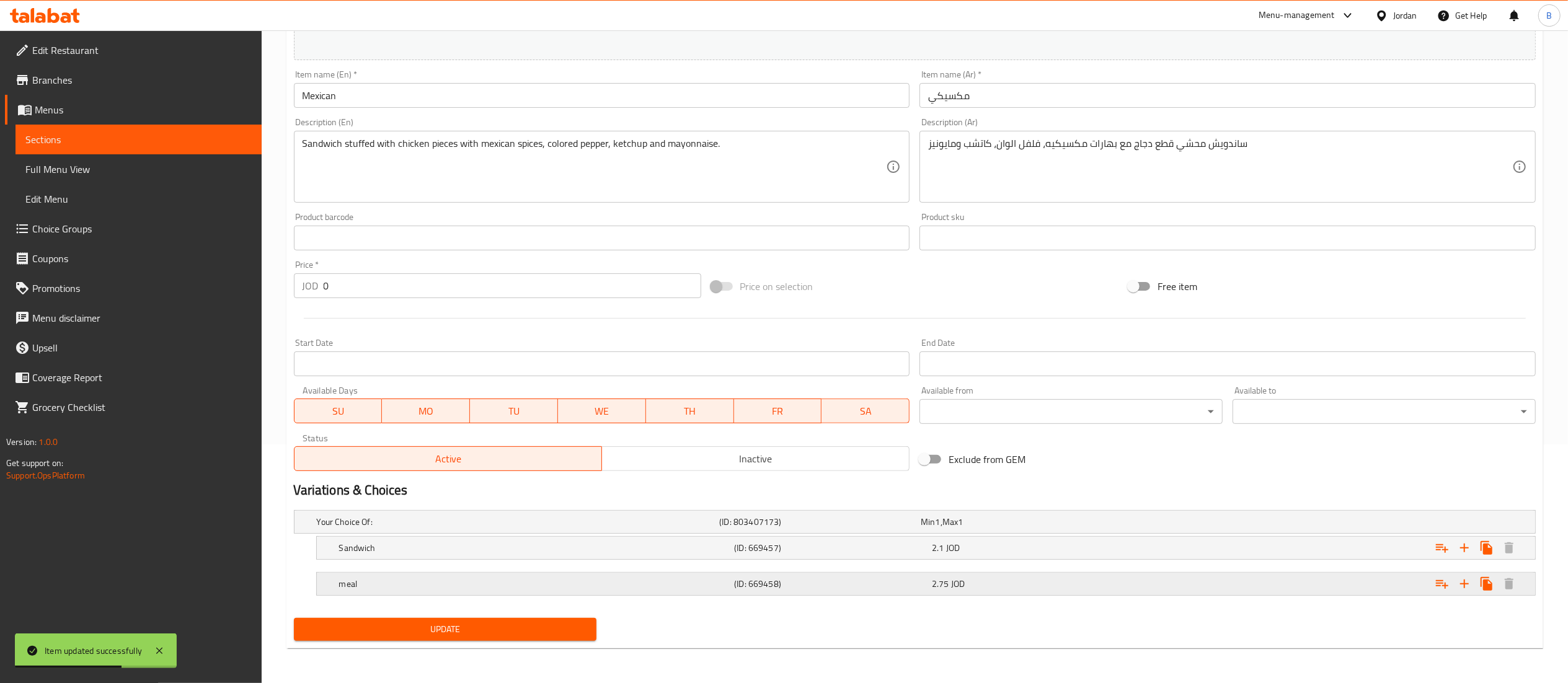
click at [536, 579] on h5 "meal" at bounding box center [534, 584] width 390 height 12
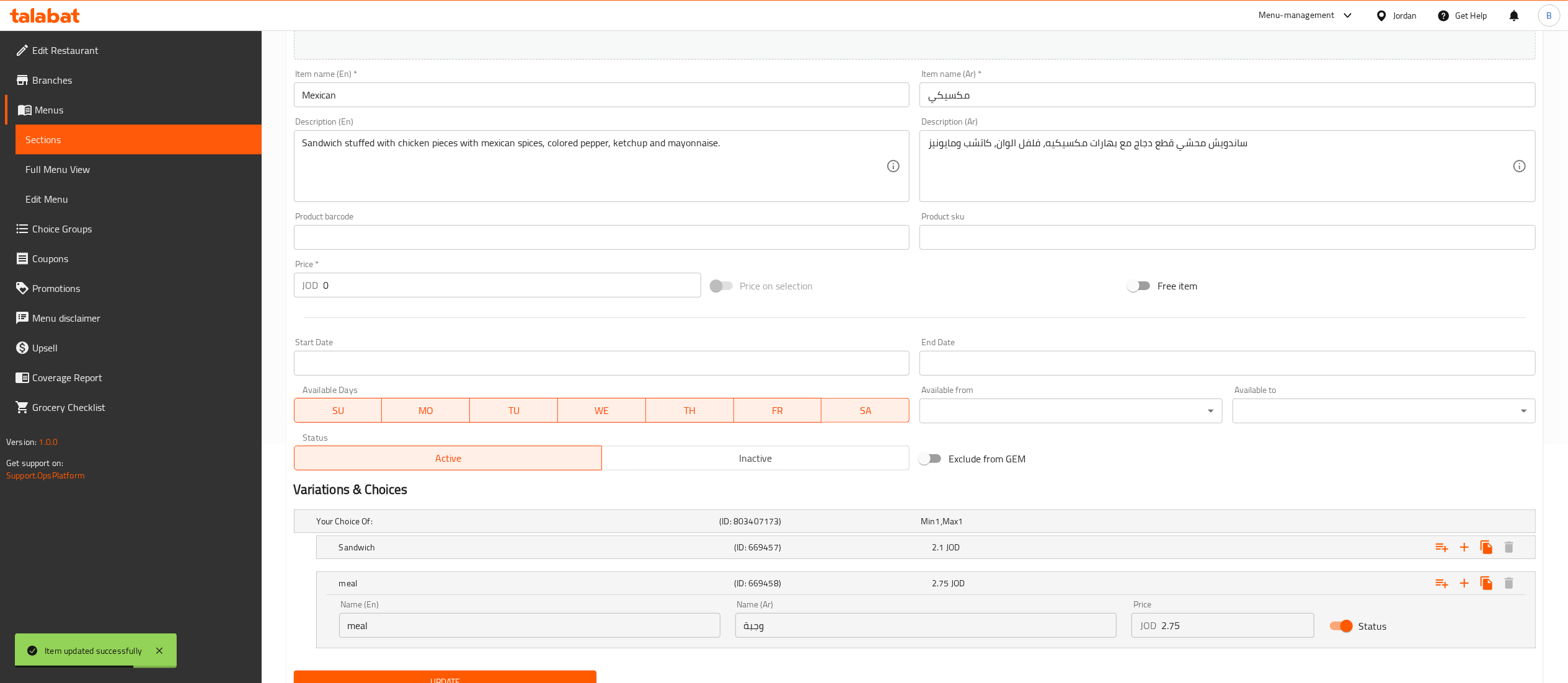
click at [1077, 627] on div "Name (En) meal Name (En) Name (Ar) وجبة Name (Ar) Price JOD 2.75 Price Status" at bounding box center [926, 619] width 1189 height 53
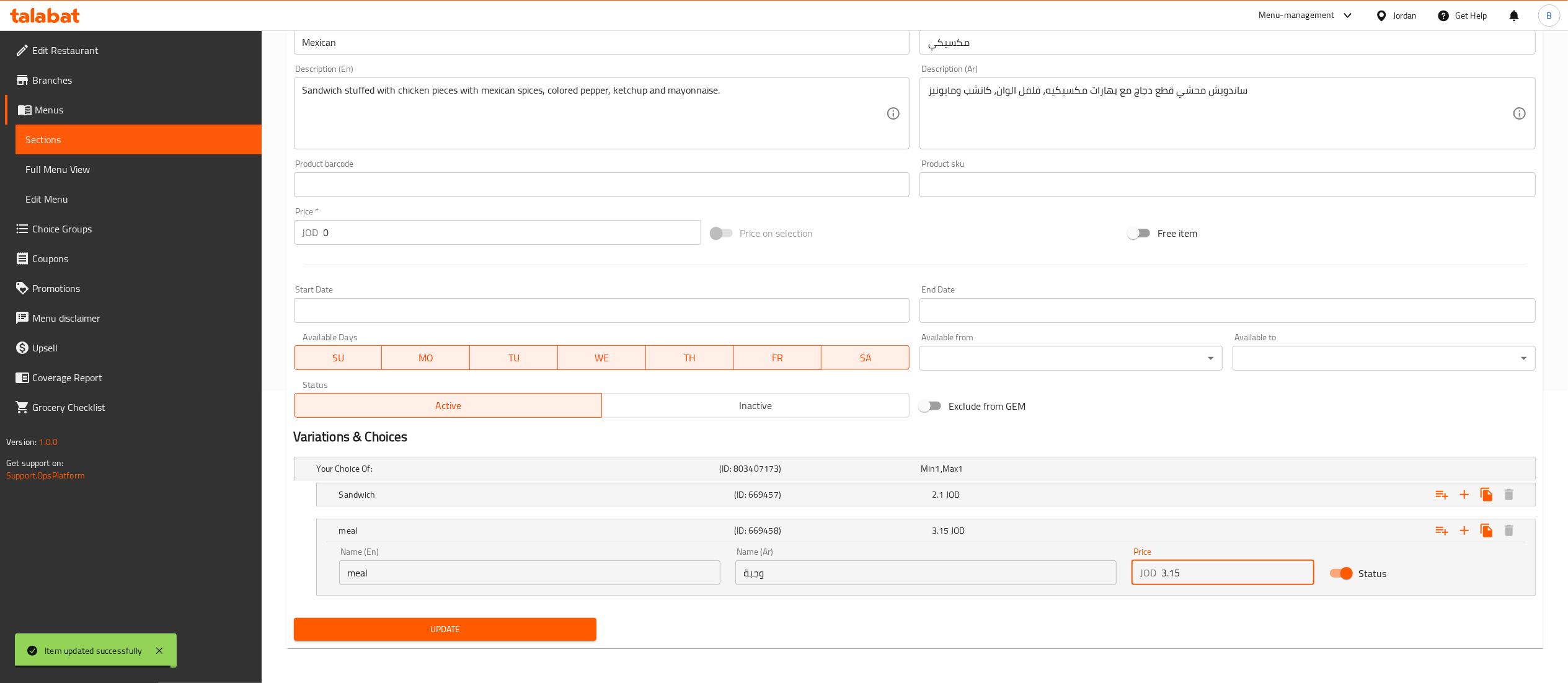
type input "3.15"
click at [469, 640] on button "Update" at bounding box center [445, 630] width 303 height 23
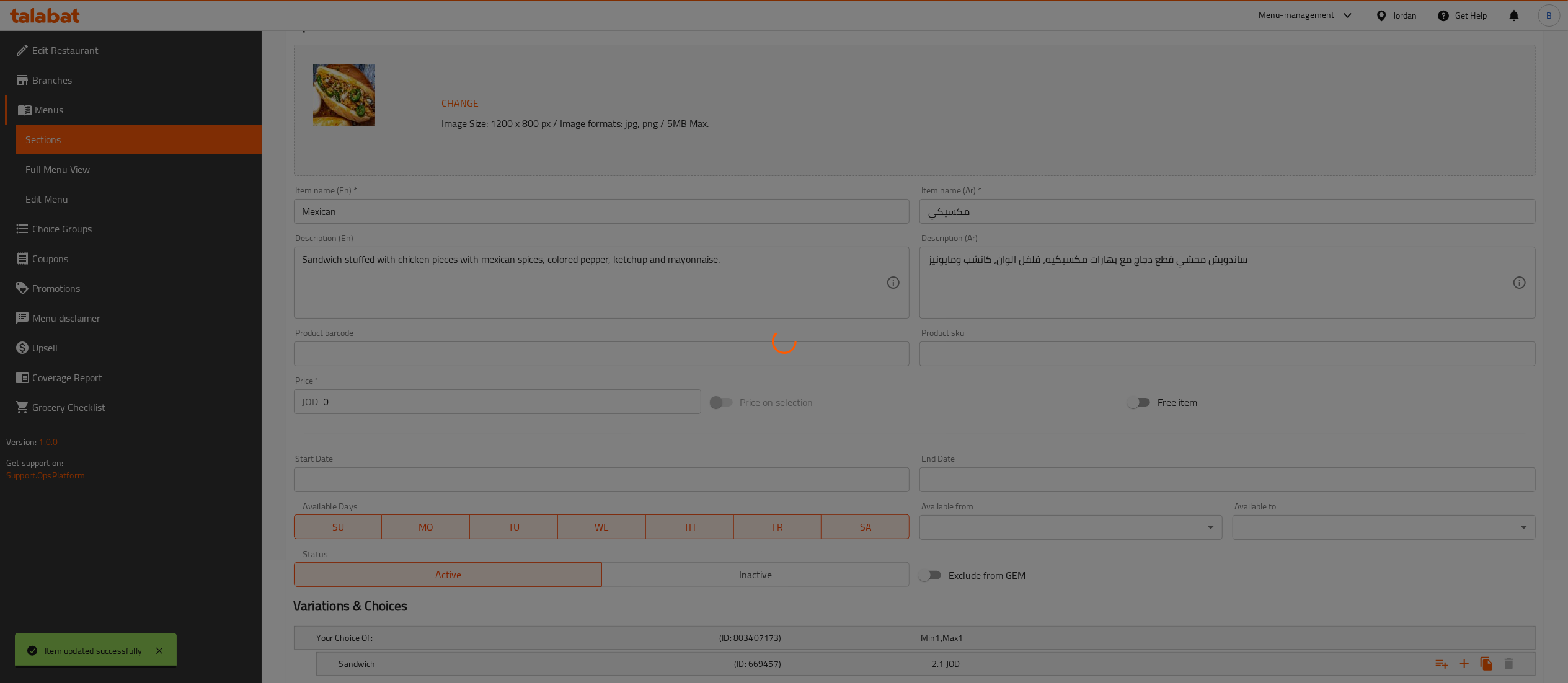
scroll to position [0, 0]
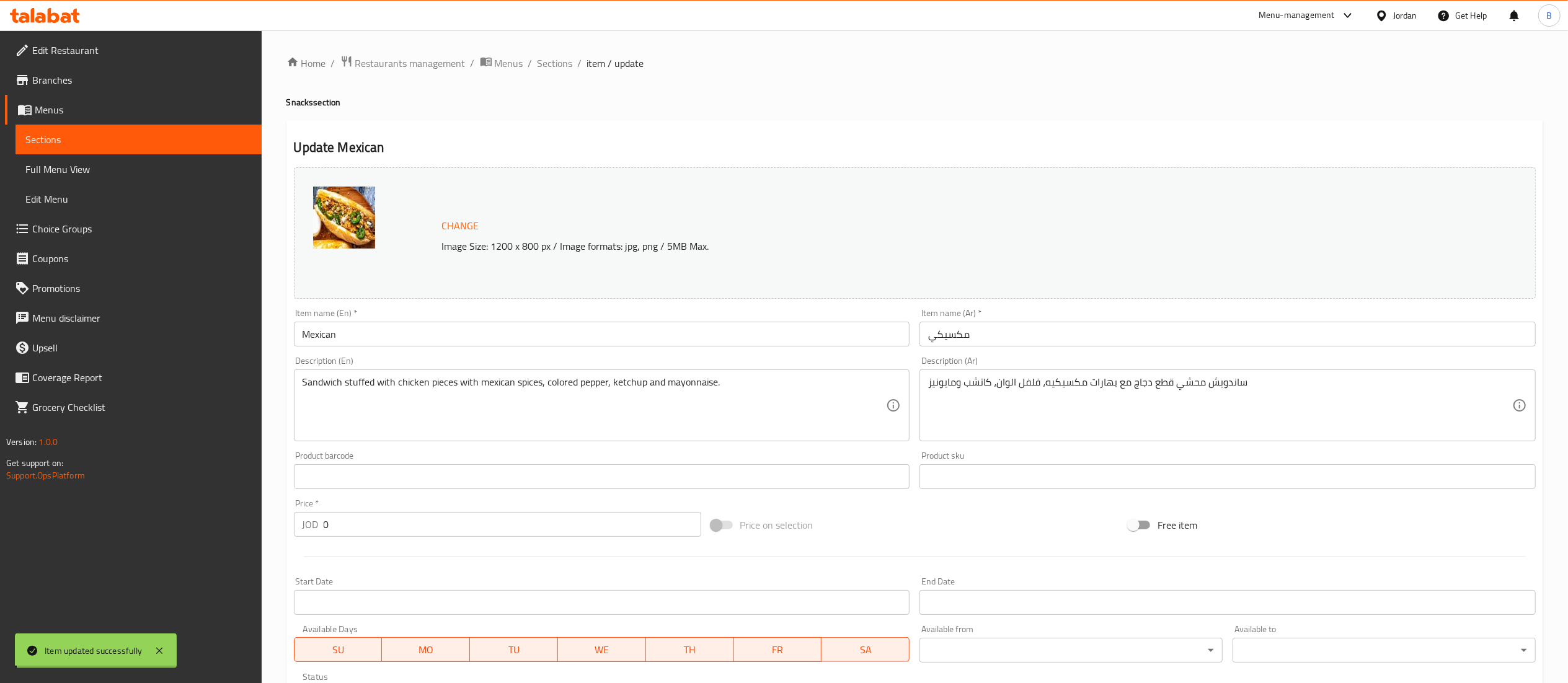
click at [556, 64] on span "Sections" at bounding box center [556, 63] width 36 height 15
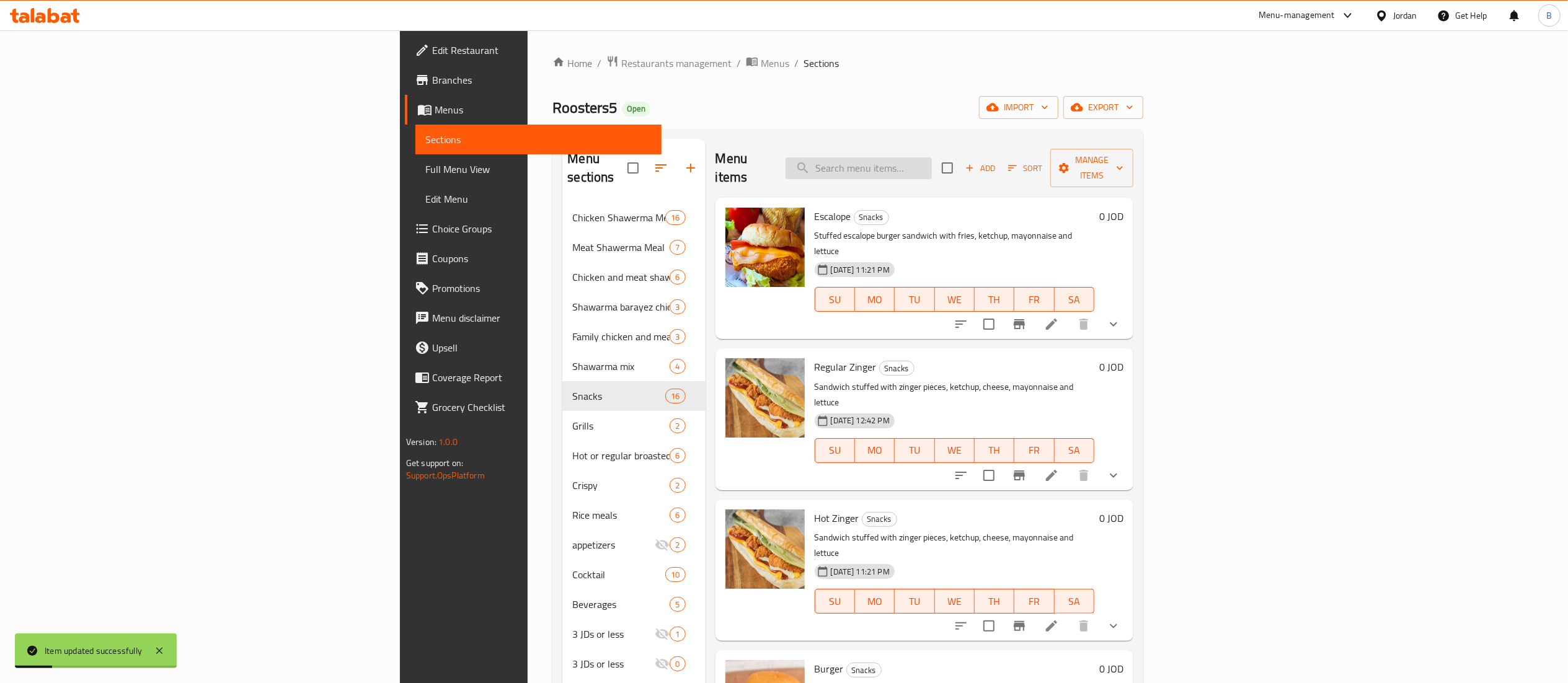
click at [932, 158] on input "search" at bounding box center [859, 168] width 146 height 22
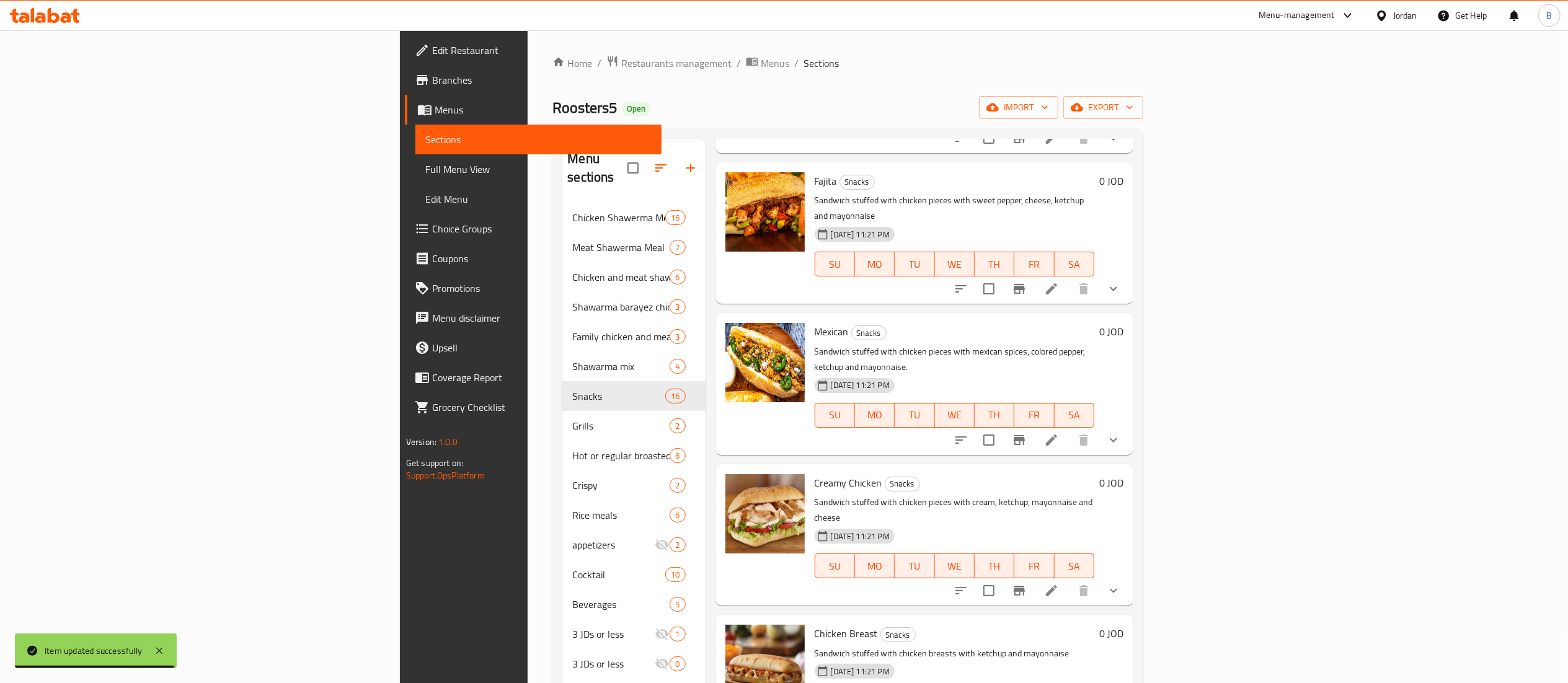
scroll to position [1488, 0]
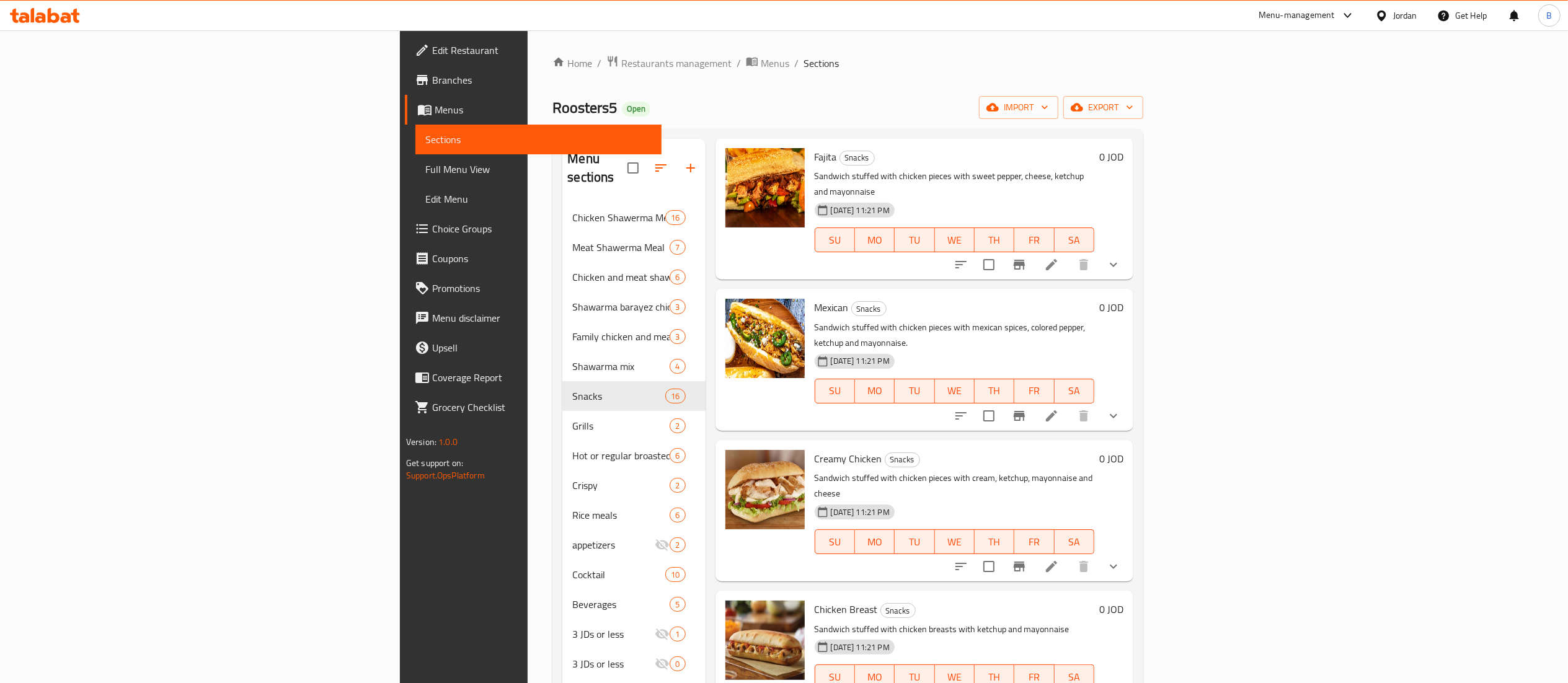
type input "chicken"
click at [1069, 556] on li at bounding box center [1051, 566] width 35 height 22
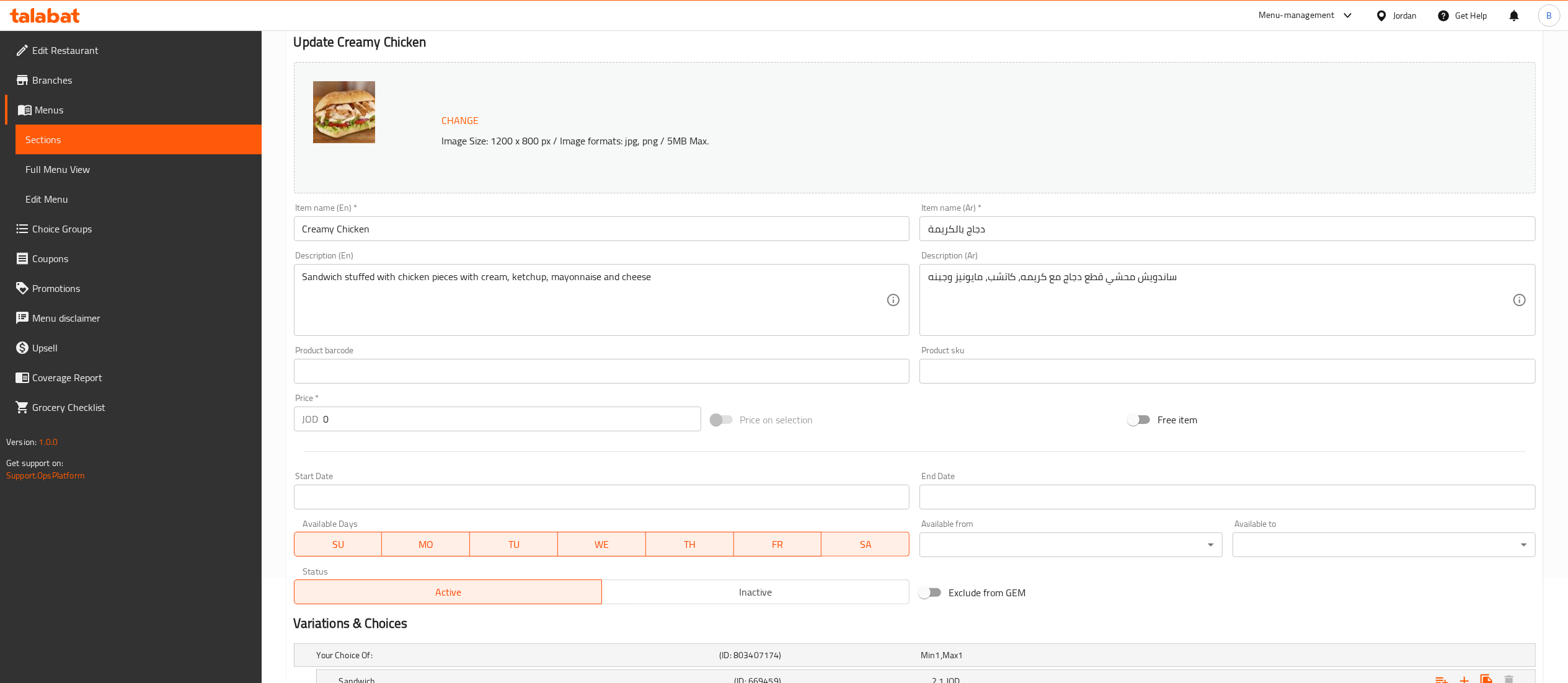
scroll to position [240, 0]
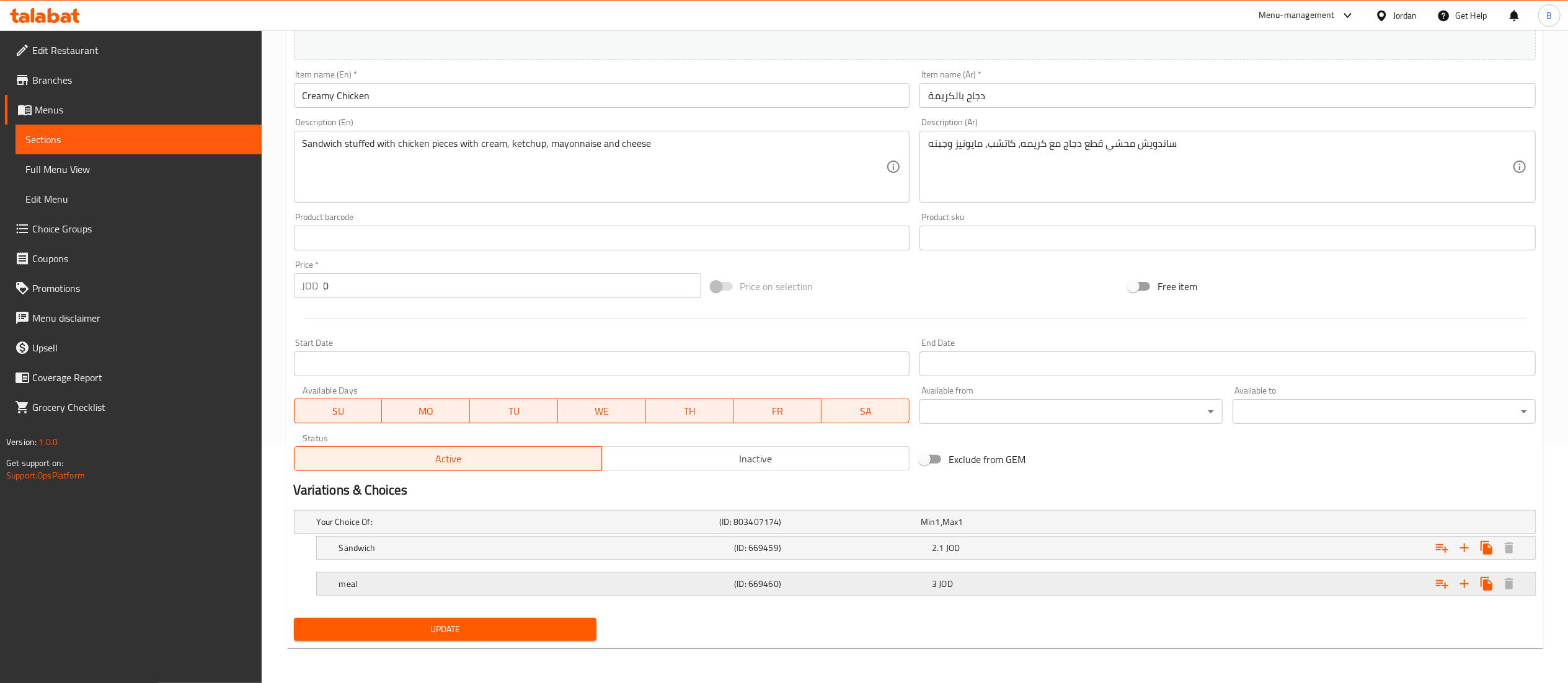
click at [815, 579] on h5 "(ID: 669460)" at bounding box center [831, 584] width 193 height 12
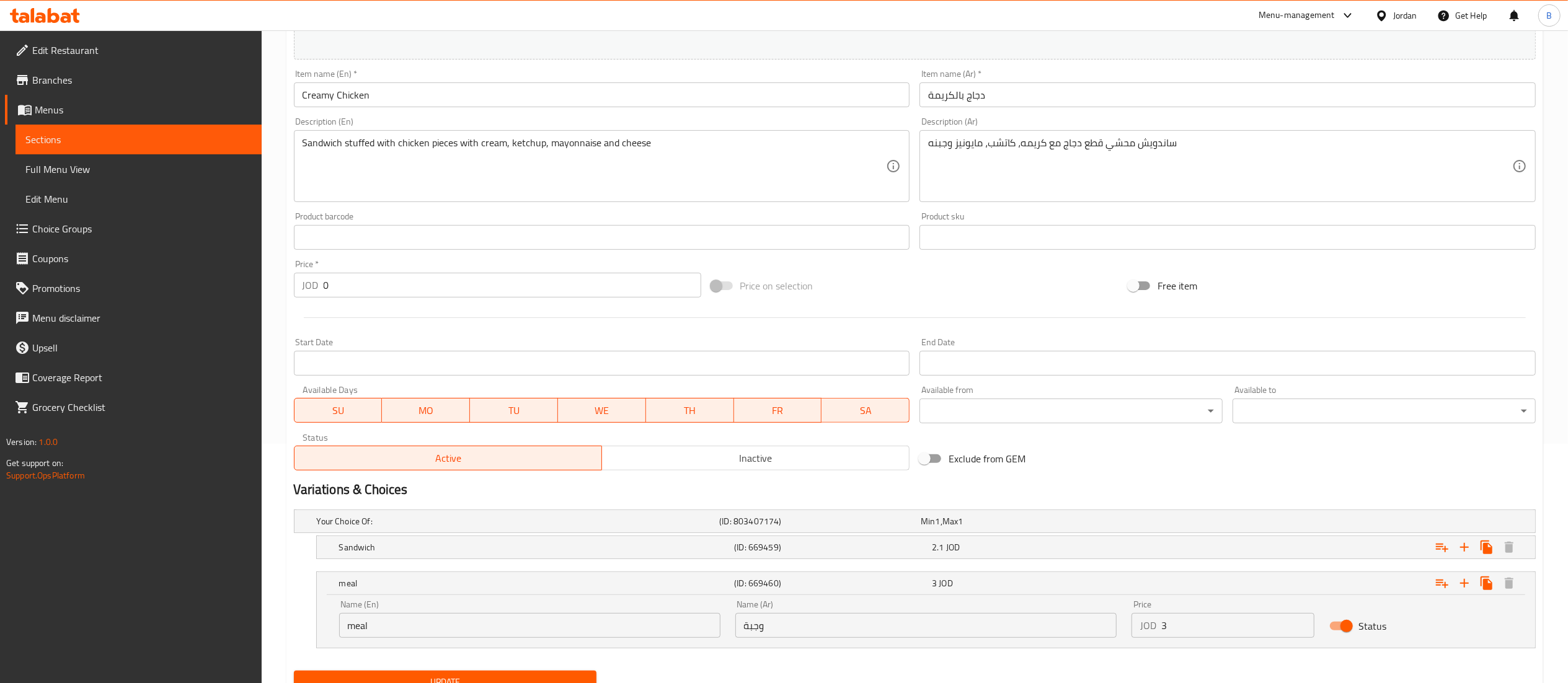
click at [1255, 632] on input "3" at bounding box center [1238, 626] width 154 height 25
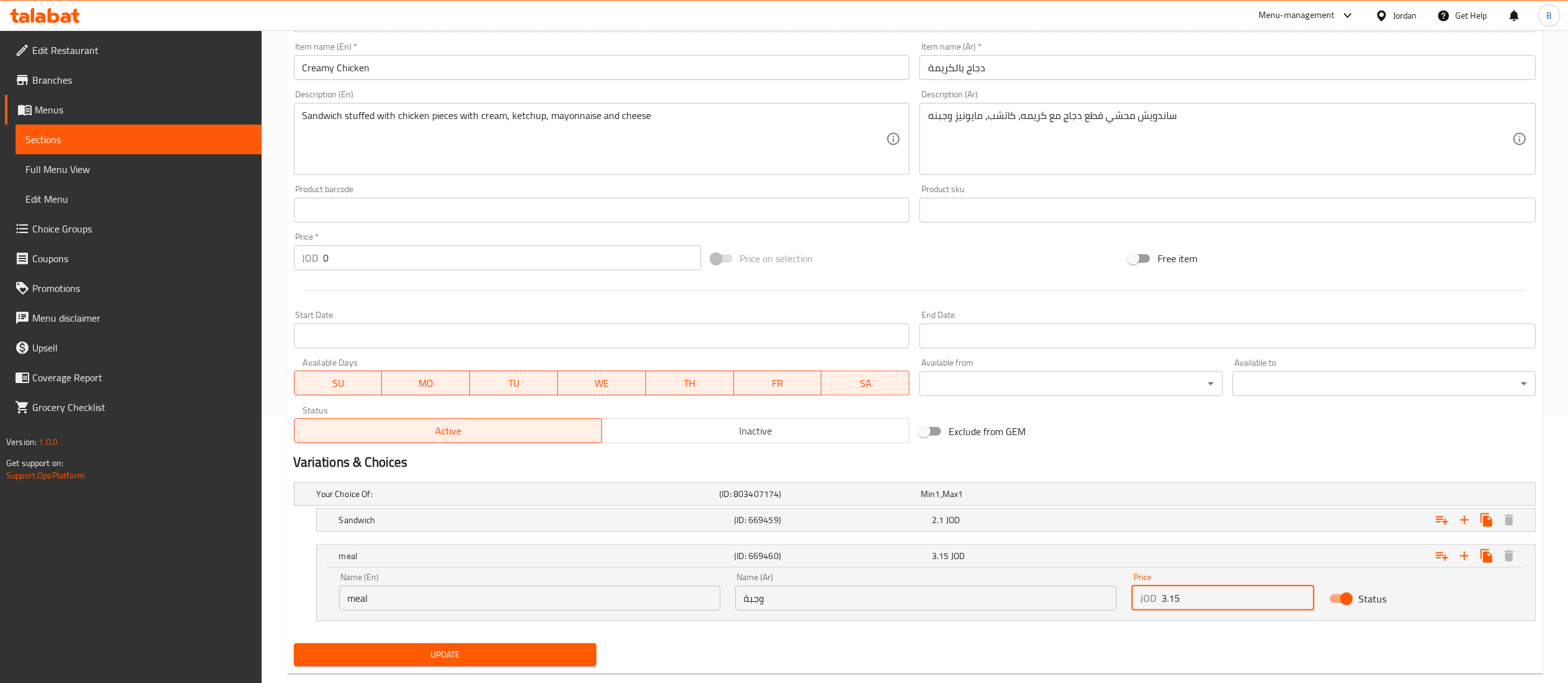
scroll to position [294, 0]
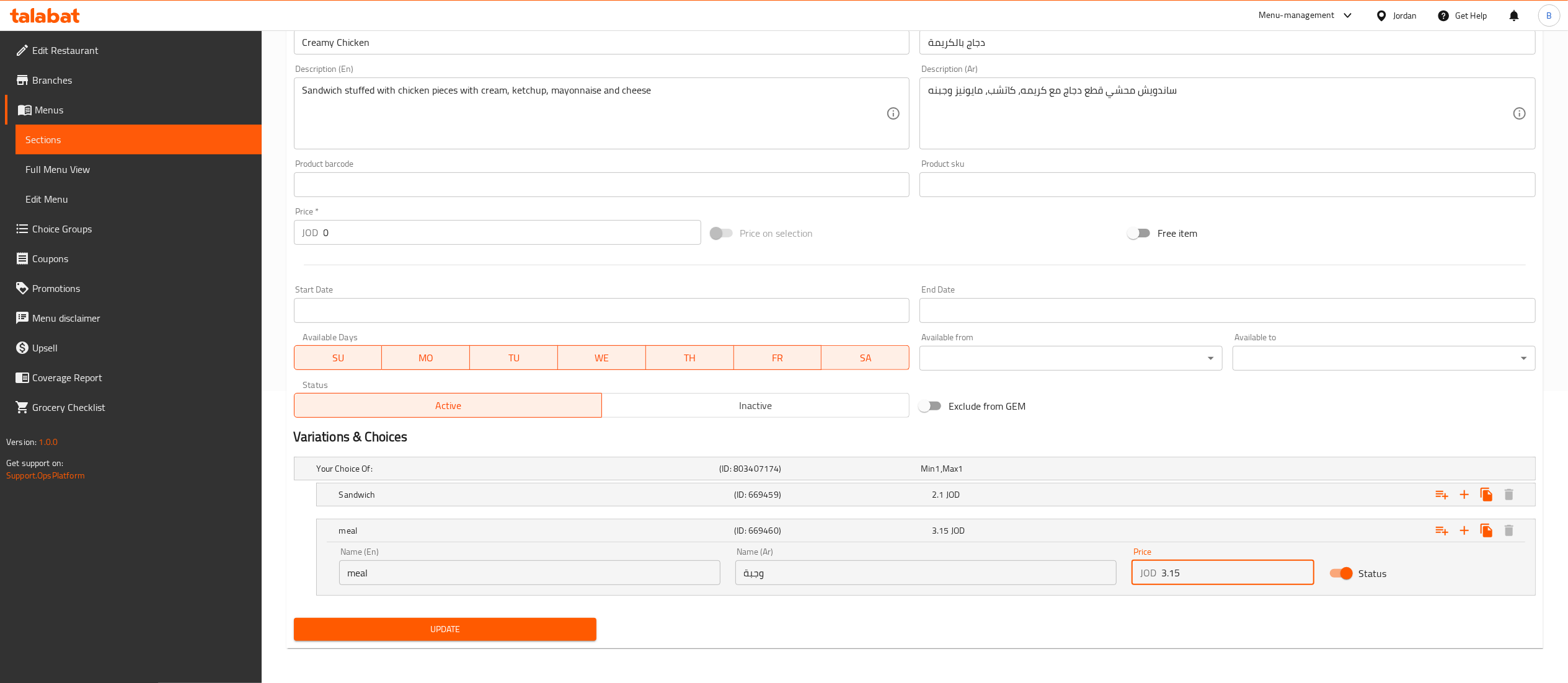
type input "3.15"
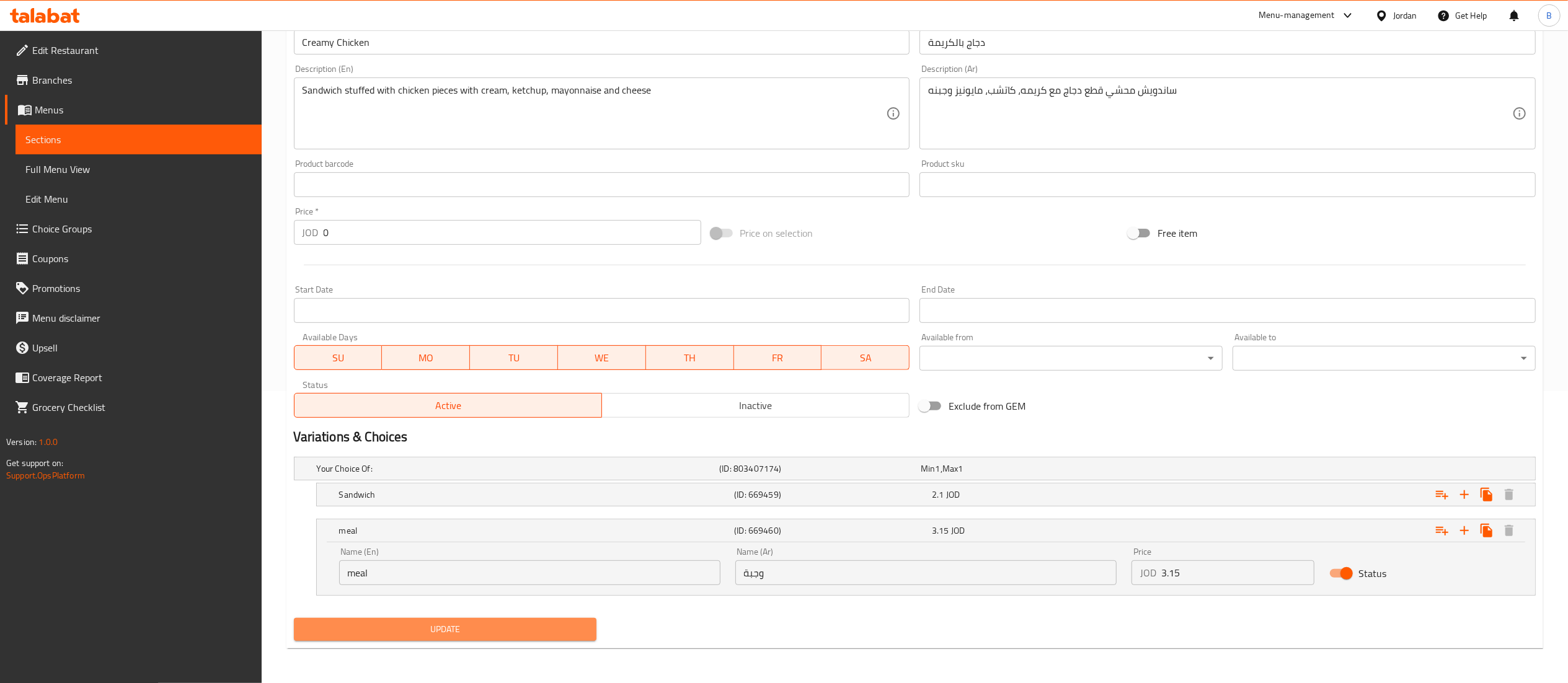
click at [579, 627] on span "Update" at bounding box center [445, 630] width 284 height 15
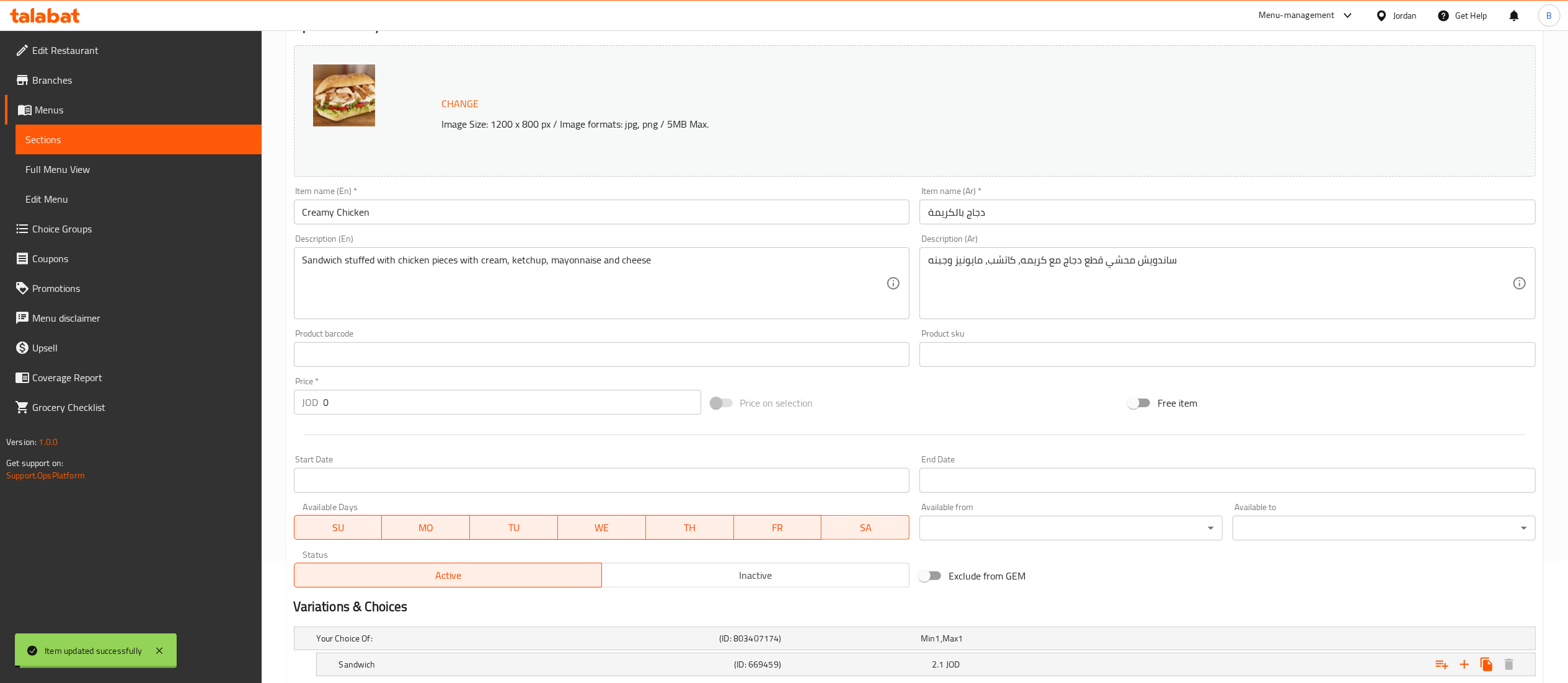
scroll to position [0, 0]
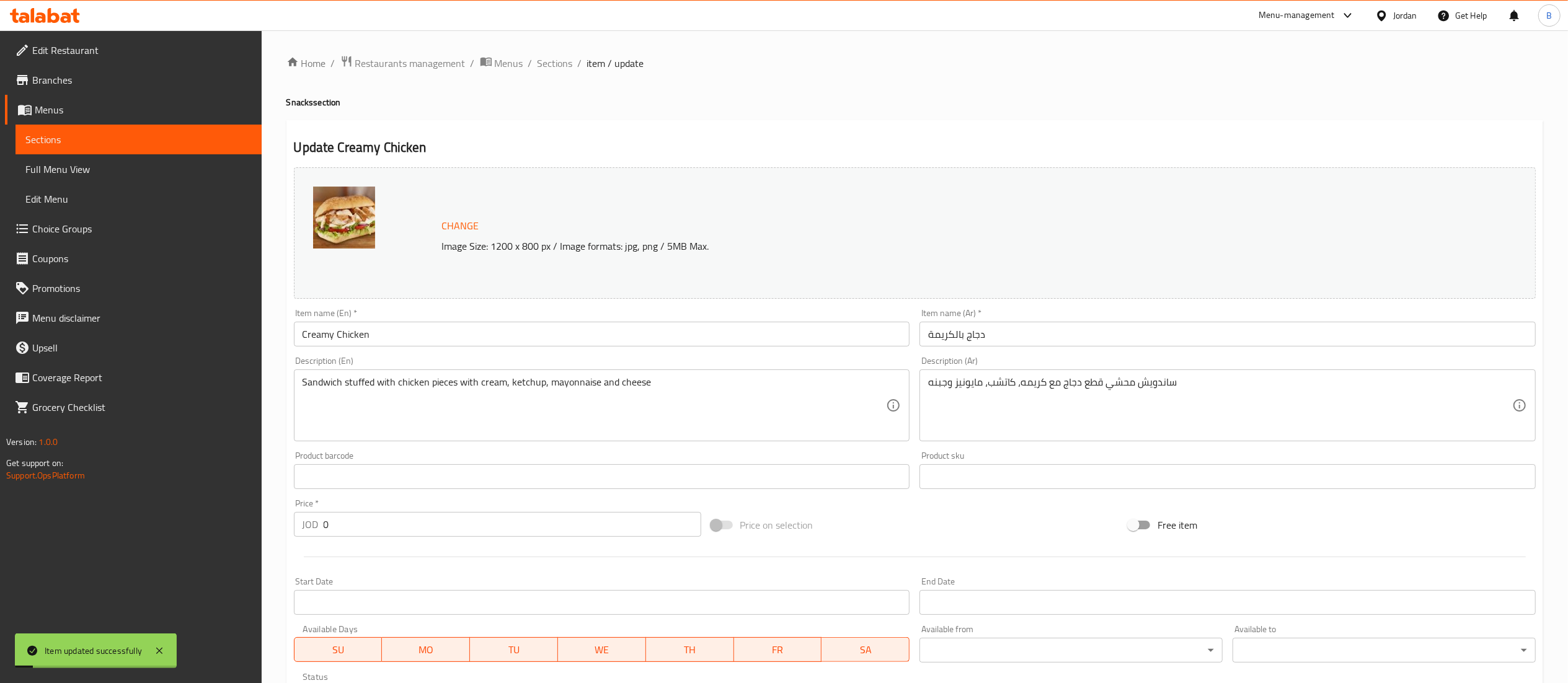
drag, startPoint x: 563, startPoint y: 72, endPoint x: 600, endPoint y: 84, distance: 38.9
click at [563, 70] on span "Sections" at bounding box center [556, 63] width 36 height 15
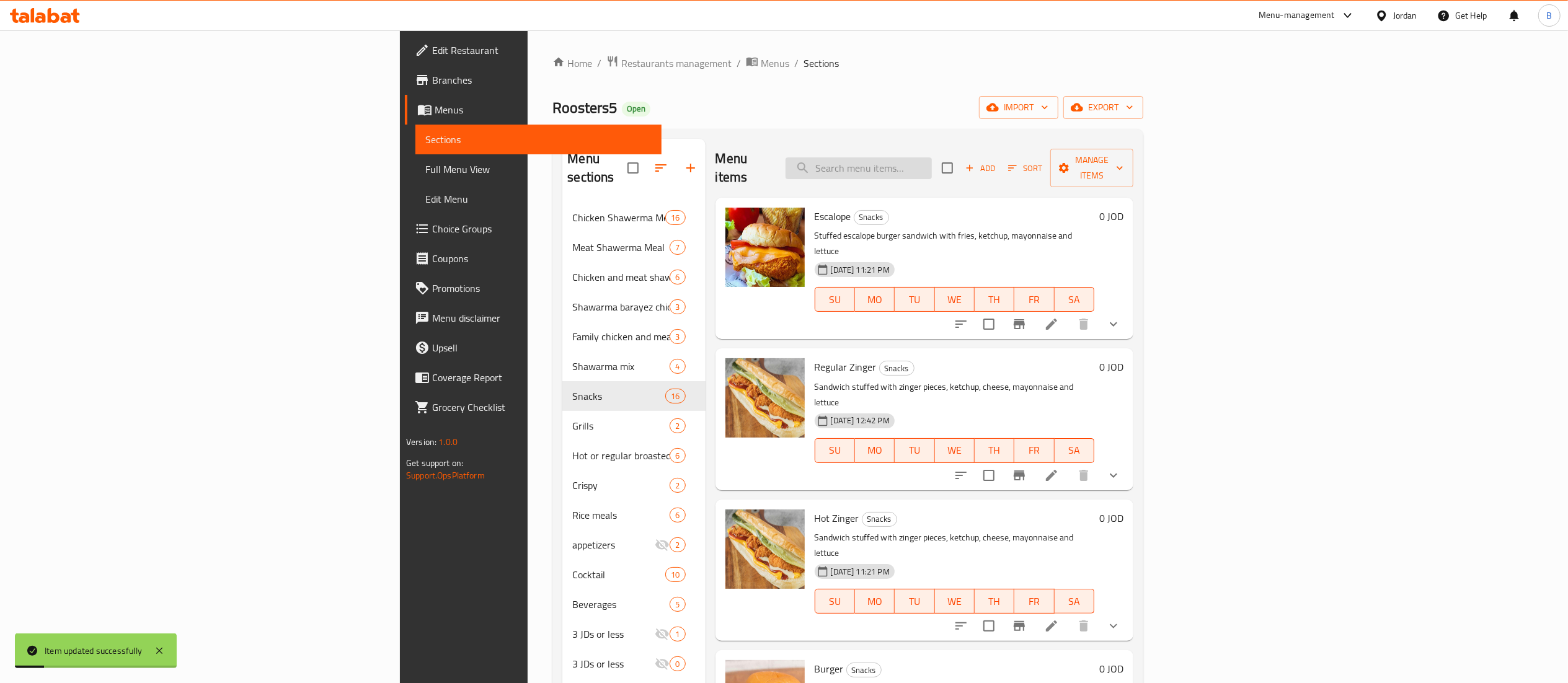
click at [932, 168] on input "search" at bounding box center [859, 168] width 146 height 22
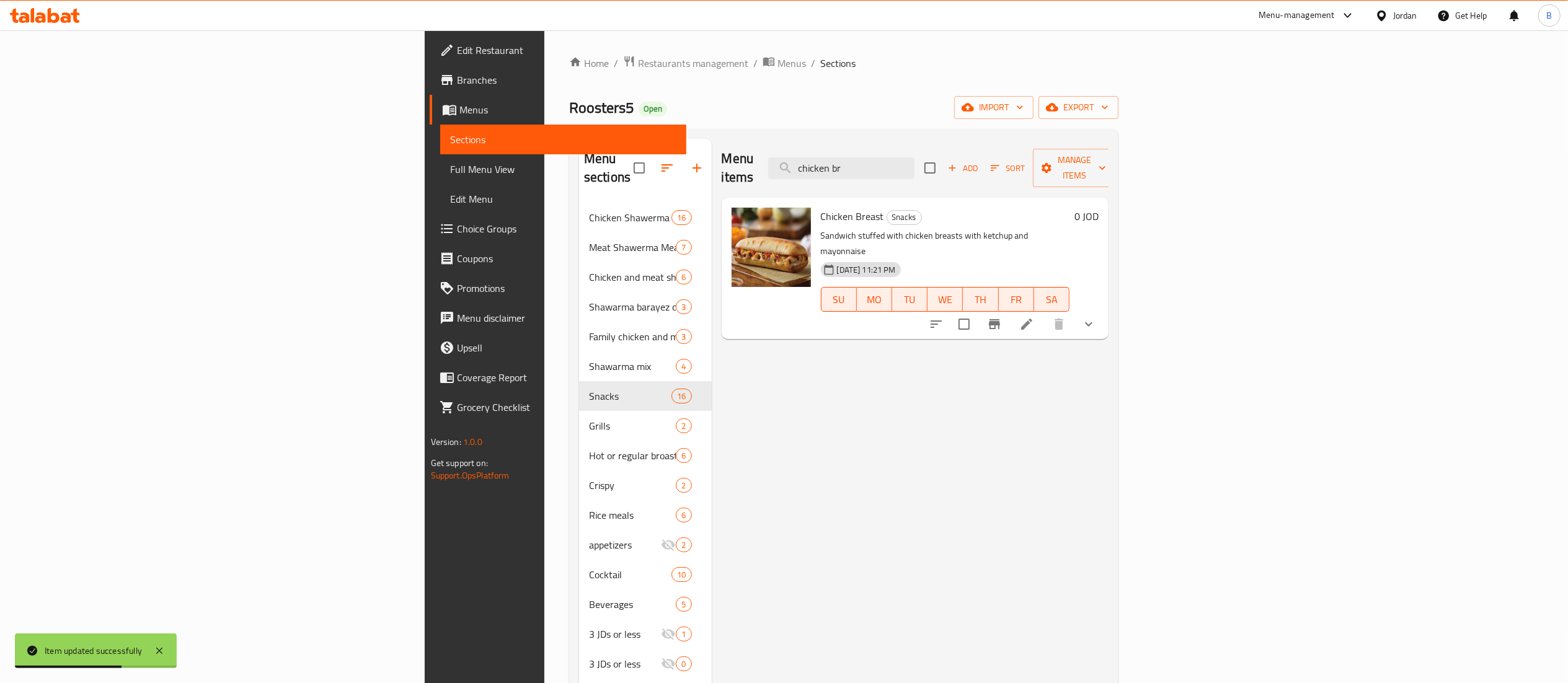
type input "chicken br"
click at [1034, 317] on icon at bounding box center [1026, 324] width 15 height 15
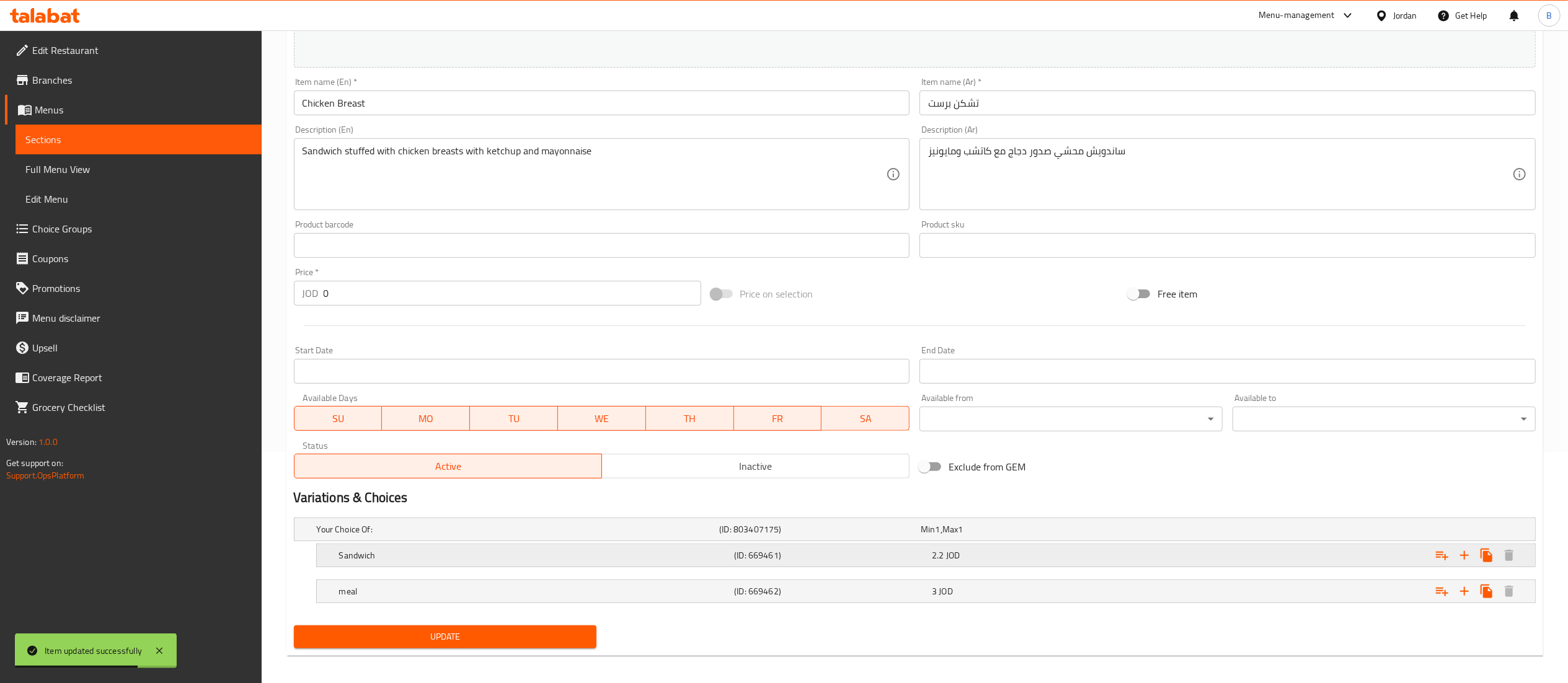
scroll to position [240, 0]
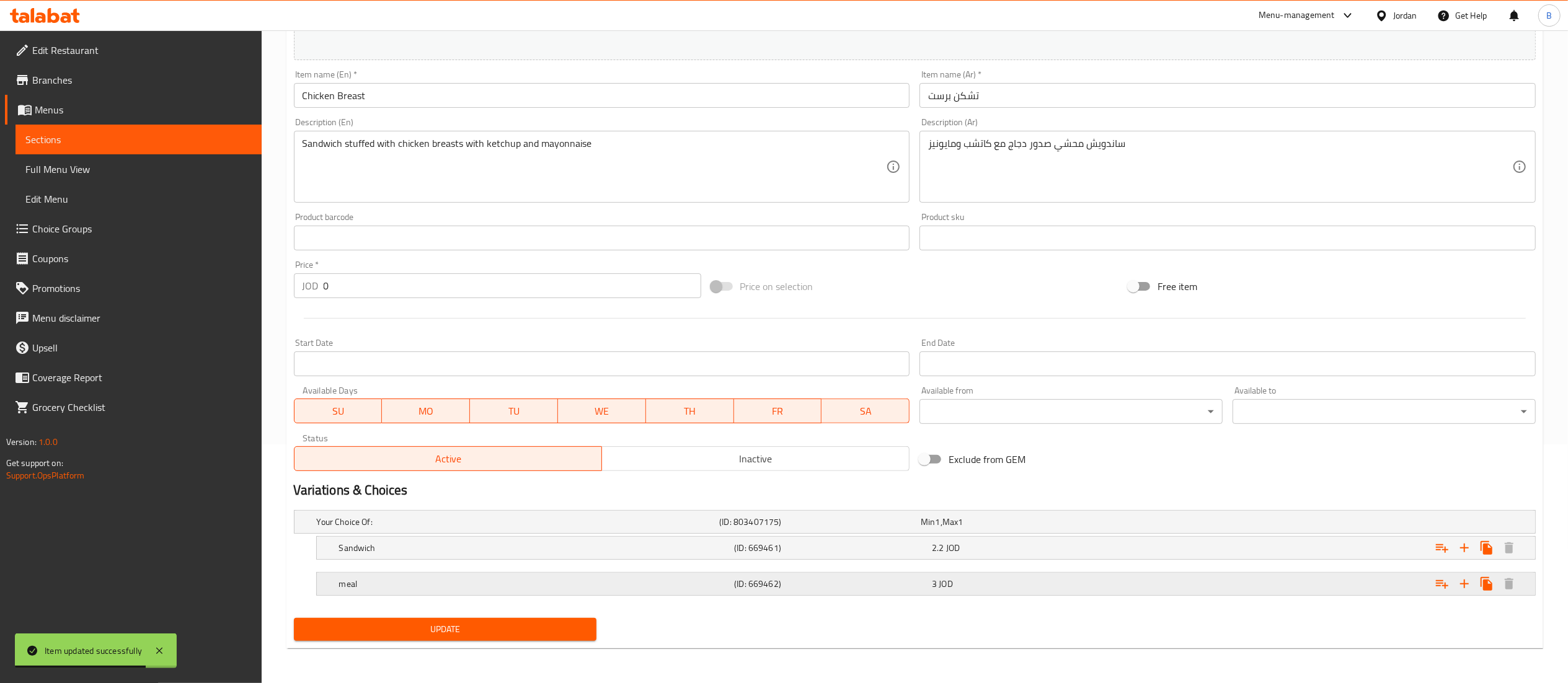
click at [597, 591] on div "meal" at bounding box center [535, 584] width 396 height 17
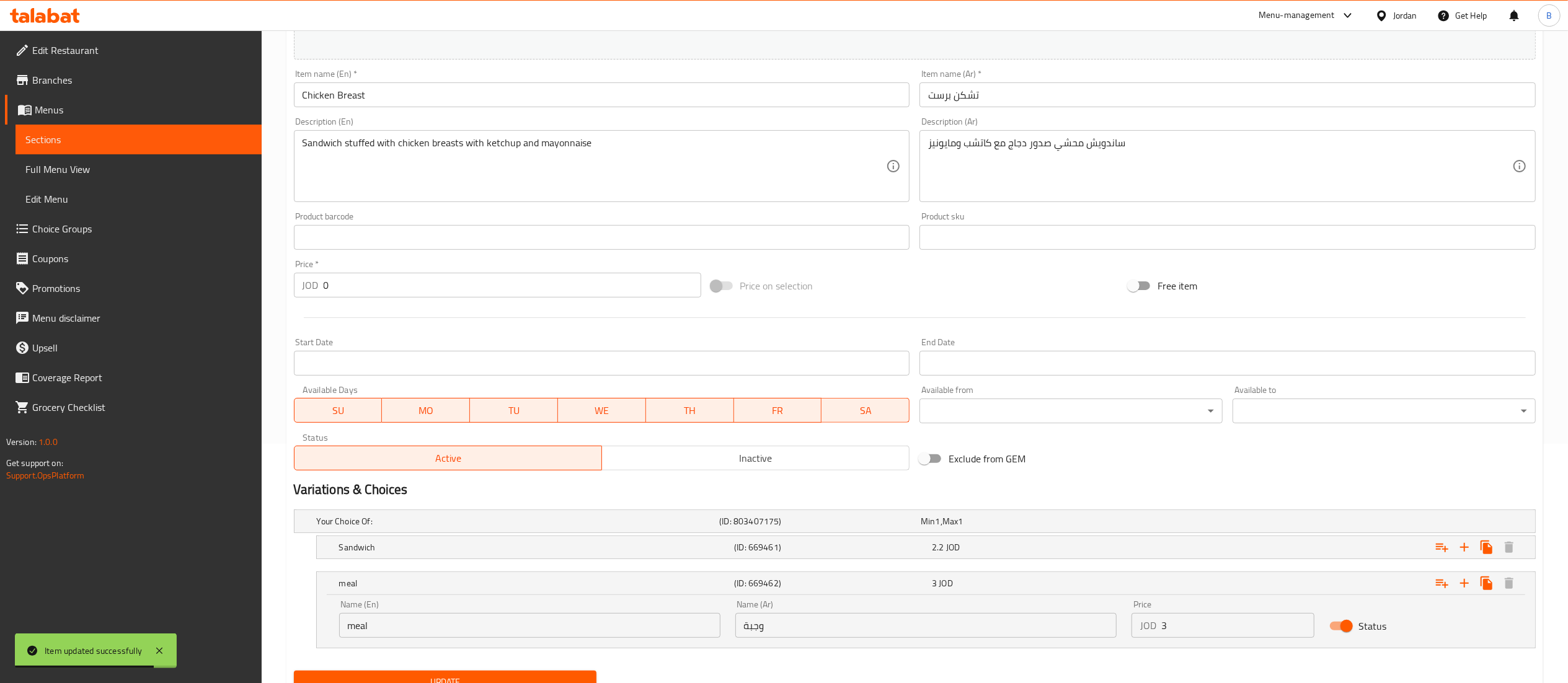
click at [1236, 634] on input "3" at bounding box center [1238, 626] width 154 height 25
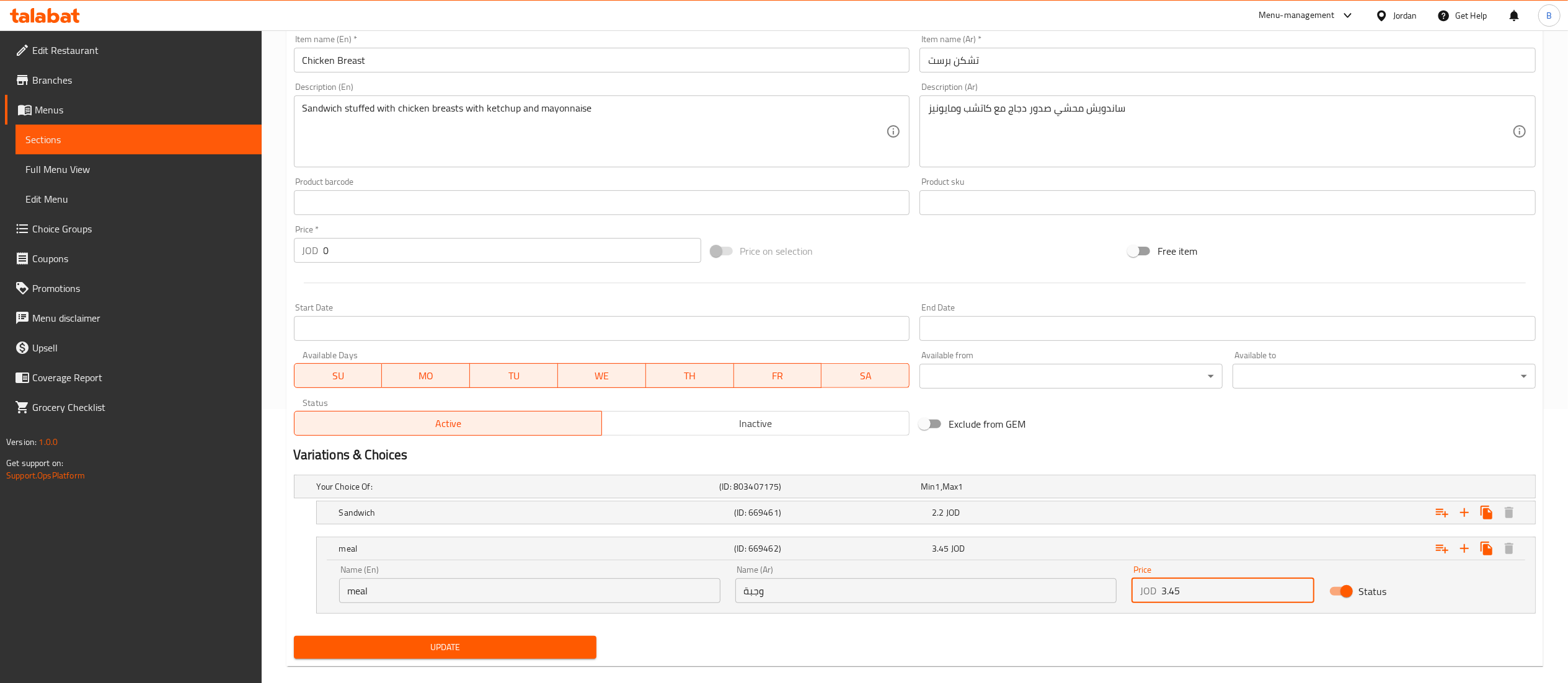
scroll to position [294, 0]
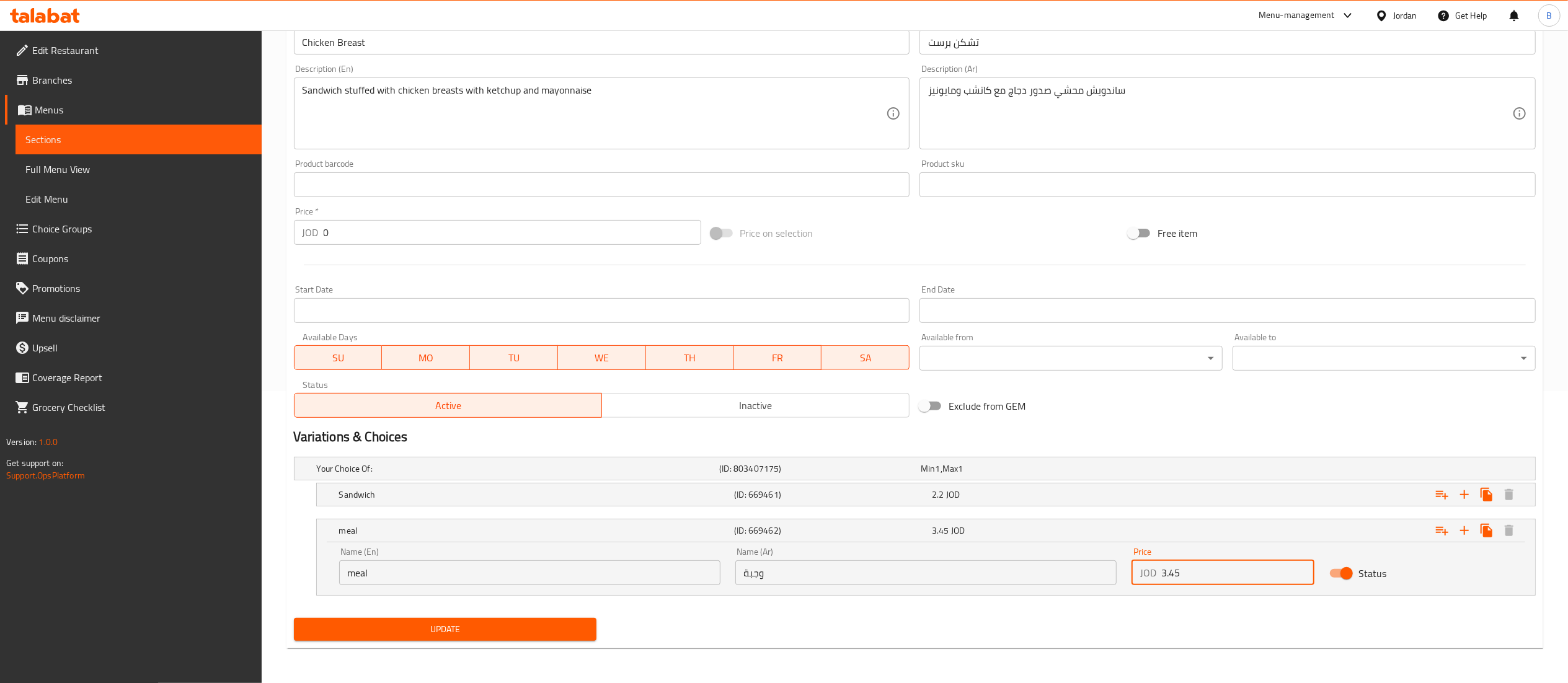
type input "3.45"
drag, startPoint x: 455, startPoint y: 639, endPoint x: 522, endPoint y: 654, distance: 68.7
click at [451, 642] on div "Update" at bounding box center [445, 630] width 313 height 33
click at [541, 632] on span "Update" at bounding box center [445, 630] width 284 height 15
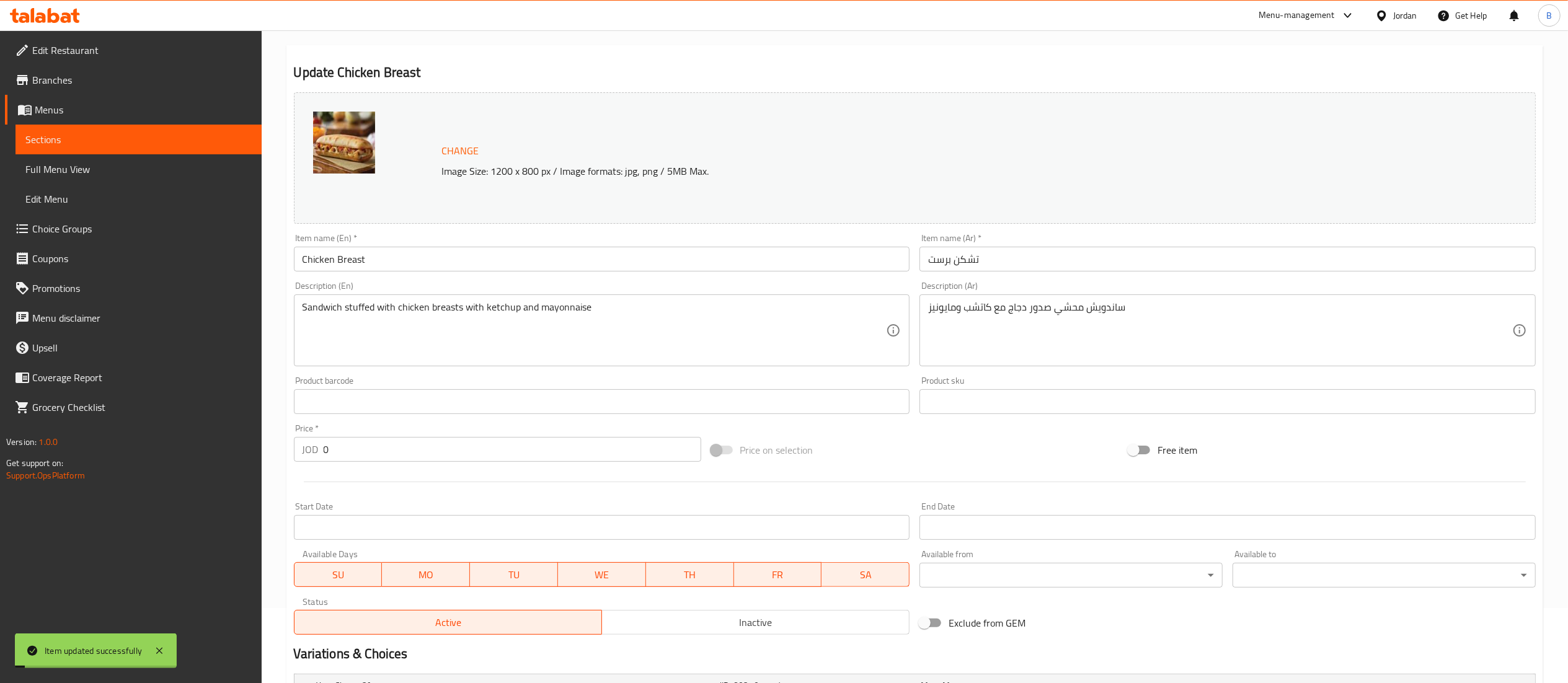
scroll to position [0, 0]
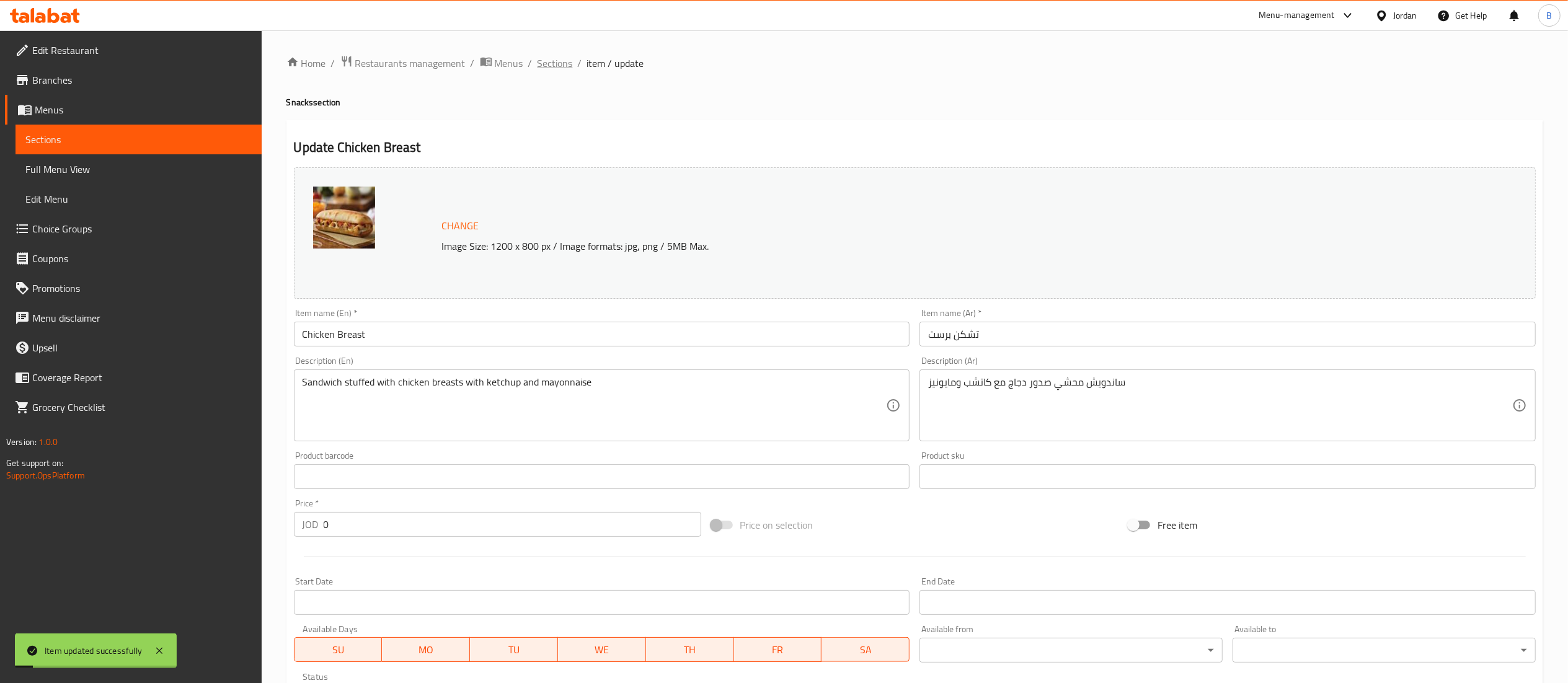
click at [548, 63] on span "Sections" at bounding box center [556, 63] width 36 height 15
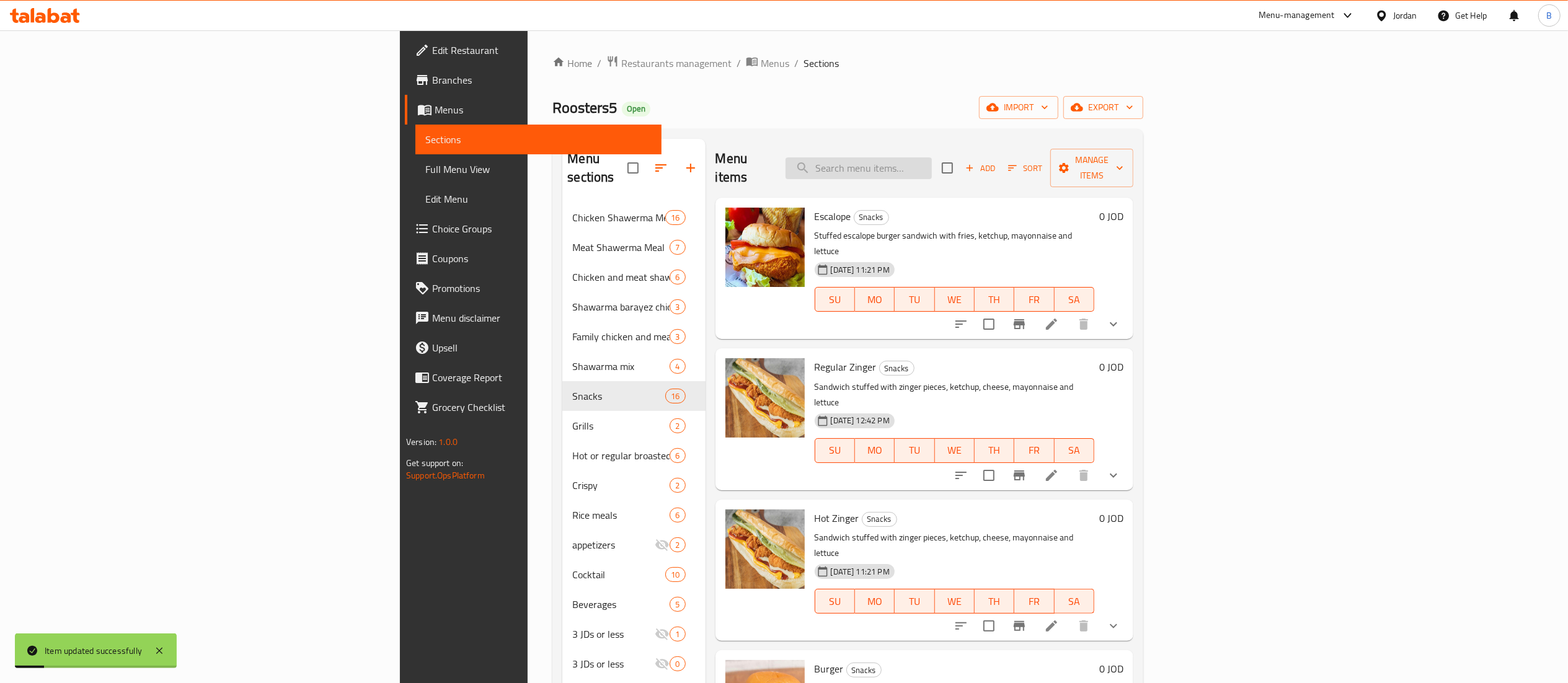
click at [932, 162] on input "search" at bounding box center [859, 168] width 146 height 22
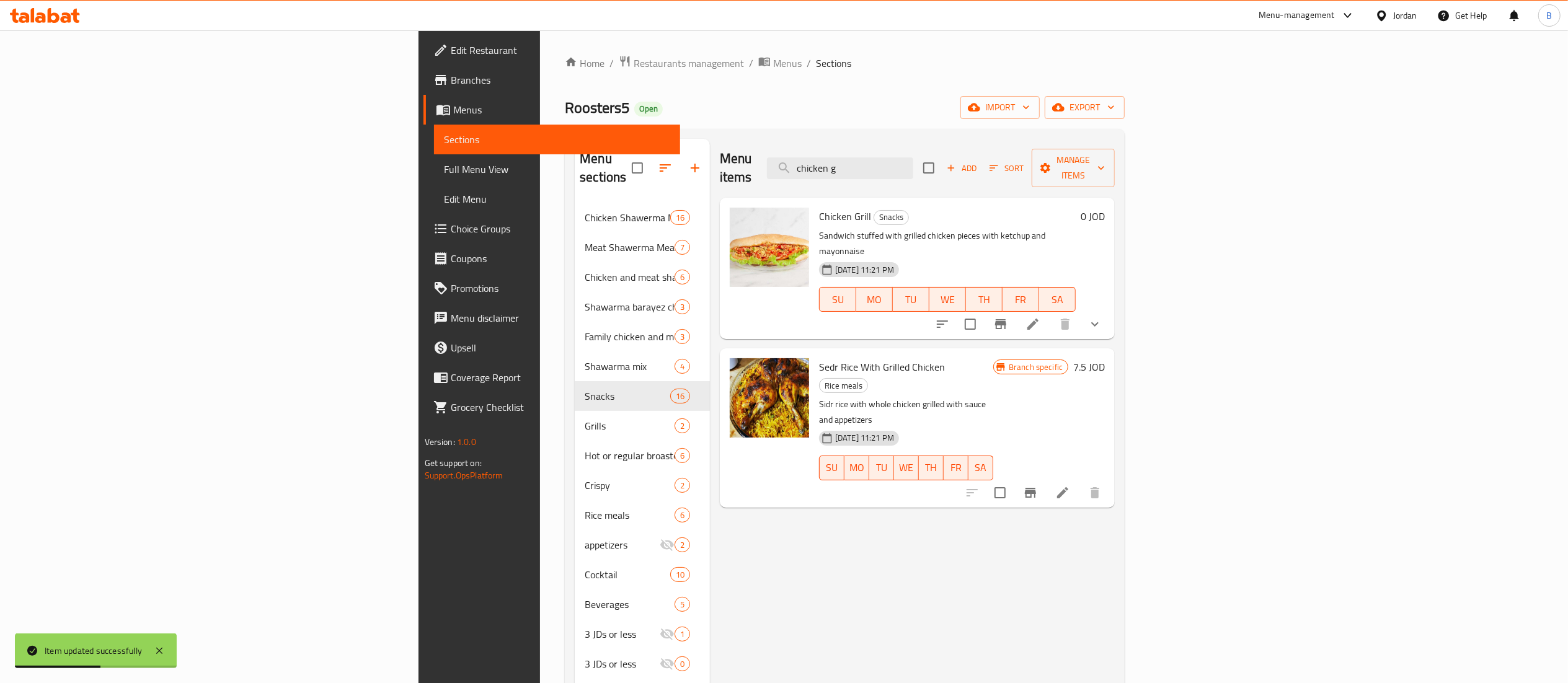
type input "chicken g"
click at [1040, 317] on icon at bounding box center [1032, 324] width 15 height 15
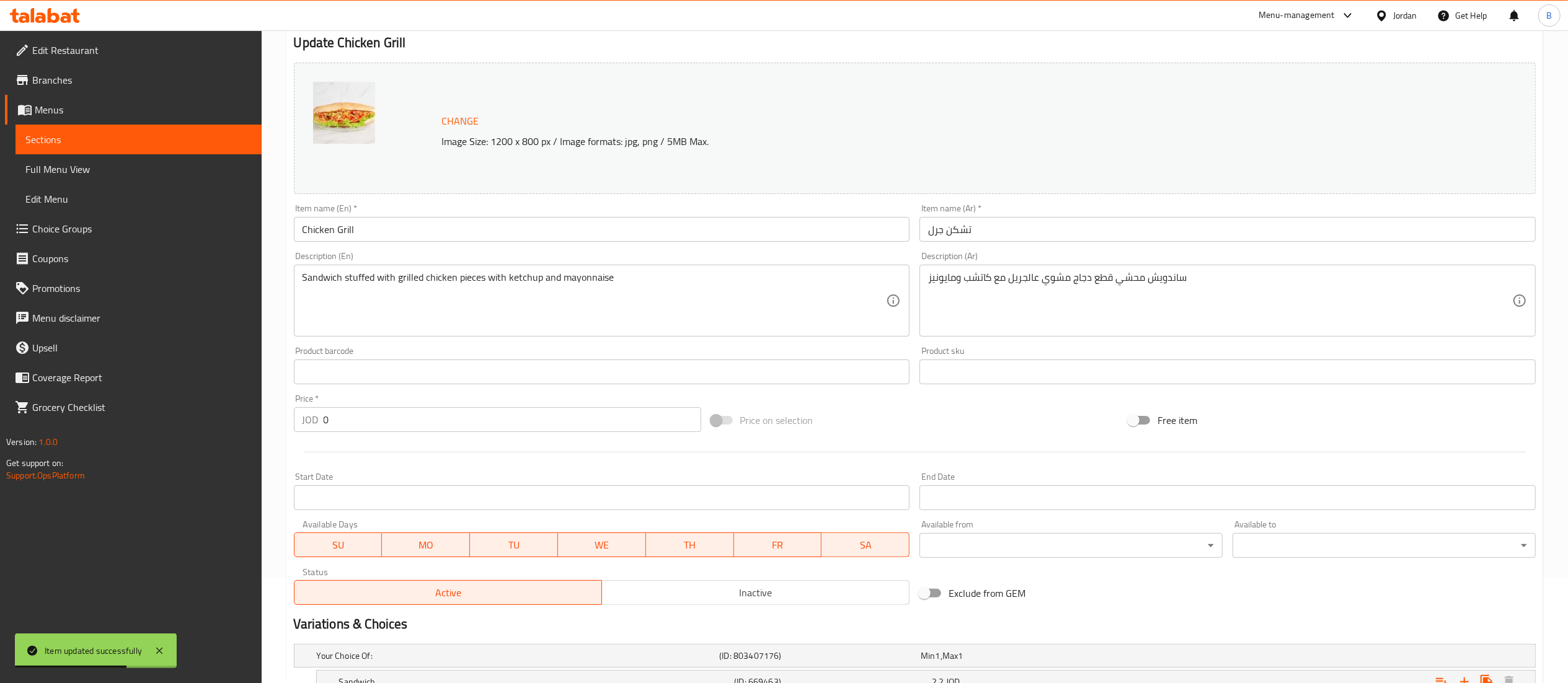
scroll to position [240, 0]
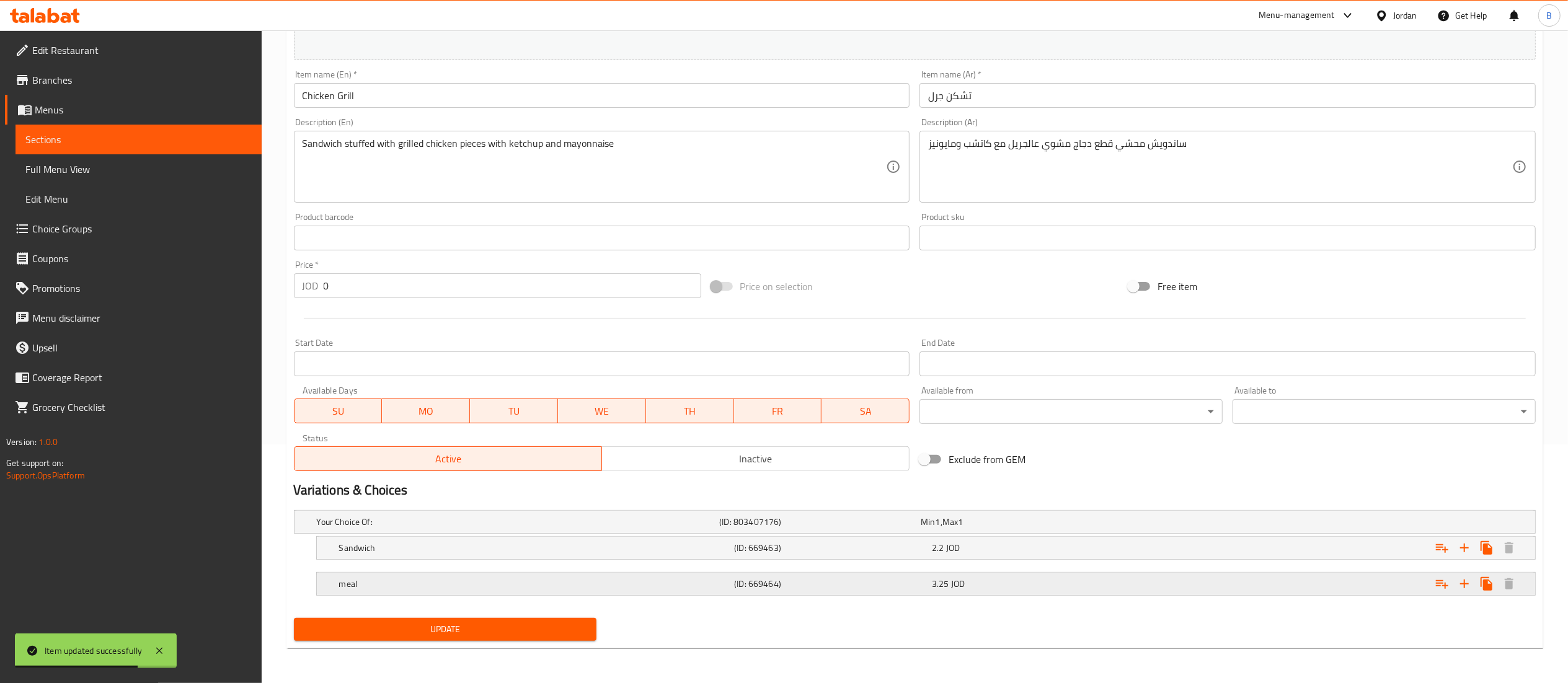
click at [808, 579] on h5 "(ID: 669464)" at bounding box center [831, 584] width 193 height 12
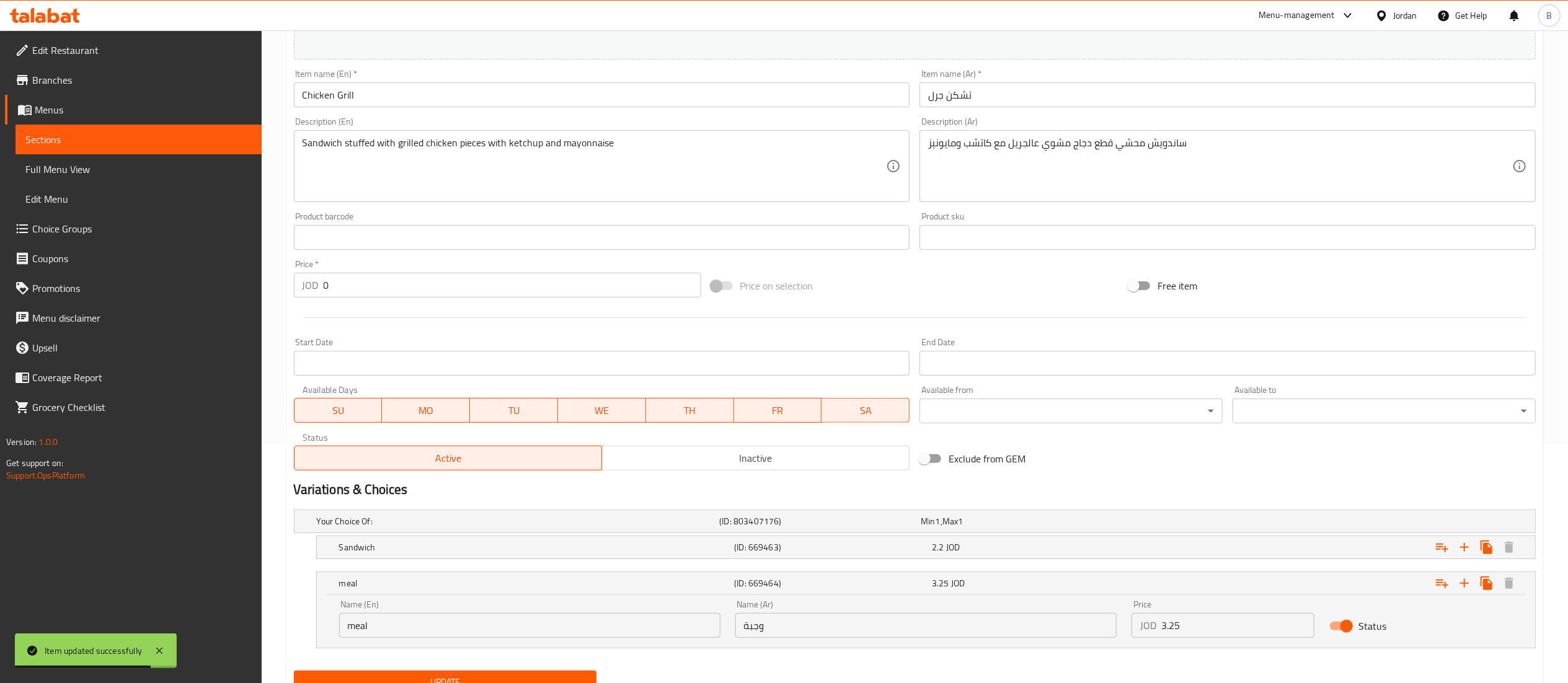
click at [1257, 619] on input "3.25" at bounding box center [1238, 626] width 154 height 25
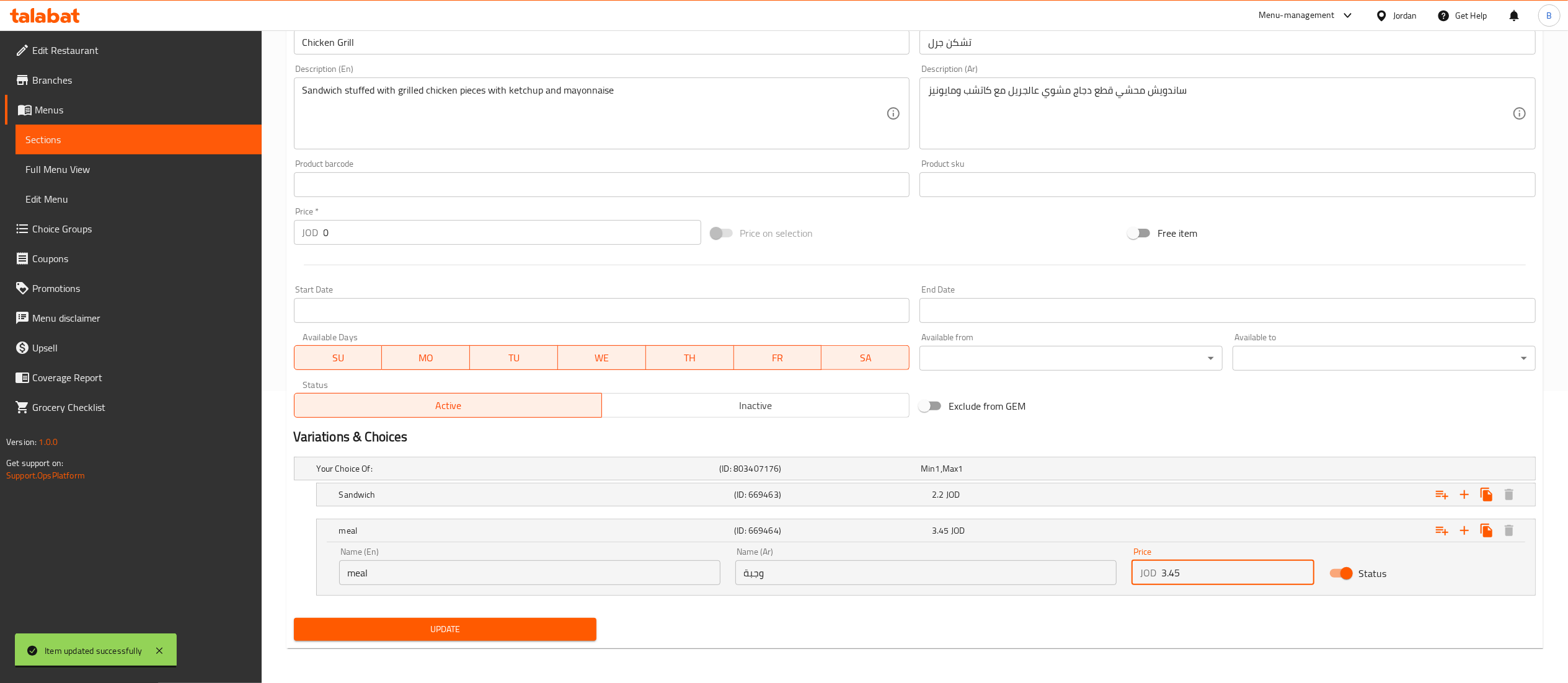
type input "3.45"
click at [427, 644] on div "Update" at bounding box center [445, 630] width 313 height 33
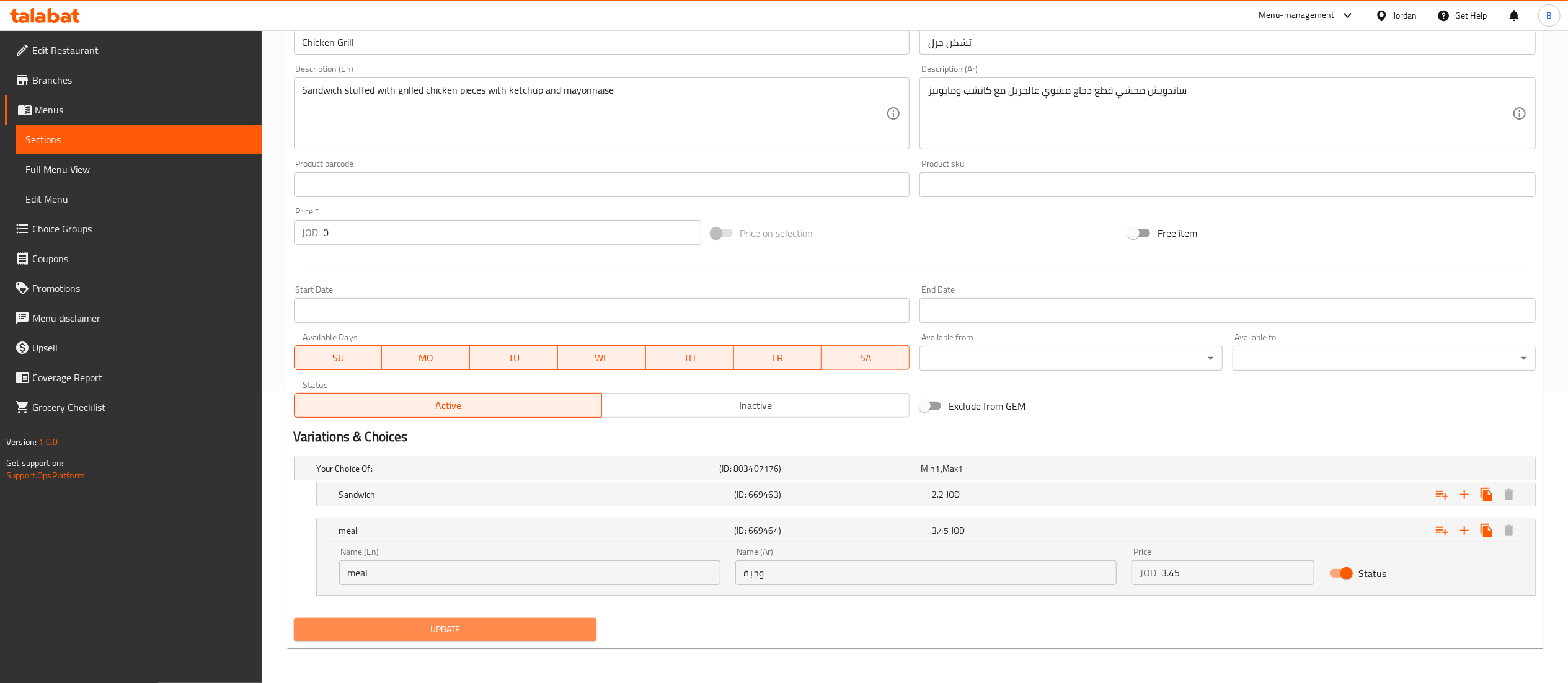
click at [451, 634] on span "Update" at bounding box center [445, 630] width 284 height 15
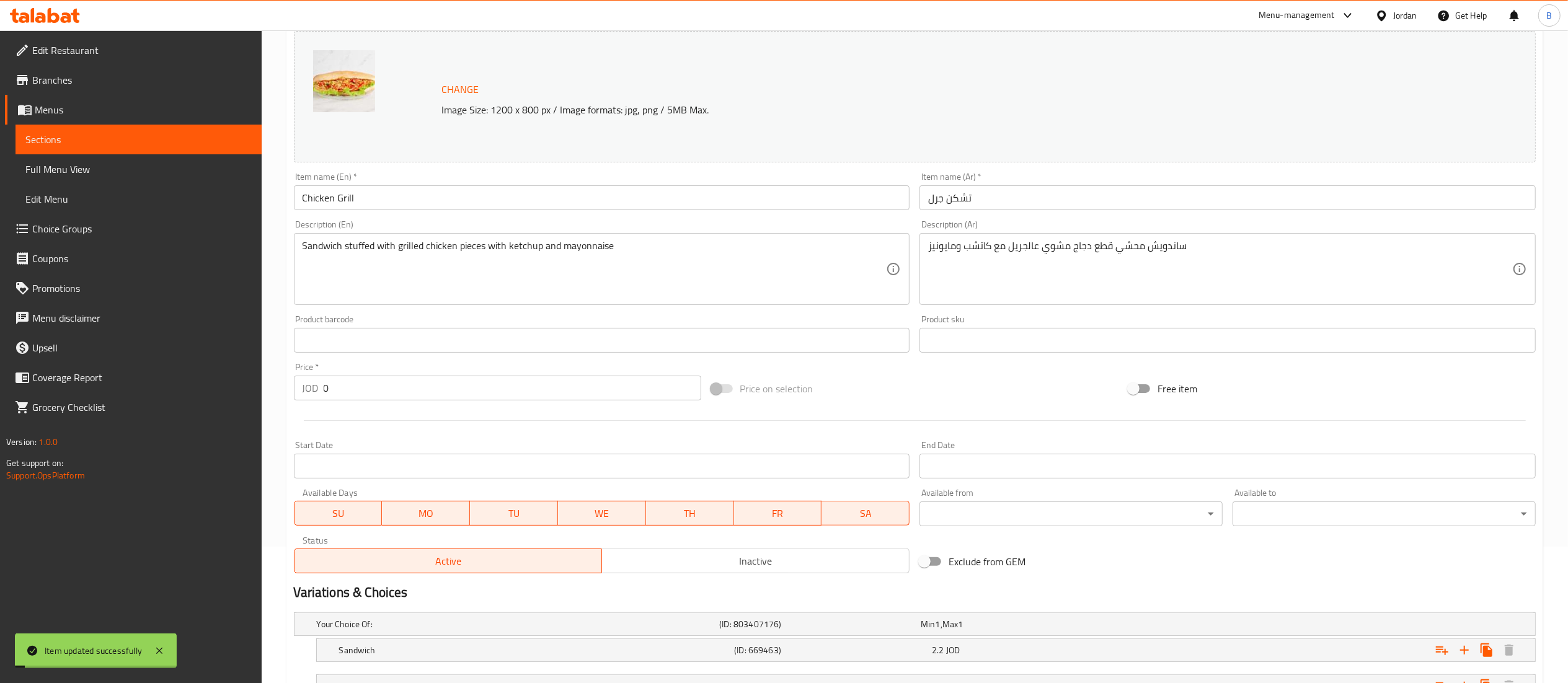
scroll to position [0, 0]
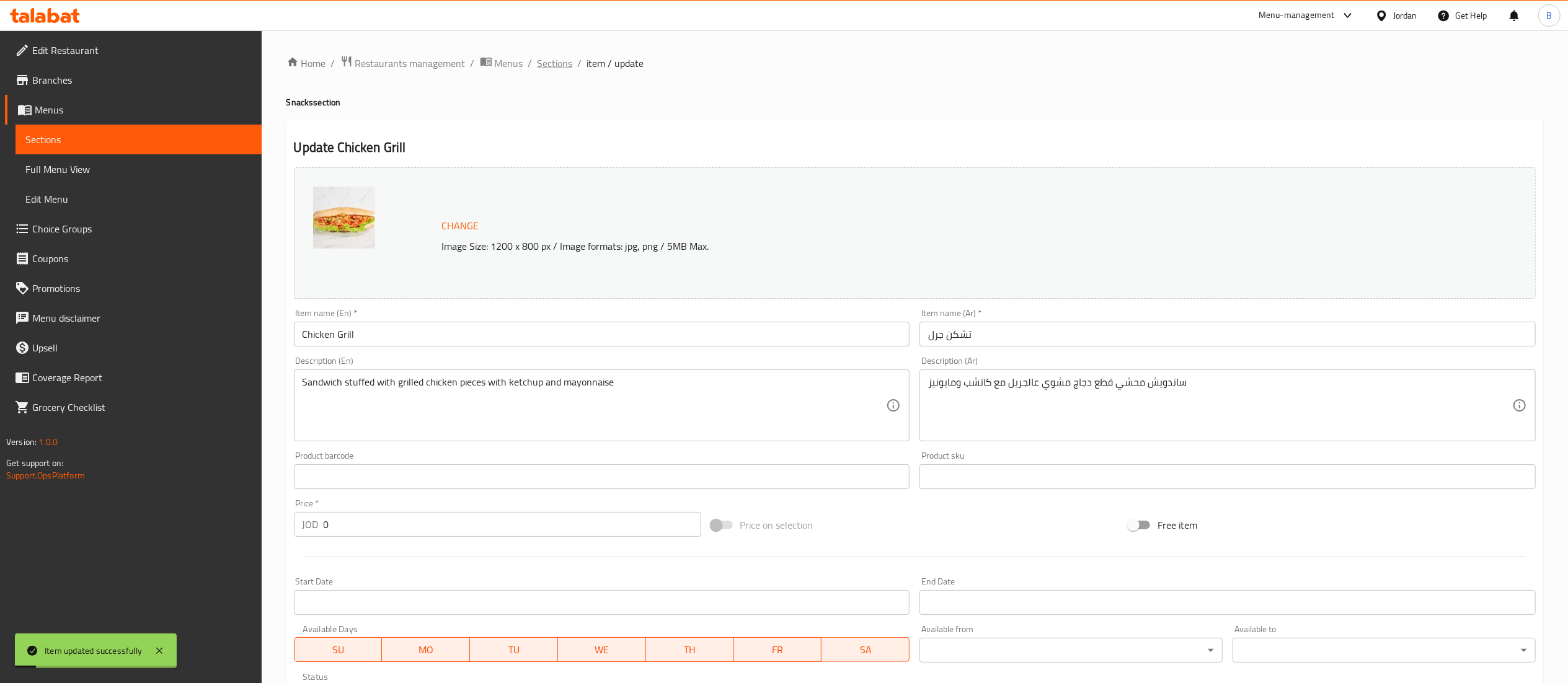
click at [560, 59] on span "Sections" at bounding box center [556, 63] width 36 height 15
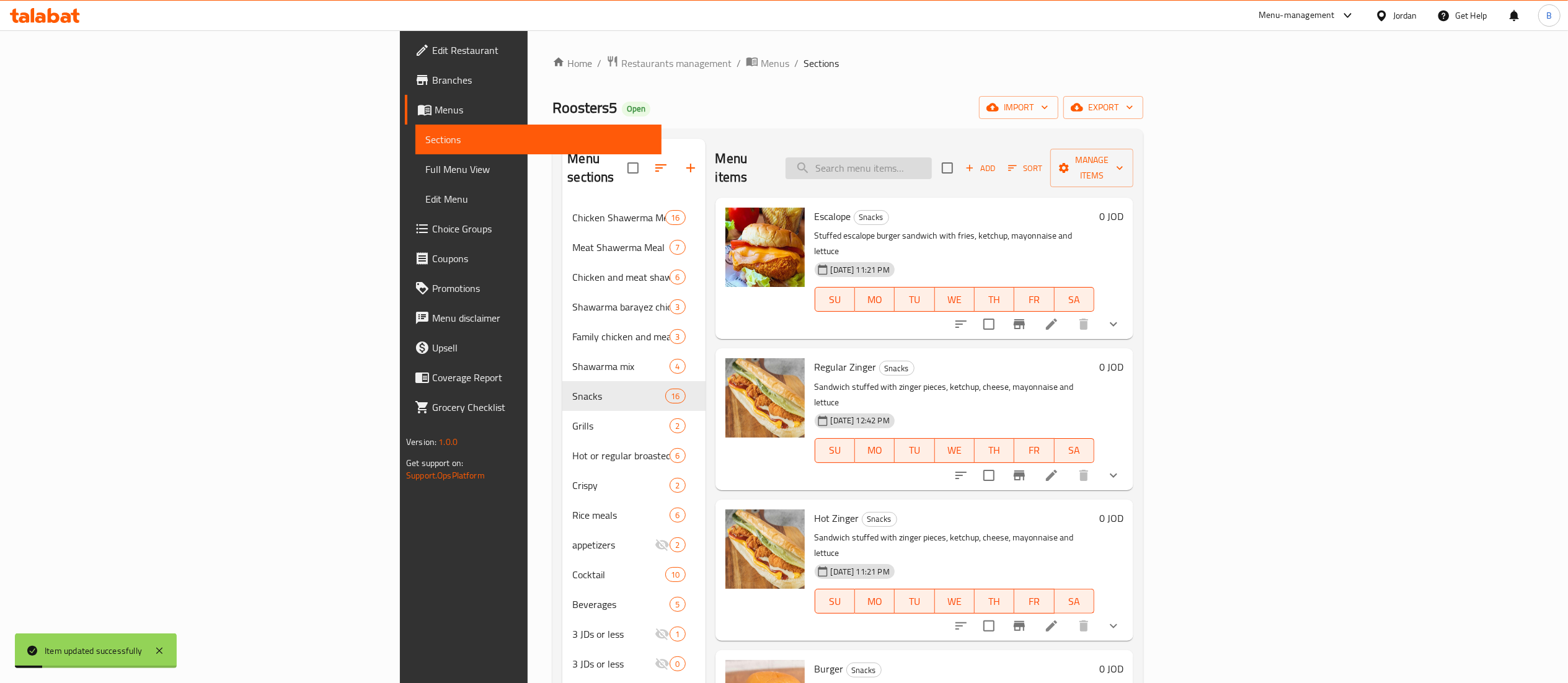
click at [932, 162] on input "search" at bounding box center [859, 168] width 146 height 22
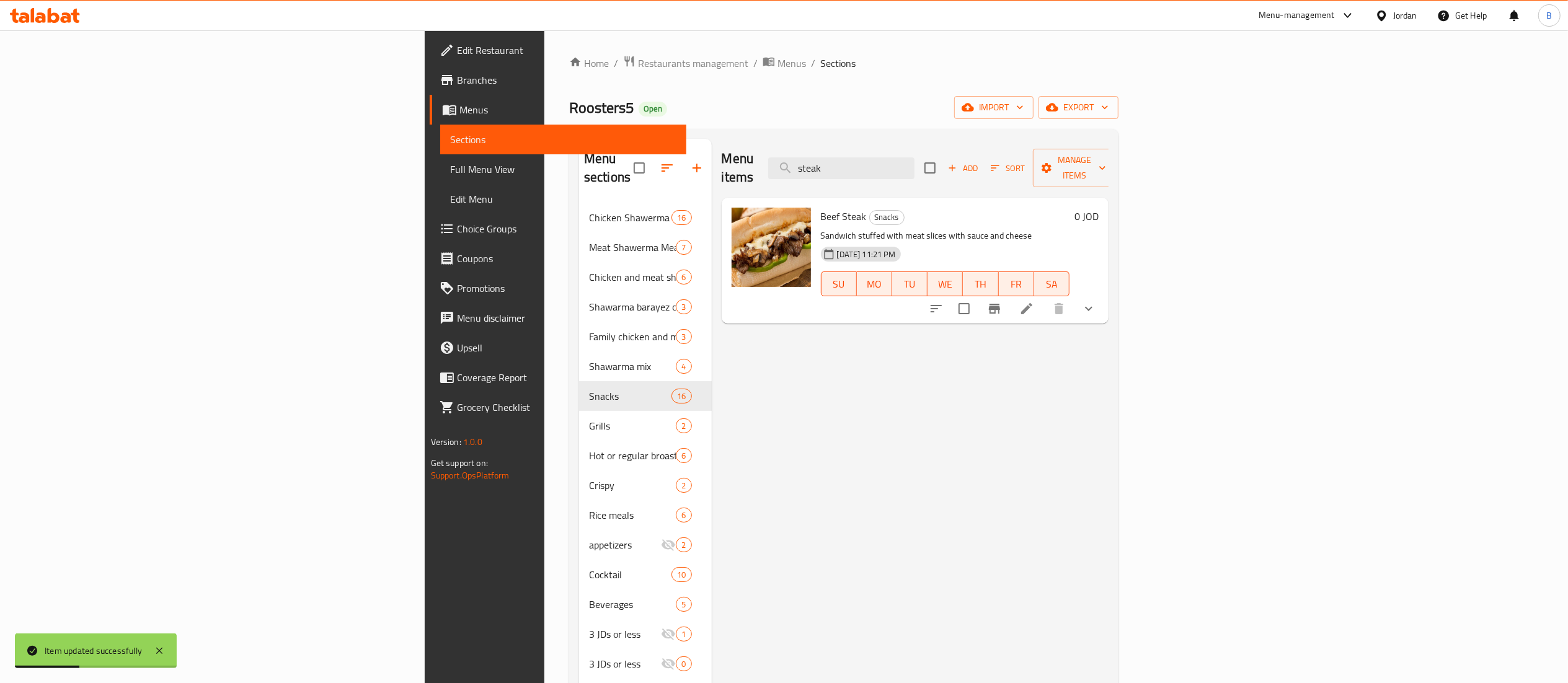
type input "steak"
click at [1104, 294] on div at bounding box center [1012, 308] width 182 height 30
click at [1034, 301] on icon at bounding box center [1026, 308] width 15 height 15
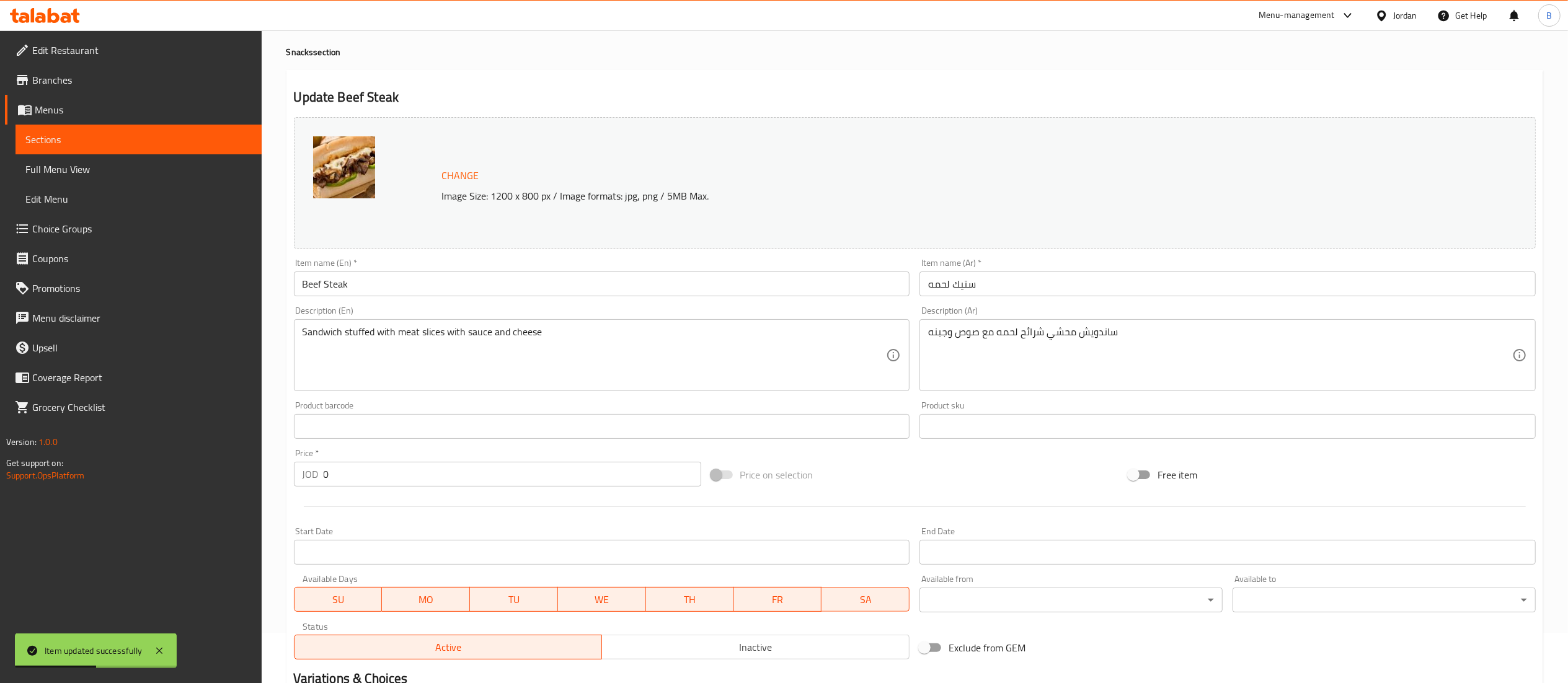
scroll to position [240, 0]
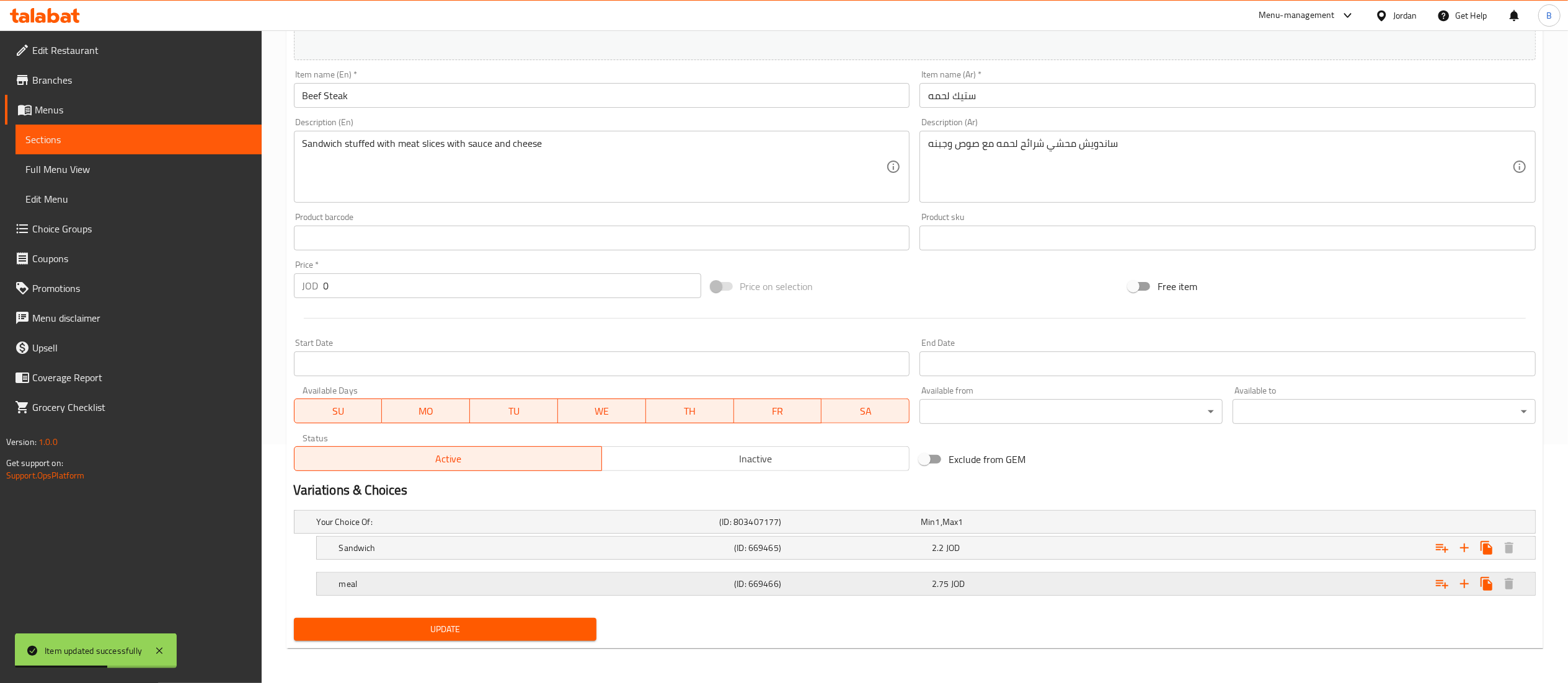
click at [594, 583] on h5 "meal" at bounding box center [534, 584] width 390 height 12
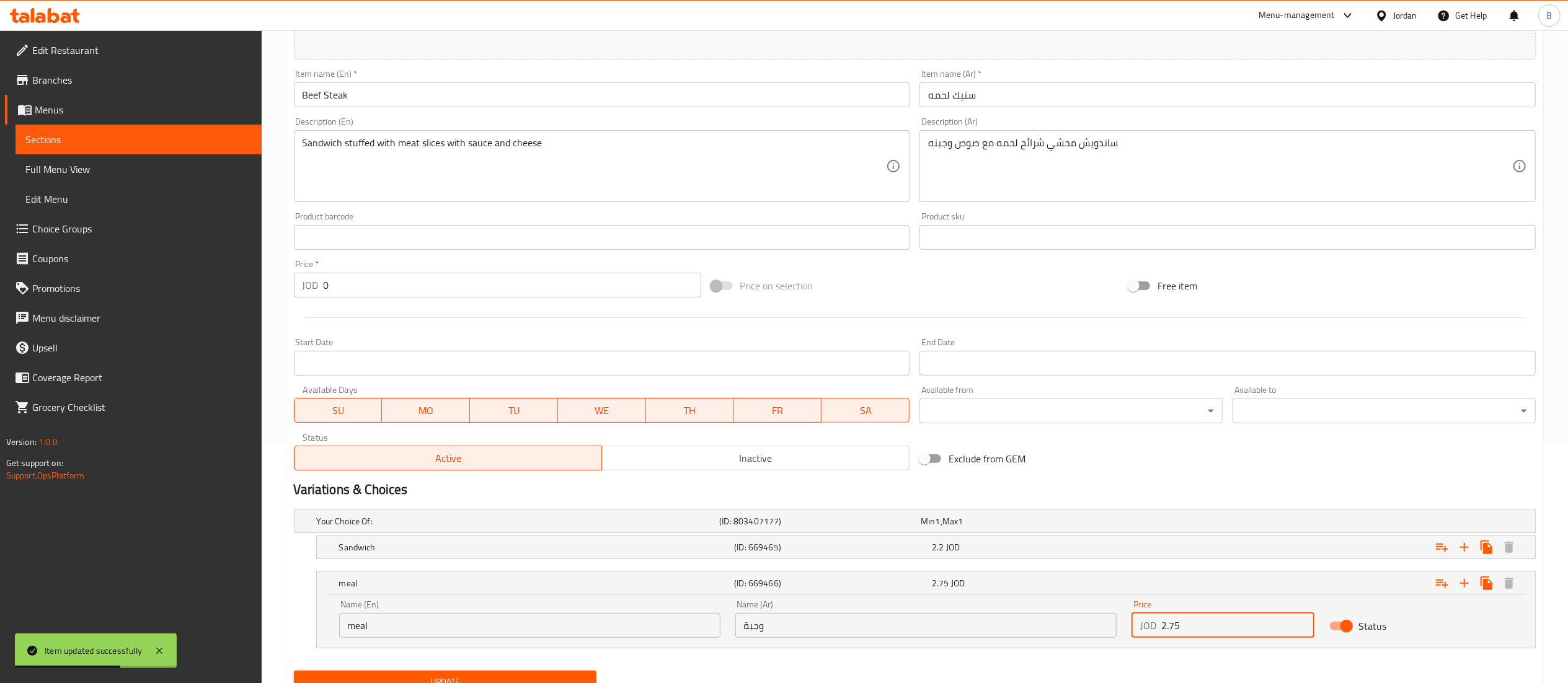
drag, startPoint x: 1210, startPoint y: 632, endPoint x: 925, endPoint y: 627, distance: 285.0
click at [948, 632] on div "Name (En) meal Name (En) Name (Ar) وجبة Name (Ar) Price JOD 2.75 Price Status" at bounding box center [926, 619] width 1189 height 53
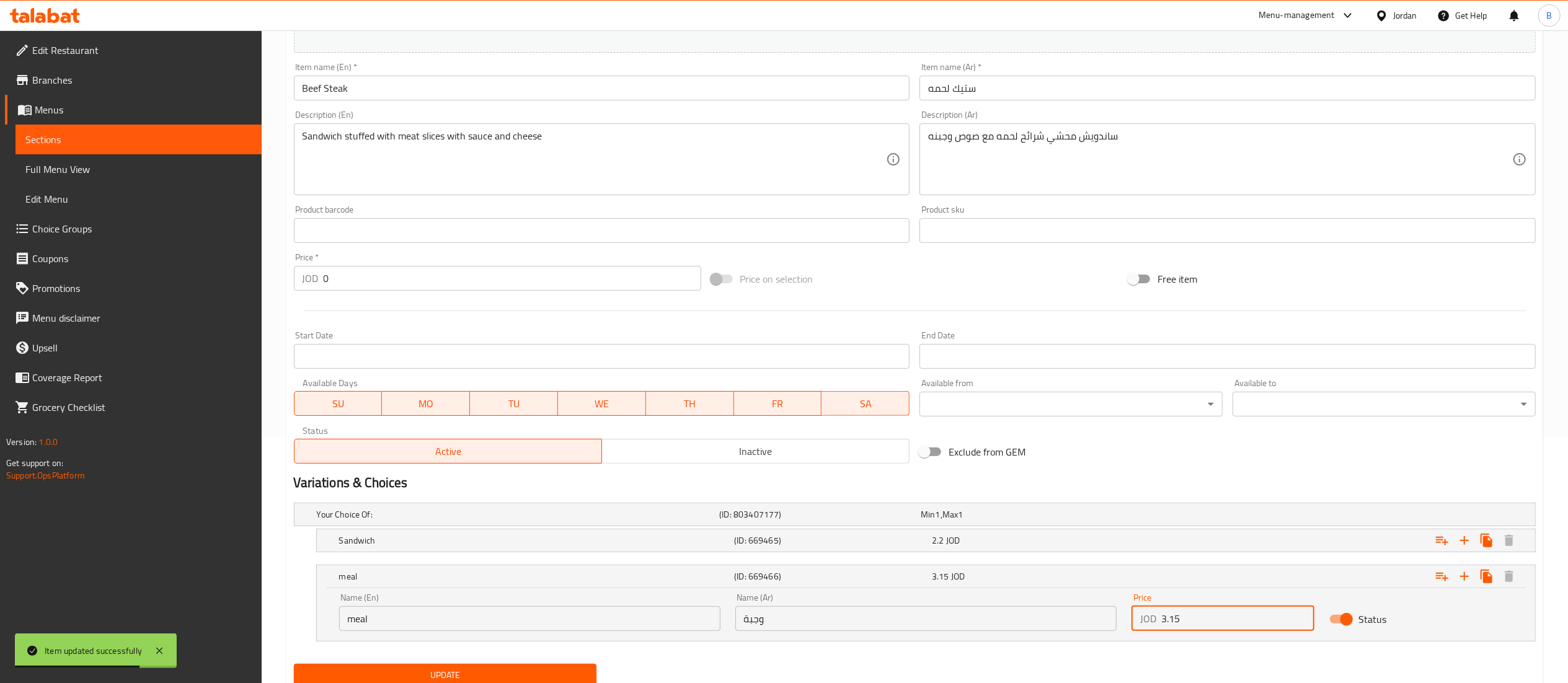
scroll to position [294, 0]
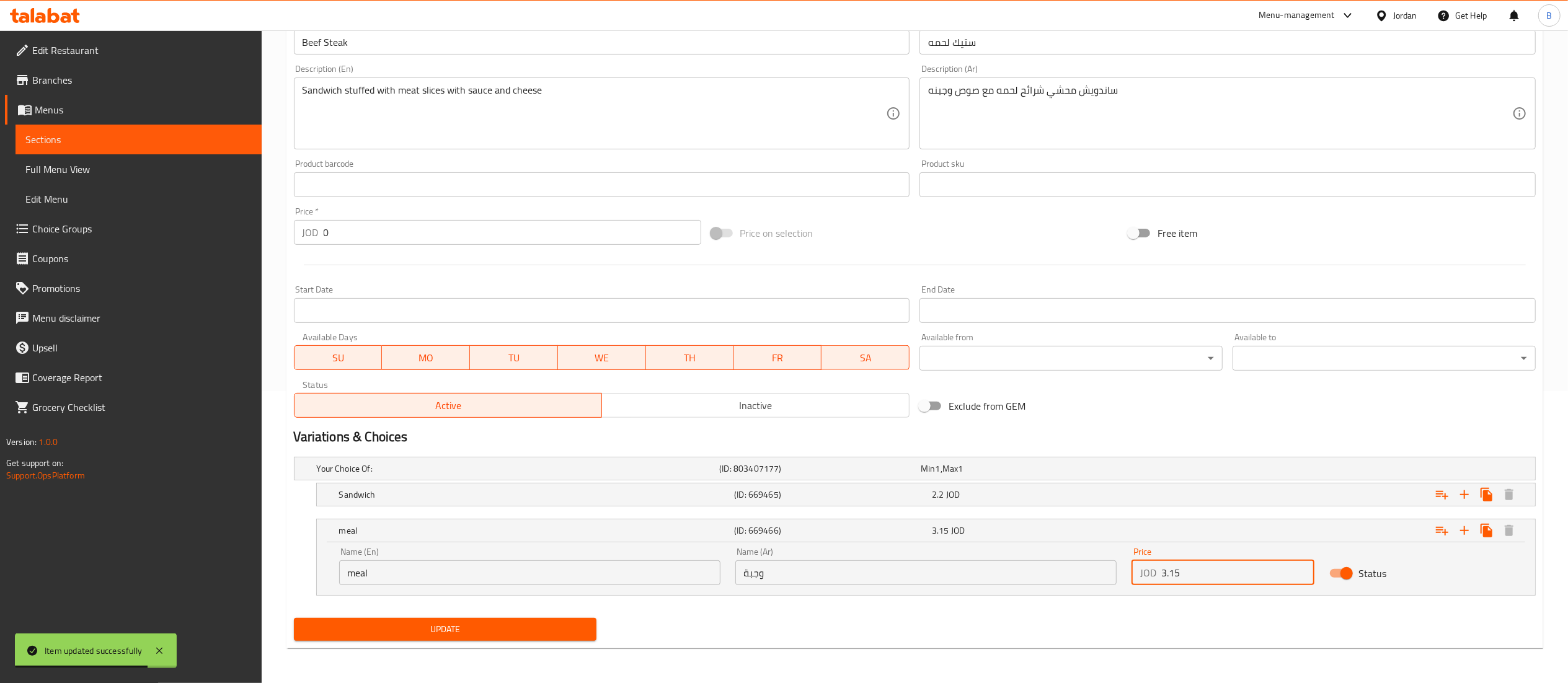
type input "3.15"
click at [526, 632] on span "Update" at bounding box center [445, 630] width 284 height 15
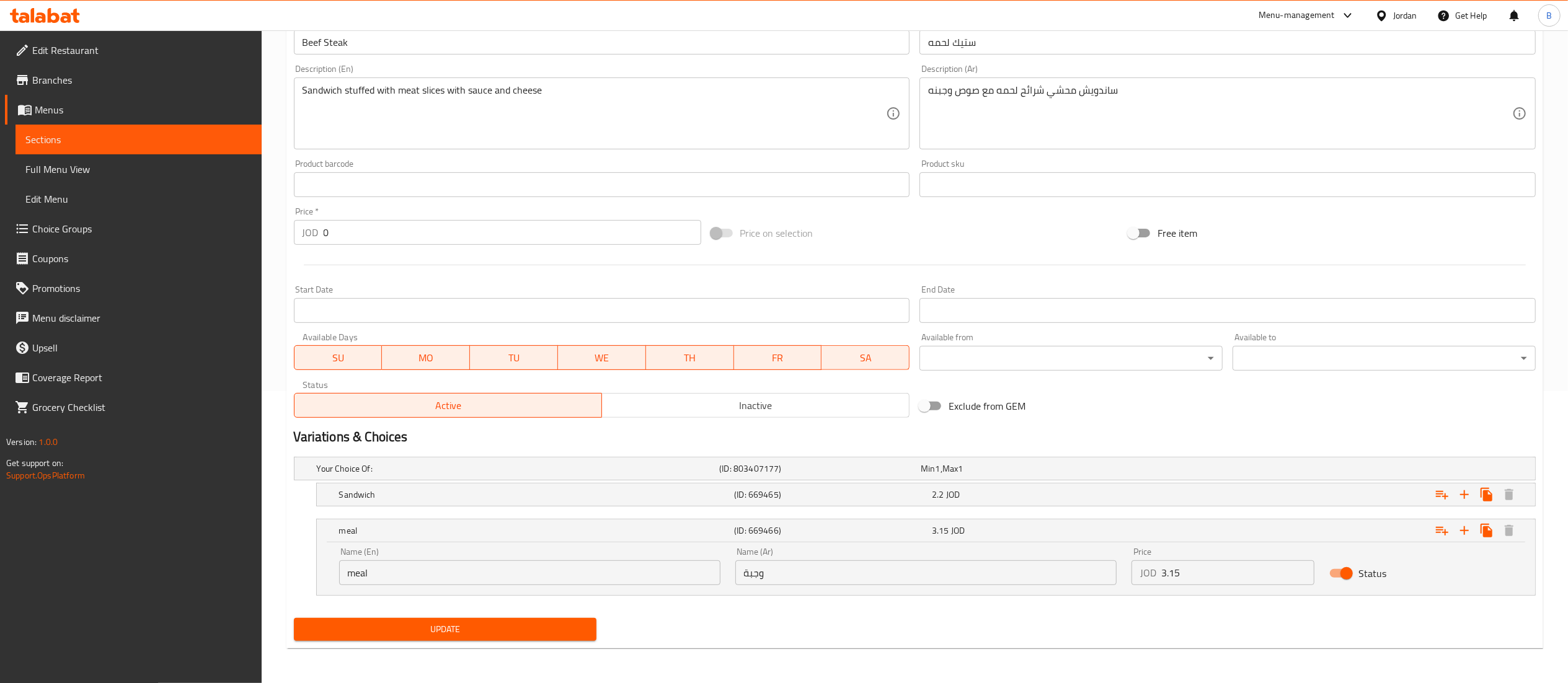
click at [519, 635] on span "Update" at bounding box center [445, 630] width 284 height 15
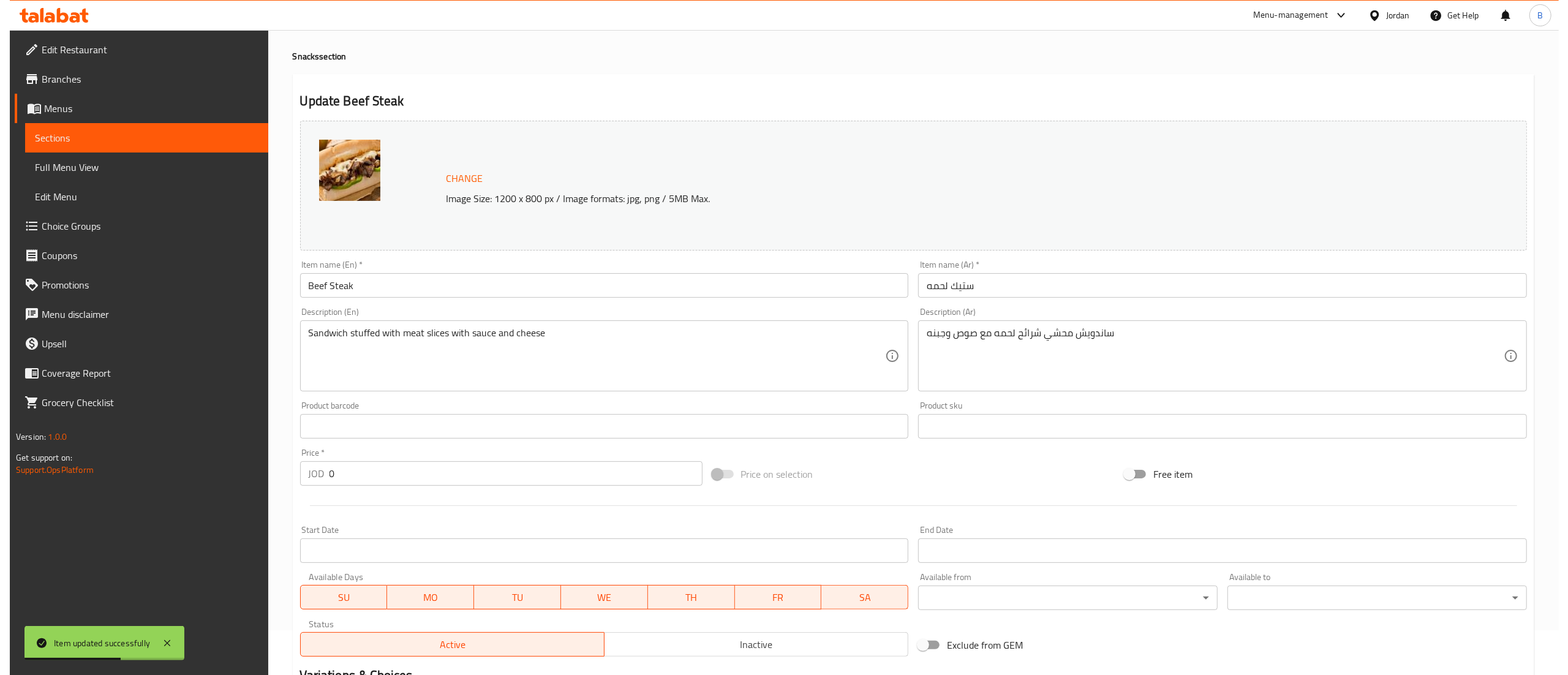
scroll to position [0, 0]
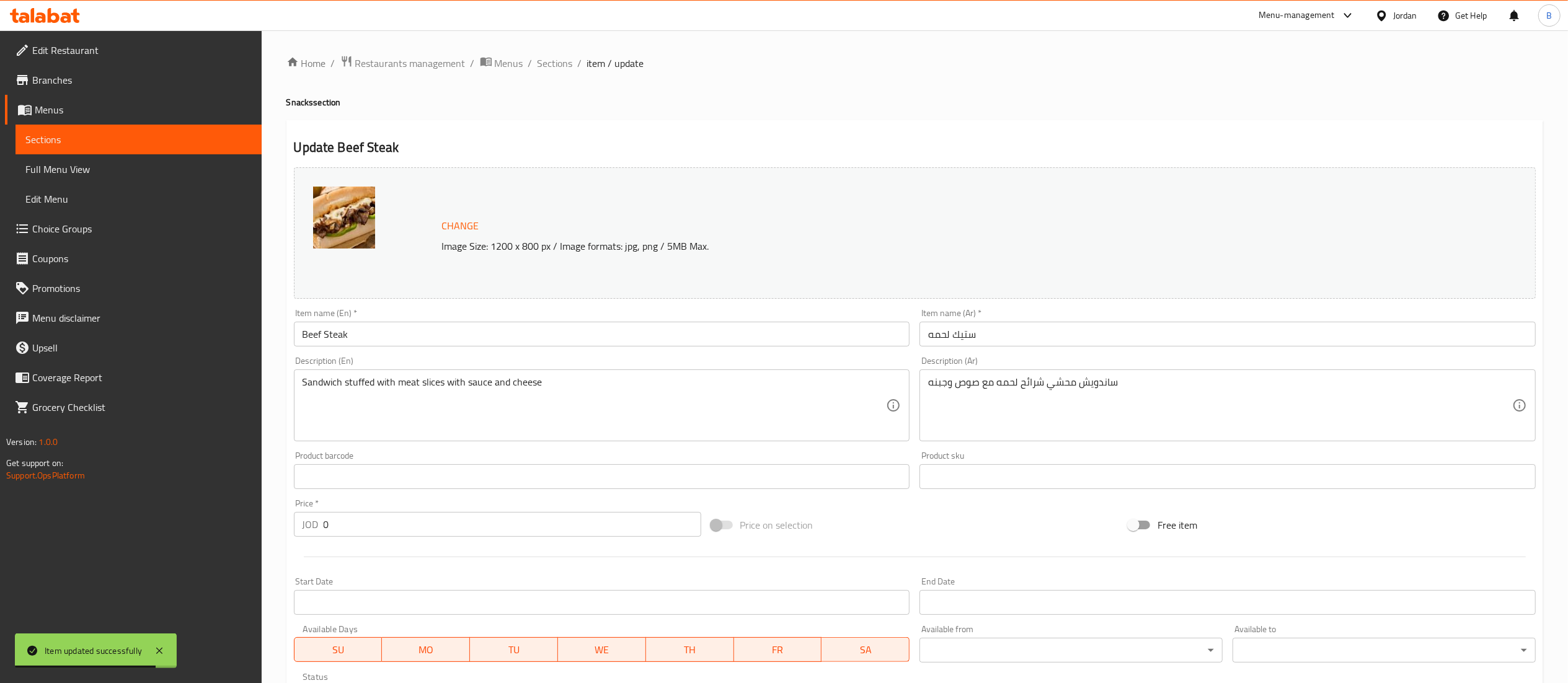
drag, startPoint x: 563, startPoint y: 58, endPoint x: 571, endPoint y: 72, distance: 16.1
click at [563, 58] on span "Sections" at bounding box center [556, 63] width 36 height 15
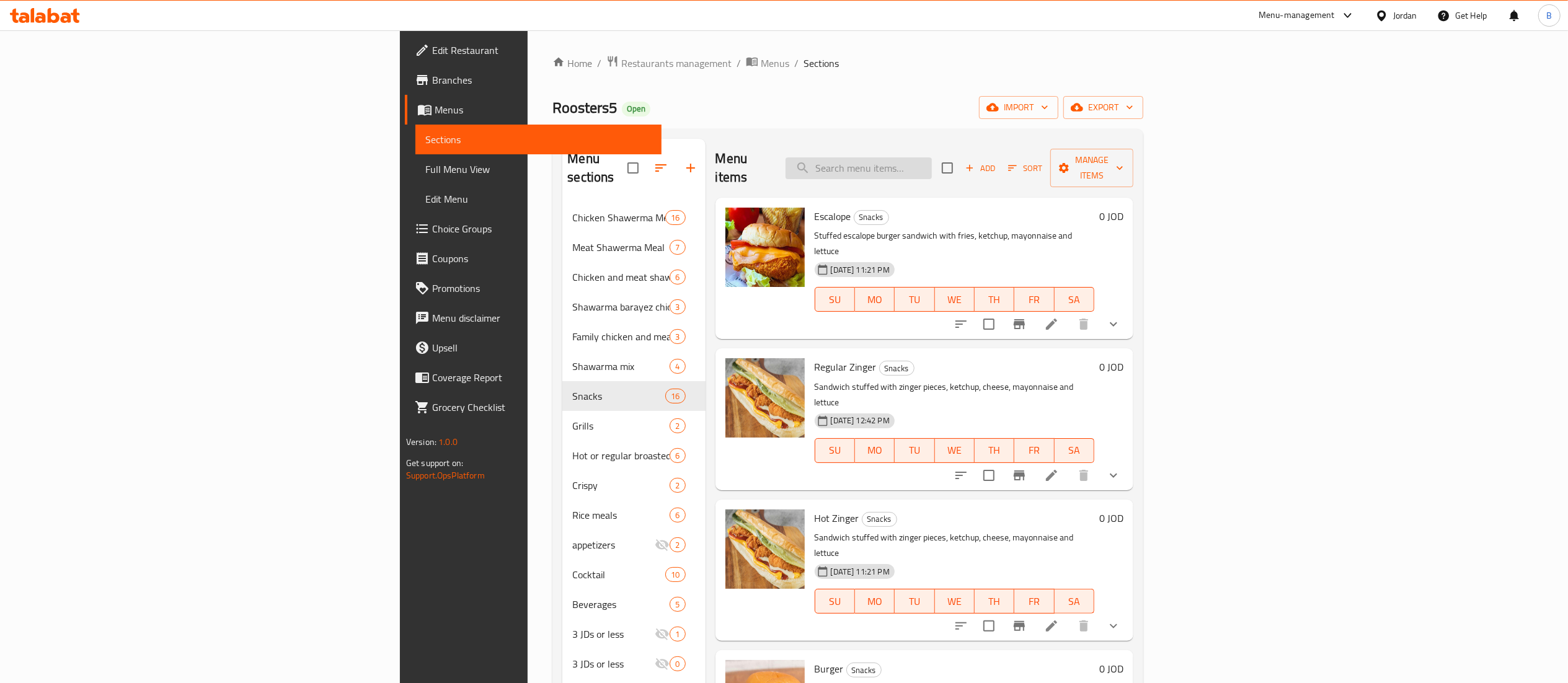
click at [932, 163] on input "search" at bounding box center [859, 168] width 146 height 22
click at [932, 160] on input "sweet m" at bounding box center [859, 168] width 146 height 22
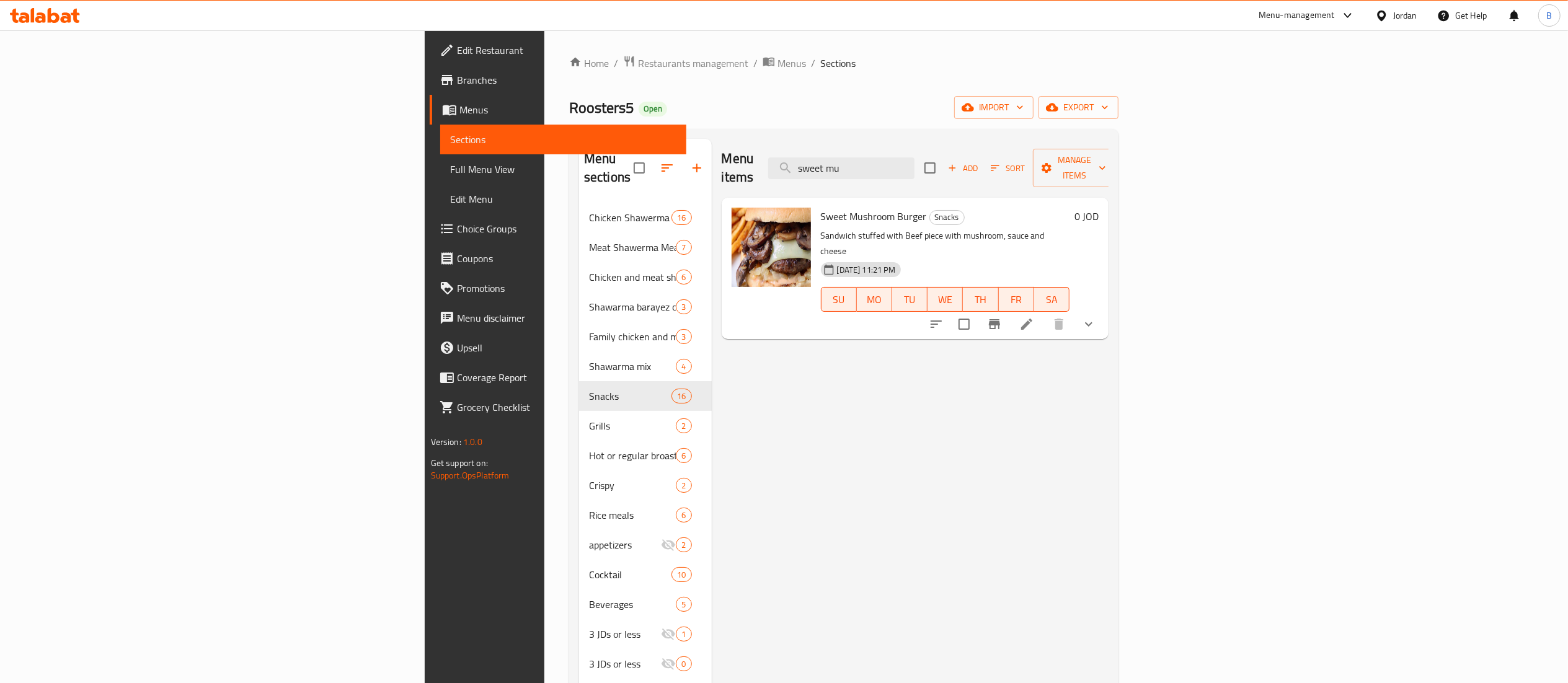
type input "sweet mu"
click at [1034, 317] on icon at bounding box center [1026, 324] width 15 height 15
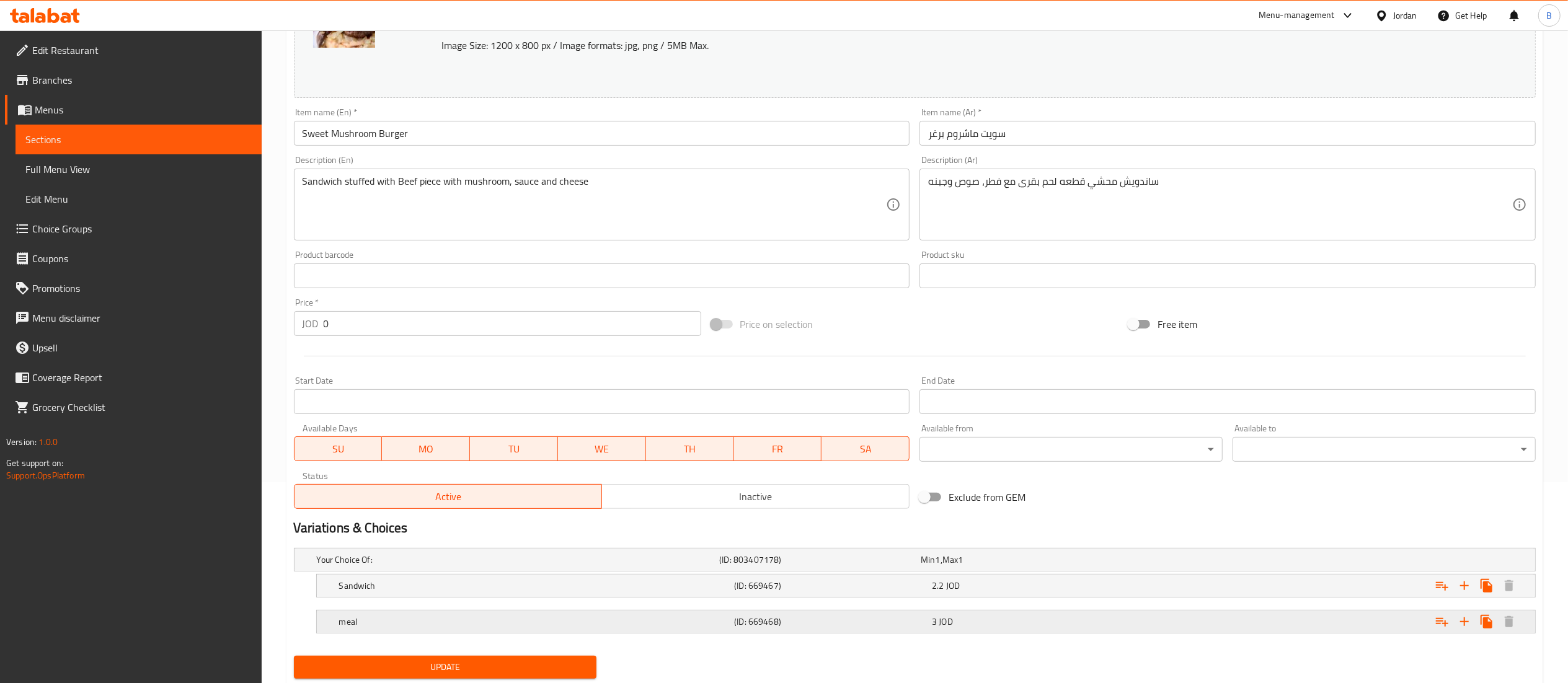
scroll to position [240, 0]
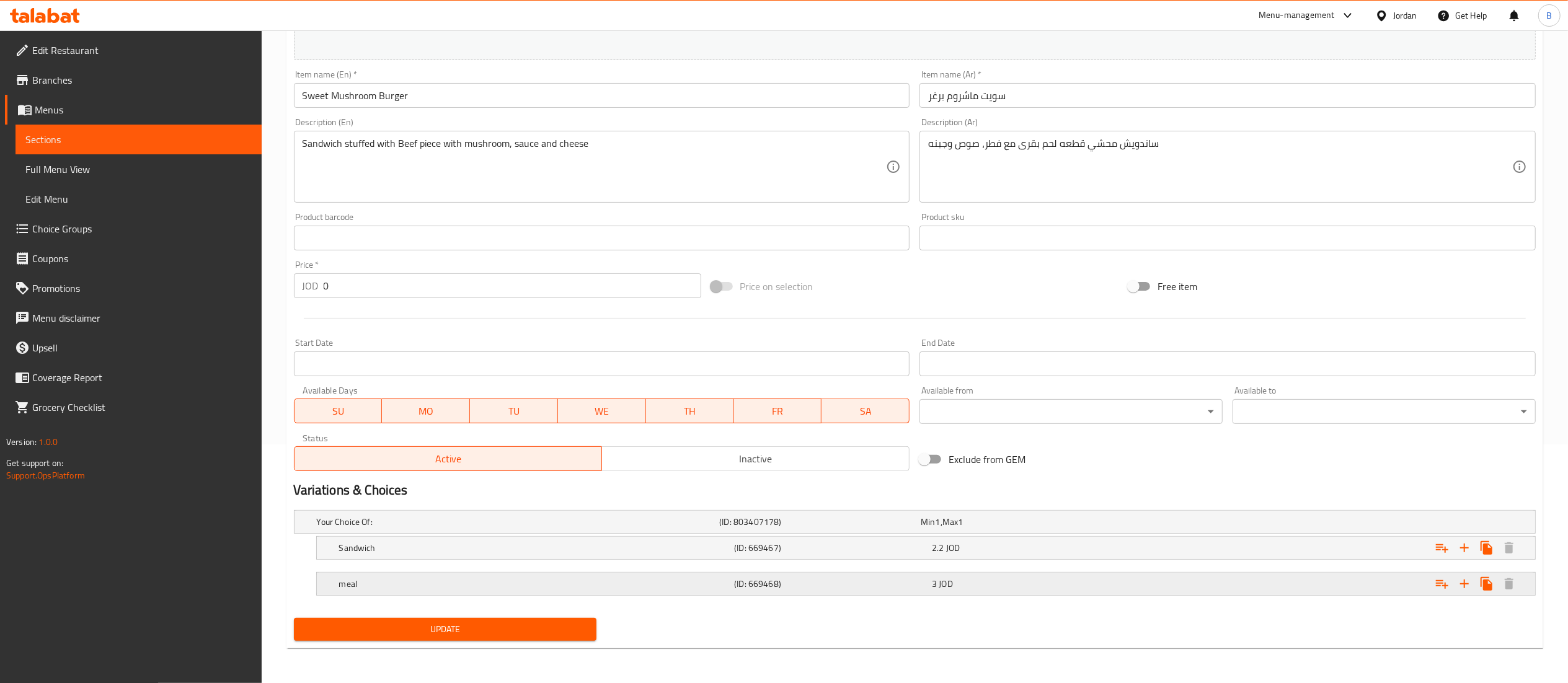
click at [1012, 585] on div "3 JOD" at bounding box center [1029, 584] width 193 height 12
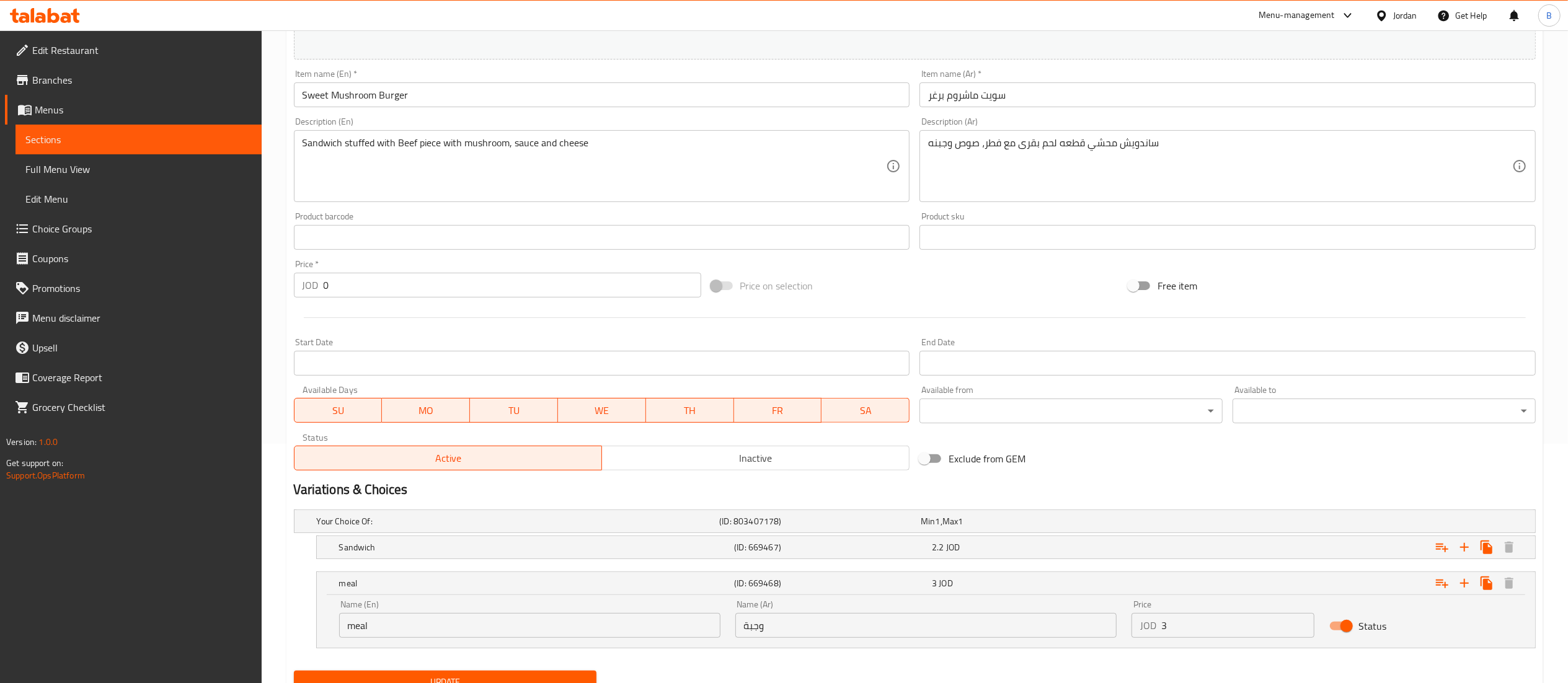
click at [1181, 625] on input "3" at bounding box center [1238, 626] width 154 height 25
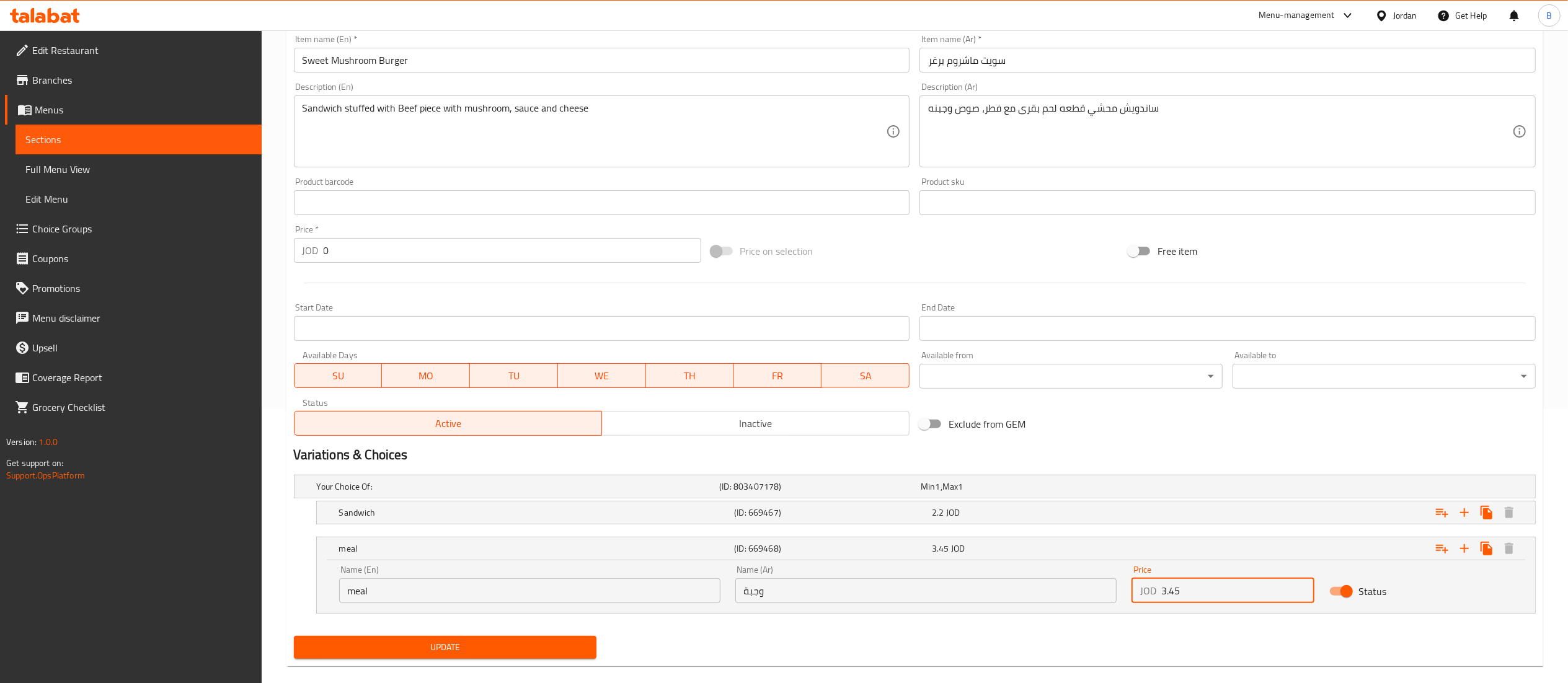
scroll to position [294, 0]
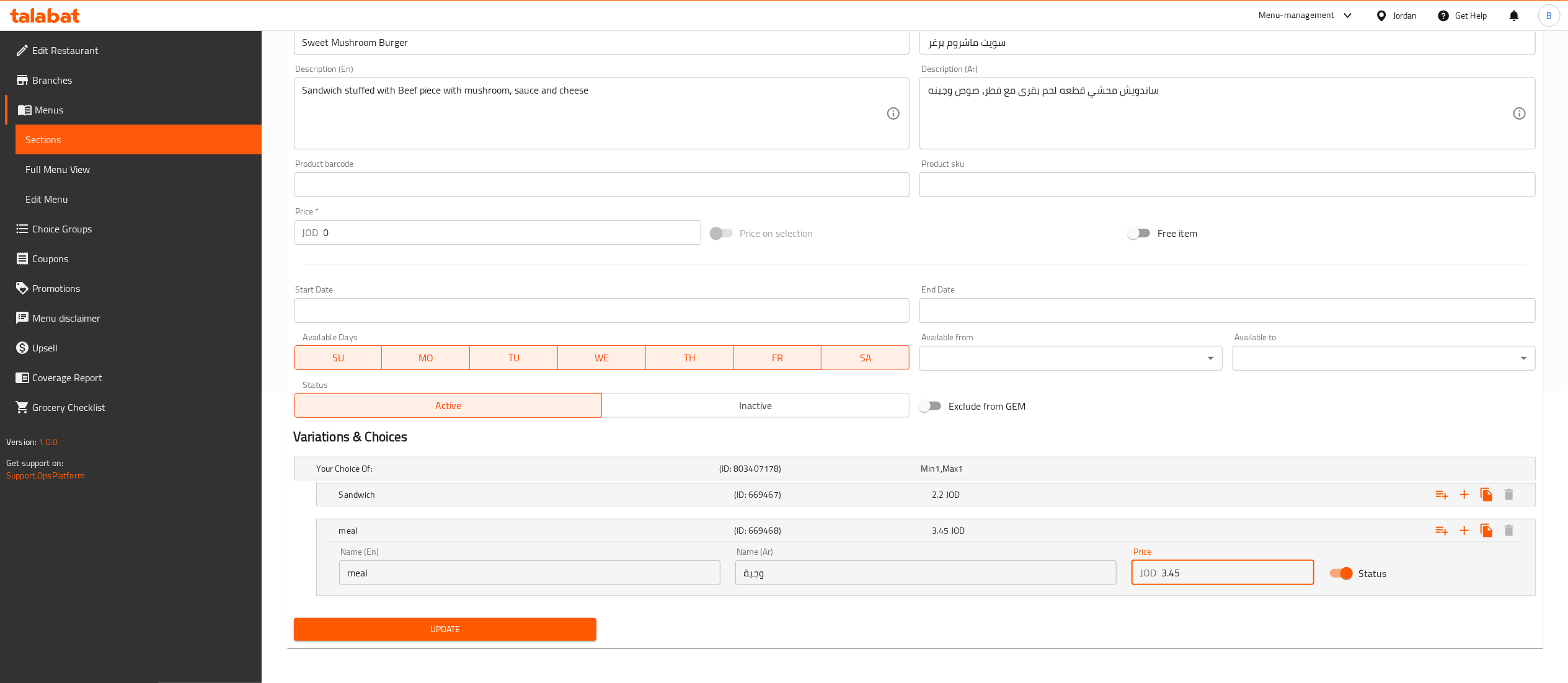
type input "3.45"
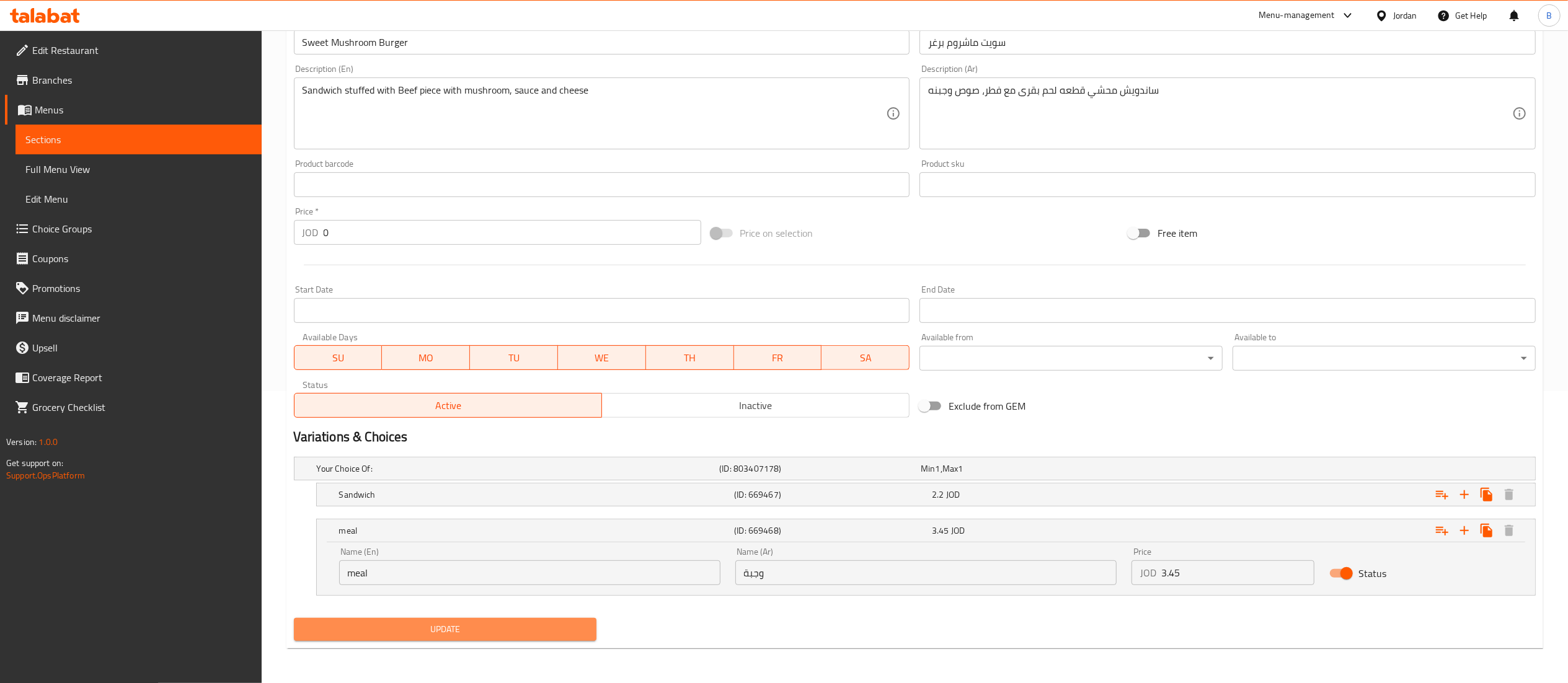
click at [497, 632] on span "Update" at bounding box center [445, 630] width 284 height 15
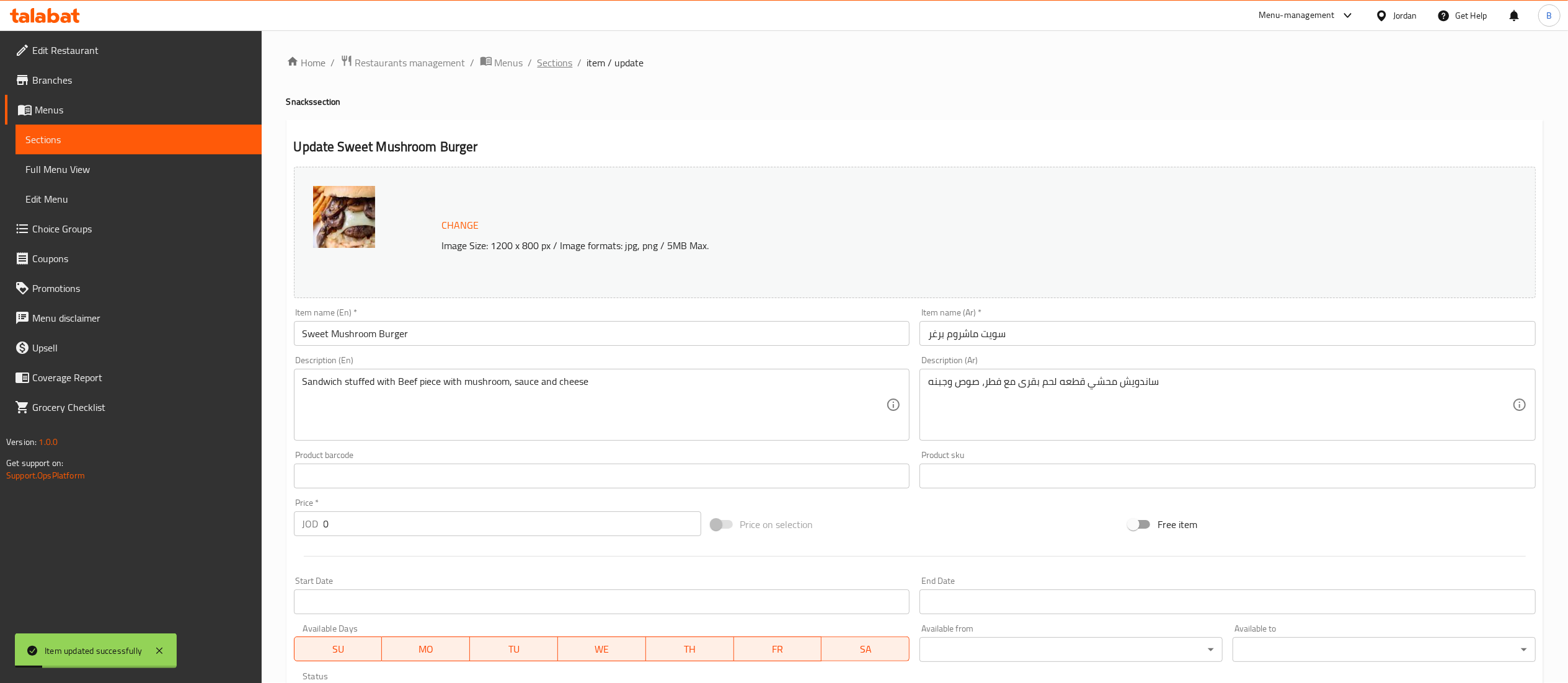
scroll to position [0, 0]
drag, startPoint x: 549, startPoint y: 62, endPoint x: 546, endPoint y: 90, distance: 28.2
click at [548, 62] on span "Sections" at bounding box center [556, 63] width 36 height 15
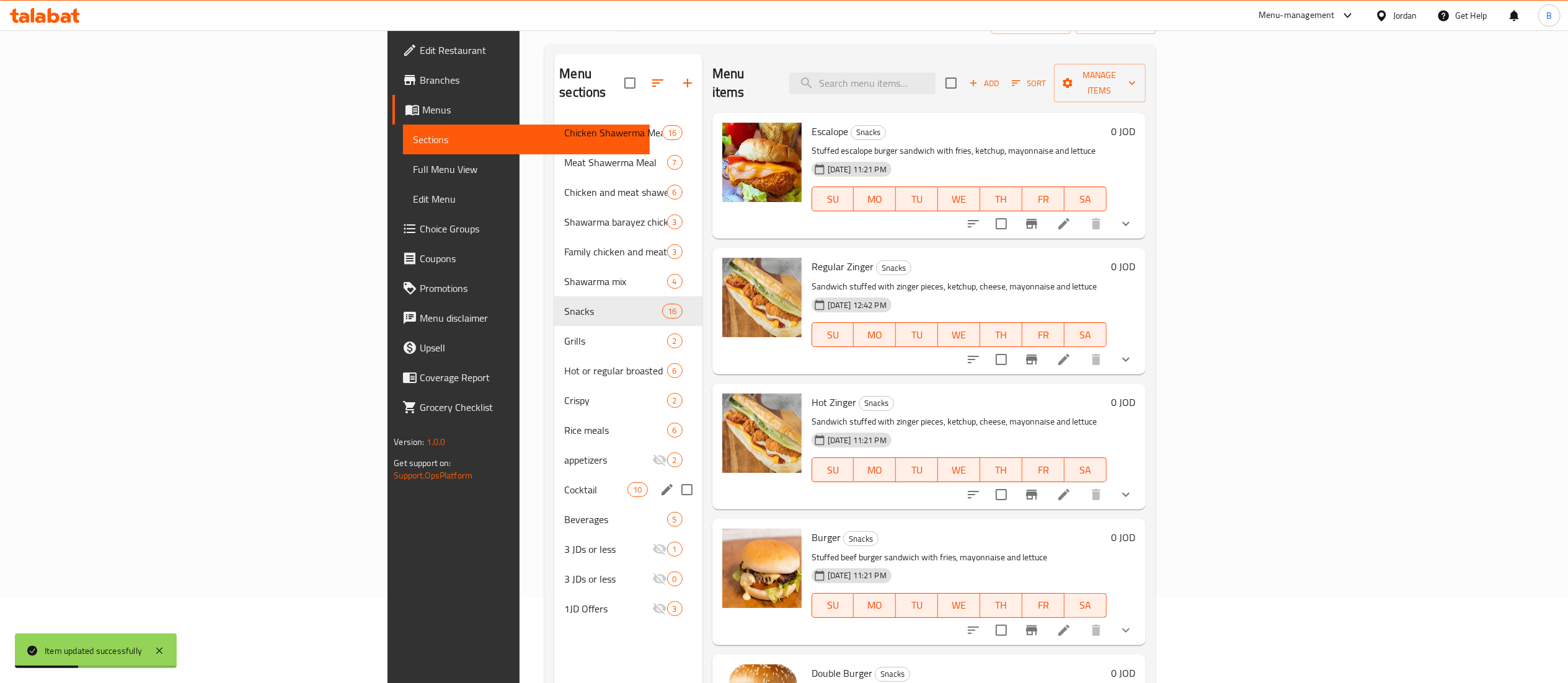
scroll to position [124, 0]
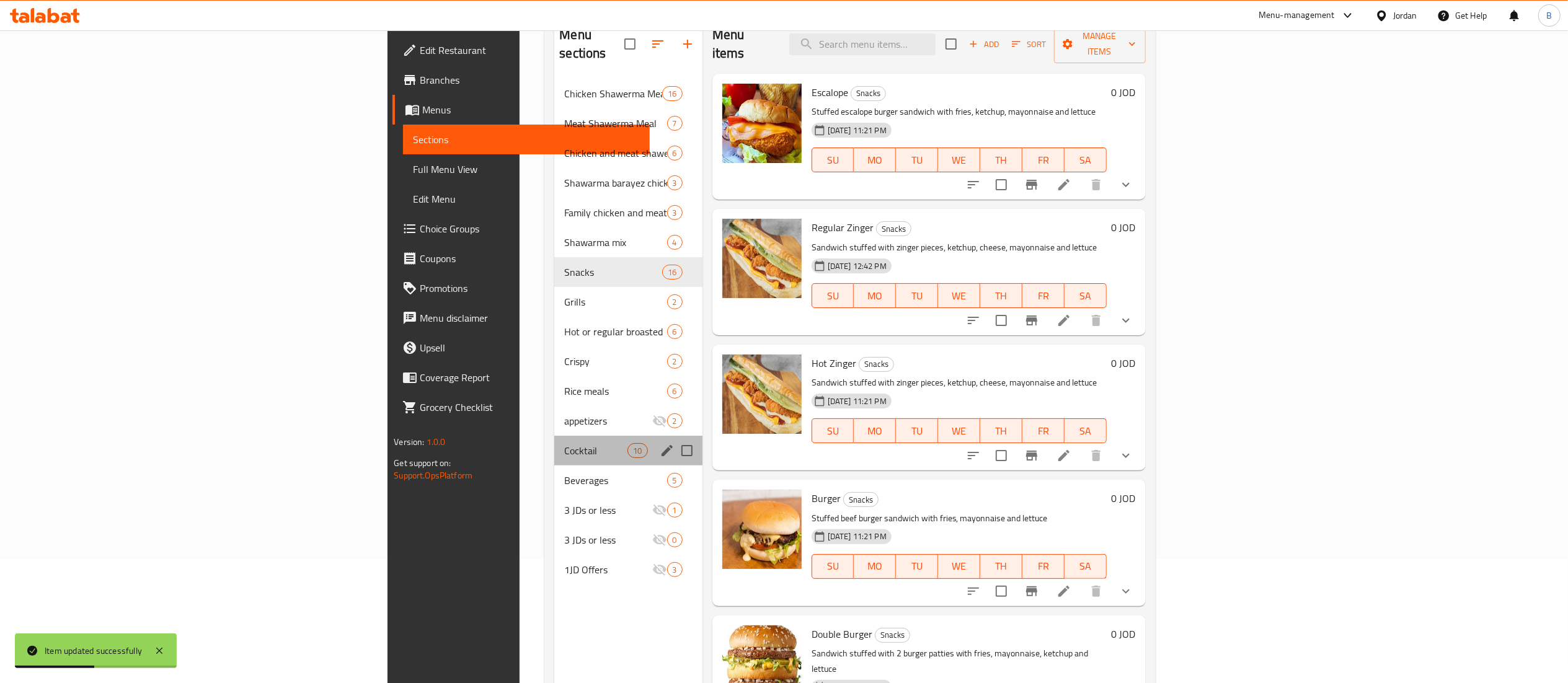
click at [554, 441] on div "Cocktail 10" at bounding box center [628, 450] width 148 height 30
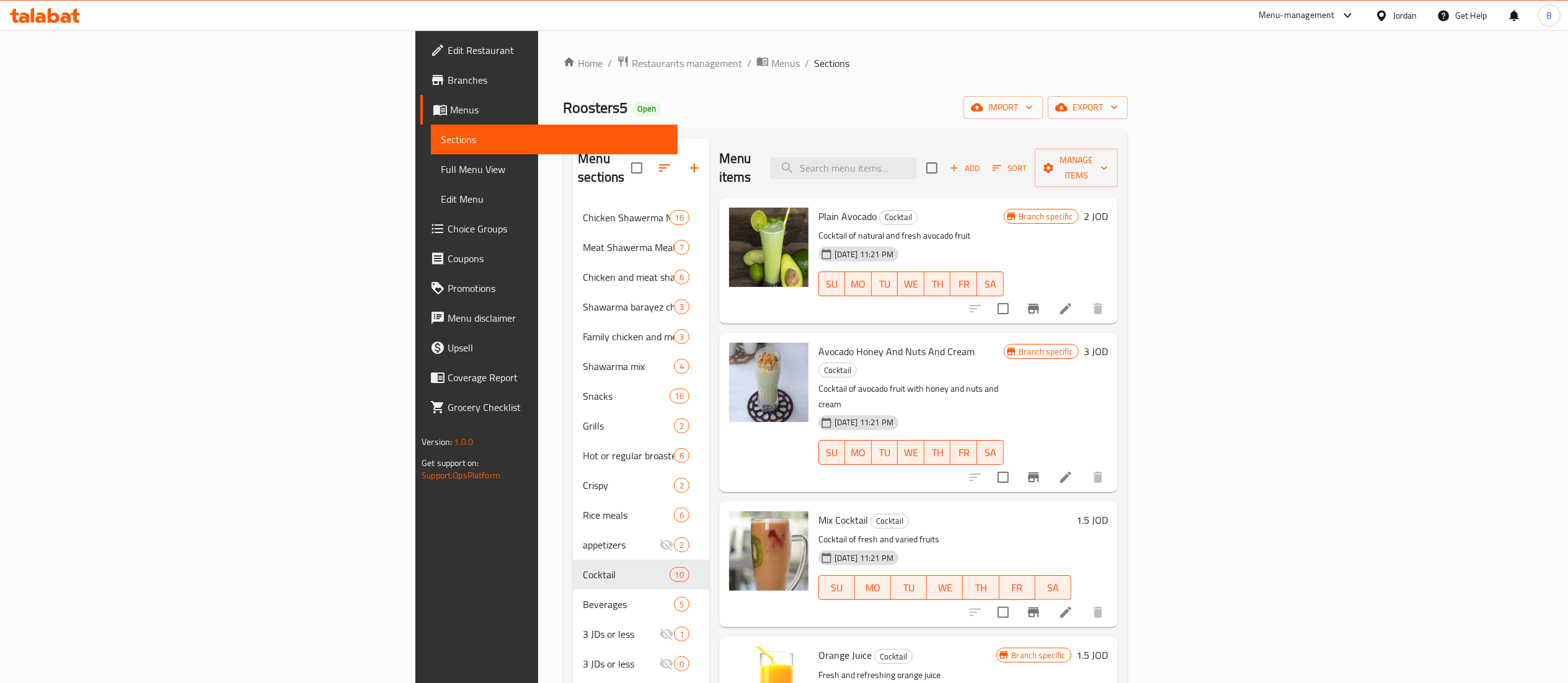
click at [1108, 511] on h6 "1.5 JOD" at bounding box center [1092, 520] width 32 height 17
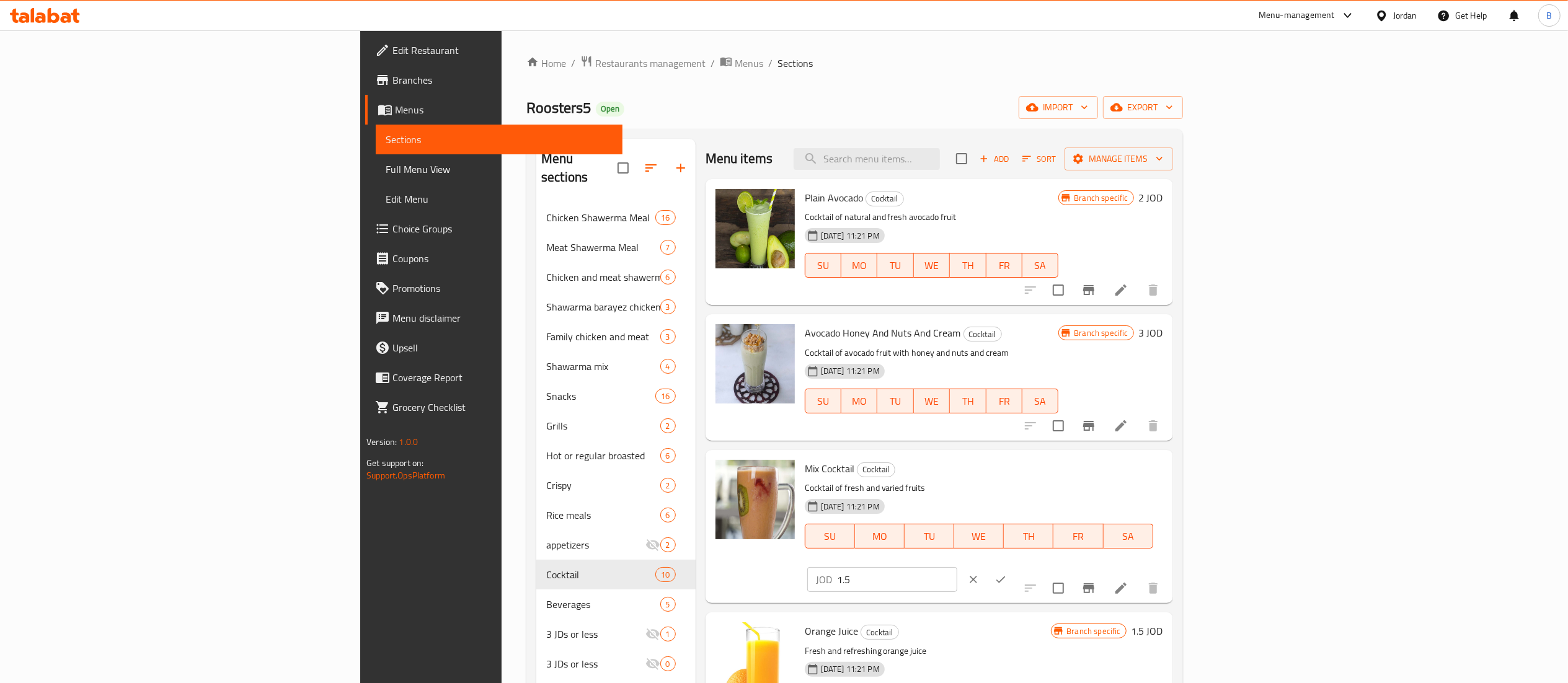
click at [957, 567] on input "1.5" at bounding box center [897, 579] width 121 height 25
type input "1.25"
click at [1007, 573] on icon "ok" at bounding box center [1001, 579] width 12 height 12
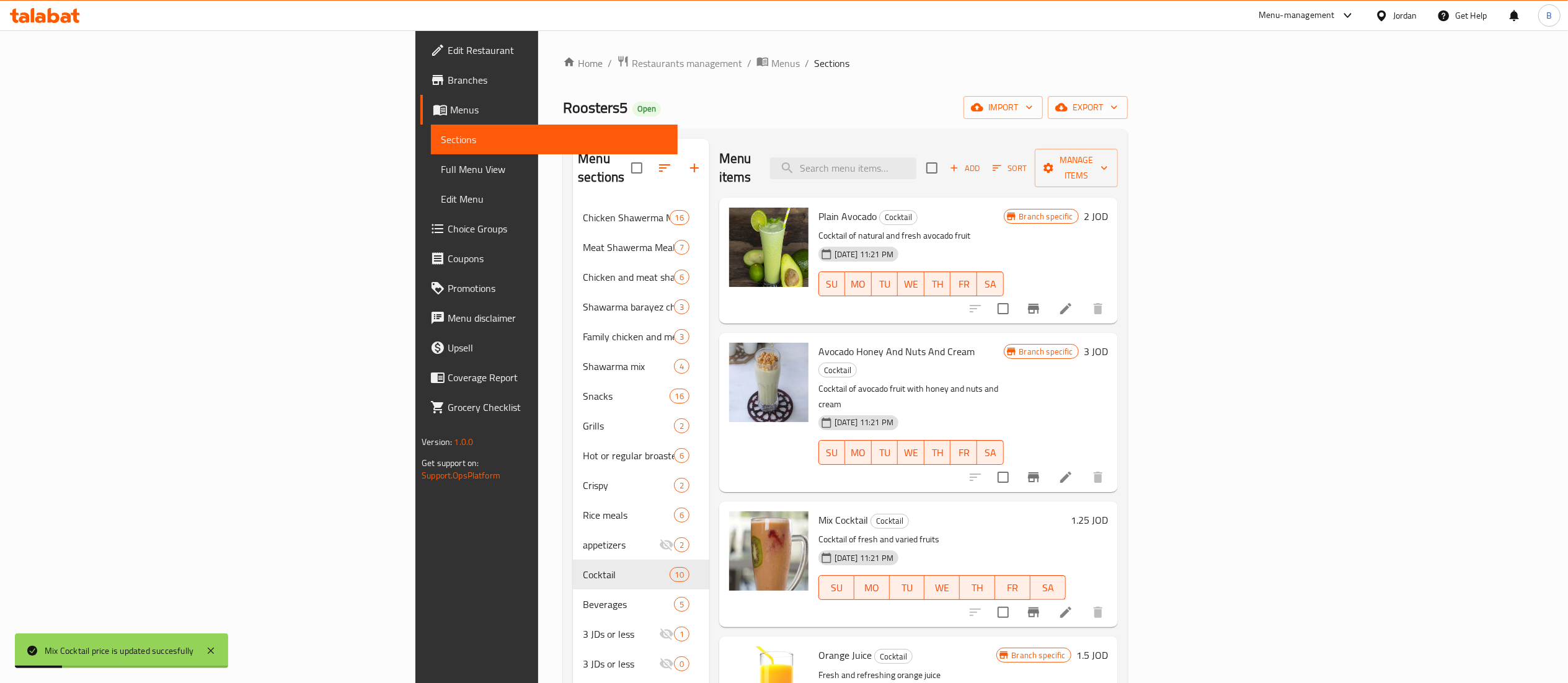
scroll to position [124, 0]
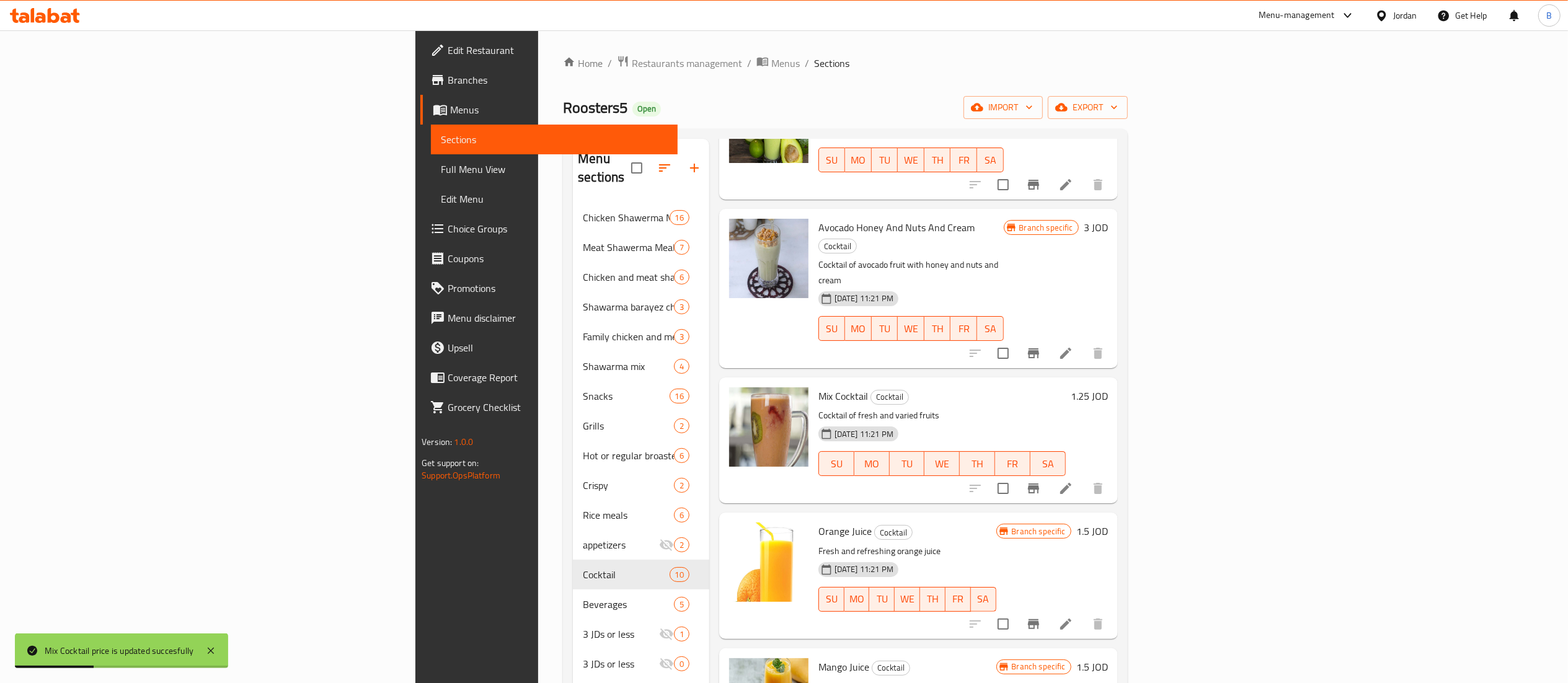
click at [1108, 522] on h6 "1.5 JOD" at bounding box center [1092, 531] width 32 height 17
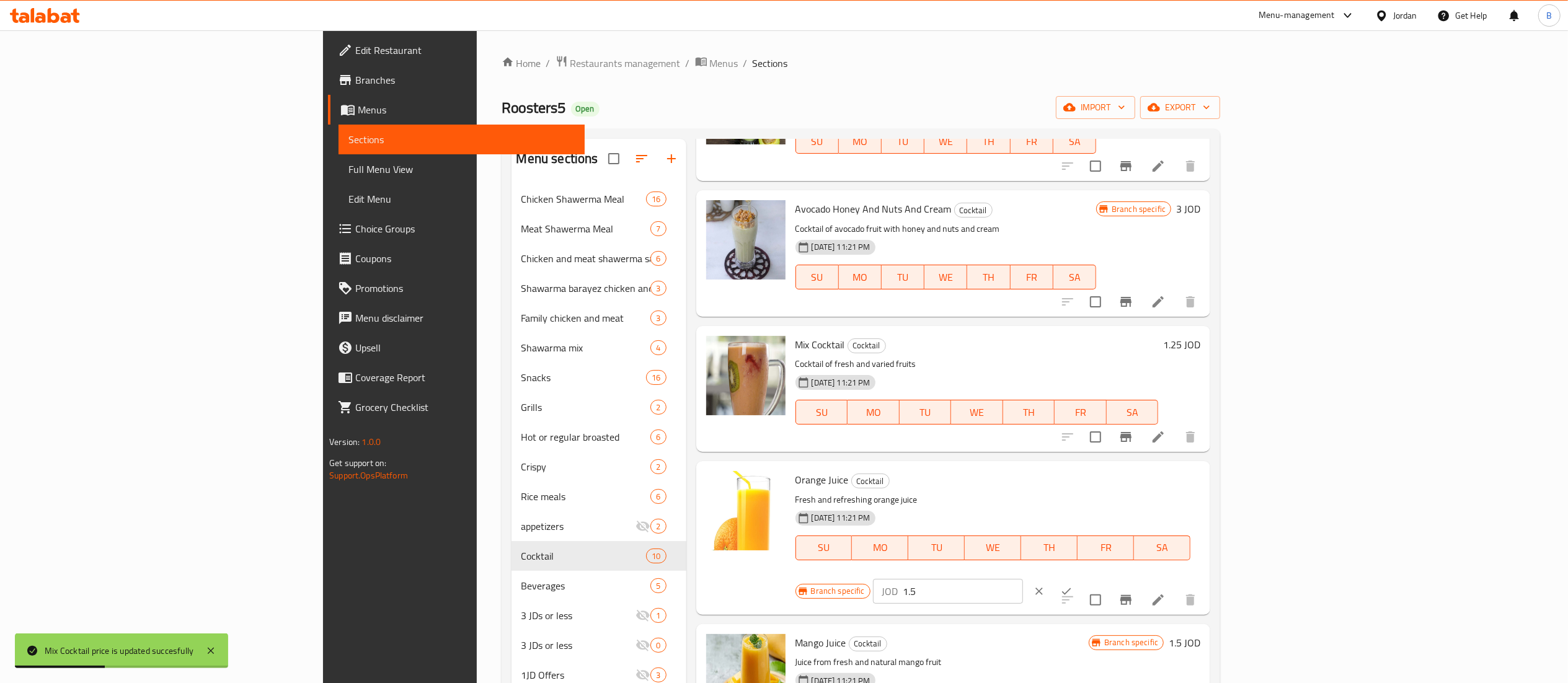
click at [1023, 579] on input "1.5" at bounding box center [963, 591] width 121 height 25
drag, startPoint x: 1357, startPoint y: 488, endPoint x: 1247, endPoint y: 486, distance: 110.0
click at [1098, 578] on div "Branch specific JOD 1.90 ​" at bounding box center [947, 591] width 303 height 27
type input "1.90"
click at [1073, 585] on icon "ok" at bounding box center [1066, 591] width 12 height 12
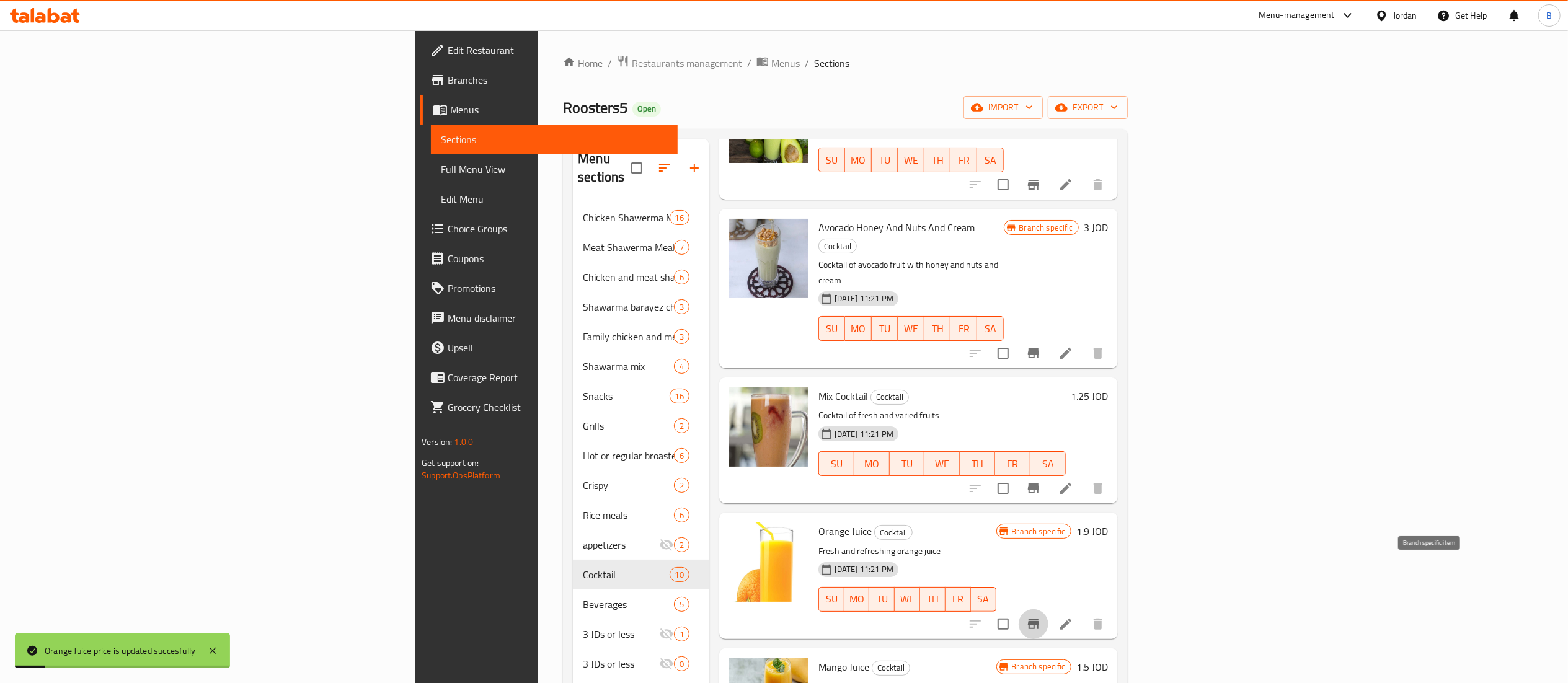
click at [1041, 617] on icon "Branch-specific-item" at bounding box center [1033, 624] width 15 height 15
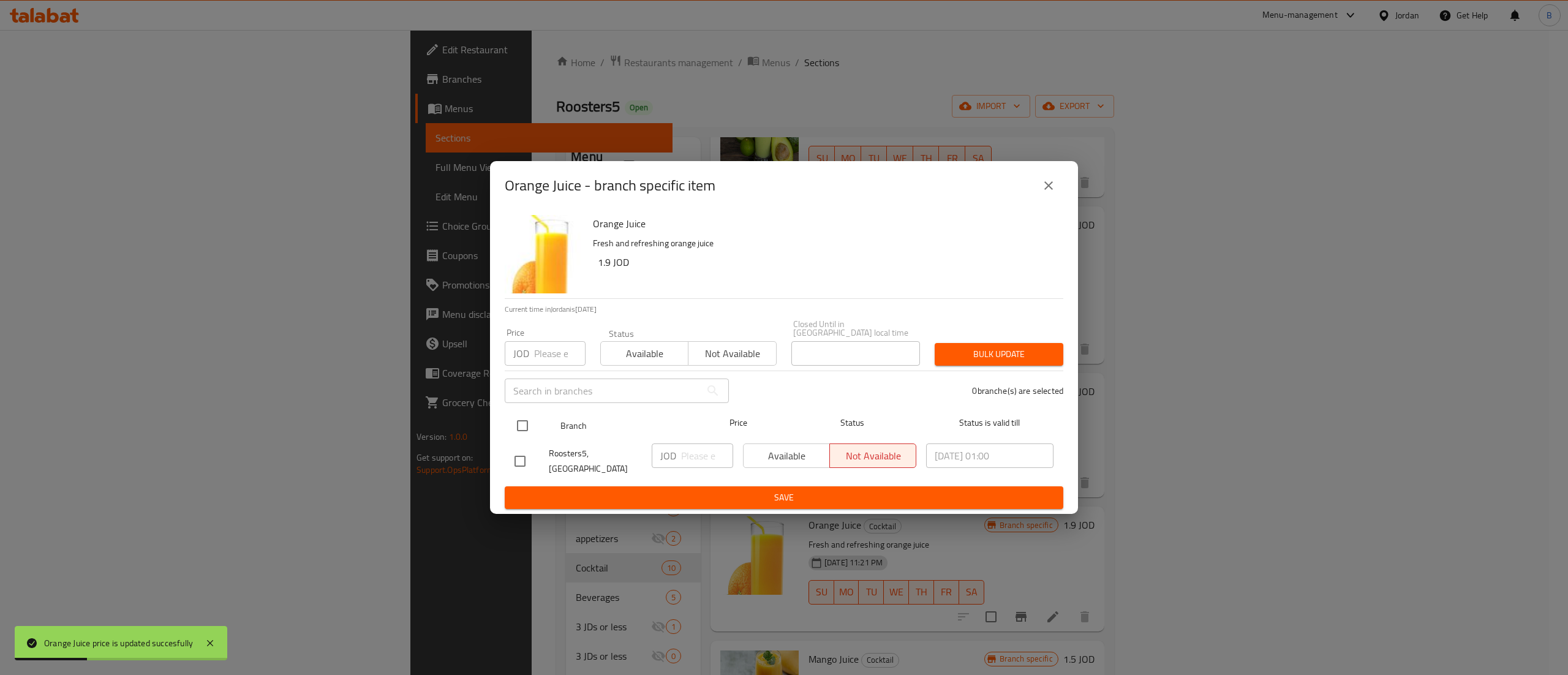
click at [534, 420] on input "checkbox" at bounding box center [523, 426] width 26 height 26
checkbox input "true"
click at [682, 457] on input "number" at bounding box center [707, 456] width 52 height 24
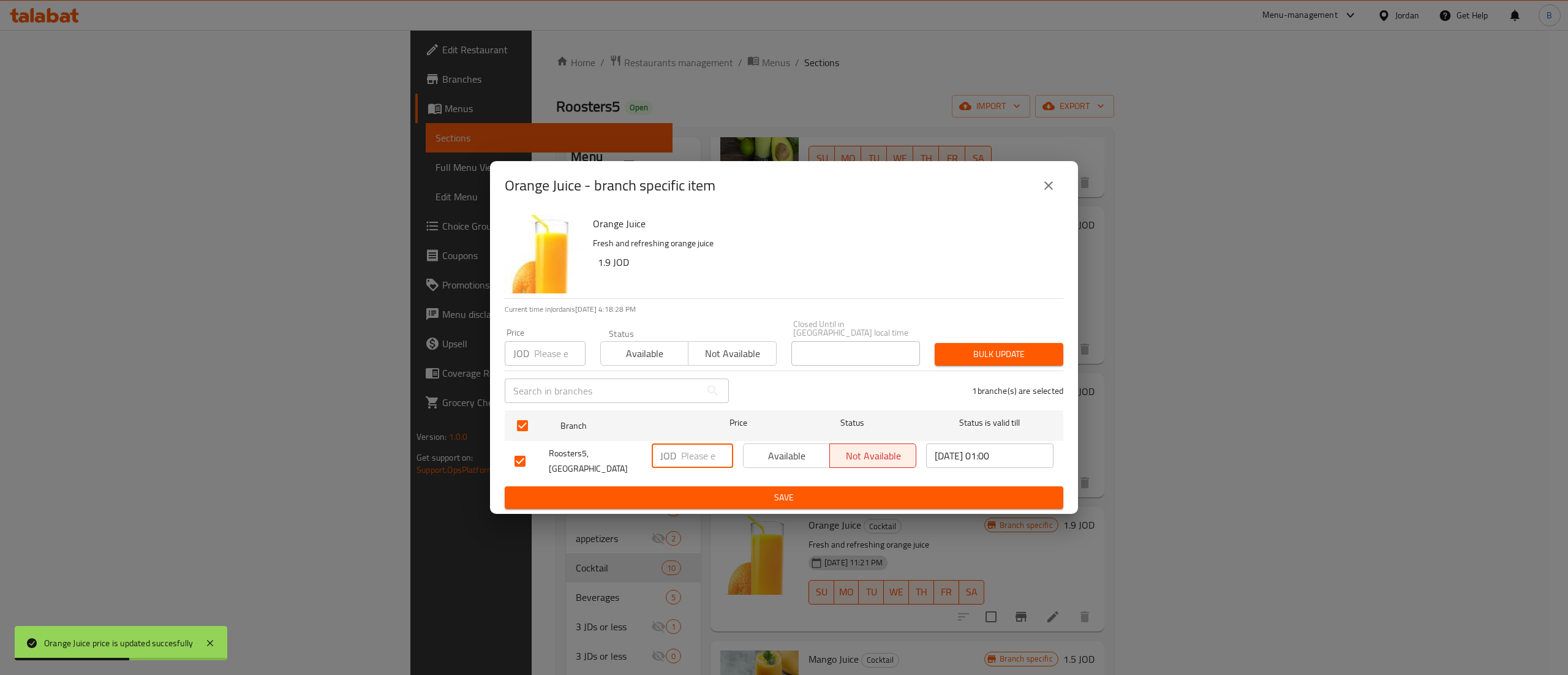
paste input "1.90"
type input "1.90"
click at [738, 493] on span "Save" at bounding box center [784, 498] width 539 height 15
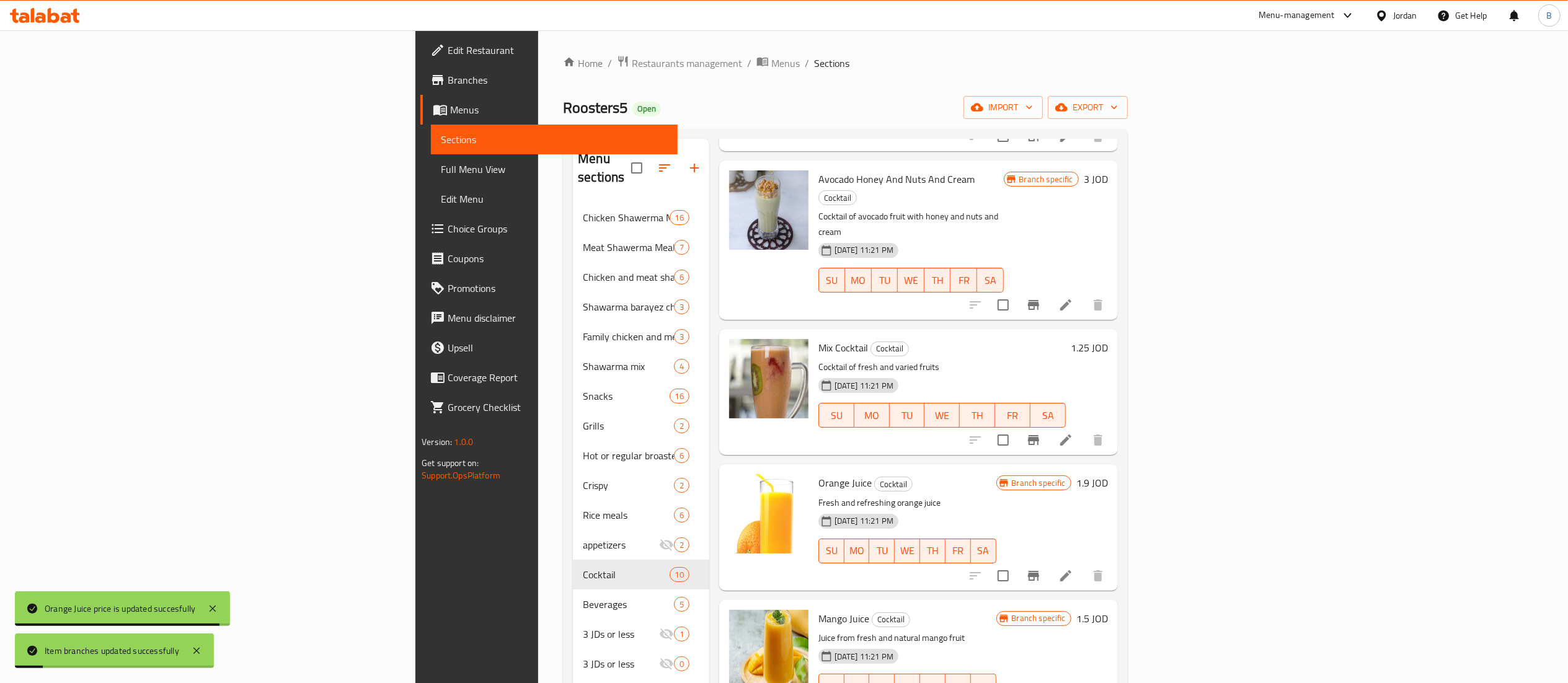
scroll to position [248, 0]
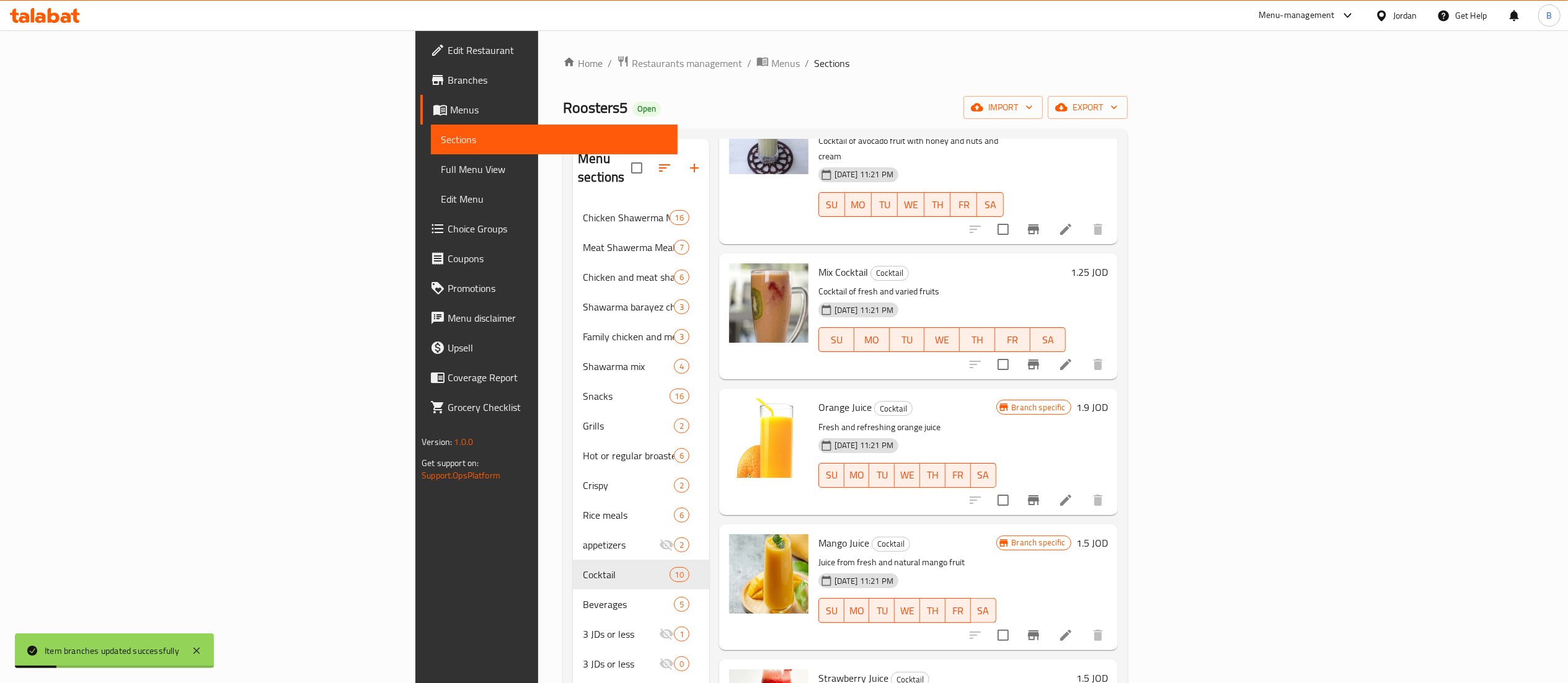
click at [1108, 535] on h6 "1.5 JOD" at bounding box center [1092, 543] width 32 height 17
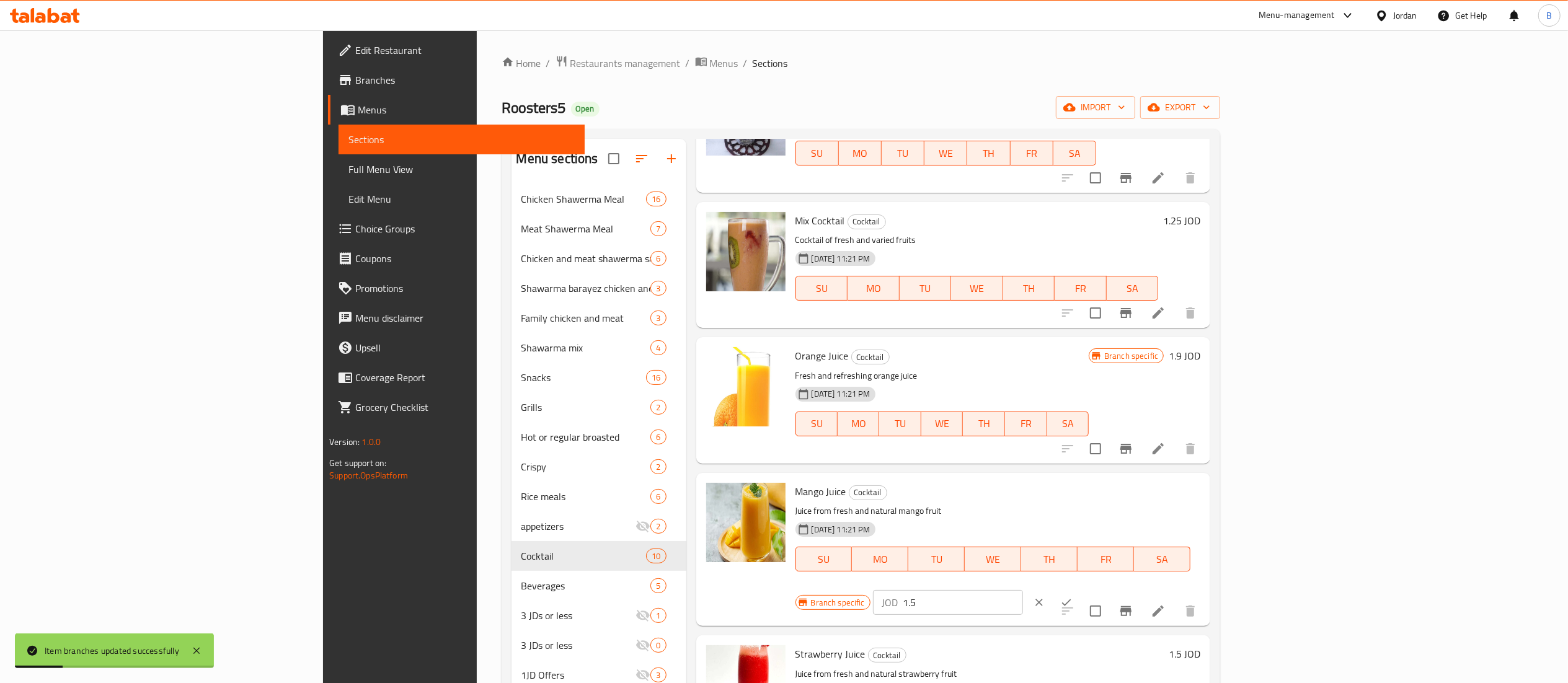
click at [1023, 590] on input "1.5" at bounding box center [963, 603] width 121 height 25
drag, startPoint x: 1368, startPoint y: 493, endPoint x: 1165, endPoint y: 508, distance: 203.6
click at [1203, 498] on div "Mango Juice Cocktail Juice from fresh and natural mango fruit 22-01-2024 11:21 …" at bounding box center [998, 549] width 416 height 143
type input "1.55"
click at [1080, 589] on button "ok" at bounding box center [1066, 602] width 27 height 27
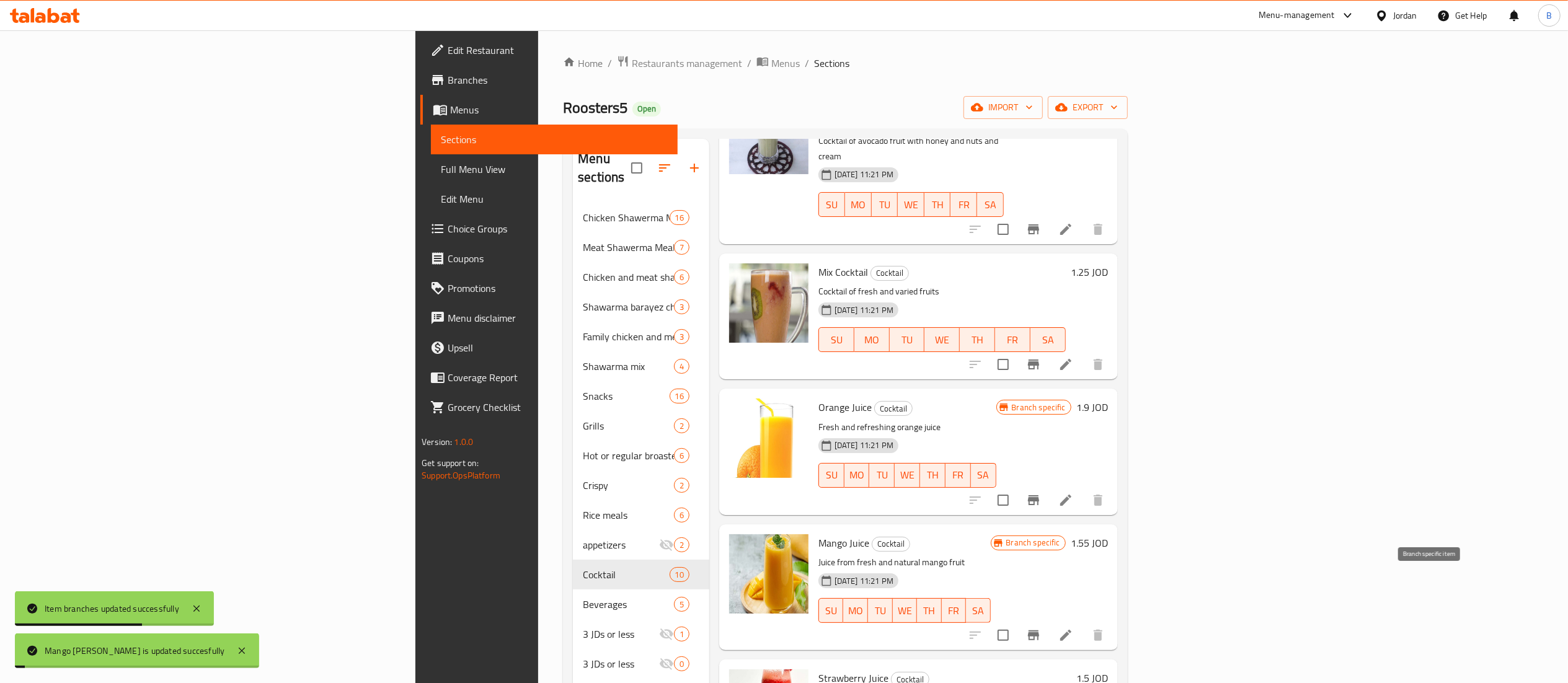
click at [1041, 628] on icon "Branch-specific-item" at bounding box center [1033, 635] width 15 height 15
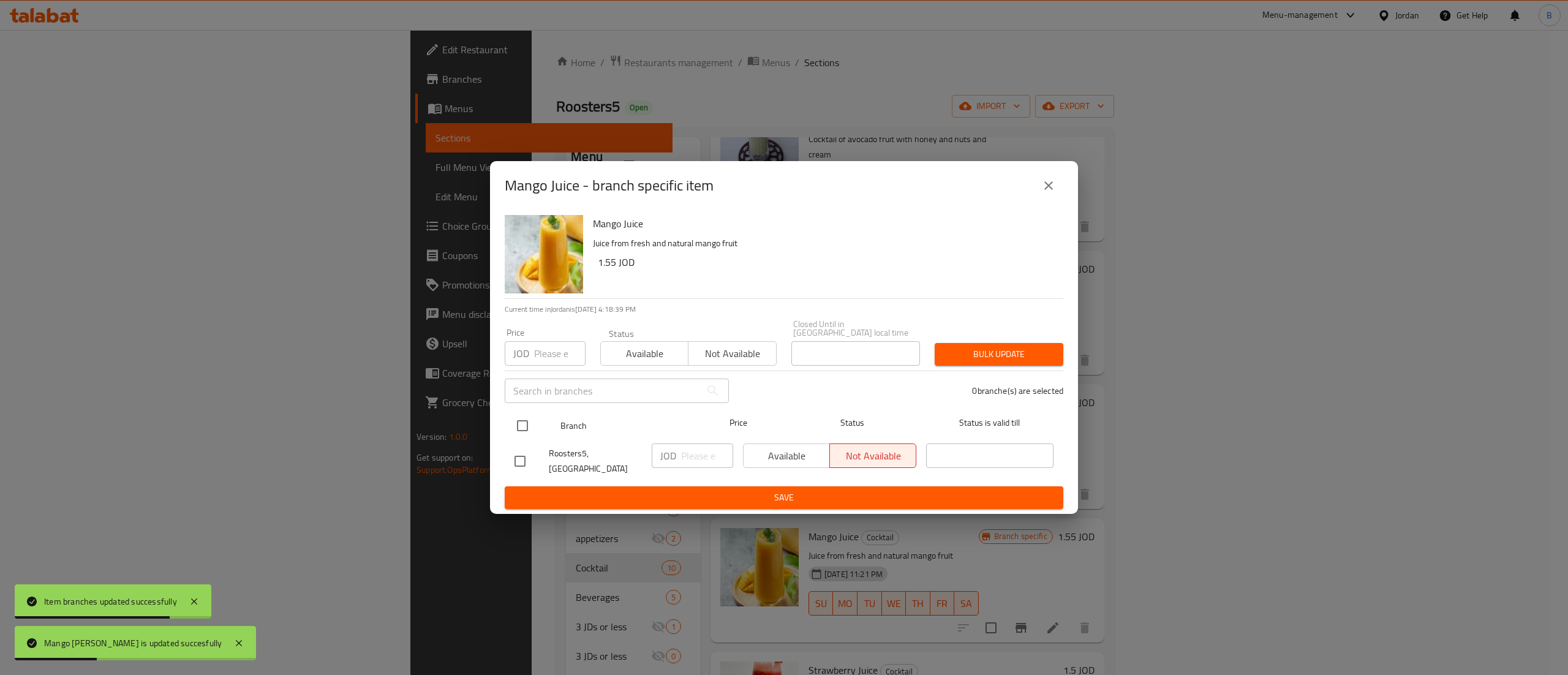
click at [522, 426] on input "checkbox" at bounding box center [523, 426] width 26 height 26
checkbox input "true"
click at [704, 466] on div "JOD ​" at bounding box center [692, 460] width 92 height 45
click at [691, 457] on input "number" at bounding box center [707, 456] width 52 height 24
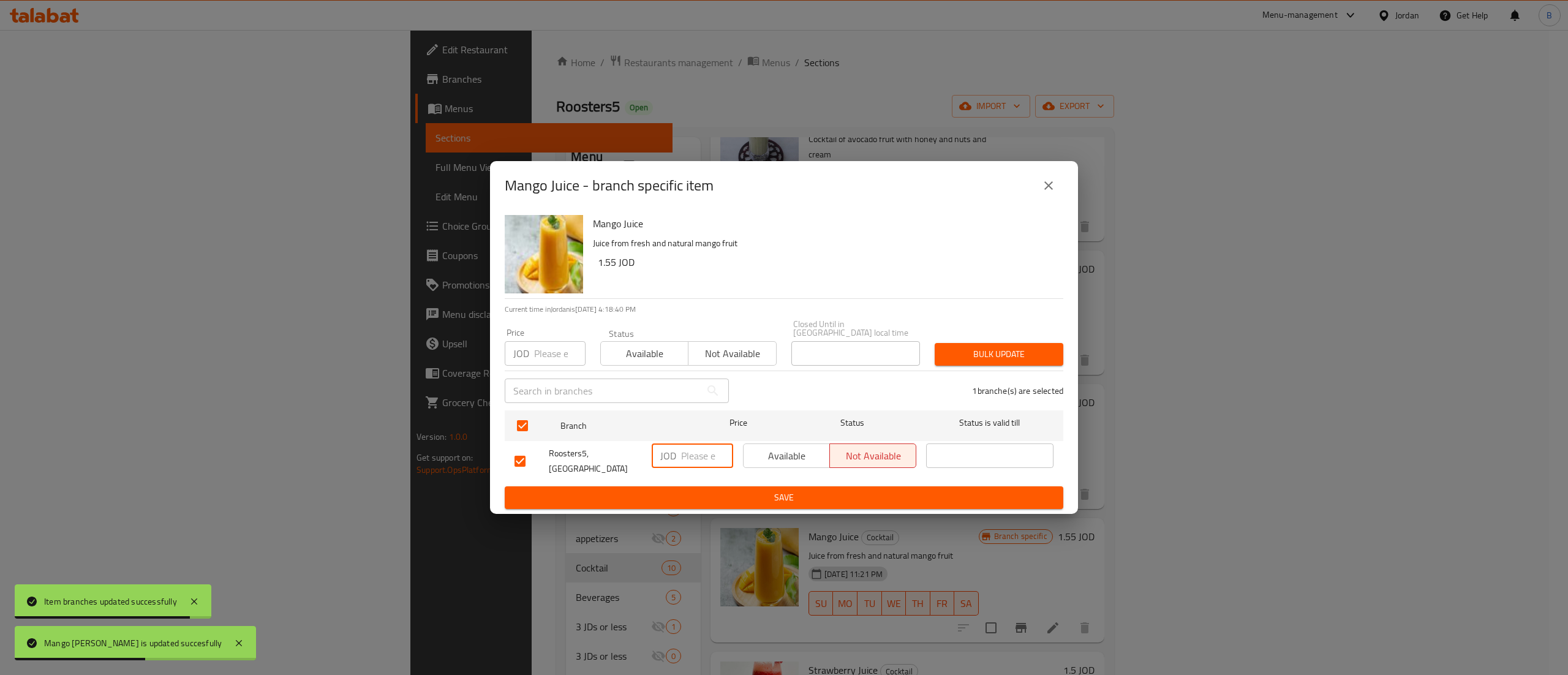
paste input "1.55"
type input "1.55"
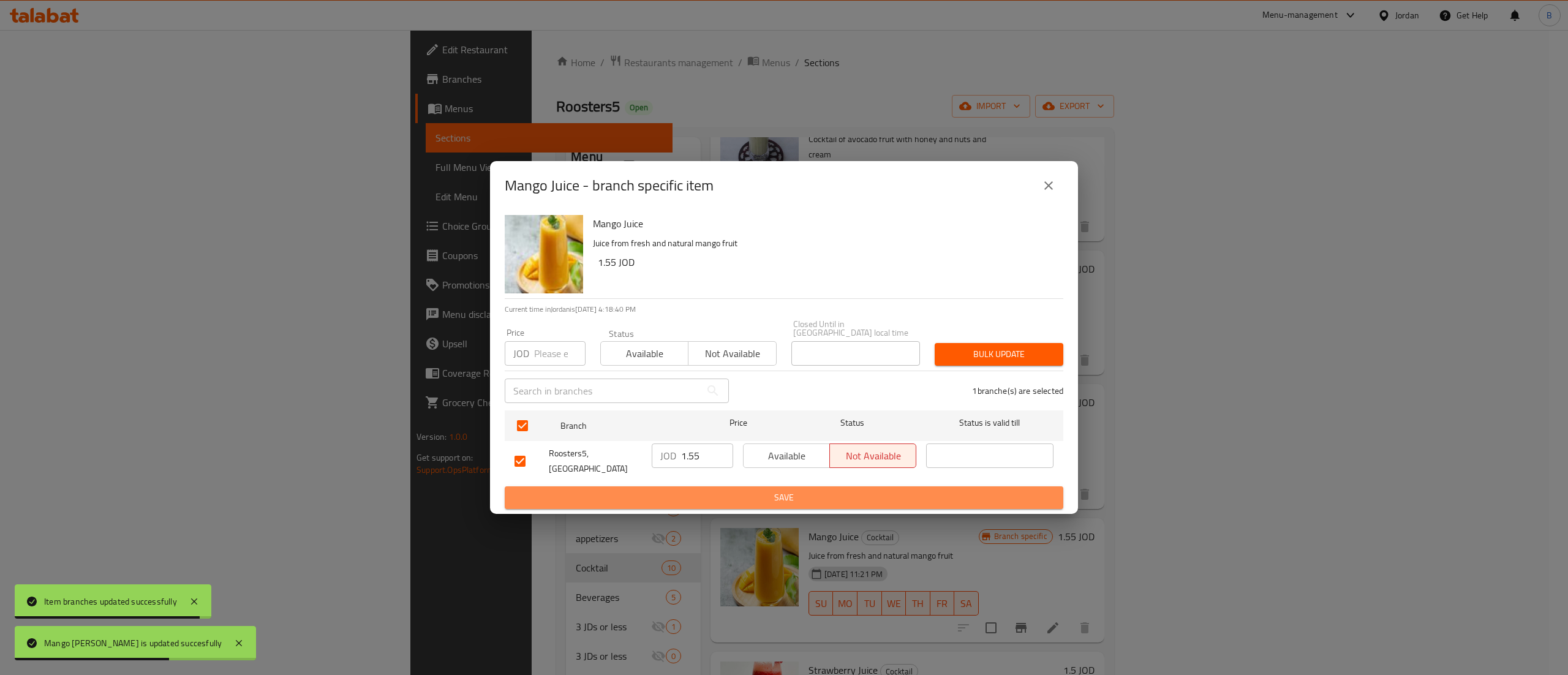
click at [766, 497] on span "Save" at bounding box center [784, 498] width 539 height 15
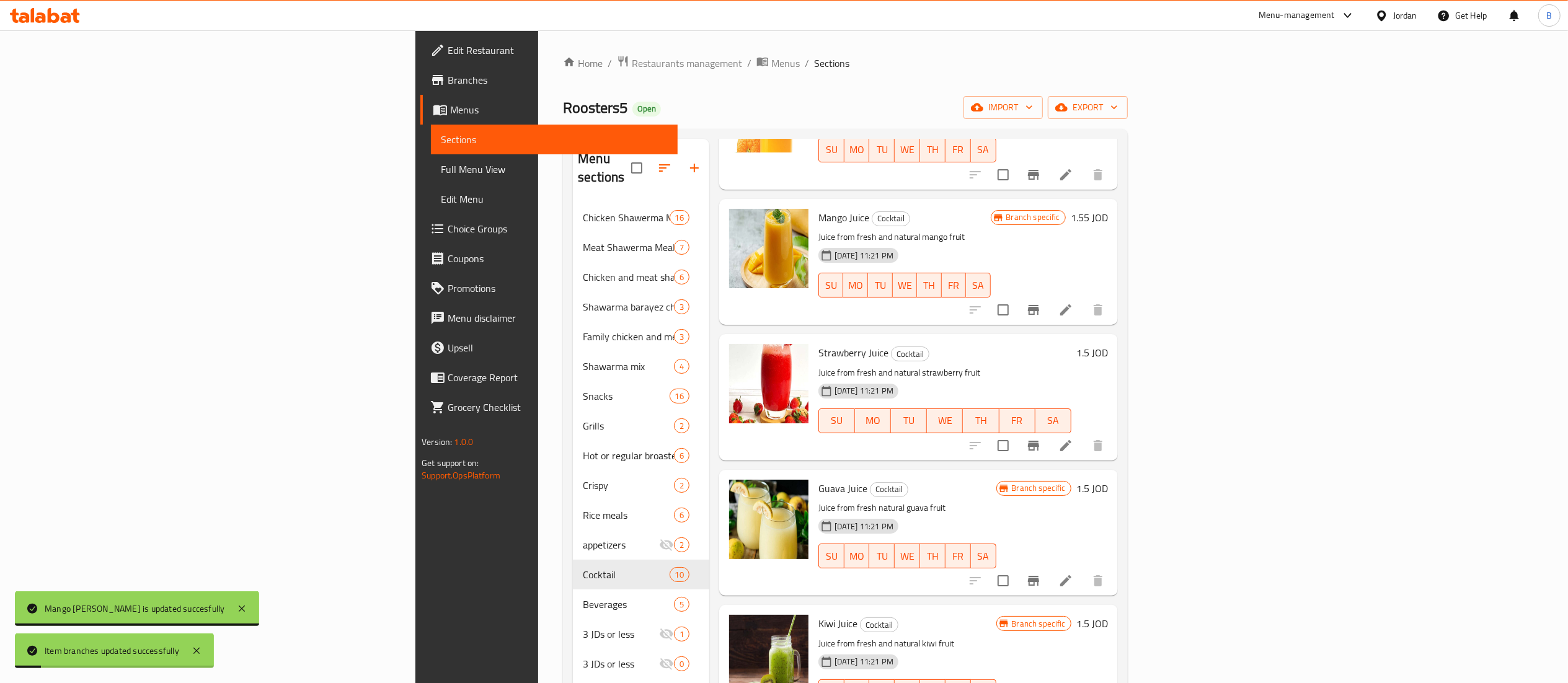
scroll to position [620, 0]
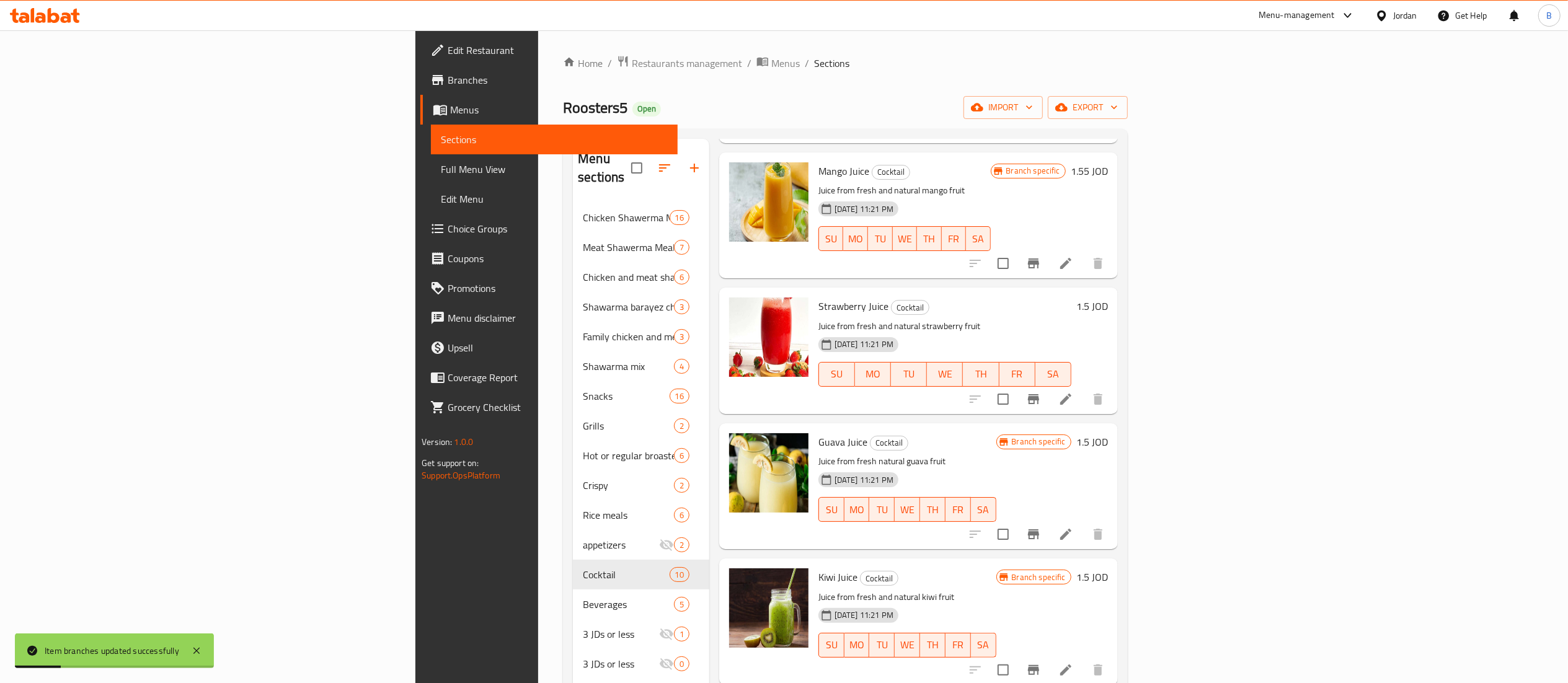
click at [1108, 297] on h6 "1.5 JOD" at bounding box center [1092, 306] width 32 height 17
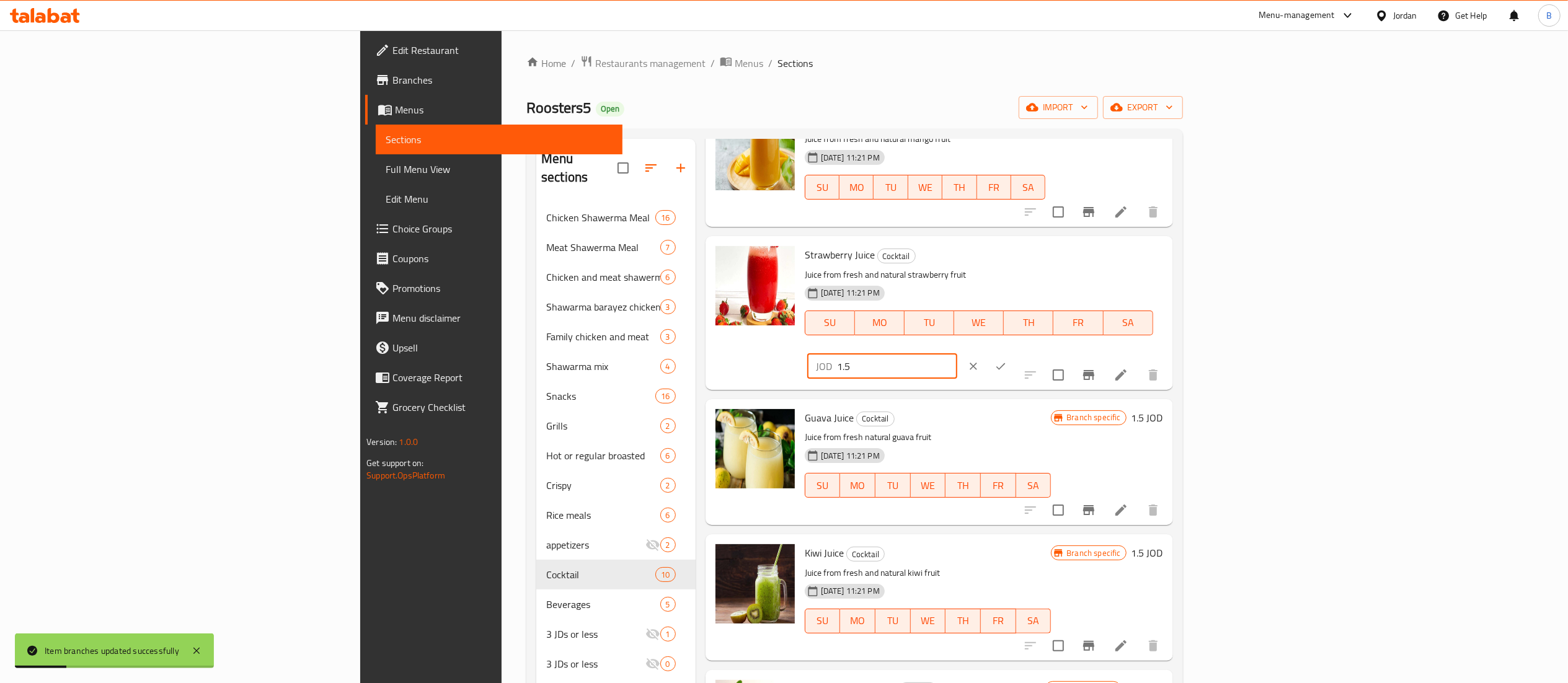
click at [1168, 254] on div "Strawberry Juice Cocktail Juice from fresh and natural strawberry fruit 22-01-2…" at bounding box center [984, 312] width 369 height 143
type input "1.55"
click at [1007, 360] on icon "ok" at bounding box center [1001, 366] width 12 height 12
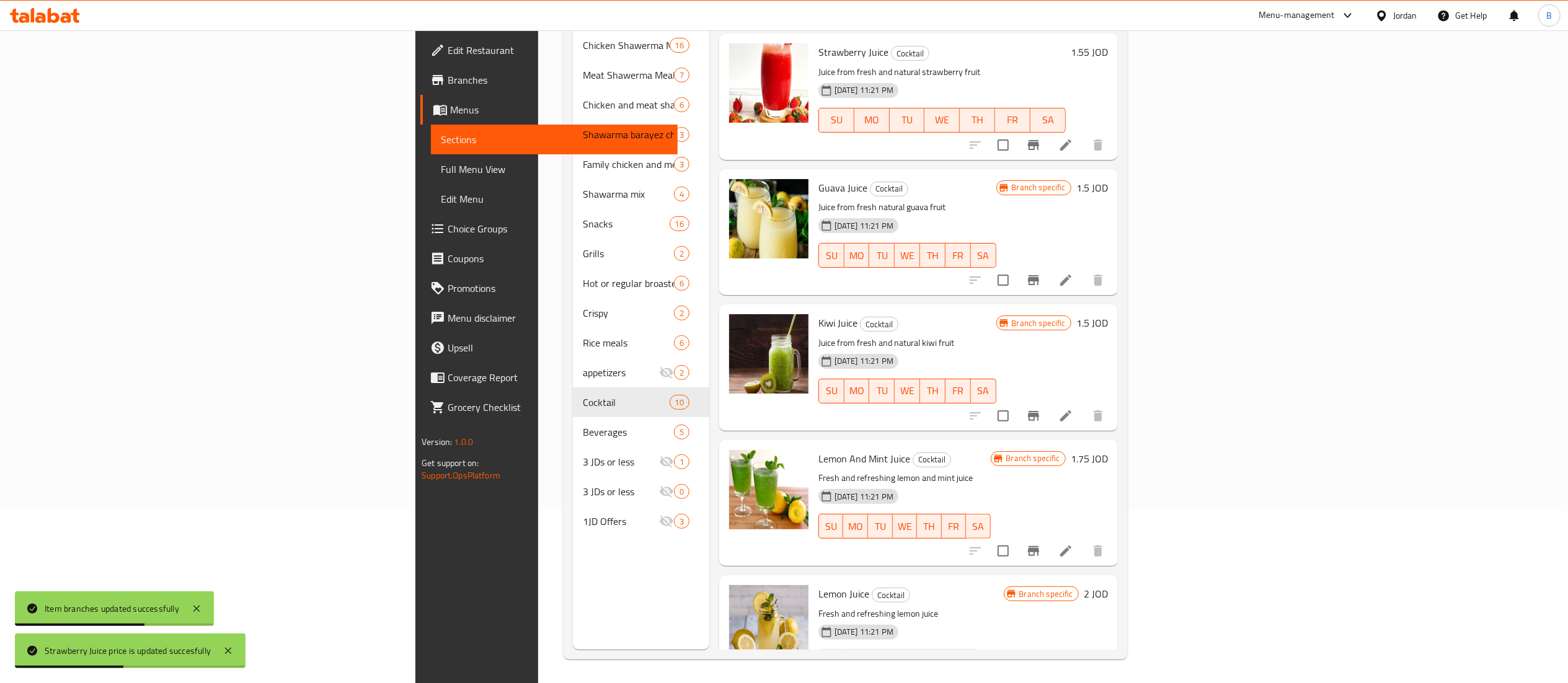
scroll to position [174, 0]
click at [1108, 449] on h6 "1.75 JOD" at bounding box center [1090, 457] width 37 height 17
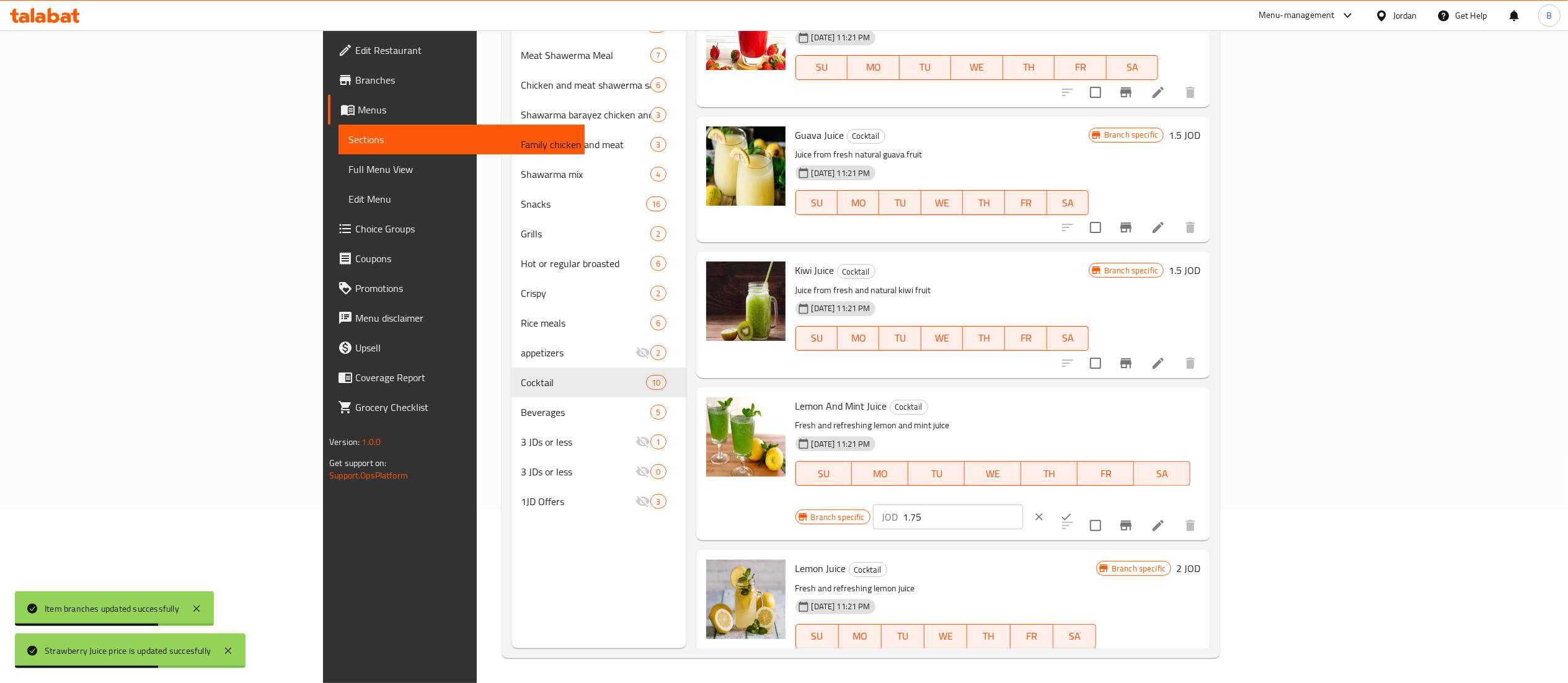
drag, startPoint x: 1360, startPoint y: 410, endPoint x: 1196, endPoint y: 410, distance: 164.0
click at [1098, 503] on div "Branch specific JOD 1.75 ​" at bounding box center [947, 516] width 303 height 27
paste input "5"
type input "1.55"
click at [1080, 503] on button "ok" at bounding box center [1066, 516] width 27 height 27
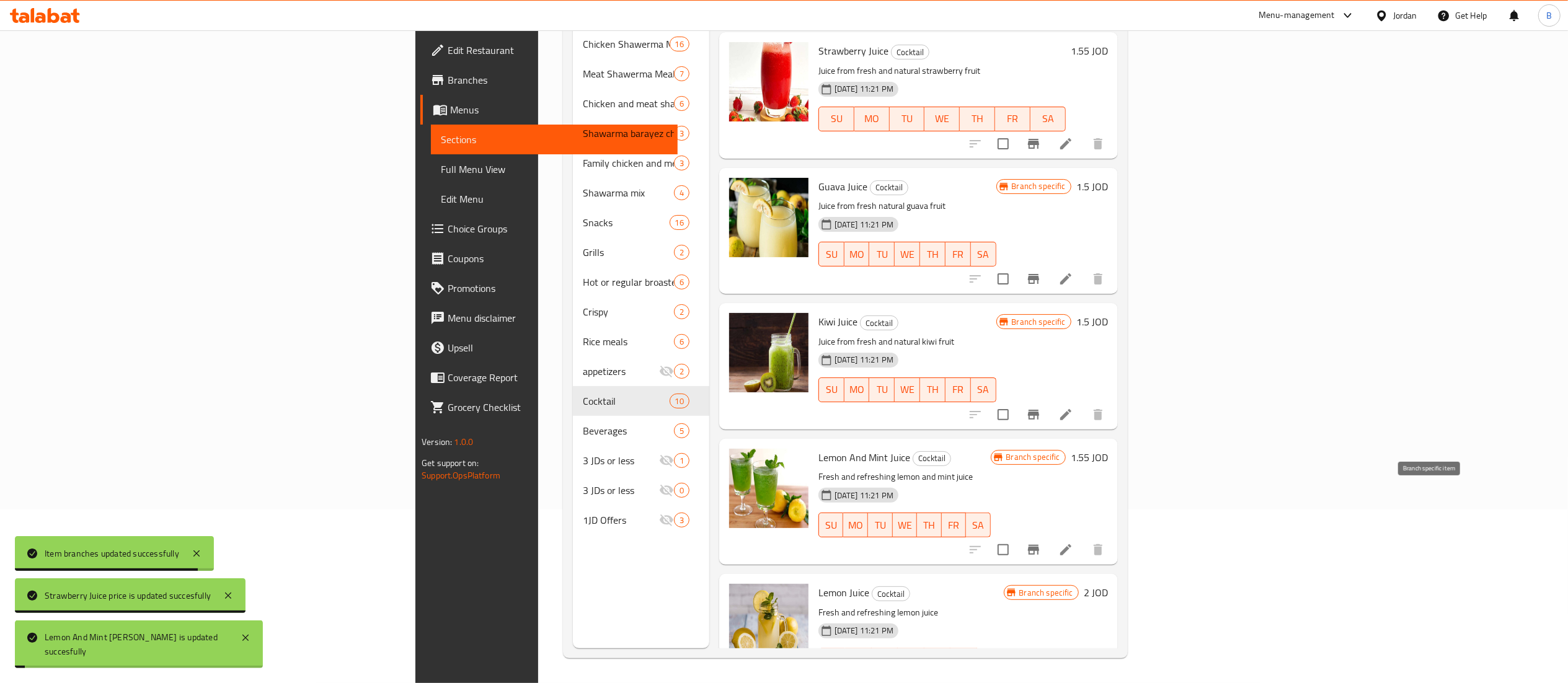
click at [1049, 535] on button "Branch-specific-item" at bounding box center [1033, 549] width 30 height 30
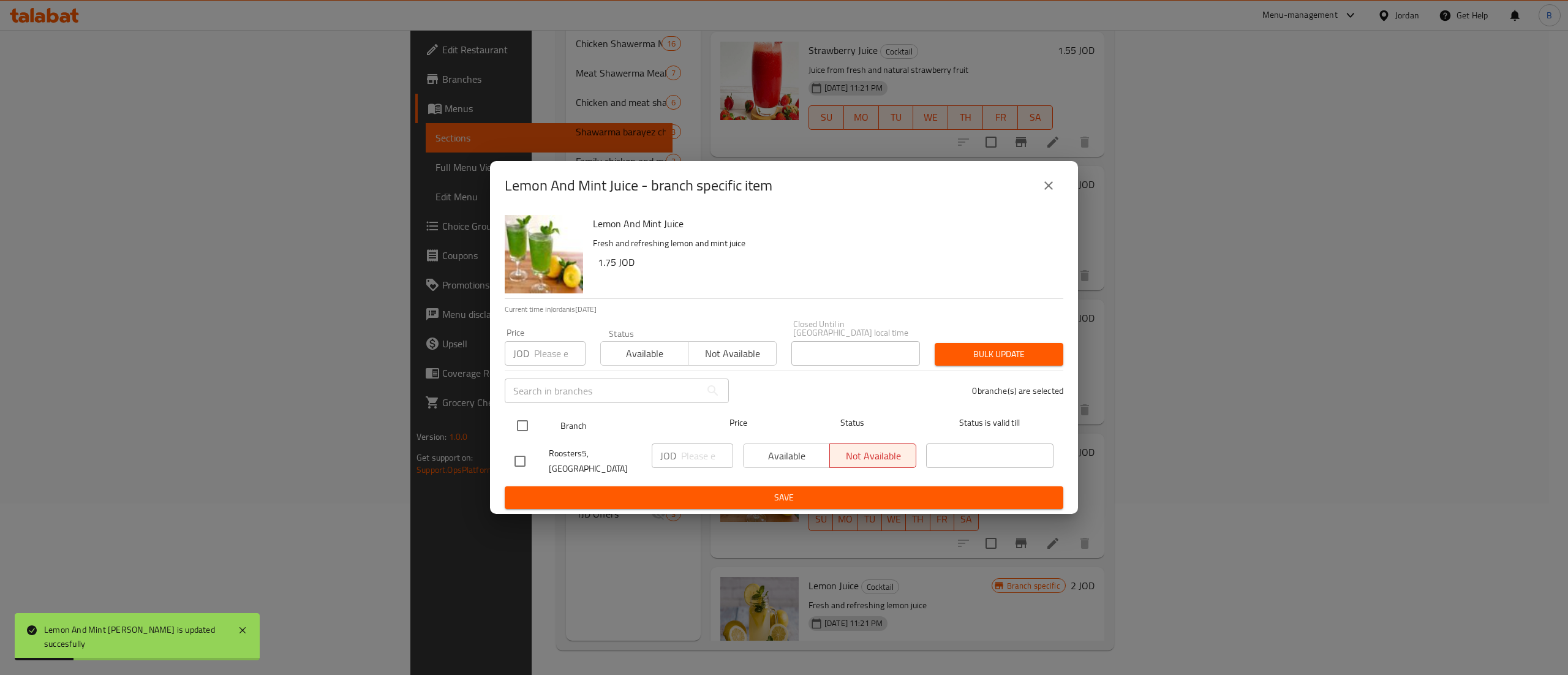
click at [527, 421] on input "checkbox" at bounding box center [523, 426] width 26 height 26
checkbox input "true"
click at [703, 448] on input "number" at bounding box center [707, 456] width 52 height 24
paste input "1.55"
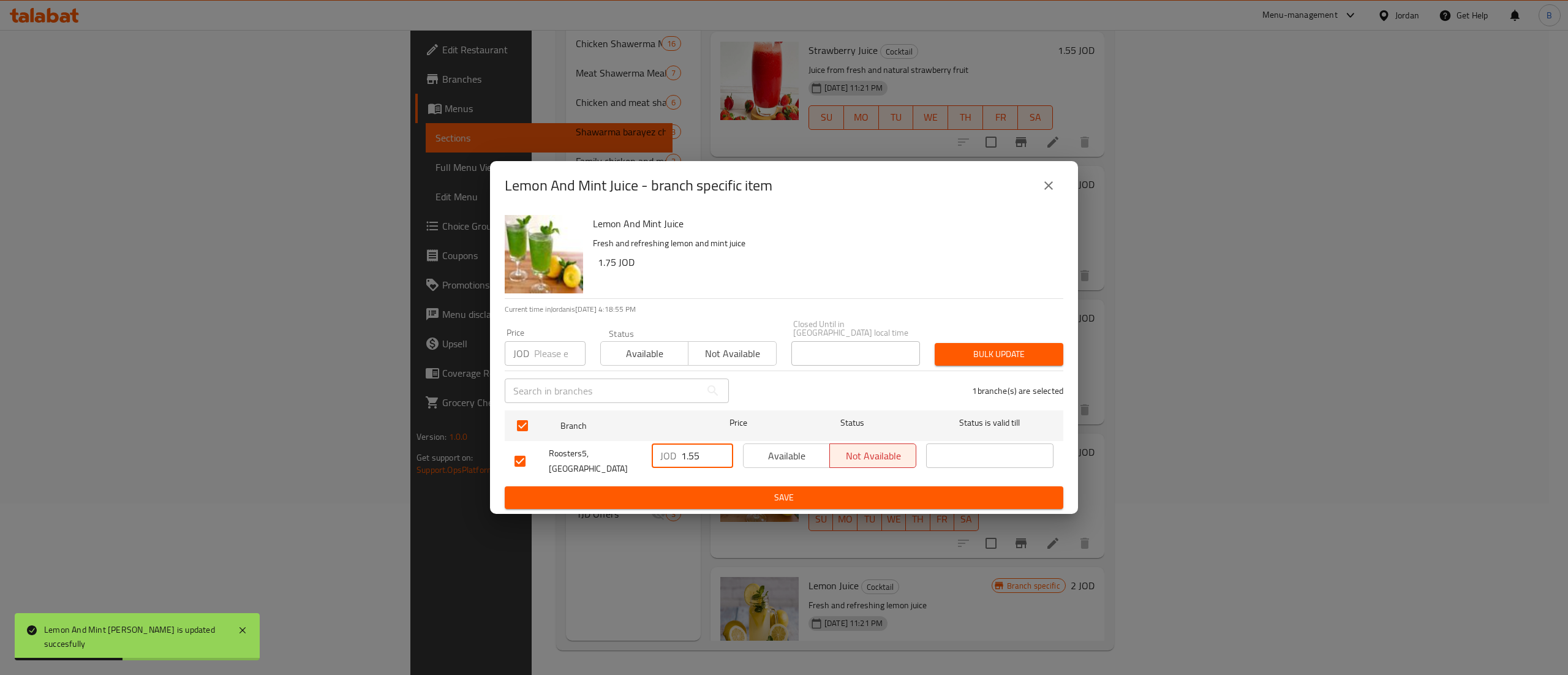
type input "1.55"
click at [737, 490] on span "Save" at bounding box center [784, 498] width 539 height 15
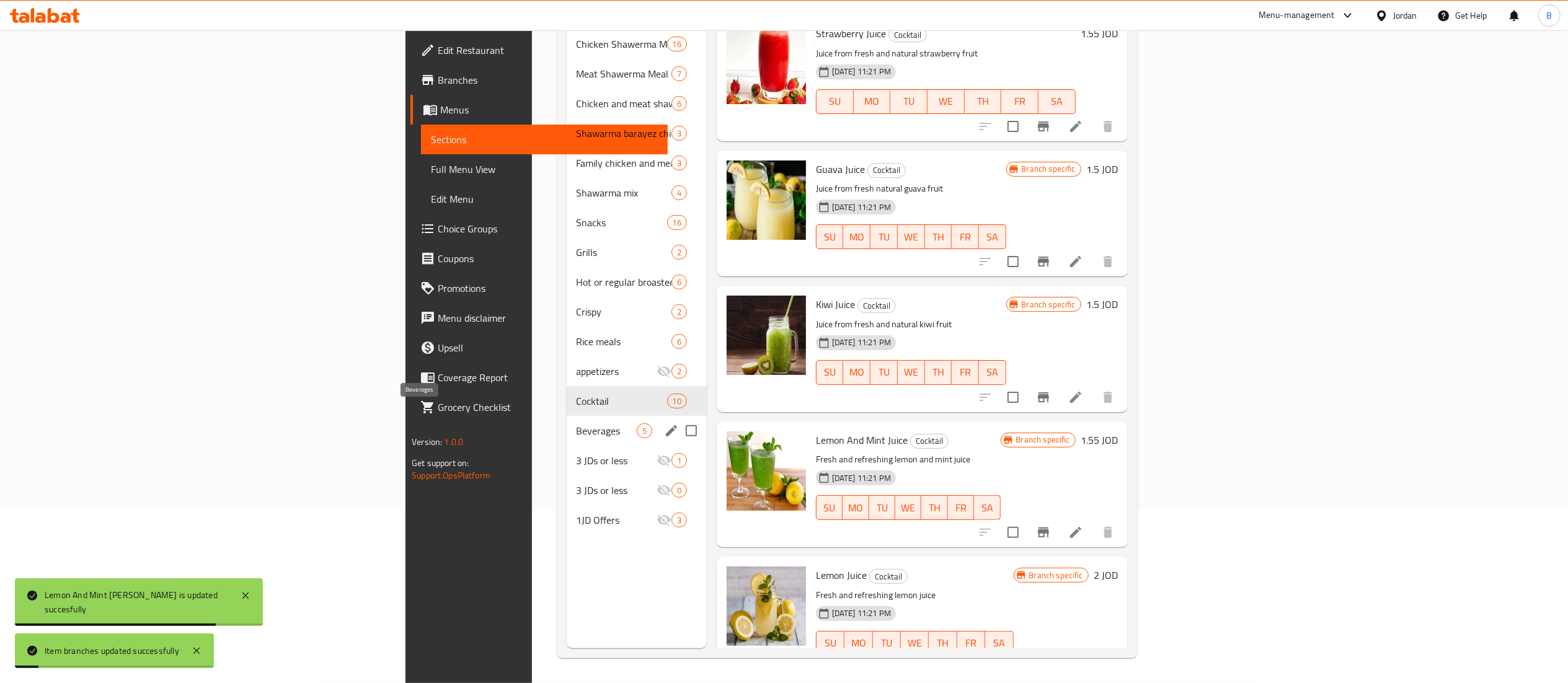
click at [577, 423] on span "Beverages" at bounding box center [607, 430] width 60 height 15
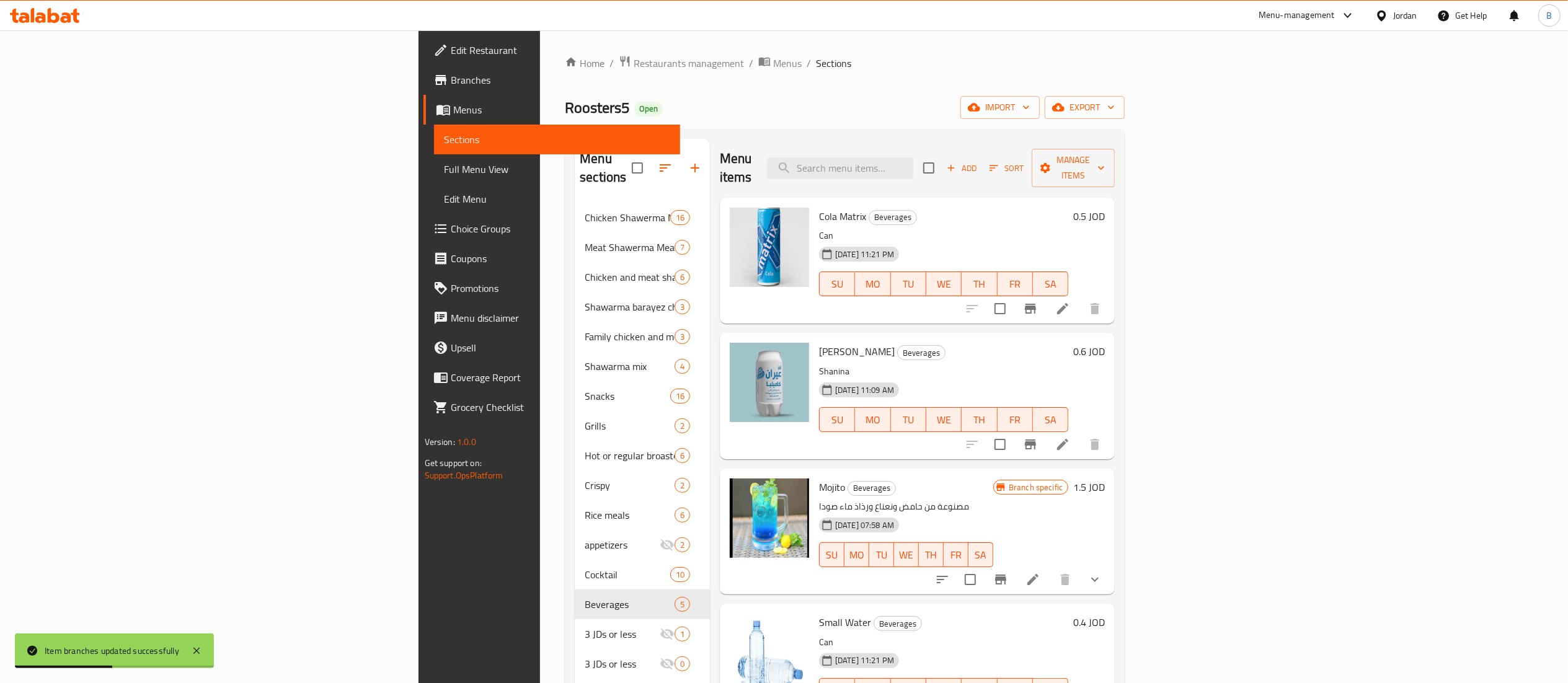
click at [1105, 208] on h6 "0.5 JOD" at bounding box center [1089, 216] width 32 height 17
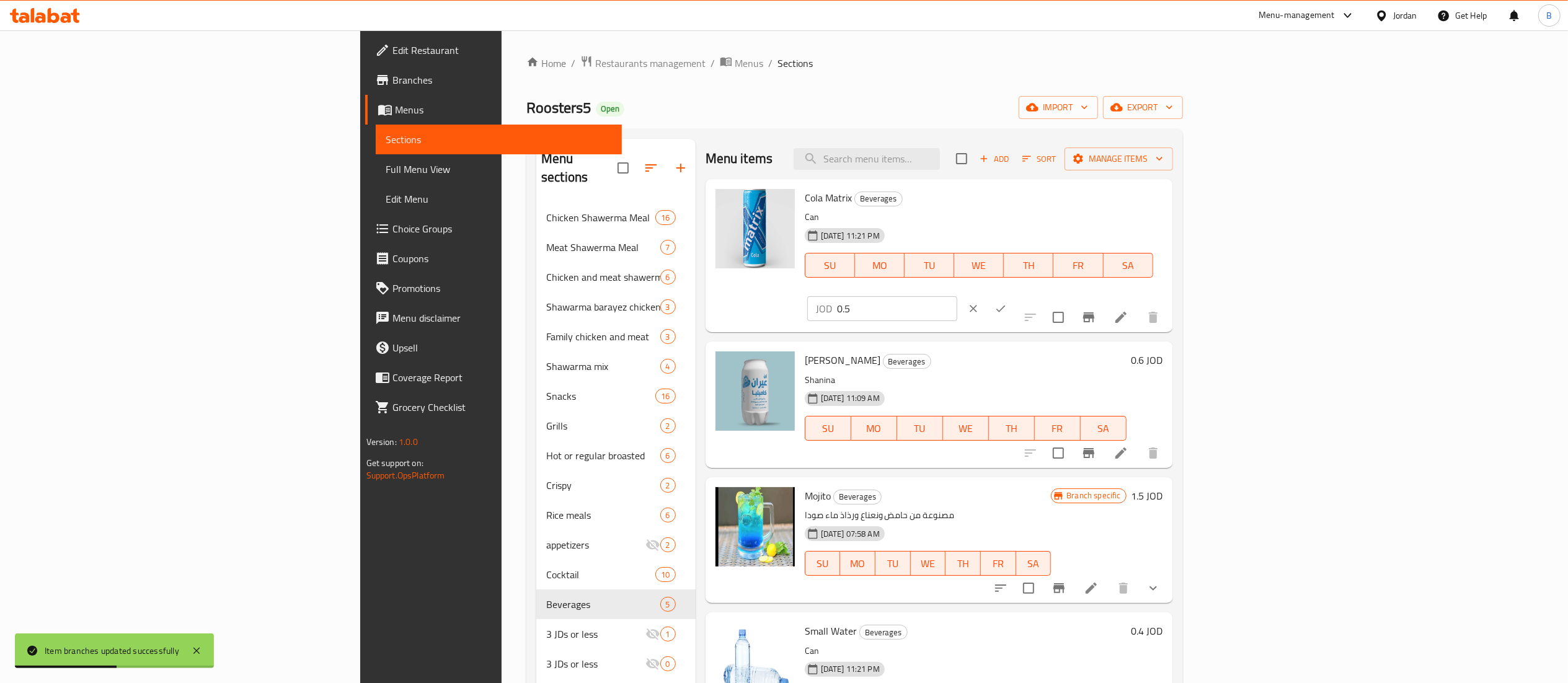
click at [957, 297] on input "0.5" at bounding box center [897, 309] width 121 height 25
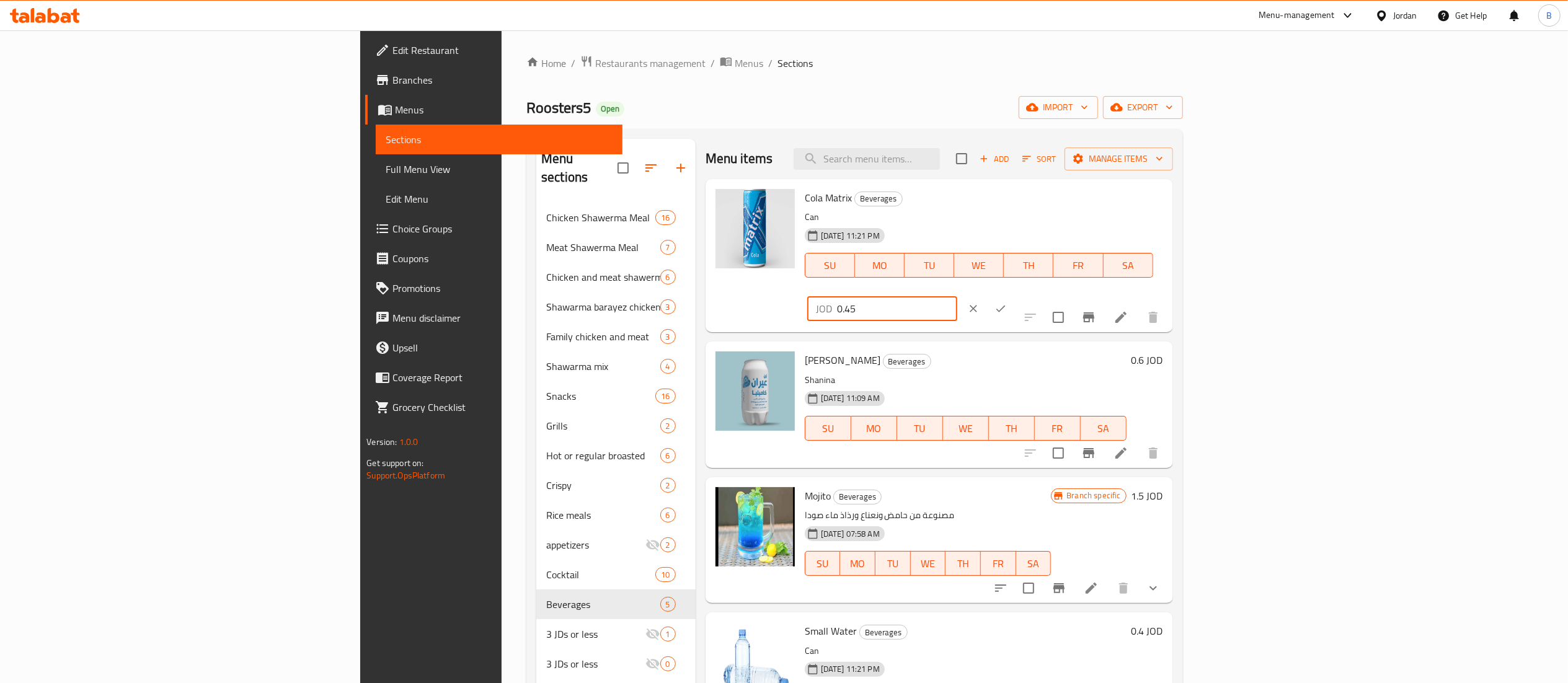
type input "0.45"
click at [1015, 295] on button "ok" at bounding box center [1000, 308] width 27 height 27
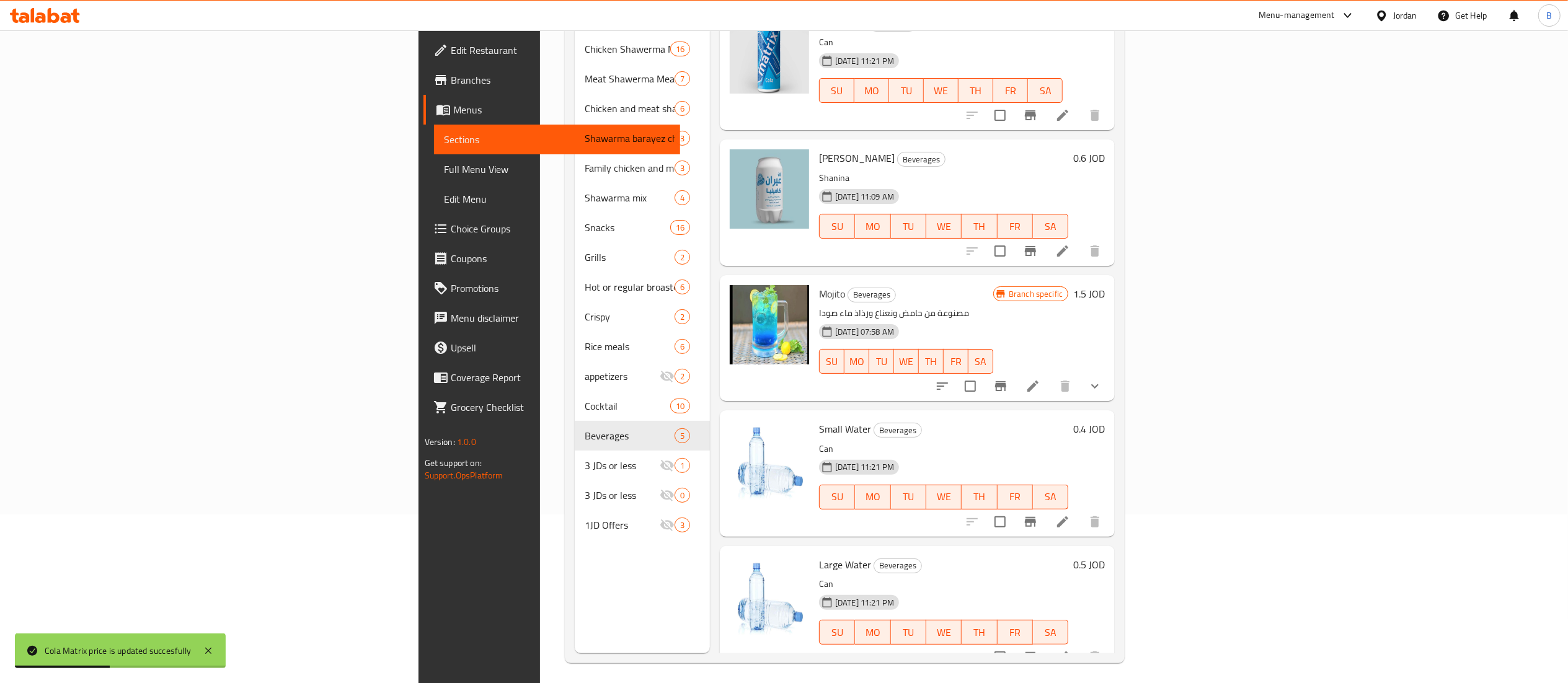
scroll to position [174, 0]
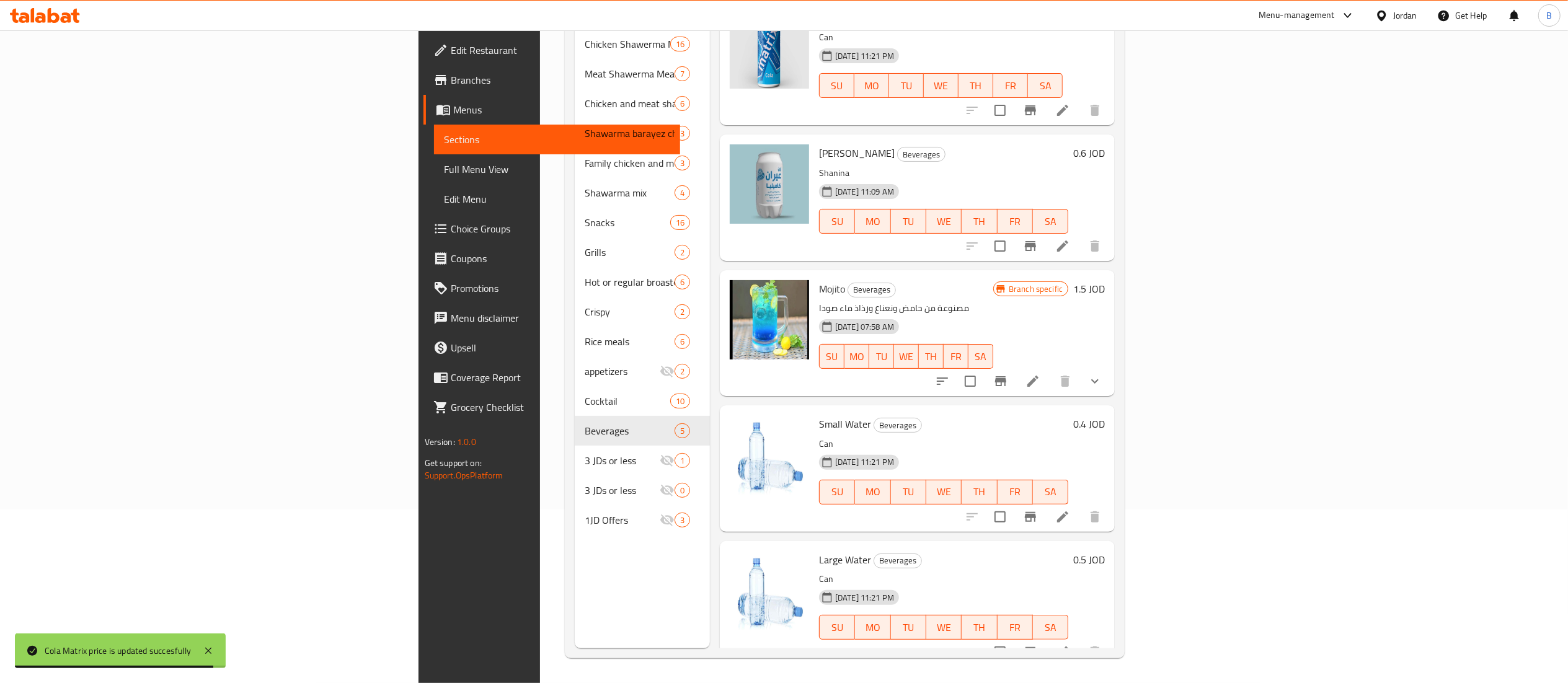
click at [1105, 416] on h6 "0.4 JOD" at bounding box center [1089, 424] width 32 height 17
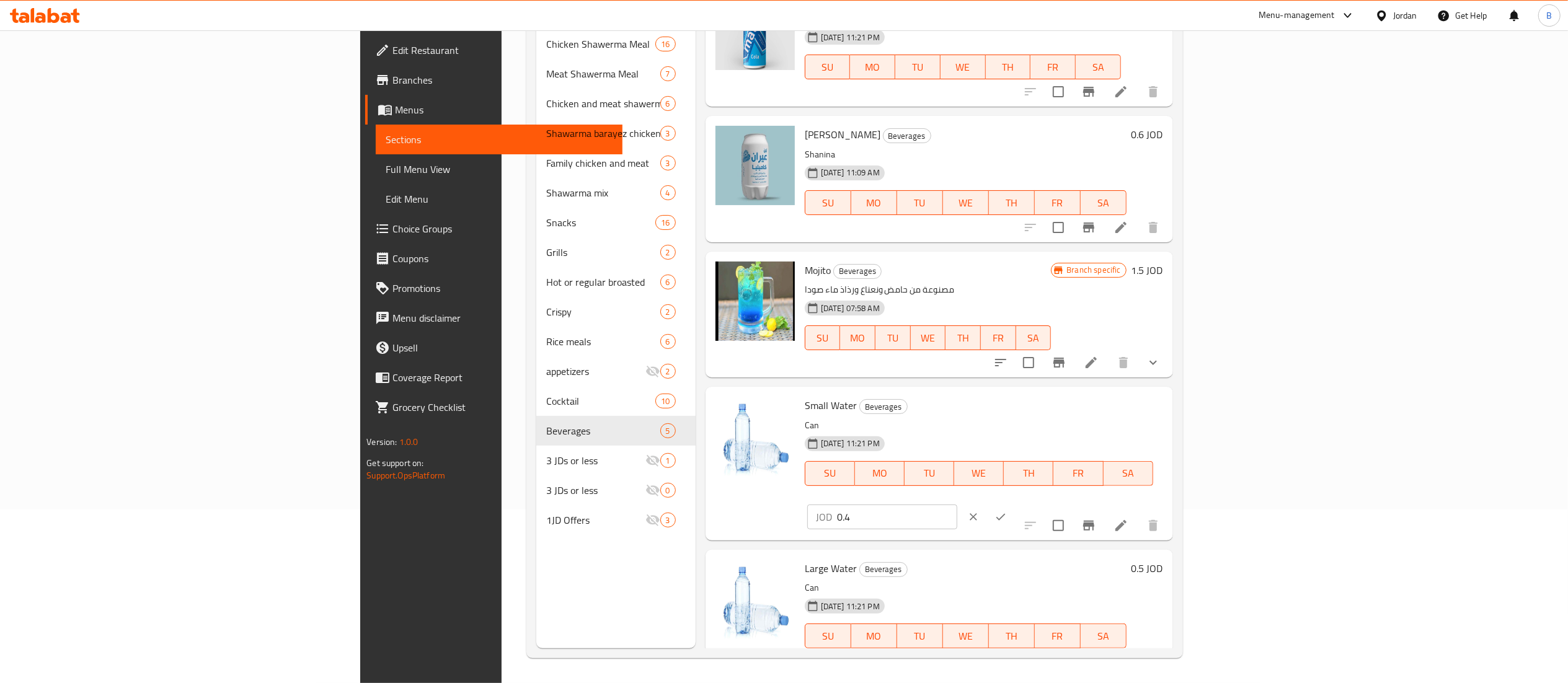
click at [957, 505] on input "0.4" at bounding box center [897, 517] width 121 height 25
type input "0.30"
click at [1015, 503] on button "ok" at bounding box center [1000, 516] width 27 height 27
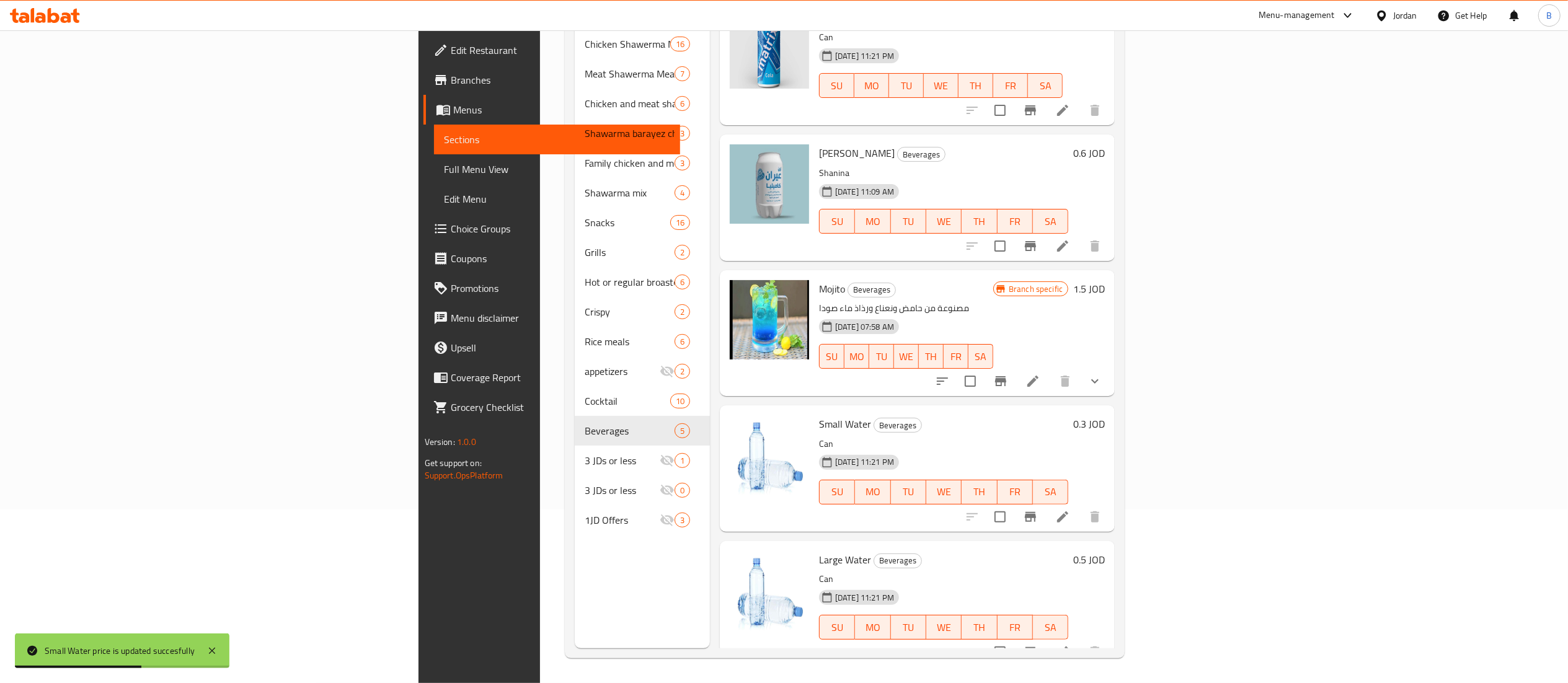
click at [1105, 551] on h6 "0.5 JOD" at bounding box center [1089, 559] width 32 height 17
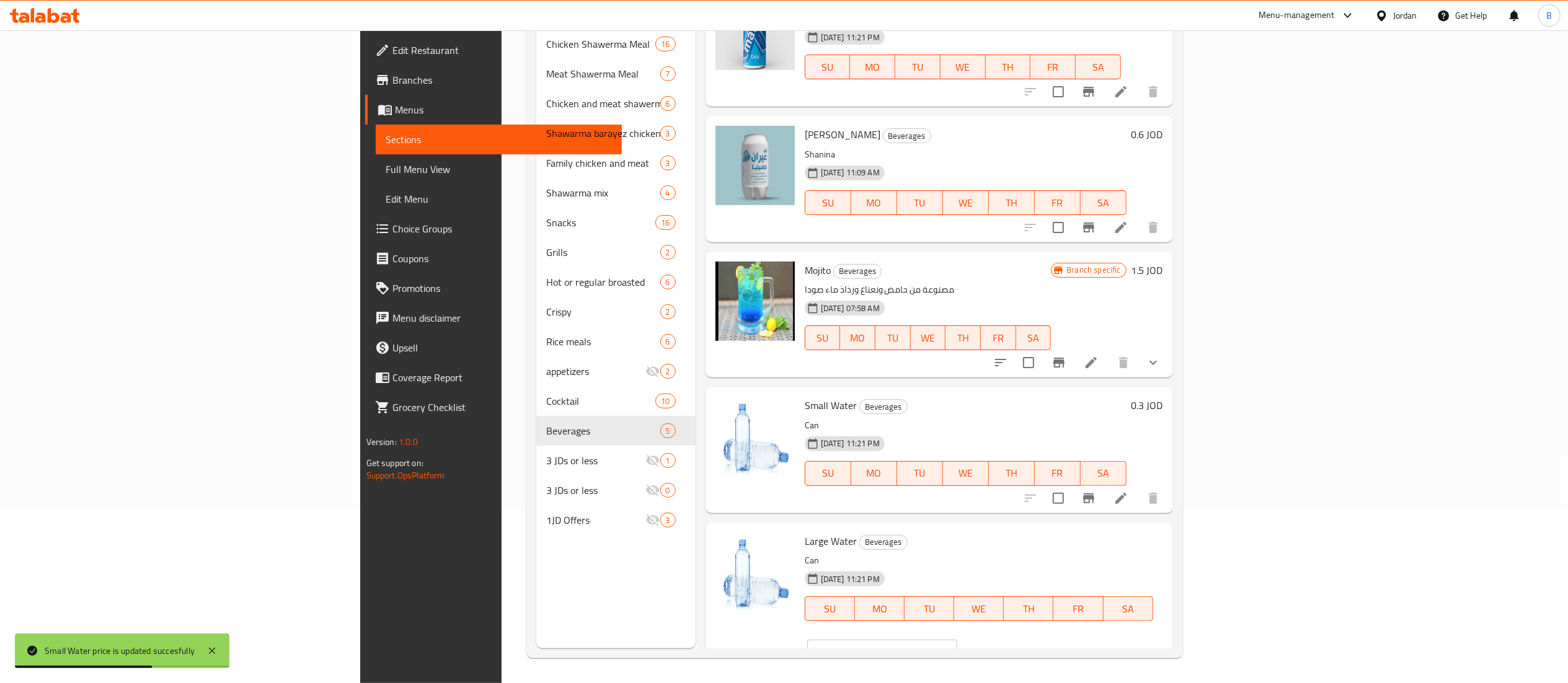
click at [957, 640] on input "0.5" at bounding box center [897, 652] width 121 height 25
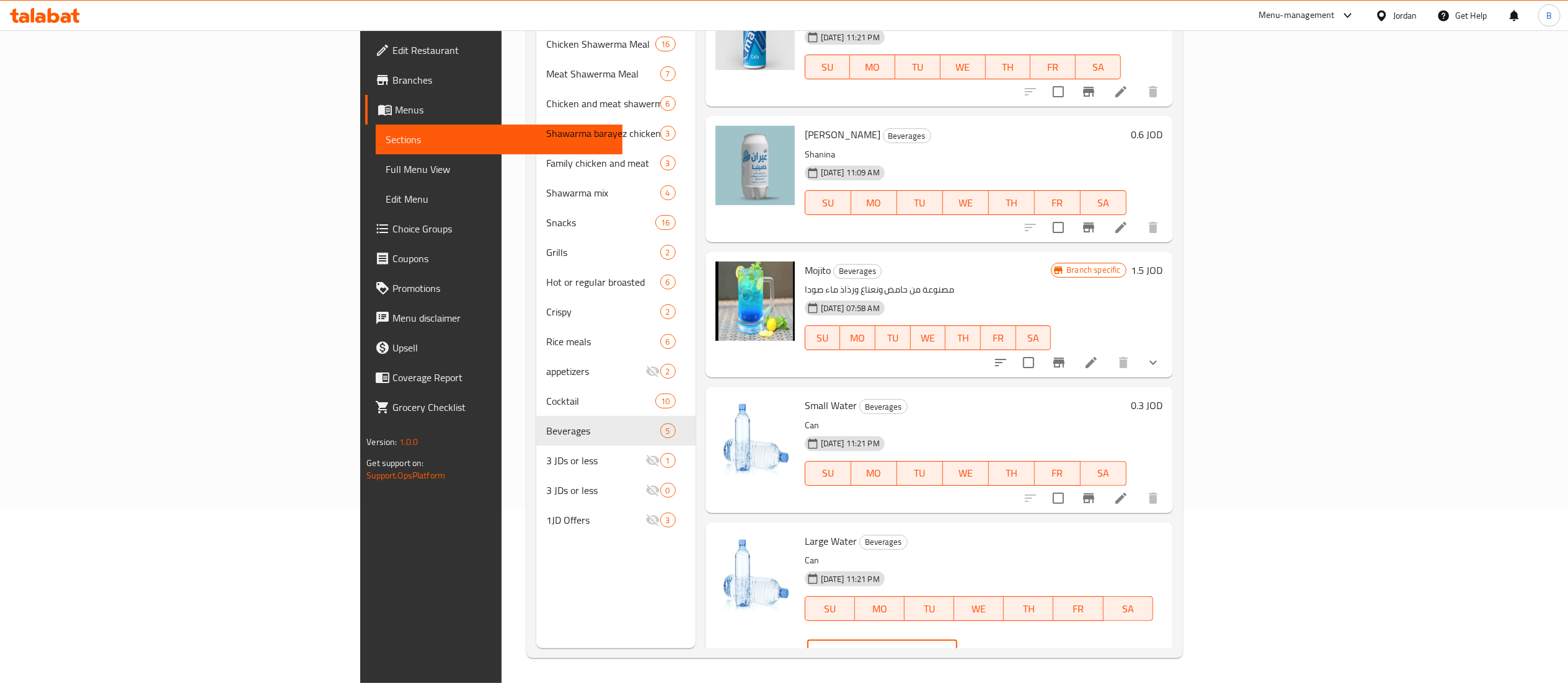
type input "0.45"
click at [1007, 646] on icon "ok" at bounding box center [1001, 652] width 12 height 12
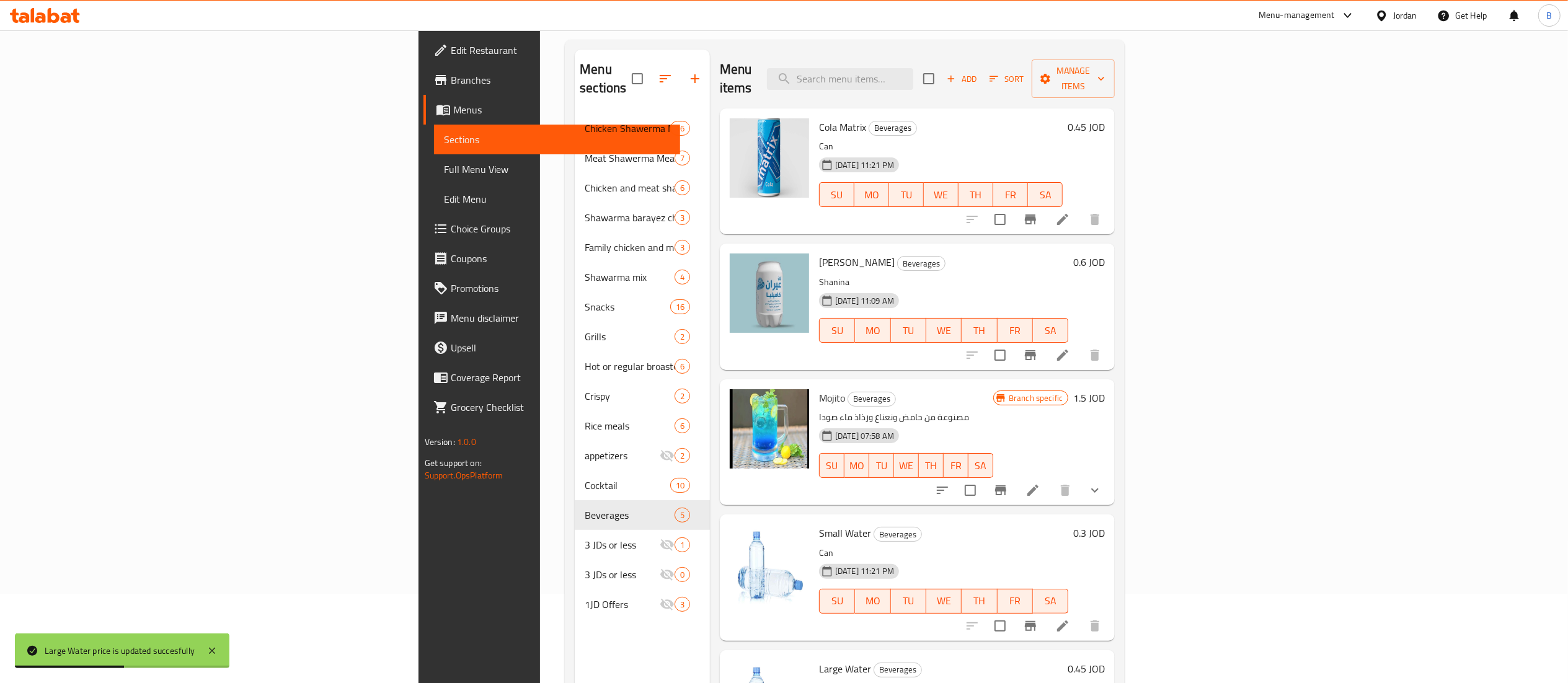
scroll to position [50, 0]
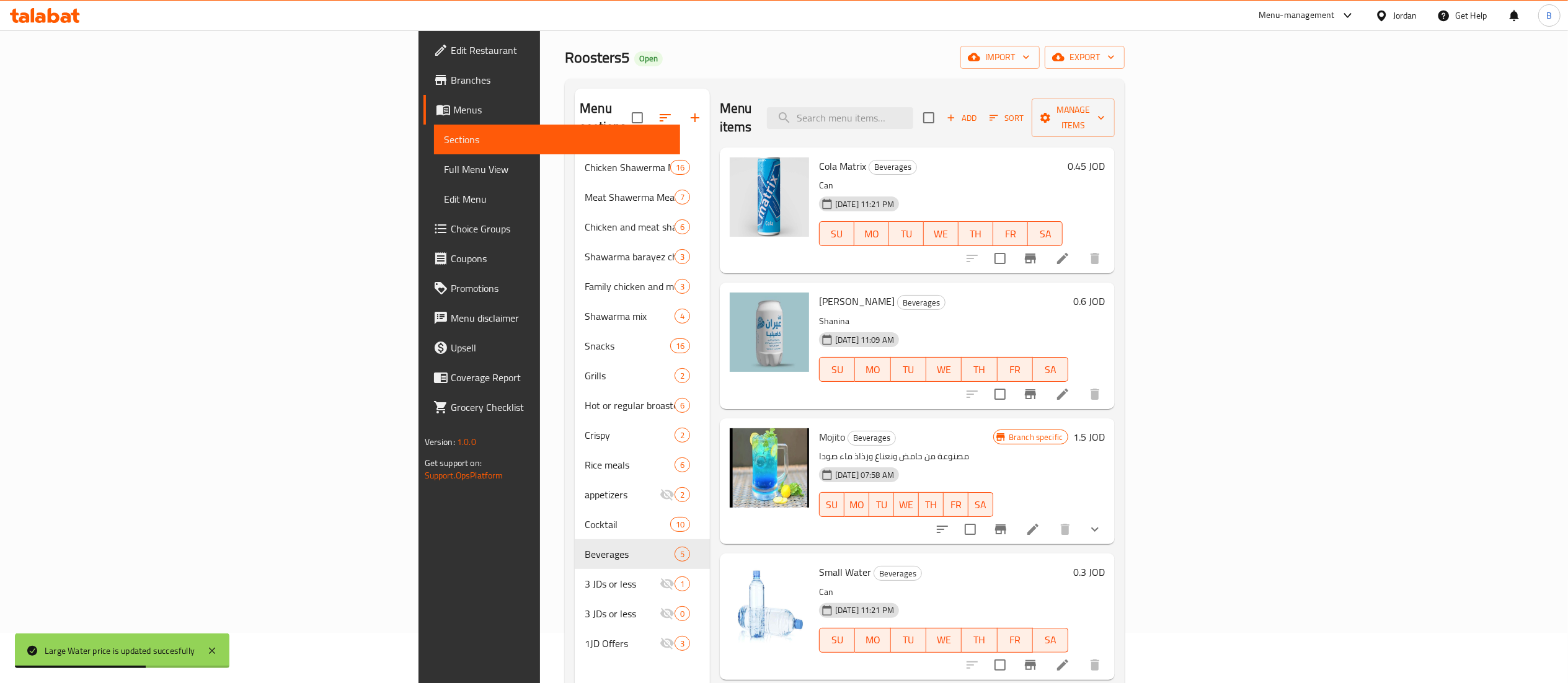
click at [1105, 293] on h6 "0.6 JOD" at bounding box center [1089, 301] width 32 height 17
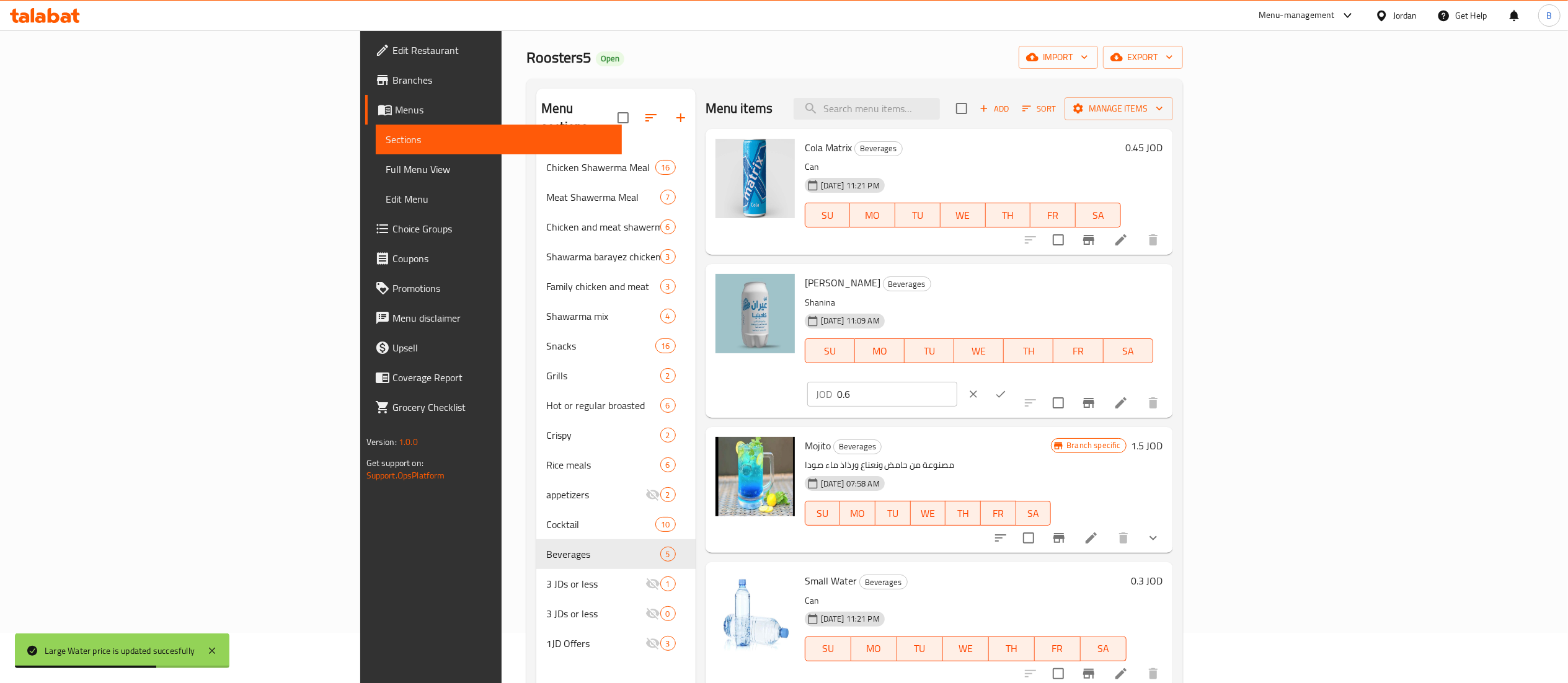
click at [957, 382] on input "0.6" at bounding box center [897, 394] width 121 height 25
type input "0.65"
click at [1015, 381] on button "ok" at bounding box center [1000, 394] width 27 height 27
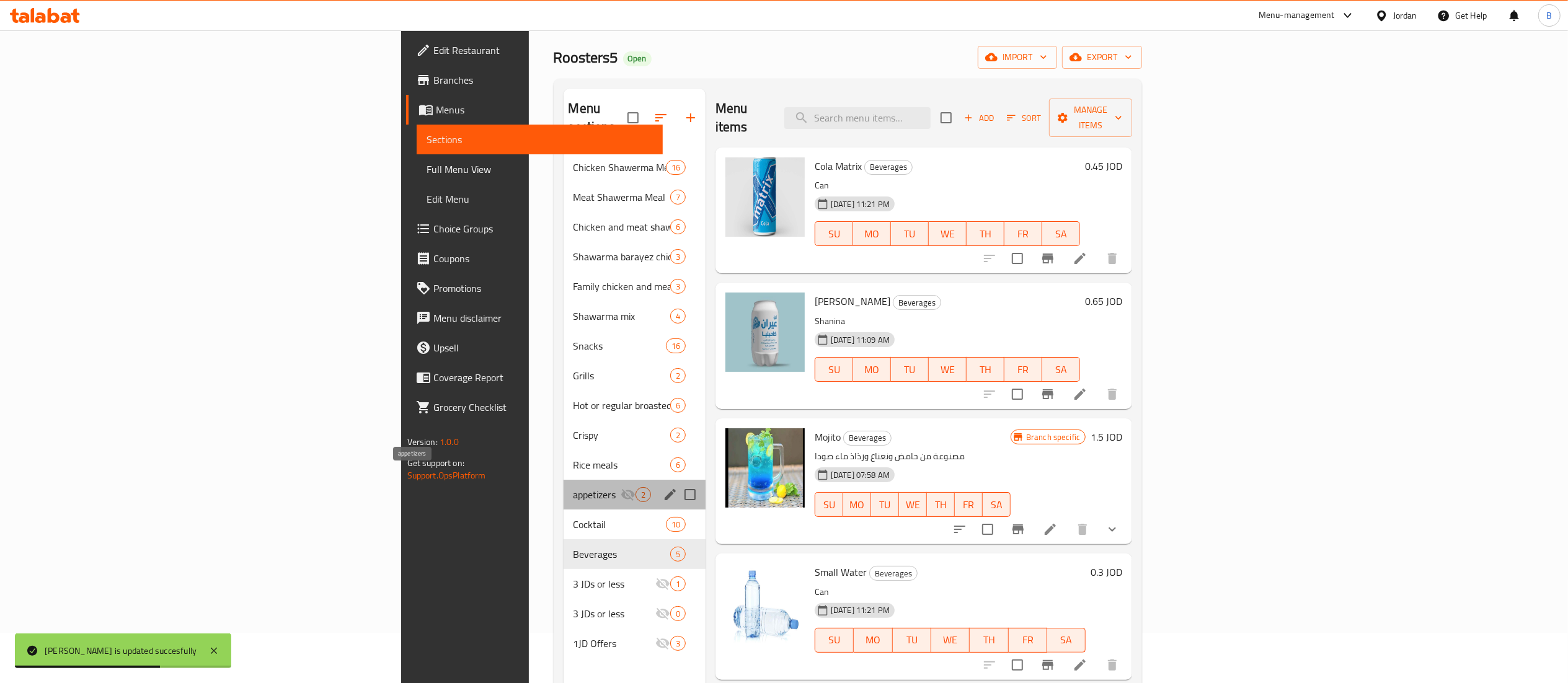
click at [573, 488] on span "appetizers" at bounding box center [597, 494] width 47 height 15
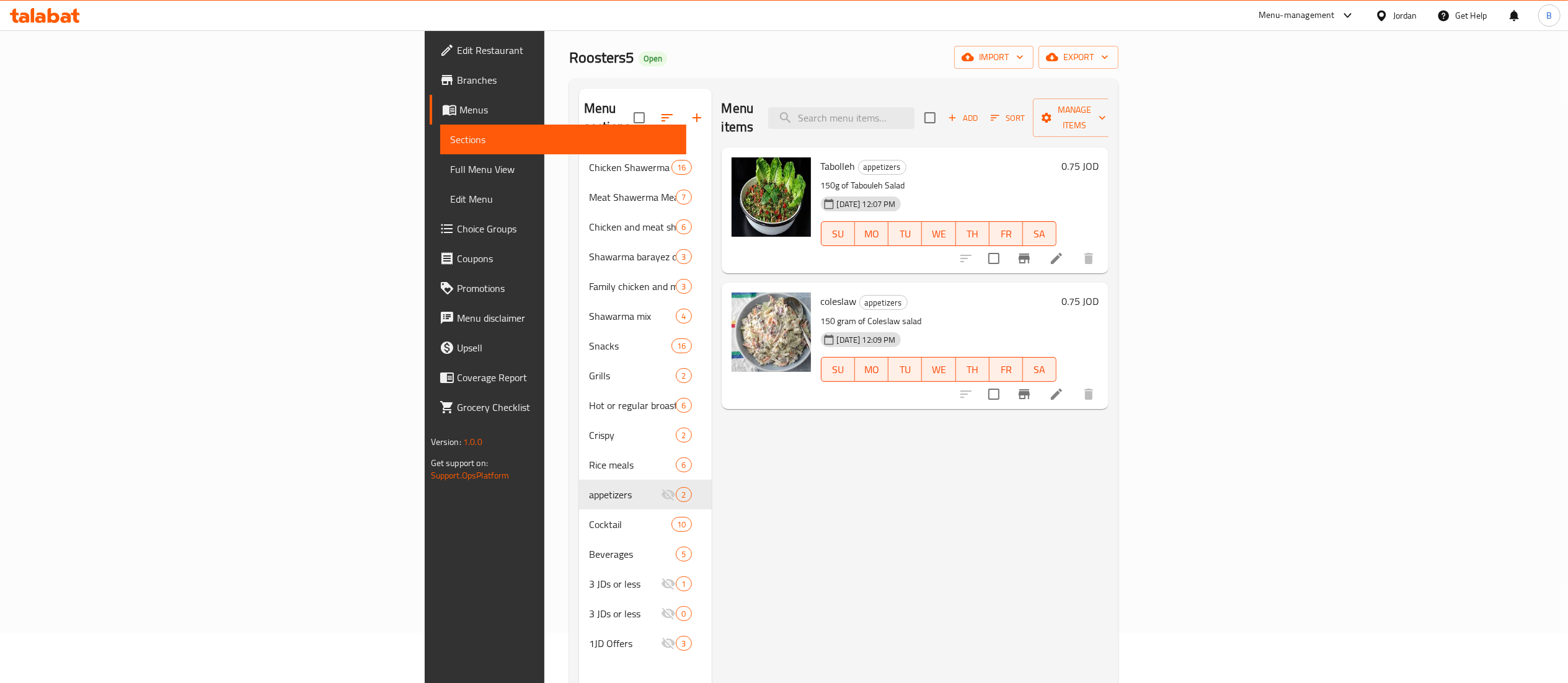
click at [1099, 158] on h6 "0.75 JOD" at bounding box center [1080, 166] width 37 height 17
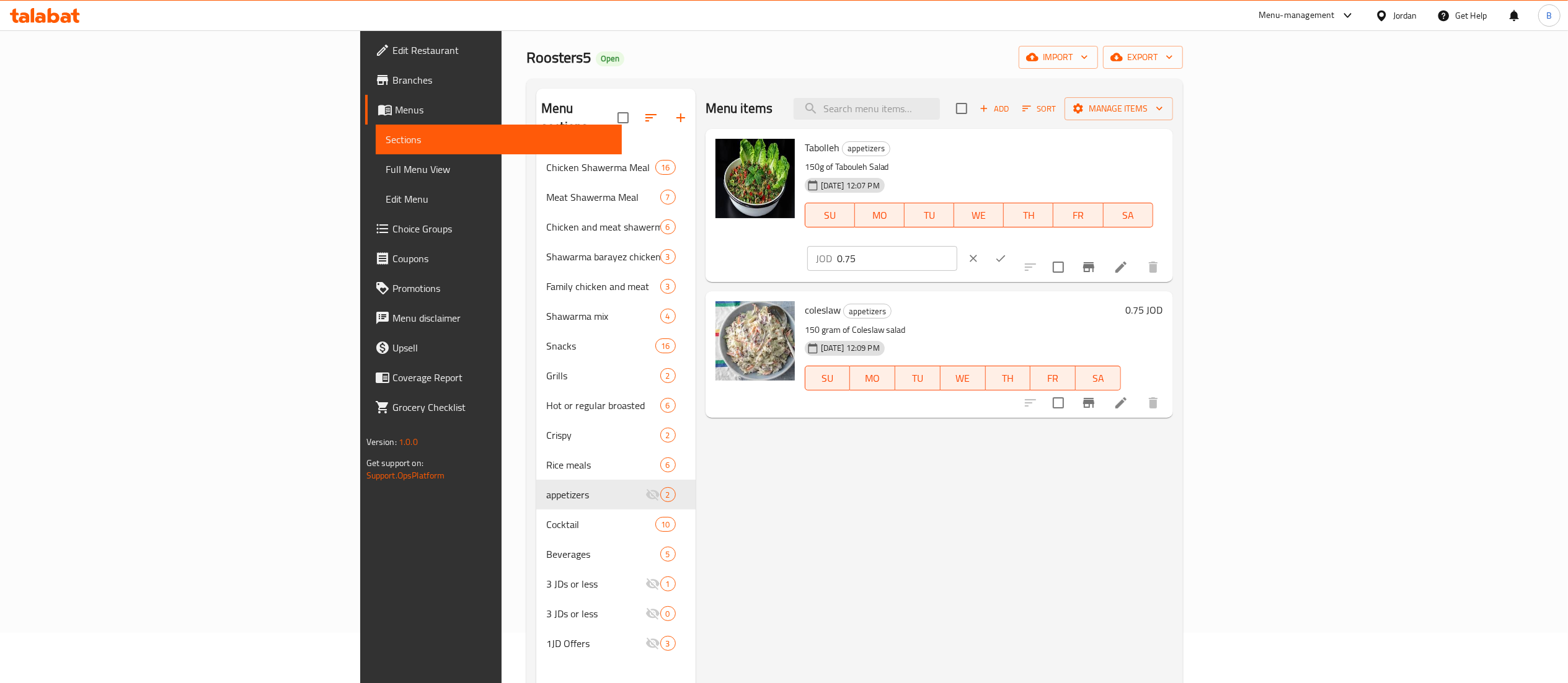
click at [957, 246] on input "0.75" at bounding box center [897, 259] width 121 height 25
type input "0.60"
click at [1007, 253] on icon "ok" at bounding box center [1001, 259] width 12 height 12
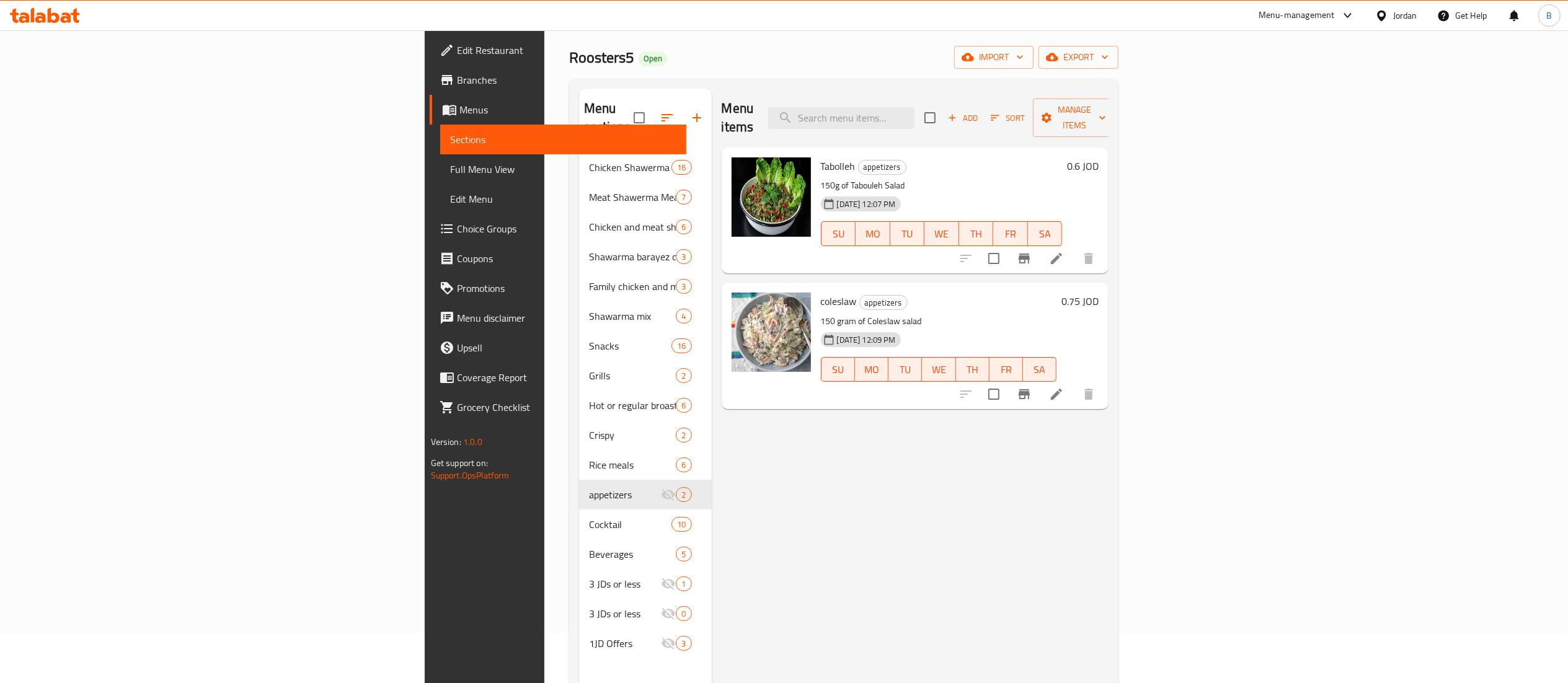
click at [47, 14] on icon at bounding box center [45, 15] width 70 height 15
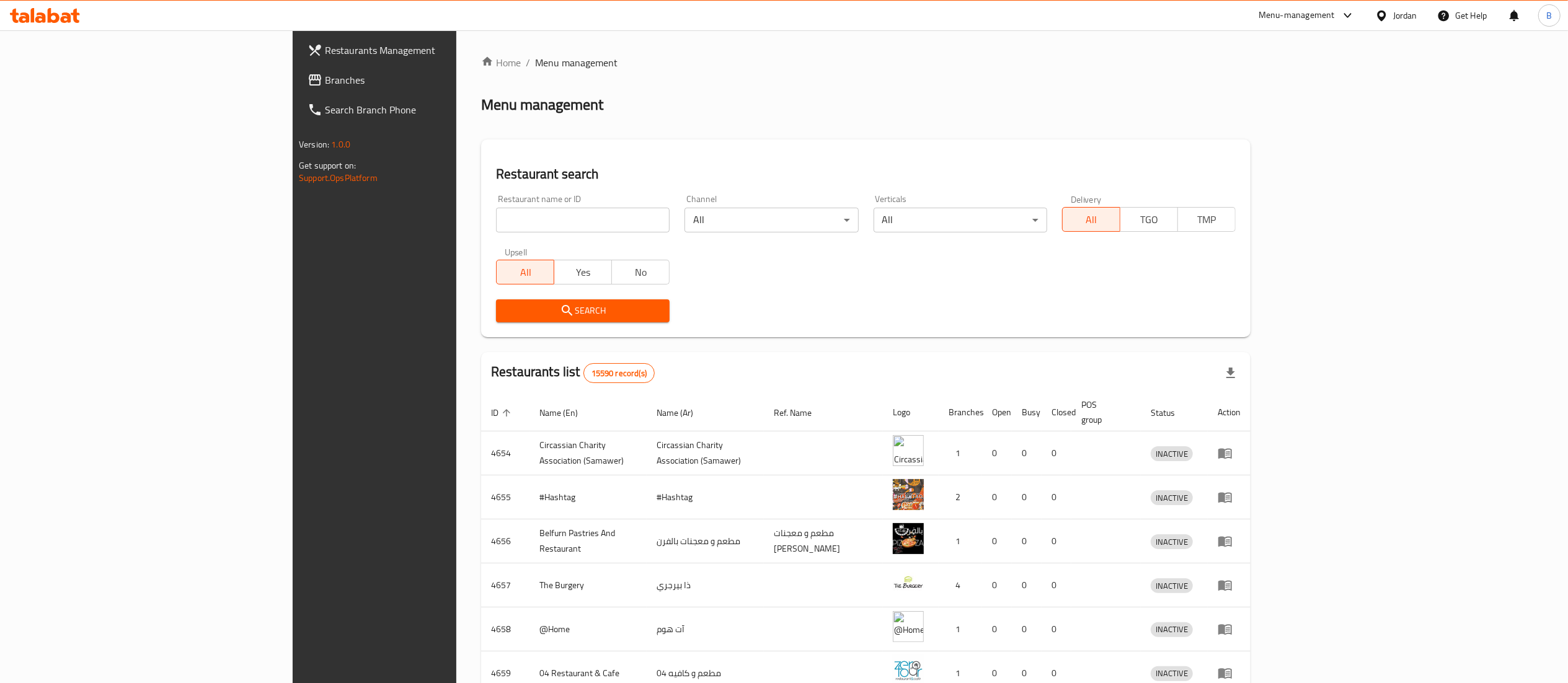
click at [325, 81] on span "Branches" at bounding box center [434, 80] width 219 height 15
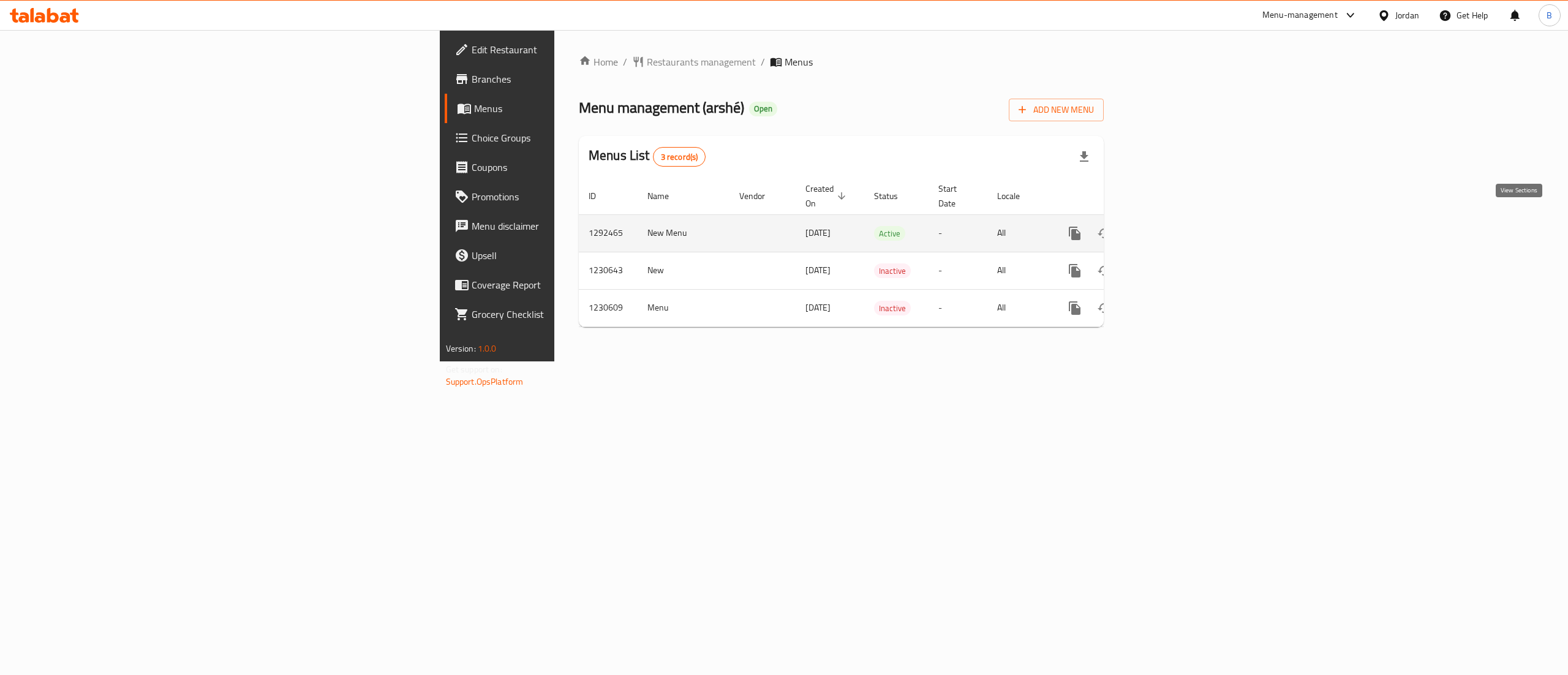
click at [1170, 226] on icon "enhanced table" at bounding box center [1163, 233] width 15 height 15
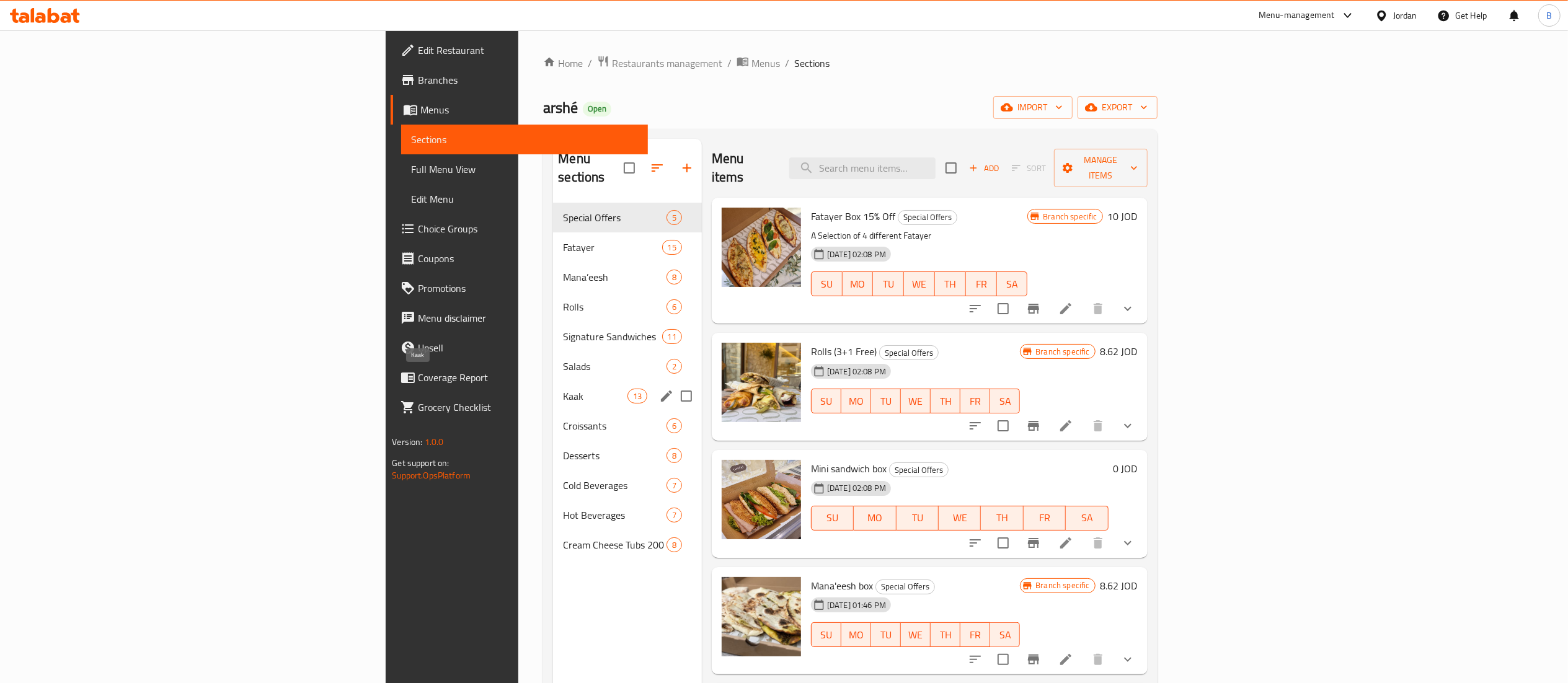
click at [563, 389] on span "Kaak" at bounding box center [595, 396] width 64 height 15
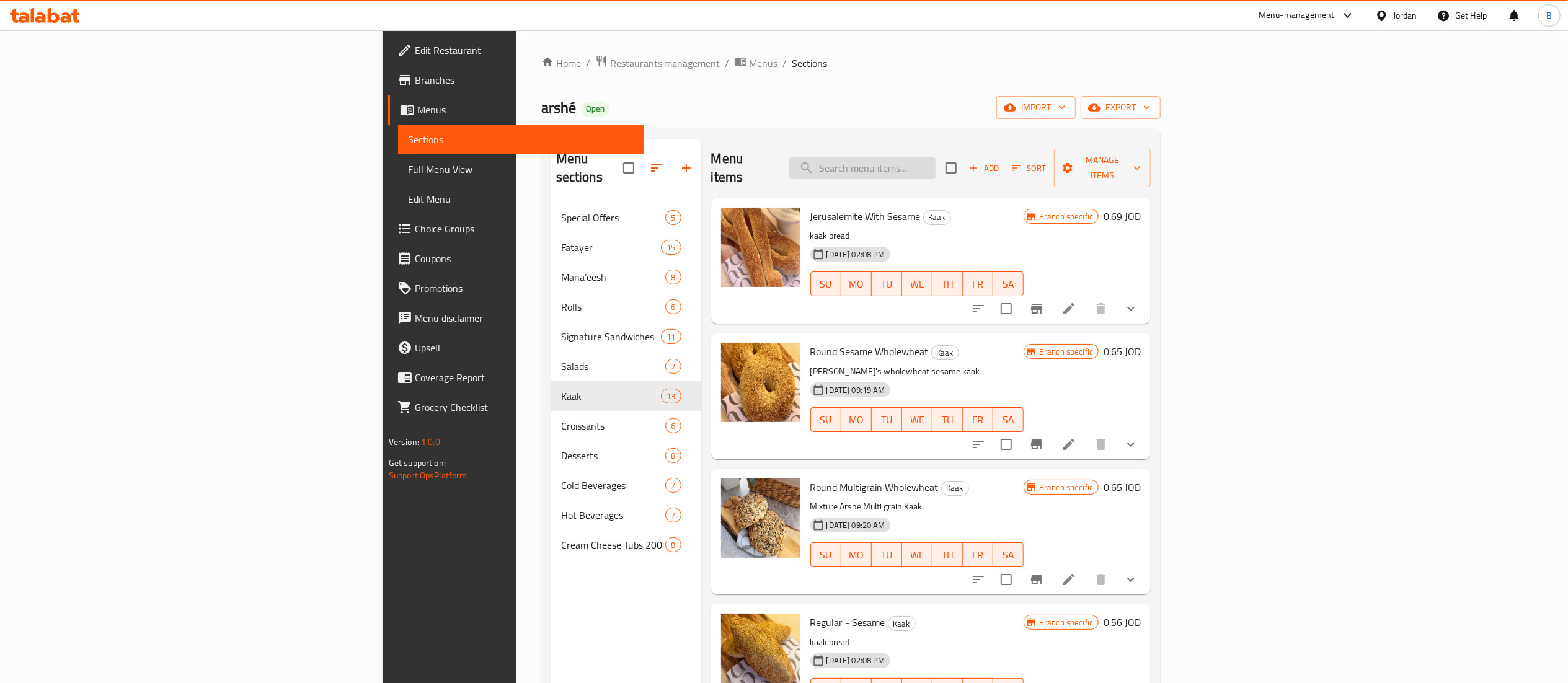
click at [936, 158] on input "search" at bounding box center [862, 168] width 146 height 22
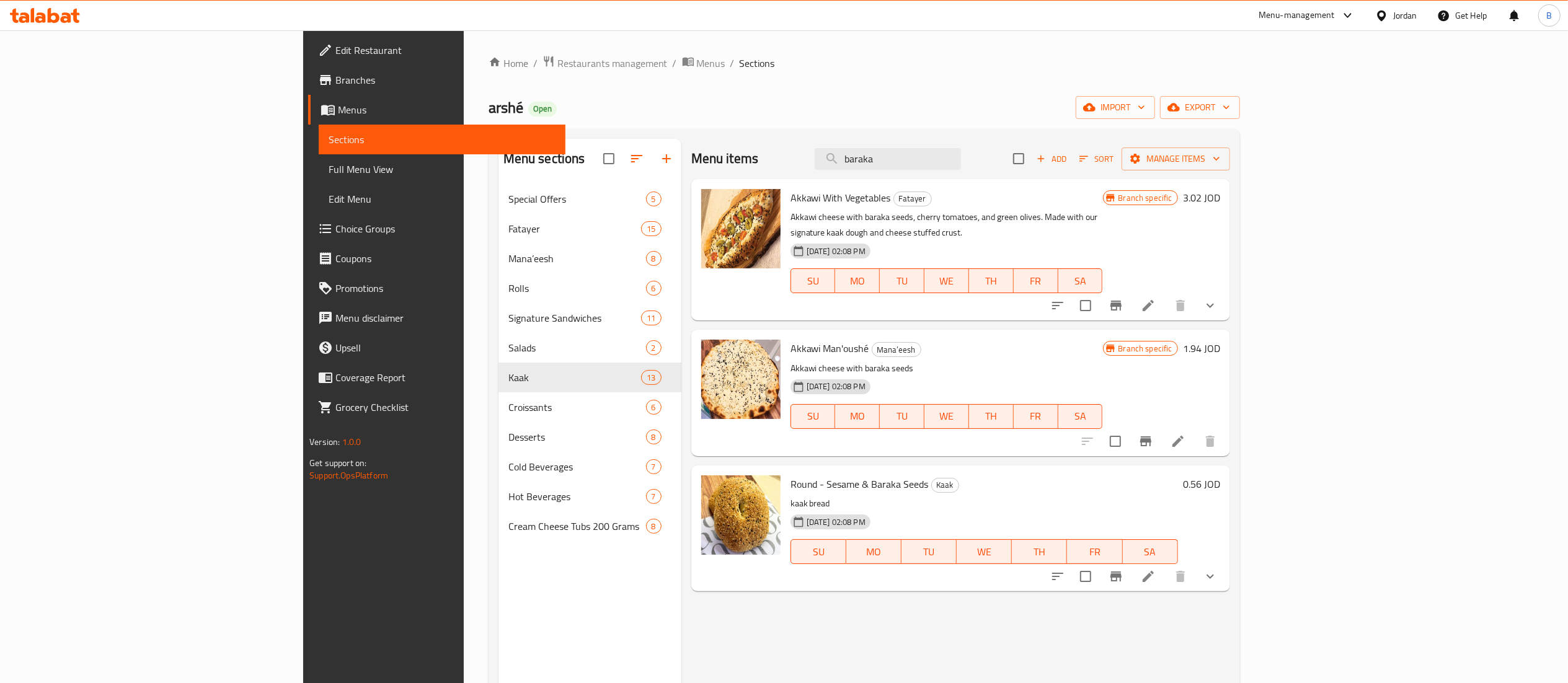
type input "baraka"
click at [1220, 475] on h6 "0.56 JOD" at bounding box center [1202, 484] width 37 height 17
click at [1145, 478] on input "0.56" at bounding box center [1085, 489] width 121 height 25
type input "0.65"
click at [1195, 483] on icon "ok" at bounding box center [1189, 489] width 12 height 12
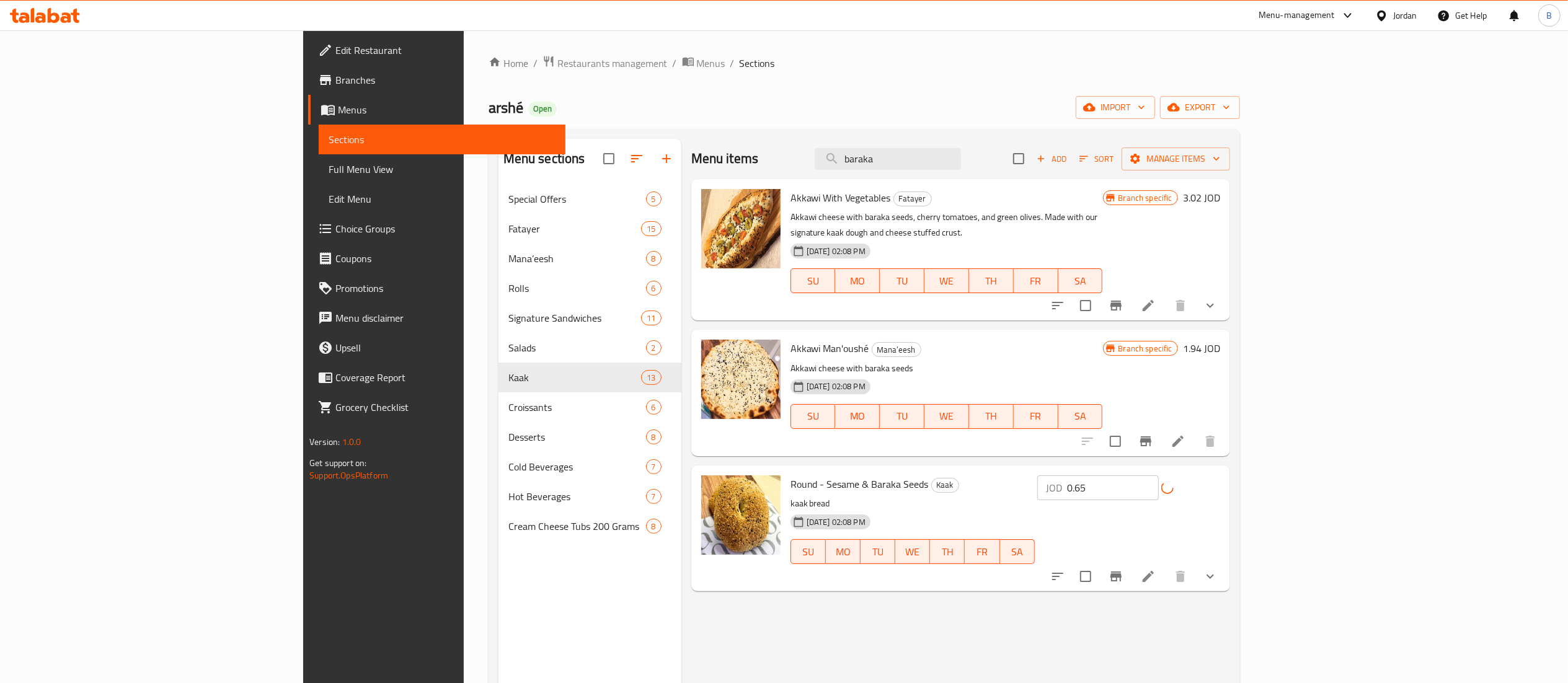
drag, startPoint x: 1037, startPoint y: 158, endPoint x: 587, endPoint y: 154, distance: 450.0
click at [692, 160] on div "Menu items baraka Add Sort Manage items" at bounding box center [961, 159] width 539 height 40
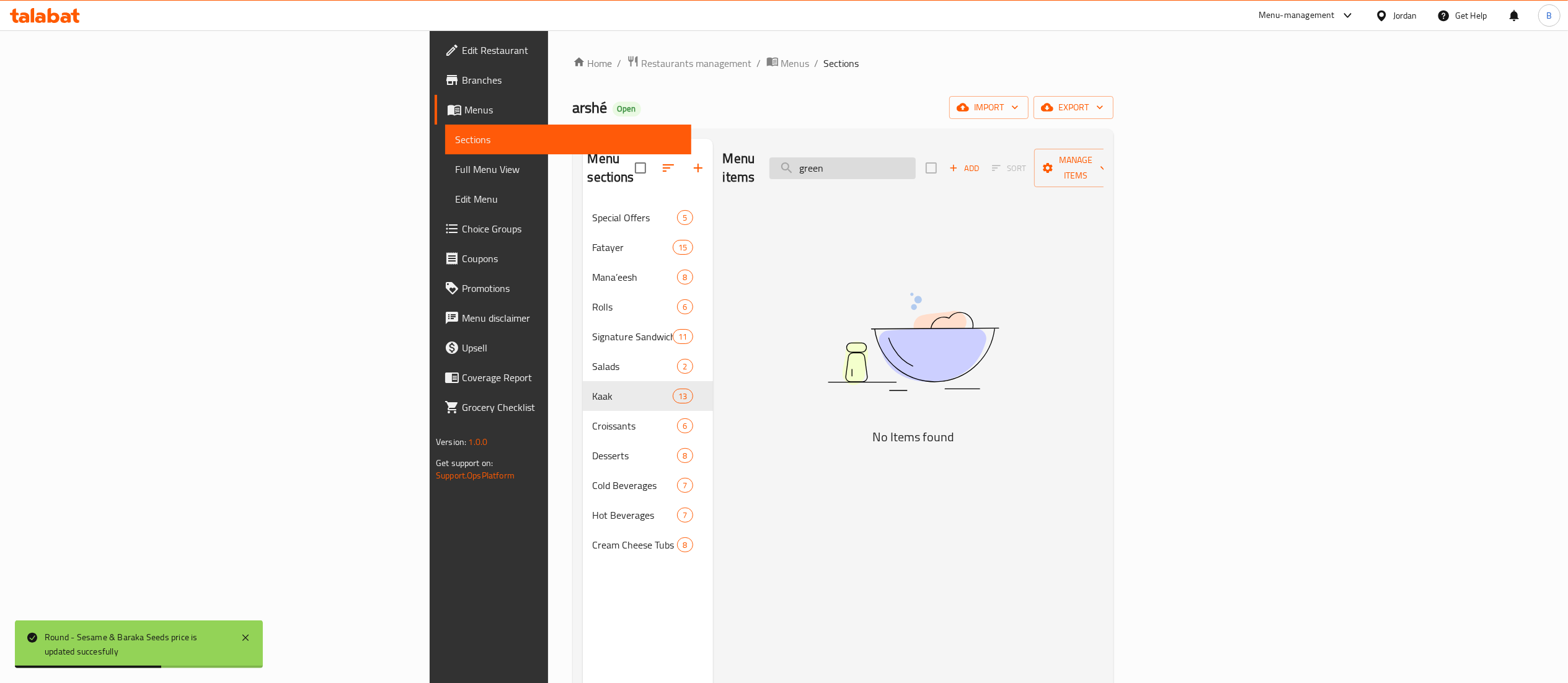
type input "green"
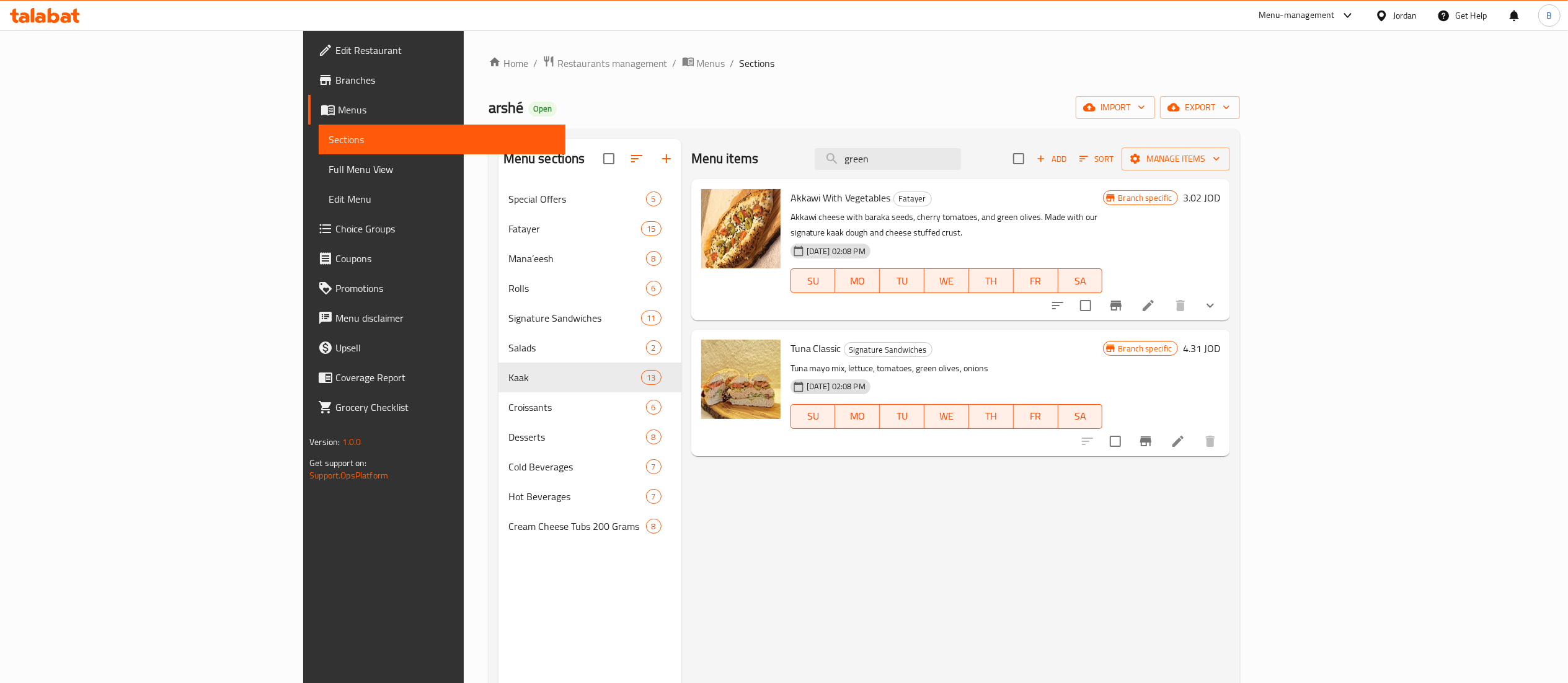
drag, startPoint x: 1025, startPoint y: 155, endPoint x: 688, endPoint y: 164, distance: 337.1
click at [717, 156] on div "Menu items green Add Sort Manage items" at bounding box center [961, 159] width 539 height 40
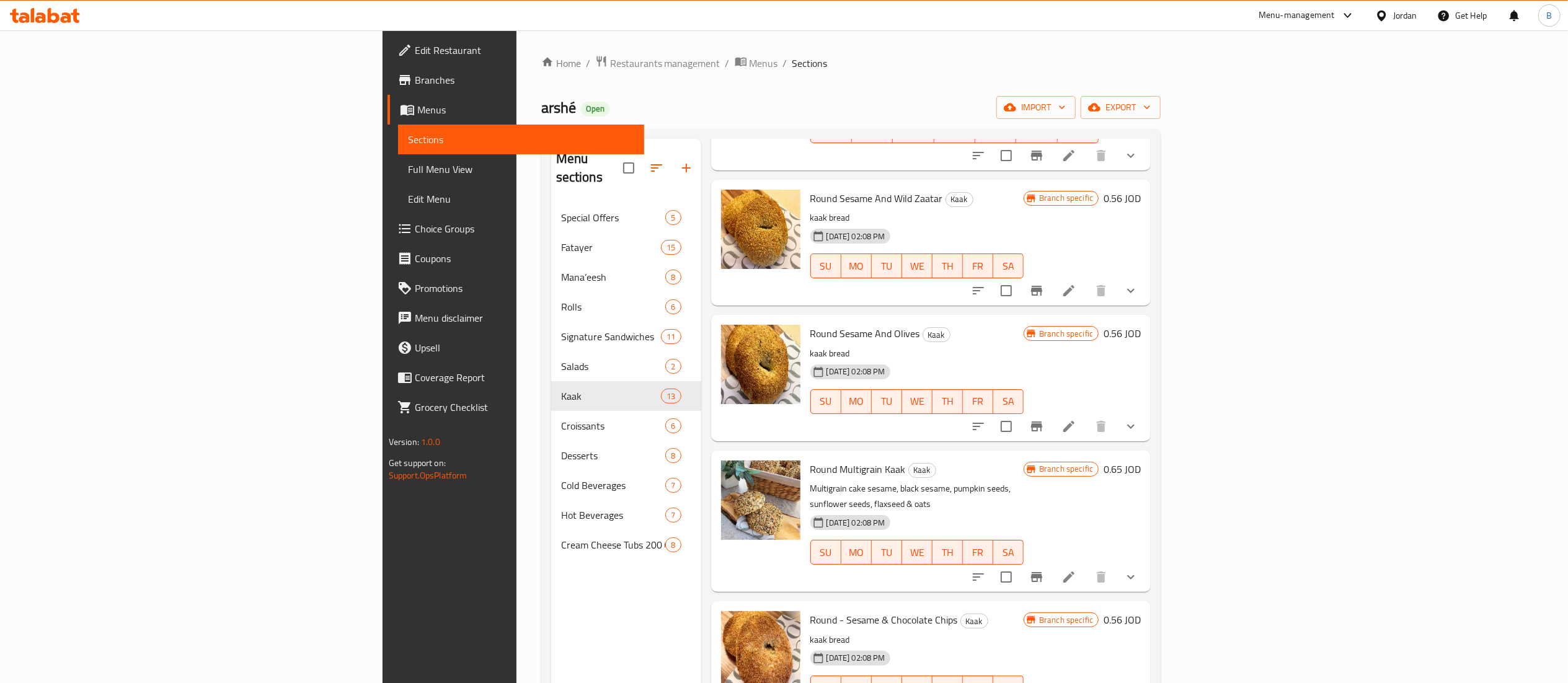
scroll to position [868, 0]
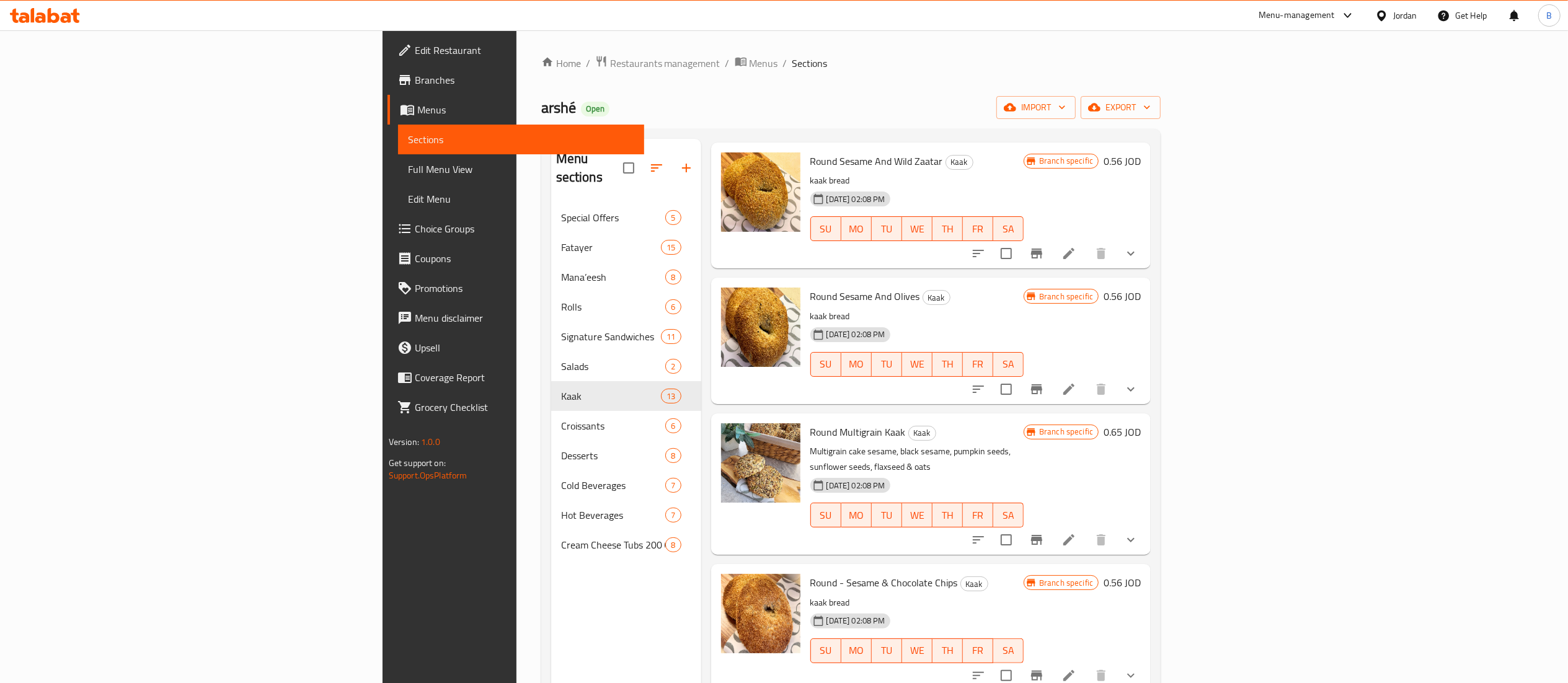
click at [1141, 287] on h6 "0.56 JOD" at bounding box center [1122, 296] width 37 height 17
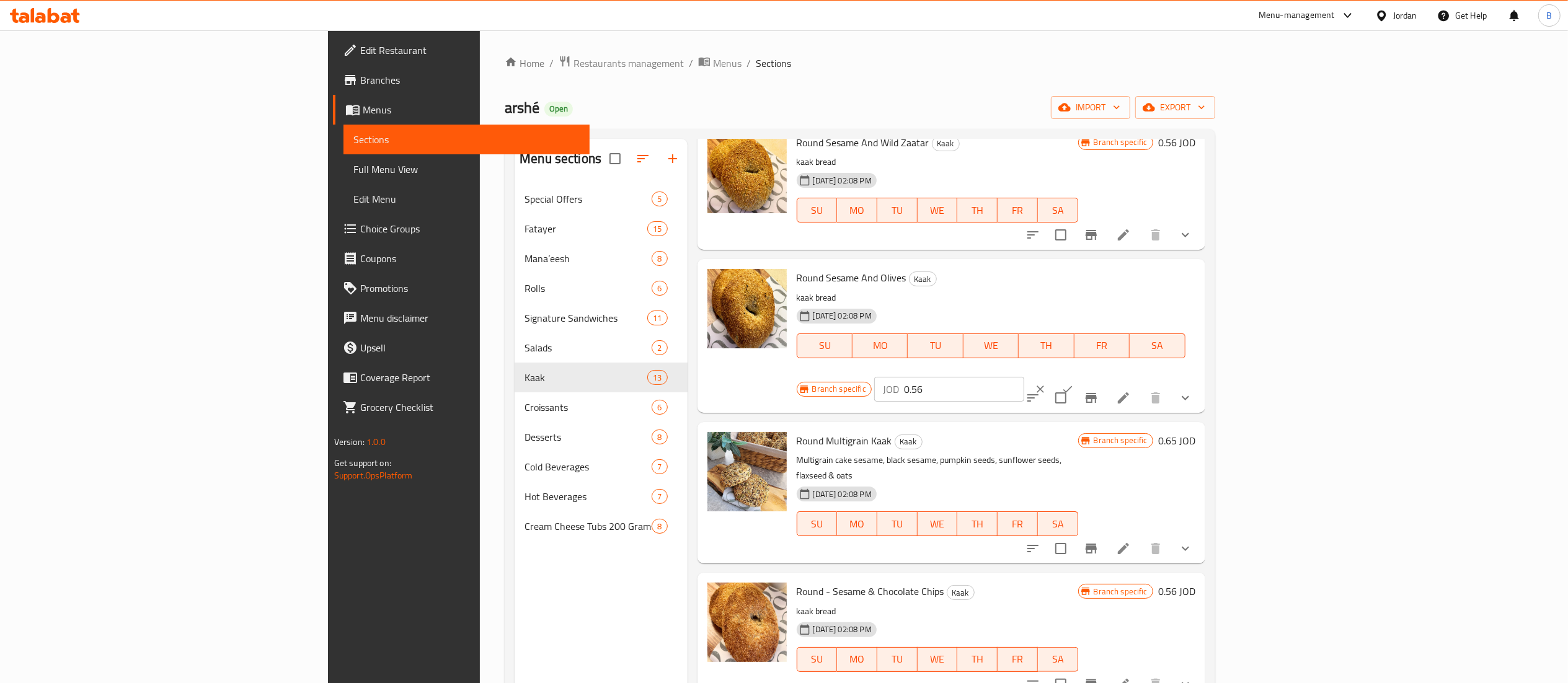
drag, startPoint x: 1488, startPoint y: 279, endPoint x: 1386, endPoint y: 284, distance: 102.1
click at [1024, 377] on input "0.56" at bounding box center [964, 389] width 121 height 25
drag, startPoint x: 1385, startPoint y: 284, endPoint x: 1268, endPoint y: 273, distance: 117.5
click at [1100, 375] on div "Branch specific JOD 0.65 ​" at bounding box center [948, 389] width 303 height 27
type input "0.65"
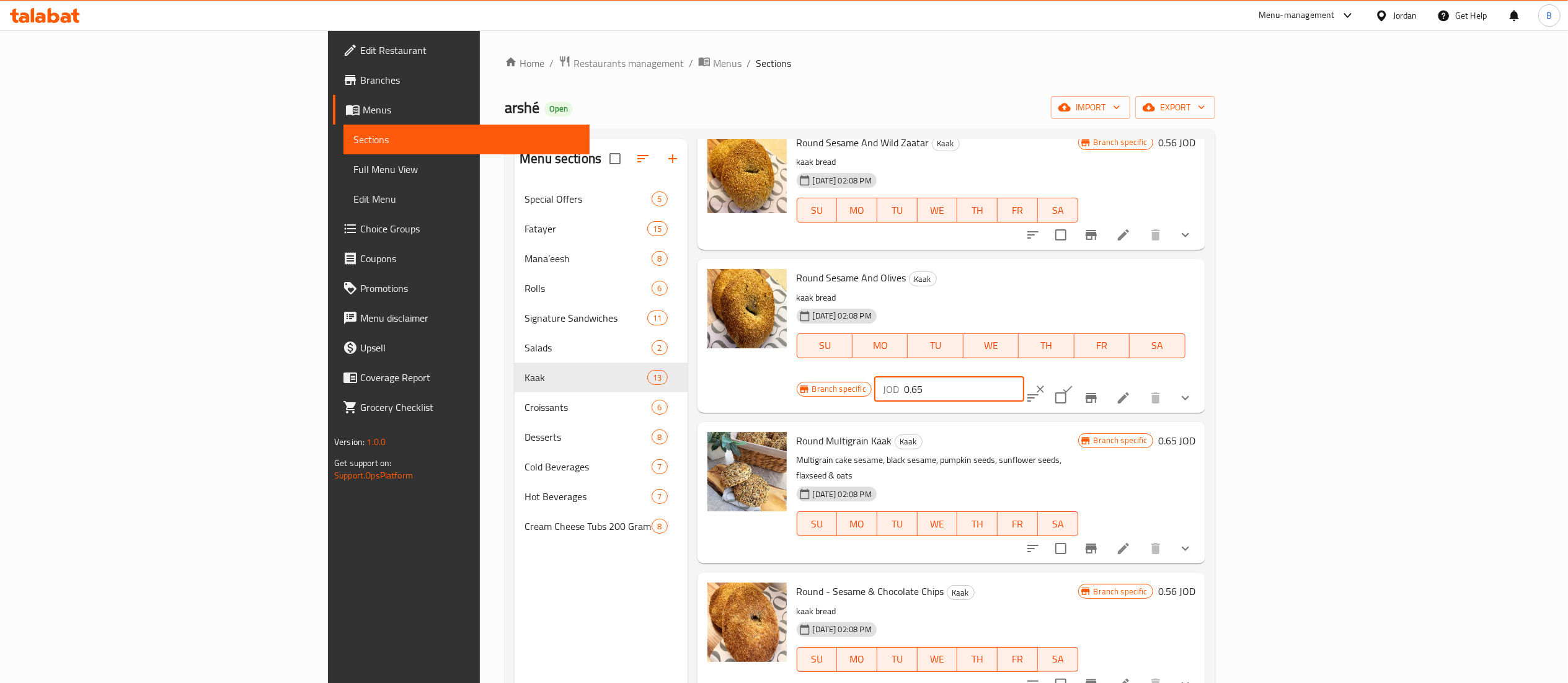
click at [1081, 375] on button "ok" at bounding box center [1067, 389] width 27 height 27
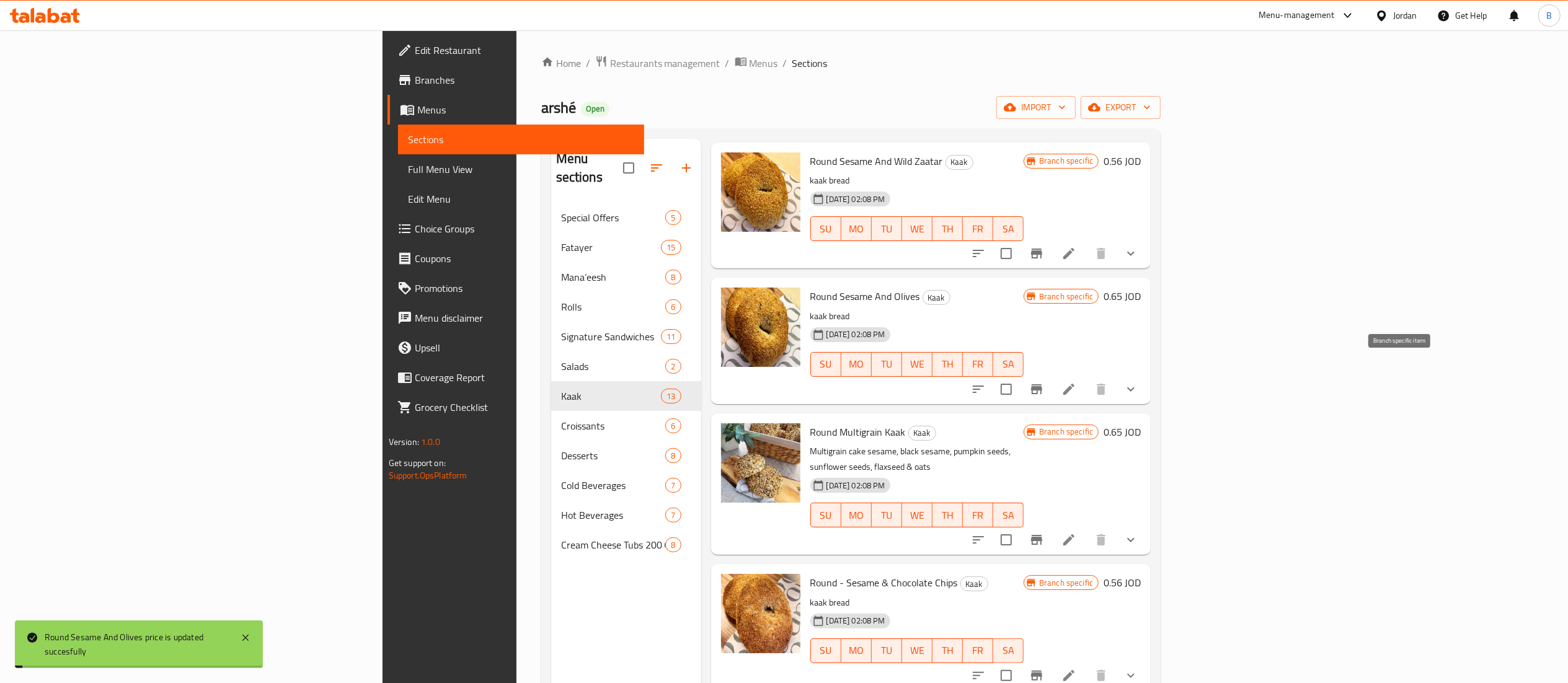
click at [1042, 384] on icon "Branch-specific-item" at bounding box center [1036, 389] width 11 height 10
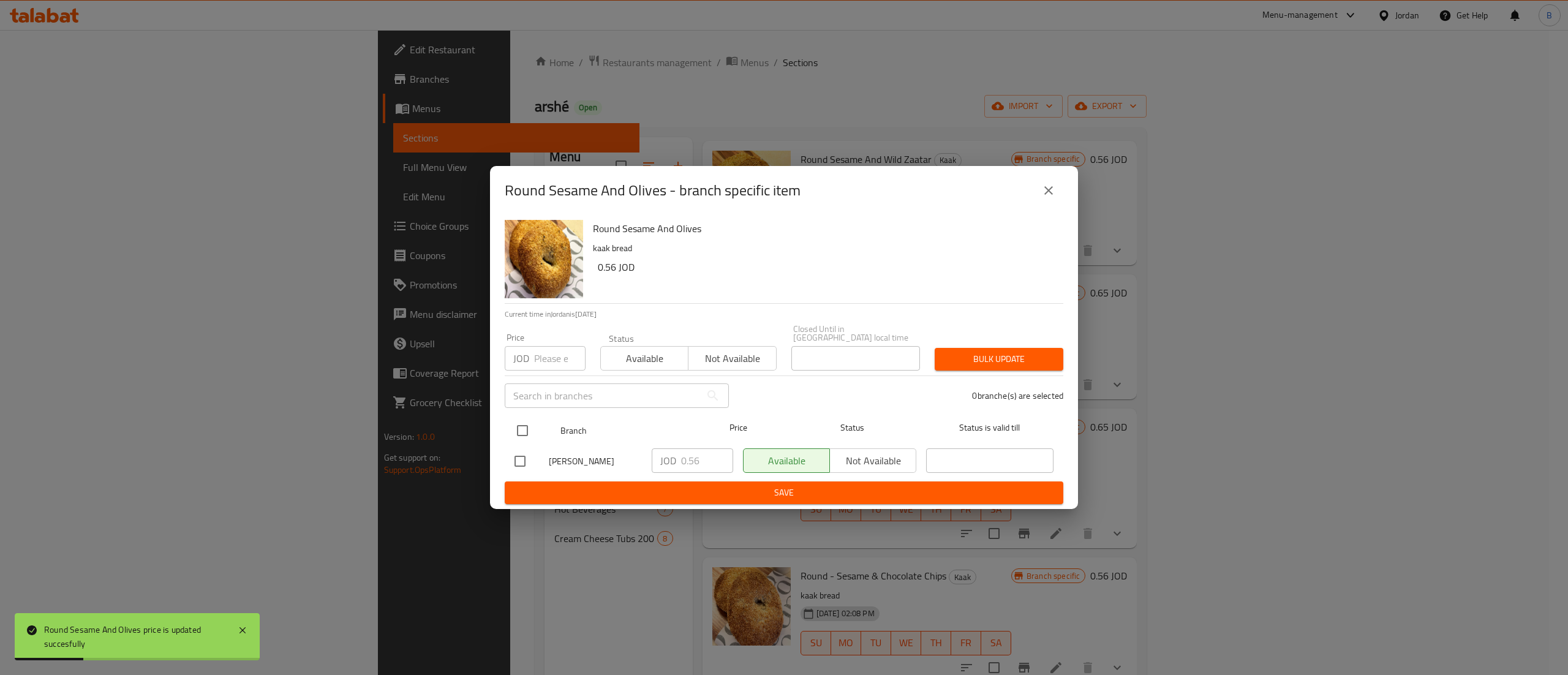
click at [525, 425] on input "checkbox" at bounding box center [523, 431] width 26 height 26
checkbox input "true"
drag, startPoint x: 701, startPoint y: 457, endPoint x: 630, endPoint y: 473, distance: 72.8
click at [637, 457] on div "arshé, Abdoun JOD 0.56 ​ Available Not available ​" at bounding box center [784, 461] width 549 height 36
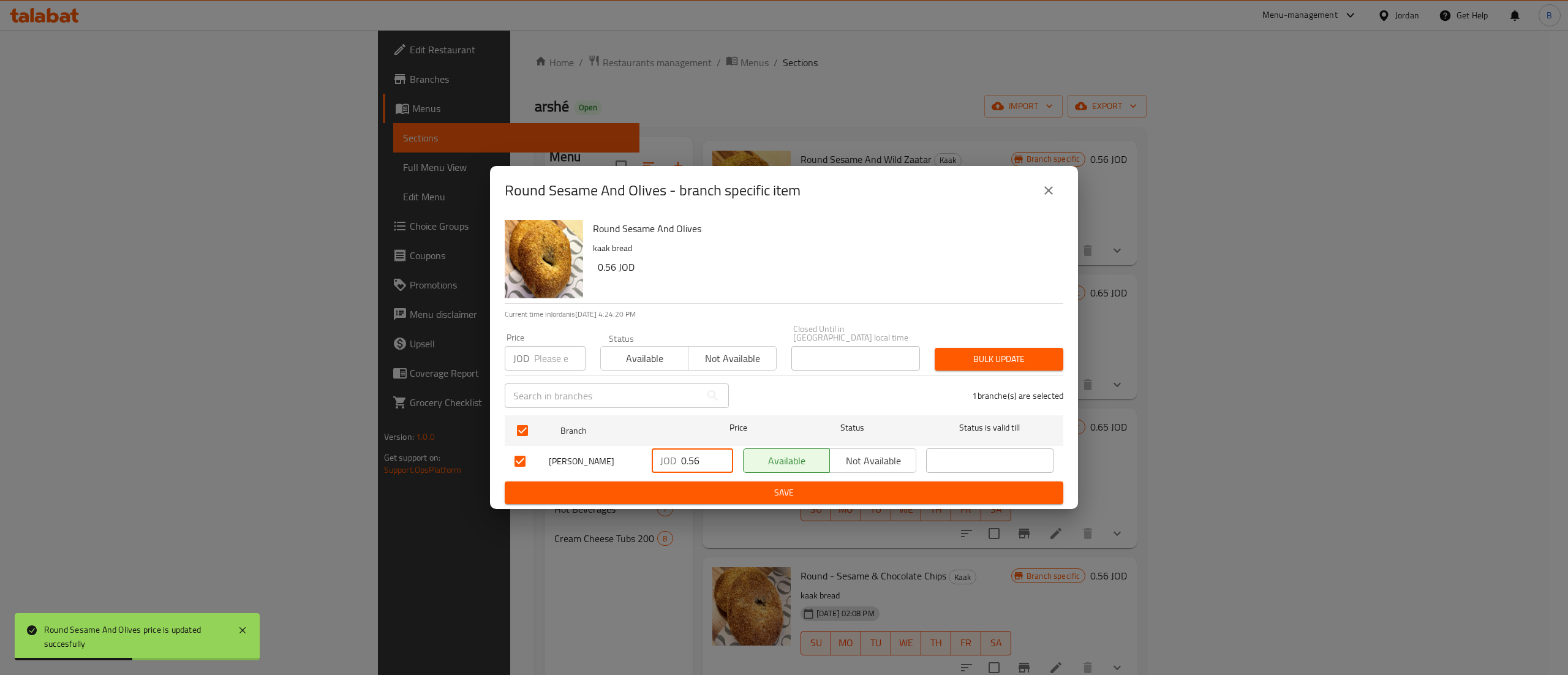
paste input "65"
type input "0.65"
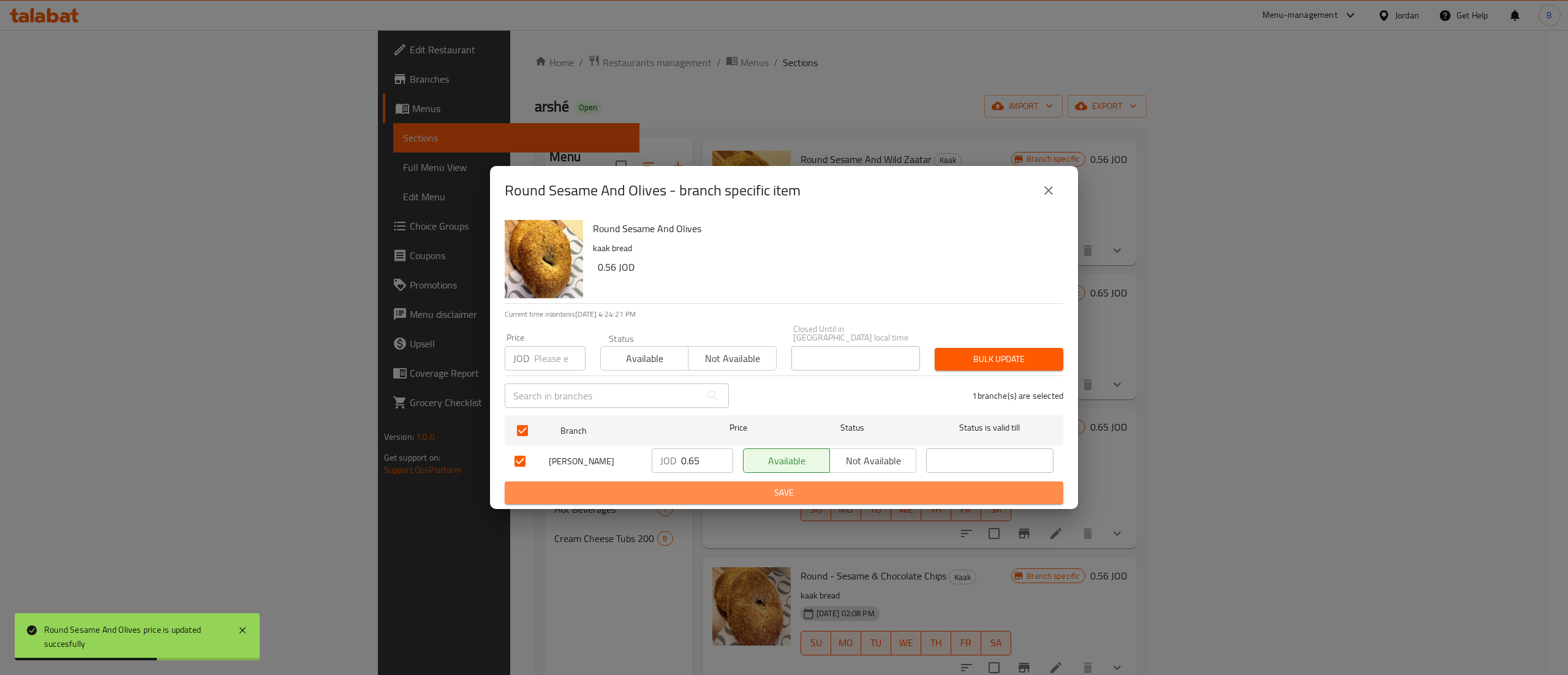
drag, startPoint x: 776, startPoint y: 494, endPoint x: 799, endPoint y: 499, distance: 23.5
click at [777, 494] on span "Save" at bounding box center [784, 493] width 539 height 15
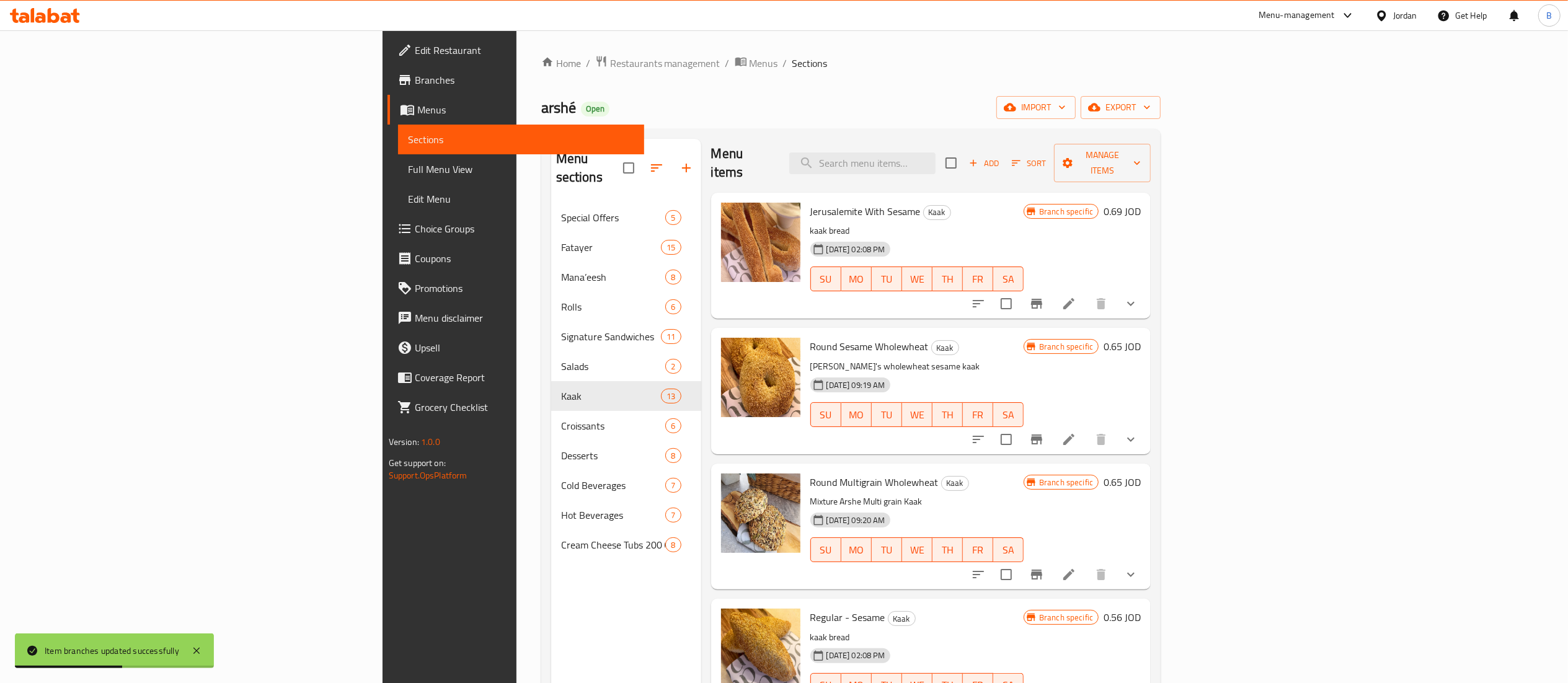
scroll to position [0, 0]
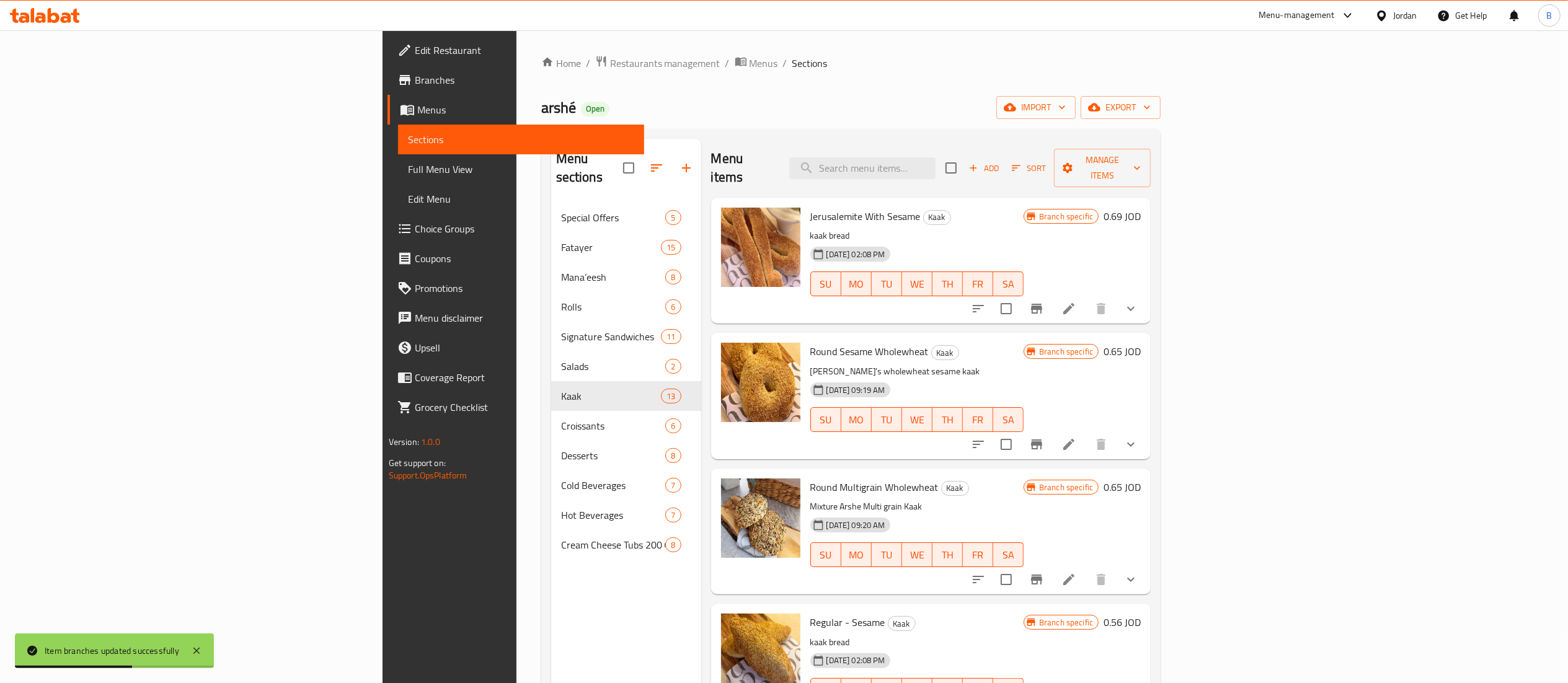
click at [1010, 202] on div "Jerusalemite With Sesame Kaak kaak bread 04-06-2025 02:08 PM SU MO TU WE TH FR …" at bounding box center [917, 260] width 223 height 116
click at [936, 158] on input "search" at bounding box center [862, 168] width 146 height 22
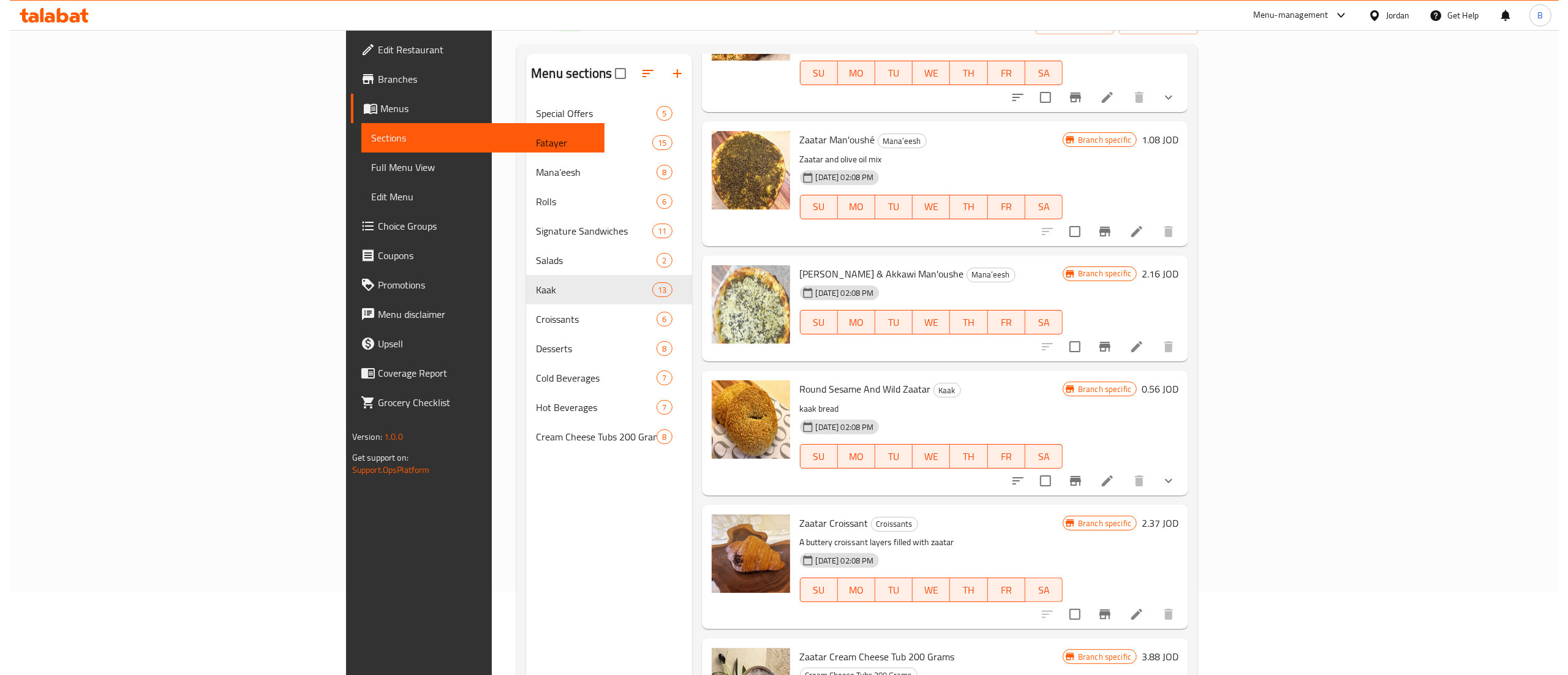
scroll to position [172, 0]
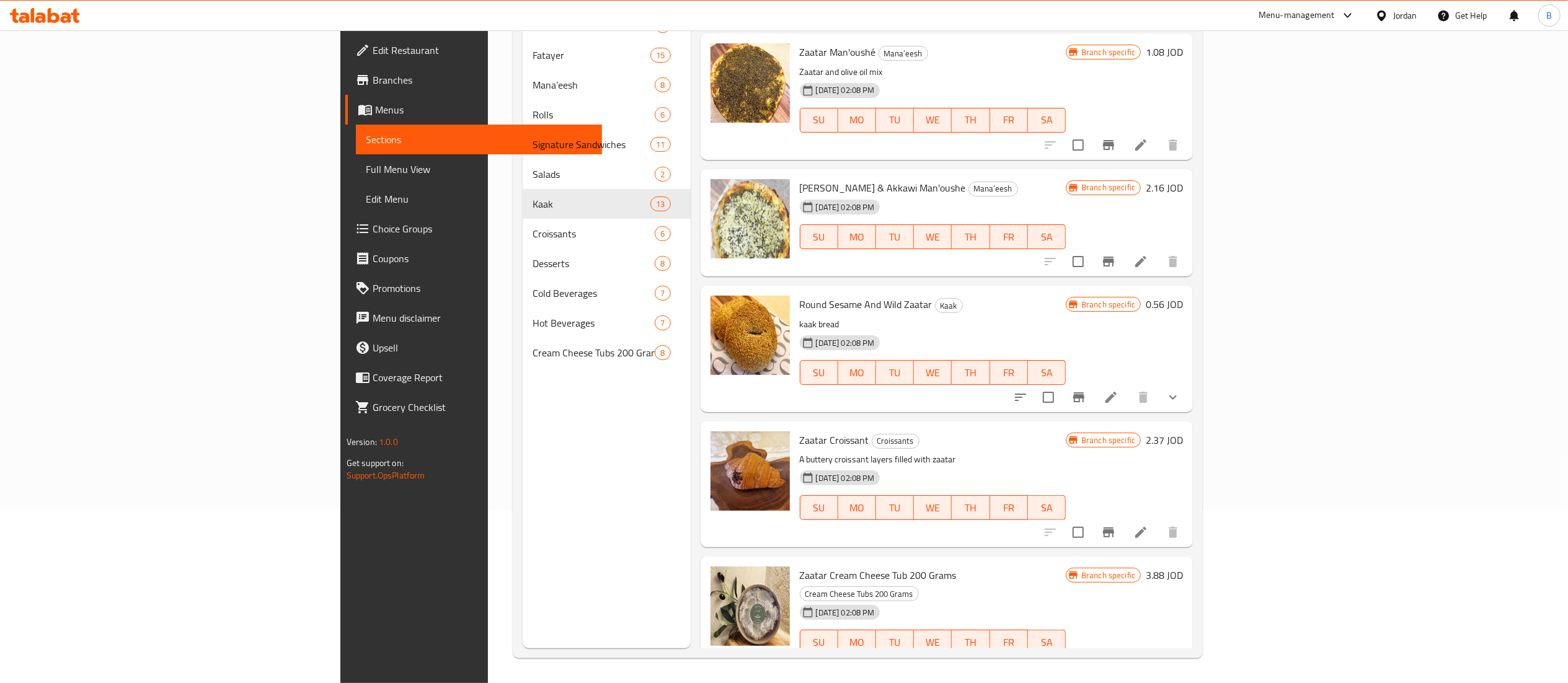
type input "zaatar"
click at [1183, 296] on h6 "0.56 JOD" at bounding box center [1165, 304] width 37 height 17
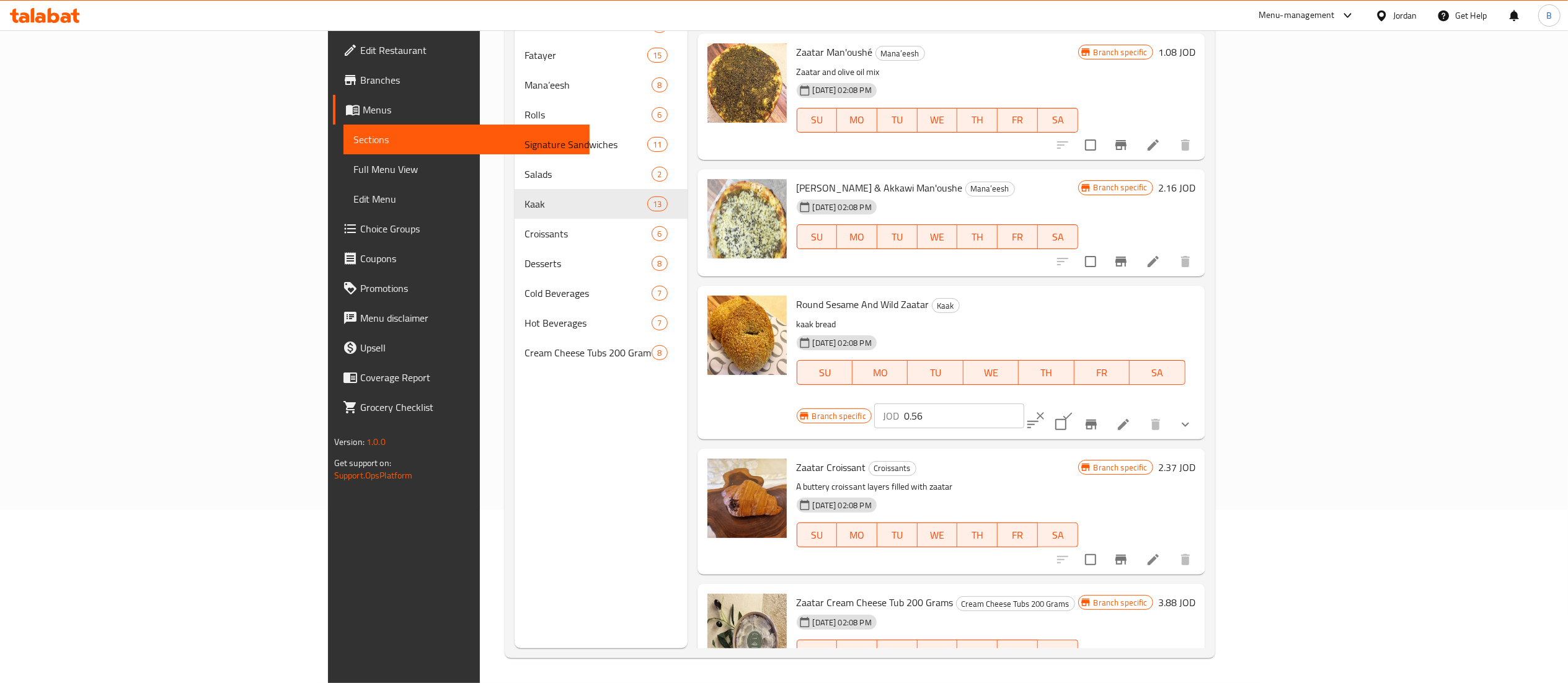
click at [1024, 403] on input "0.56" at bounding box center [964, 416] width 121 height 25
drag, startPoint x: 1363, startPoint y: 289, endPoint x: 1322, endPoint y: 290, distance: 41.0
click at [1024, 403] on div "JOD 0.65 ​" at bounding box center [949, 416] width 150 height 25
type input "0.65"
click at [1081, 403] on button "ok" at bounding box center [1067, 416] width 27 height 27
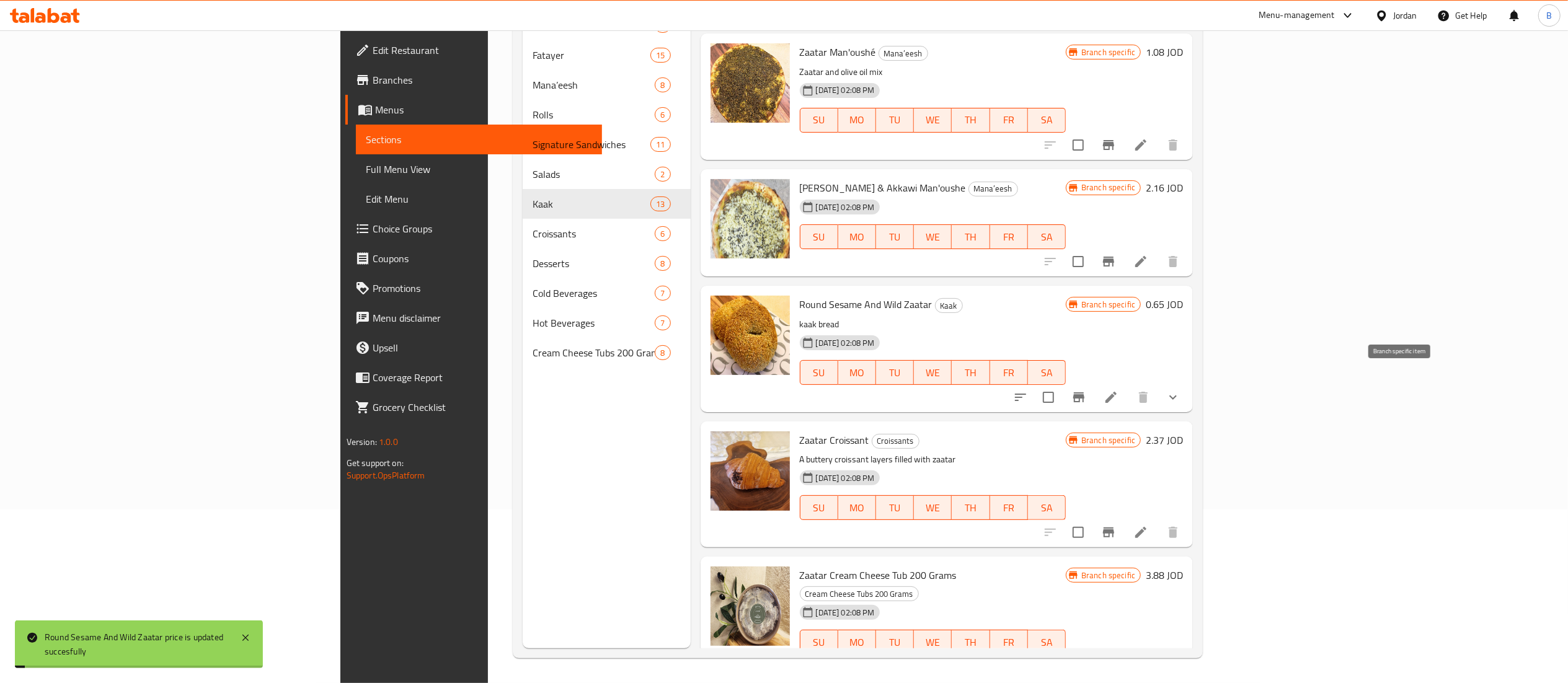
click at [1087, 390] on icon "Branch-specific-item" at bounding box center [1078, 397] width 15 height 15
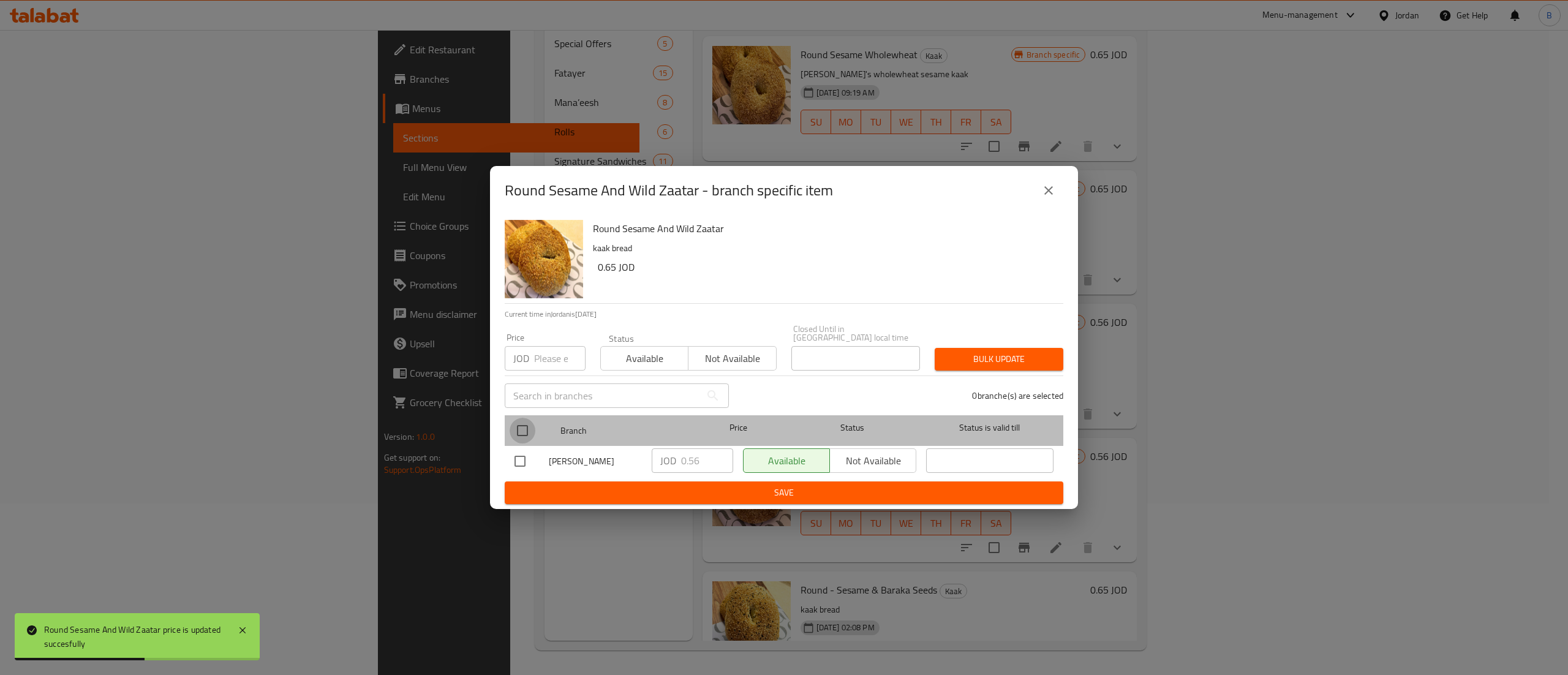
click at [527, 425] on input "checkbox" at bounding box center [523, 431] width 26 height 26
checkbox input "true"
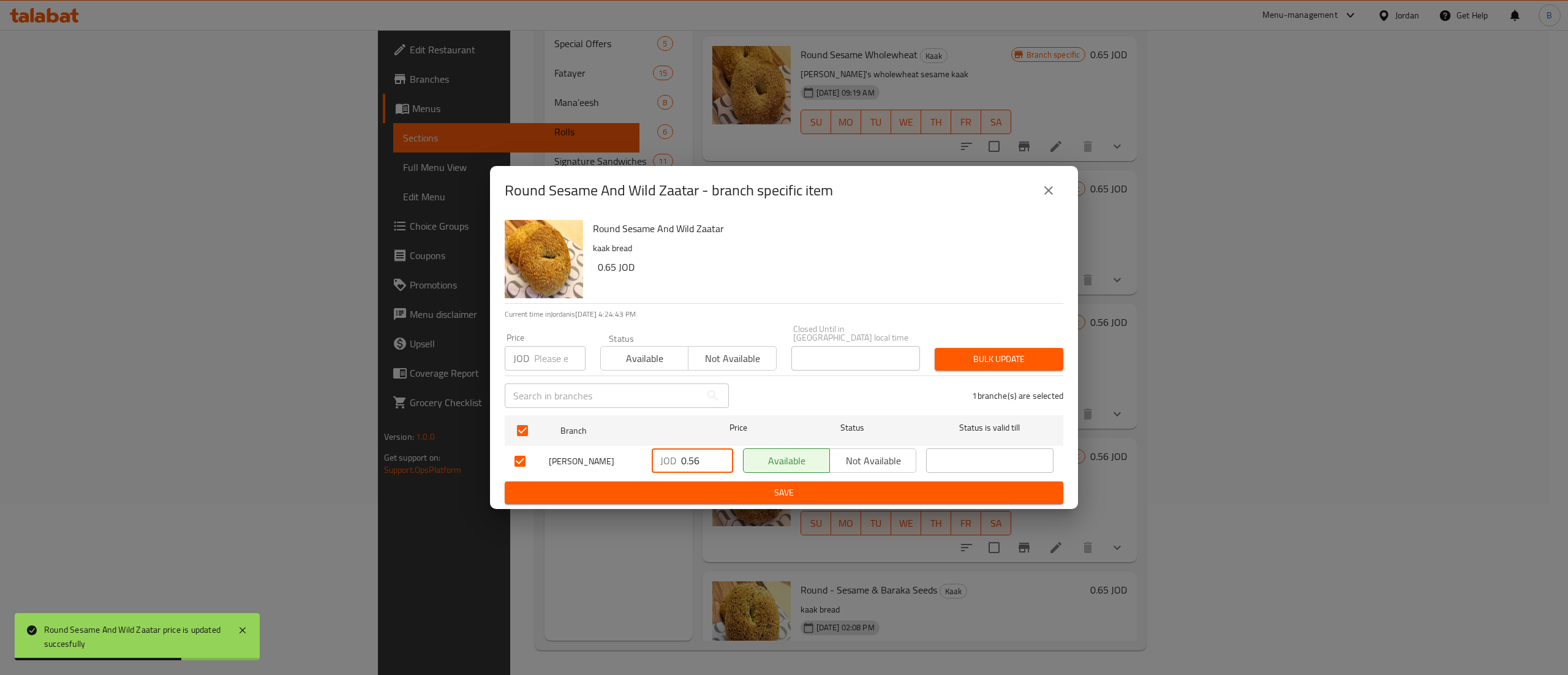
drag, startPoint x: 711, startPoint y: 457, endPoint x: 591, endPoint y: 457, distance: 120.0
click at [593, 457] on div "arshé, Abdoun JOD 0.56 ​ Available Not available ​" at bounding box center [784, 461] width 549 height 36
paste input "65"
type input "0.65"
click at [696, 485] on span "Save" at bounding box center [784, 493] width 539 height 15
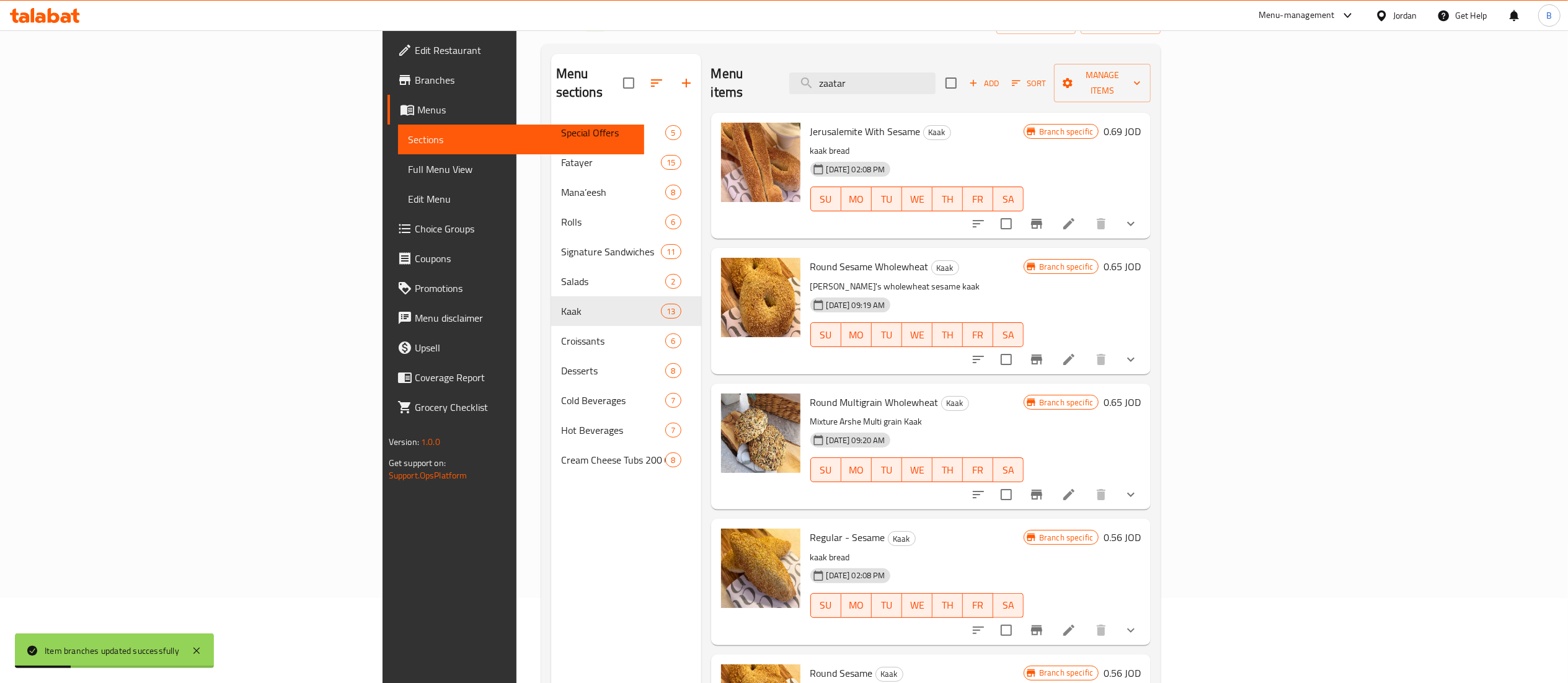
scroll to position [0, 0]
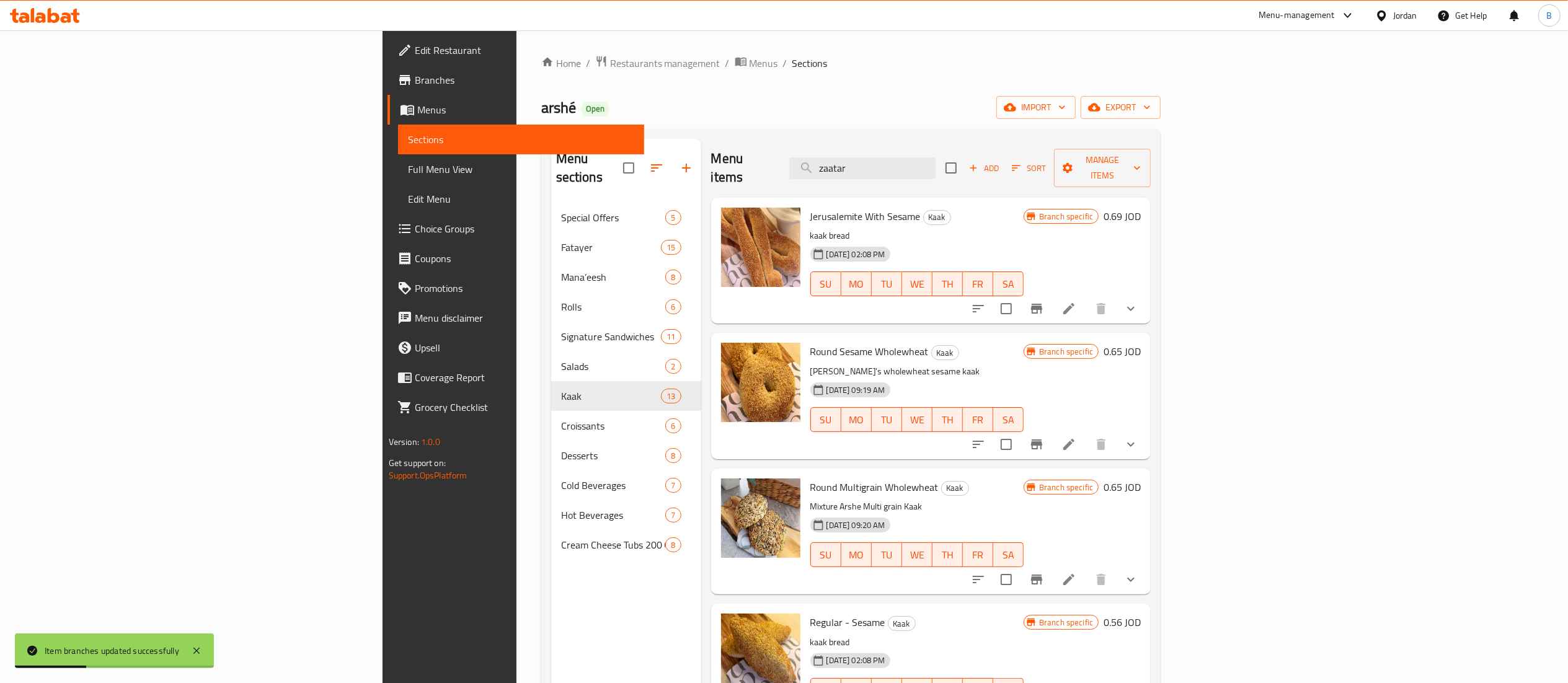
drag, startPoint x: 985, startPoint y: 155, endPoint x: 539, endPoint y: 178, distance: 446.6
click at [711, 146] on div "Menu items zaatar Add Sort Manage items" at bounding box center [931, 168] width 440 height 59
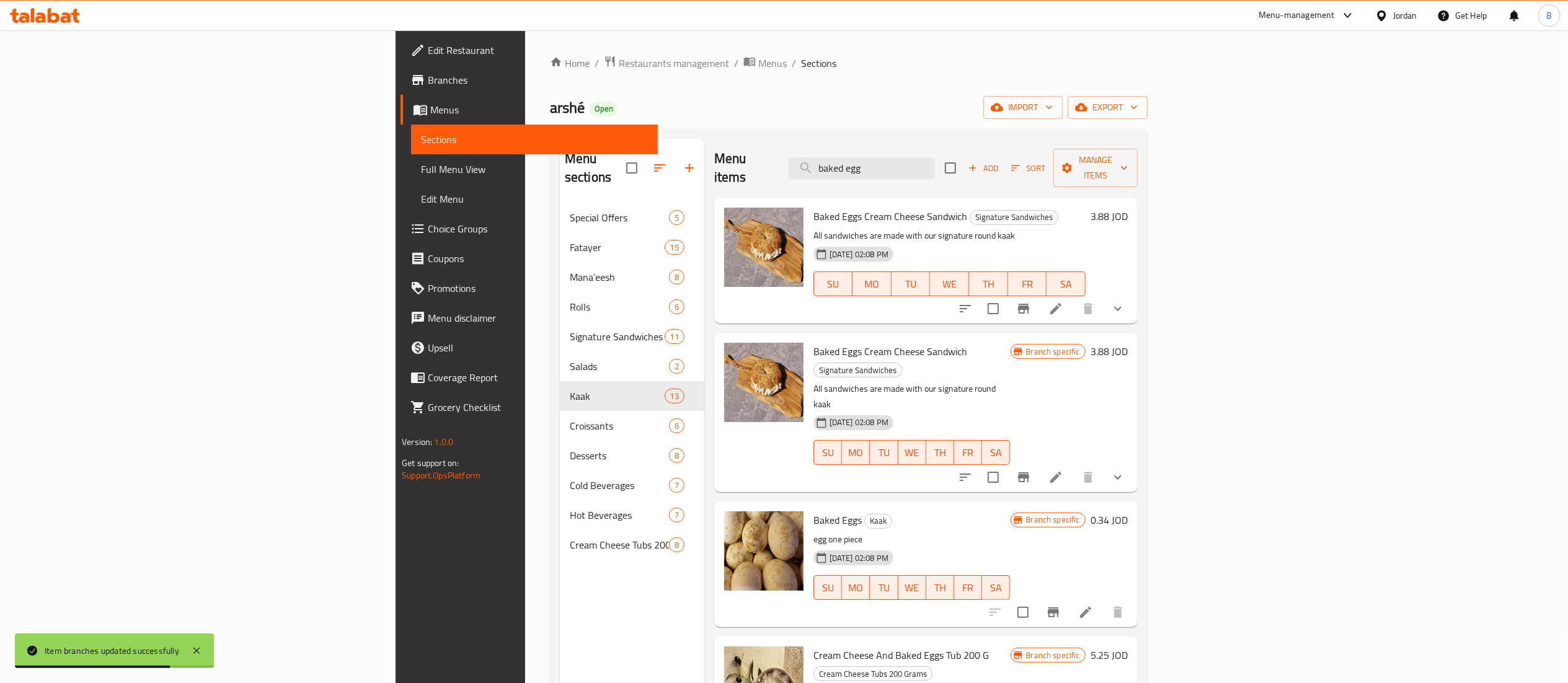
type input "baked egg"
click at [1128, 208] on h6 "3.88 JOD" at bounding box center [1109, 216] width 37 height 17
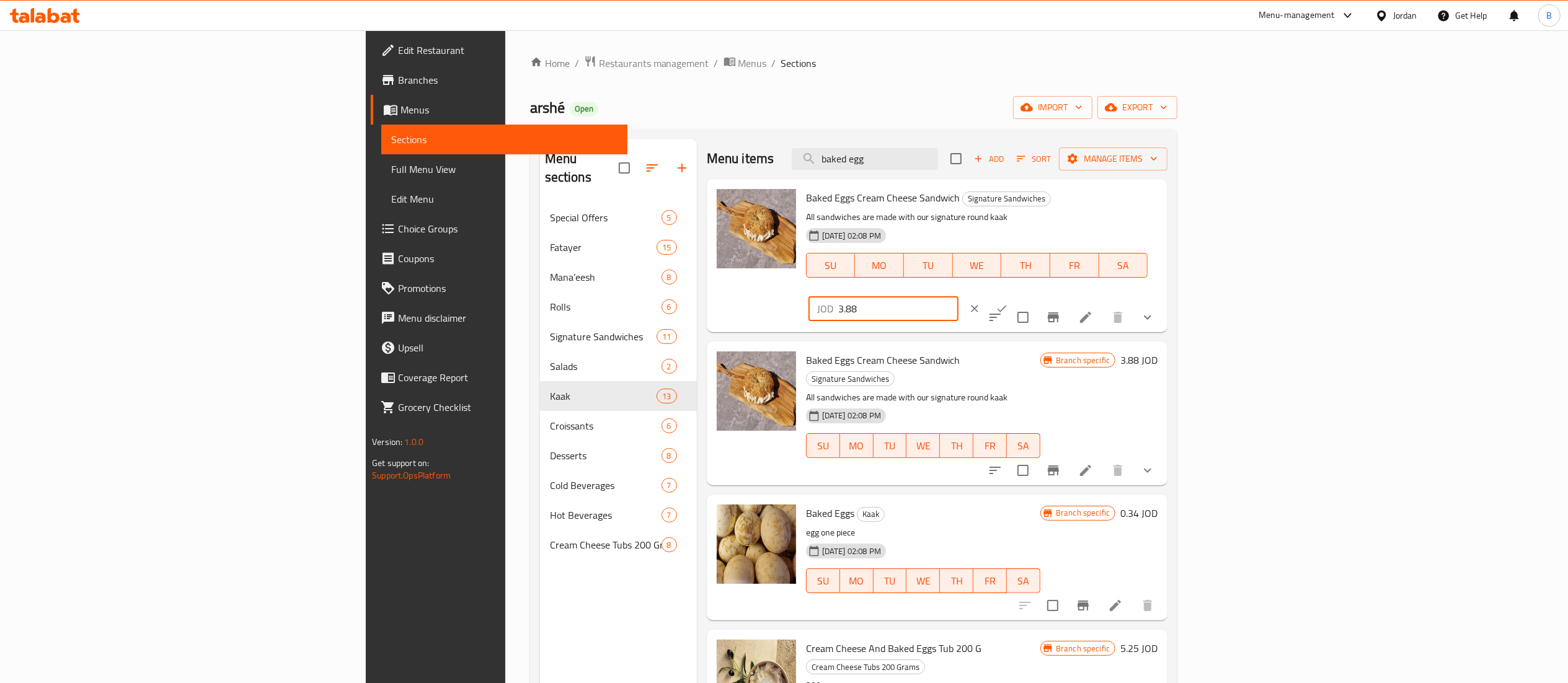
drag, startPoint x: 1396, startPoint y: 210, endPoint x: 1257, endPoint y: 203, distance: 139.2
click at [1162, 203] on div "Baked Eggs Cream Cheese Sandwich Signature Sandwiches All sandwiches are made w…" at bounding box center [982, 255] width 362 height 143
drag, startPoint x: 1397, startPoint y: 206, endPoint x: 1184, endPoint y: 196, distance: 213.2
click at [1162, 196] on div "Baked Eggs Cream Cheese Sandwich Signature Sandwiches All sandwiches are made w…" at bounding box center [982, 255] width 362 height 143
type input "4.22"
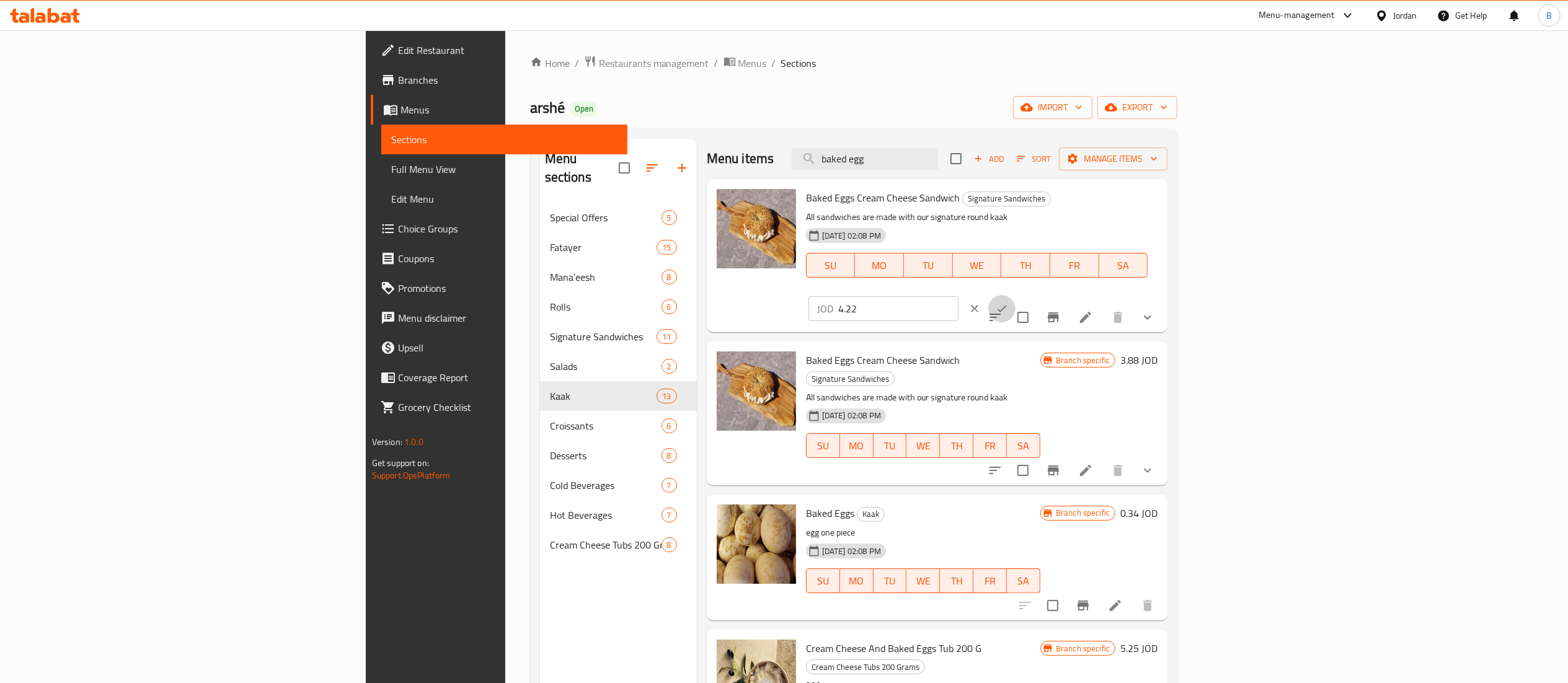
click at [1008, 303] on icon "ok" at bounding box center [1002, 309] width 12 height 12
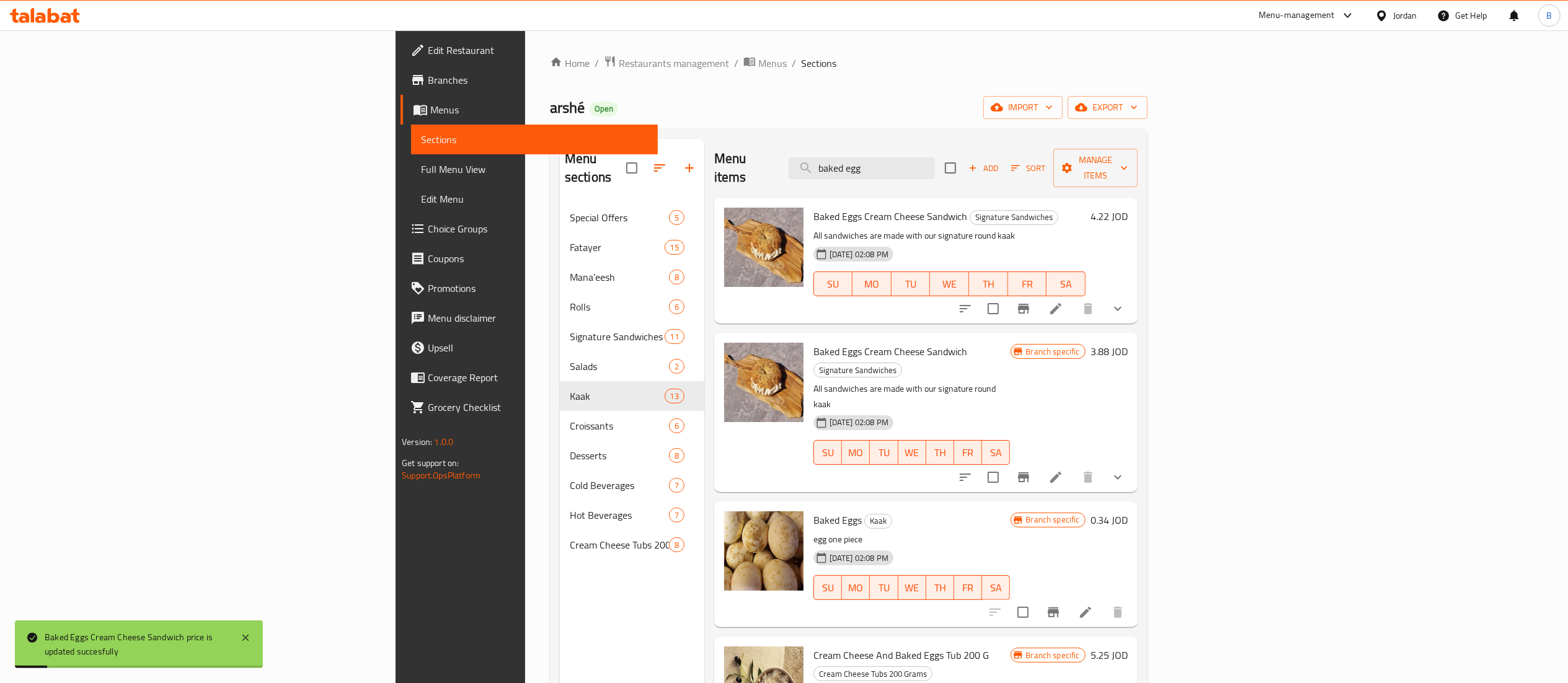
click at [1128, 343] on h6 "3.88 JOD" at bounding box center [1109, 352] width 37 height 17
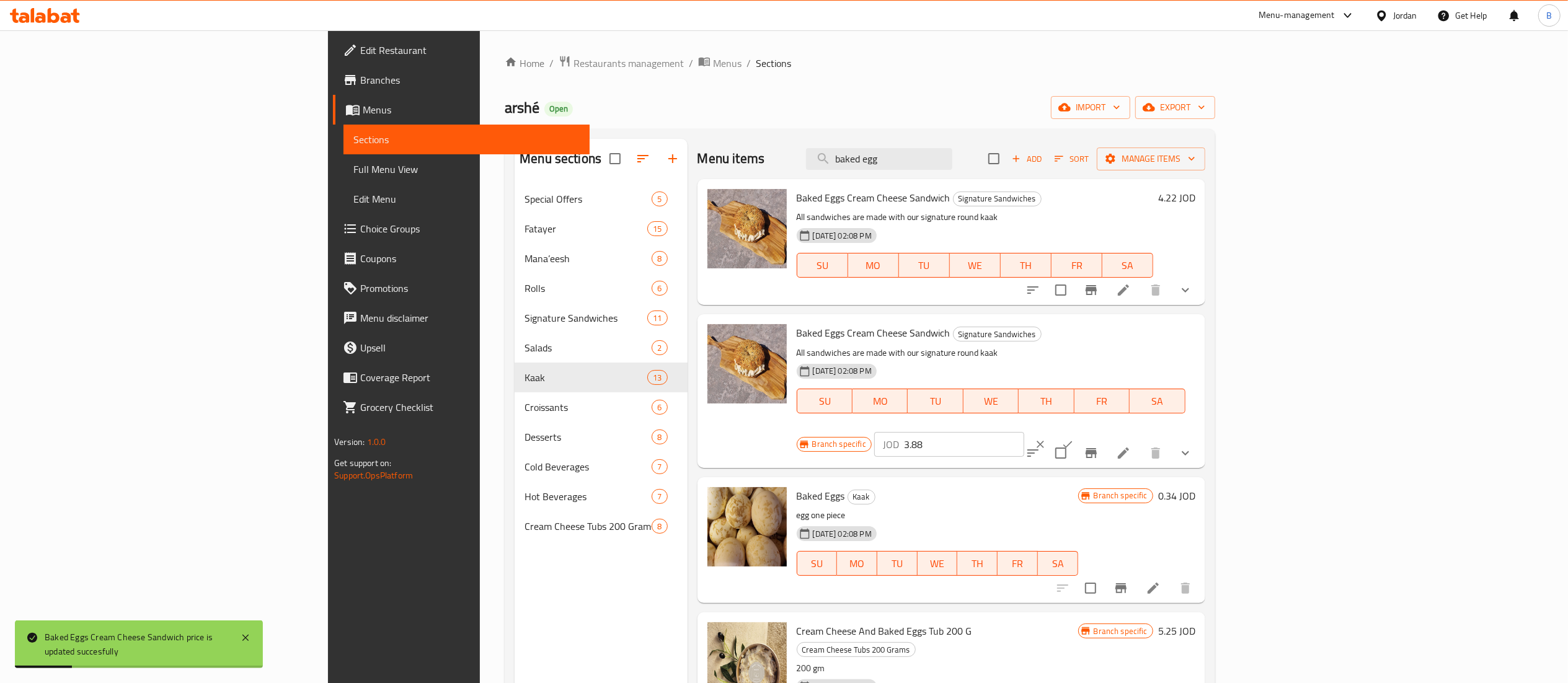
drag, startPoint x: 1412, startPoint y: 336, endPoint x: 1264, endPoint y: 340, distance: 148.1
click at [1100, 431] on div "Branch specific JOD 3.88 ​" at bounding box center [948, 444] width 303 height 27
paste input "4.22"
type input "4.22"
click at [1081, 431] on button "ok" at bounding box center [1067, 444] width 27 height 27
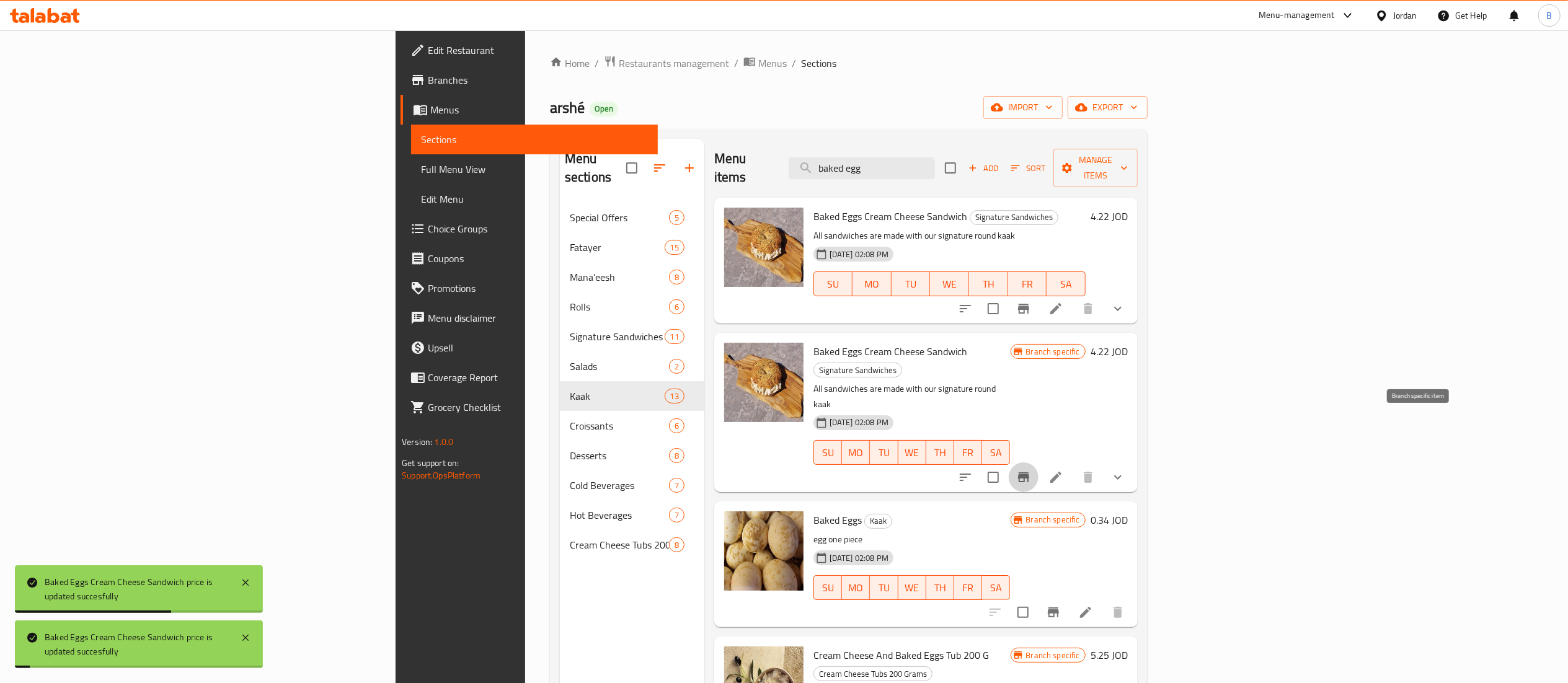
click at [1029, 472] on icon "Branch-specific-item" at bounding box center [1023, 477] width 11 height 10
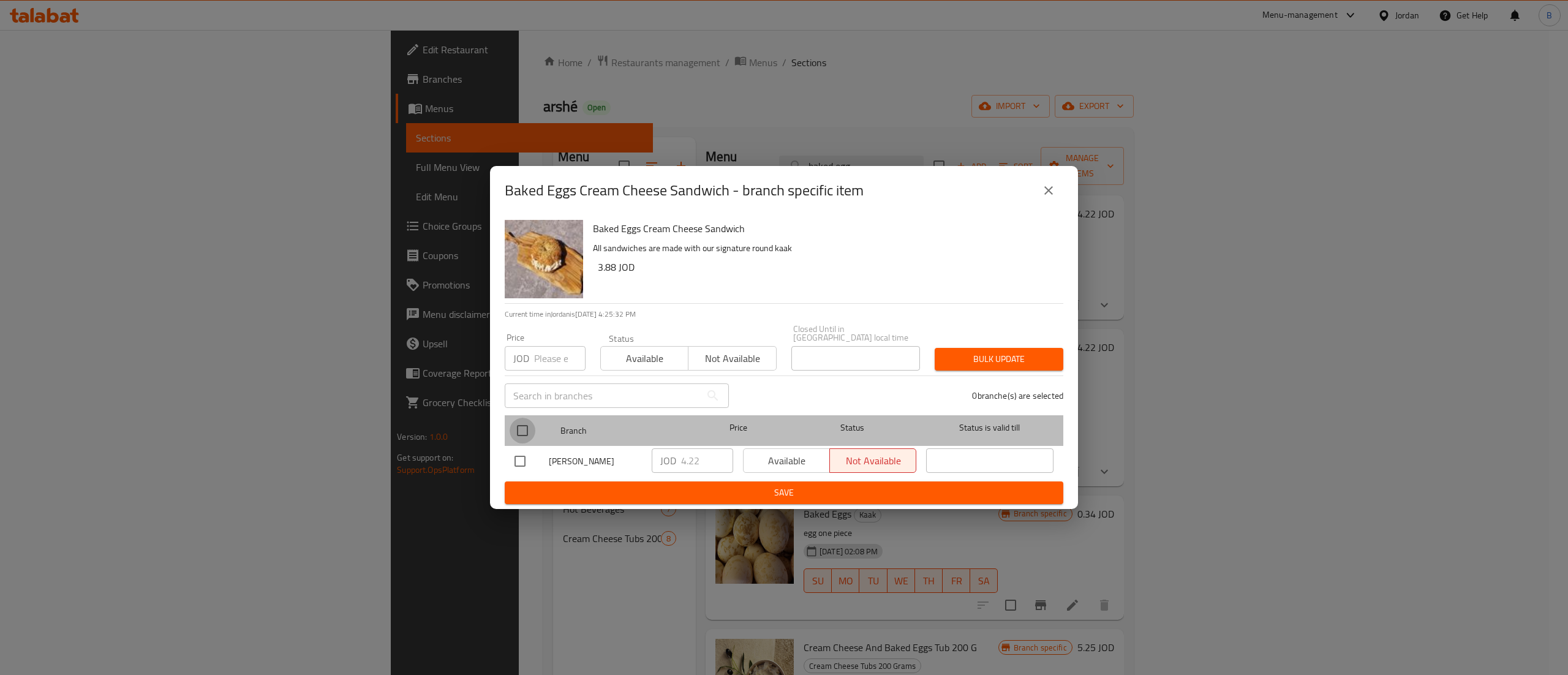
click at [522, 426] on input "checkbox" at bounding box center [523, 431] width 26 height 26
checkbox input "true"
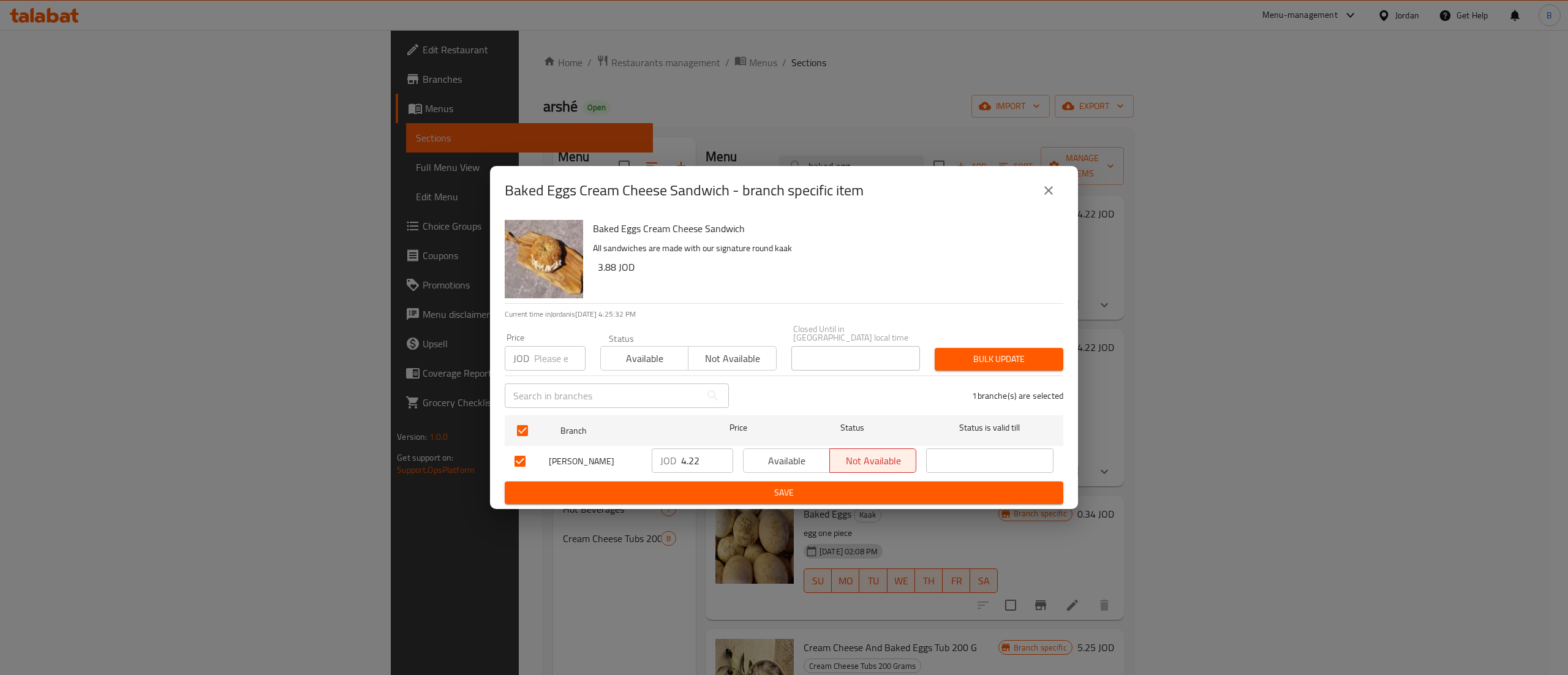
click at [747, 476] on ul "Branch Price Status Status is valid till arshé, Abdoun JOD 4.22 ​ Available Not…" at bounding box center [784, 446] width 559 height 71
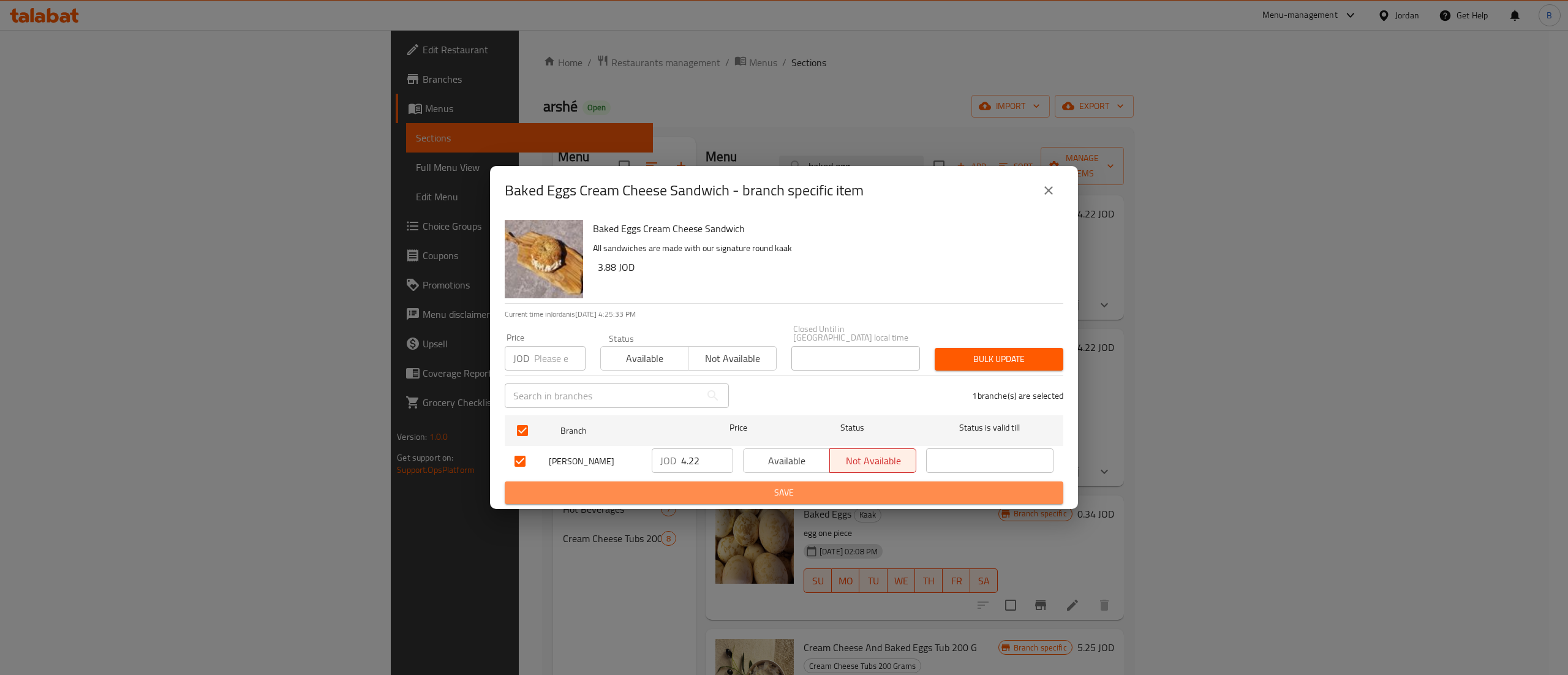
click at [757, 488] on span "Save" at bounding box center [784, 493] width 539 height 15
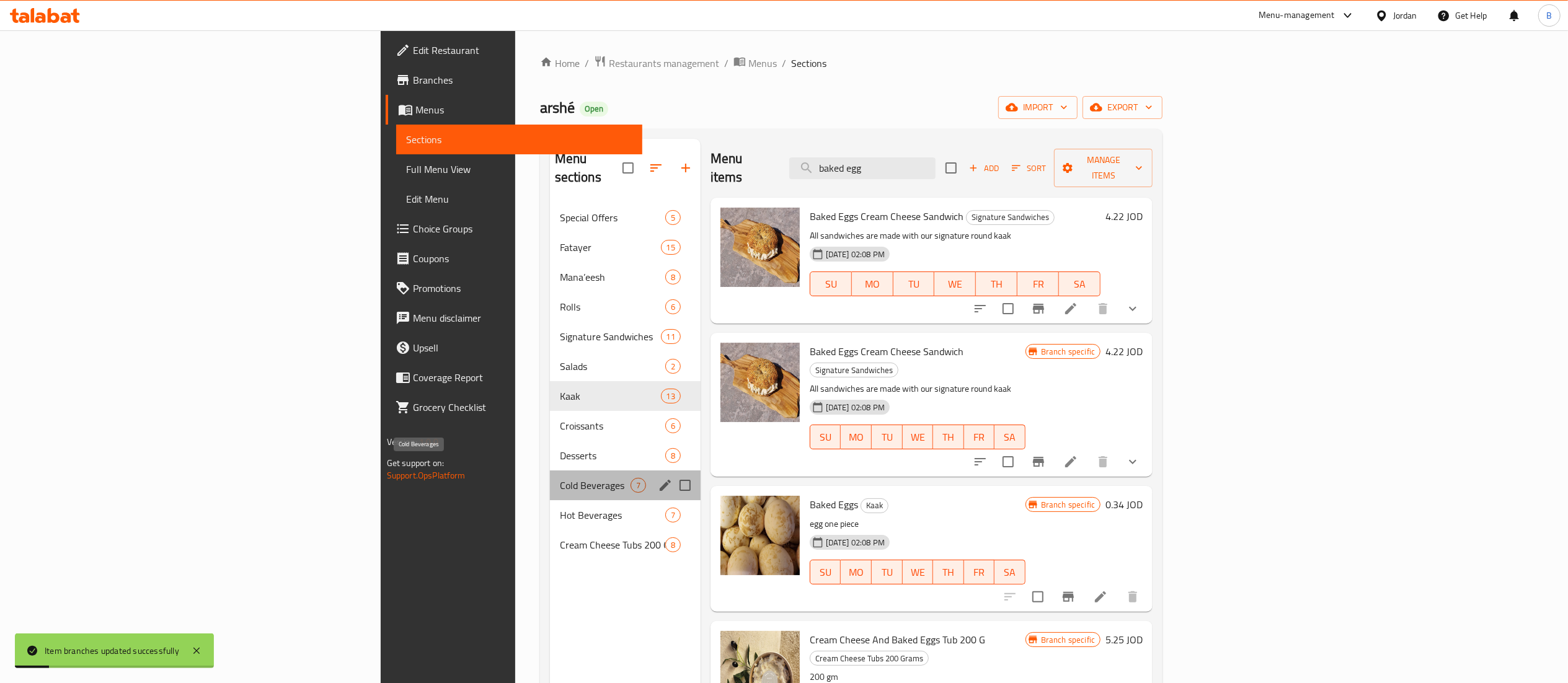
click at [560, 478] on span "Cold Beverages" at bounding box center [595, 485] width 70 height 15
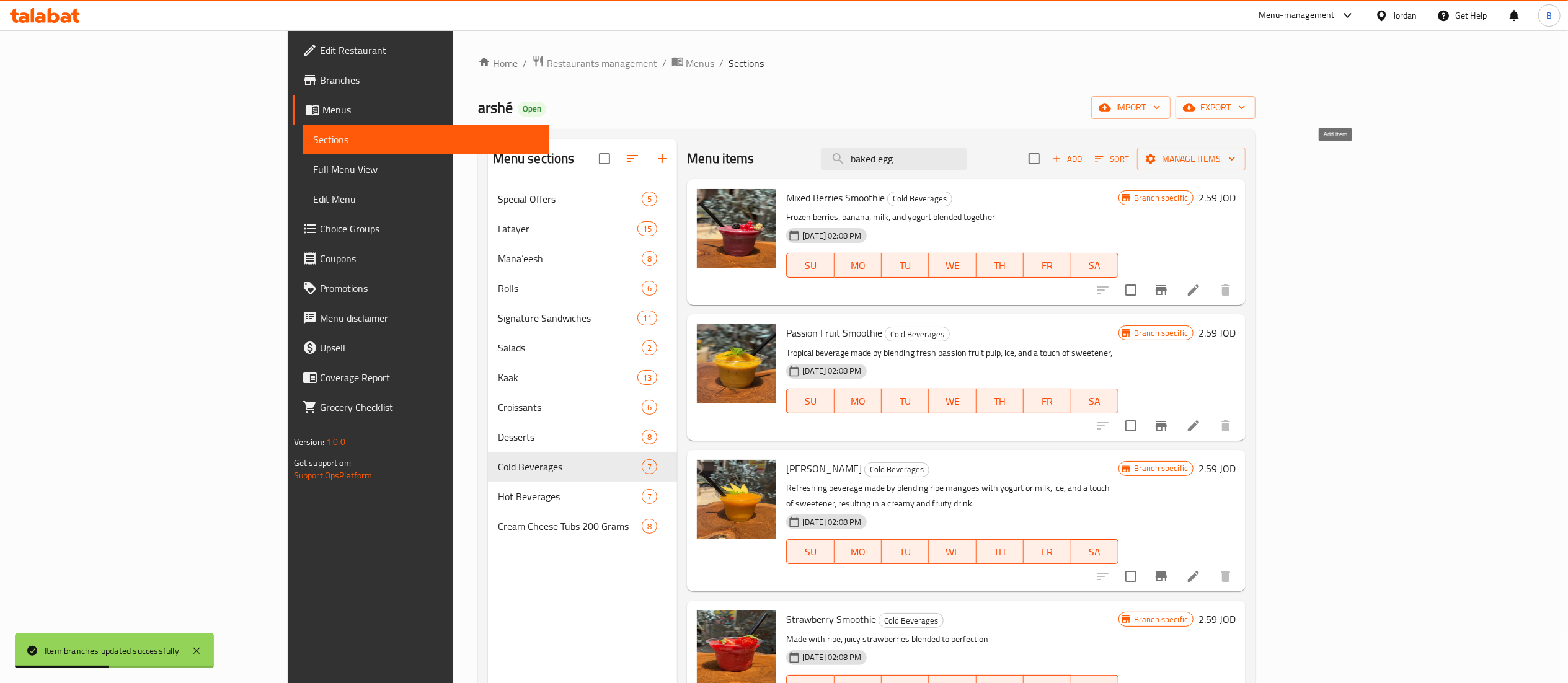
click at [1083, 165] on span "Add" at bounding box center [1066, 159] width 33 height 14
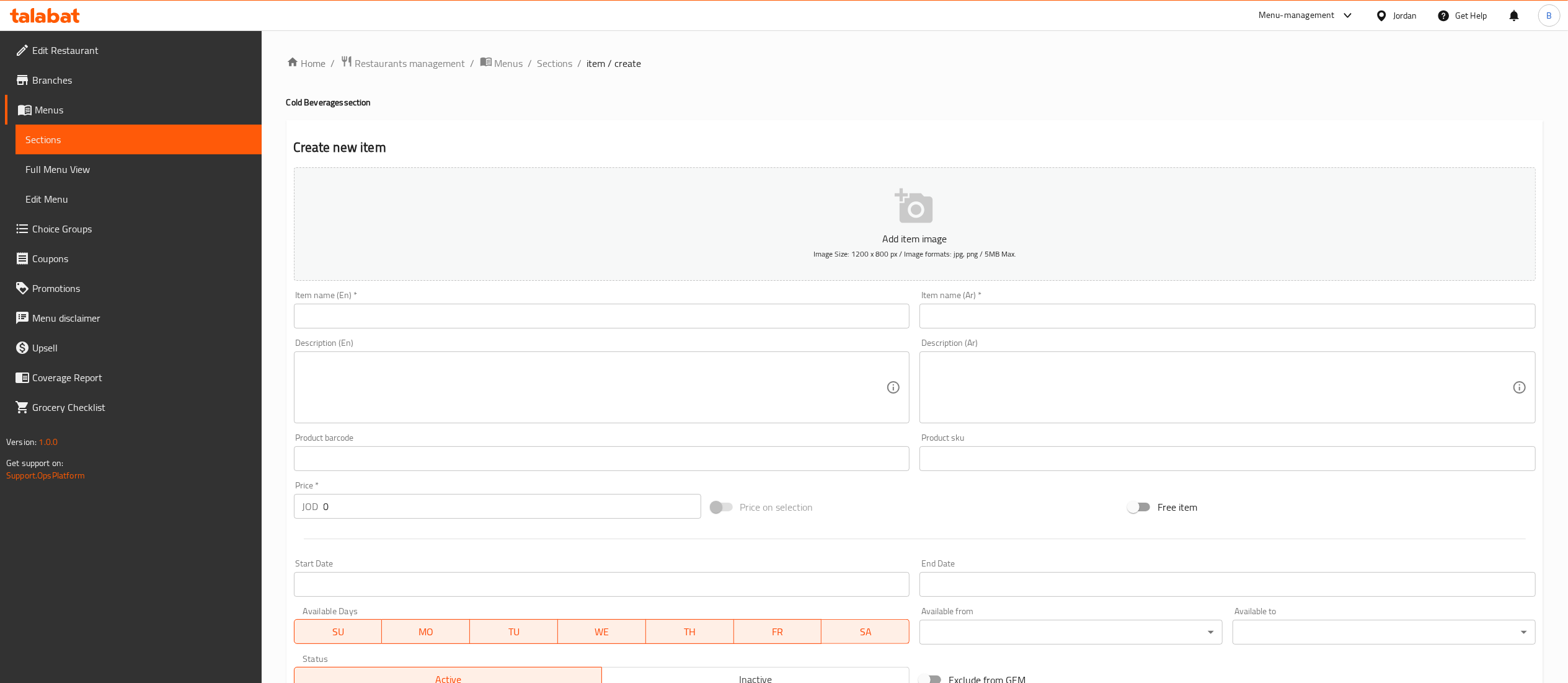
click at [628, 326] on input "text" at bounding box center [602, 316] width 617 height 25
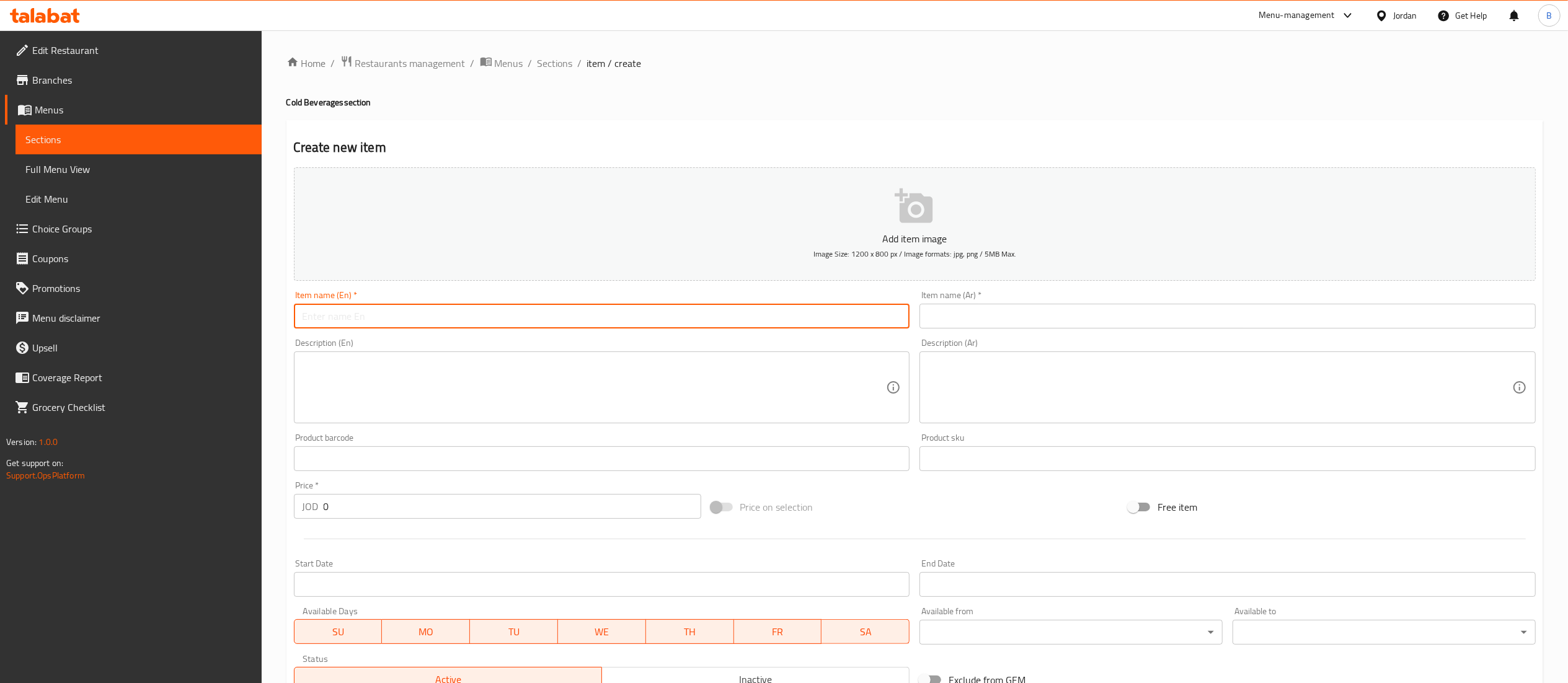
paste input "Iced American Coffee"
type input "Iced American Coffee"
click at [996, 319] on input "text" at bounding box center [1228, 316] width 617 height 25
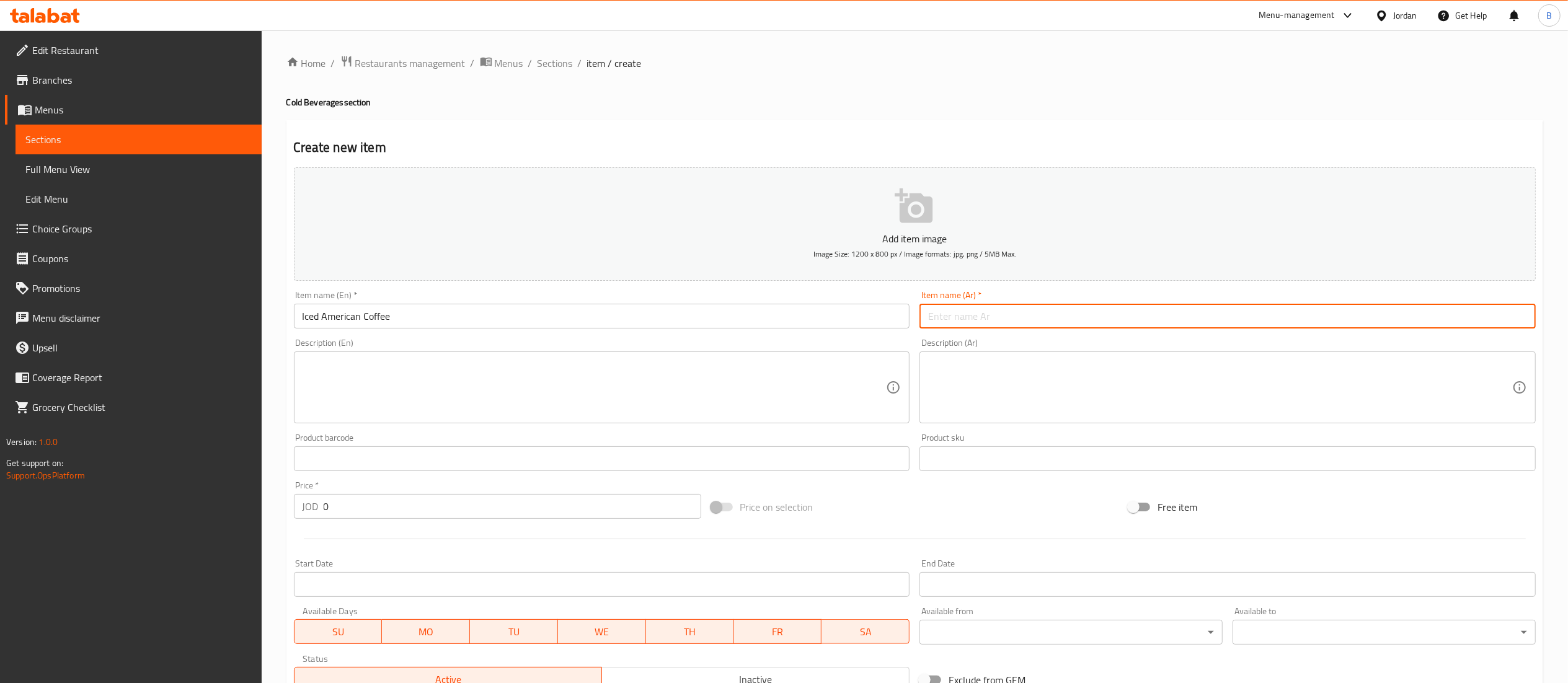
paste input "قهوة أمريكية مثلجة"
type input "قهوة أمريكية مثلجة"
drag, startPoint x: 379, startPoint y: 508, endPoint x: 32, endPoint y: 484, distance: 347.8
click at [43, 484] on div "Edit Restaurant Branches Menus Sections Full Menu View Edit Menu Choice Groups …" at bounding box center [784, 453] width 1568 height 845
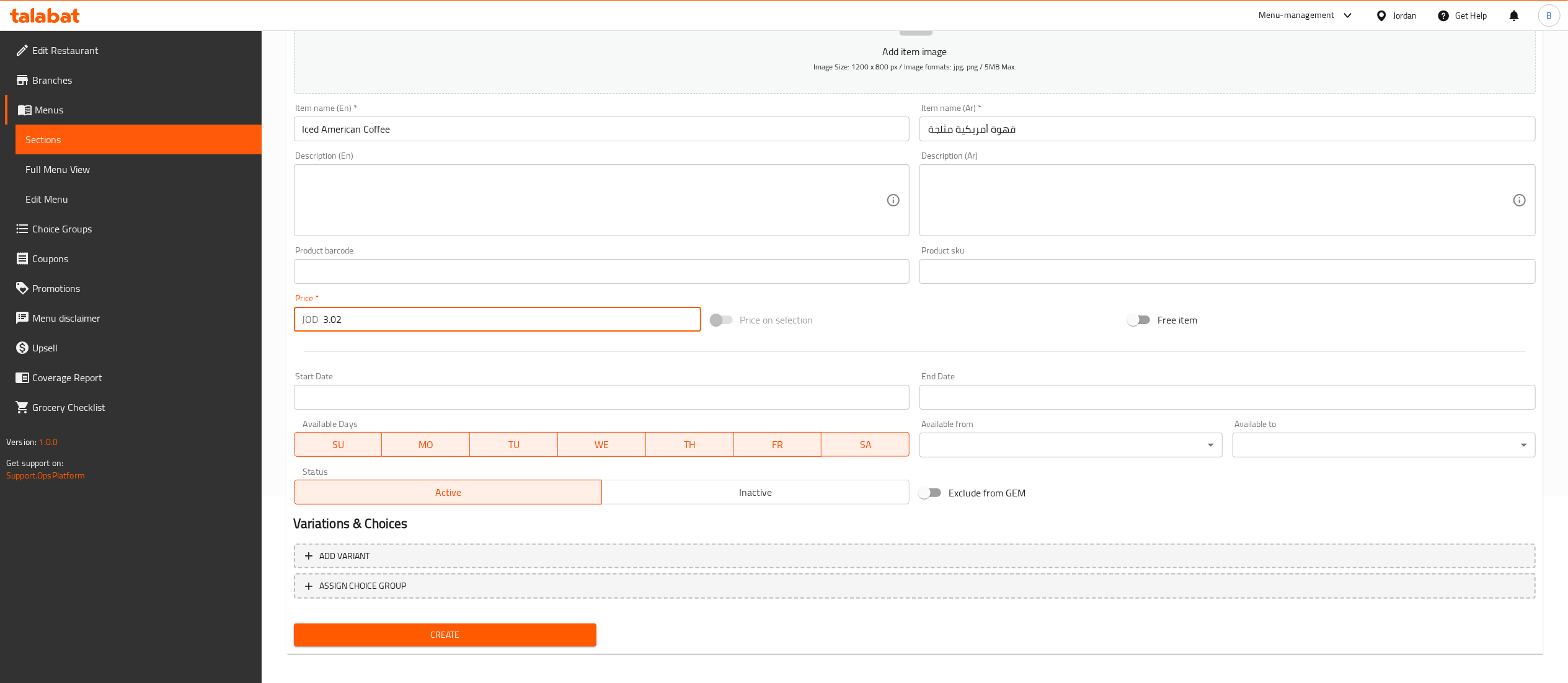
scroll to position [192, 0]
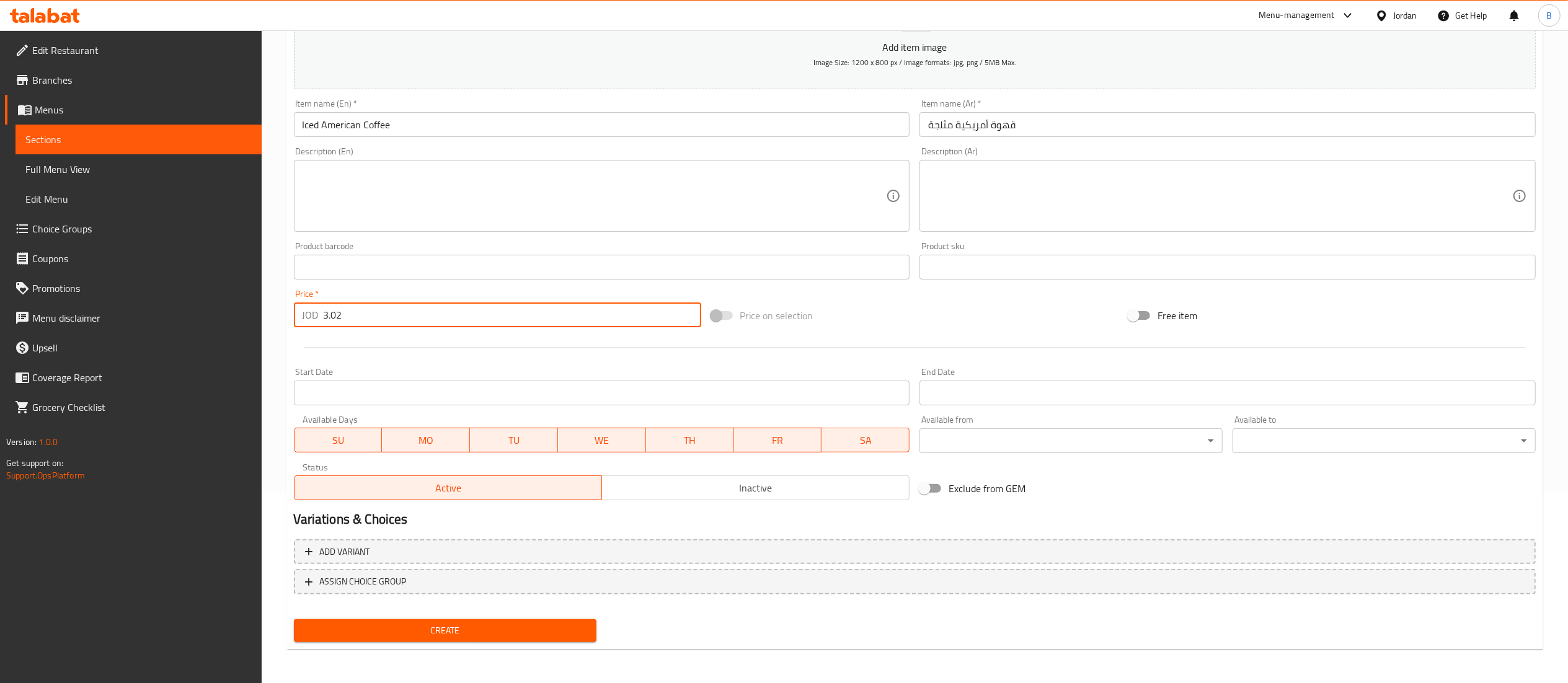
type input "3.02"
click at [444, 627] on span "Create" at bounding box center [445, 630] width 284 height 15
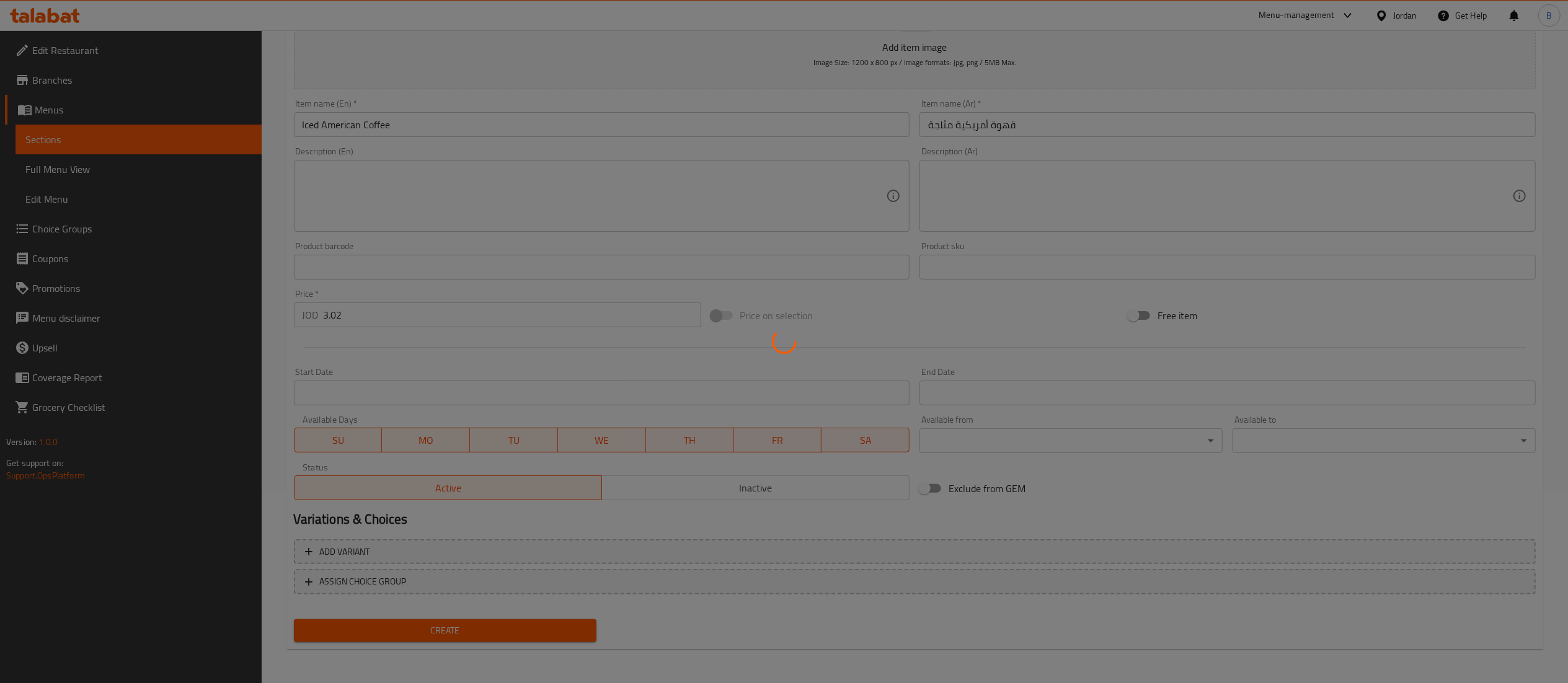
type input "0"
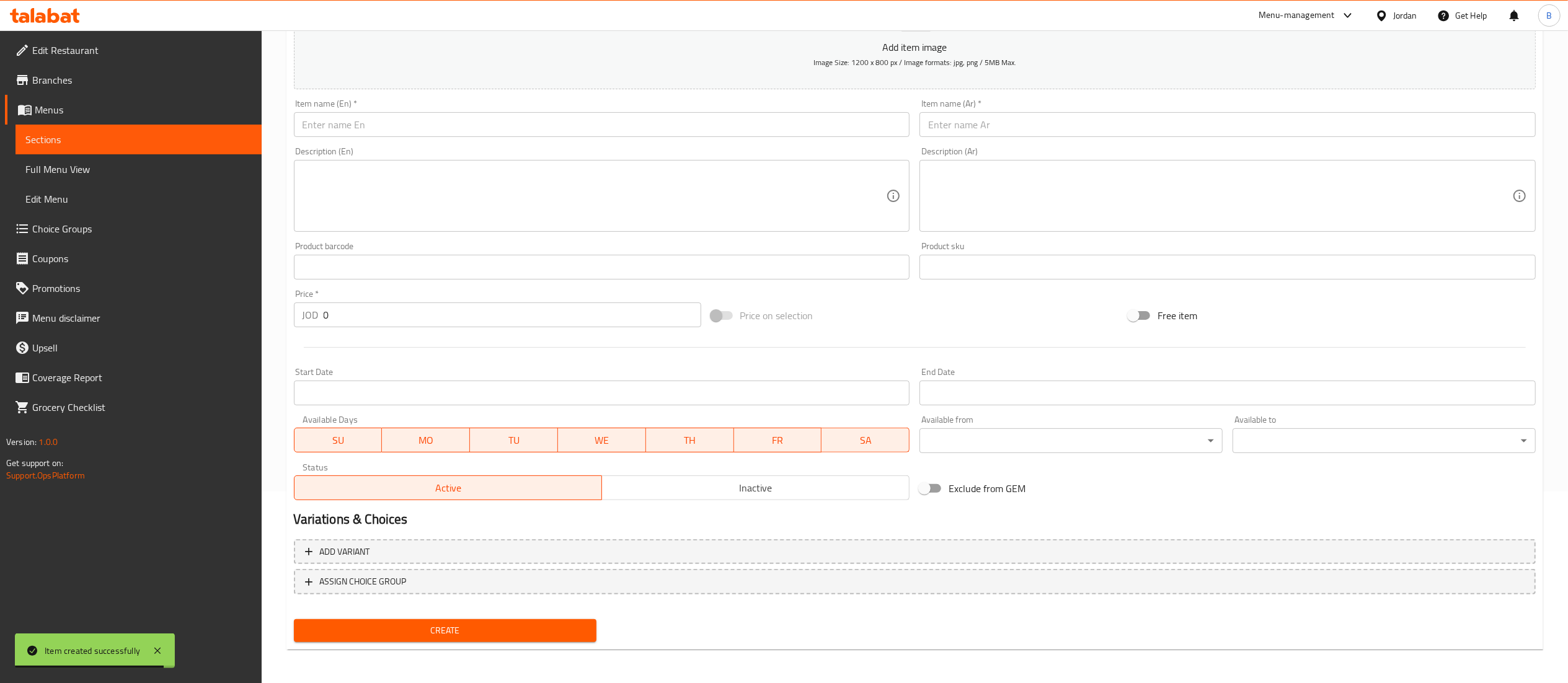
click at [47, 9] on icon at bounding box center [45, 15] width 70 height 15
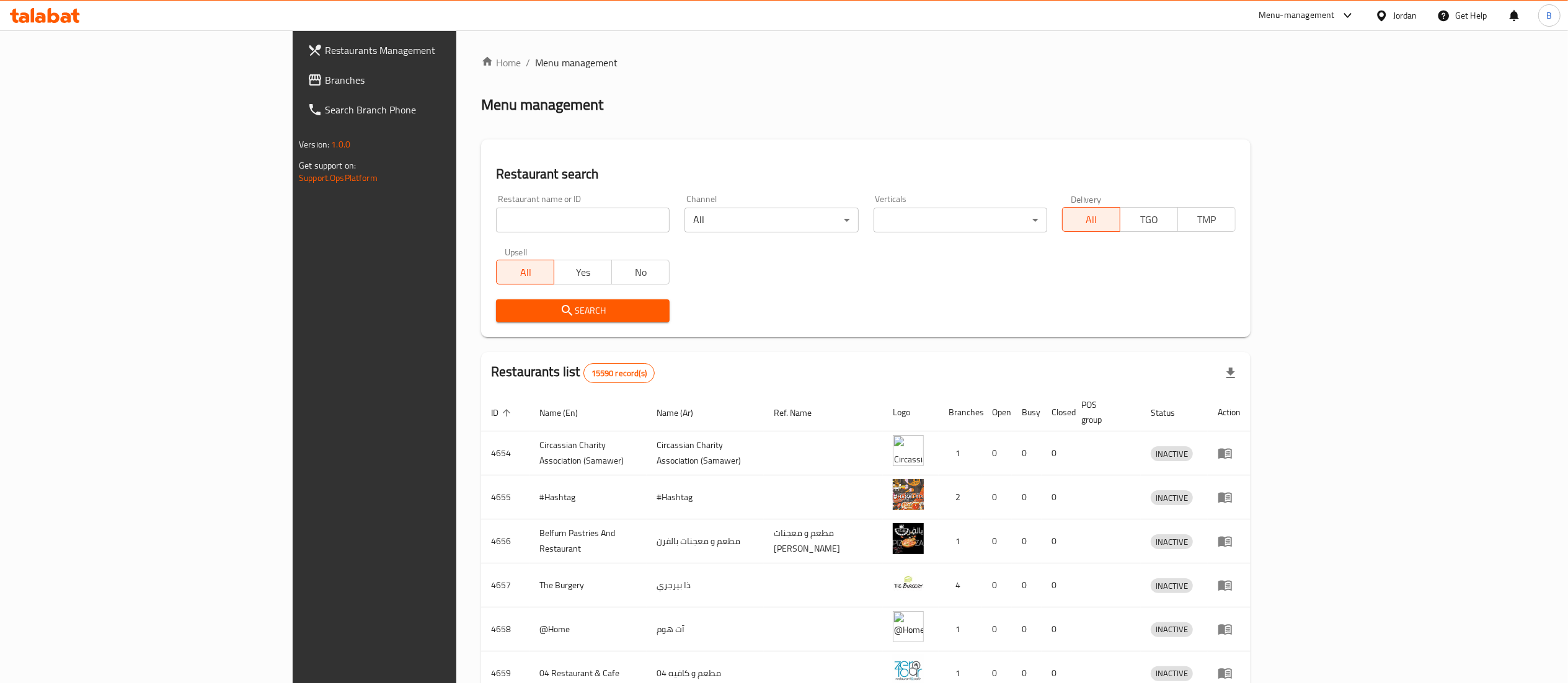
click at [325, 83] on span "Branches" at bounding box center [434, 80] width 219 height 15
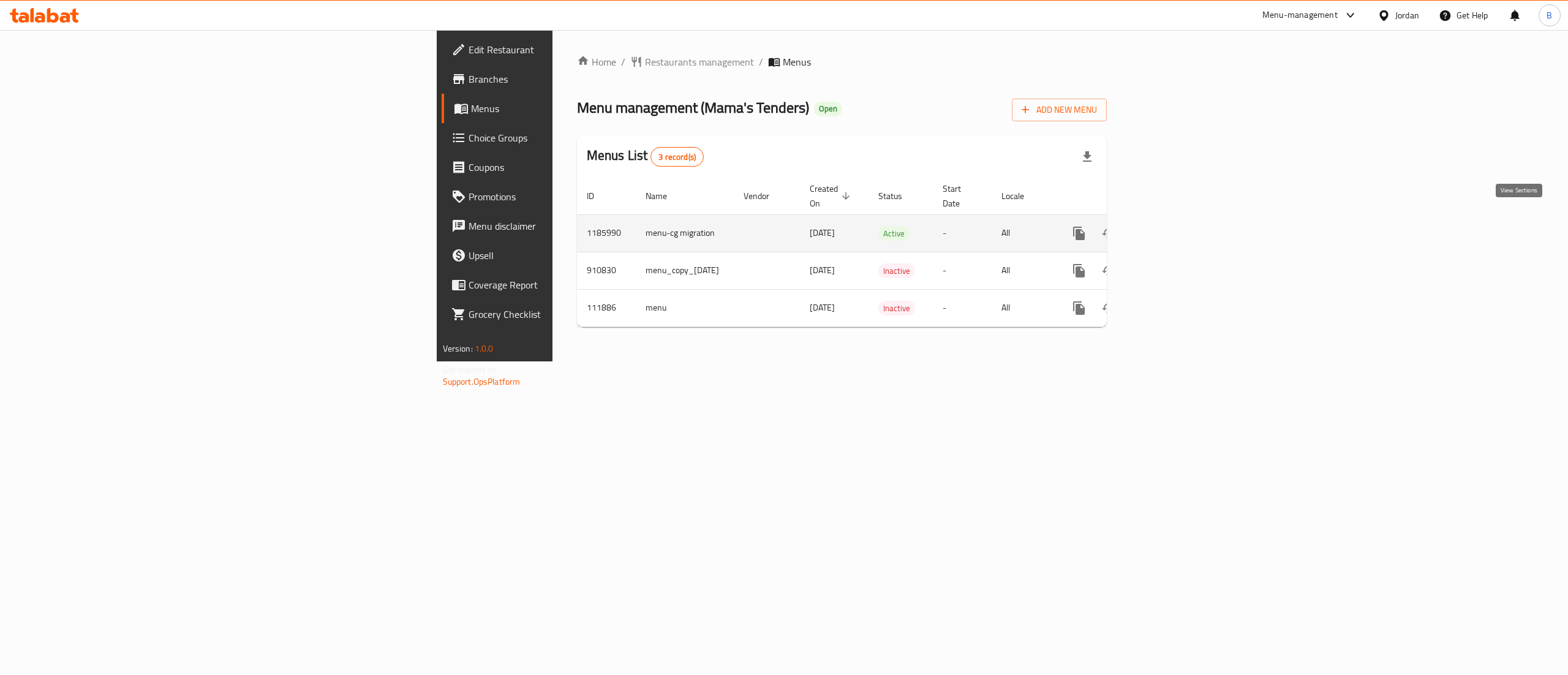
click at [1175, 226] on icon "enhanced table" at bounding box center [1167, 233] width 15 height 15
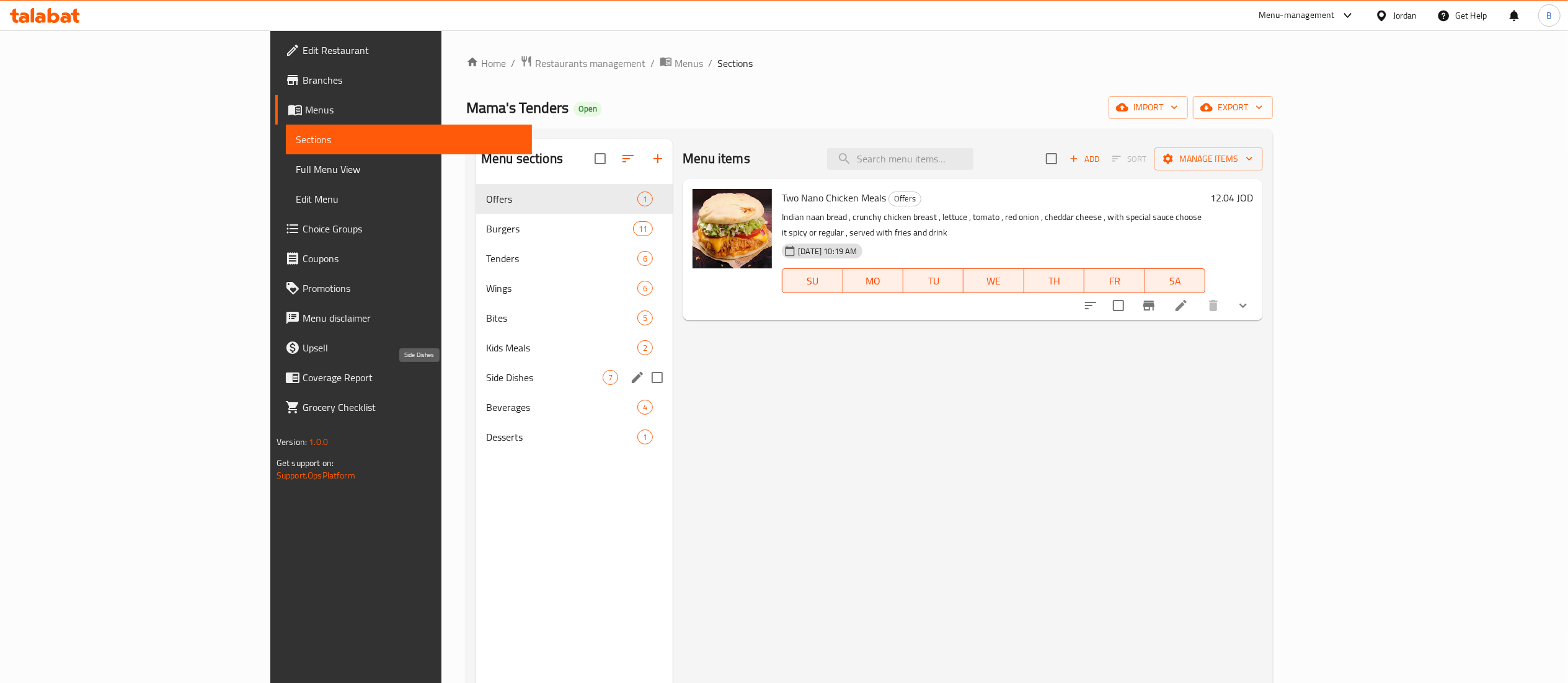
click at [486, 372] on span "Side Dishes" at bounding box center [544, 377] width 117 height 15
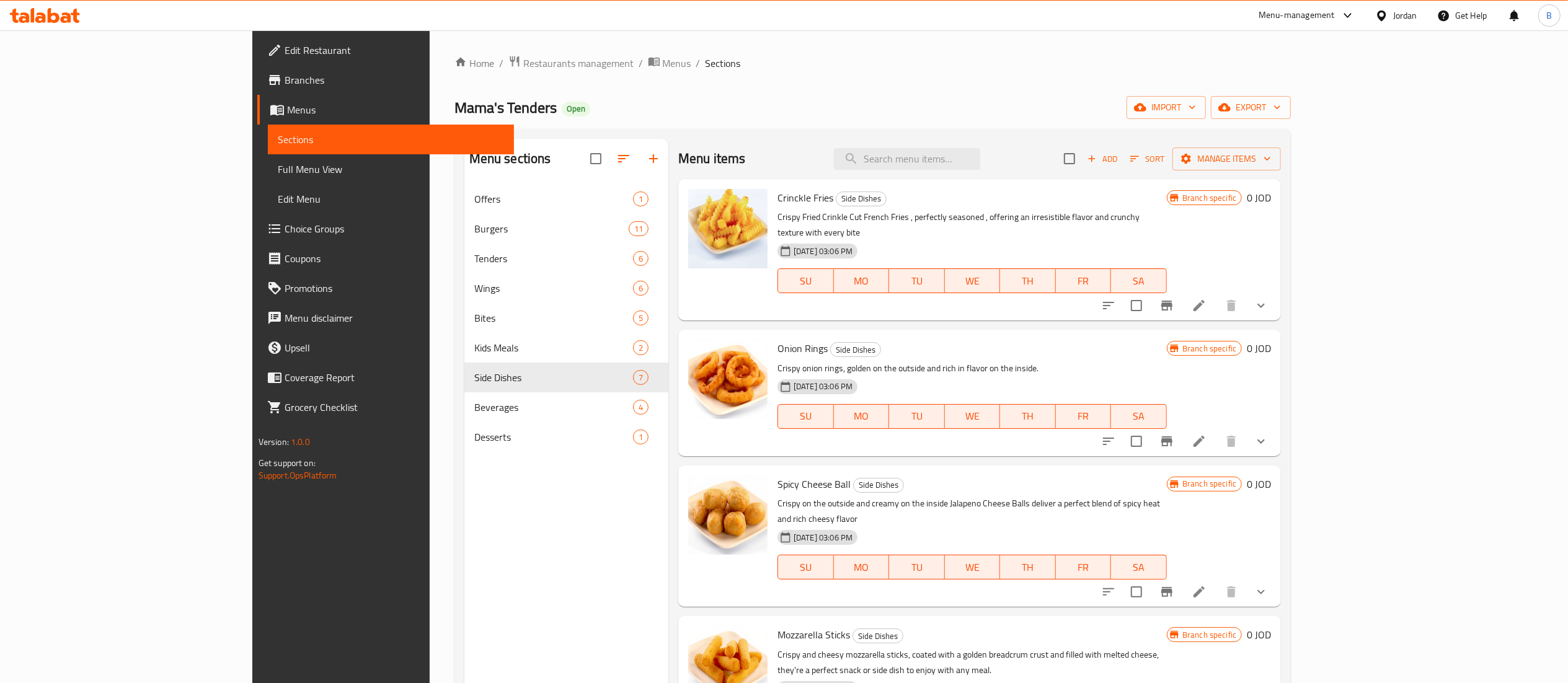
click at [1119, 165] on span "Add" at bounding box center [1102, 159] width 33 height 14
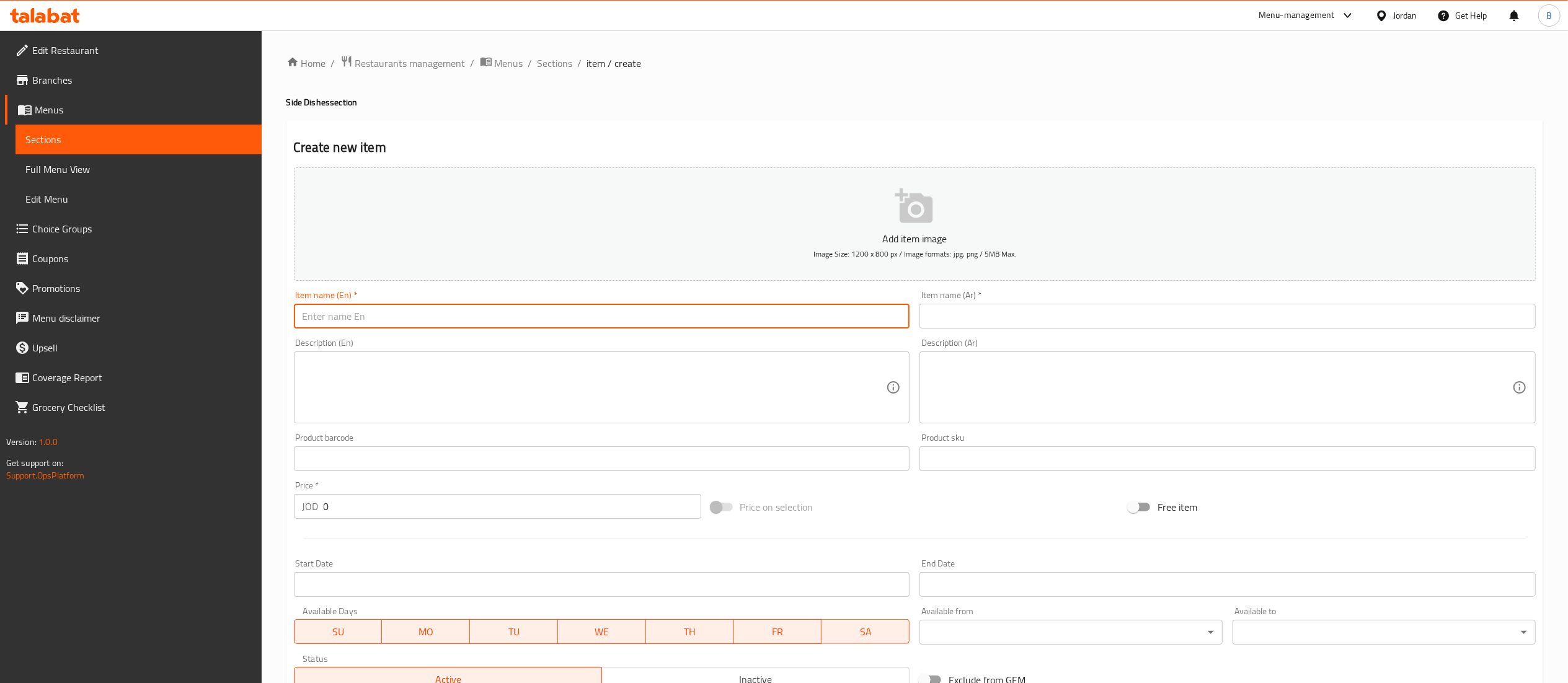
click at [735, 318] on input "text" at bounding box center [602, 316] width 617 height 25
type input "cheese pillows 5 pcs"
click at [1005, 319] on input "text" at bounding box center [1228, 316] width 617 height 25
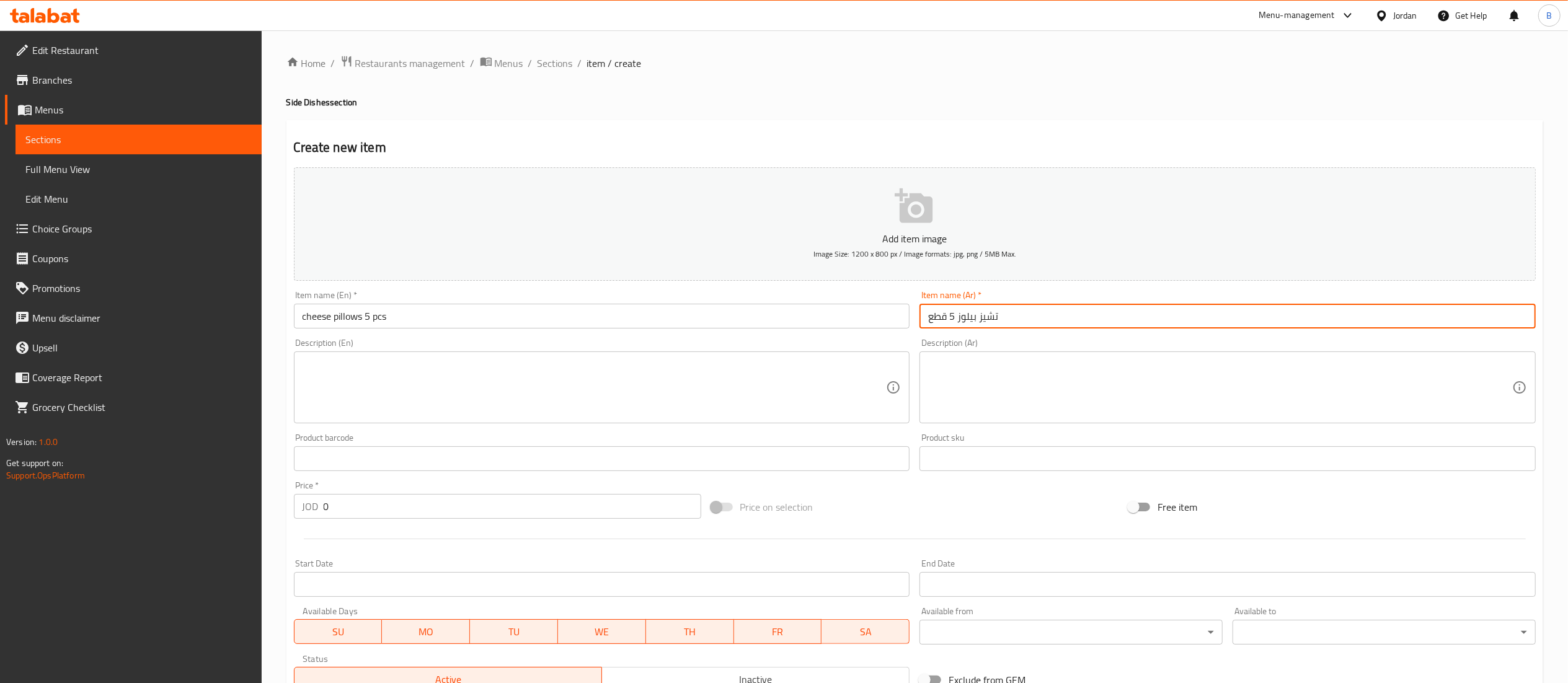
type input "تشيز بيلوز 5 قطع"
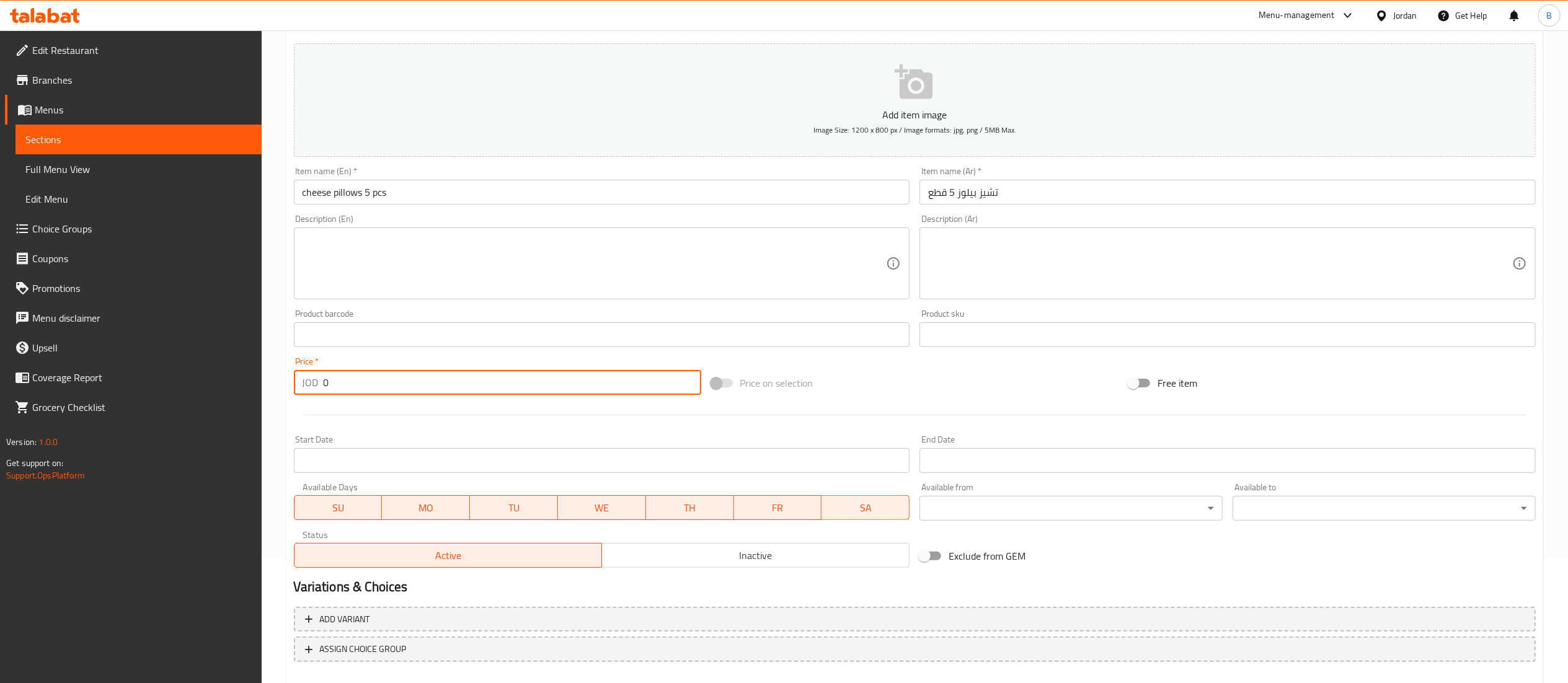
drag, startPoint x: 356, startPoint y: 386, endPoint x: 324, endPoint y: 384, distance: 32.1
click at [328, 384] on input "0" at bounding box center [512, 382] width 378 height 25
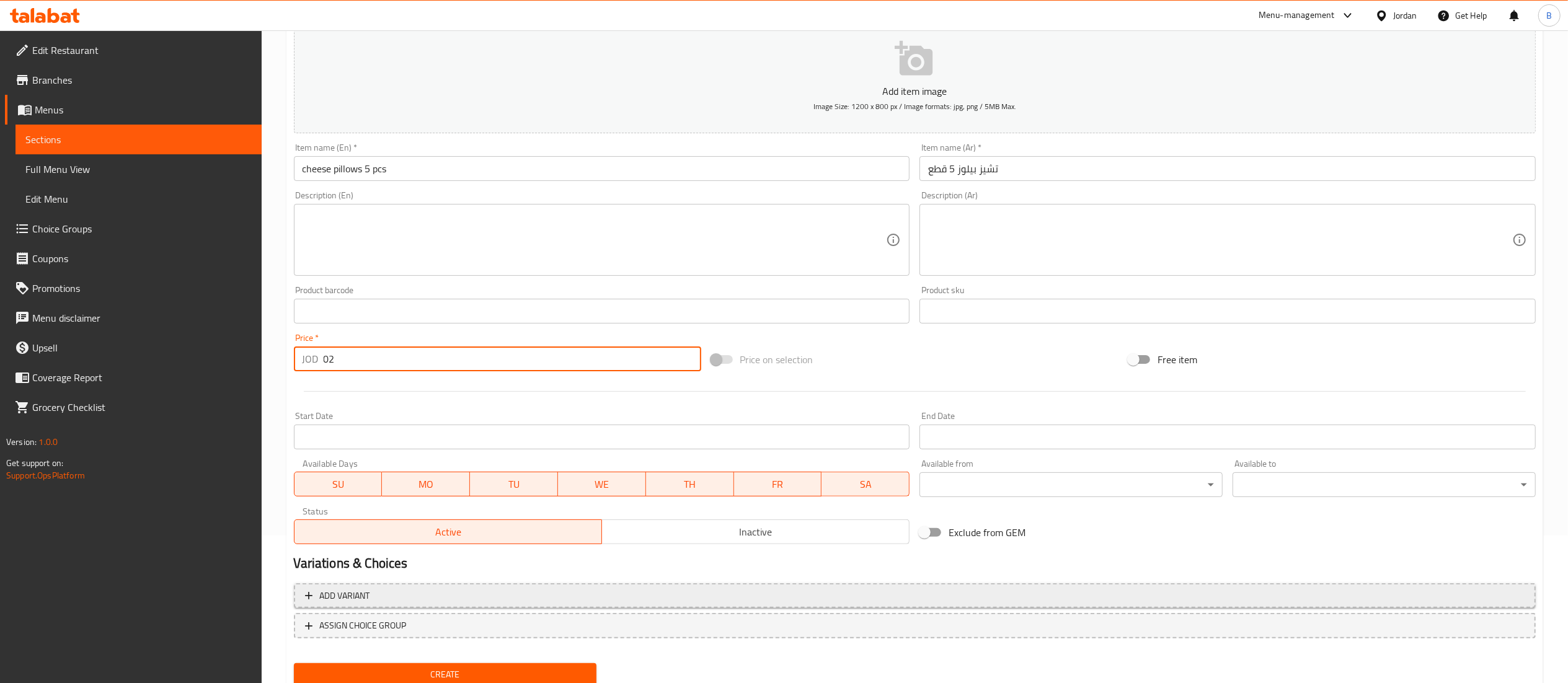
scroll to position [192, 0]
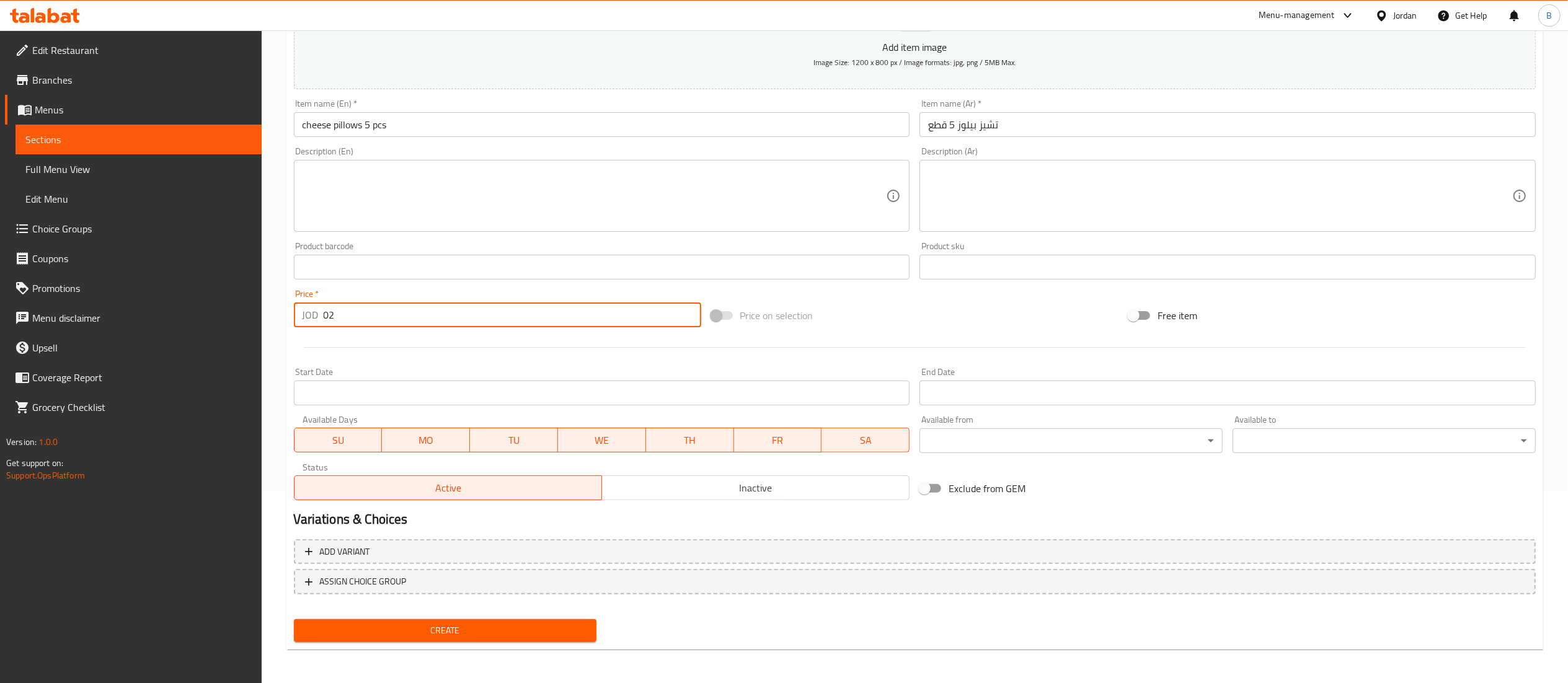
drag, startPoint x: 346, startPoint y: 312, endPoint x: 197, endPoint y: 328, distance: 149.9
click at [236, 311] on div "Edit Restaurant Branches Menus Sections Full Menu View Edit Menu Choice Groups …" at bounding box center [784, 261] width 1568 height 845
type input "2"
drag, startPoint x: 478, startPoint y: 624, endPoint x: 544, endPoint y: 656, distance: 73.3
click at [478, 624] on span "Create" at bounding box center [445, 630] width 284 height 15
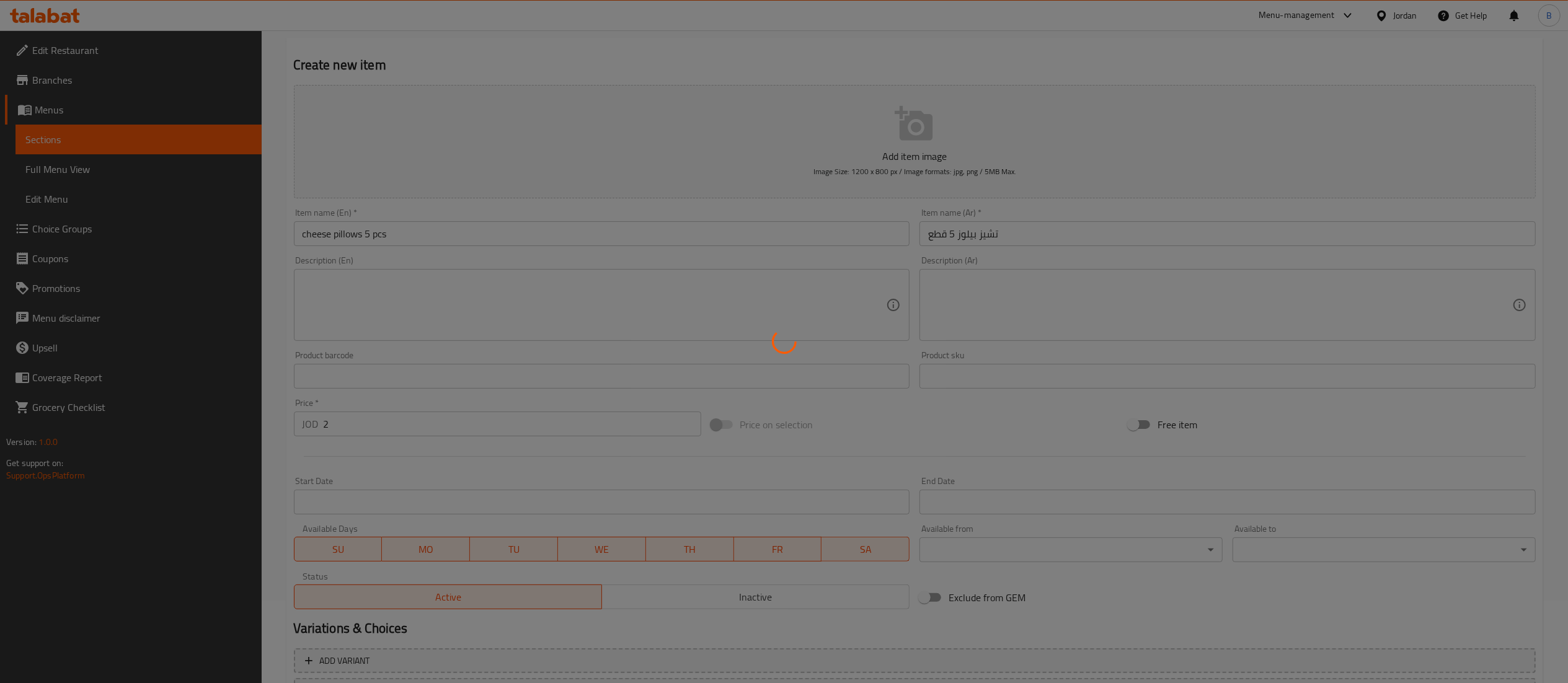
scroll to position [0, 0]
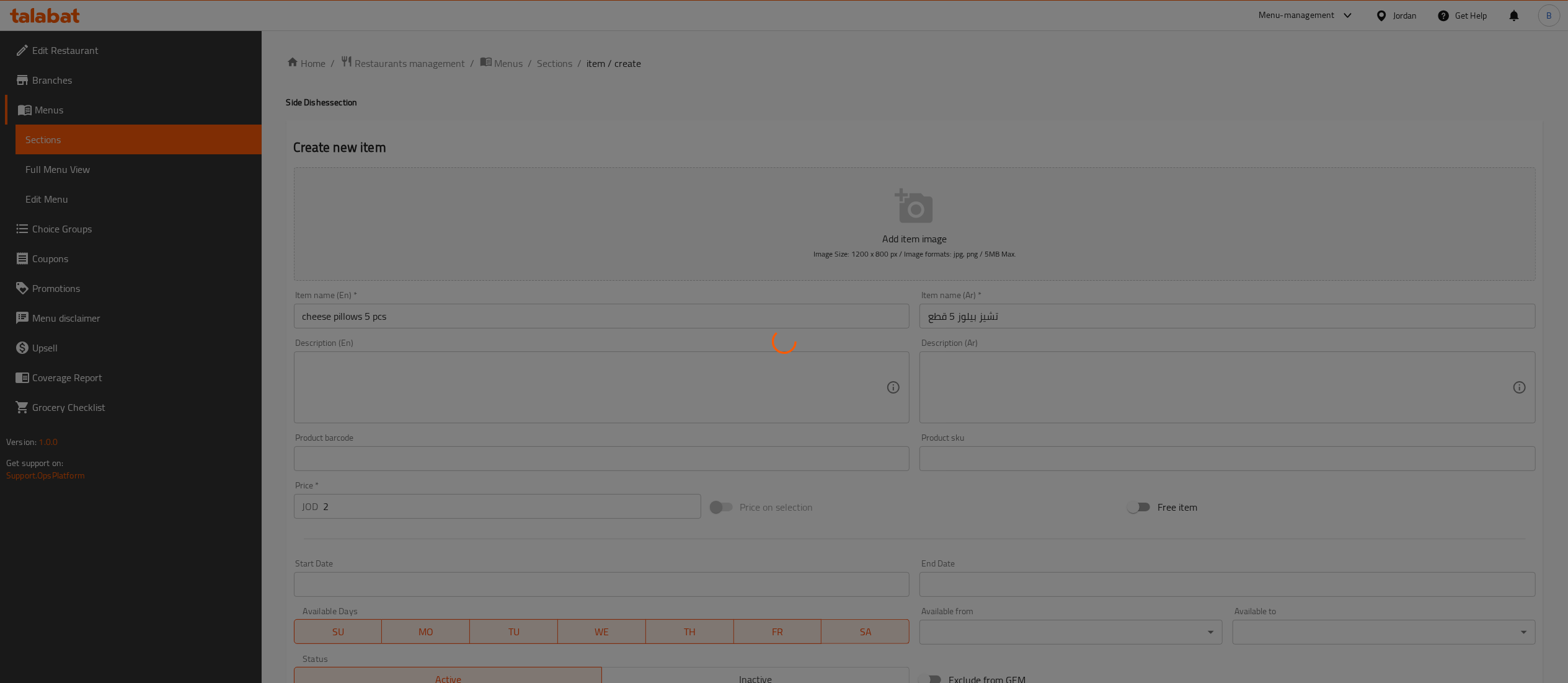
type input "0"
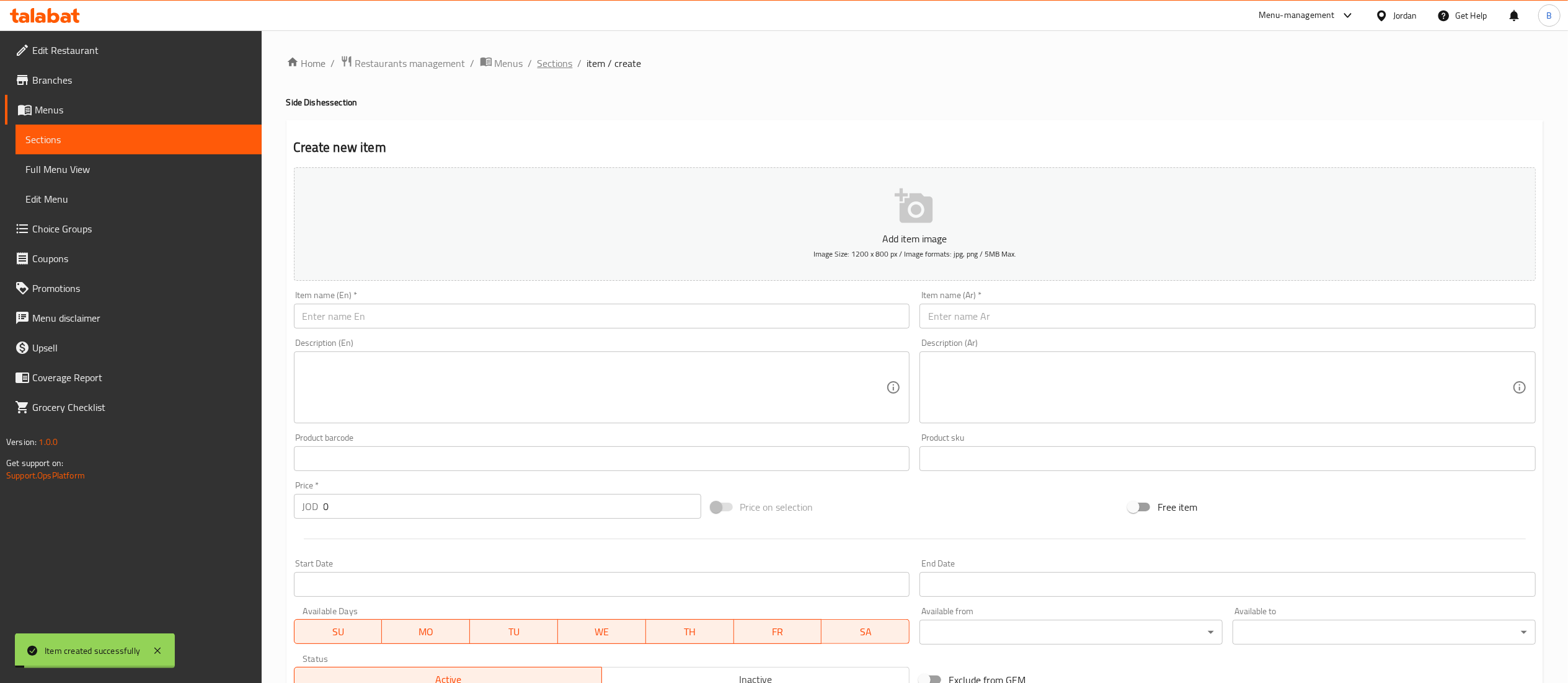
click at [569, 62] on span "Sections" at bounding box center [556, 63] width 36 height 15
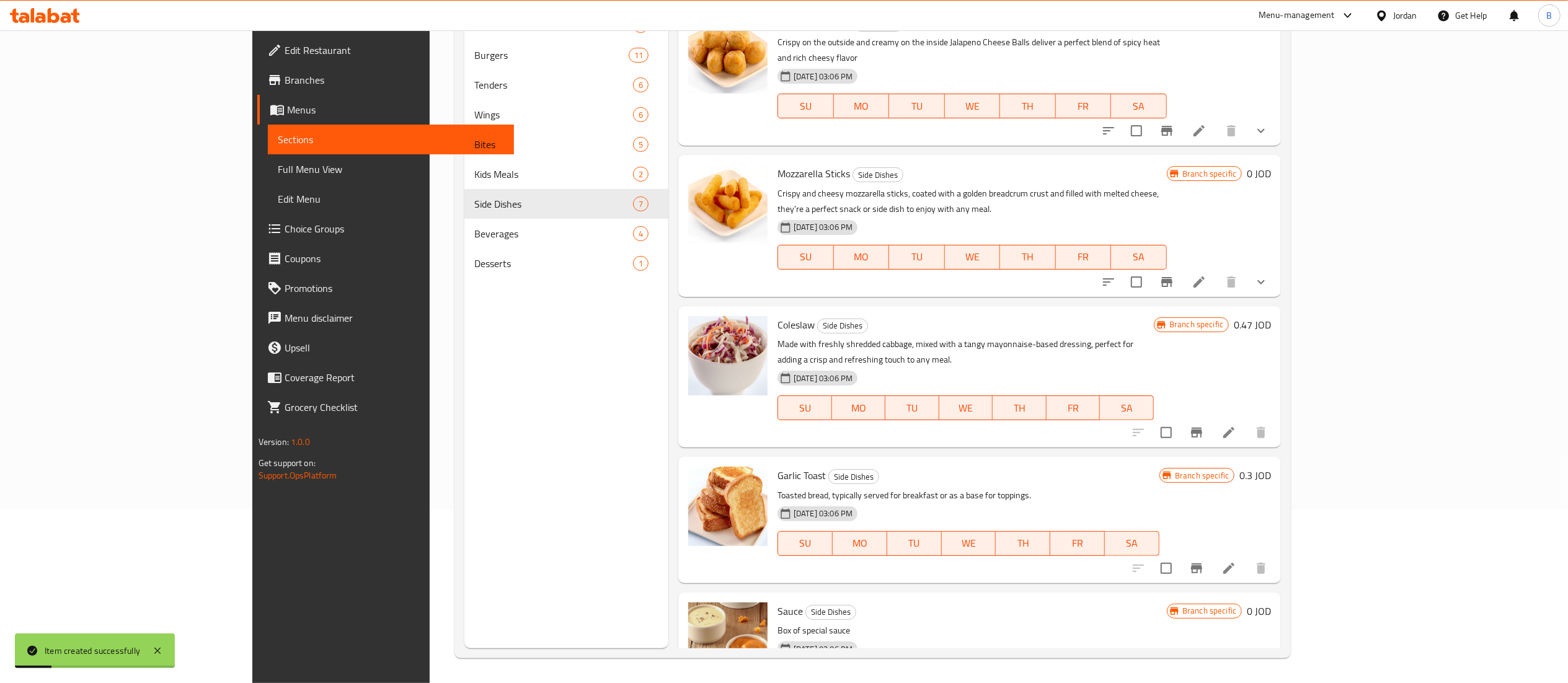
scroll to position [295, 0]
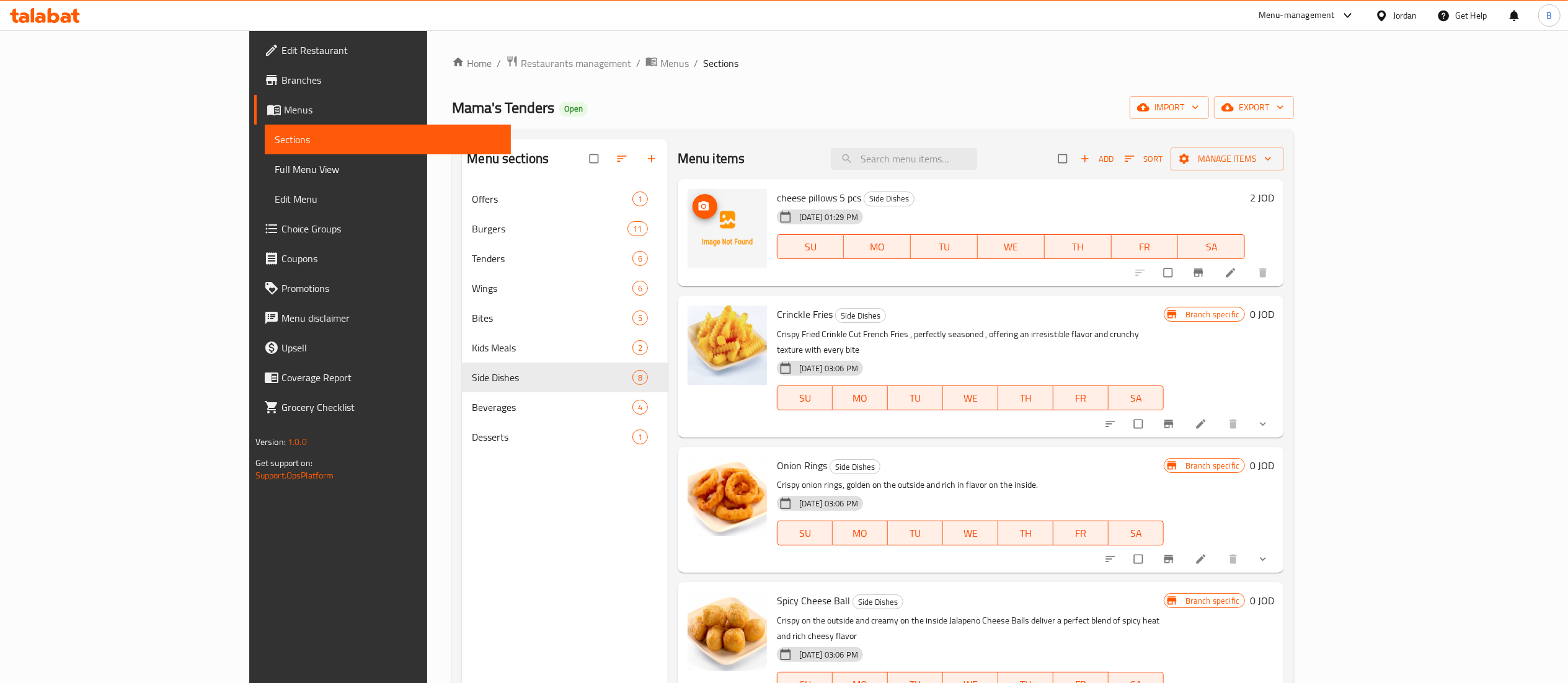
click at [692, 215] on button "upload picture" at bounding box center [705, 206] width 25 height 25
click at [58, 11] on icon at bounding box center [45, 15] width 70 height 15
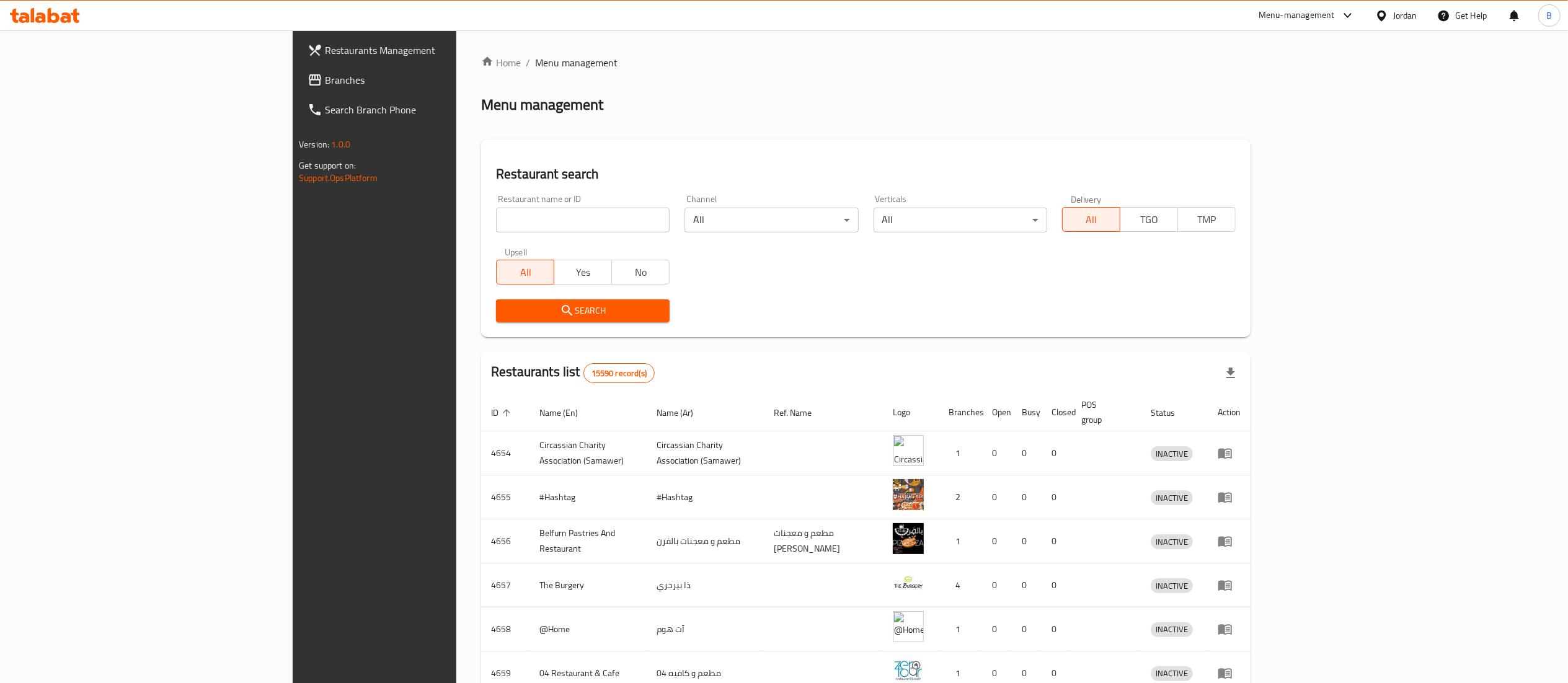
click at [496, 225] on input "search" at bounding box center [583, 220] width 174 height 25
paste input "675497"
type input "675497"
click button "Search" at bounding box center [583, 311] width 174 height 23
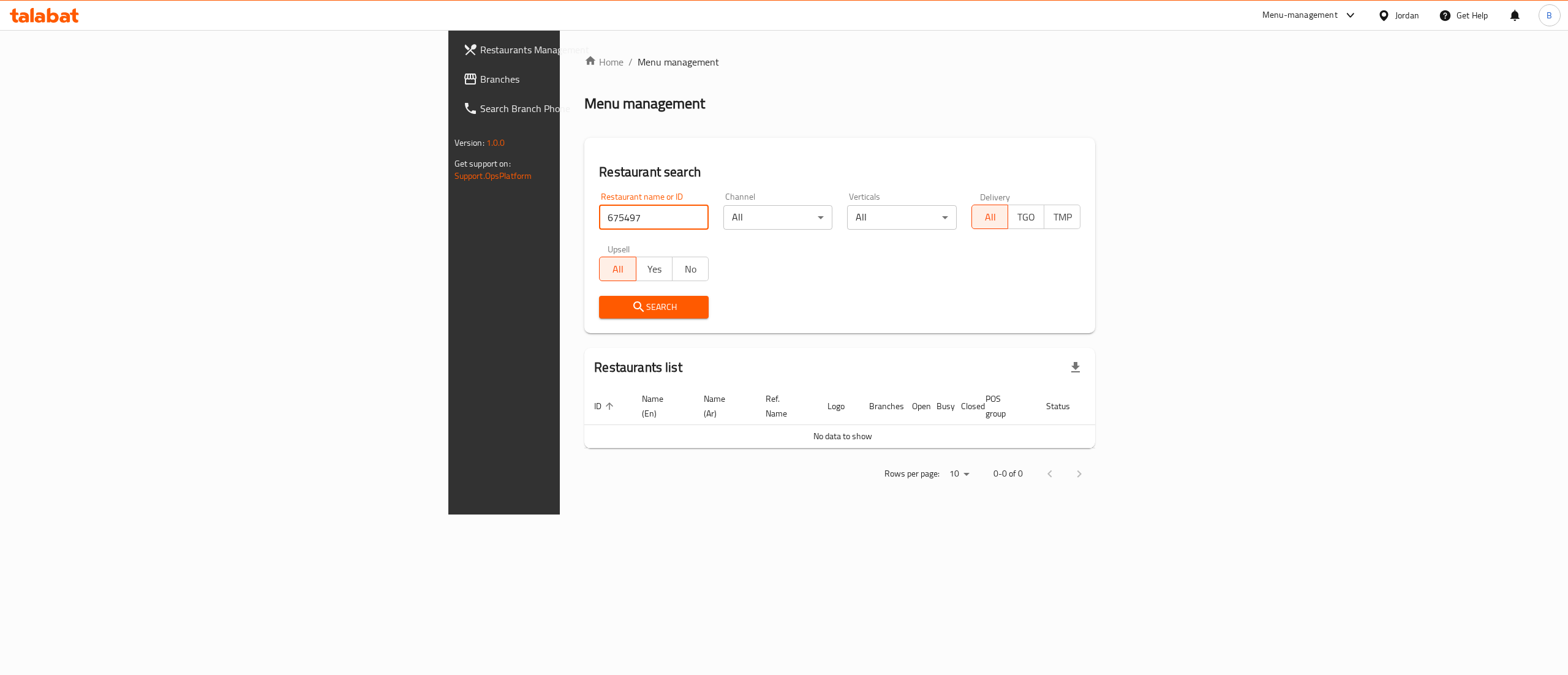
click at [480, 80] on span "Branches" at bounding box center [590, 79] width 221 height 15
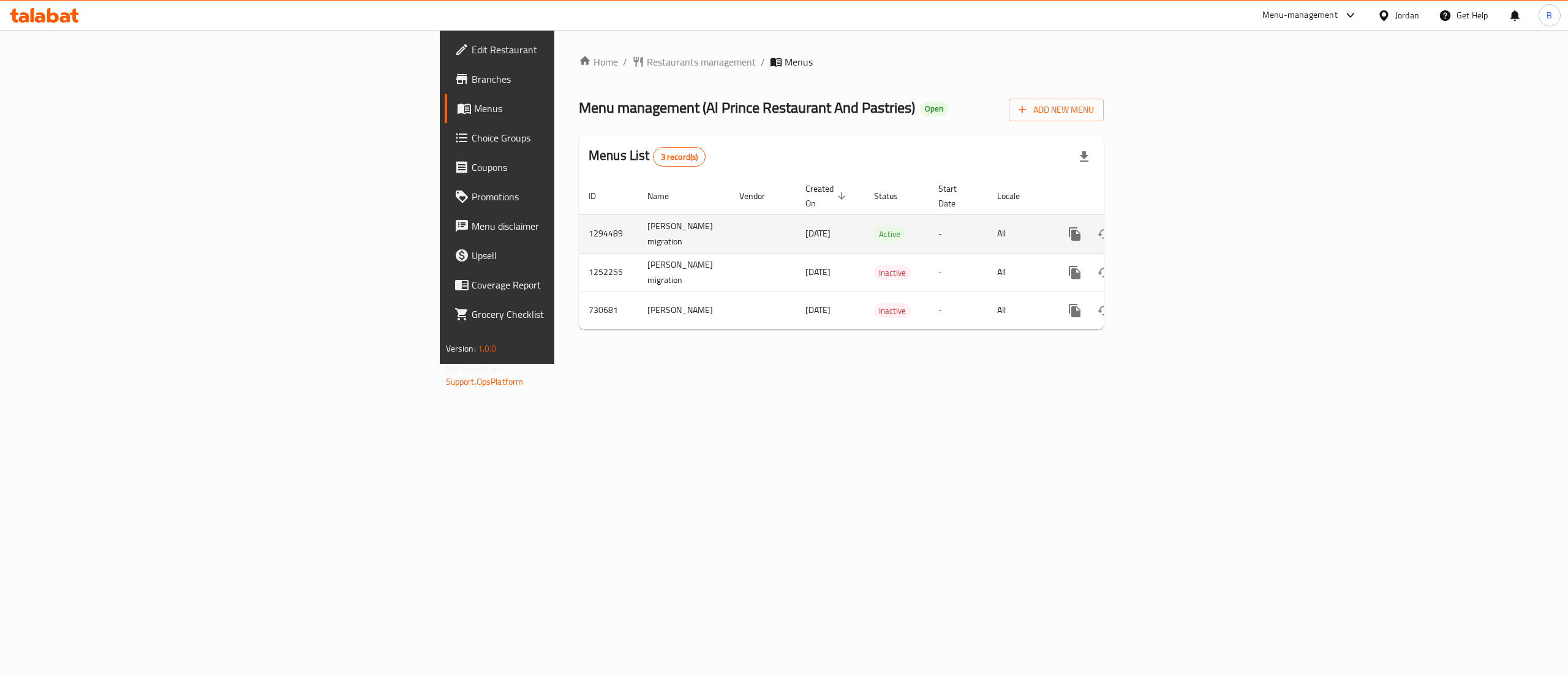
click at [1170, 227] on icon "enhanced table" at bounding box center [1163, 234] width 15 height 15
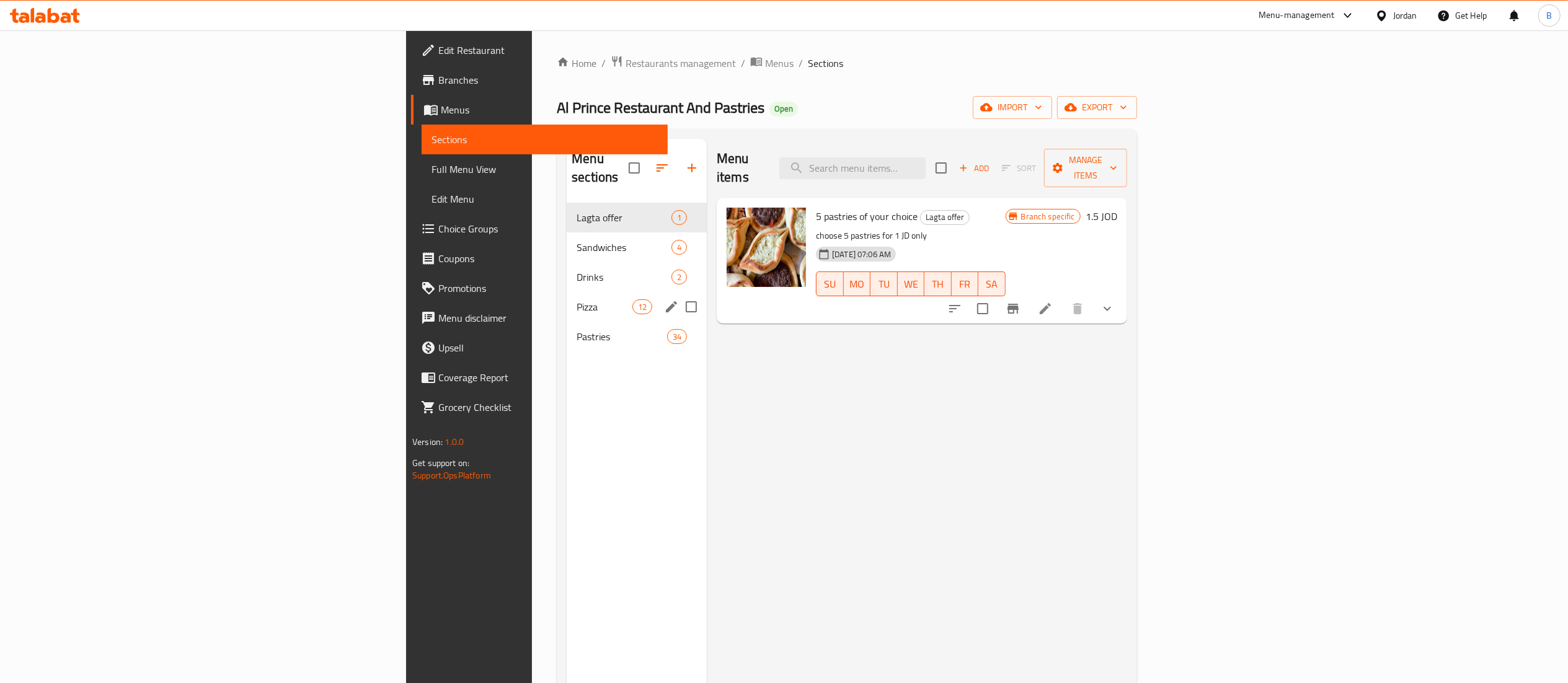
click at [577, 300] on span "Pizza" at bounding box center [604, 307] width 56 height 15
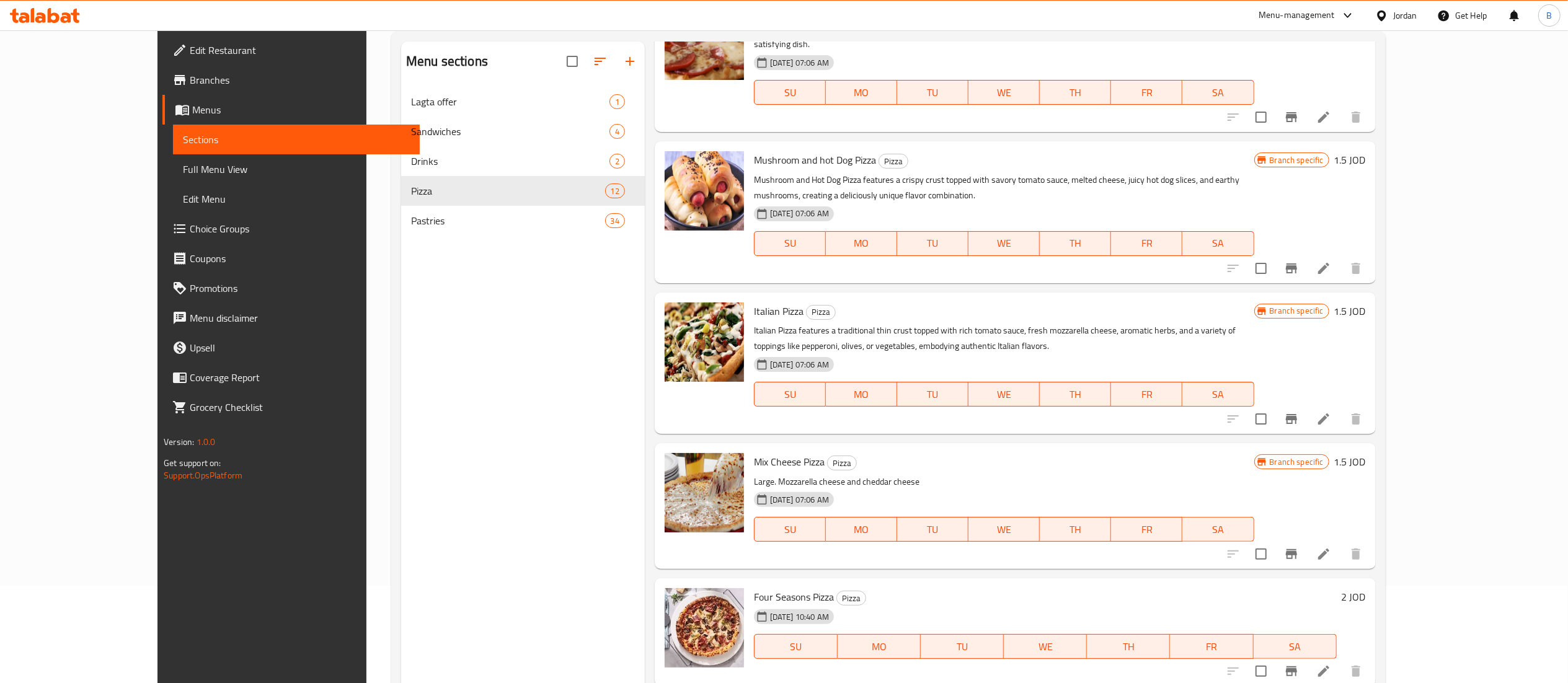
scroll to position [174, 0]
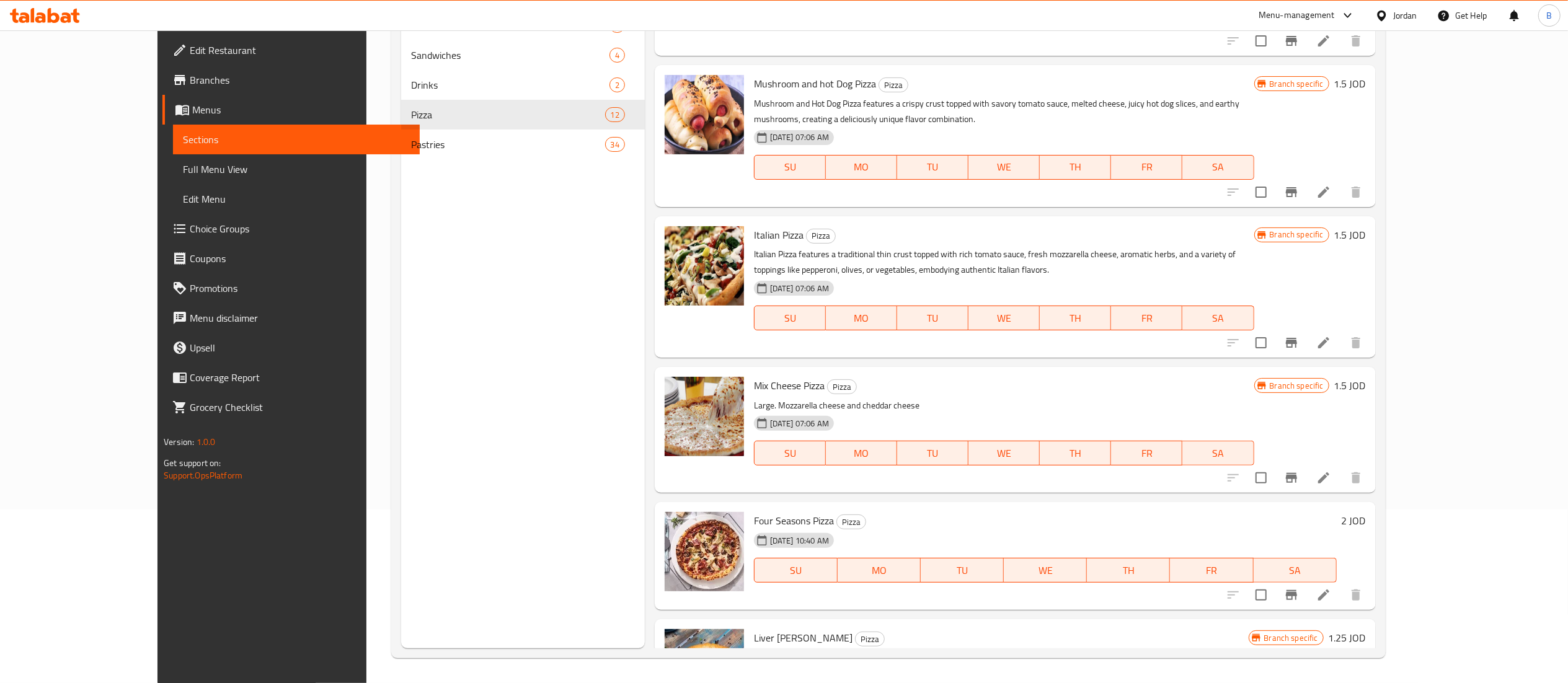
click at [1366, 377] on h6 "1.5 JOD" at bounding box center [1350, 386] width 32 height 17
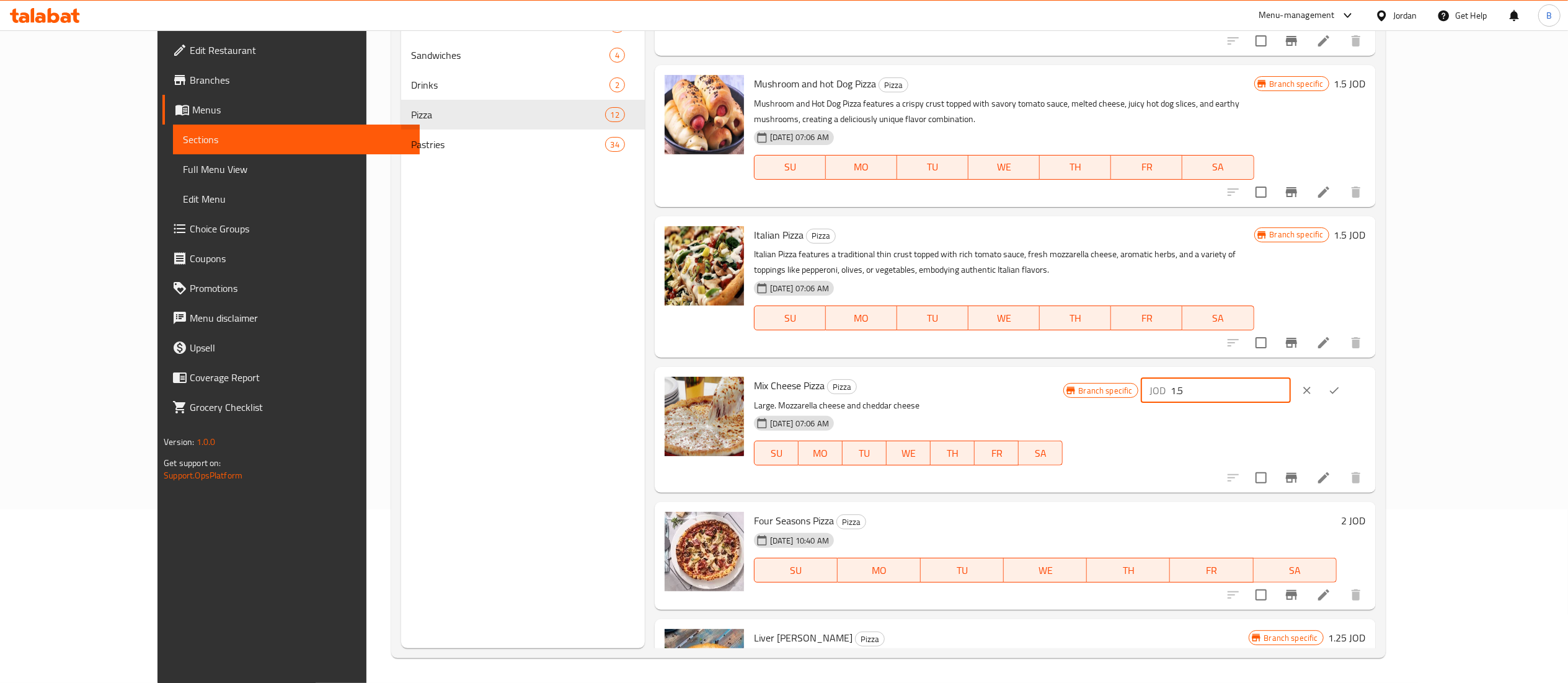
drag, startPoint x: 1369, startPoint y: 312, endPoint x: 1203, endPoint y: 312, distance: 166.0
click at [1213, 372] on div "Mix Cheese Pizza Pizza Large. Mozzarella cheese and cheddar cheese [DATE] 07:06…" at bounding box center [1060, 430] width 622 height 116
type input "2"
click at [1341, 384] on icon "ok" at bounding box center [1335, 390] width 12 height 12
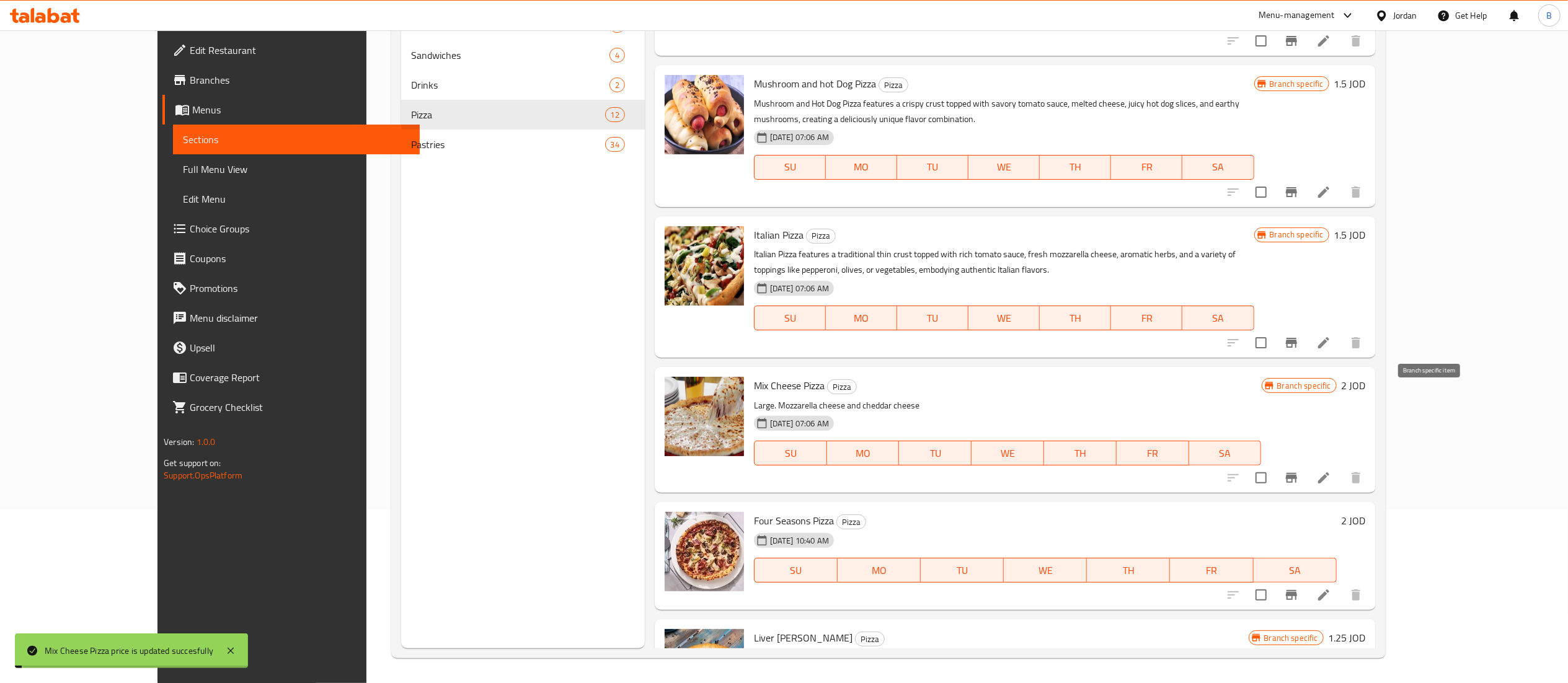
click at [1297, 473] on icon "Branch-specific-item" at bounding box center [1291, 477] width 11 height 10
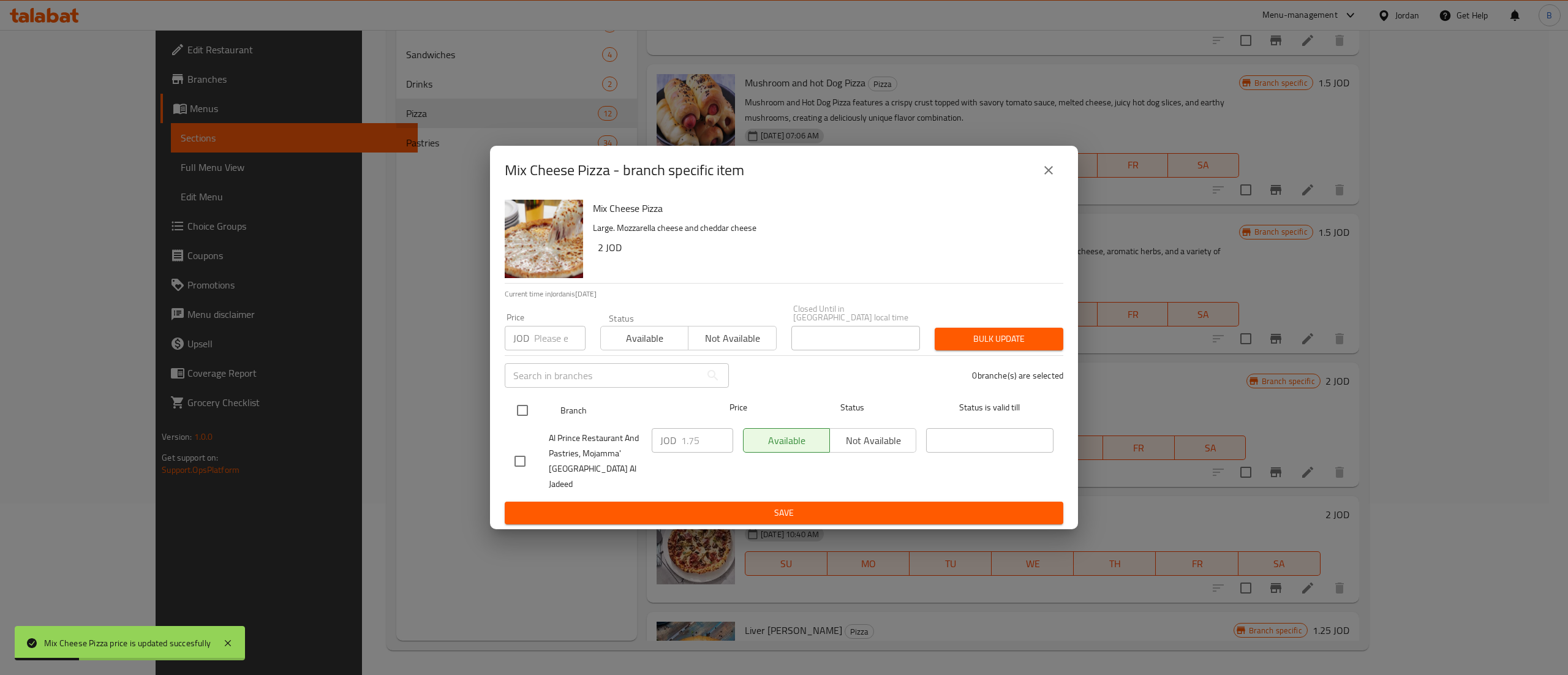
click at [513, 414] on input "checkbox" at bounding box center [523, 411] width 26 height 26
checkbox input "true"
drag, startPoint x: 711, startPoint y: 447, endPoint x: 633, endPoint y: 470, distance: 81.3
click at [618, 447] on div "Al Prince Restaurant And Pastries, Mojamma' [GEOGRAPHIC_DATA] Al Jadeed JOD 1.7…" at bounding box center [784, 460] width 549 height 76
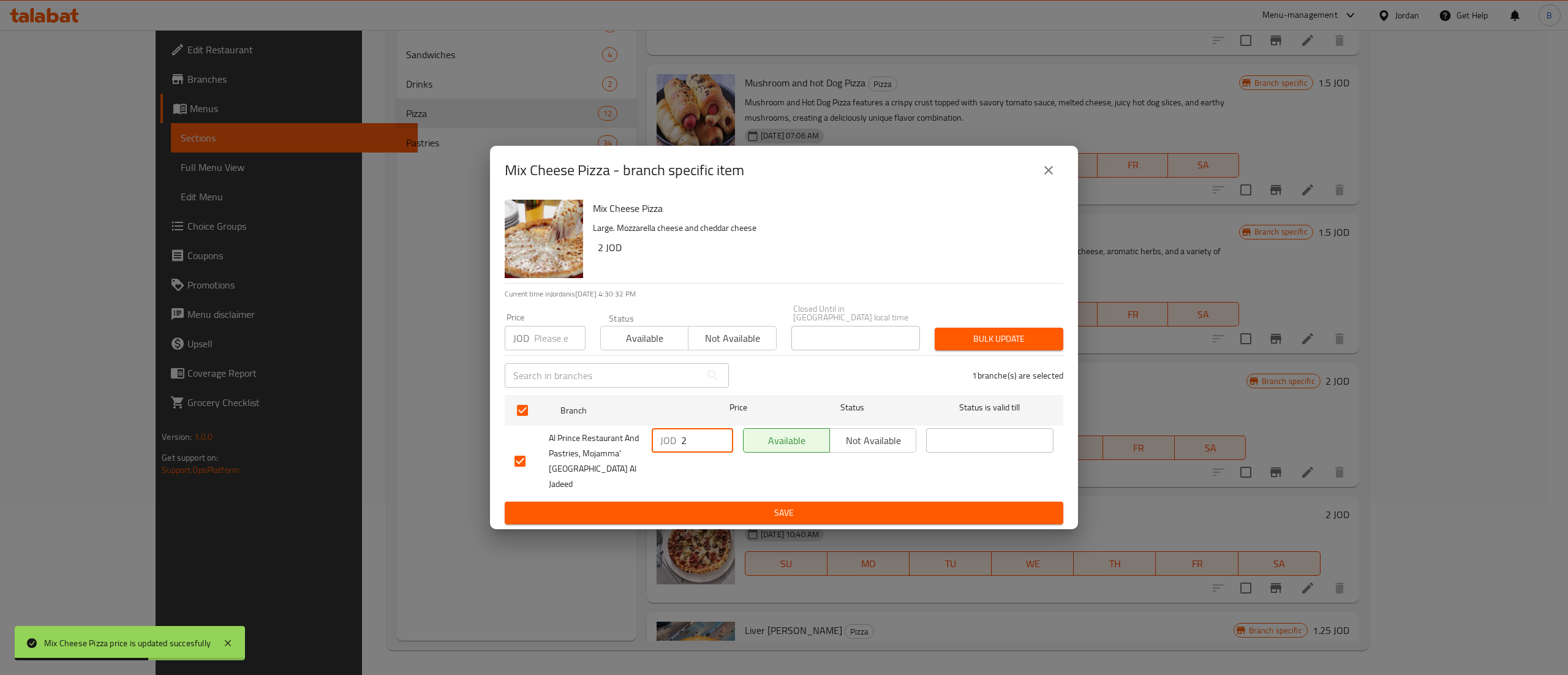
type input "2"
click at [718, 505] on span "Save" at bounding box center [784, 513] width 539 height 15
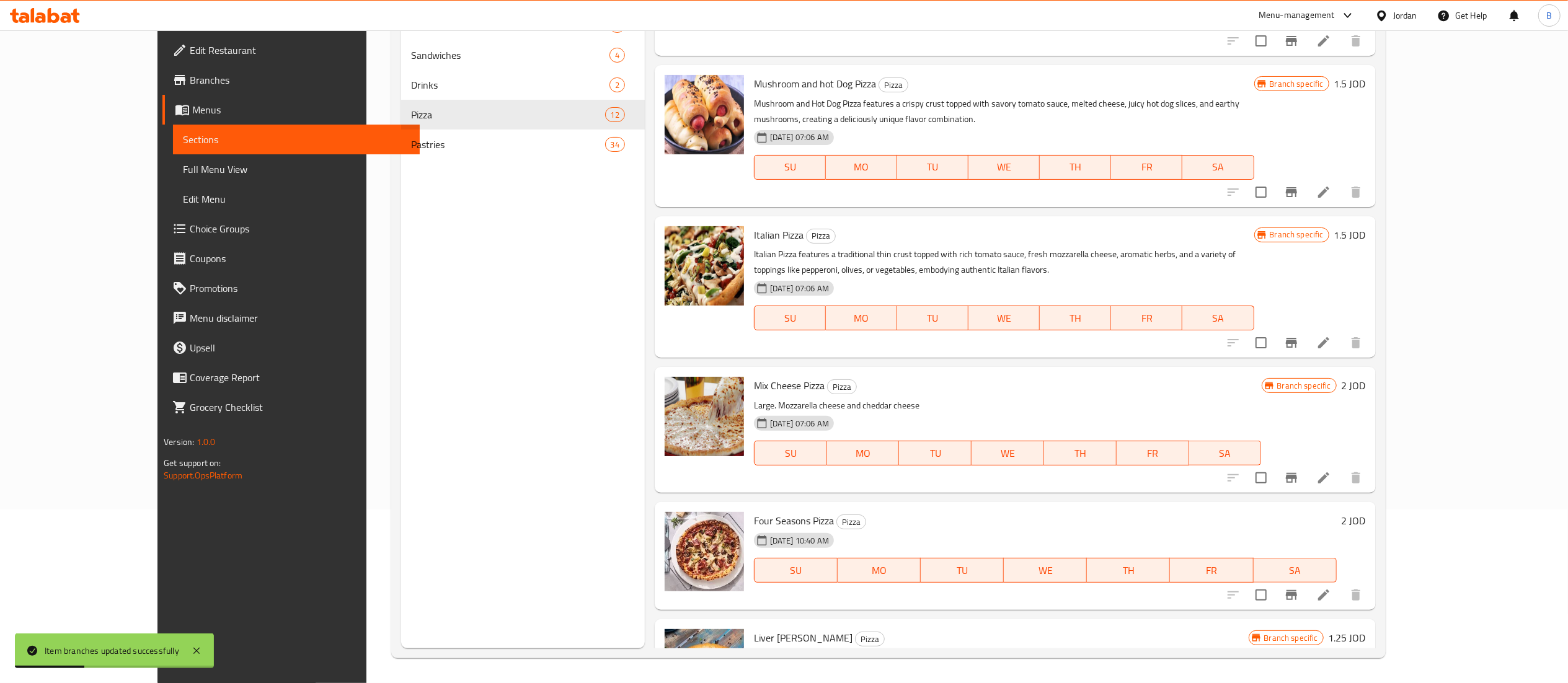
click at [1366, 226] on h6 "1.5 JOD" at bounding box center [1350, 235] width 32 height 17
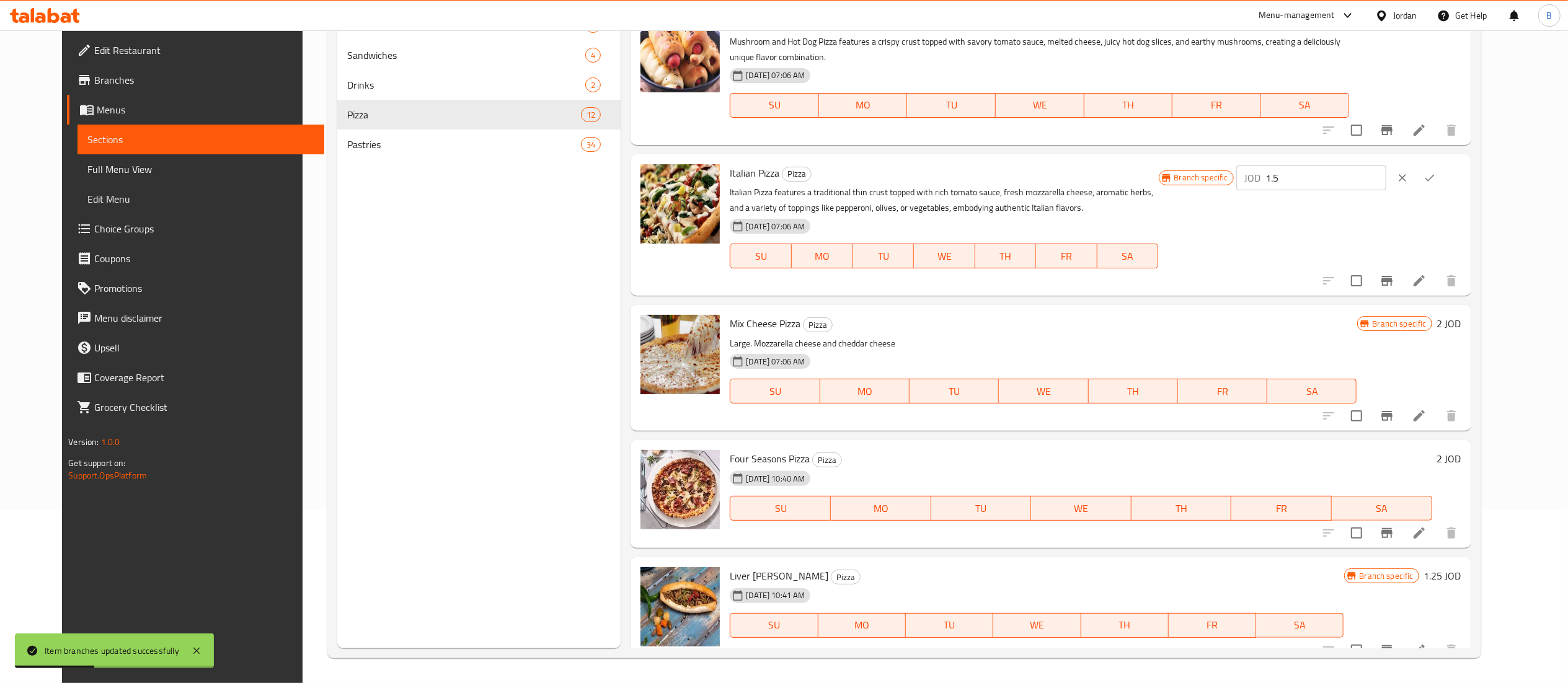
drag, startPoint x: 1397, startPoint y: 158, endPoint x: 1193, endPoint y: 158, distance: 204.0
click at [1193, 159] on div "Italian Pizza Pizza Italian Pizza features a traditional thin crust topped with…" at bounding box center [1095, 225] width 741 height 131
type input "2"
click at [1436, 172] on icon "ok" at bounding box center [1430, 178] width 12 height 12
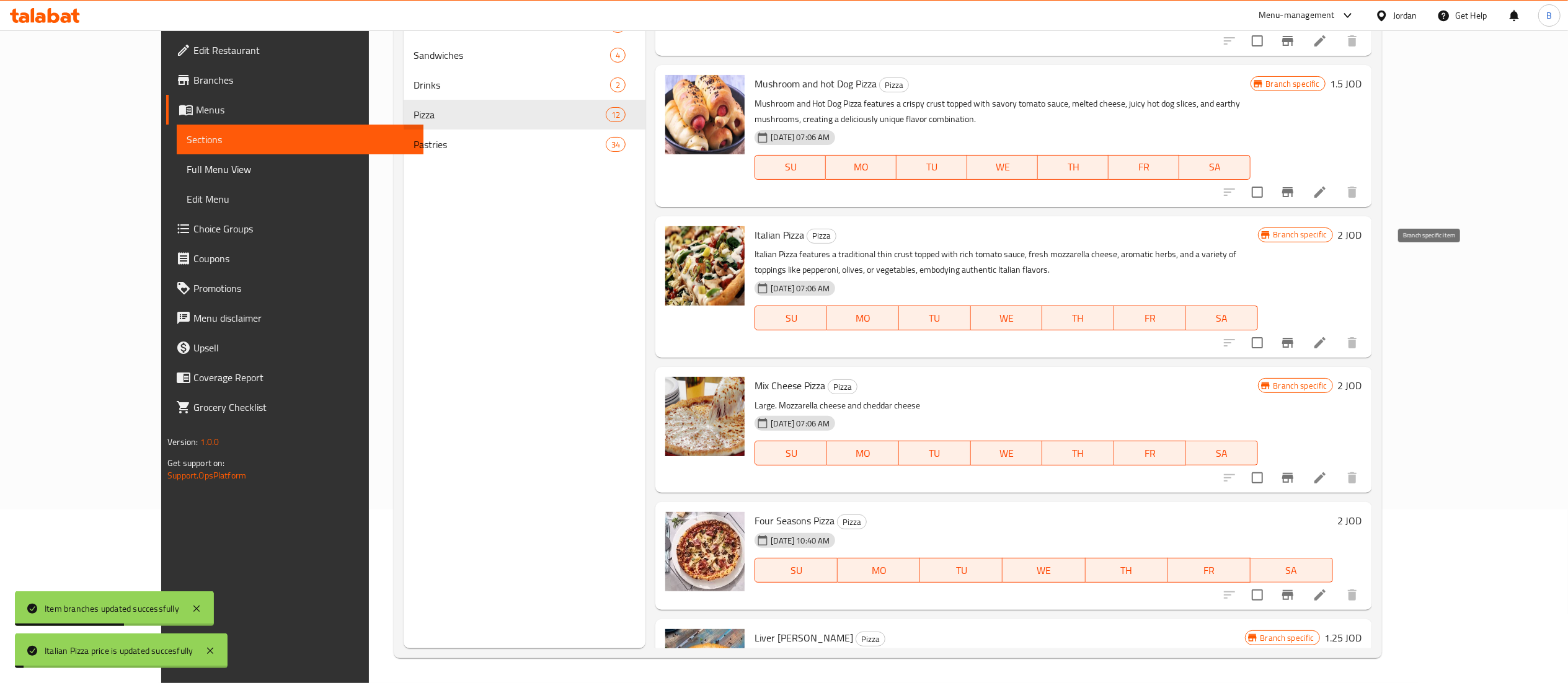
click at [1295, 335] on icon "Branch-specific-item" at bounding box center [1287, 342] width 15 height 15
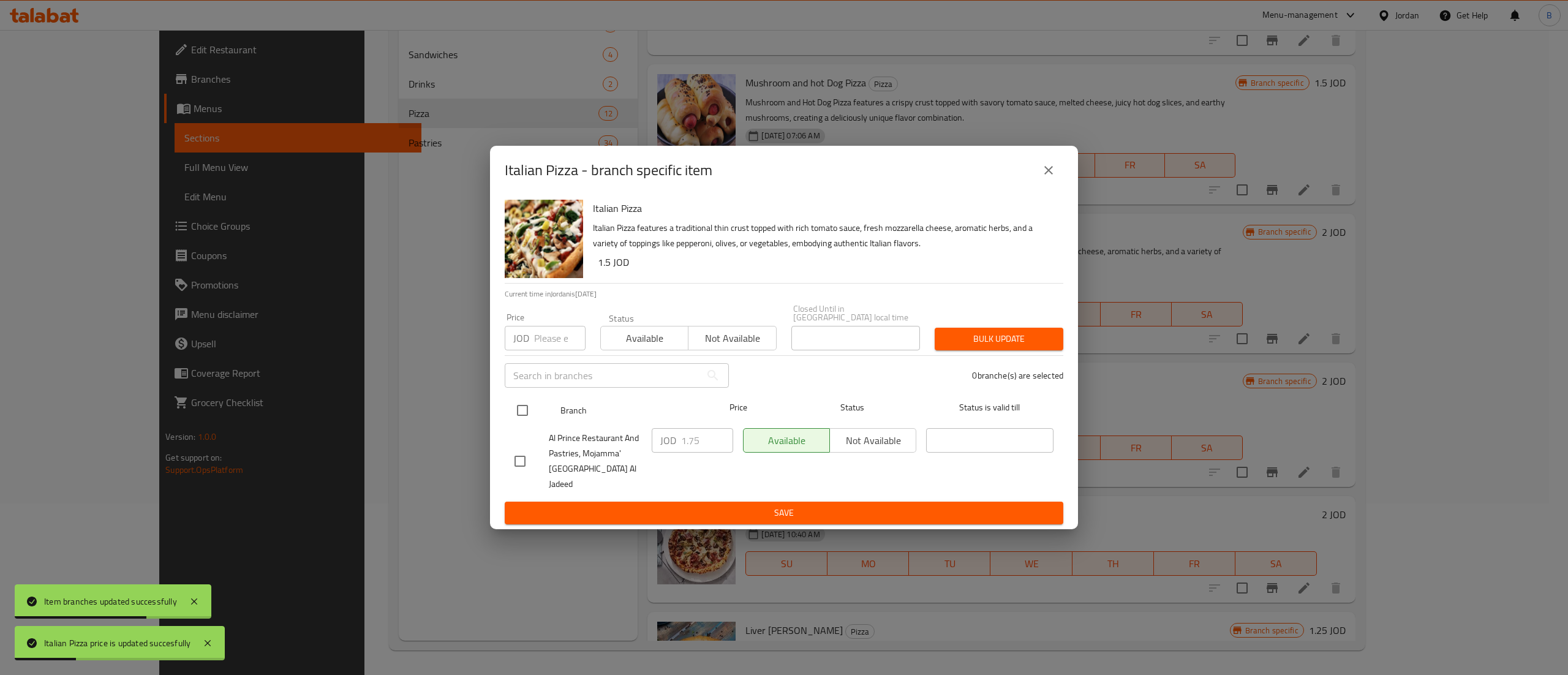
click at [519, 406] on input "checkbox" at bounding box center [523, 411] width 26 height 26
checkbox input "true"
drag, startPoint x: 697, startPoint y: 440, endPoint x: 604, endPoint y: 465, distance: 96.3
click at [594, 453] on div "Al Prince Restaurant And Pastries, Mojamma' [GEOGRAPHIC_DATA] Al Jadeed JOD 1.7…" at bounding box center [784, 460] width 549 height 76
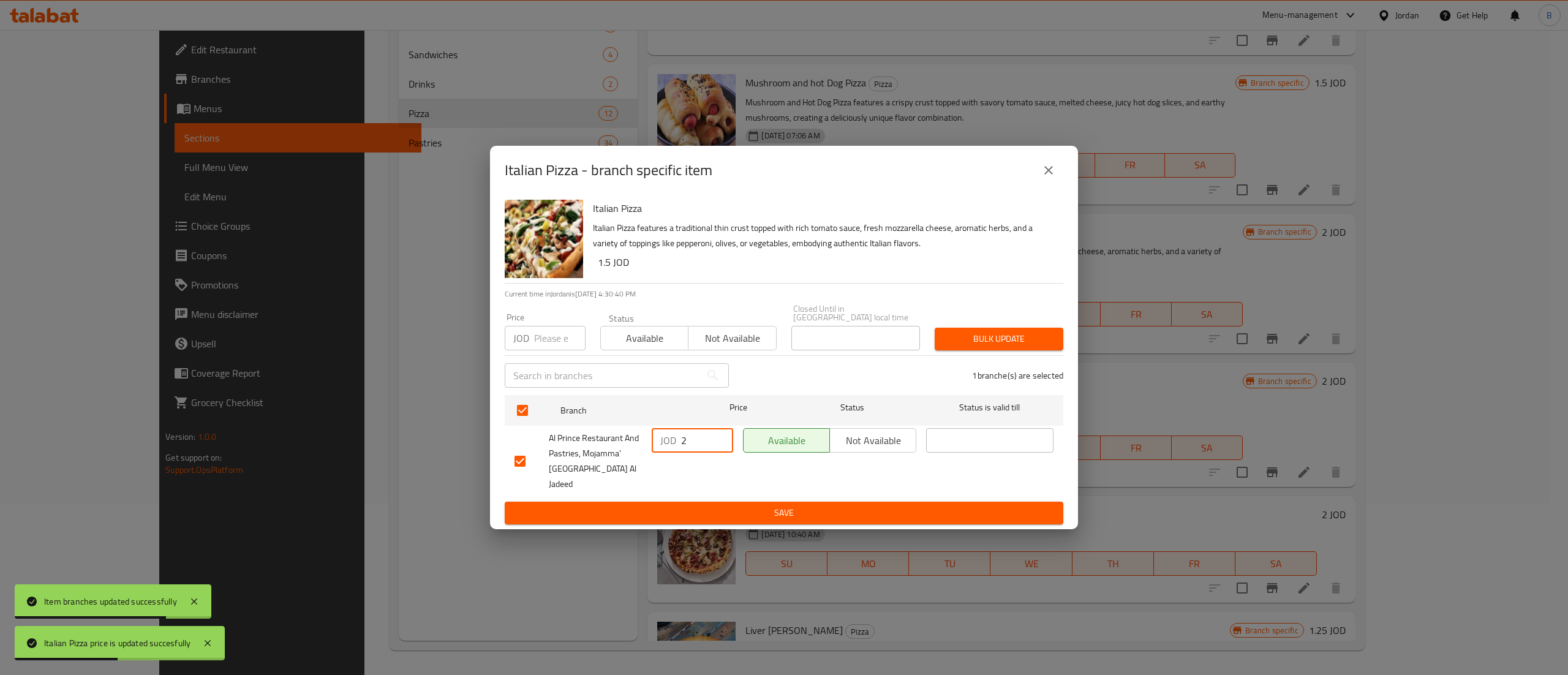
type input "2"
click at [676, 505] on span "Save" at bounding box center [784, 513] width 539 height 15
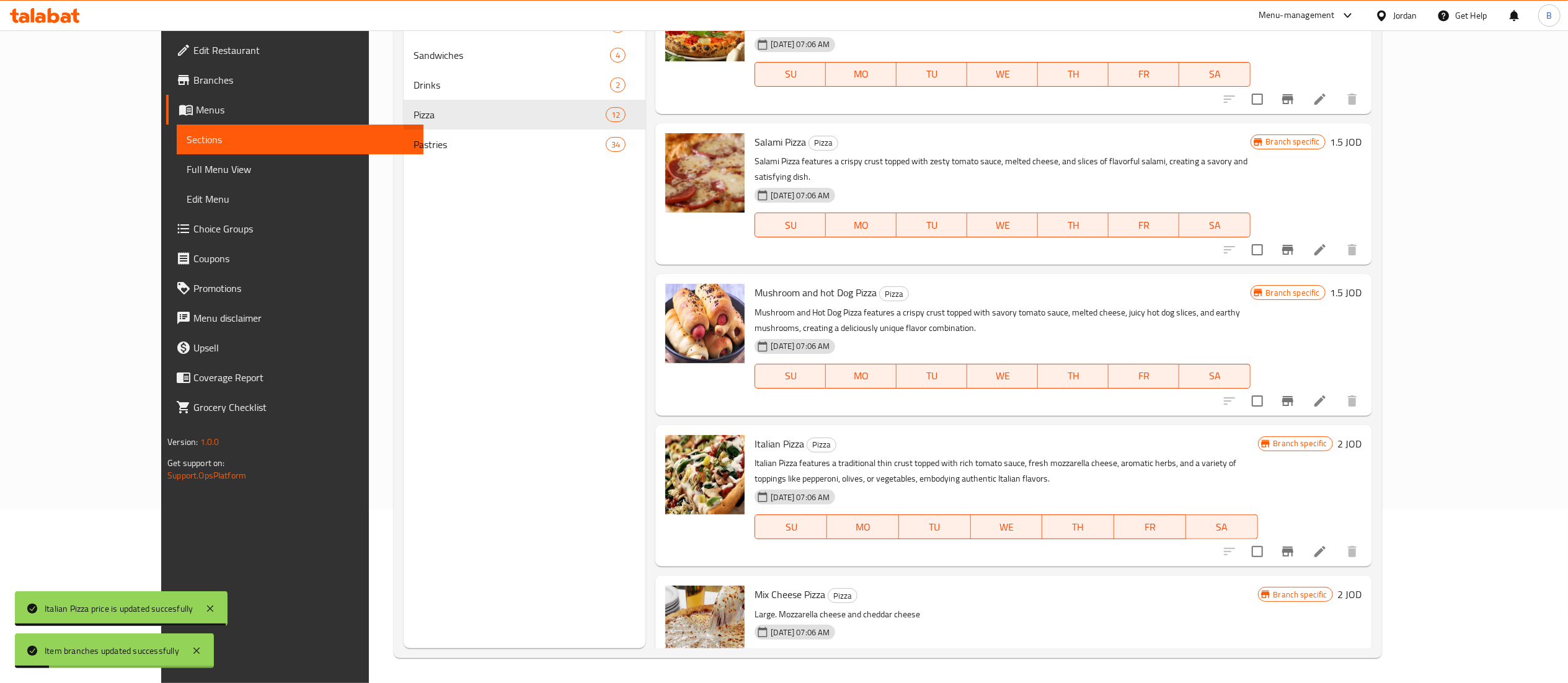
scroll to position [718, 0]
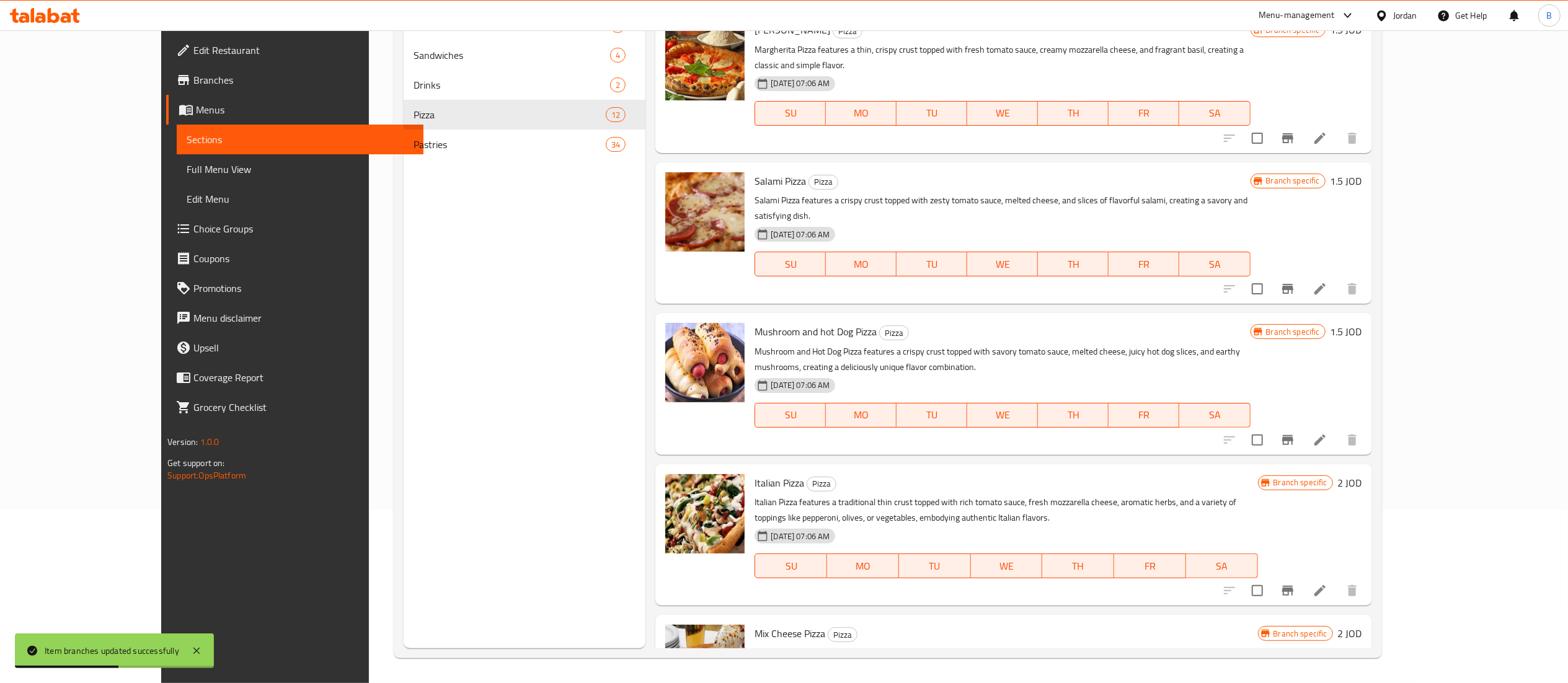
click at [1362, 323] on h6 "1.5 JOD" at bounding box center [1346, 331] width 32 height 17
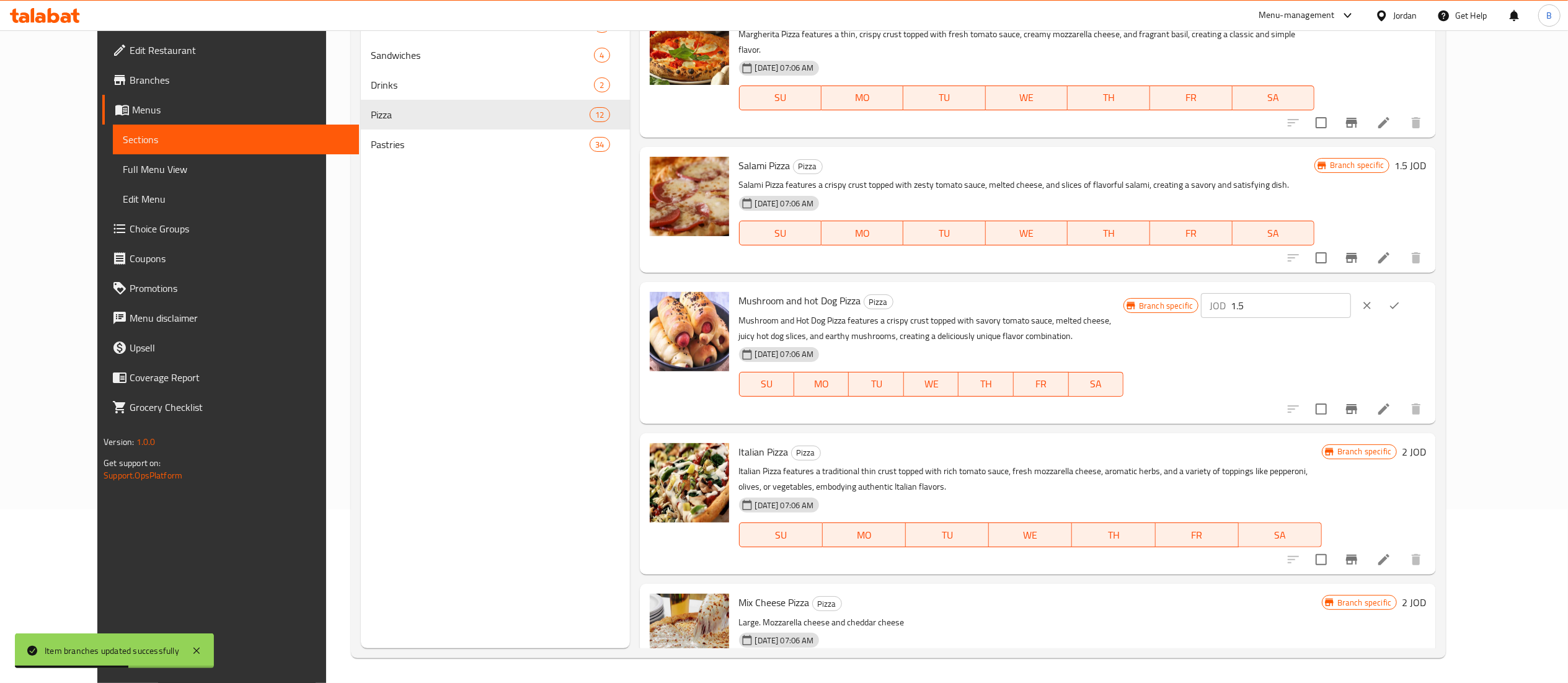
drag, startPoint x: 1353, startPoint y: 258, endPoint x: 1273, endPoint y: 265, distance: 80.3
click at [1287, 292] on div "Branch specific JOD 1.5 ​" at bounding box center [1275, 305] width 303 height 27
type input "2"
click at [1400, 300] on icon "ok" at bounding box center [1394, 306] width 12 height 12
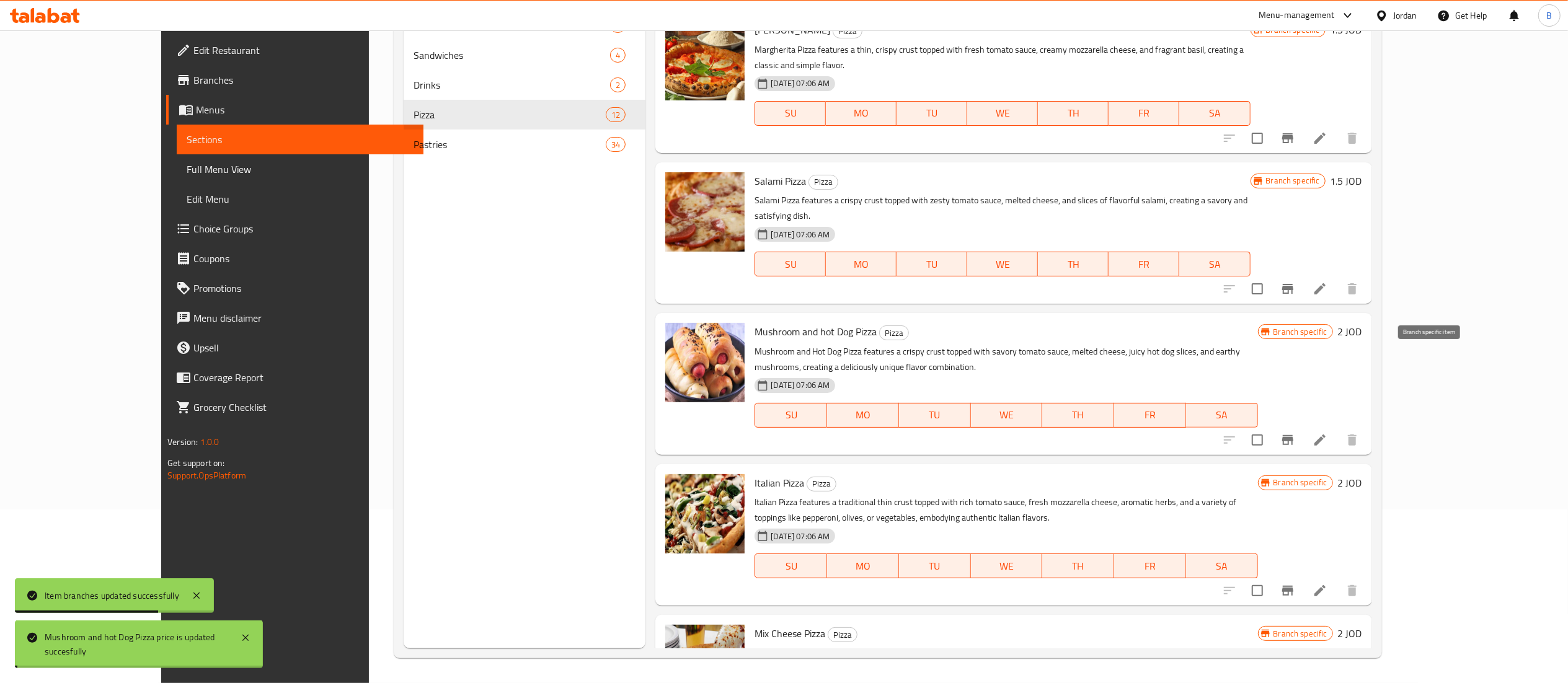
click at [1294, 435] on icon "Branch-specific-item" at bounding box center [1287, 440] width 11 height 10
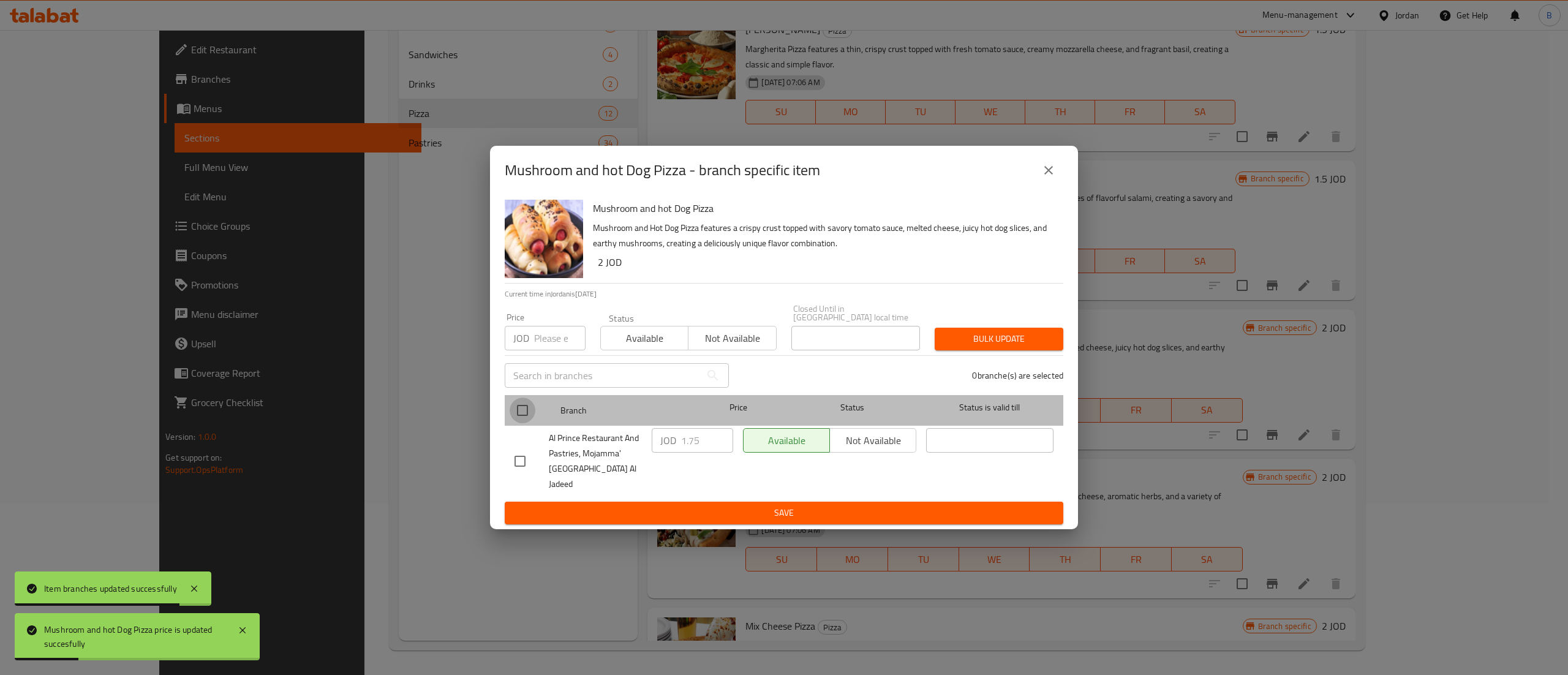
click at [522, 414] on input "checkbox" at bounding box center [523, 411] width 26 height 26
checkbox input "true"
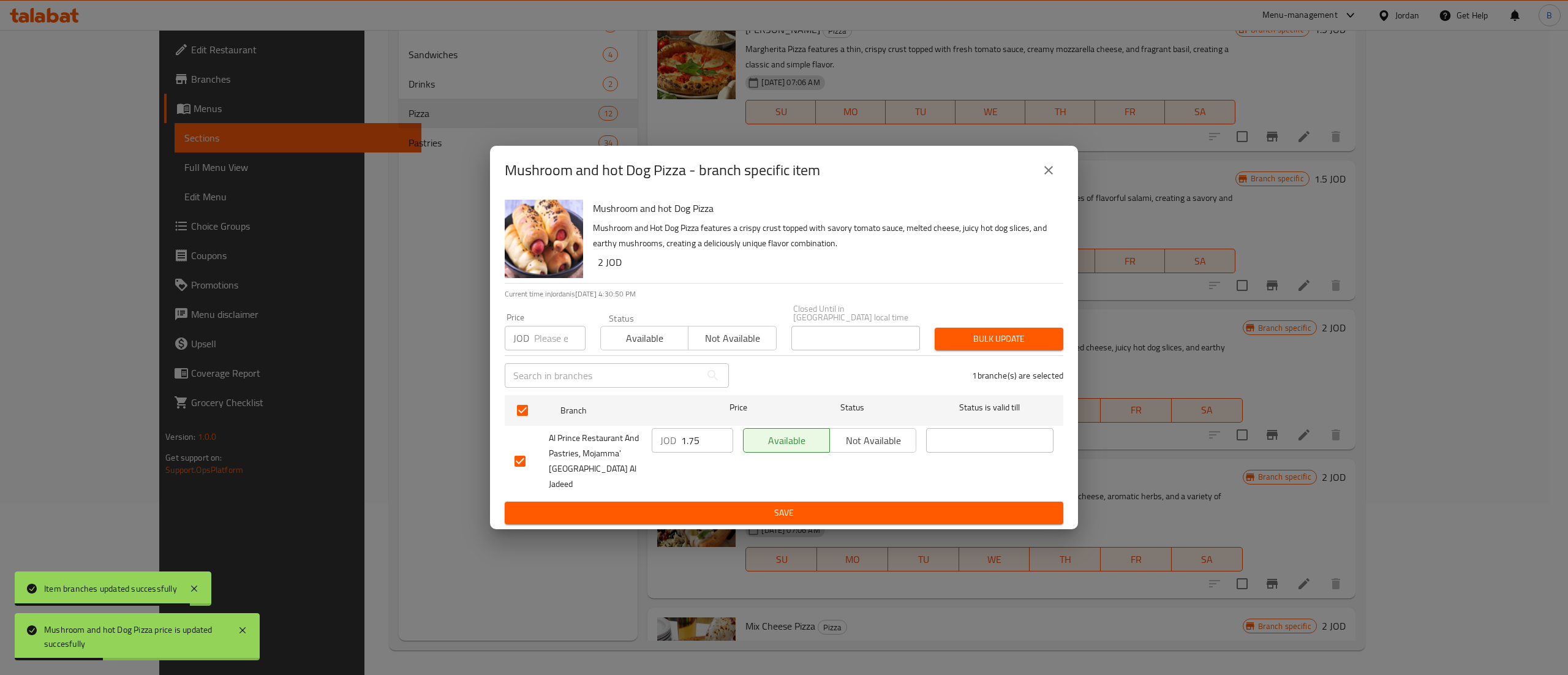
drag, startPoint x: 708, startPoint y: 441, endPoint x: 610, endPoint y: 455, distance: 99.0
click at [616, 453] on div "Al Prince Restaurant And Pastries, Mojamma' [GEOGRAPHIC_DATA] Al Jadeed JOD 1.7…" at bounding box center [784, 460] width 549 height 76
type input "2"
click at [725, 502] on button "Save" at bounding box center [784, 513] width 559 height 23
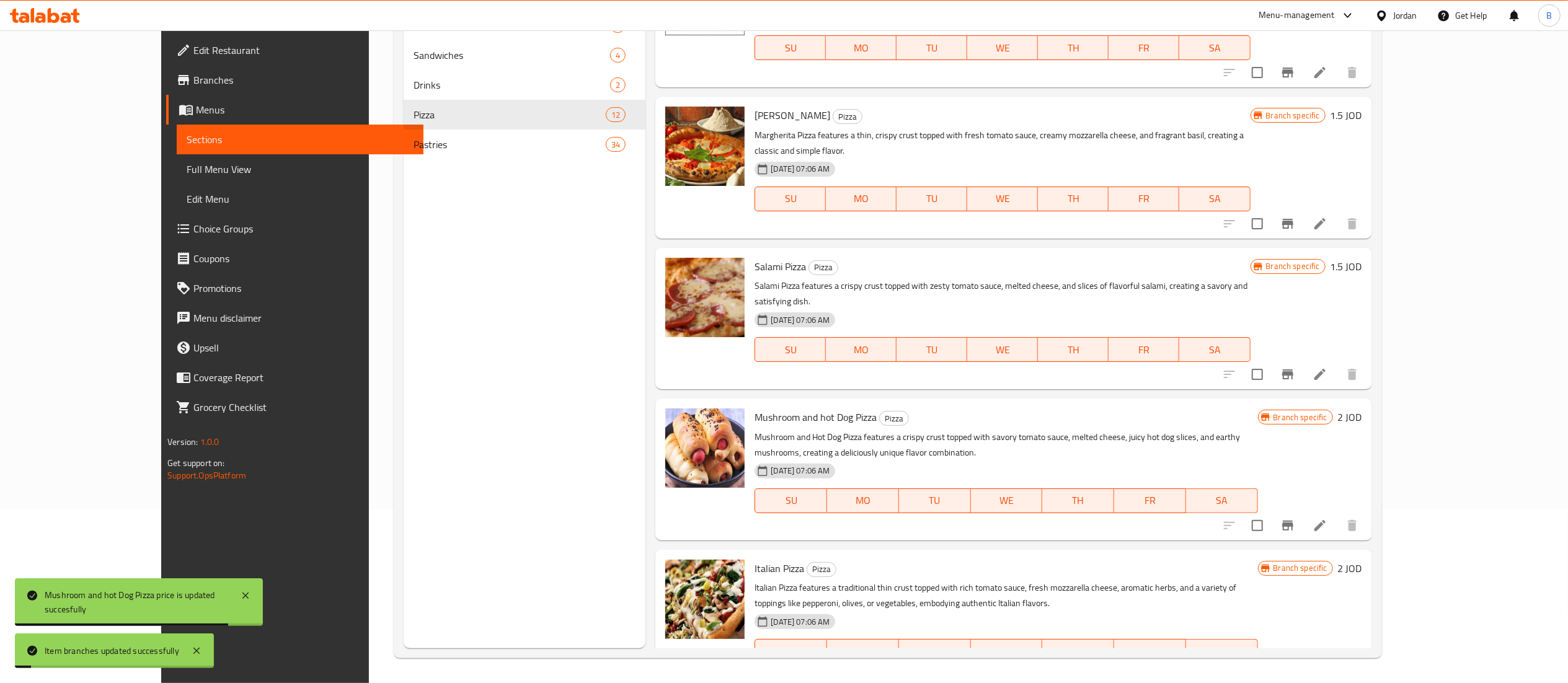
scroll to position [594, 0]
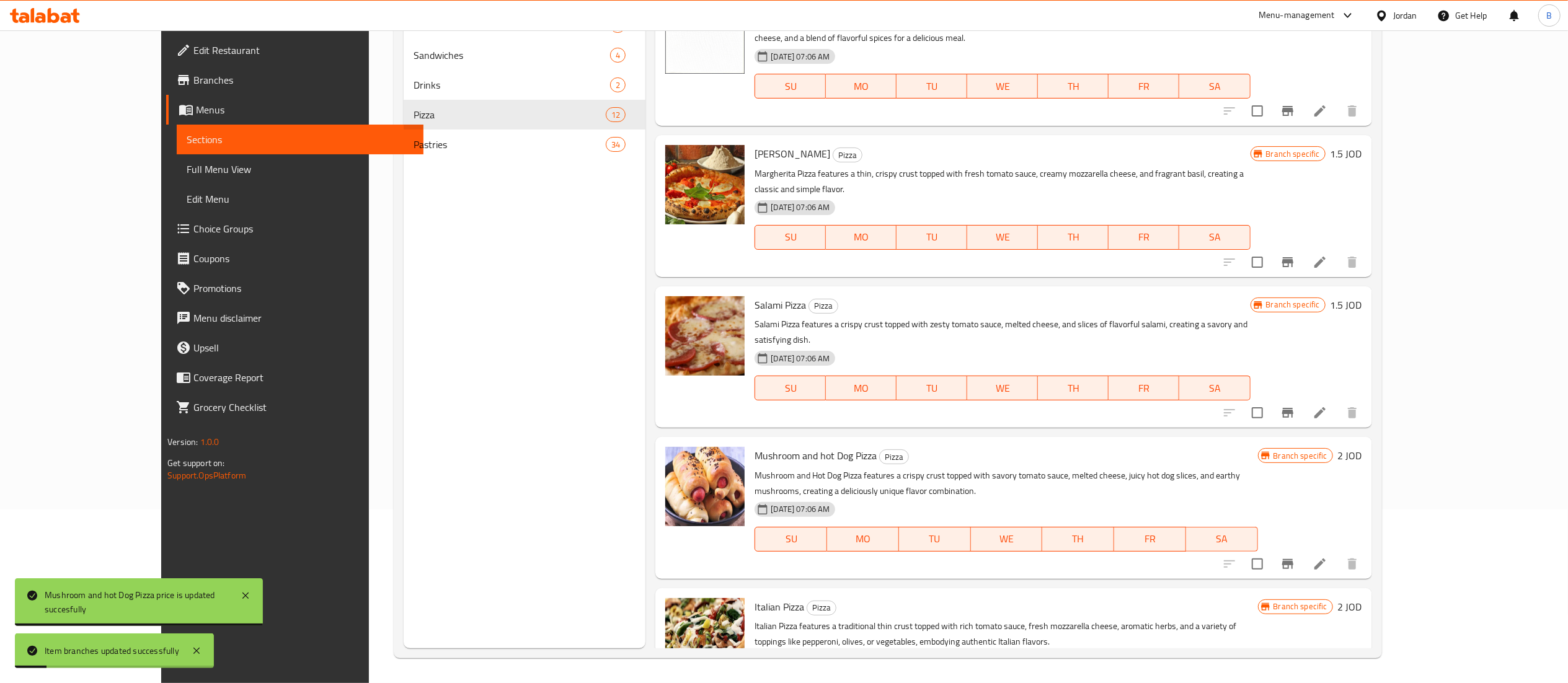
click at [1362, 297] on h6 "1.5 JOD" at bounding box center [1346, 305] width 32 height 17
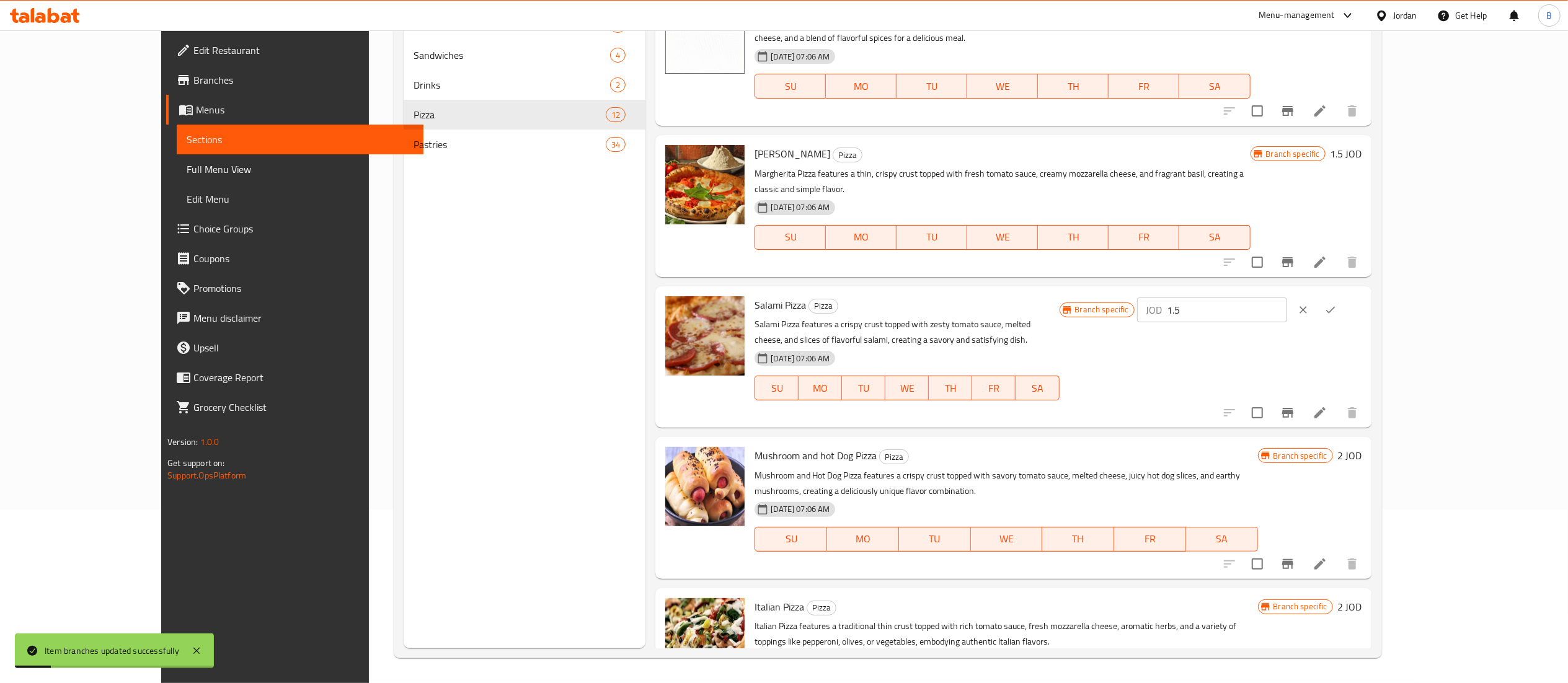
drag, startPoint x: 1277, startPoint y: 246, endPoint x: 1251, endPoint y: 252, distance: 26.7
click at [1258, 297] on div "Branch specific JOD 1.5 ​" at bounding box center [1211, 310] width 303 height 27
type input "2"
click at [1337, 304] on icon "ok" at bounding box center [1331, 310] width 12 height 12
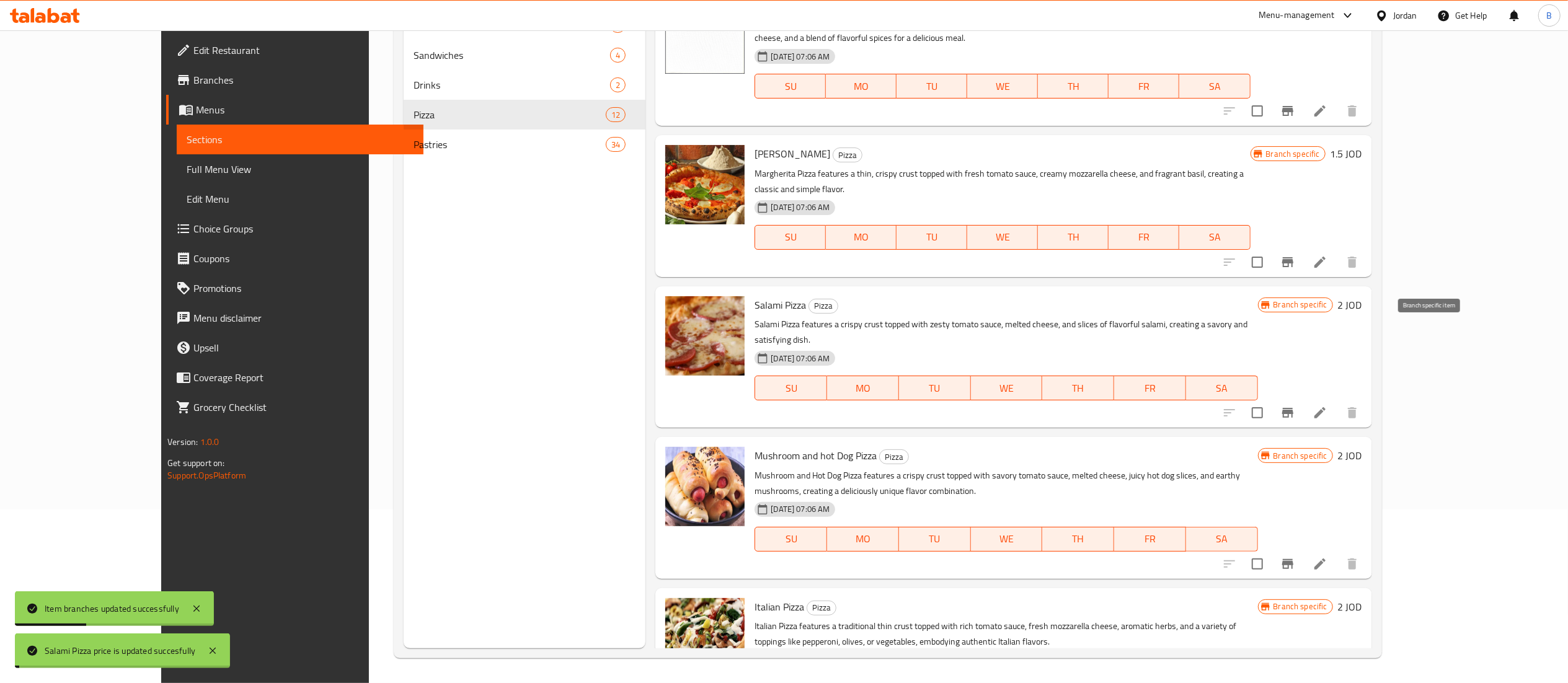
click at [1295, 406] on icon "Branch-specific-item" at bounding box center [1287, 413] width 15 height 15
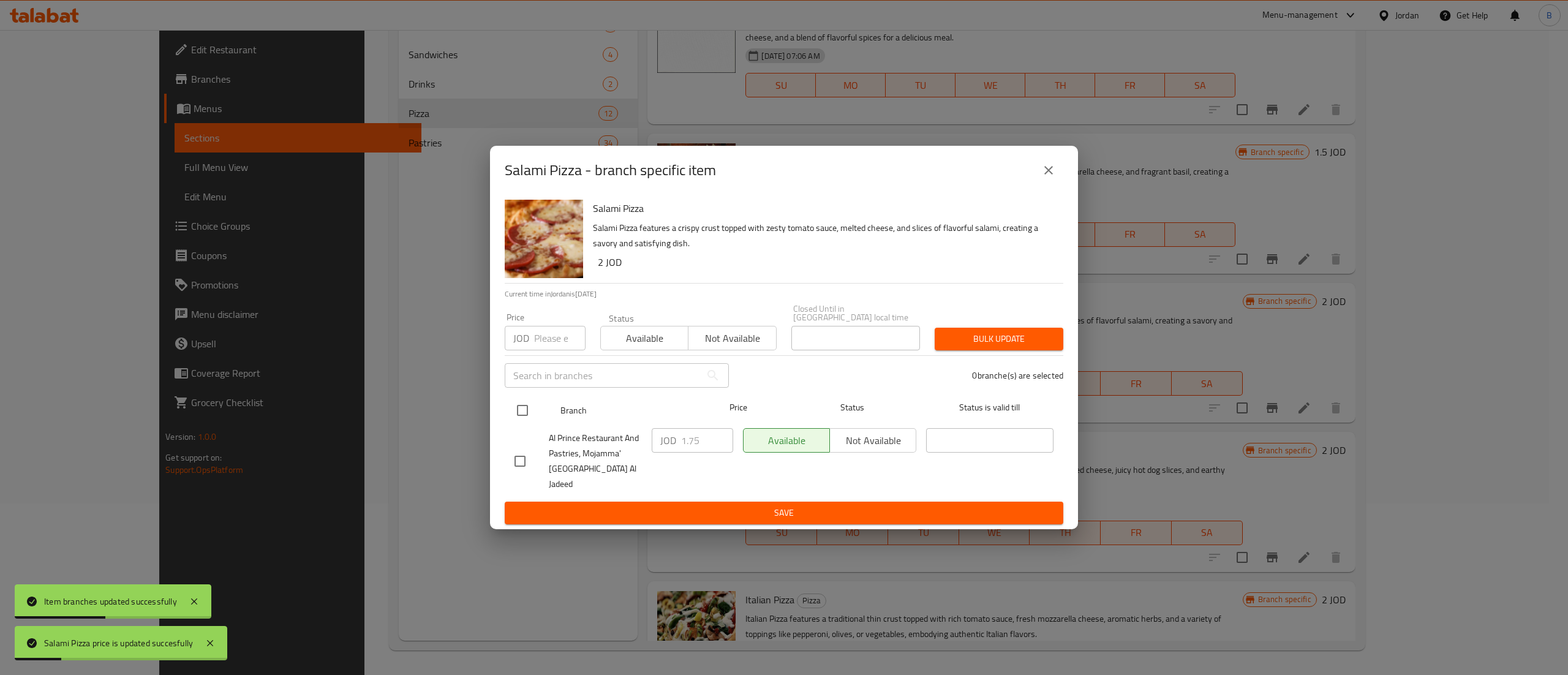
click at [519, 409] on input "checkbox" at bounding box center [523, 411] width 26 height 26
checkbox input "true"
drag, startPoint x: 697, startPoint y: 443, endPoint x: 648, endPoint y: 448, distance: 49.3
click at [658, 447] on div "JOD 1.75 ​" at bounding box center [692, 441] width 82 height 24
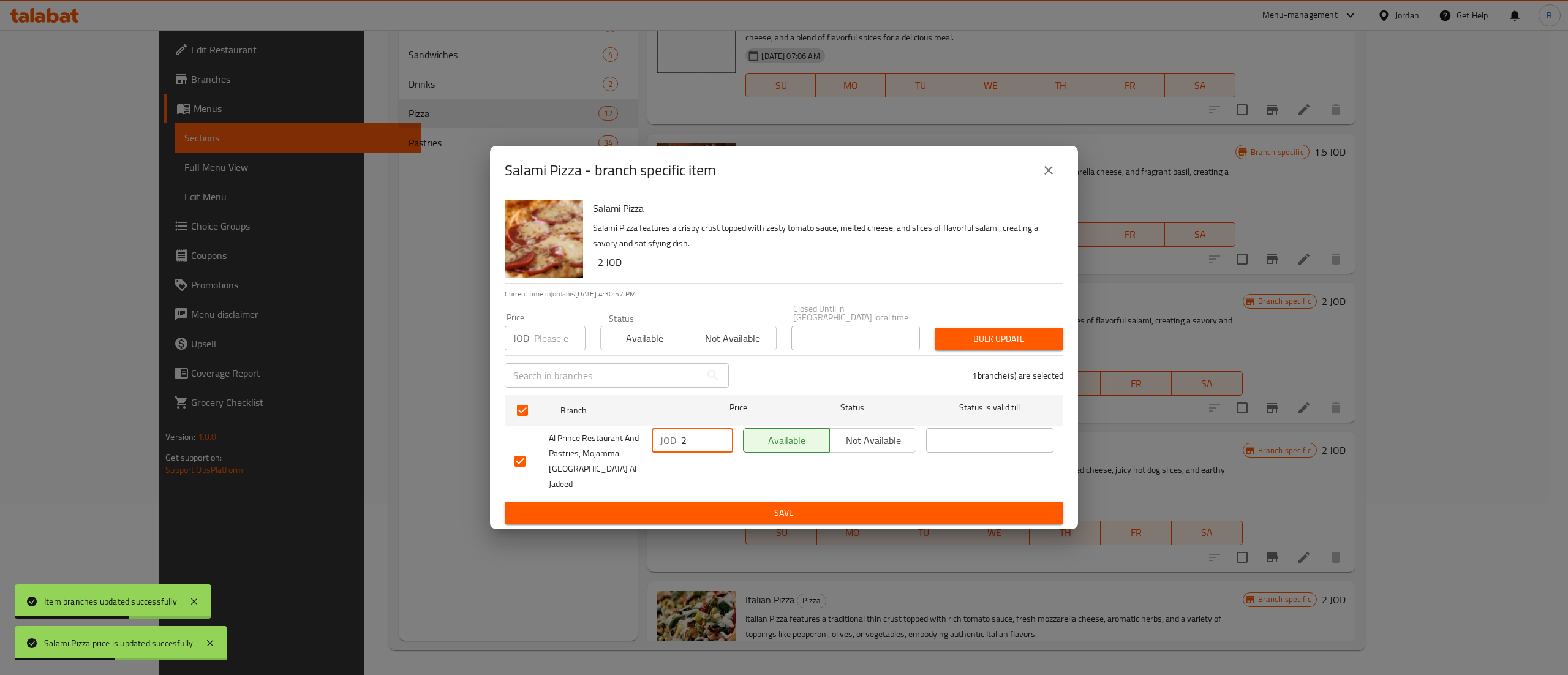
type input "2"
drag, startPoint x: 695, startPoint y: 475, endPoint x: 696, endPoint y: 494, distance: 19.0
click at [696, 476] on div "JOD 2 ​" at bounding box center [692, 460] width 92 height 76
click at [696, 505] on span "Save" at bounding box center [784, 513] width 539 height 15
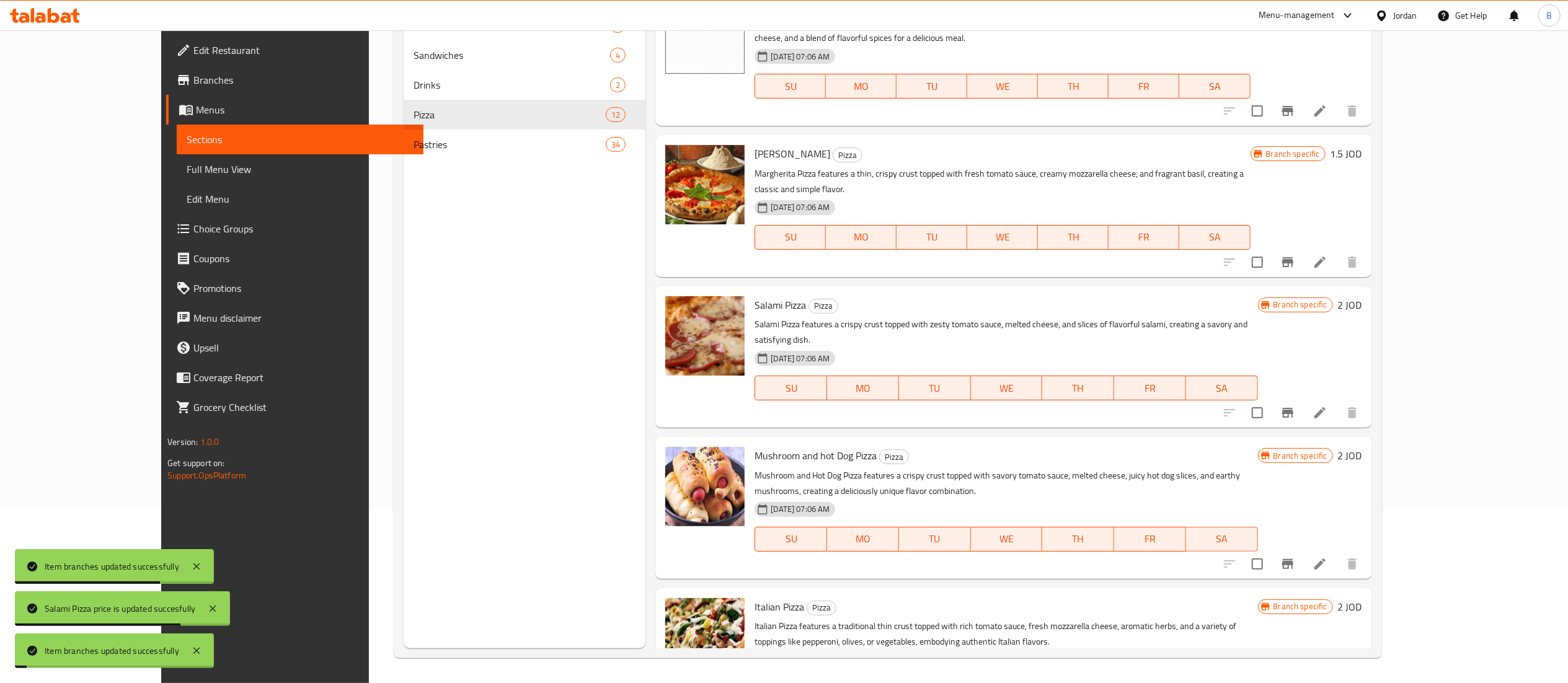
scroll to position [470, 0]
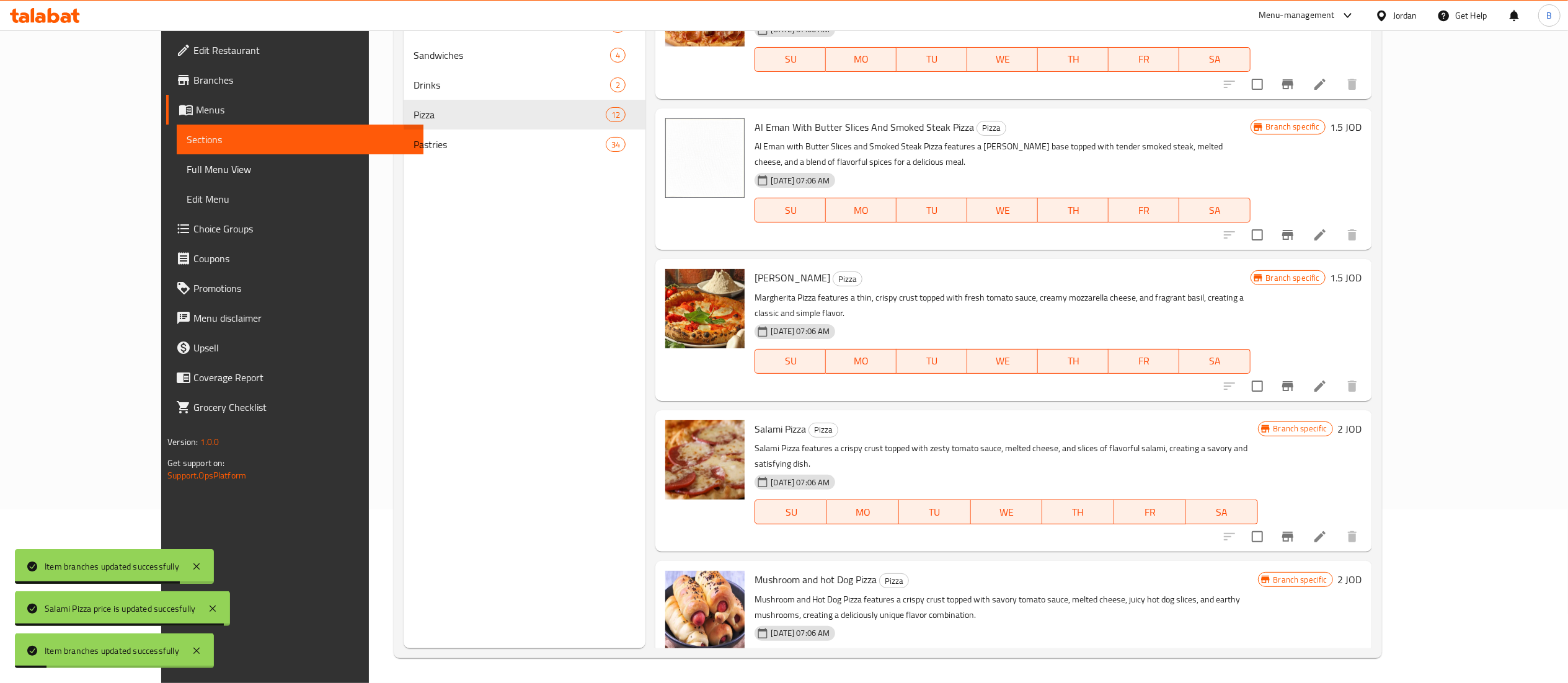
click at [1362, 269] on h6 "1.5 JOD" at bounding box center [1346, 277] width 32 height 17
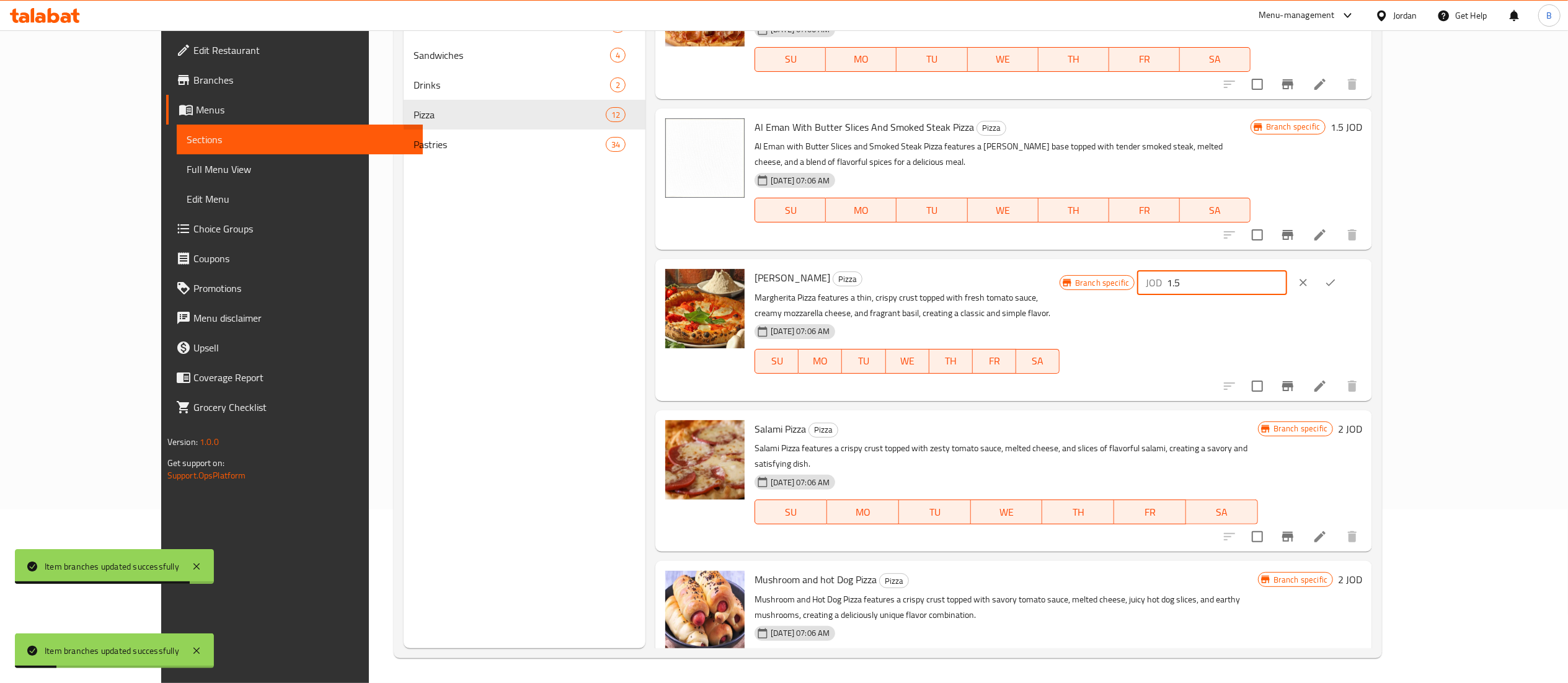
drag, startPoint x: 1383, startPoint y: 236, endPoint x: 1250, endPoint y: 240, distance: 133.1
click at [1265, 269] on div "Branch specific JOD 1.5 ​" at bounding box center [1211, 282] width 303 height 27
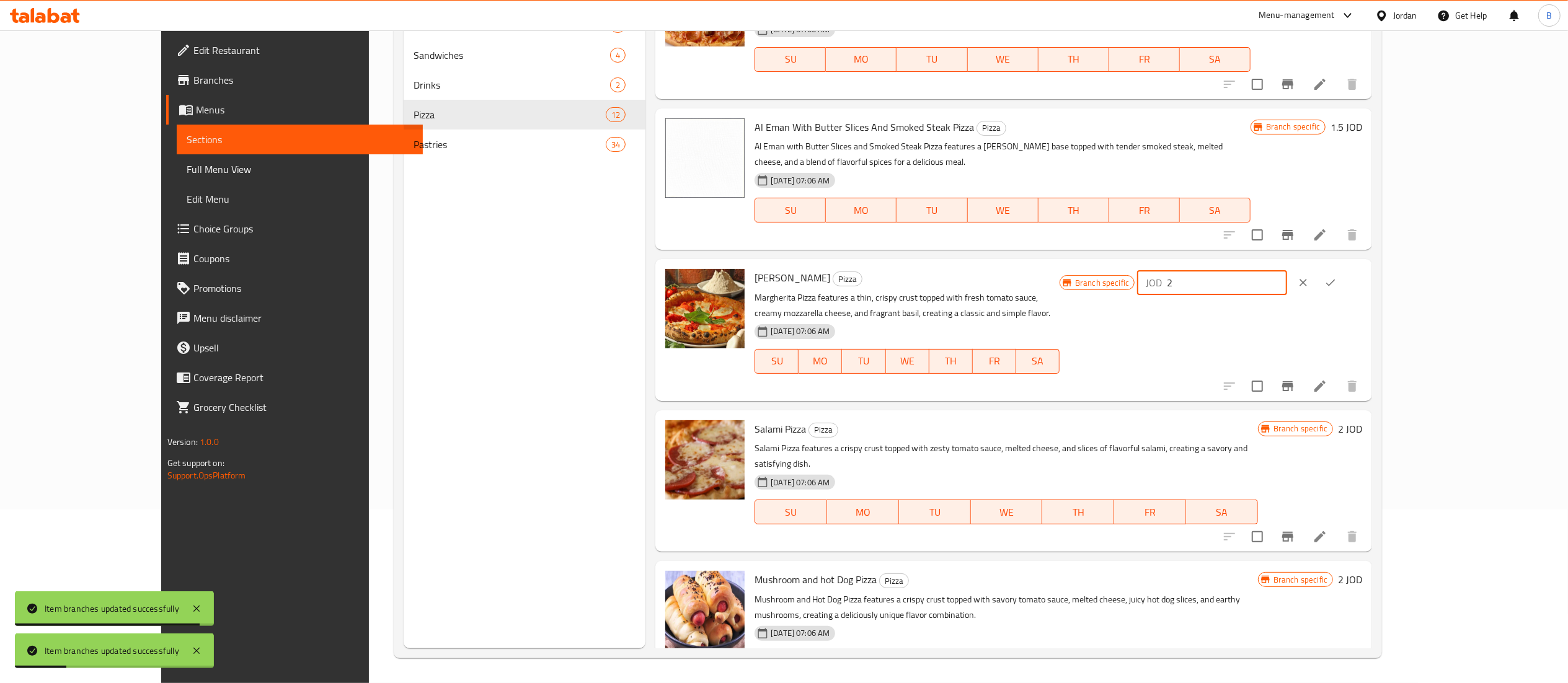
type input "2"
click at [1337, 277] on icon "ok" at bounding box center [1331, 283] width 12 height 12
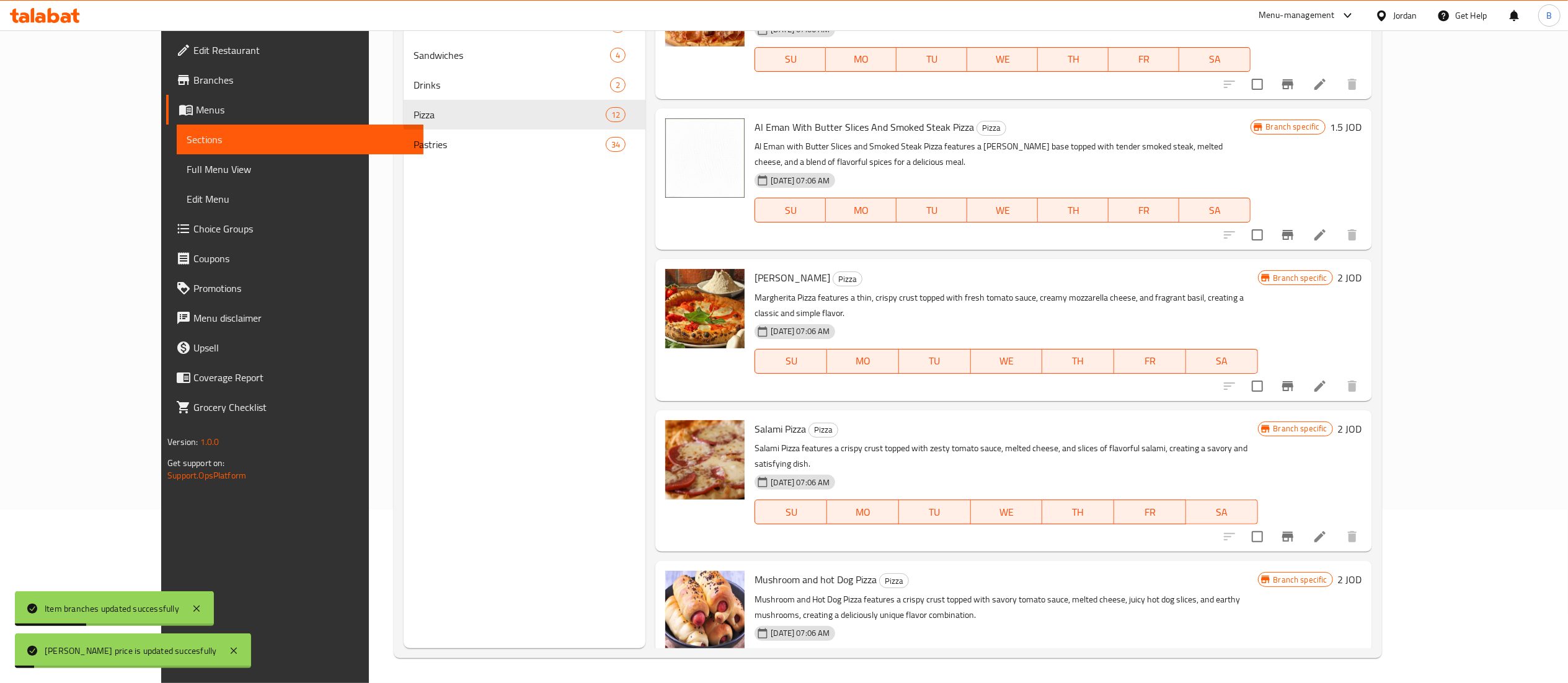
click at [1303, 372] on button "Branch-specific-item" at bounding box center [1287, 386] width 30 height 30
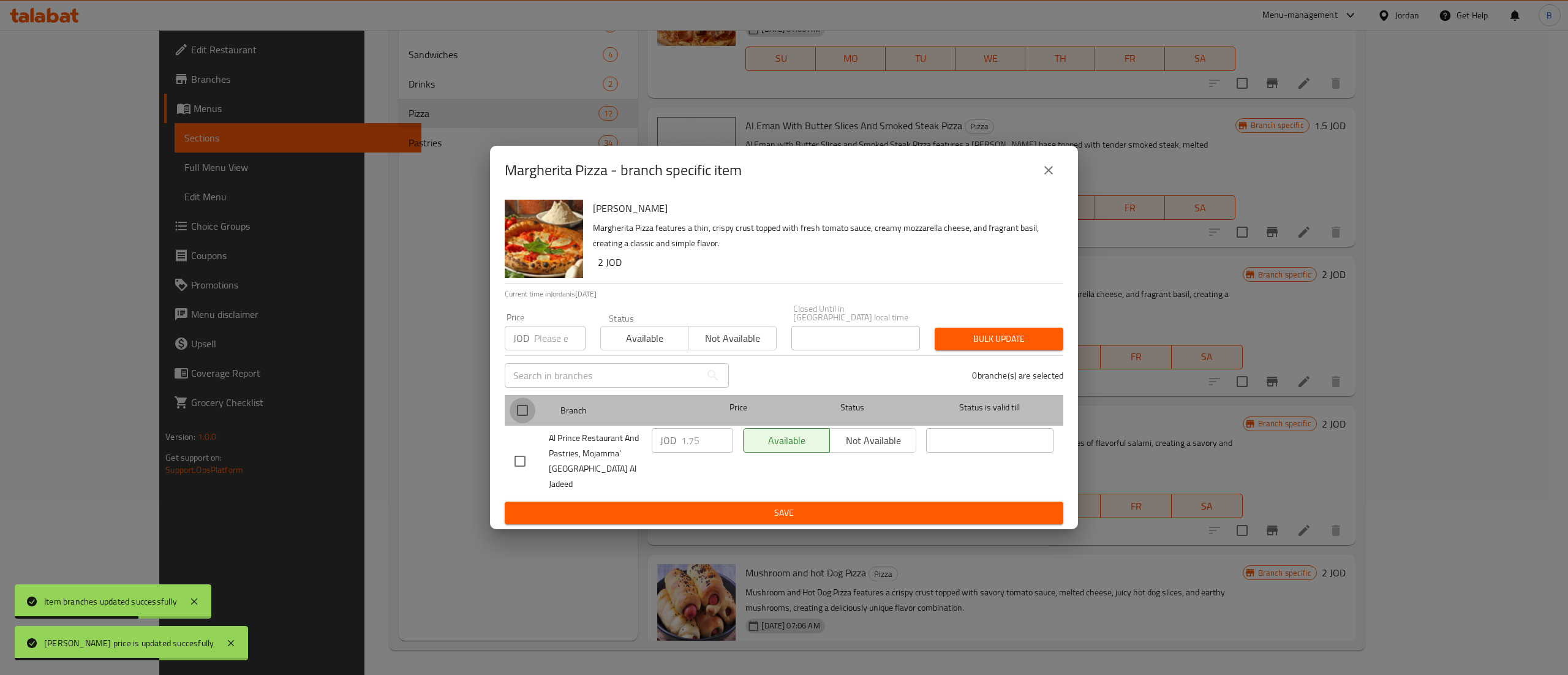
click at [529, 411] on input "checkbox" at bounding box center [523, 411] width 26 height 26
checkbox input "true"
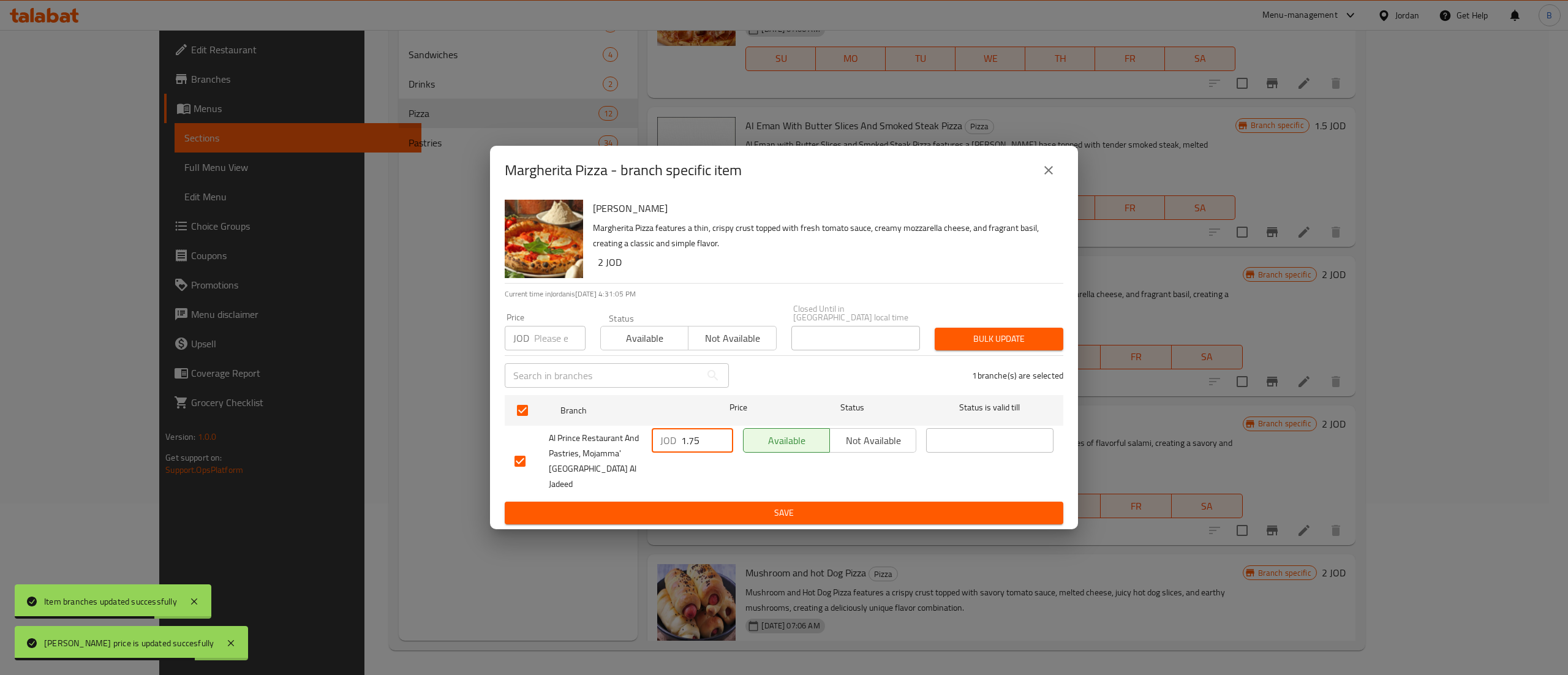
drag, startPoint x: 709, startPoint y: 451, endPoint x: 638, endPoint y: 451, distance: 71.0
click at [640, 451] on div "Al Prince Restaurant And Pastries, Mojamma' [GEOGRAPHIC_DATA] Al Jadeed JOD 1.7…" at bounding box center [784, 460] width 549 height 76
type input "2"
click at [702, 505] on span "Save" at bounding box center [784, 513] width 539 height 15
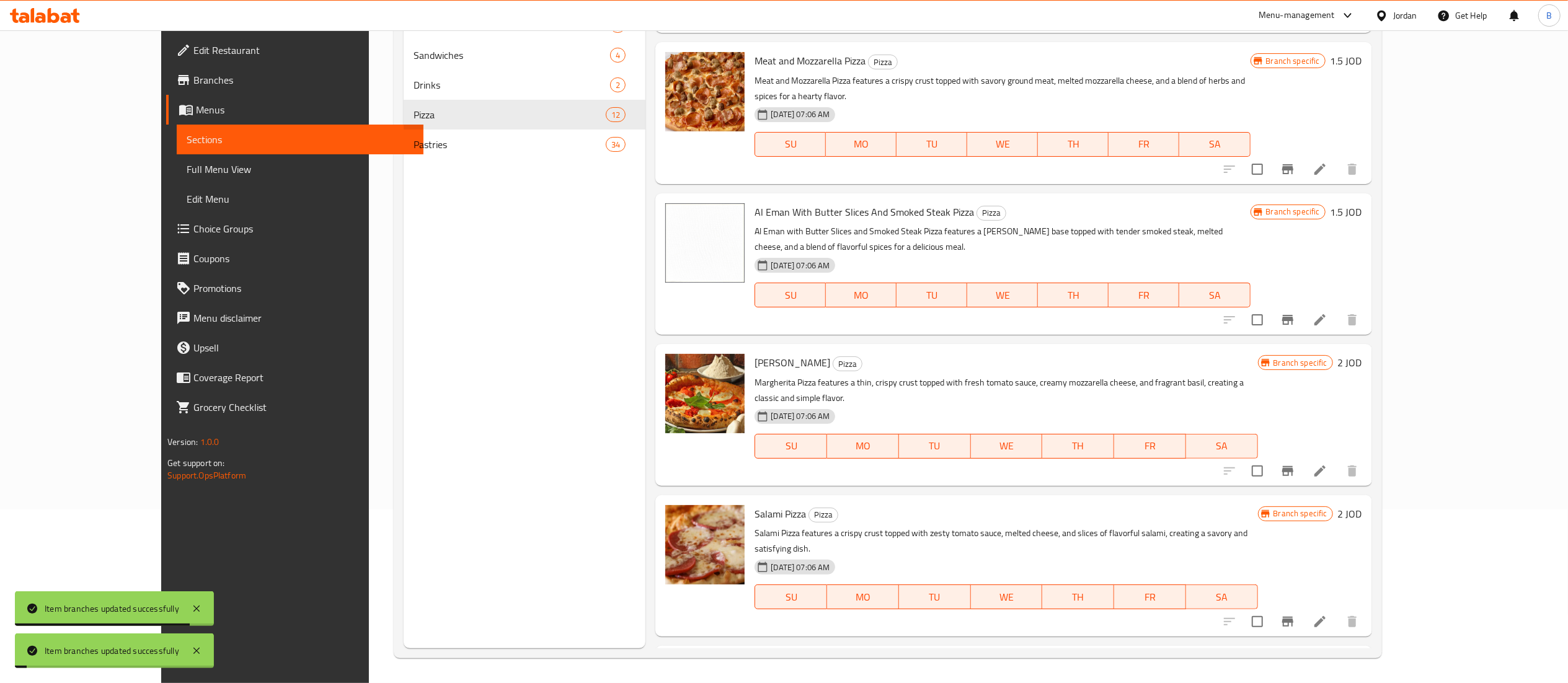
scroll to position [346, 0]
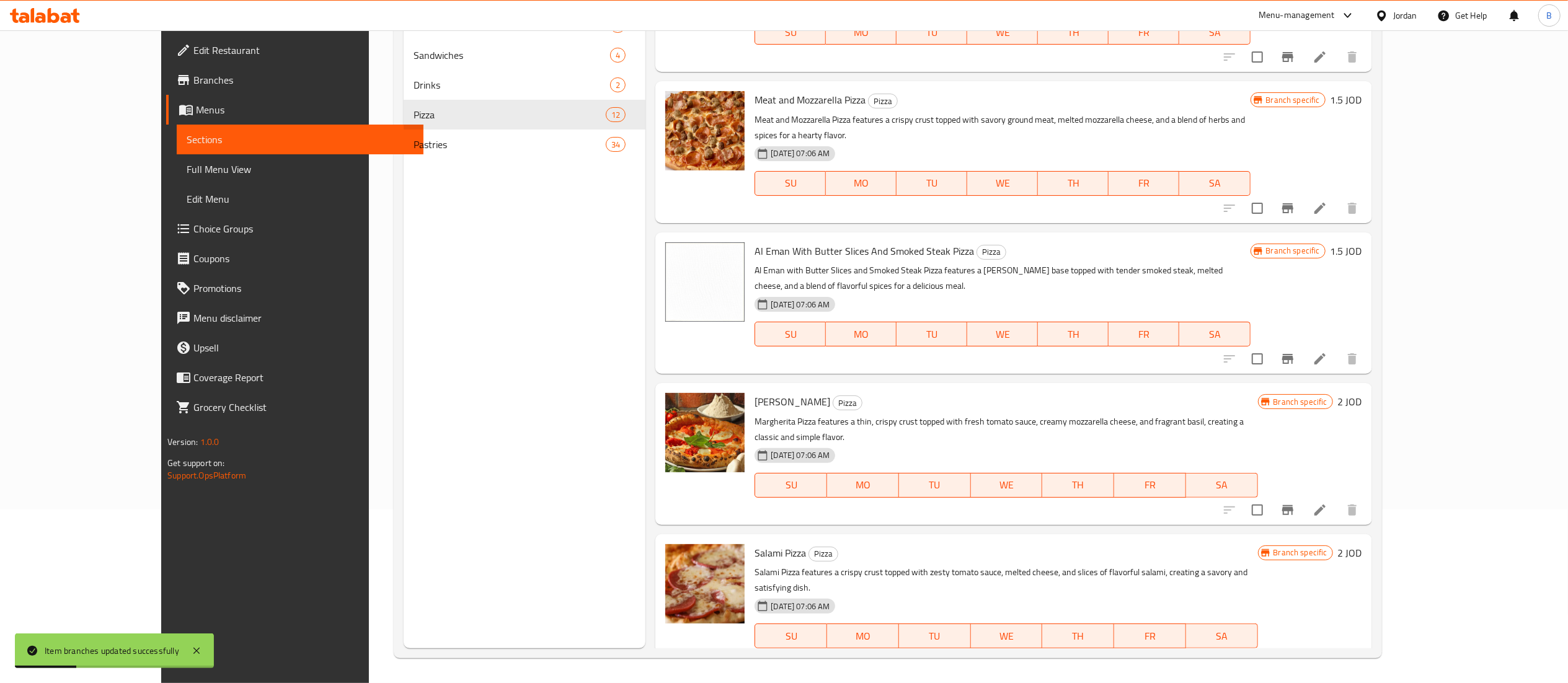
click at [1362, 243] on h6 "1.5 JOD" at bounding box center [1346, 251] width 32 height 17
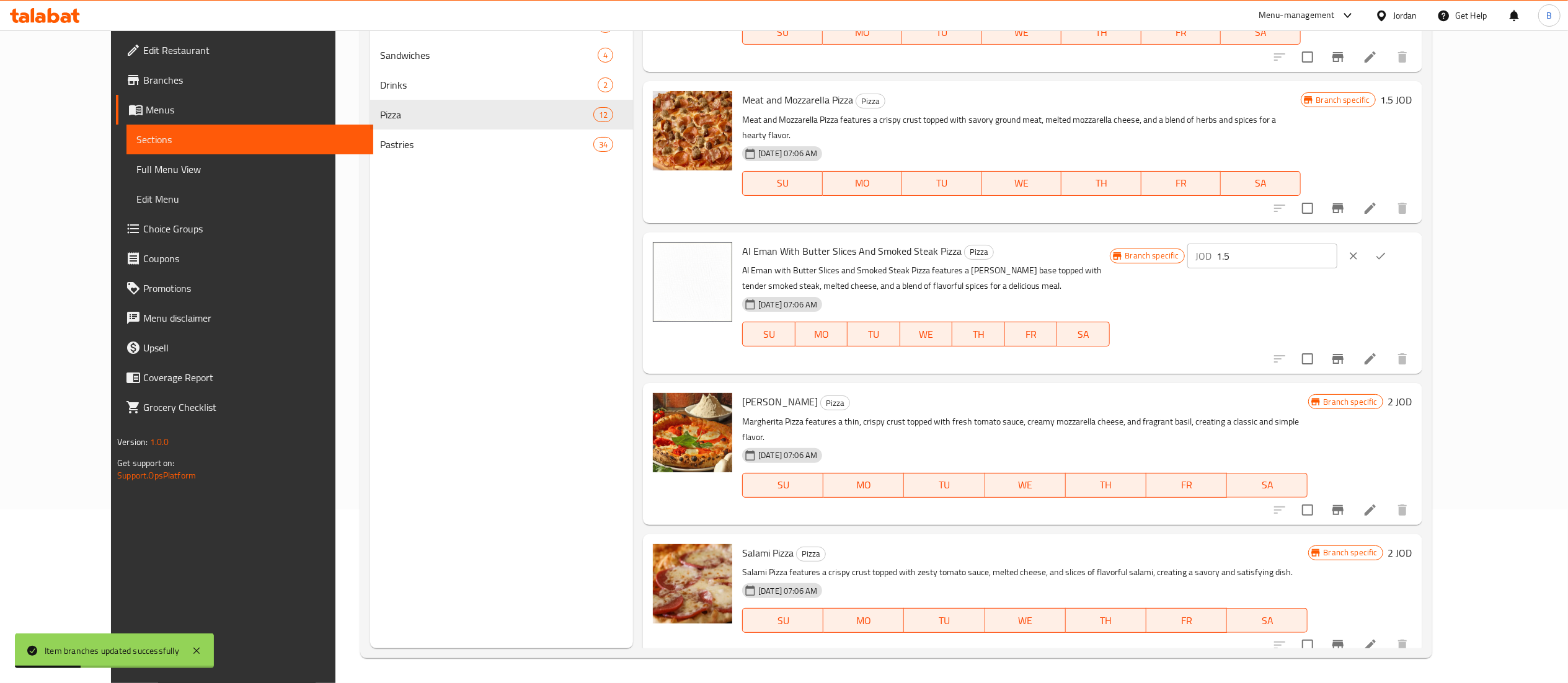
drag, startPoint x: 1352, startPoint y: 224, endPoint x: 1270, endPoint y: 227, distance: 82.1
click at [1282, 243] on div "Branch specific JOD 1.5 ​" at bounding box center [1261, 256] width 303 height 27
type input "2"
click at [1387, 250] on icon "ok" at bounding box center [1381, 256] width 12 height 12
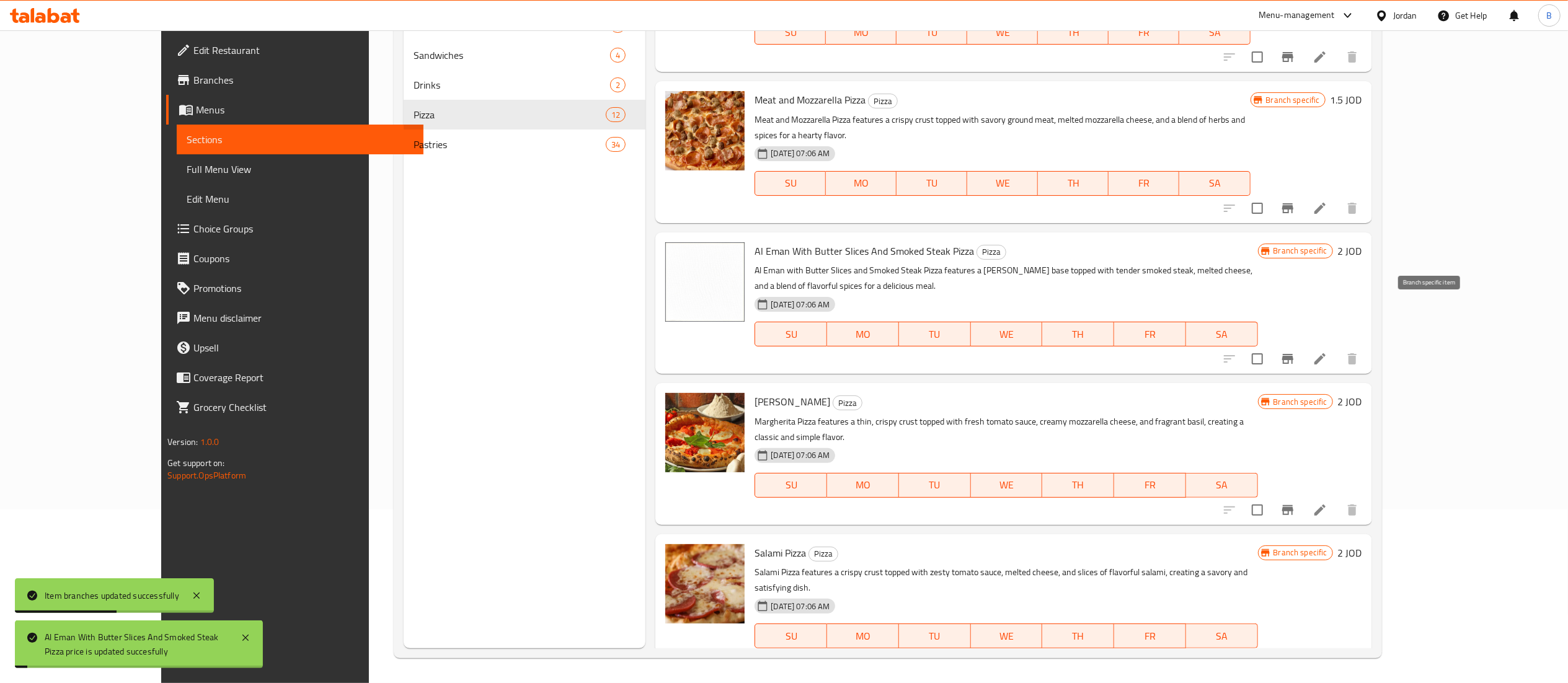
click at [1294, 354] on icon "Branch-specific-item" at bounding box center [1287, 358] width 11 height 10
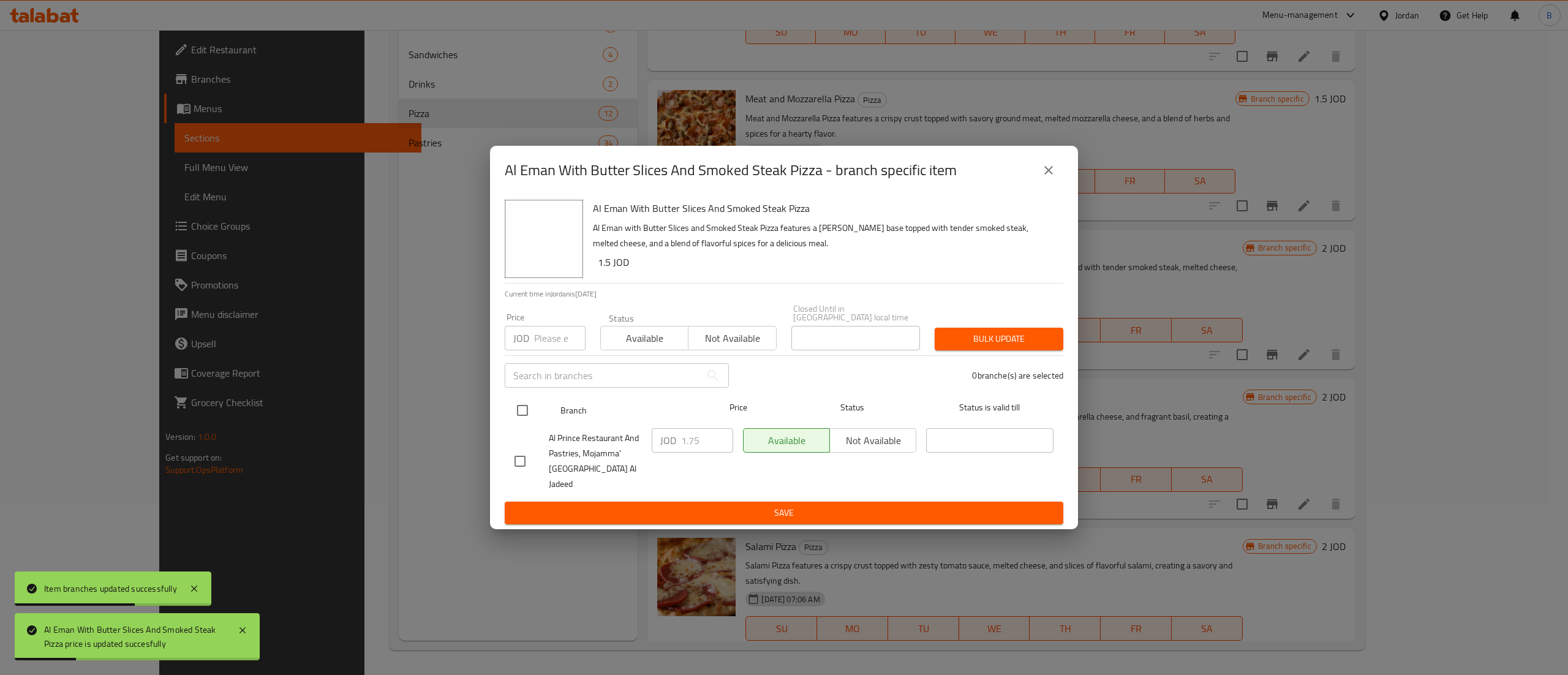
click at [522, 417] on input "checkbox" at bounding box center [523, 411] width 26 height 26
checkbox input "true"
drag, startPoint x: 708, startPoint y: 442, endPoint x: 628, endPoint y: 448, distance: 80.2
click at [640, 442] on div "Al Prince Restaurant And Pastries, Mojamma' [GEOGRAPHIC_DATA] Al Jadeed JOD 1.7…" at bounding box center [784, 460] width 549 height 76
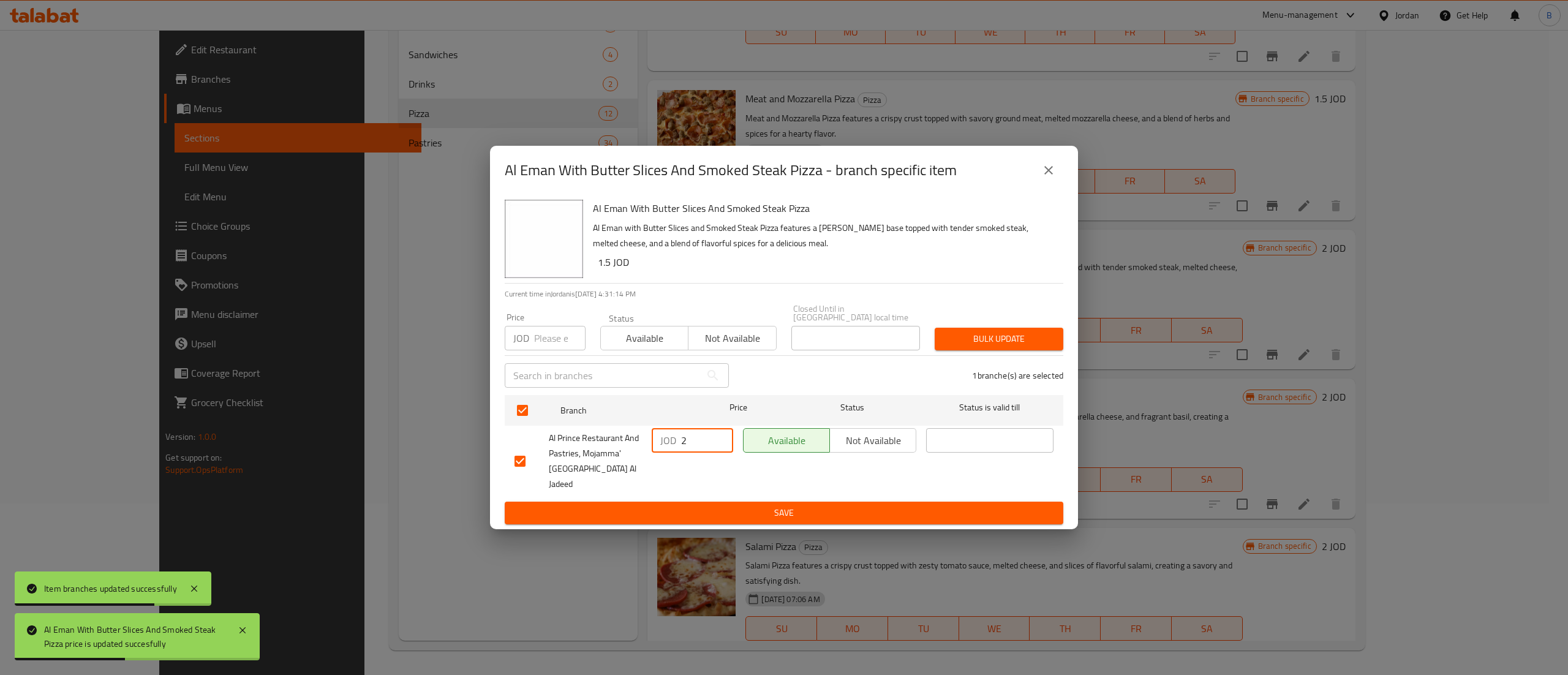
type input "2"
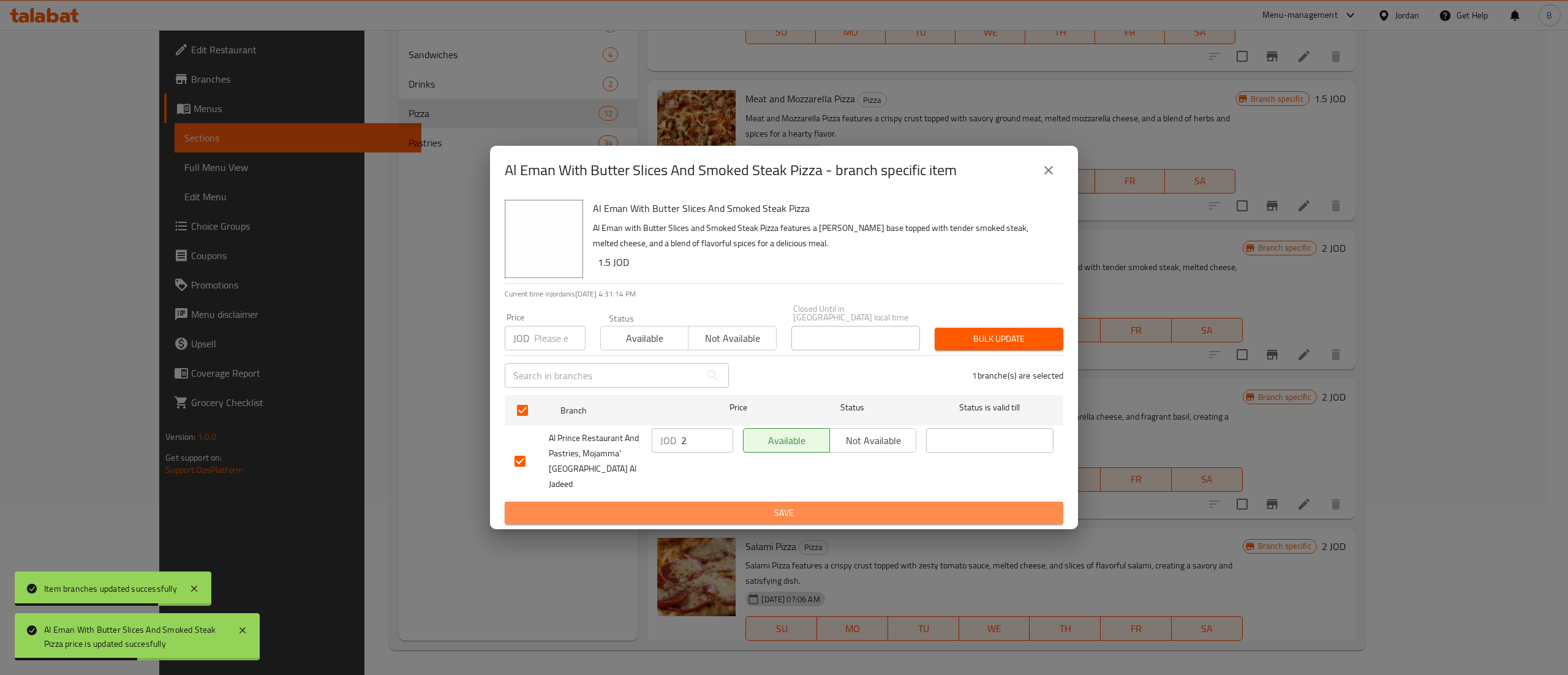
click at [683, 507] on span "Save" at bounding box center [784, 513] width 539 height 15
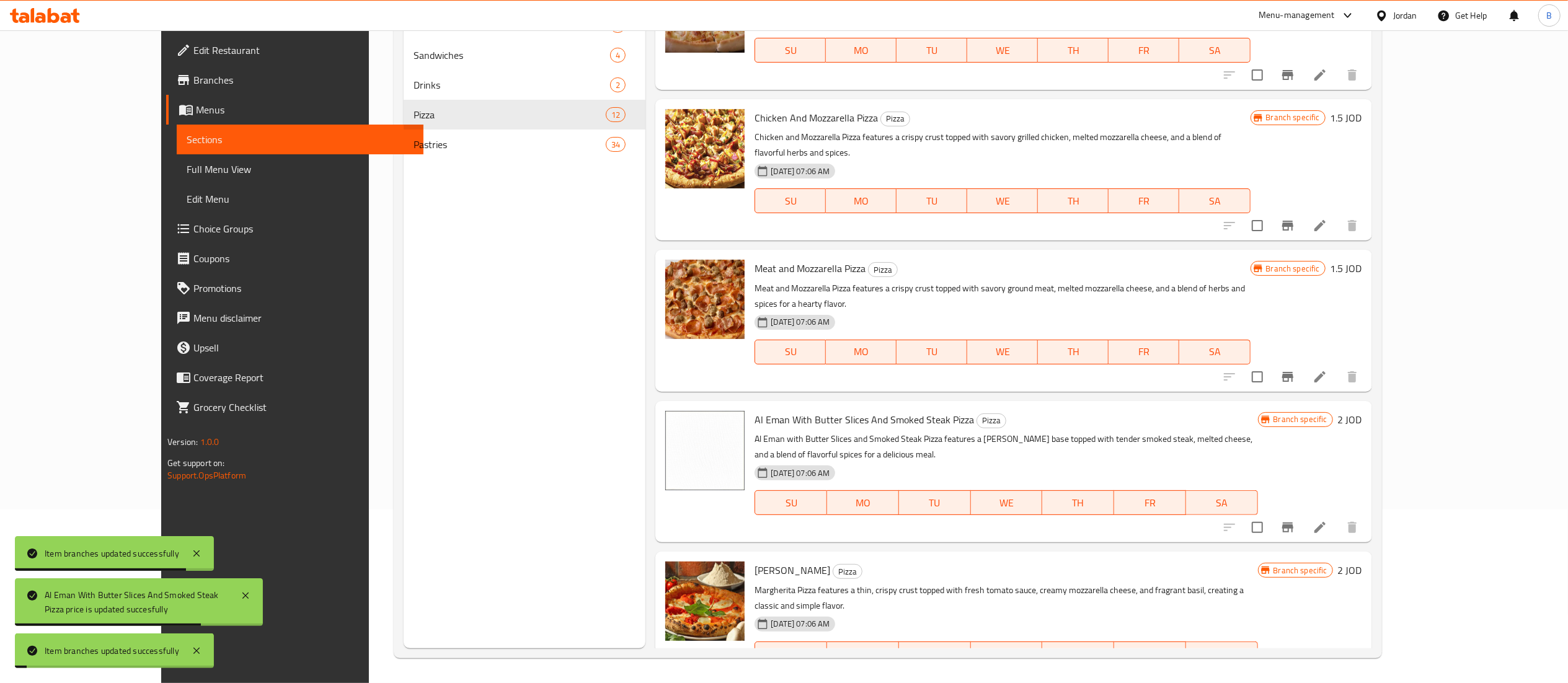
scroll to position [98, 0]
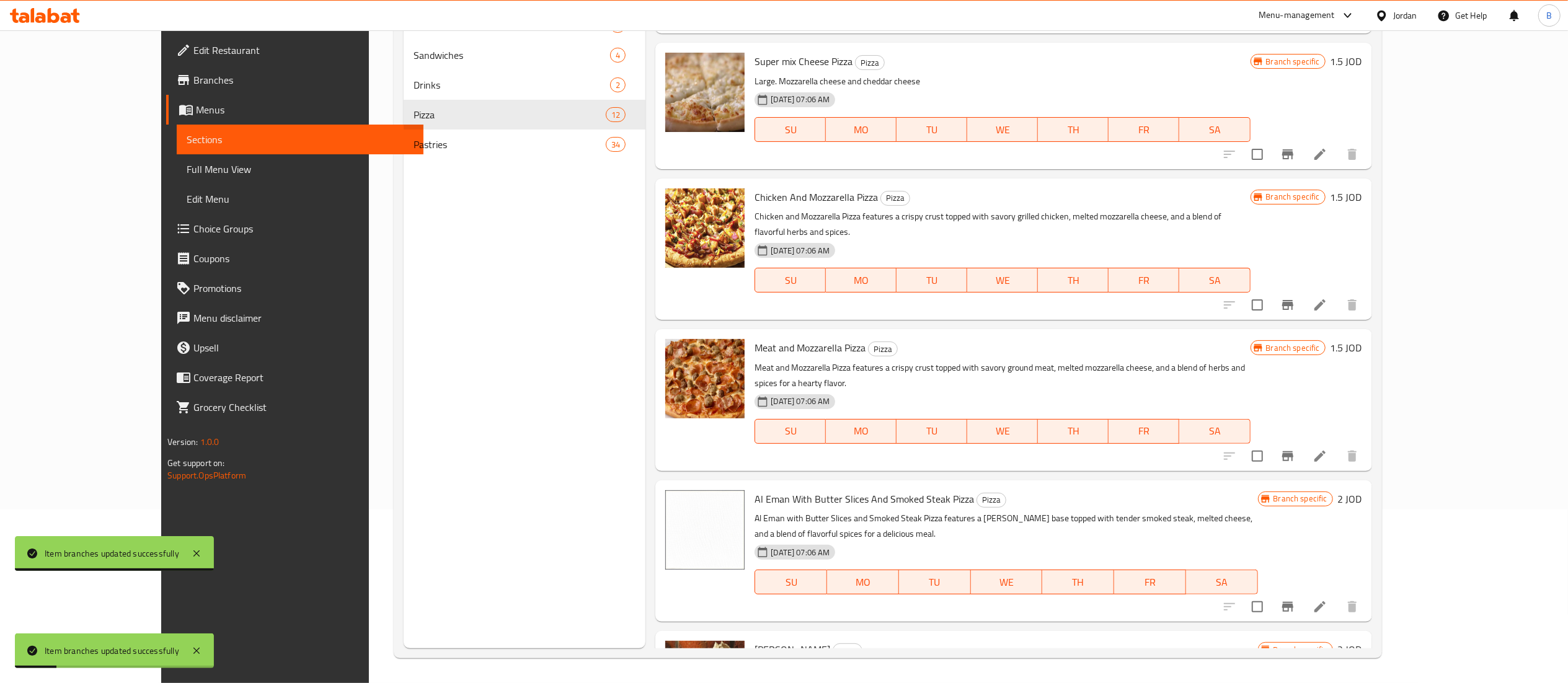
click at [1362, 339] on h6 "1.5 JOD" at bounding box center [1346, 348] width 32 height 17
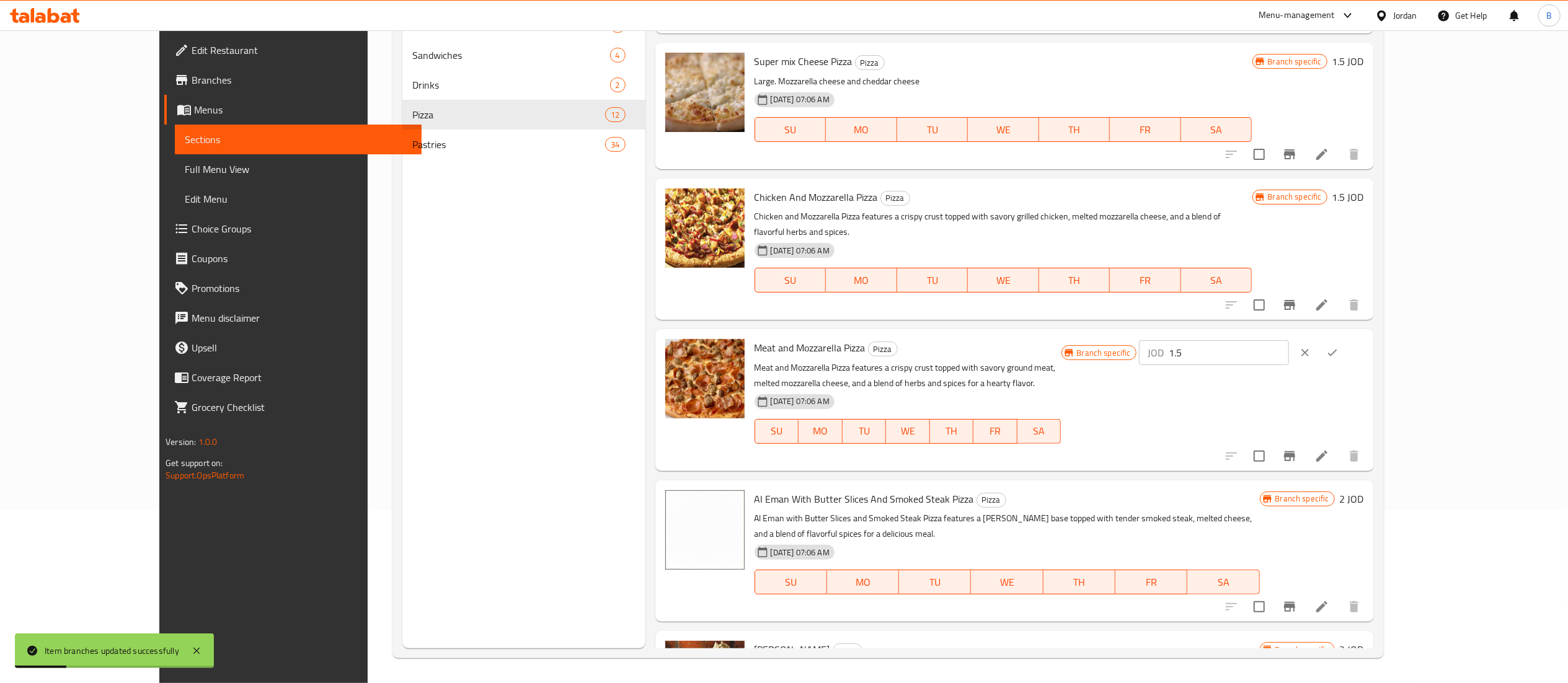
drag, startPoint x: 1394, startPoint y: 334, endPoint x: 1281, endPoint y: 342, distance: 113.3
click at [1253, 339] on div "Branch specific JOD 1.5 ​" at bounding box center [1213, 352] width 303 height 27
type input "2"
click at [1369, 342] on div "Meat and Mozzarella Pizza Pizza Meat and Mozzarella Pizza features a crispy cru…" at bounding box center [1060, 399] width 620 height 131
click at [1338, 347] on icon "ok" at bounding box center [1332, 353] width 12 height 12
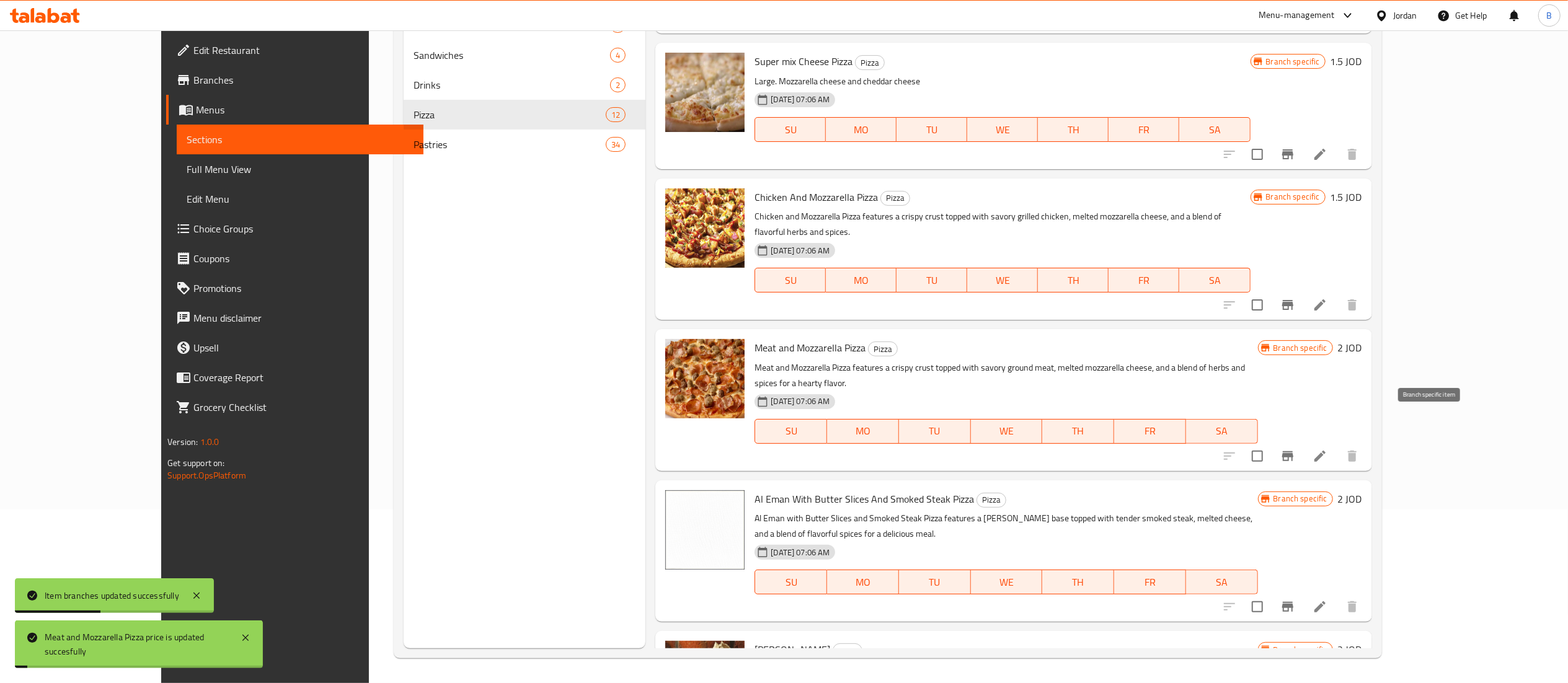
click at [1303, 441] on button "Branch-specific-item" at bounding box center [1287, 456] width 30 height 30
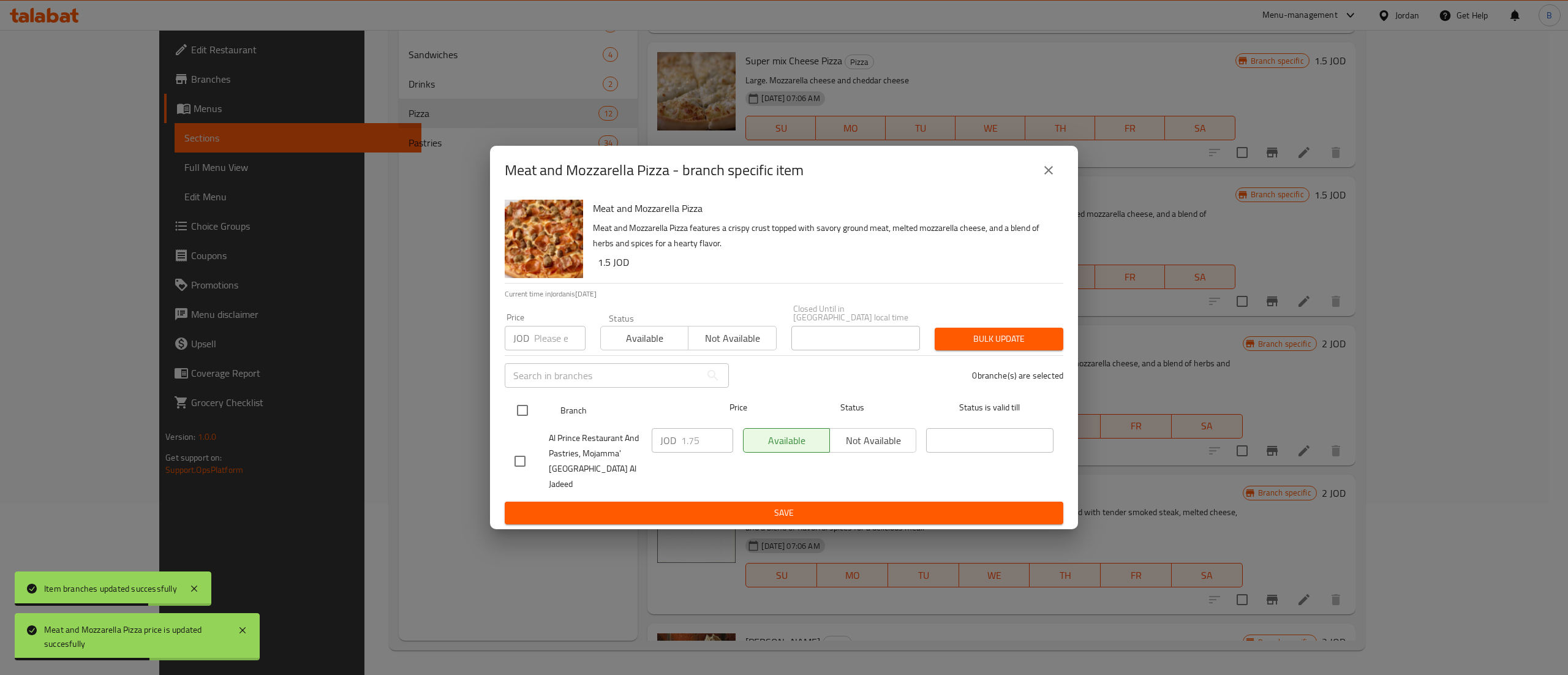
click at [524, 405] on input "checkbox" at bounding box center [523, 411] width 26 height 26
checkbox input "true"
drag, startPoint x: 689, startPoint y: 441, endPoint x: 611, endPoint y: 456, distance: 79.4
click at [603, 445] on div "Al Prince Restaurant And Pastries, Mojamma' [GEOGRAPHIC_DATA] Al Jadeed JOD 1.7…" at bounding box center [784, 460] width 549 height 76
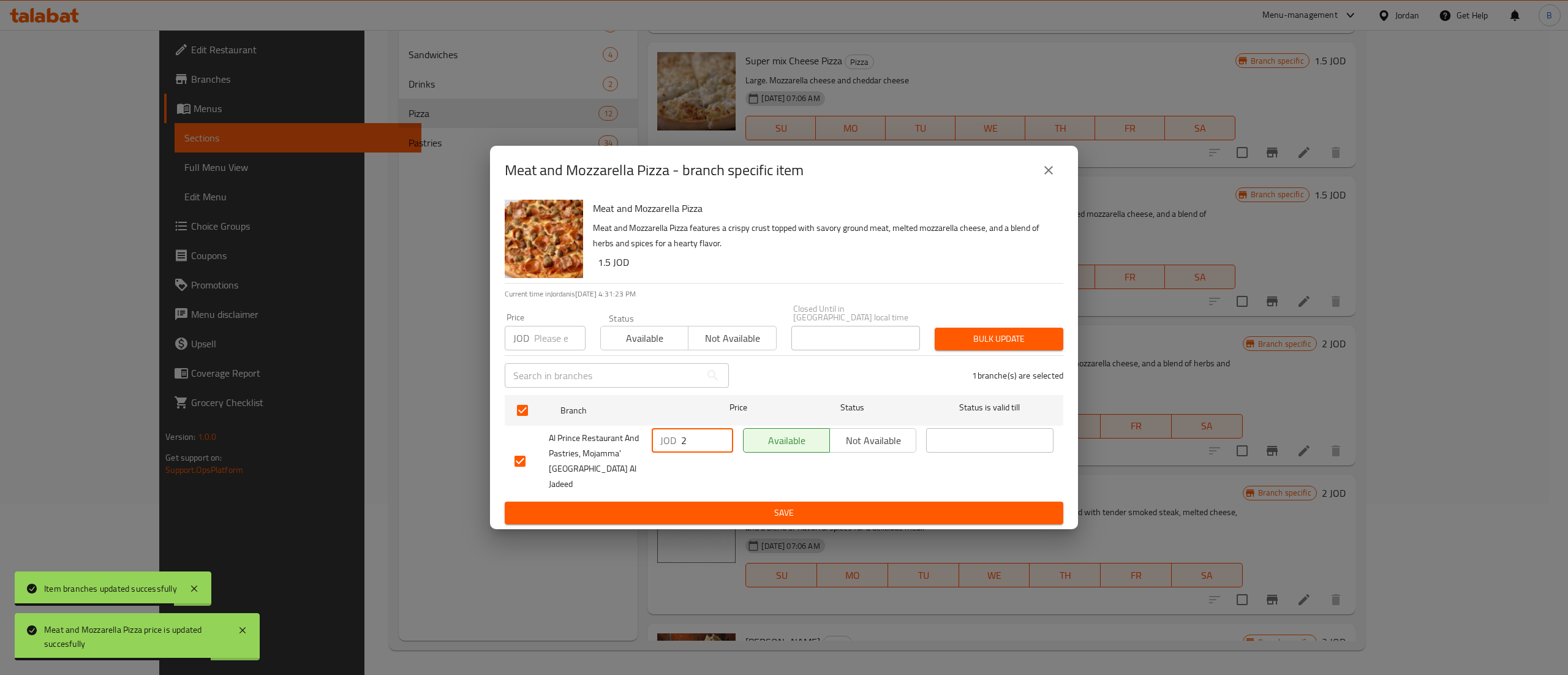
type input "2"
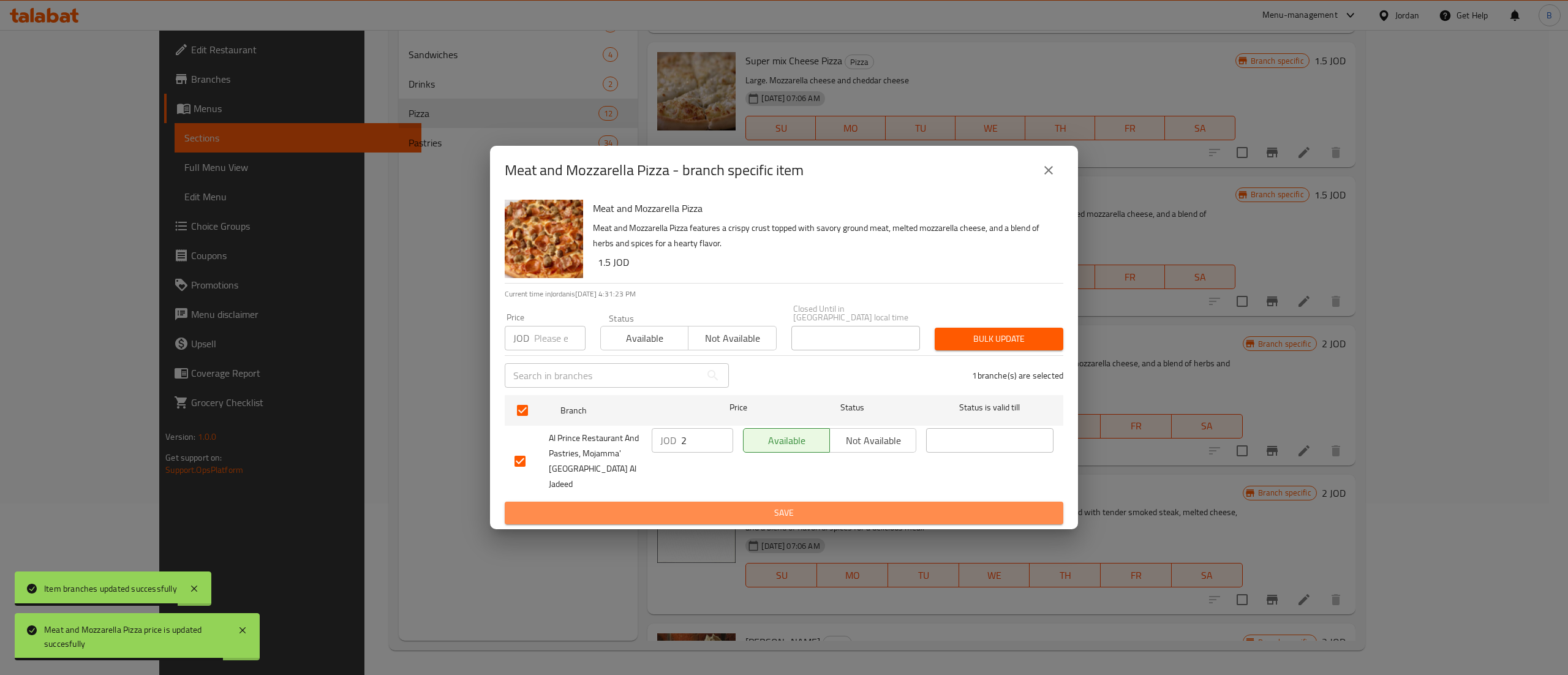
click at [724, 505] on span "Save" at bounding box center [784, 513] width 539 height 15
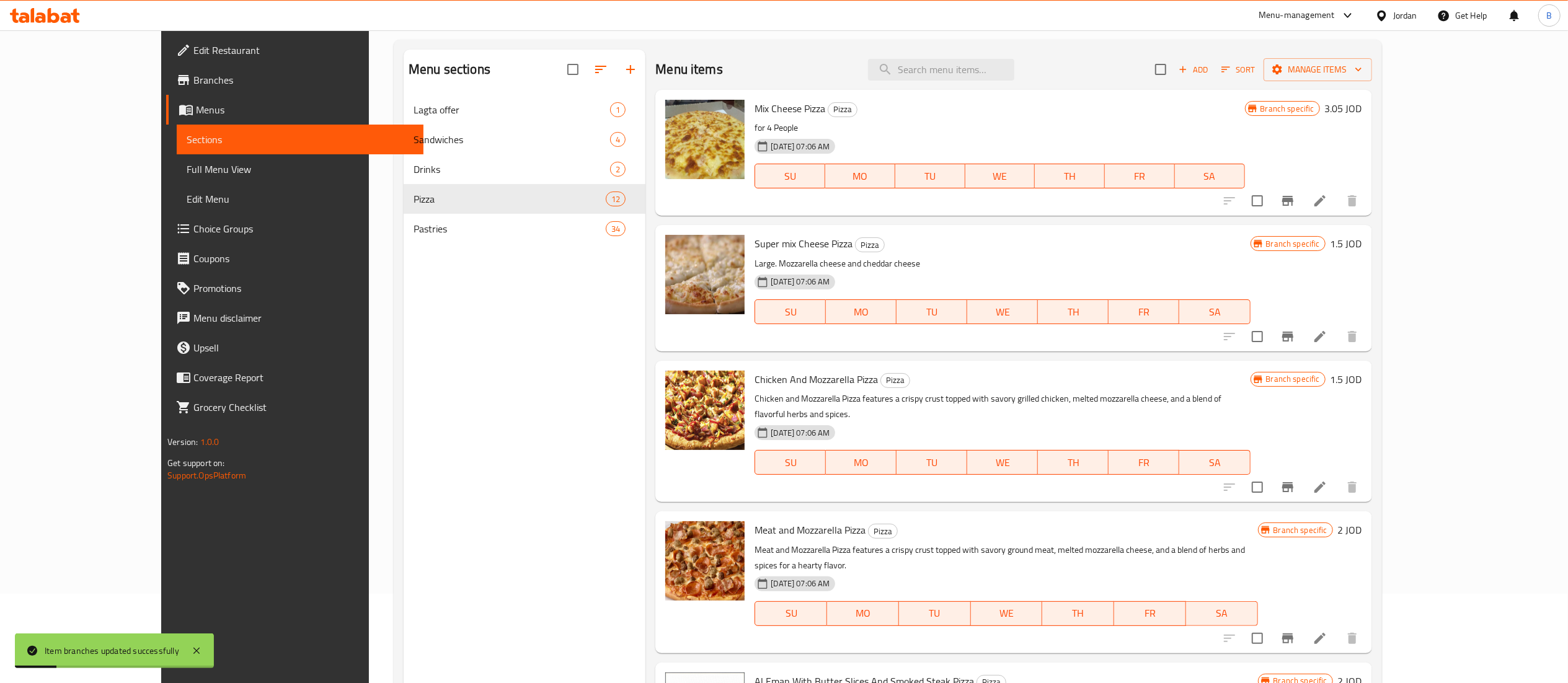
scroll to position [50, 0]
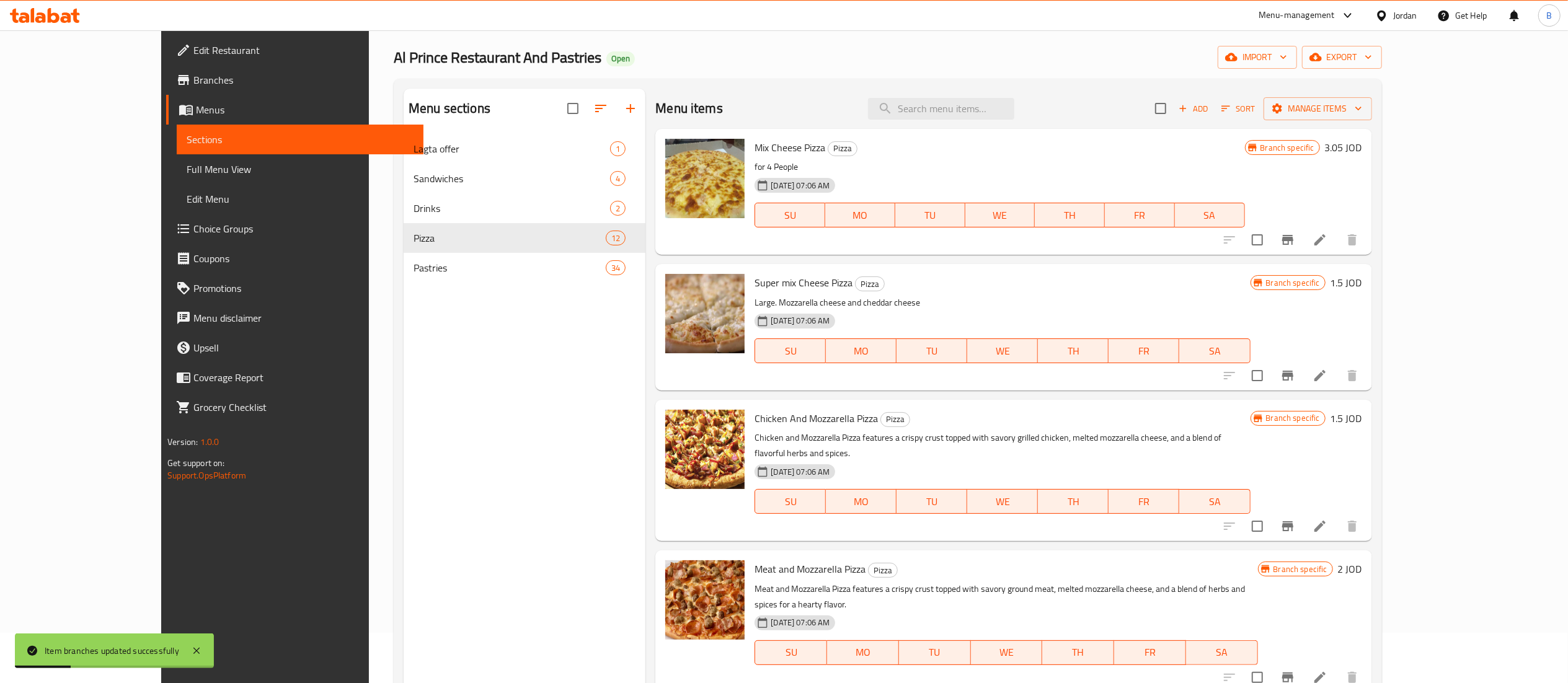
click at [1362, 413] on h6 "1.5 JOD" at bounding box center [1346, 418] width 32 height 17
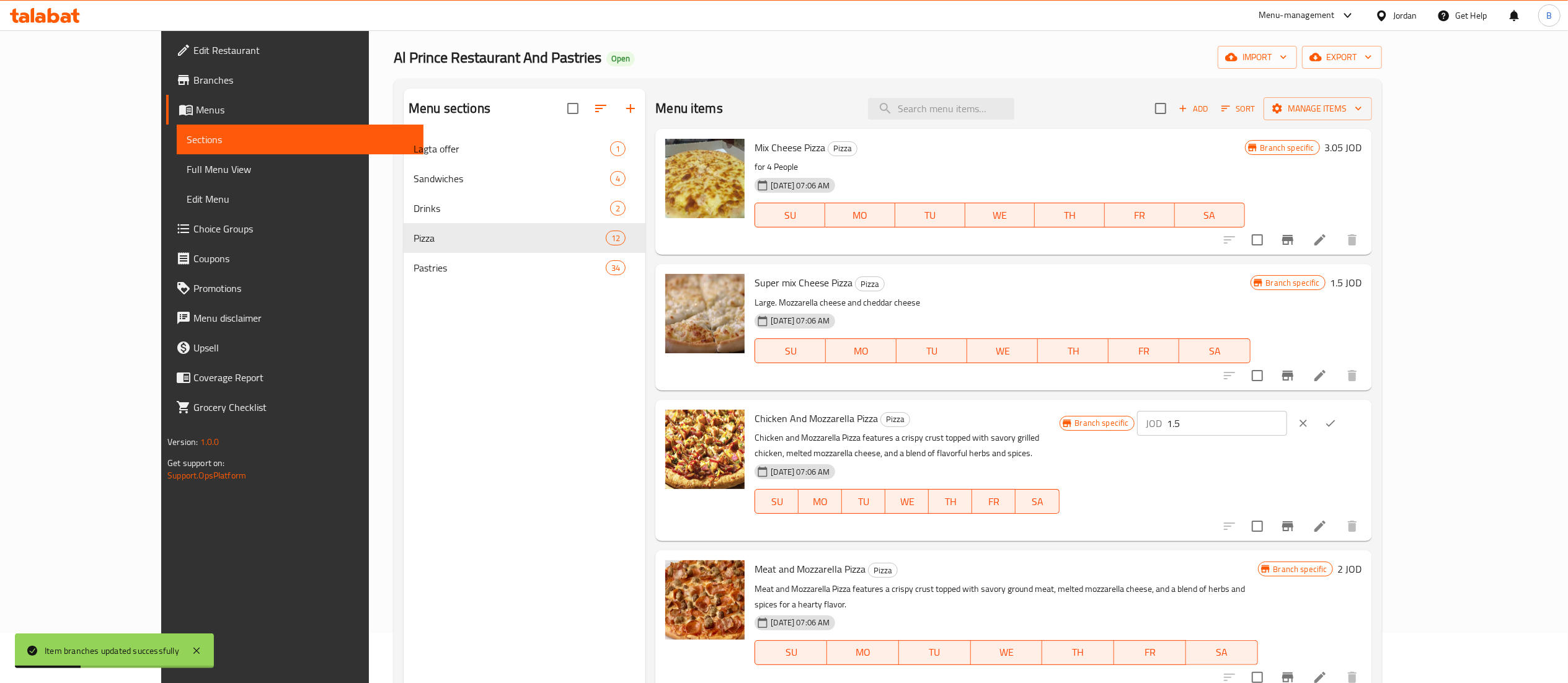
drag, startPoint x: 1382, startPoint y: 428, endPoint x: 1281, endPoint y: 428, distance: 101.0
click at [1287, 428] on div "JOD 1.5 ​" at bounding box center [1212, 423] width 150 height 25
type input "2"
click at [1337, 420] on icon "ok" at bounding box center [1331, 423] width 12 height 12
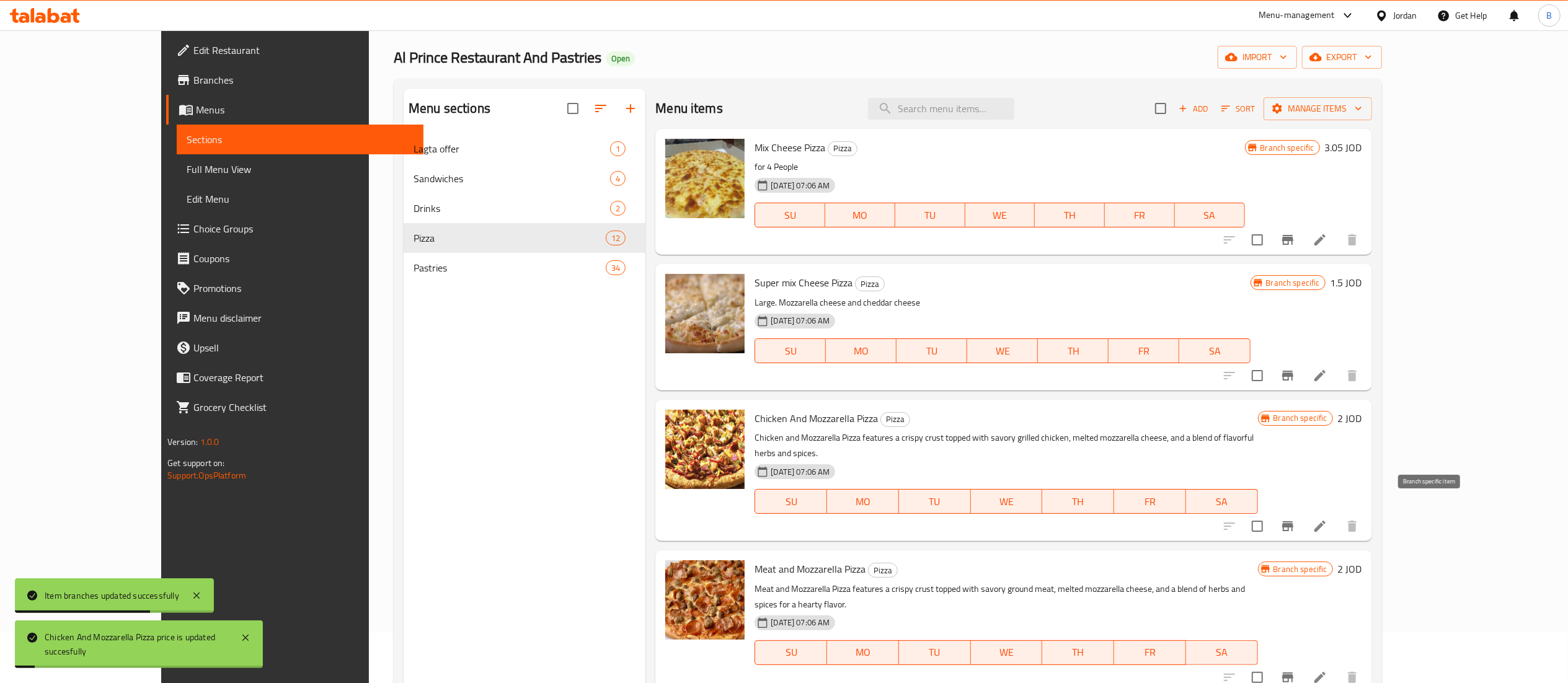
click at [1303, 525] on button "Branch-specific-item" at bounding box center [1287, 526] width 30 height 30
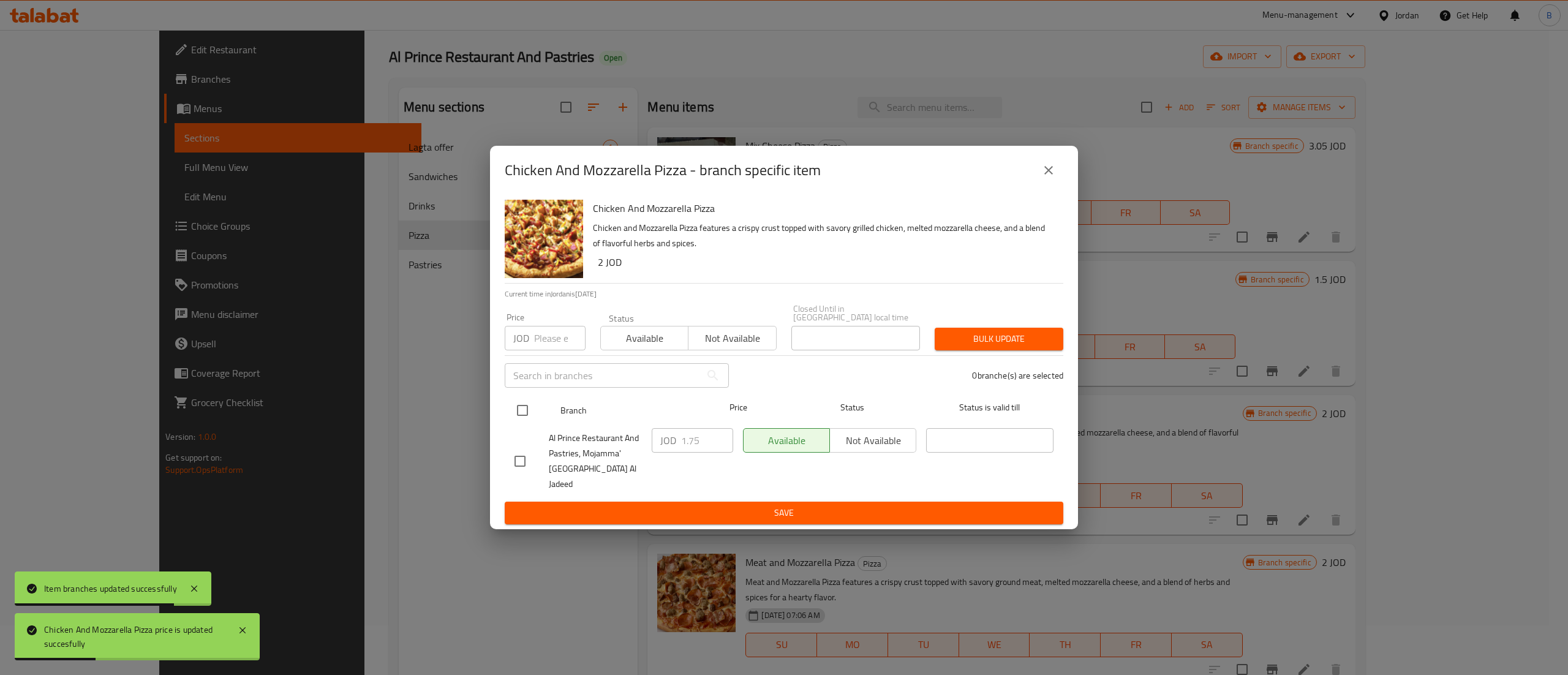
click at [528, 408] on input "checkbox" at bounding box center [523, 411] width 26 height 26
checkbox input "true"
drag, startPoint x: 711, startPoint y: 438, endPoint x: 647, endPoint y: 450, distance: 65.1
click at [648, 450] on div "JOD 1.75 ​" at bounding box center [692, 460] width 92 height 76
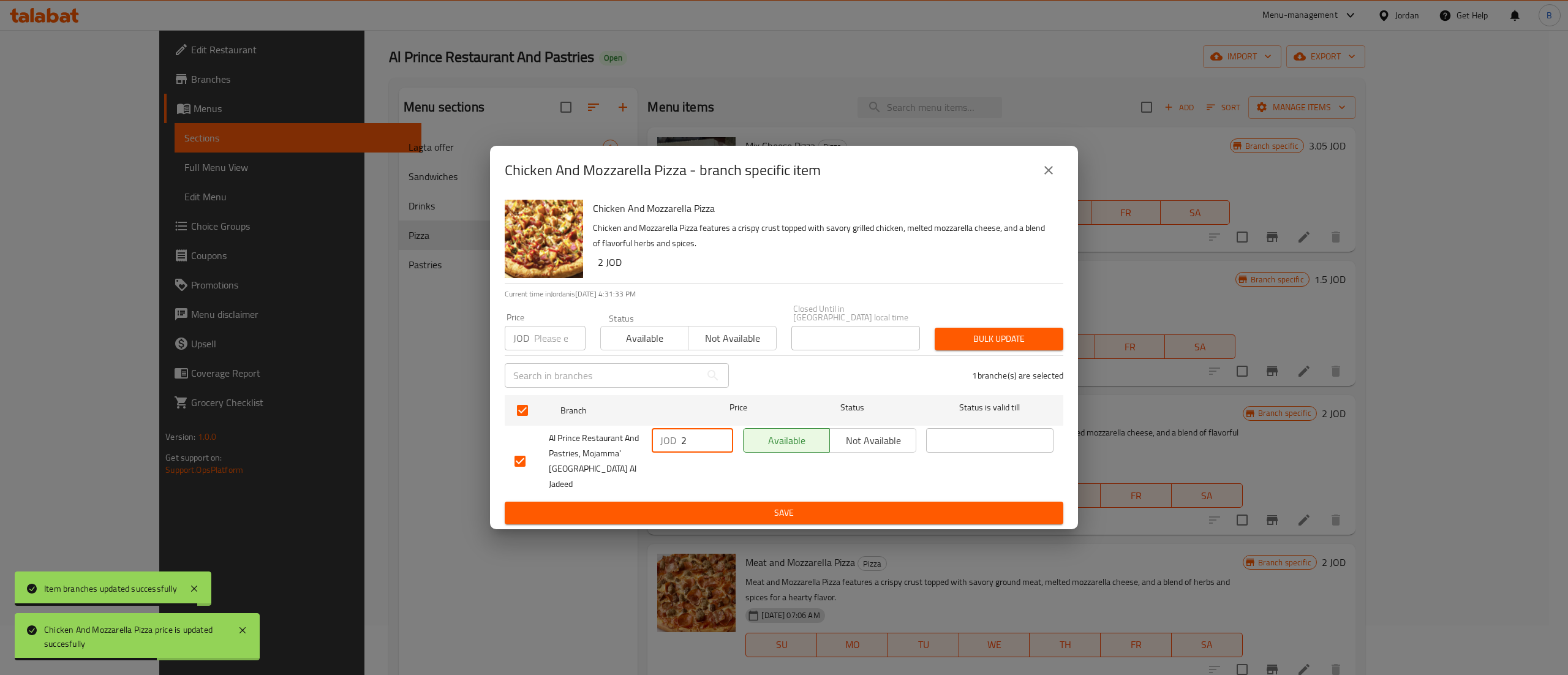
type input "2"
click at [692, 509] on button "Save" at bounding box center [784, 513] width 559 height 23
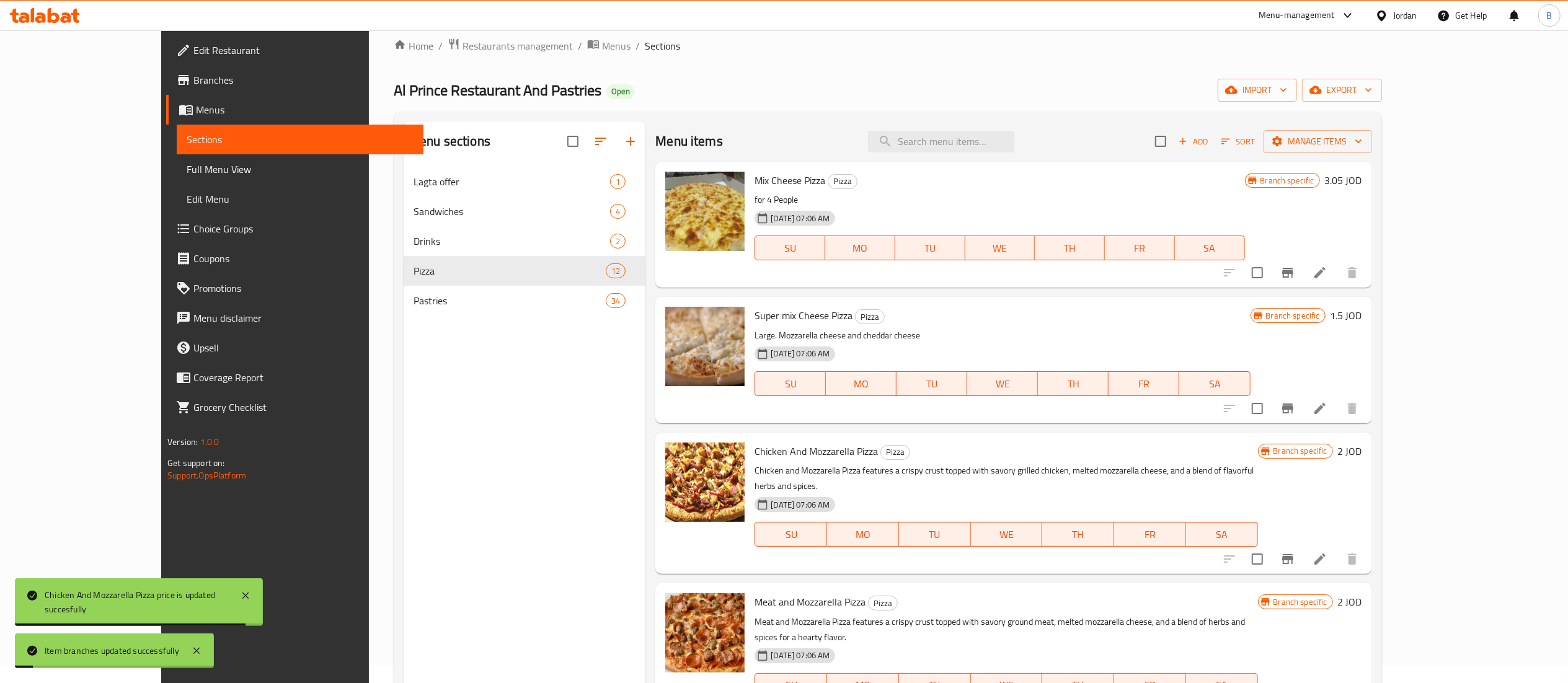
scroll to position [0, 0]
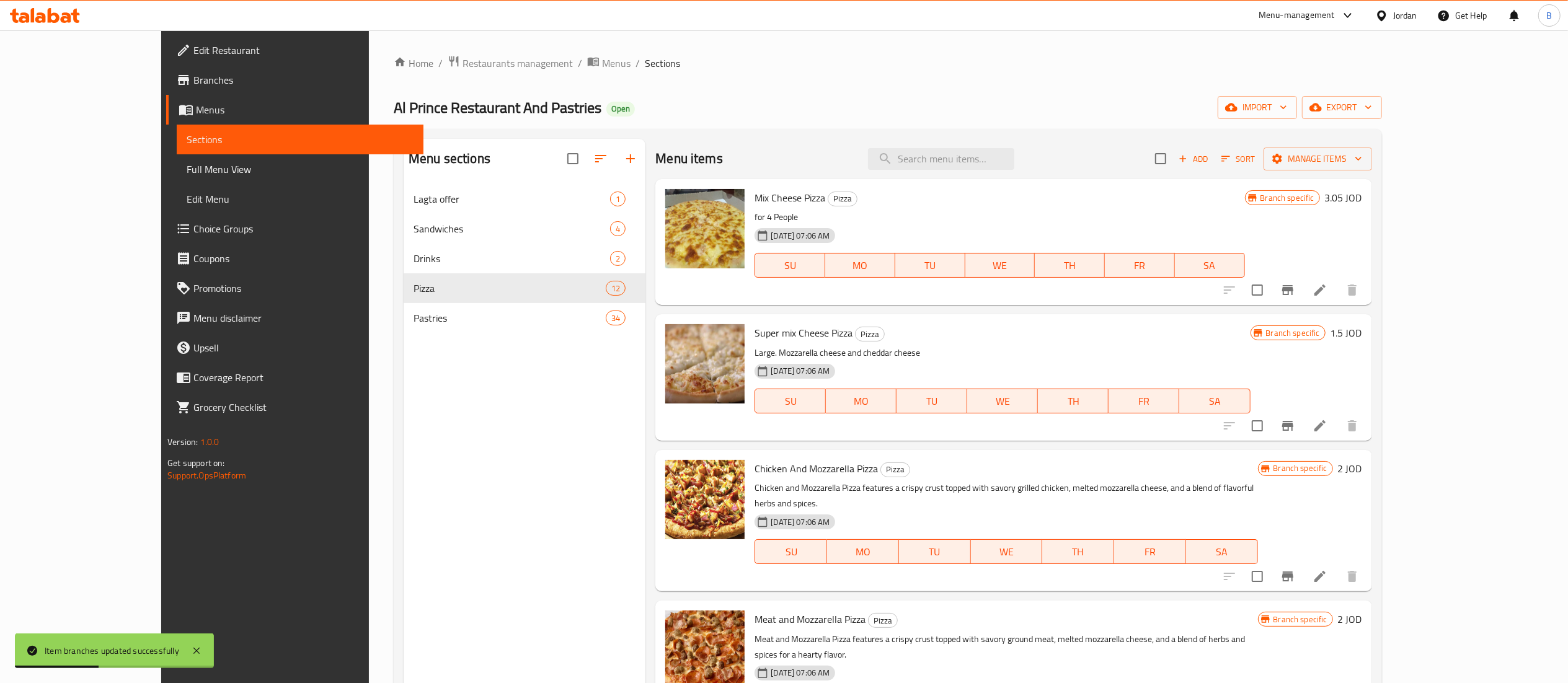
click at [1362, 330] on h6 "1.5 JOD" at bounding box center [1346, 333] width 32 height 17
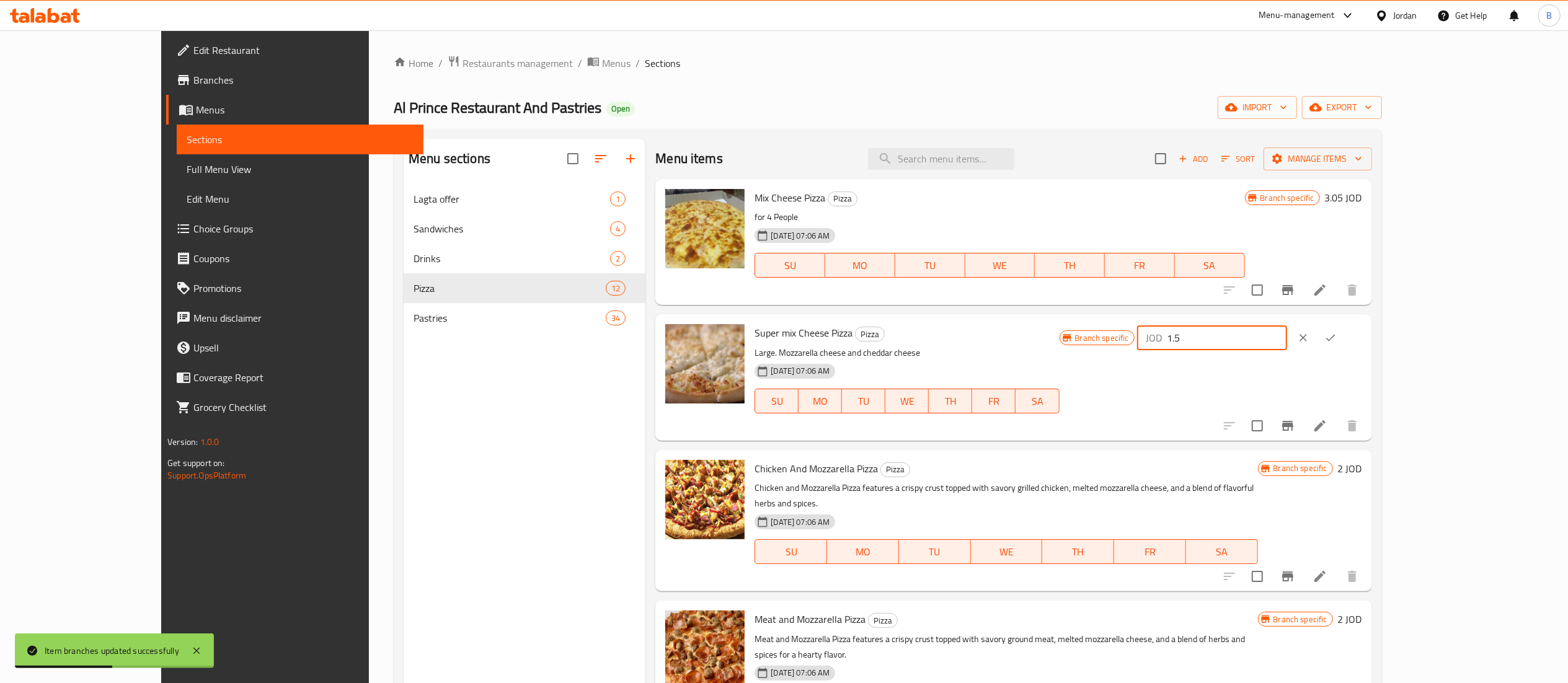
drag, startPoint x: 1368, startPoint y: 342, endPoint x: 1260, endPoint y: 342, distance: 108.0
click at [1278, 342] on div "Branch specific JOD 1.5 ​" at bounding box center [1211, 338] width 303 height 27
type input "2"
click at [1337, 343] on icon "ok" at bounding box center [1331, 338] width 12 height 12
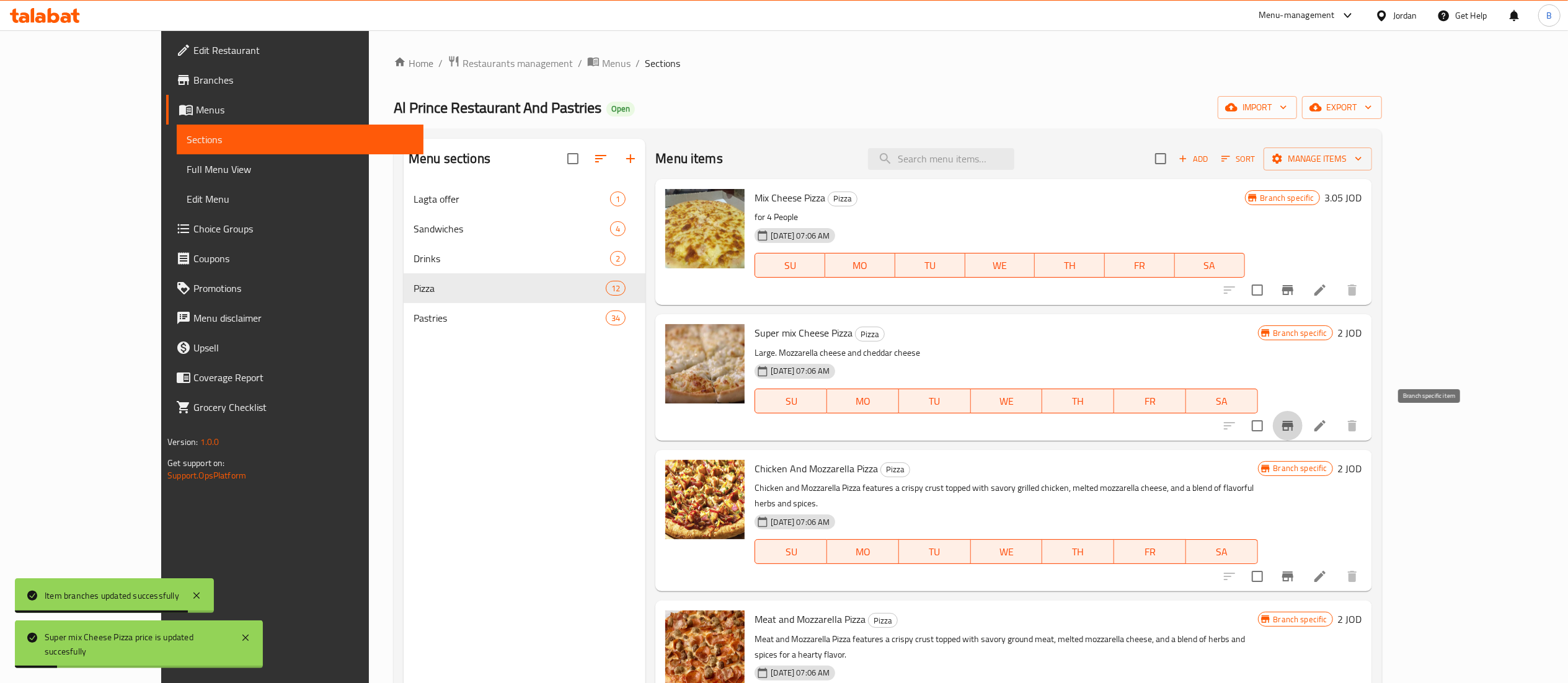
click at [1294, 425] on icon "Branch-specific-item" at bounding box center [1287, 426] width 11 height 10
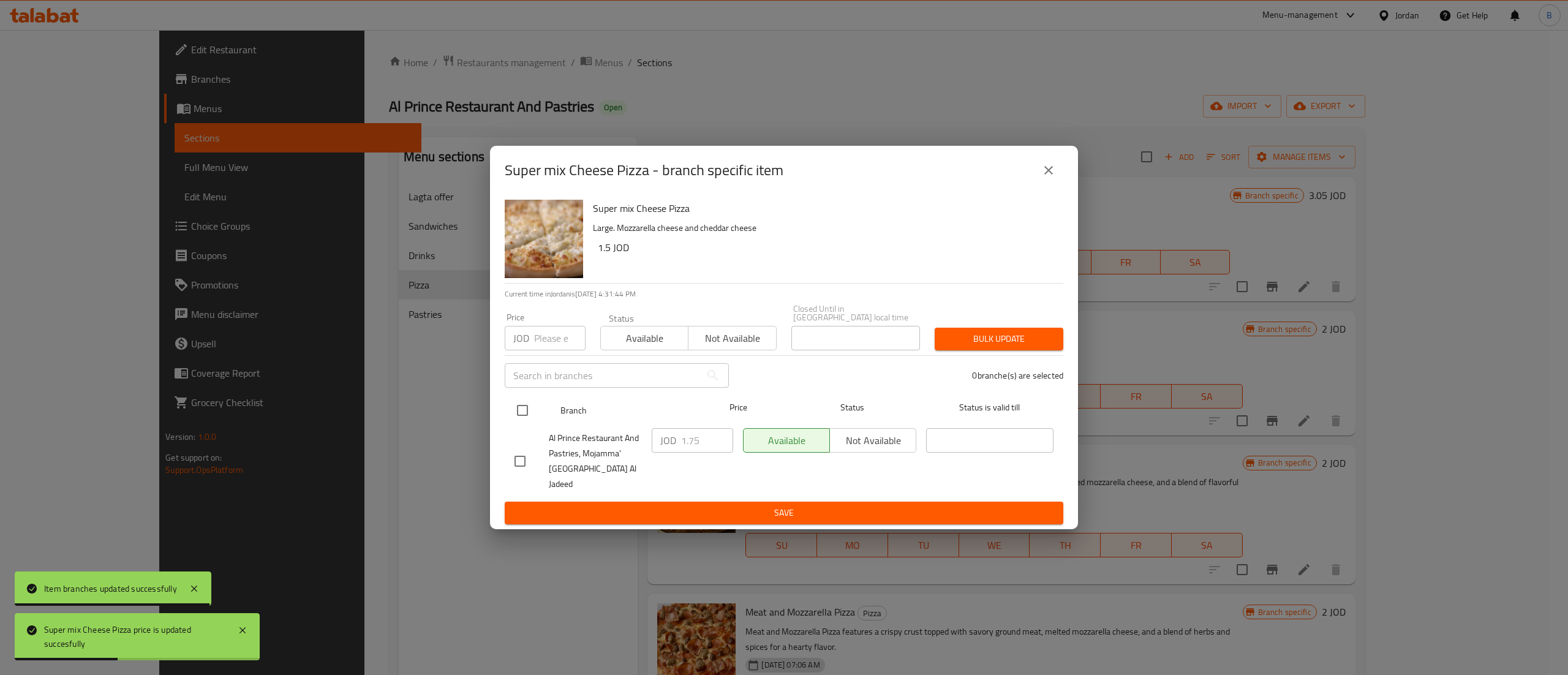
click at [537, 414] on div at bounding box center [533, 410] width 46 height 36
click at [531, 415] on input "checkbox" at bounding box center [523, 411] width 26 height 26
checkbox input "true"
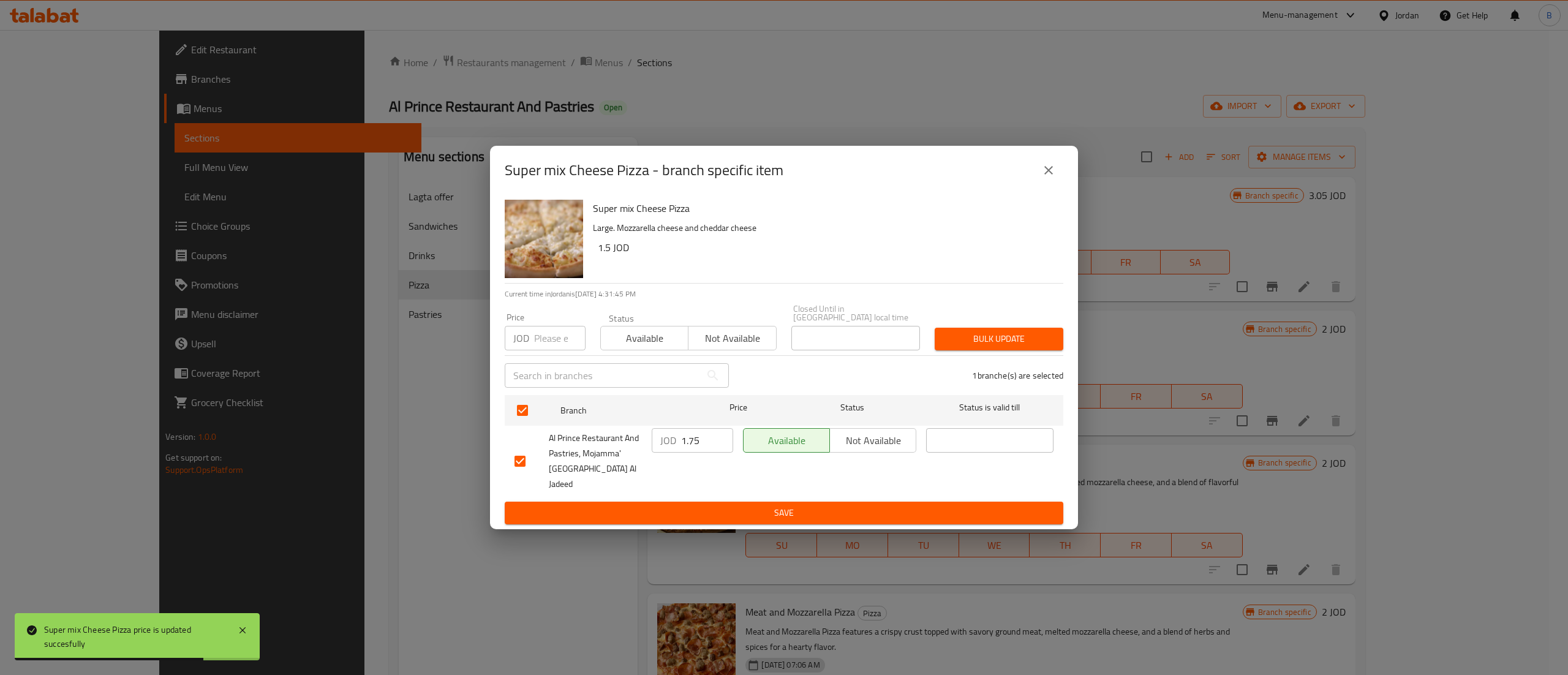
drag, startPoint x: 713, startPoint y: 443, endPoint x: 647, endPoint y: 445, distance: 66.0
click at [647, 445] on div "JOD 1.75 ​" at bounding box center [692, 460] width 92 height 76
type input "2"
click at [697, 480] on div "JOD 2 ​" at bounding box center [692, 460] width 92 height 76
click at [703, 505] on span "Save" at bounding box center [784, 513] width 539 height 15
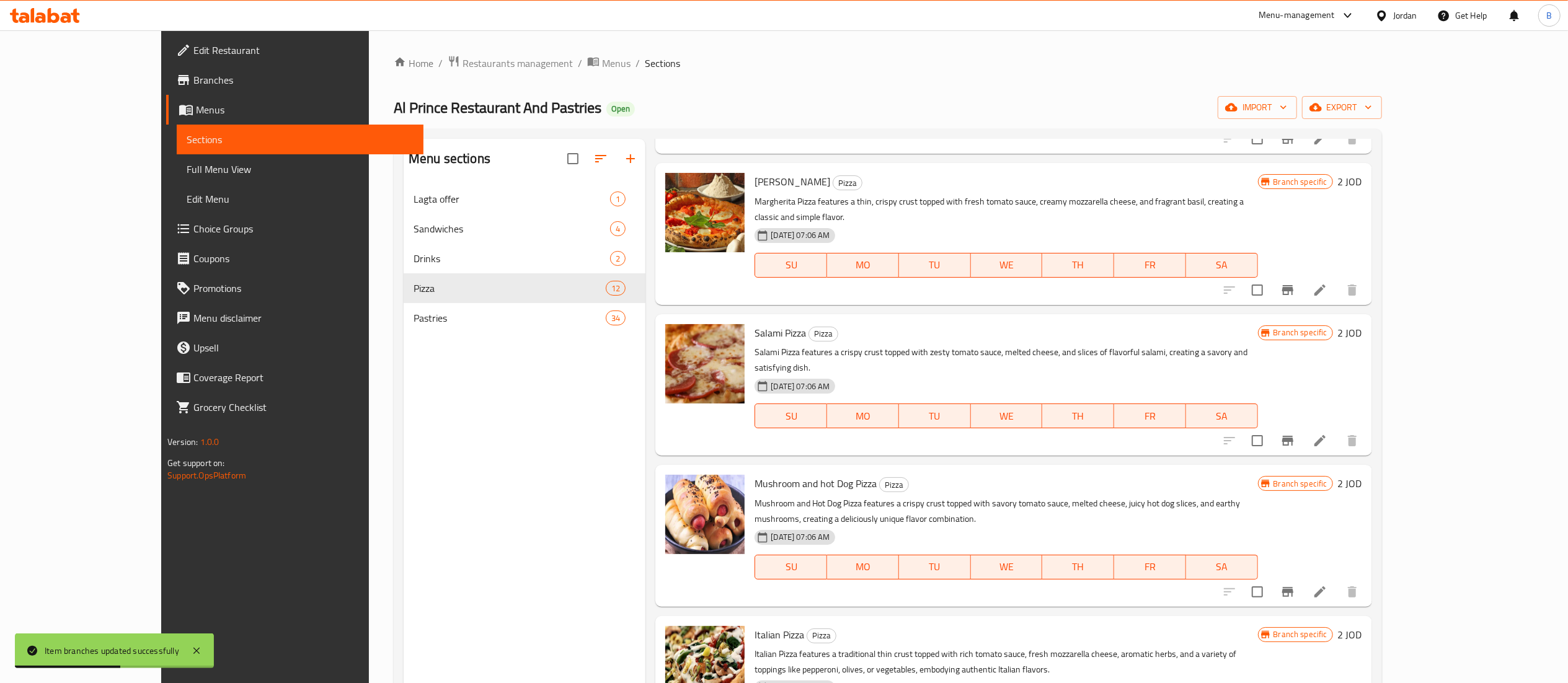
scroll to position [744, 0]
